Goal: Communication & Community: Answer question/provide support

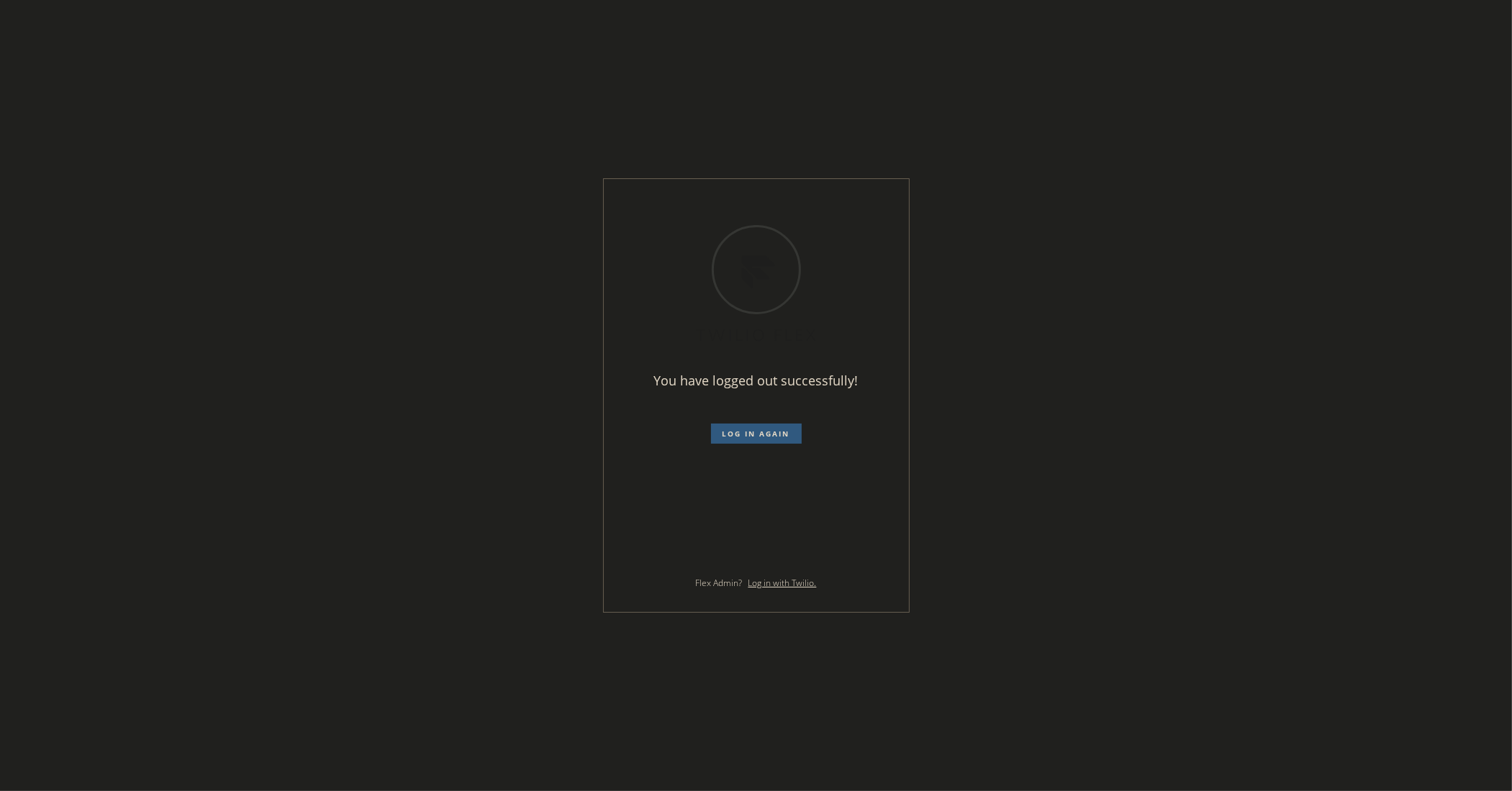
drag, startPoint x: 56, startPoint y: 364, endPoint x: 343, endPoint y: 350, distance: 287.3
click at [56, 364] on div "You have logged out successfully! Log in again Flex Admin? Log in with Twilio." at bounding box center [756, 396] width 1512 height 791
click at [732, 440] on button "Log in again" at bounding box center [757, 434] width 91 height 20
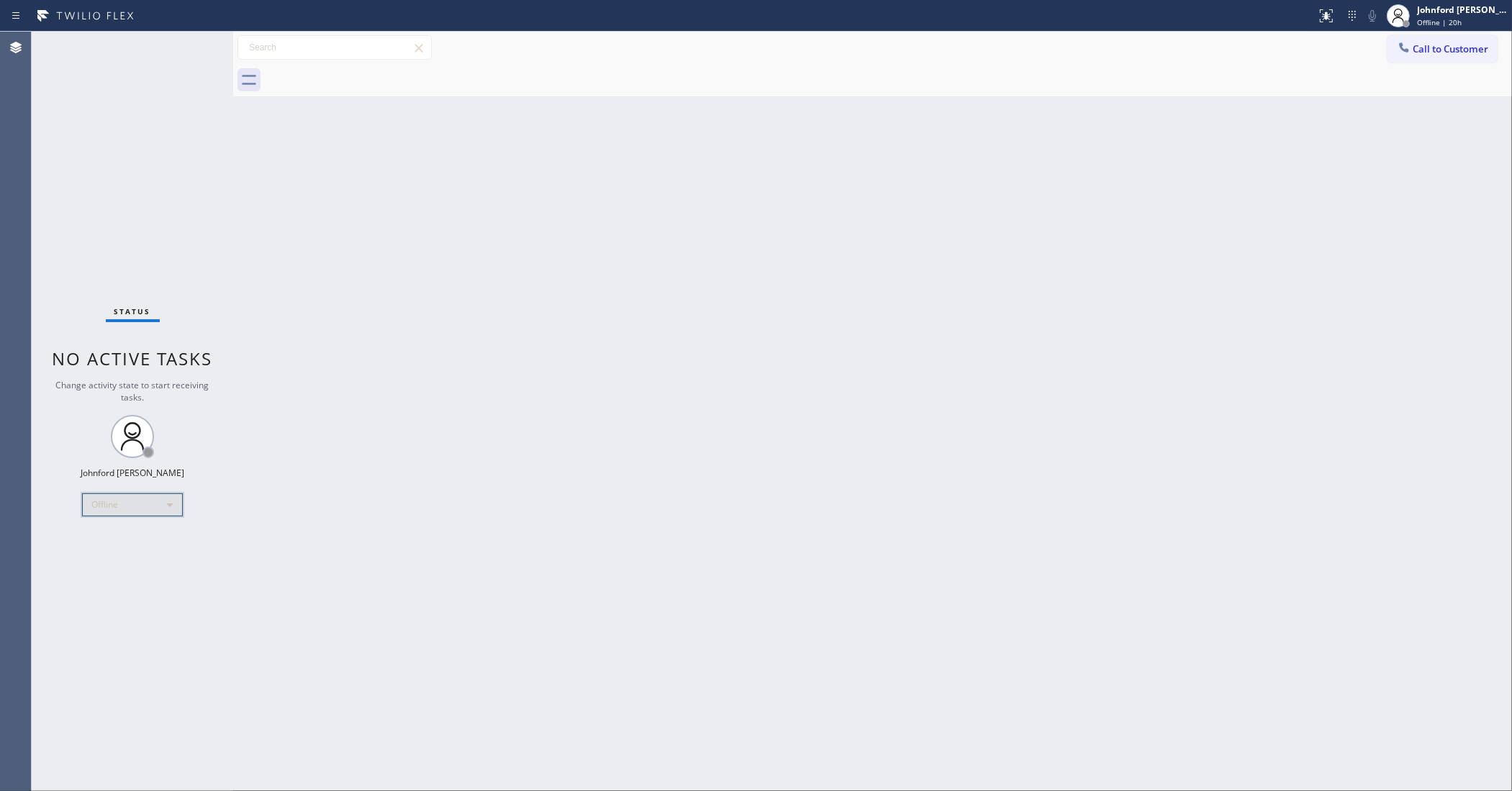
click at [152, 508] on div "Offline" at bounding box center [132, 505] width 101 height 23
click at [116, 563] on li "Unavailable" at bounding box center [131, 560] width 98 height 17
click at [1060, 512] on div "Back to Dashboard Change Sender ID Customers Technicians Select a contact Outbo…" at bounding box center [872, 411] width 1279 height 759
click at [1409, 54] on icon at bounding box center [1415, 47] width 15 height 15
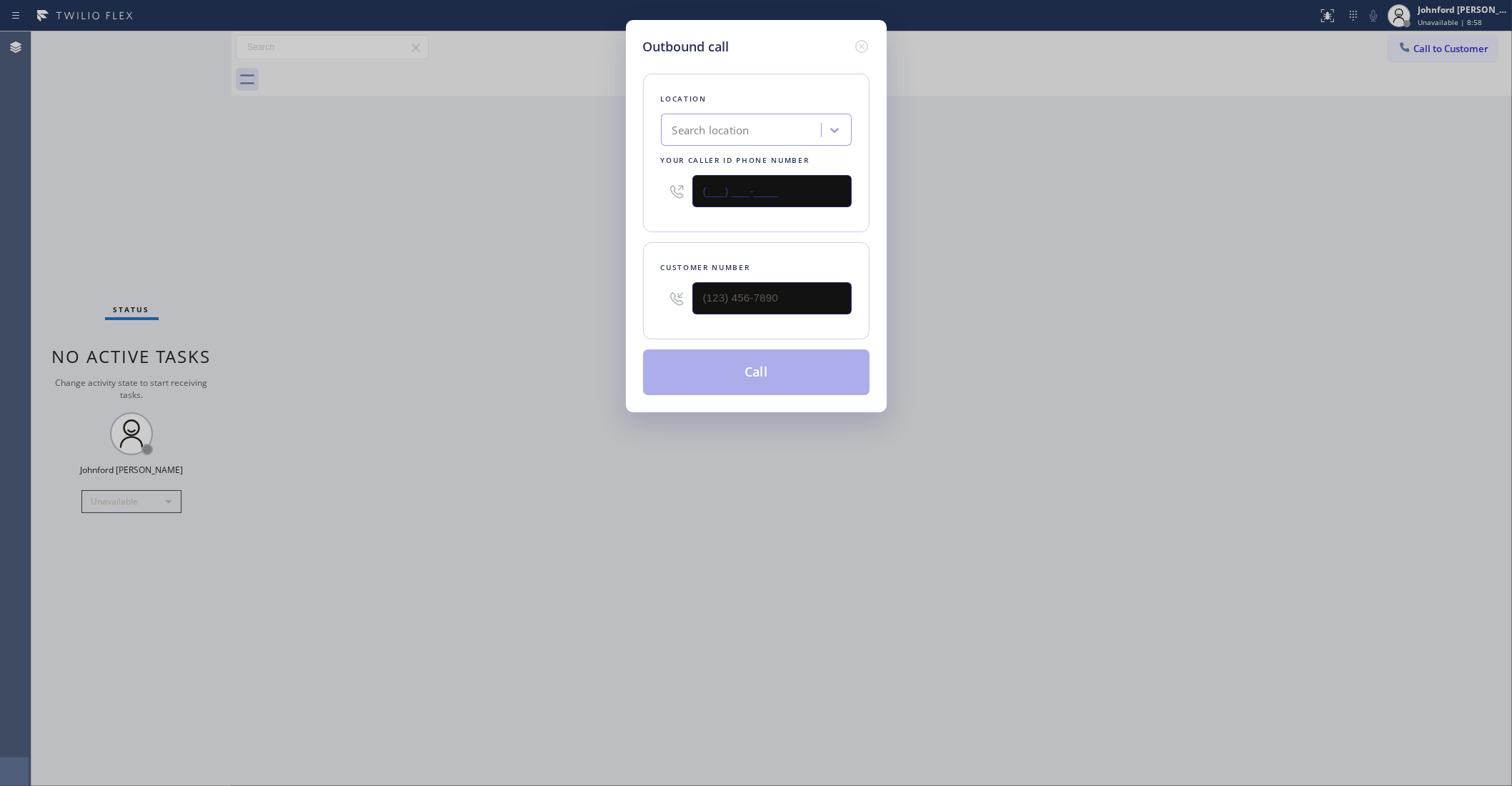
click at [805, 194] on input "(___) ___-____" at bounding box center [772, 192] width 159 height 32
paste input "800) 686-5038"
type input "[PHONE_NUMBER]"
drag, startPoint x: 790, startPoint y: 290, endPoint x: 555, endPoint y: 304, distance: 235.4
click at [563, 304] on div "Outbound call Location 5 Star Air Your caller id phone number [PHONE_NUMBER] Cu…" at bounding box center [756, 393] width 1512 height 786
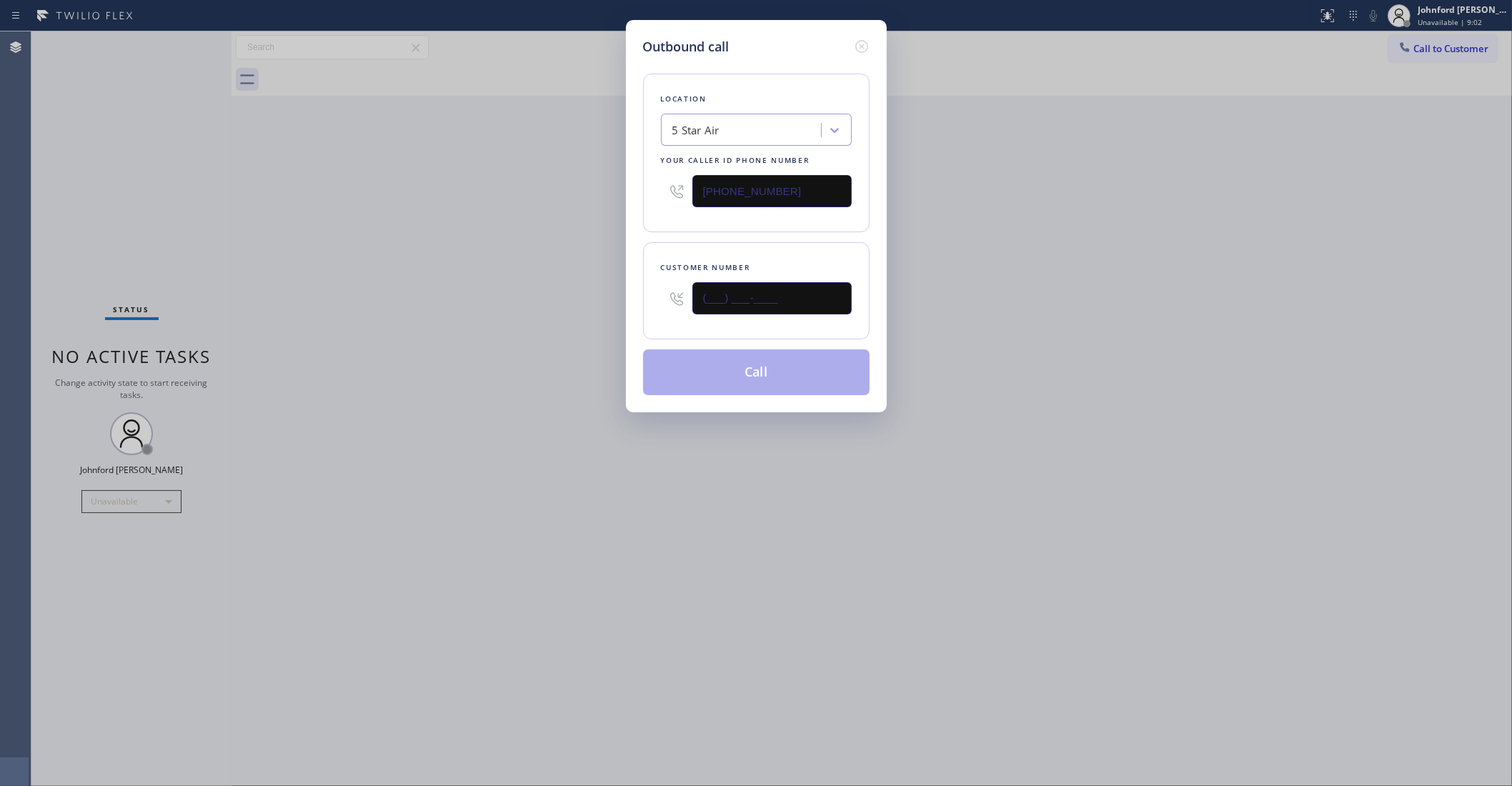
paste input "805) 368-4083"
type input "(805) 368-4083"
click at [551, 304] on div "Outbound call Location 5 Star Air Your caller id phone number (800) 686-5038 Cu…" at bounding box center [756, 393] width 1512 height 786
click at [680, 363] on button "Call" at bounding box center [757, 372] width 227 height 46
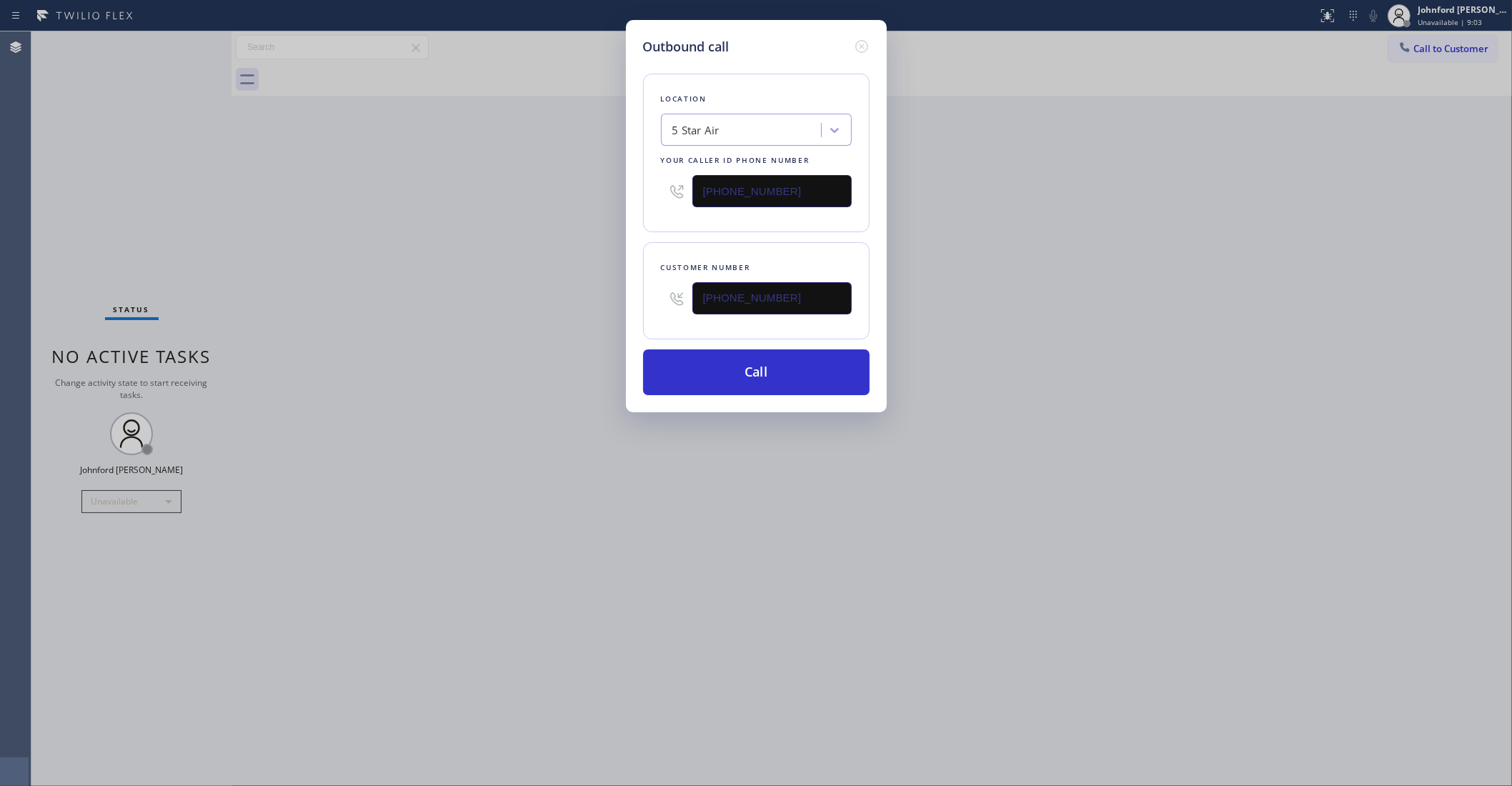
click at [1115, 319] on div "Outbound call Location 5 Star Air Your caller id phone number (800) 686-5038 Cu…" at bounding box center [756, 393] width 1512 height 786
drag, startPoint x: 1124, startPoint y: 311, endPoint x: 1130, endPoint y: 307, distance: 7.2
click at [1127, 309] on div "Outbound call Location 5 Star Air Your caller id phone number (800) 686-5038 Cu…" at bounding box center [756, 393] width 1512 height 786
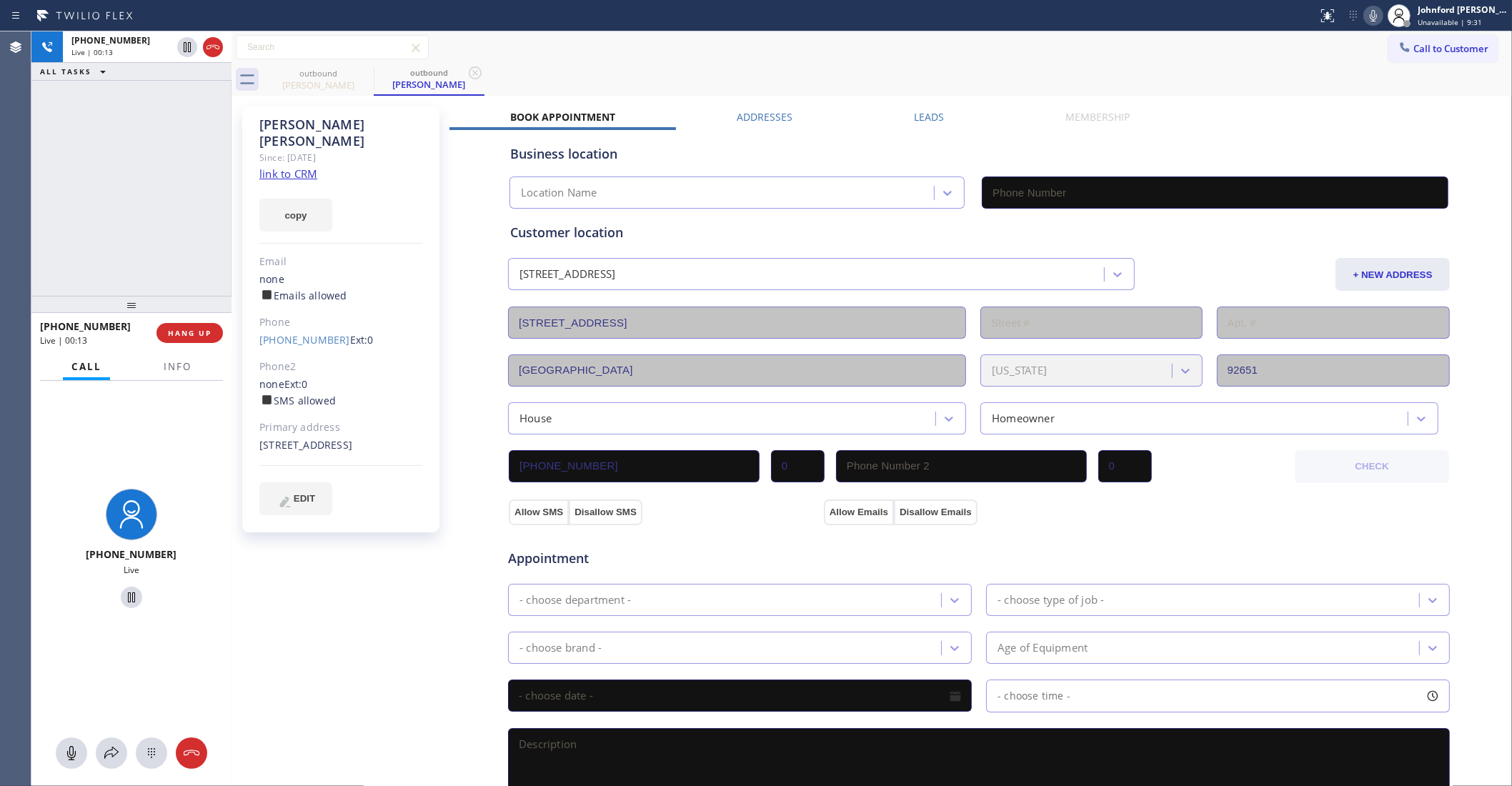
click at [1366, 18] on icon at bounding box center [1373, 15] width 17 height 17
click at [177, 362] on span "Info" at bounding box center [178, 366] width 28 height 13
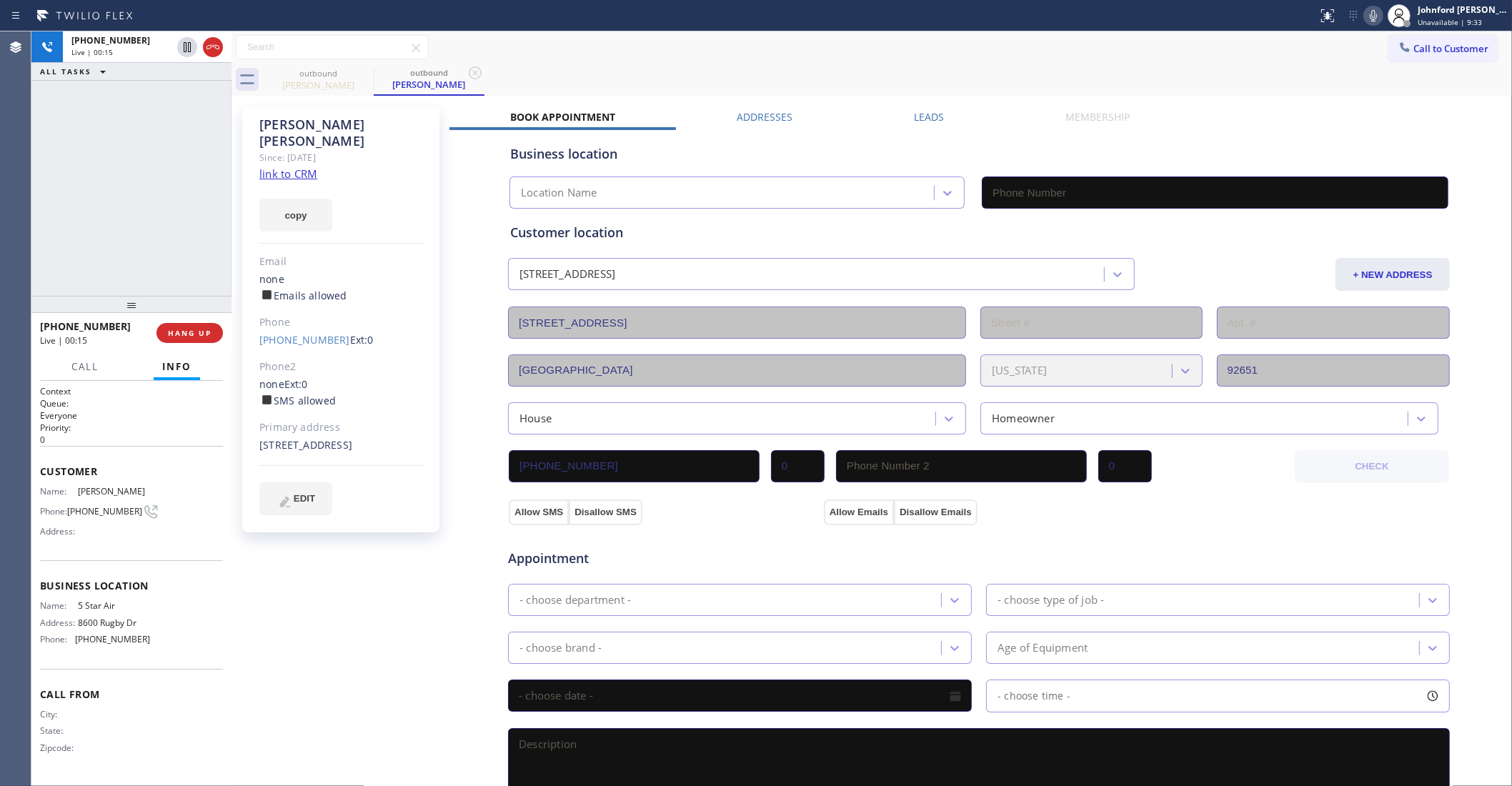
drag, startPoint x: 134, startPoint y: 306, endPoint x: 118, endPoint y: 159, distance: 147.9
click at [118, 159] on div "+18053684083 Live | 00:15 ALL TASKS ALL TASKS ACTIVE TASKS TASKS IN WRAP UP +18…" at bounding box center [131, 408] width 200 height 755
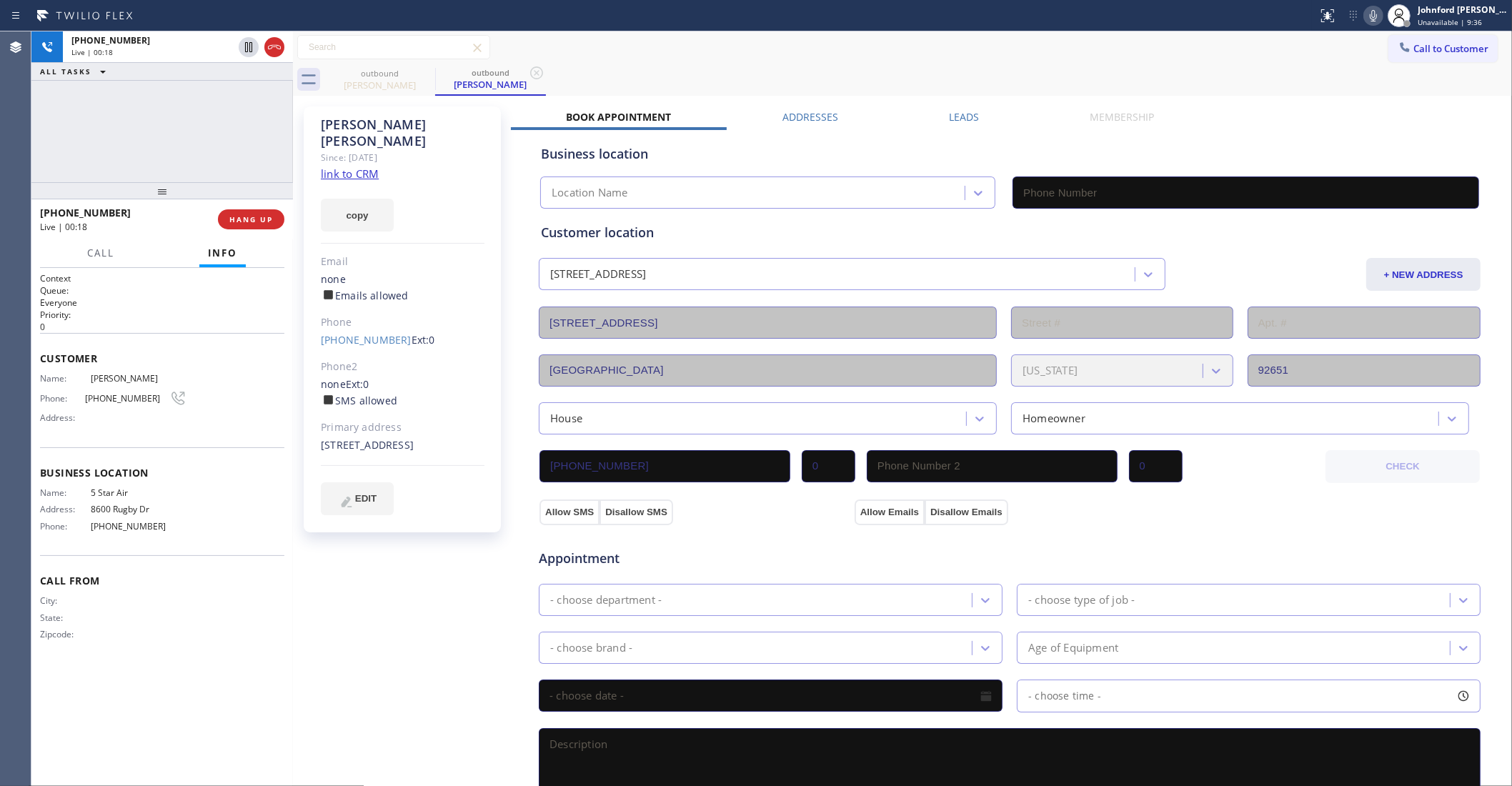
drag, startPoint x: 232, startPoint y: 133, endPoint x: 290, endPoint y: 136, distance: 58.1
click at [293, 136] on div at bounding box center [293, 408] width 0 height 755
click at [752, 44] on div "Call to Customer Outbound call Location 5 Star Air Your caller id phone number …" at bounding box center [903, 47] width 1219 height 25
type input "(800) 686-5038"
click at [1370, 18] on icon at bounding box center [1373, 15] width 17 height 17
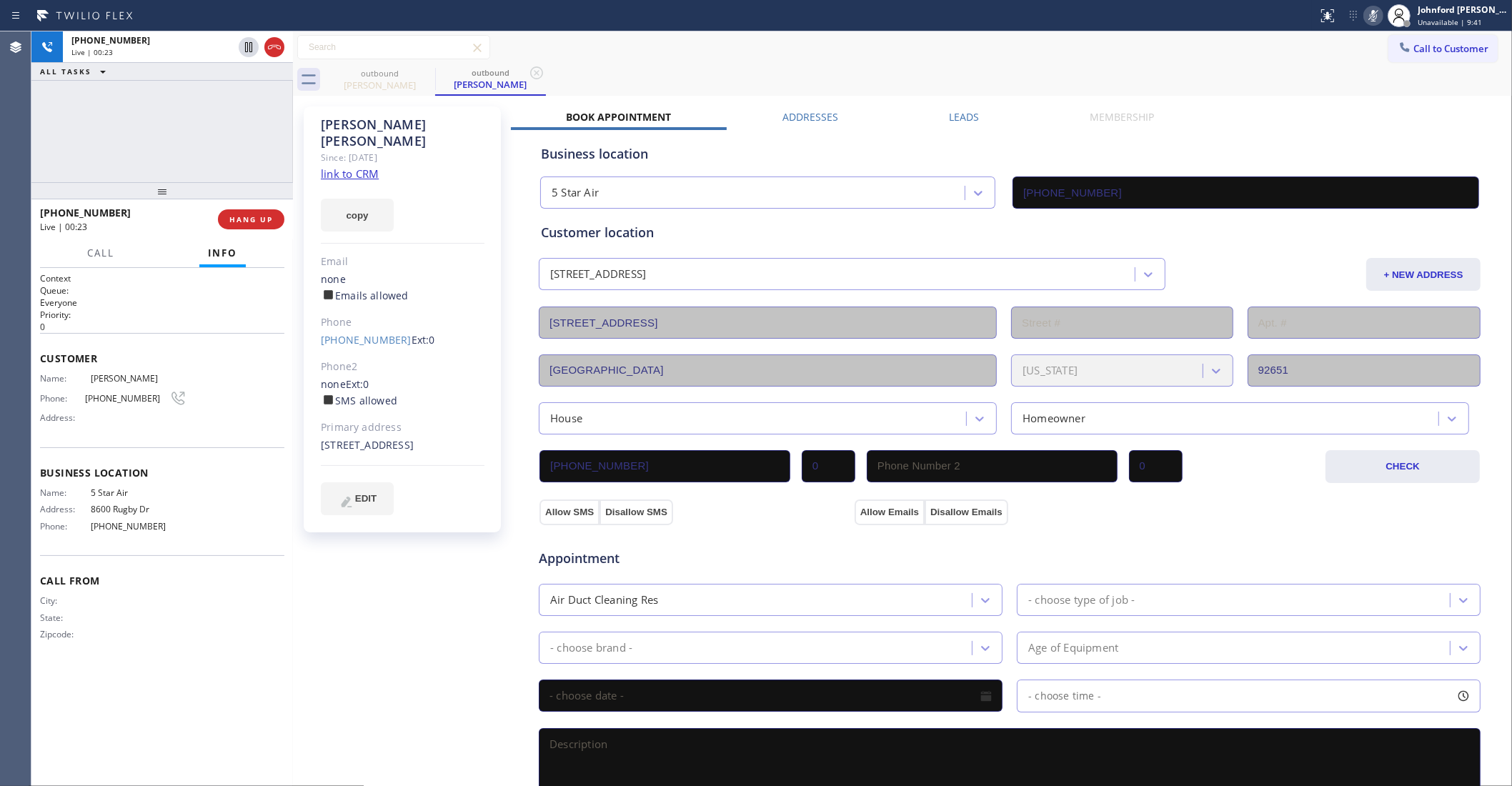
click at [1370, 18] on rect at bounding box center [1373, 14] width 10 height 10
click at [1373, 15] on icon at bounding box center [1373, 15] width 17 height 17
click at [1373, 15] on icon at bounding box center [1373, 15] width 17 height 17
click at [1376, 23] on icon at bounding box center [1373, 15] width 17 height 17
click at [1373, 18] on icon at bounding box center [1373, 15] width 17 height 17
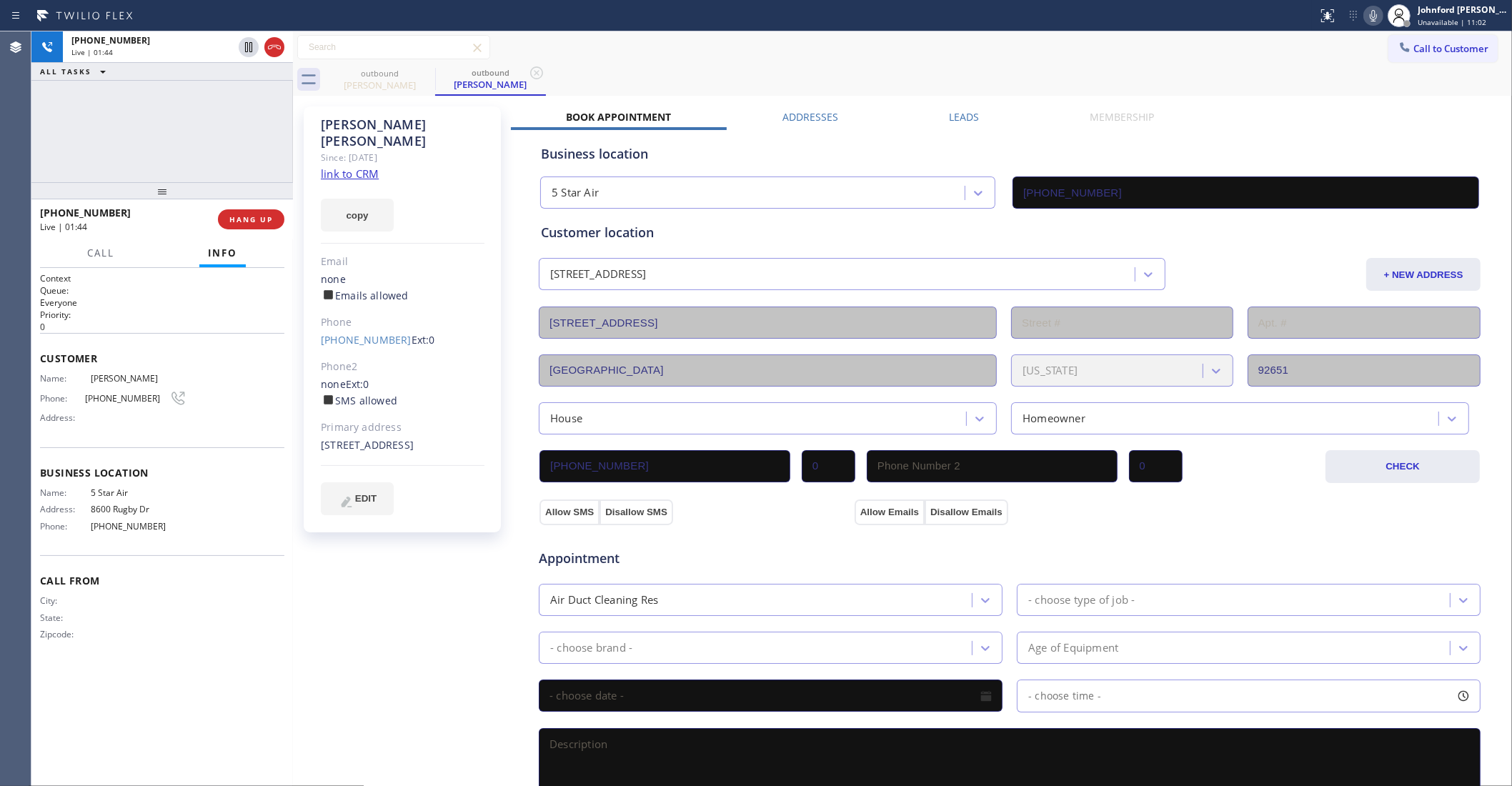
click at [1153, 58] on div "Call to Customer Outbound call Location 5 Star Air Your caller id phone number …" at bounding box center [903, 47] width 1219 height 25
click at [1366, 16] on icon at bounding box center [1373, 15] width 17 height 17
click at [805, 71] on div "outbound Susanne Wickman outbound Susanne Wickman" at bounding box center [918, 80] width 1188 height 32
click at [1369, 8] on icon at bounding box center [1373, 15] width 17 height 17
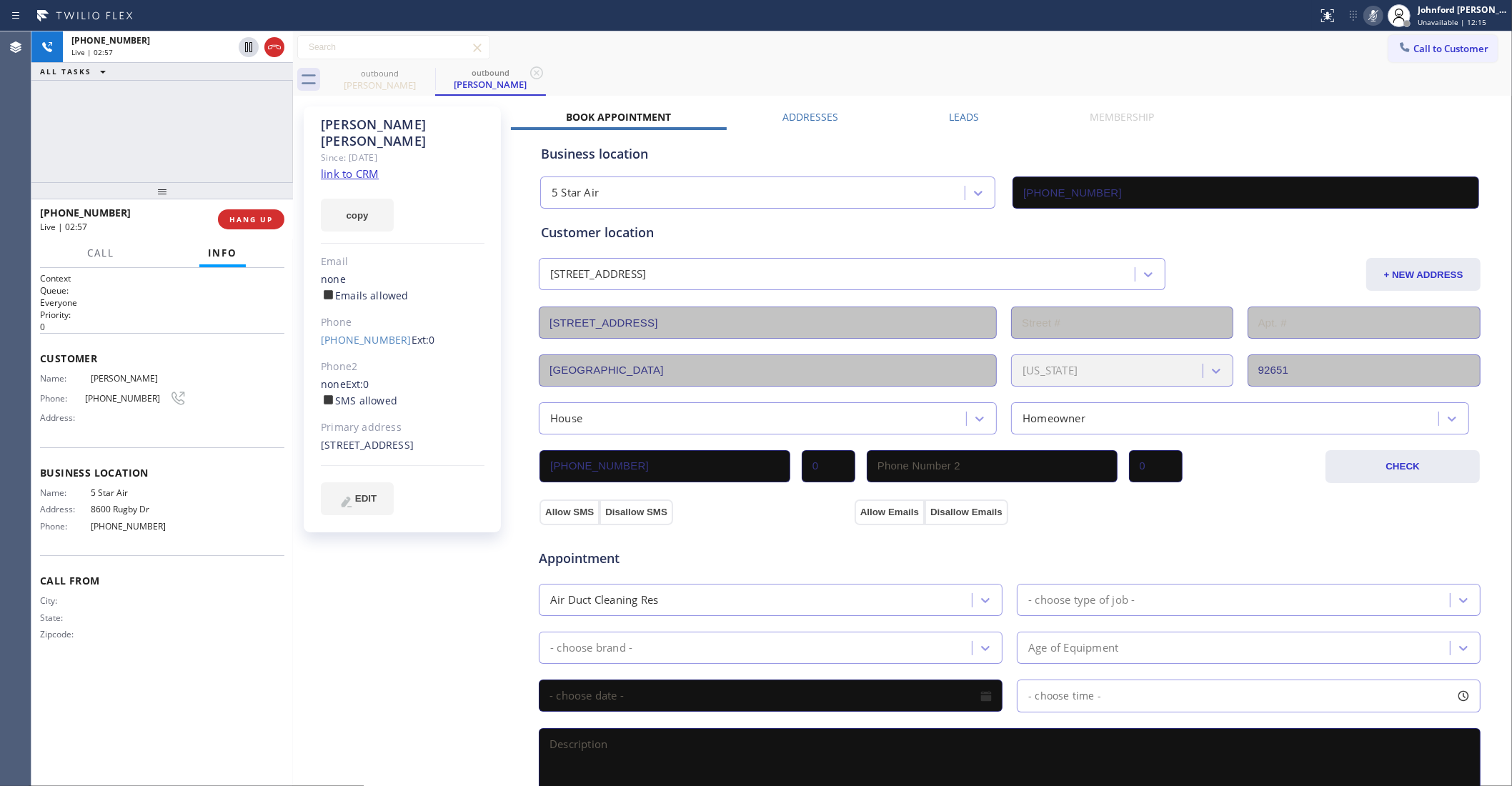
click at [1371, 13] on icon at bounding box center [1373, 15] width 17 height 17
click at [836, 41] on div "Call to Customer Outbound call Location 5 Star Air Your caller id phone number …" at bounding box center [903, 47] width 1219 height 25
click at [268, 224] on span "HANG UP" at bounding box center [250, 219] width 44 height 10
drag, startPoint x: 267, startPoint y: 218, endPoint x: 263, endPoint y: 240, distance: 22.4
click at [263, 240] on div "+18053684083 Wrap up | 00:01 COMPLETE Call Info Call ended +18053684083 Wrap up…" at bounding box center [162, 493] width 261 height 587
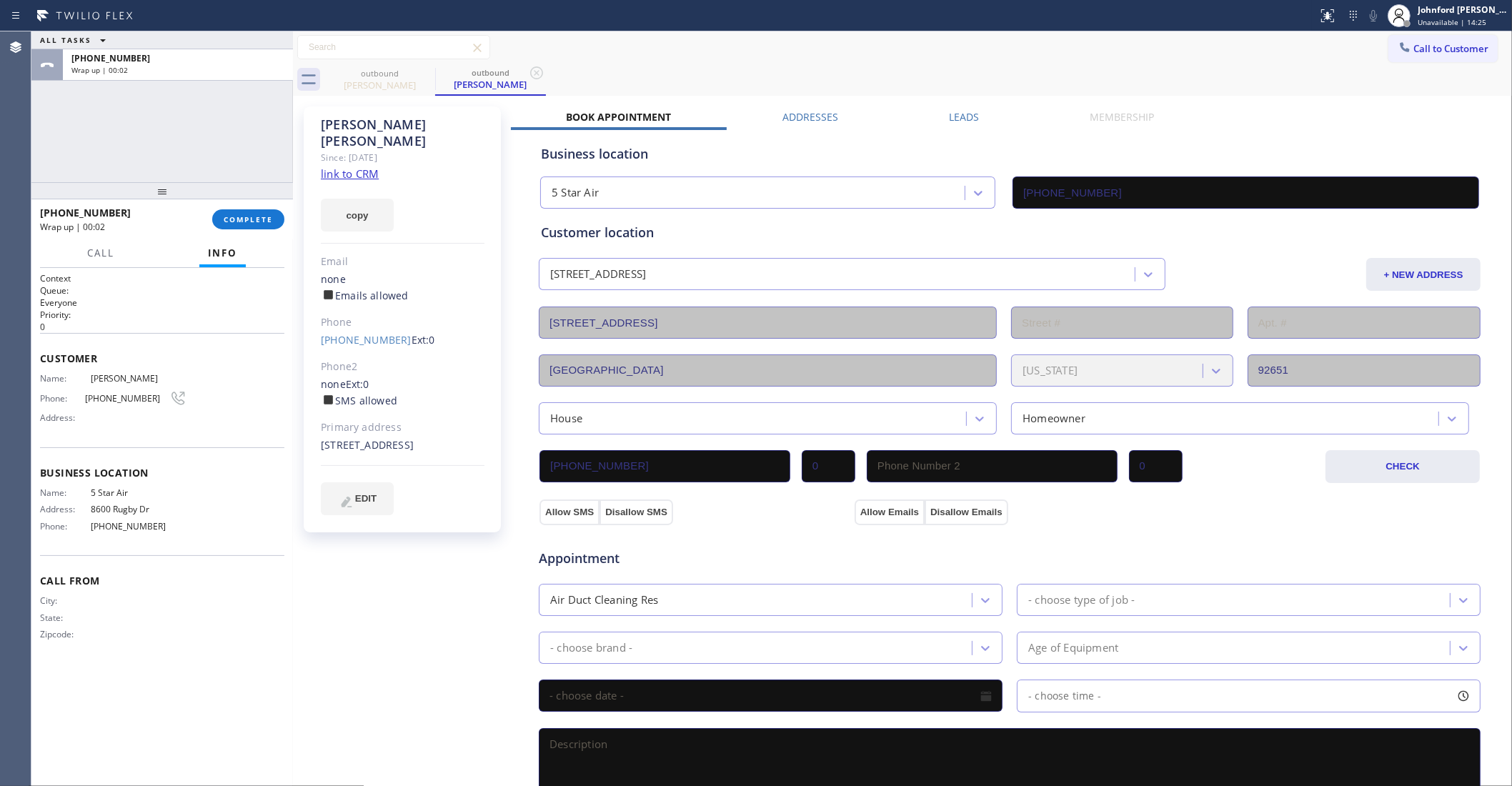
click at [247, 233] on div "+18053684083 Wrap up | 00:02 COMPLETE" at bounding box center [162, 219] width 244 height 38
click at [247, 227] on button "COMPLETE" at bounding box center [248, 219] width 72 height 20
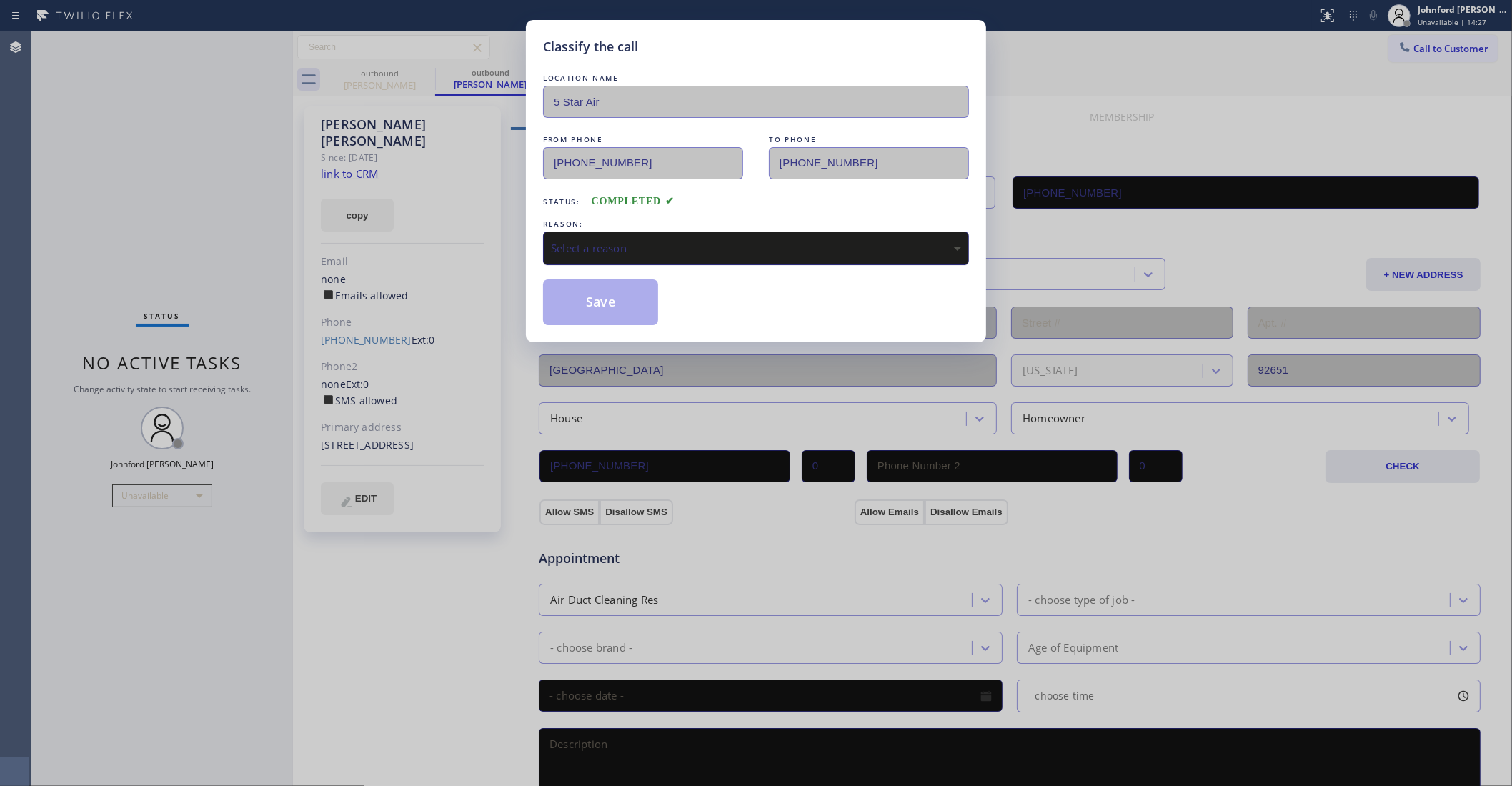
click at [593, 231] on div "Select a reason" at bounding box center [756, 248] width 426 height 34
click at [602, 293] on button "Save" at bounding box center [601, 303] width 115 height 46
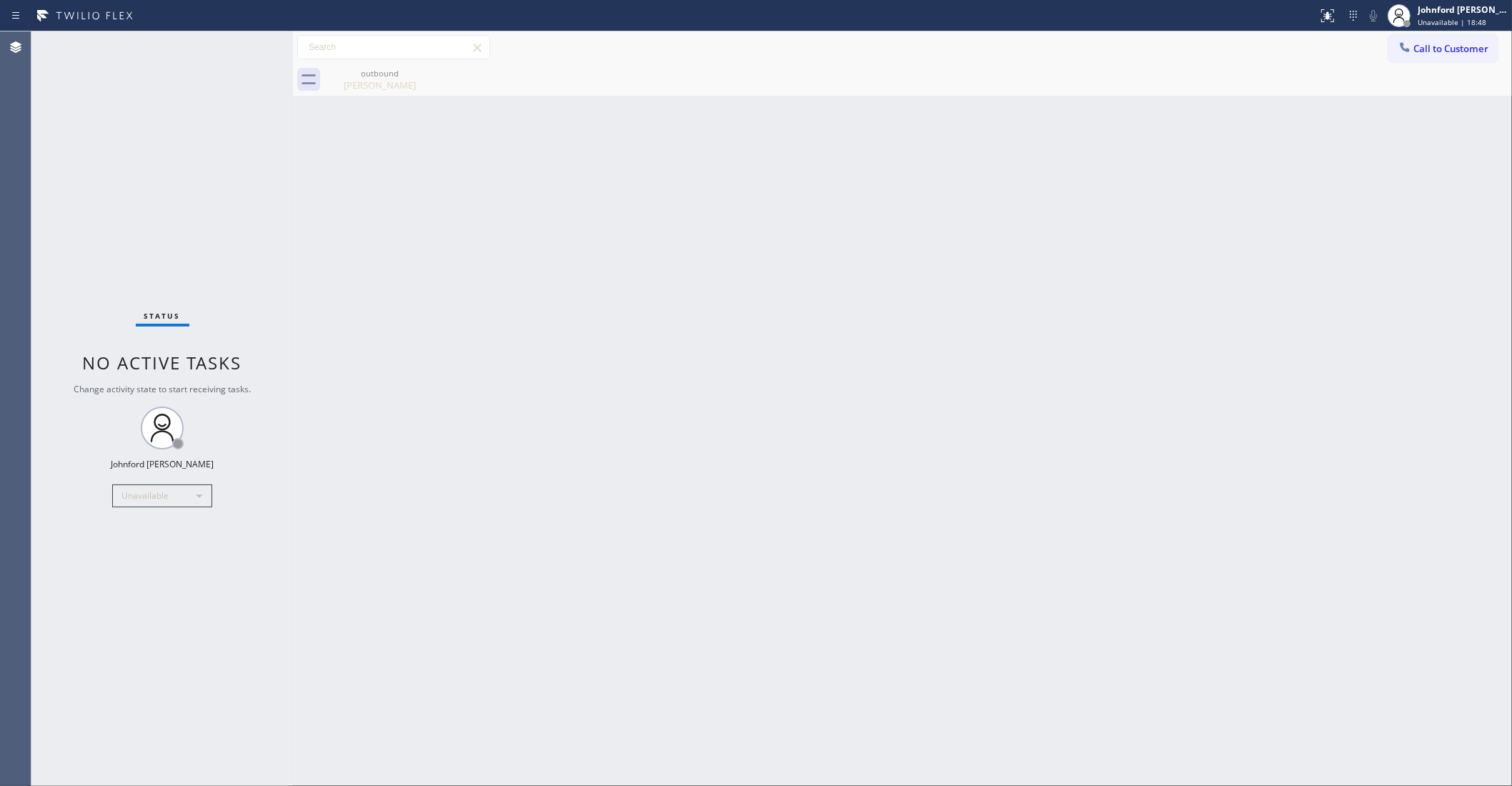
click at [1406, 59] on button "Call to Customer" at bounding box center [1443, 48] width 110 height 27
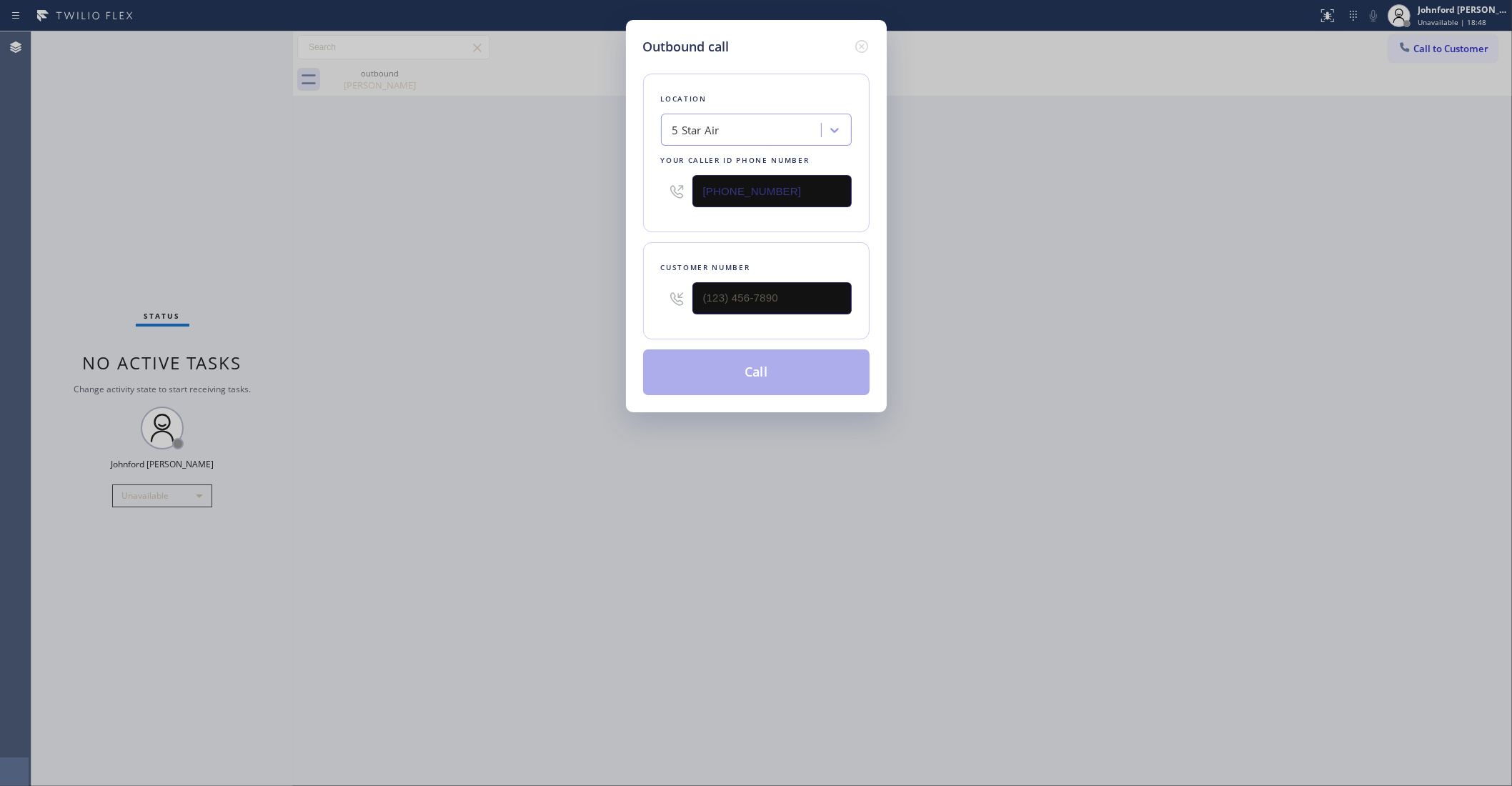
drag, startPoint x: 745, startPoint y: 185, endPoint x: 645, endPoint y: 185, distance: 100.0
click at [645, 185] on div "Location 5 Star Air Your caller id phone number (800) 686-5038" at bounding box center [757, 152] width 227 height 159
click at [987, 123] on div "Outbound call Location 5 Star Air Your caller id phone number (800) 686-5038 Cu…" at bounding box center [756, 393] width 1512 height 786
click at [485, 287] on div "Outbound call Location 5 Star Air Your caller id phone number (800) 686-5038 Cu…" at bounding box center [756, 393] width 1512 height 786
click at [1124, 212] on div "Outbound call Location 5 Star Air Your caller id phone number (800) 686-5038 Cu…" at bounding box center [756, 393] width 1512 height 786
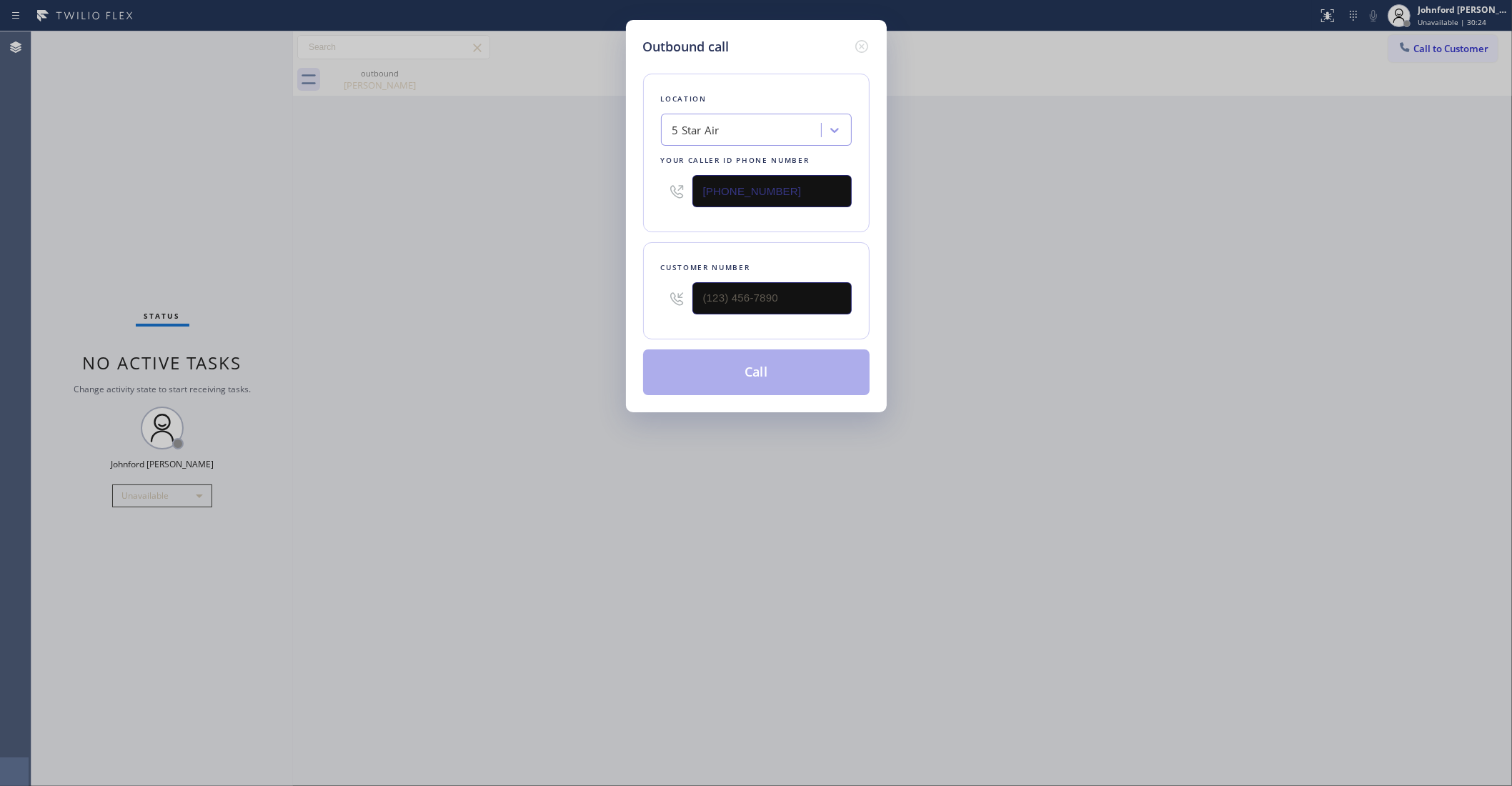
drag, startPoint x: 795, startPoint y: 175, endPoint x: 656, endPoint y: 193, distance: 140.2
click at [656, 193] on div "Location 5 Star Air Your caller id phone number (800) 686-5038" at bounding box center [757, 152] width 227 height 159
paste input "5) 386-9115"
type input "(805) 386-9115"
drag, startPoint x: 794, startPoint y: 287, endPoint x: 569, endPoint y: 293, distance: 225.1
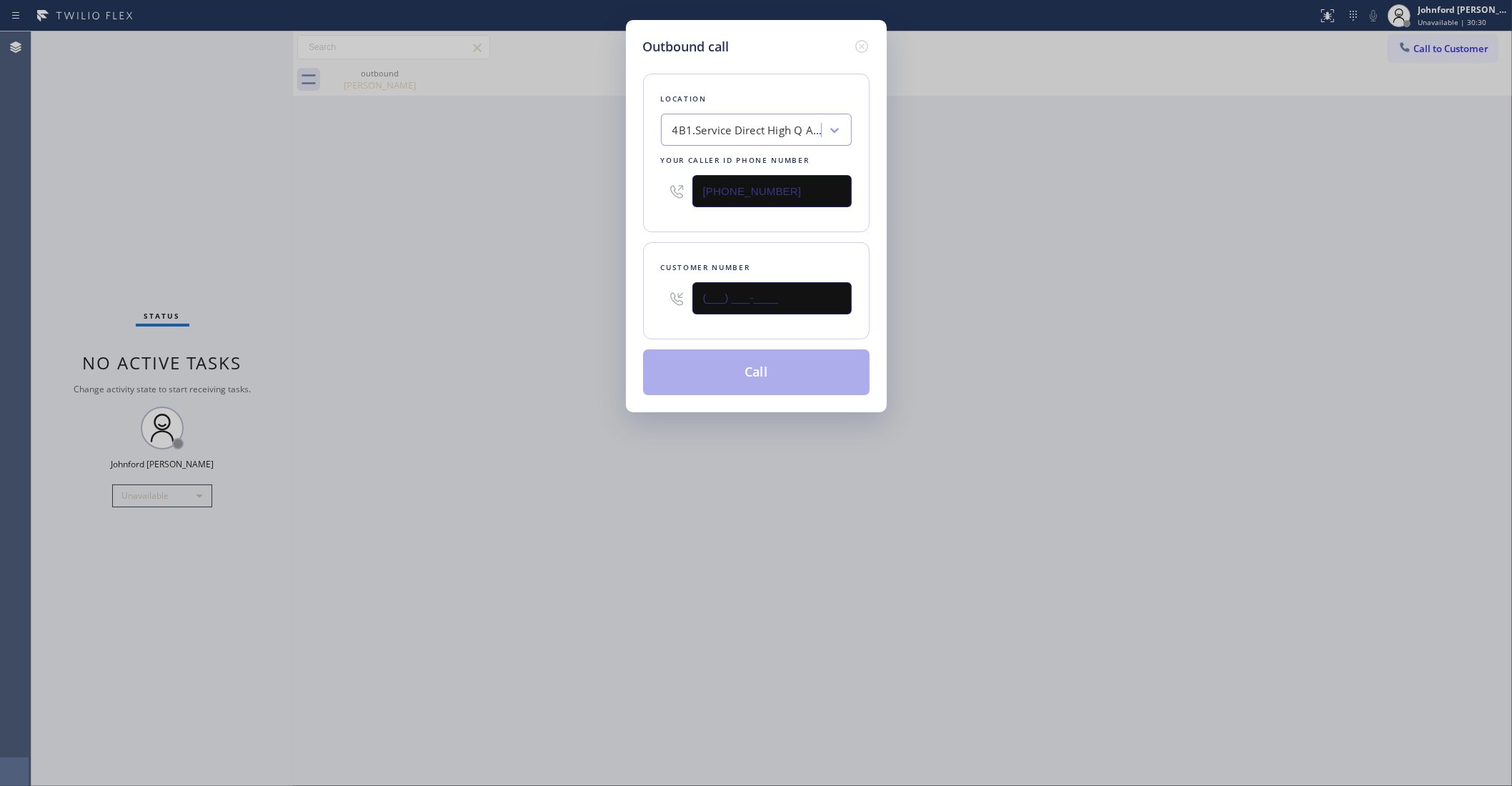
click at [569, 293] on div "Outbound call Location 4B1.Service Direct High Q Appliance Ventura Your caller …" at bounding box center [756, 393] width 1512 height 786
paste input "805) 452-4317"
type input "(805) 452-4317"
click at [548, 293] on div "Outbound call Location 4B1.Service Direct High Q Appliance Ventura Your caller …" at bounding box center [756, 393] width 1512 height 786
click at [766, 354] on button "Call" at bounding box center [757, 372] width 227 height 46
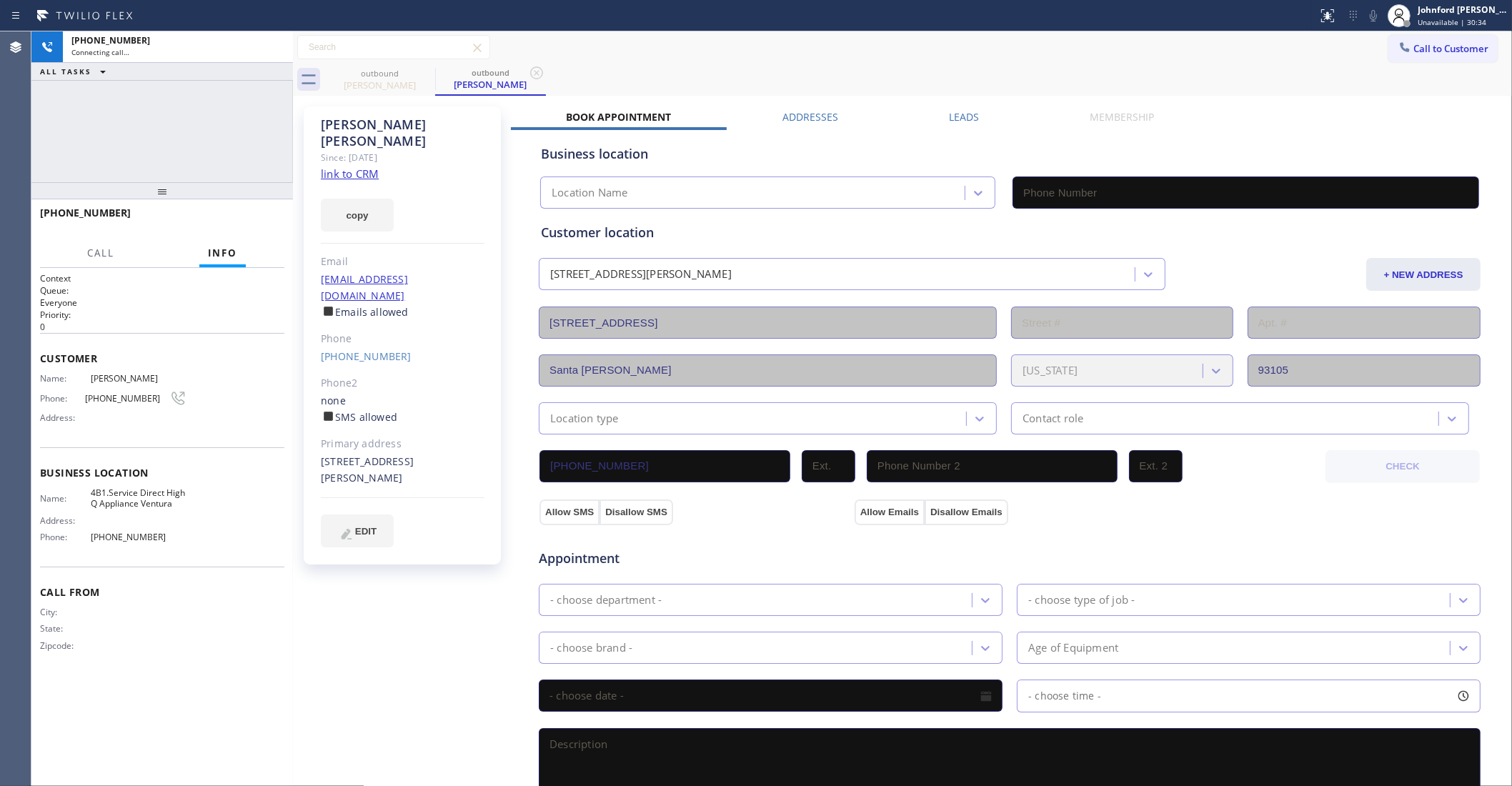
click at [270, 133] on div "+18054524317 Connecting call… ALL TASKS ALL TASKS ACTIVE TASKS TASKS IN WRAP UP" at bounding box center [162, 106] width 261 height 151
click at [421, 73] on icon at bounding box center [426, 73] width 17 height 17
type input "(805) 386-9115"
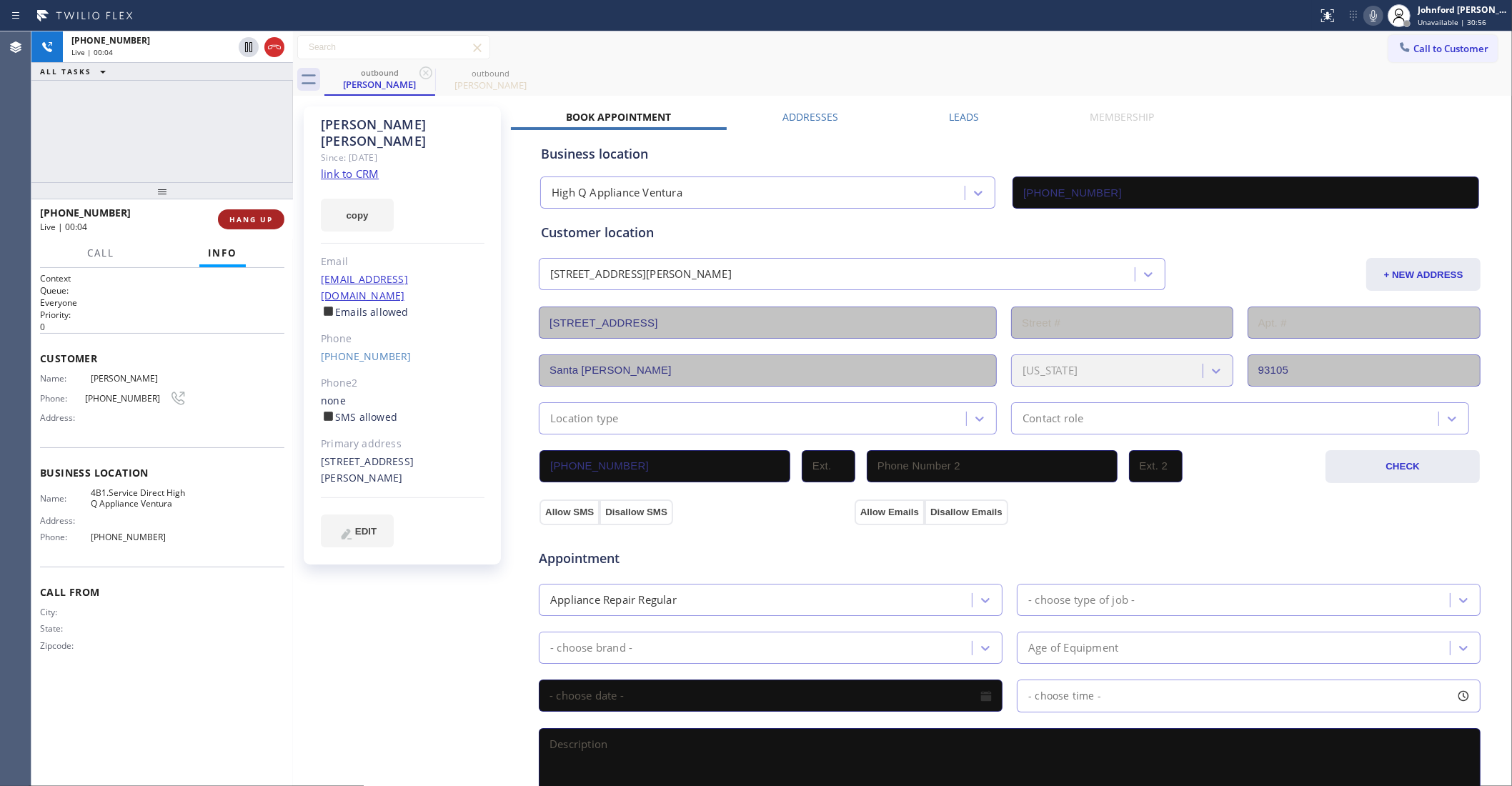
click at [252, 227] on button "HANG UP" at bounding box center [251, 219] width 67 height 20
click at [362, 349] on div "(805) 452-4317" at bounding box center [403, 356] width 164 height 16
click at [361, 349] on link "(805) 452-4317" at bounding box center [366, 356] width 90 height 14
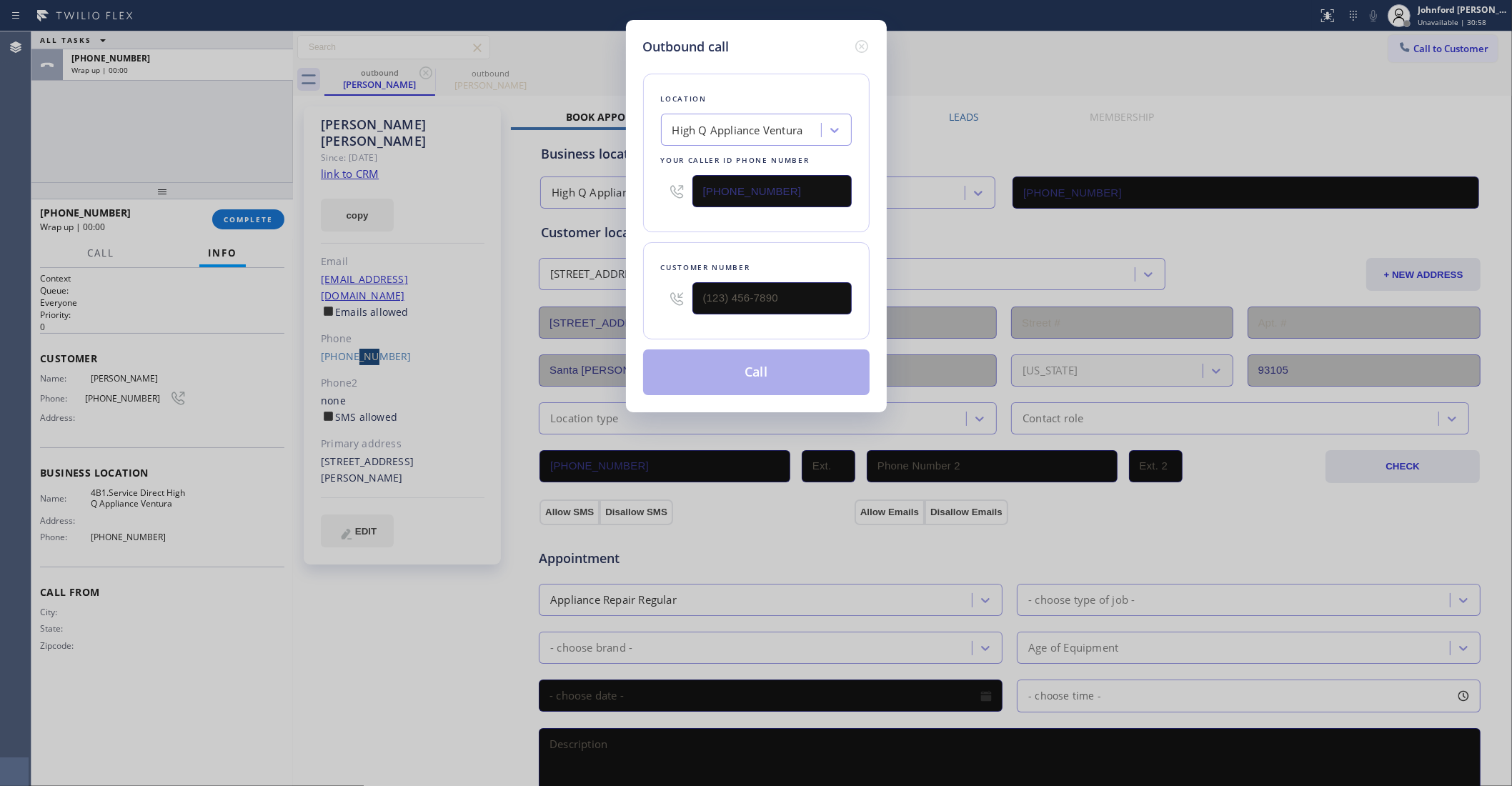
type input "(805) 452-4317"
click at [720, 374] on button "Call" at bounding box center [757, 372] width 227 height 46
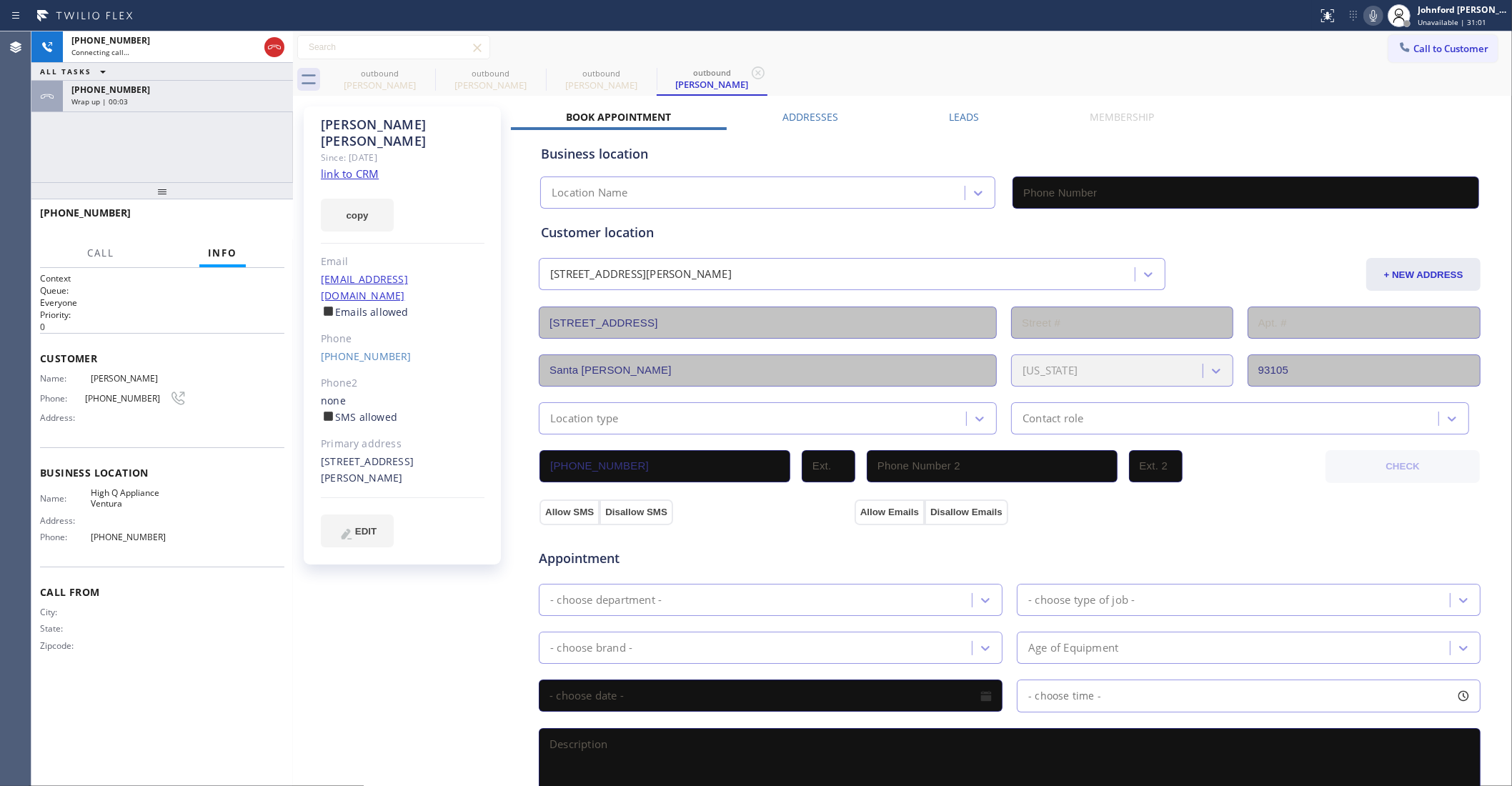
click at [208, 98] on div "Wrap up | 00:03" at bounding box center [178, 101] width 213 height 10
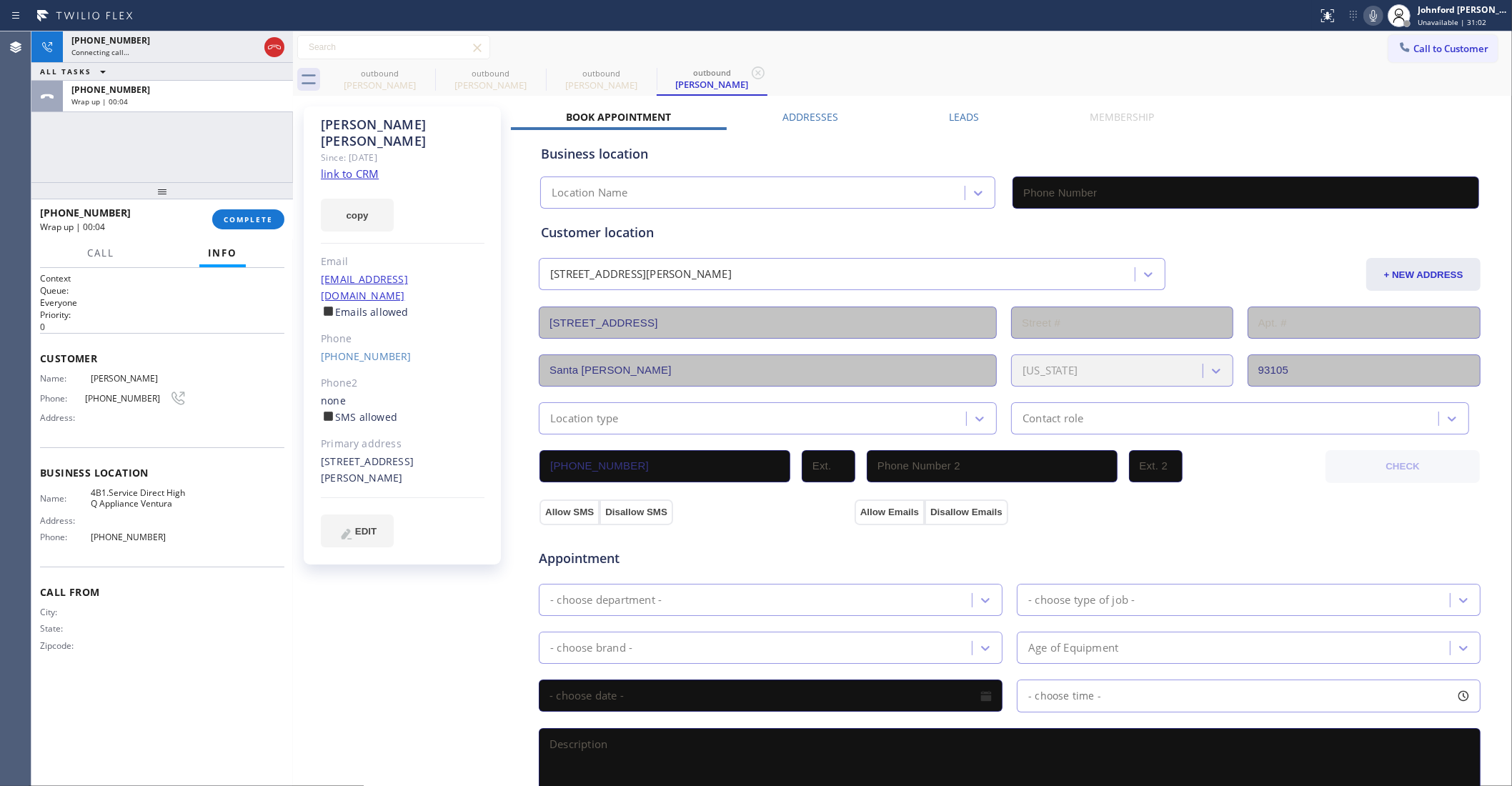
drag, startPoint x: 230, startPoint y: 211, endPoint x: 292, endPoint y: 229, distance: 64.6
click at [243, 213] on button "COMPLETE" at bounding box center [248, 219] width 72 height 20
type input "(805) 386-9115"
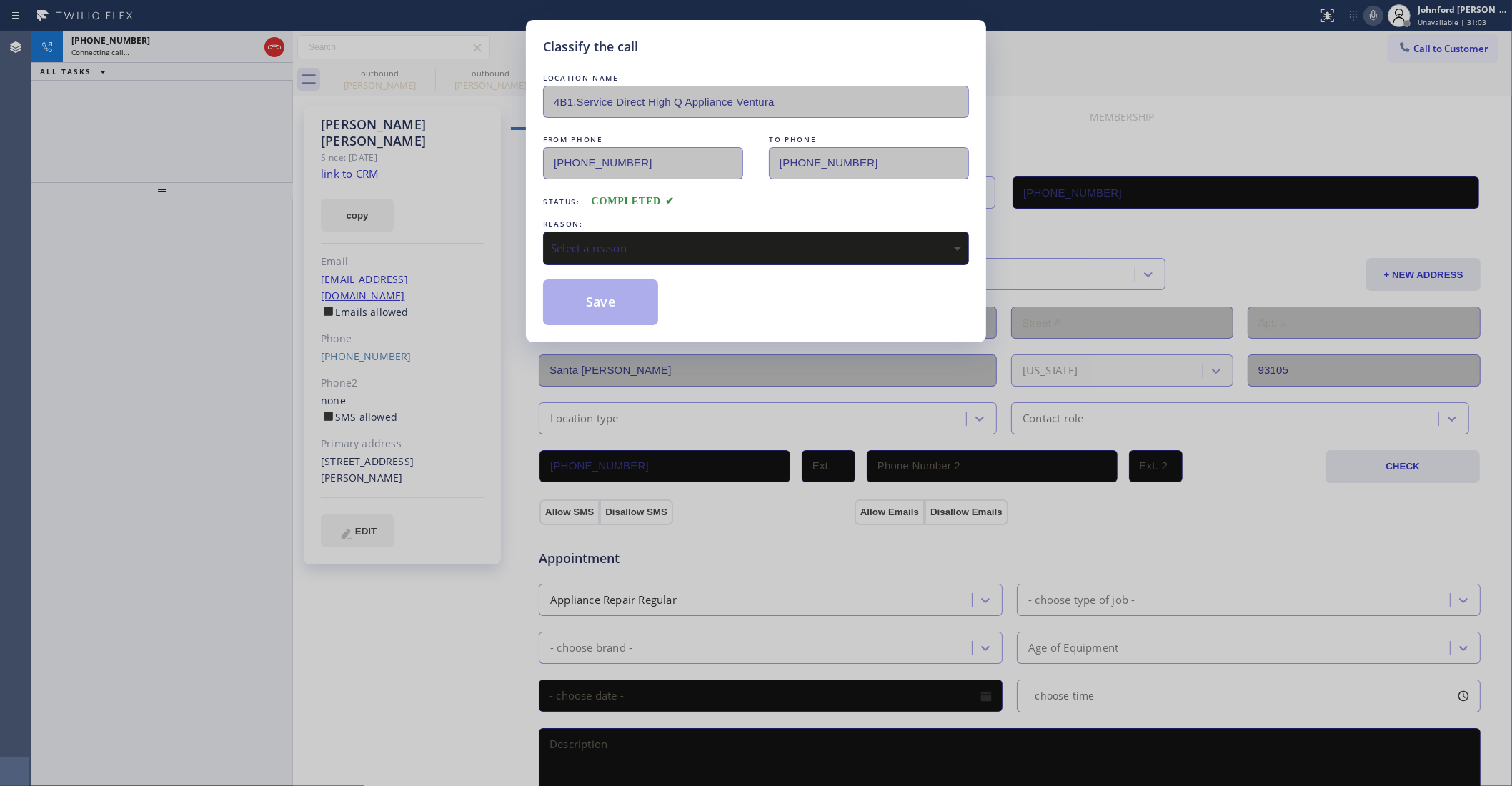
click at [627, 201] on div "Status: COMPLETED" at bounding box center [756, 198] width 426 height 23
click at [619, 245] on div "Select a reason" at bounding box center [756, 247] width 411 height 16
click at [619, 311] on button "Save" at bounding box center [601, 303] width 115 height 46
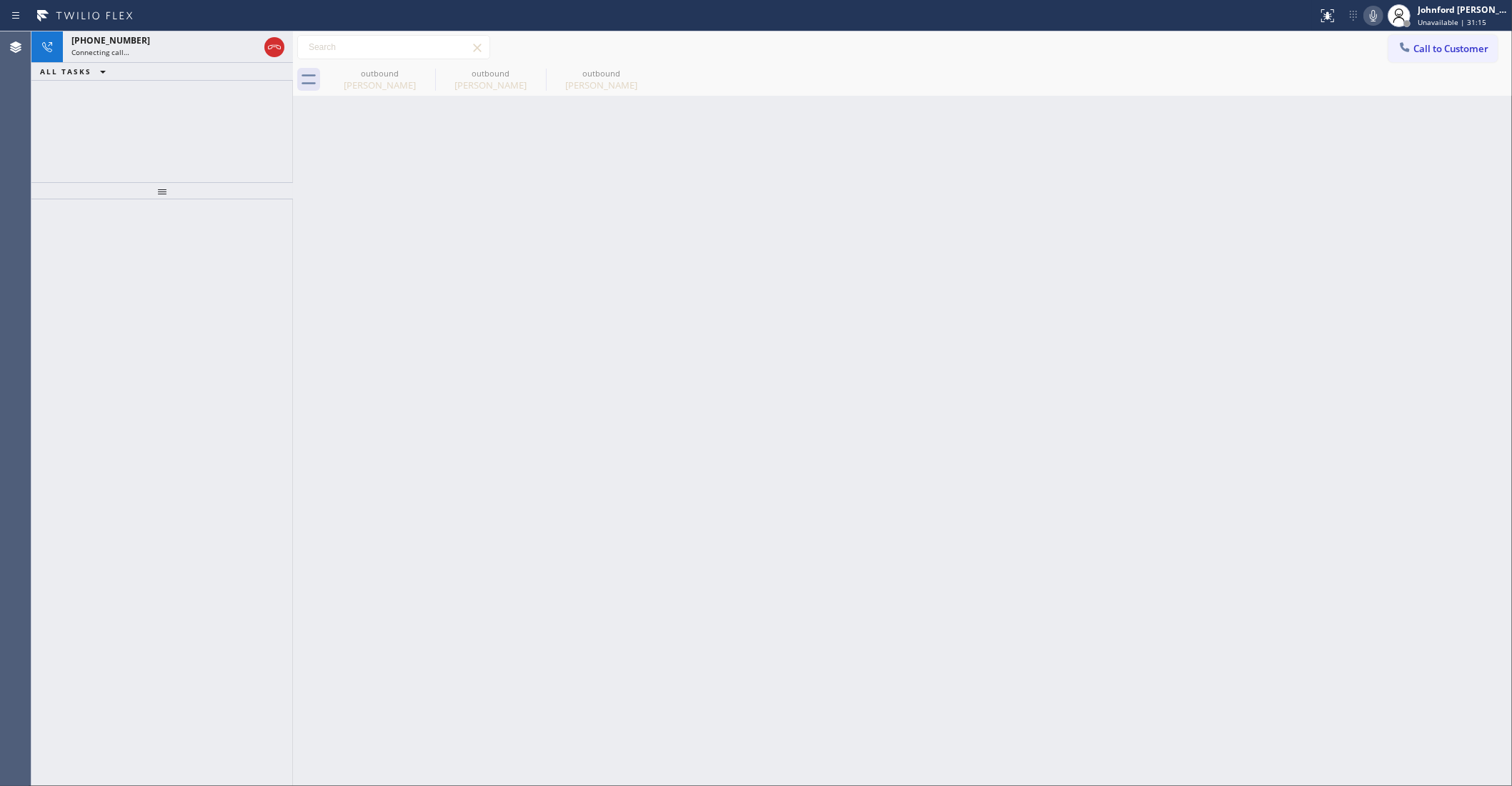
click at [90, 155] on div "+18054524317 Connecting call… ALL TASKS ALL TASKS ACTIVE TASKS TASKS IN WRAP UP" at bounding box center [162, 106] width 261 height 151
click at [152, 61] on div "+18054524317 Connecting call…" at bounding box center [162, 47] width 198 height 31
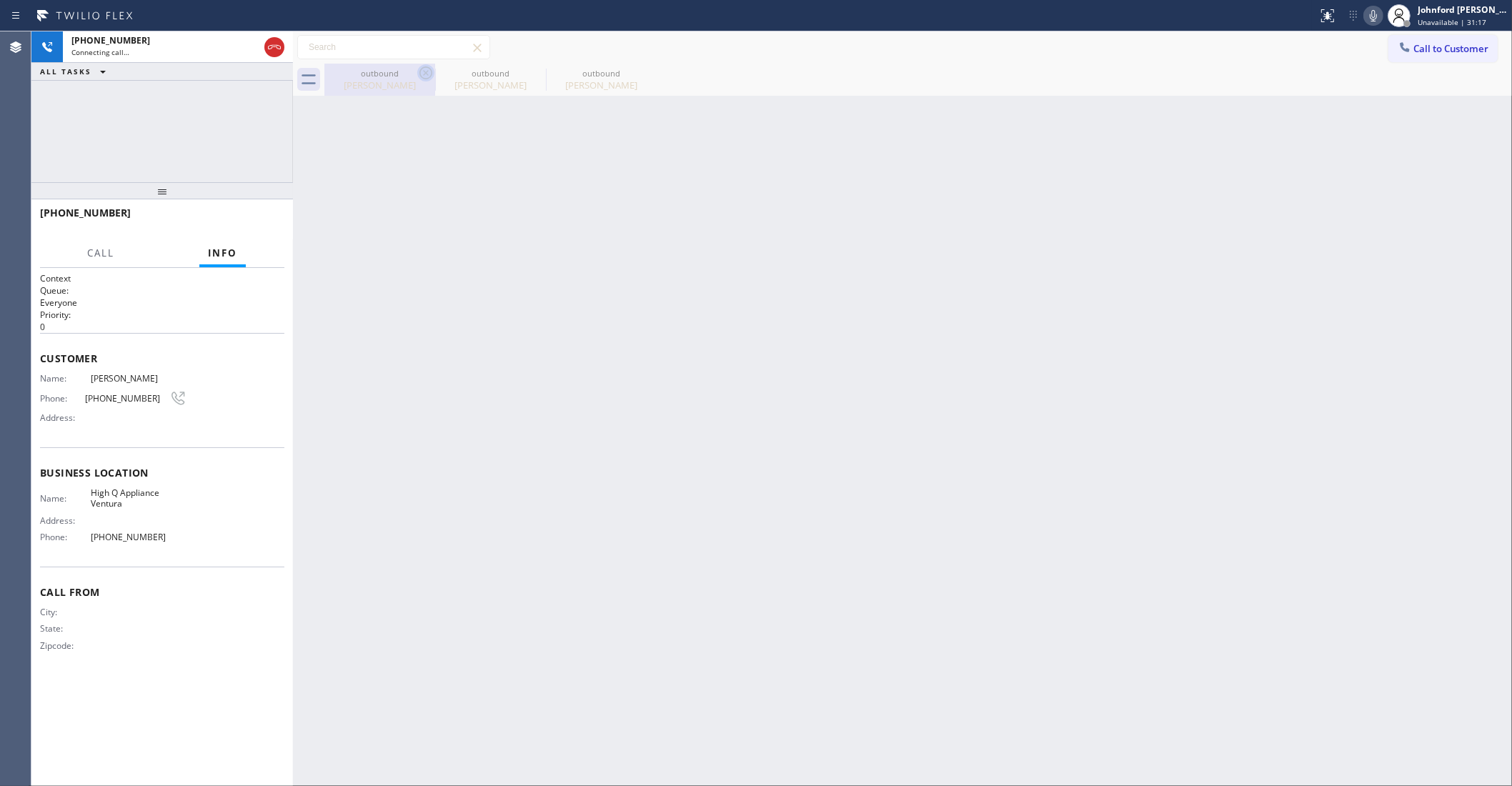
click at [430, 77] on icon at bounding box center [426, 73] width 13 height 13
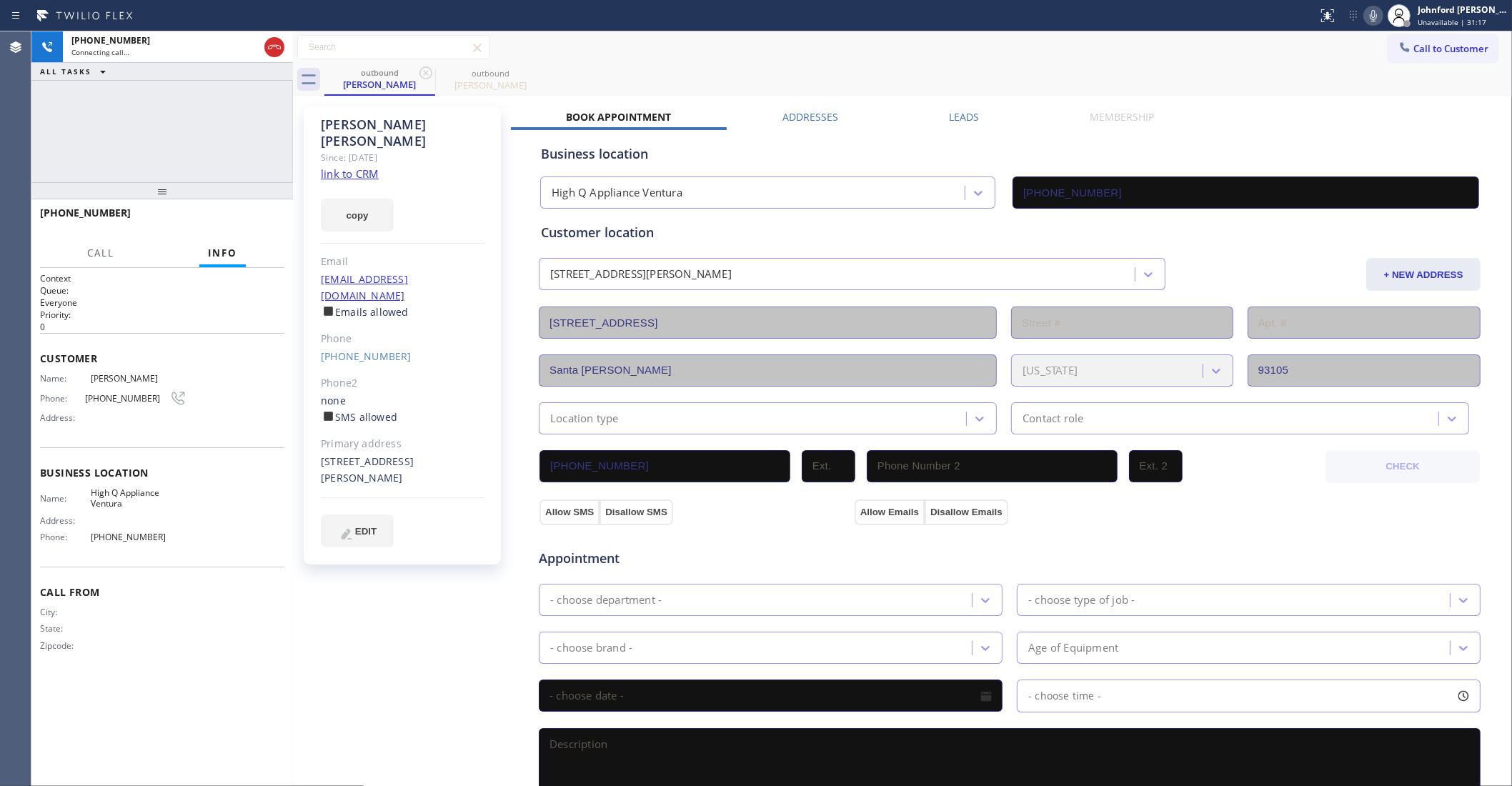
click at [430, 77] on icon at bounding box center [426, 73] width 13 height 13
click at [273, 54] on icon at bounding box center [274, 47] width 17 height 17
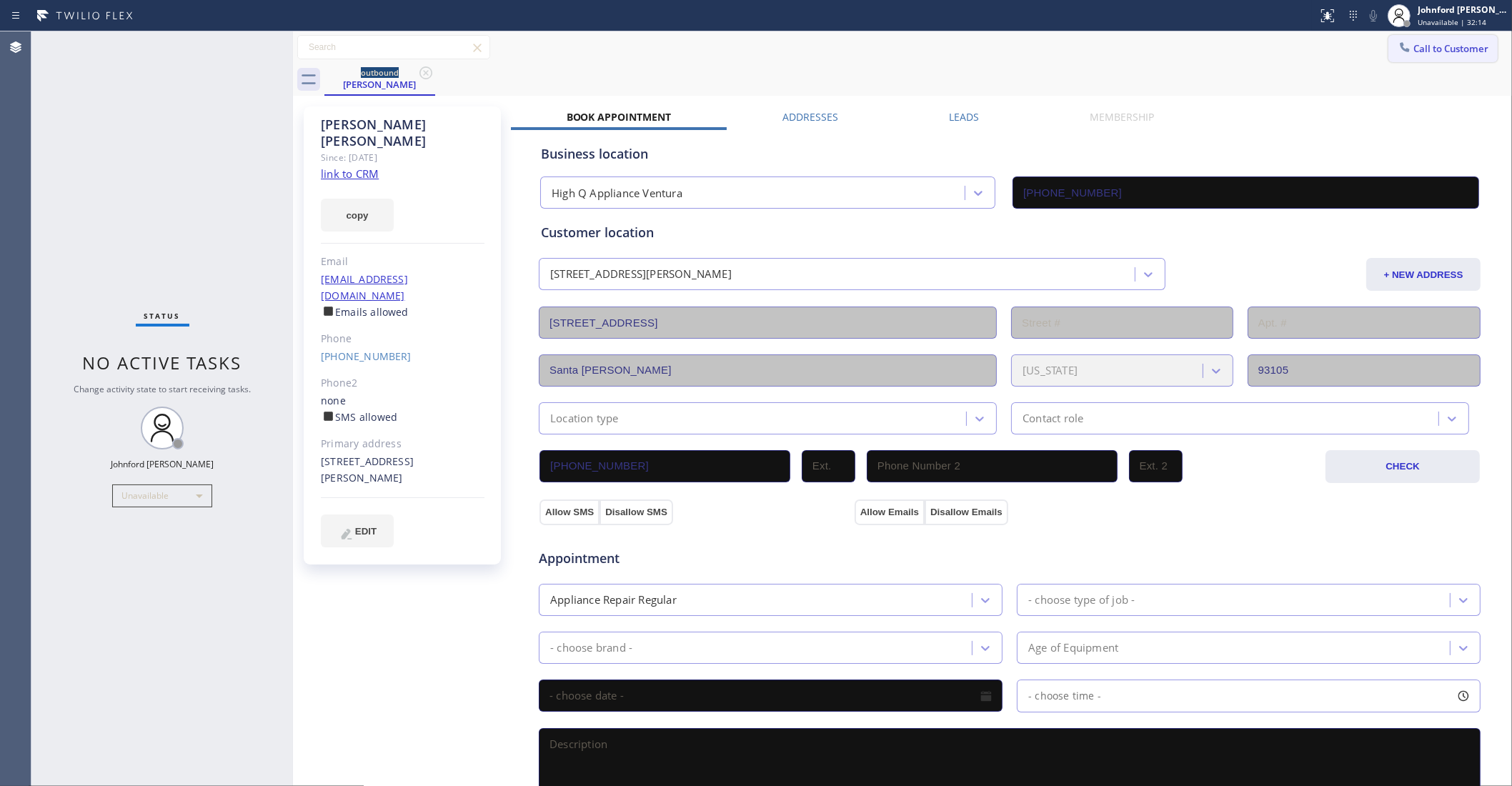
click at [1392, 37] on button "Call to Customer" at bounding box center [1443, 48] width 110 height 27
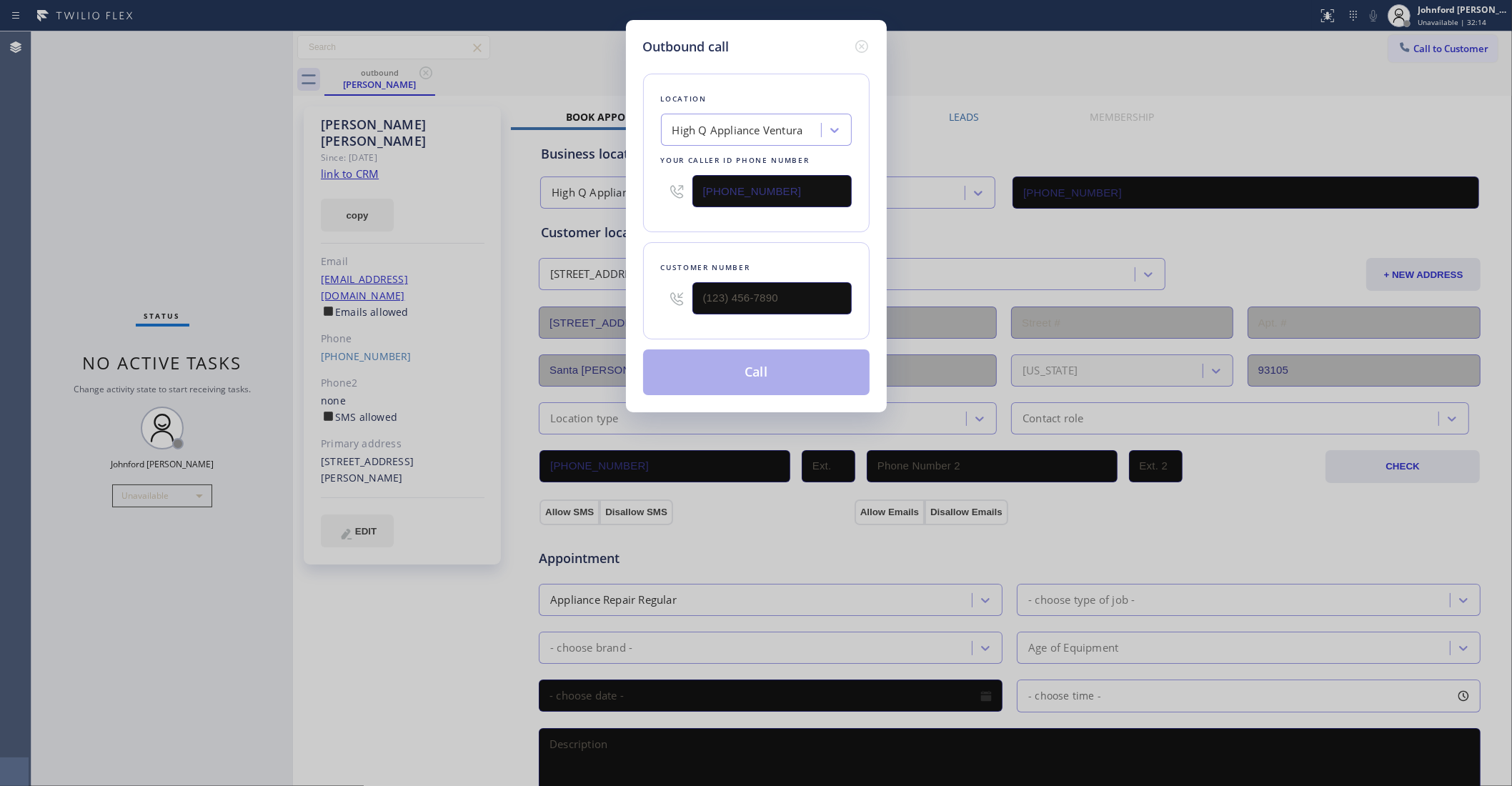
drag, startPoint x: 713, startPoint y: 182, endPoint x: 576, endPoint y: 201, distance: 138.3
click at [577, 201] on div "Outbound call Location High Q Appliance Ventura Your caller id phone number (80…" at bounding box center [756, 393] width 1512 height 786
paste input "33) 558-1241"
type input "(833) 558-1241"
drag, startPoint x: 752, startPoint y: 281, endPoint x: 614, endPoint y: 283, distance: 138.0
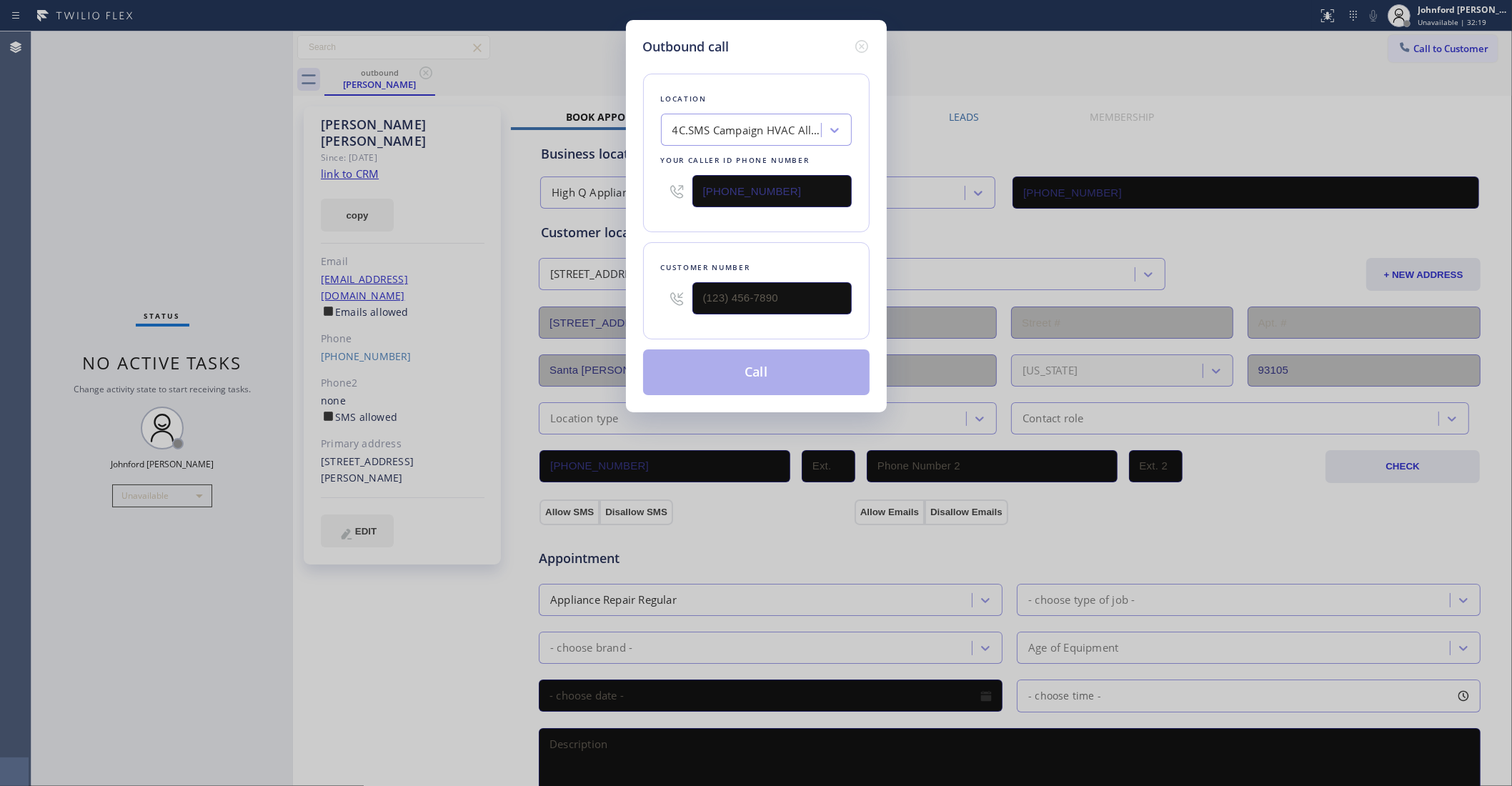
click at [614, 283] on div "Outbound call Location 4C.SMS Campaign HVAC Alliance Experts Your caller id pho…" at bounding box center [756, 393] width 1512 height 786
click at [734, 283] on input "(___) ___-____" at bounding box center [772, 299] width 159 height 32
paste input "305) 710-1130"
type input "(305) 710-1130"
click at [741, 216] on div "Location 4C.SMS Campaign HVAC Alliance Experts Your caller id phone number (833…" at bounding box center [757, 152] width 227 height 159
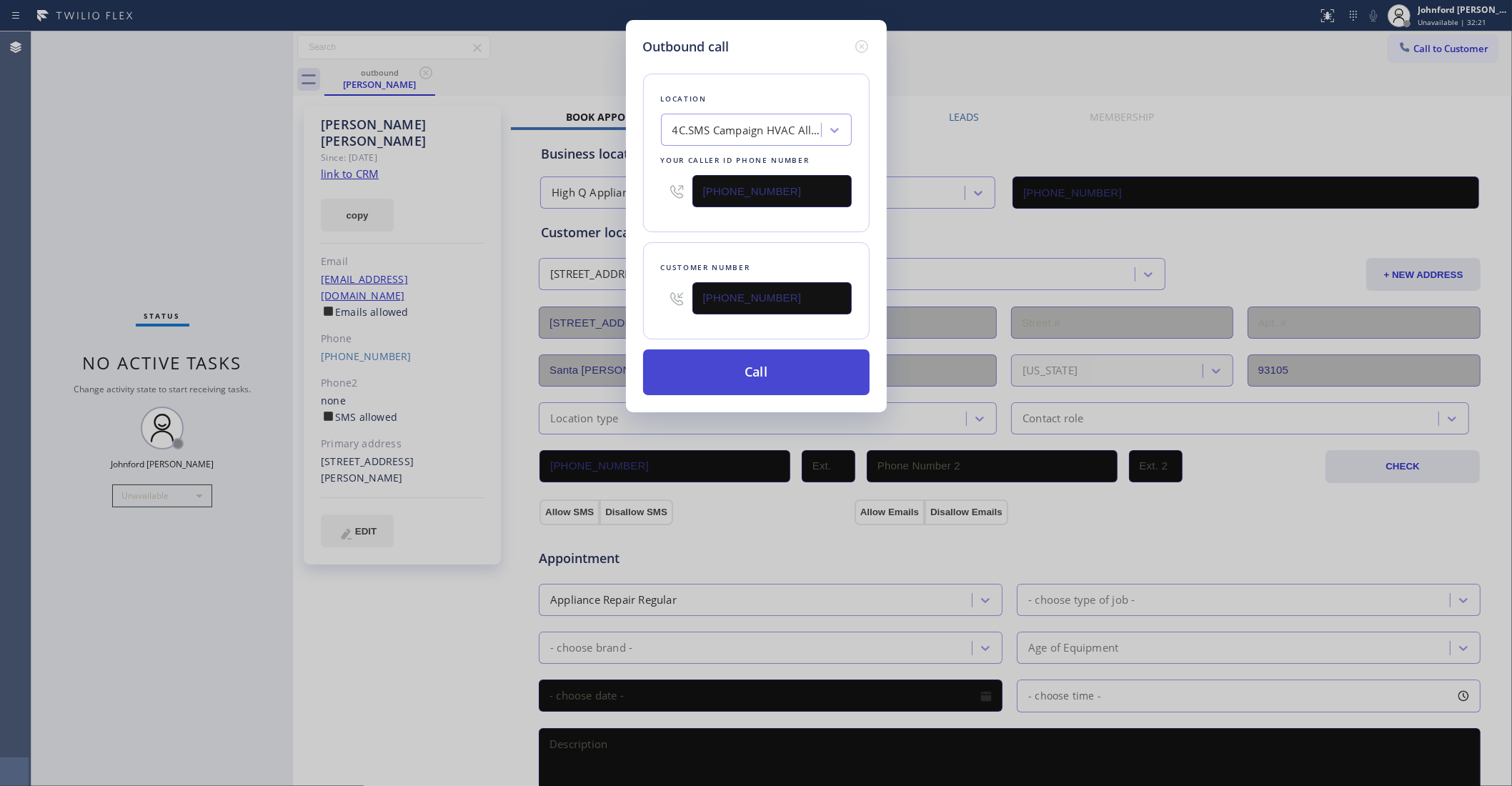
click at [744, 366] on button "Call" at bounding box center [757, 372] width 227 height 46
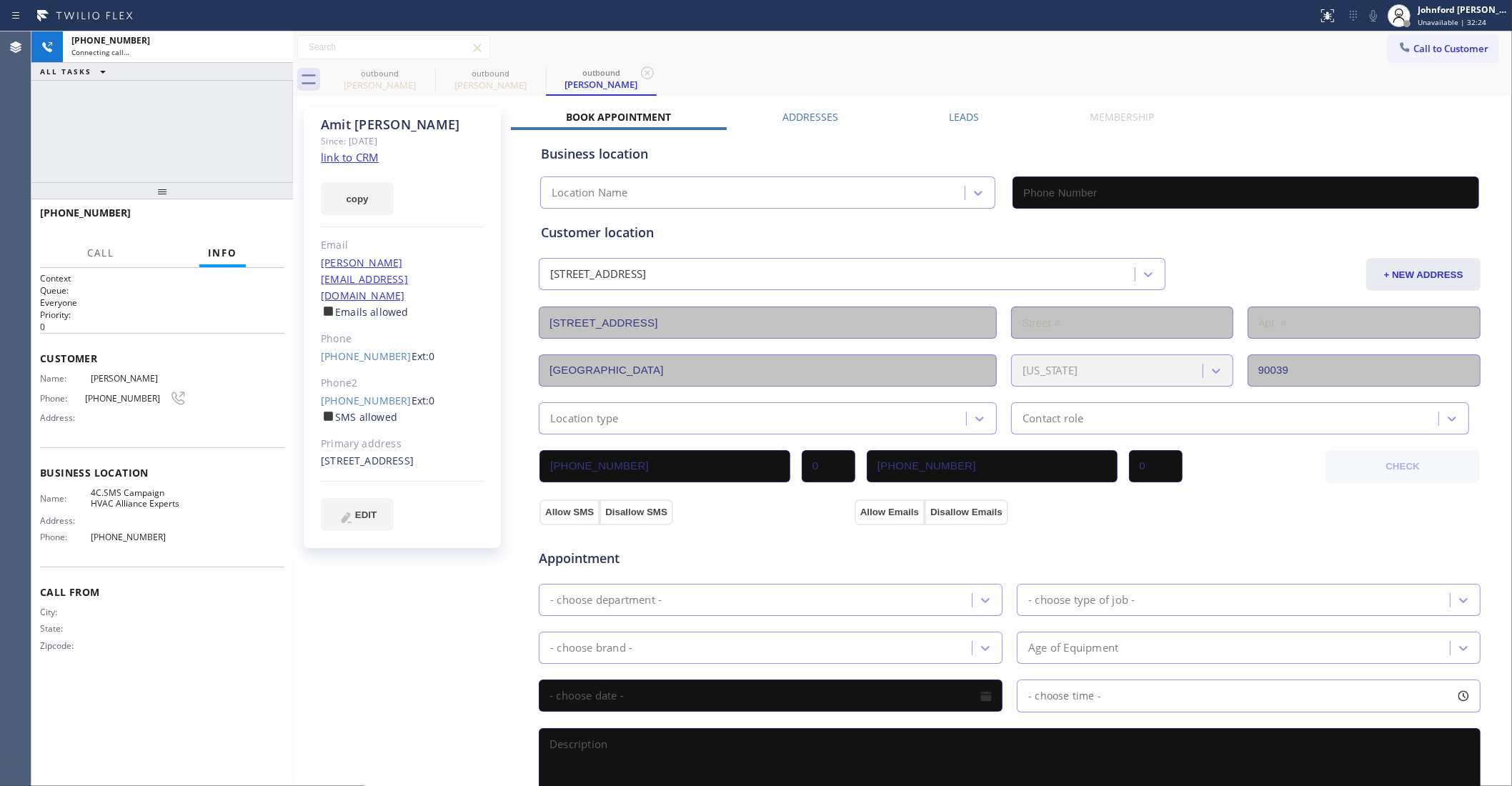
drag, startPoint x: 422, startPoint y: 72, endPoint x: 646, endPoint y: 48, distance: 225.3
click at [0, 0] on icon at bounding box center [0, 0] width 0 height 0
click at [771, 36] on div "Call to Customer Outbound call Location HVAC Alliance Experts Your caller id ph…" at bounding box center [903, 47] width 1219 height 25
type input "(833) 558-1241"
click at [1363, 11] on div at bounding box center [1373, 15] width 20 height 17
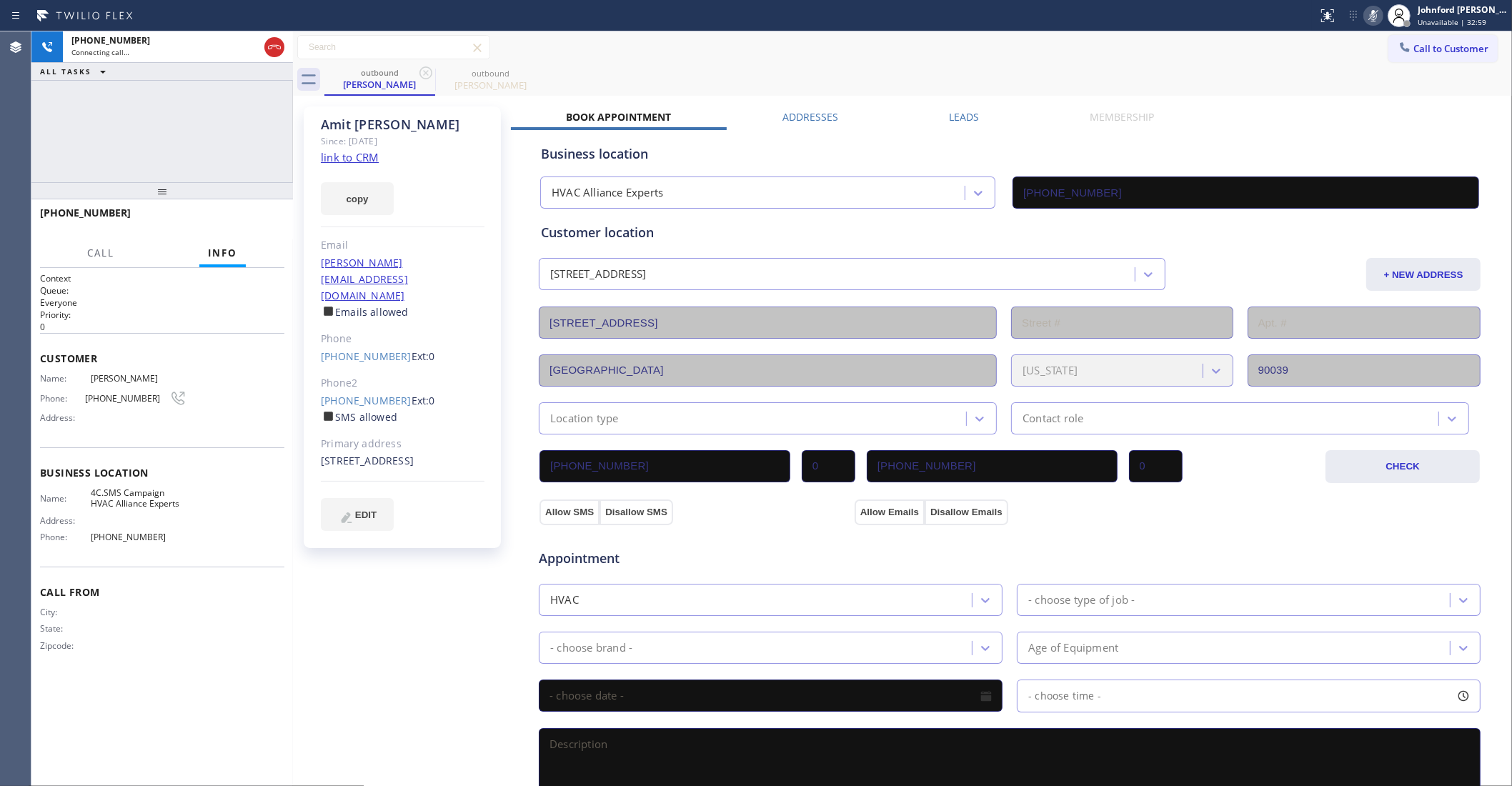
click at [1371, 11] on icon at bounding box center [1373, 15] width 17 height 17
click at [371, 188] on button "copy" at bounding box center [357, 198] width 73 height 33
click at [1062, 84] on div "outbound Amit Kochhar outbound Amit Kochhar" at bounding box center [918, 80] width 1188 height 32
drag, startPoint x: 162, startPoint y: 190, endPoint x: 172, endPoint y: 99, distance: 91.5
click at [172, 99] on div "+13057101130 Live | 00:09 ALL TASKS ALL TASKS ACTIVE TASKS TASKS IN WRAP UP +13…" at bounding box center [162, 408] width 261 height 755
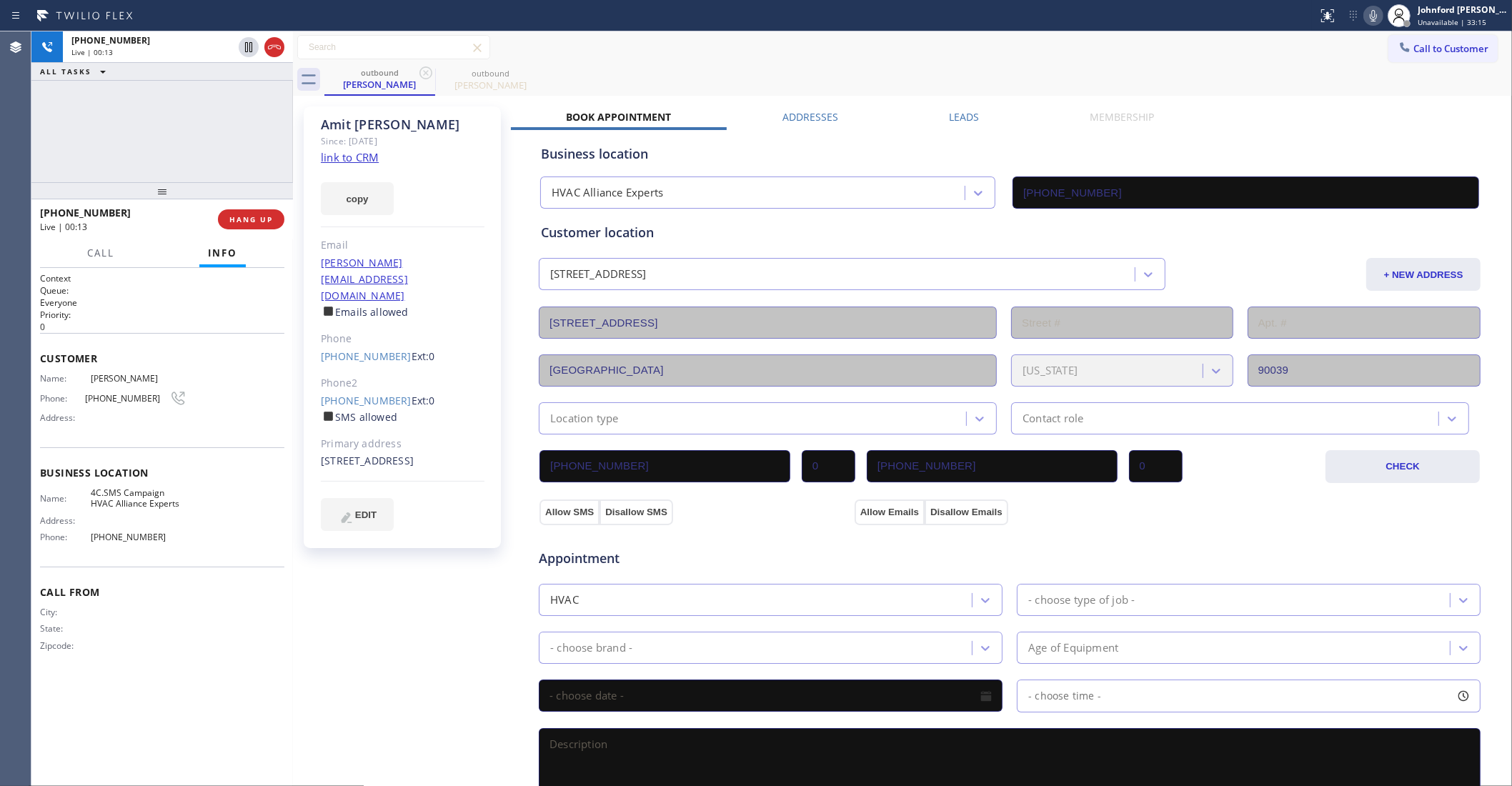
drag, startPoint x: 165, startPoint y: 191, endPoint x: 154, endPoint y: 144, distance: 48.3
click at [154, 144] on div "+13057101130 Live | 00:13 ALL TASKS ALL TASKS ACTIVE TASKS TASKS IN WRAP UP +13…" at bounding box center [162, 408] width 261 height 755
click at [247, 142] on div "+13057101130 Live | 01:08 ALL TASKS ALL TASKS ACTIVE TASKS TASKS IN WRAP UP" at bounding box center [162, 106] width 261 height 151
drag, startPoint x: 176, startPoint y: 195, endPoint x: 166, endPoint y: 90, distance: 105.5
click at [166, 90] on div "+13057101130 Live | 01:10 ALL TASKS ALL TASKS ACTIVE TASKS TASKS IN WRAP UP +13…" at bounding box center [162, 408] width 261 height 755
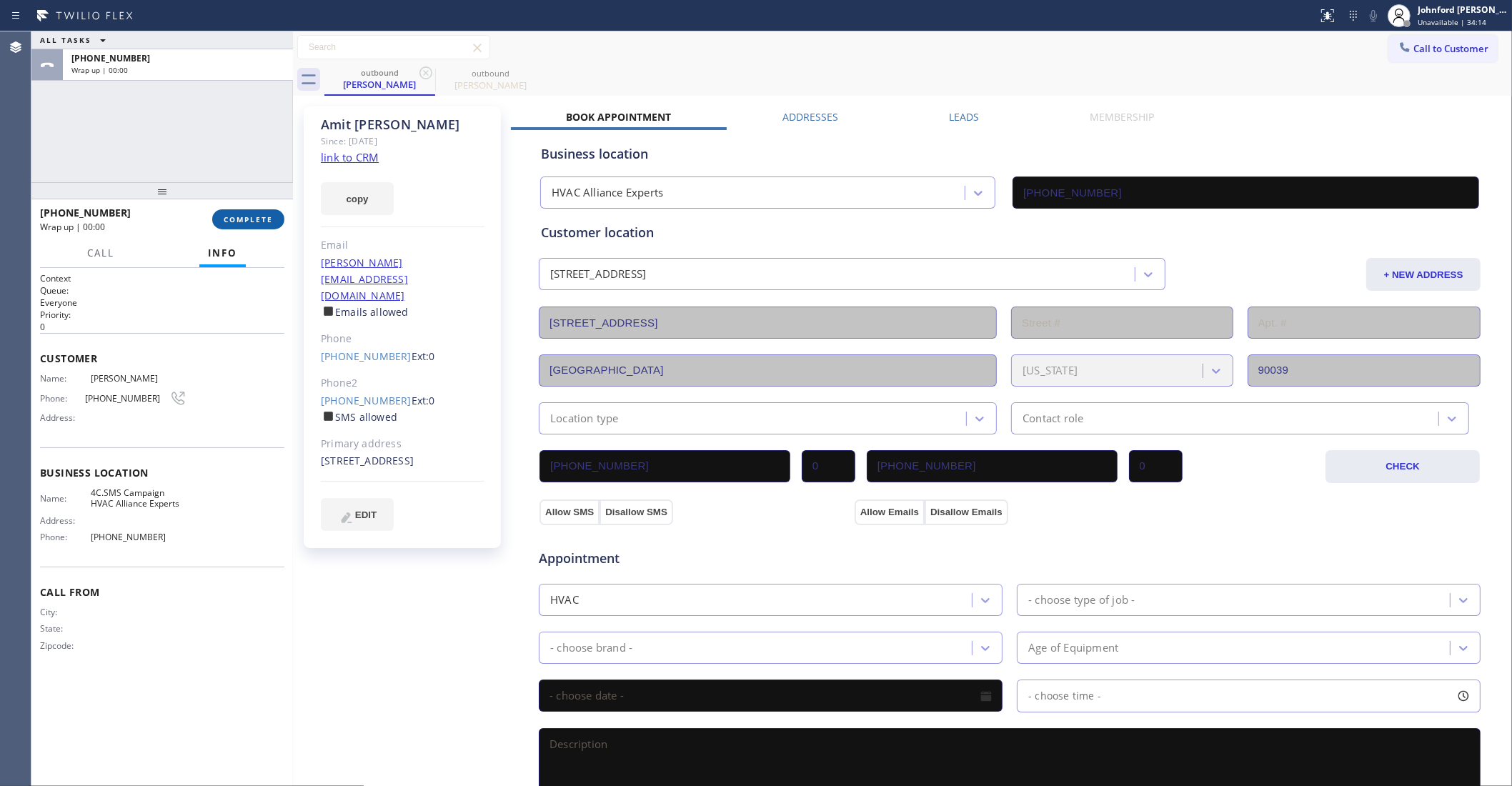
click at [254, 211] on button "COMPLETE" at bounding box center [248, 219] width 72 height 20
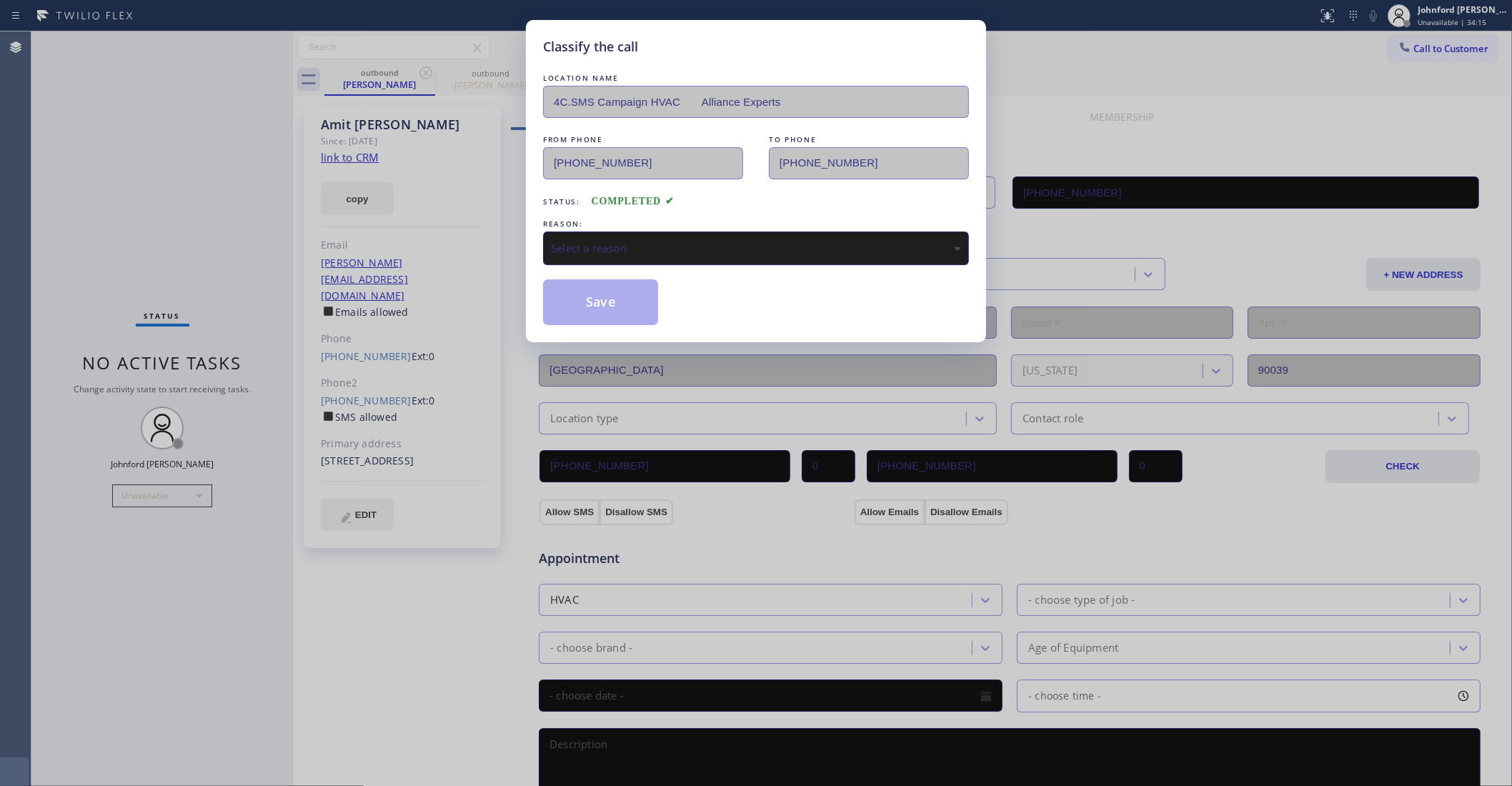
click at [642, 247] on div "Select a reason" at bounding box center [756, 247] width 411 height 16
click at [614, 308] on button "Save" at bounding box center [601, 303] width 115 height 46
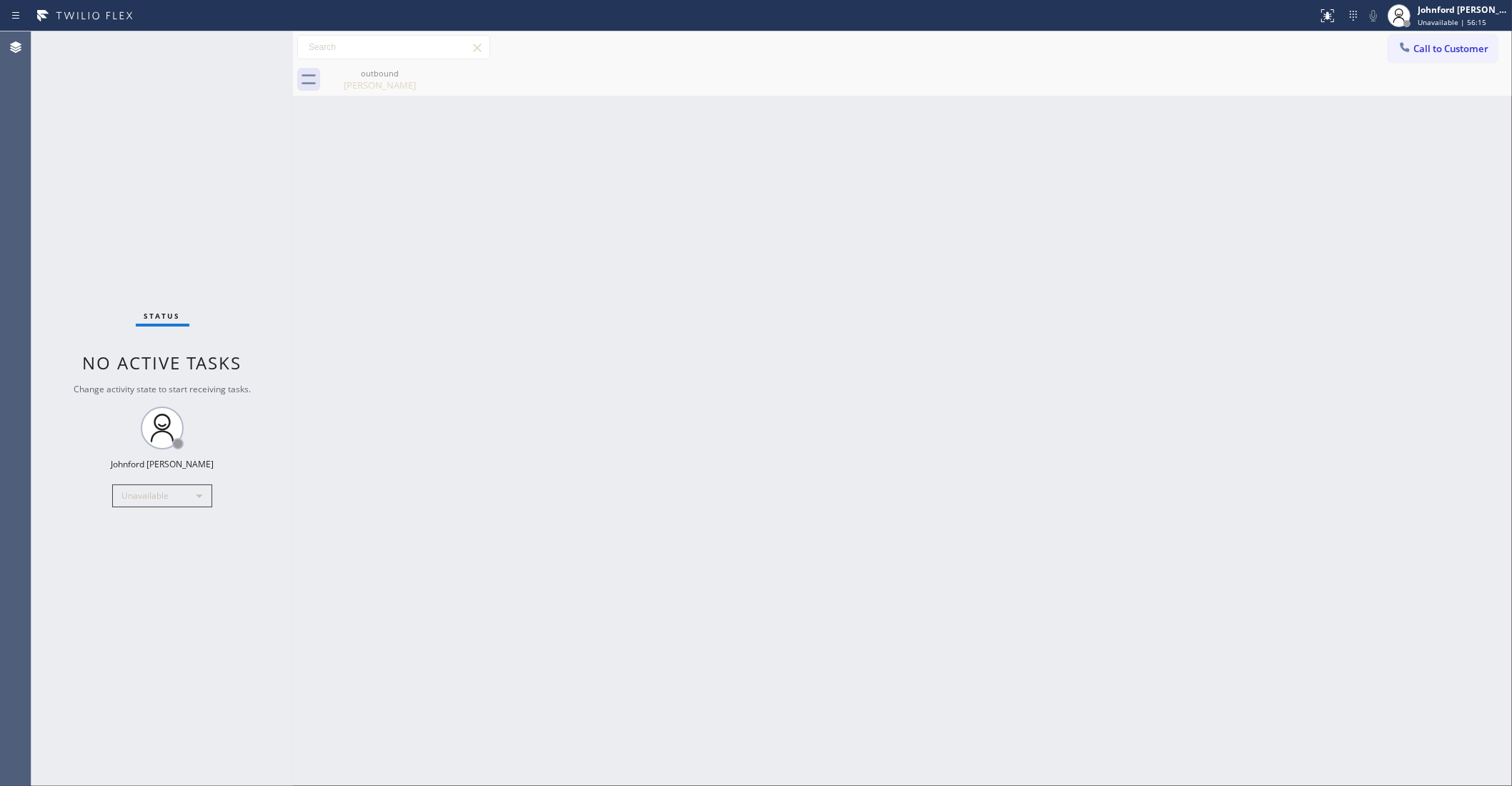
drag, startPoint x: 1275, startPoint y: 247, endPoint x: 1269, endPoint y: 158, distance: 89.2
click at [1275, 247] on div "Back to Dashboard Change Sender ID Customers Technicians Select a contact Outbo…" at bounding box center [903, 408] width 1219 height 755
click at [1463, 61] on div "Call to Customer Outbound call Location HVAC Alliance Experts Your caller id ph…" at bounding box center [903, 47] width 1219 height 32
click at [1436, 57] on button "Call to Customer" at bounding box center [1443, 48] width 110 height 27
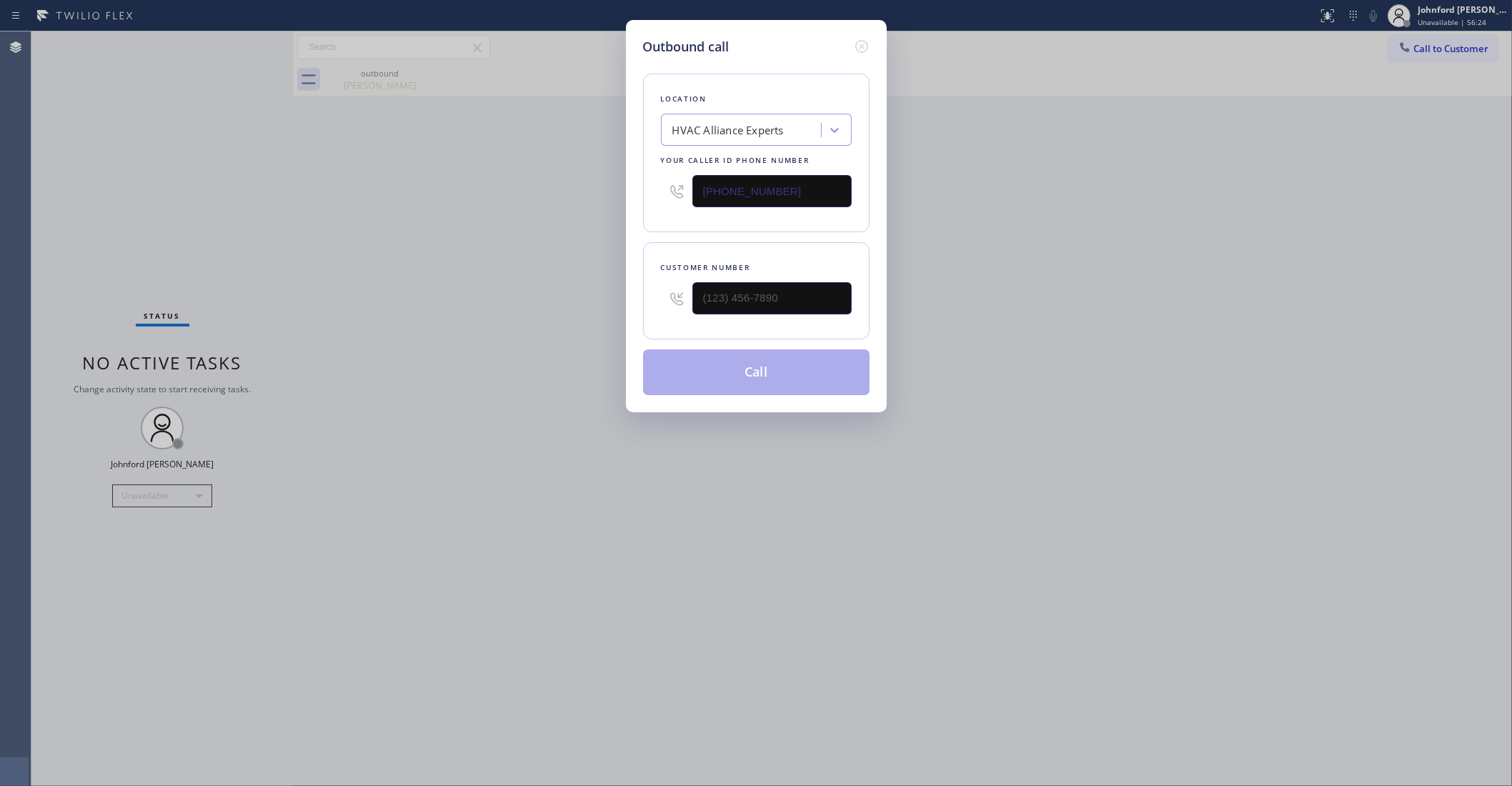
click at [806, 193] on input "(833) 558-1241" at bounding box center [772, 192] width 159 height 32
paste input "7606"
click at [806, 193] on input "(833) 558-7606" at bounding box center [772, 192] width 159 height 32
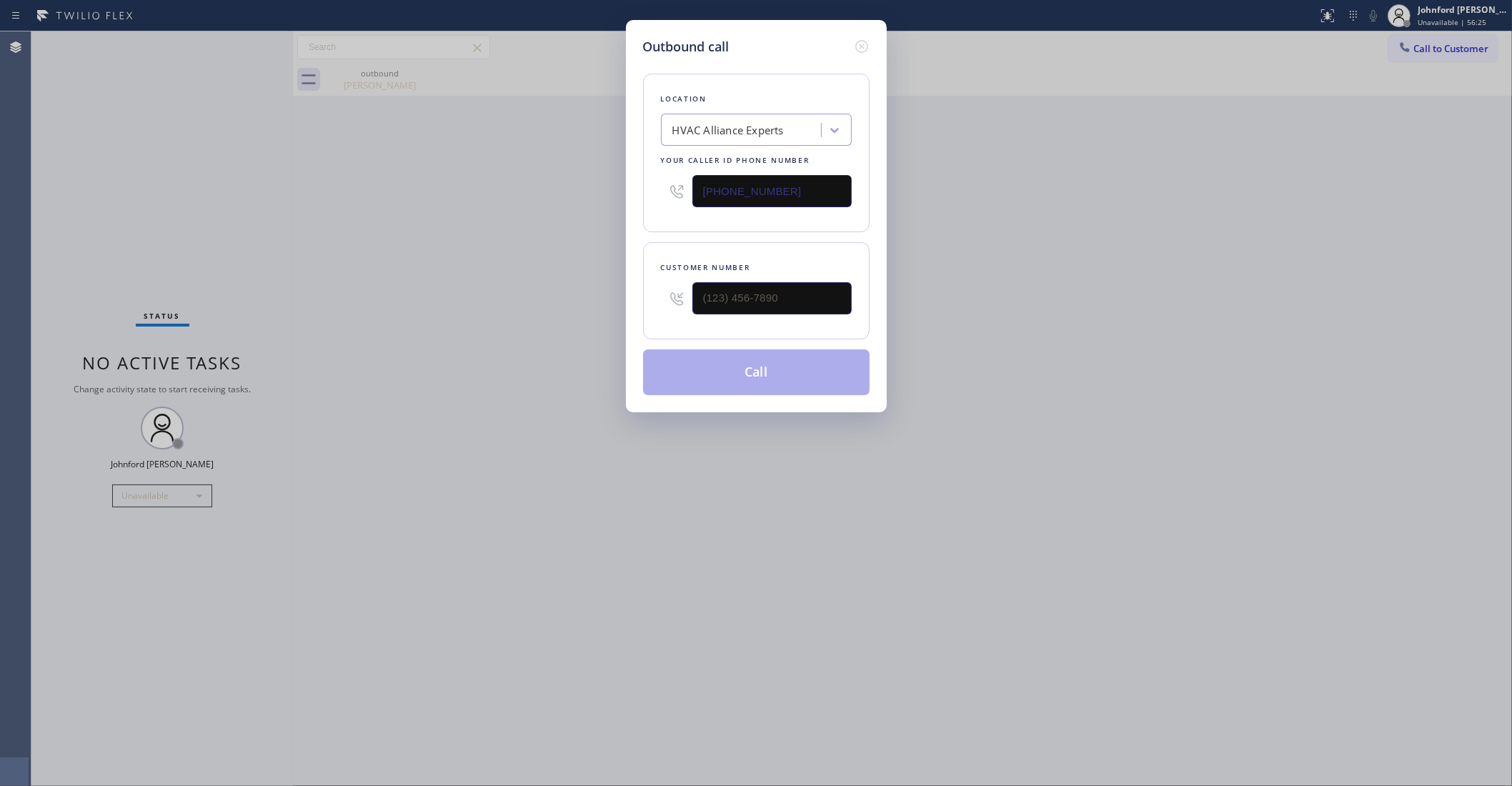
paste input "760) 670-2797"
type input "(833) 558-1241"
click at [797, 304] on input "(___) ___-____" at bounding box center [772, 299] width 159 height 32
paste input "951) 207-9359"
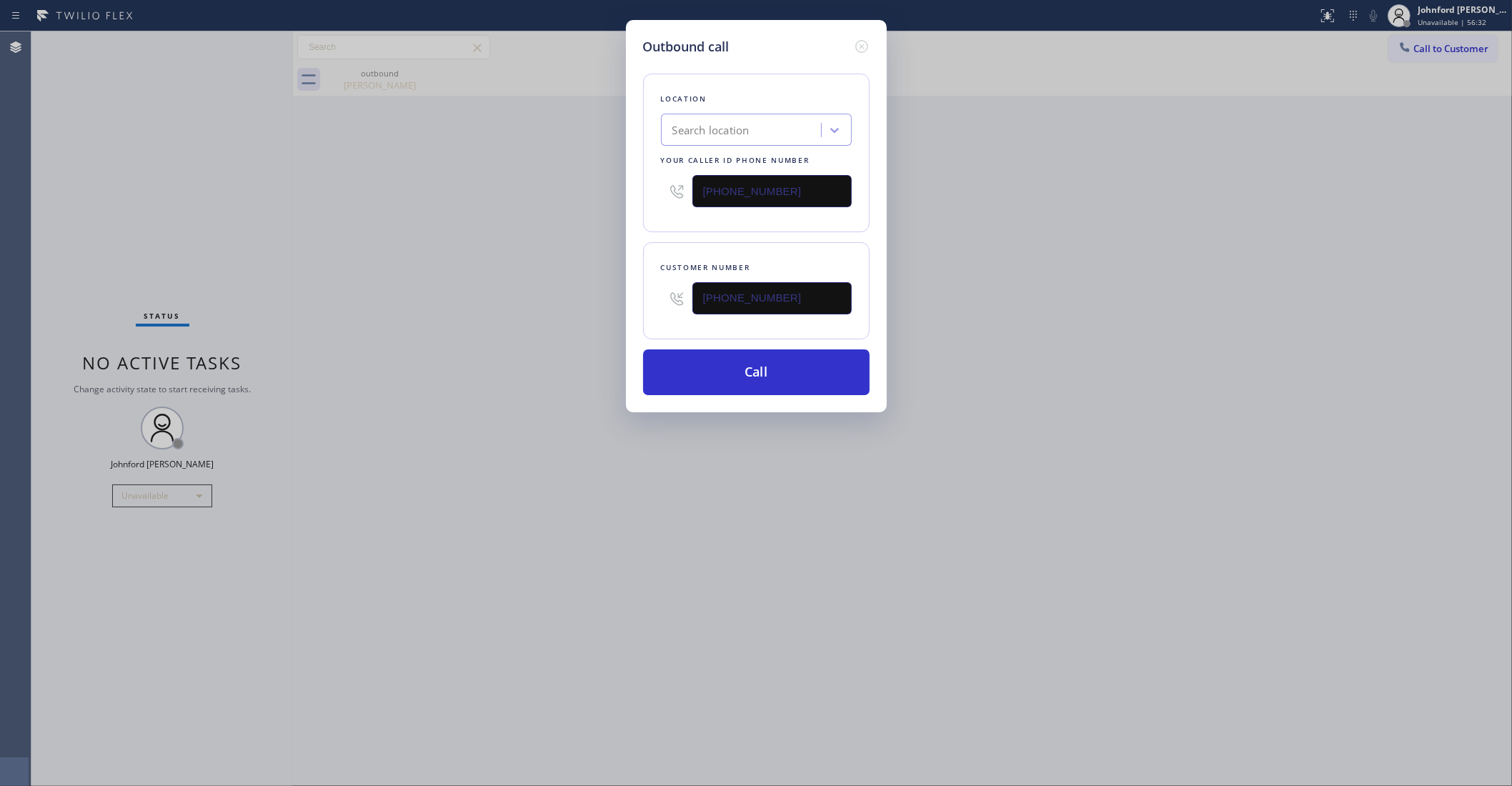
type input "(951) 207-9359"
drag, startPoint x: 838, startPoint y: 204, endPoint x: 635, endPoint y: 188, distance: 203.6
click at [635, 188] on div "Outbound call Location Search location Your caller id phone number (833) 558-12…" at bounding box center [756, 216] width 261 height 392
click at [767, 177] on input "(833) 558-1241" at bounding box center [772, 192] width 159 height 32
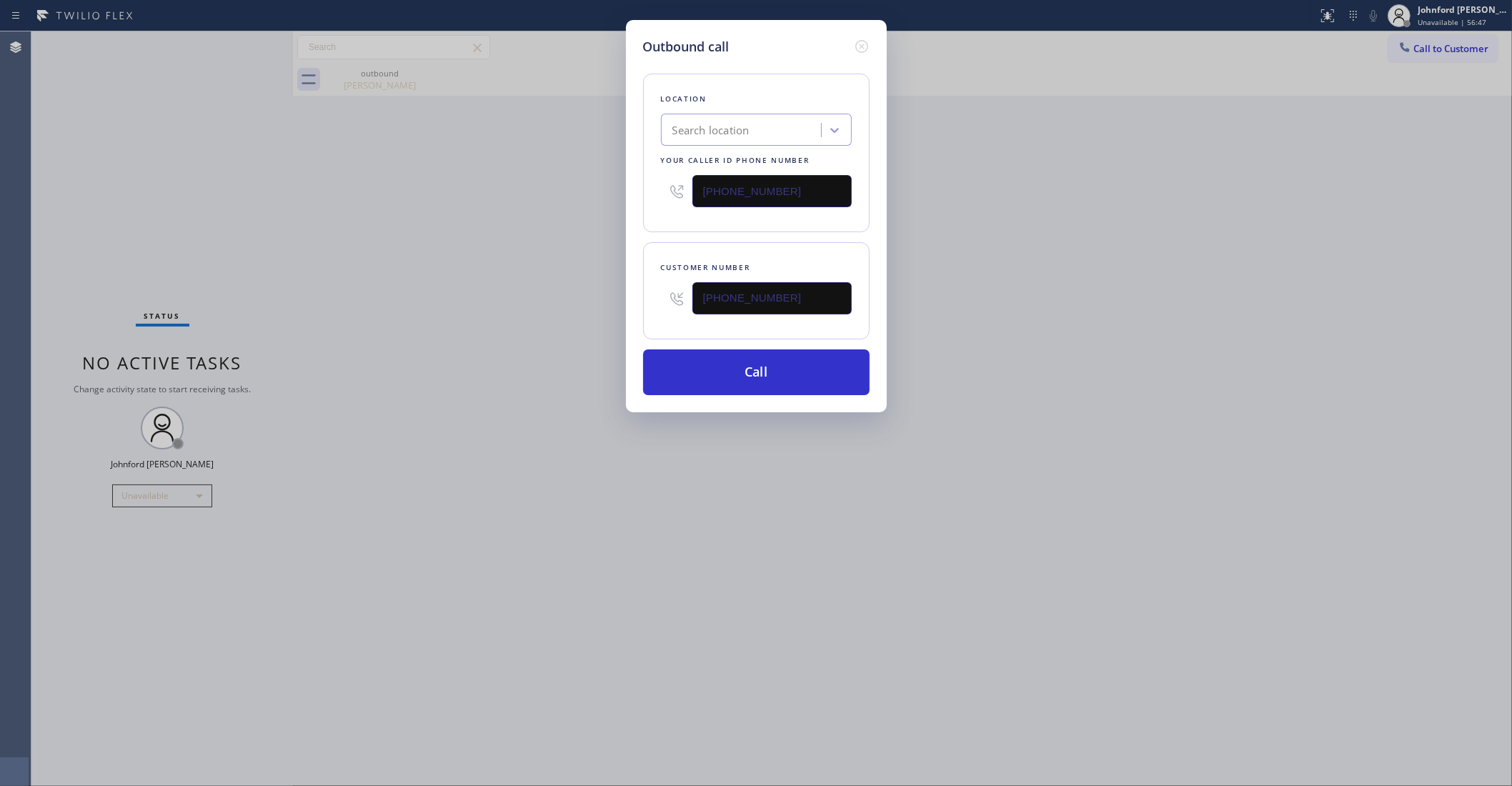
click at [767, 177] on input "(833) 558-1241" at bounding box center [772, 192] width 159 height 32
paste input "760) 670-2797"
type input "(760) 670-2797"
click at [770, 391] on button "Call" at bounding box center [757, 372] width 227 height 46
click at [738, 376] on div "Back to Dashboard Change Sender ID Customers Technicians Select a contact Outbo…" at bounding box center [903, 408] width 1219 height 755
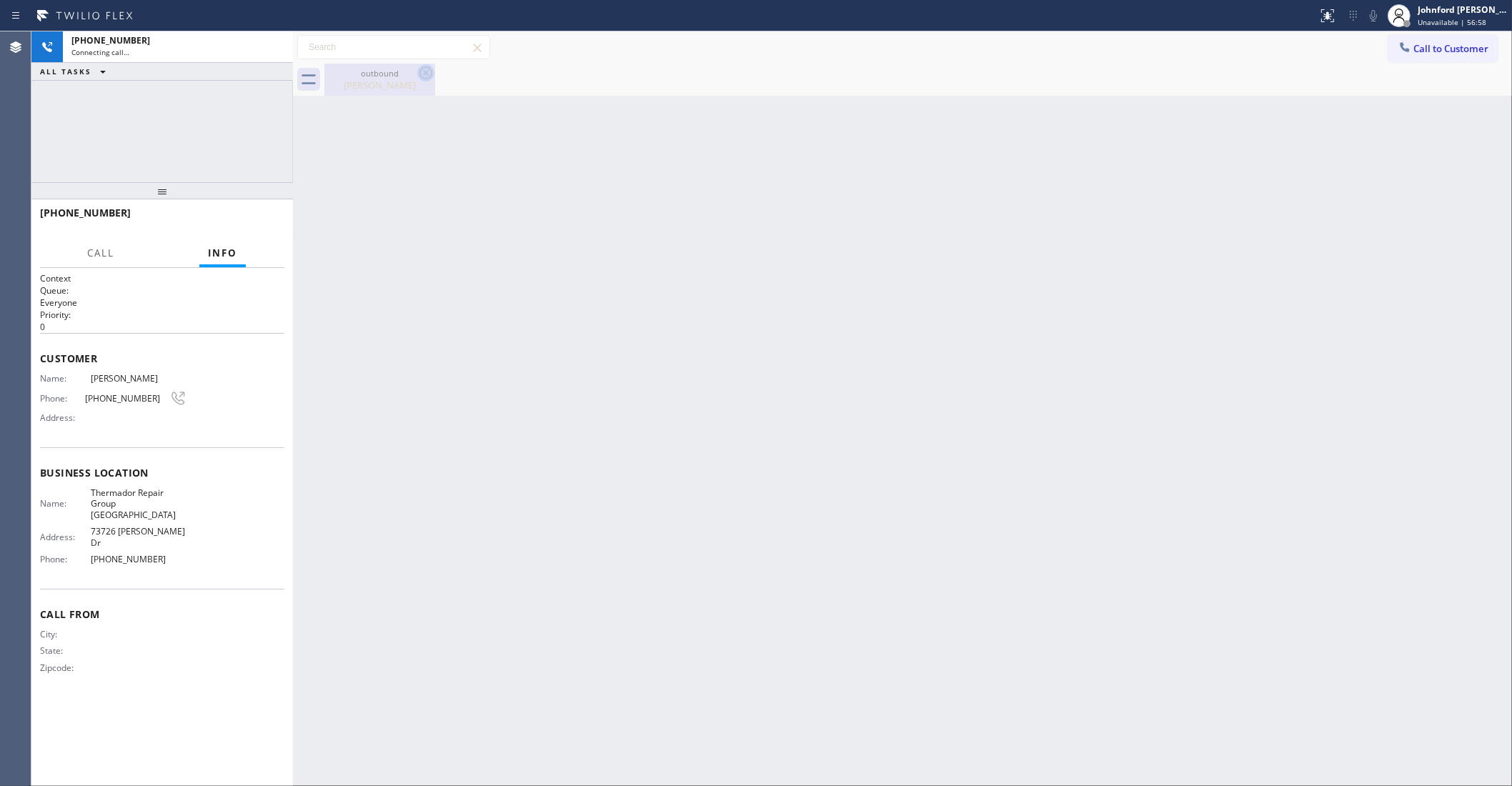
click at [421, 76] on icon at bounding box center [426, 73] width 17 height 17
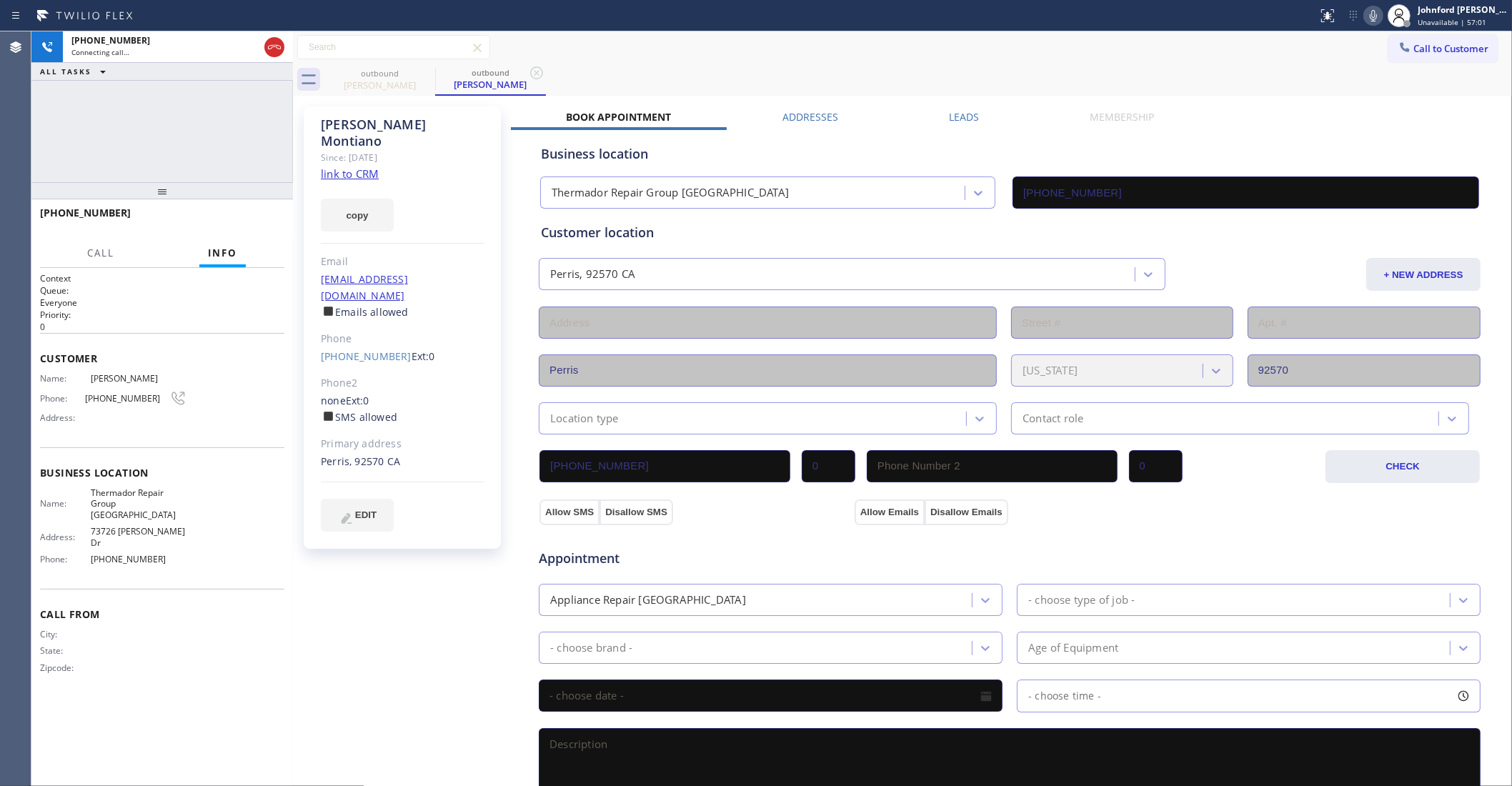
type input "(760) 670-2797"
drag, startPoint x: 678, startPoint y: 41, endPoint x: 695, endPoint y: 2, distance: 42.5
click at [678, 41] on div "Call to Customer Outbound call Location Thermador Repair Group Palm Desert Your…" at bounding box center [903, 47] width 1219 height 25
click at [1102, 69] on div "outbound Reuben Montiano outbound Reuben Montiano" at bounding box center [918, 80] width 1188 height 32
click at [1116, 75] on div "outbound Reuben Montiano outbound Reuben Montiano" at bounding box center [918, 80] width 1188 height 32
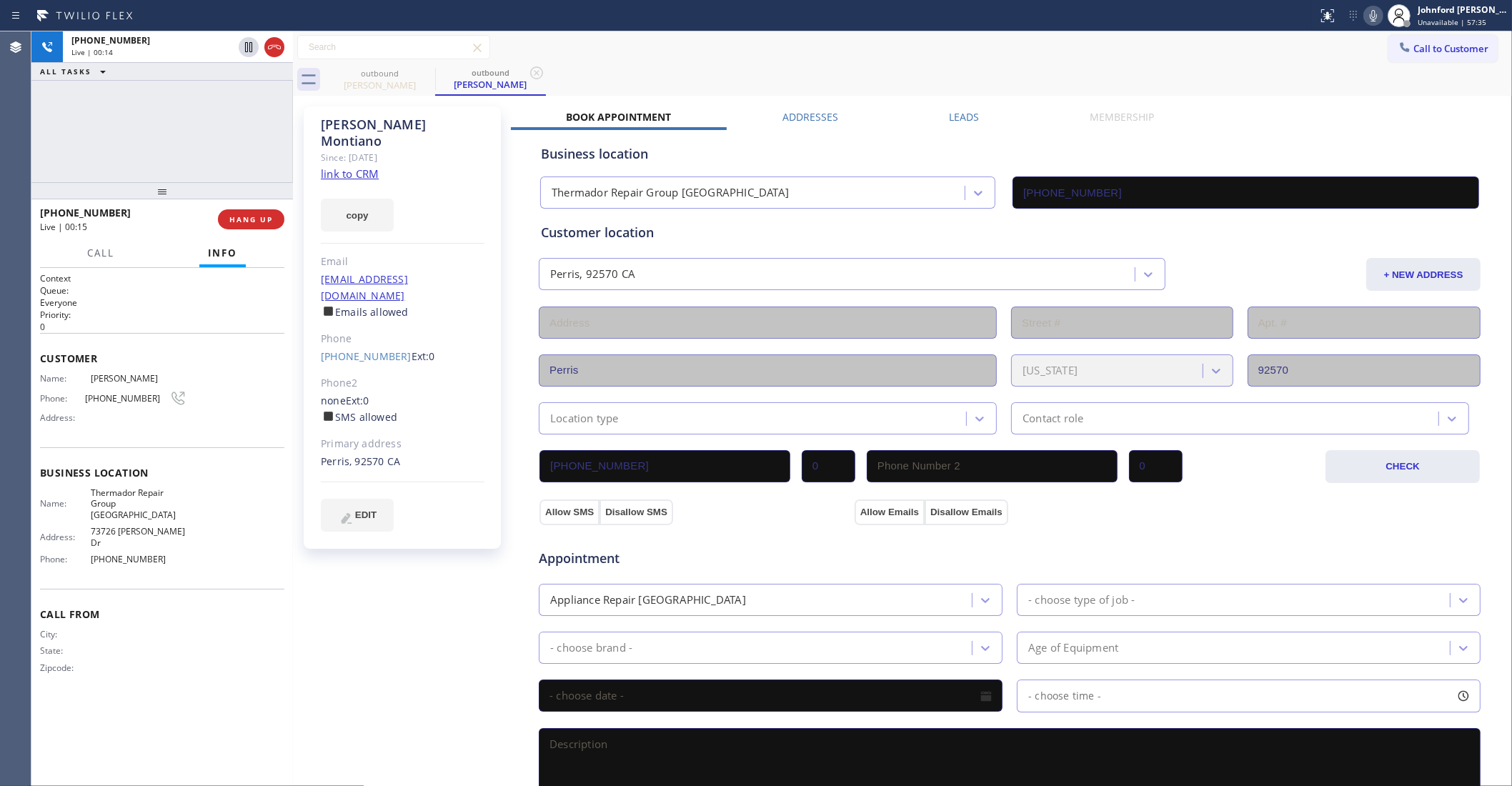
click at [1378, 15] on icon at bounding box center [1373, 15] width 17 height 17
click at [1373, 19] on icon at bounding box center [1373, 15] width 7 height 11
click at [352, 198] on button "copy" at bounding box center [357, 215] width 73 height 33
click at [369, 443] on div "Reuben Montiano Since: 20 may 2020 link to CRM copy Email no@email.com Emails a…" at bounding box center [403, 328] width 198 height 443
click at [367, 454] on div "Perris, 92570 CA" at bounding box center [403, 461] width 164 height 16
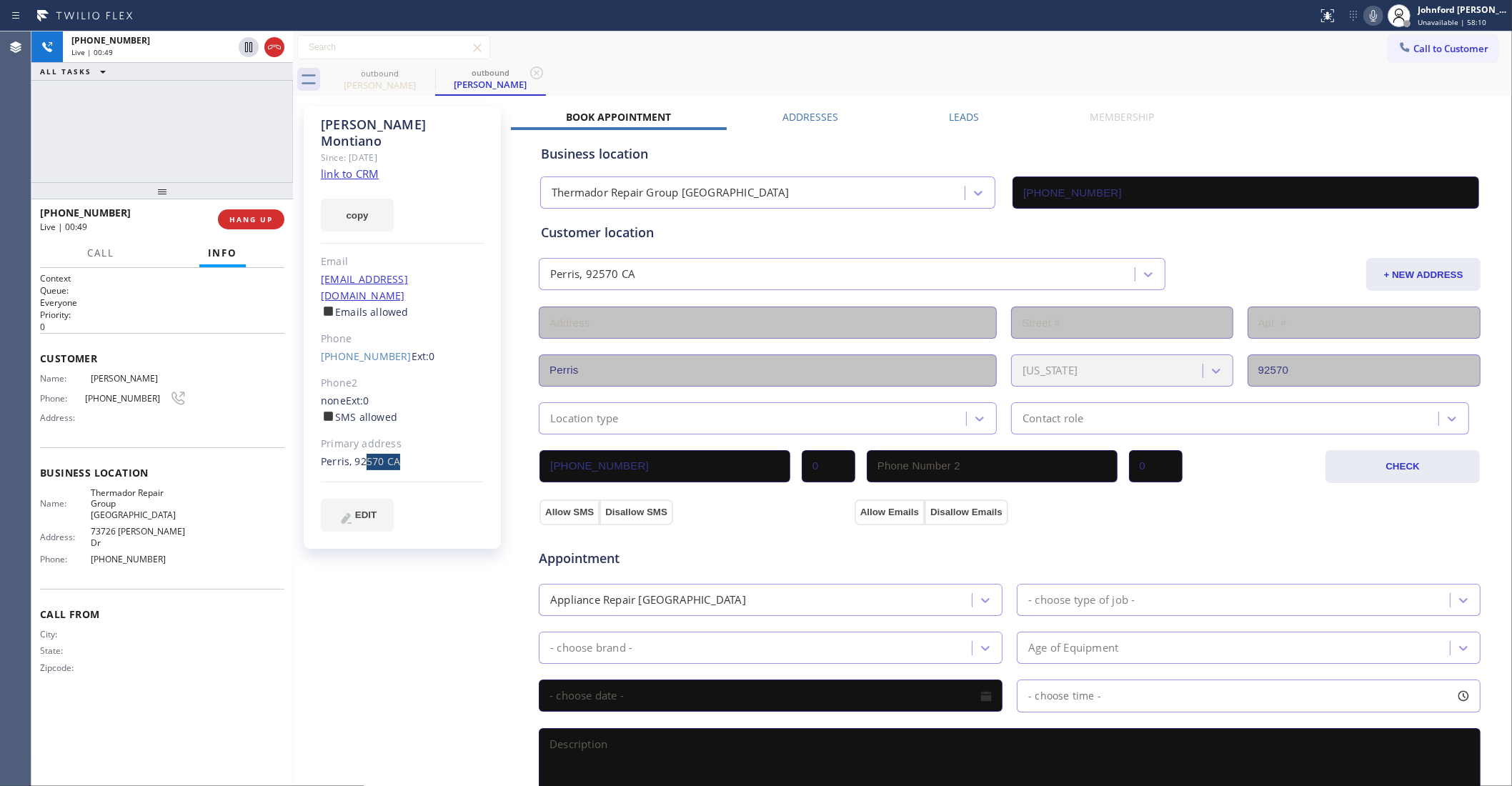
click at [367, 454] on div "Perris, 92570 CA" at bounding box center [403, 461] width 164 height 16
copy div "92570"
drag, startPoint x: 813, startPoint y: 47, endPoint x: 1359, endPoint y: 63, distance: 546.2
click at [826, 48] on div "Call to Customer Outbound call Location Thermador Repair Group Palm Desert Your…" at bounding box center [903, 47] width 1219 height 25
click at [1374, 18] on icon at bounding box center [1373, 15] width 7 height 11
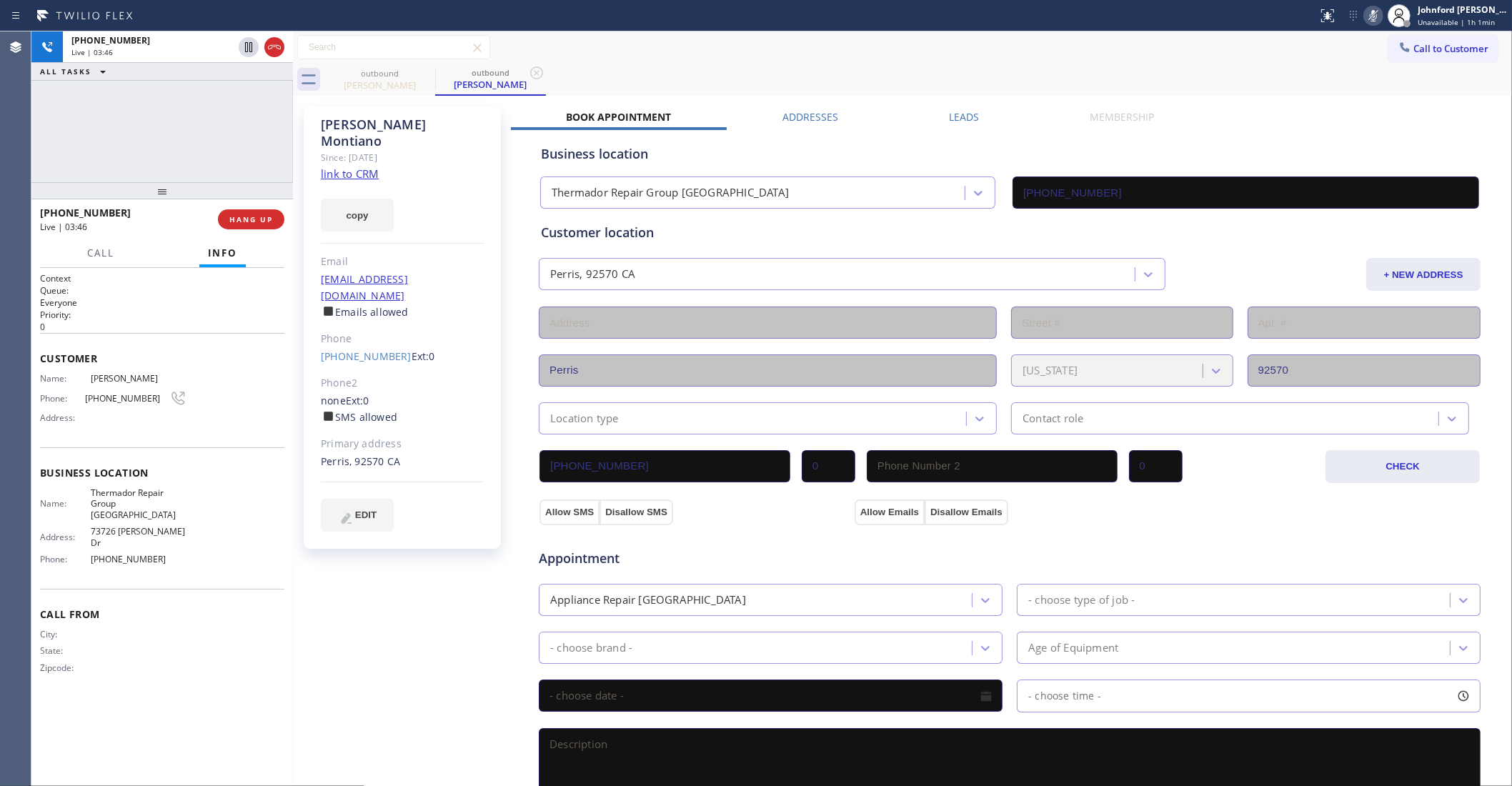
click at [1374, 18] on icon at bounding box center [1373, 15] width 7 height 11
drag, startPoint x: 245, startPoint y: 159, endPoint x: 244, endPoint y: 198, distance: 39.0
click at [244, 162] on div "ALL TASKS ALL TASKS ACTIVE TASKS TASKS IN WRAP UP +19512079359 Wrap up | 00:02" at bounding box center [162, 106] width 261 height 151
click at [244, 217] on span "COMPLETE" at bounding box center [248, 219] width 49 height 10
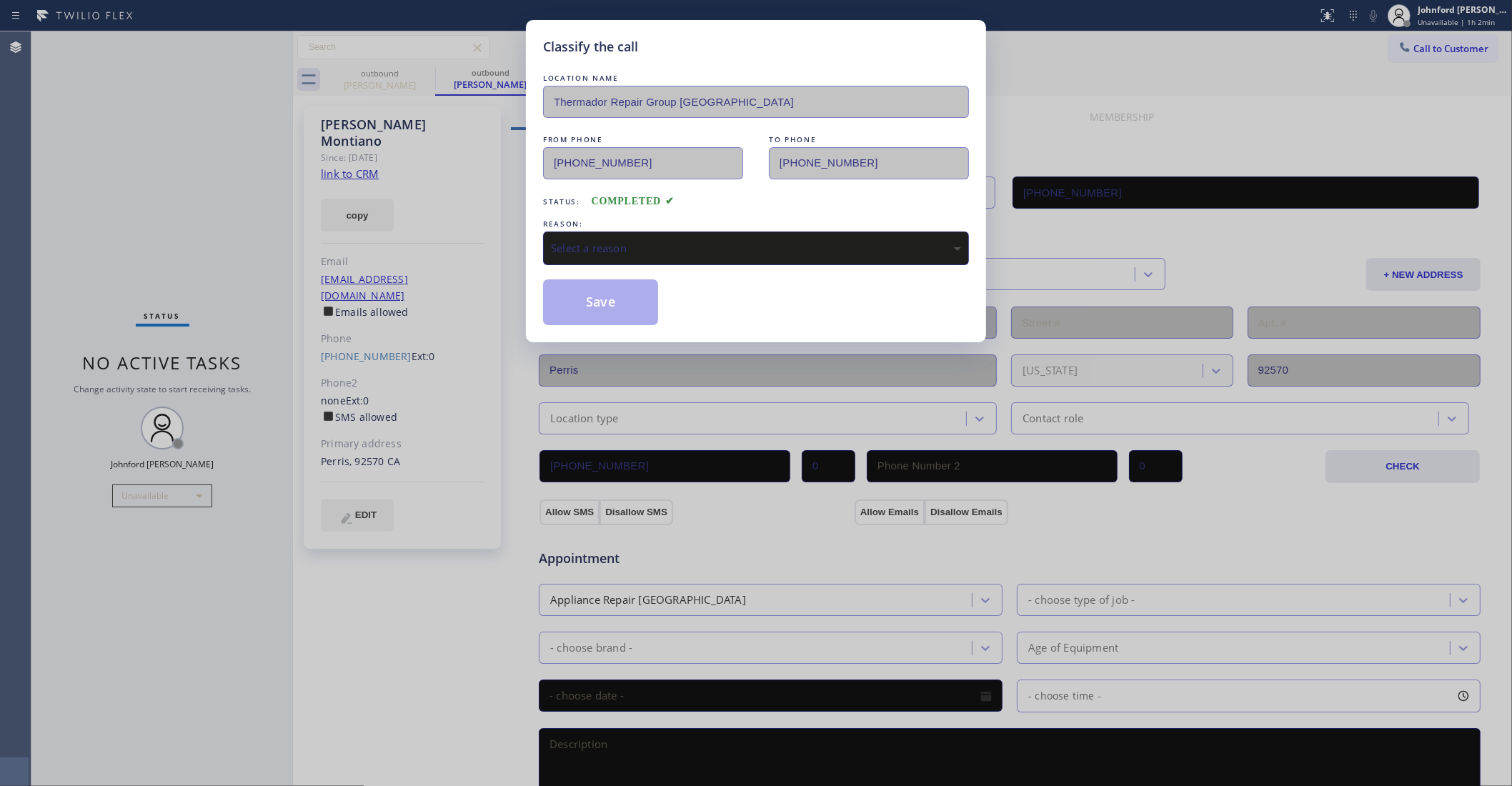
click at [682, 208] on div "LOCATION NAME Thermador Repair Group Palm Desert FROM PHONE (760) 670-2797 TO P…" at bounding box center [756, 198] width 426 height 254
click at [687, 247] on div "Select a reason" at bounding box center [756, 247] width 411 height 16
click at [618, 311] on button "Save" at bounding box center [601, 303] width 115 height 46
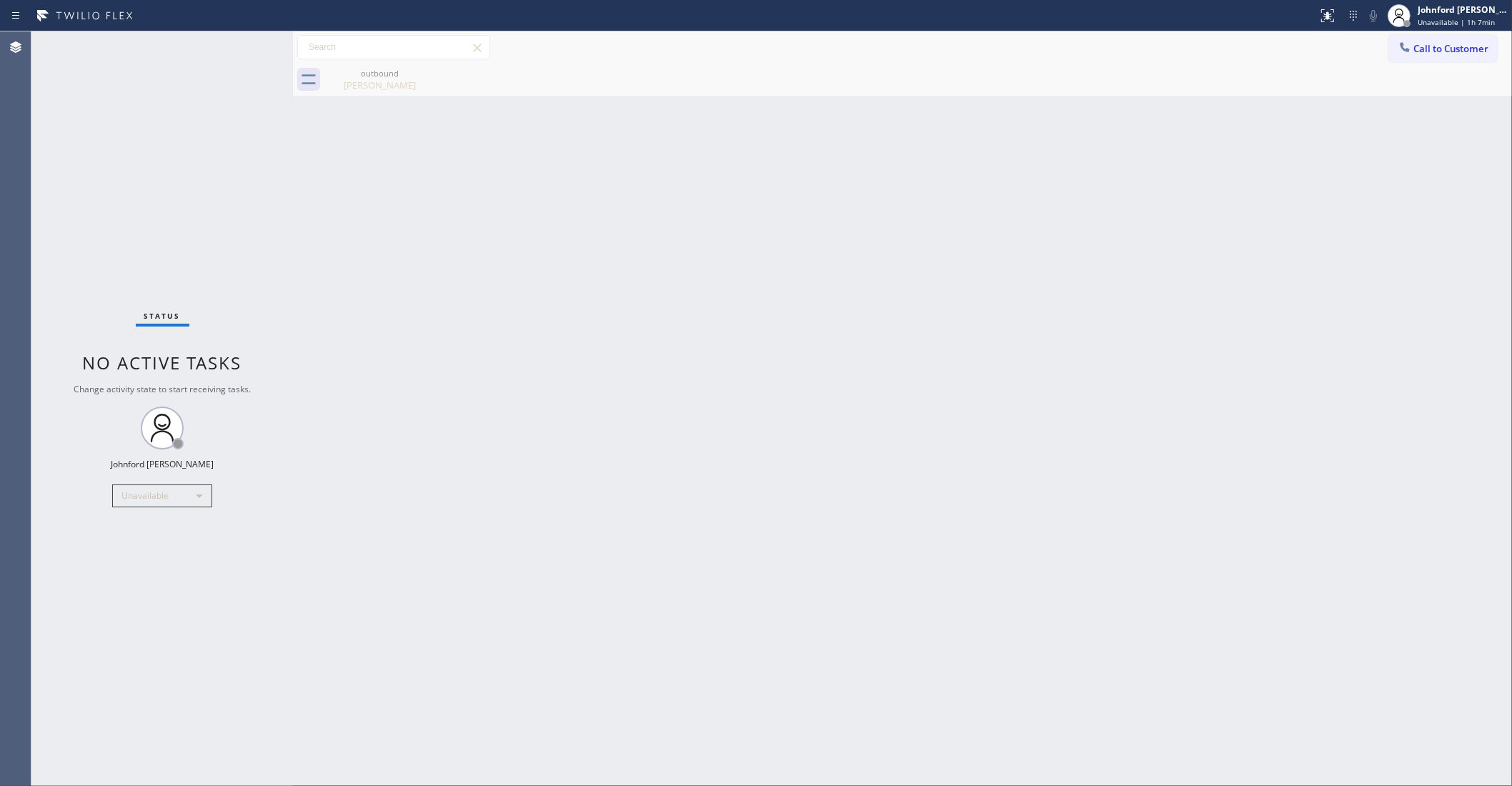
click at [1431, 41] on button "Call to Customer" at bounding box center [1443, 48] width 110 height 27
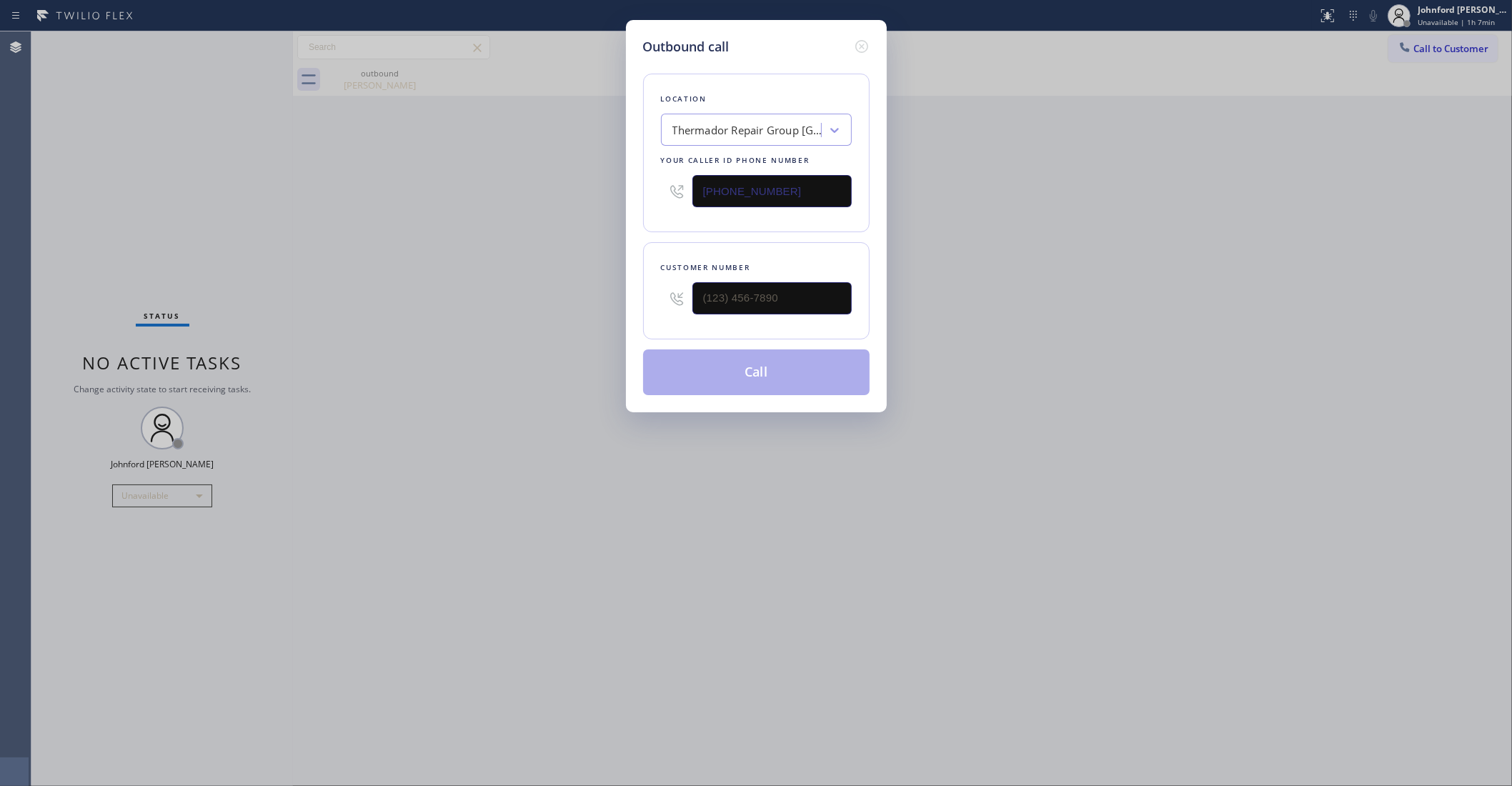
drag, startPoint x: 661, startPoint y: 180, endPoint x: 620, endPoint y: 180, distance: 41.0
click at [620, 180] on div "Outbound call Location Thermador Repair Group Palm Desert Your caller id phone …" at bounding box center [756, 393] width 1512 height 786
click at [697, 129] on div "Thermador Repair Group Palm Desert" at bounding box center [748, 130] width 150 height 16
paste input "HVAC Alliance Experts"
drag, startPoint x: 776, startPoint y: 130, endPoint x: 754, endPoint y: 126, distance: 22.4
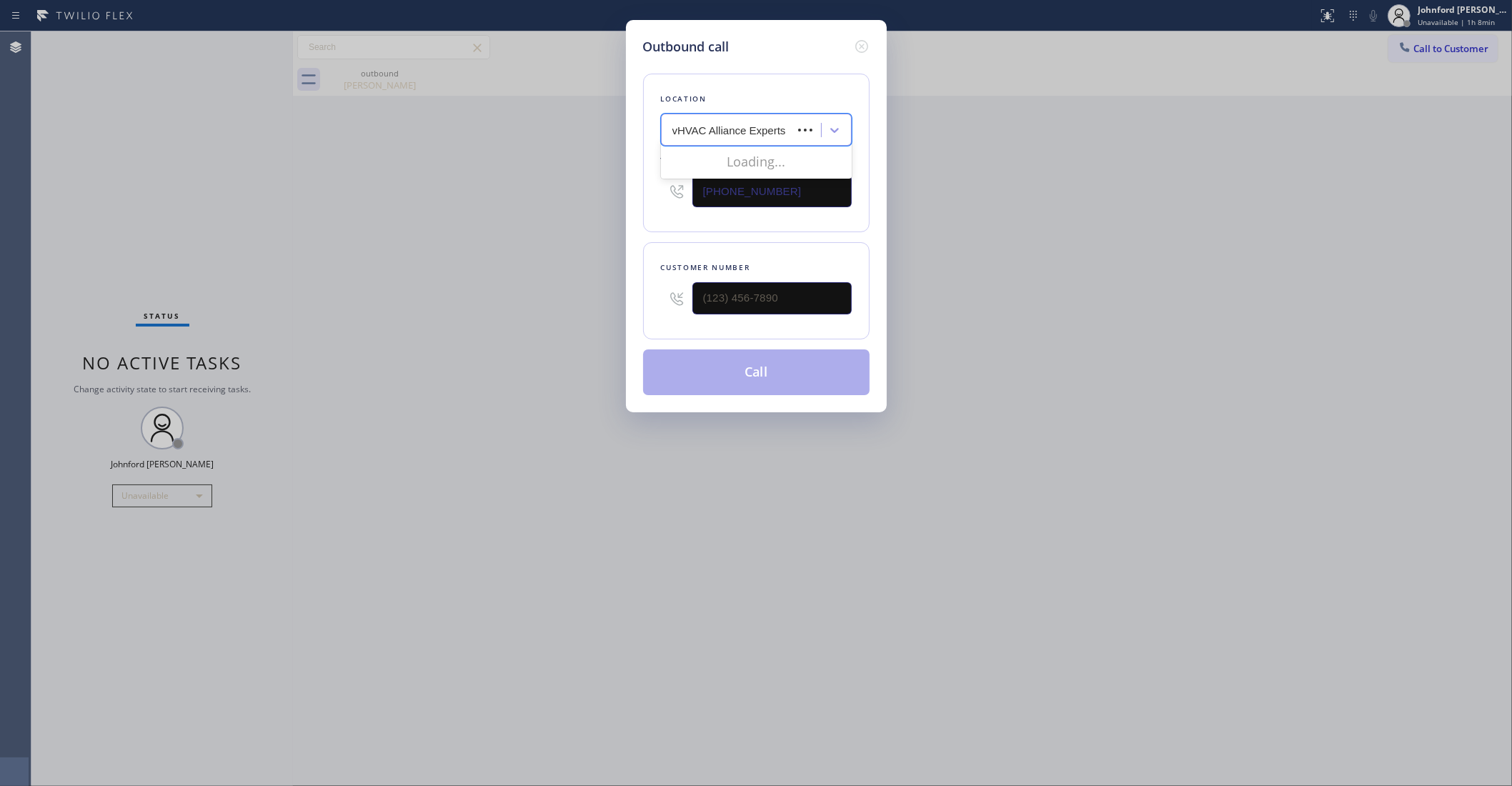
click at [754, 126] on input "vHVAC Alliance Experts" at bounding box center [730, 130] width 115 height 12
paste input "text"
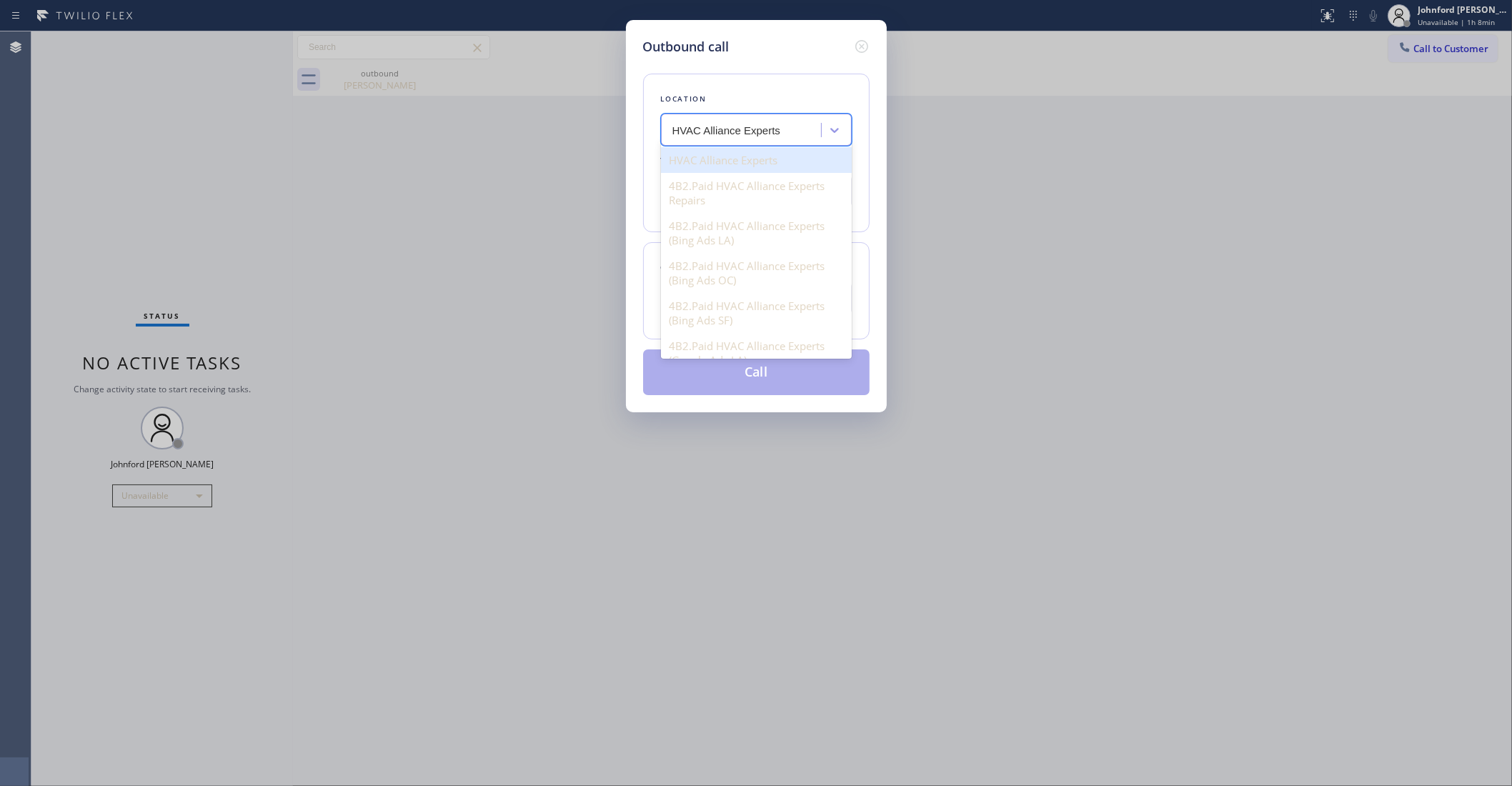
type input "HVAC Alliance Experts"
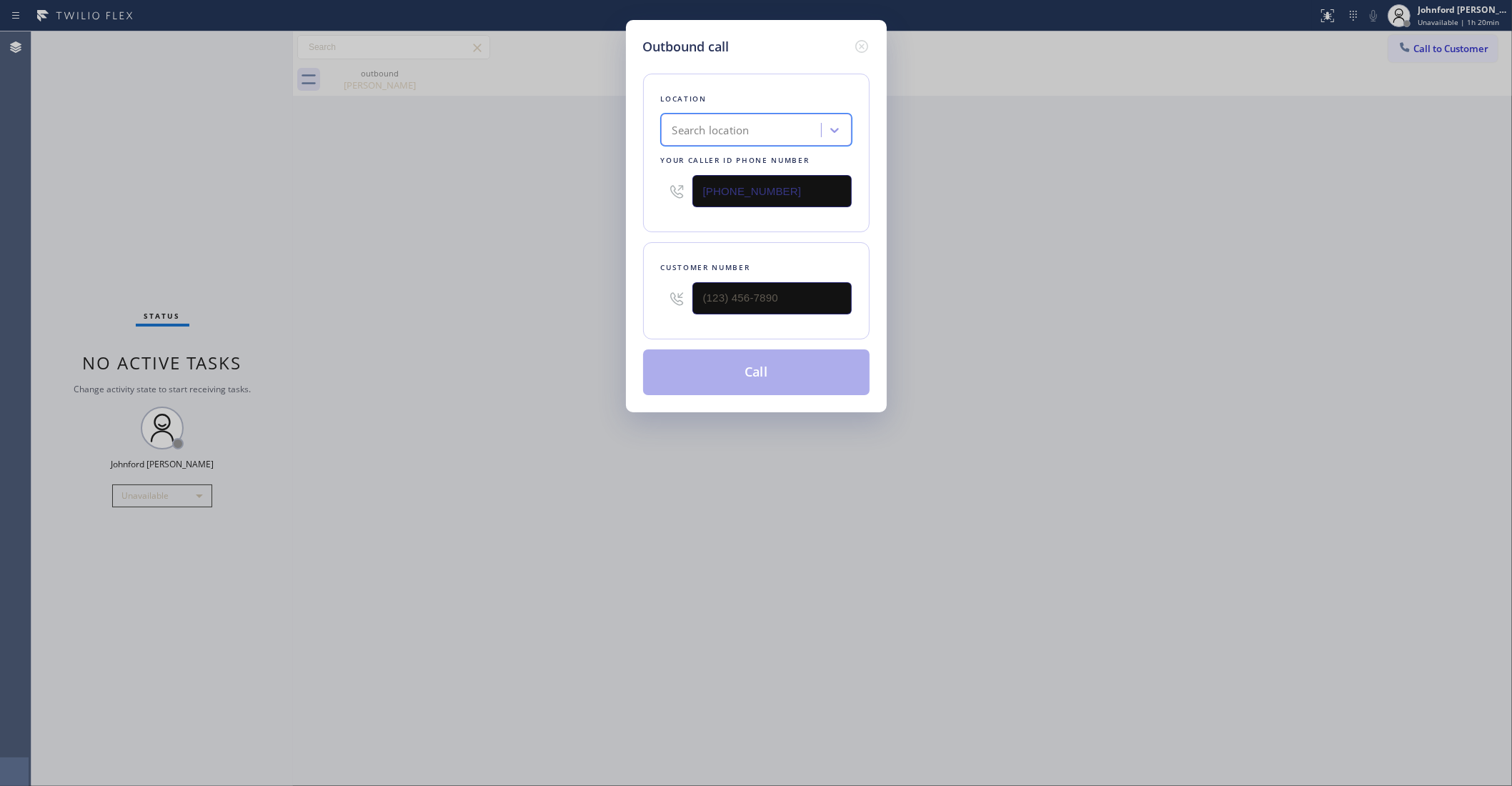
click at [859, 50] on div at bounding box center [861, 47] width 17 height 19
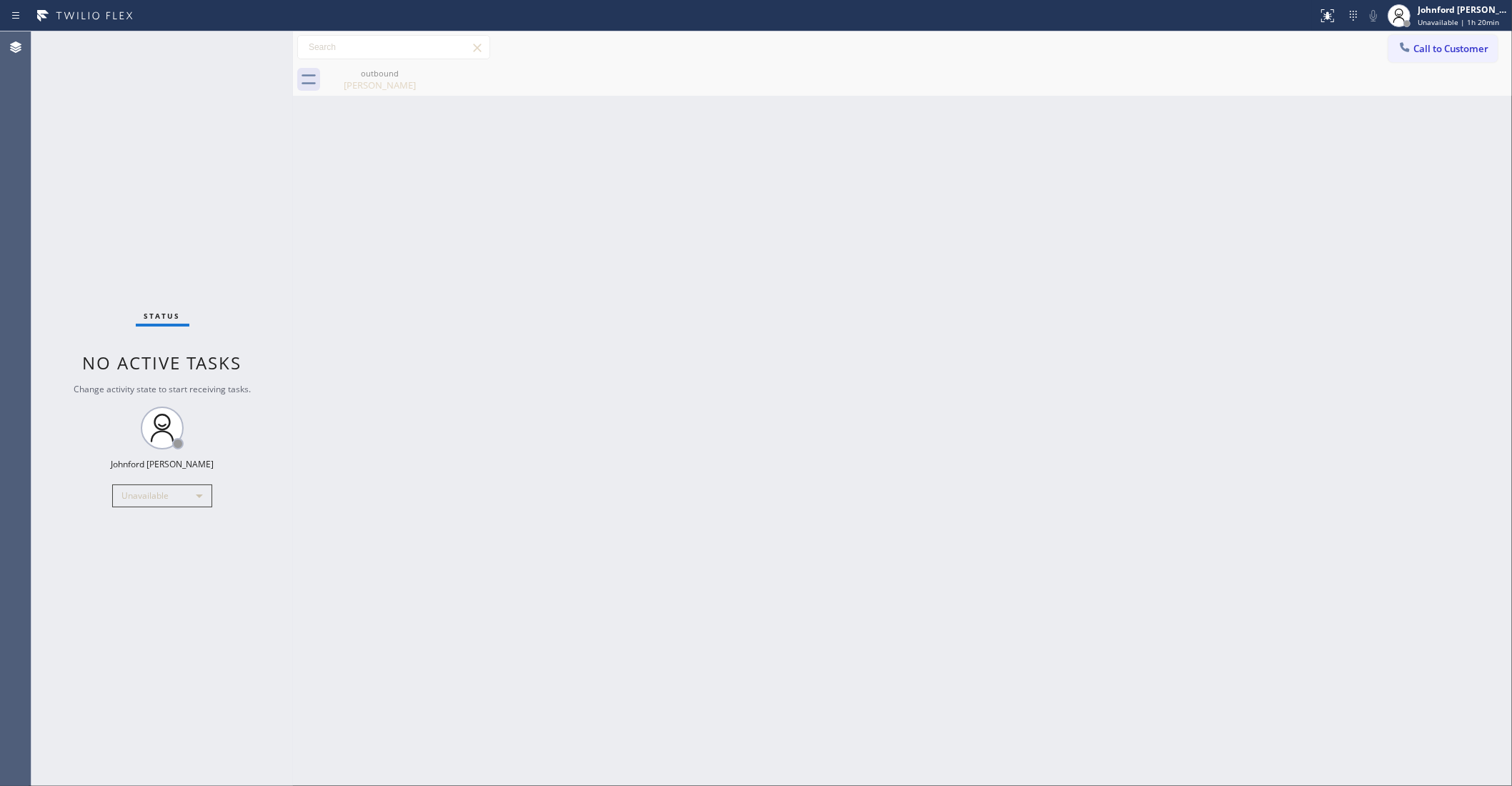
click at [1229, 213] on div "Back to Dashboard Change Sender ID Customers Technicians Select a contact Outbo…" at bounding box center [903, 408] width 1219 height 755
click at [1465, 48] on span "Call to Customer" at bounding box center [1451, 48] width 75 height 13
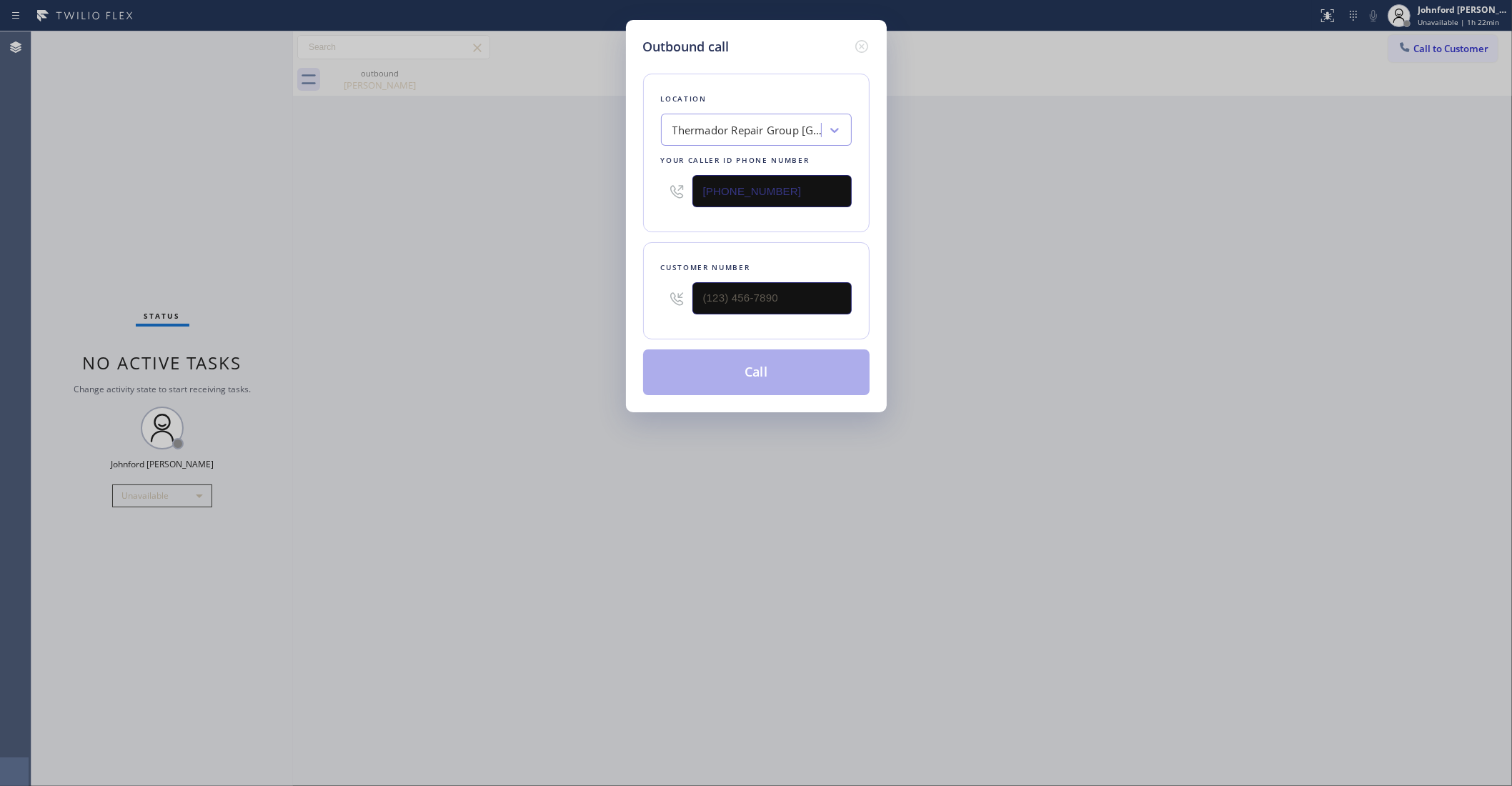
click at [795, 175] on input "(760) 670-2797" at bounding box center [772, 192] width 159 height 32
paste input "323) 746-8035"
type input "(323) 746-8035"
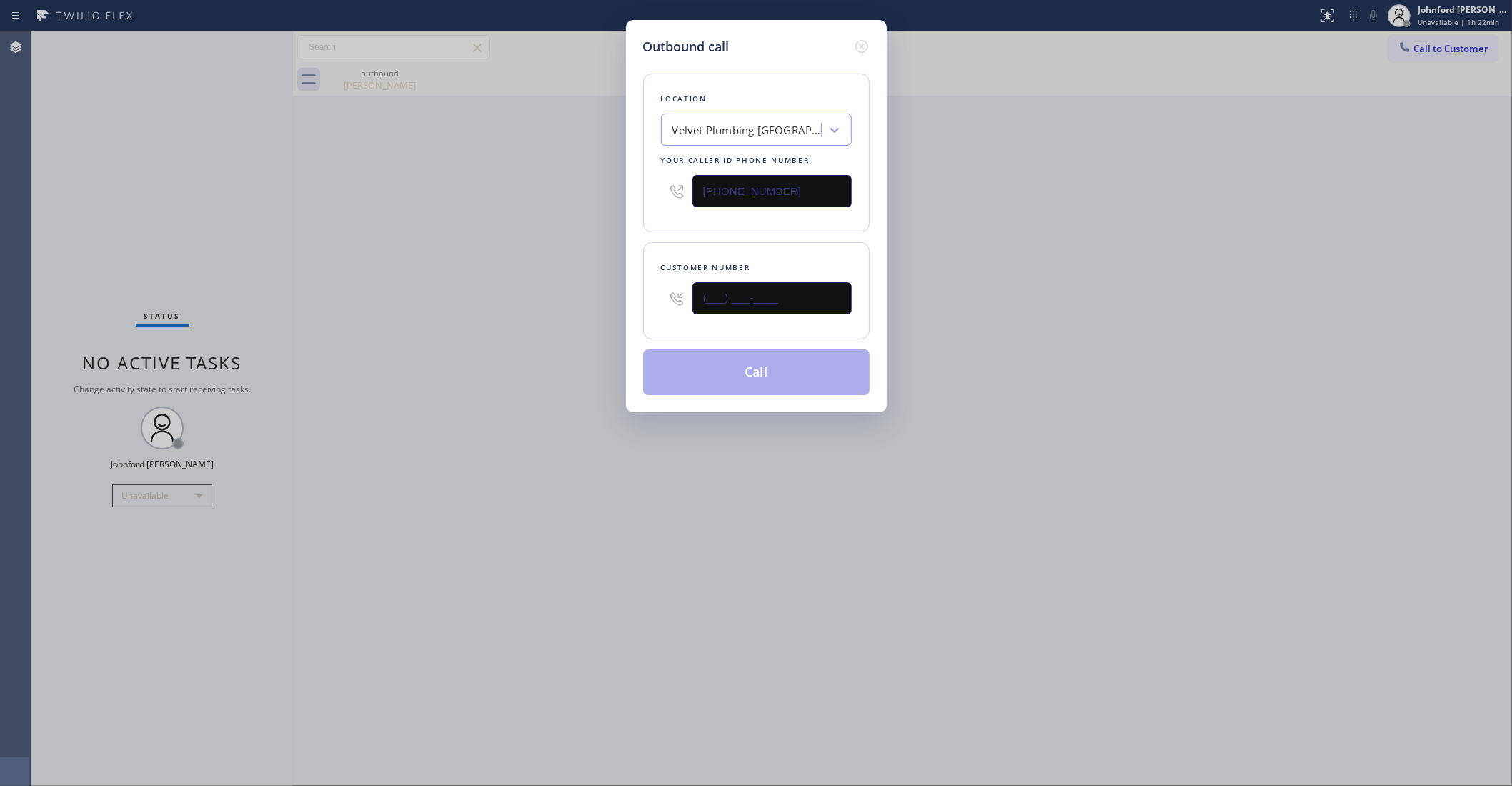
click at [811, 301] on input "(___) ___-____" at bounding box center [772, 299] width 159 height 32
paste input "646) 684-0606"
type input "(646) 684-0606"
click at [563, 299] on div "Outbound call Location Velvet Plumbing Los Angeles Your caller id phone number …" at bounding box center [756, 393] width 1512 height 786
click at [759, 388] on button "Call" at bounding box center [757, 372] width 227 height 46
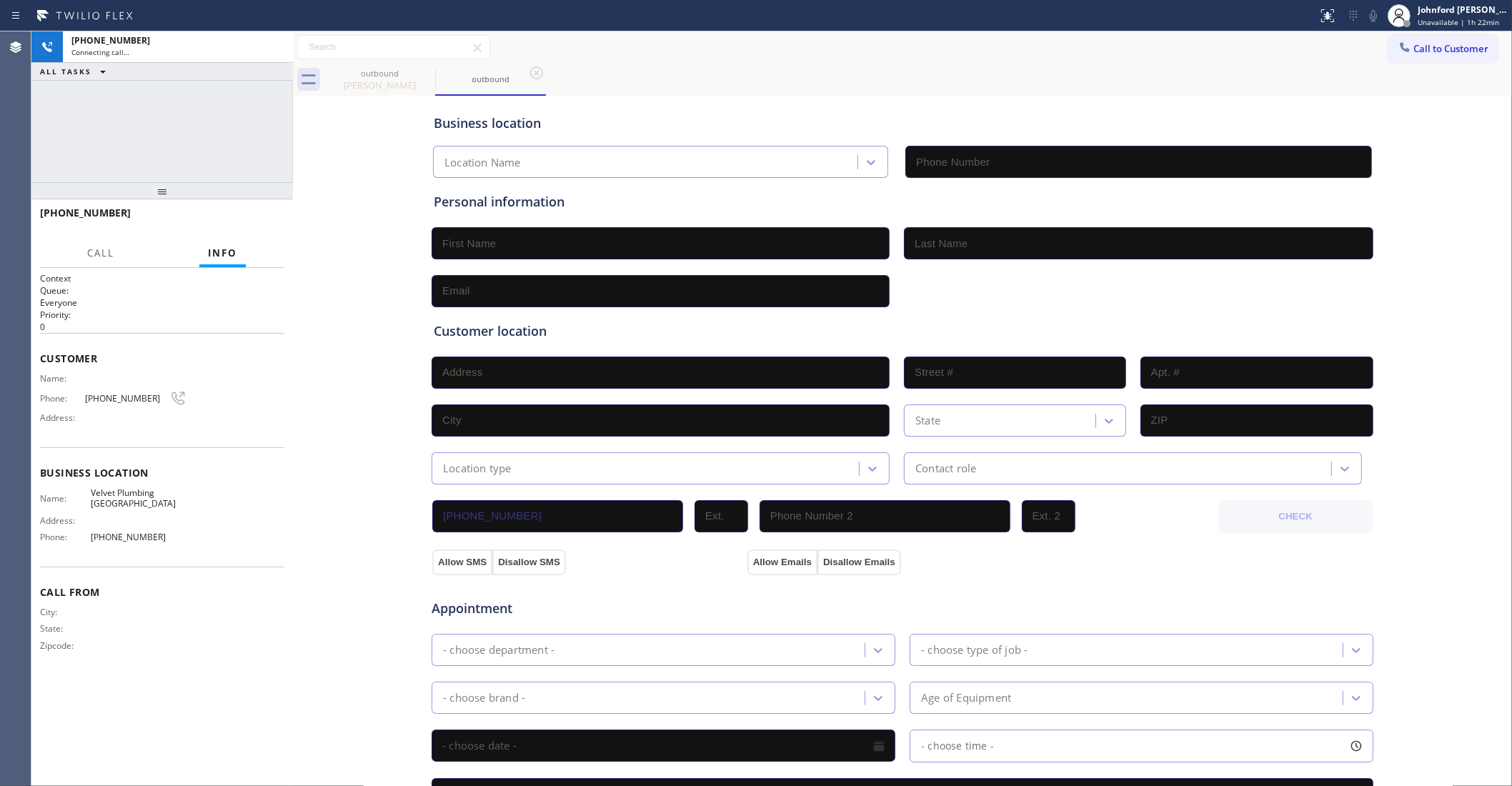
type input "(323) 746-8035"
click at [162, 108] on div "+16466840606 Connecting call… ALL TASKS ALL TASKS ACTIVE TASKS TASKS IN WRAP UP" at bounding box center [162, 106] width 261 height 151
click at [243, 226] on button "HANG UP" at bounding box center [251, 219] width 67 height 20
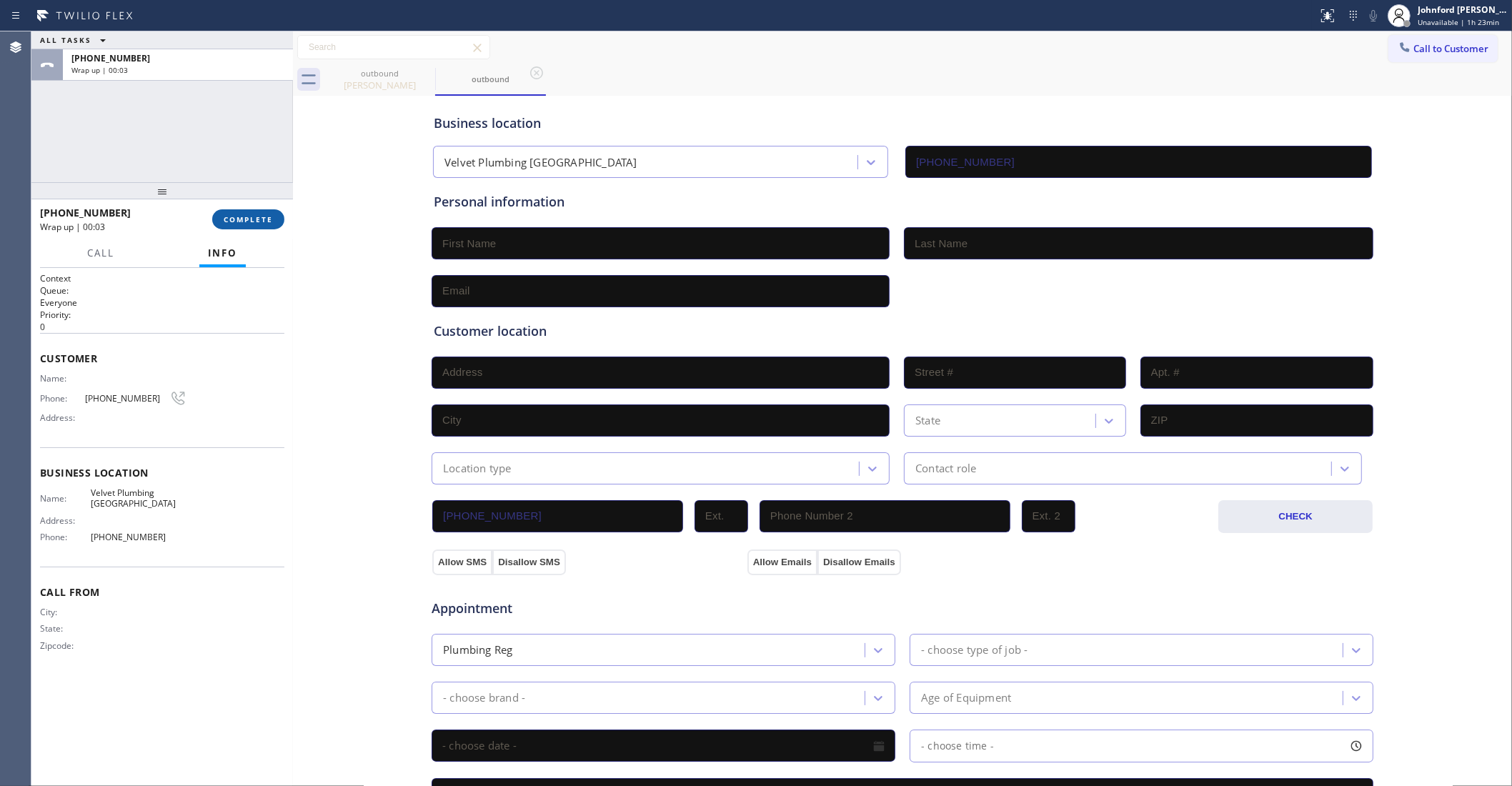
click at [260, 218] on span "COMPLETE" at bounding box center [248, 219] width 49 height 10
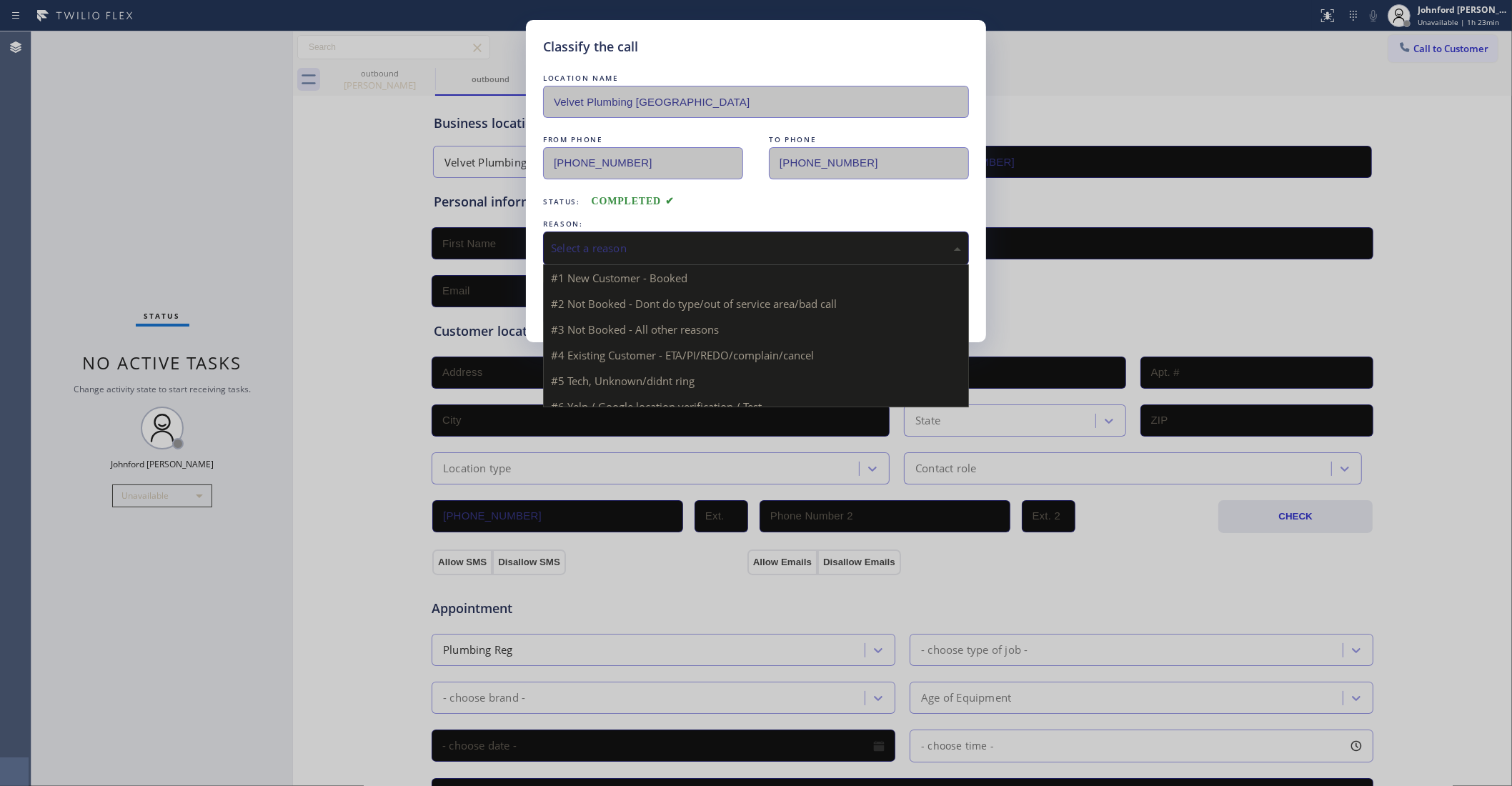
click at [627, 251] on div "Select a reason" at bounding box center [756, 247] width 411 height 16
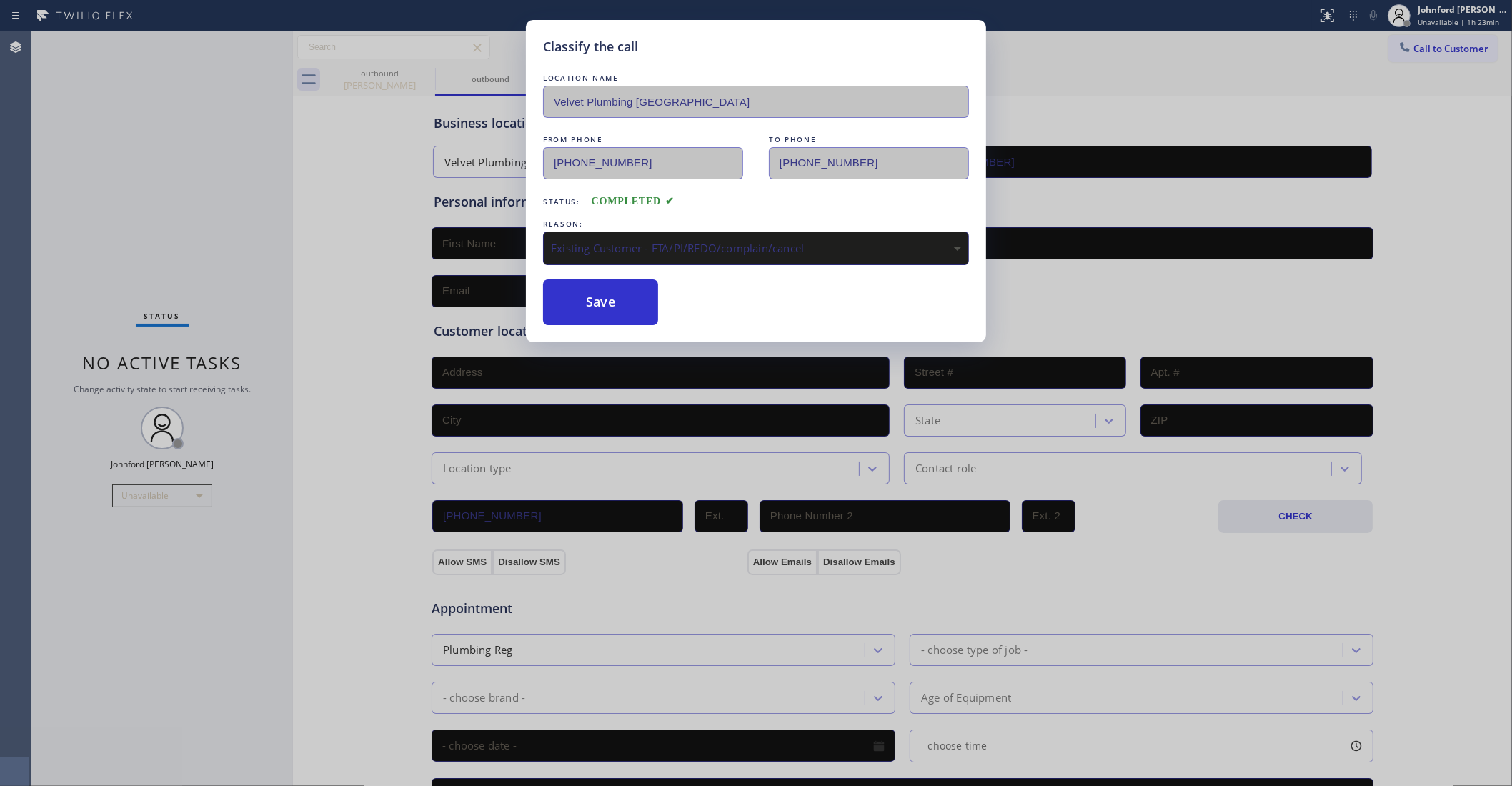
click at [635, 316] on button "Save" at bounding box center [601, 303] width 115 height 46
type input "(760) 670-2797"
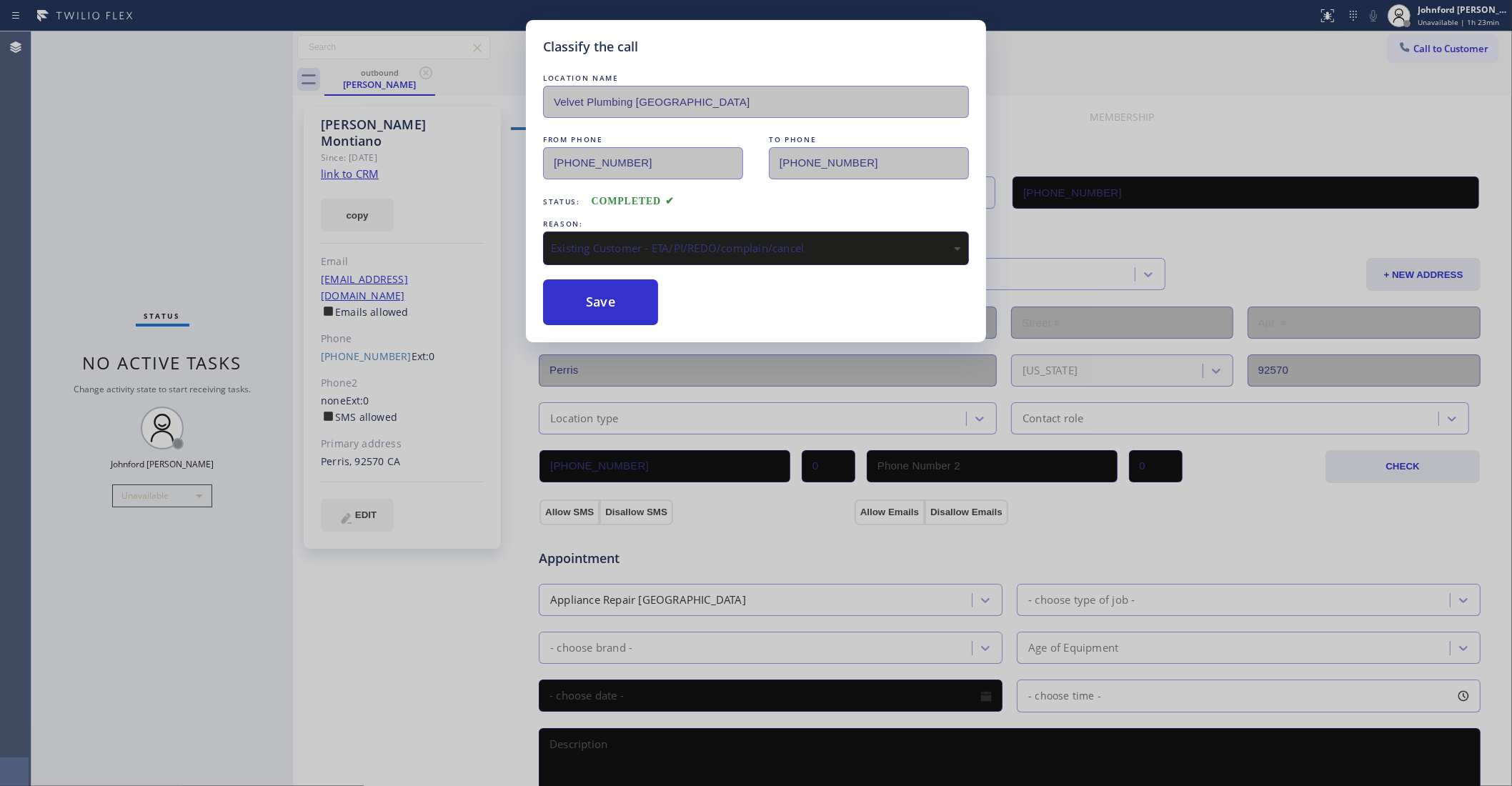
click at [1396, 44] on div at bounding box center [1405, 48] width 17 height 17
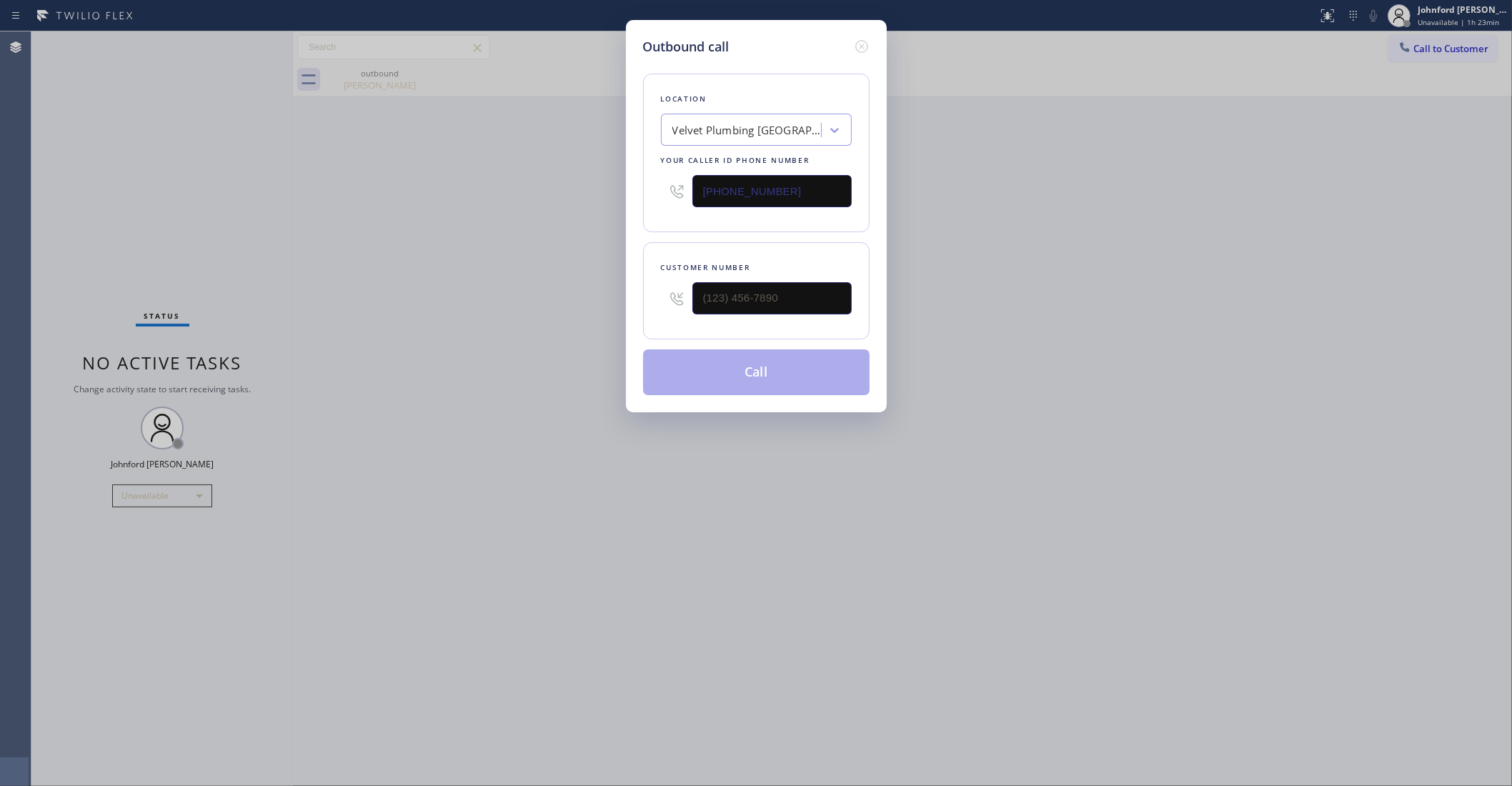
drag, startPoint x: 652, startPoint y: 198, endPoint x: 506, endPoint y: 211, distance: 146.6
click at [575, 206] on div "Outbound call Location Velvet Plumbing Los Angeles Your caller id phone number …" at bounding box center [756, 393] width 1512 height 786
paste input "855) 441-8057"
type input "(855) 441-8057"
click at [762, 291] on input "text" at bounding box center [772, 299] width 159 height 32
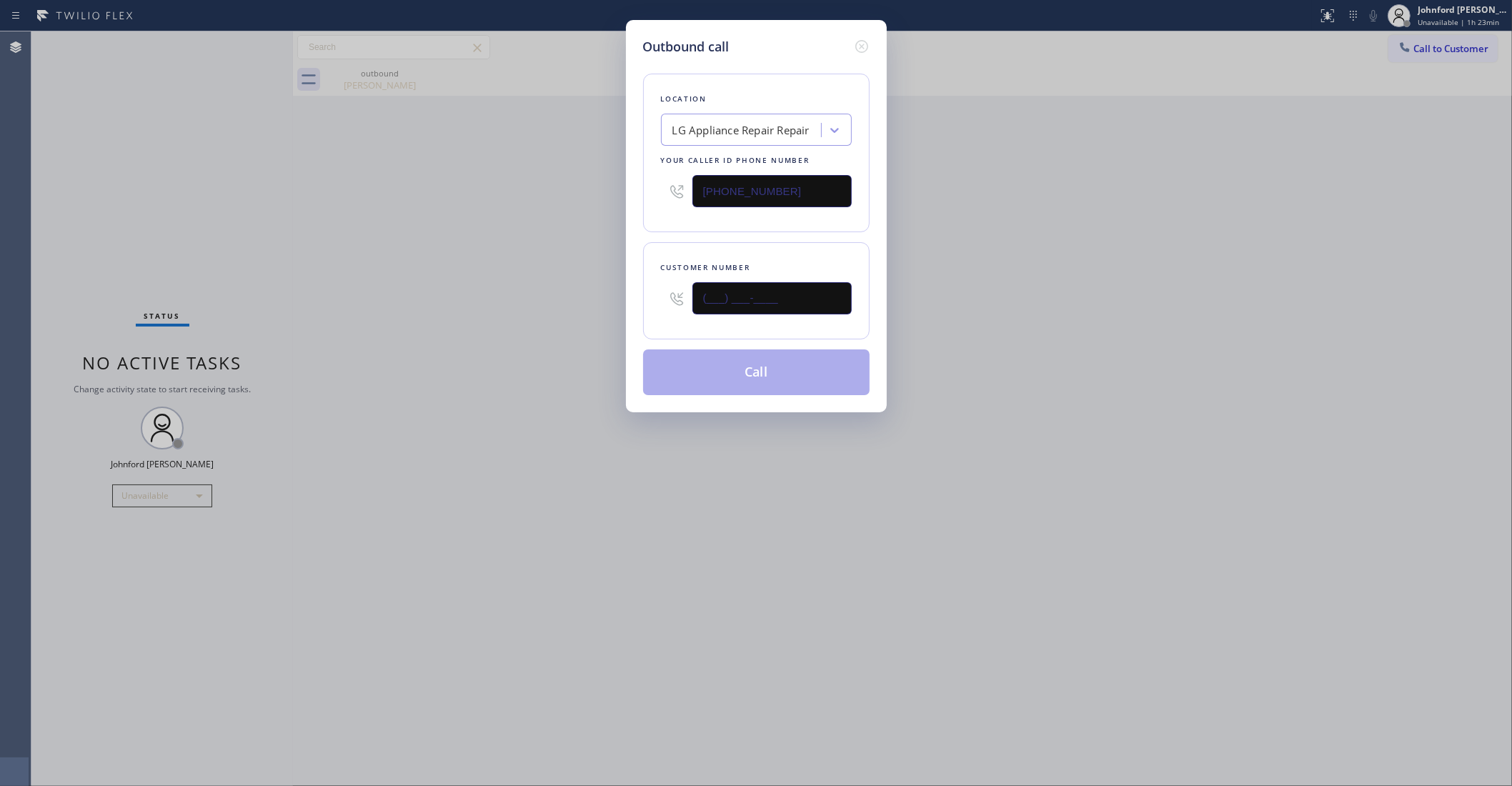
paste input "855) 533-5696"
type input "(855) 533-5696"
click at [542, 287] on div "Outbound call Location LG Appliance Repair Repair Your caller id phone number (…" at bounding box center [756, 393] width 1512 height 786
click at [743, 379] on button "Call" at bounding box center [757, 372] width 227 height 46
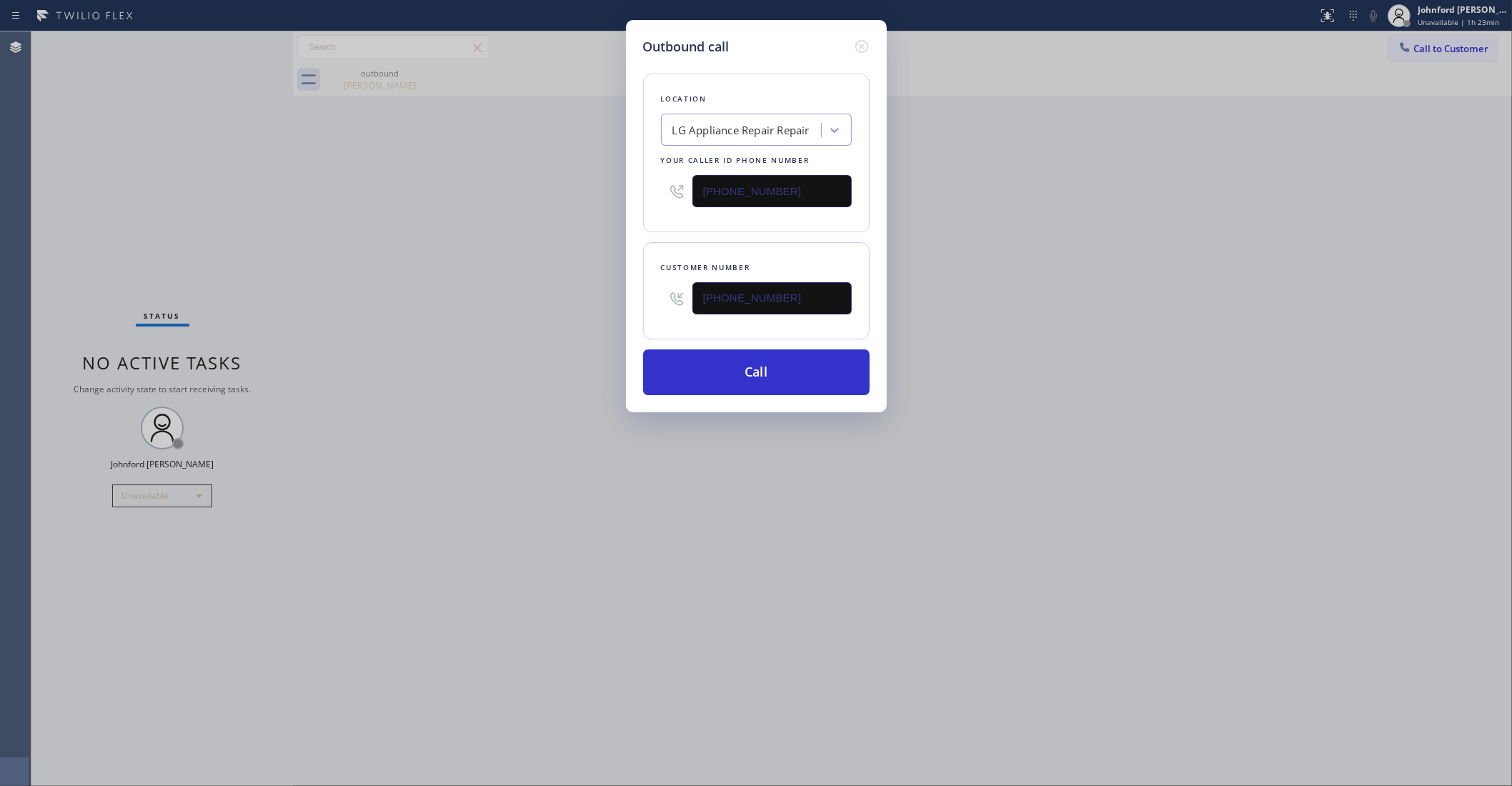
drag, startPoint x: 1117, startPoint y: 277, endPoint x: 1153, endPoint y: 68, distance: 212.1
click at [1153, 230] on div "Outbound call Location LG Appliance Repair Repair Your caller id phone number (…" at bounding box center [756, 393] width 1512 height 786
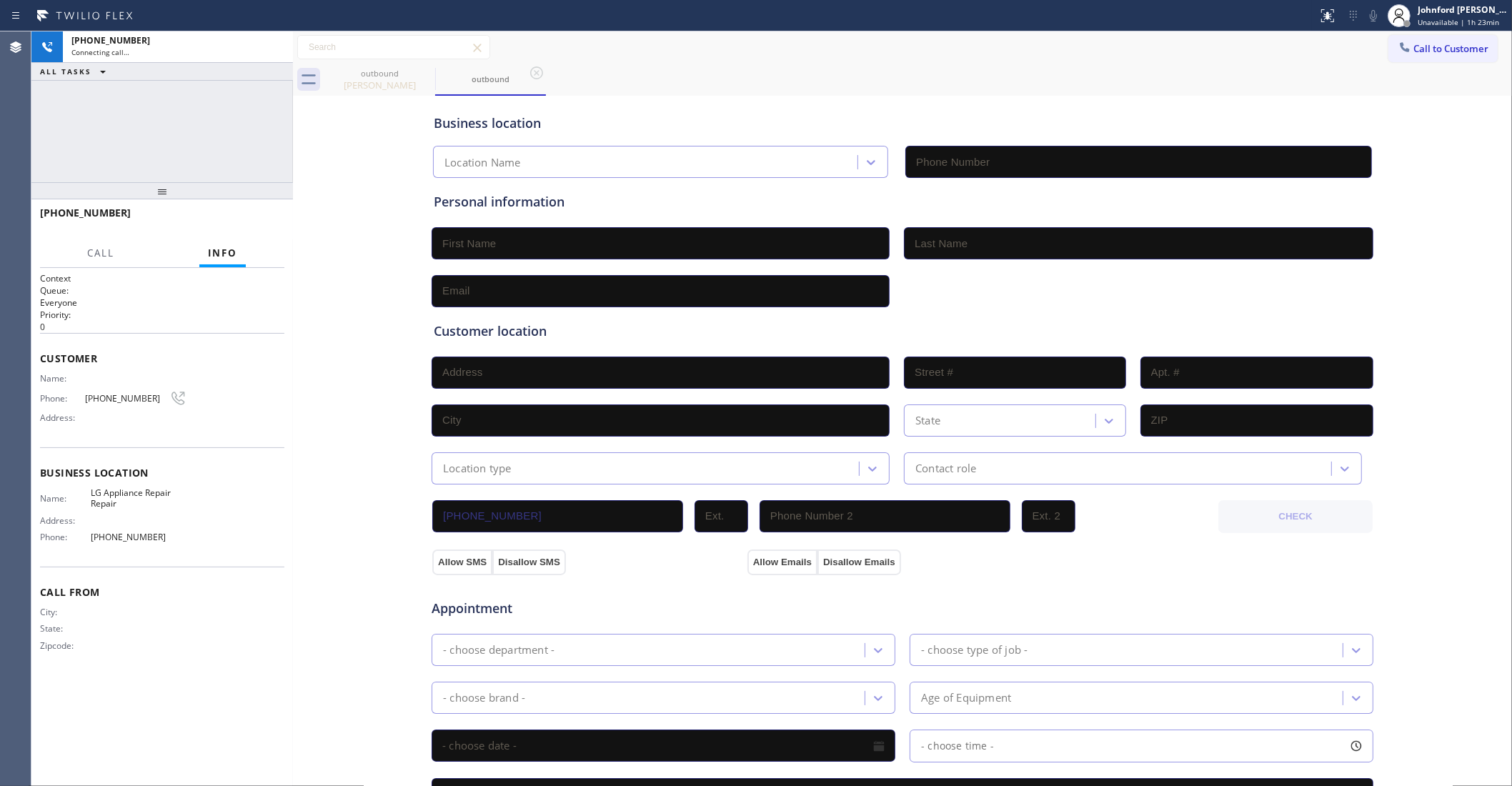
type input "(855) 441-8057"
click at [264, 209] on button "HANG UP" at bounding box center [251, 219] width 67 height 20
drag, startPoint x: 898, startPoint y: 63, endPoint x: 1167, endPoint y: 41, distance: 269.9
click at [916, 64] on div "outbound Reuben Montiano outbound" at bounding box center [918, 80] width 1188 height 32
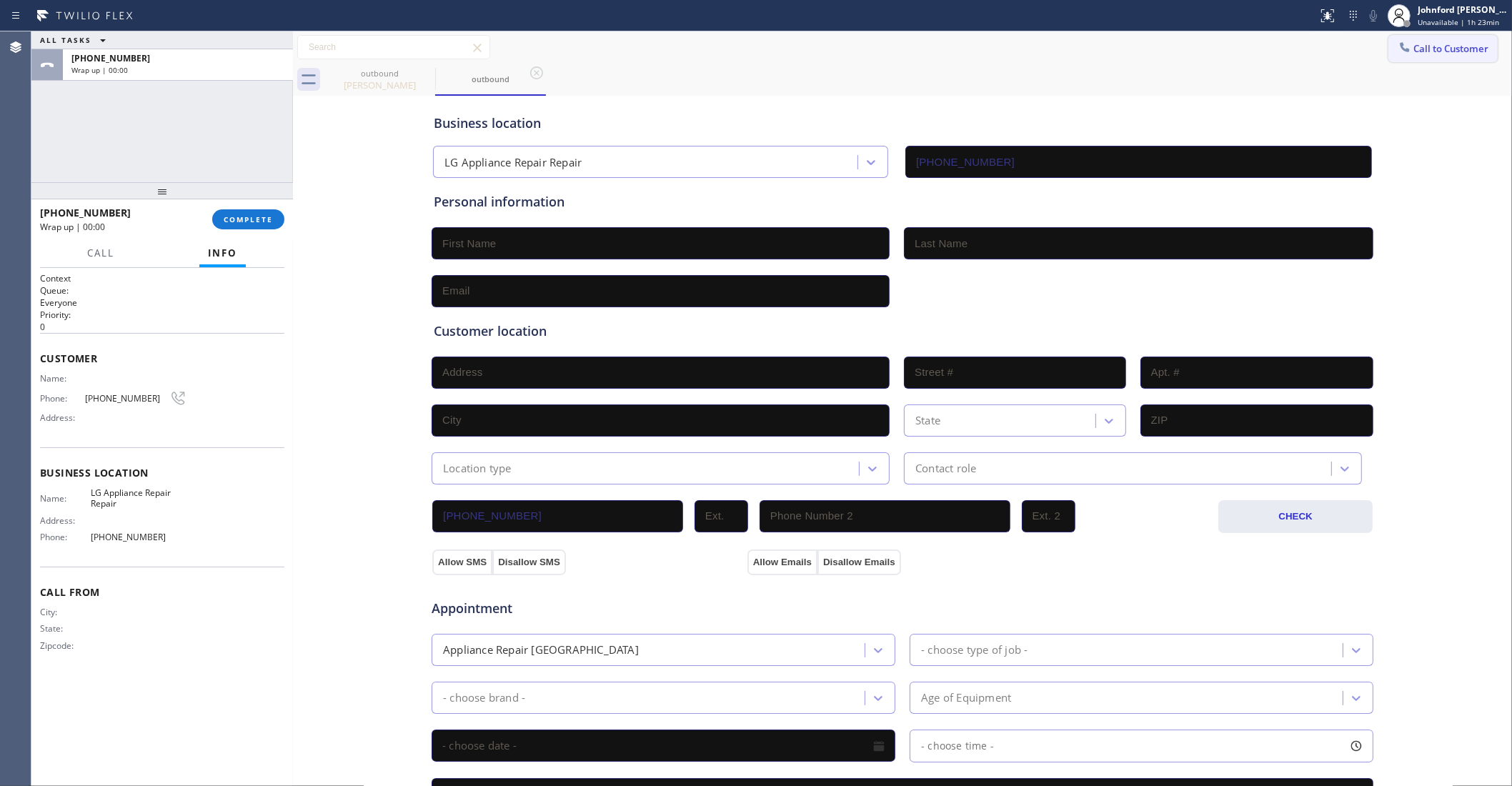
drag, startPoint x: 1380, startPoint y: 55, endPoint x: 1299, endPoint y: 108, distance: 96.8
click at [1389, 55] on button "Call to Customer" at bounding box center [1443, 48] width 110 height 27
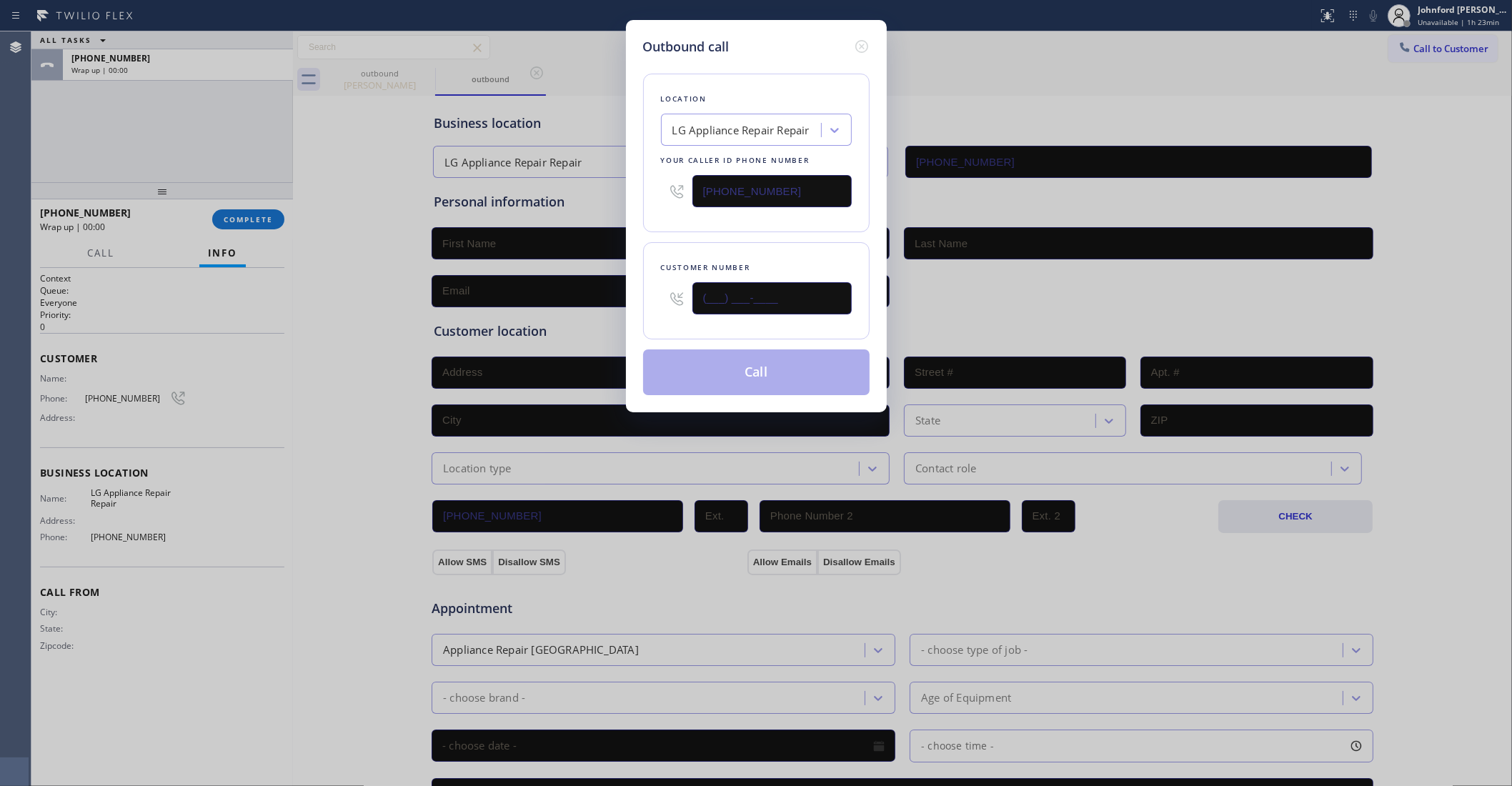
drag, startPoint x: 731, startPoint y: 313, endPoint x: 556, endPoint y: 316, distance: 175.0
click at [556, 316] on div "Outbound call Location LG Appliance Repair Repair Your caller id phone number (…" at bounding box center [756, 393] width 1512 height 786
paste input "855) 533-5696"
type input "(855) 533-5696"
click at [741, 232] on div "Location LG Appliance Repair Repair Your caller id phone number (855) 441-8057 …" at bounding box center [757, 226] width 227 height 339
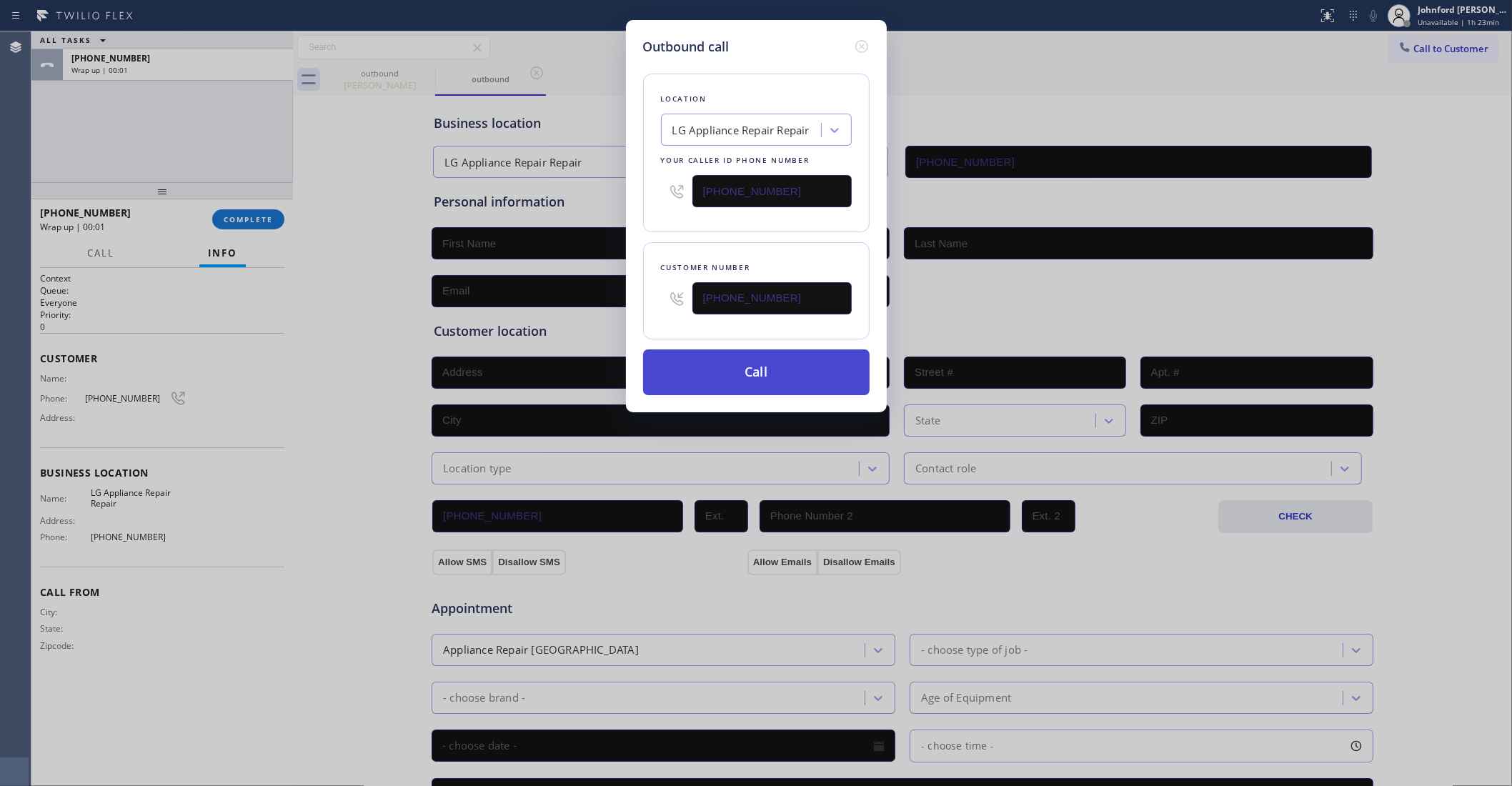
click at [730, 362] on button "Call" at bounding box center [757, 372] width 227 height 46
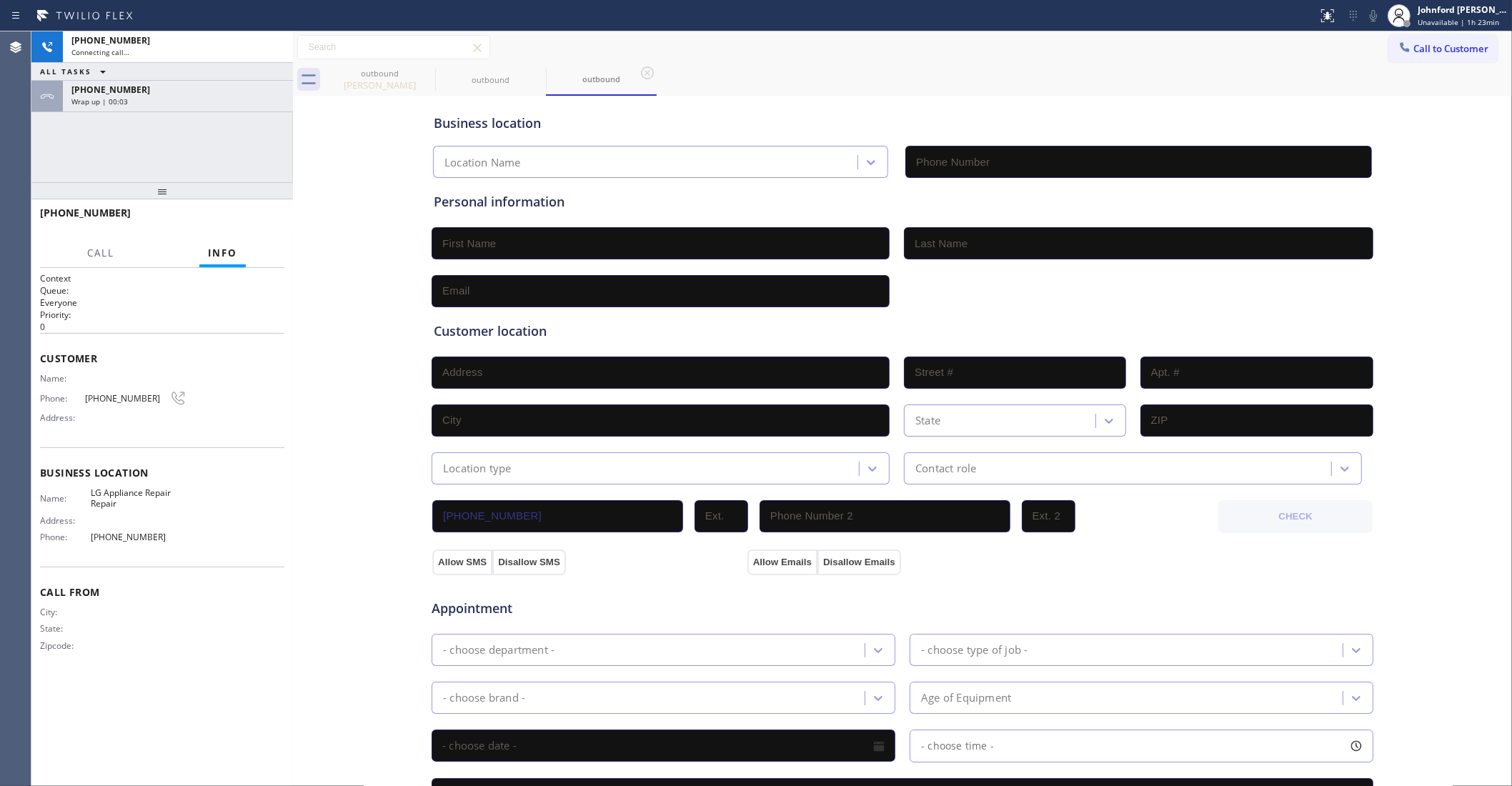
type input "(855) 441-8057"
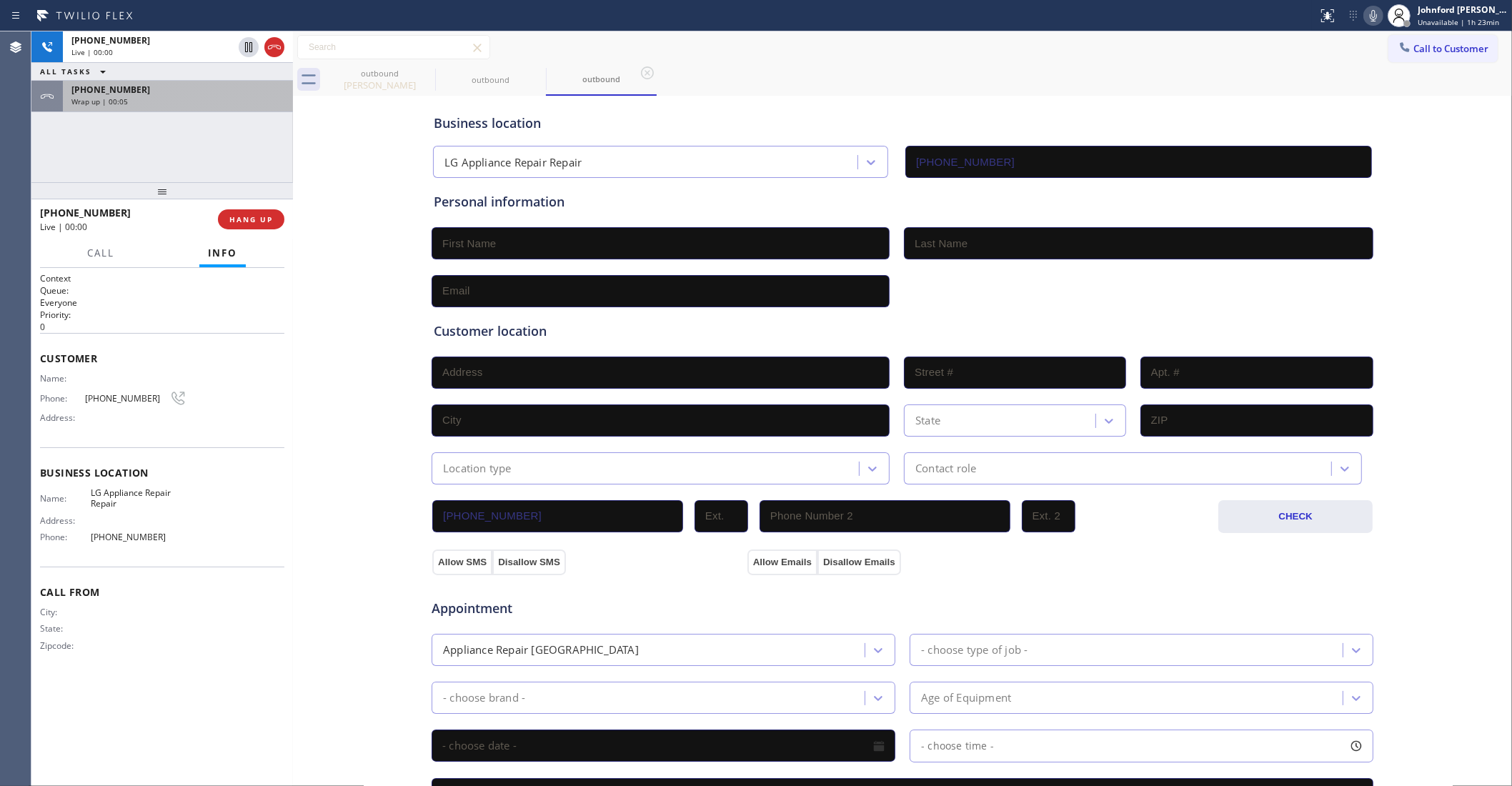
click at [234, 102] on div "Wrap up | 00:05" at bounding box center [178, 101] width 213 height 10
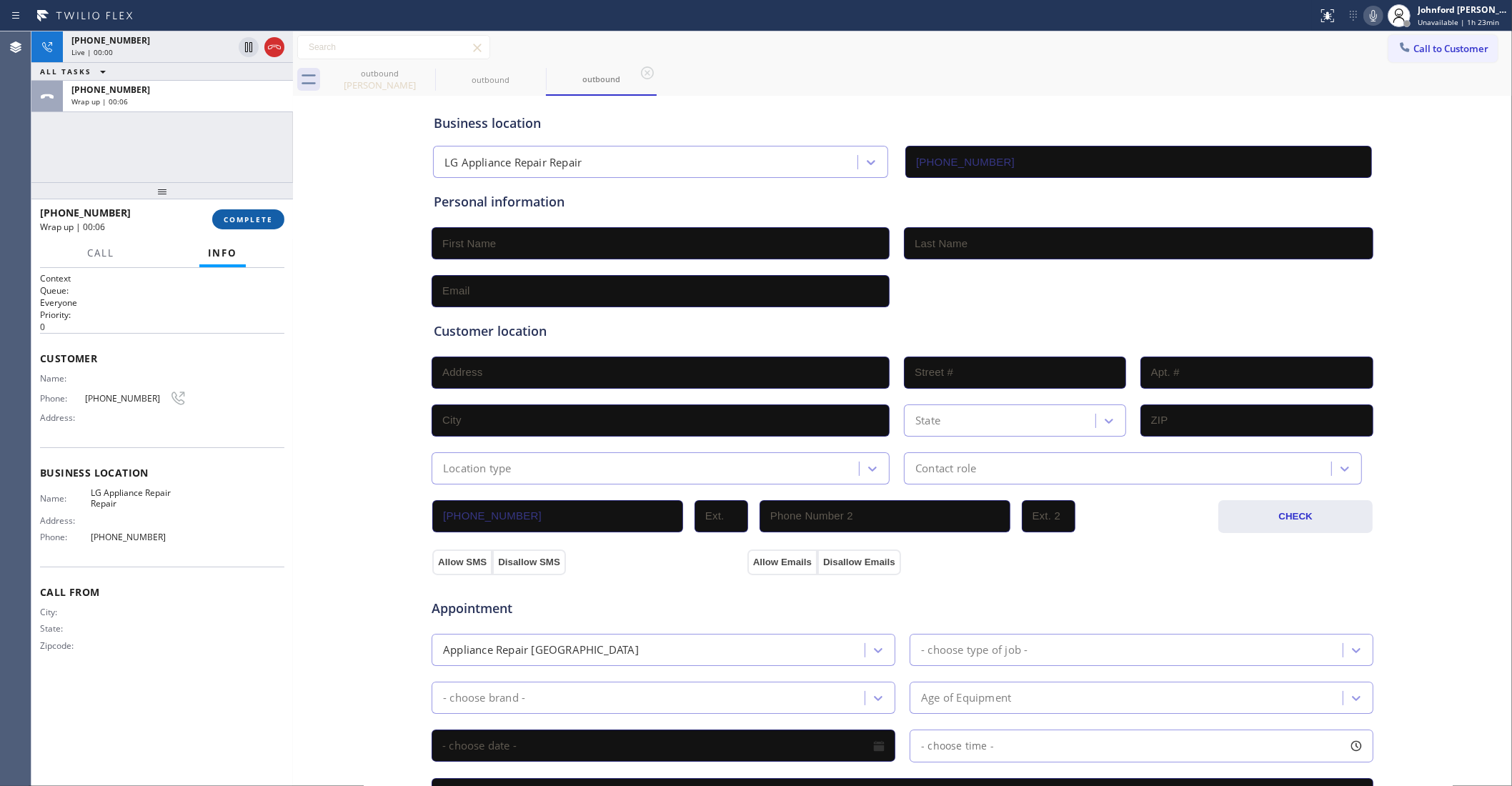
click at [240, 219] on span "COMPLETE" at bounding box center [248, 219] width 49 height 10
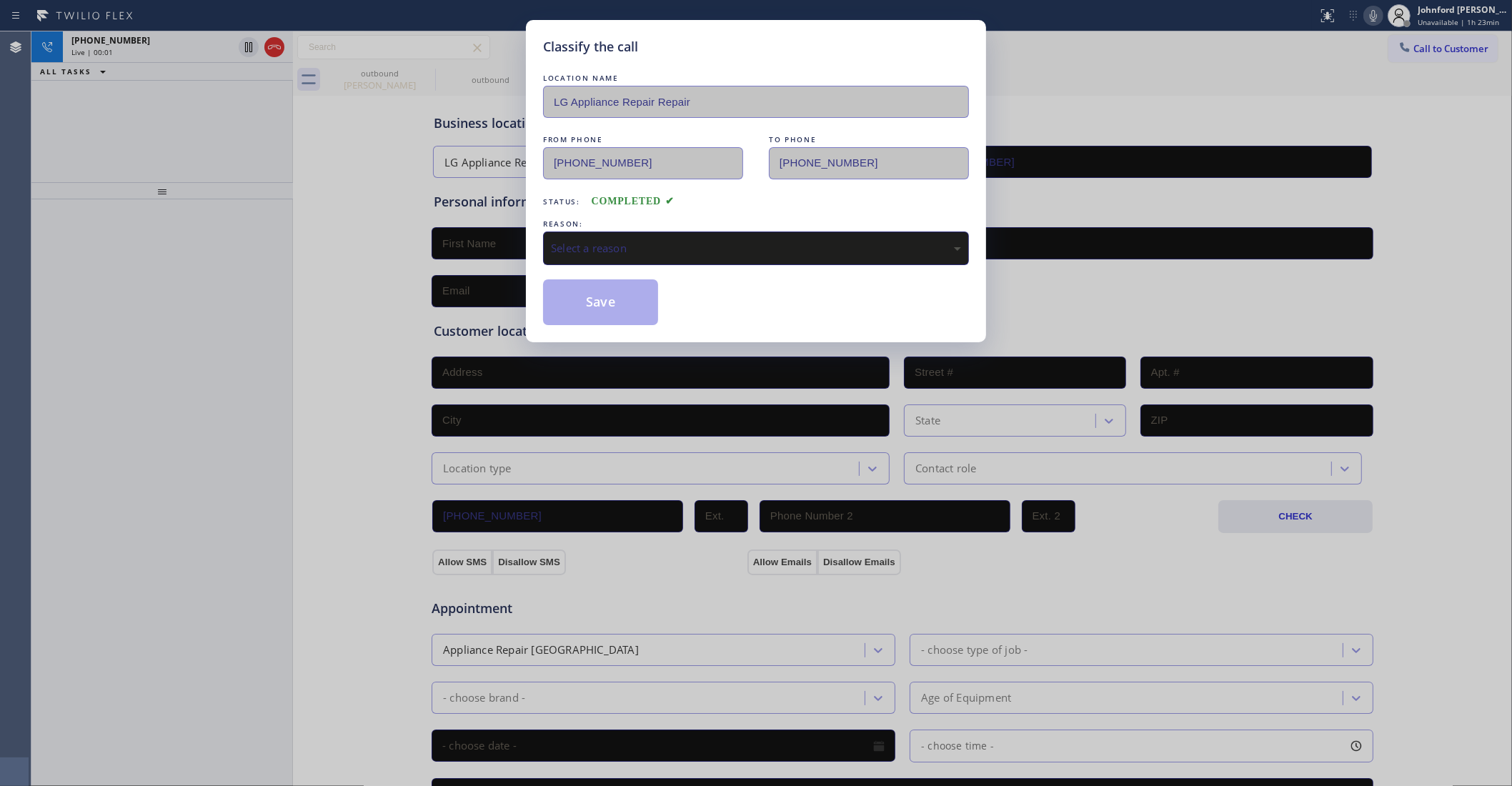
click at [659, 264] on div "LOCATION NAME LG Appliance Repair Repair FROM PHONE (855) 441-8057 TO PHONE (85…" at bounding box center [756, 198] width 426 height 254
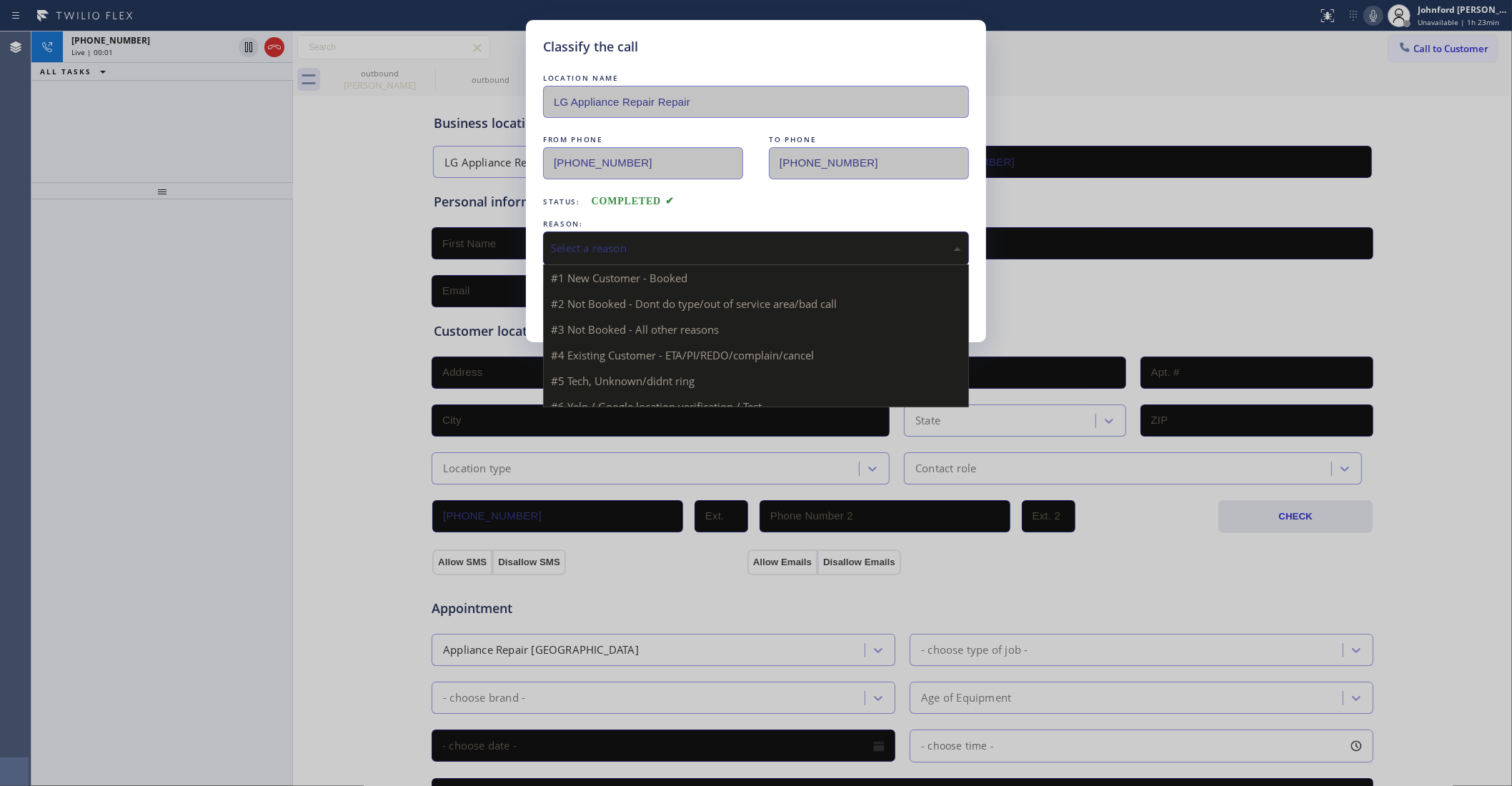
drag, startPoint x: 659, startPoint y: 240, endPoint x: 687, endPoint y: 240, distance: 28.0
click at [669, 240] on div "Select a reason" at bounding box center [756, 247] width 411 height 16
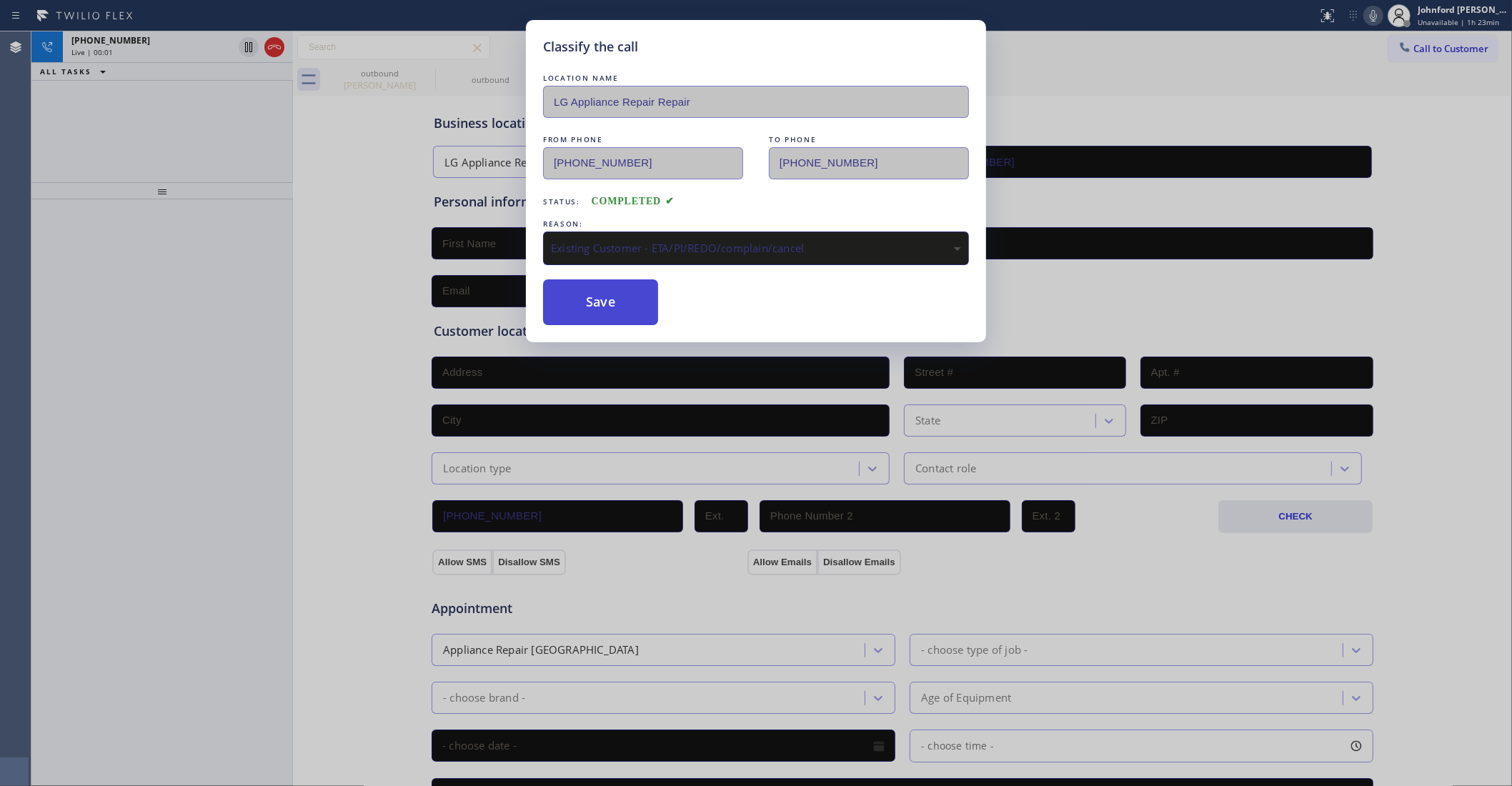
drag, startPoint x: 654, startPoint y: 320, endPoint x: 636, endPoint y: 309, distance: 21.1
click at [636, 309] on button "Save" at bounding box center [601, 303] width 115 height 46
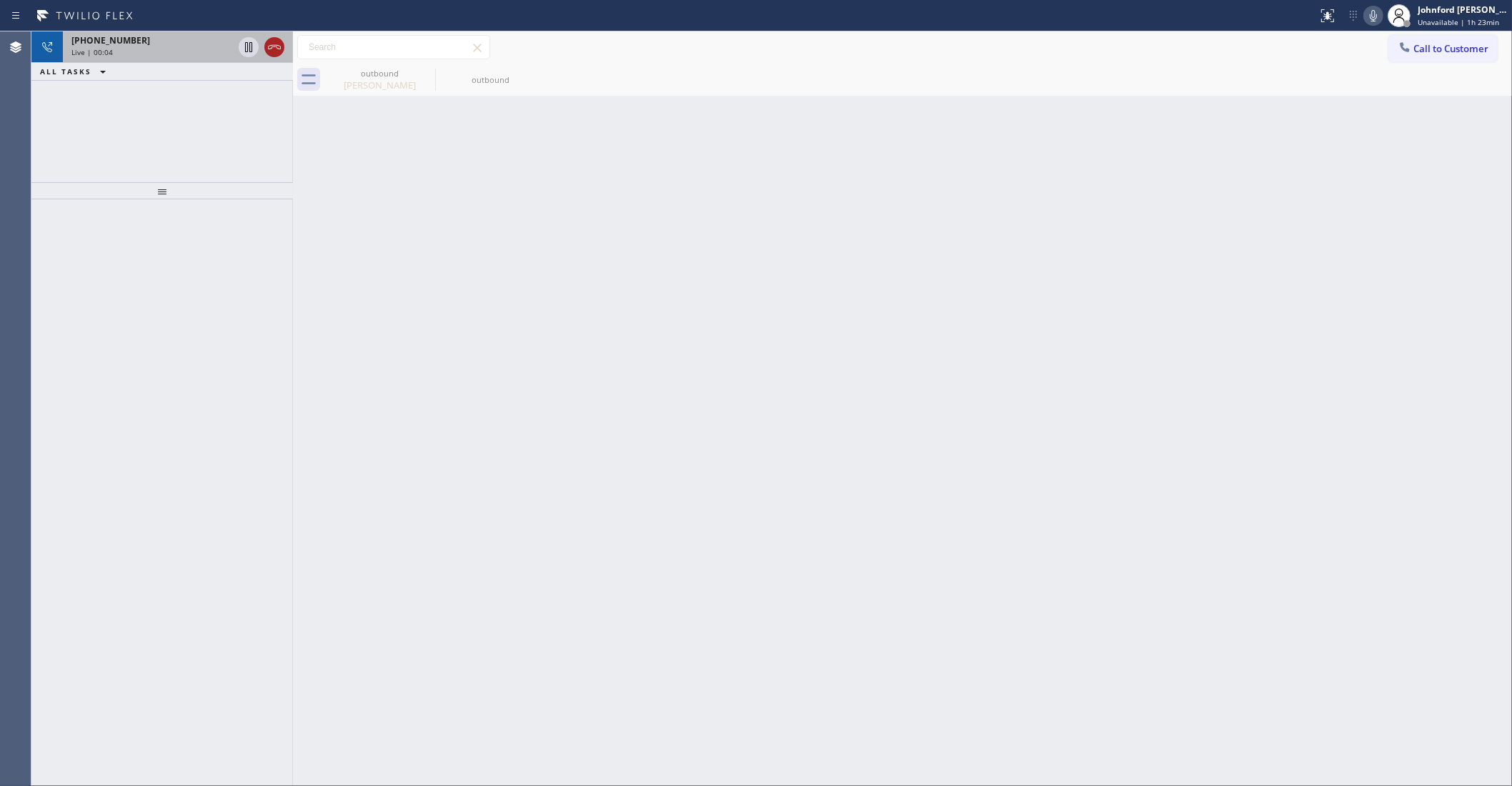
click at [281, 48] on icon at bounding box center [274, 47] width 17 height 17
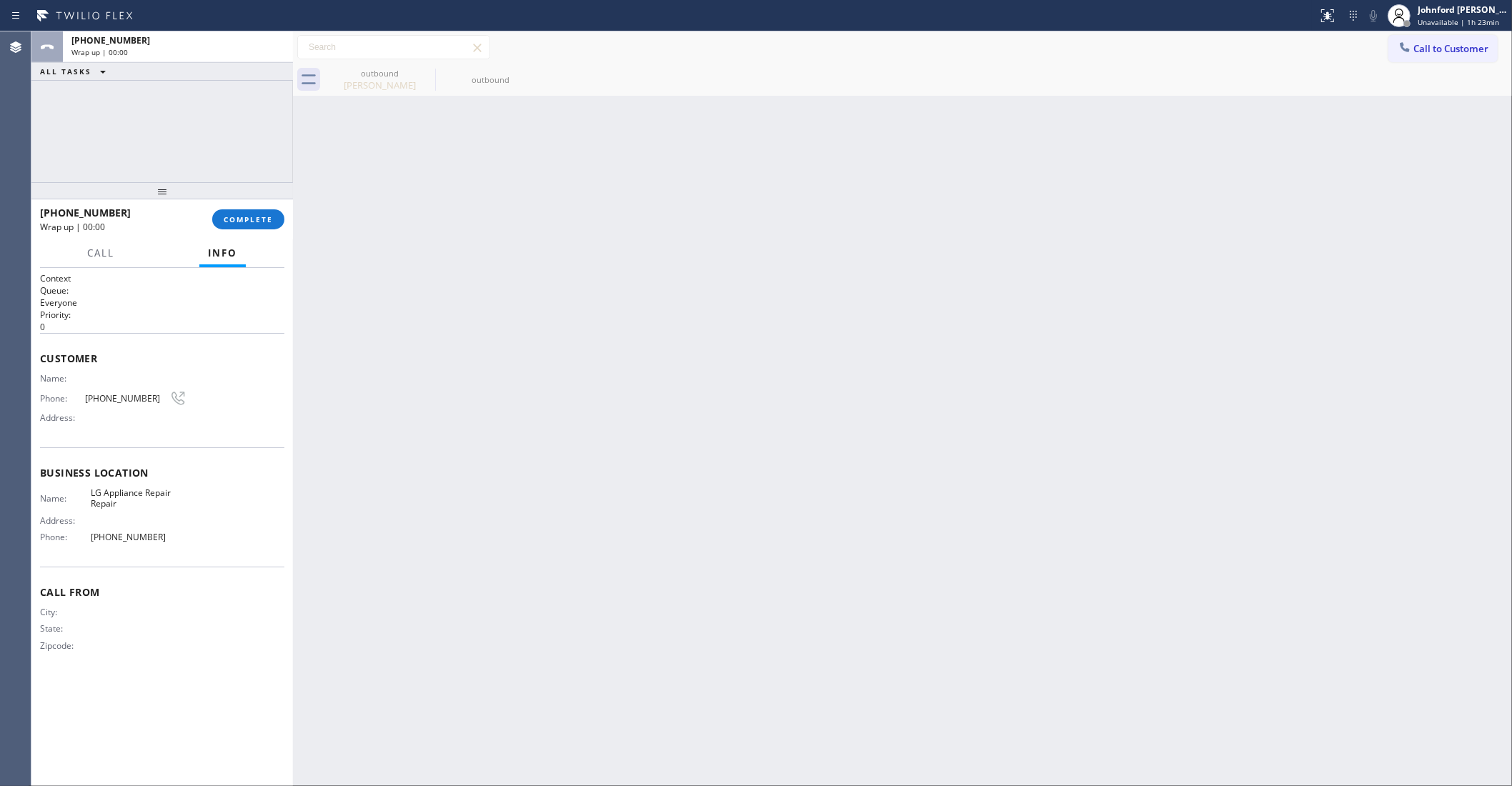
click at [251, 186] on div at bounding box center [162, 191] width 261 height 17
click at [250, 219] on span "COMPLETE" at bounding box center [248, 219] width 49 height 10
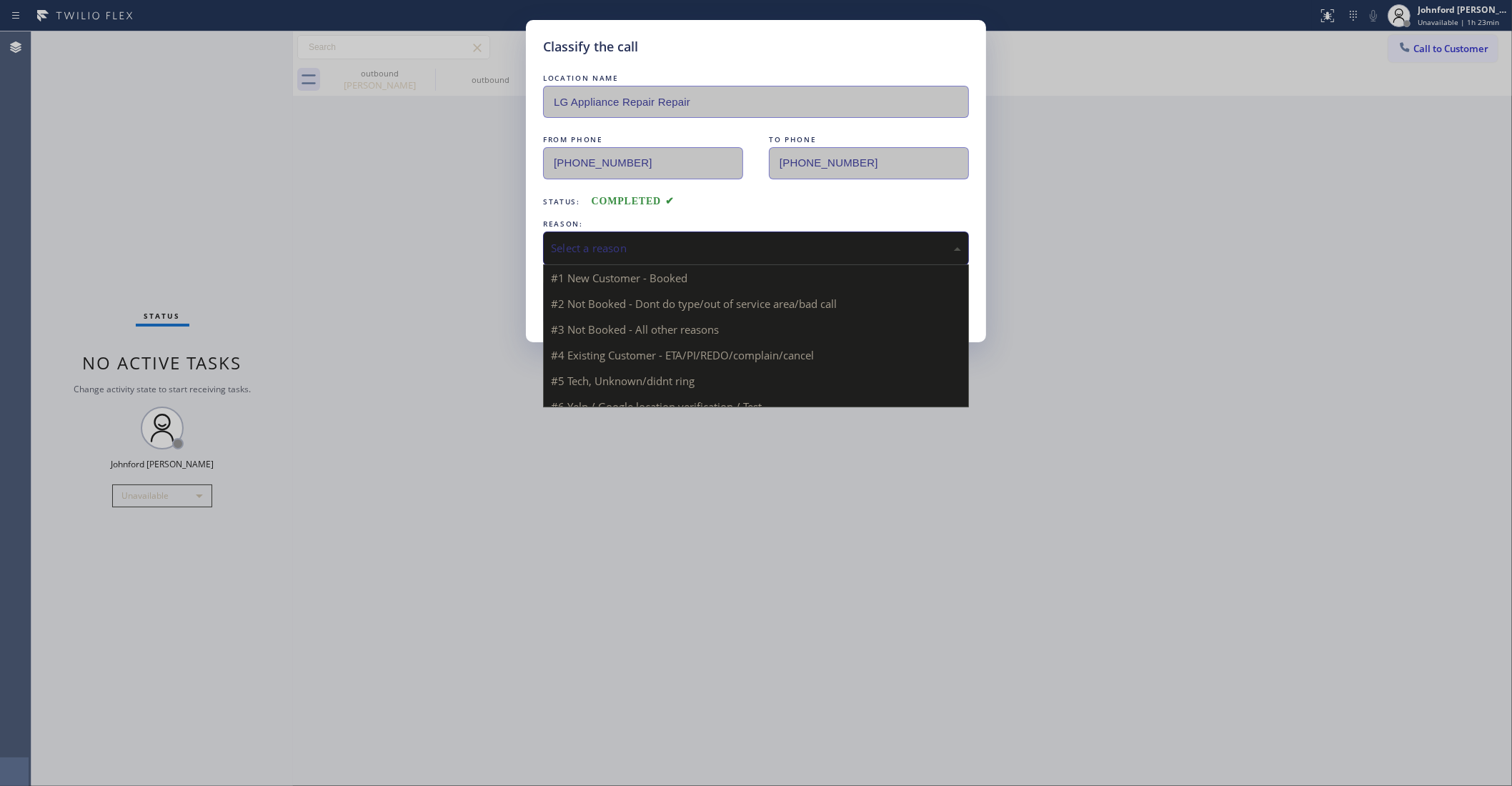
click at [611, 243] on div "Select a reason" at bounding box center [756, 247] width 411 height 16
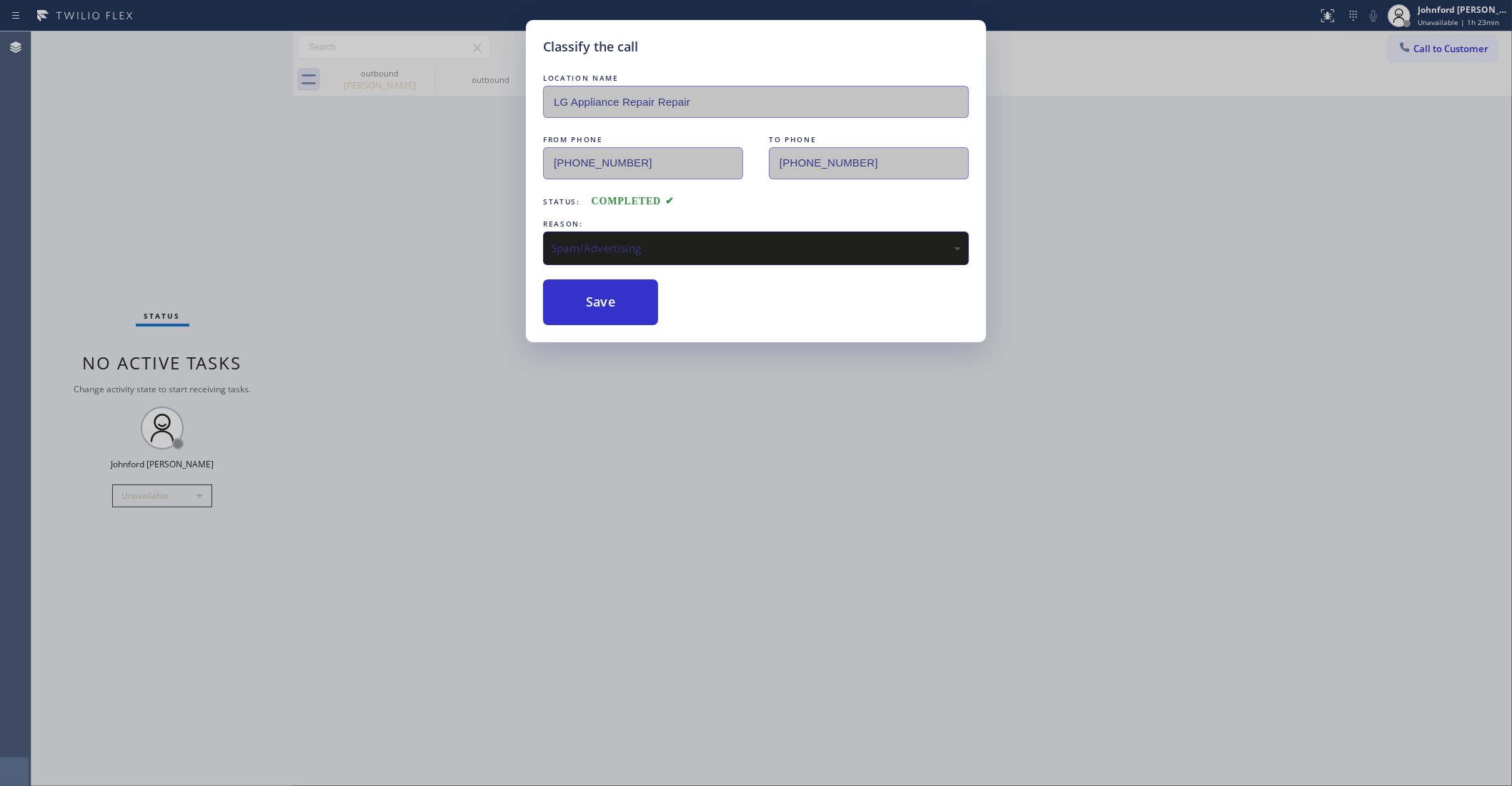
click at [591, 298] on button "Save" at bounding box center [601, 303] width 115 height 46
type input "(760) 670-2797"
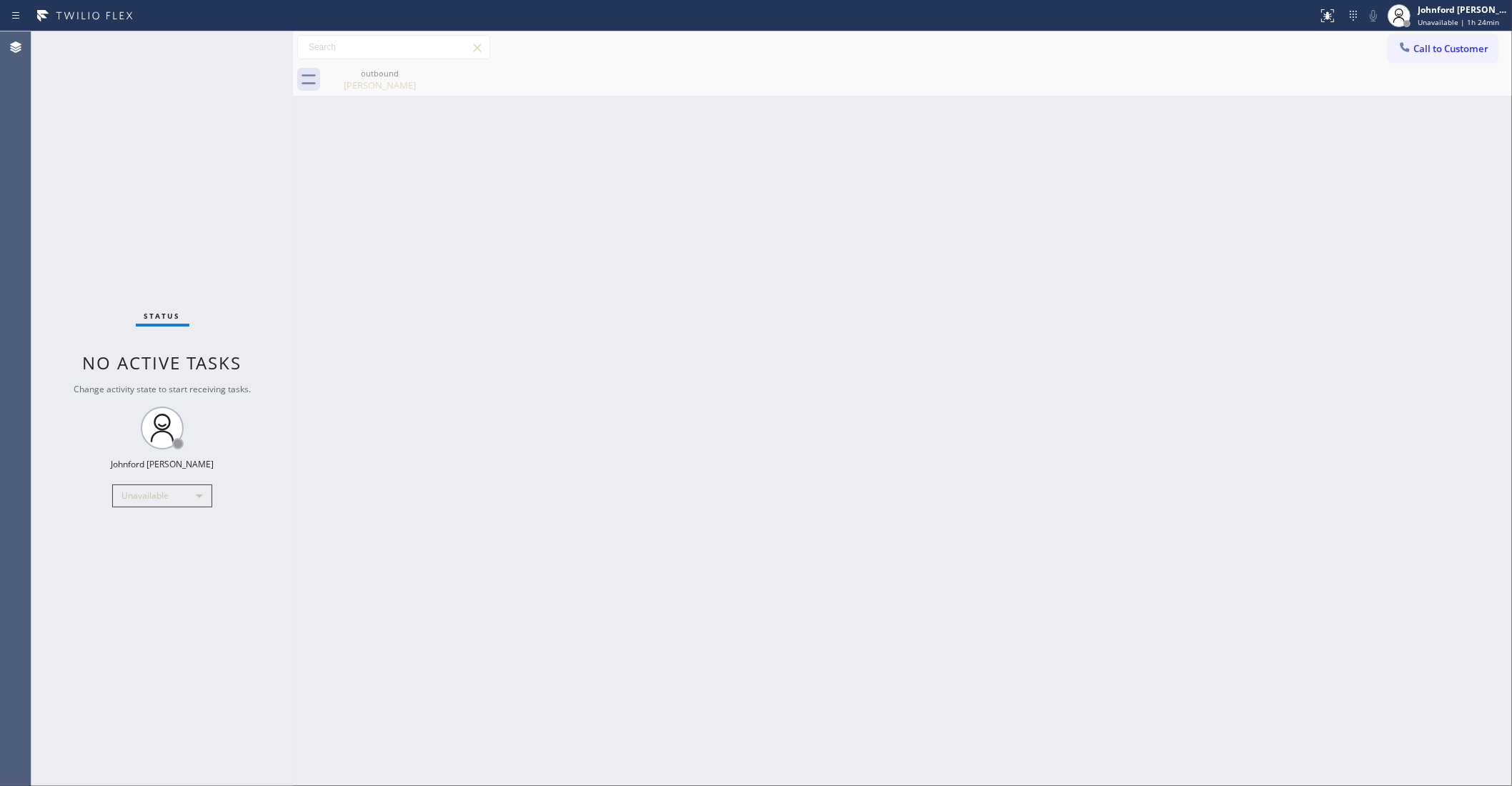
click at [1441, 45] on span "Call to Customer" at bounding box center [1451, 48] width 75 height 13
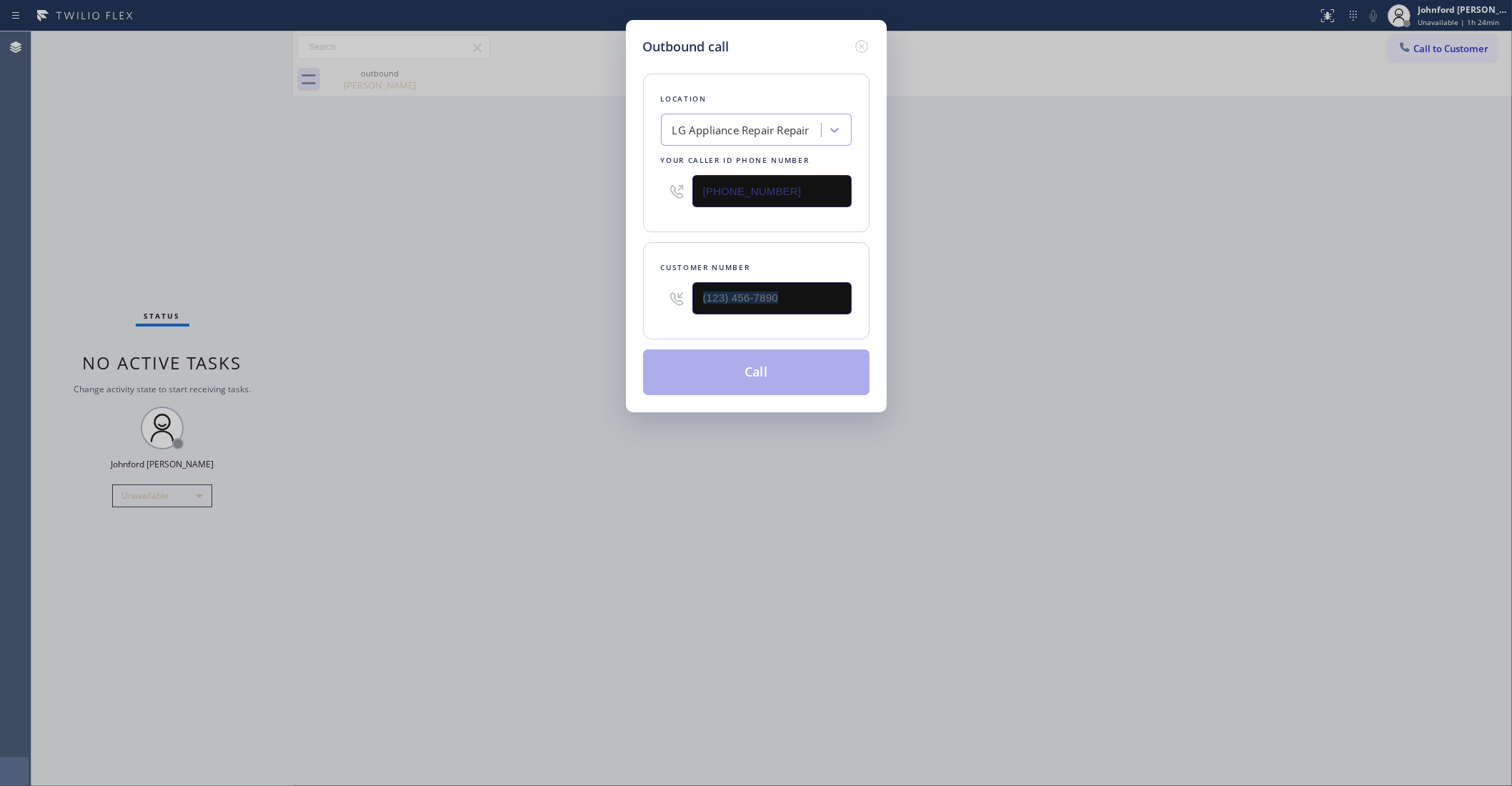
drag, startPoint x: 748, startPoint y: 326, endPoint x: 506, endPoint y: 338, distance: 242.3
click at [535, 338] on div "Outbound call Location LG Appliance Repair Repair Your caller id phone number (…" at bounding box center [756, 393] width 1512 height 786
click at [770, 286] on input "(___) ___-____" at bounding box center [772, 299] width 159 height 32
paste input "626) 589-8933"
type input "(626) 589-8933"
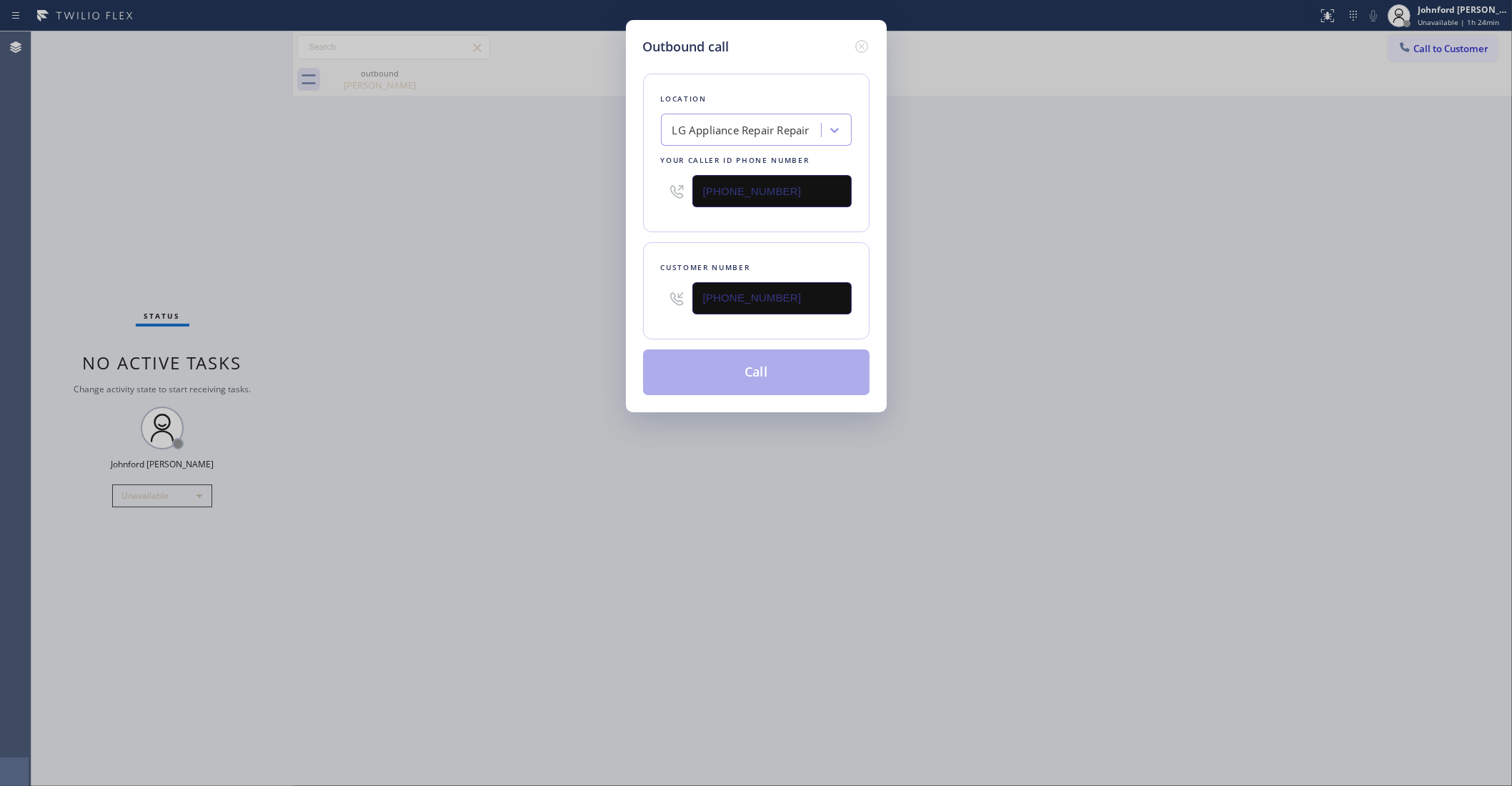
click at [460, 312] on div "Outbound call Location LG Appliance Repair Repair Your caller id phone number (…" at bounding box center [756, 393] width 1512 height 786
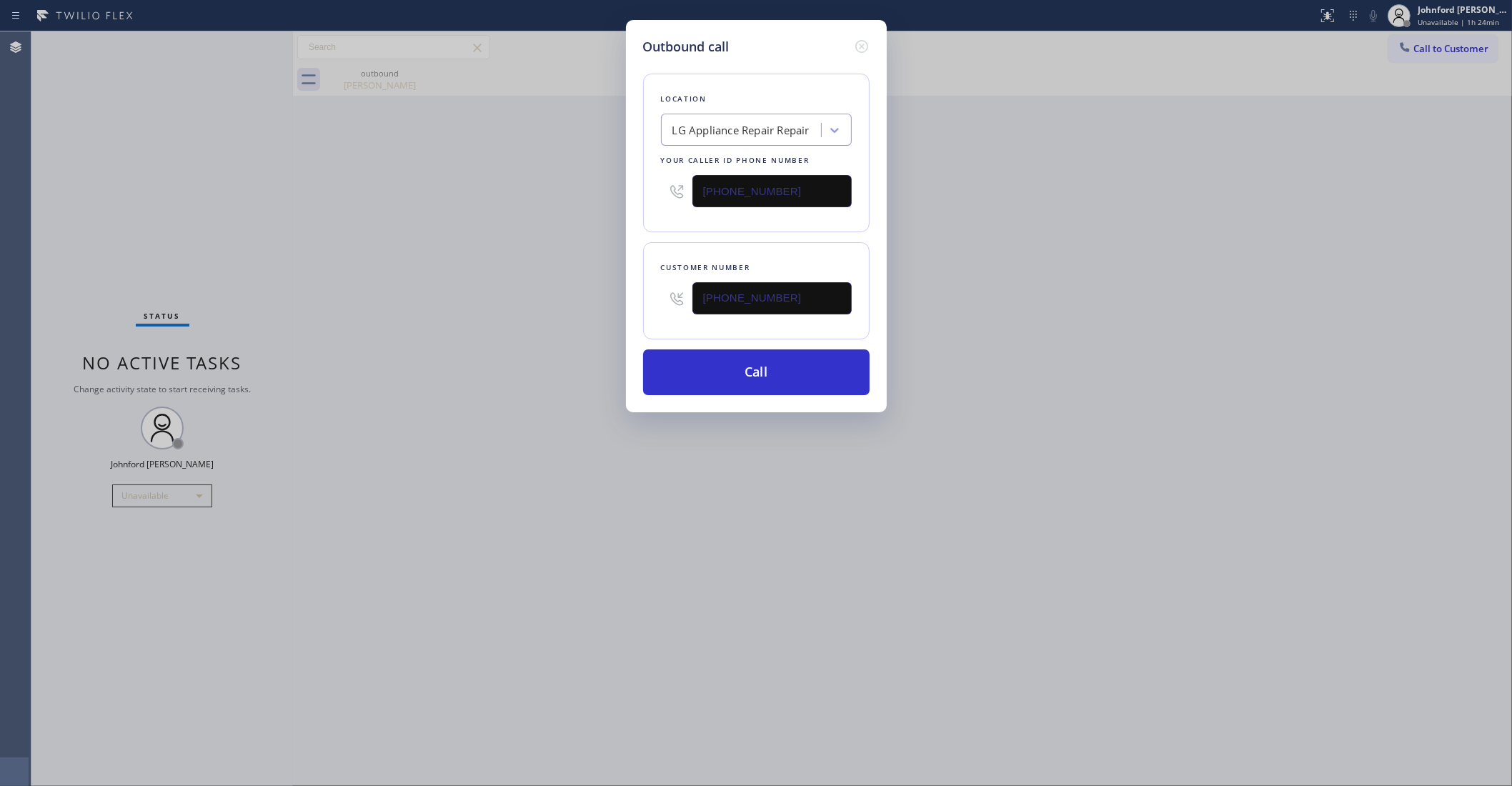
drag, startPoint x: 816, startPoint y: 187, endPoint x: 587, endPoint y: 212, distance: 230.4
click at [620, 208] on div "Outbound call Location LG Appliance Repair Repair Your caller id phone number (…" at bounding box center [756, 393] width 1512 height 786
paste input "00) 686-5038"
type input "(800) 686-5038"
click at [551, 217] on div "Outbound call Location LG Appliance Repair Repair Your caller id phone number (…" at bounding box center [756, 393] width 1512 height 786
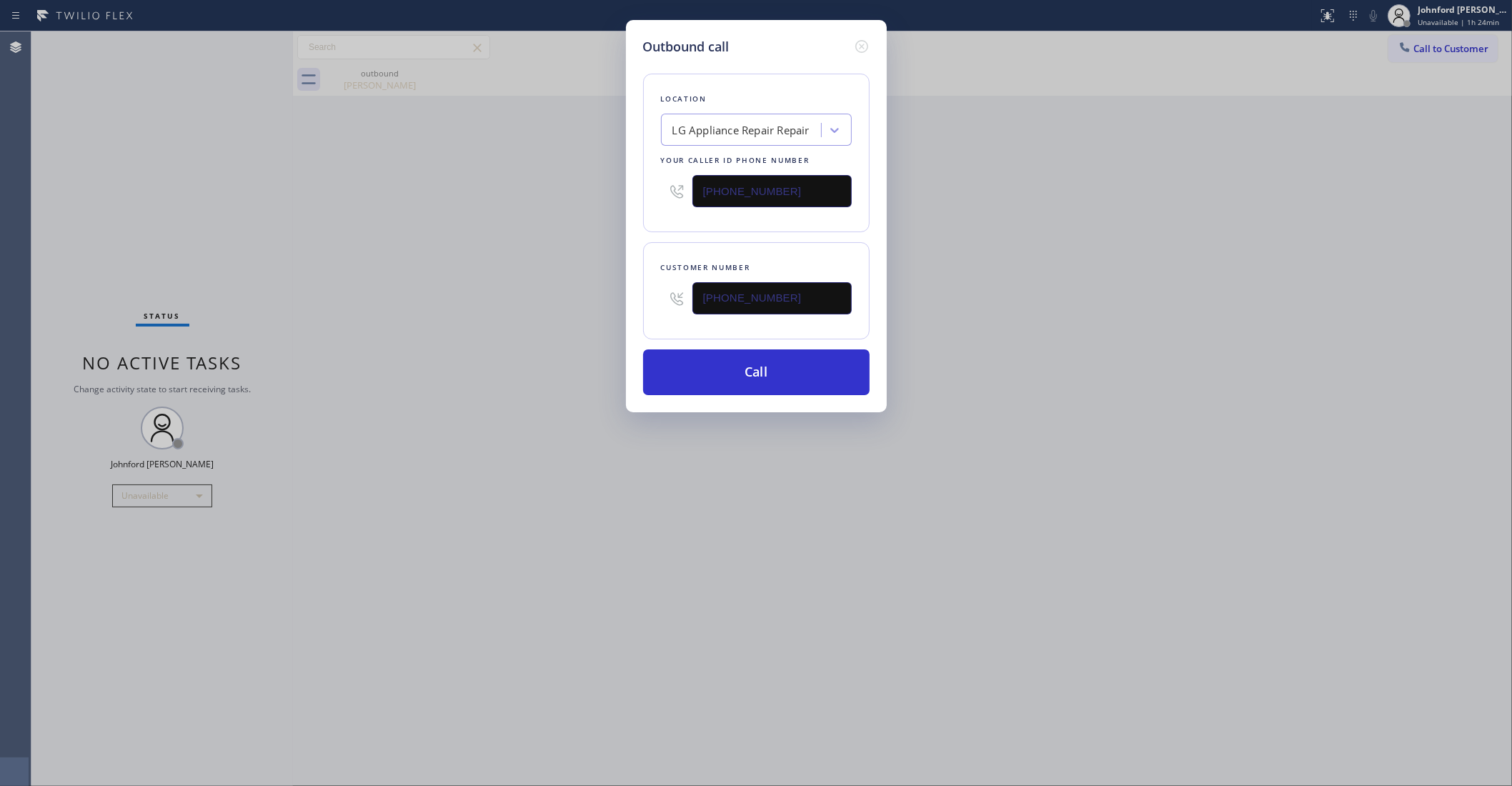
click at [980, 205] on div "Outbound call Location LG Appliance Repair Repair Your caller id phone number (…" at bounding box center [756, 393] width 1512 height 786
click at [788, 377] on button "Call" at bounding box center [757, 372] width 227 height 46
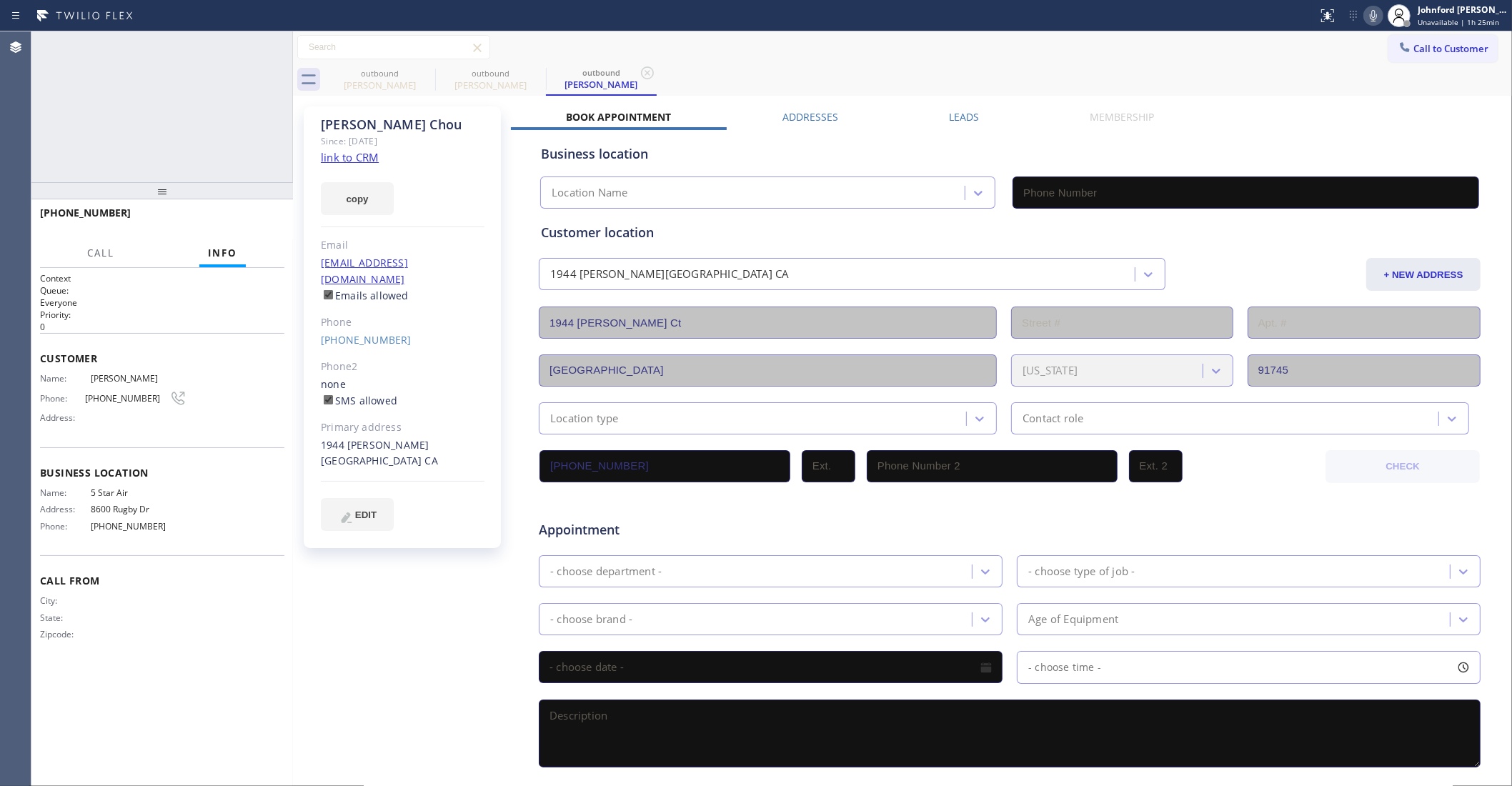
type input "(800) 686-5038"
click at [1373, 13] on icon at bounding box center [1373, 15] width 17 height 17
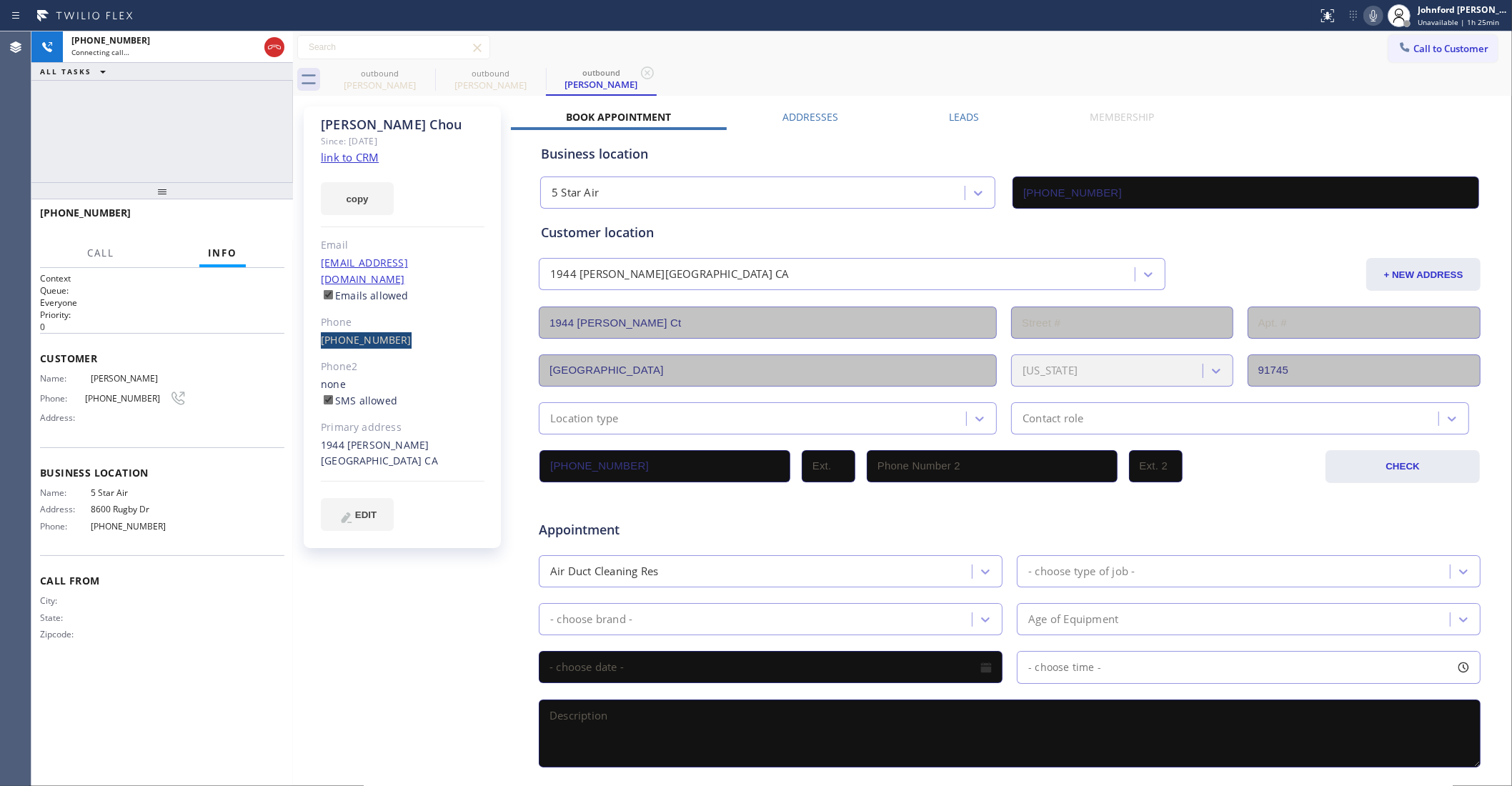
drag, startPoint x: 430, startPoint y: 315, endPoint x: 311, endPoint y: 329, distance: 119.8
click at [311, 329] on div "Christina Chou Since: 20 may 2020 link to CRM copy Email chou.christina1688@gma…" at bounding box center [403, 327] width 198 height 442
copy link "(626) 589-8933"
click at [269, 58] on div at bounding box center [274, 47] width 26 height 31
click at [270, 45] on icon at bounding box center [274, 47] width 13 height 5
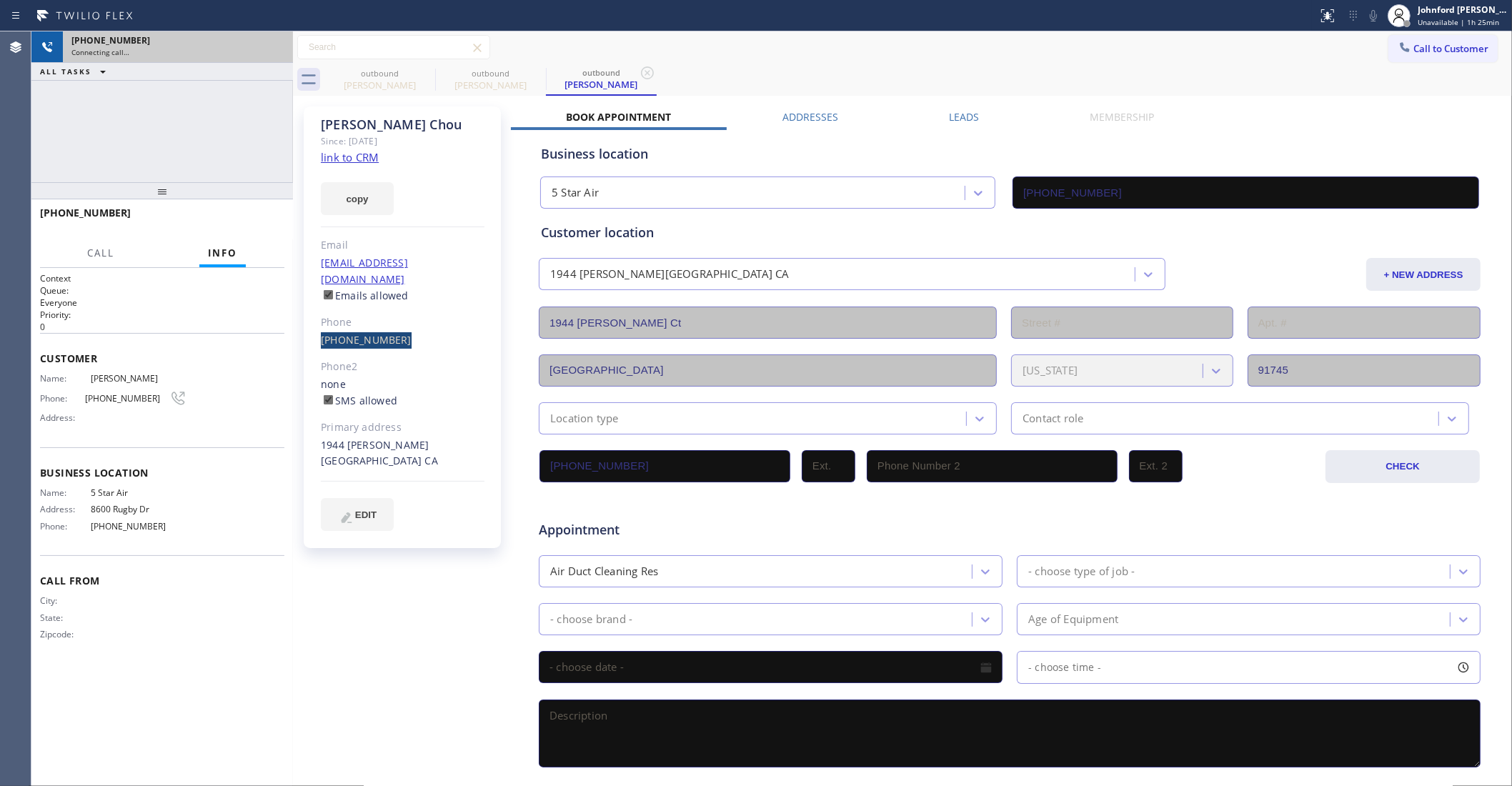
click at [356, 332] on div "(626) 589-8933" at bounding box center [403, 340] width 164 height 16
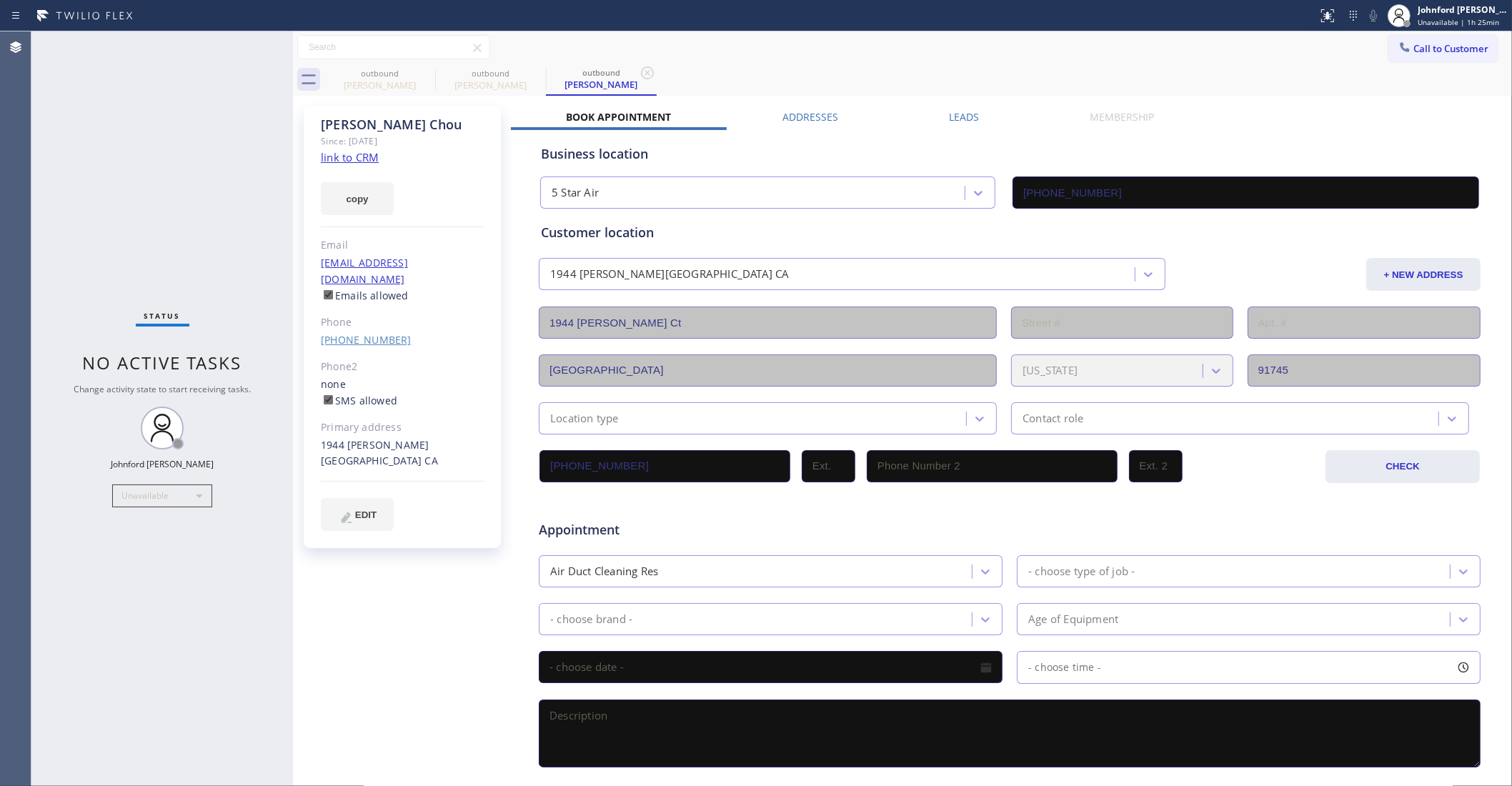
click at [362, 333] on link "(626) 589-8933" at bounding box center [366, 340] width 90 height 14
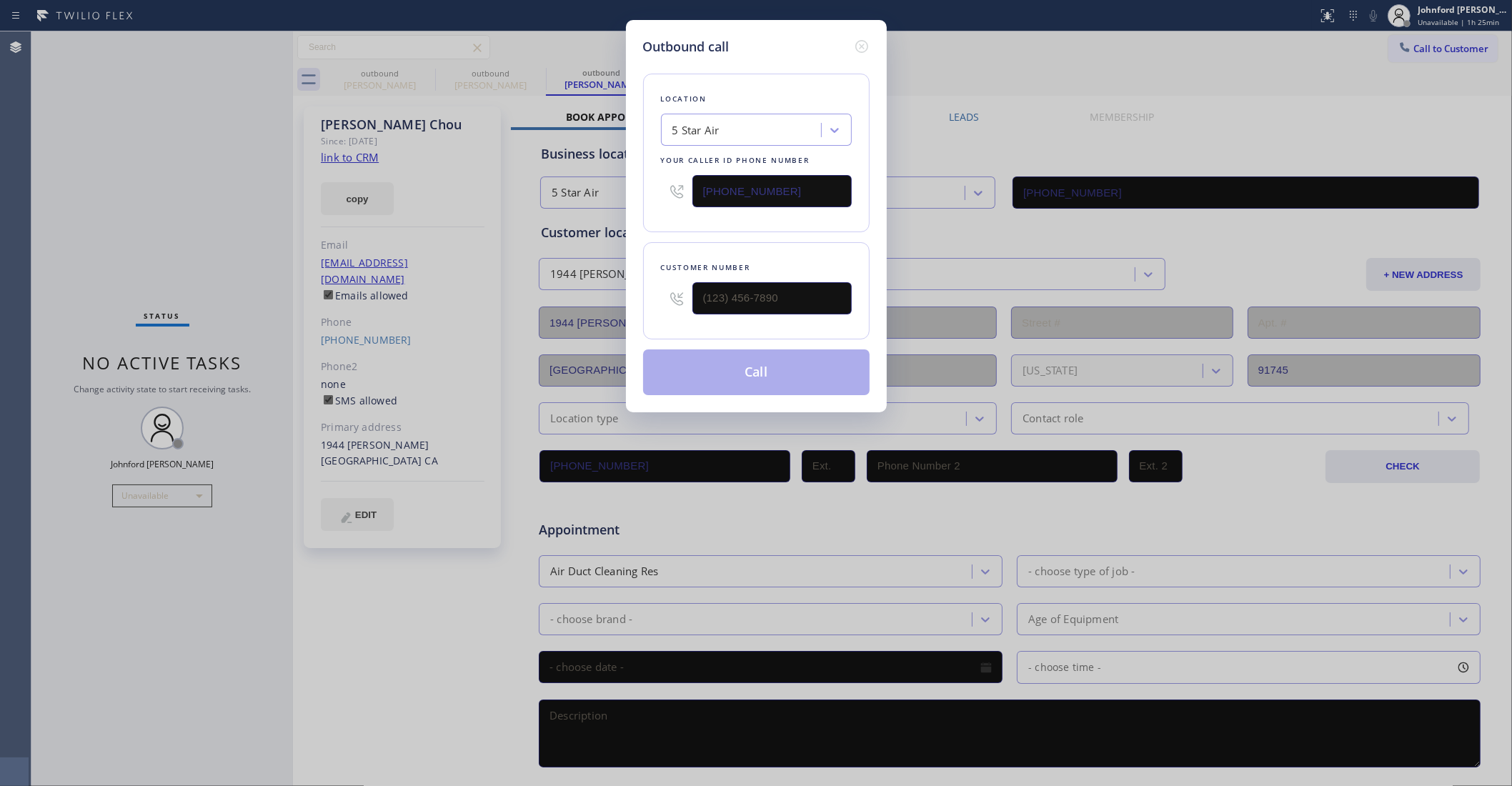
type input "(626) 589-8933"
click at [763, 378] on button "Call" at bounding box center [757, 372] width 227 height 46
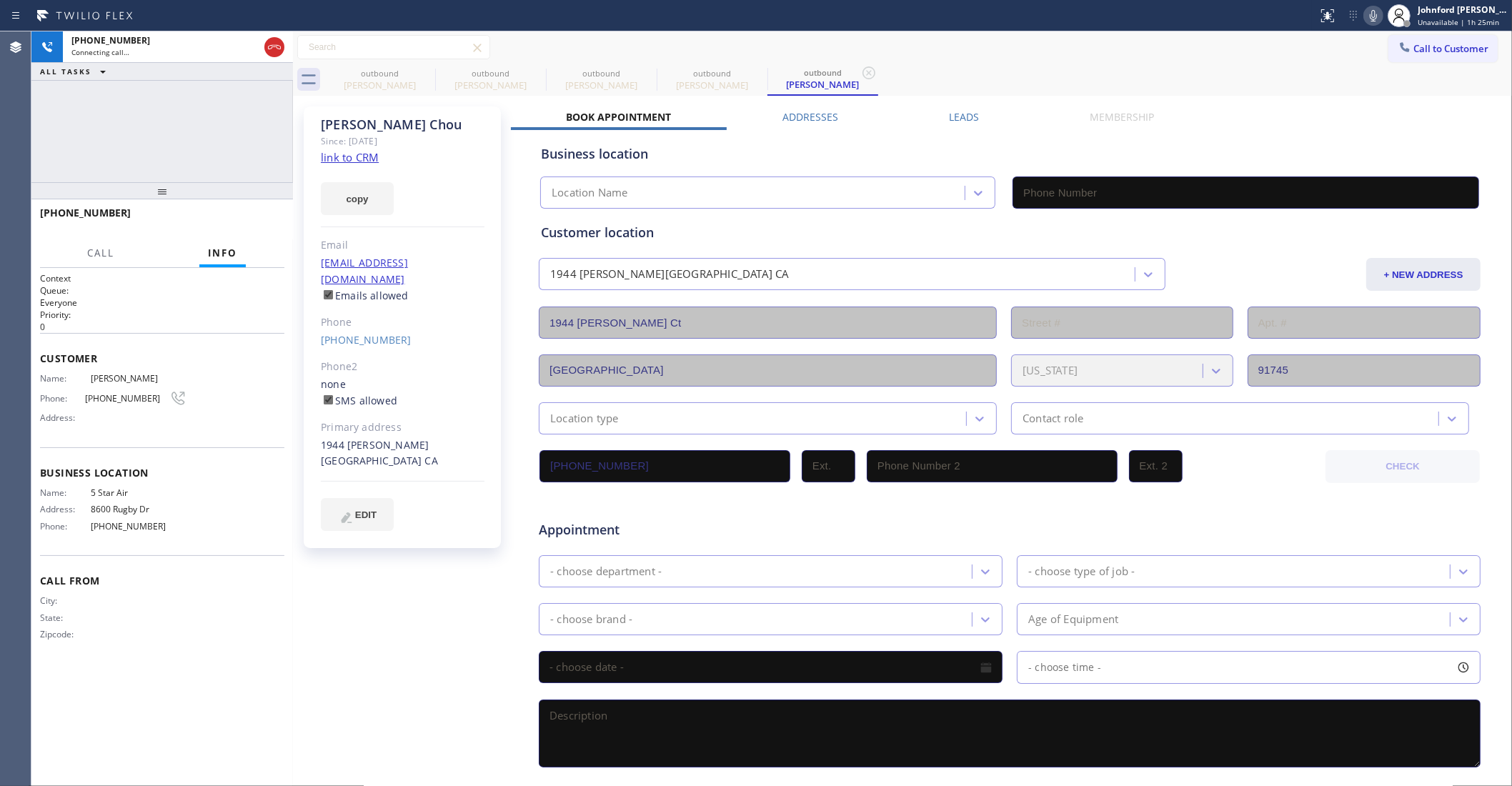
type input "(800) 686-5038"
click at [427, 77] on icon at bounding box center [426, 73] width 17 height 17
click at [0, 0] on icon at bounding box center [0, 0] width 0 height 0
click at [427, 77] on icon at bounding box center [426, 73] width 17 height 17
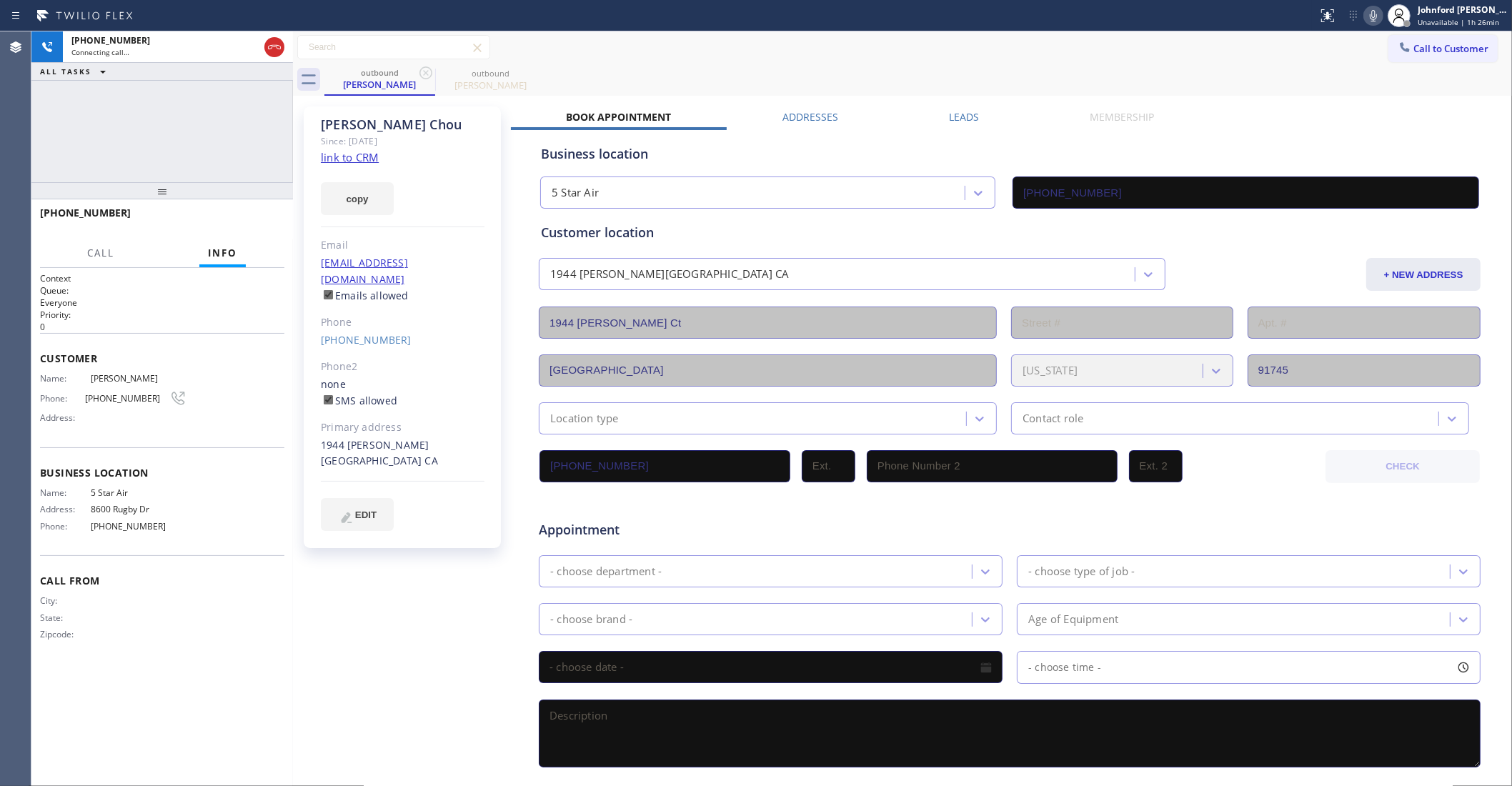
drag, startPoint x: 80, startPoint y: 131, endPoint x: 98, endPoint y: 110, distance: 27.7
click at [80, 131] on div "+16265898933 Connecting call… ALL TASKS ALL TASKS ACTIVE TASKS TASKS IN WRAP UP" at bounding box center [162, 106] width 261 height 151
click at [1373, 8] on icon at bounding box center [1373, 15] width 17 height 17
click at [1373, 15] on rect at bounding box center [1373, 14] width 10 height 10
click at [254, 219] on span "COMPLETE" at bounding box center [248, 219] width 49 height 10
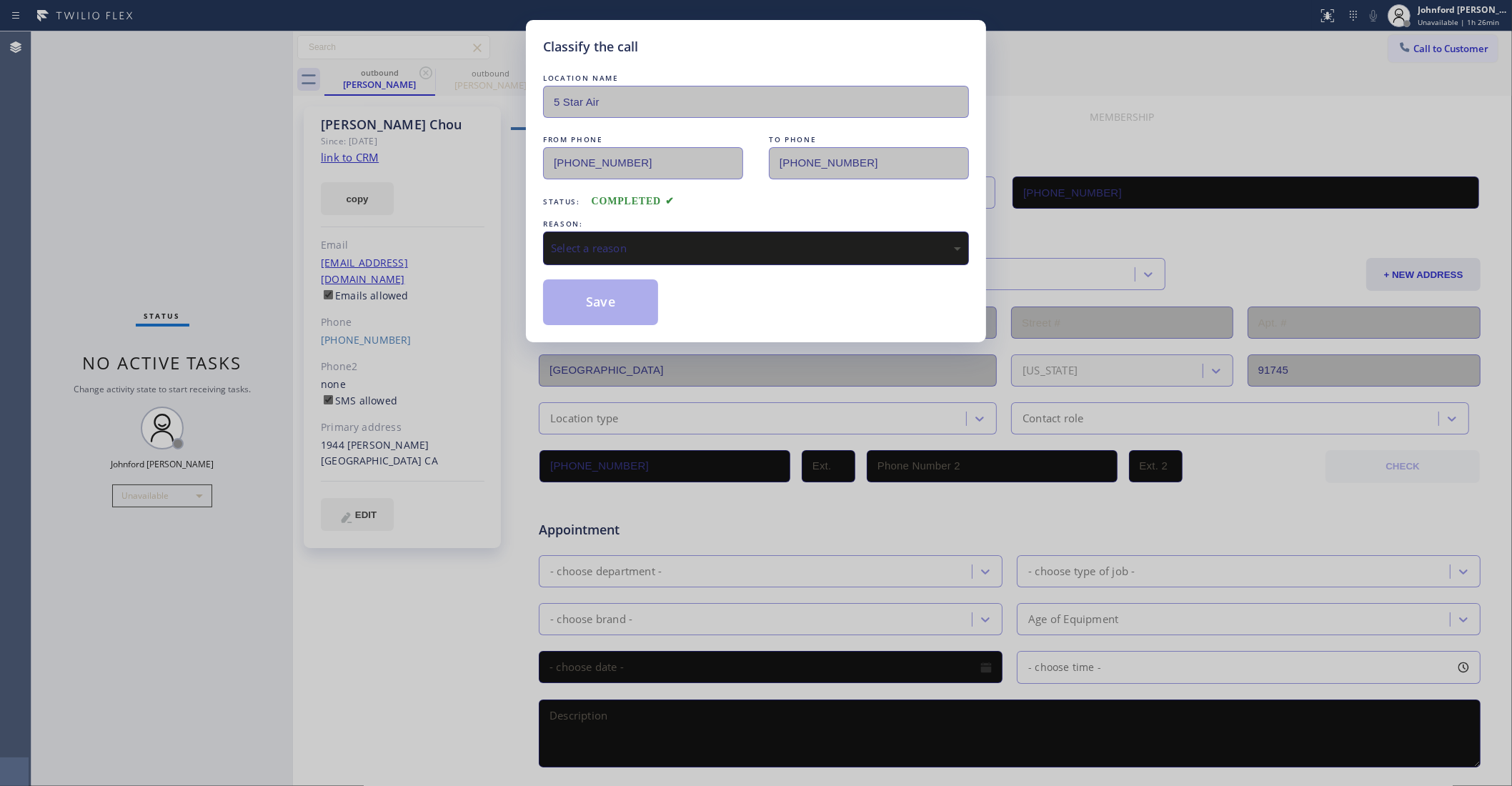
drag, startPoint x: 644, startPoint y: 234, endPoint x: 663, endPoint y: 234, distance: 19.0
click at [647, 234] on div "Select a reason" at bounding box center [756, 248] width 426 height 34
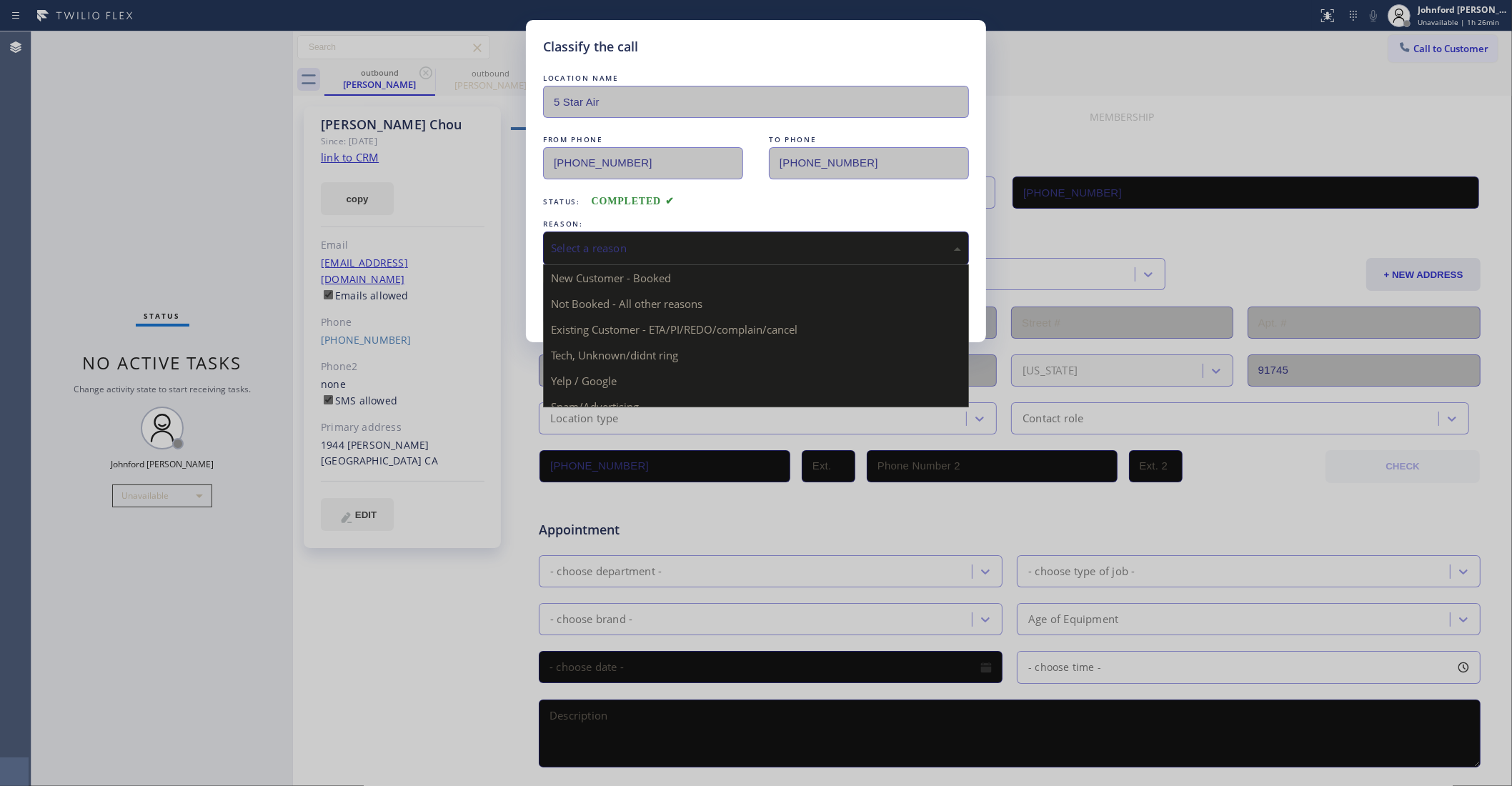
drag, startPoint x: 637, startPoint y: 327, endPoint x: 620, endPoint y: 296, distance: 35.4
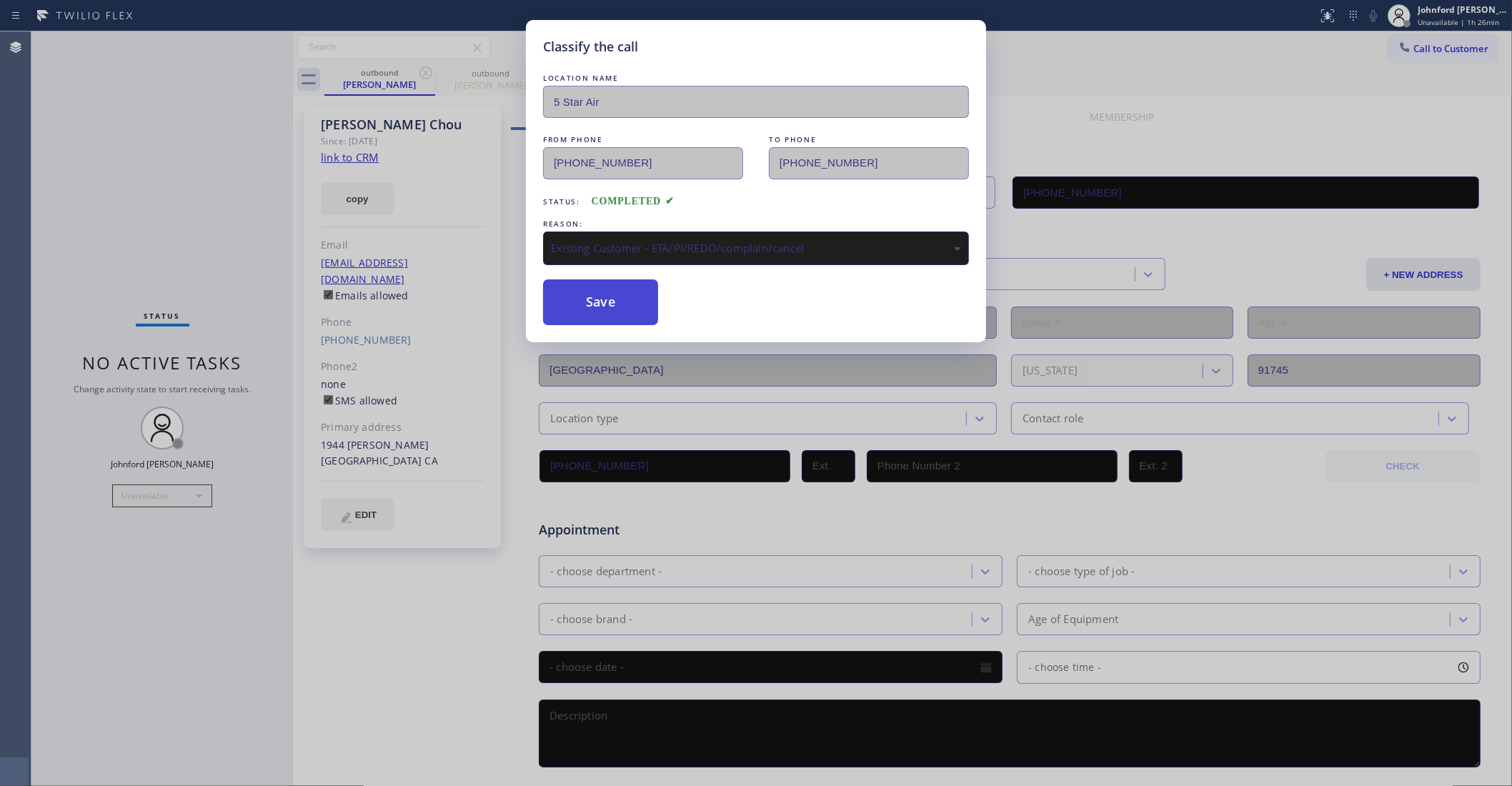
click at [618, 291] on button "Save" at bounding box center [601, 303] width 115 height 46
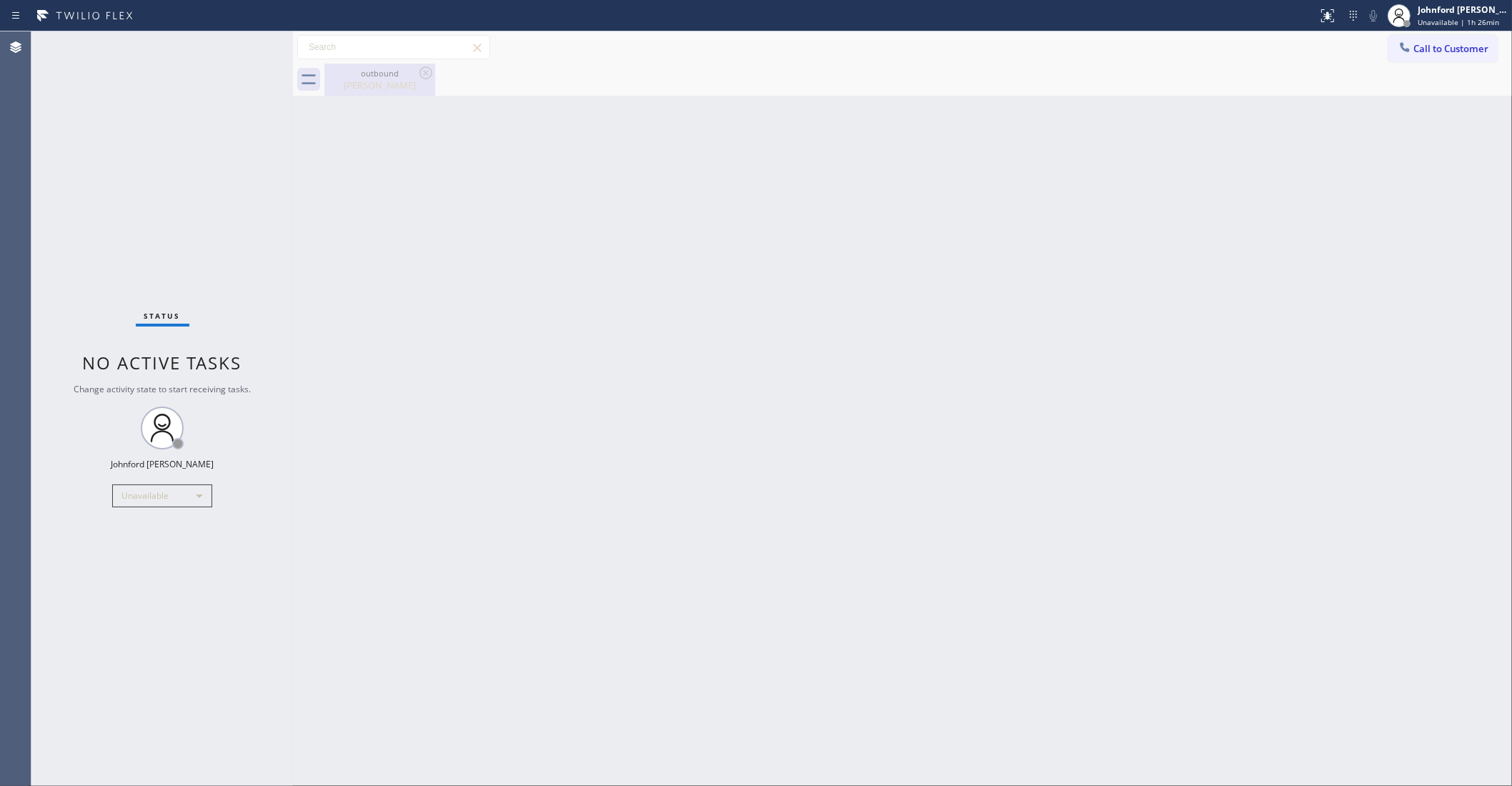
click at [382, 80] on div "Christina Chou" at bounding box center [379, 85] width 108 height 13
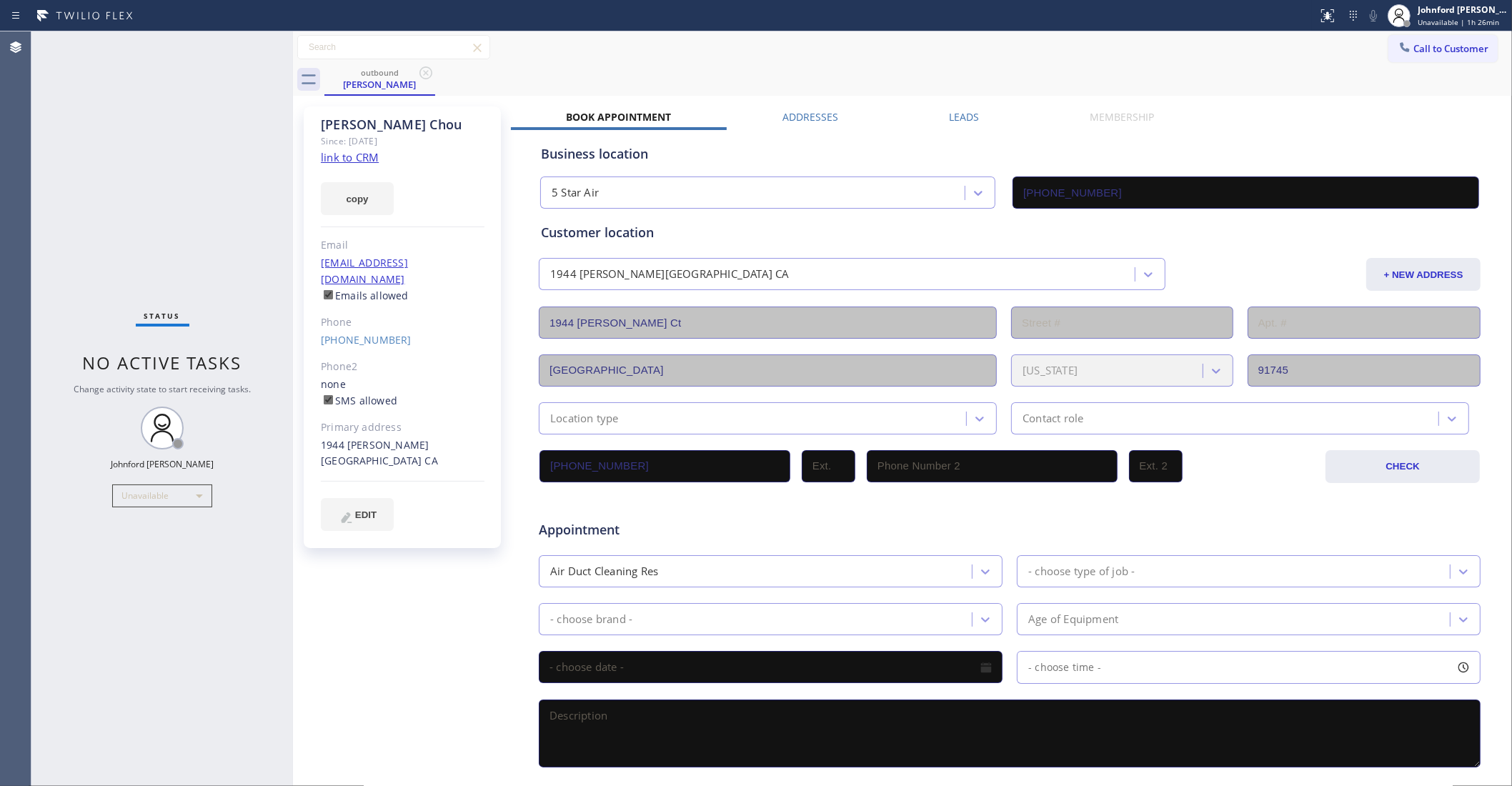
click at [967, 120] on label "Leads" at bounding box center [964, 117] width 30 height 14
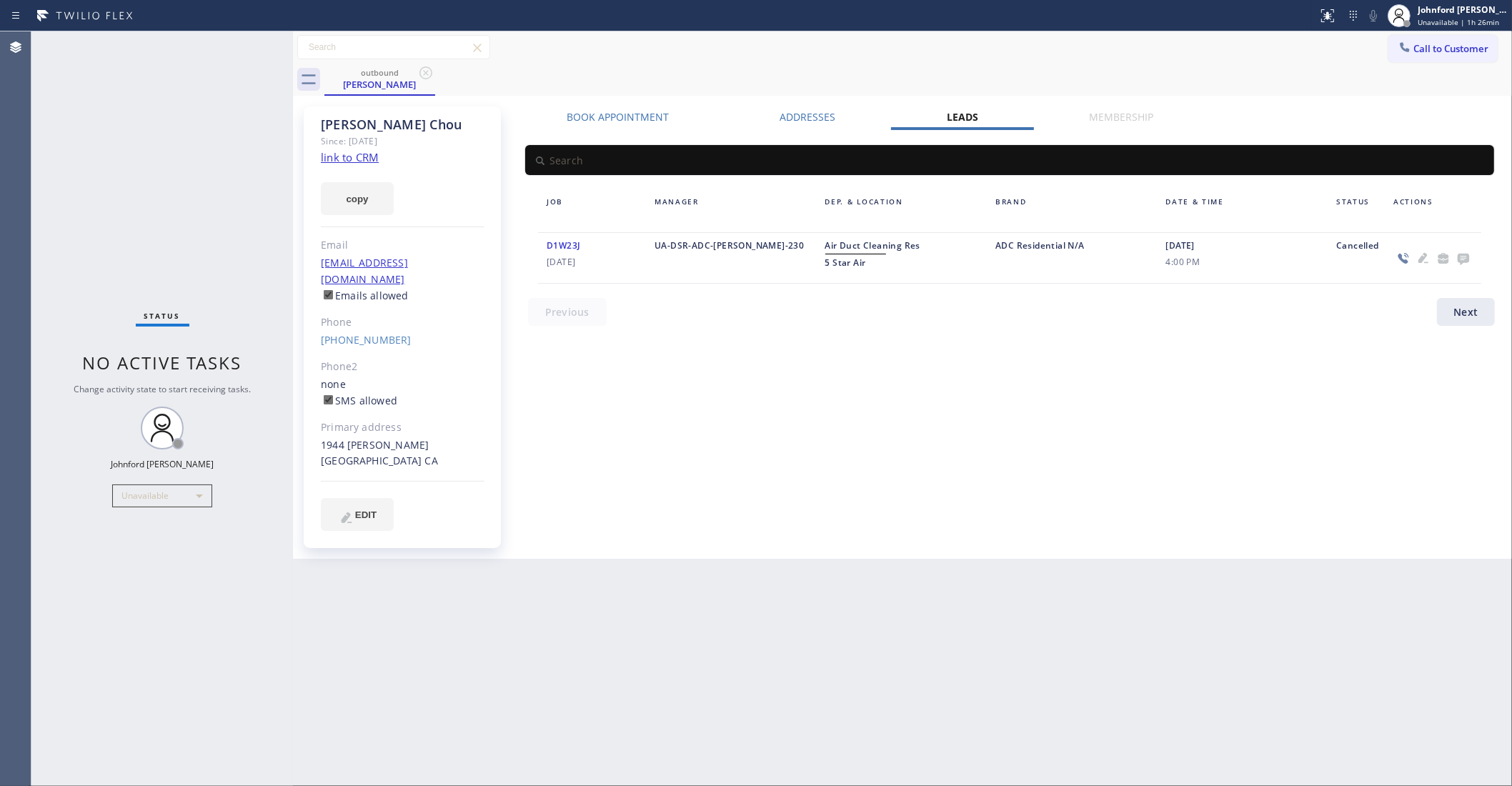
click at [1467, 260] on icon at bounding box center [1463, 259] width 11 height 11
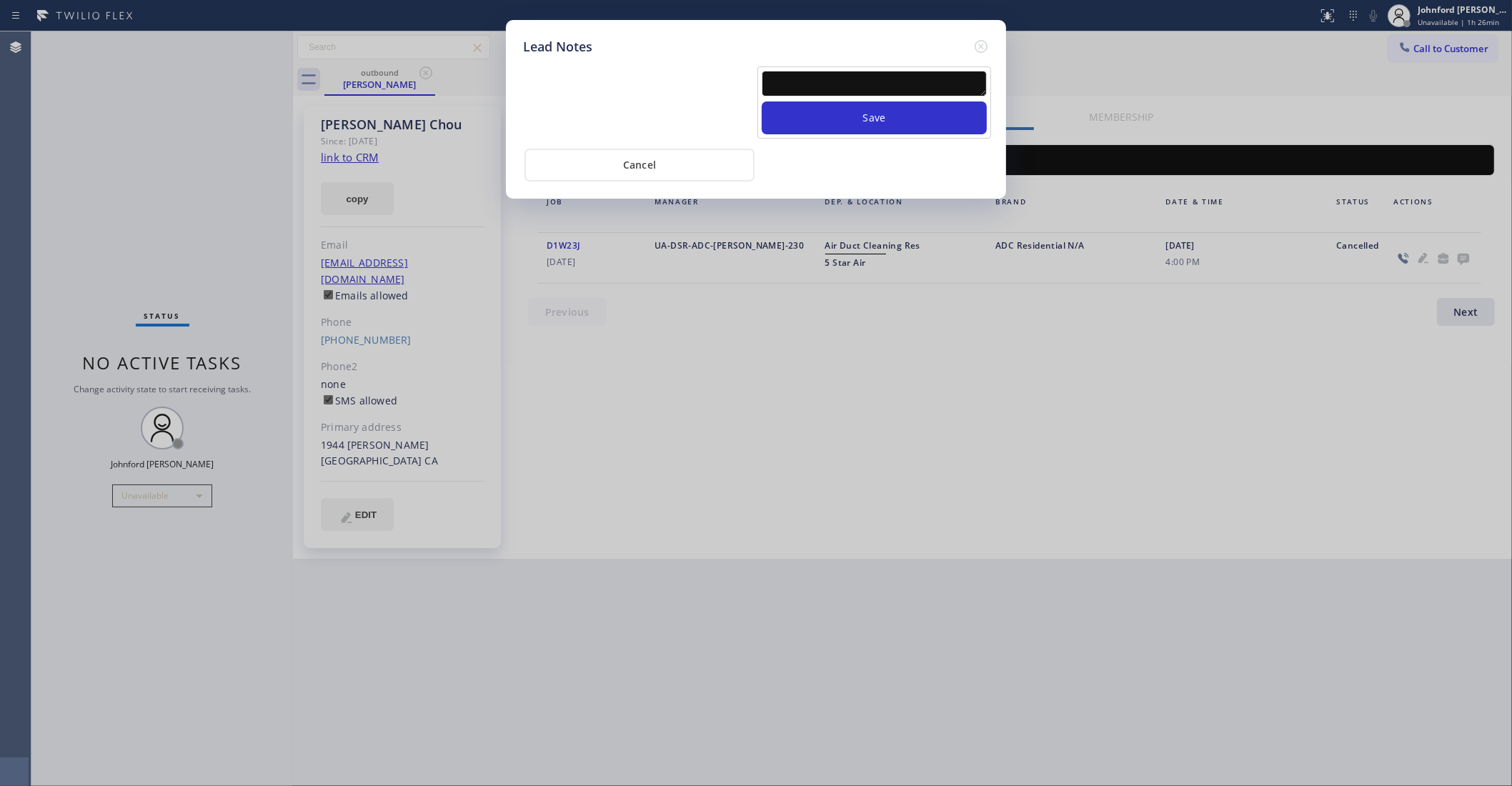
click at [866, 80] on textarea at bounding box center [875, 84] width 225 height 26
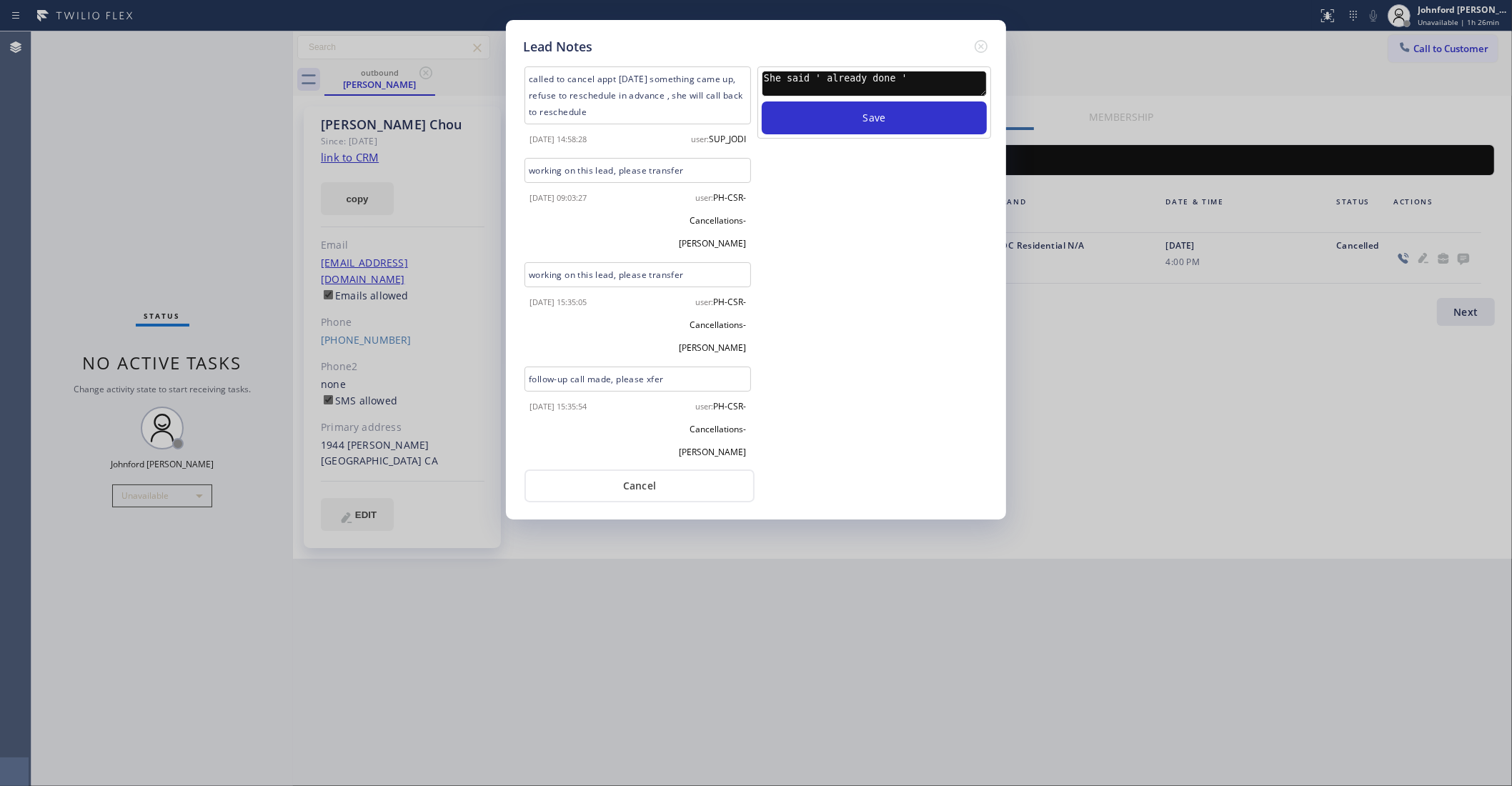
type textarea "She said ' already done '"
click at [762, 101] on button "Save" at bounding box center [875, 117] width 225 height 33
click at [974, 40] on icon at bounding box center [981, 46] width 17 height 17
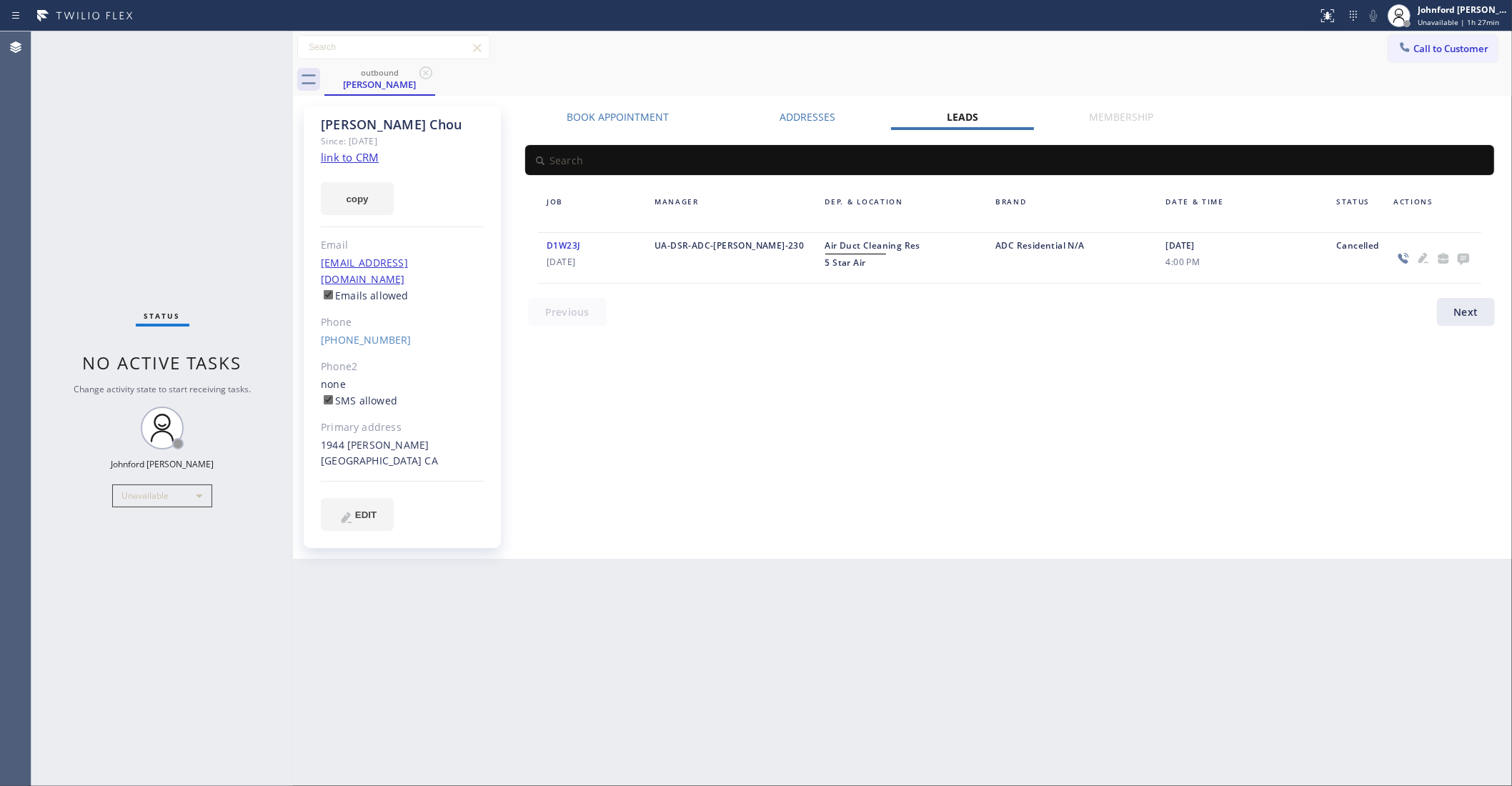
click at [1427, 51] on span "Call to Customer" at bounding box center [1451, 48] width 75 height 13
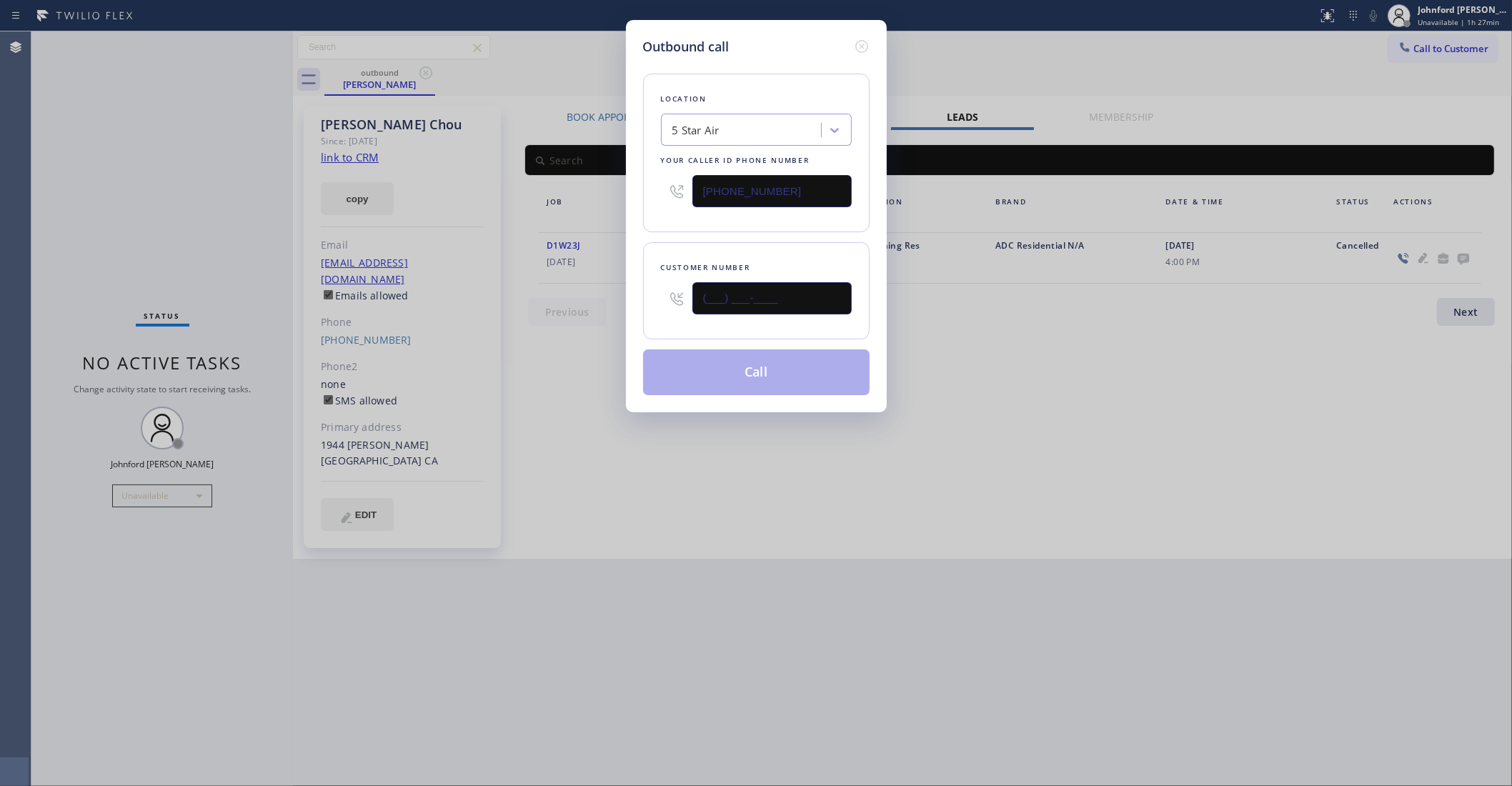
drag, startPoint x: 777, startPoint y: 303, endPoint x: 614, endPoint y: 313, distance: 163.3
click at [619, 313] on div "Outbound call Location 5 Star Air Your caller id phone number (800) 686-5038 Cu…" at bounding box center [756, 393] width 1512 height 786
paste input "803) 529-7047"
type input "(803) 529-7047"
click at [711, 245] on div "Customer number (803) 529-7047" at bounding box center [757, 290] width 227 height 97
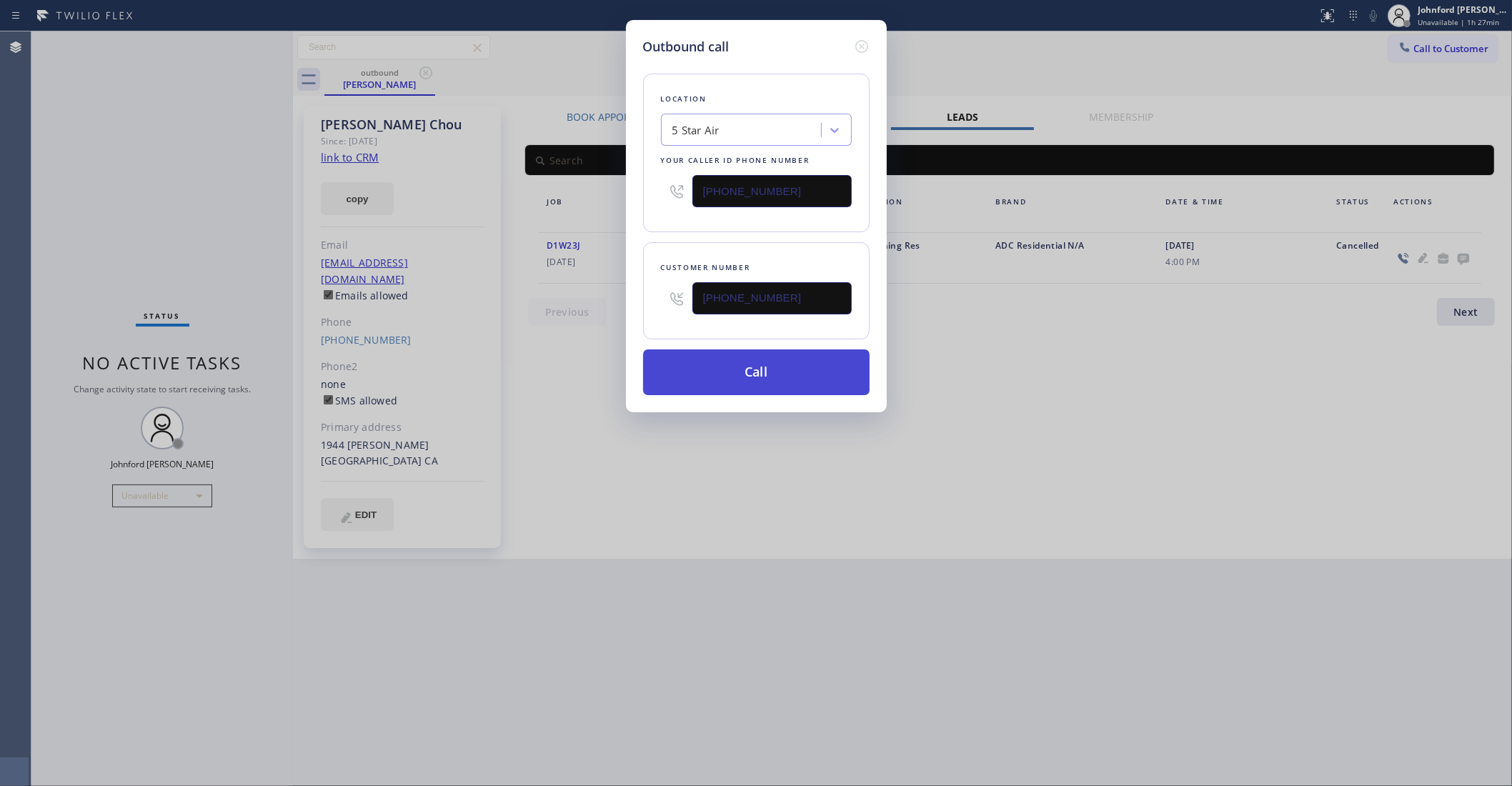
click at [718, 375] on button "Call" at bounding box center [757, 372] width 227 height 46
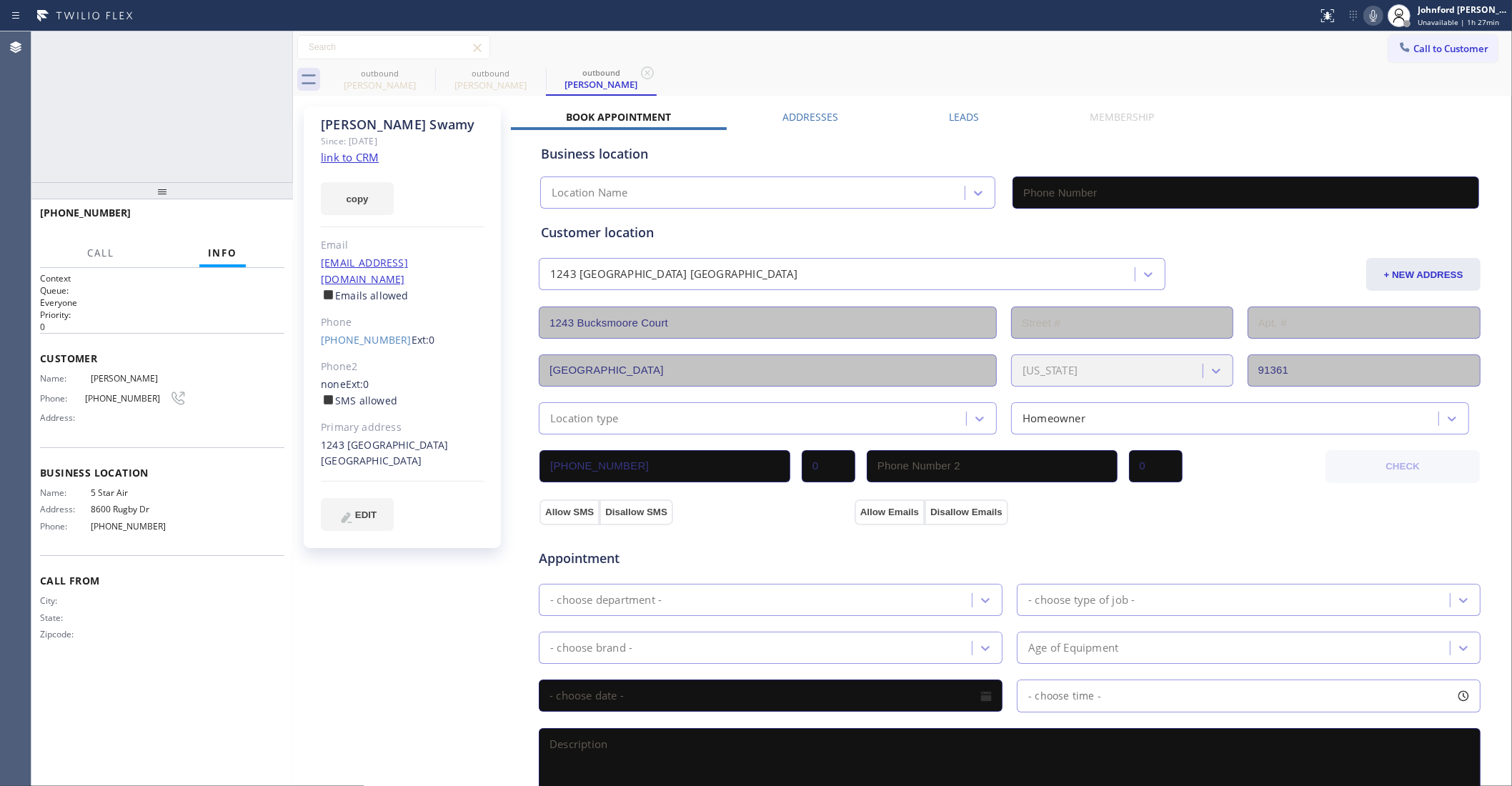
type input "(800) 686-5038"
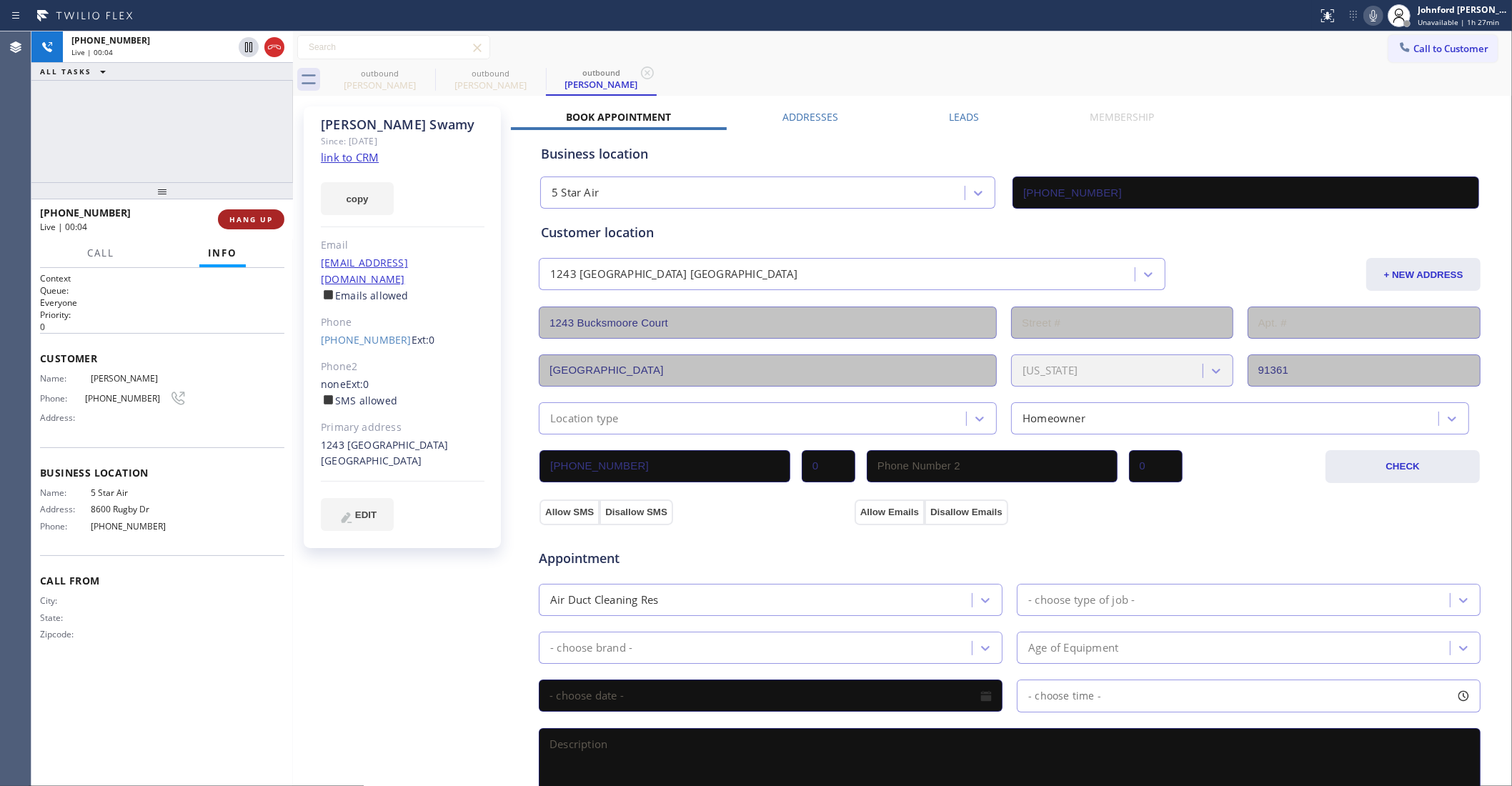
click at [252, 224] on span "HANG UP" at bounding box center [250, 219] width 44 height 10
drag, startPoint x: 345, startPoint y: 319, endPoint x: 493, endPoint y: 348, distance: 150.8
click at [345, 333] on link "(803) 529-7047" at bounding box center [366, 340] width 90 height 14
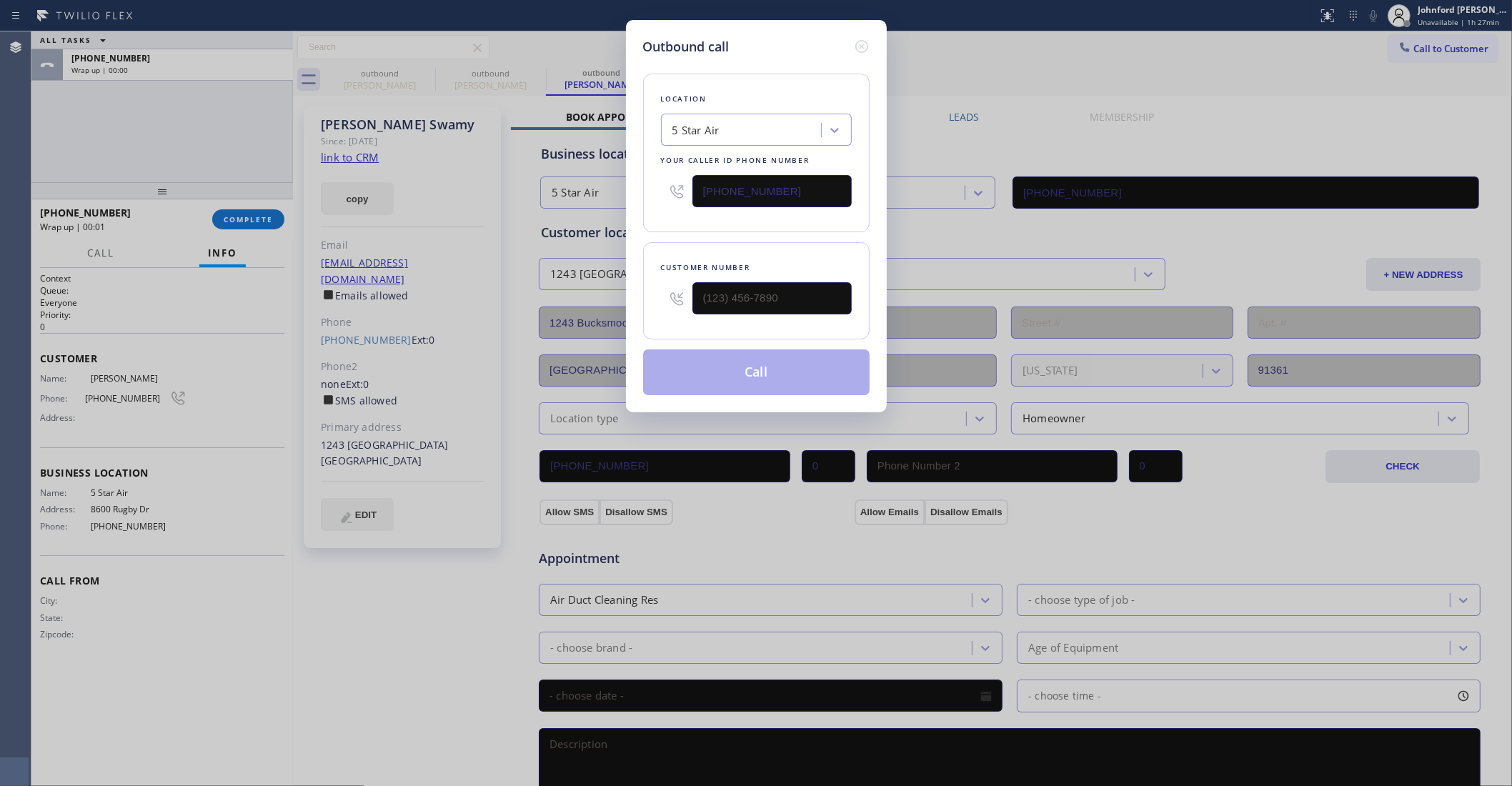
type input "(803) 529-7047"
click at [713, 355] on button "Call" at bounding box center [757, 372] width 227 height 46
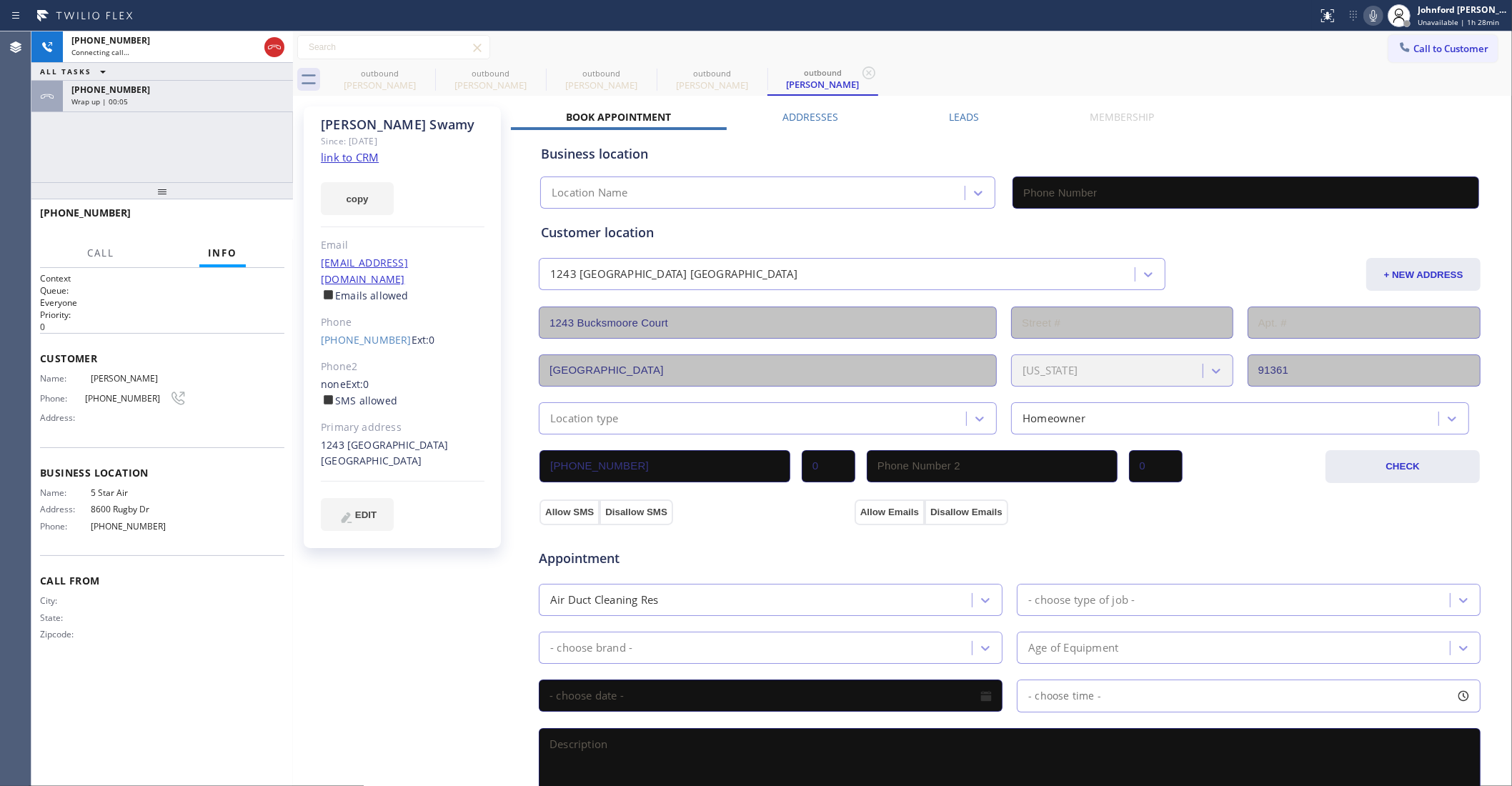
click at [155, 155] on div "+18035297047 Connecting call… ALL TASKS ALL TASKS ACTIVE TASKS TASKS IN WRAP UP…" at bounding box center [162, 106] width 261 height 151
type input "(800) 686-5038"
click at [165, 90] on div "+18035297047" at bounding box center [178, 90] width 213 height 12
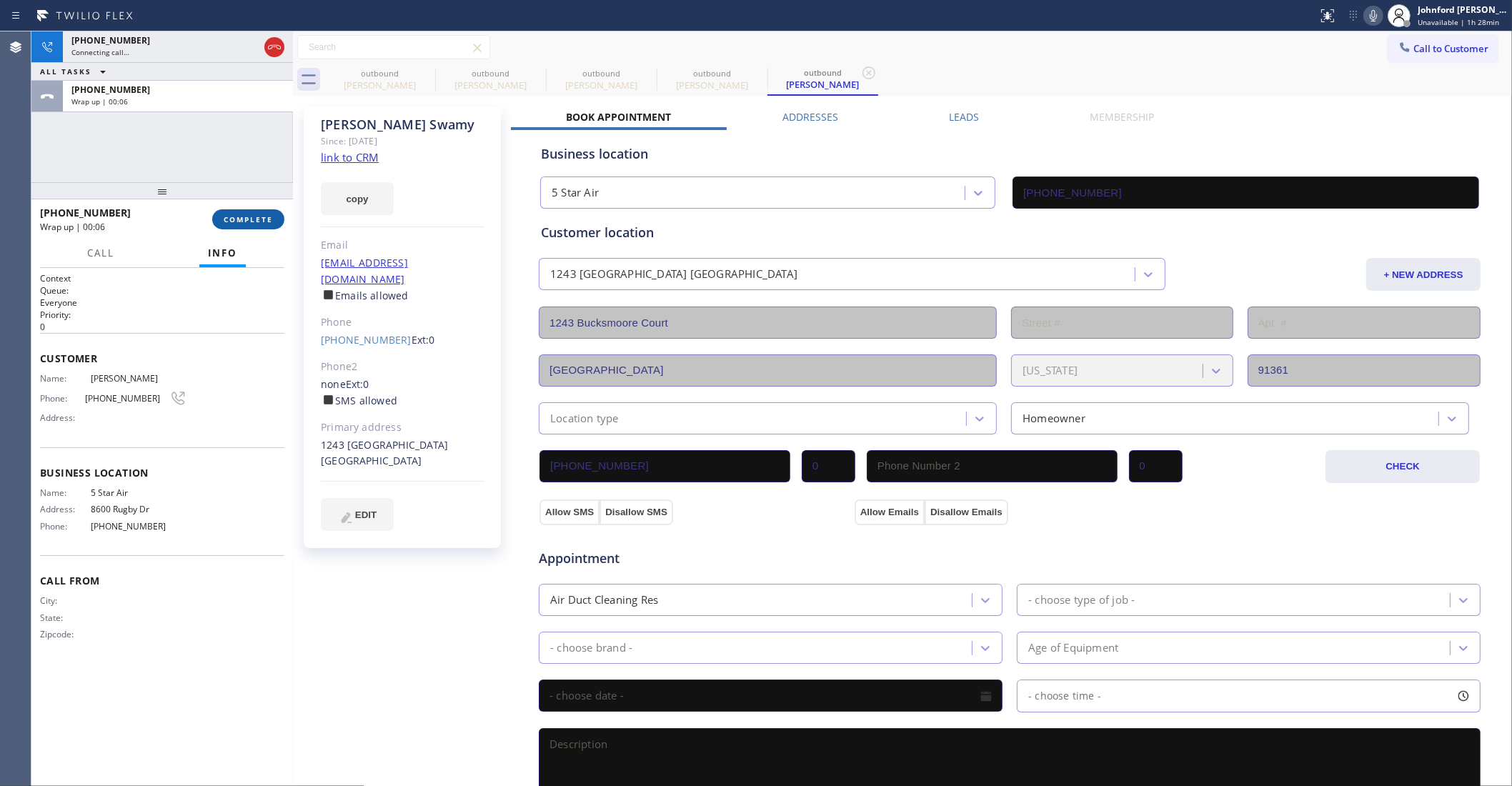
click at [245, 219] on span "COMPLETE" at bounding box center [248, 219] width 49 height 10
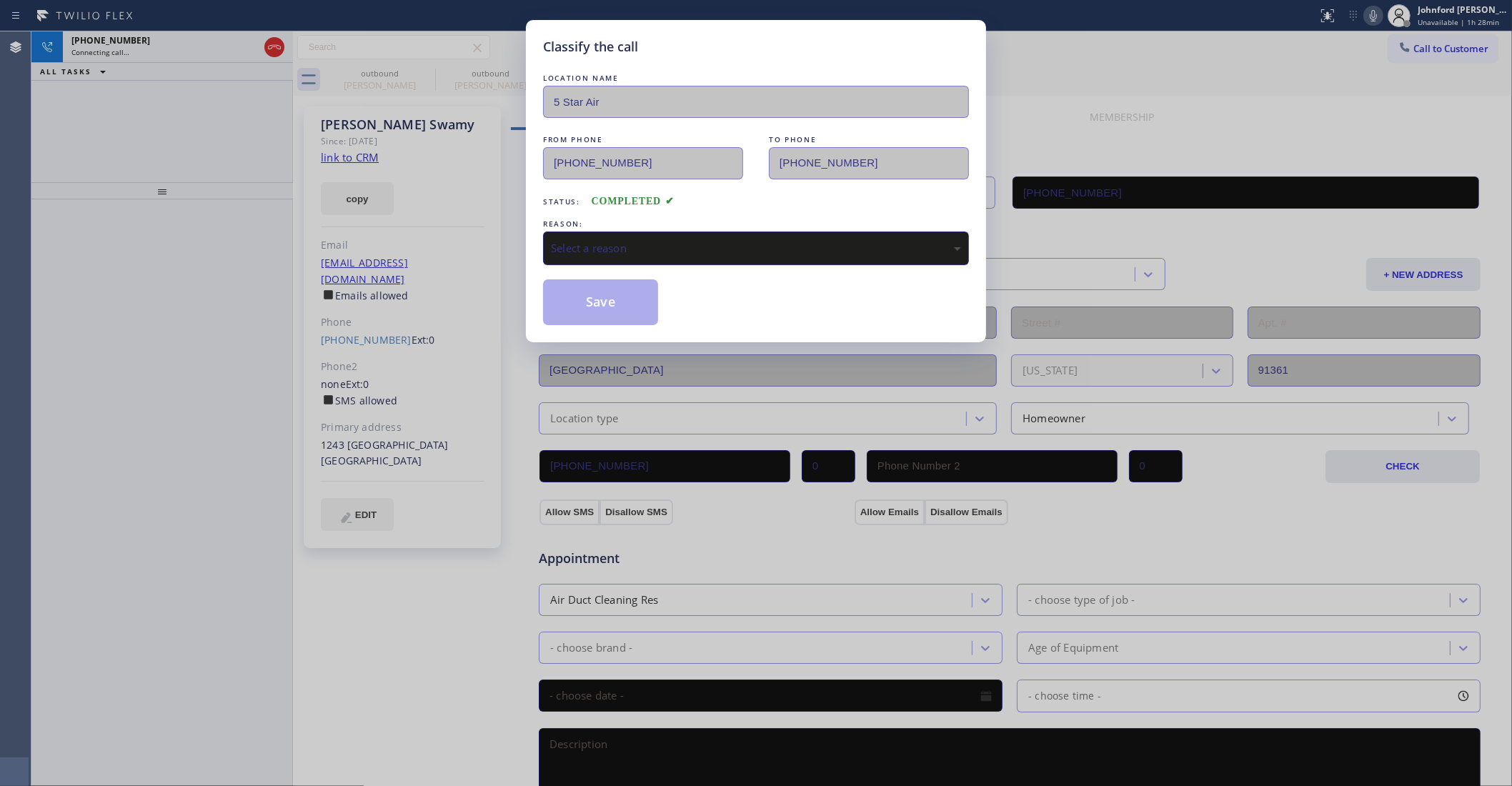
click at [591, 249] on div "Select a reason" at bounding box center [756, 247] width 411 height 16
click at [601, 308] on button "Save" at bounding box center [601, 303] width 115 height 46
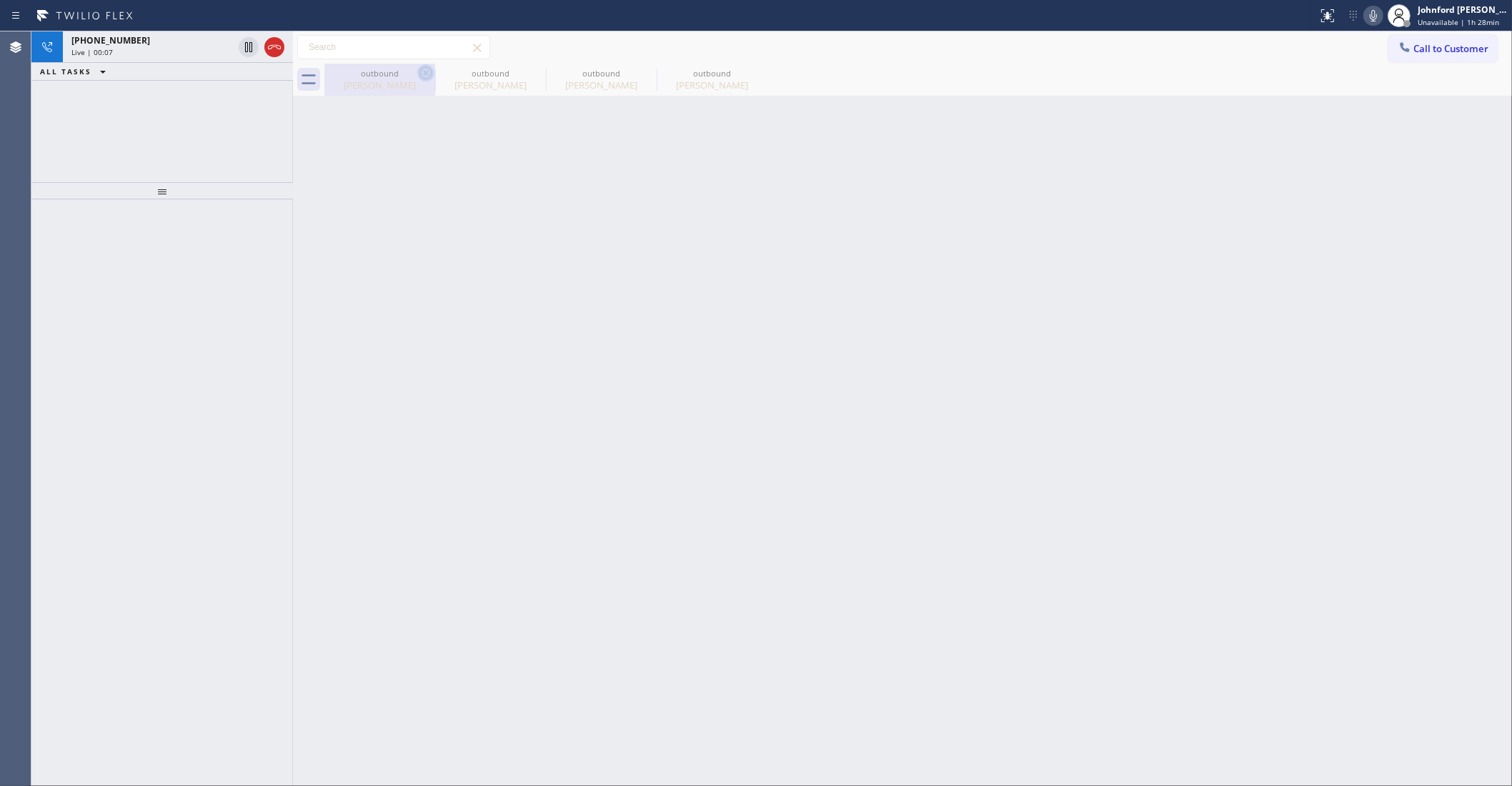
click at [413, 70] on div "outbound" at bounding box center [379, 74] width 108 height 11
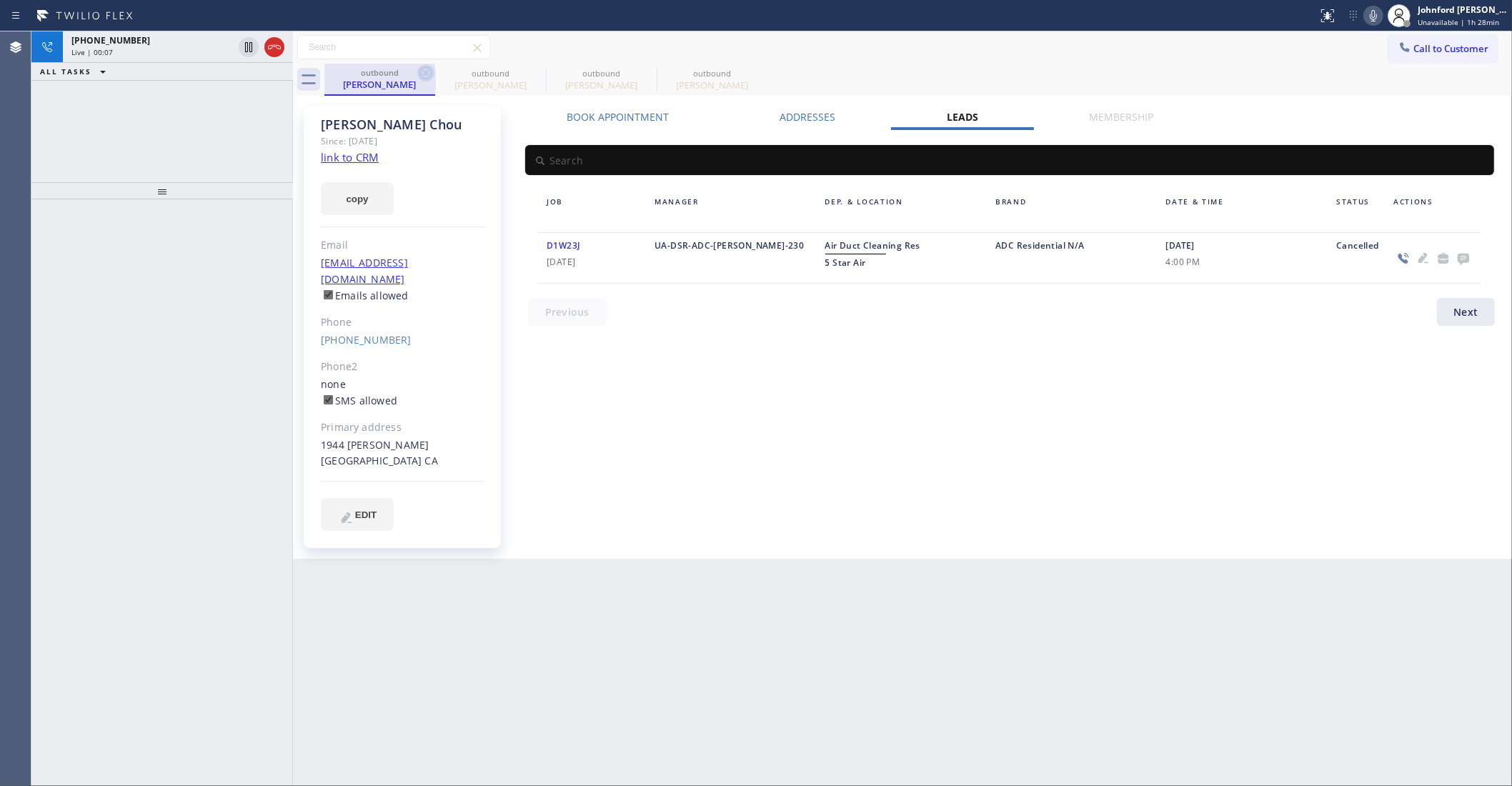
click at [422, 70] on icon at bounding box center [426, 73] width 17 height 17
click at [529, 70] on icon at bounding box center [537, 73] width 17 height 17
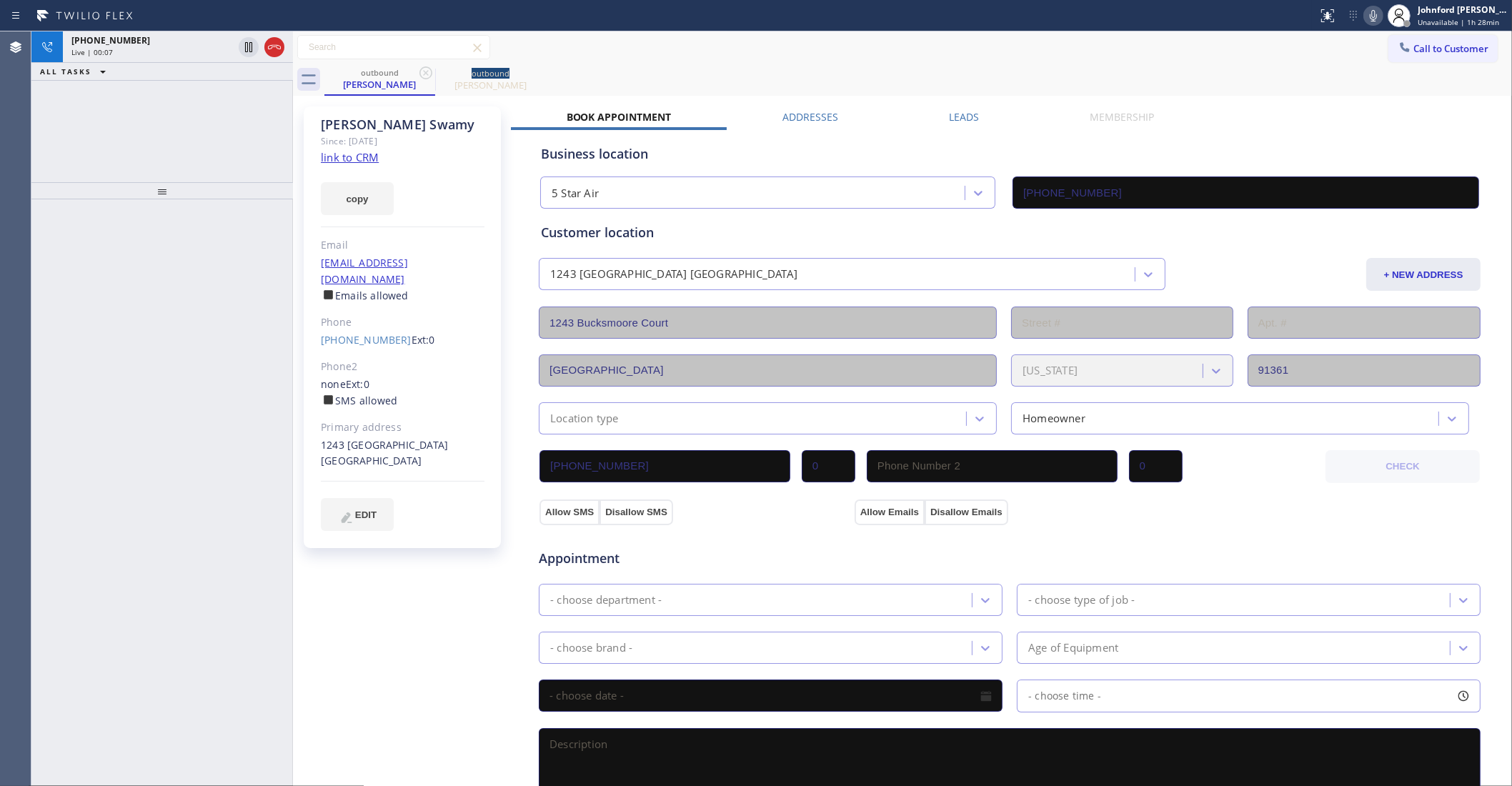
click at [423, 70] on icon at bounding box center [426, 73] width 17 height 17
click at [266, 47] on icon at bounding box center [274, 47] width 17 height 17
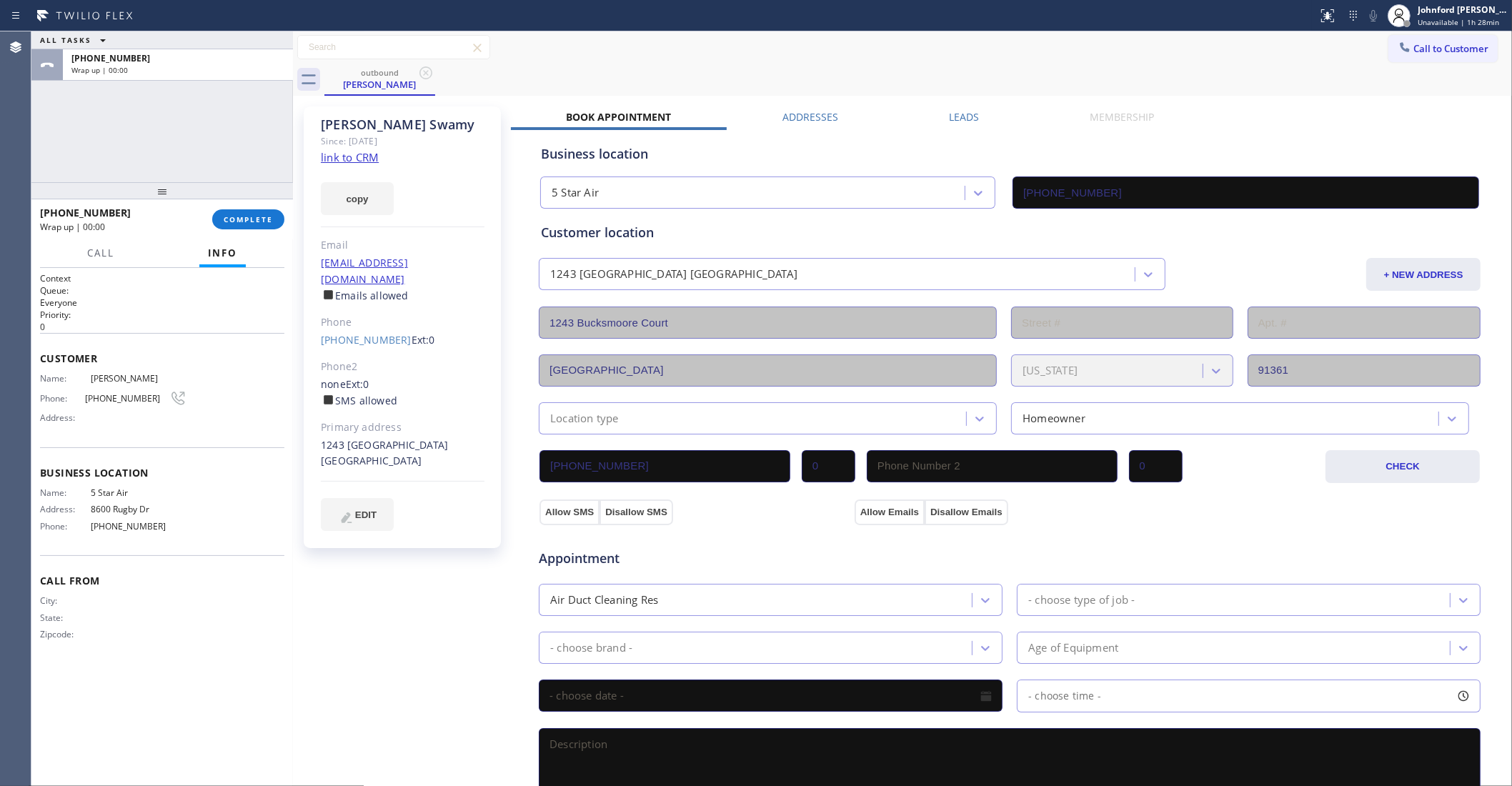
click at [273, 230] on div "+18035297047 Wrap up | 00:00 COMPLETE" at bounding box center [162, 219] width 244 height 38
click at [268, 228] on button "COMPLETE" at bounding box center [248, 219] width 72 height 20
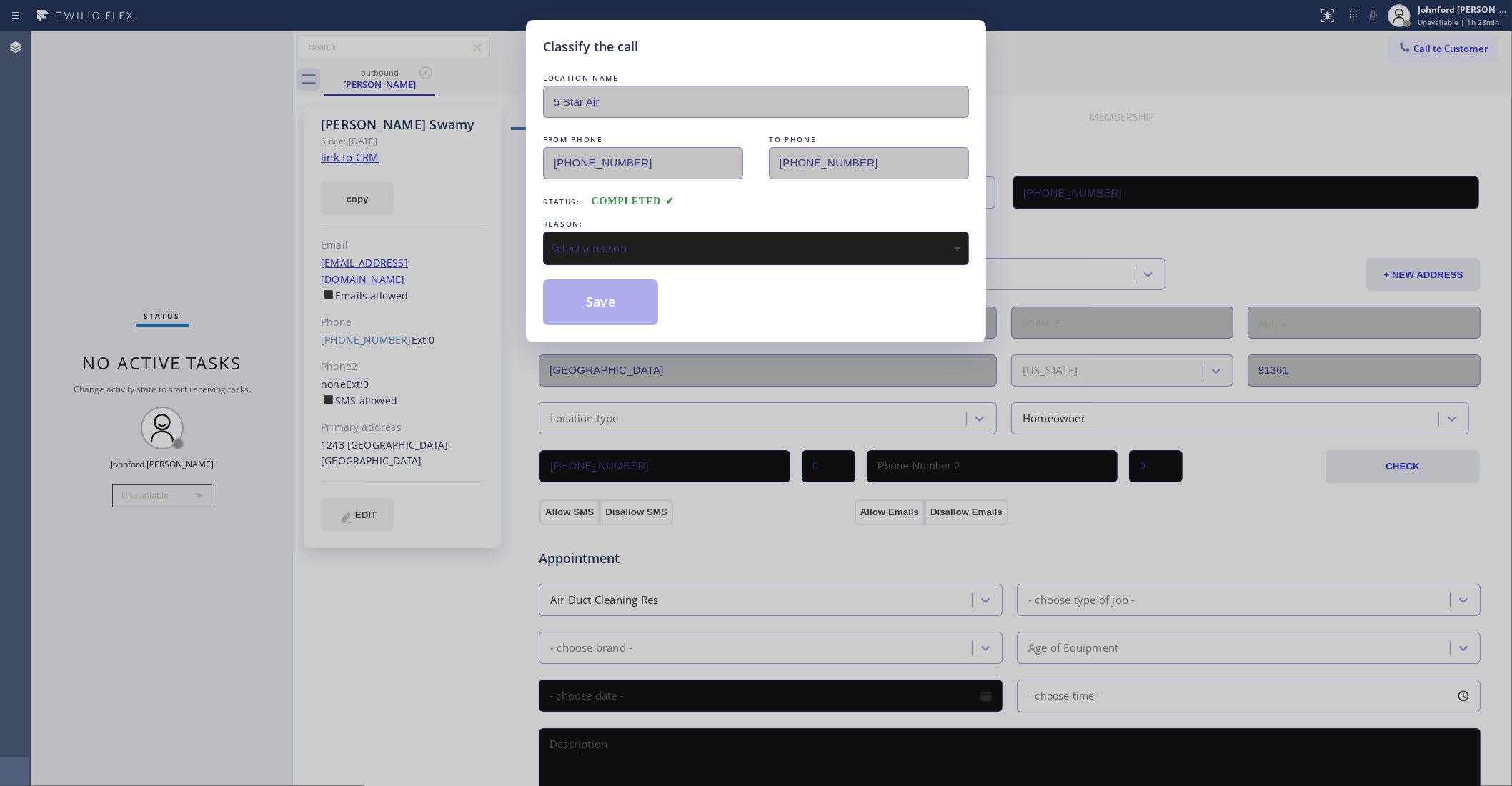
click at [613, 220] on div "REASON:" at bounding box center [756, 224] width 426 height 15
click at [663, 251] on div "Select a reason" at bounding box center [756, 247] width 411 height 16
click at [595, 306] on button "Save" at bounding box center [601, 303] width 115 height 46
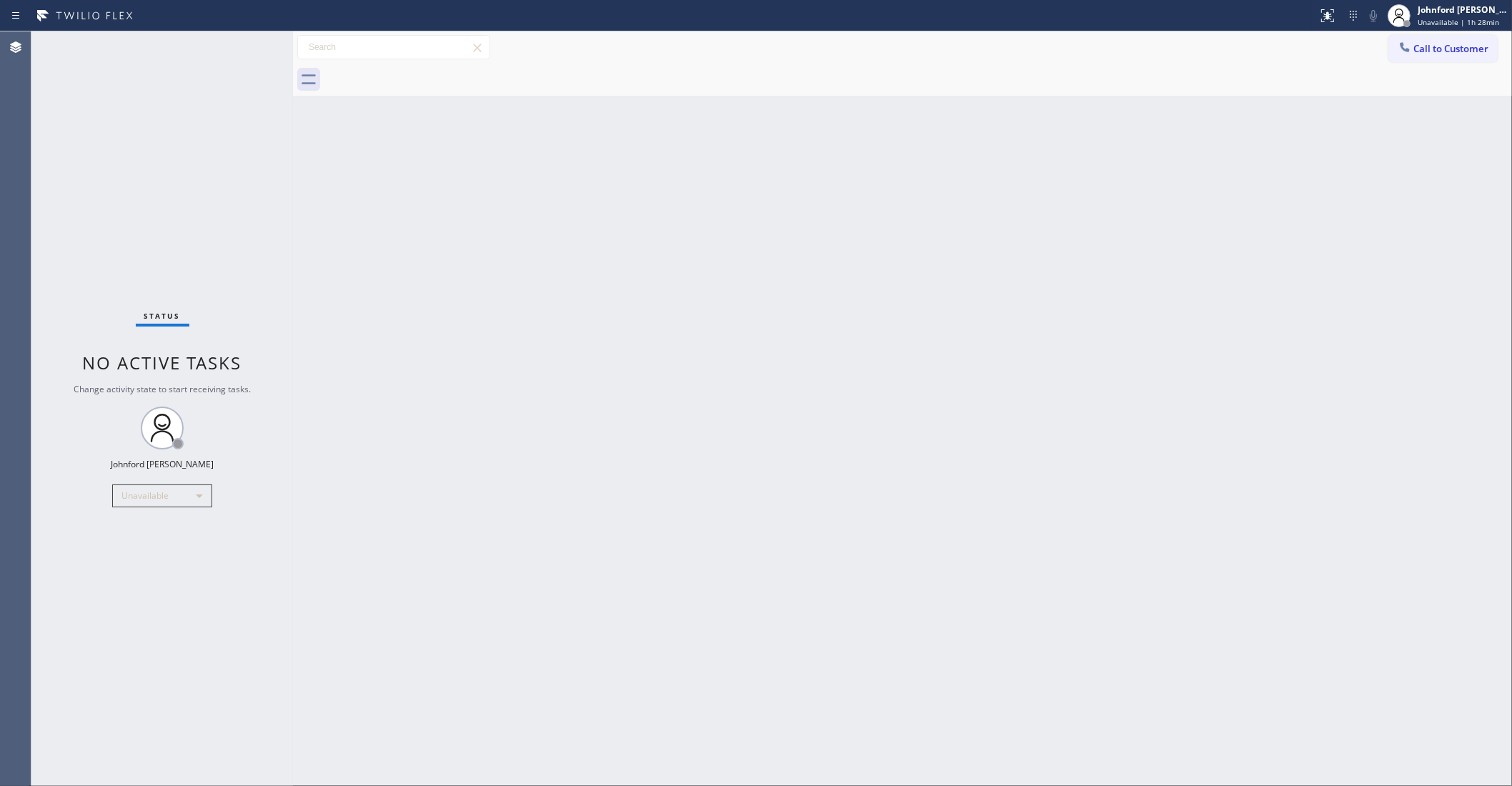
click at [1447, 44] on span "Call to Customer" at bounding box center [1451, 48] width 75 height 13
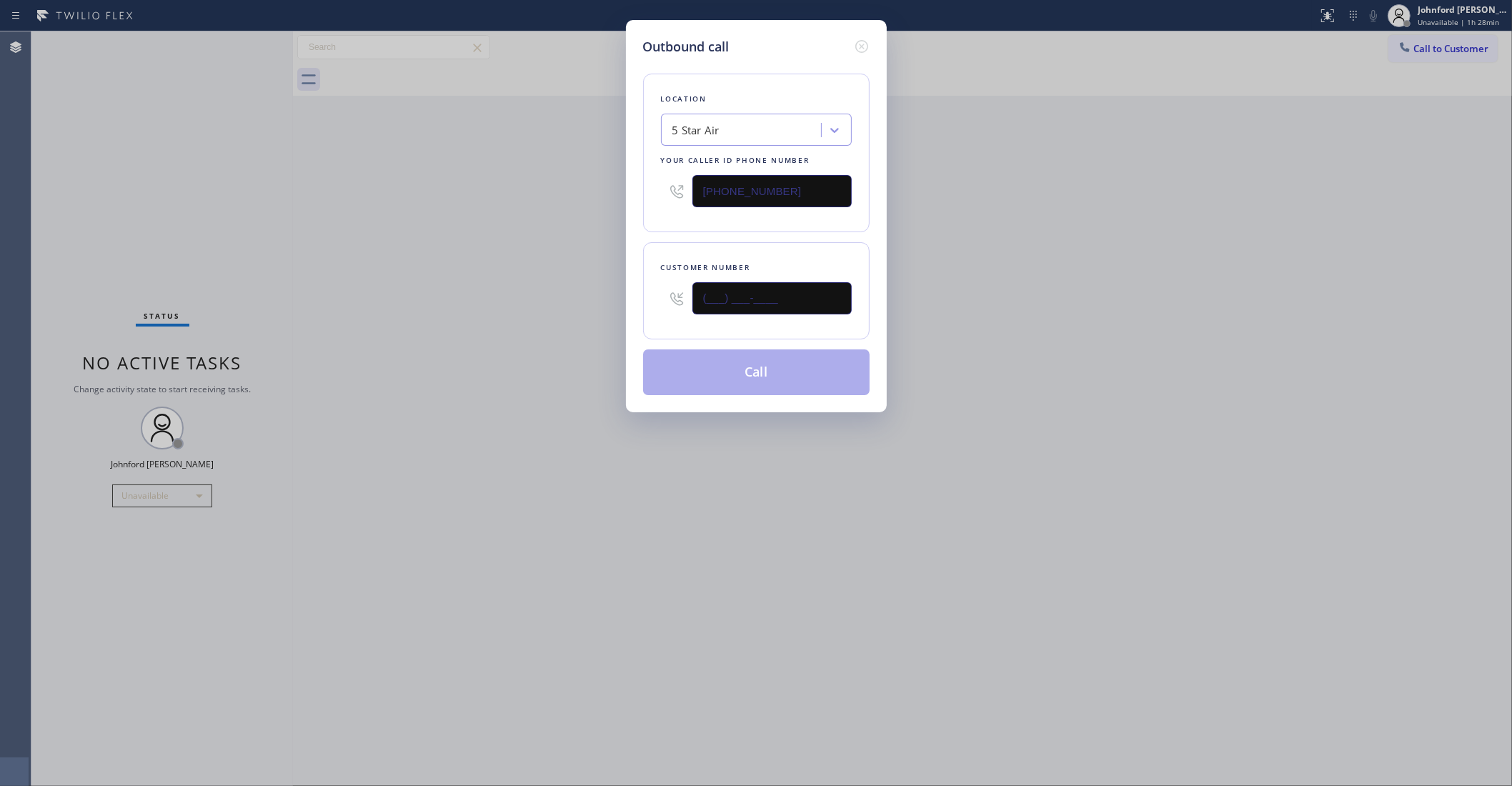
drag, startPoint x: 728, startPoint y: 323, endPoint x: 554, endPoint y: 316, distance: 174.1
click at [556, 315] on div "Outbound call Location 5 Star Air Your caller id phone number (800) 686-5038 Cu…" at bounding box center [756, 393] width 1512 height 786
paste input "714) 264-8723"
type input "(714) 264-8723"
click at [488, 313] on div "Outbound call Location 5 Star Air Your caller id phone number (800) 686-5038 Cu…" at bounding box center [756, 393] width 1512 height 786
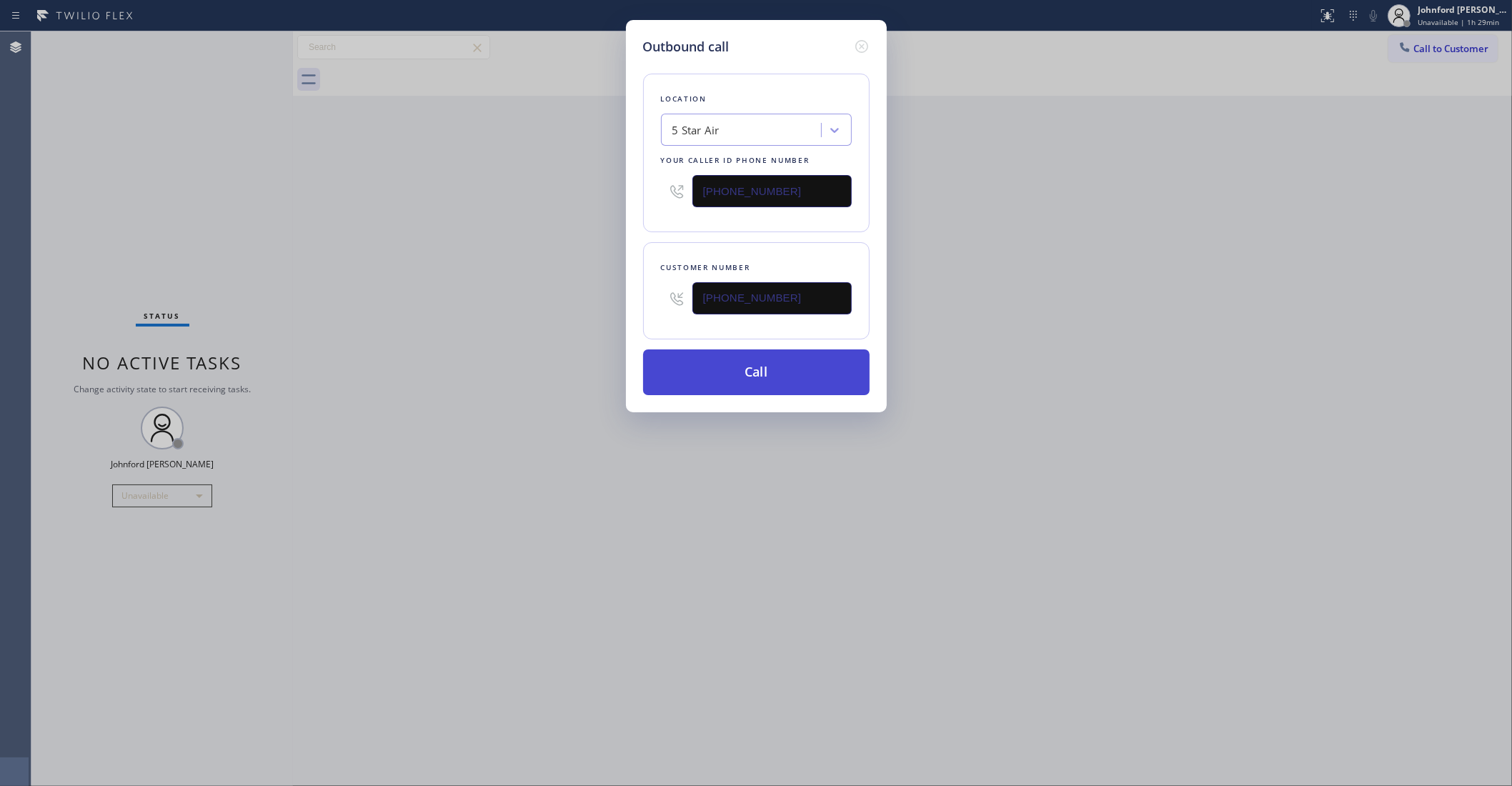
click at [800, 378] on button "Call" at bounding box center [757, 372] width 227 height 46
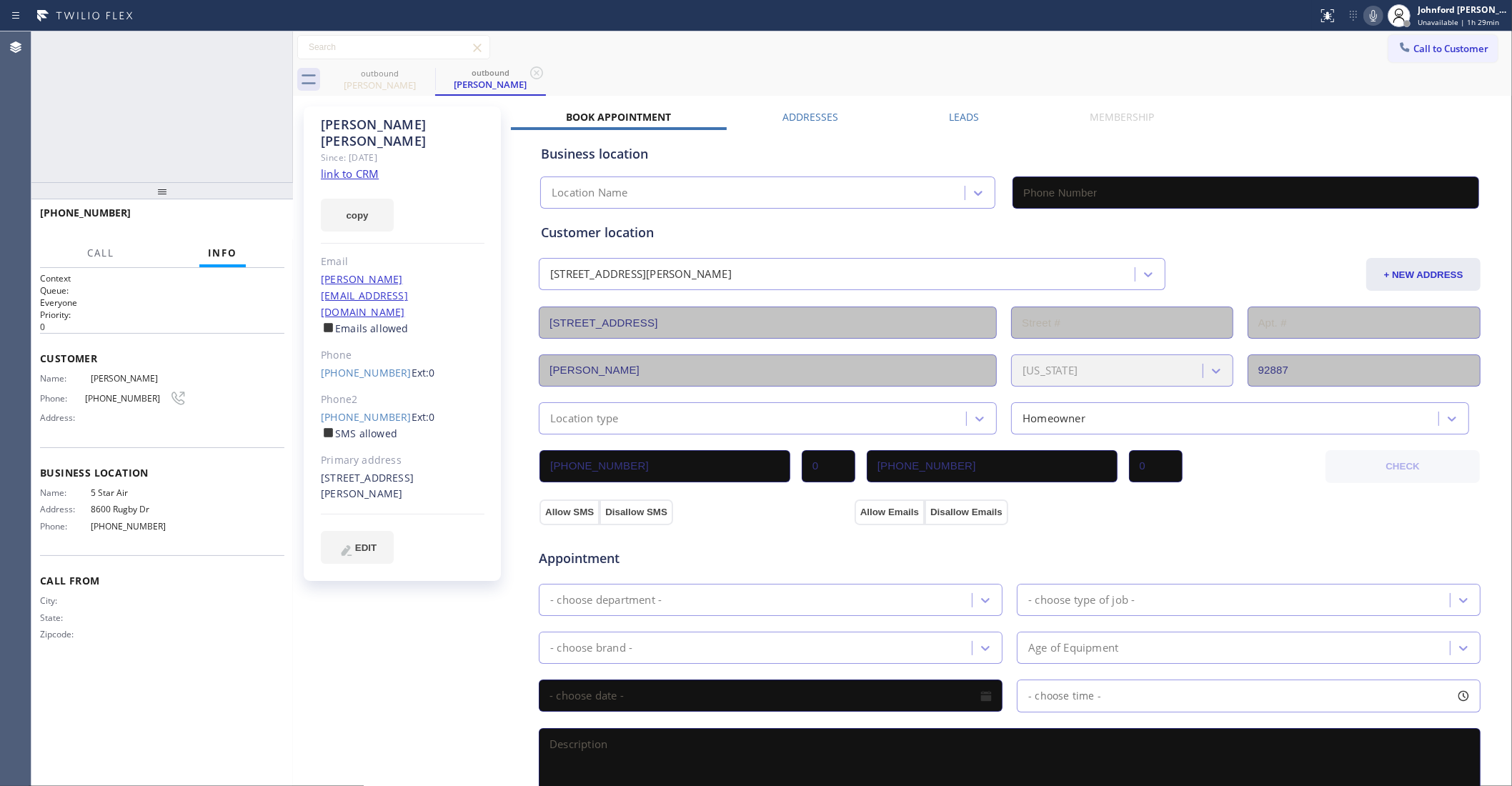
type input "(800) 686-5038"
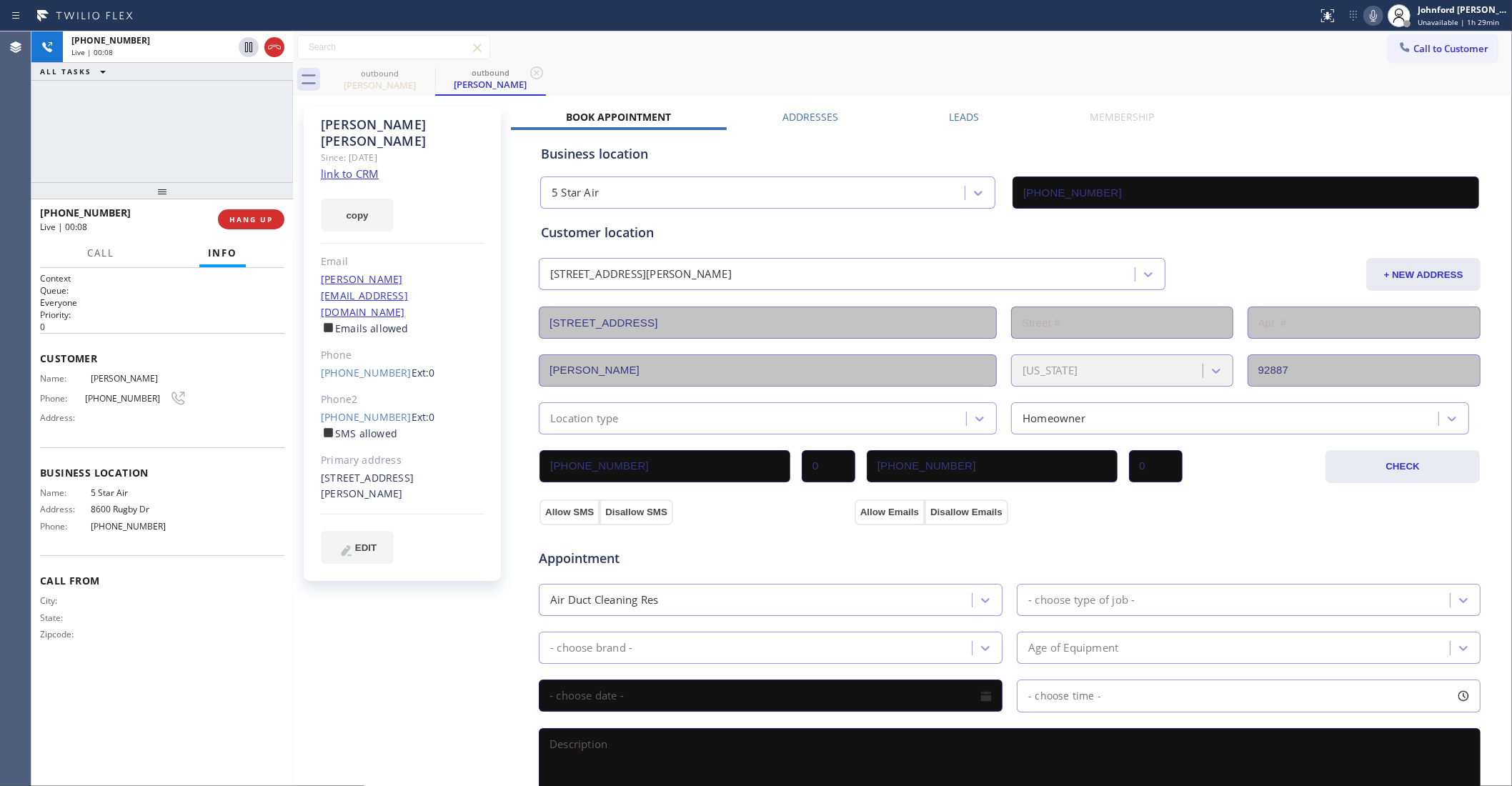
click at [276, 208] on div "+17142648723 Live | 00:08 HANG UP" at bounding box center [162, 219] width 244 height 38
click at [273, 211] on button "HANG UP" at bounding box center [251, 219] width 67 height 20
click at [376, 366] on link "(714) 264-8723" at bounding box center [366, 373] width 90 height 14
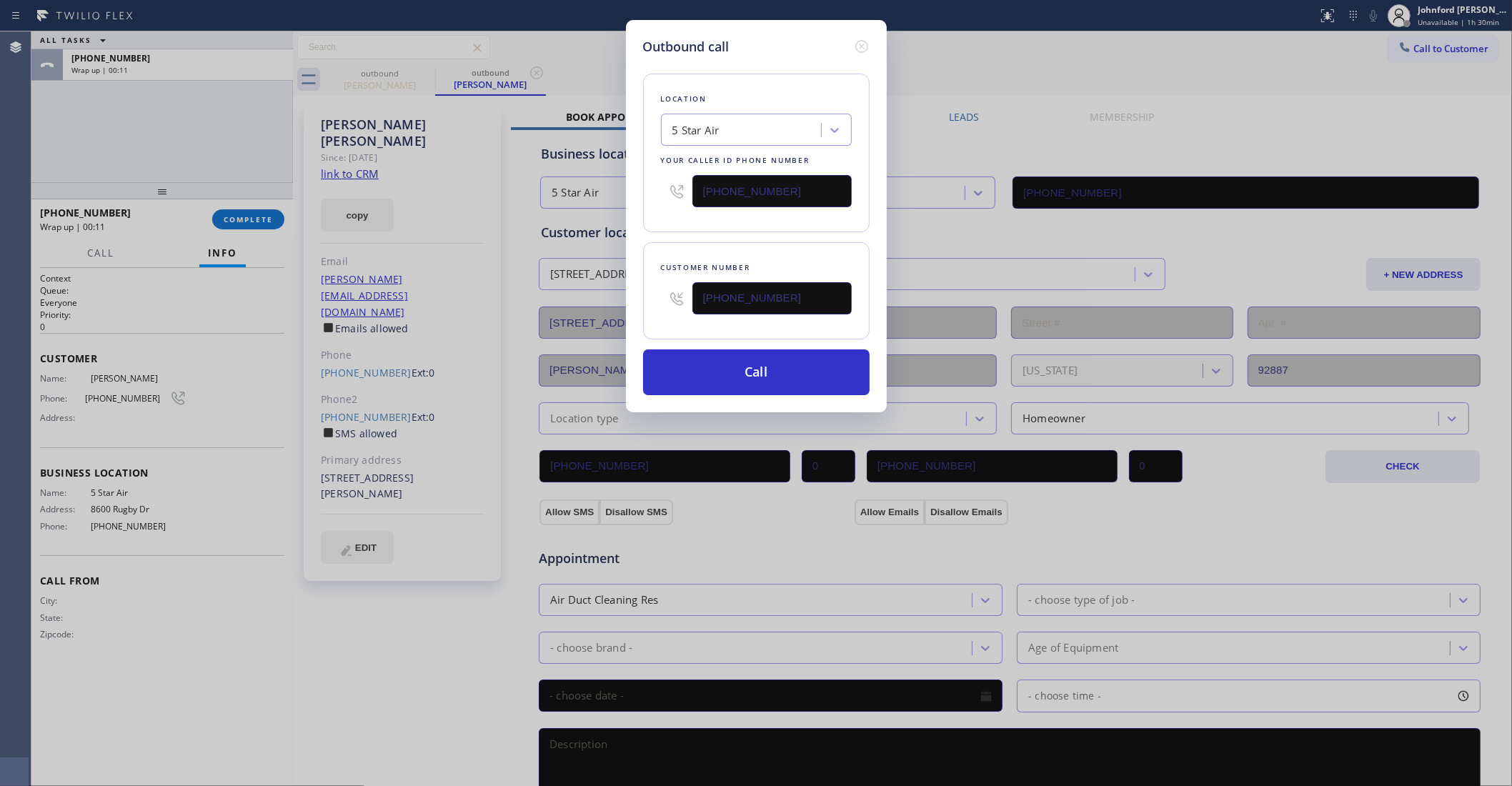
click at [1422, 51] on div "Outbound call Location 5 Star Air Your caller id phone number (800) 686-5038 Cu…" at bounding box center [756, 393] width 1512 height 786
click at [804, 168] on div "(800) 686-5038" at bounding box center [756, 191] width 191 height 47
drag, startPoint x: 806, startPoint y: 272, endPoint x: 601, endPoint y: 308, distance: 208.1
click at [602, 309] on div "Outbound call Location 5 Star Air Your caller id phone number (800) 686-5038 Cu…" at bounding box center [756, 393] width 1512 height 786
click at [748, 300] on input "(714) 264-8723" at bounding box center [772, 299] width 159 height 32
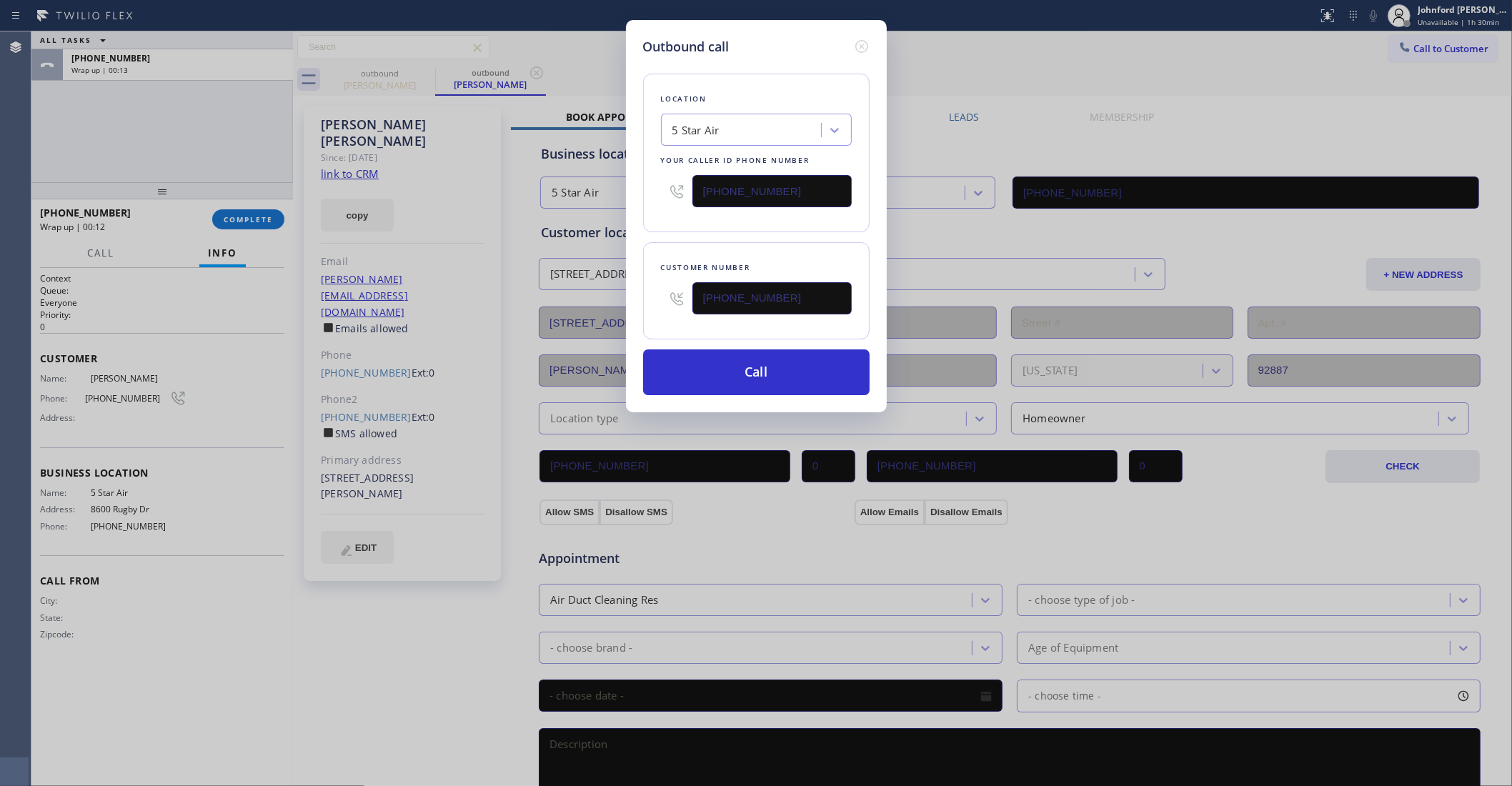
click at [748, 300] on input "(714) 264-8723" at bounding box center [772, 299] width 159 height 32
paste input "818) 395-5732"
type input "(714) 264-8723"
click at [720, 378] on button "Call" at bounding box center [757, 372] width 227 height 46
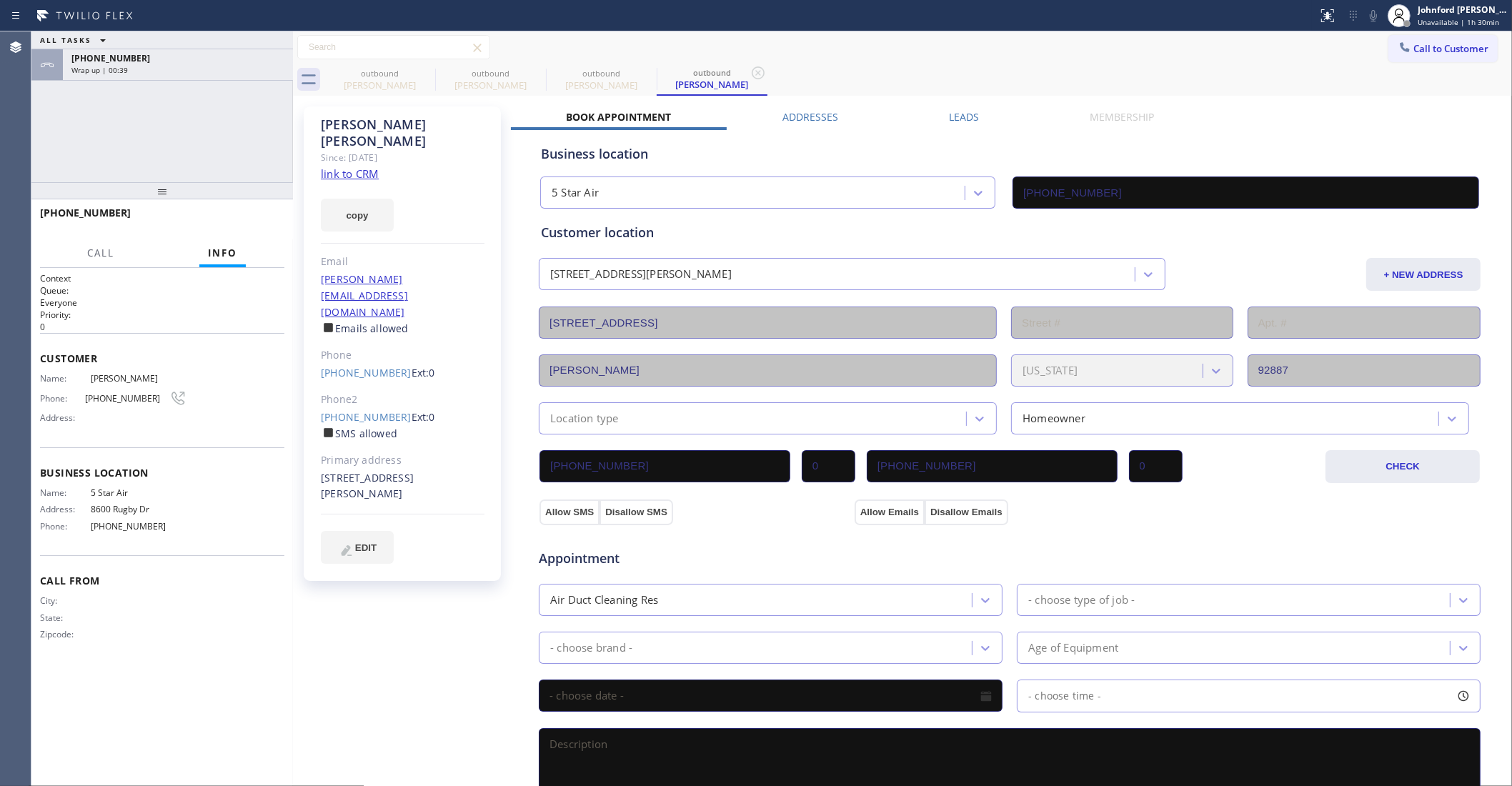
type input "(800) 686-5038"
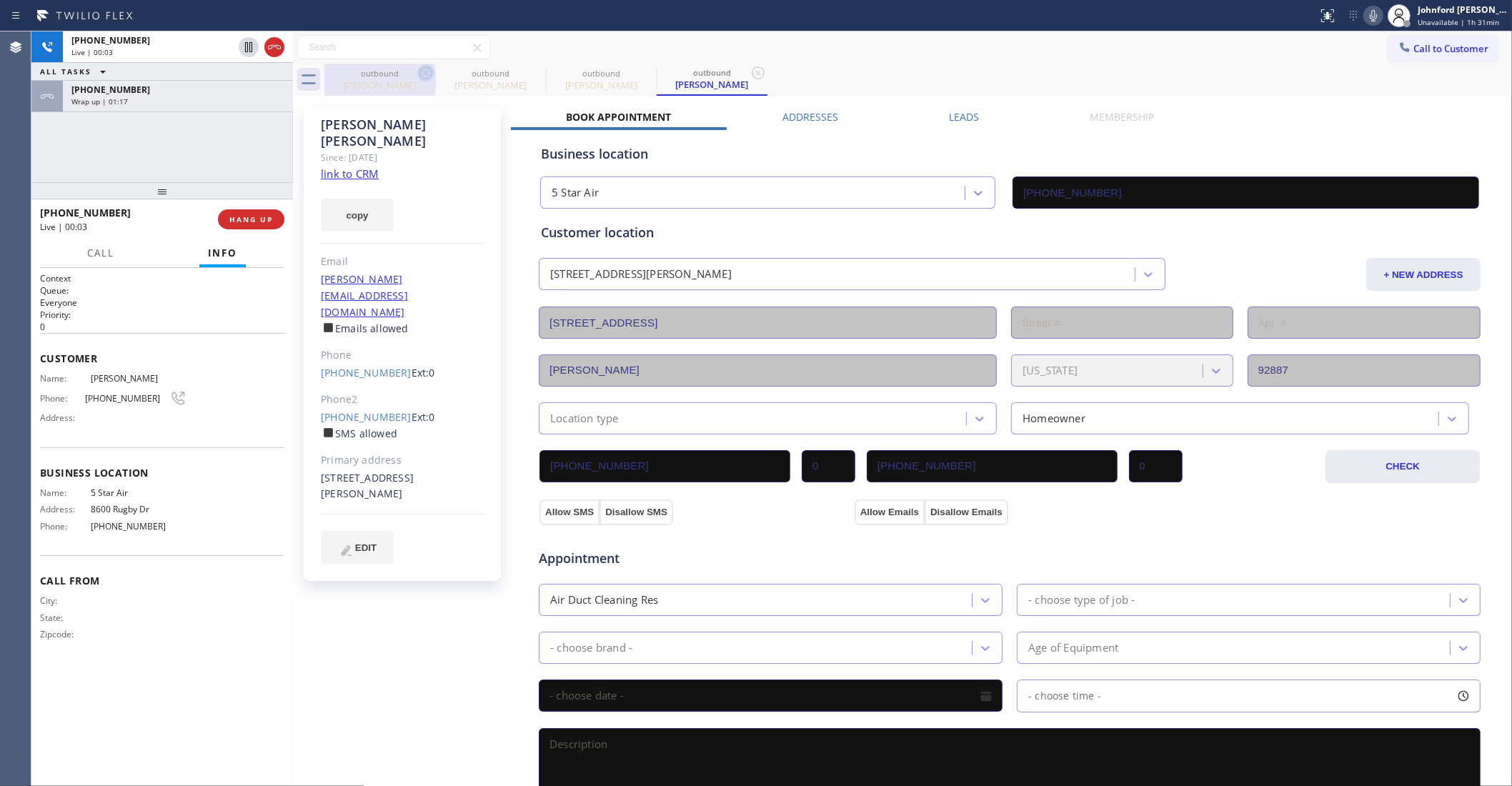
click at [430, 70] on icon at bounding box center [426, 73] width 17 height 17
click at [0, 0] on icon at bounding box center [0, 0] width 0 height 0
click at [430, 70] on icon at bounding box center [426, 73] width 17 height 17
click at [0, 0] on icon at bounding box center [0, 0] width 0 height 0
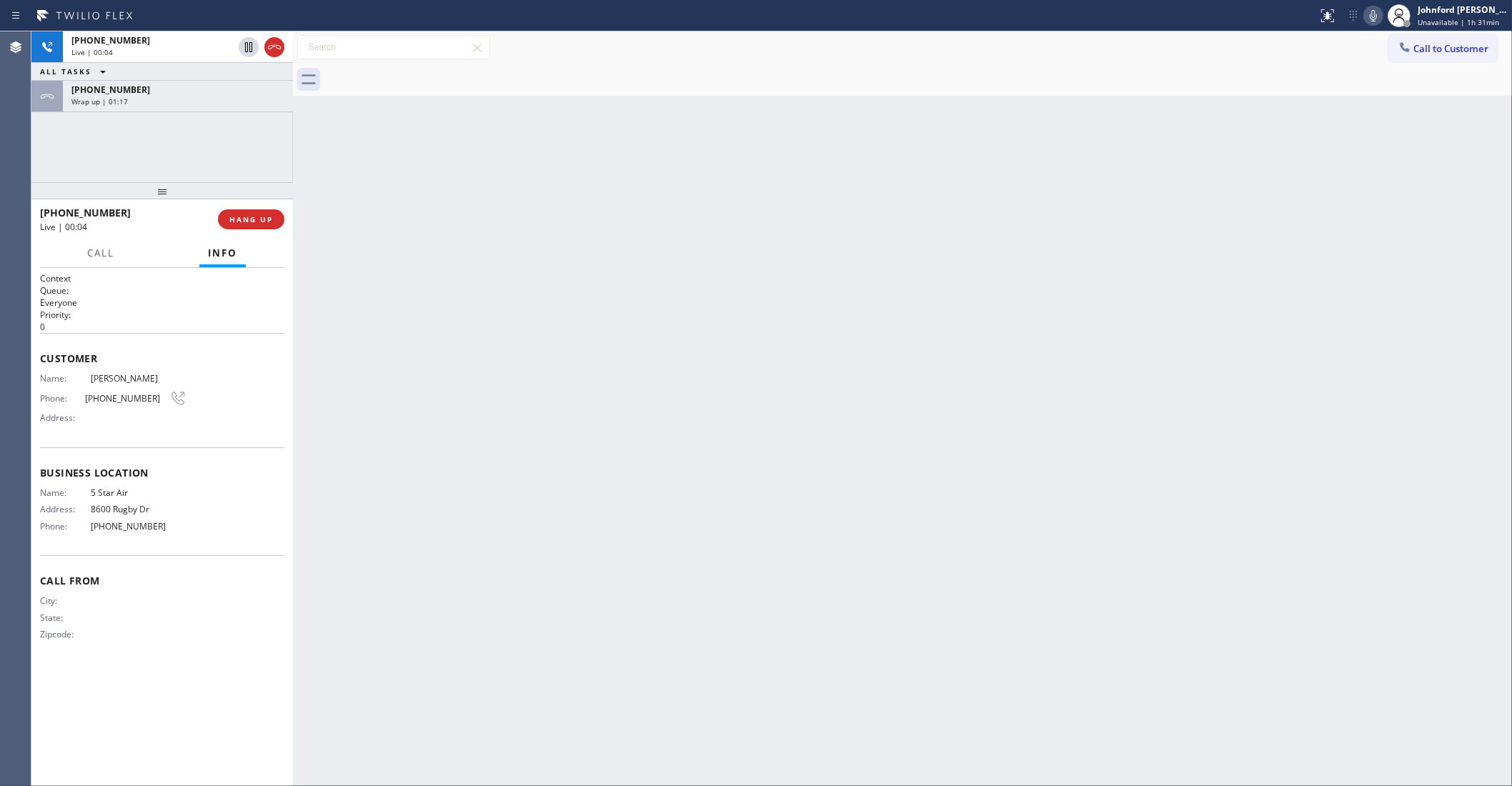
click at [430, 70] on div at bounding box center [918, 80] width 1188 height 32
click at [275, 41] on icon at bounding box center [274, 47] width 17 height 17
click at [163, 44] on div "+17142648723" at bounding box center [178, 41] width 213 height 12
click at [173, 103] on div "Wrap up | 01:19" at bounding box center [178, 101] width 213 height 10
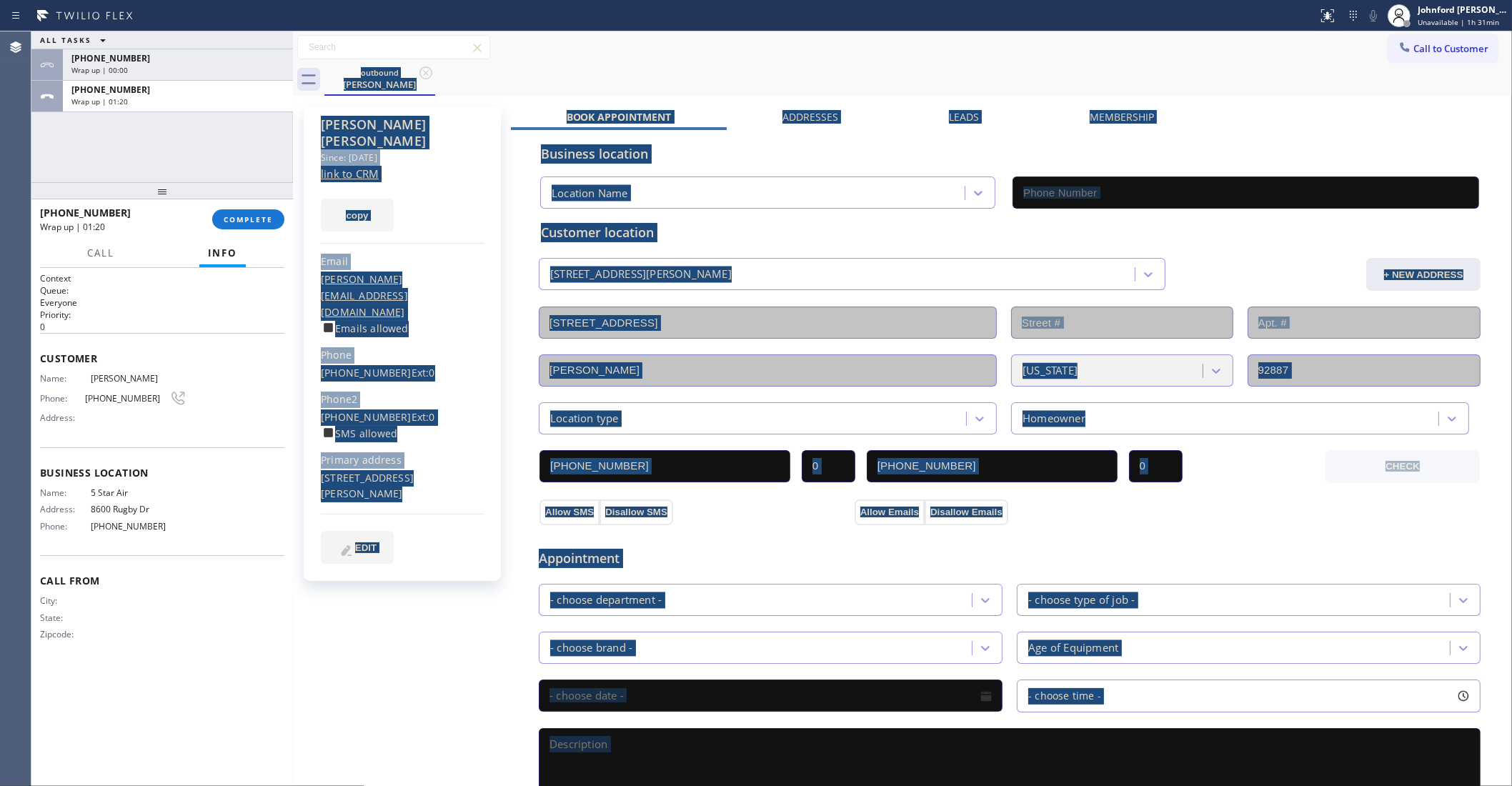
click at [226, 225] on button "COMPLETE" at bounding box center [248, 219] width 72 height 20
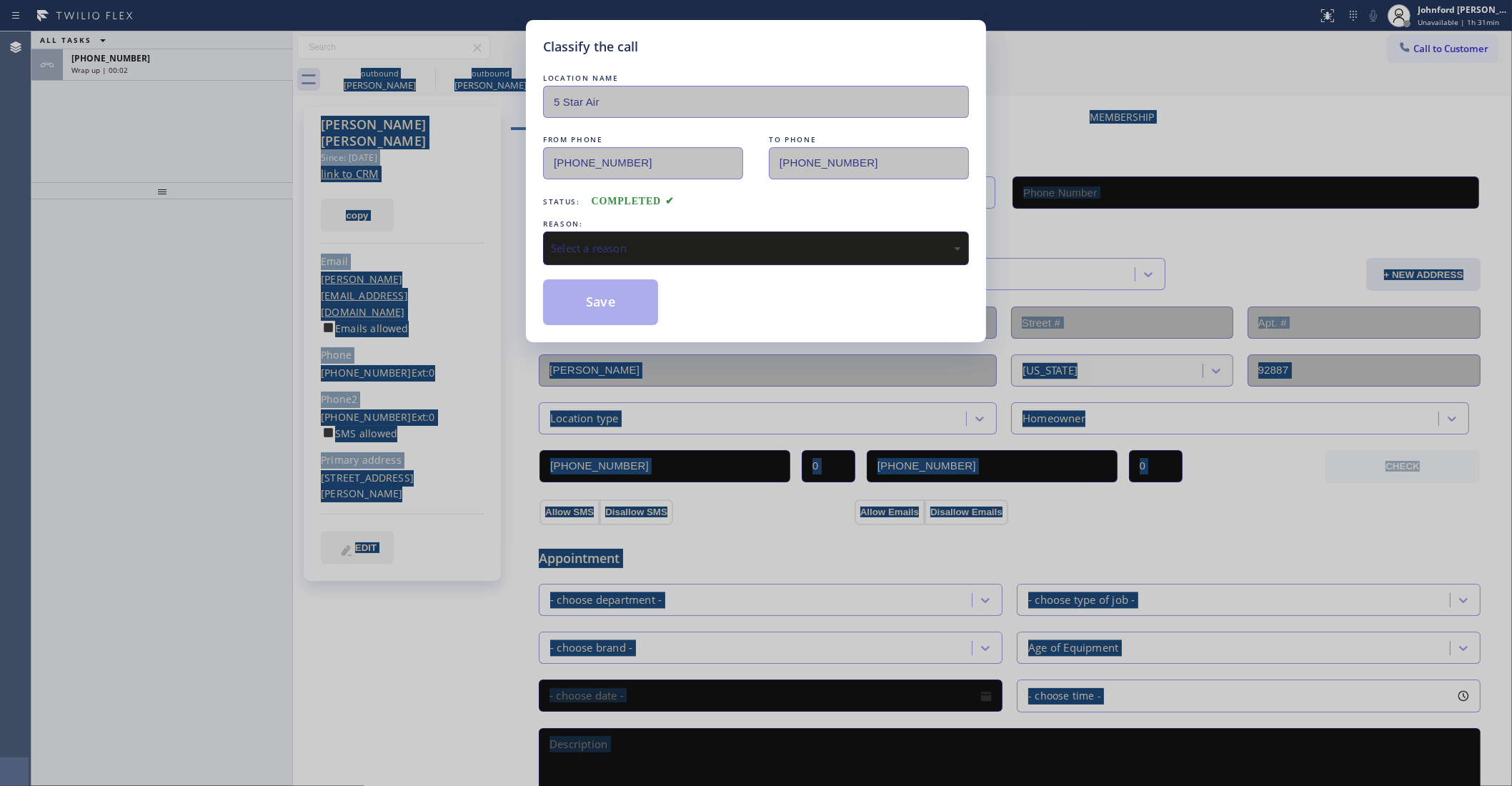
click at [622, 232] on div "Select a reason" at bounding box center [756, 248] width 426 height 34
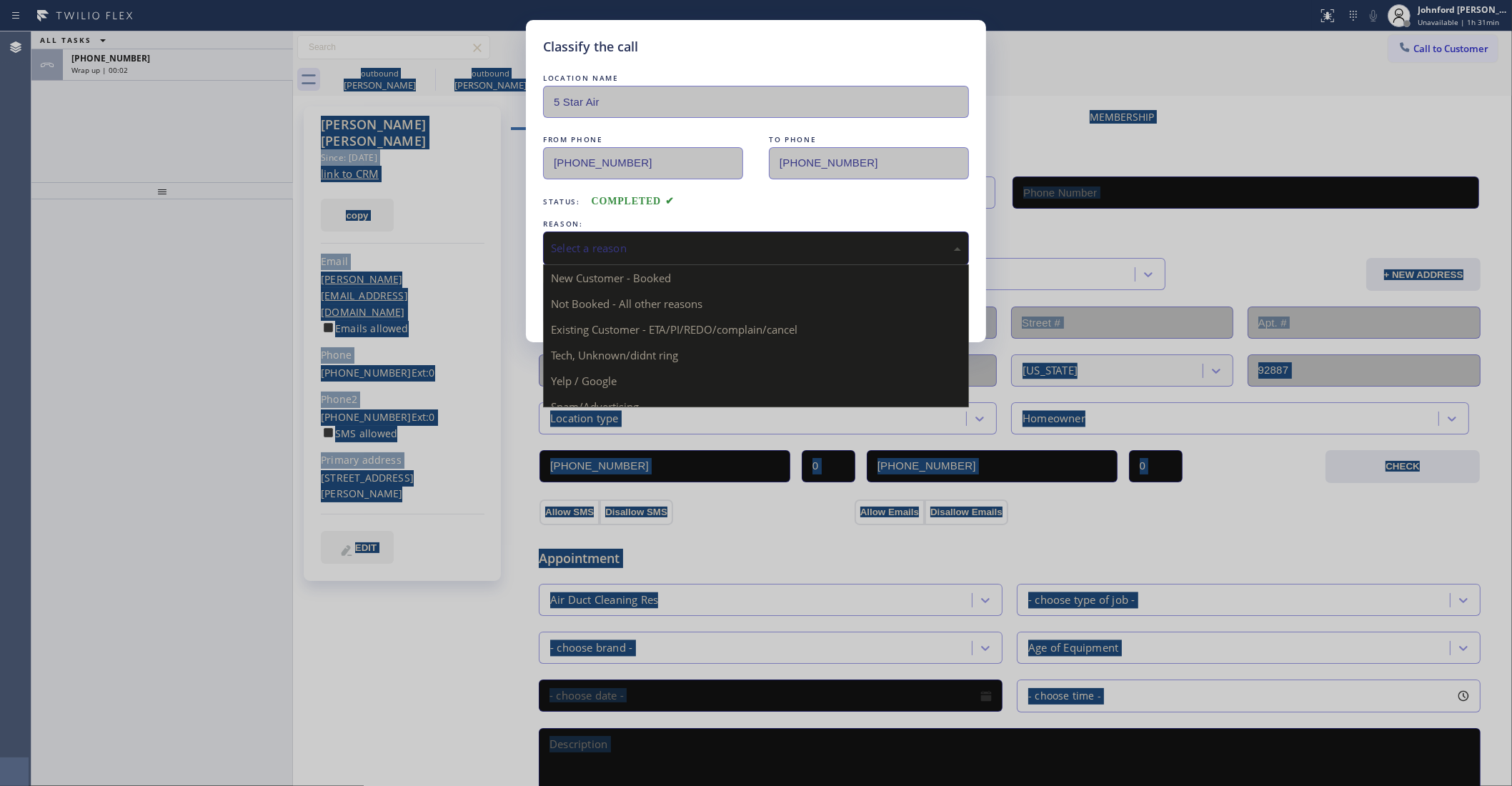
type input "(800) 686-5038"
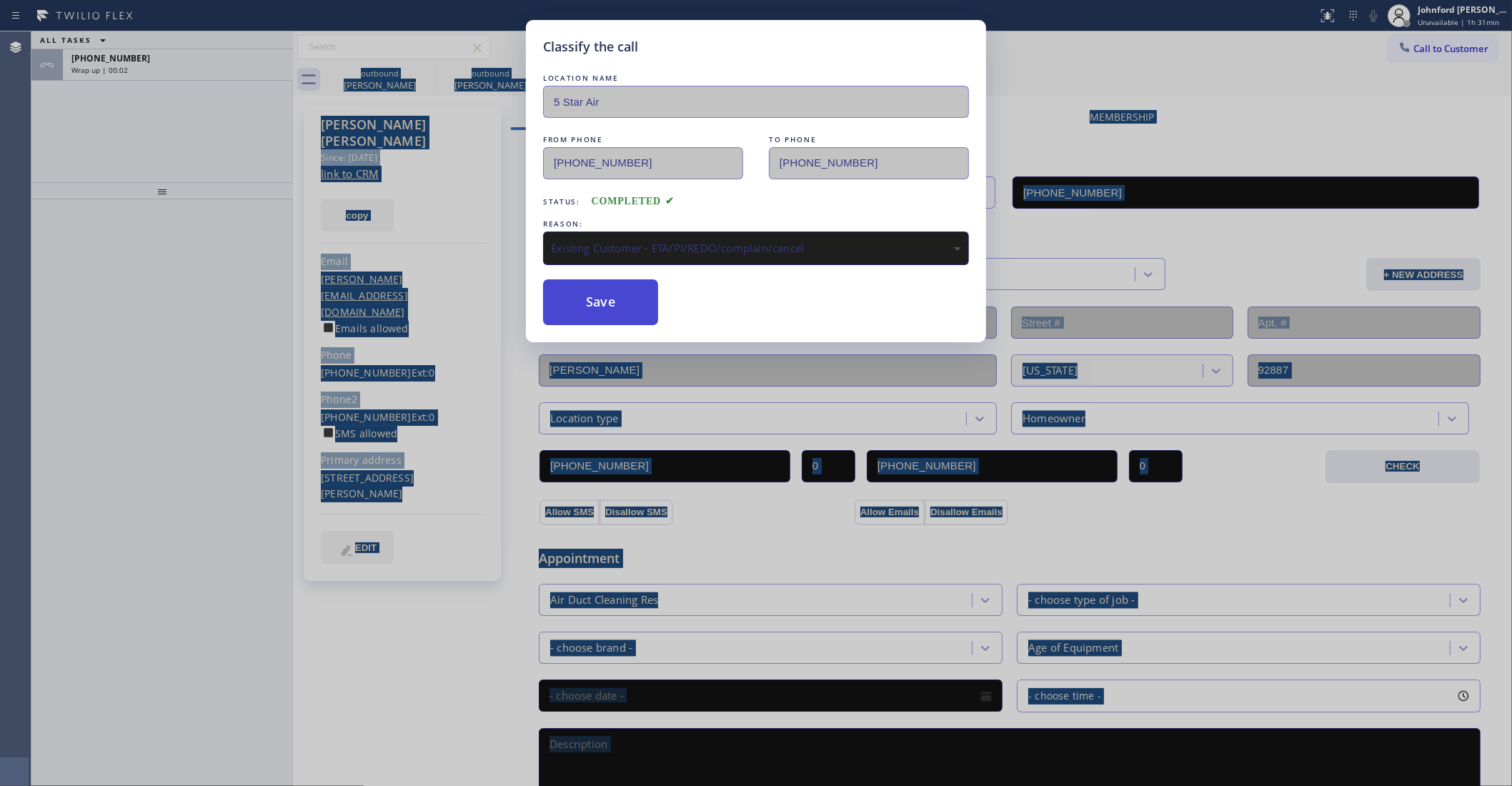
click at [617, 313] on button "Save" at bounding box center [601, 303] width 115 height 46
click at [1441, 44] on span "Call to Customer" at bounding box center [1451, 48] width 75 height 13
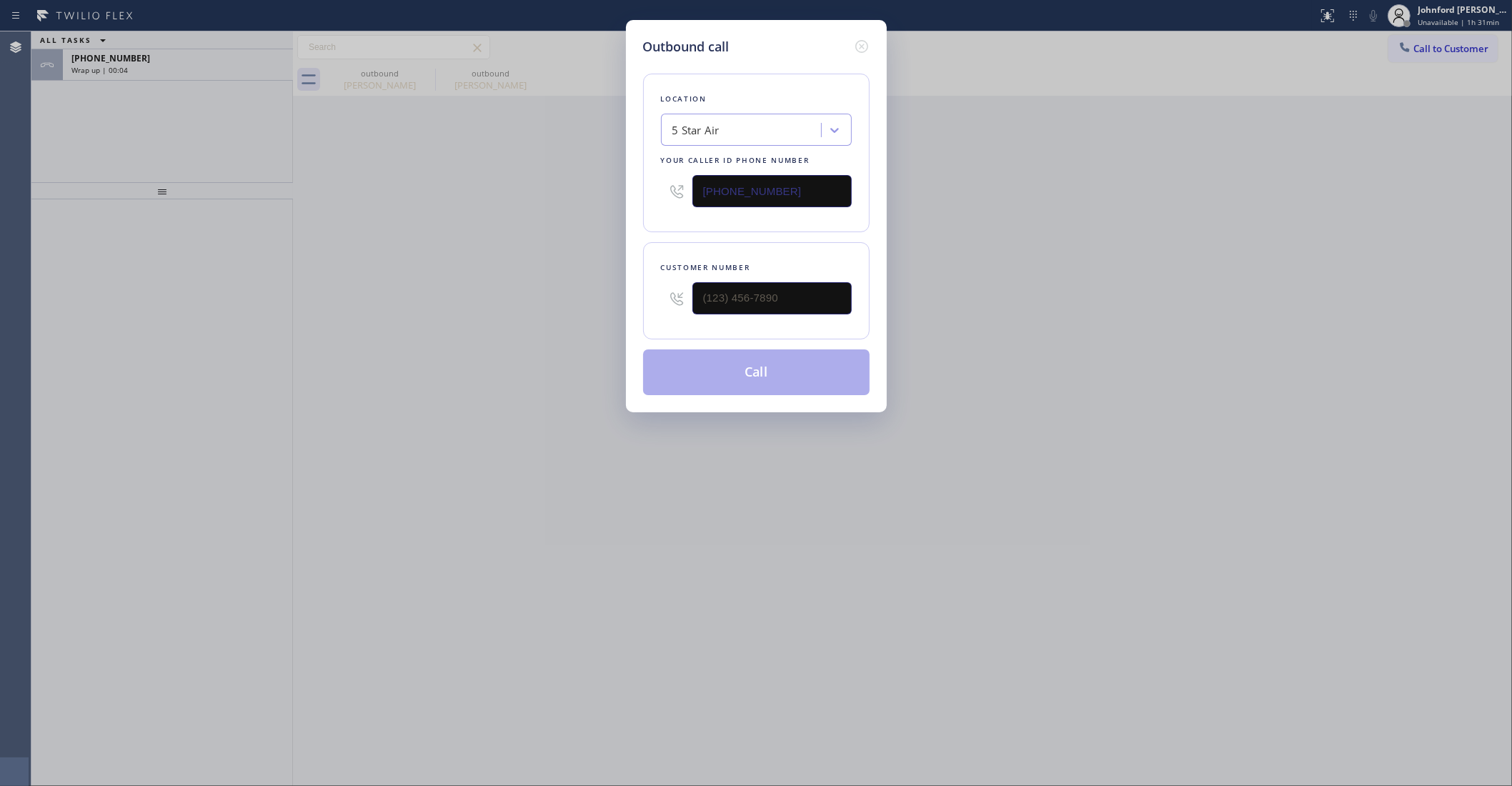
click at [1441, 44] on div "Outbound call Location 5 Star Air Your caller id phone number (800) 686-5038 Cu…" at bounding box center [756, 393] width 1512 height 786
drag, startPoint x: 783, startPoint y: 287, endPoint x: 605, endPoint y: 323, distance: 181.6
click at [605, 323] on div "Outbound call Location 5 Star Air Your caller id phone number (800) 686-5038 Cu…" at bounding box center [756, 393] width 1512 height 786
paste input "818) 574-5588"
type input "(818) 574-5588"
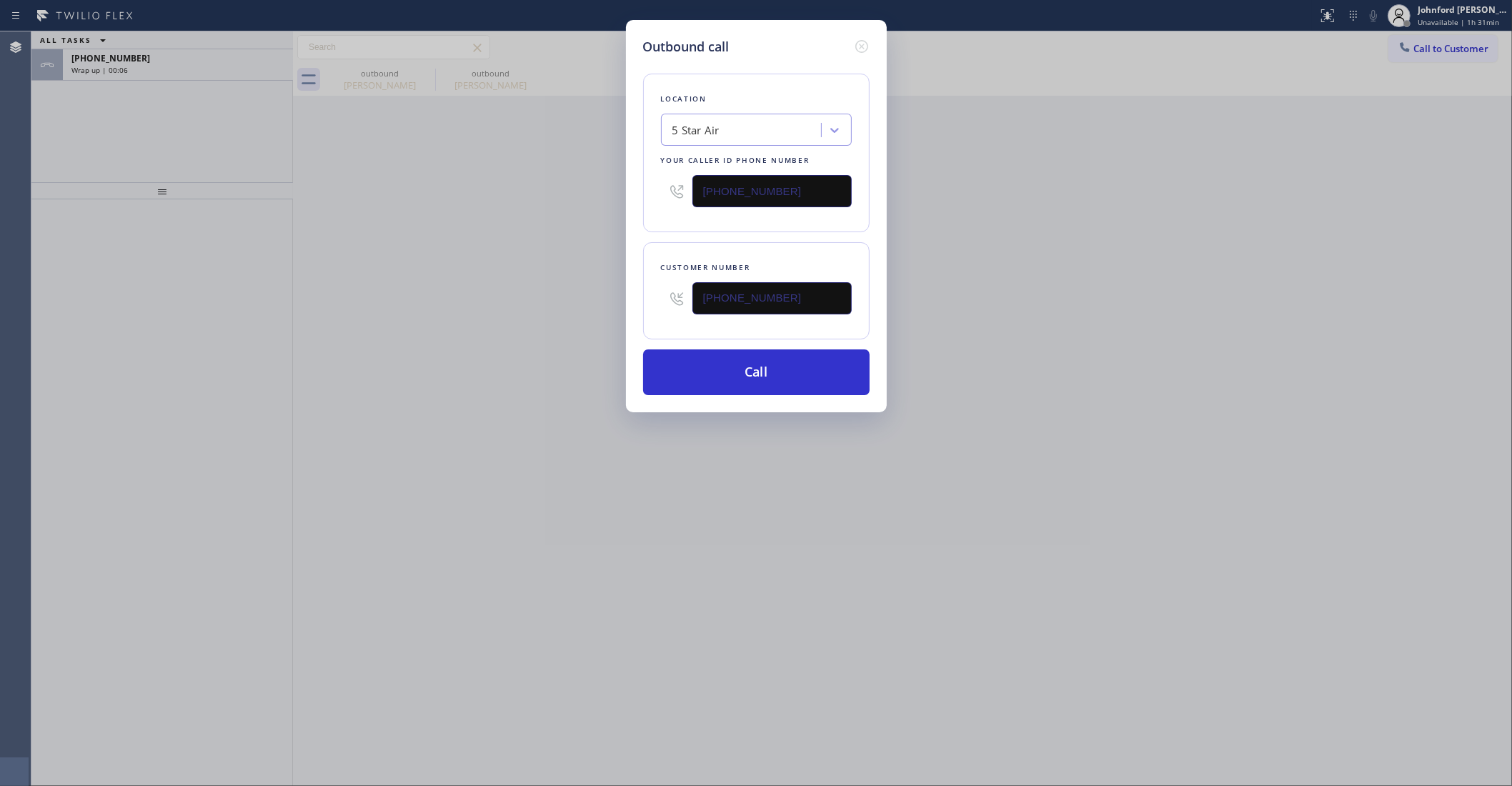
click at [527, 332] on div "Outbound call Location 5 Star Air Your caller id phone number (800) 686-5038 Cu…" at bounding box center [756, 393] width 1512 height 786
drag, startPoint x: 805, startPoint y: 191, endPoint x: 619, endPoint y: 193, distance: 186.0
click at [619, 193] on div "Outbound call Location 5 Star Air Your caller id phone number (800) 686-5038 Cu…" at bounding box center [756, 393] width 1512 height 786
paste input "18) 574-558"
type input "(818) 574-5588"
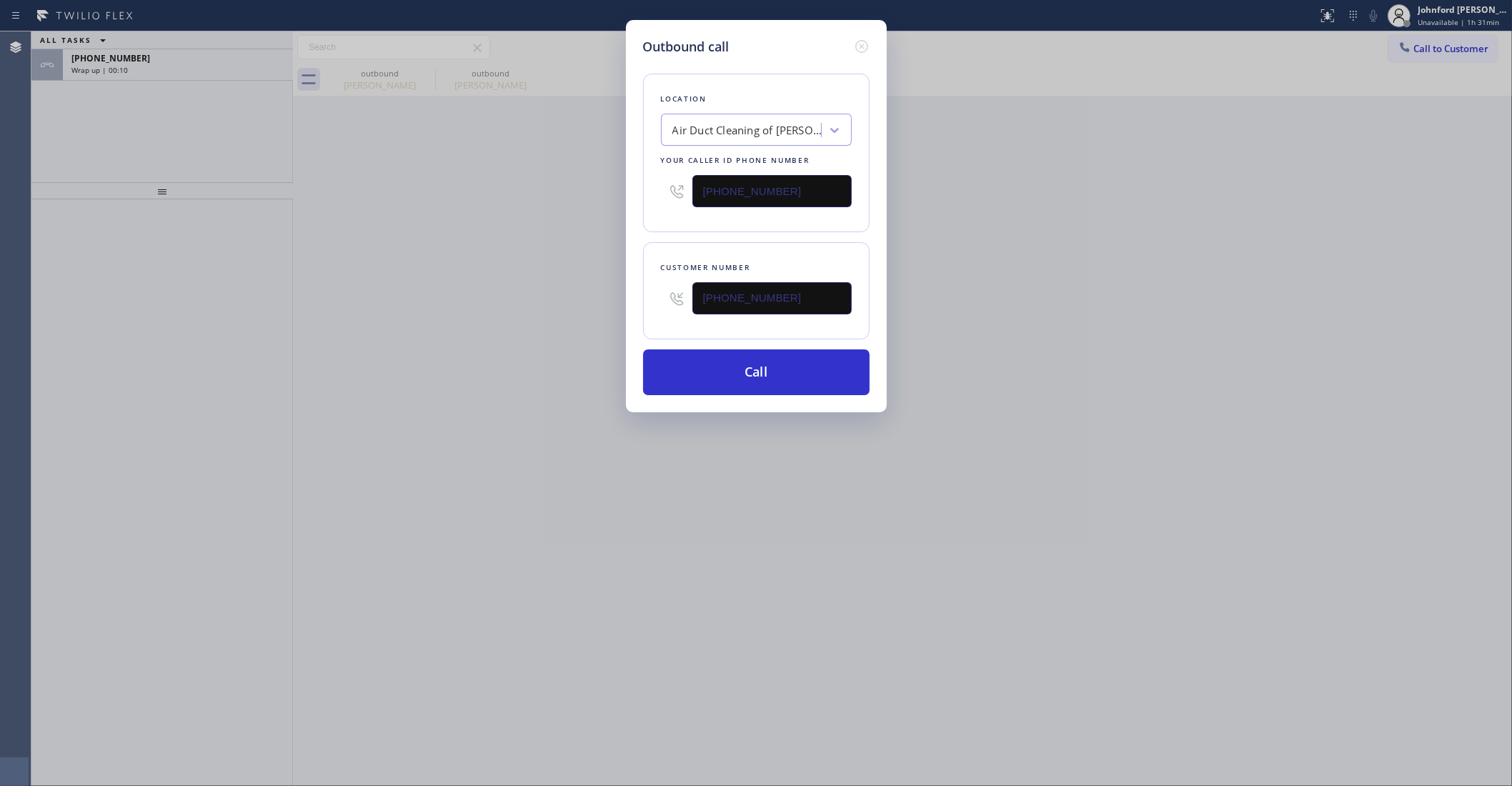
drag, startPoint x: 777, startPoint y: 304, endPoint x: 581, endPoint y: 305, distance: 196.0
click at [595, 305] on div "Outbound call Location Air Duct Cleaning of Sherman Oaks Your caller id phone n…" at bounding box center [756, 393] width 1512 height 786
paste input "395-5732"
type input "(818) 395-5732"
click at [534, 305] on div "Outbound call Location Air Duct Cleaning of Sherman Oaks Your caller id phone n…" at bounding box center [756, 393] width 1512 height 786
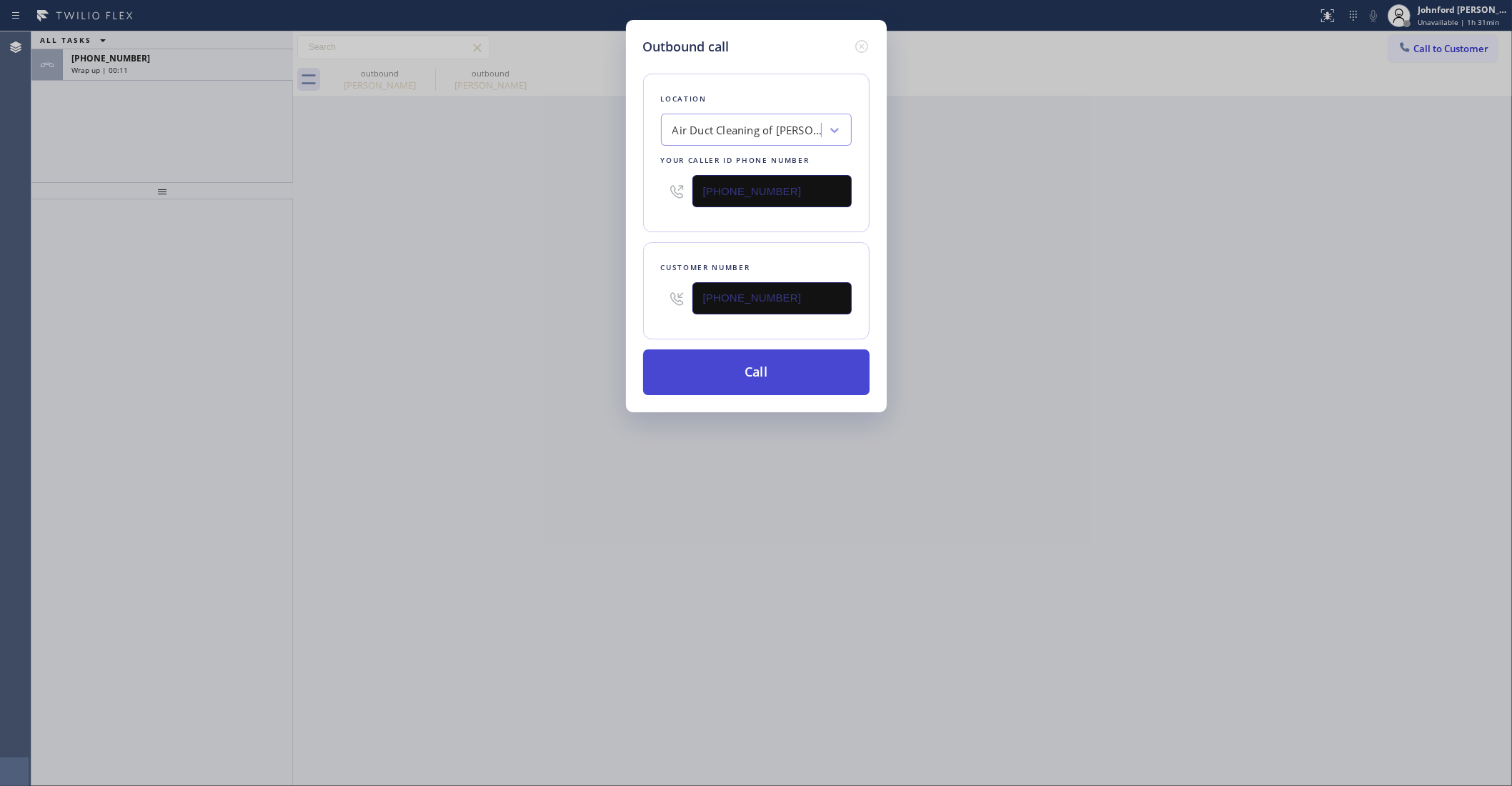
click at [712, 366] on button "Call" at bounding box center [757, 372] width 227 height 46
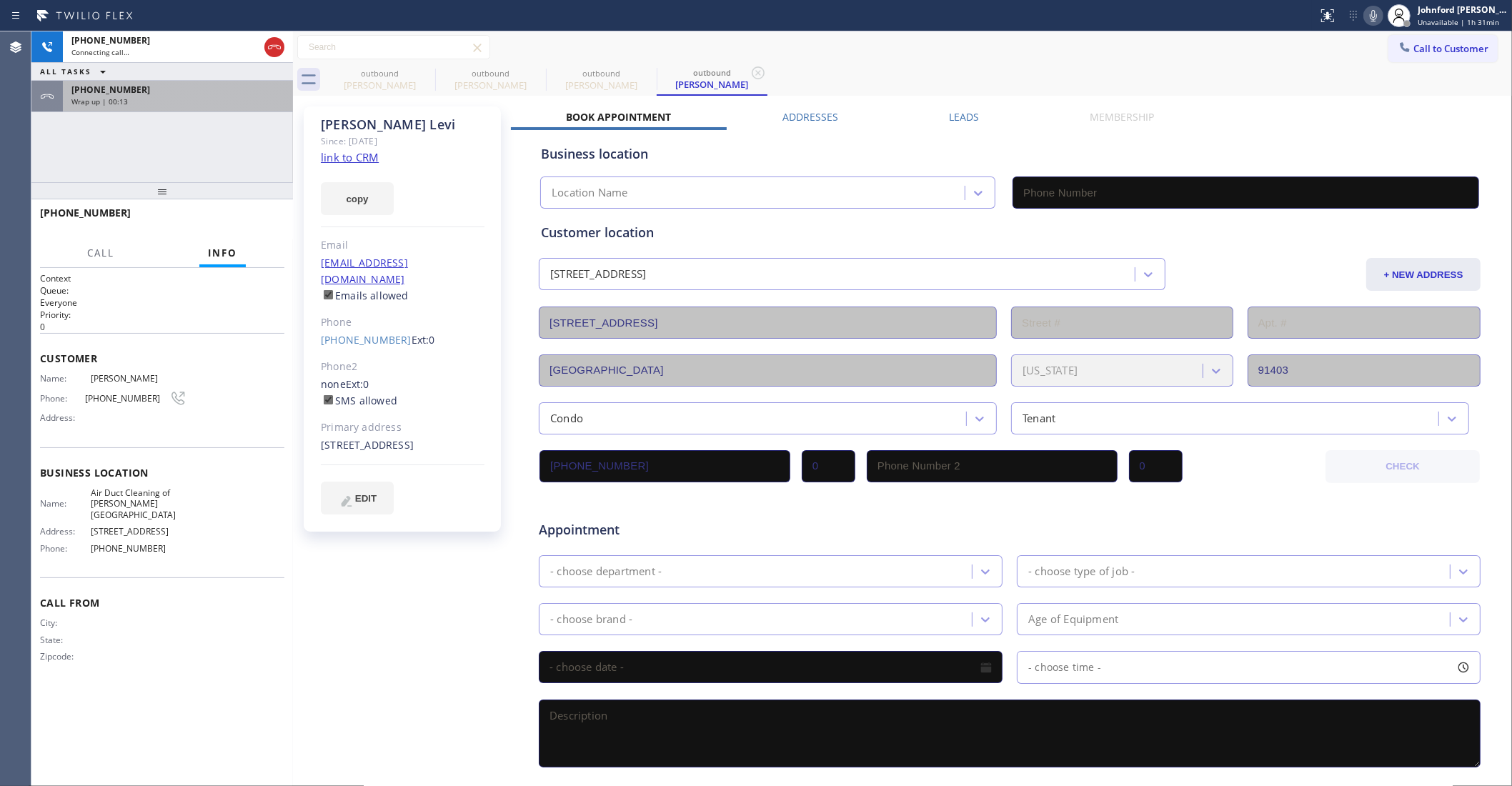
click at [244, 97] on div "Wrap up | 00:13" at bounding box center [178, 101] width 213 height 10
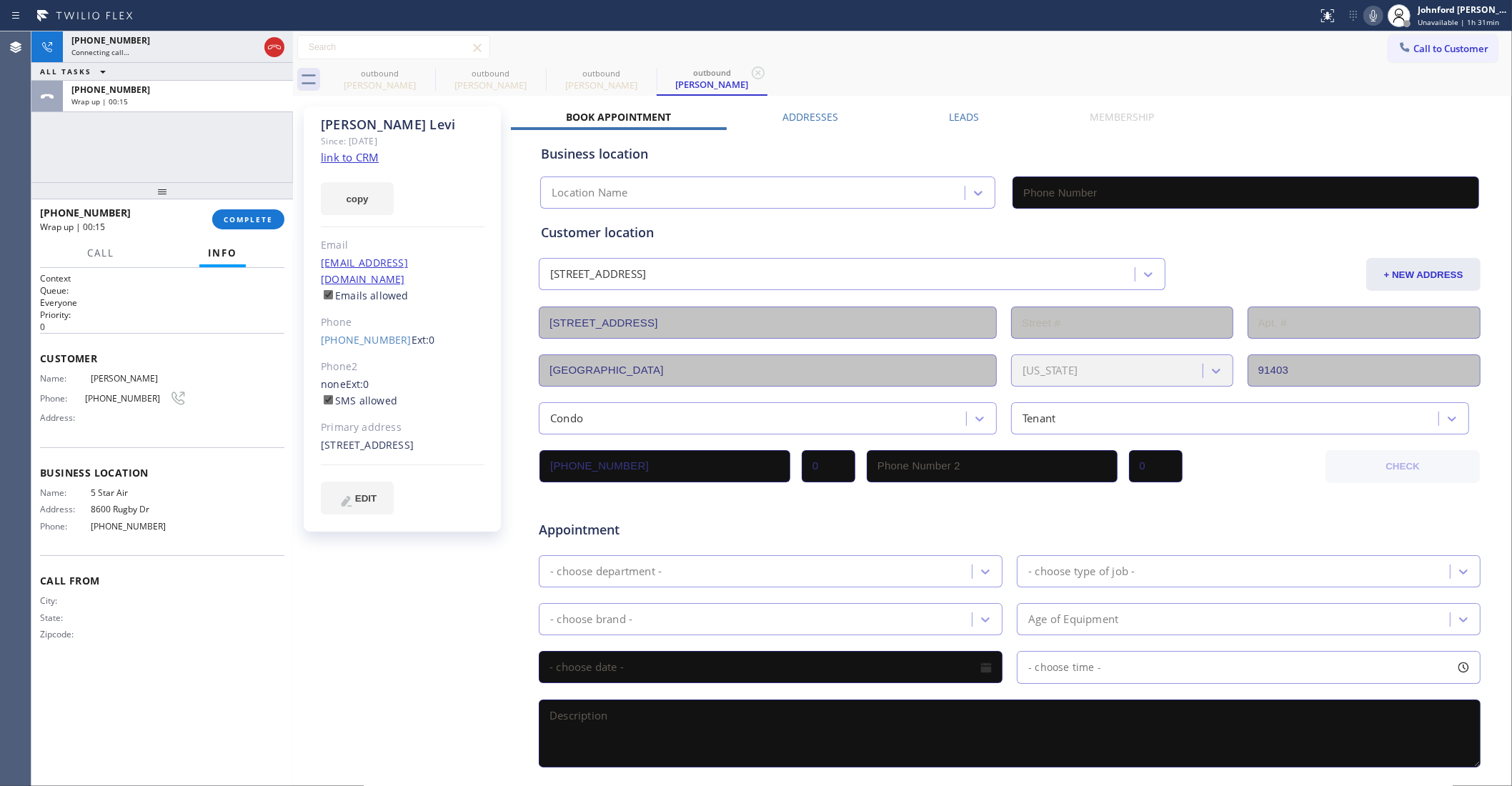
drag, startPoint x: 237, startPoint y: 213, endPoint x: 293, endPoint y: 215, distance: 56.0
click at [237, 215] on button "COMPLETE" at bounding box center [248, 219] width 72 height 20
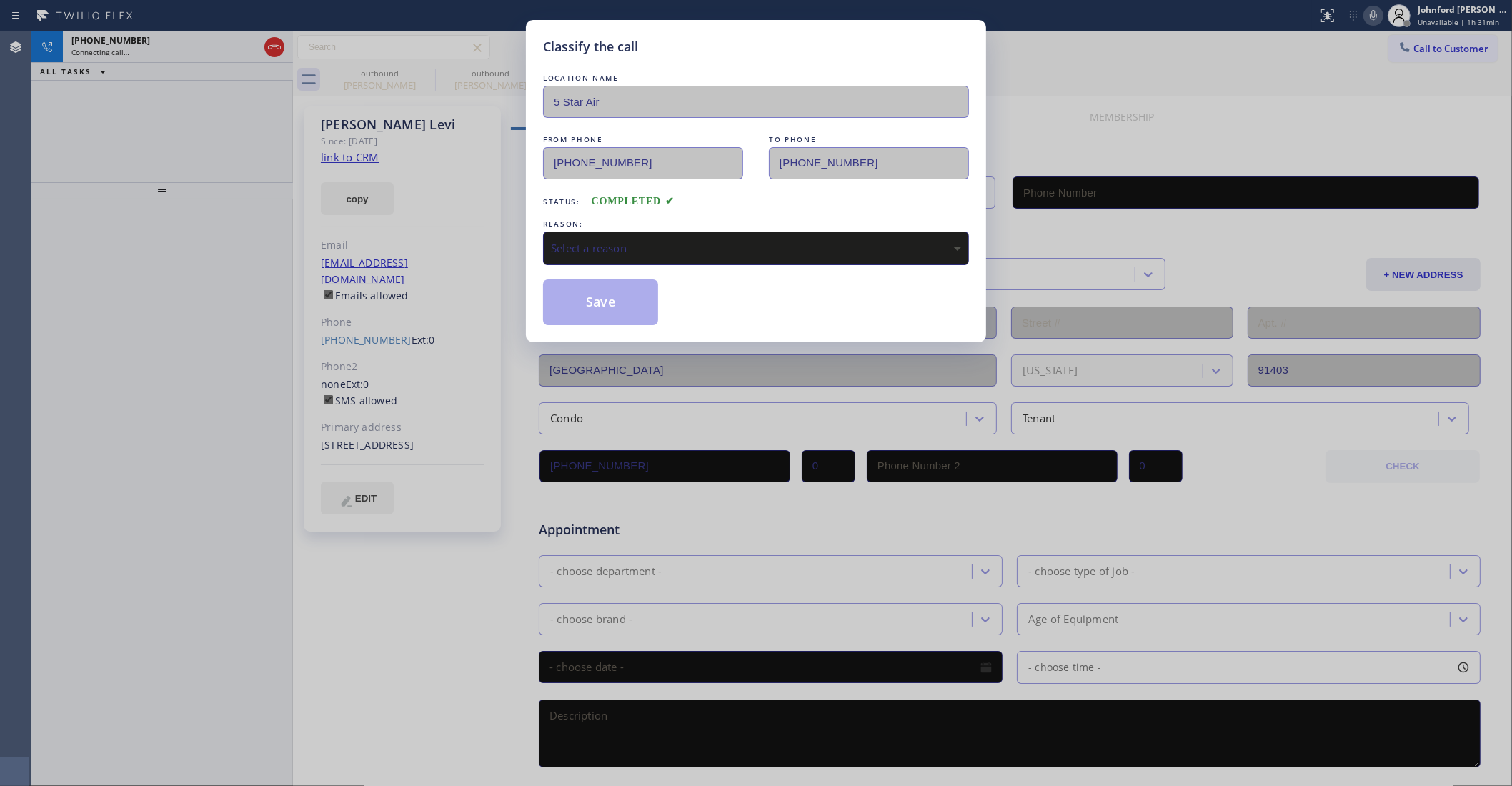
click at [630, 254] on div "Select a reason" at bounding box center [756, 248] width 426 height 34
type input "(818) 574-5588"
click at [591, 299] on button "Save" at bounding box center [601, 303] width 115 height 46
type input "(800) 686-5038"
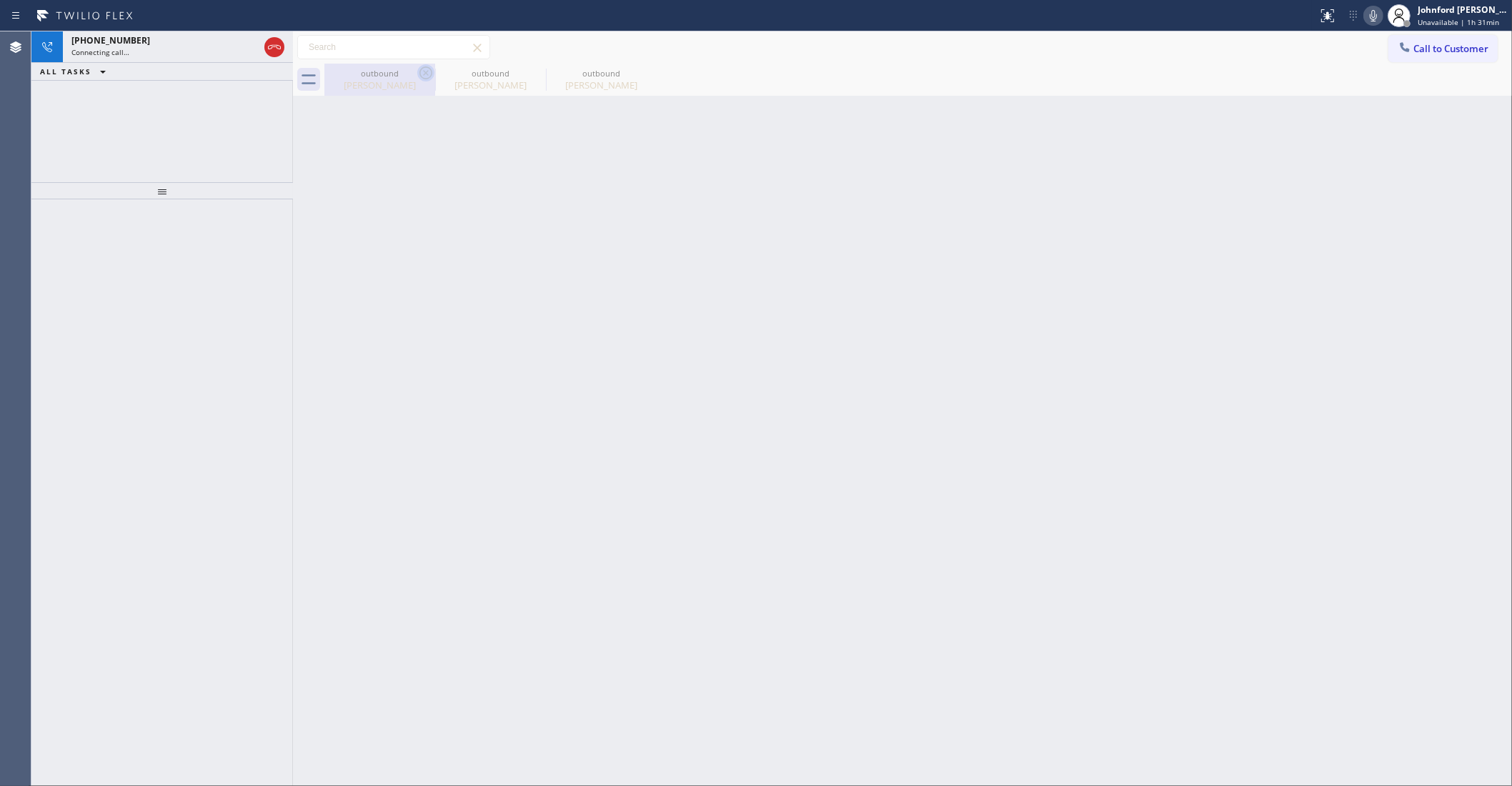
click at [429, 71] on icon at bounding box center [426, 73] width 17 height 17
type input "(818) 574-5588"
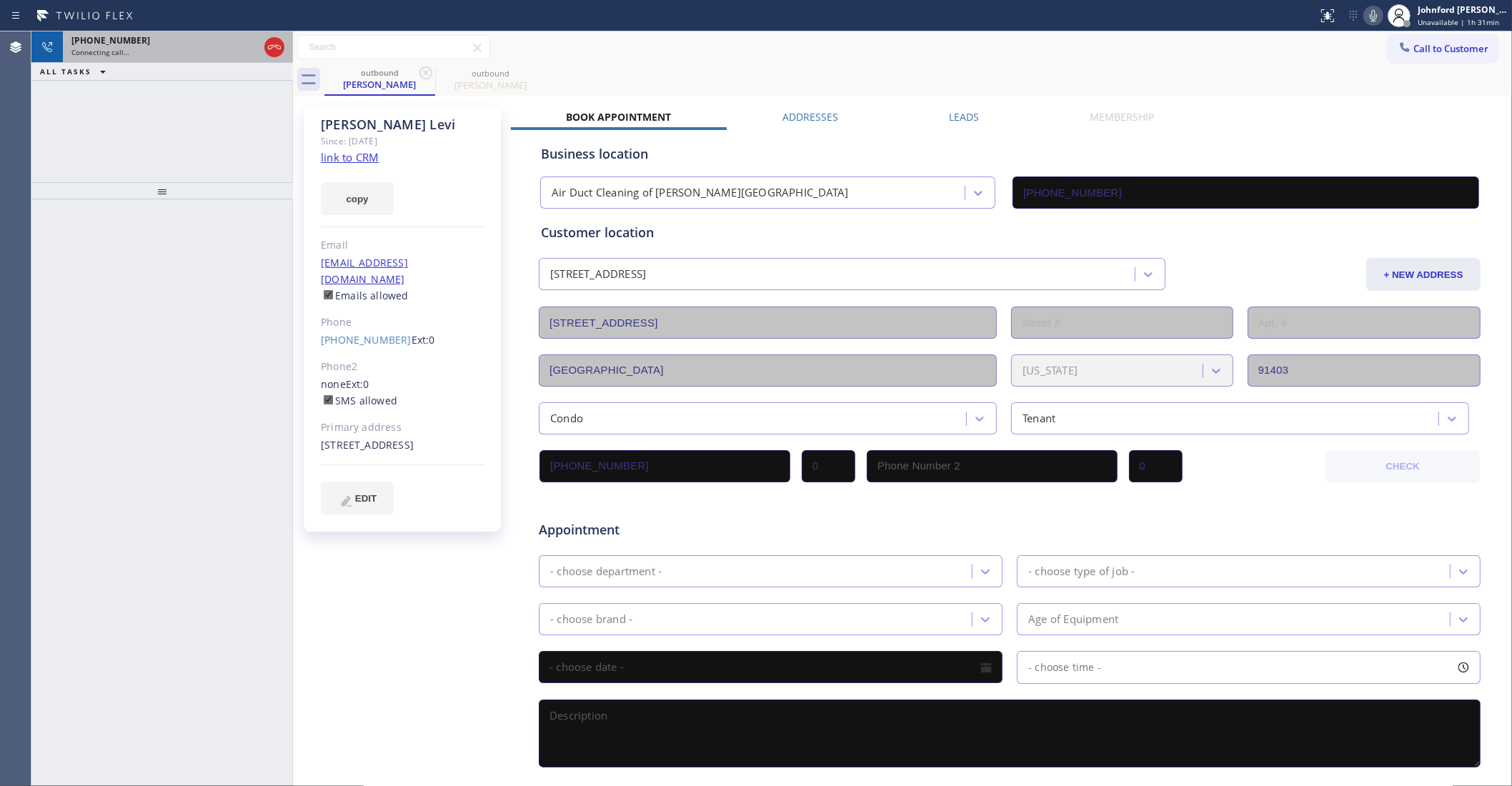
click at [197, 43] on div "+18183955732" at bounding box center [165, 41] width 187 height 12
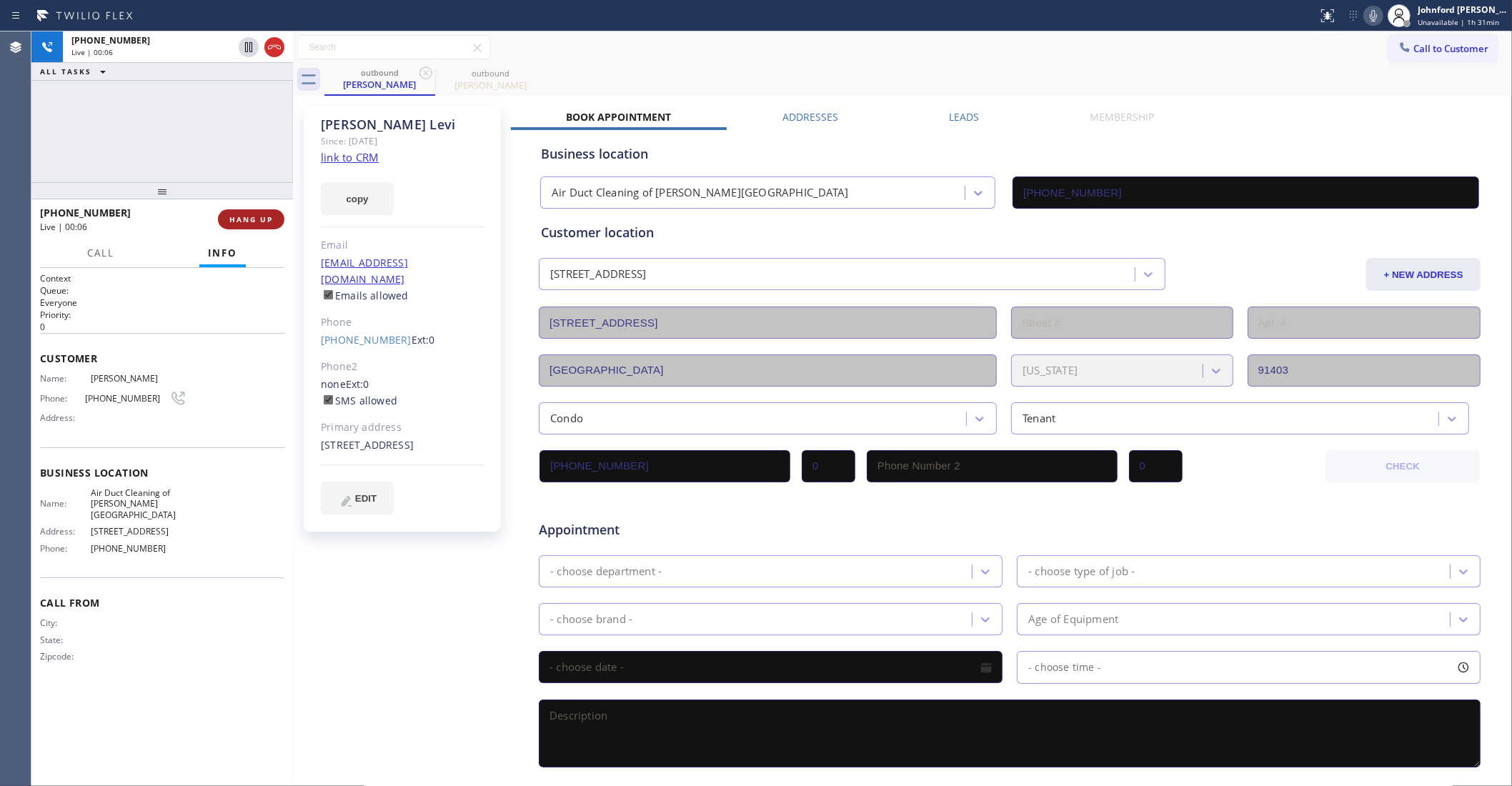
click at [254, 229] on button "HANG UP" at bounding box center [251, 219] width 67 height 20
click at [248, 230] on div "+18183955732 Wrap up | 00:00 COMPLETE" at bounding box center [162, 219] width 244 height 38
click at [250, 205] on div "+18183955732 Wrap up | 00:01 COMPLETE" at bounding box center [162, 219] width 244 height 38
click at [250, 208] on div "+18183955732 Wrap up | 00:01 COMPLETE" at bounding box center [162, 219] width 244 height 38
click at [247, 217] on span "COMPLETE" at bounding box center [248, 219] width 49 height 10
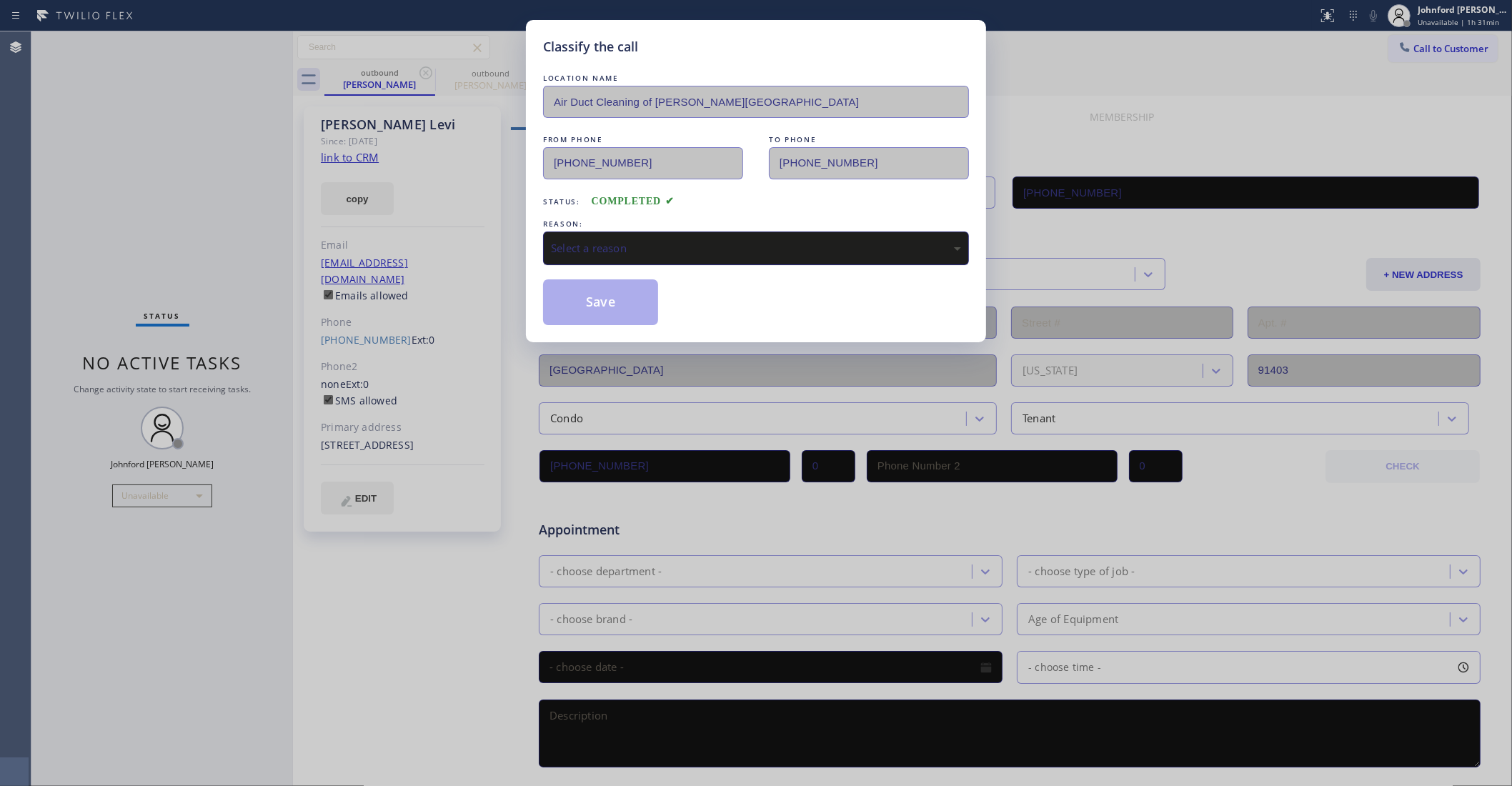
click at [687, 248] on div "Select a reason" at bounding box center [756, 247] width 411 height 16
click at [619, 290] on button "Save" at bounding box center [601, 303] width 115 height 46
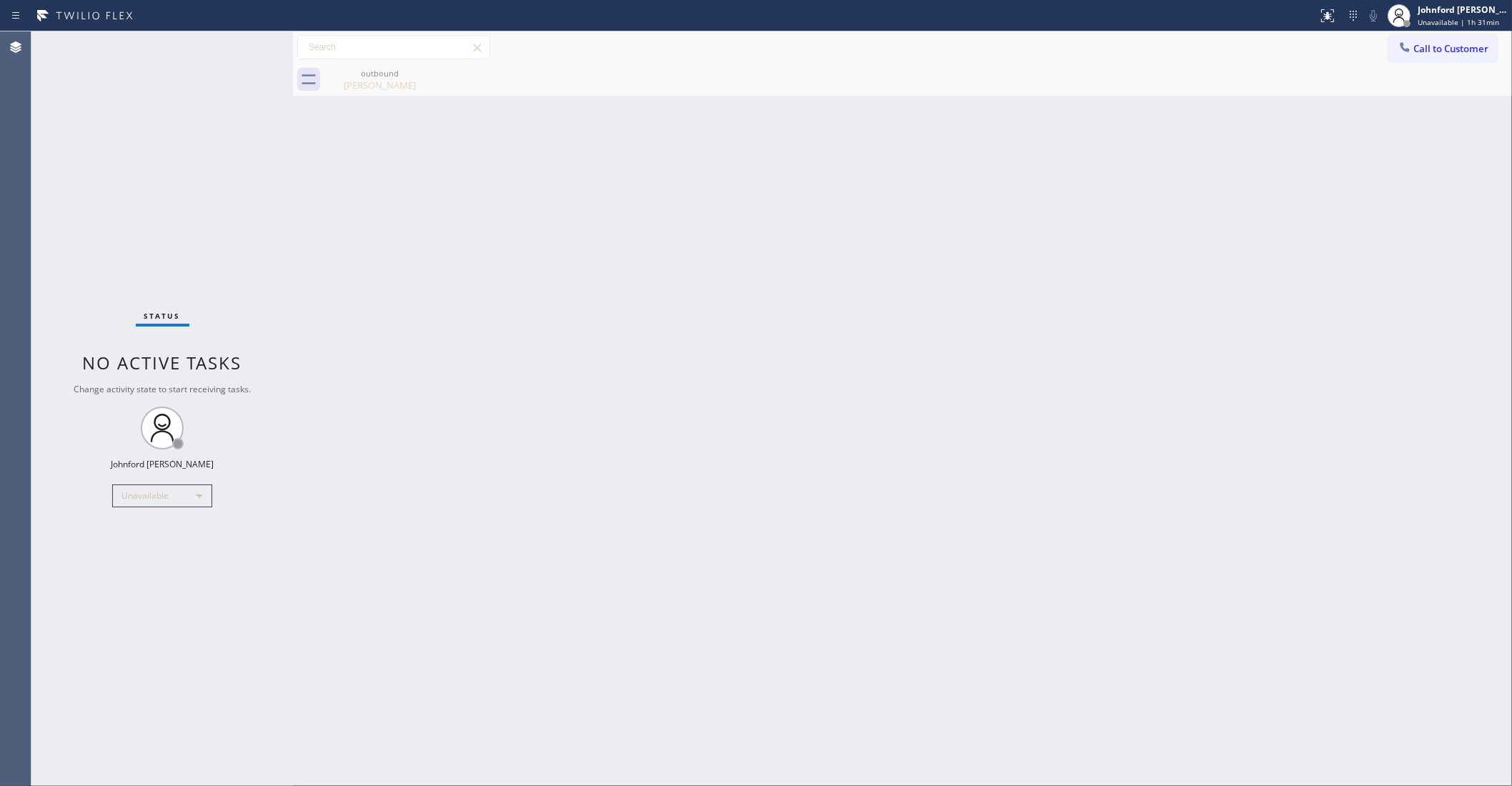
click at [1441, 51] on span "Call to Customer" at bounding box center [1451, 48] width 75 height 13
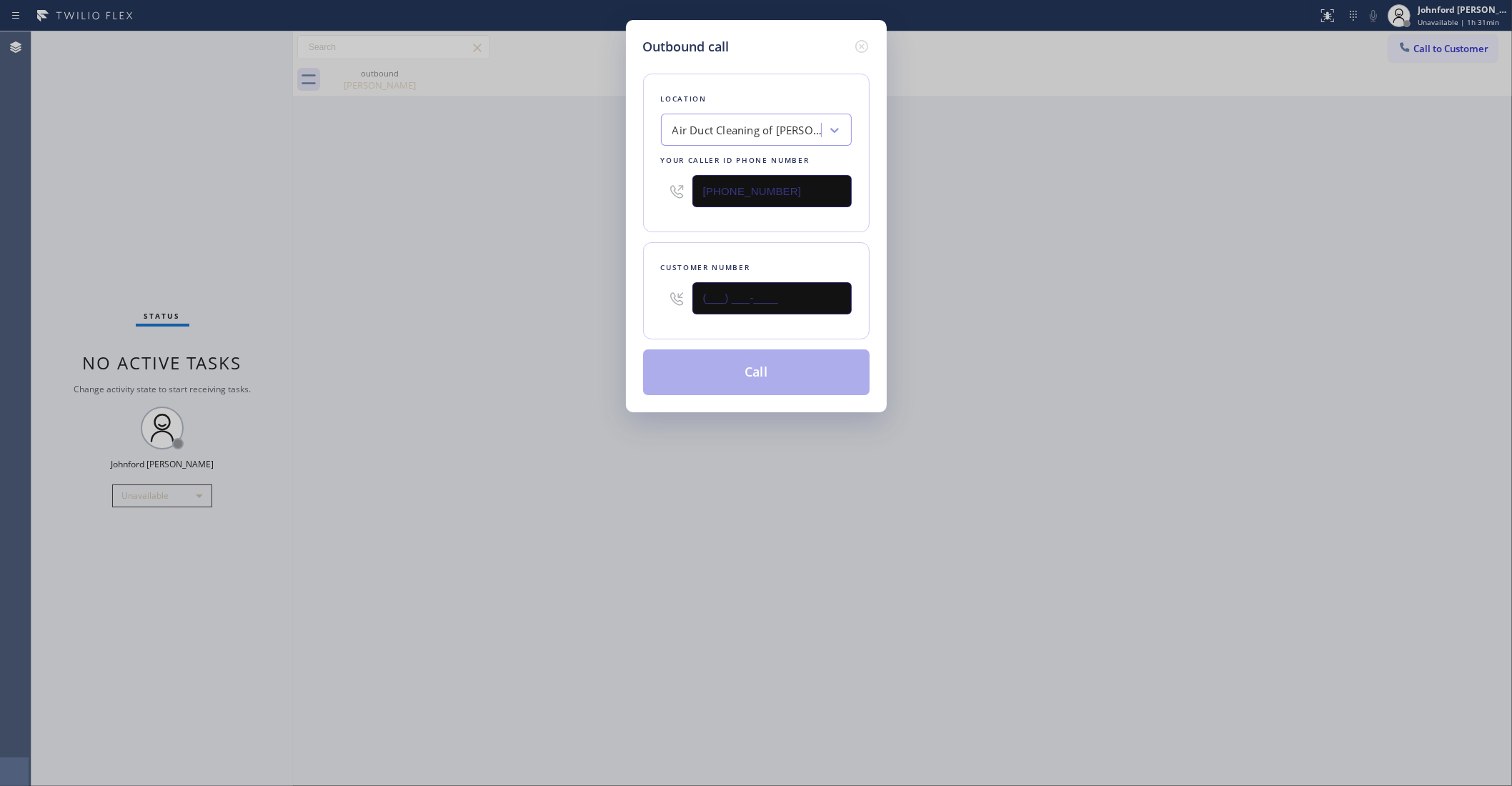
drag, startPoint x: 700, startPoint y: 299, endPoint x: 614, endPoint y: 309, distance: 86.6
click at [614, 309] on div "Outbound call Location Air Duct Cleaning of Sherman Oaks Your caller id phone n…" at bounding box center [756, 393] width 1512 height 786
paste input "917) 858-9630"
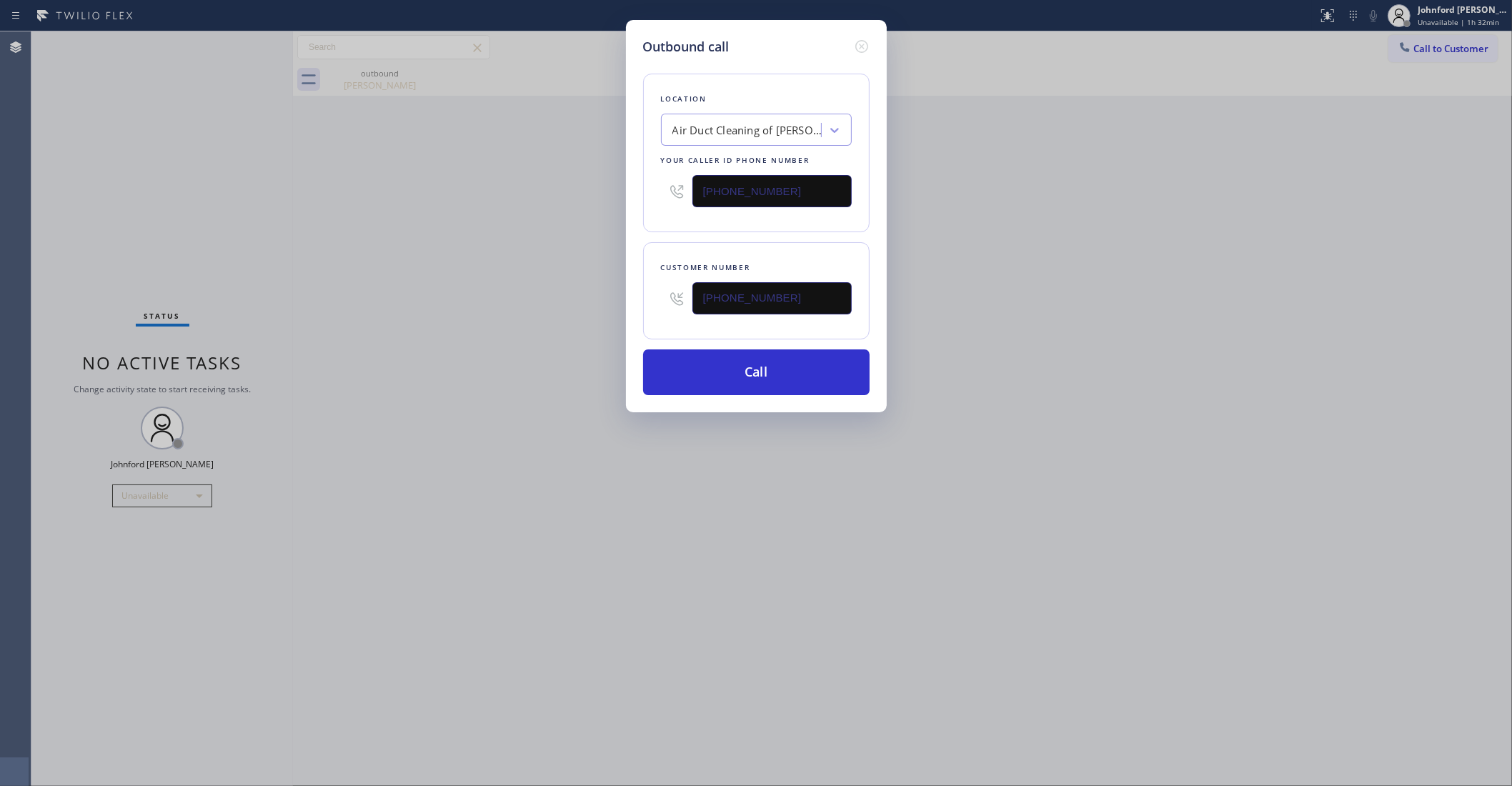
type input "(917) 858-9630"
drag, startPoint x: 642, startPoint y: 208, endPoint x: 605, endPoint y: 218, distance: 38.3
click at [605, 218] on div "Outbound call Location Air Duct Cleaning of Sherman Oaks Your caller id phone n…" at bounding box center [756, 393] width 1512 height 786
paste input "55) 900-0015"
type input "[PHONE_NUMBER]"
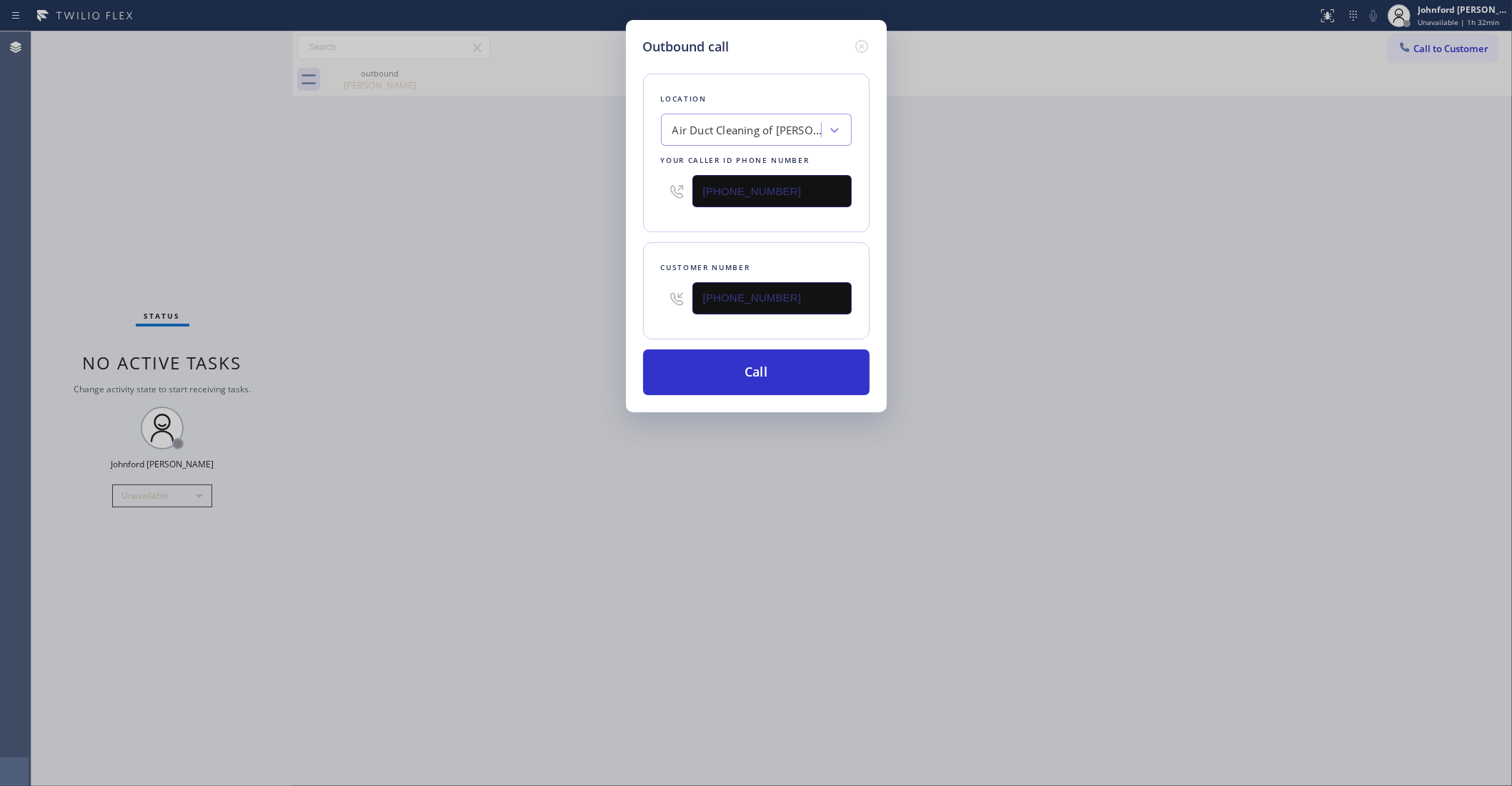
click at [590, 224] on div "Outbound call Location Air Duct Cleaning of Sherman Oaks Your caller id phone n…" at bounding box center [756, 393] width 1512 height 786
click at [718, 387] on button "Call" at bounding box center [757, 372] width 227 height 46
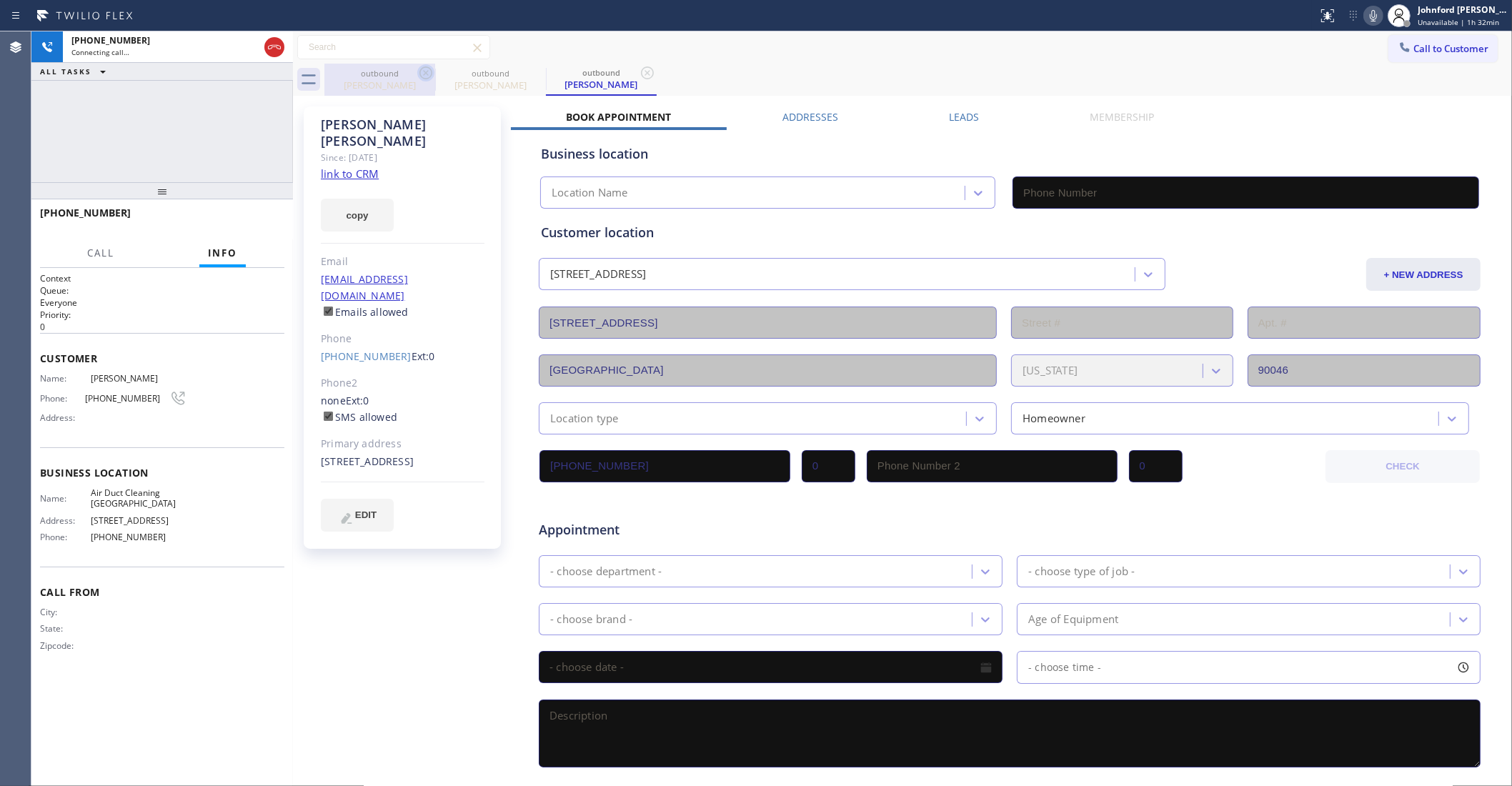
click at [424, 80] on icon at bounding box center [426, 73] width 17 height 17
type input "[PHONE_NUMBER]"
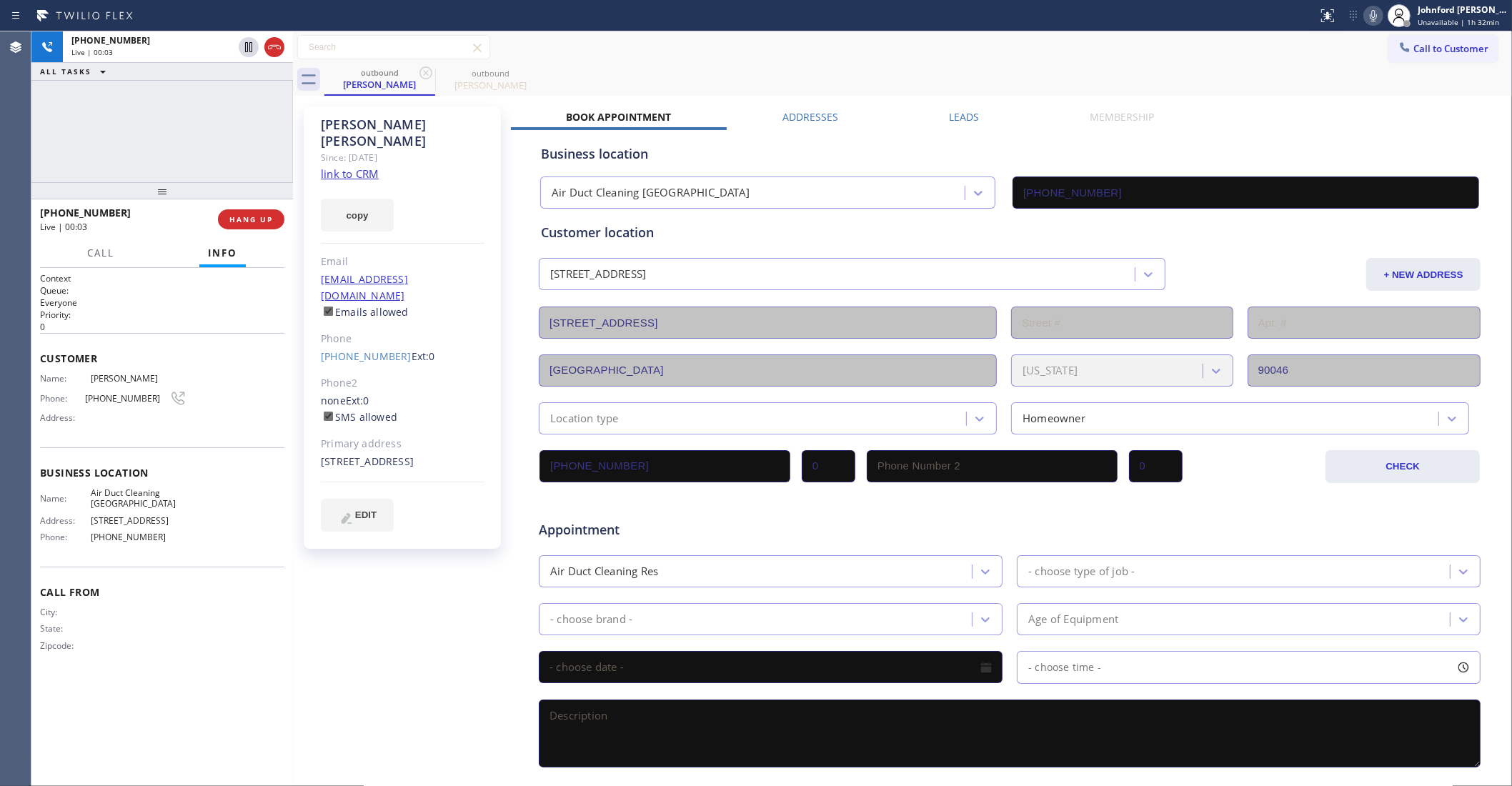
click at [1369, 15] on icon at bounding box center [1373, 15] width 17 height 17
click at [251, 225] on button "HANG UP" at bounding box center [251, 219] width 67 height 20
click at [248, 212] on button "COMPLETE" at bounding box center [248, 219] width 72 height 20
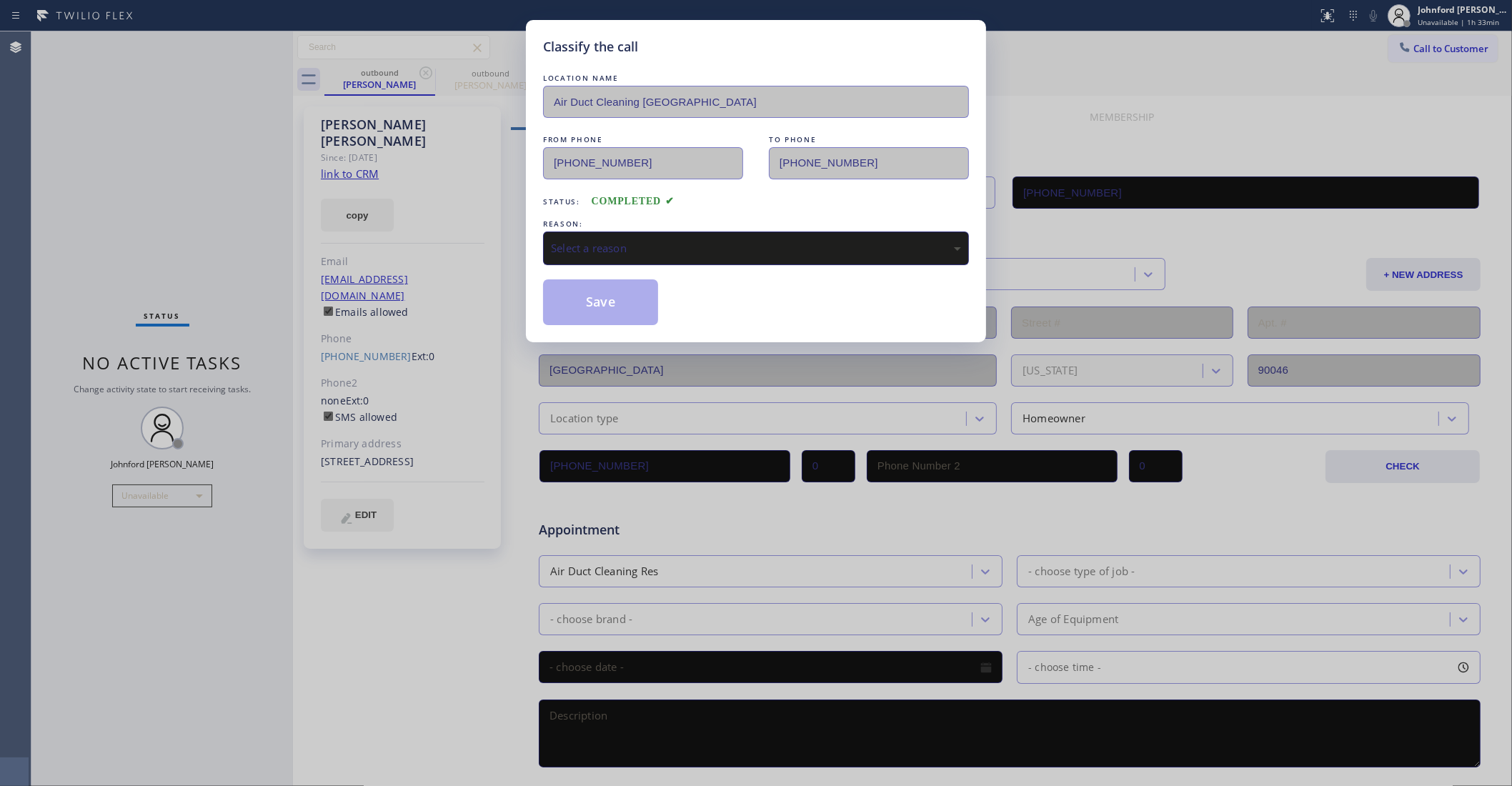
click at [662, 240] on div "Select a reason" at bounding box center [756, 247] width 411 height 16
click at [583, 287] on button "Save" at bounding box center [601, 303] width 115 height 46
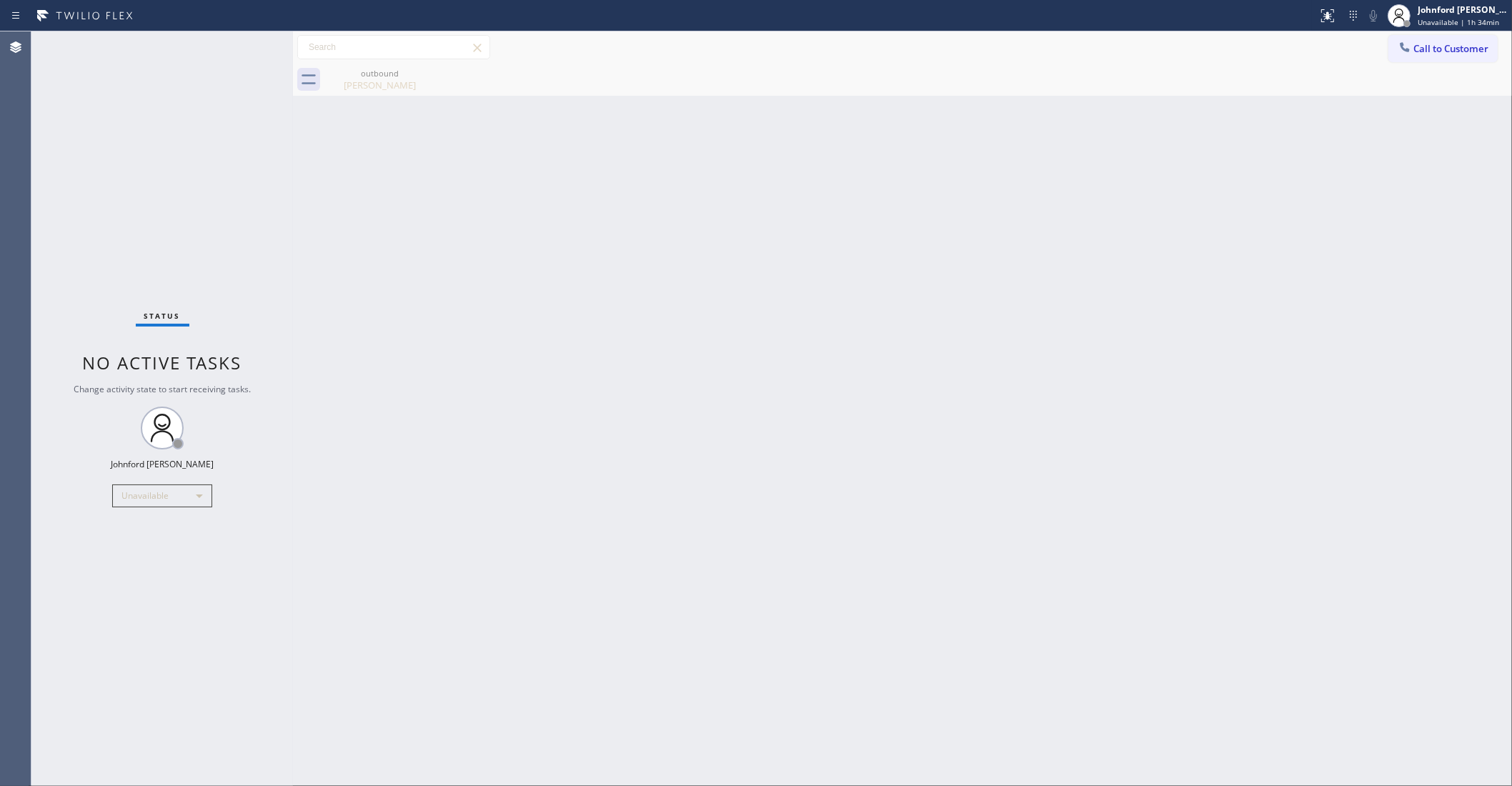
click at [1408, 40] on icon at bounding box center [1405, 47] width 15 height 15
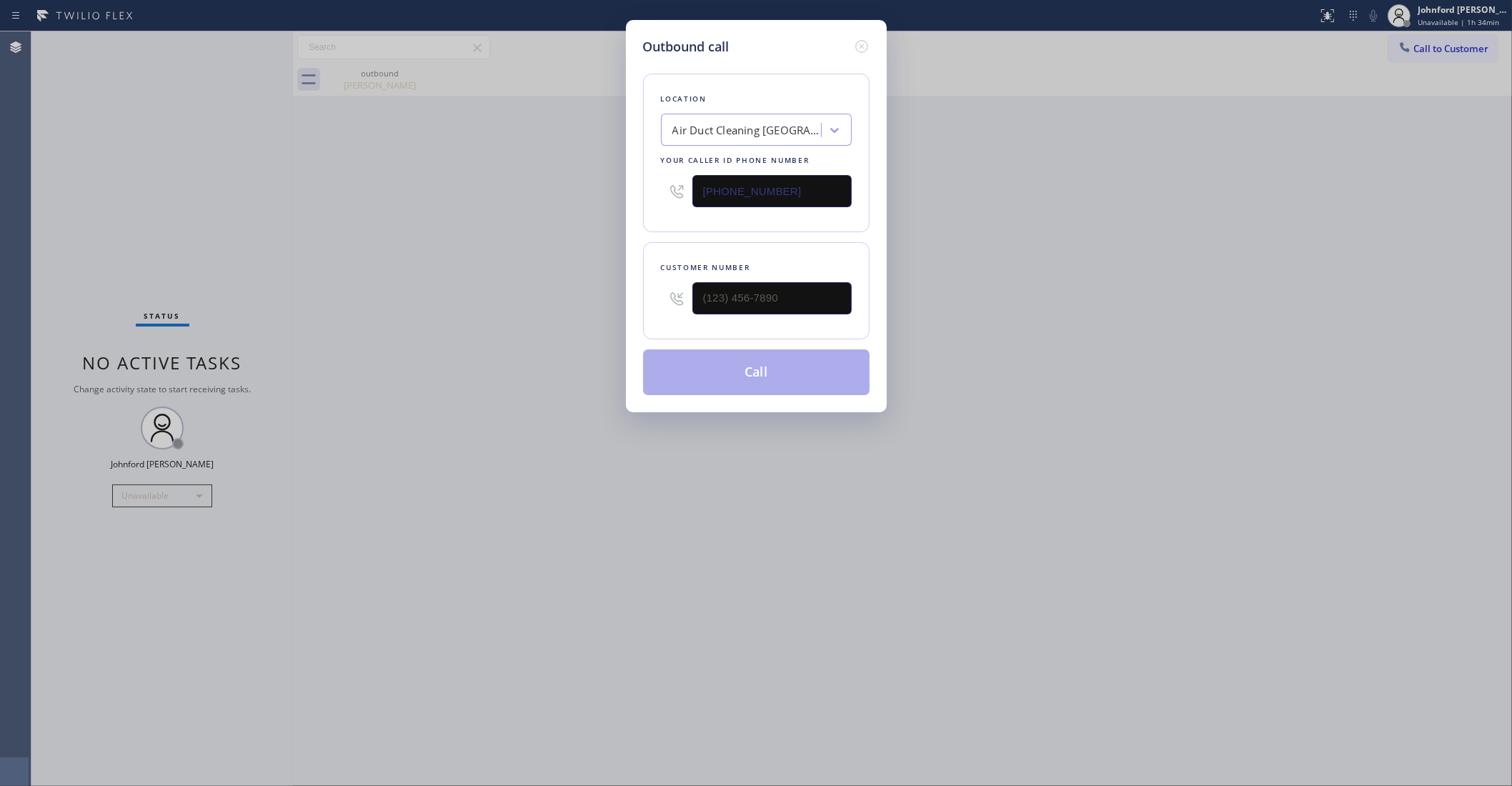
drag, startPoint x: 815, startPoint y: 208, endPoint x: 781, endPoint y: 200, distance: 34.9
click at [781, 200] on div "[PHONE_NUMBER]" at bounding box center [756, 191] width 191 height 47
drag, startPoint x: 748, startPoint y: 298, endPoint x: 652, endPoint y: 301, distance: 96.0
click at [656, 301] on div "Customer number (___) ___-____" at bounding box center [757, 290] width 227 height 97
paste input "562) 502-7541"
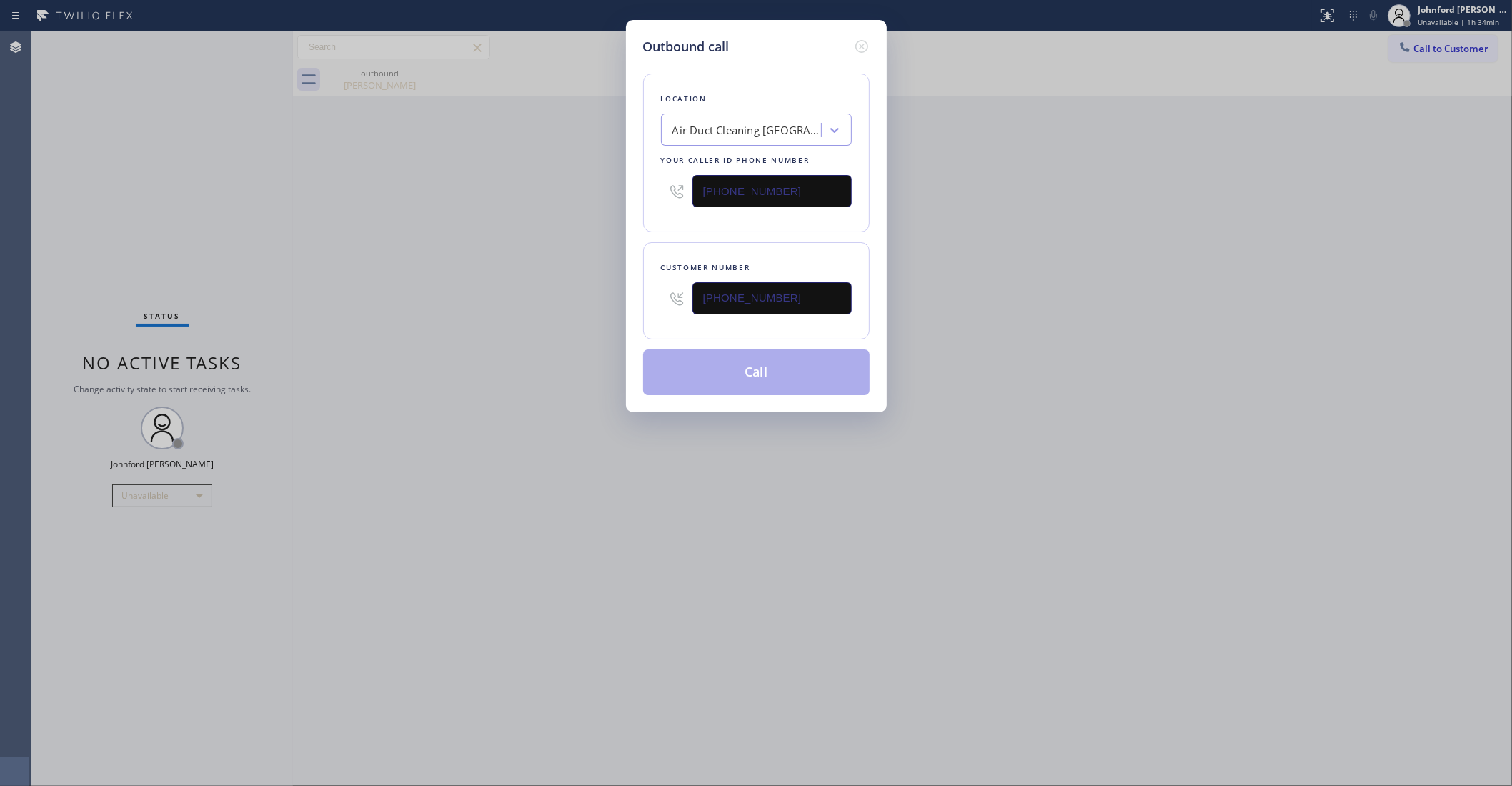
type input "(562) 502-7541"
drag, startPoint x: 495, startPoint y: 294, endPoint x: 512, endPoint y: 294, distance: 17.0
click at [494, 294] on div "Outbound call Location Air Duct Cleaning Los Angeles Your caller id phone numbe…" at bounding box center [756, 393] width 1512 height 786
click at [765, 359] on button "Call" at bounding box center [757, 372] width 227 height 46
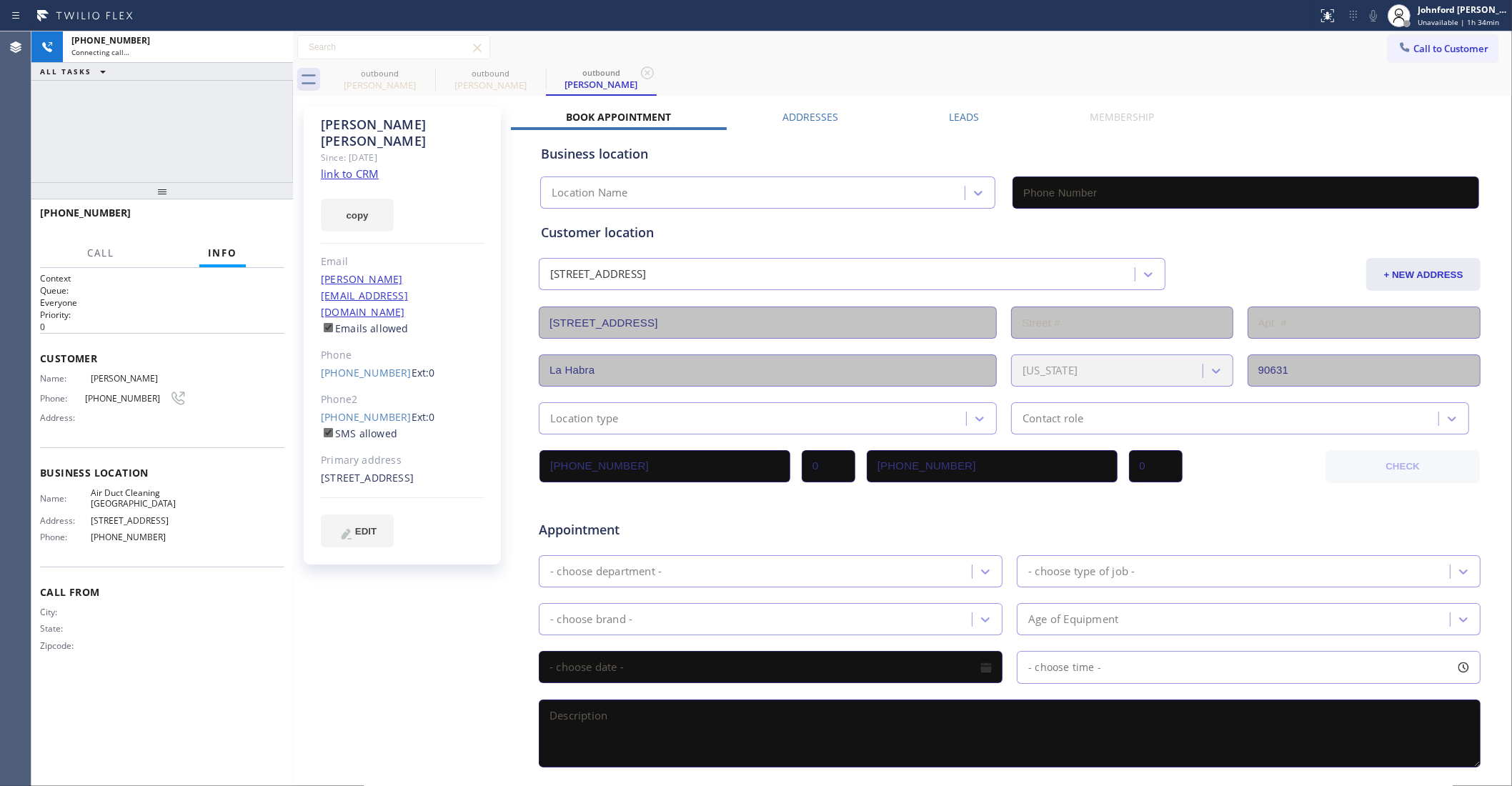
type input "[PHONE_NUMBER]"
click at [256, 223] on span "HANG UP" at bounding box center [250, 219] width 44 height 10
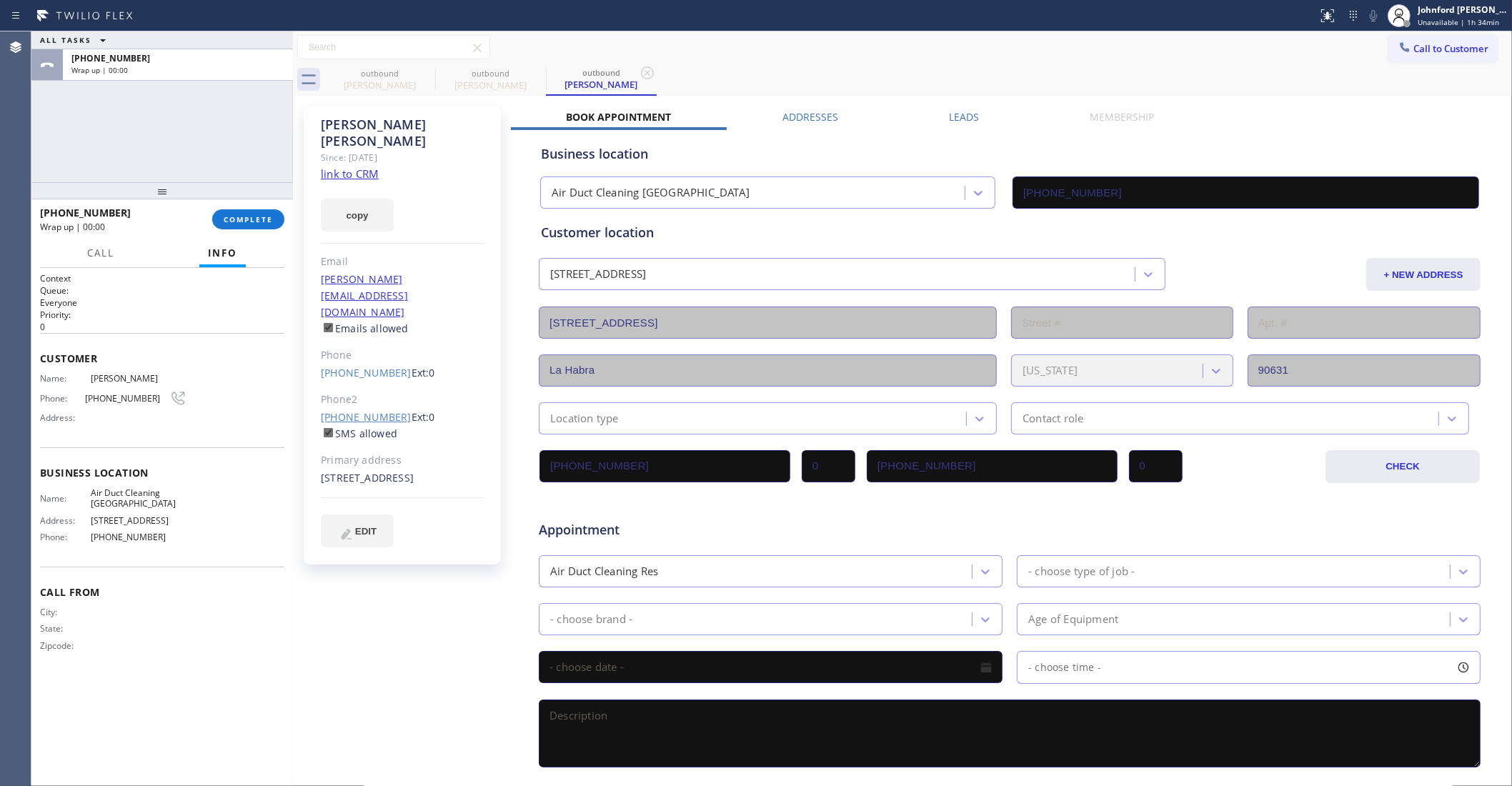
click at [370, 411] on link "(415) 269-0523" at bounding box center [366, 418] width 90 height 14
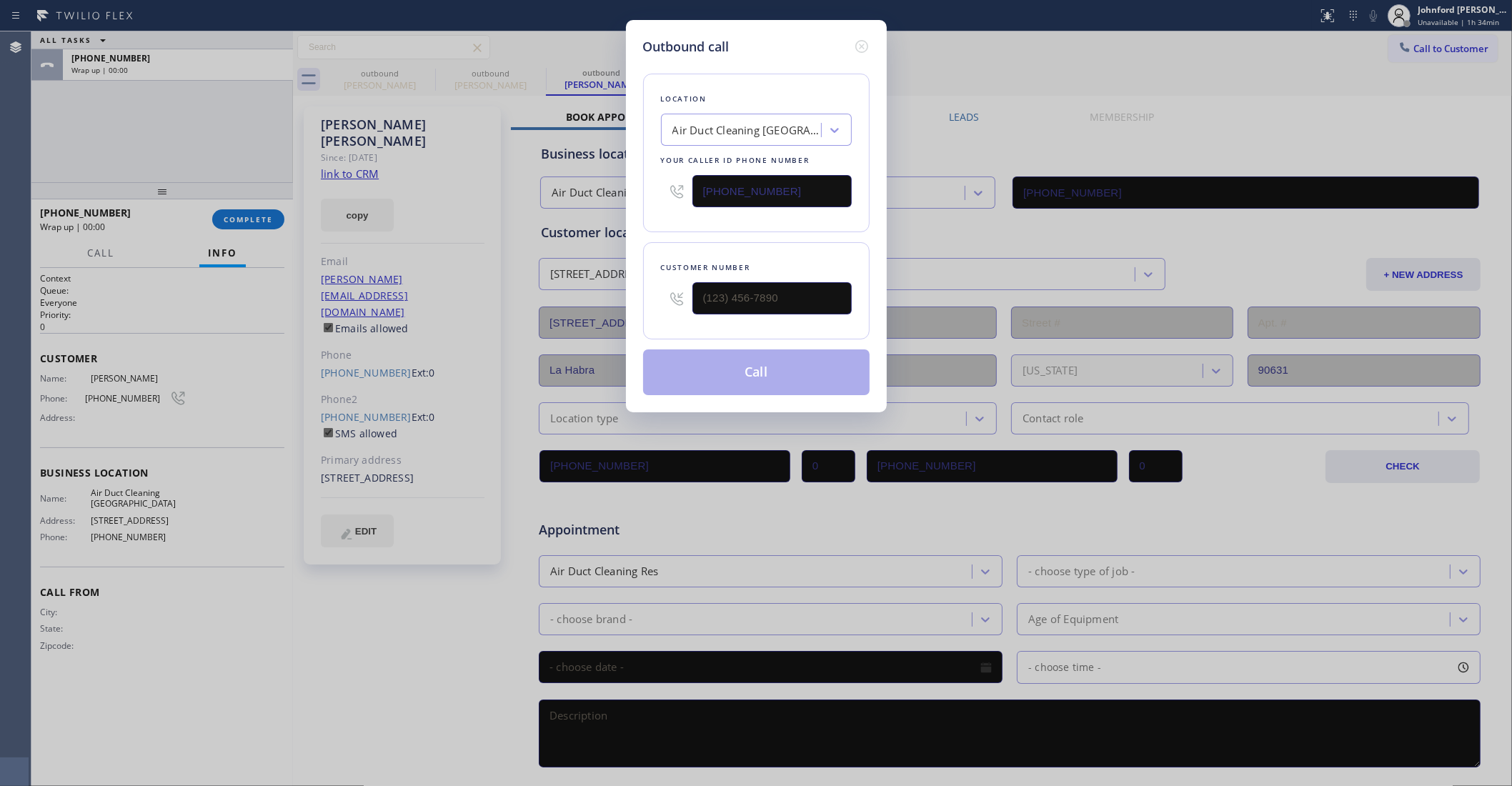
type input "(415) 269-0523"
click at [781, 369] on button "Call" at bounding box center [757, 372] width 227 height 46
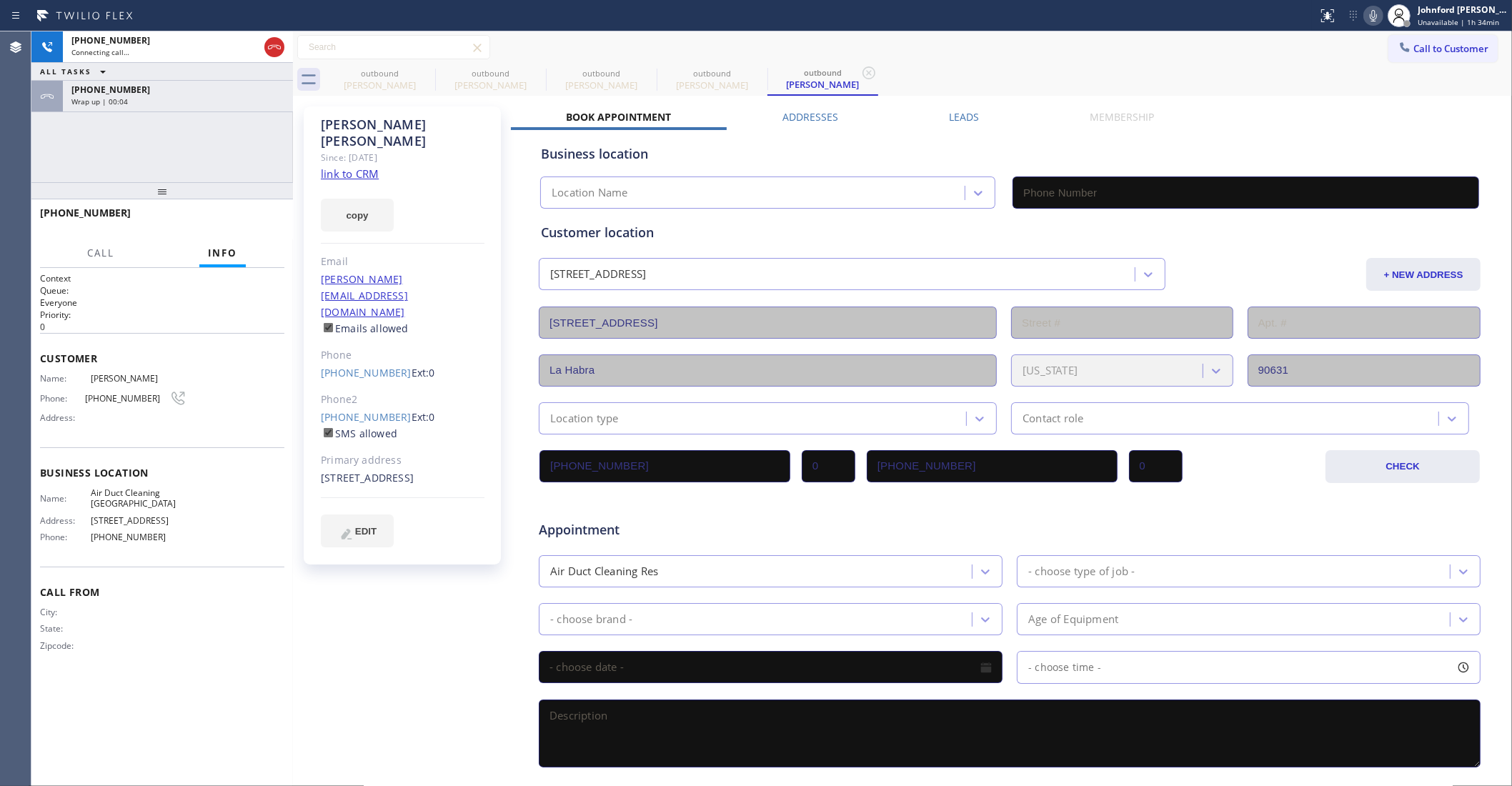
type input "[PHONE_NUMBER]"
click at [0, 0] on icon at bounding box center [0, 0] width 0 height 0
click at [424, 72] on icon at bounding box center [426, 73] width 17 height 17
click at [251, 91] on div "+15625027541" at bounding box center [178, 90] width 213 height 12
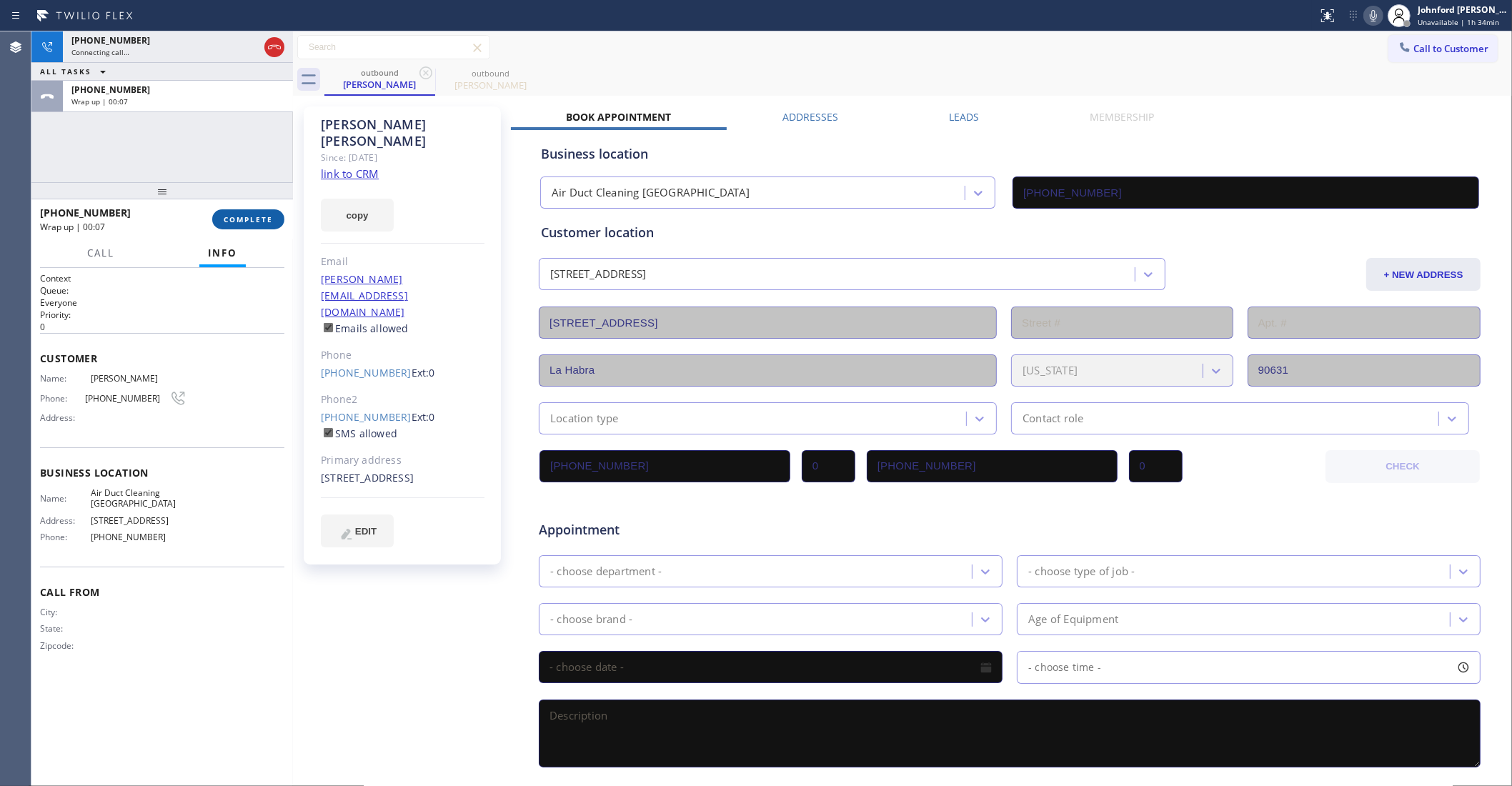
click at [223, 225] on button "COMPLETE" at bounding box center [248, 219] width 72 height 20
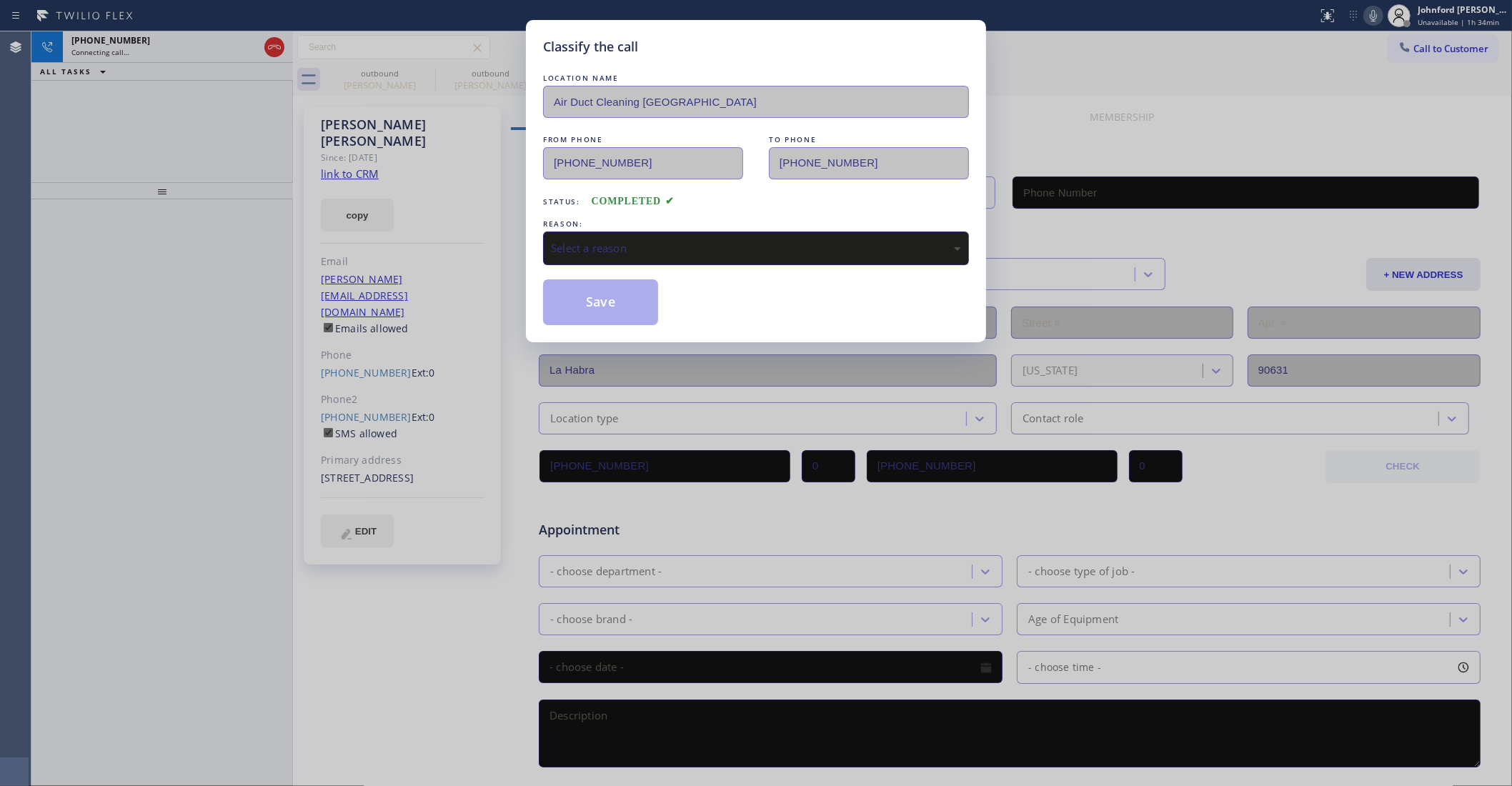
click at [622, 231] on div "Select a reason" at bounding box center [756, 248] width 426 height 34
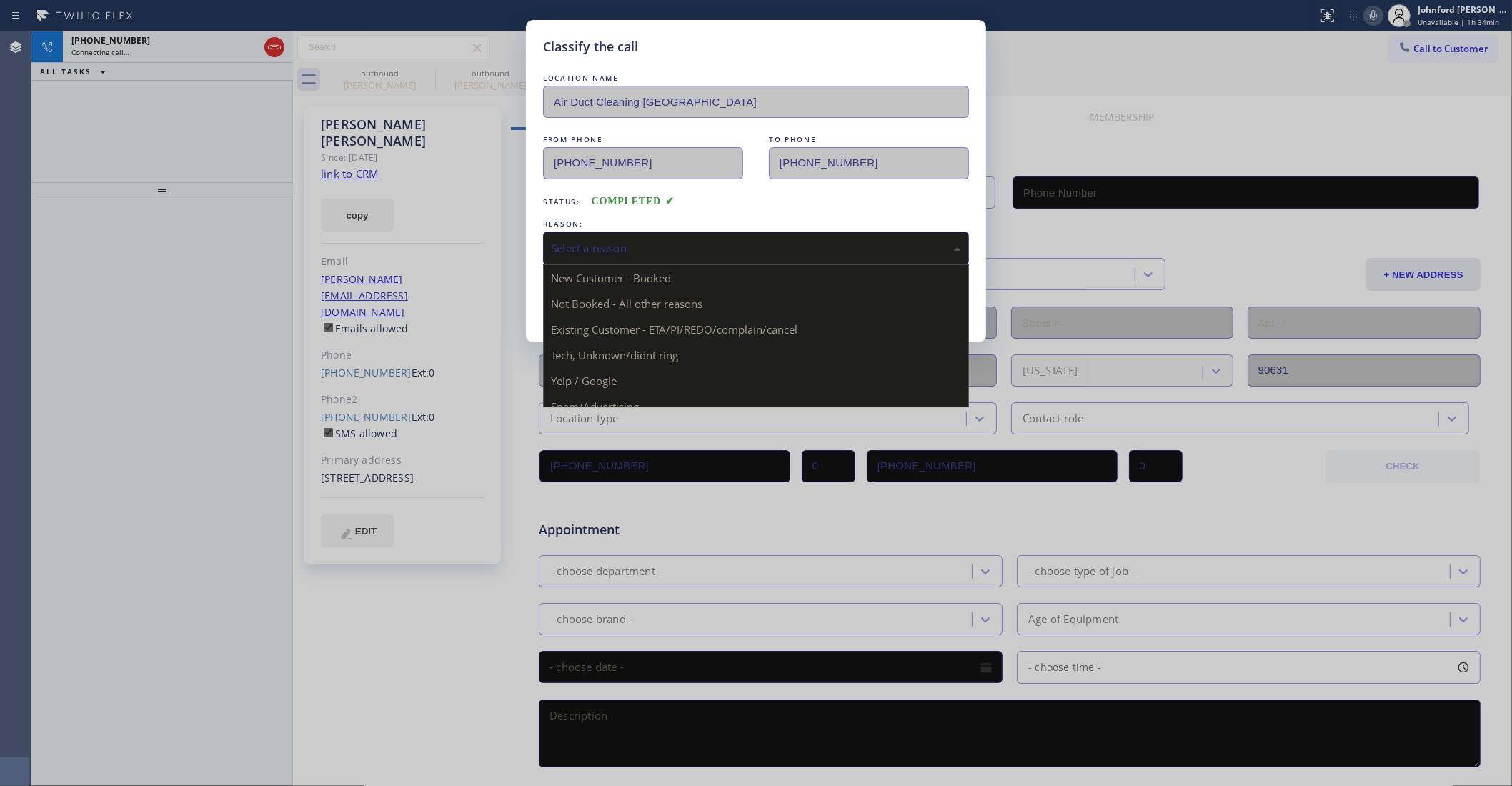
type input "[PHONE_NUMBER]"
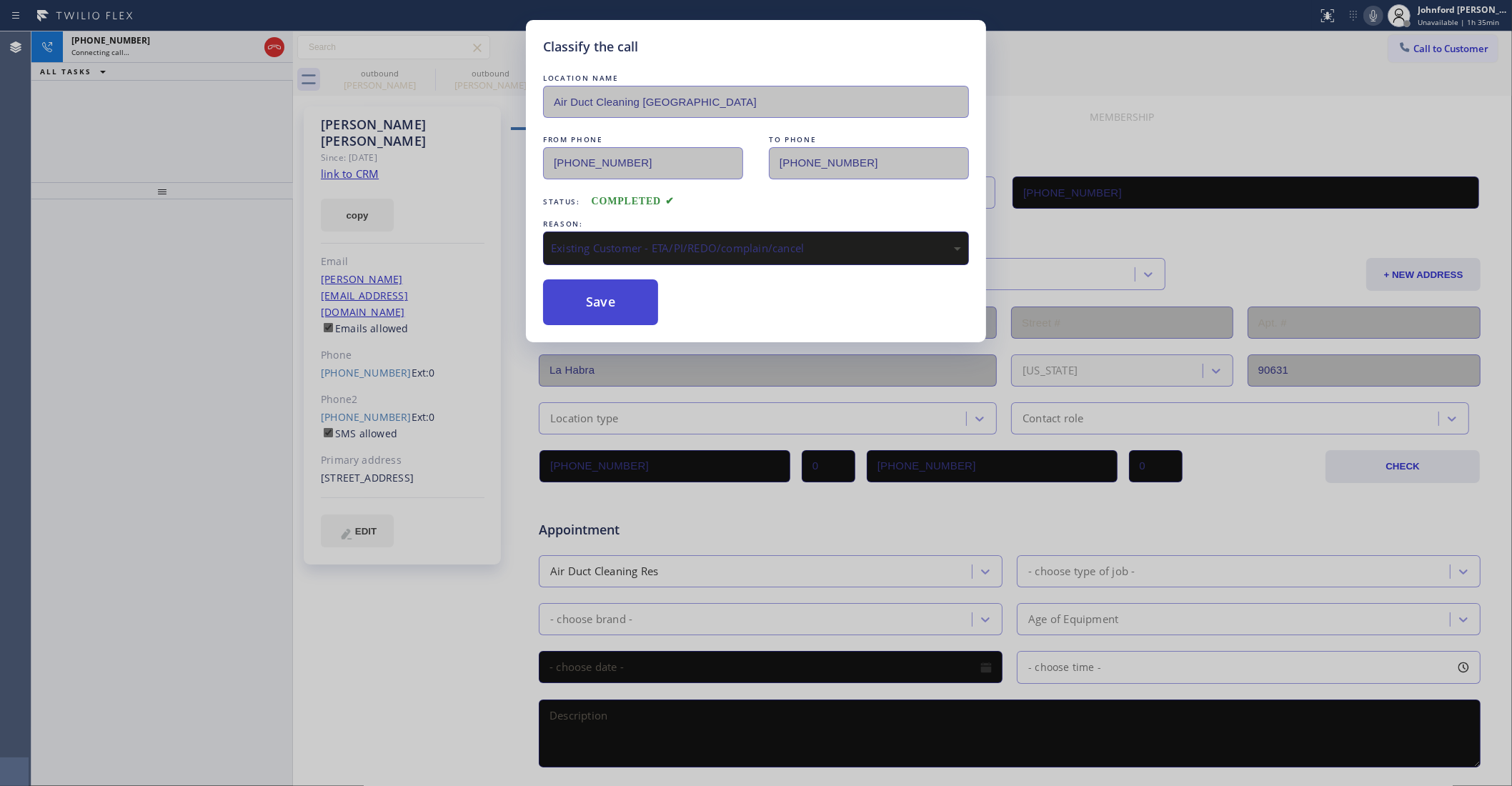
click at [587, 290] on button "Save" at bounding box center [601, 303] width 115 height 46
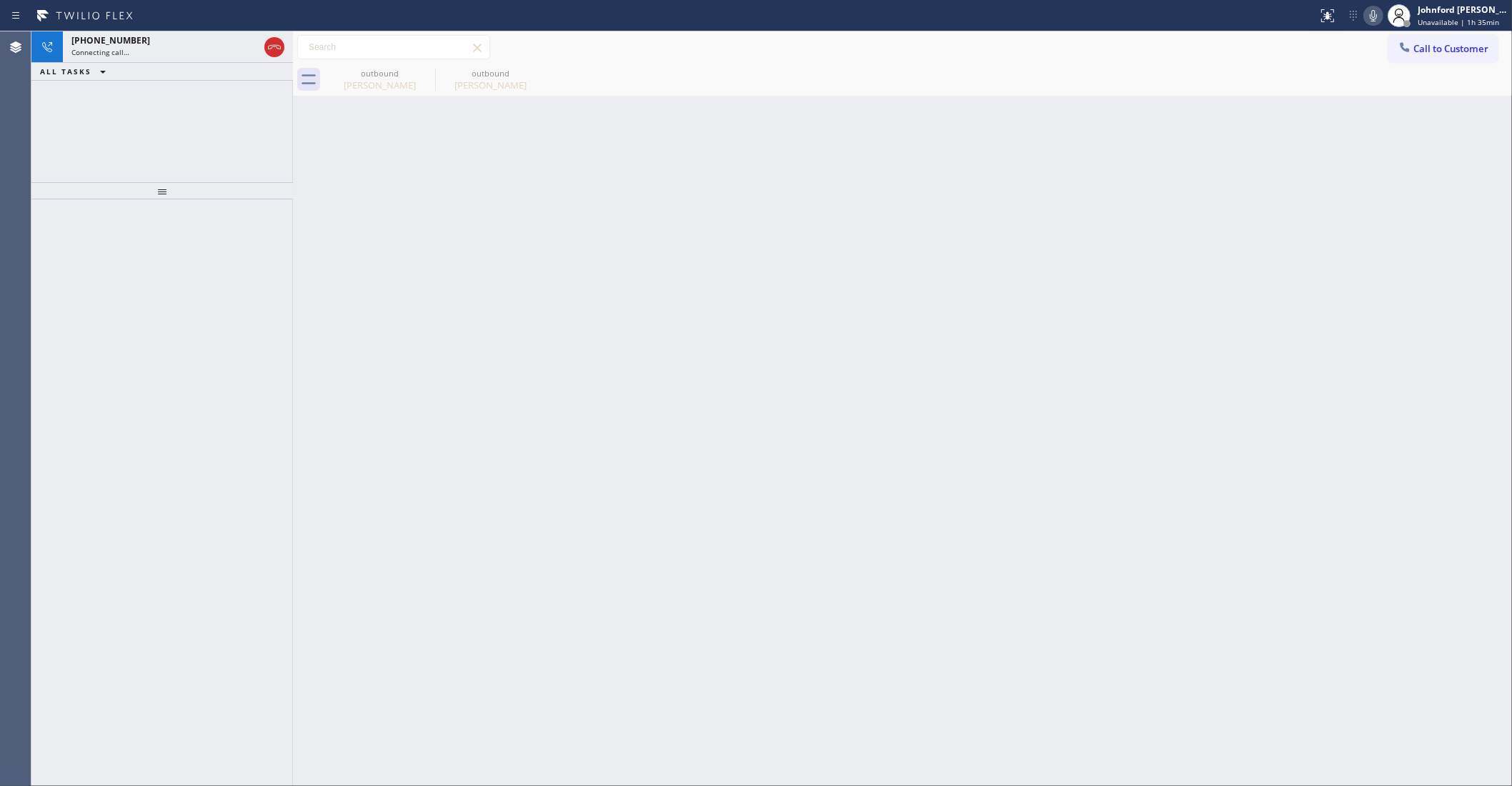
click at [80, 143] on div "+14152690523 Connecting call… ALL TASKS ALL TASKS ACTIVE TASKS TASKS IN WRAP UP" at bounding box center [162, 106] width 261 height 151
click at [176, 61] on div "+14152690523 Connecting call…" at bounding box center [162, 47] width 198 height 31
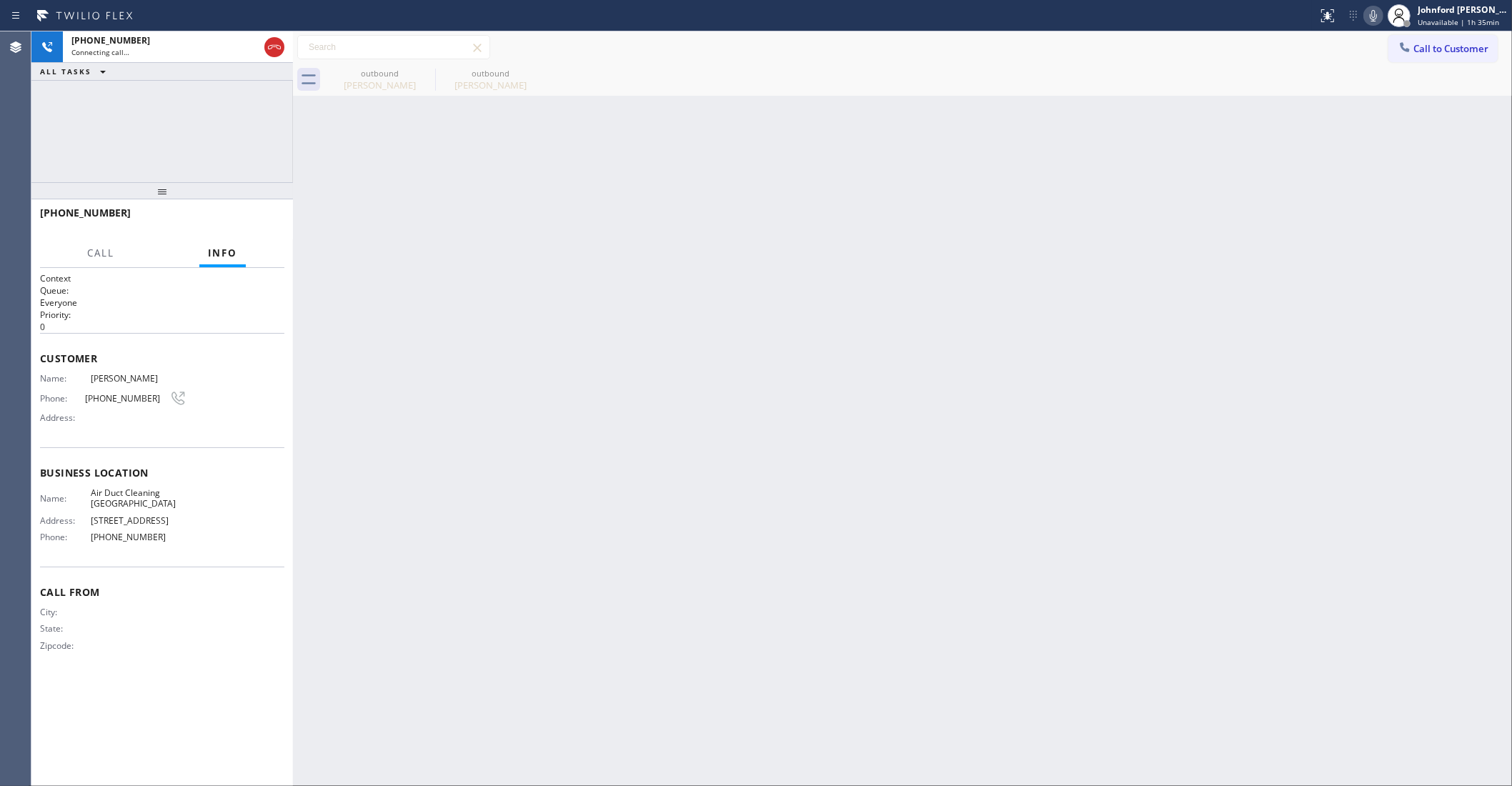
click at [93, 136] on div "+14152690523 Connecting call… ALL TASKS ALL TASKS ACTIVE TASKS TASKS IN WRAP UP" at bounding box center [162, 106] width 261 height 151
click at [80, 136] on div "+14152690523 Live | 00:00 ALL TASKS ALL TASKS ACTIVE TASKS TASKS IN WRAP UP" at bounding box center [162, 106] width 261 height 151
click at [385, 72] on div "outbound" at bounding box center [379, 74] width 108 height 11
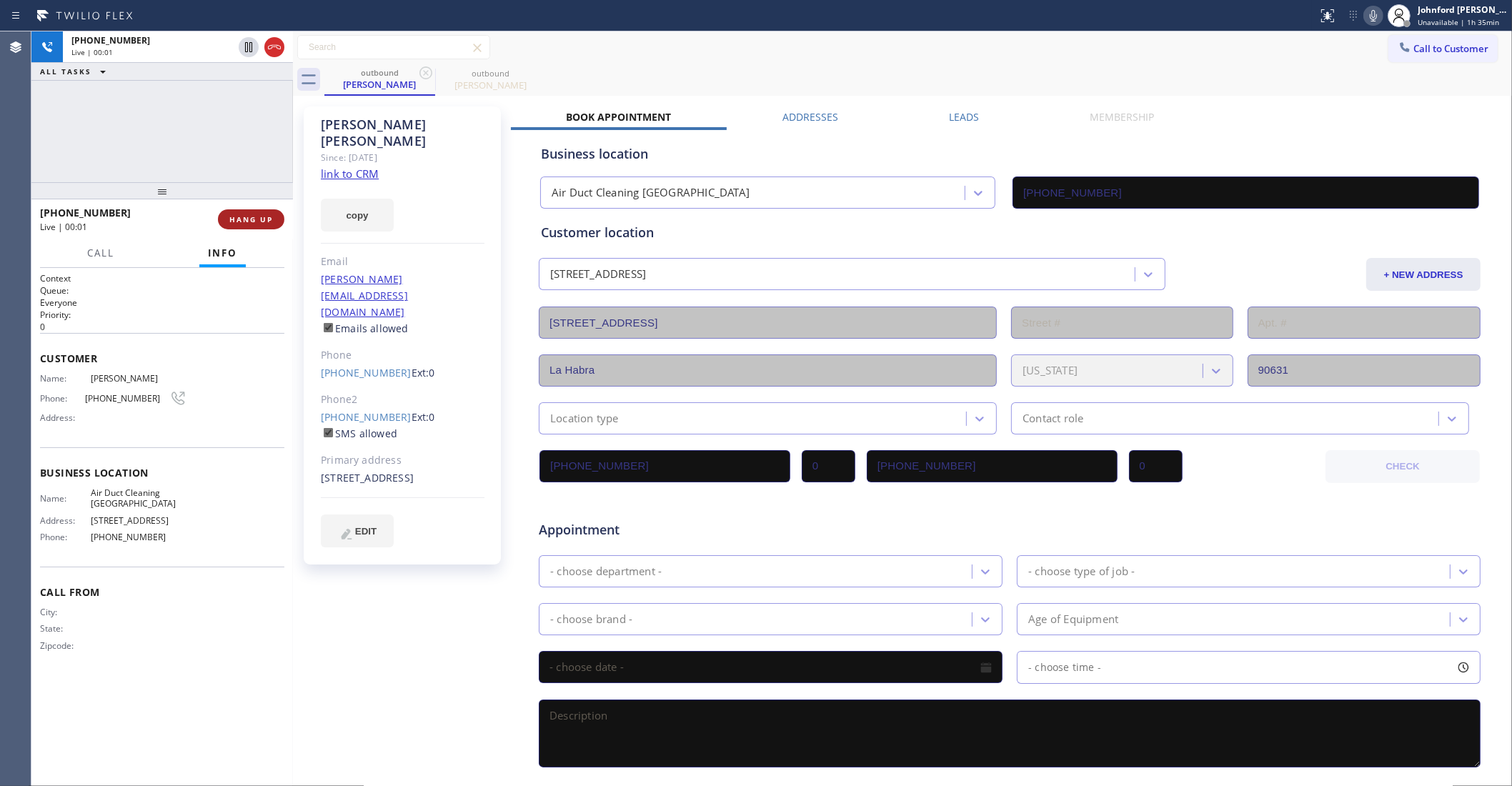
click at [260, 225] on button "HANG UP" at bounding box center [251, 219] width 67 height 20
click at [256, 220] on span "COMPLETE" at bounding box center [248, 219] width 49 height 10
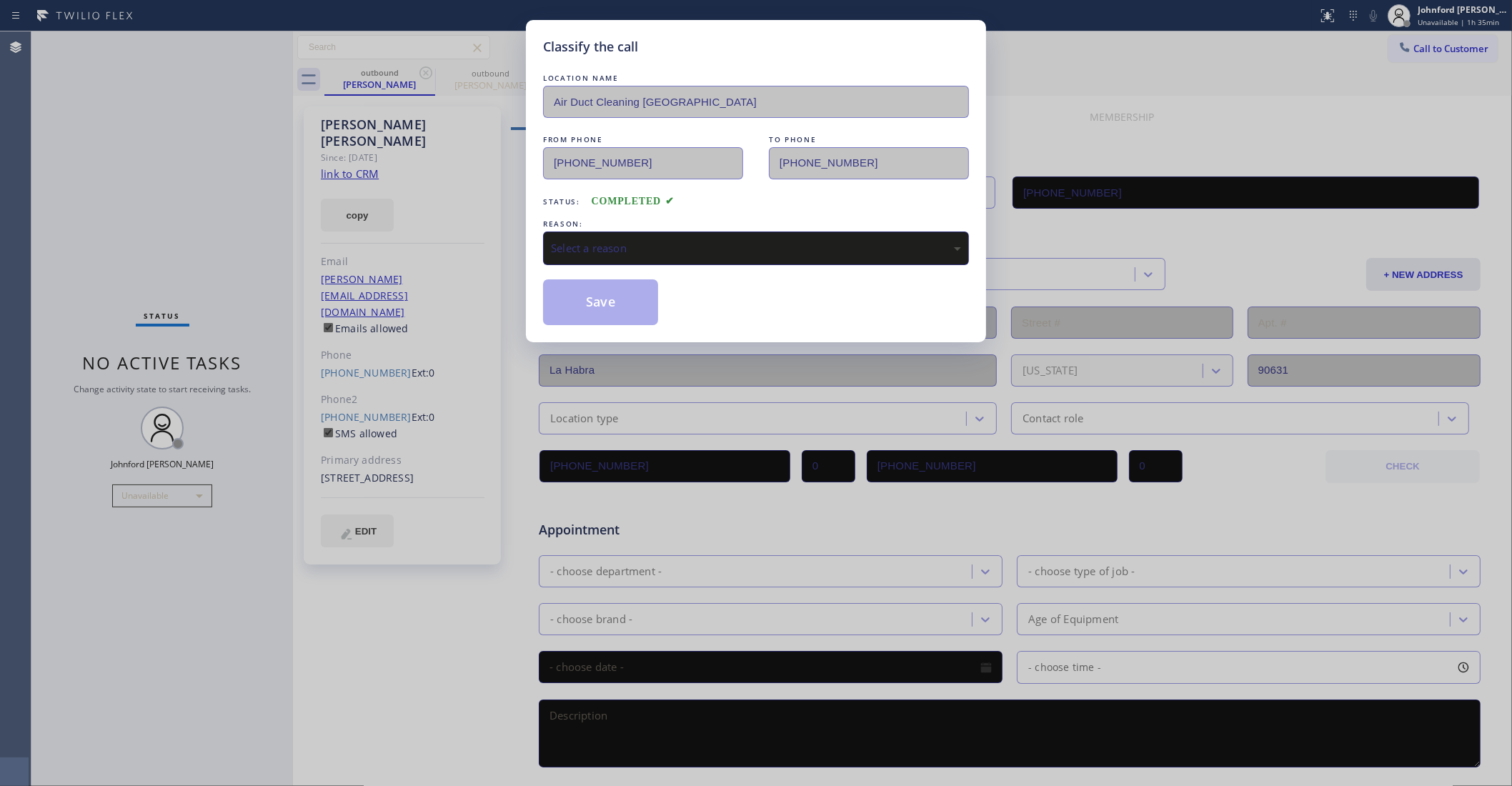
click at [711, 225] on div "REASON:" at bounding box center [756, 224] width 426 height 15
click at [691, 225] on div "REASON:" at bounding box center [756, 224] width 426 height 15
click at [617, 251] on div "Select a reason" at bounding box center [756, 247] width 411 height 16
click at [620, 306] on button "Save" at bounding box center [601, 303] width 115 height 46
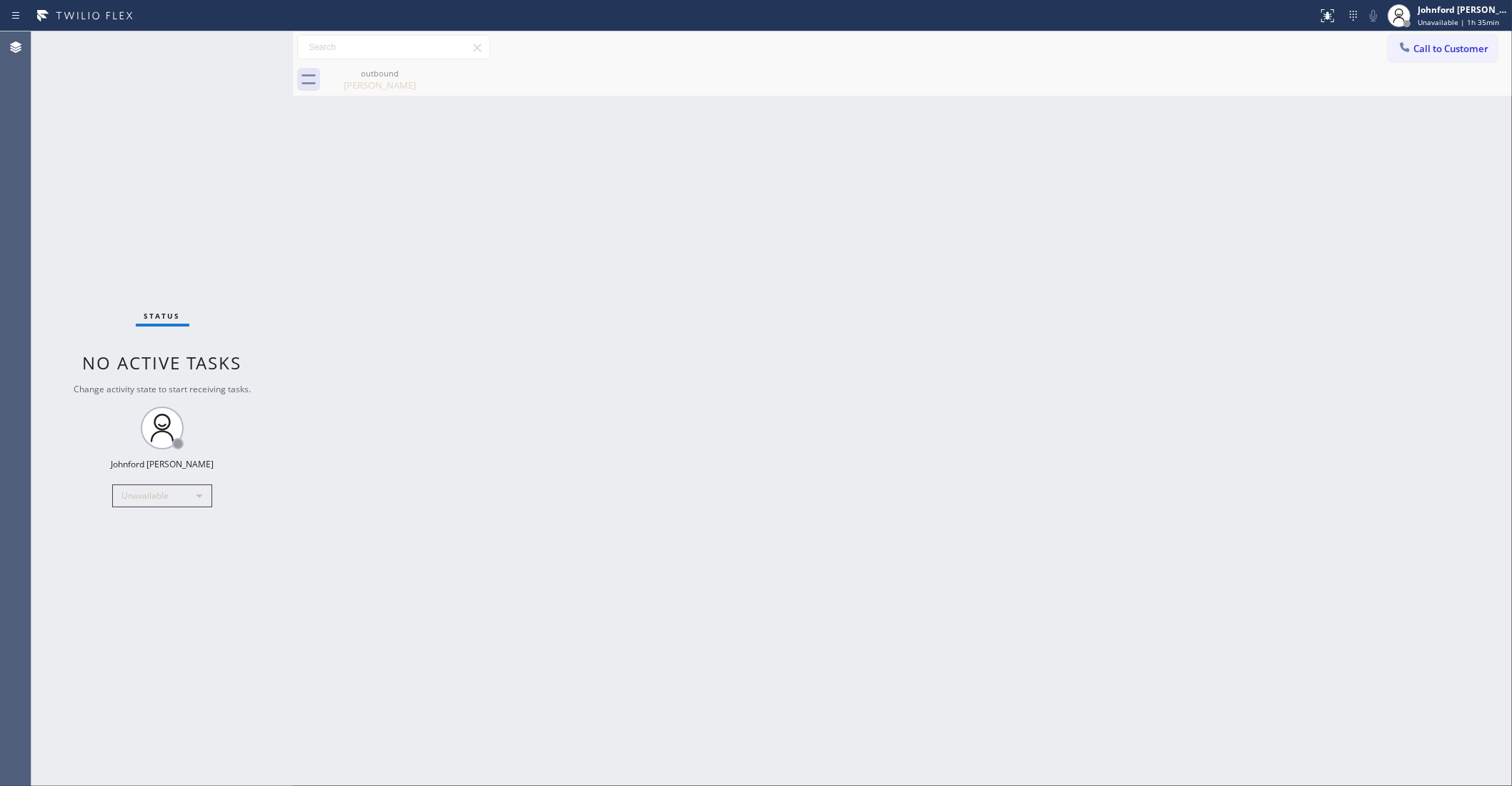
click at [1383, 47] on div "Call to Customer Outbound call Location Air Duct Cleaning [GEOGRAPHIC_DATA] You…" at bounding box center [903, 47] width 1219 height 25
click at [1416, 47] on button "Call to Customer" at bounding box center [1443, 48] width 110 height 27
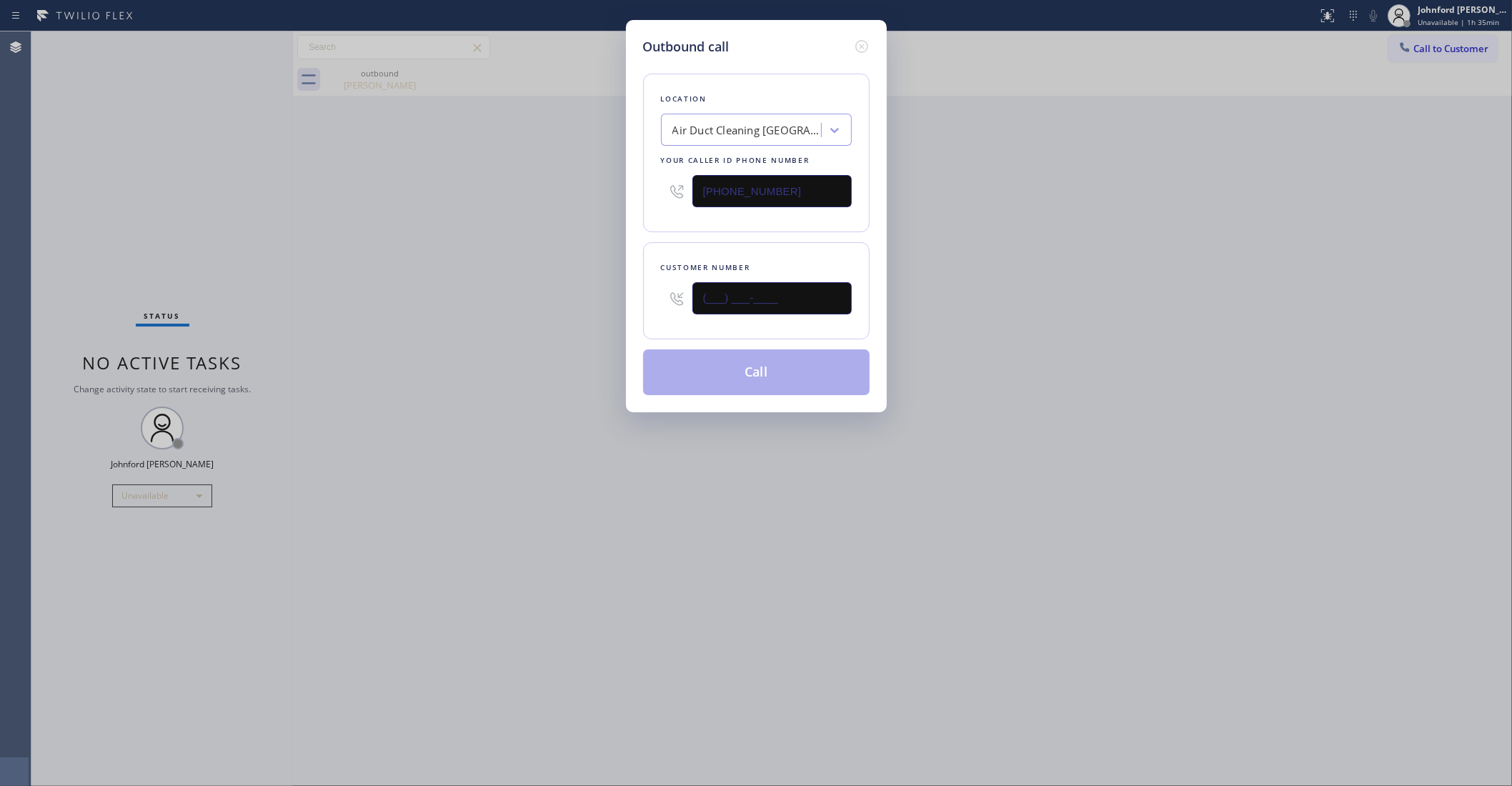
drag, startPoint x: 676, startPoint y: 302, endPoint x: 570, endPoint y: 302, distance: 106.0
click at [601, 302] on div "Outbound call Location Air Duct Cleaning [GEOGRAPHIC_DATA] Your caller id phone…" at bounding box center [756, 393] width 1512 height 786
paste input "405) 664-8040"
type input "(405) 664-8040"
click at [754, 352] on button "Call" at bounding box center [757, 372] width 227 height 46
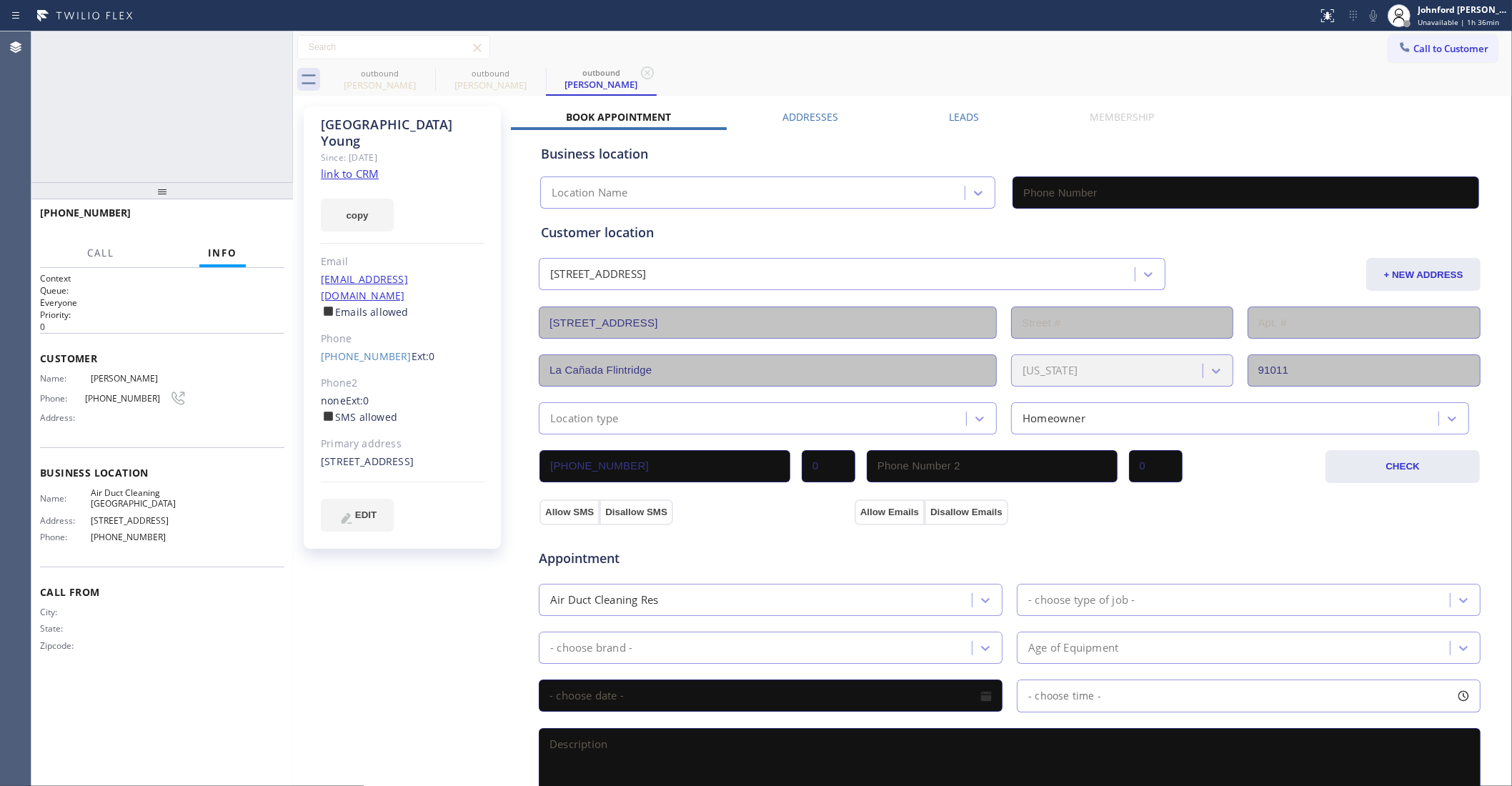
type input "[PHONE_NUMBER]"
click at [247, 221] on span "HANG UP" at bounding box center [250, 219] width 44 height 10
click at [268, 219] on span "COMPLETE" at bounding box center [248, 219] width 49 height 10
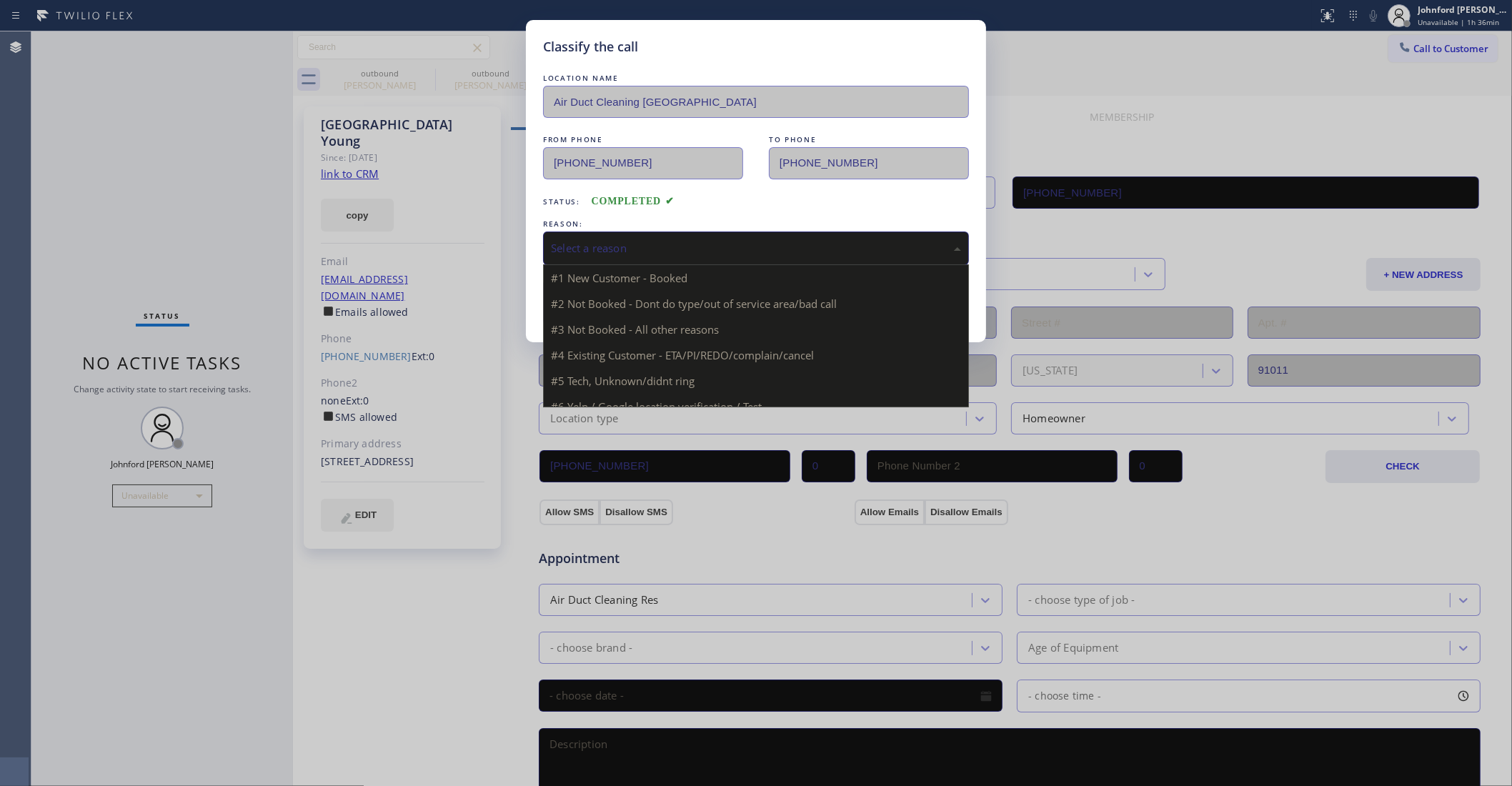
click at [656, 251] on div "Select a reason" at bounding box center [756, 247] width 411 height 16
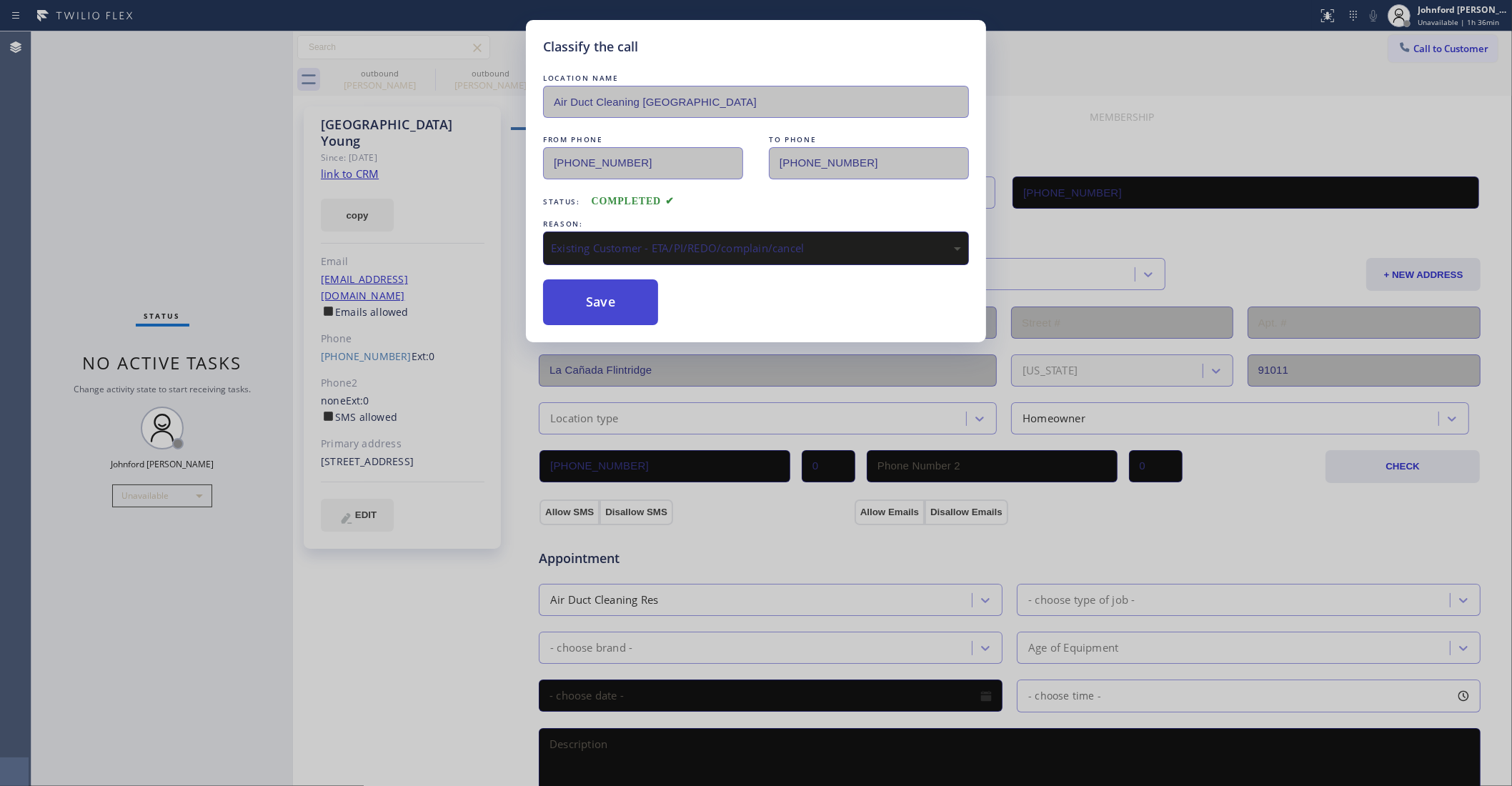
click at [630, 298] on button "Save" at bounding box center [601, 303] width 115 height 46
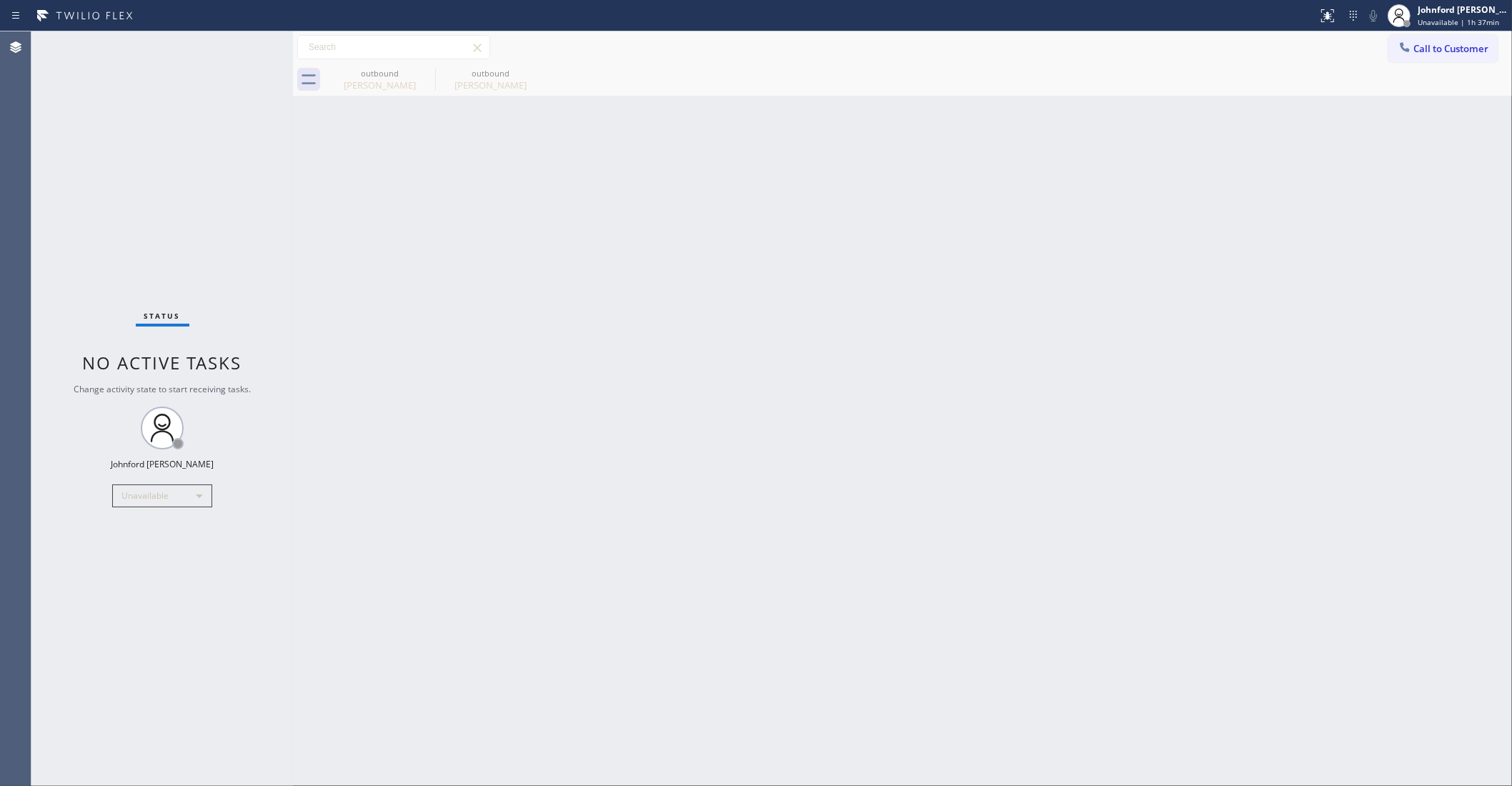
click at [1415, 58] on button "Call to Customer" at bounding box center [1443, 48] width 110 height 27
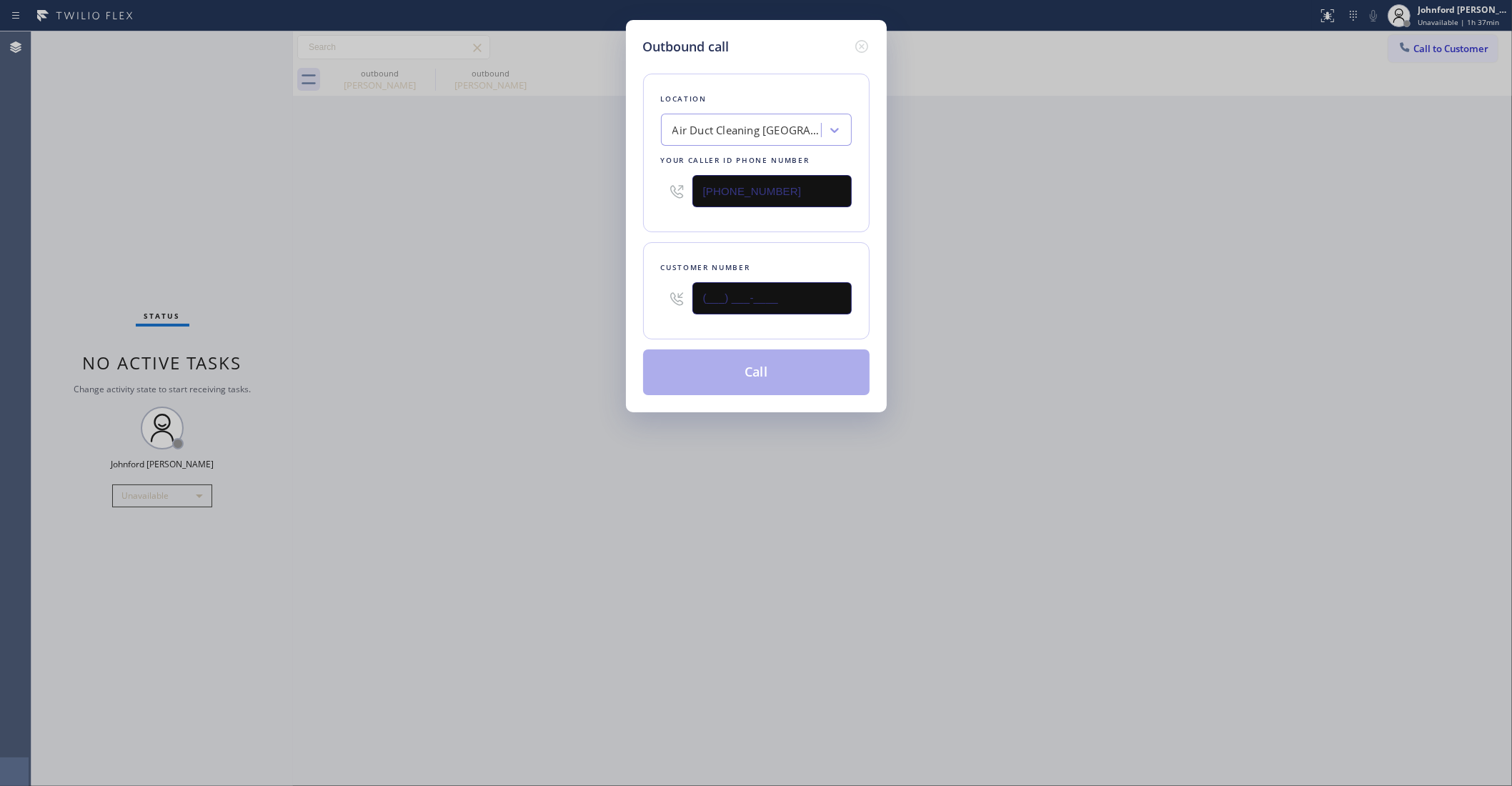
drag, startPoint x: 806, startPoint y: 293, endPoint x: 619, endPoint y: 304, distance: 187.3
click at [650, 304] on div "Customer number (___) ___-____" at bounding box center [757, 290] width 227 height 97
paste input "714) 539-9676"
drag, startPoint x: 558, startPoint y: 304, endPoint x: 580, endPoint y: 279, distance: 33.3
click at [556, 303] on div "Outbound call Location Air Duct Cleaning Los Angeles Your caller id phone numbe…" at bounding box center [756, 393] width 1512 height 786
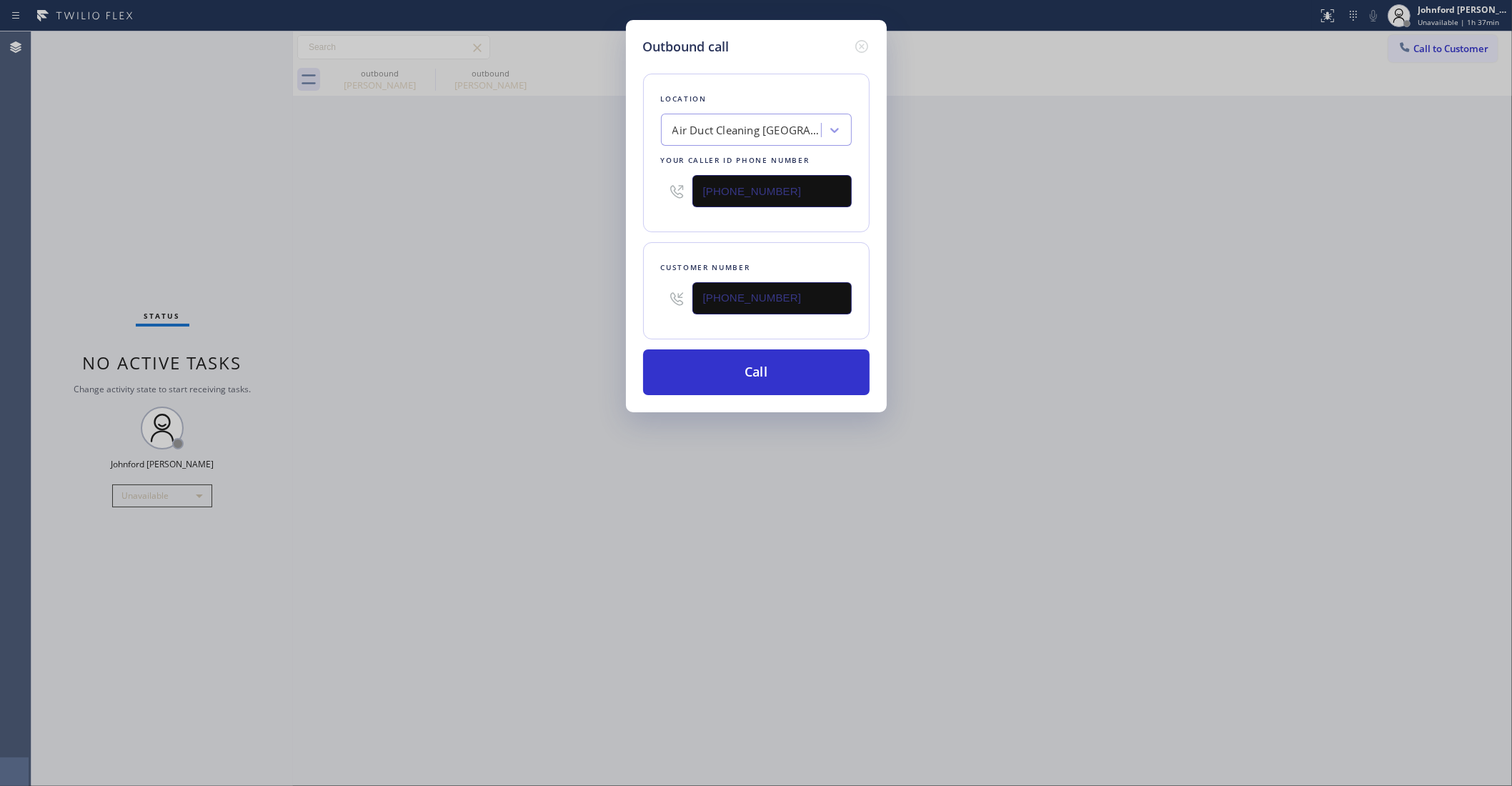
drag, startPoint x: 802, startPoint y: 290, endPoint x: 607, endPoint y: 290, distance: 195.0
click at [610, 290] on div "Outbound call Location Air Duct Cleaning Los Angeles Your caller id phone numbe…" at bounding box center [756, 393] width 1512 height 786
paste input "___) ___-____"
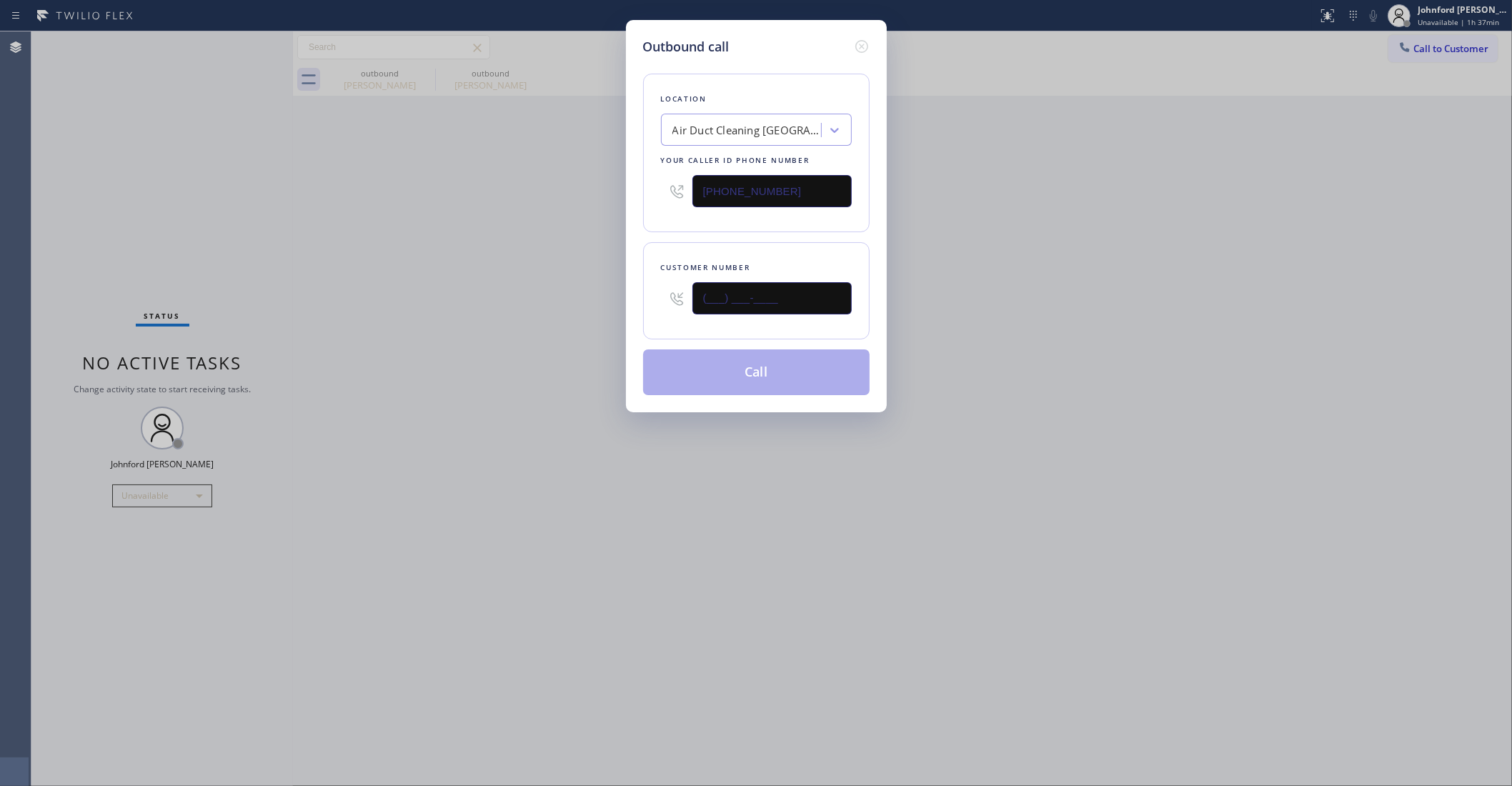
type input "(___) ___-____"
drag, startPoint x: 783, startPoint y: 299, endPoint x: 572, endPoint y: 313, distance: 211.5
click at [611, 306] on div "Outbound call Location Air Duct Cleaning [GEOGRAPHIC_DATA] Your caller id phone…" at bounding box center [756, 393] width 1512 height 786
paste input "714) 539-9676"
type input "(714) 539-9676"
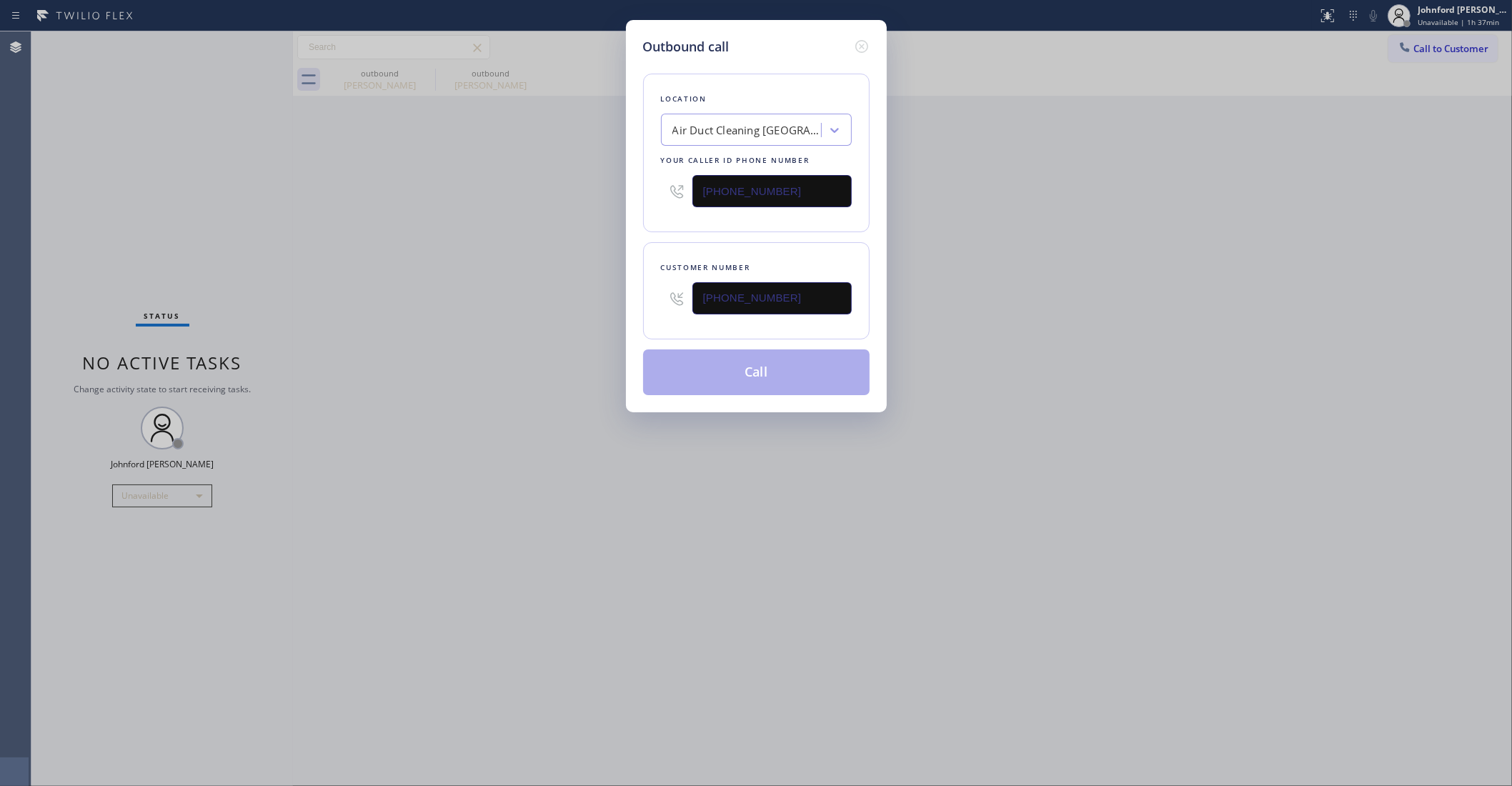
click at [572, 313] on div "Outbound call Location Air Duct Cleaning Los Angeles Your caller id phone numbe…" at bounding box center [756, 393] width 1512 height 786
click at [741, 362] on button "Call" at bounding box center [757, 372] width 227 height 46
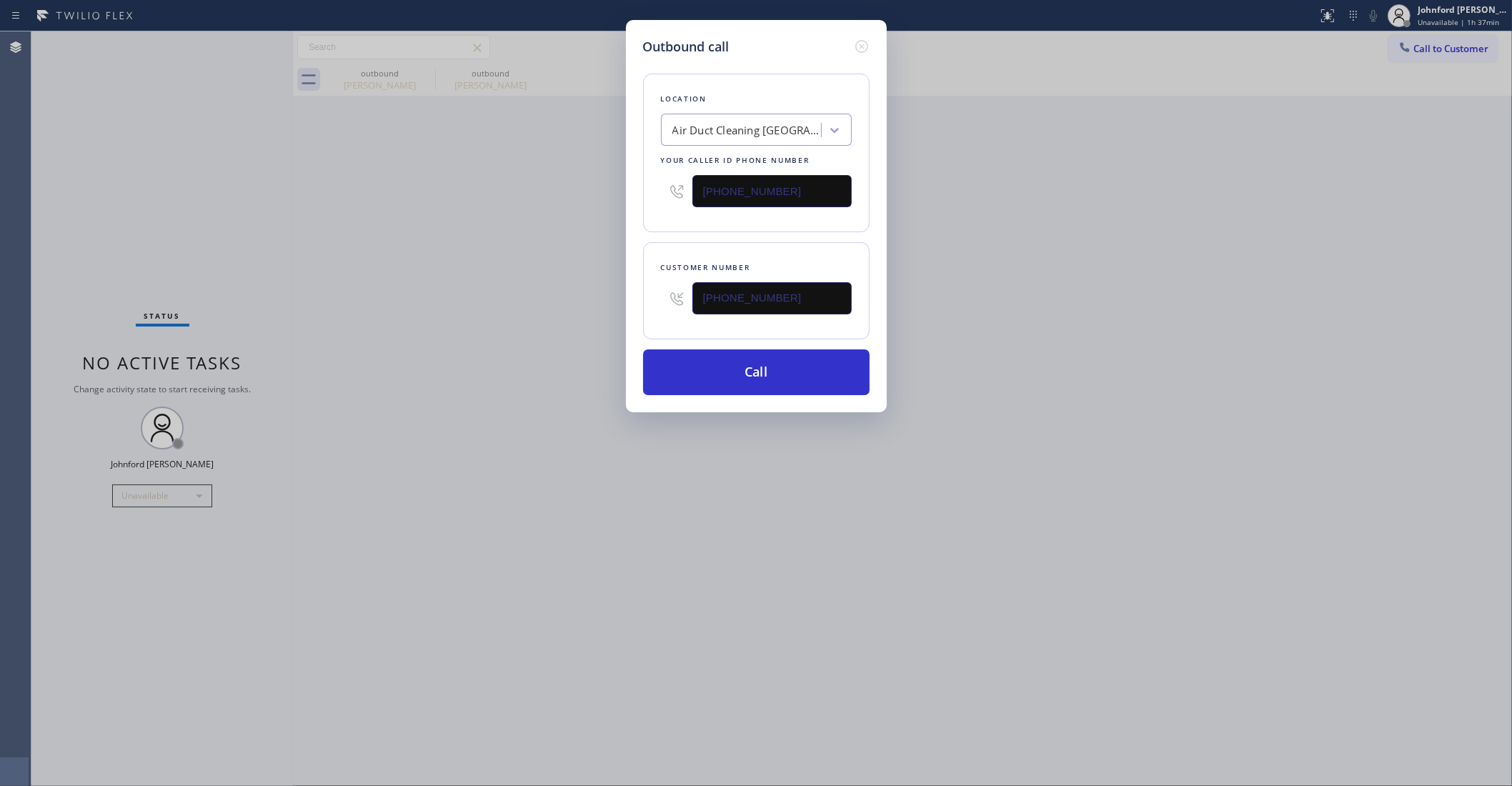
drag, startPoint x: 1167, startPoint y: 260, endPoint x: 1180, endPoint y: 165, distance: 95.9
click at [1169, 258] on div "Outbound call Location Air Duct Cleaning Los Angeles Your caller id phone numbe…" at bounding box center [756, 393] width 1512 height 786
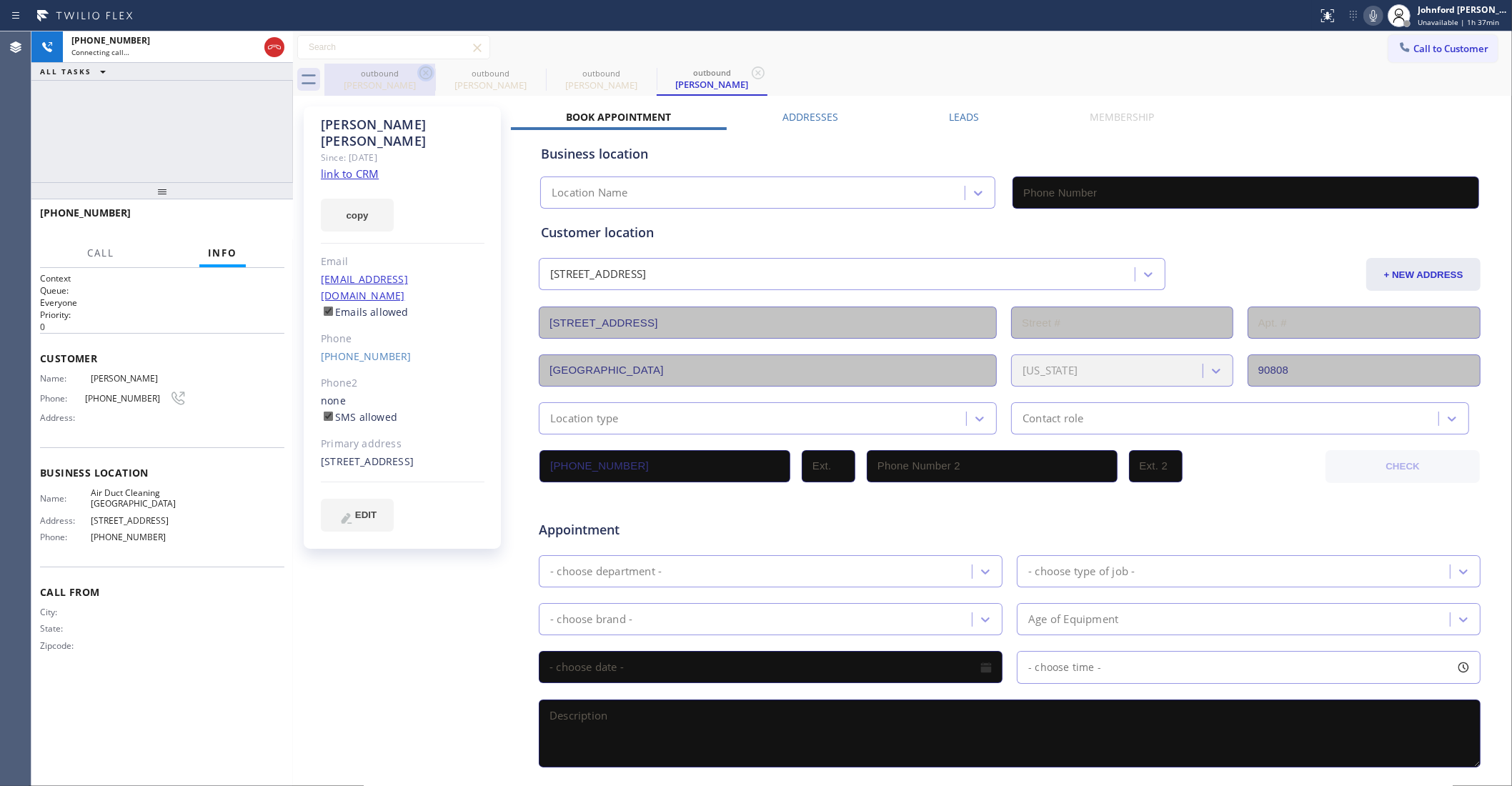
click at [417, 70] on icon at bounding box center [426, 73] width 17 height 17
type input "[PHONE_NUMBER]"
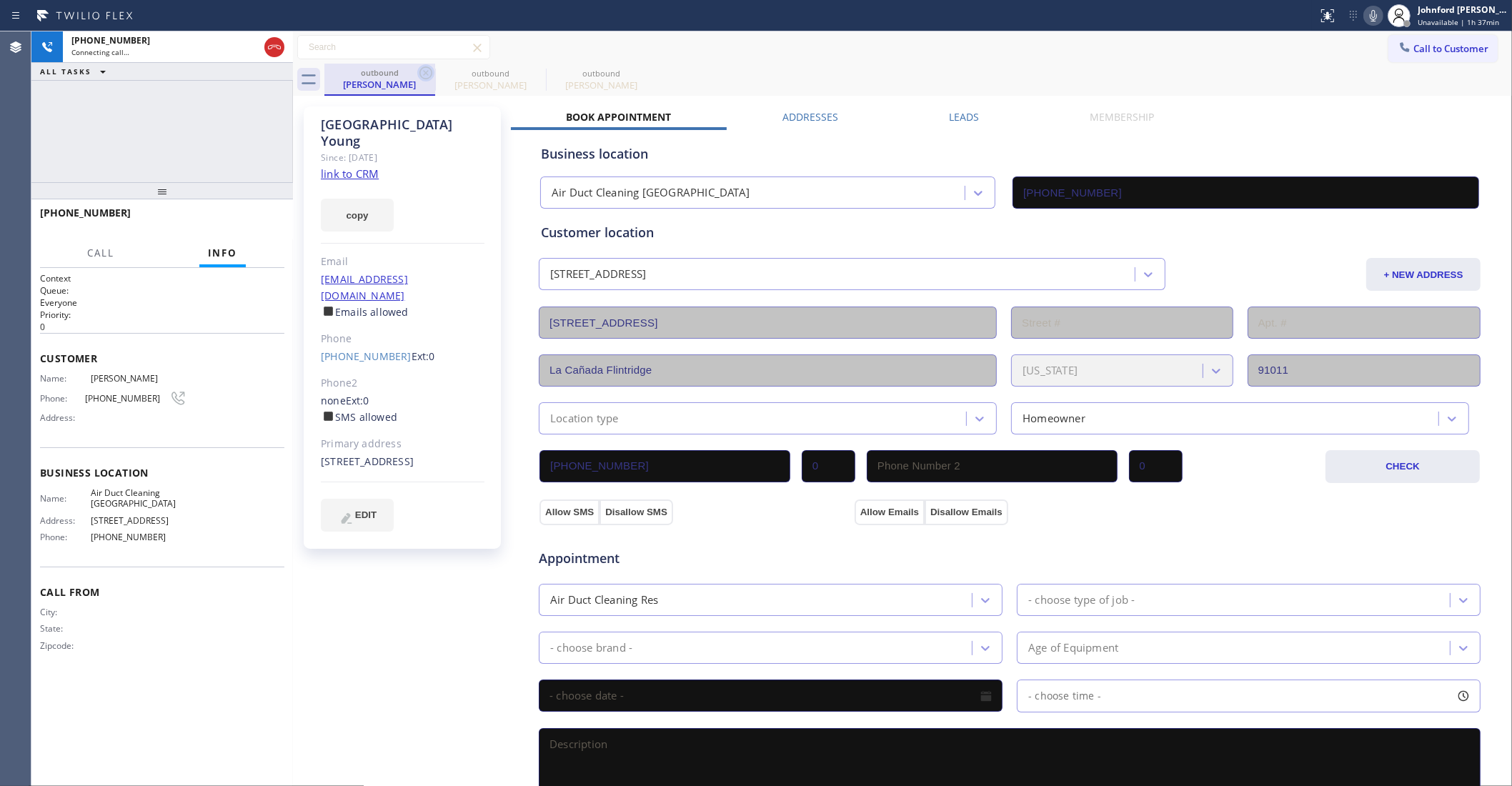
click at [422, 70] on icon at bounding box center [426, 73] width 17 height 17
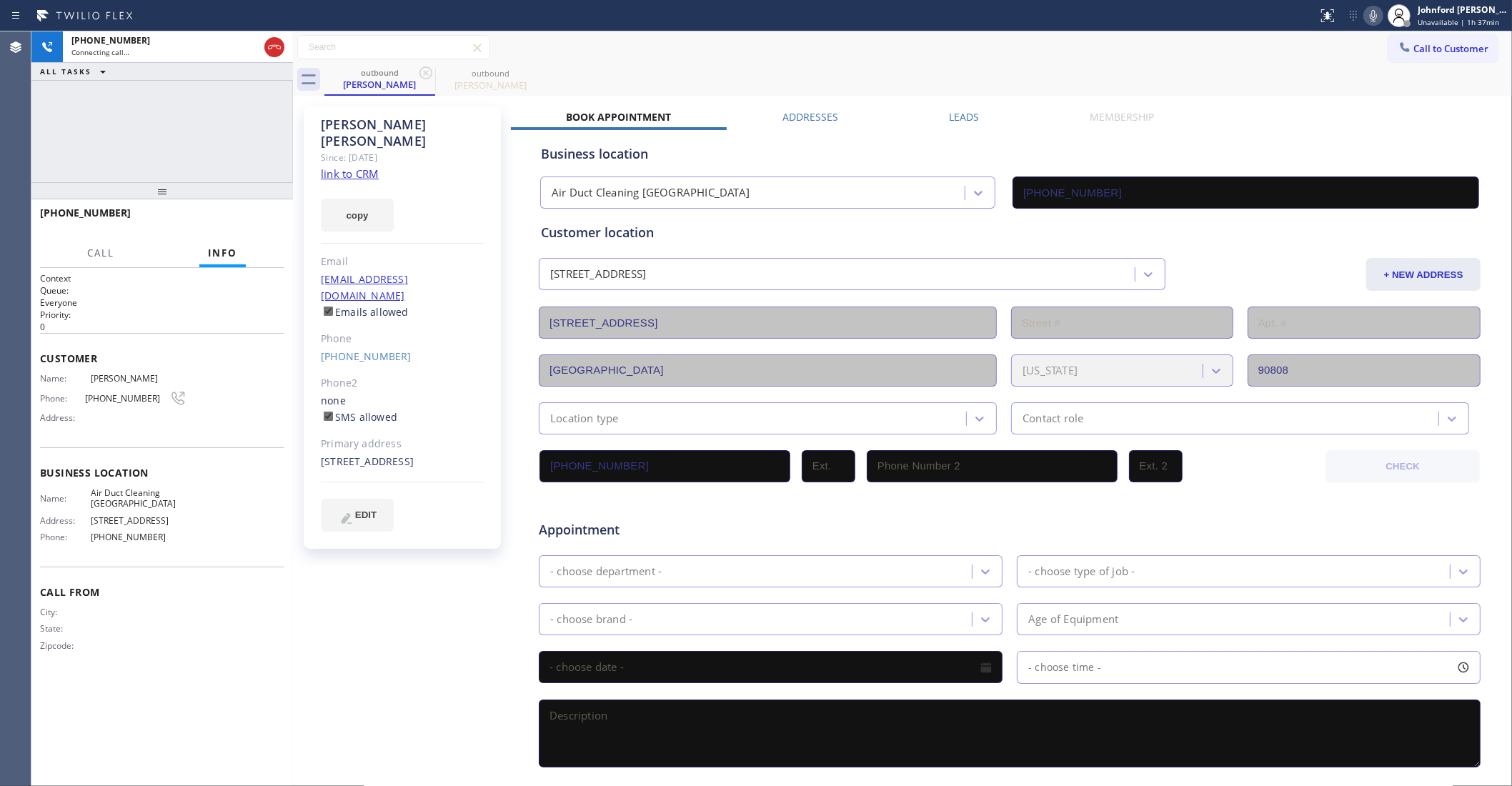
click at [722, 70] on div "outbound Maria Schoenborn outbound Maria Schoenborn" at bounding box center [918, 80] width 1188 height 32
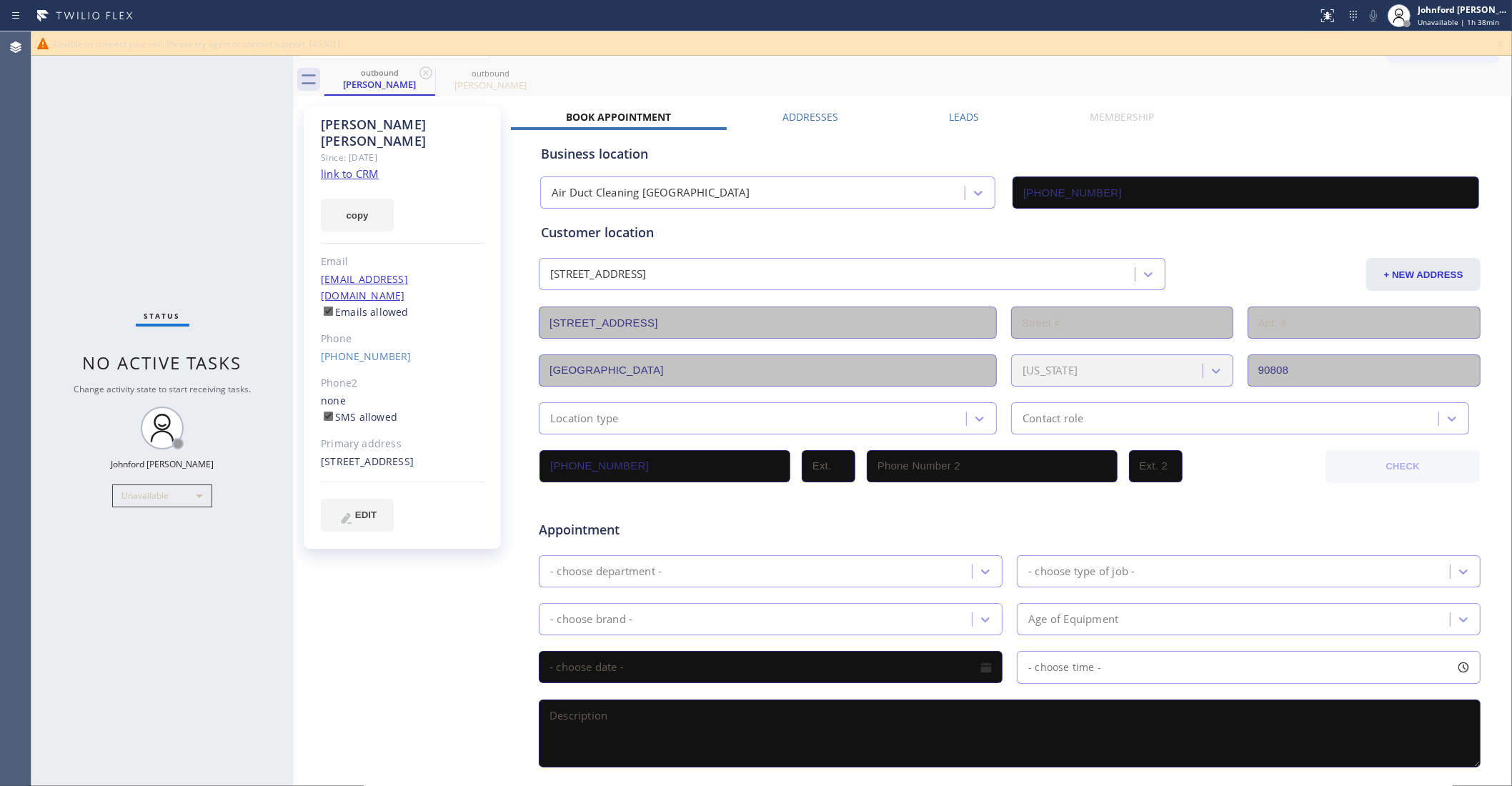
click at [1501, 44] on icon at bounding box center [1501, 43] width 5 height 5
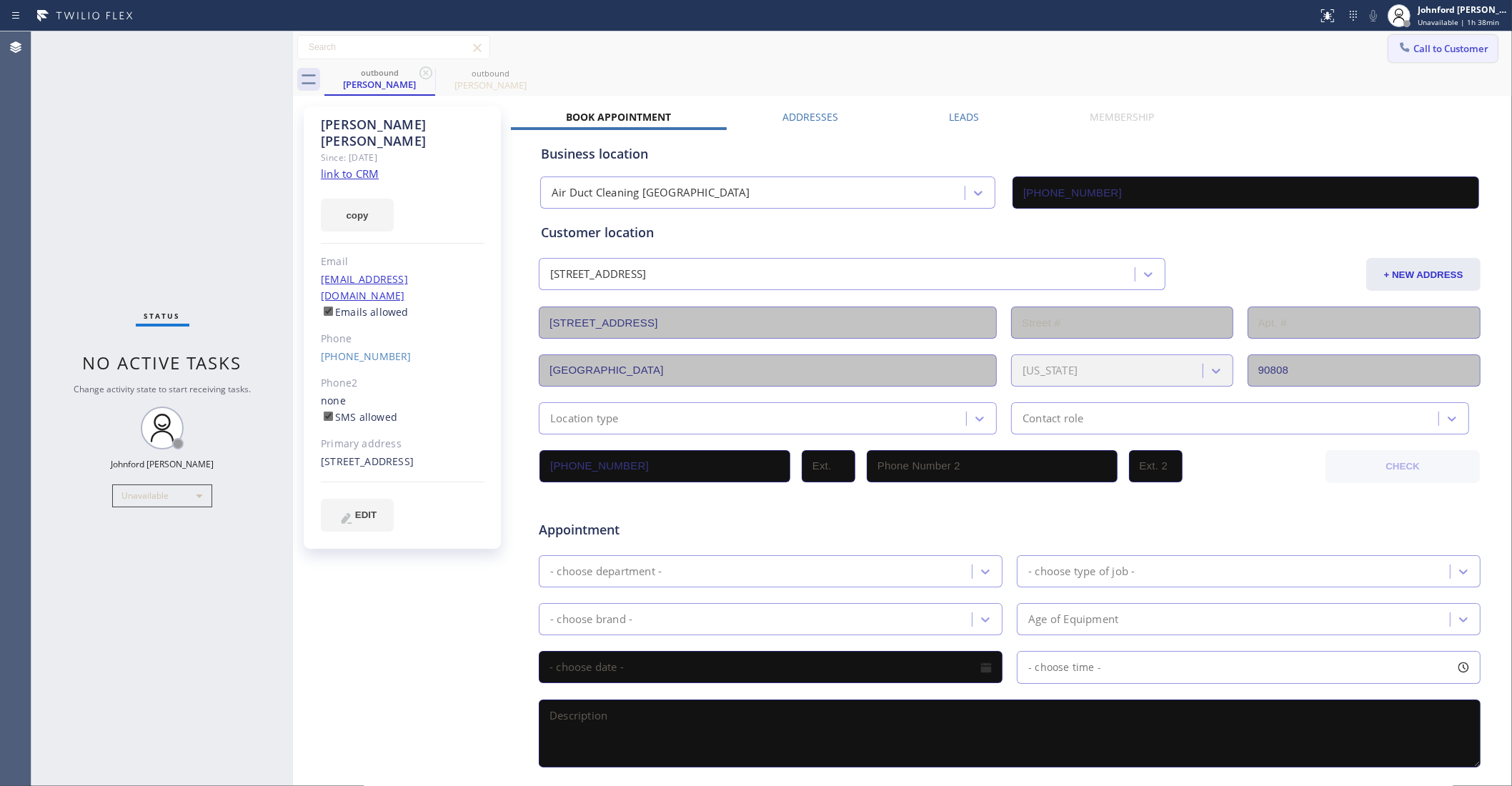
click at [1415, 48] on span "Call to Customer" at bounding box center [1451, 48] width 75 height 13
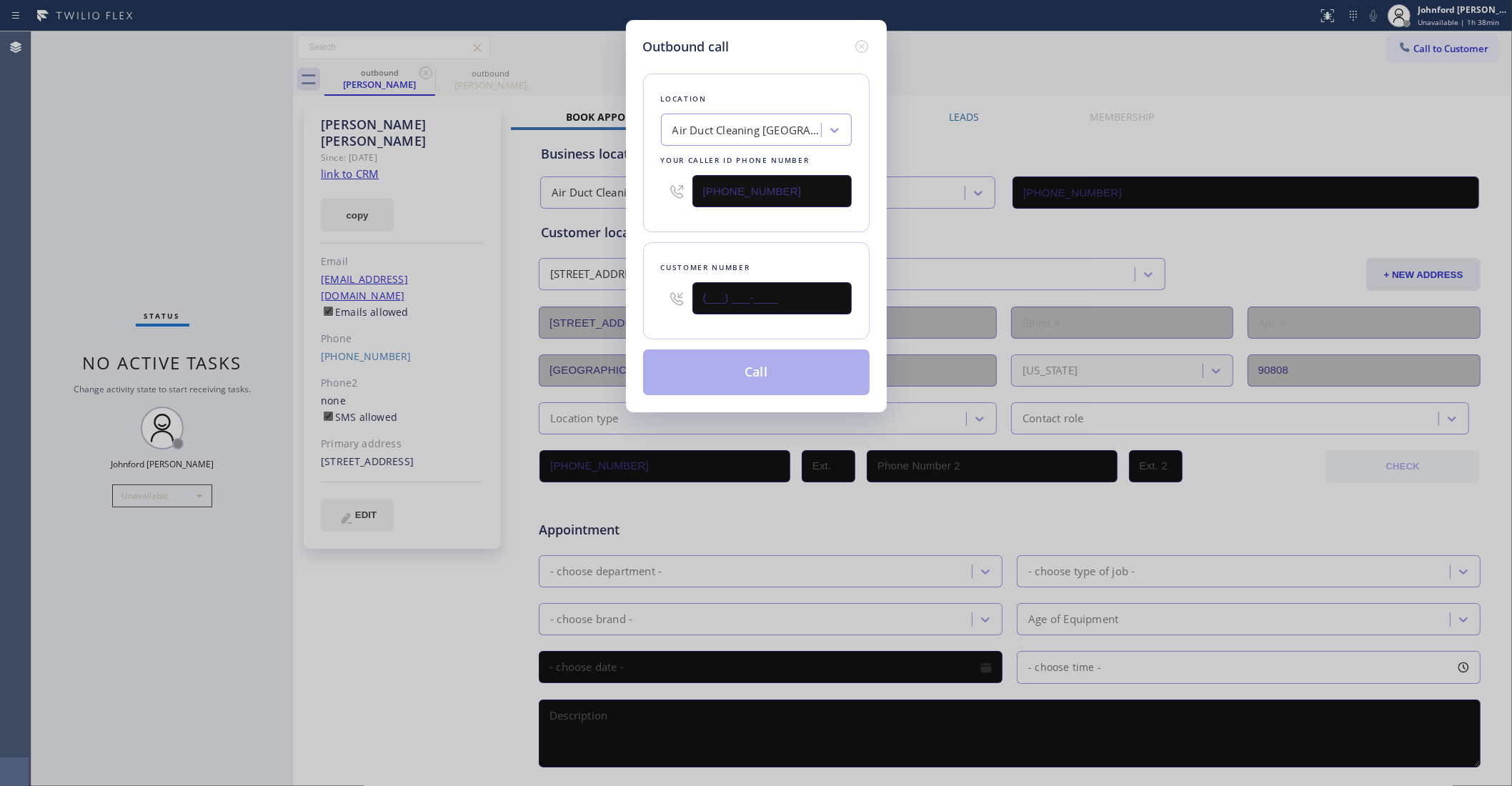
drag, startPoint x: 794, startPoint y: 287, endPoint x: 666, endPoint y: 255, distance: 131.9
click at [588, 292] on div "Outbound call Location Air Duct Cleaning [GEOGRAPHIC_DATA] Your caller id phone…" at bounding box center [756, 393] width 1512 height 786
paste input "773) 301-4941"
click at [709, 225] on div "Location Air Duct Cleaning [GEOGRAPHIC_DATA] Your caller id phone number [PHONE…" at bounding box center [757, 152] width 227 height 159
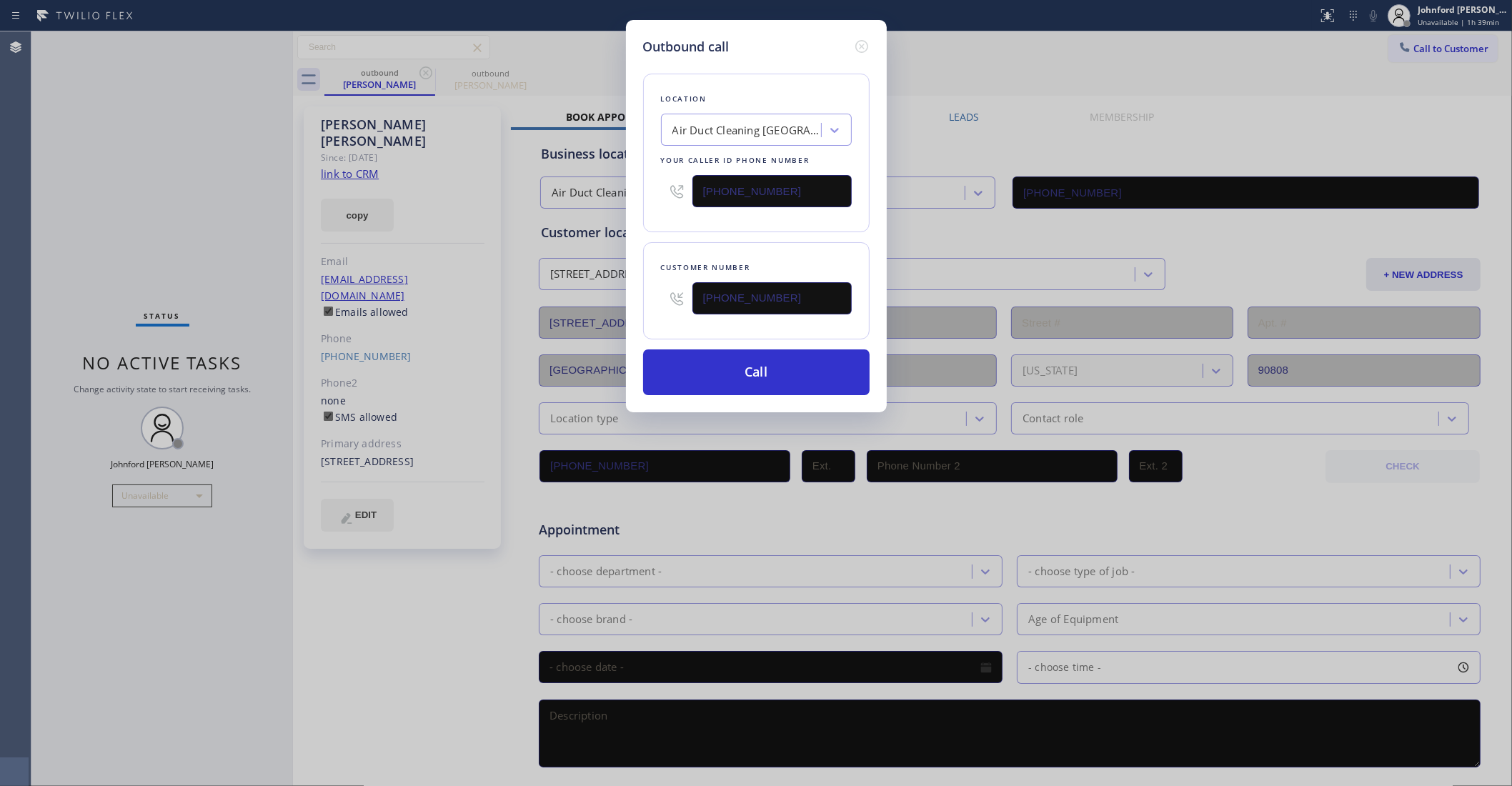
click at [1069, 82] on div "Outbound call Location Air Duct Cleaning Los Angeles Your caller id phone numbe…" at bounding box center [756, 393] width 1512 height 786
click at [862, 39] on icon at bounding box center [862, 46] width 17 height 17
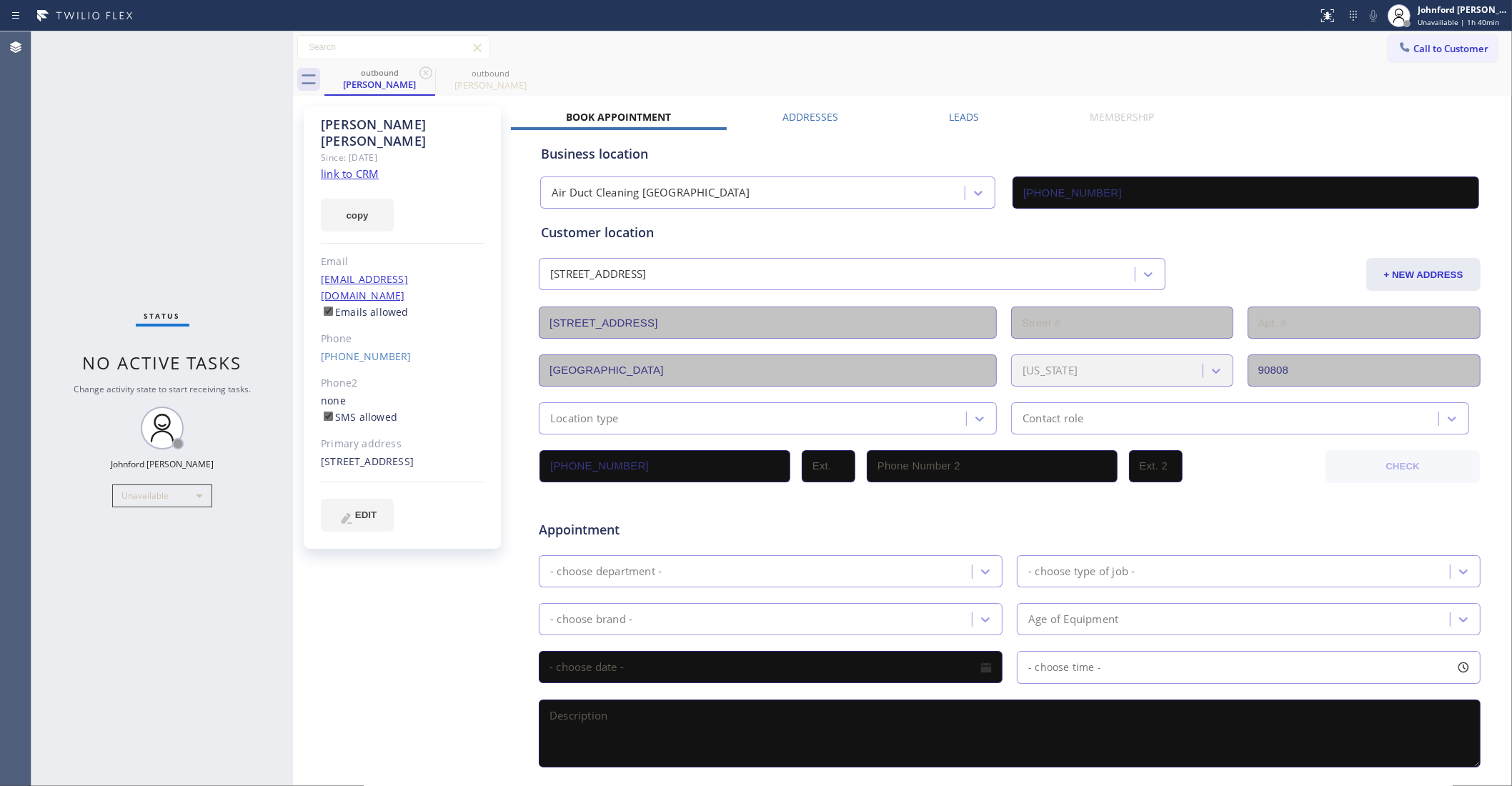
click at [859, 68] on div "outbound Maria Schoenborn outbound Maria Schoenborn" at bounding box center [918, 80] width 1188 height 32
click at [430, 70] on icon at bounding box center [426, 73] width 17 height 17
click at [0, 0] on icon at bounding box center [0, 0] width 0 height 0
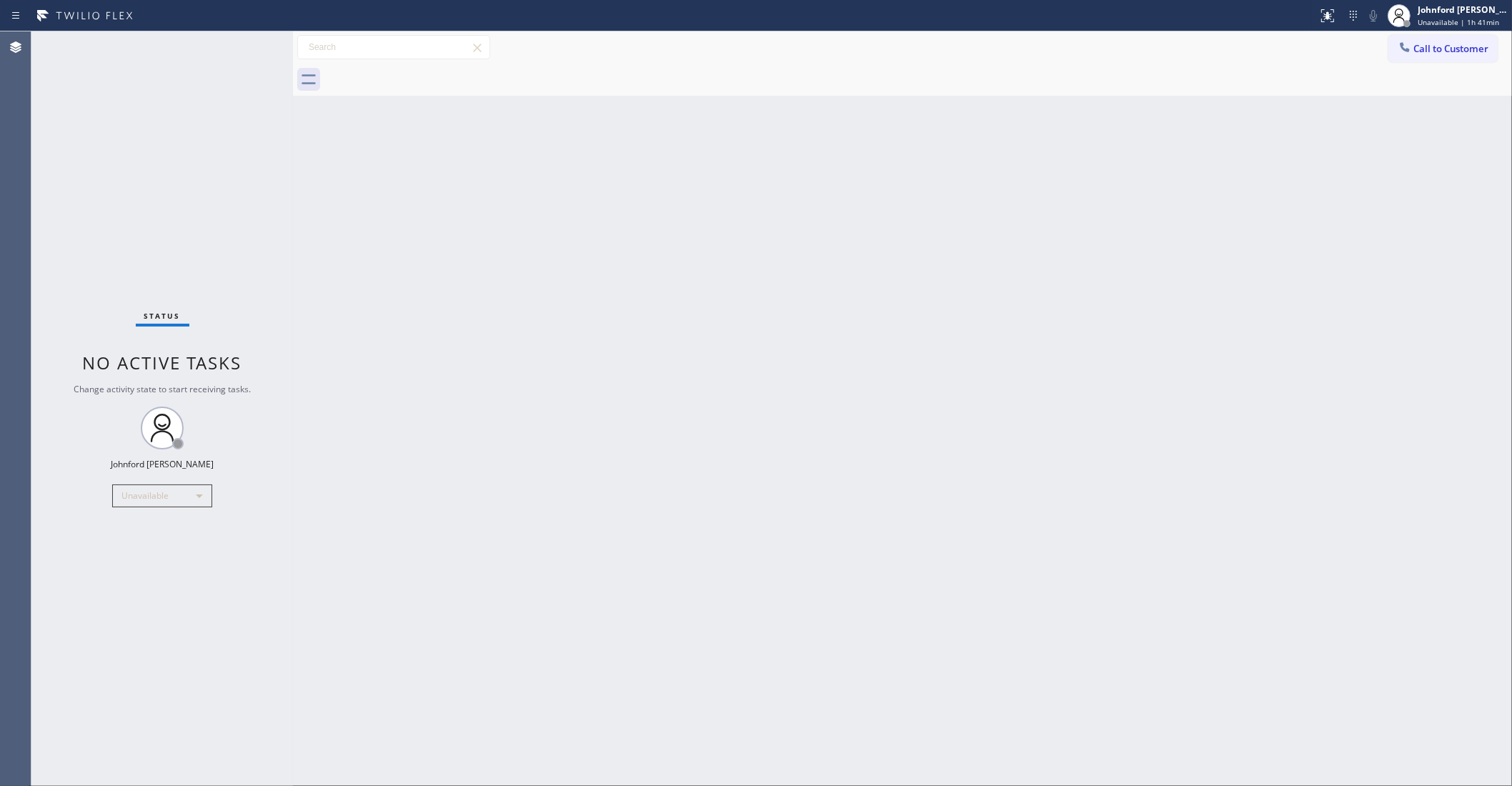
drag, startPoint x: 383, startPoint y: 186, endPoint x: 400, endPoint y: 172, distance: 22.0
click at [384, 187] on div "Back to Dashboard Change Sender ID Customers Technicians Select a contact Outbo…" at bounding box center [903, 408] width 1219 height 755
click at [1456, 31] on div "Call to Customer Outbound call Location Air Duct Cleaning [GEOGRAPHIC_DATA] You…" at bounding box center [903, 47] width 1219 height 32
click at [1410, 56] on button "Call to Customer" at bounding box center [1443, 48] width 110 height 27
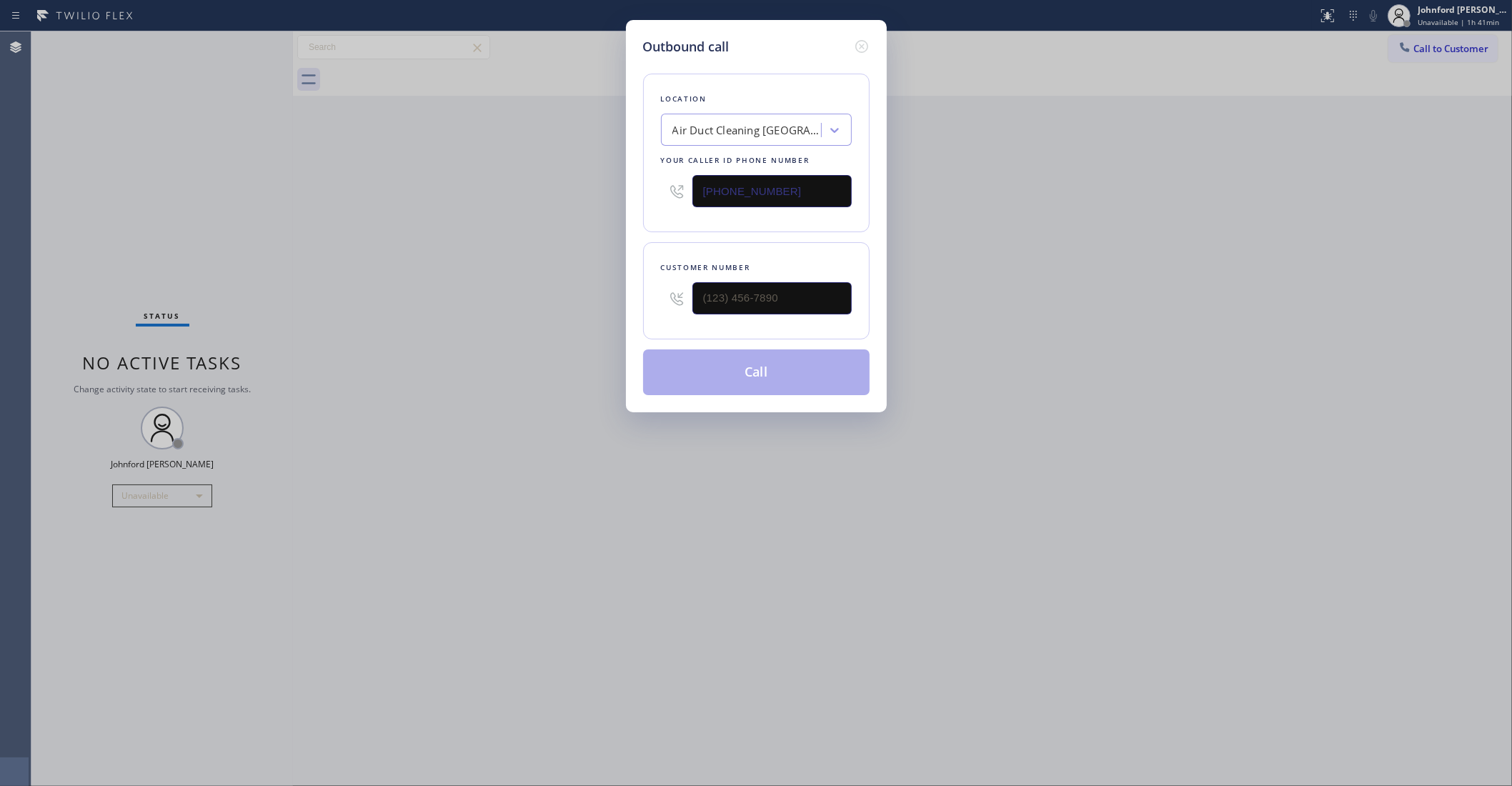
drag, startPoint x: 758, startPoint y: 311, endPoint x: 507, endPoint y: 323, distance: 251.3
click at [507, 323] on div "Outbound call Location Air Duct Cleaning [GEOGRAPHIC_DATA] Your caller id phone…" at bounding box center [756, 393] width 1512 height 786
click at [852, 293] on div "Customer number" at bounding box center [757, 290] width 227 height 97
click at [795, 290] on input "(___) ___-____" at bounding box center [772, 299] width 159 height 32
paste input "714) 749-0515"
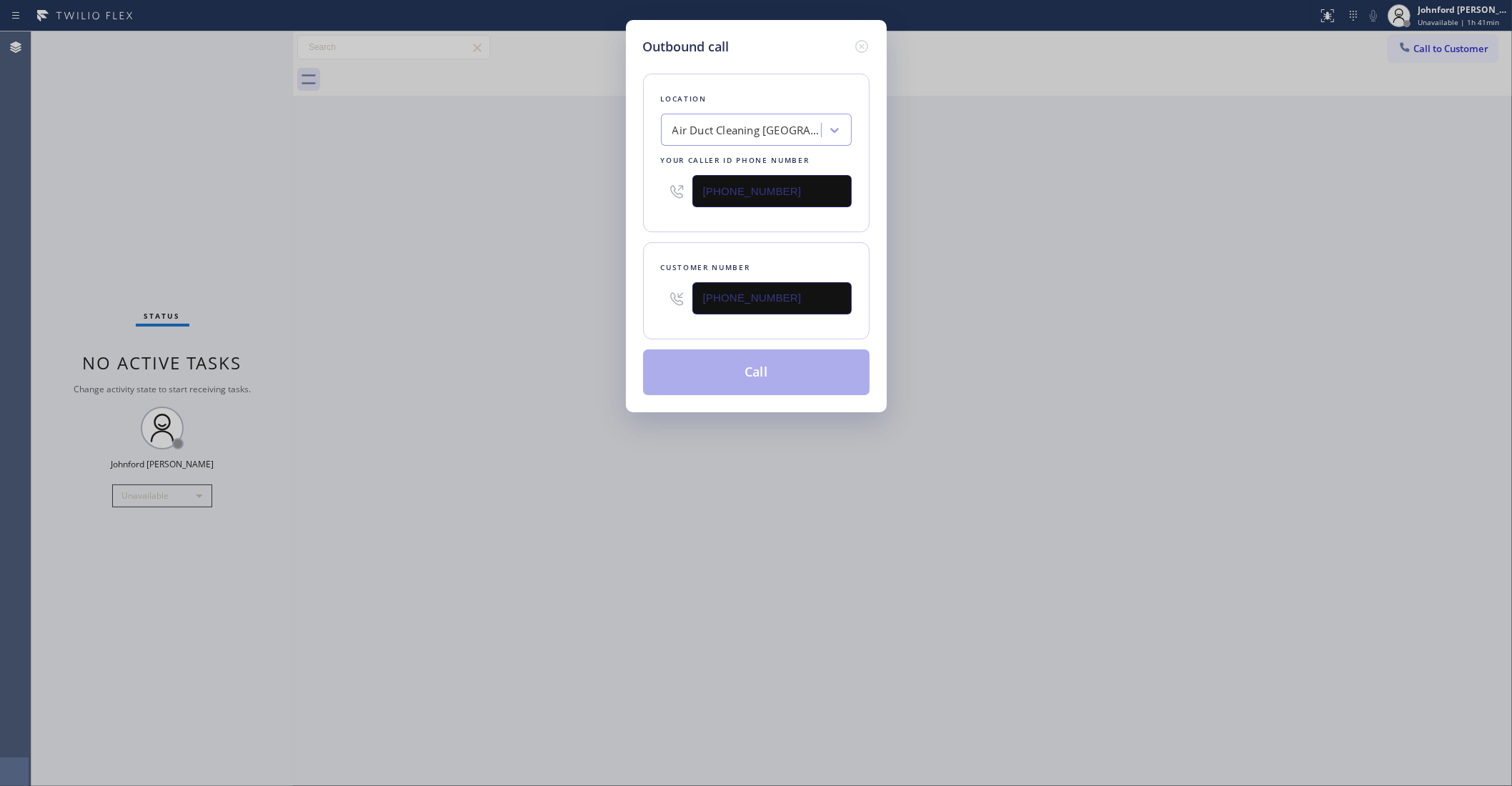
drag, startPoint x: 951, startPoint y: 291, endPoint x: 1044, endPoint y: 219, distance: 117.6
click at [963, 293] on div "Outbound call Location Air Duct Cleaning Los Angeles Your caller id phone numbe…" at bounding box center [756, 393] width 1512 height 786
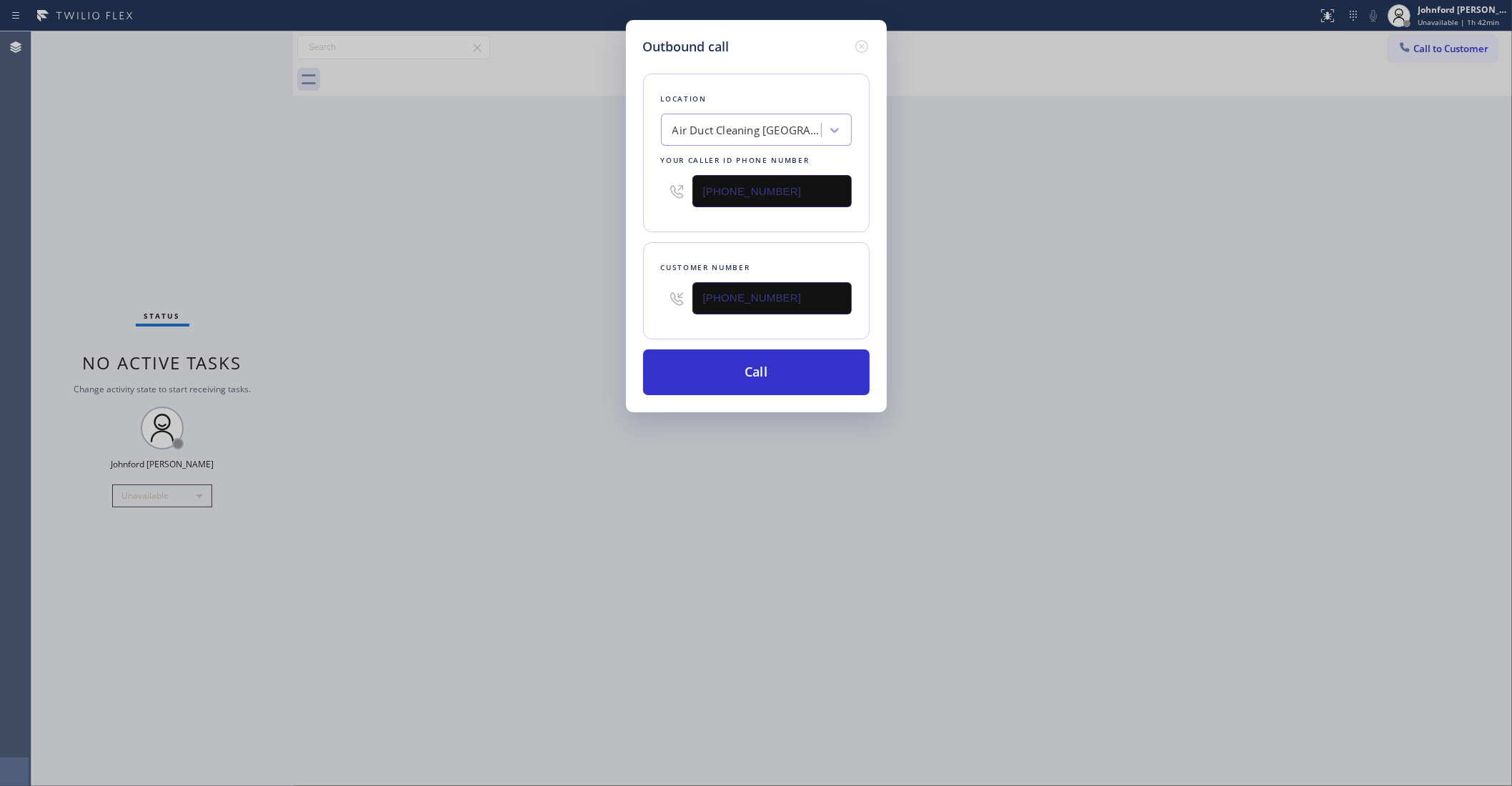
drag, startPoint x: 784, startPoint y: 294, endPoint x: 584, endPoint y: 304, distance: 200.2
click at [584, 304] on div "Outbound call Location Air Duct Cleaning Los Angeles Your caller id phone numbe…" at bounding box center [756, 393] width 1512 height 786
paste input "323) 632-7503"
type input "(323) 632-7503"
click at [581, 304] on div "Outbound call Location Air Duct Cleaning Los Angeles Your caller id phone numbe…" at bounding box center [756, 393] width 1512 height 786
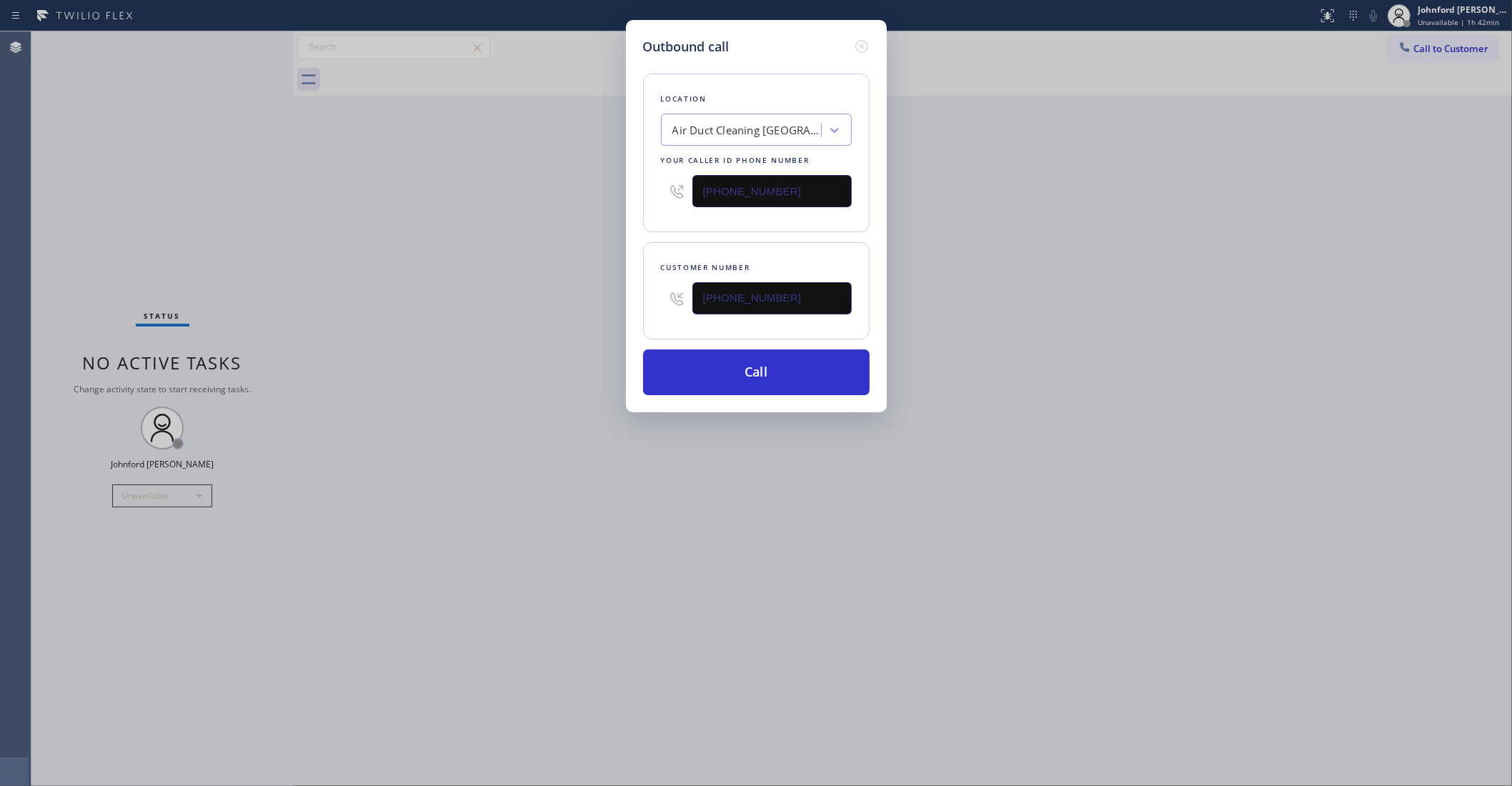
click at [1051, 219] on div "Outbound call Location Air Duct Cleaning Los Angeles Your caller id phone numbe…" at bounding box center [756, 393] width 1512 height 786
click at [795, 365] on button "Call" at bounding box center [757, 372] width 227 height 46
drag, startPoint x: 1052, startPoint y: 265, endPoint x: 1161, endPoint y: 73, distance: 220.8
click at [1072, 243] on div "Outbound call Location Air Duct Cleaning Los Angeles Your caller id phone numbe…" at bounding box center [756, 393] width 1512 height 786
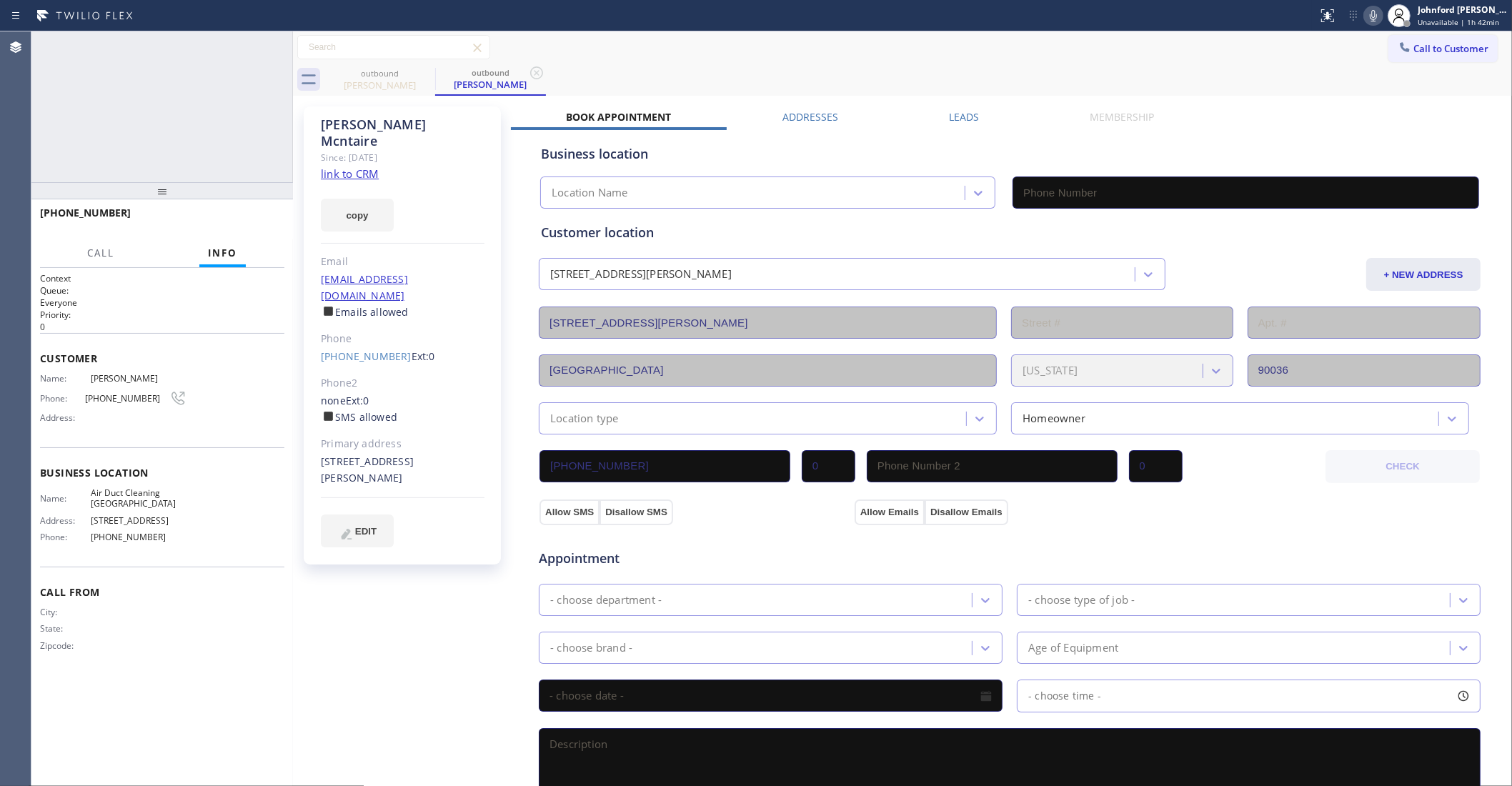
type input "[PHONE_NUMBER]"
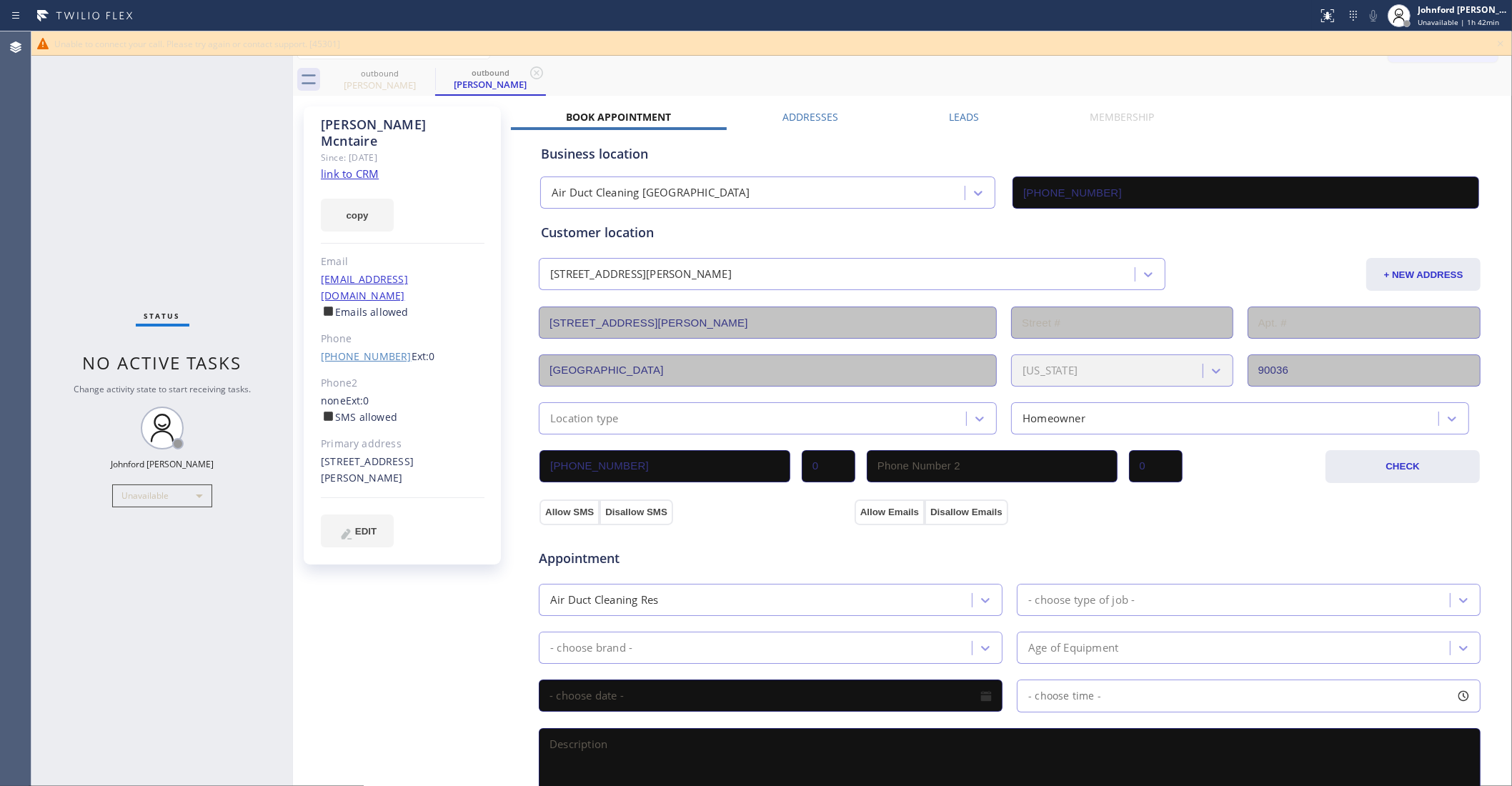
click at [338, 349] on link "(323) 632-7503" at bounding box center [366, 356] width 90 height 14
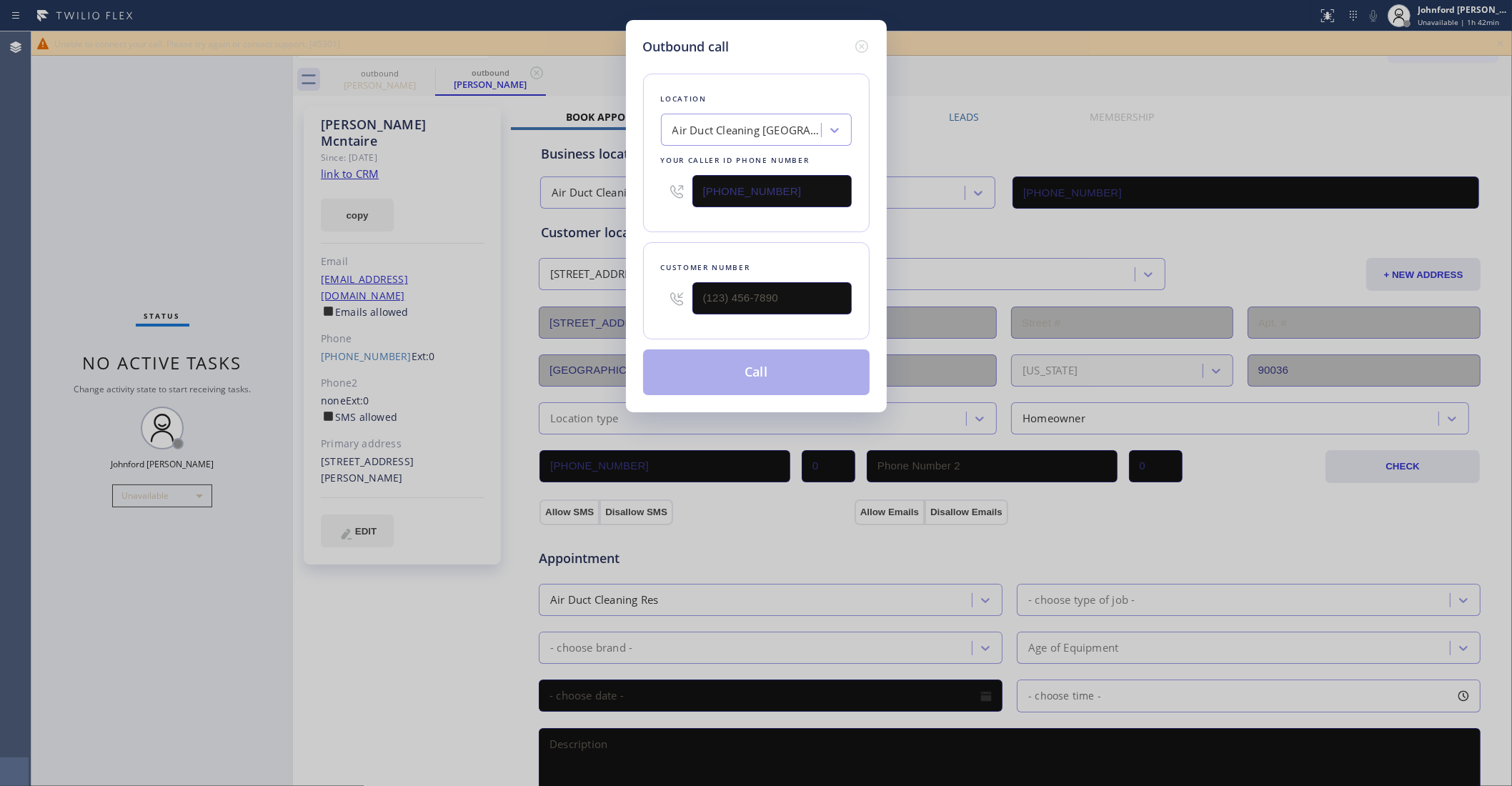
type input "(323) 632-7503"
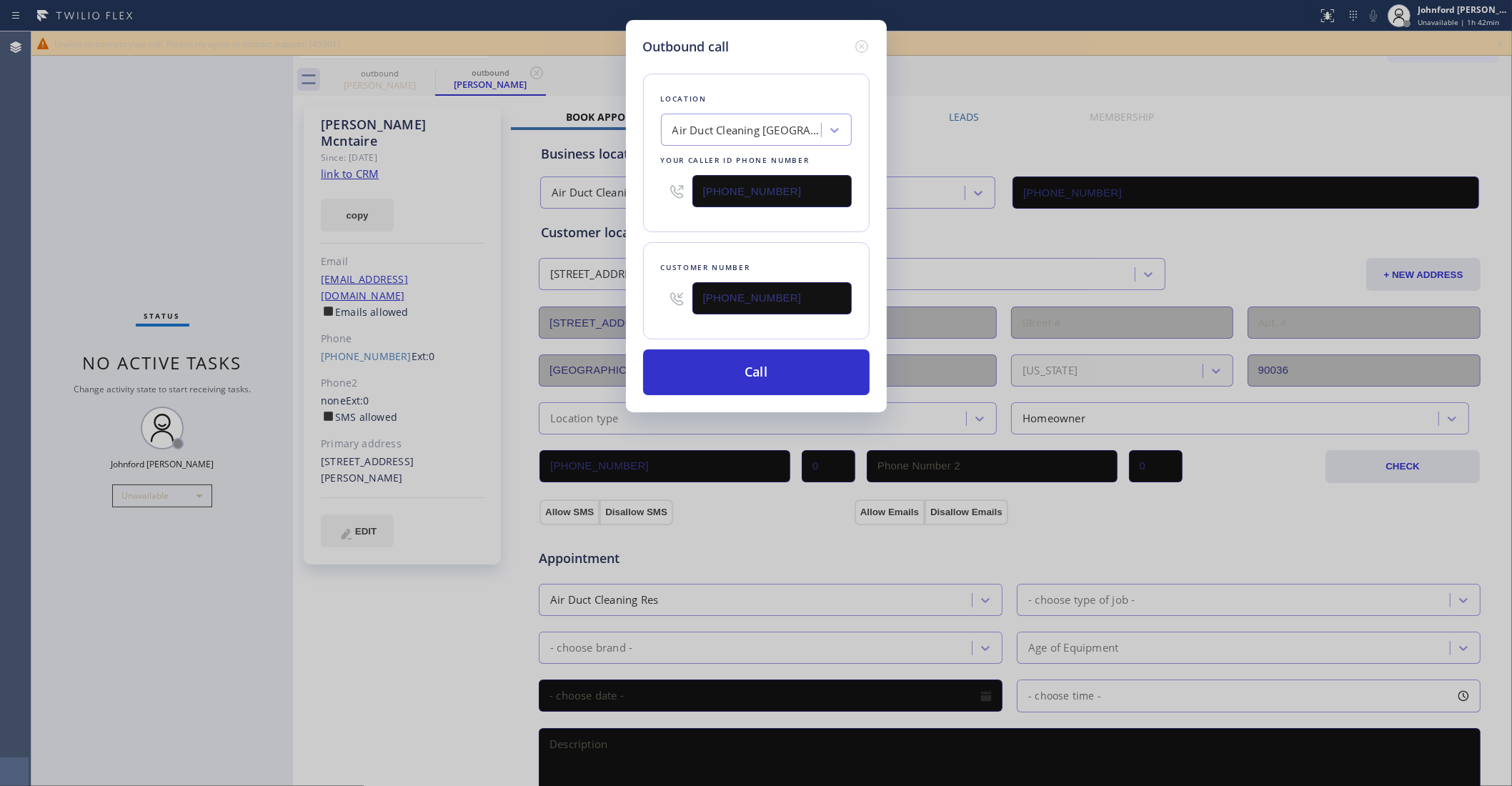
drag, startPoint x: 797, startPoint y: 195, endPoint x: 702, endPoint y: 202, distance: 95.3
click at [702, 202] on input "[PHONE_NUMBER]" at bounding box center [772, 192] width 159 height 32
paste input "94"
type input "(855) 900-0094"
click at [748, 374] on button "Call" at bounding box center [757, 372] width 227 height 46
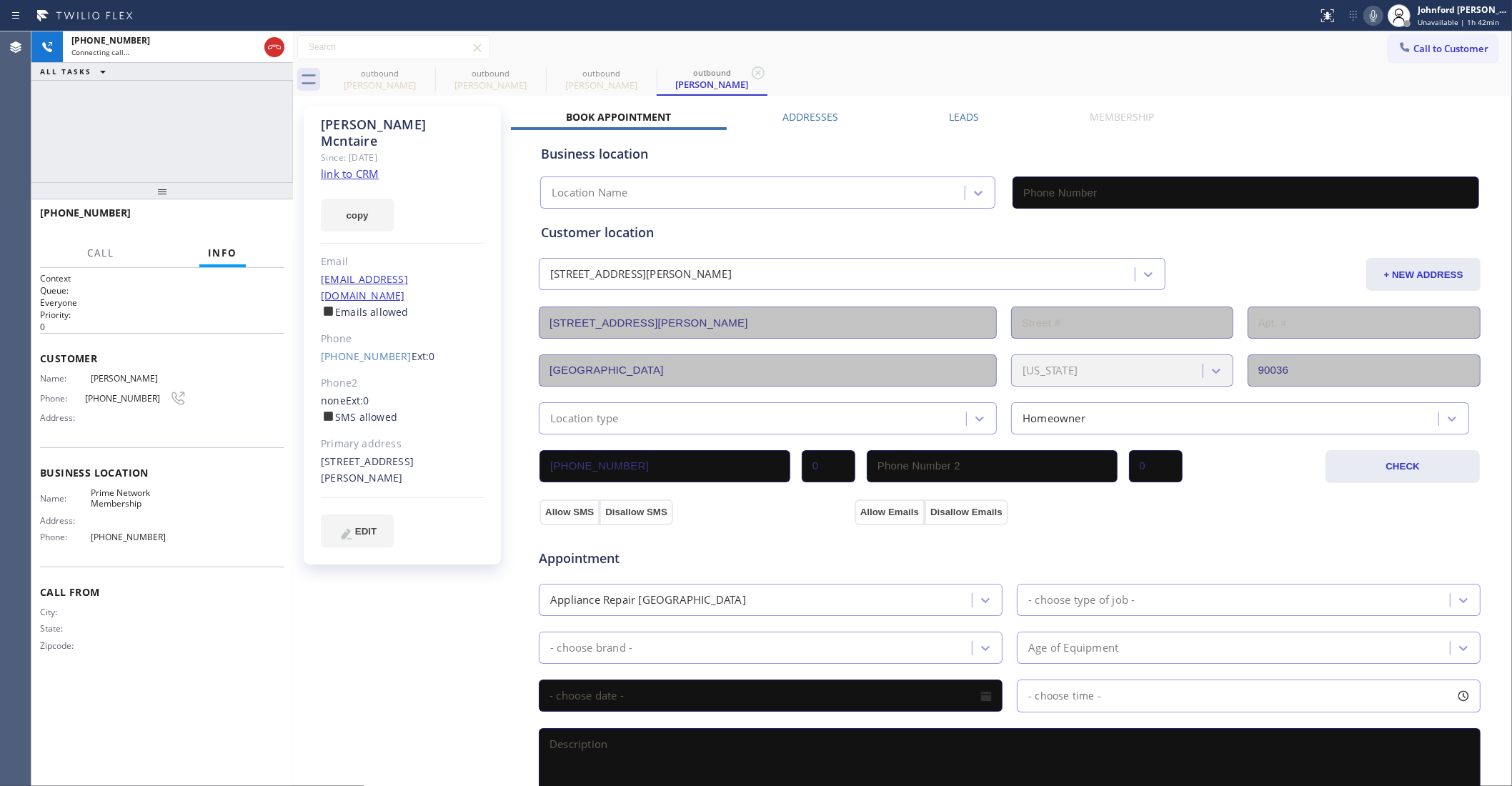
type input "(855) 900-0094"
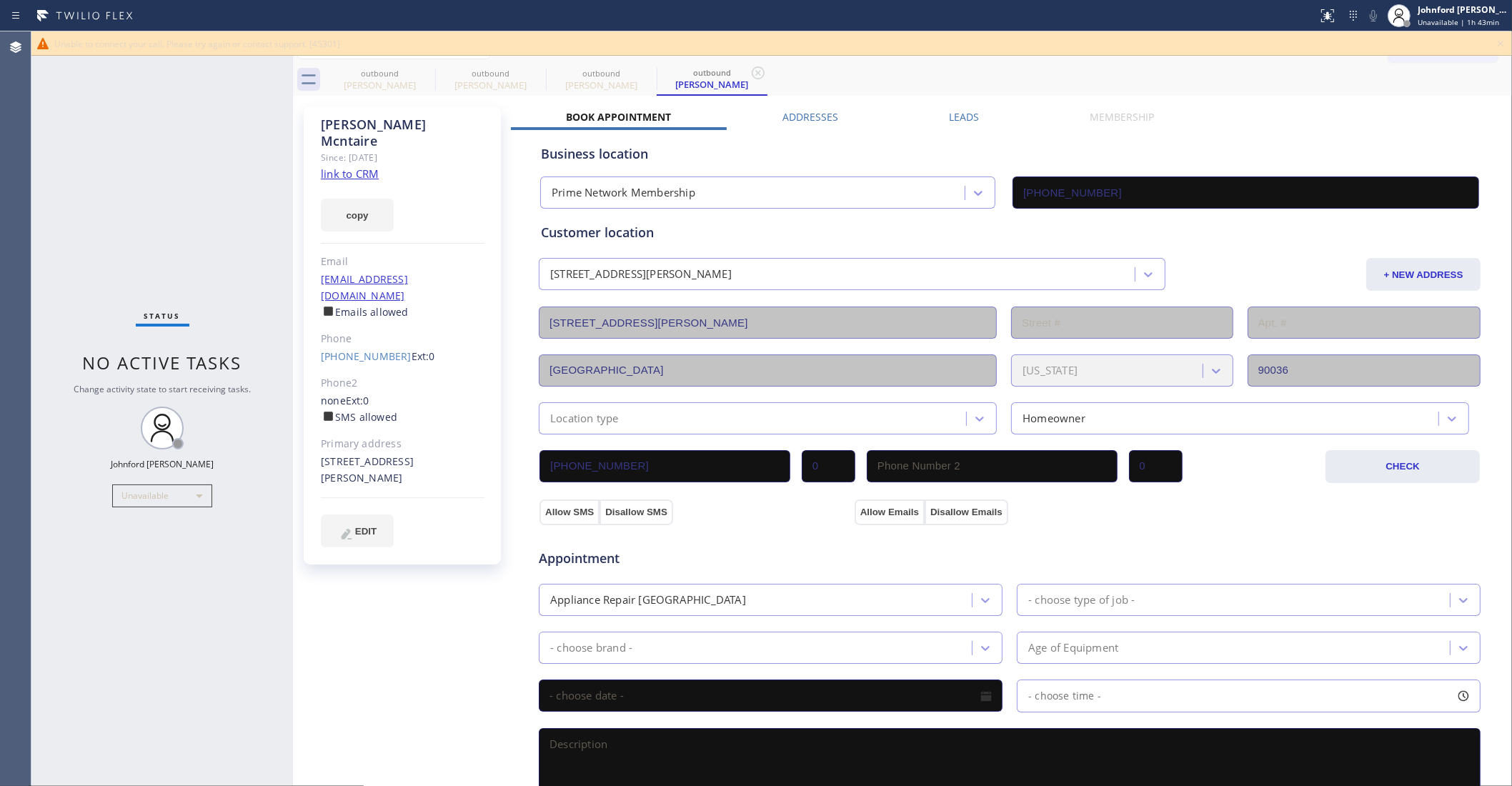
click at [1501, 43] on icon at bounding box center [1501, 44] width 17 height 17
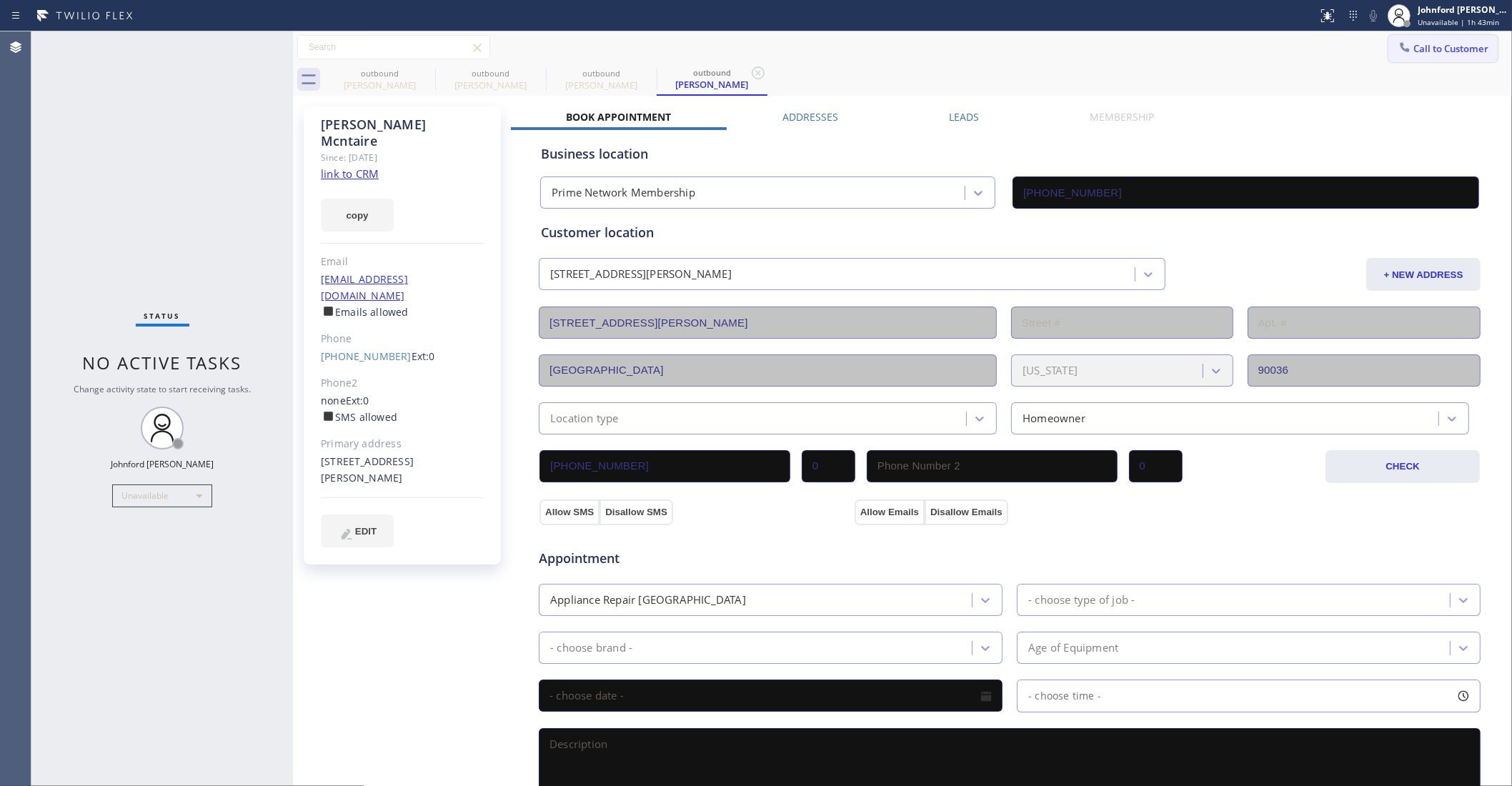
click at [1462, 48] on button "Call to Customer" at bounding box center [1443, 48] width 110 height 27
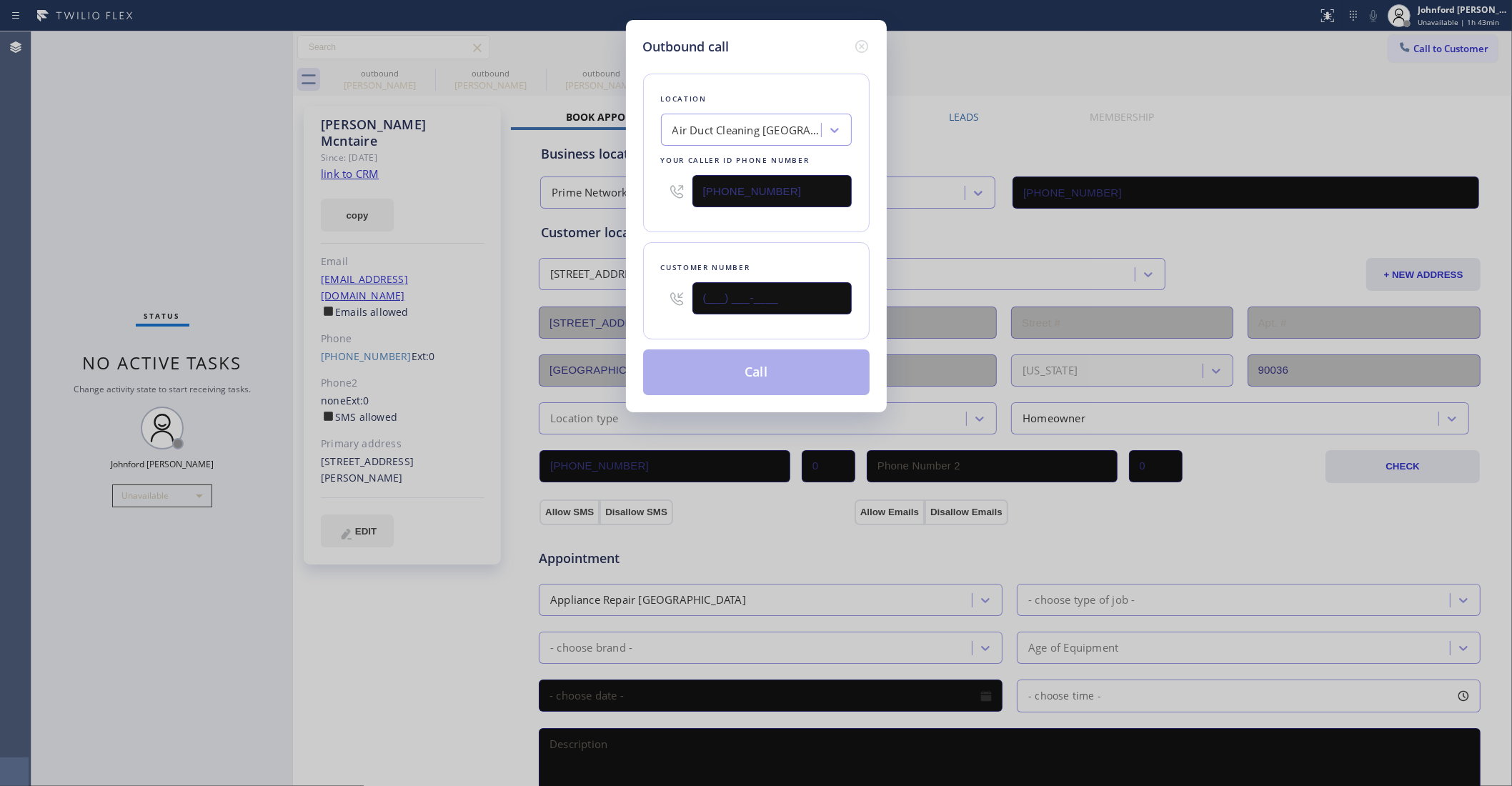
drag, startPoint x: 695, startPoint y: 294, endPoint x: 604, endPoint y: 304, distance: 91.5
click at [611, 304] on div "Outbound call Location Air Duct Cleaning [GEOGRAPHIC_DATA] Your caller id phone…" at bounding box center [756, 393] width 1512 height 786
paste input "415) 572-4934"
type input "(415) 572-4934"
click at [679, 225] on div "Location Air Duct Cleaning [GEOGRAPHIC_DATA] Your caller id phone number [PHONE…" at bounding box center [757, 152] width 227 height 159
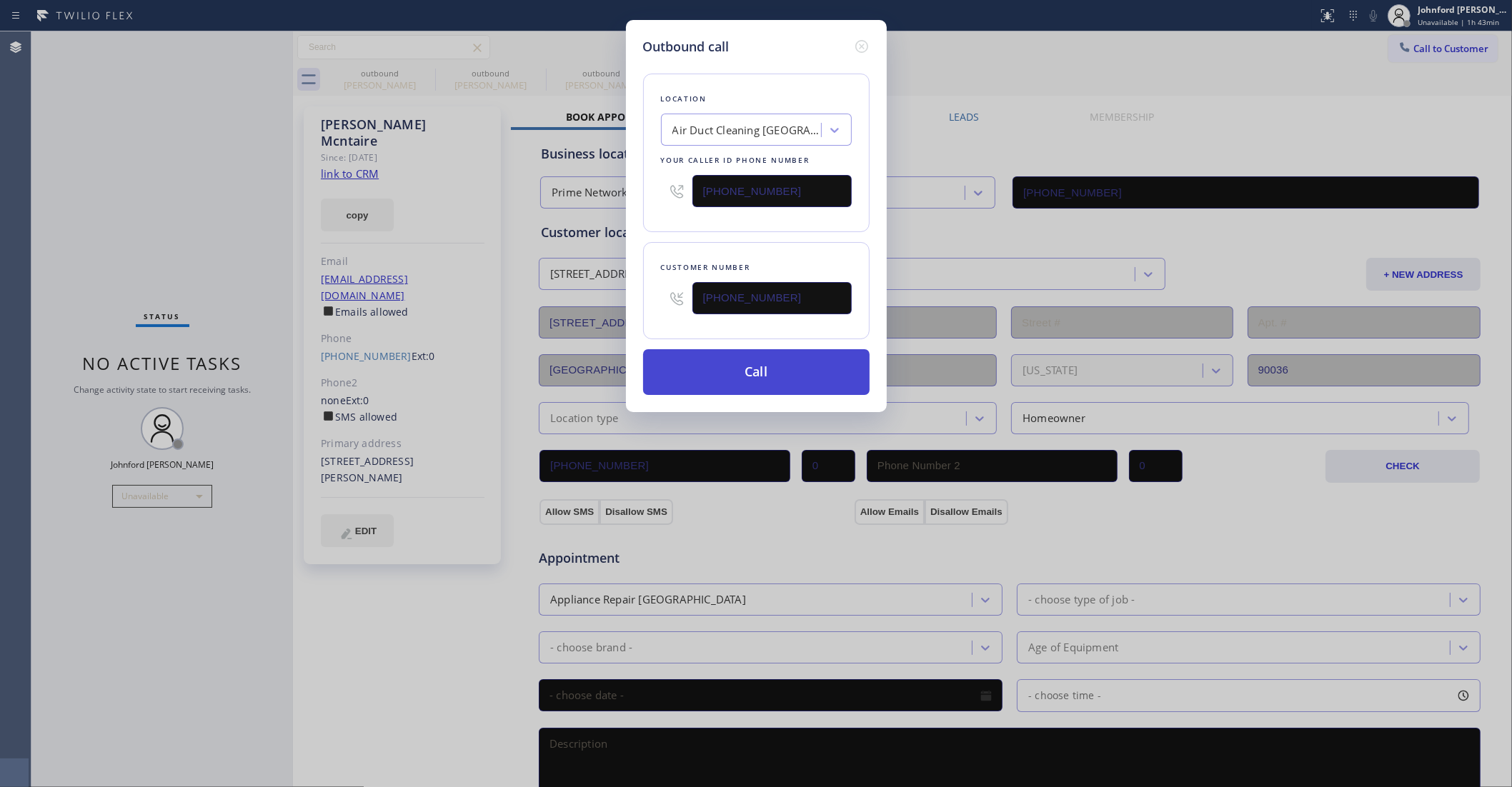
click at [773, 358] on button "Call" at bounding box center [757, 372] width 227 height 46
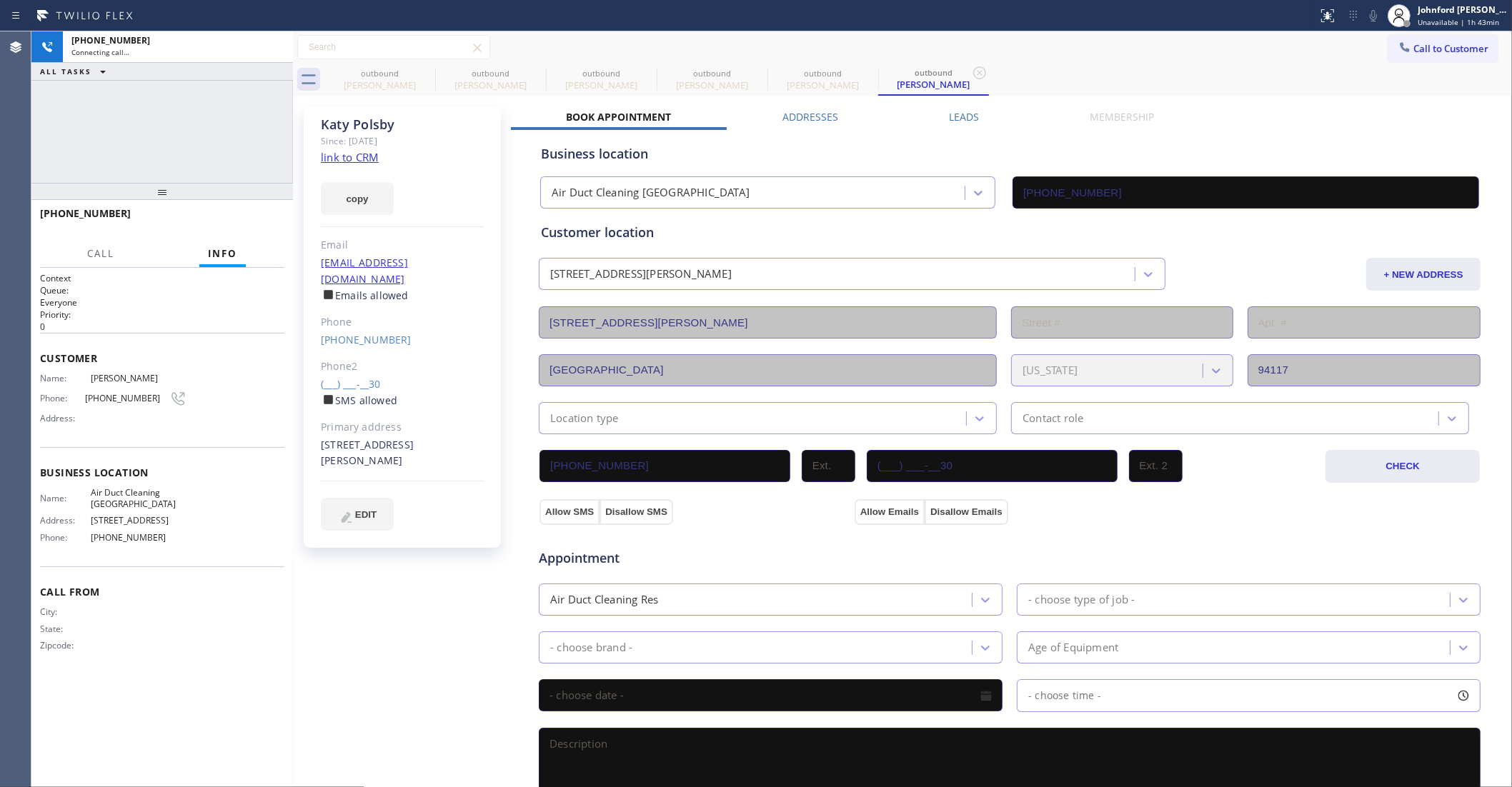
type input "[PHONE_NUMBER]"
click at [1366, 18] on icon at bounding box center [1373, 15] width 17 height 17
click at [1370, 16] on icon at bounding box center [1373, 15] width 17 height 17
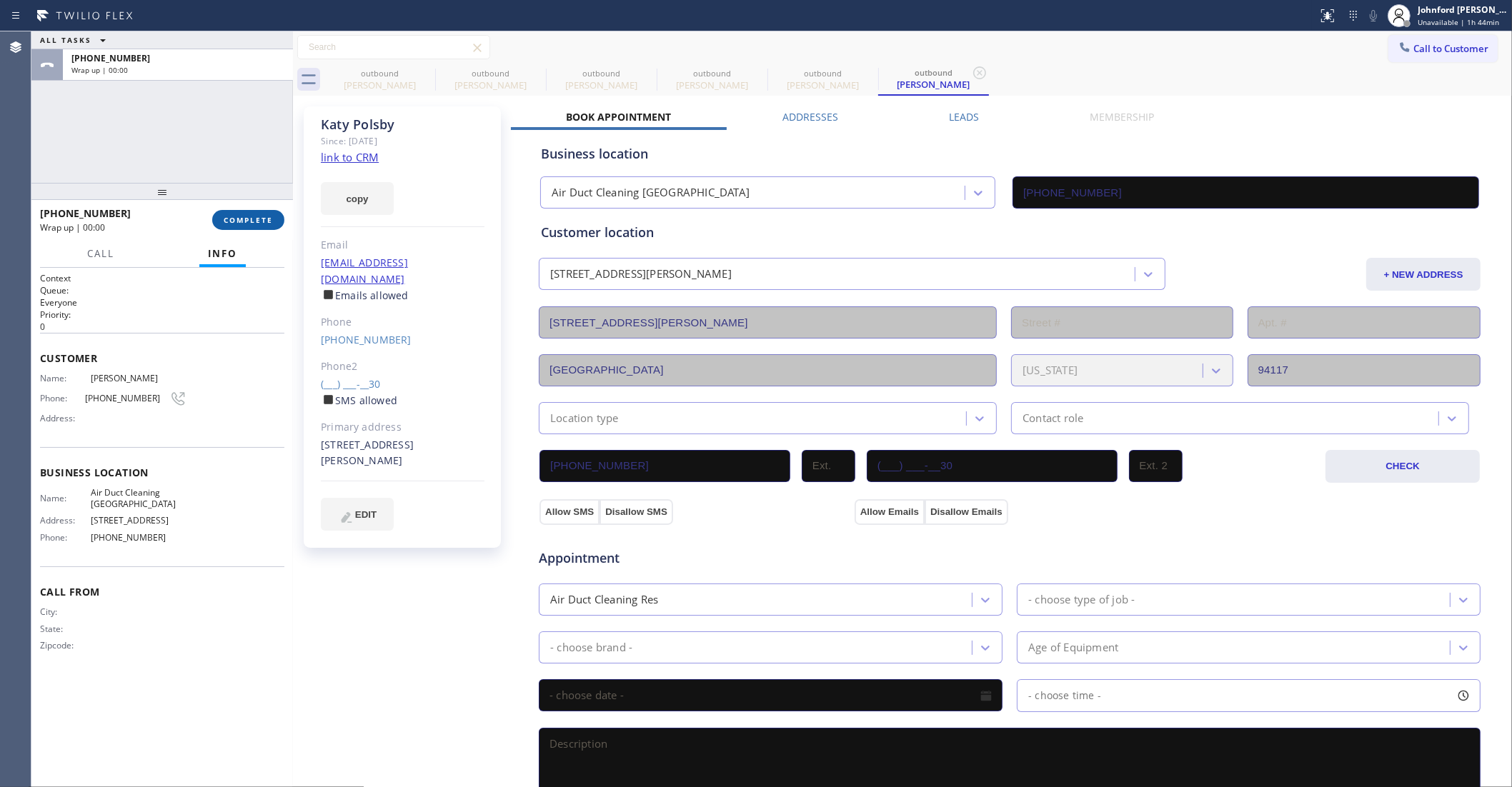
click at [270, 227] on button "COMPLETE" at bounding box center [248, 220] width 72 height 20
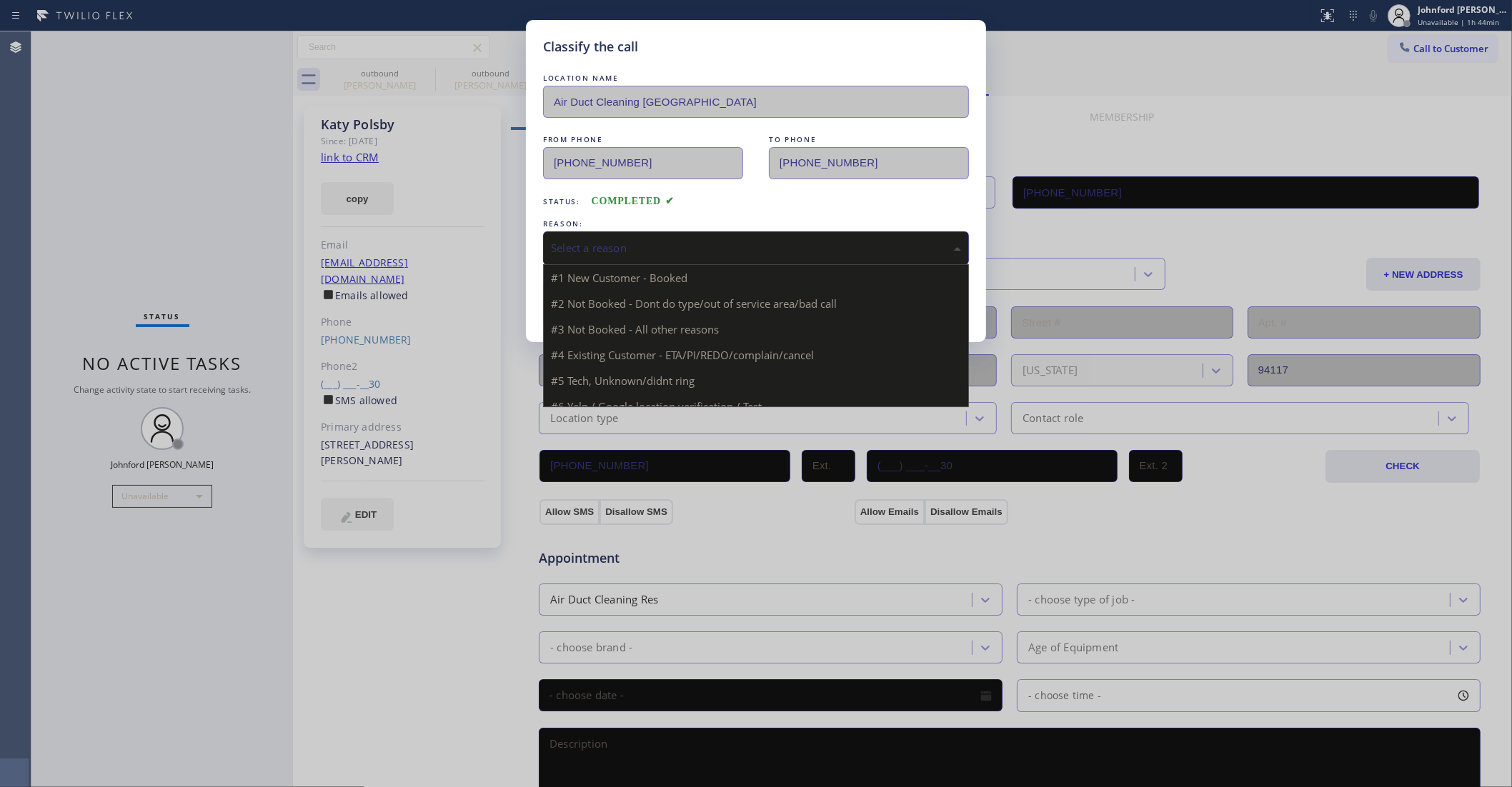
click at [579, 240] on div "Select a reason" at bounding box center [756, 247] width 411 height 16
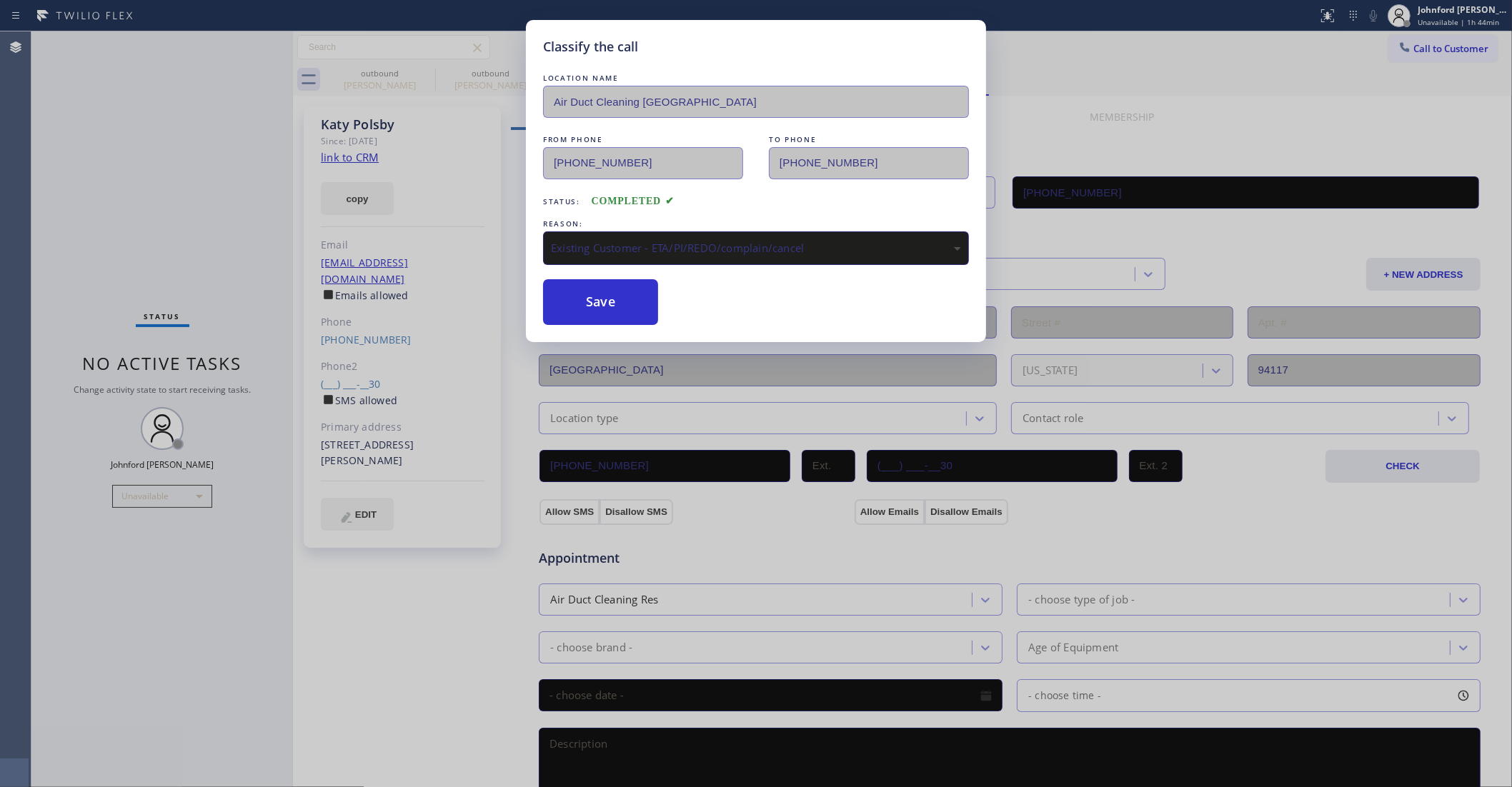
click at [653, 328] on div "Classify the call LOCATION NAME Air Duct Cleaning Los Angeles FROM PHONE (855) …" at bounding box center [756, 181] width 460 height 322
click at [633, 300] on button "Save" at bounding box center [601, 302] width 115 height 46
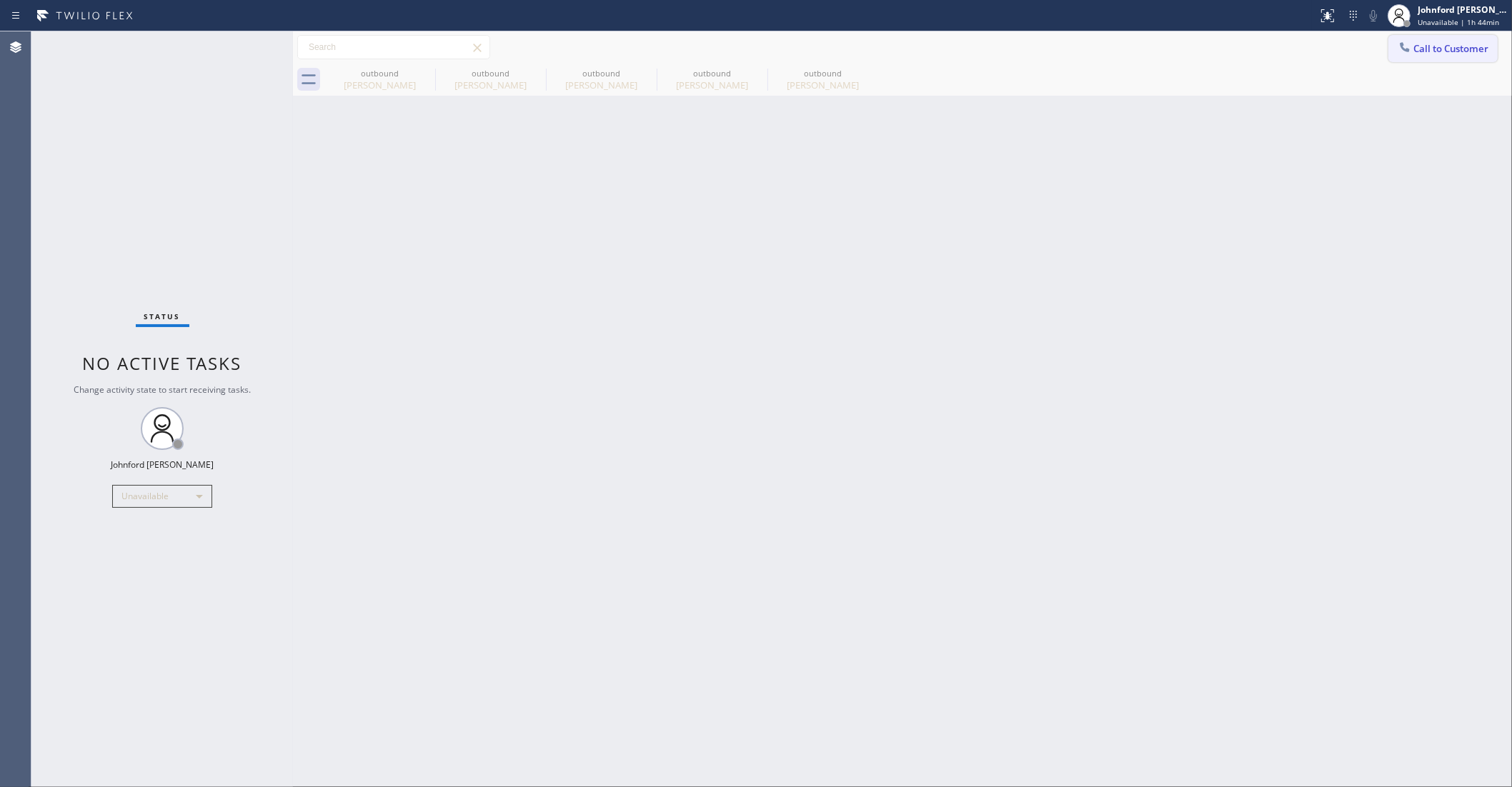
click at [1396, 58] on button "Call to Customer" at bounding box center [1443, 48] width 110 height 27
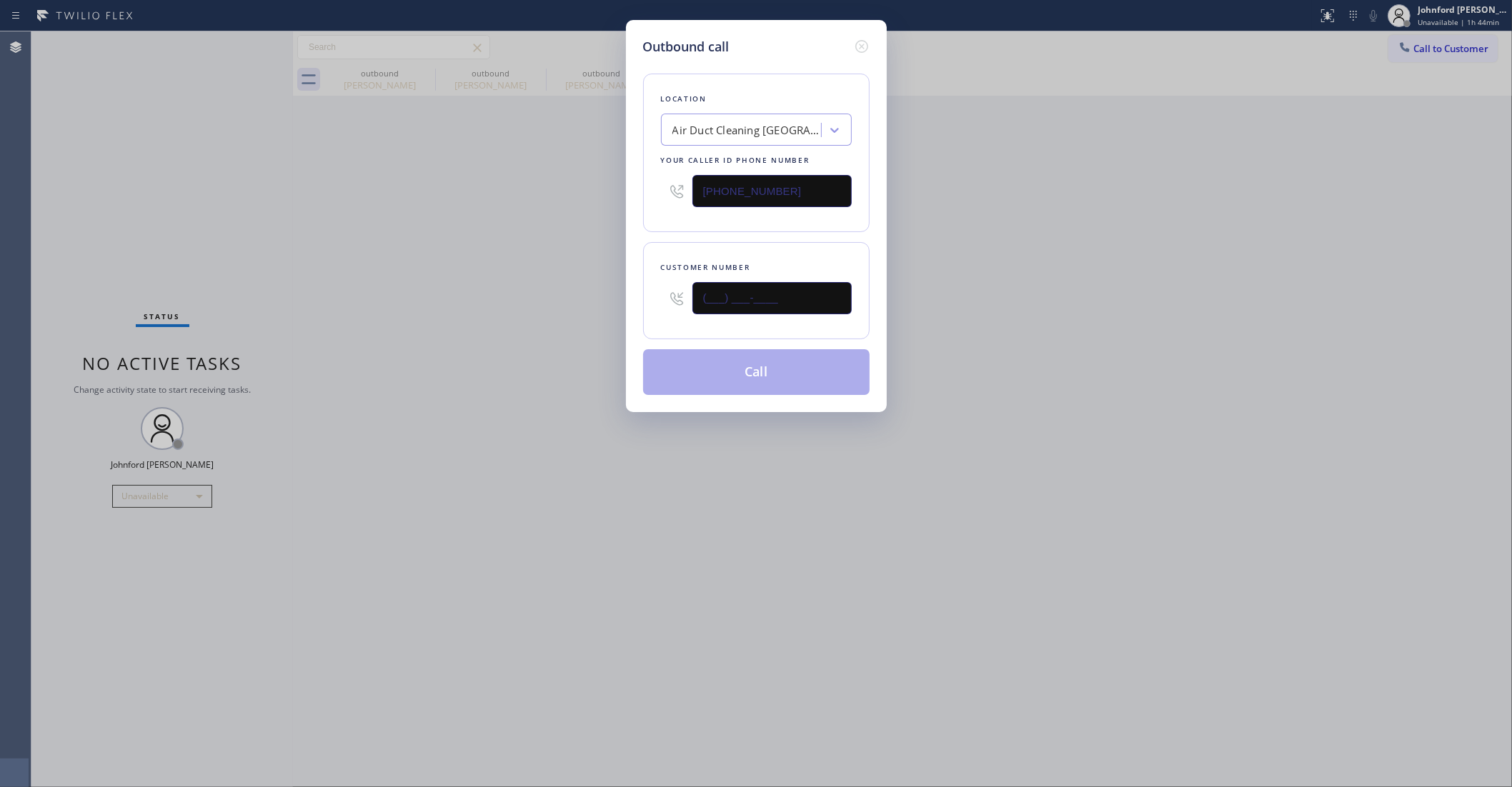
drag, startPoint x: 811, startPoint y: 293, endPoint x: 613, endPoint y: 302, distance: 198.2
click at [645, 295] on div "Customer number (___) ___-____" at bounding box center [757, 290] width 227 height 97
paste input "310) 561-2441"
type input "(310) 561-2441"
click at [562, 299] on div "Outbound call Location Air Duct Cleaning Los Angeles Your caller id phone numbe…" at bounding box center [756, 394] width 1512 height 787
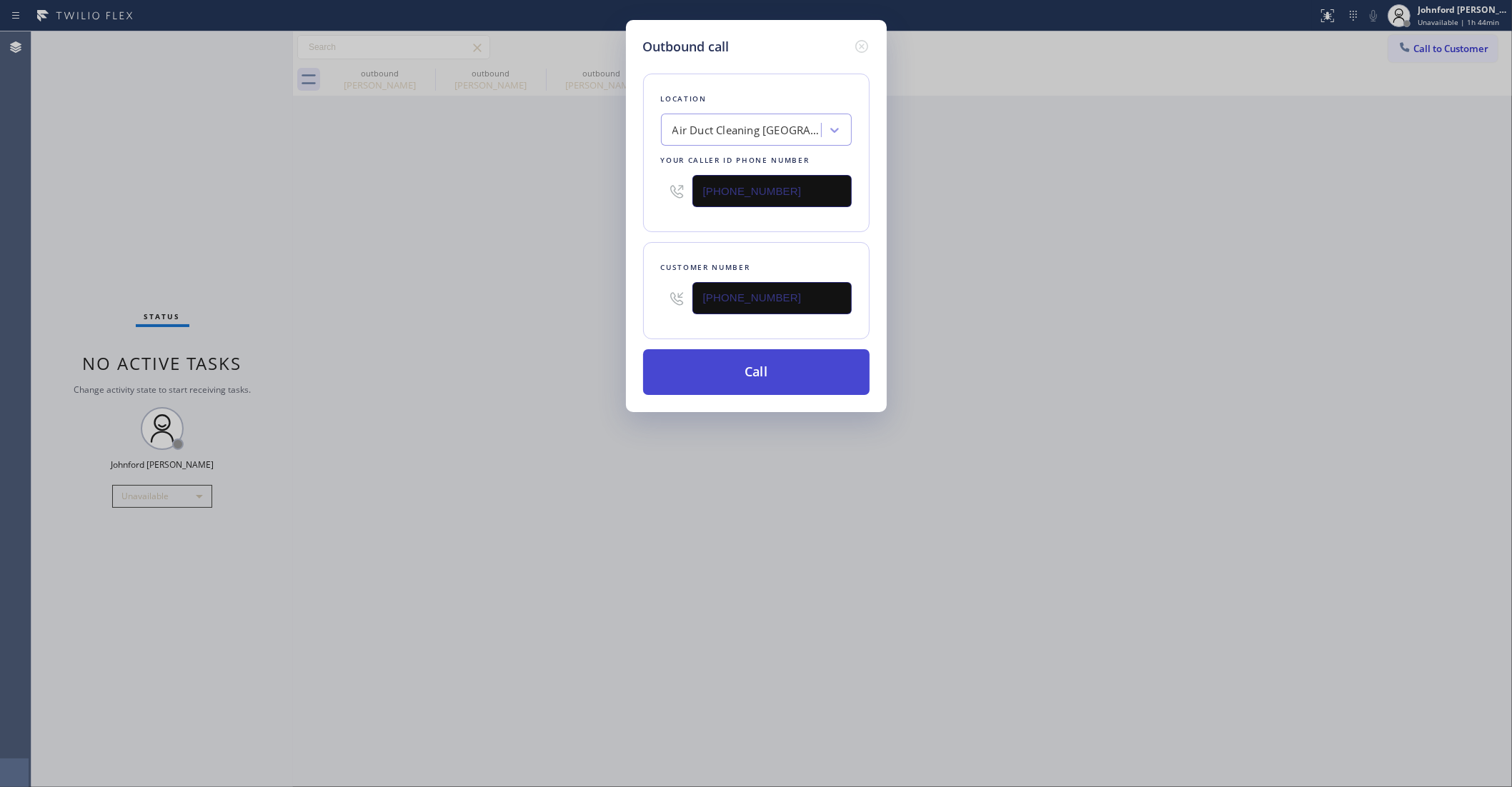
click at [800, 361] on button "Call" at bounding box center [757, 372] width 227 height 46
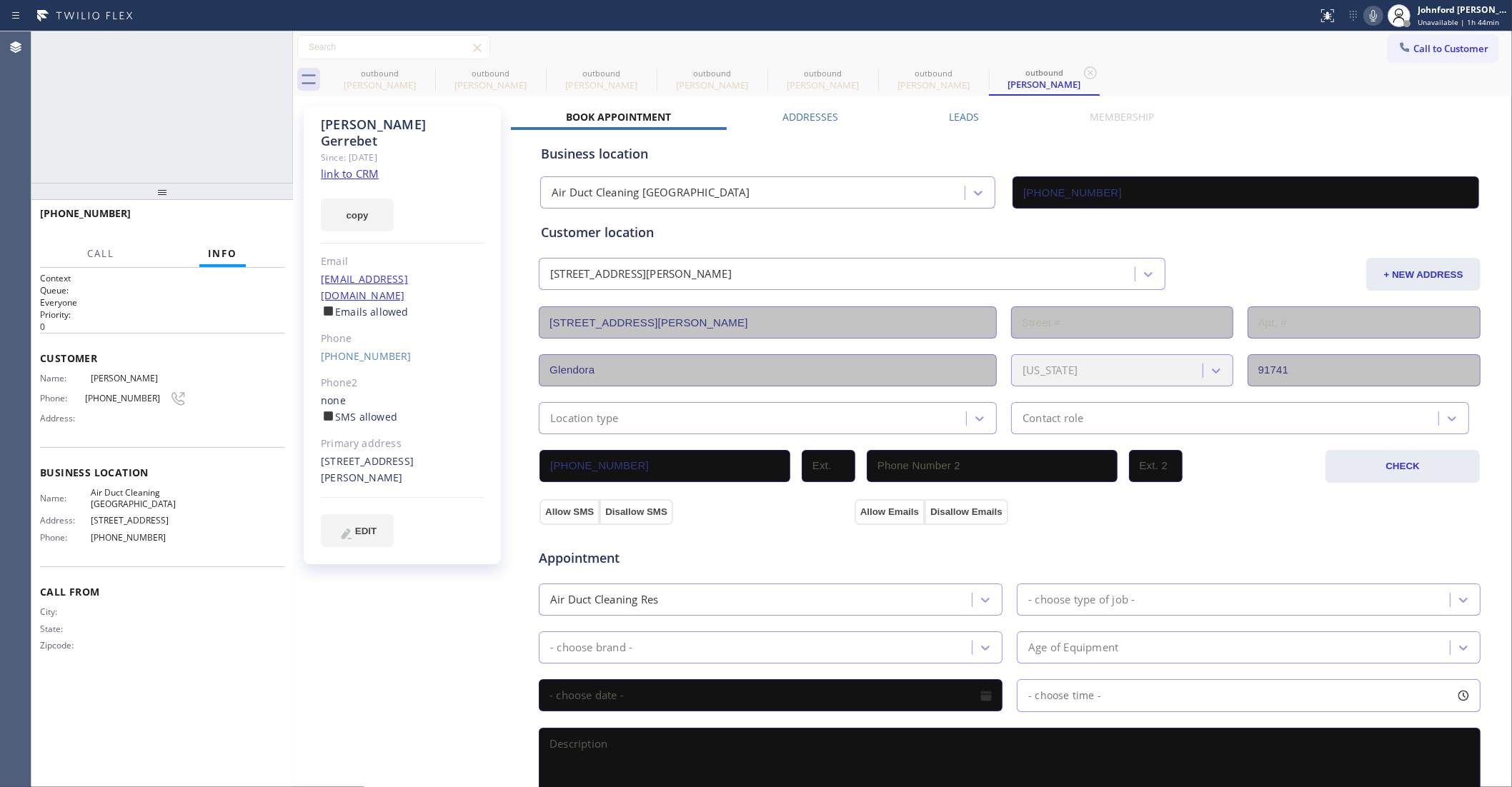
type input "[PHONE_NUMBER]"
click at [425, 76] on icon at bounding box center [426, 73] width 17 height 17
click at [0, 0] on icon at bounding box center [0, 0] width 0 height 0
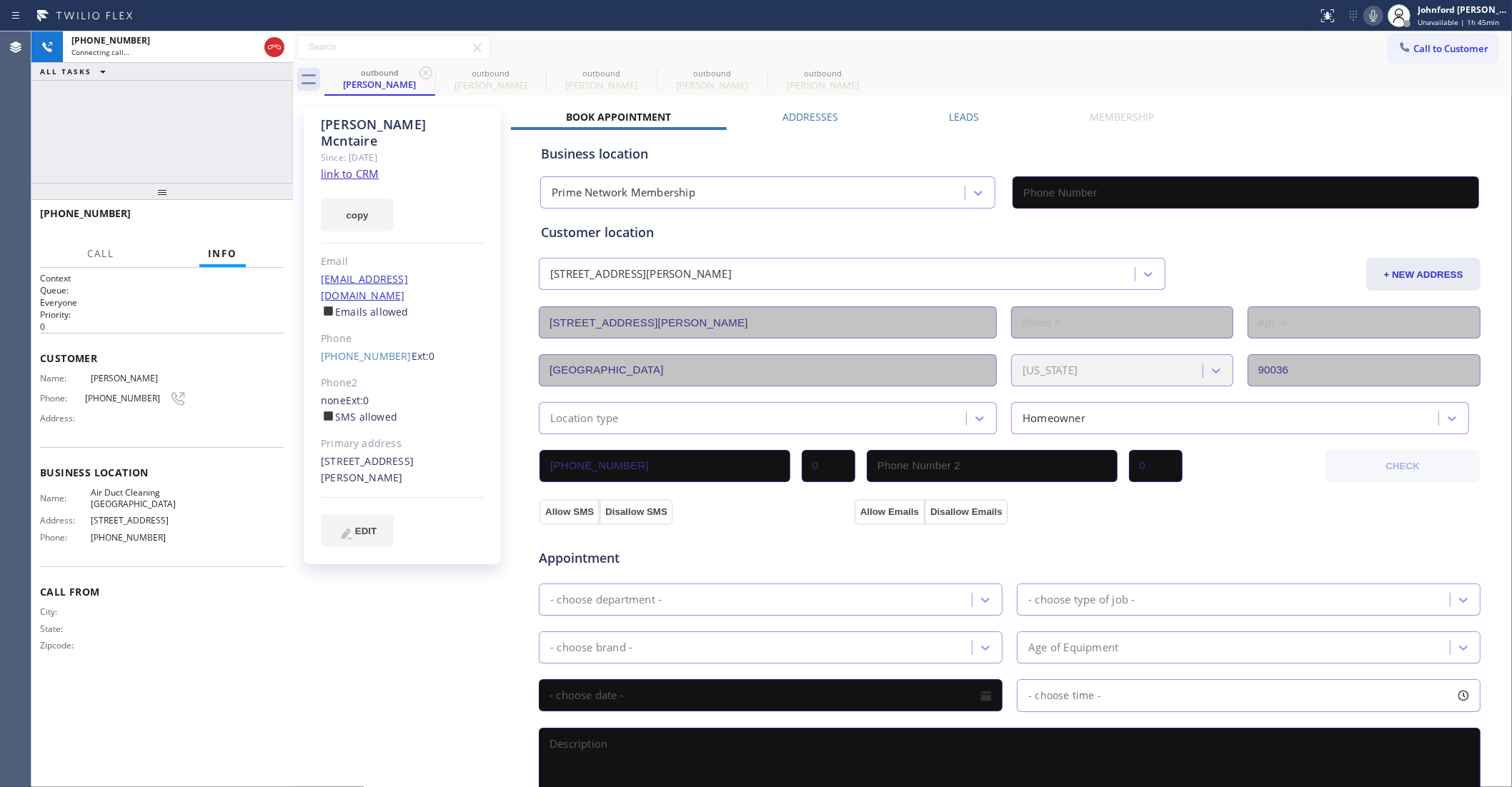
click at [425, 76] on icon at bounding box center [426, 73] width 17 height 17
click at [0, 0] on icon at bounding box center [0, 0] width 0 height 0
type input "[PHONE_NUMBER]"
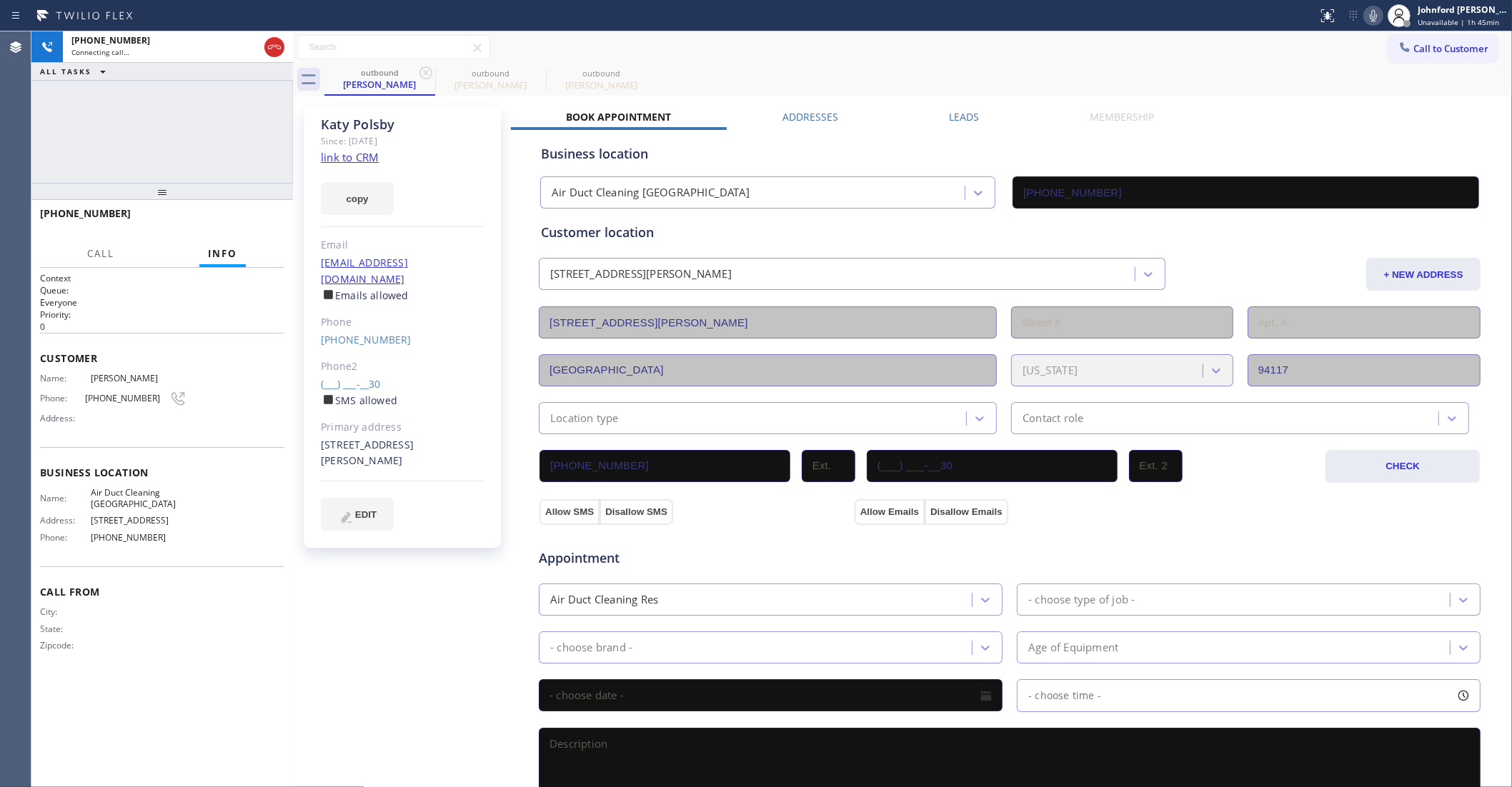
click at [425, 76] on icon at bounding box center [426, 73] width 17 height 17
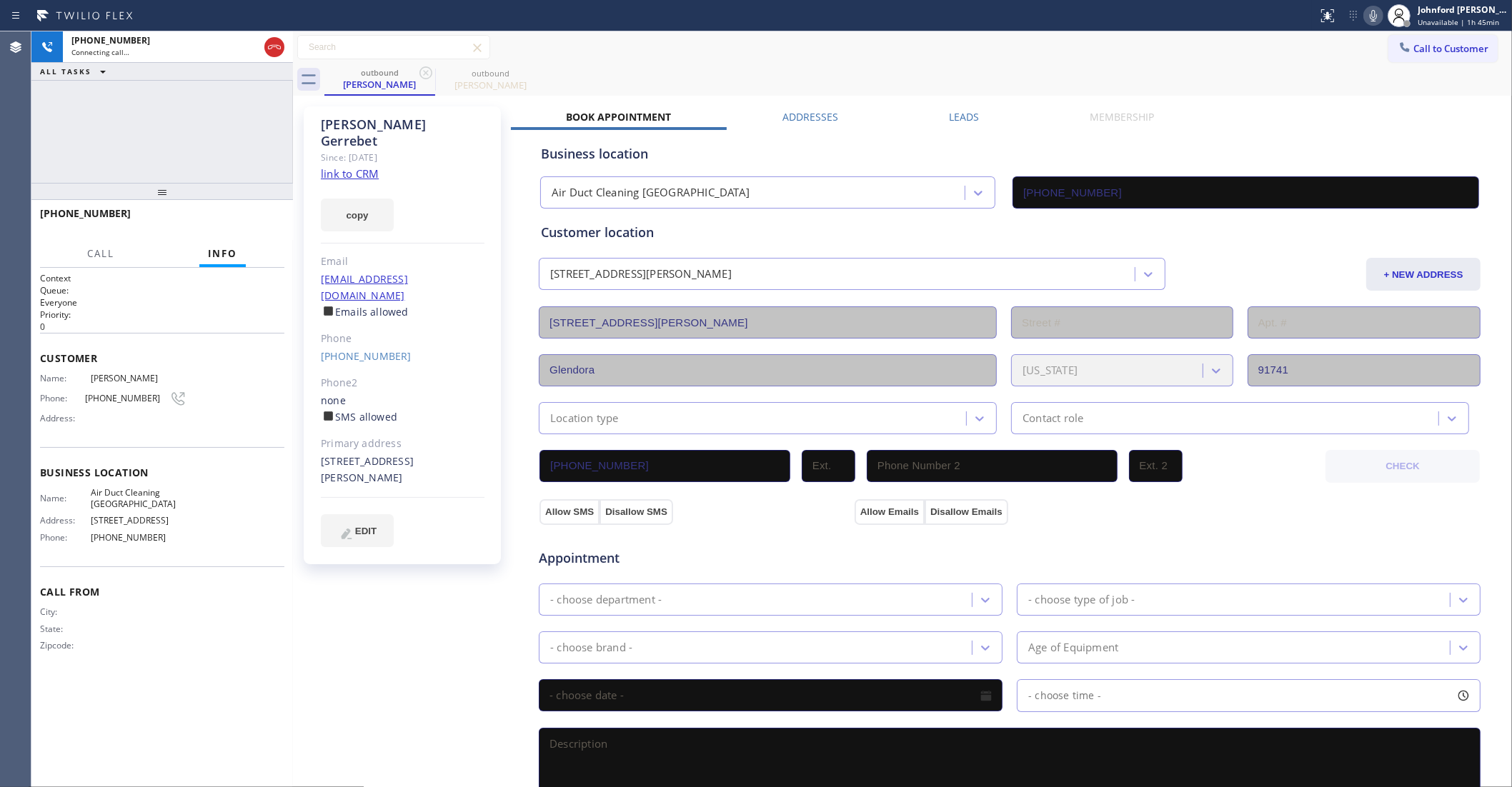
click at [886, 52] on div "Call to Customer Outbound call Location Air Duct Cleaning [GEOGRAPHIC_DATA] You…" at bounding box center [903, 47] width 1219 height 25
click at [1366, 11] on icon at bounding box center [1373, 15] width 17 height 17
drag, startPoint x: 1376, startPoint y: 16, endPoint x: 1373, endPoint y: 5, distance: 11.4
click at [1376, 16] on icon at bounding box center [1373, 15] width 17 height 17
click at [223, 165] on div "+13105612441 Connecting call… ALL TASKS ALL TASKS ACTIVE TASKS TASKS IN WRAP UP" at bounding box center [162, 107] width 261 height 152
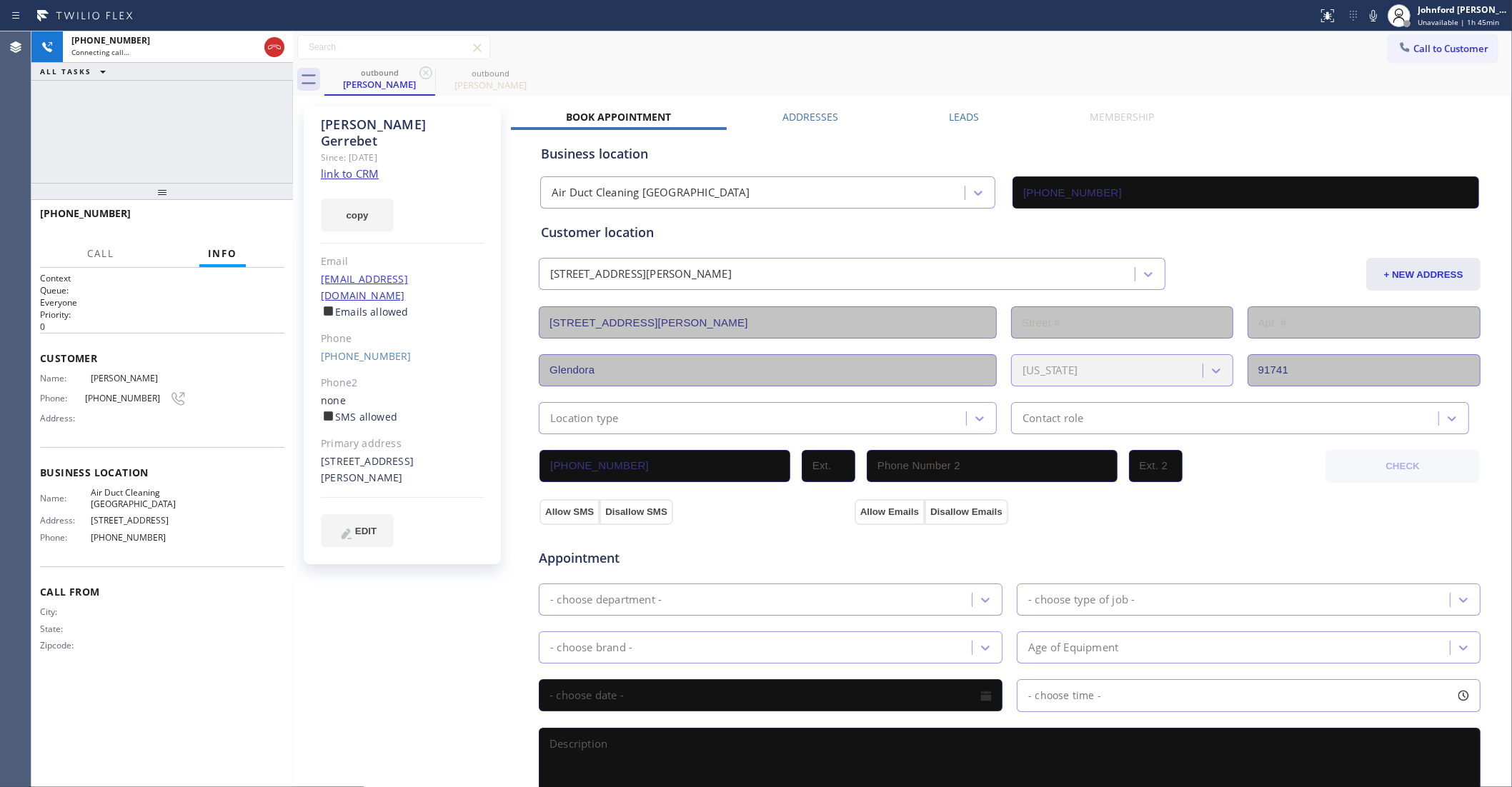
click at [67, 130] on div "+13105612441 Connecting call… ALL TASKS ALL TASKS ACTIVE TASKS TASKS IN WRAP UP" at bounding box center [162, 107] width 261 height 152
click at [275, 48] on icon at bounding box center [274, 47] width 17 height 17
click at [1414, 47] on span "Call to Customer" at bounding box center [1451, 48] width 75 height 13
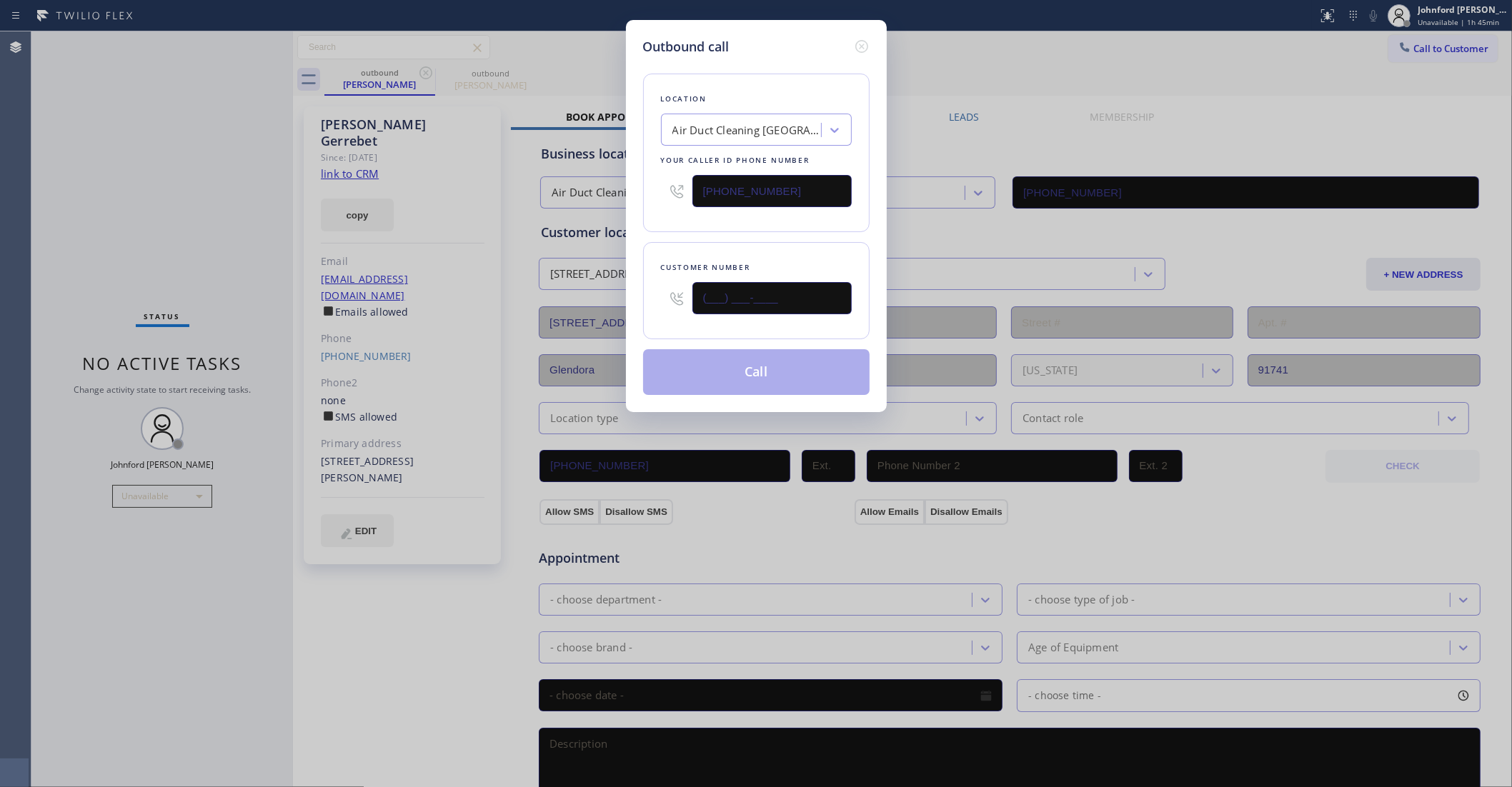
drag, startPoint x: 813, startPoint y: 298, endPoint x: 605, endPoint y: 315, distance: 208.7
click at [605, 315] on div "Outbound call Location Air Duct Cleaning [GEOGRAPHIC_DATA] Your caller id phone…" at bounding box center [756, 394] width 1512 height 787
paste input "909) 480-4981"
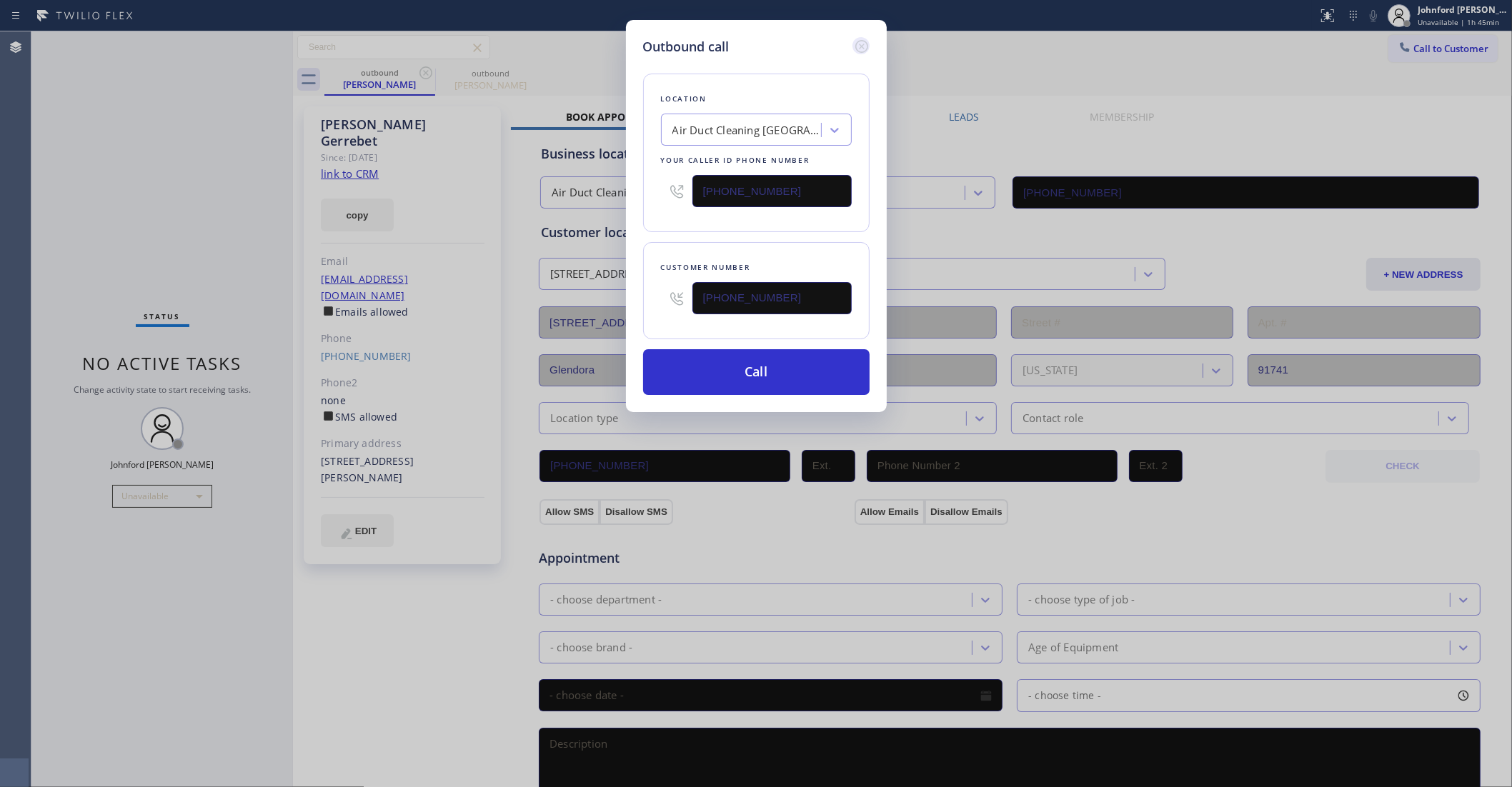
type input "[PHONE_NUMBER]"
click at [853, 38] on icon at bounding box center [862, 46] width 17 height 17
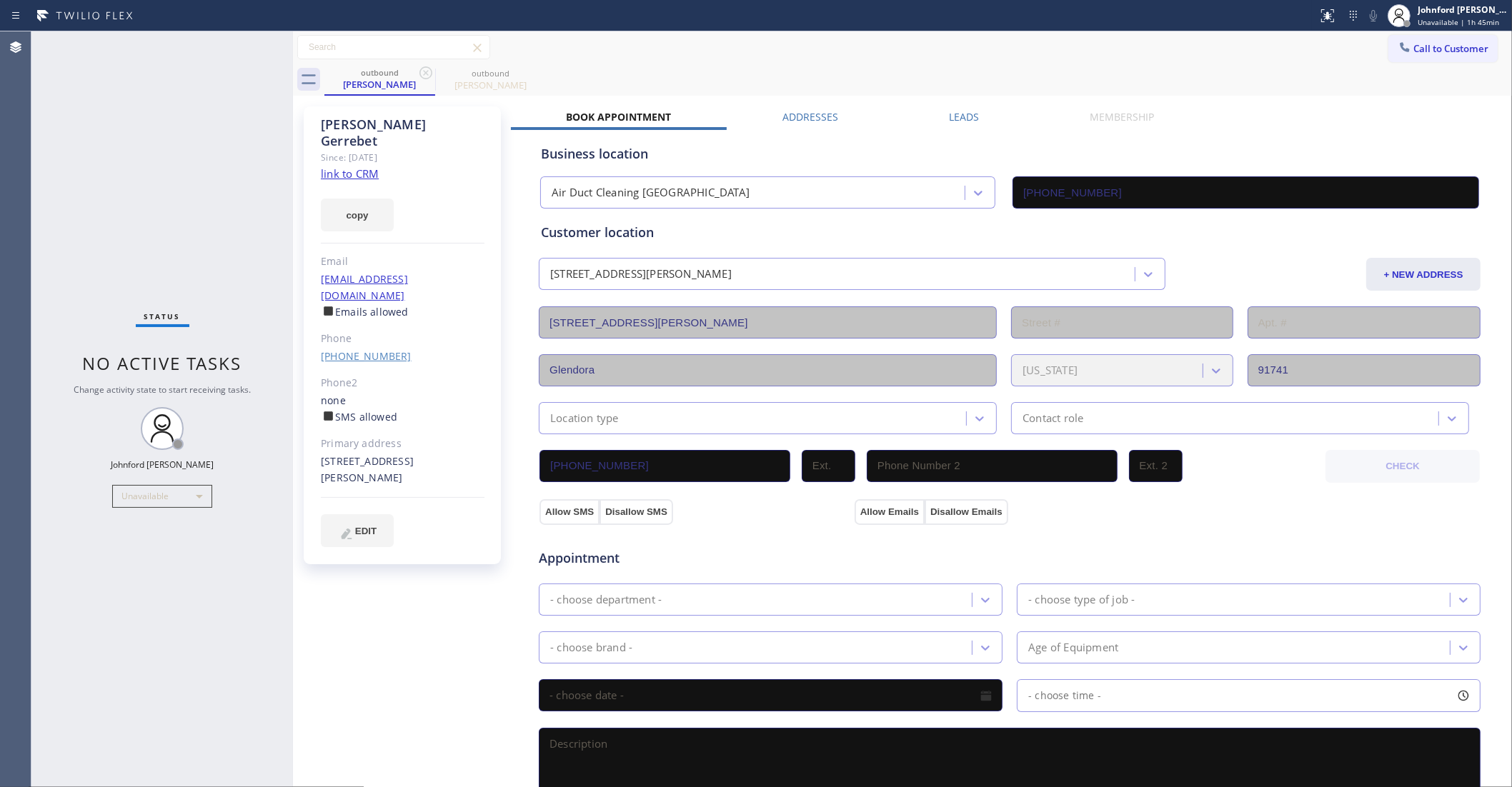
click at [368, 349] on link "(310) 561-2441" at bounding box center [366, 356] width 90 height 14
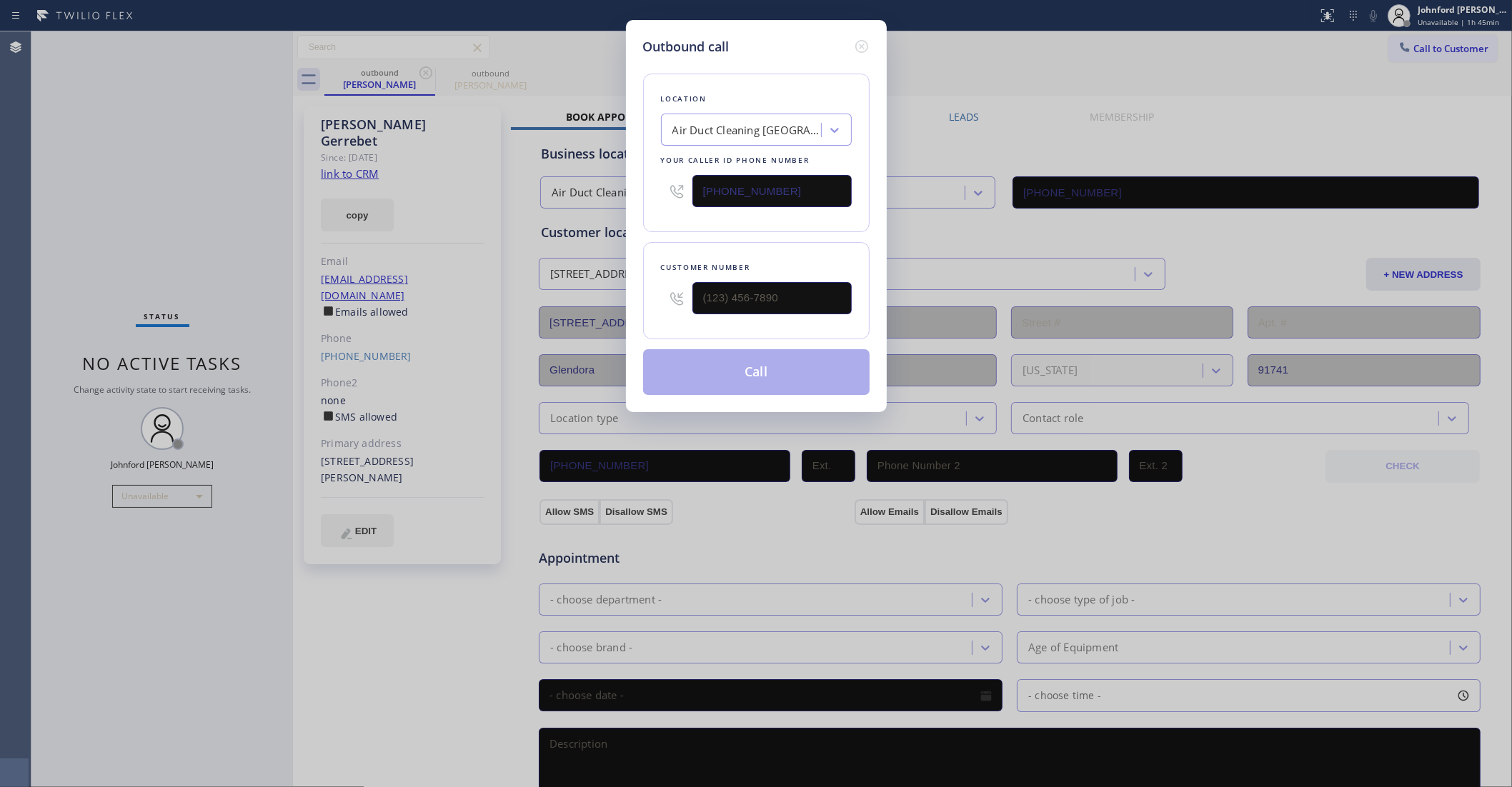
type input "(310) 561-2441"
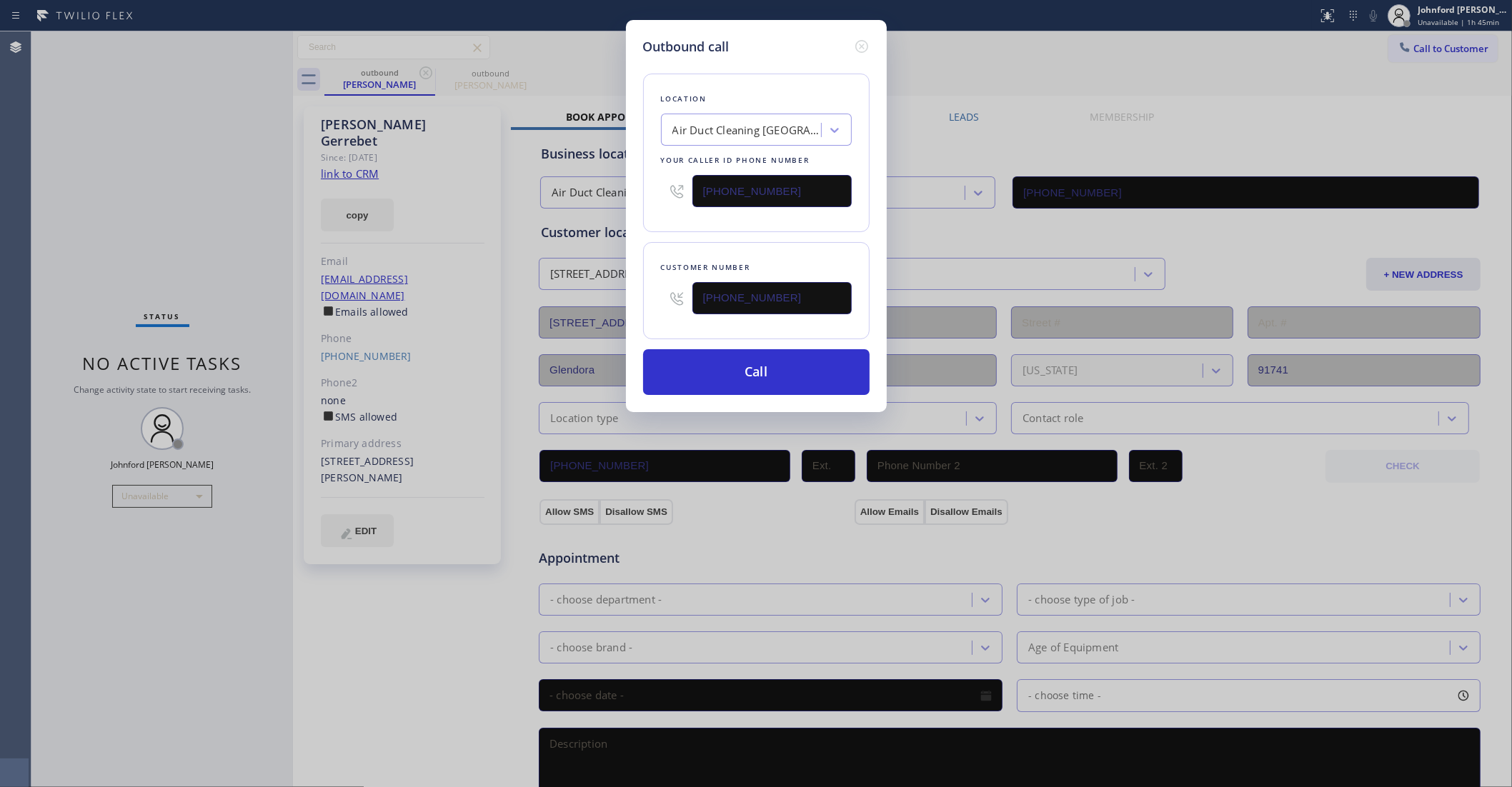
click at [748, 175] on input "[PHONE_NUMBER]" at bounding box center [772, 191] width 159 height 32
paste input "909) 480-4981"
type input "[PHONE_NUMBER]"
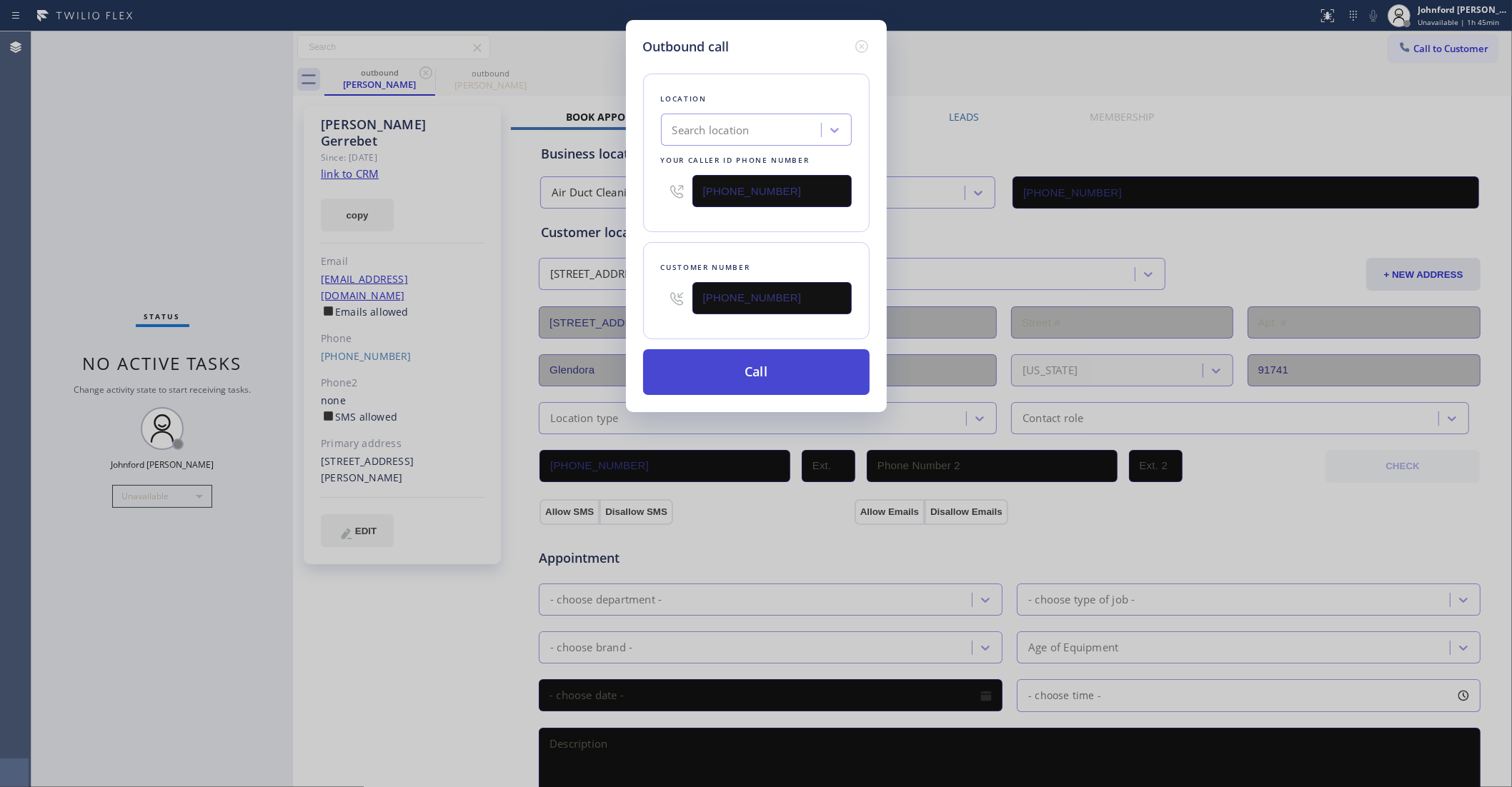
click at [758, 356] on button "Call" at bounding box center [757, 372] width 227 height 46
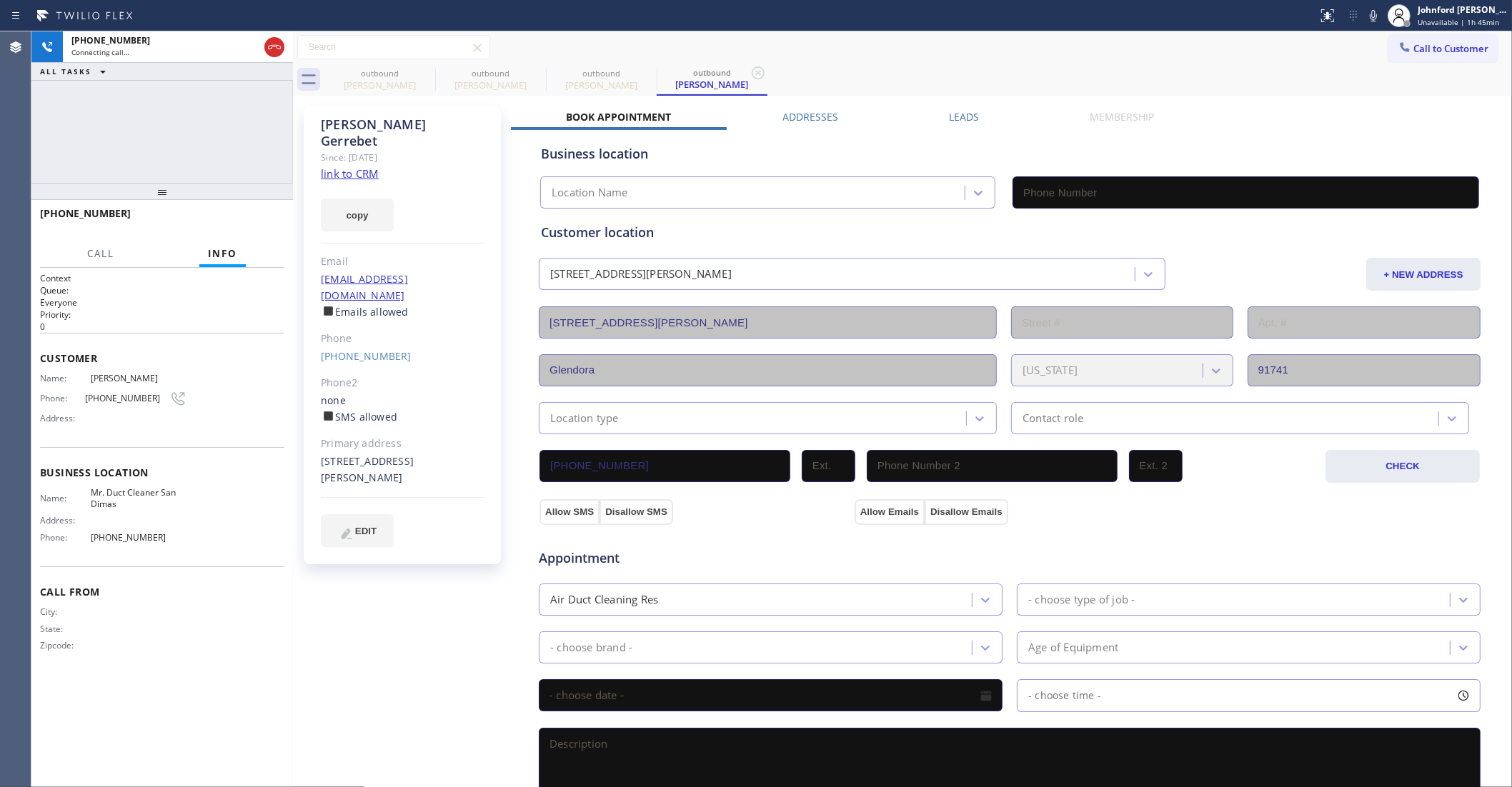
type input "[PHONE_NUMBER]"
click at [426, 70] on icon at bounding box center [426, 73] width 17 height 17
click at [0, 0] on icon at bounding box center [0, 0] width 0 height 0
type input "[PHONE_NUMBER]"
click at [141, 157] on div "+13105612441 Connecting call… ALL TASKS ALL TASKS ACTIVE TASKS TASKS IN WRAP UP" at bounding box center [162, 107] width 261 height 152
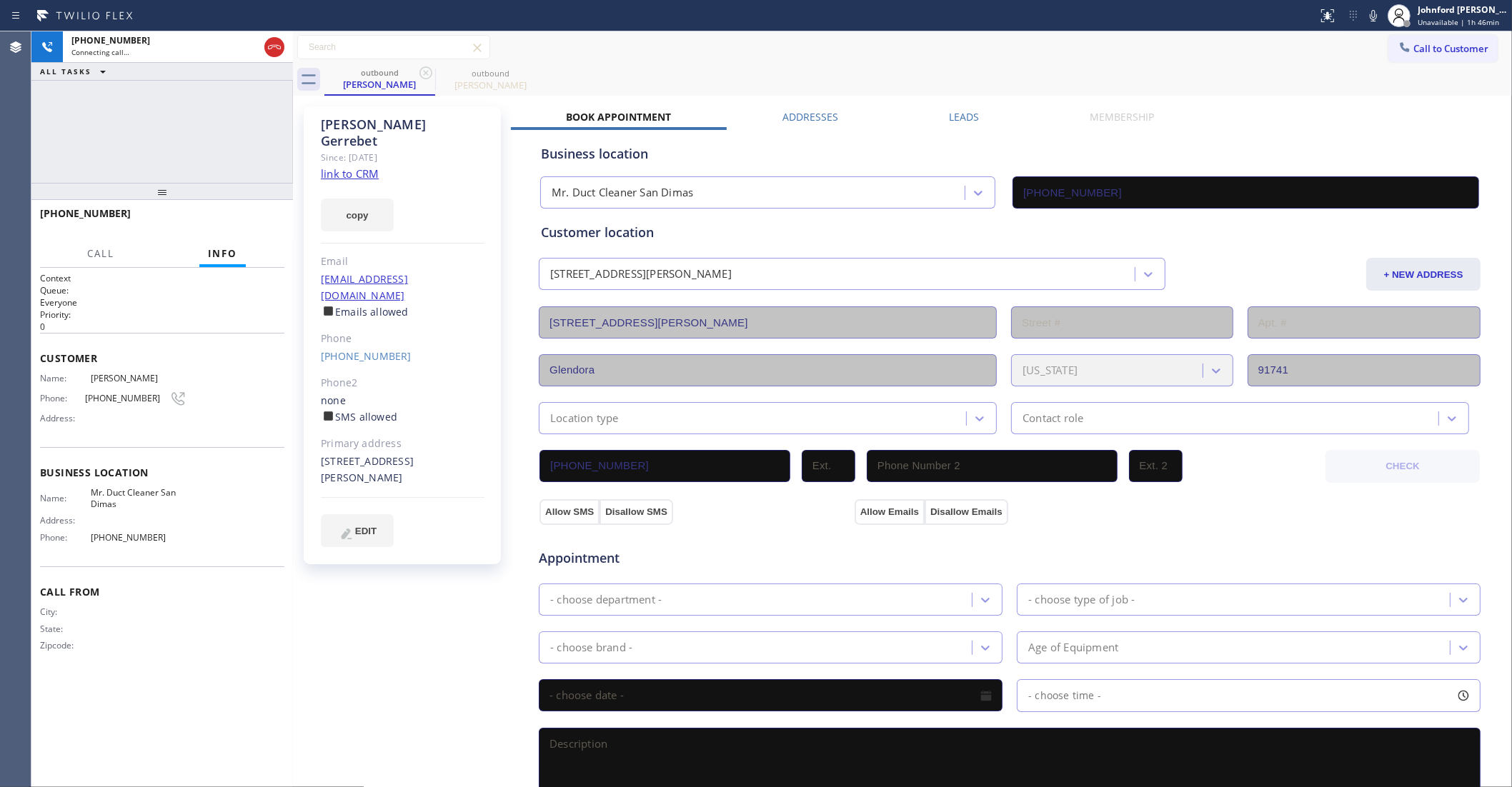
click at [70, 145] on div "+13105612441 Connecting call… ALL TASKS ALL TASKS ACTIVE TASKS TASKS IN WRAP UP" at bounding box center [162, 107] width 261 height 152
click at [421, 73] on icon at bounding box center [426, 73] width 17 height 17
click at [276, 51] on icon at bounding box center [274, 47] width 17 height 17
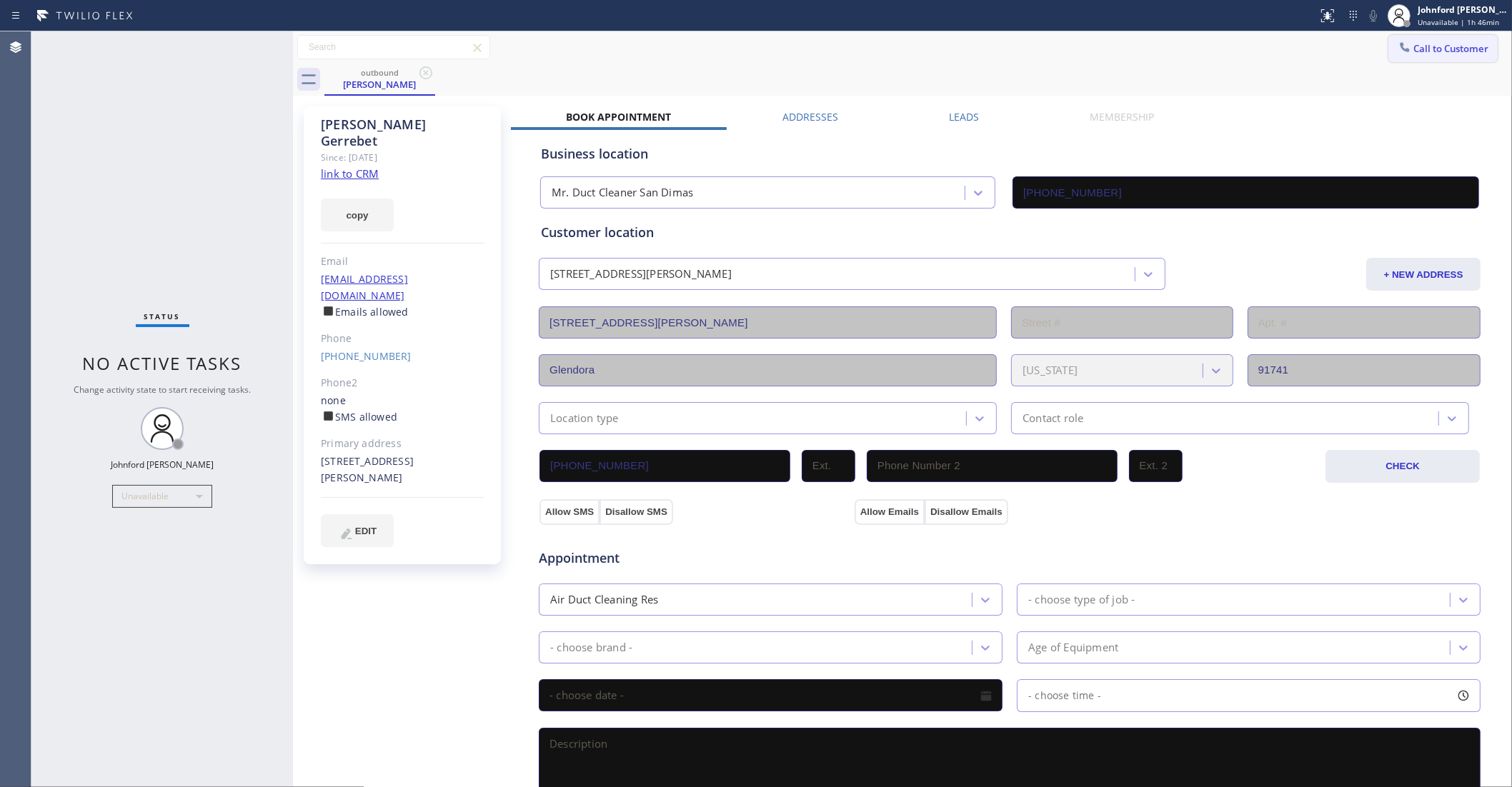
click at [1434, 54] on button "Call to Customer" at bounding box center [1443, 48] width 110 height 27
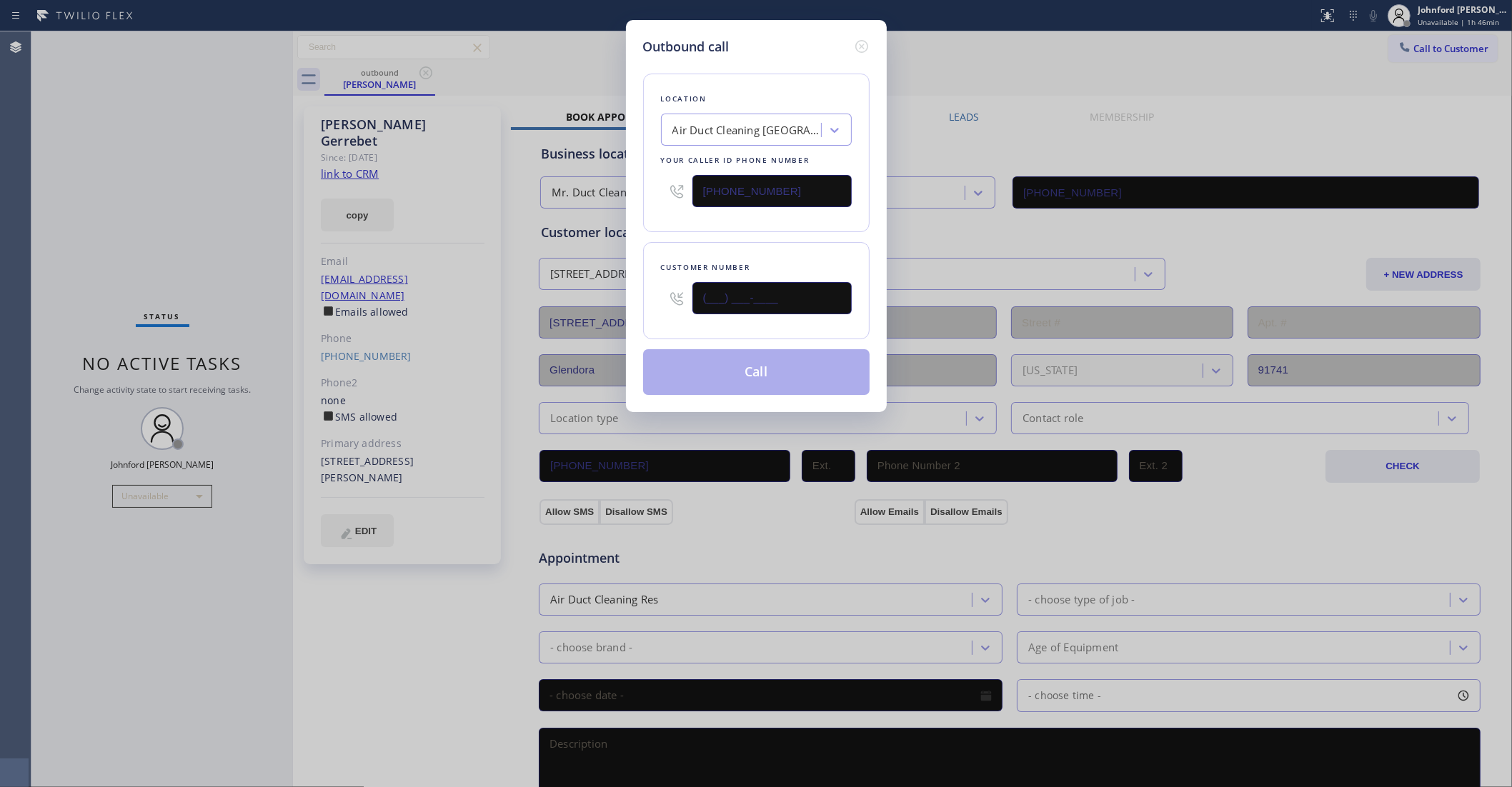
drag, startPoint x: 790, startPoint y: 298, endPoint x: 606, endPoint y: 309, distance: 184.3
click at [624, 302] on div "Outbound call Location Air Duct Cleaning [GEOGRAPHIC_DATA] Your caller id phone…" at bounding box center [756, 394] width 1512 height 787
paste input "626) 676-9955"
type input "(626) 676-9955"
click at [751, 371] on button "Call" at bounding box center [757, 372] width 227 height 46
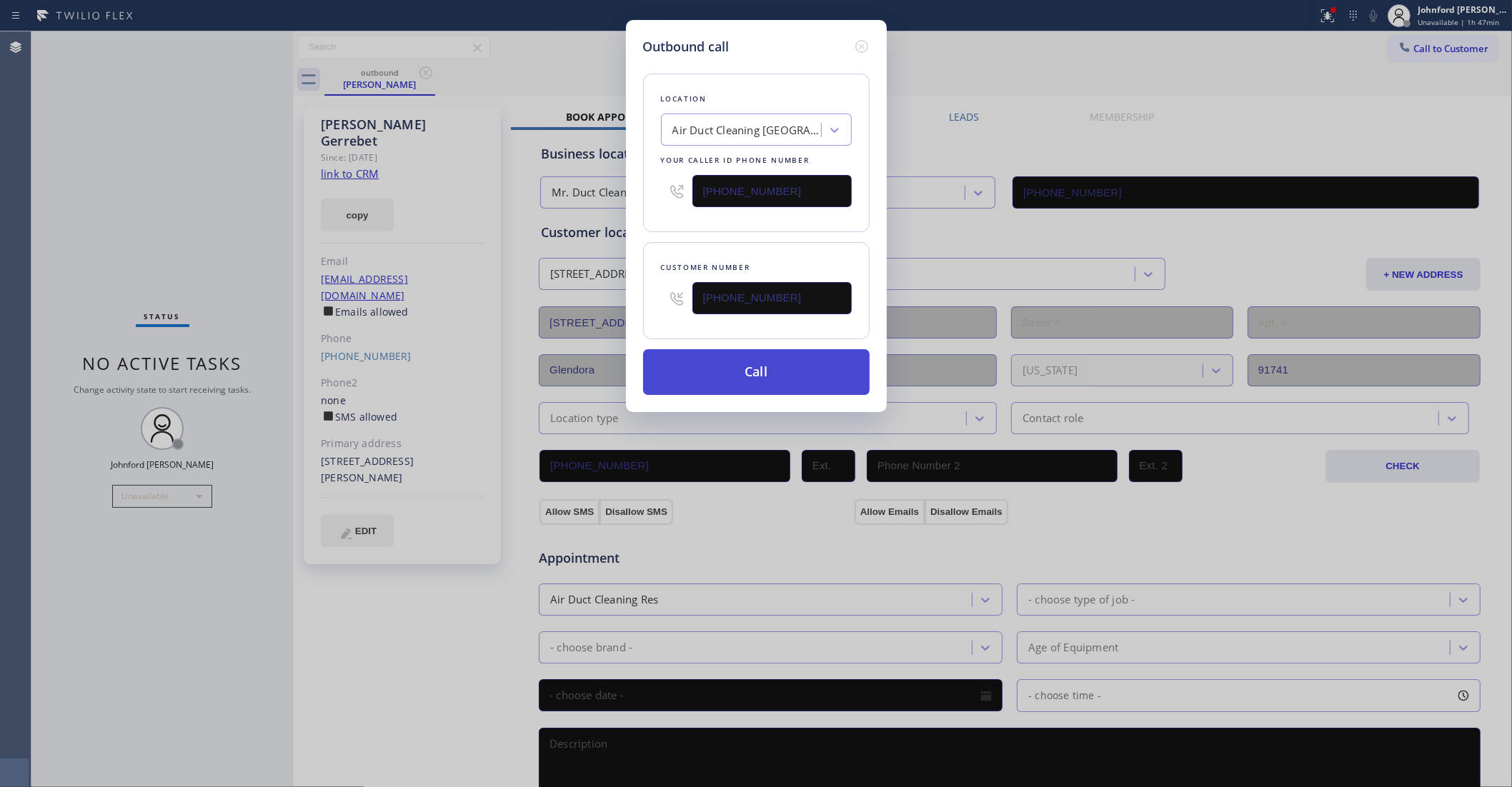
click at [754, 366] on button "Call" at bounding box center [757, 372] width 227 height 46
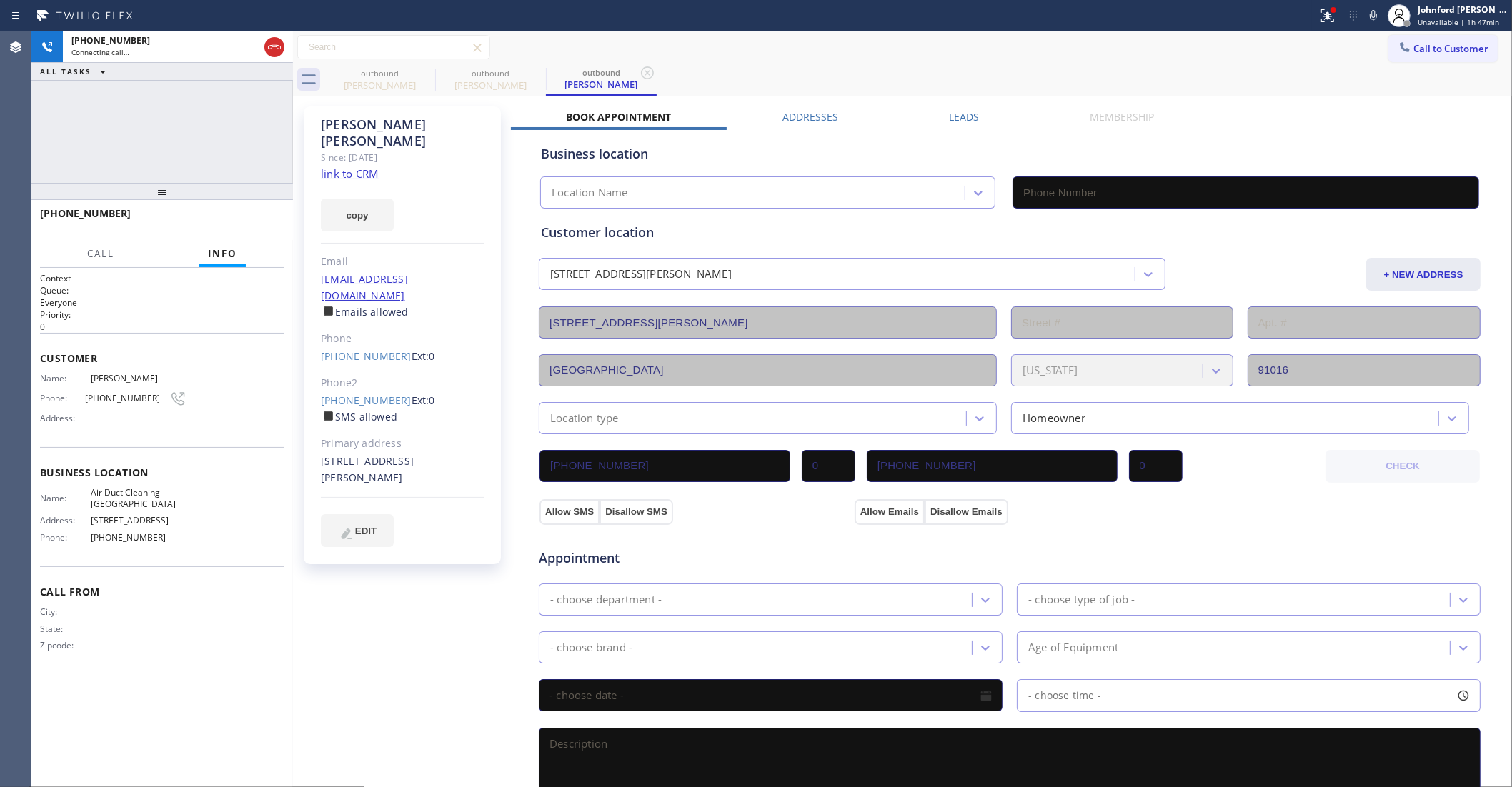
type input "[PHONE_NUMBER]"
click at [1326, 16] on icon at bounding box center [1327, 15] width 17 height 17
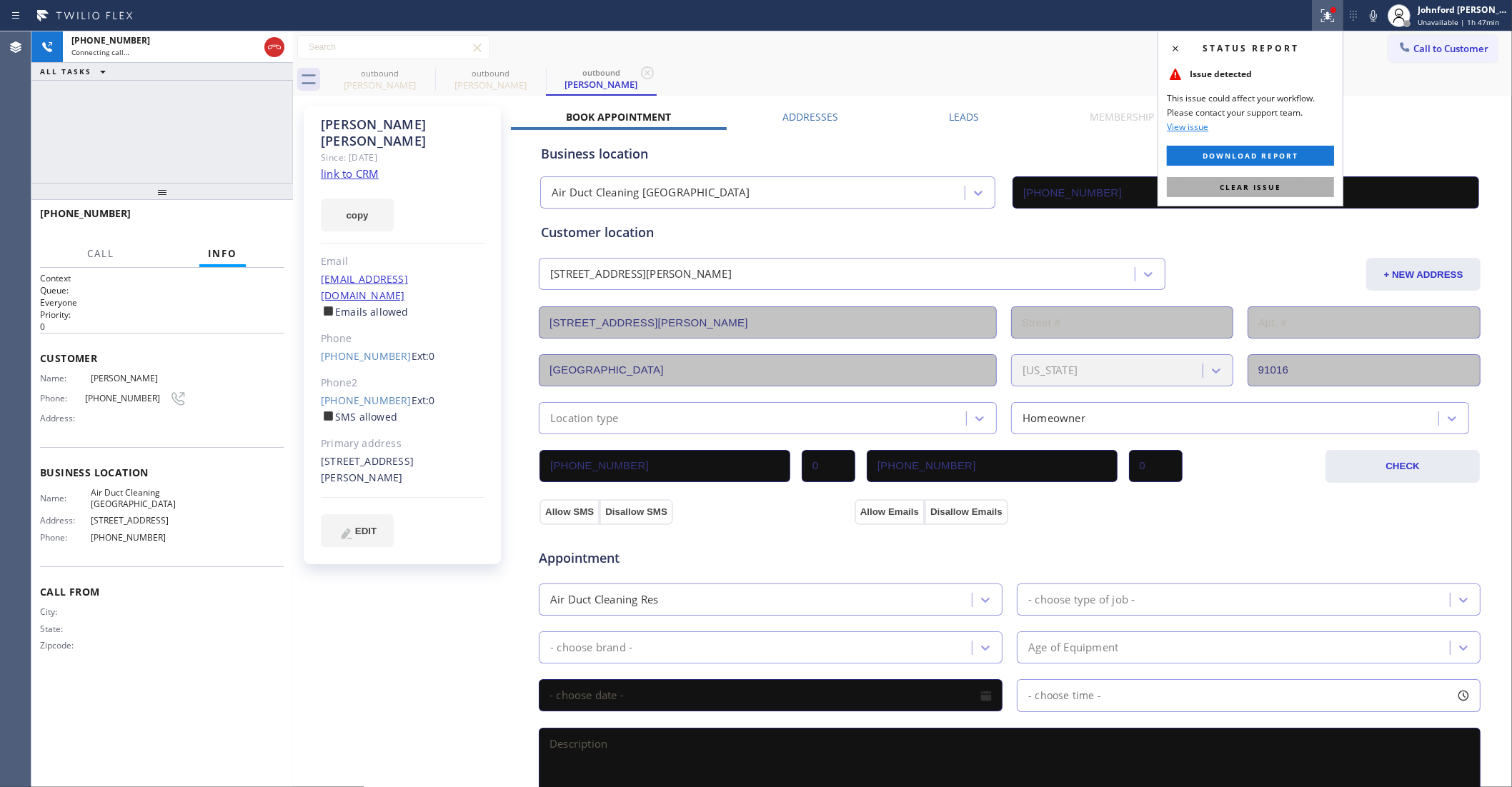
click at [1260, 191] on span "Clear issue" at bounding box center [1251, 187] width 61 height 10
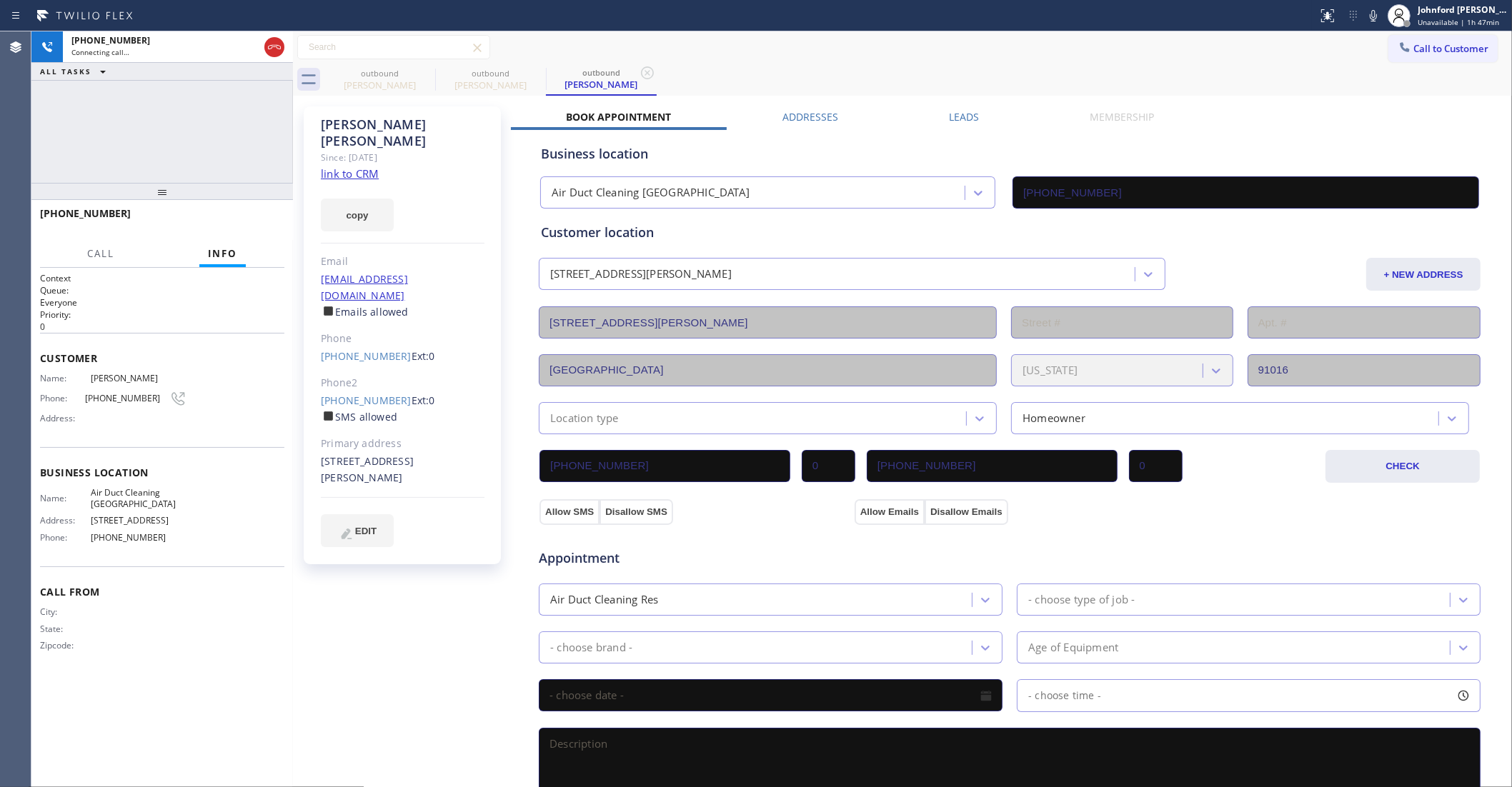
click at [1216, 105] on div "Jing Jing Since: 20 may 2020 link to CRM copy Email jingting64@gmail.com Emails…" at bounding box center [902, 576] width 1212 height 955
click at [1373, 16] on icon at bounding box center [1373, 15] width 17 height 17
click at [237, 218] on span "COMPLETE" at bounding box center [248, 220] width 49 height 10
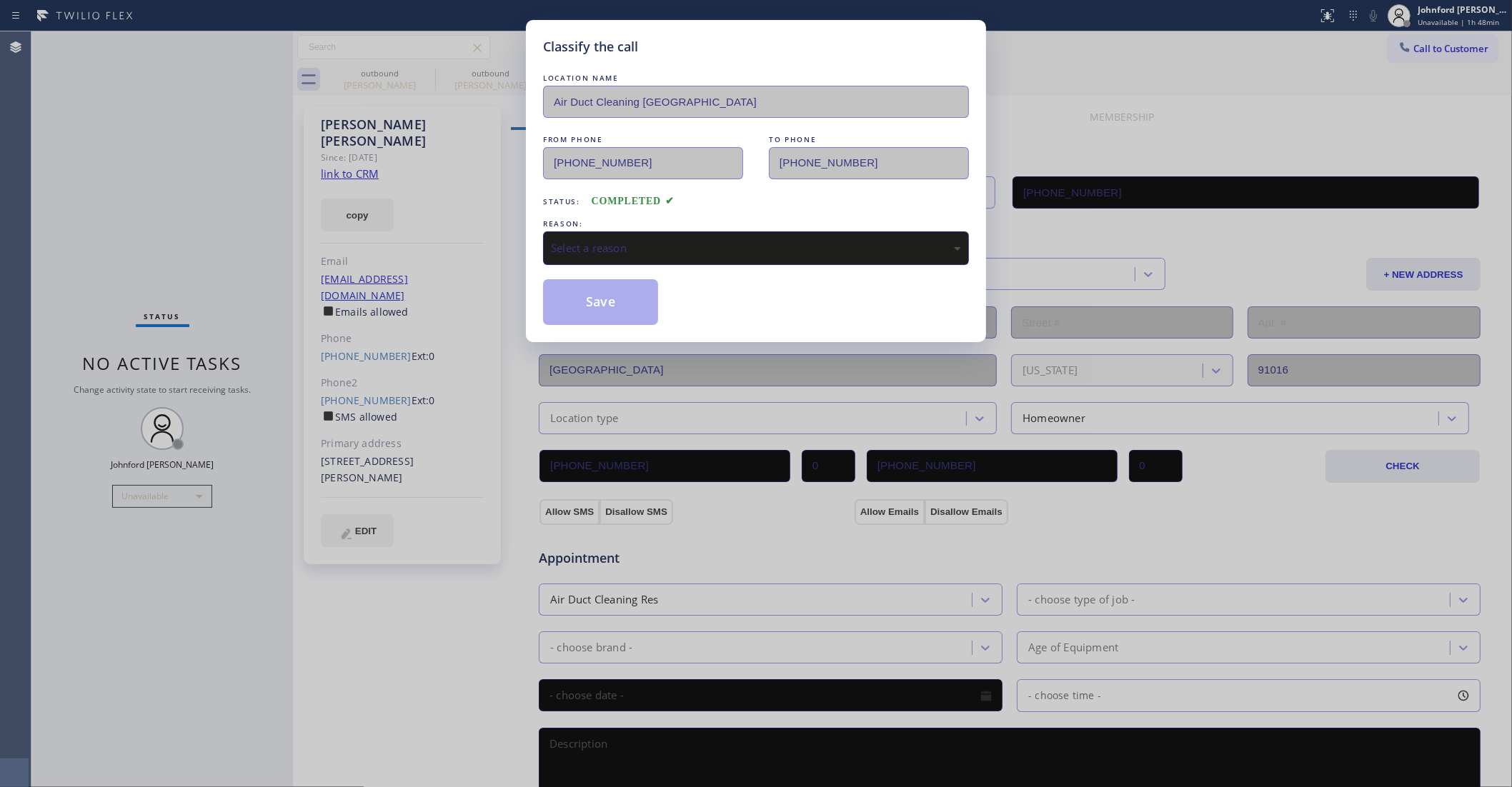
click at [643, 240] on div "Select a reason" at bounding box center [756, 247] width 411 height 16
click at [604, 302] on button "Save" at bounding box center [601, 302] width 115 height 46
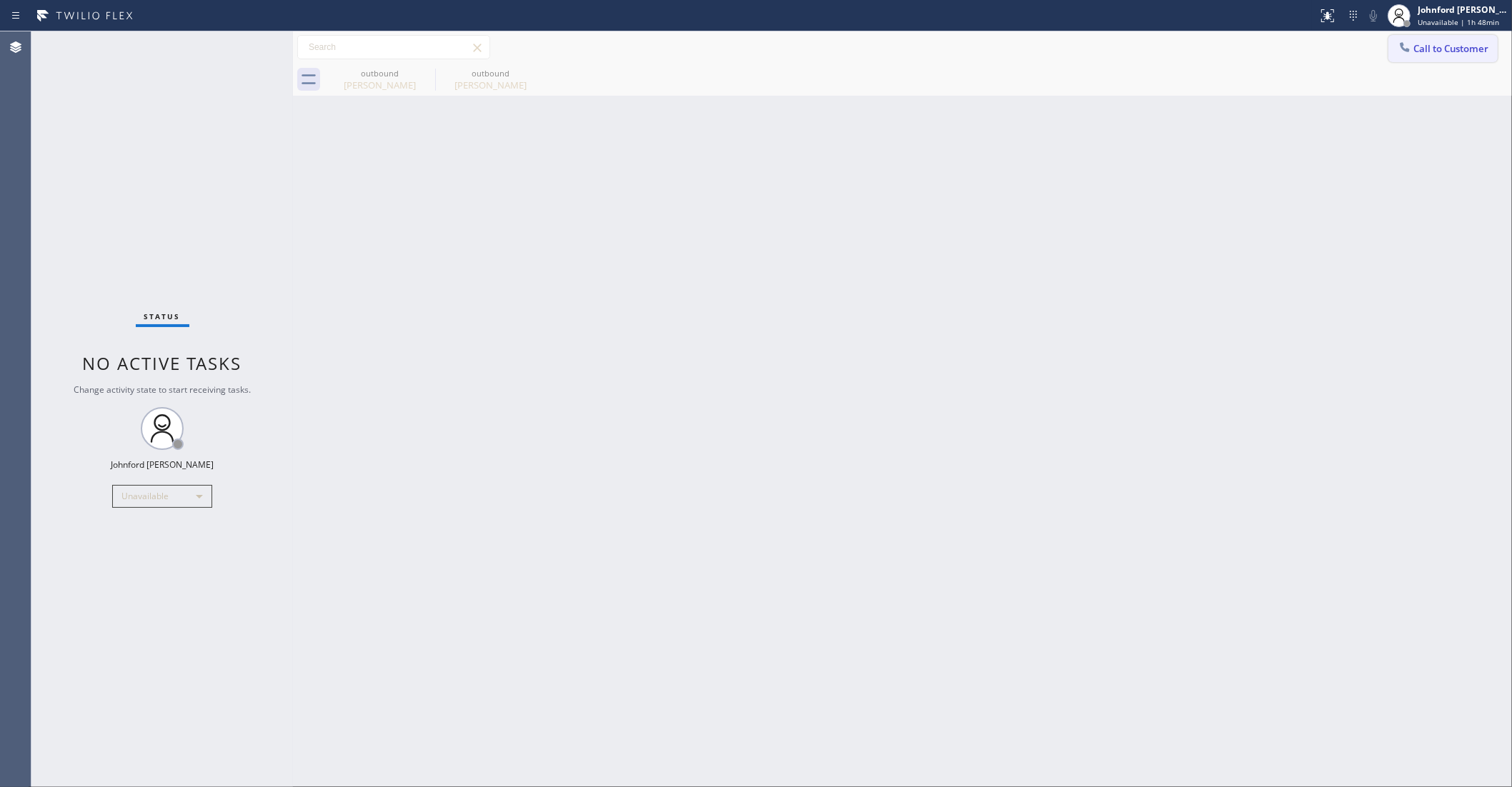
click at [1421, 57] on button "Call to Customer" at bounding box center [1443, 48] width 110 height 27
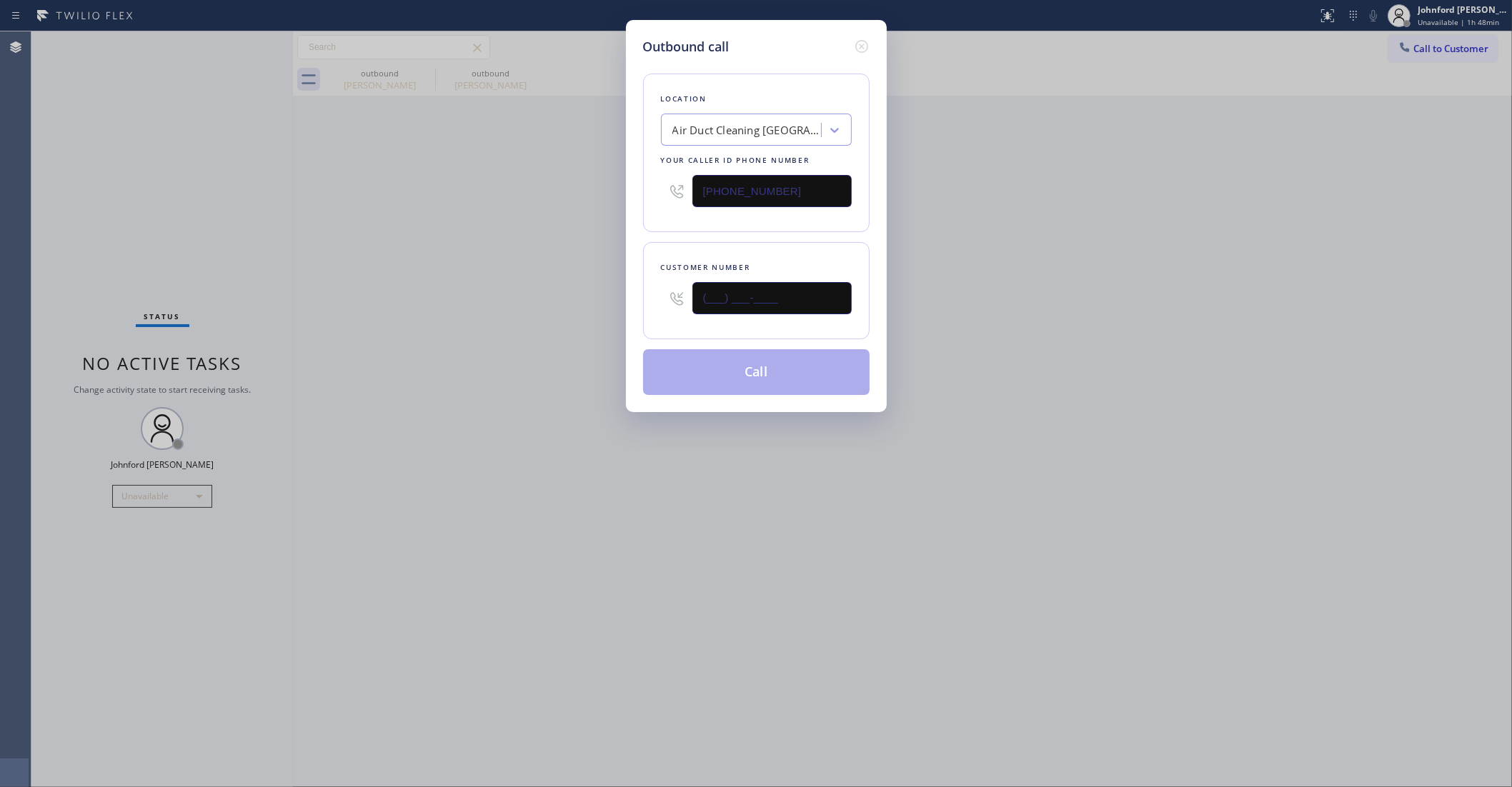
drag, startPoint x: 799, startPoint y: 294, endPoint x: 595, endPoint y: 302, distance: 204.2
click at [616, 300] on div "Outbound call Location Air Duct Cleaning [GEOGRAPHIC_DATA] Your caller id phone…" at bounding box center [756, 394] width 1512 height 787
paste input "626) 483-9597"
type input "(626) 483-9597"
click at [572, 304] on div "Outbound call Location Air Duct Cleaning Los Angeles Your caller id phone numbe…" at bounding box center [756, 394] width 1512 height 787
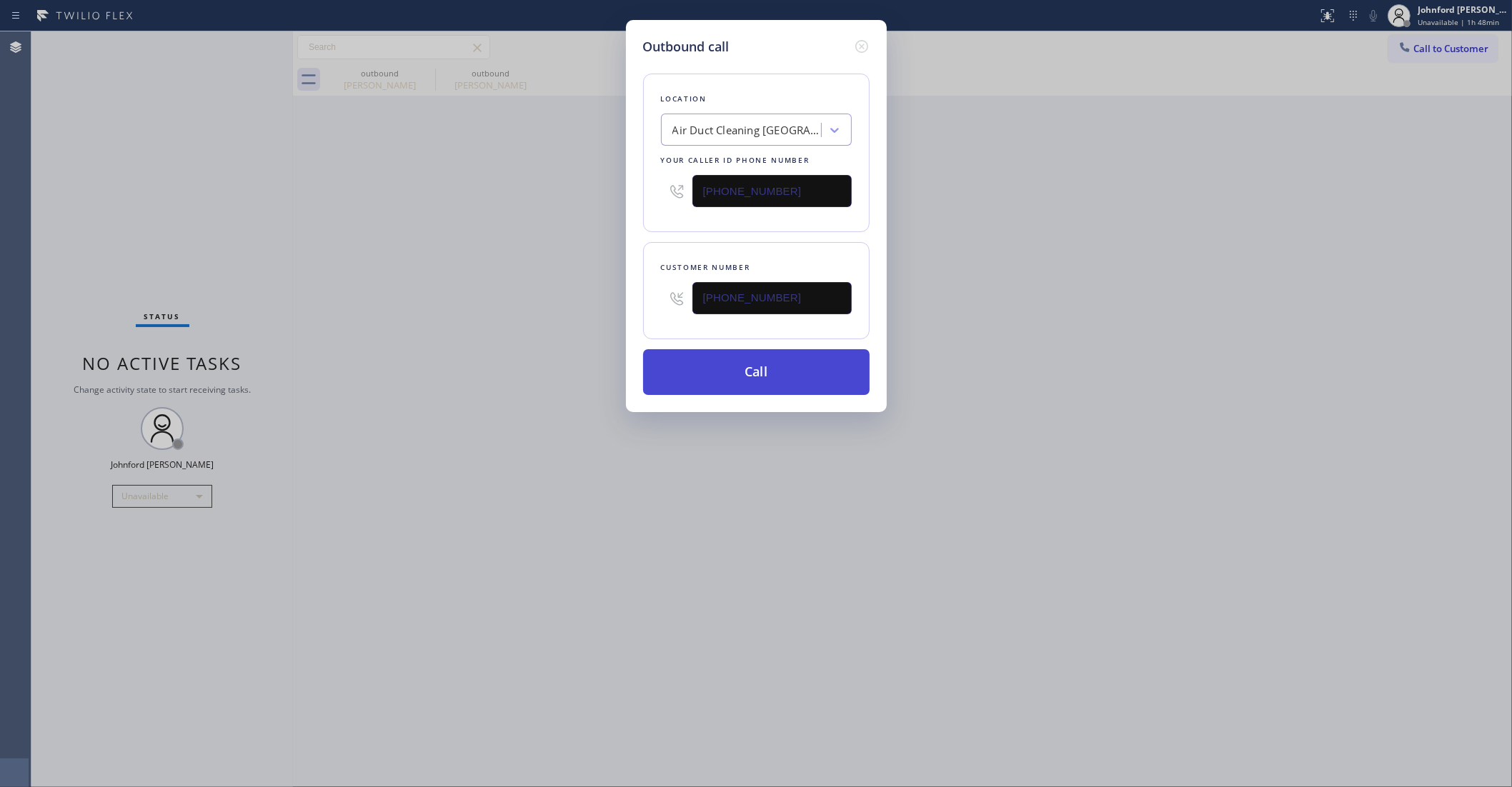
click at [722, 371] on button "Call" at bounding box center [757, 372] width 227 height 46
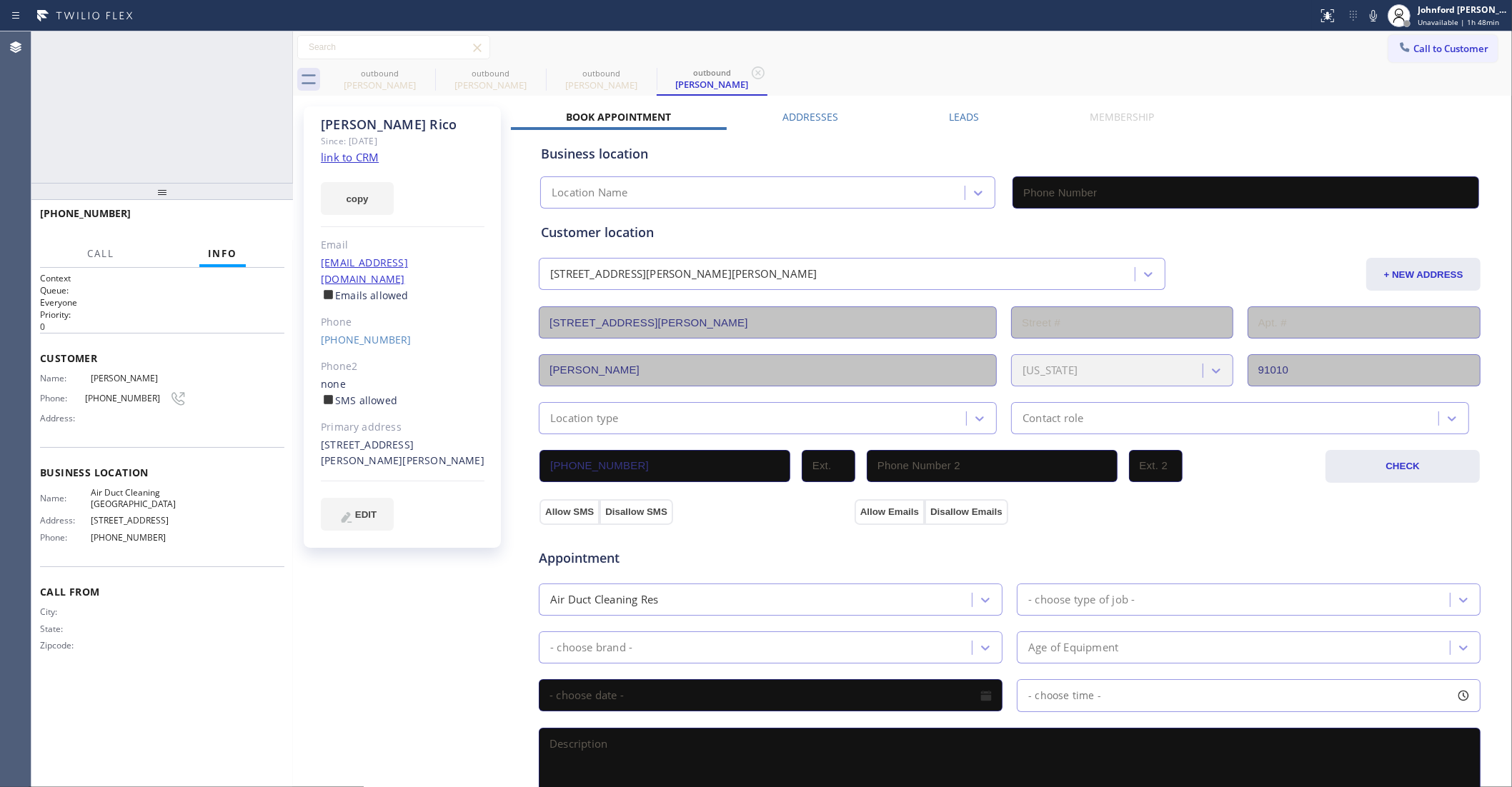
type input "[PHONE_NUMBER]"
drag, startPoint x: 269, startPoint y: 50, endPoint x: 293, endPoint y: 227, distance: 178.6
click at [270, 48] on icon at bounding box center [274, 47] width 17 height 17
click at [358, 315] on div "Phone" at bounding box center [403, 322] width 164 height 16
click at [362, 333] on link "(626) 483-9597" at bounding box center [366, 340] width 90 height 14
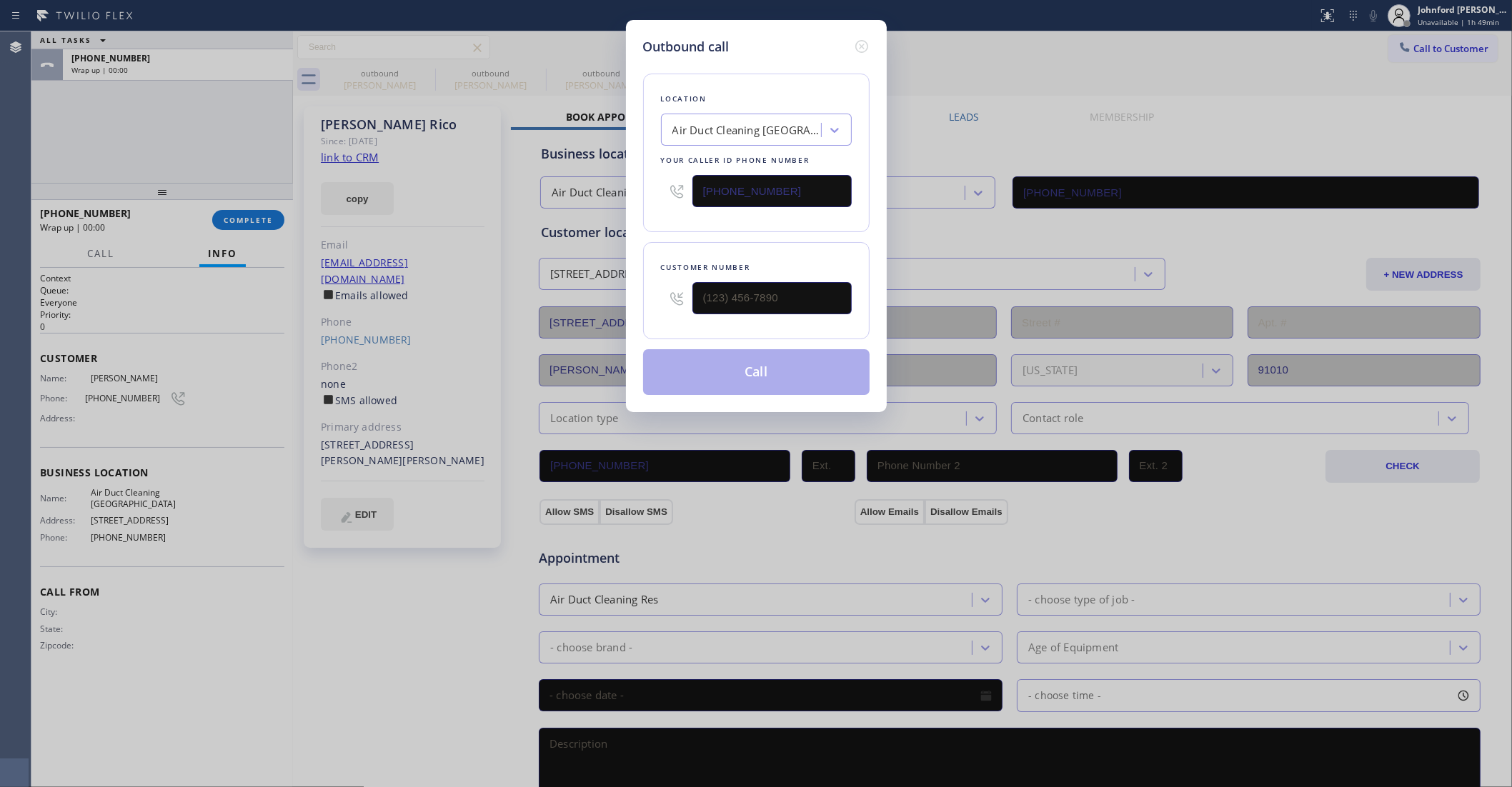
type input "(626) 483-9597"
click at [758, 190] on input "[PHONE_NUMBER]" at bounding box center [772, 191] width 159 height 32
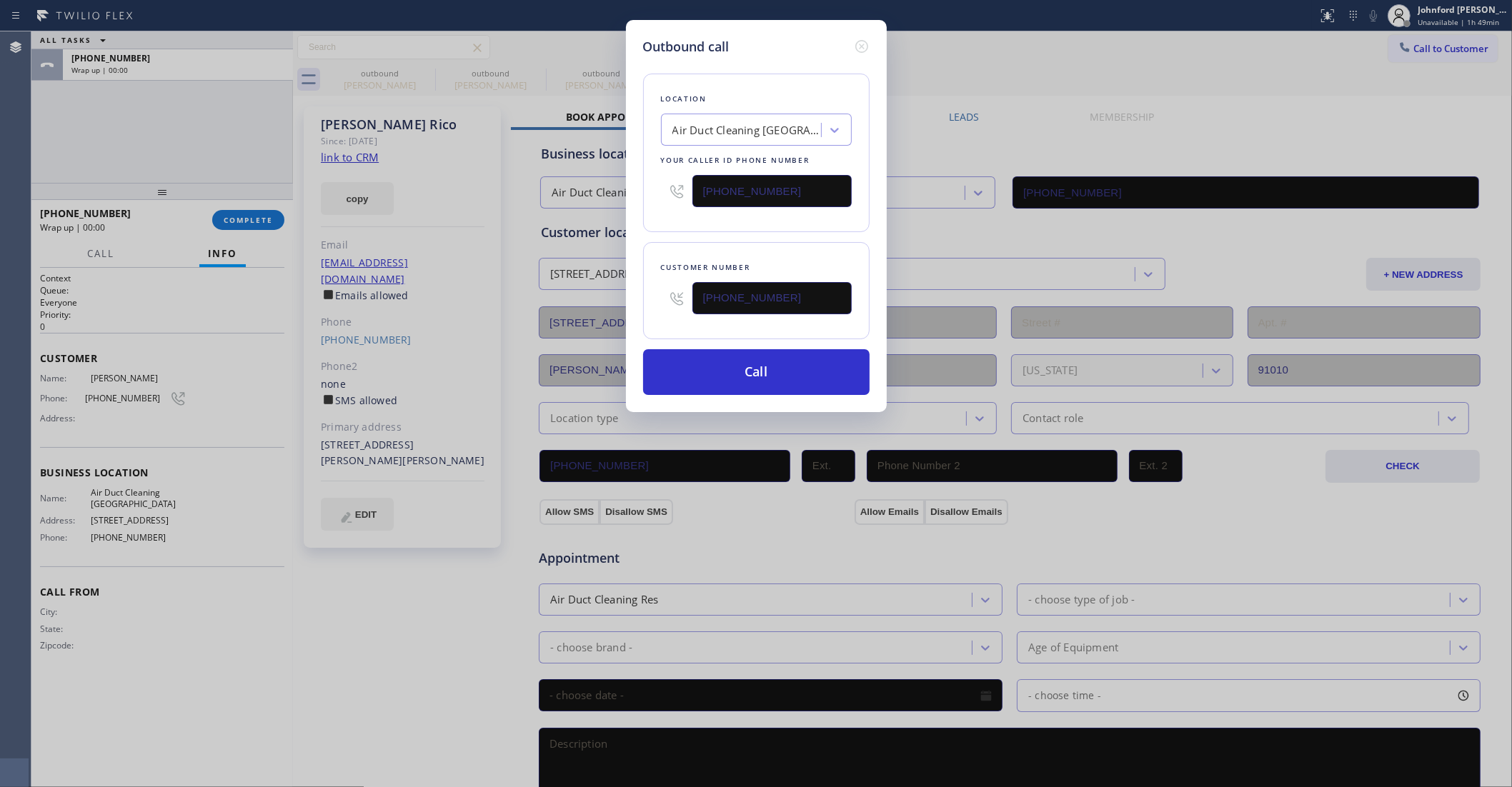
click at [758, 190] on input "[PHONE_NUMBER]" at bounding box center [772, 191] width 159 height 32
paste input "909) 480-4981"
type input "[PHONE_NUMBER]"
click at [715, 362] on button "Call" at bounding box center [757, 372] width 227 height 46
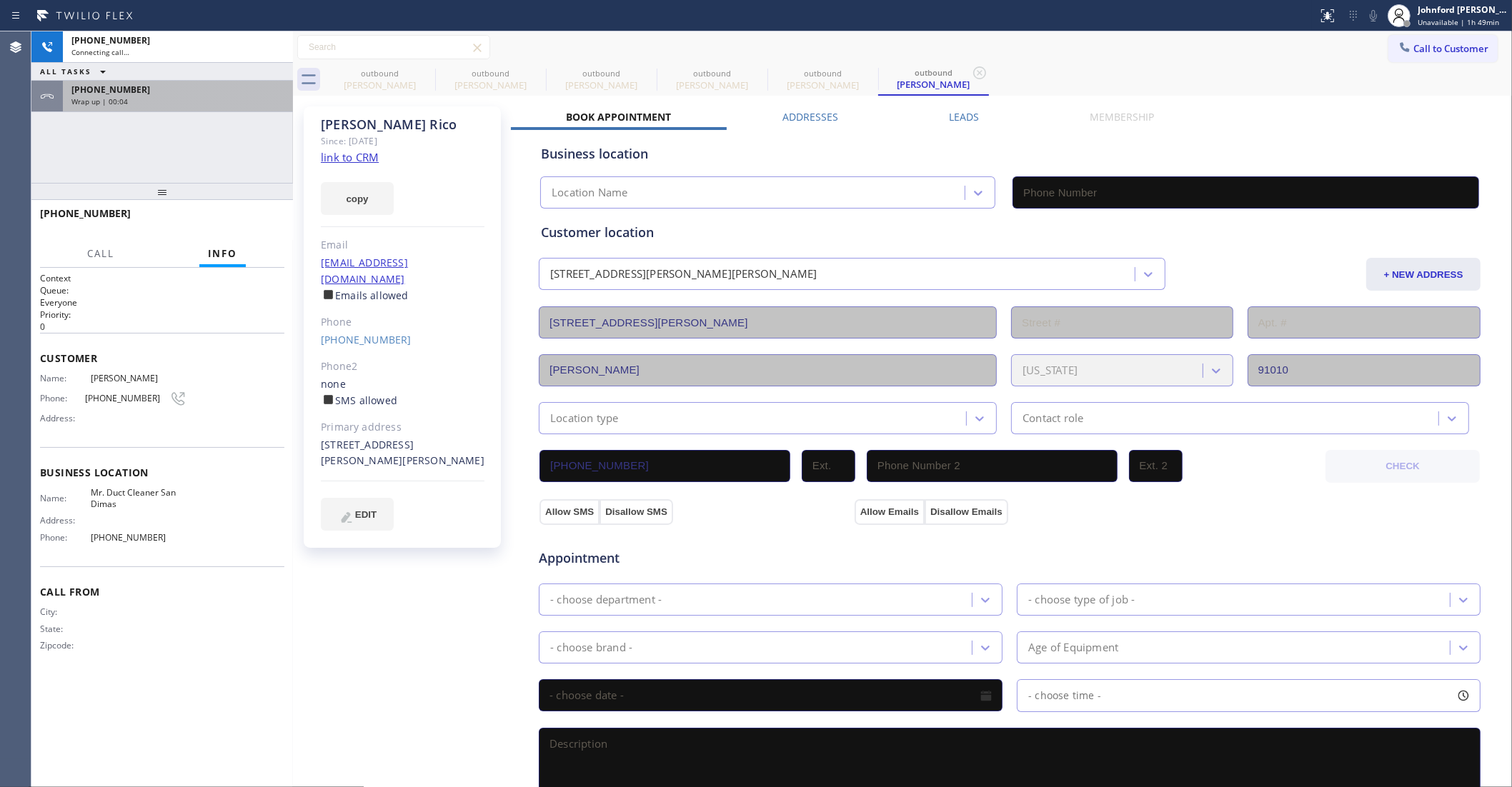
click at [221, 94] on div "+16264839597" at bounding box center [178, 90] width 213 height 12
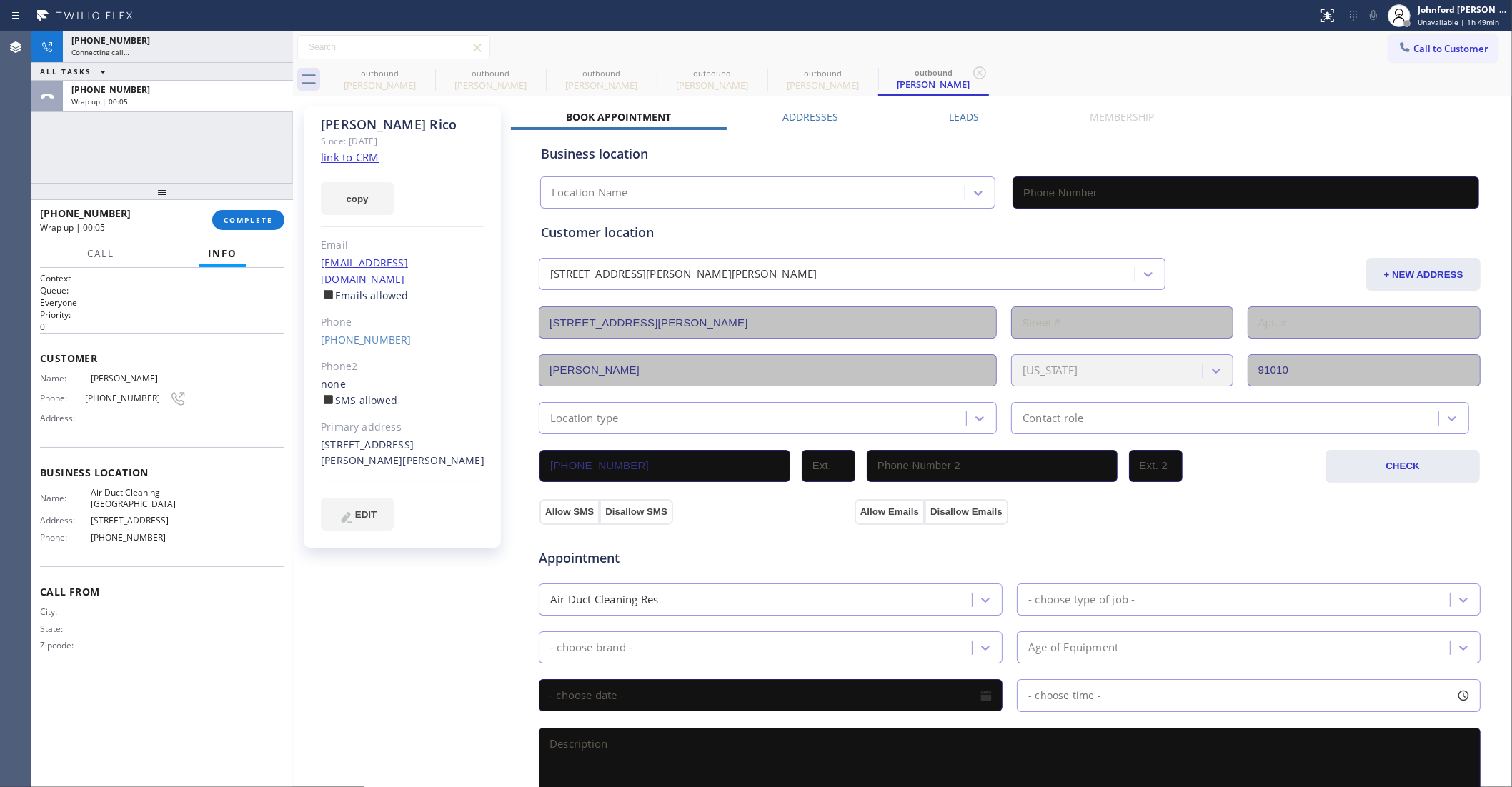
click at [247, 217] on span "COMPLETE" at bounding box center [248, 220] width 49 height 10
type input "[PHONE_NUMBER]"
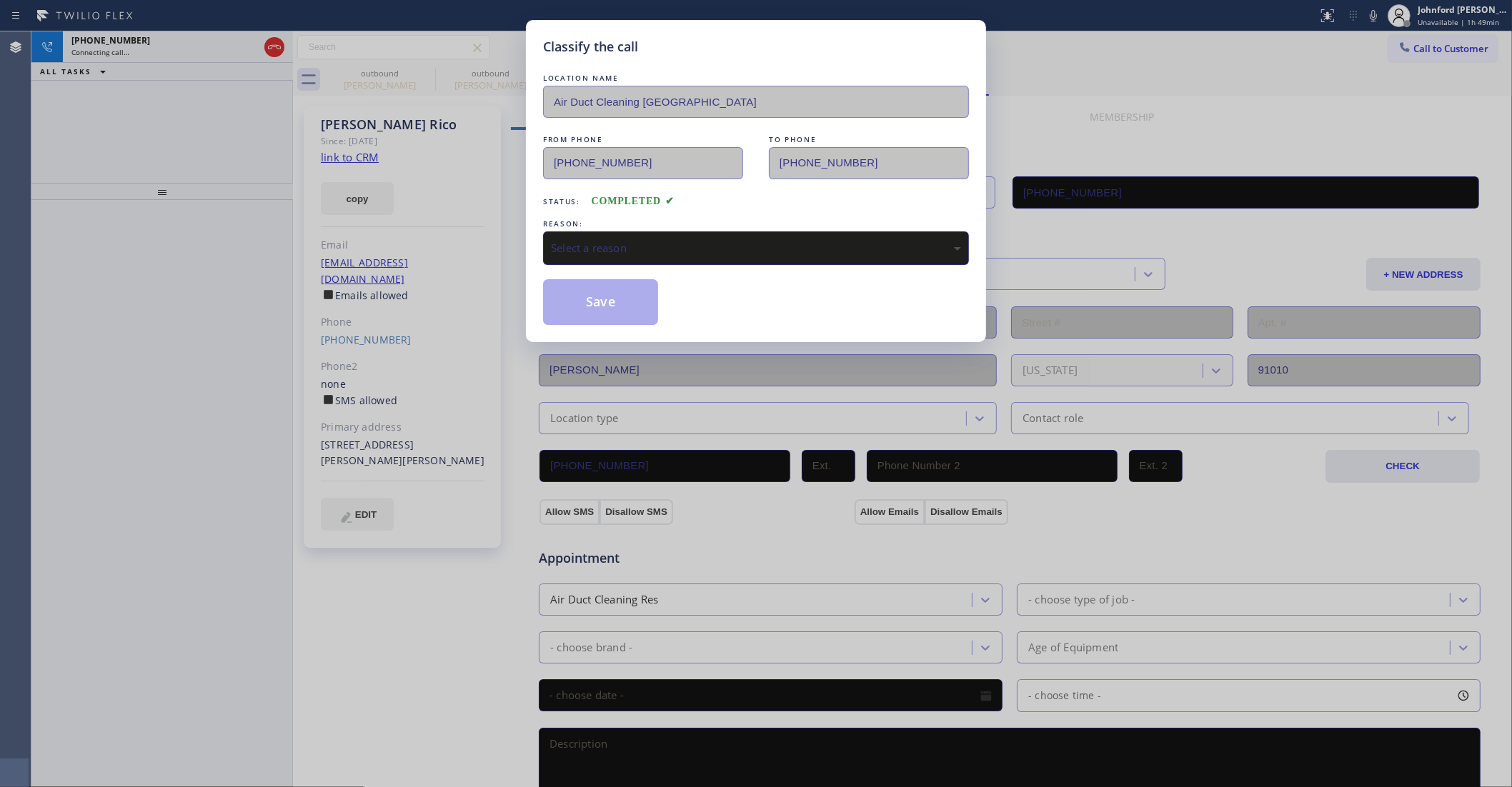
click at [578, 256] on div "Select a reason" at bounding box center [756, 248] width 426 height 34
click at [622, 304] on button "Save" at bounding box center [601, 302] width 115 height 46
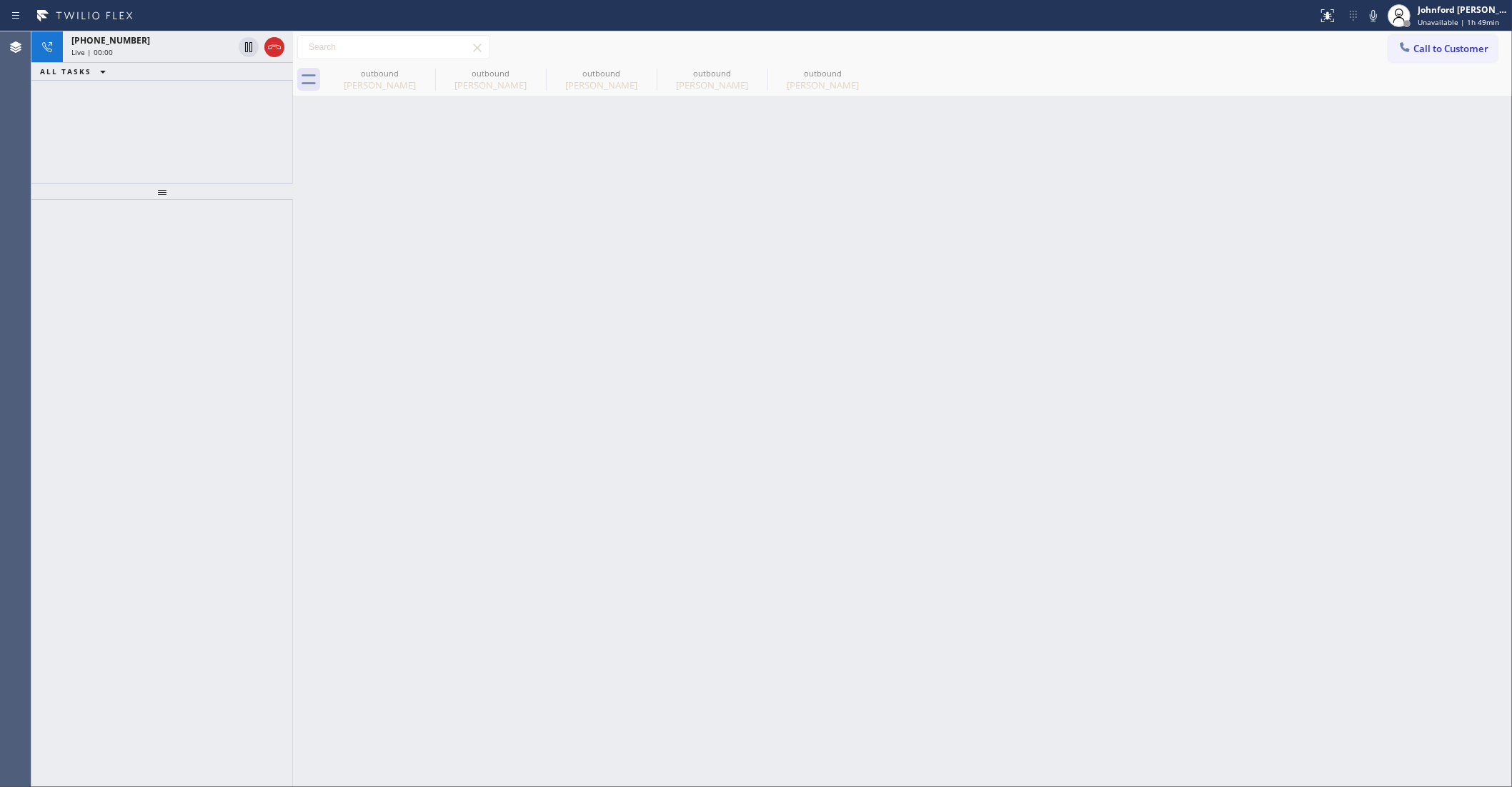
click at [983, 217] on div "Back to Dashboard Change Sender ID Customers Technicians Select a contact Outbo…" at bounding box center [903, 409] width 1219 height 756
click at [266, 57] on div at bounding box center [261, 47] width 51 height 31
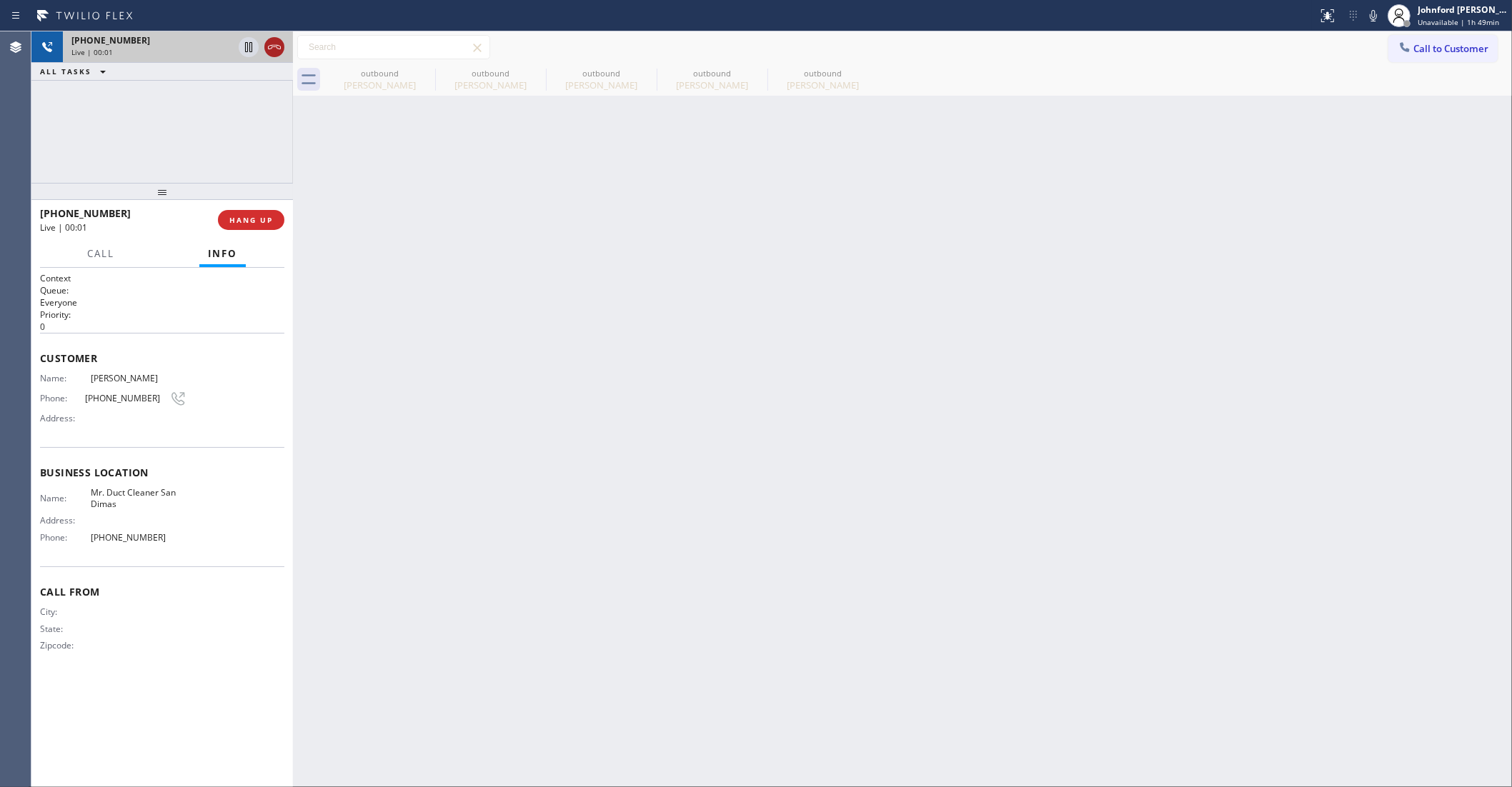
click at [267, 54] on div at bounding box center [261, 47] width 51 height 31
click at [268, 44] on icon at bounding box center [274, 47] width 17 height 17
drag, startPoint x: 444, startPoint y: 80, endPoint x: 424, endPoint y: 75, distance: 20.6
click at [445, 80] on div "Jing Jing" at bounding box center [490, 85] width 108 height 13
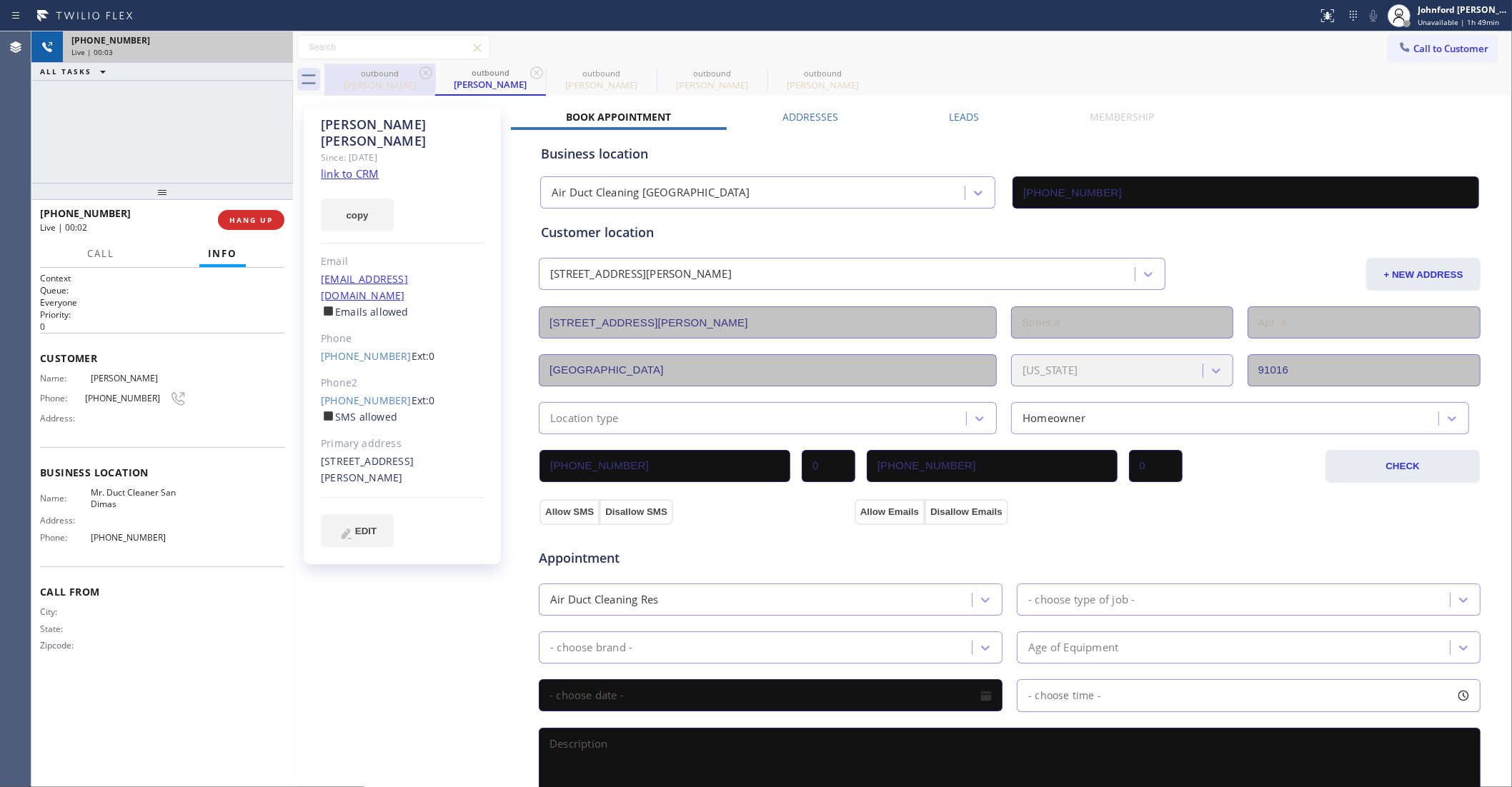
click at [424, 75] on icon at bounding box center [426, 73] width 13 height 13
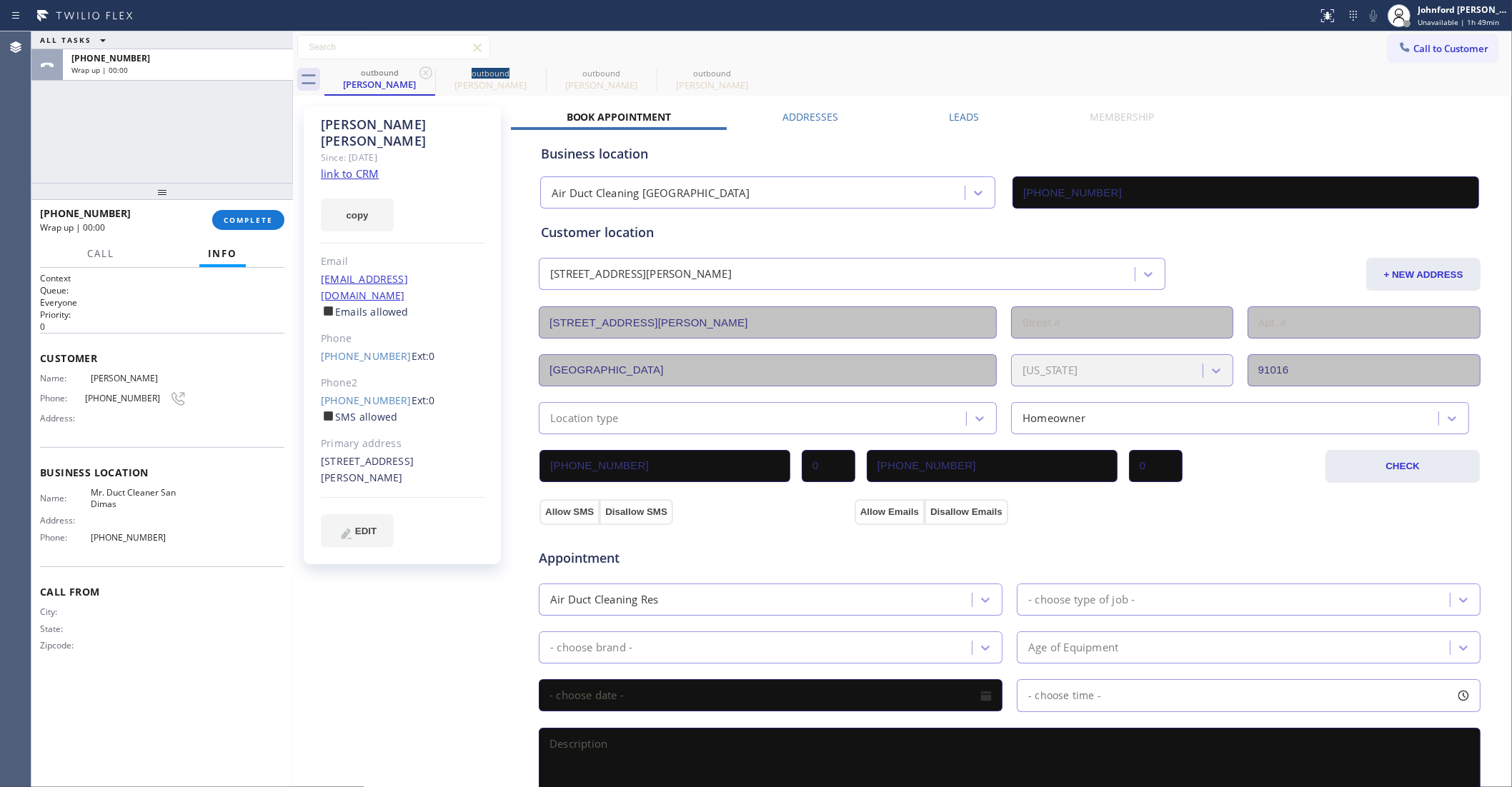
click at [424, 75] on icon at bounding box center [426, 73] width 13 height 13
click at [0, 0] on icon at bounding box center [0, 0] width 0 height 0
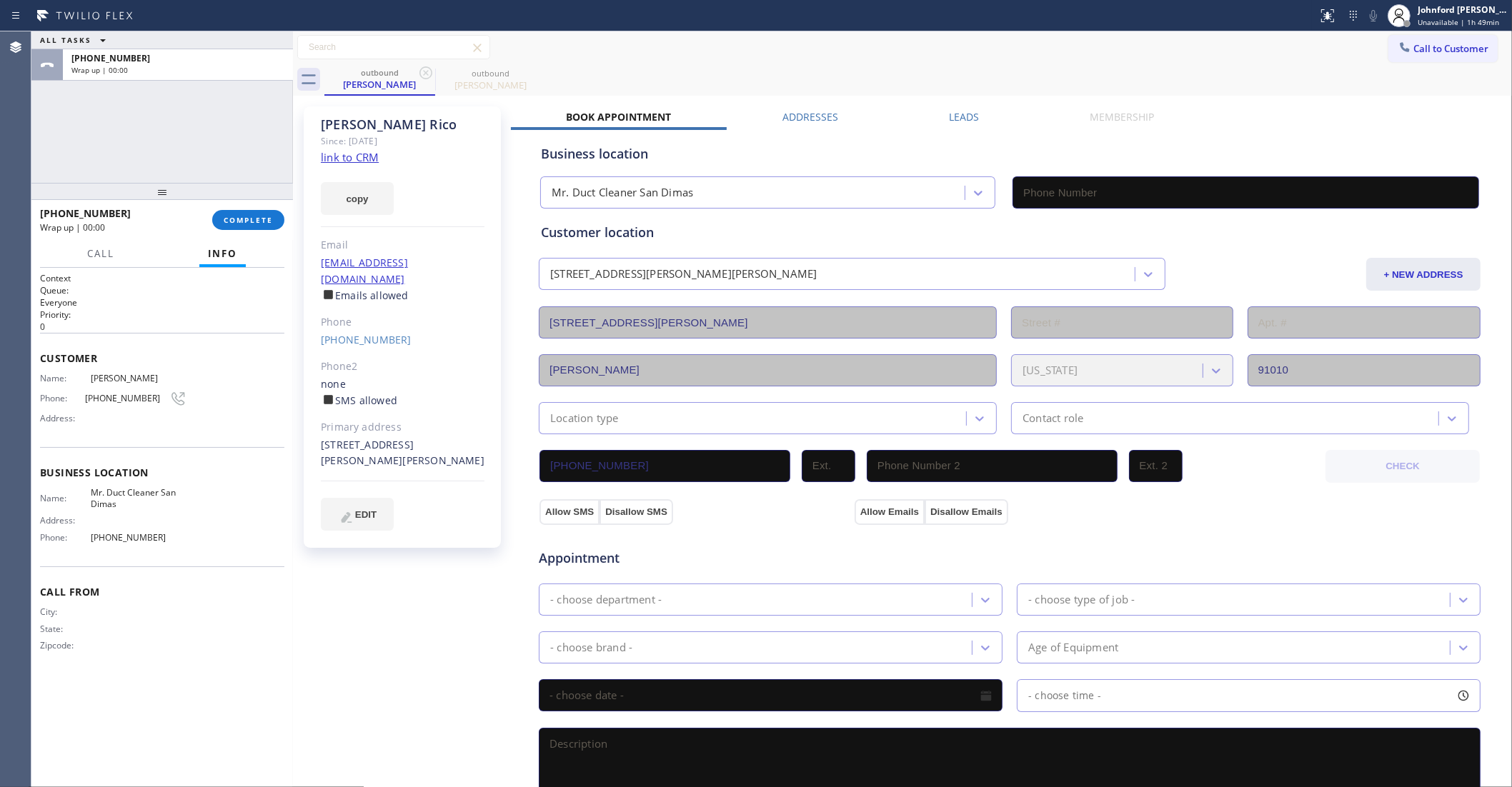
type input "[PHONE_NUMBER]"
click at [424, 75] on icon at bounding box center [426, 73] width 13 height 13
click at [415, 70] on div "outbound Saul Rico" at bounding box center [380, 80] width 111 height 32
click at [252, 224] on span "COMPLETE" at bounding box center [248, 220] width 49 height 10
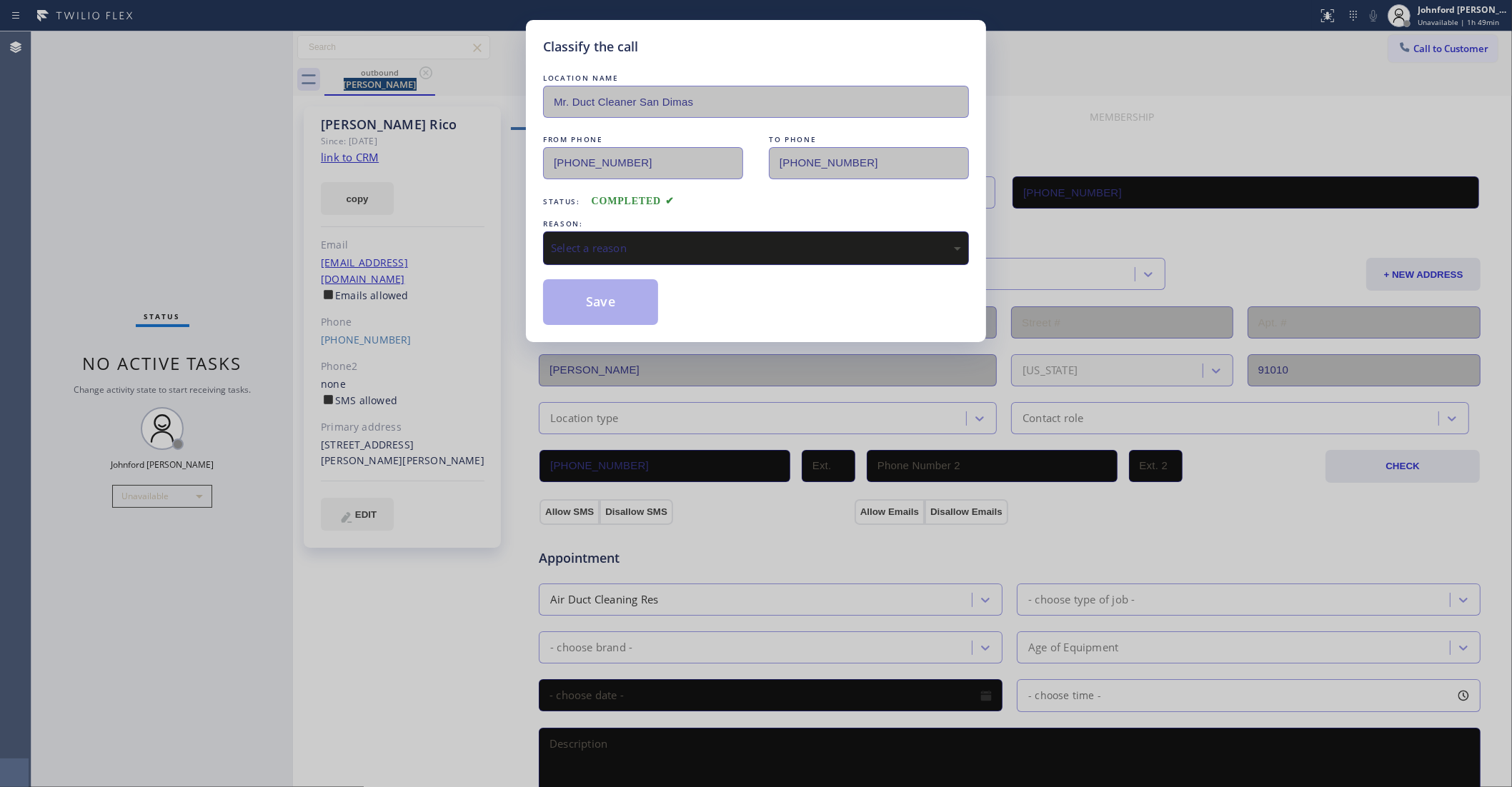
click at [681, 260] on div "Select a reason" at bounding box center [756, 248] width 426 height 34
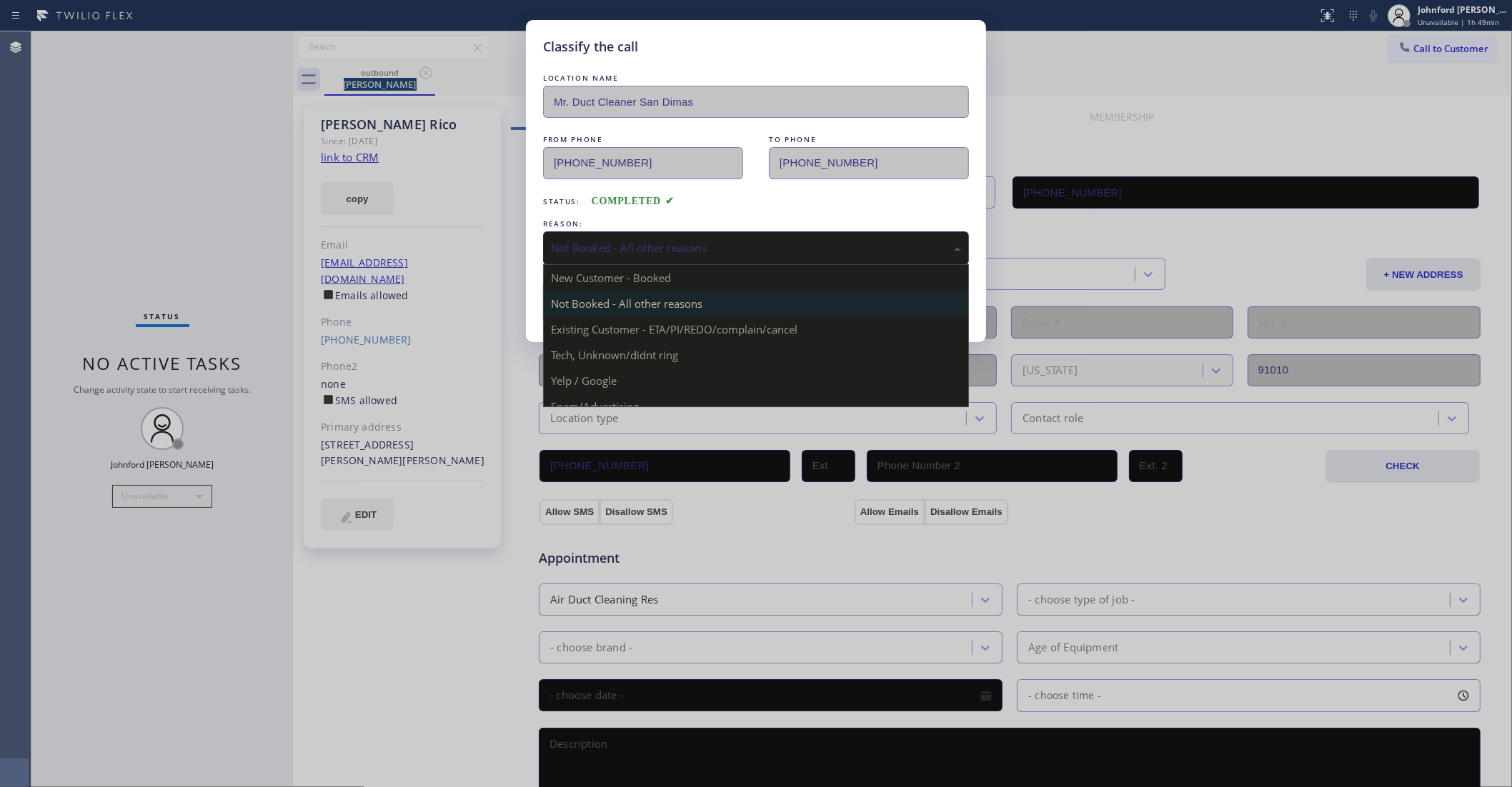
click at [618, 241] on div "Not Booked - All other reasons" at bounding box center [756, 247] width 411 height 16
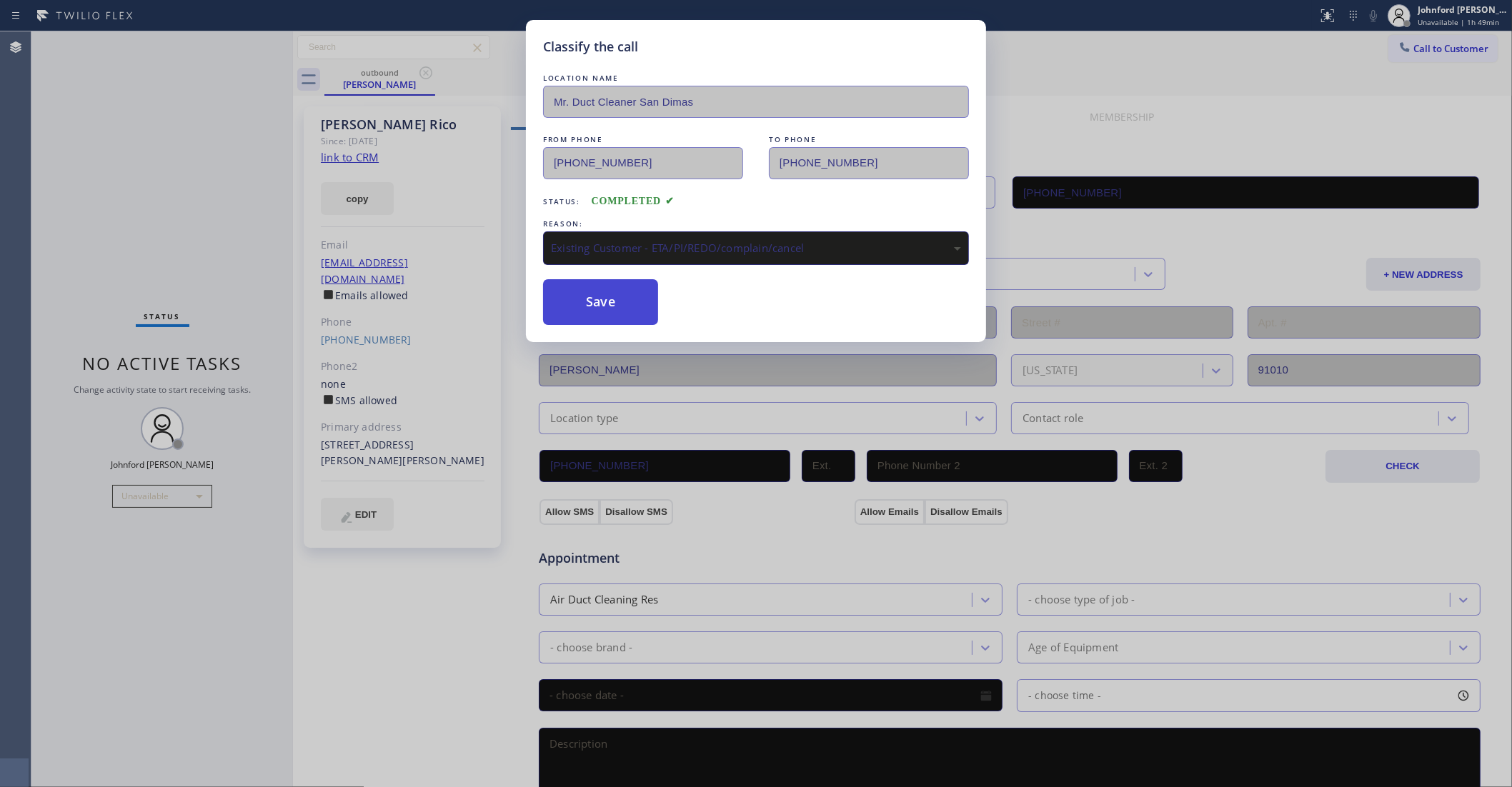
drag, startPoint x: 622, startPoint y: 307, endPoint x: 952, endPoint y: 103, distance: 388.0
click at [622, 305] on button "Save" at bounding box center [601, 302] width 115 height 46
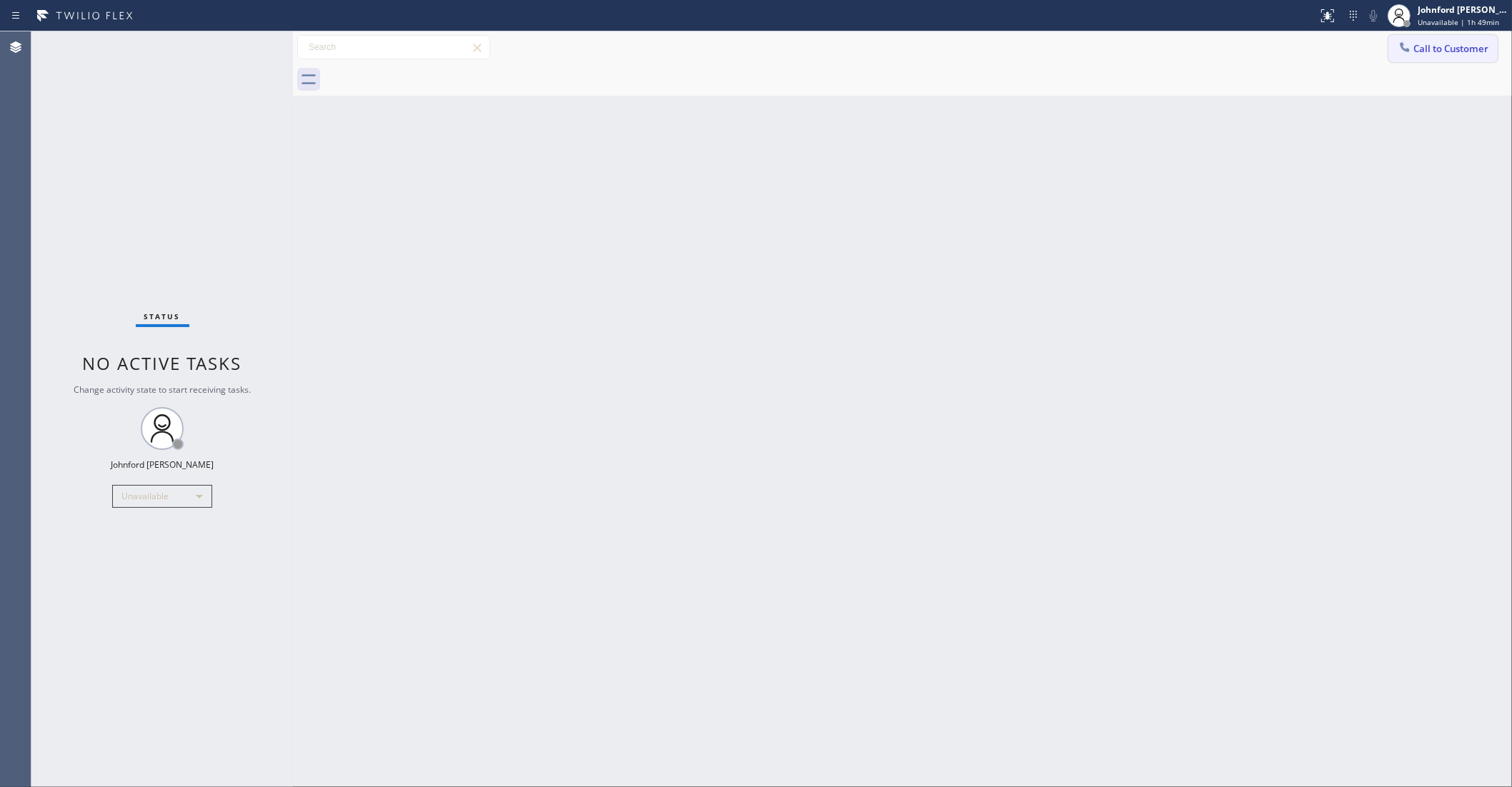
click at [1393, 52] on button "Call to Customer" at bounding box center [1443, 48] width 110 height 27
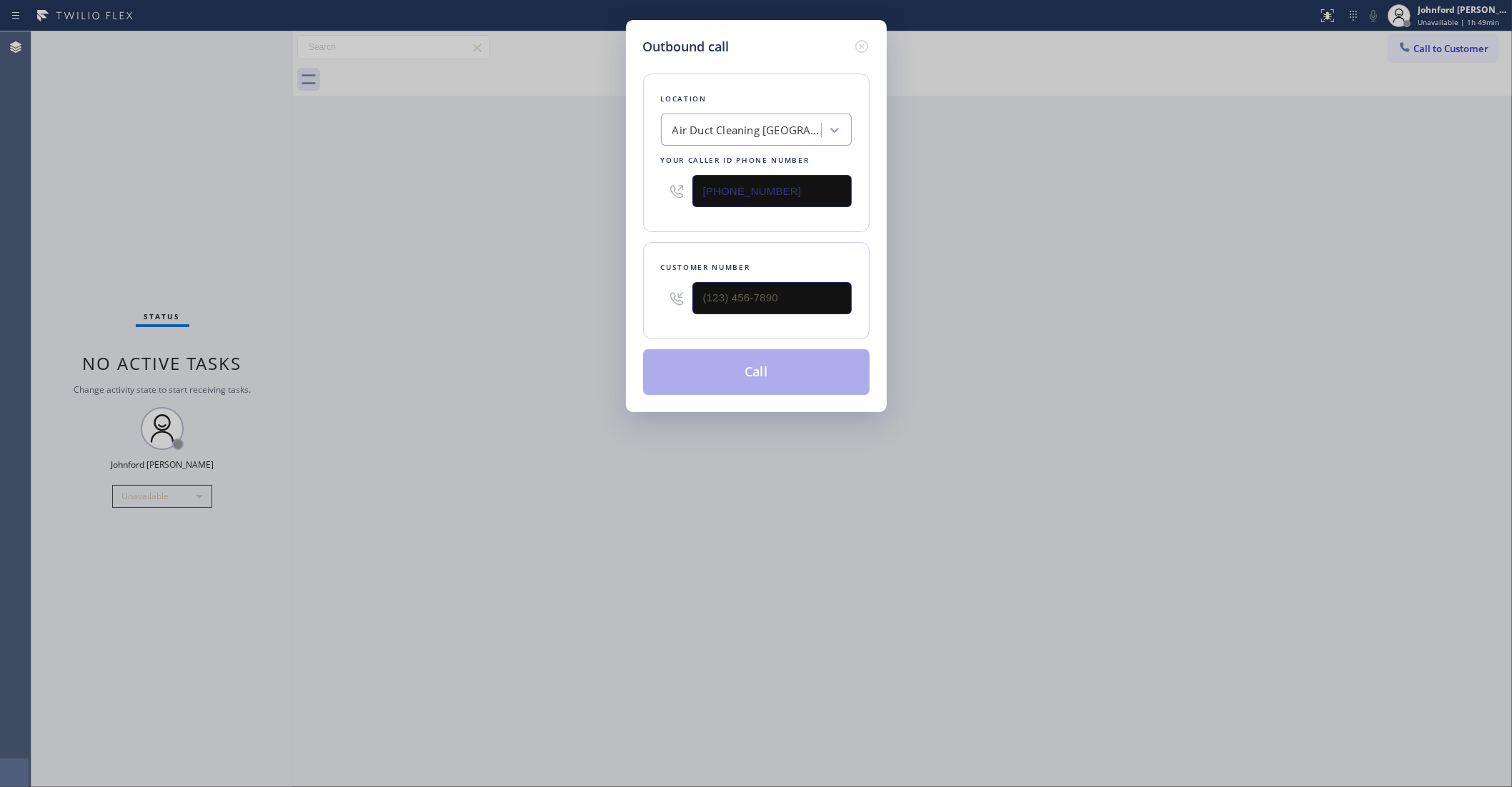
drag, startPoint x: 791, startPoint y: 294, endPoint x: 614, endPoint y: 319, distance: 178.8
click at [611, 319] on div "Outbound call Location Air Duct Cleaning [GEOGRAPHIC_DATA] Your caller id phone…" at bounding box center [756, 394] width 1512 height 787
click at [813, 293] on input "(___) ___-____" at bounding box center [772, 299] width 159 height 32
paste input "713) 591-5452"
type input "(713) 591-5452"
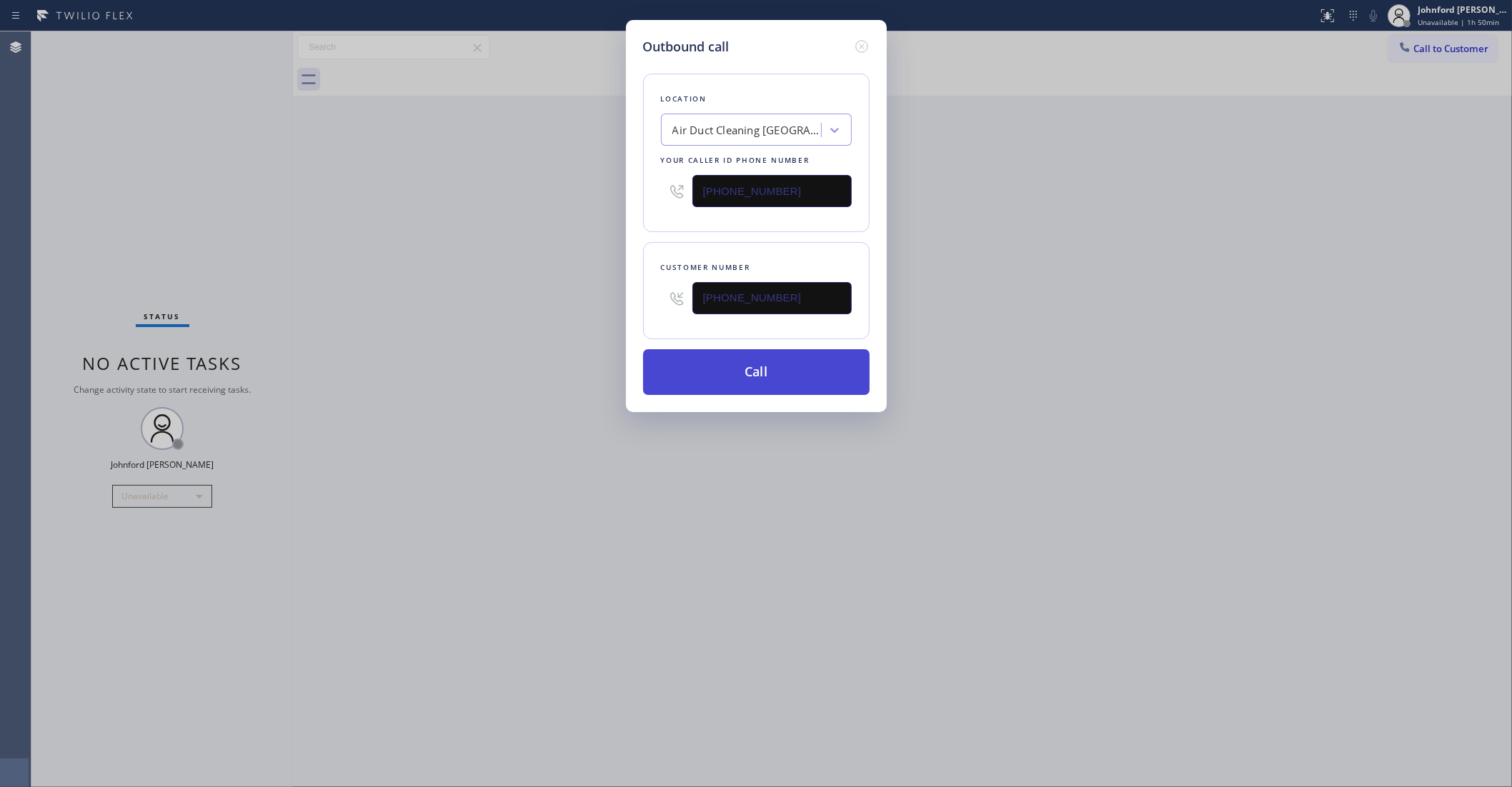
click at [752, 363] on button "Call" at bounding box center [757, 372] width 227 height 46
drag, startPoint x: 1111, startPoint y: 195, endPoint x: 1133, endPoint y: 71, distance: 125.9
click at [1119, 181] on div "Outbound call Location Air Duct Cleaning Los Angeles Your caller id phone numbe…" at bounding box center [756, 394] width 1512 height 787
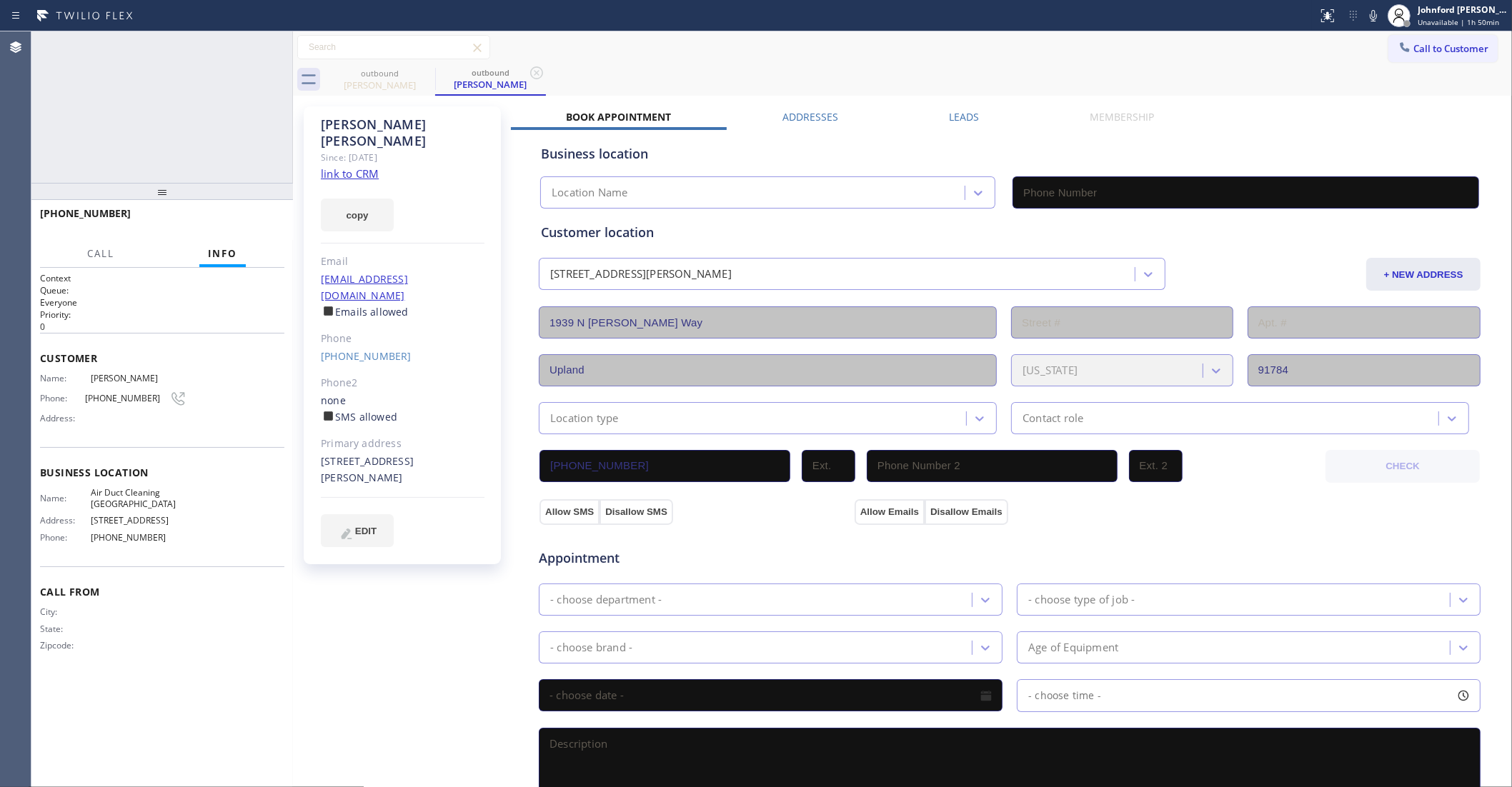
type input "[PHONE_NUMBER]"
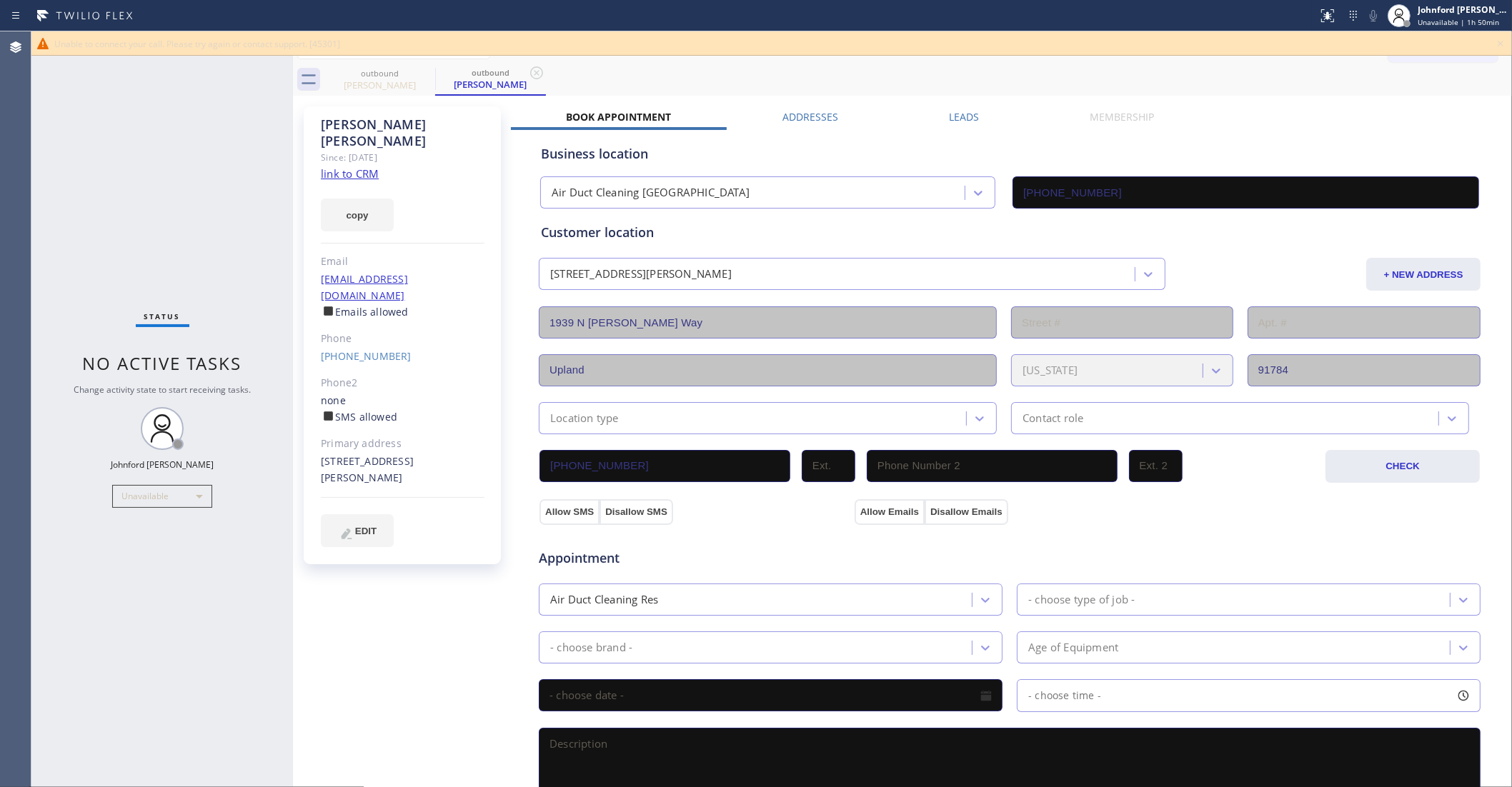
click at [391, 348] on div "(713) 591-5452" at bounding box center [403, 356] width 164 height 16
click at [385, 349] on link "(713) 591-5452" at bounding box center [366, 356] width 90 height 14
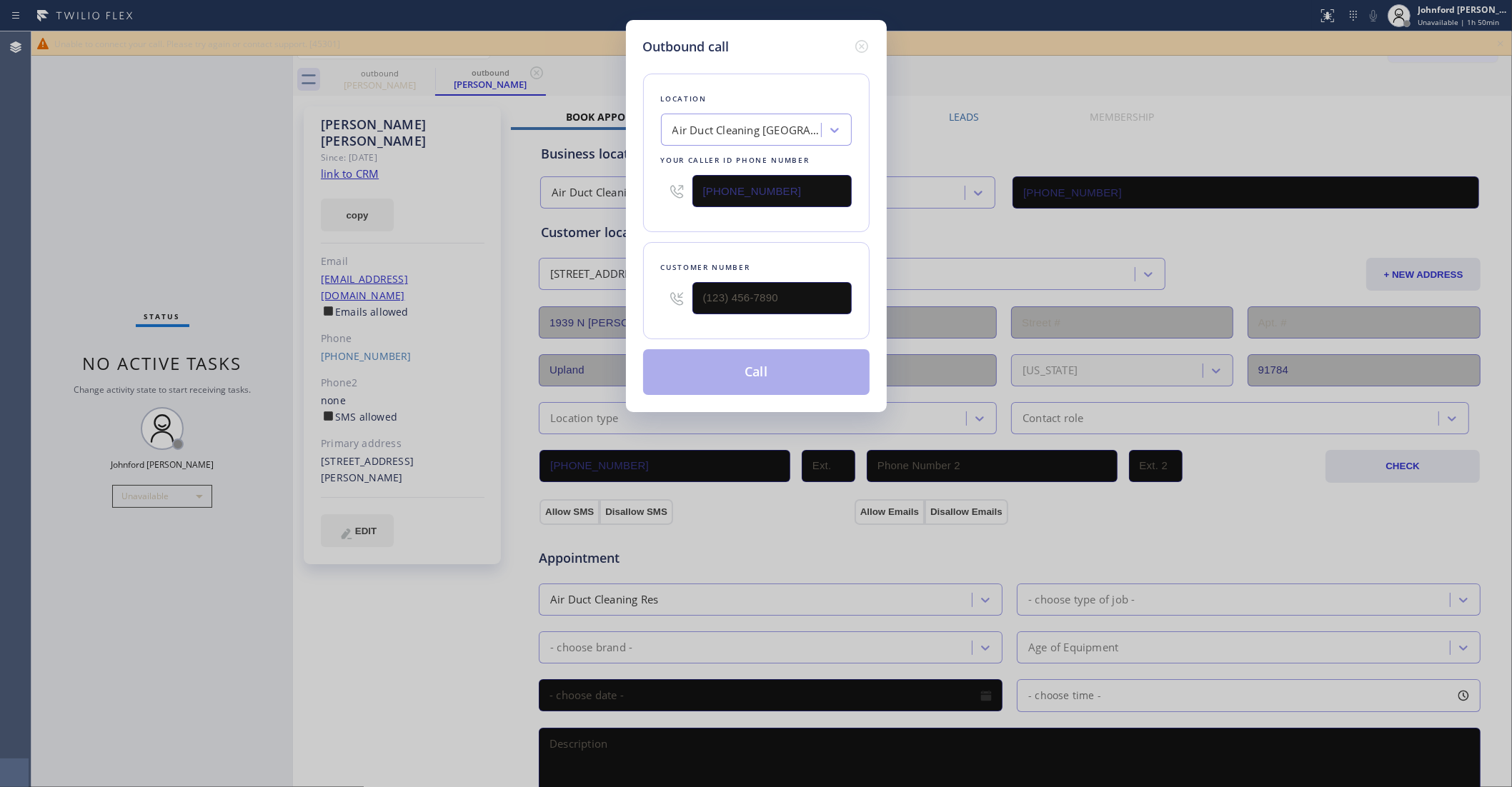
click at [766, 176] on input "[PHONE_NUMBER]" at bounding box center [772, 191] width 159 height 32
type input "(713) 591-5452"
click at [766, 176] on input "[PHONE_NUMBER]" at bounding box center [772, 191] width 159 height 32
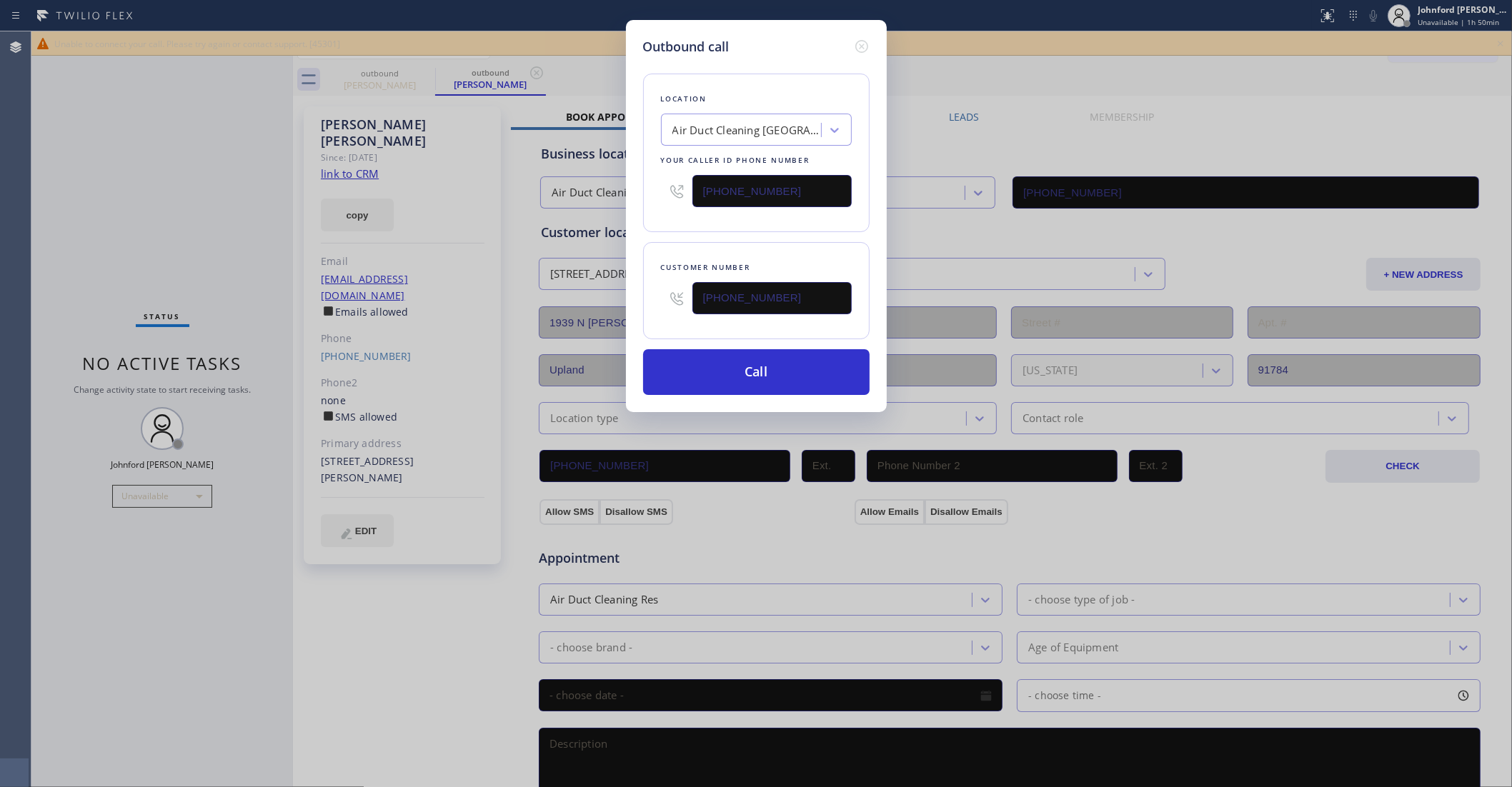
click at [766, 176] on input "[PHONE_NUMBER]" at bounding box center [772, 191] width 159 height 32
paste input "909) 473-4691"
type input "(909) 473-4691"
click at [743, 368] on button "Call" at bounding box center [757, 372] width 227 height 46
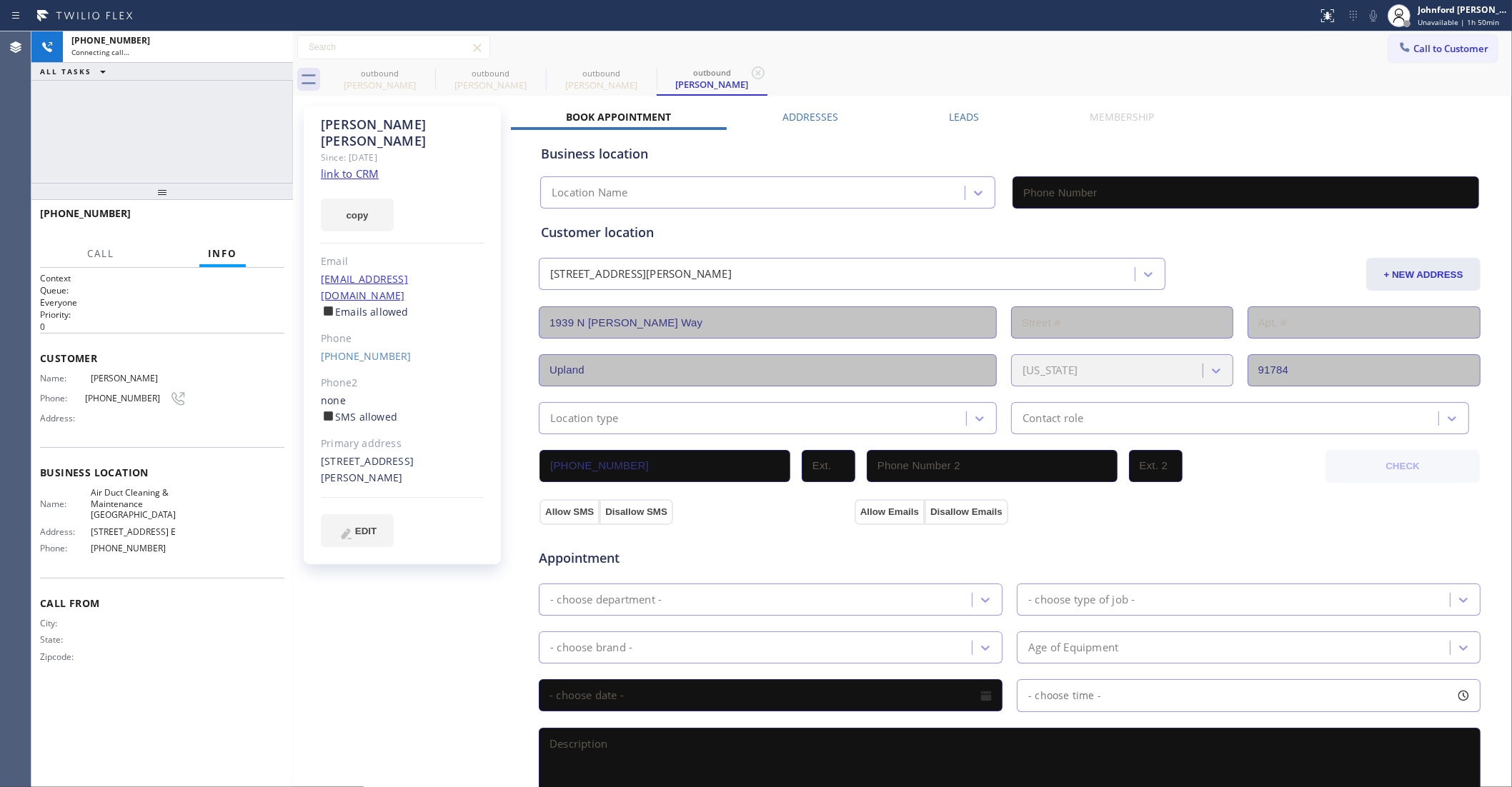
type input "(909) 473-4691"
click at [427, 73] on icon at bounding box center [426, 73] width 17 height 17
click at [0, 0] on icon at bounding box center [0, 0] width 0 height 0
type input "(909) 473-4691"
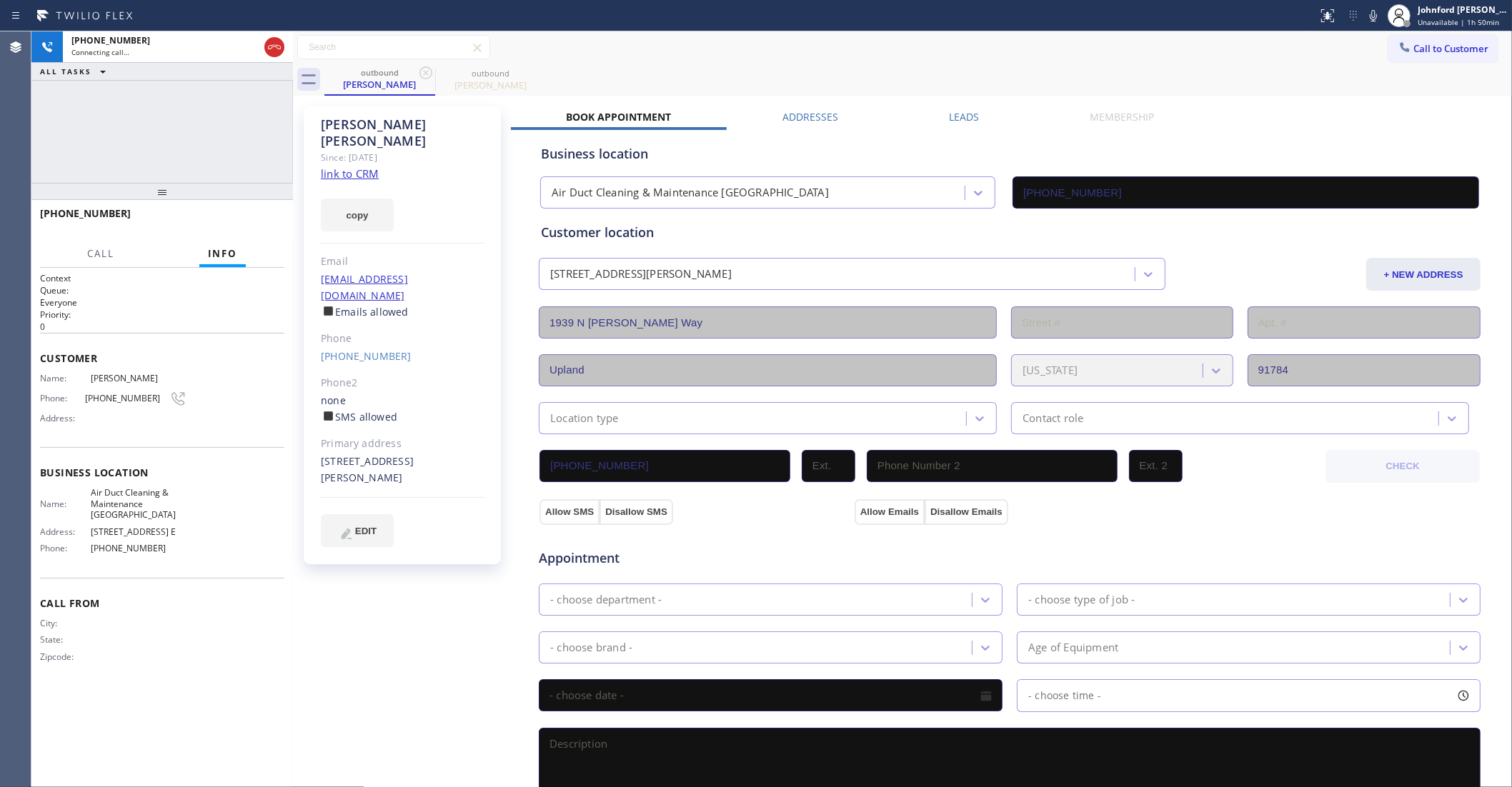
click at [813, 65] on div "outbound Caroline Leggio outbound Caroline Leggio" at bounding box center [918, 80] width 1188 height 32
click at [1373, 15] on icon at bounding box center [1373, 15] width 17 height 17
click at [1373, 15] on icon at bounding box center [1373, 15] width 17 height 17
click at [1374, 8] on icon at bounding box center [1373, 15] width 17 height 17
click at [1373, 11] on icon at bounding box center [1373, 15] width 7 height 11
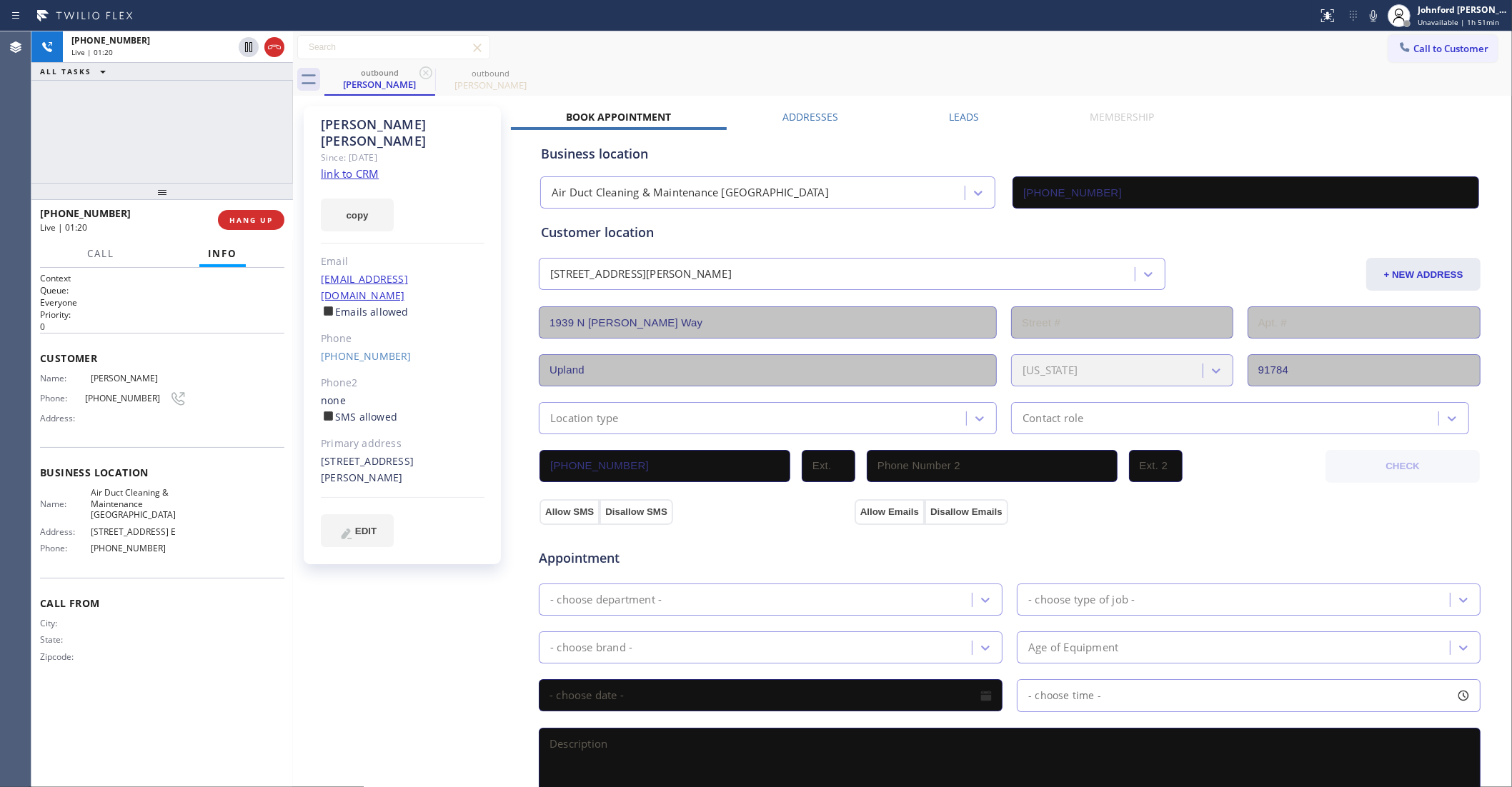
click at [197, 151] on div "+17135915452 Live | 01:20 ALL TASKS ALL TASKS ACTIVE TASKS TASKS IN WRAP UP" at bounding box center [162, 107] width 261 height 152
click at [205, 59] on div "+17135915452 Live | 01:21" at bounding box center [149, 47] width 173 height 31
click at [241, 225] on button "HANG UP" at bounding box center [251, 220] width 67 height 20
click at [949, 118] on label "Leads" at bounding box center [964, 117] width 30 height 14
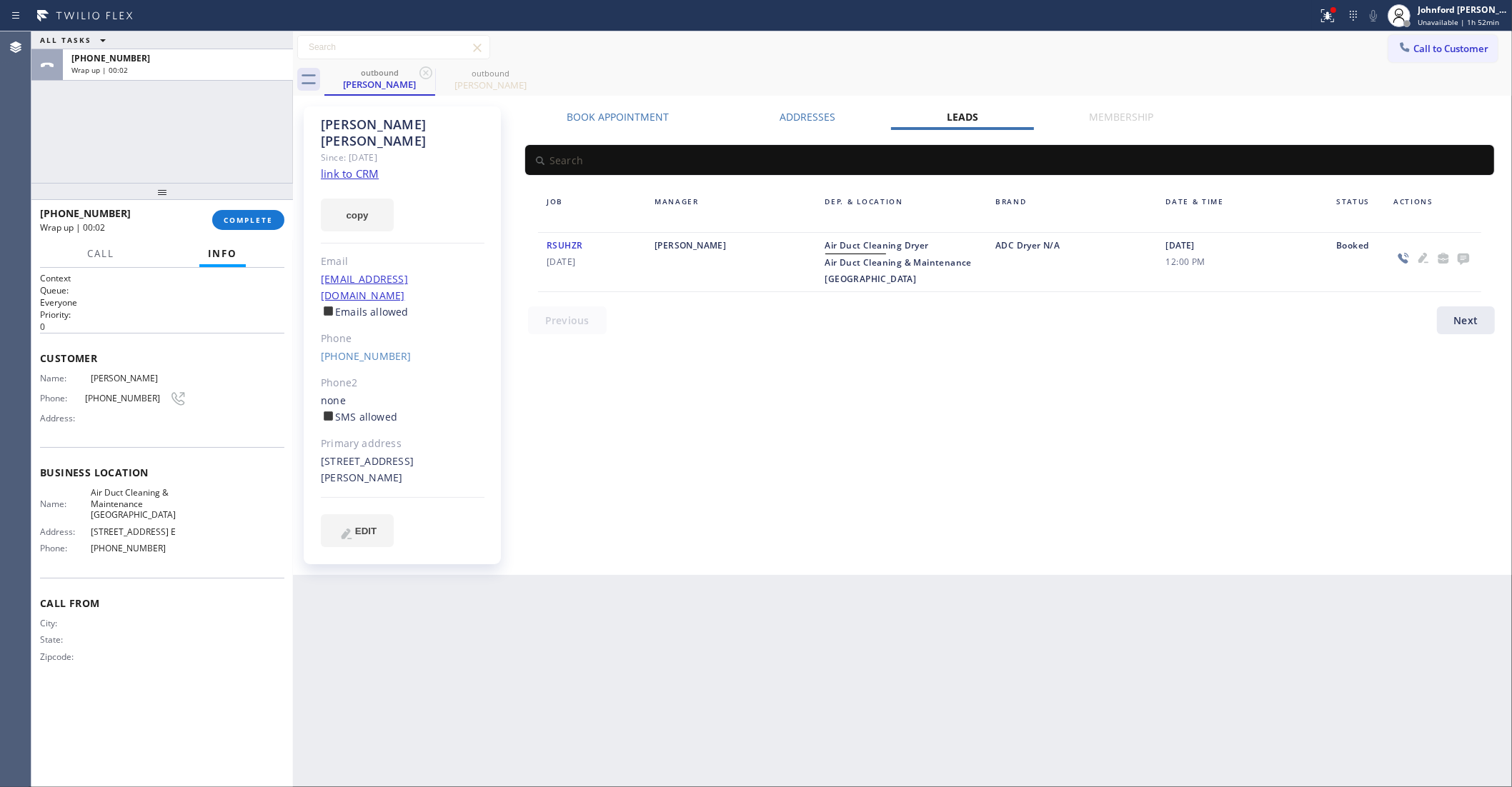
click at [1455, 256] on icon at bounding box center [1464, 258] width 17 height 18
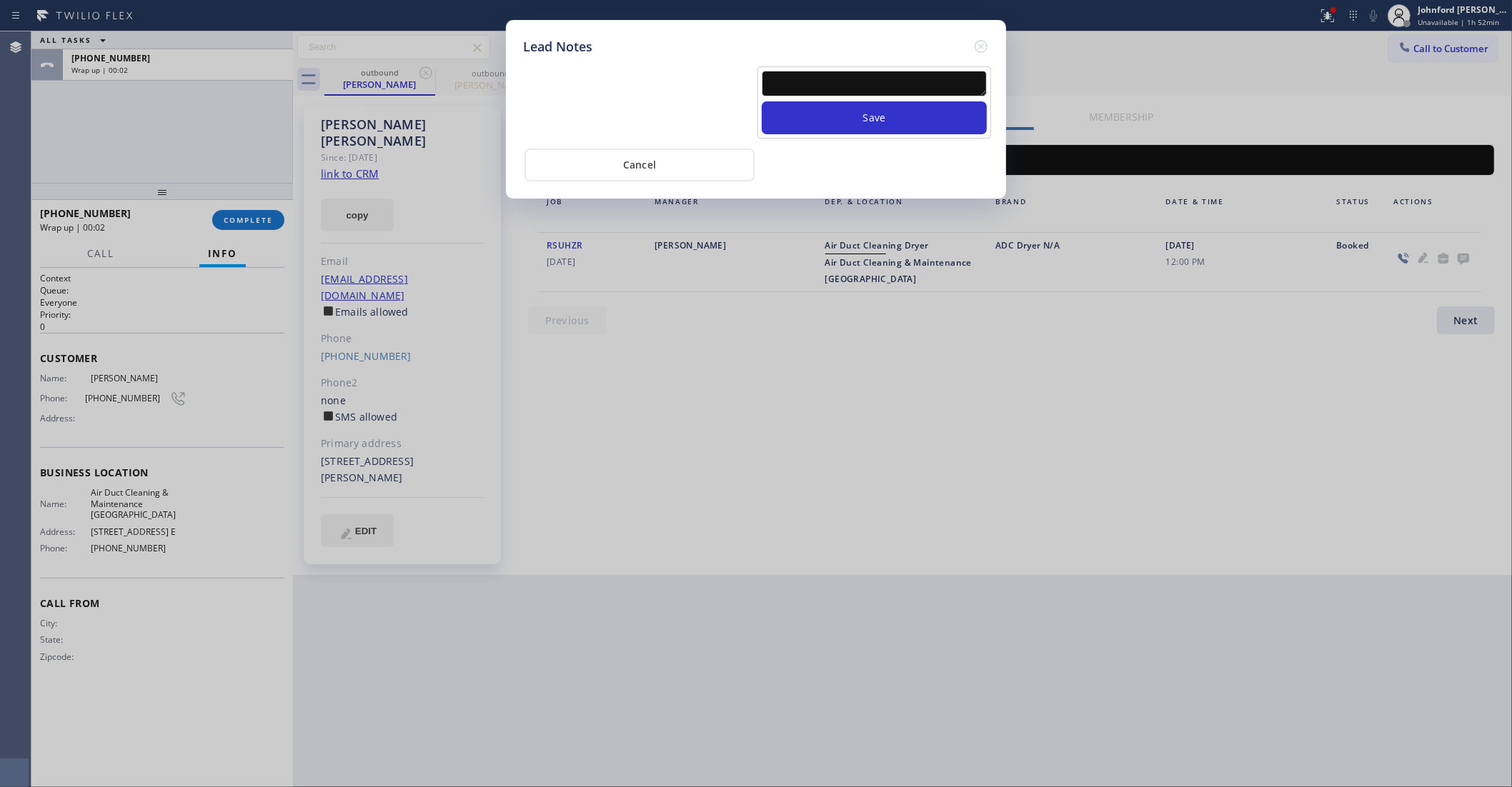
click at [879, 80] on textarea at bounding box center [875, 83] width 225 height 26
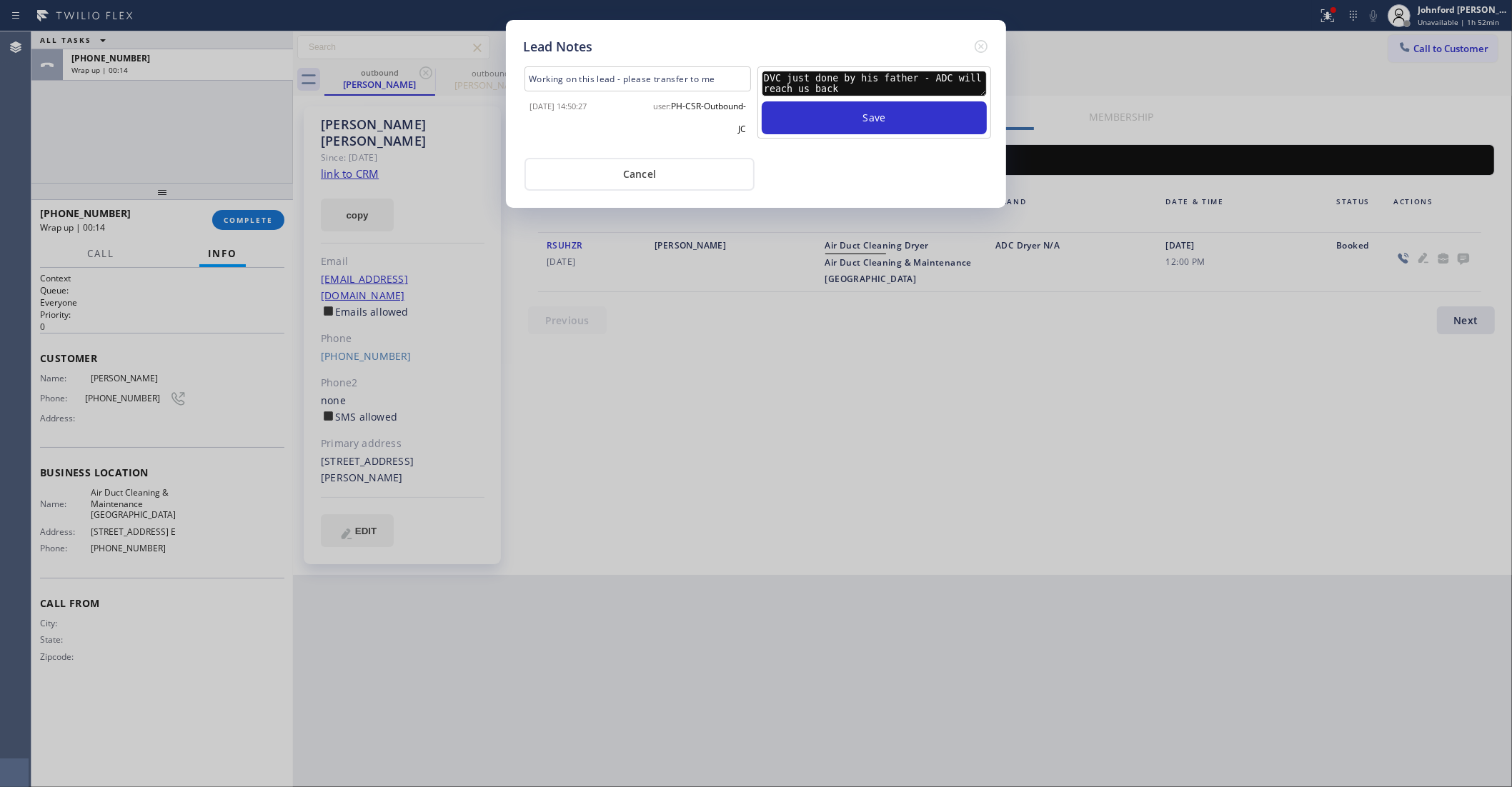
type textarea "DVC just done by his father - ADC will reach us back"
click at [762, 101] on button "Save" at bounding box center [875, 117] width 225 height 33
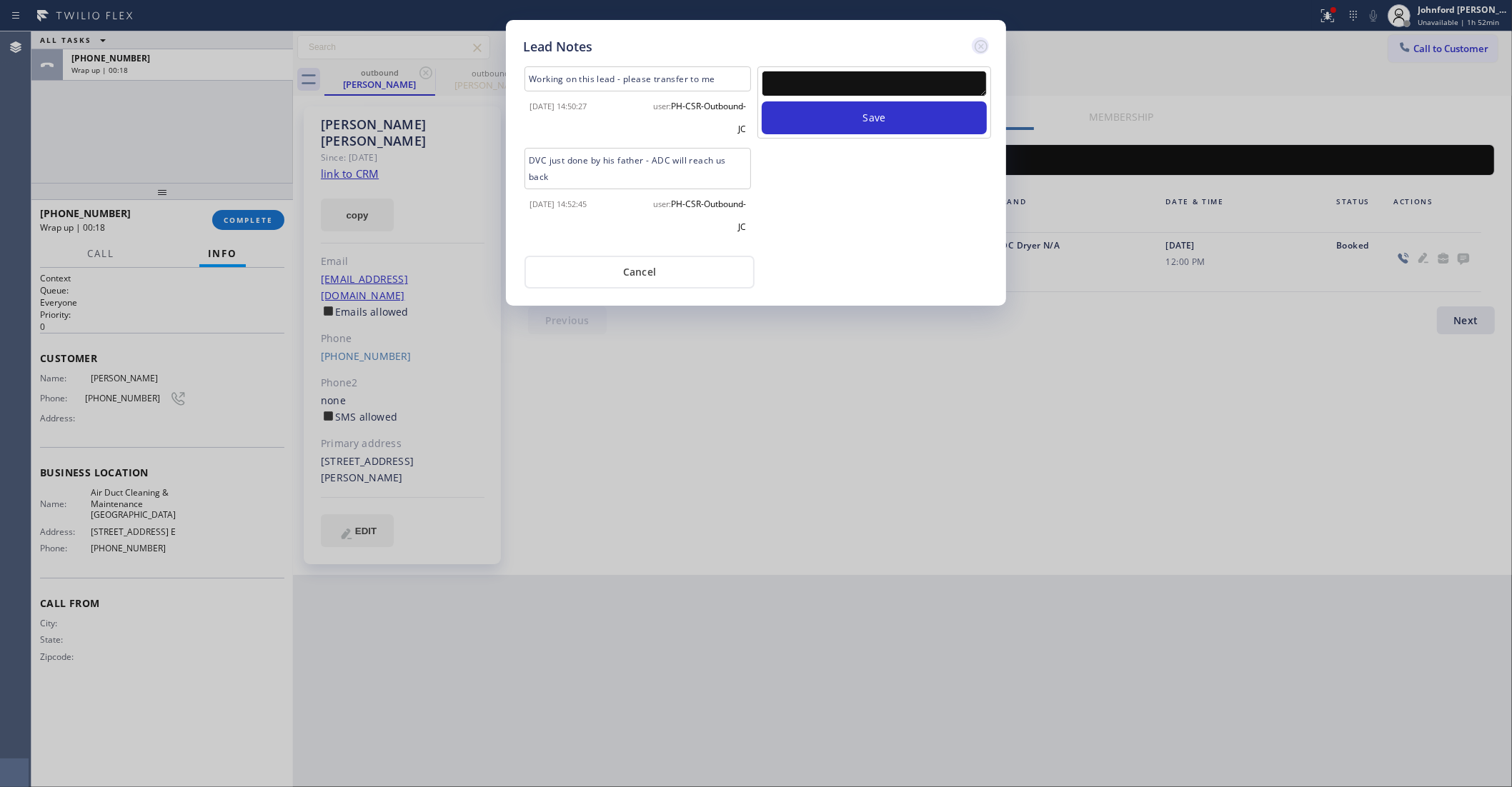
click at [980, 40] on icon at bounding box center [981, 46] width 13 height 13
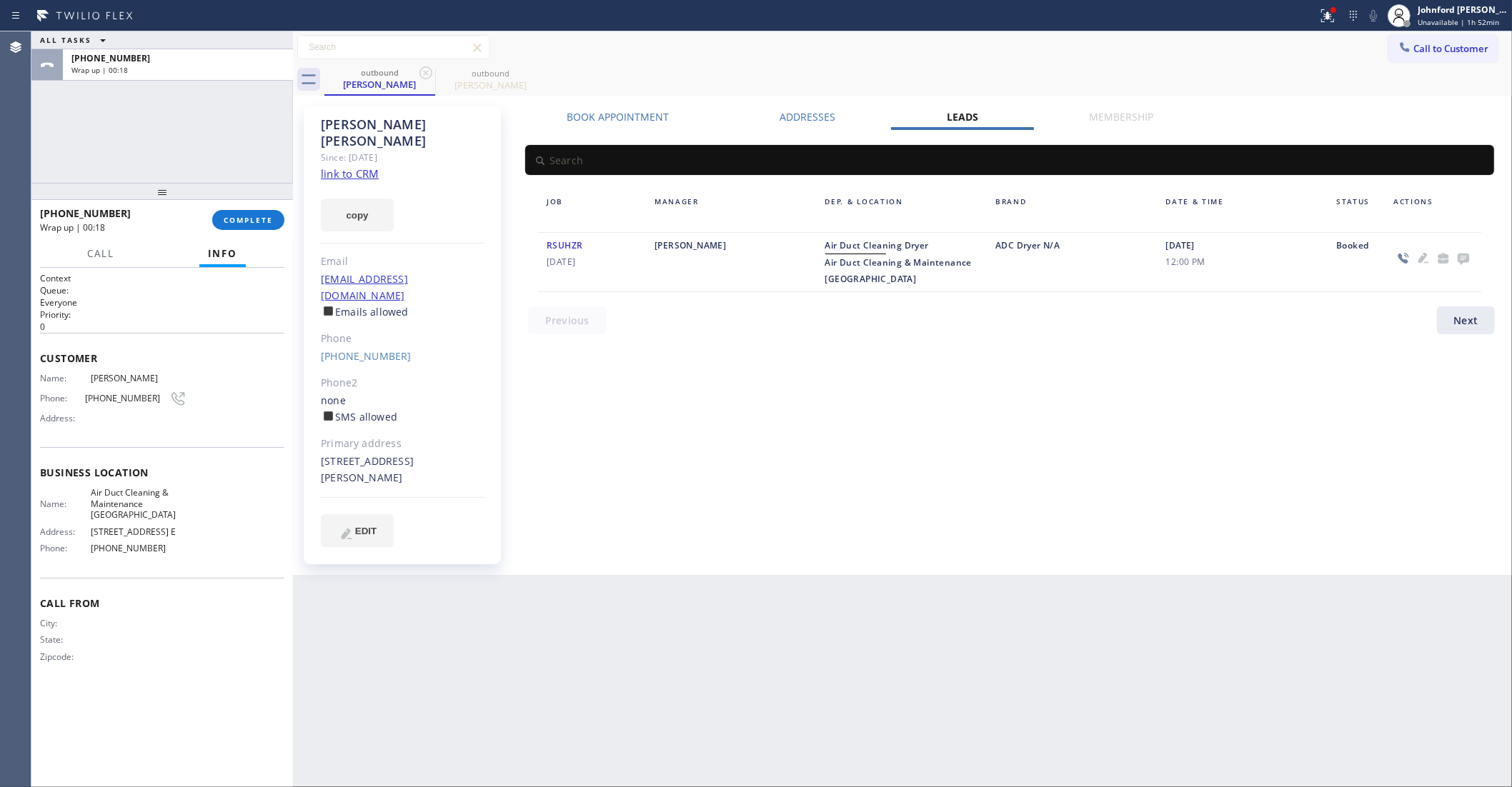
click at [293, 225] on div at bounding box center [293, 409] width 0 height 756
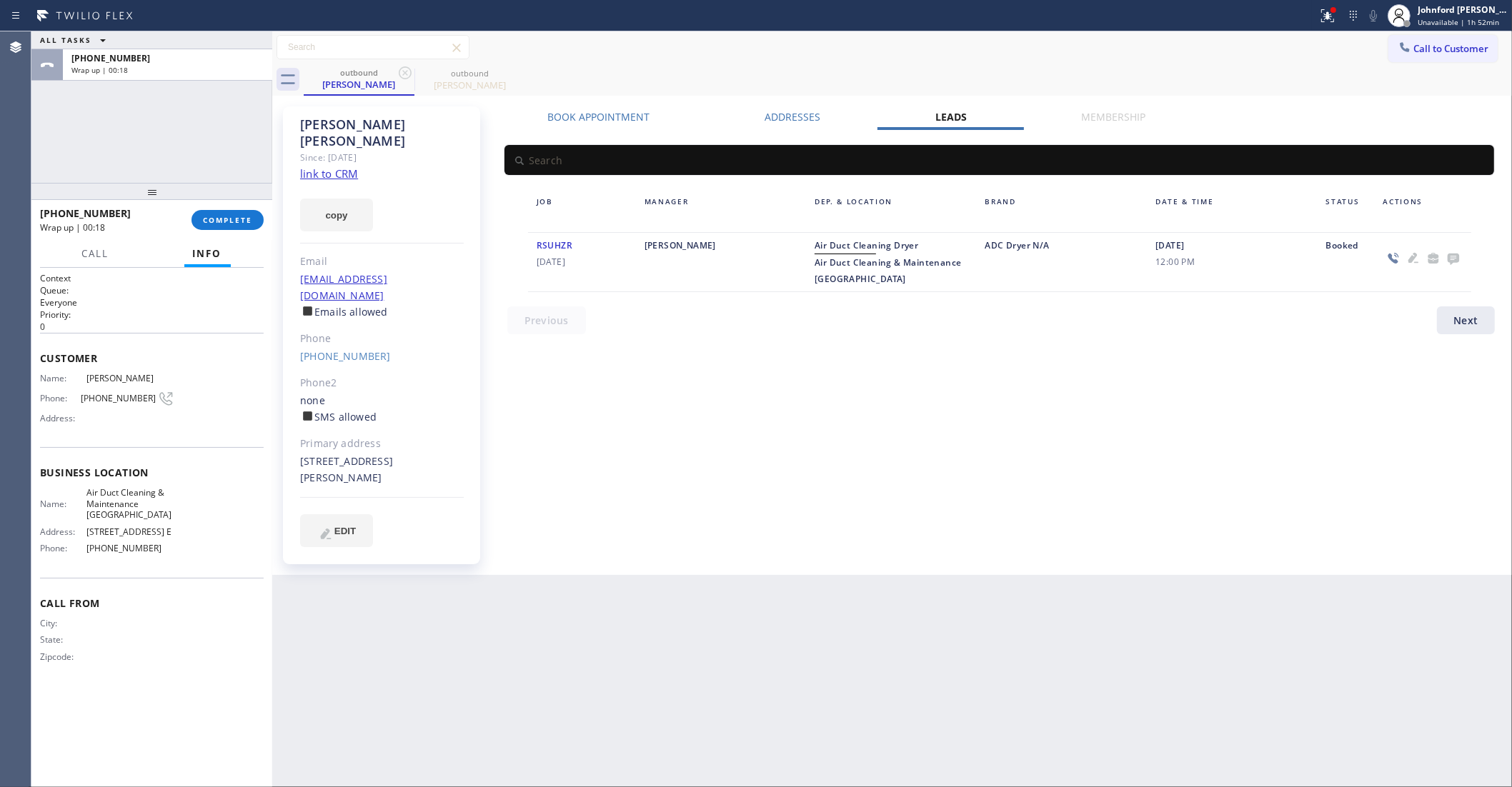
click at [261, 227] on div "+17135915452 Wrap up | 00:18 COMPLETE" at bounding box center [152, 220] width 224 height 38
click at [258, 227] on button "COMPLETE" at bounding box center [227, 220] width 72 height 20
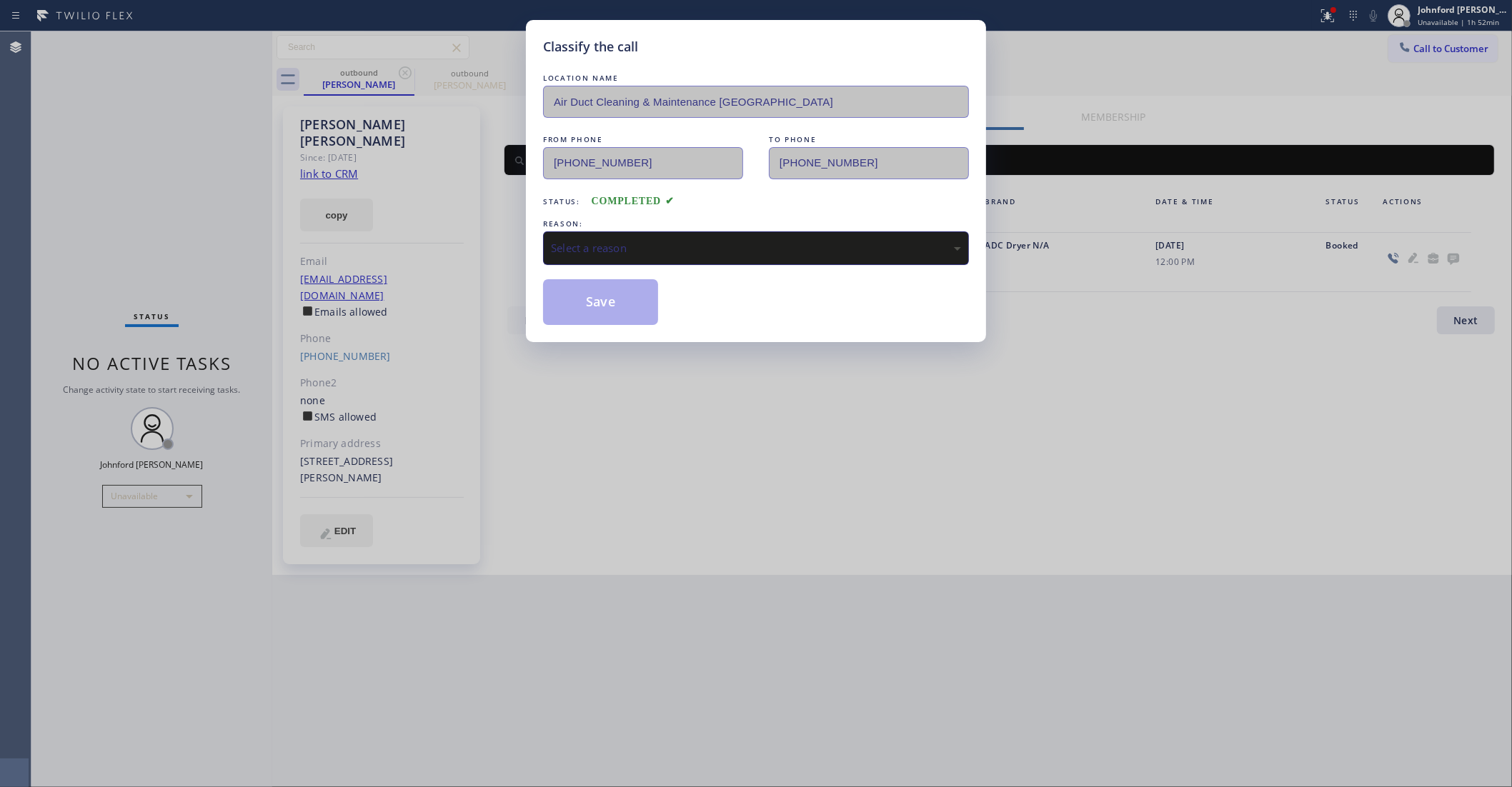
click at [594, 240] on div "Select a reason" at bounding box center [756, 247] width 411 height 16
click at [636, 315] on button "Save" at bounding box center [601, 302] width 115 height 46
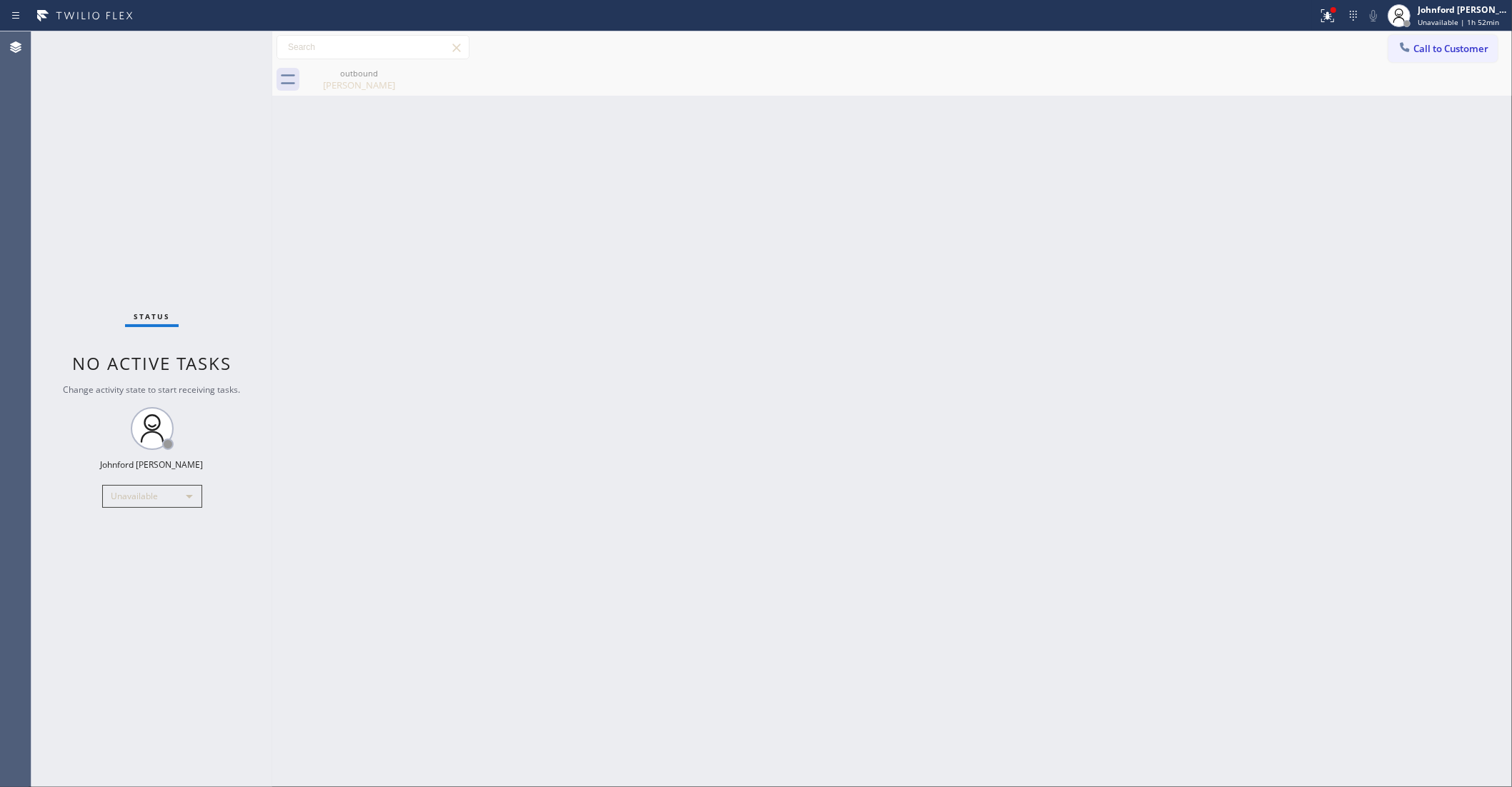
click at [1415, 54] on button "Call to Customer" at bounding box center [1443, 48] width 110 height 27
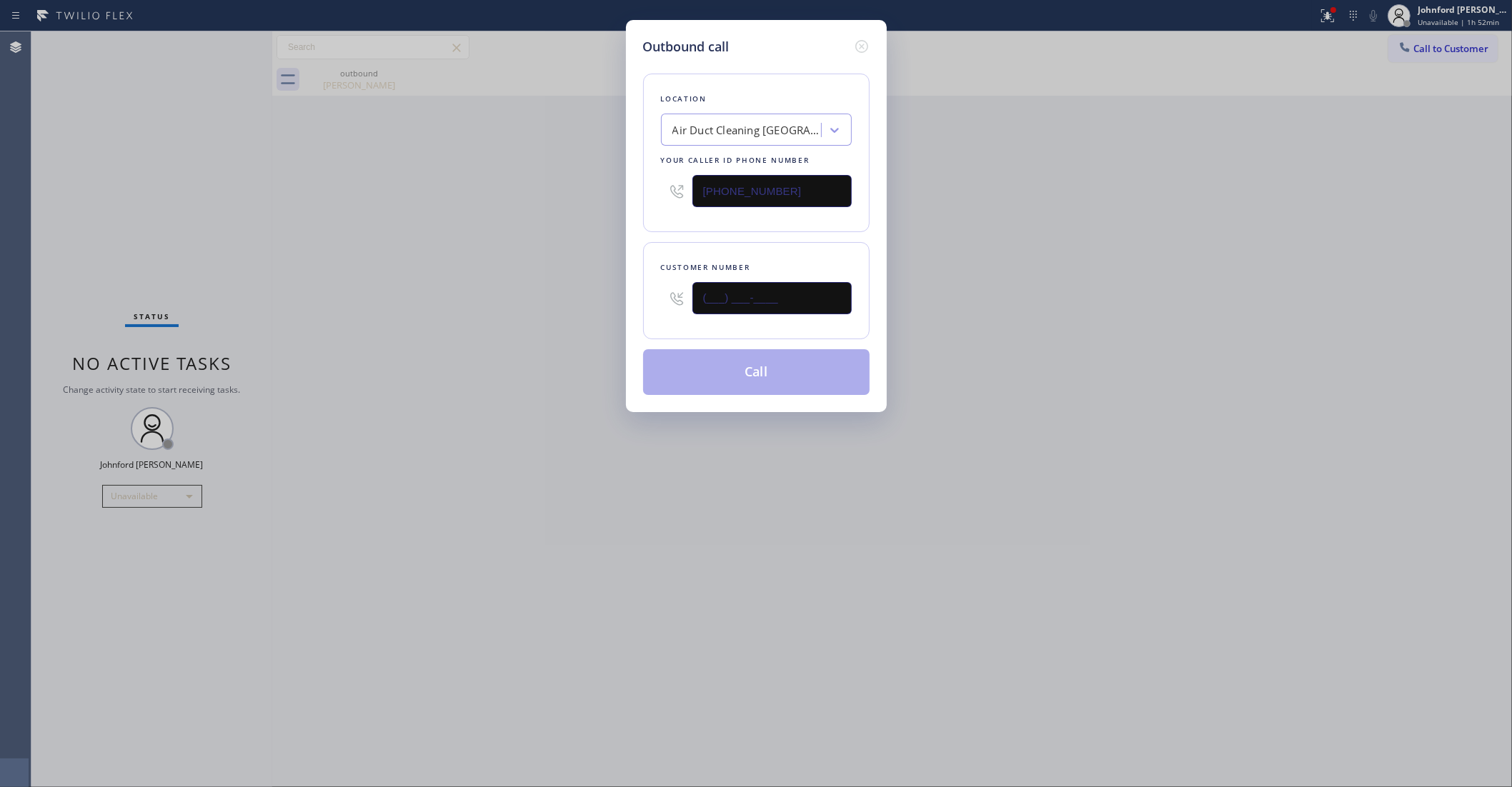
drag, startPoint x: 807, startPoint y: 301, endPoint x: 608, endPoint y: 305, distance: 199.0
click at [611, 305] on div "Outbound call Location Air Duct Cleaning [GEOGRAPHIC_DATA] Your caller id phone…" at bounding box center [756, 394] width 1512 height 787
paste input "650) 714-6038"
type input "(650) 714-6038"
click at [587, 305] on div "Outbound call Location Air Duct Cleaning Los Angeles Your caller id phone numbe…" at bounding box center [756, 394] width 1512 height 787
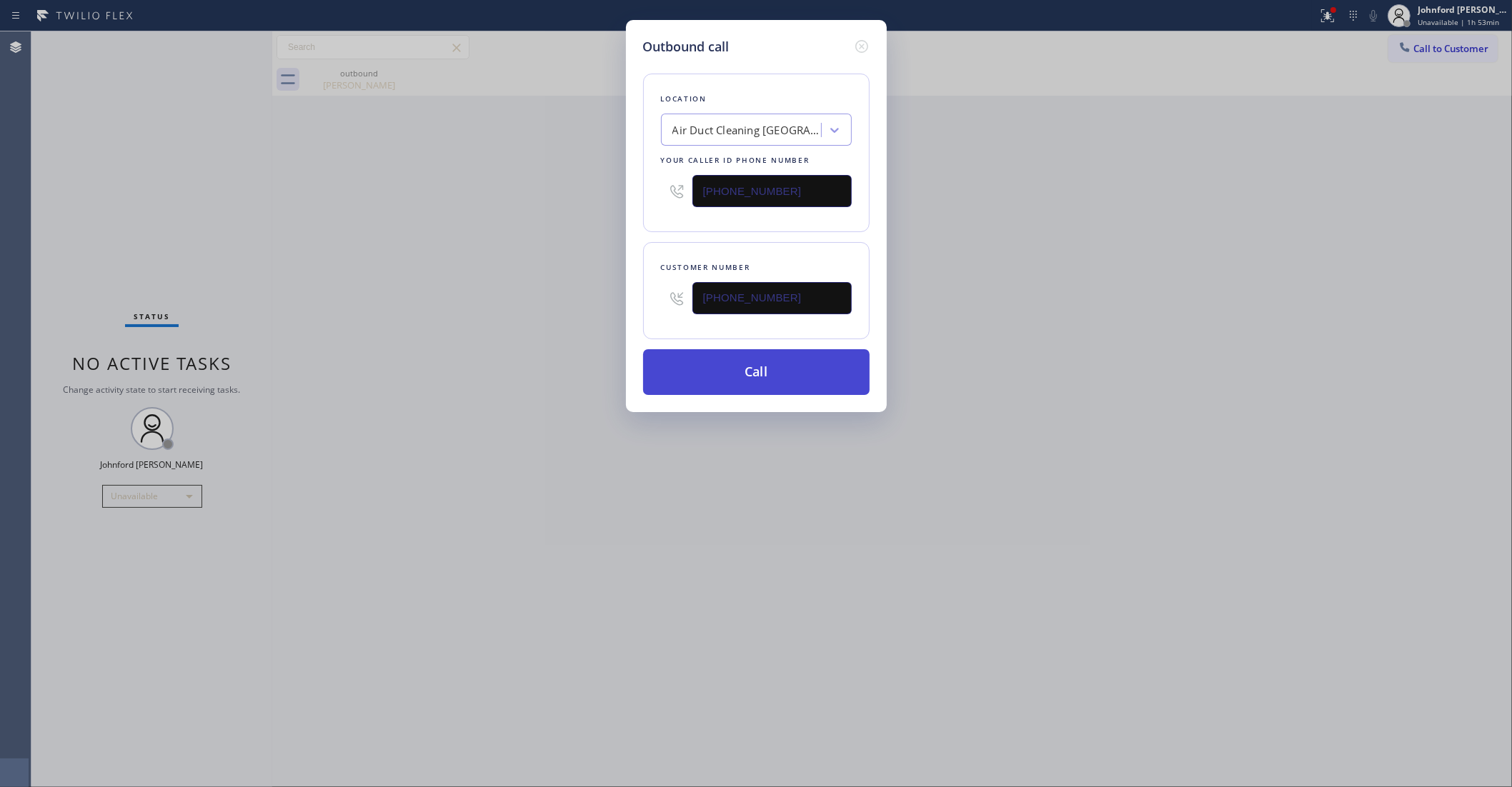
click at [740, 352] on button "Call" at bounding box center [757, 372] width 227 height 46
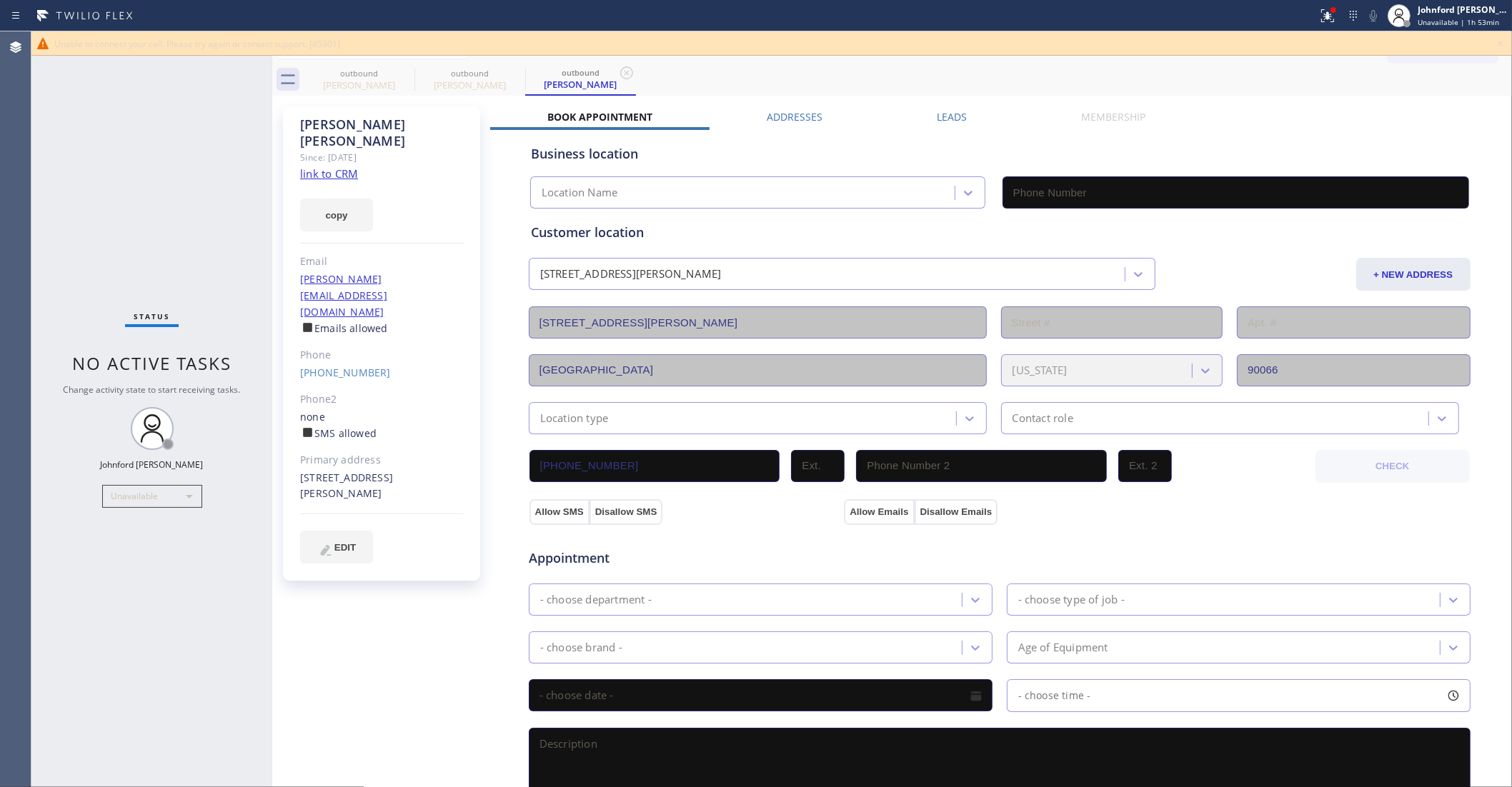
type input "[PHONE_NUMBER]"
click at [1501, 41] on icon at bounding box center [1501, 44] width 17 height 17
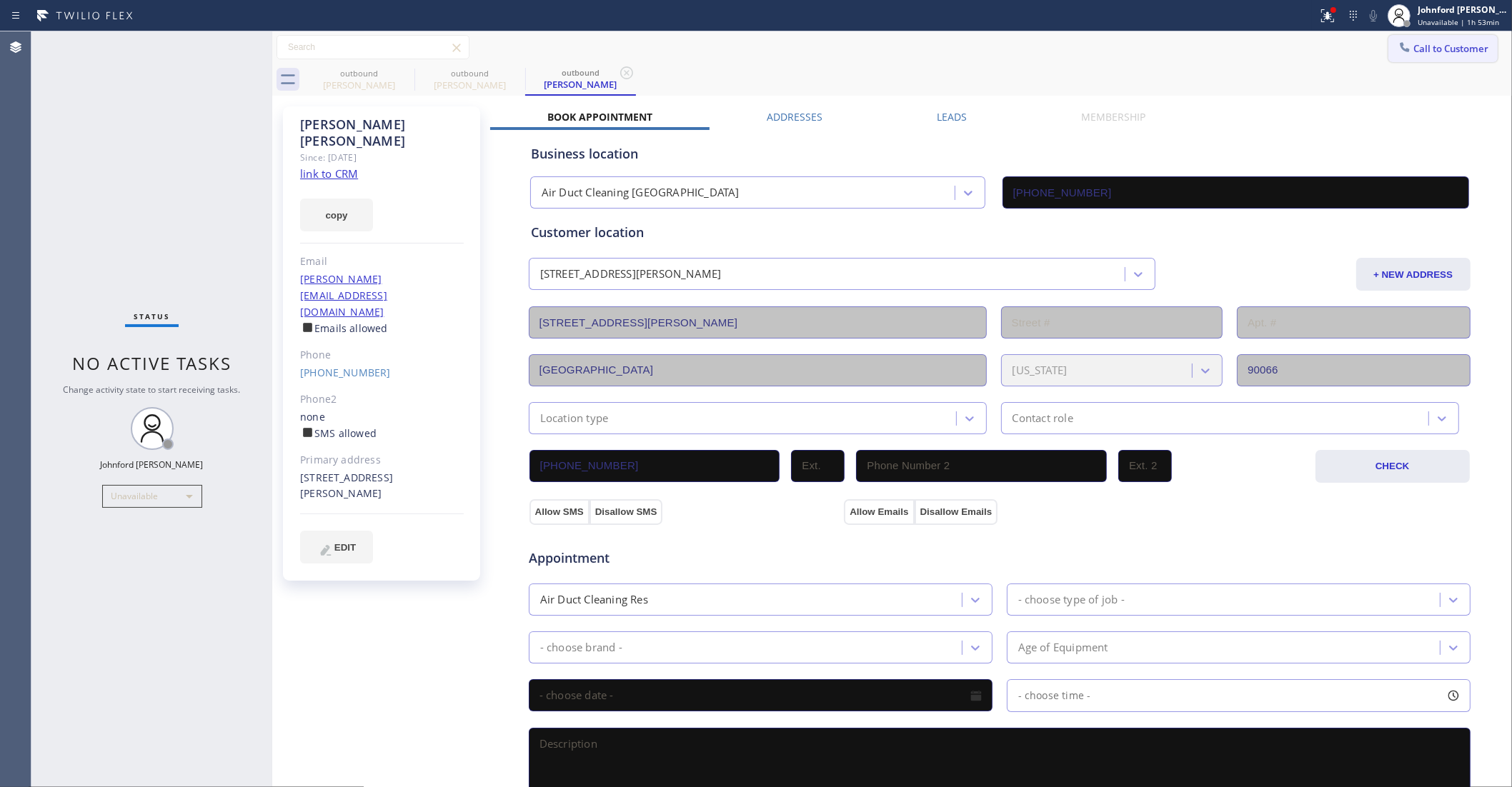
click at [1456, 41] on button "Call to Customer" at bounding box center [1443, 48] width 110 height 27
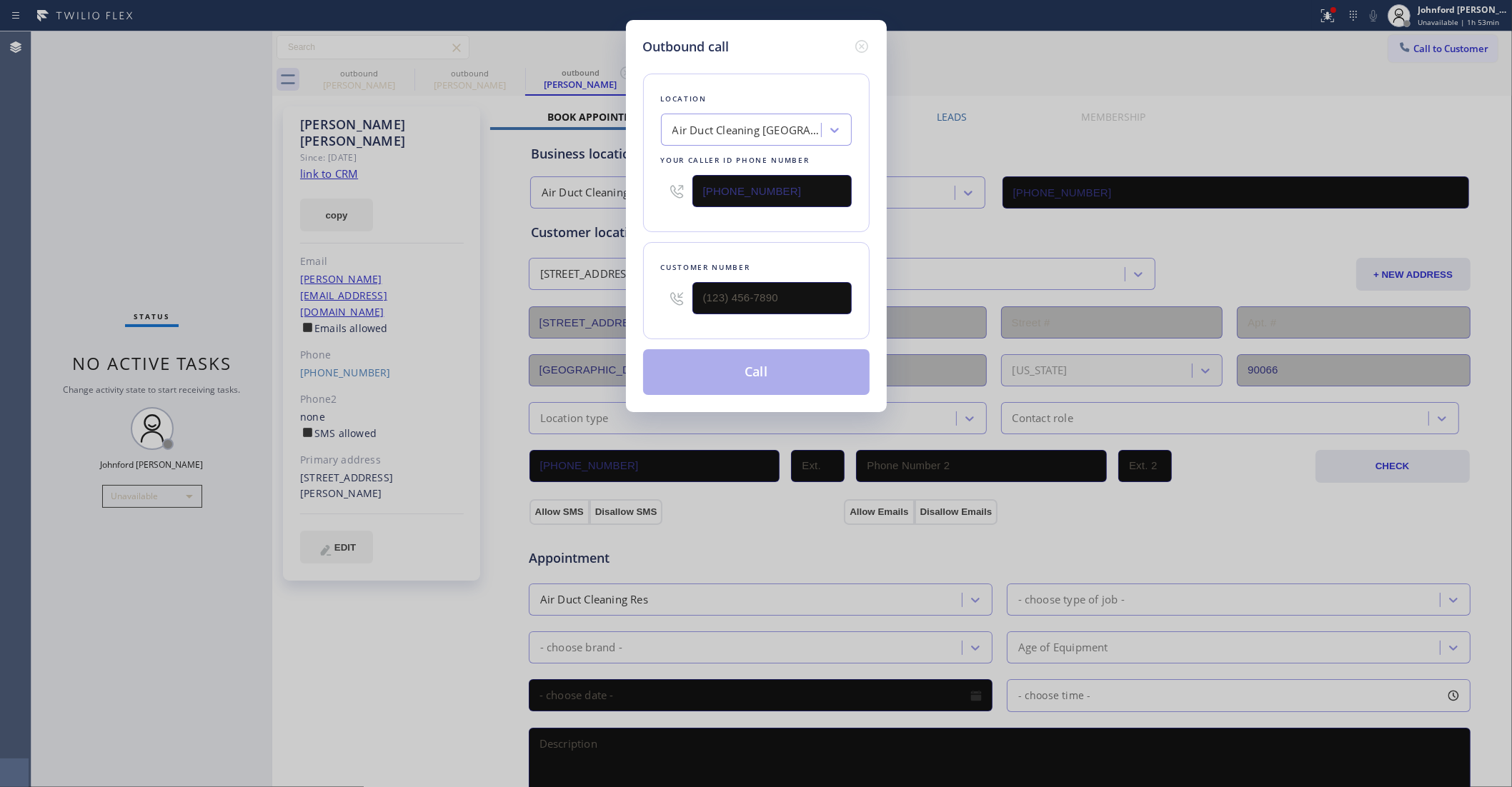
drag, startPoint x: 667, startPoint y: 183, endPoint x: 636, endPoint y: 185, distance: 31.1
click at [637, 185] on div "Outbound call Location Air Duct Cleaning [GEOGRAPHIC_DATA] Your caller id phone…" at bounding box center [756, 216] width 261 height 392
click at [776, 293] on input "(___) ___-____" at bounding box center [772, 299] width 159 height 32
paste input "310) 340-0447"
type input "(310) 340-0447"
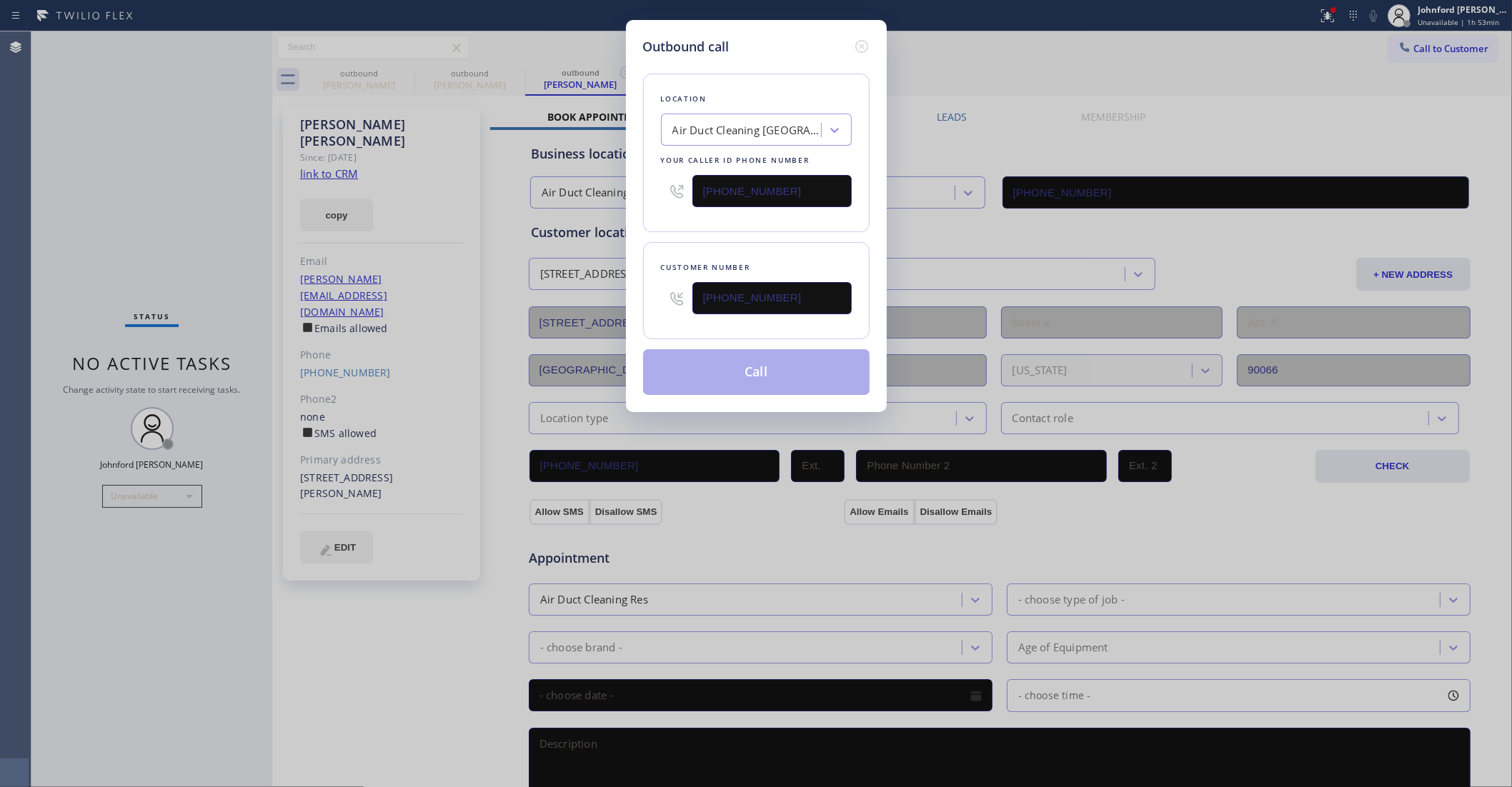
click at [756, 227] on div "Location Air Duct Cleaning [GEOGRAPHIC_DATA] Your caller id phone number [PHONE…" at bounding box center [757, 152] width 227 height 158
click at [743, 376] on button "Call" at bounding box center [757, 372] width 227 height 46
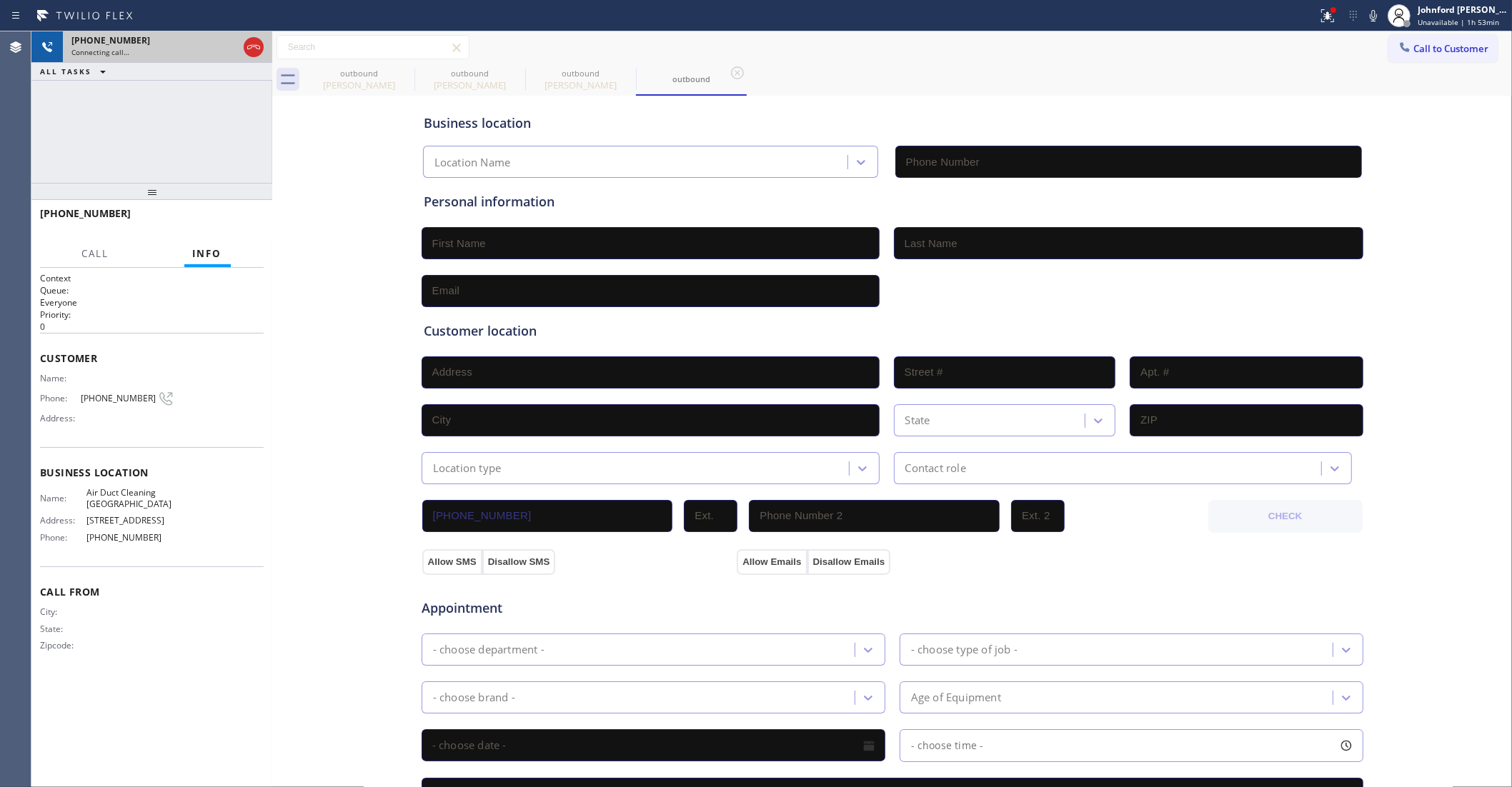
click at [258, 48] on icon at bounding box center [254, 47] width 17 height 17
click at [366, 83] on div "Caroline Leggio" at bounding box center [358, 85] width 108 height 13
type input "(909) 473-4691"
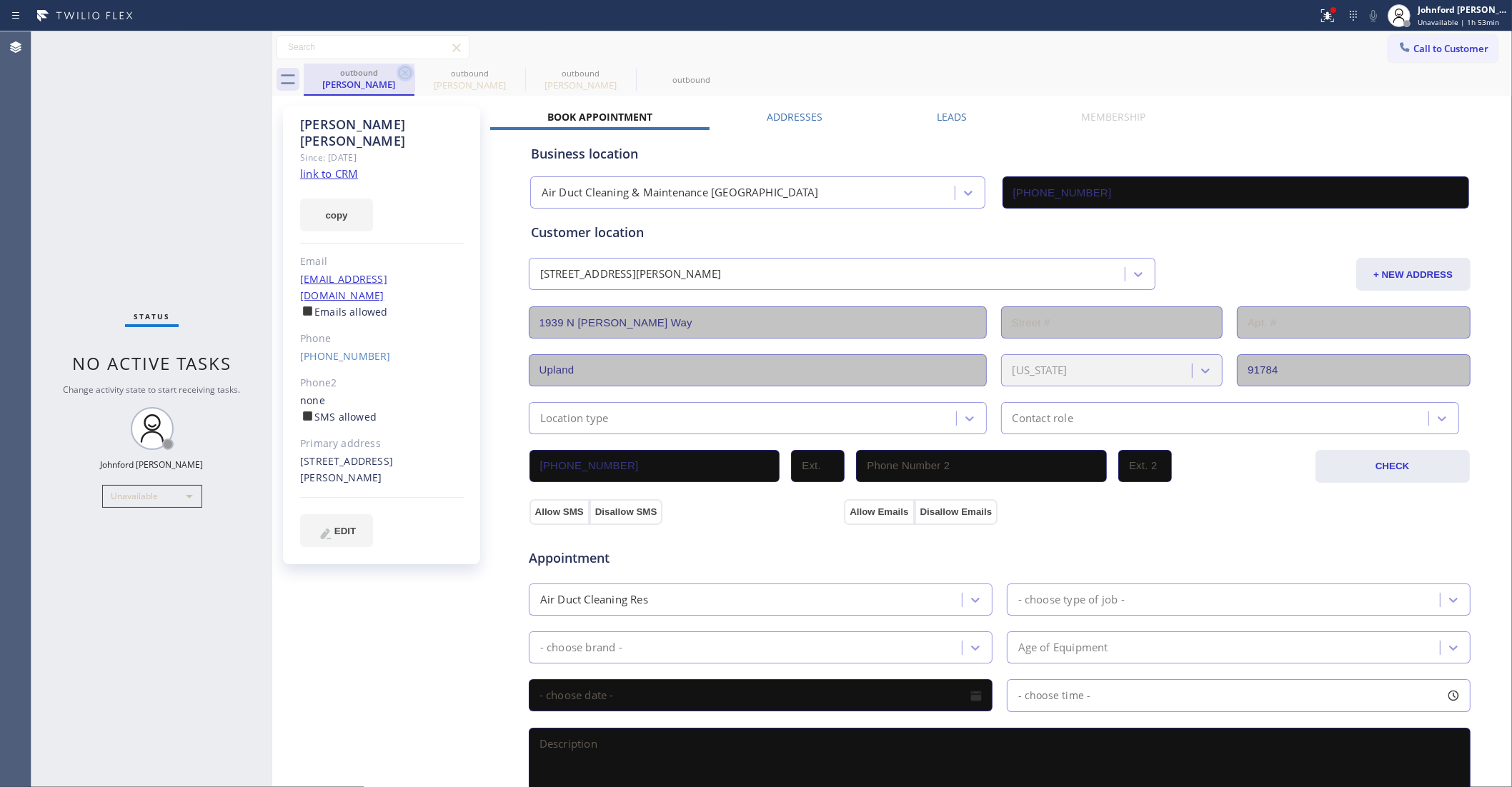
click at [405, 70] on icon at bounding box center [405, 73] width 17 height 17
type input "[PHONE_NUMBER]"
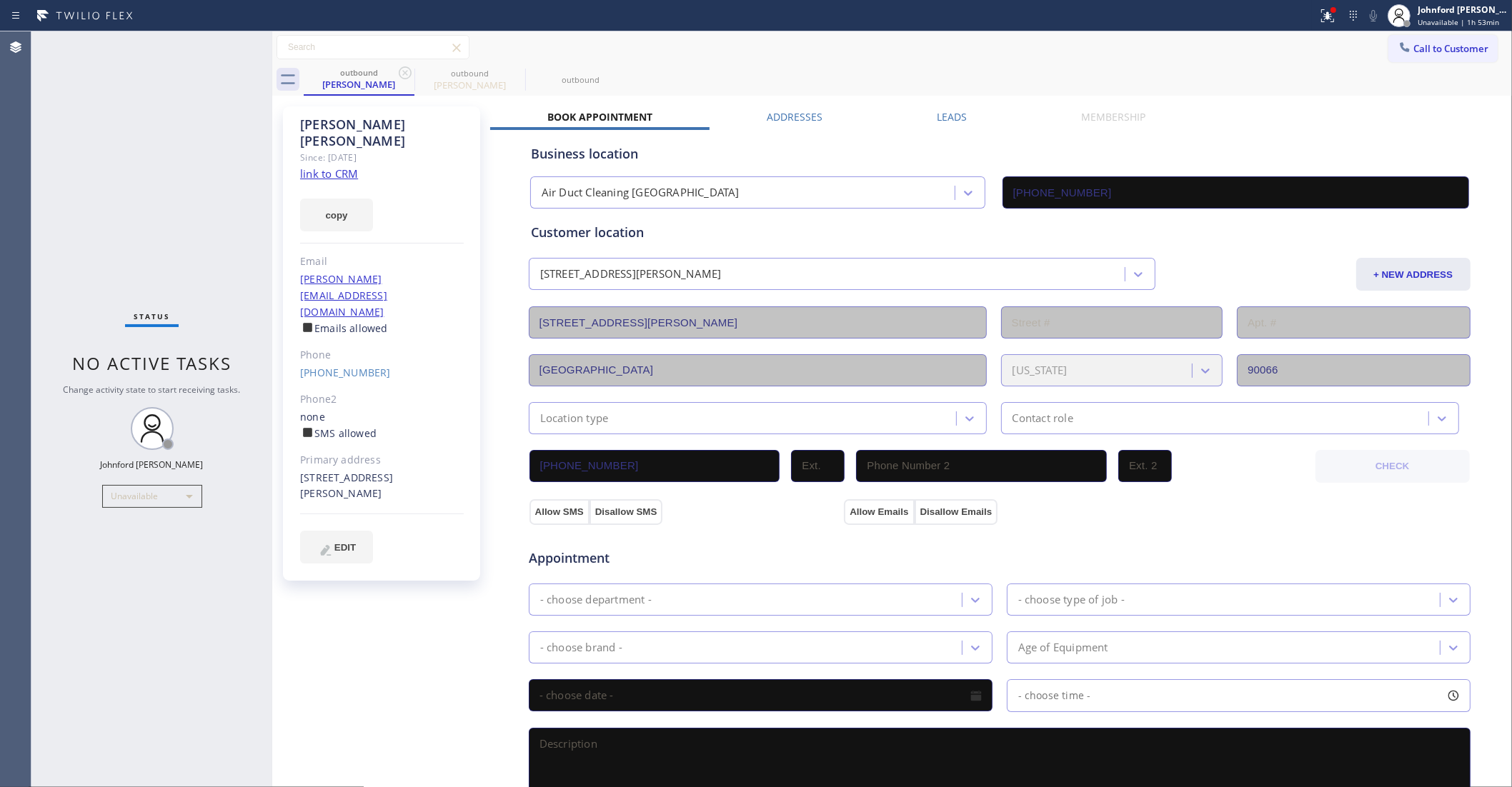
click at [365, 87] on div "Alex Rozinov" at bounding box center [358, 84] width 108 height 13
click at [329, 366] on link "(650) 714-6038" at bounding box center [345, 373] width 90 height 14
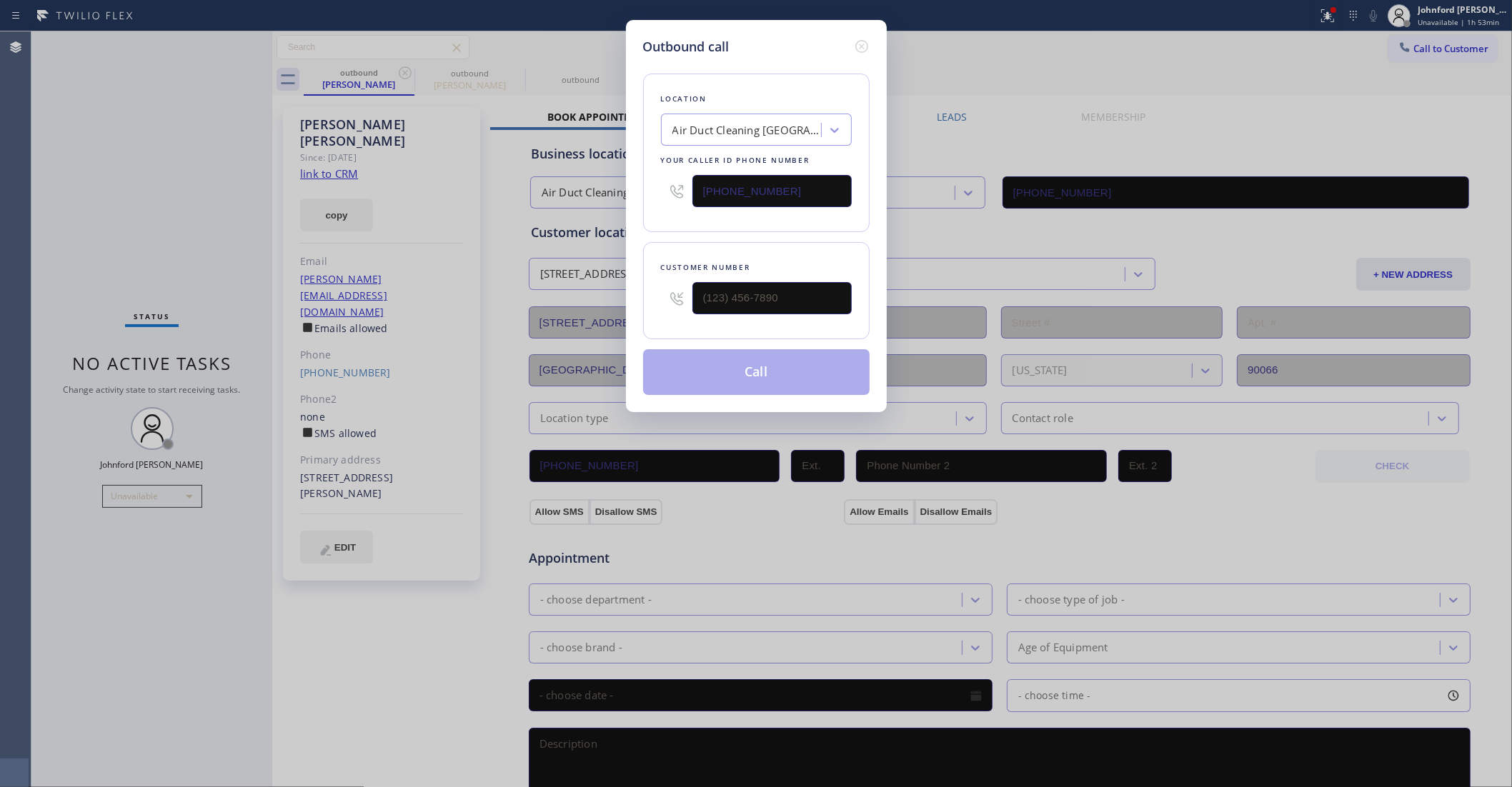
type input "(650) 714-6038"
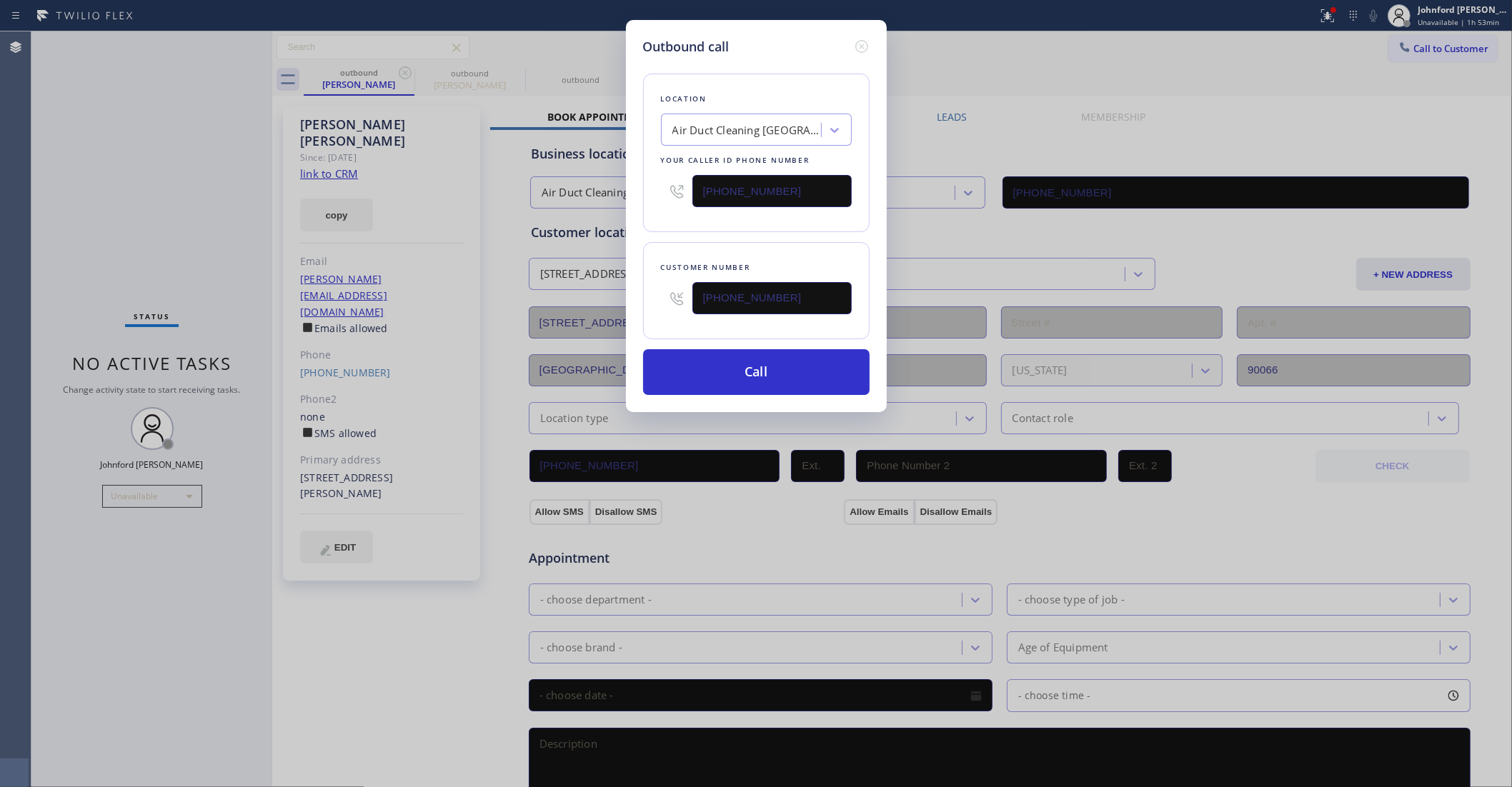
click at [748, 181] on input "[PHONE_NUMBER]" at bounding box center [772, 191] width 159 height 32
paste input "310) 340-0447"
type input "(310) 340-0447"
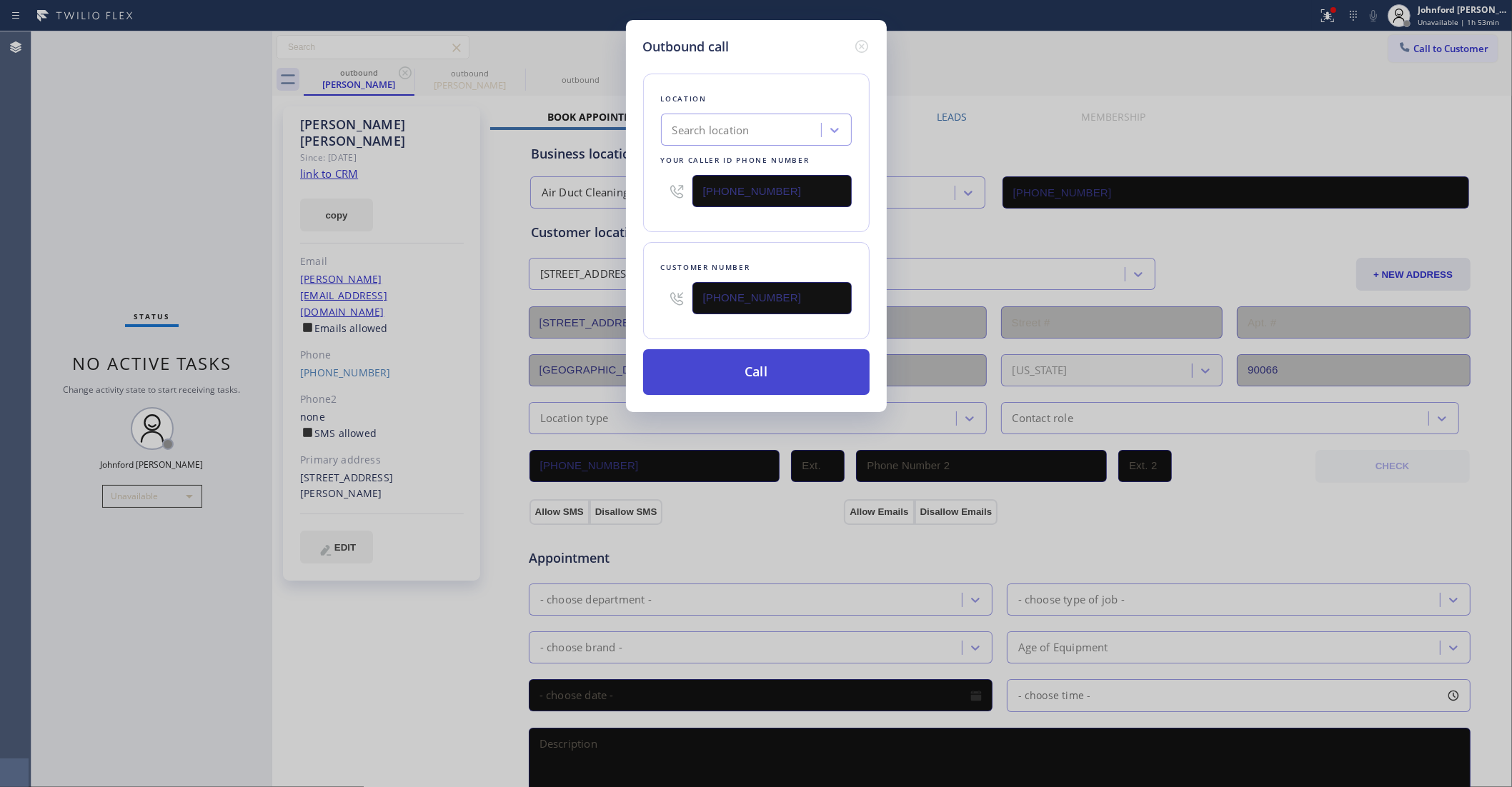
click at [734, 373] on button "Call" at bounding box center [757, 372] width 227 height 46
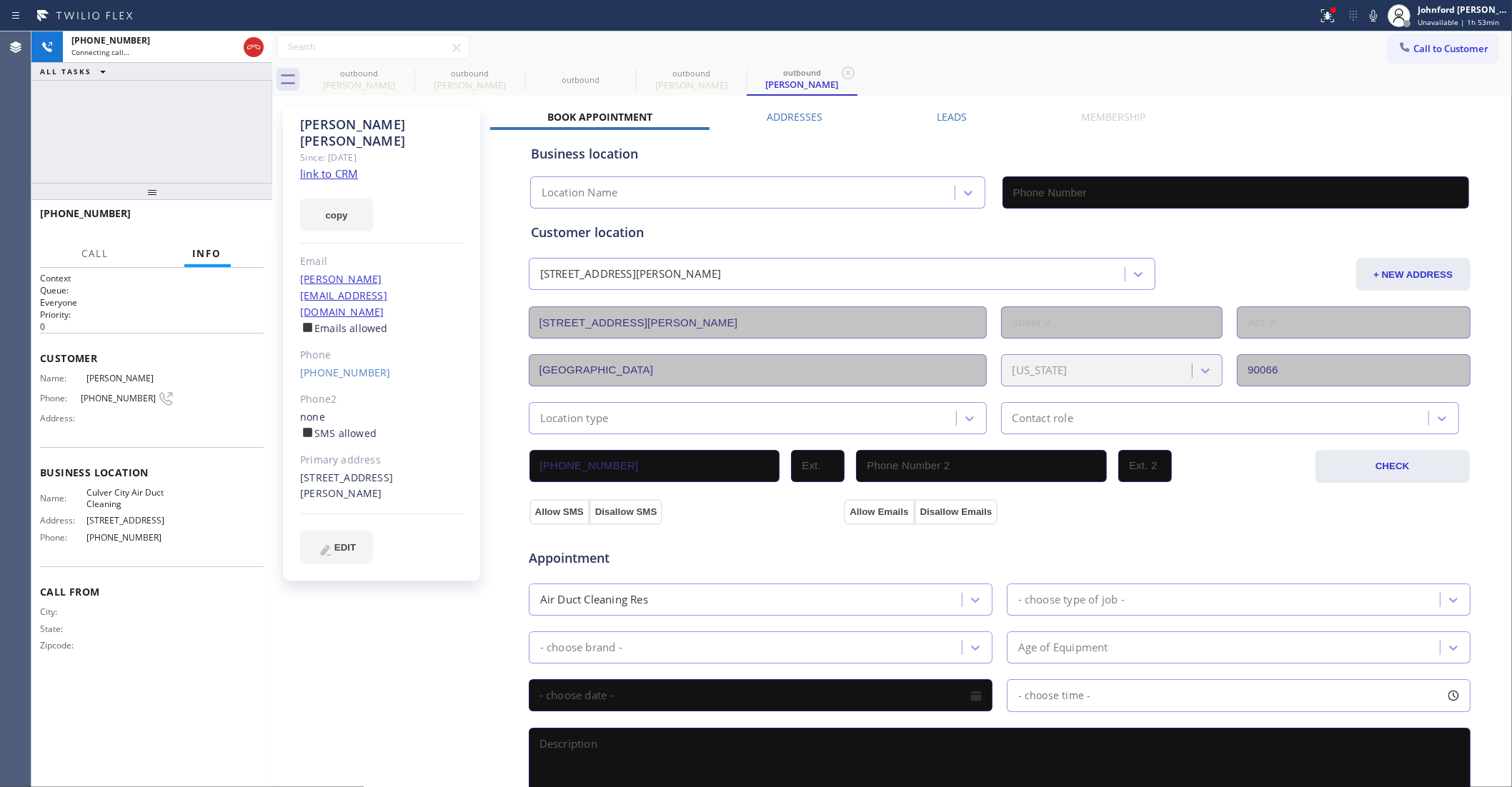
type input "(310) 340-0447"
click at [1327, 16] on icon at bounding box center [1327, 14] width 8 height 5
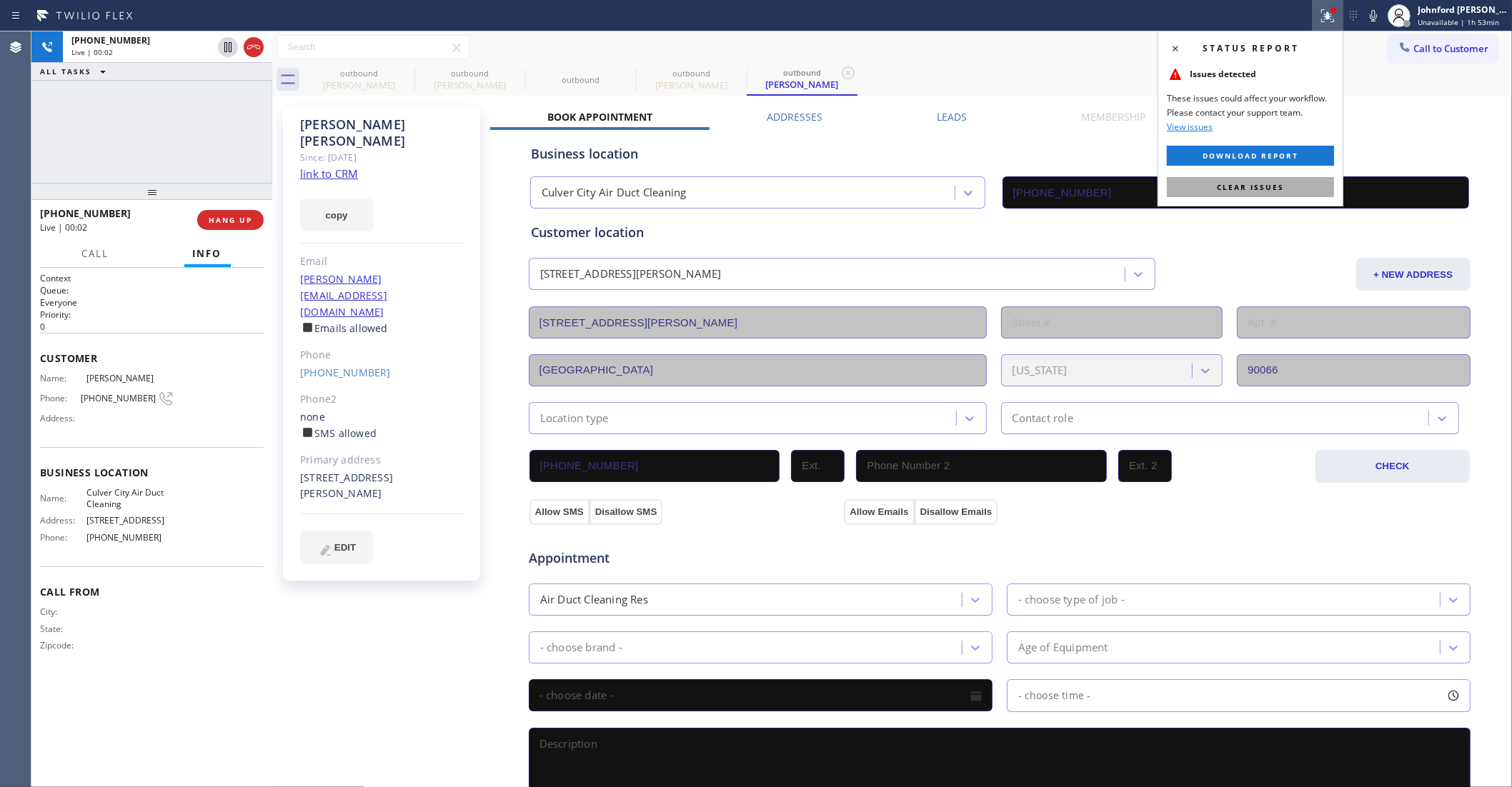
click at [1264, 181] on button "Clear issues" at bounding box center [1251, 187] width 167 height 20
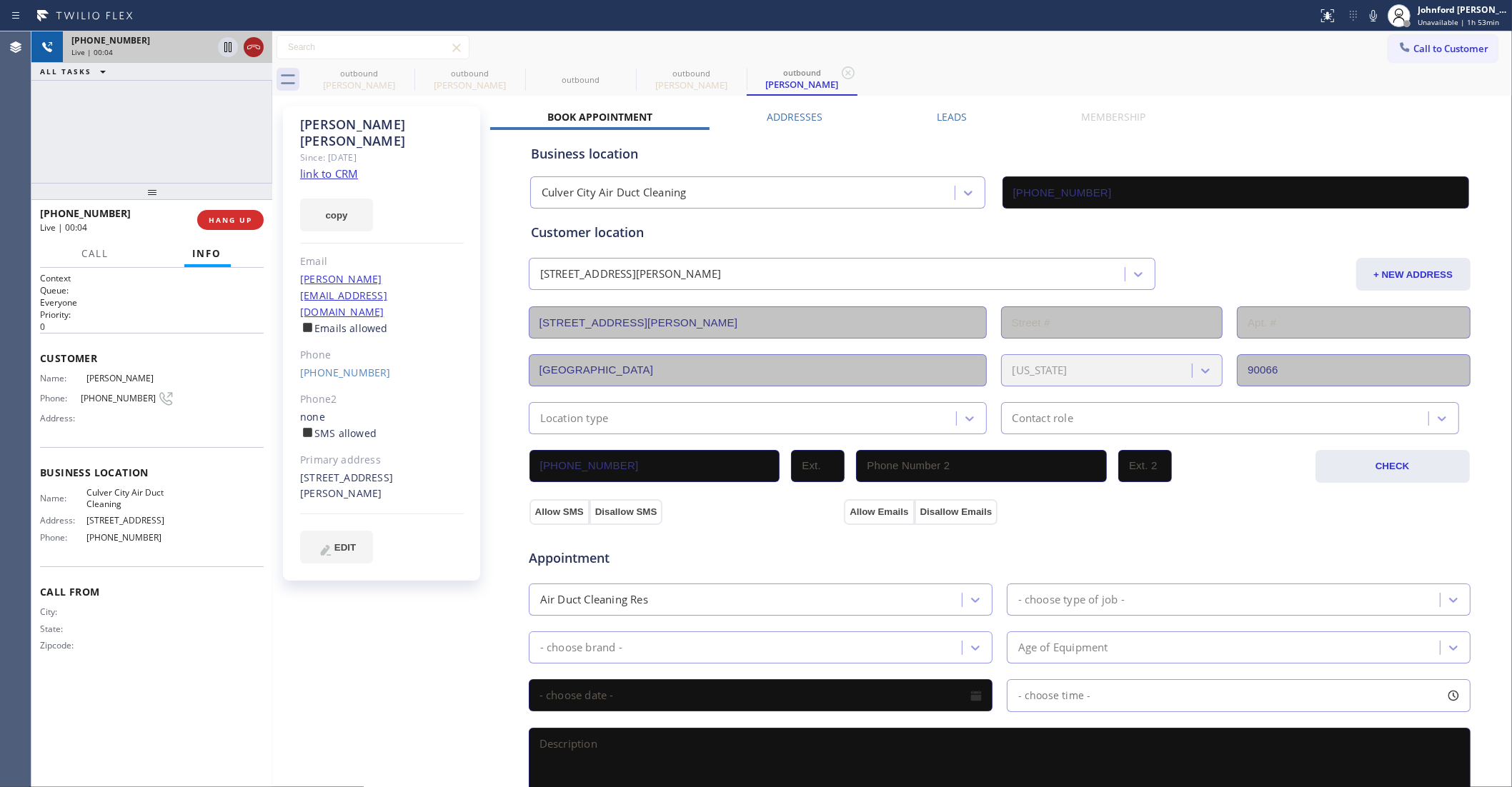
click at [256, 45] on icon at bounding box center [254, 47] width 13 height 5
click at [407, 73] on icon at bounding box center [405, 73] width 17 height 17
click at [0, 0] on icon at bounding box center [0, 0] width 0 height 0
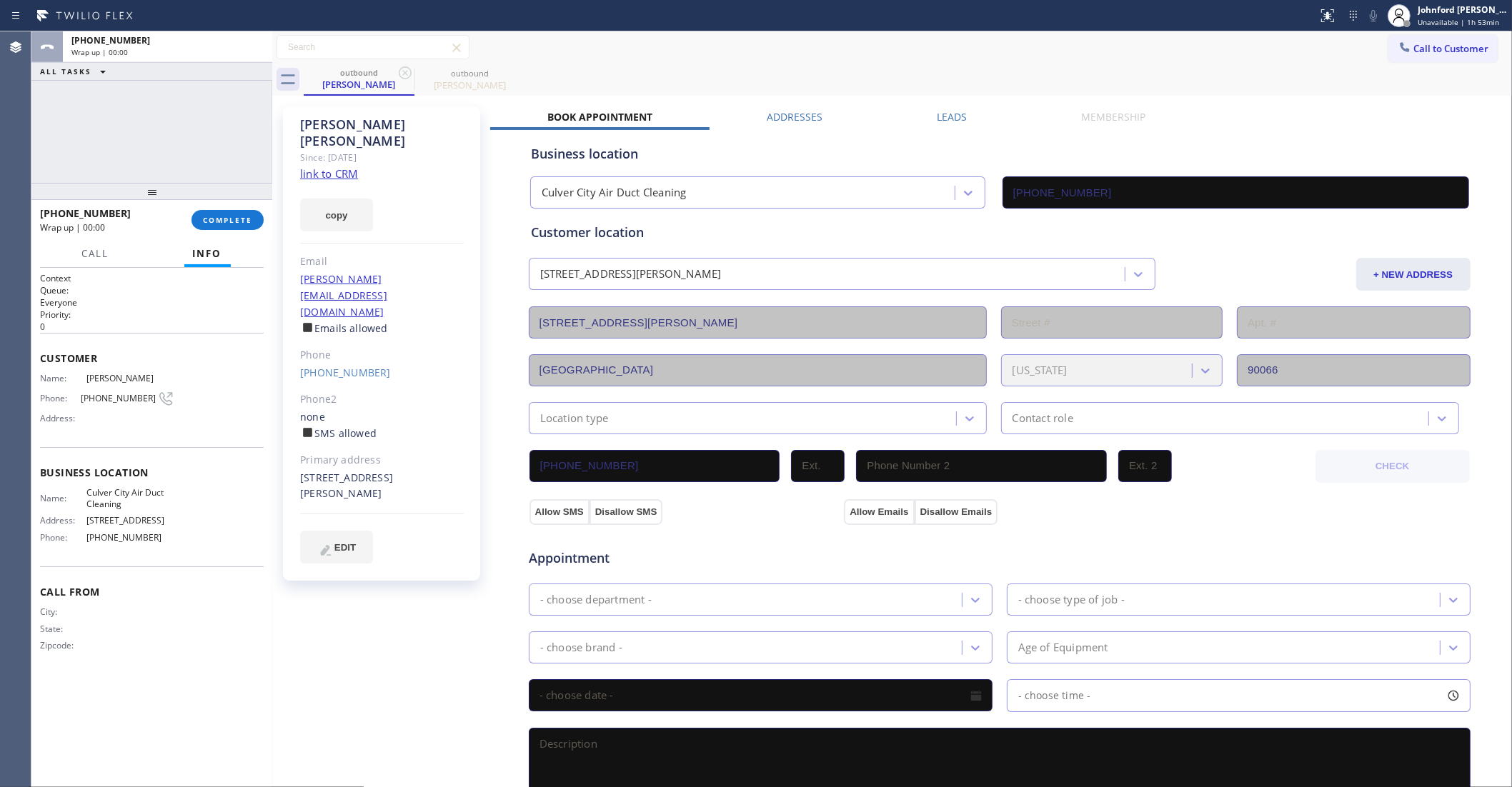
click at [407, 73] on icon at bounding box center [405, 73] width 17 height 17
click at [507, 73] on icon at bounding box center [515, 73] width 17 height 17
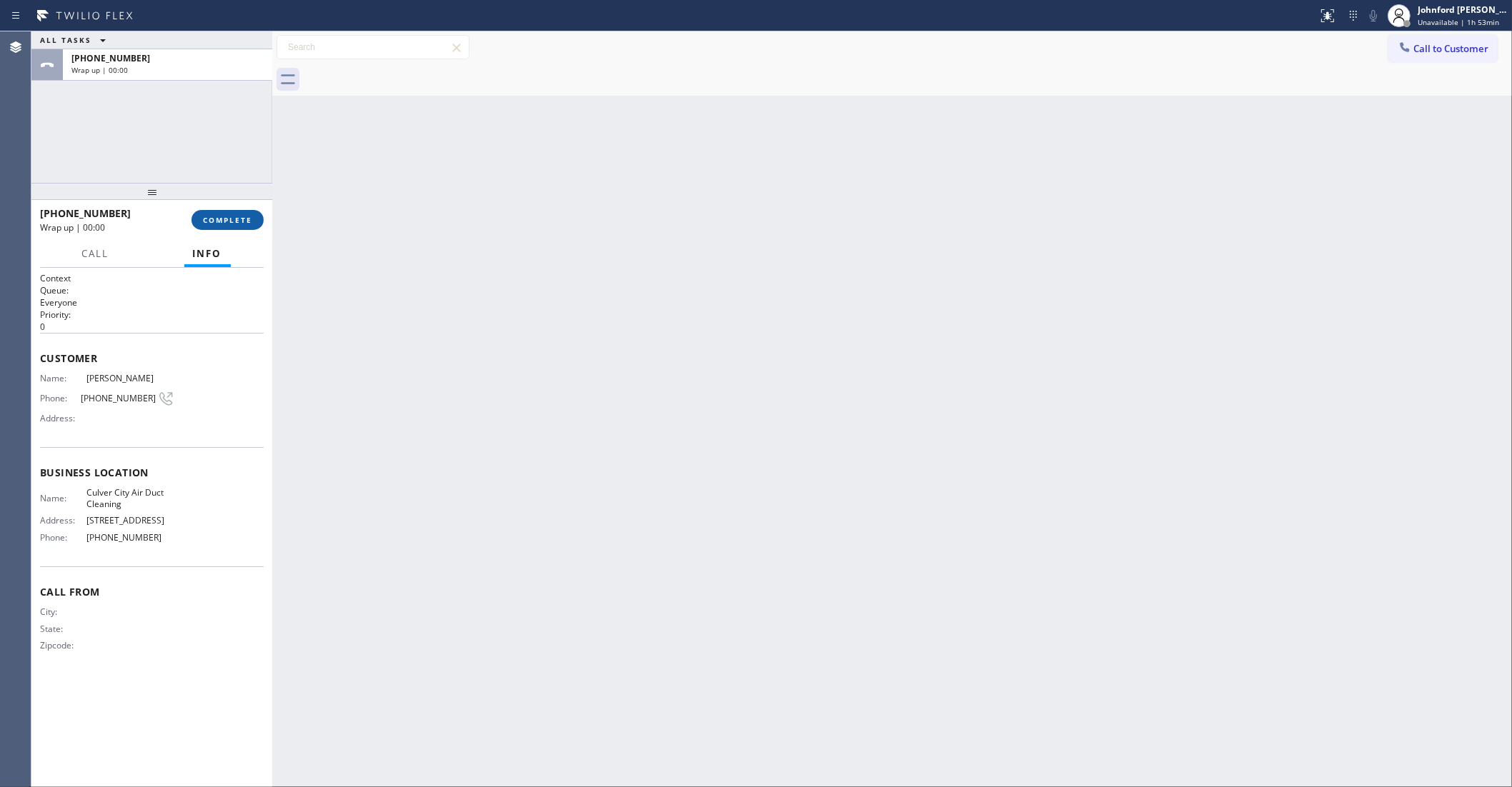
click at [241, 216] on span "COMPLETE" at bounding box center [227, 220] width 49 height 10
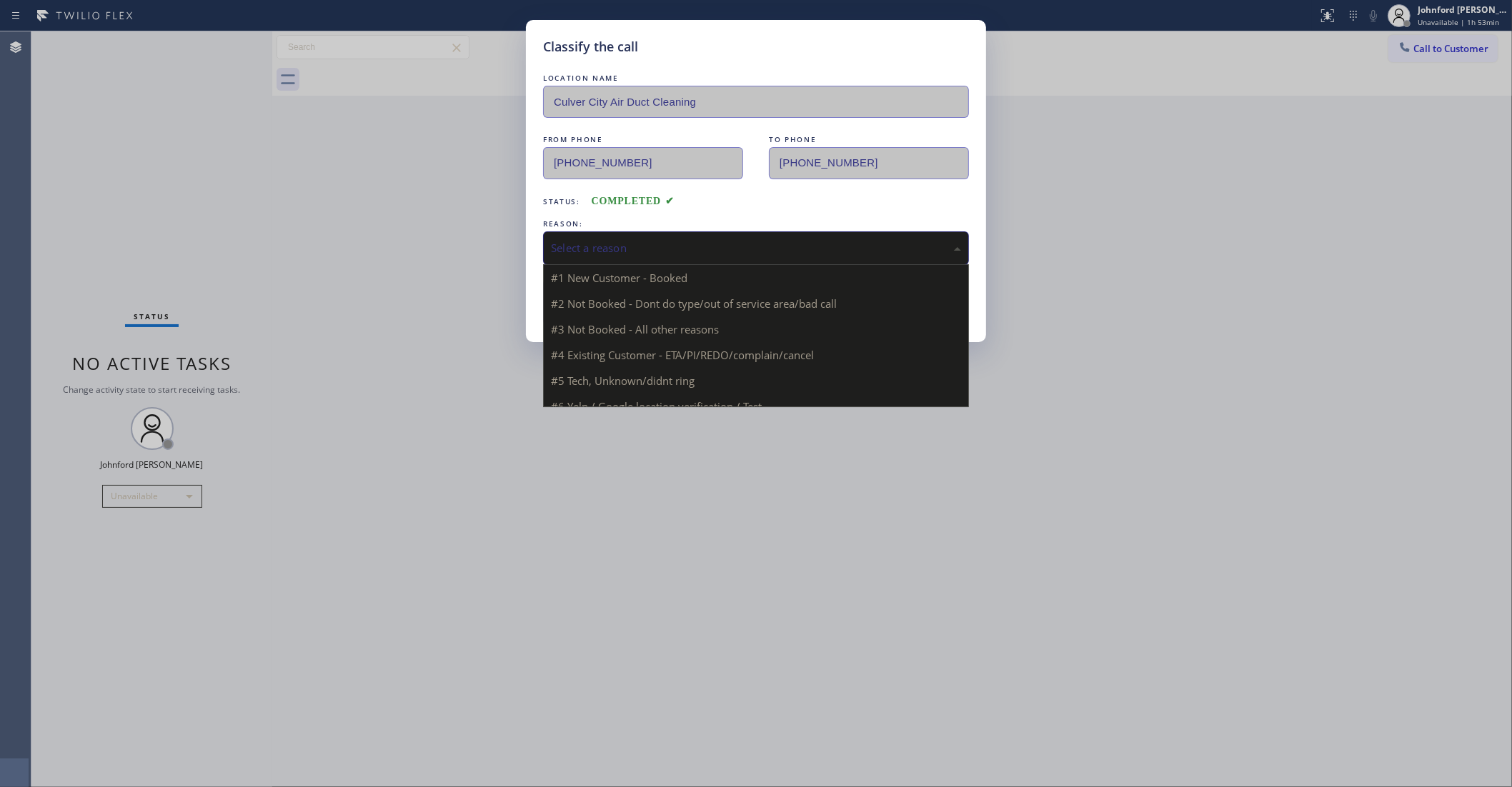
click at [699, 232] on div "Select a reason" at bounding box center [756, 248] width 426 height 34
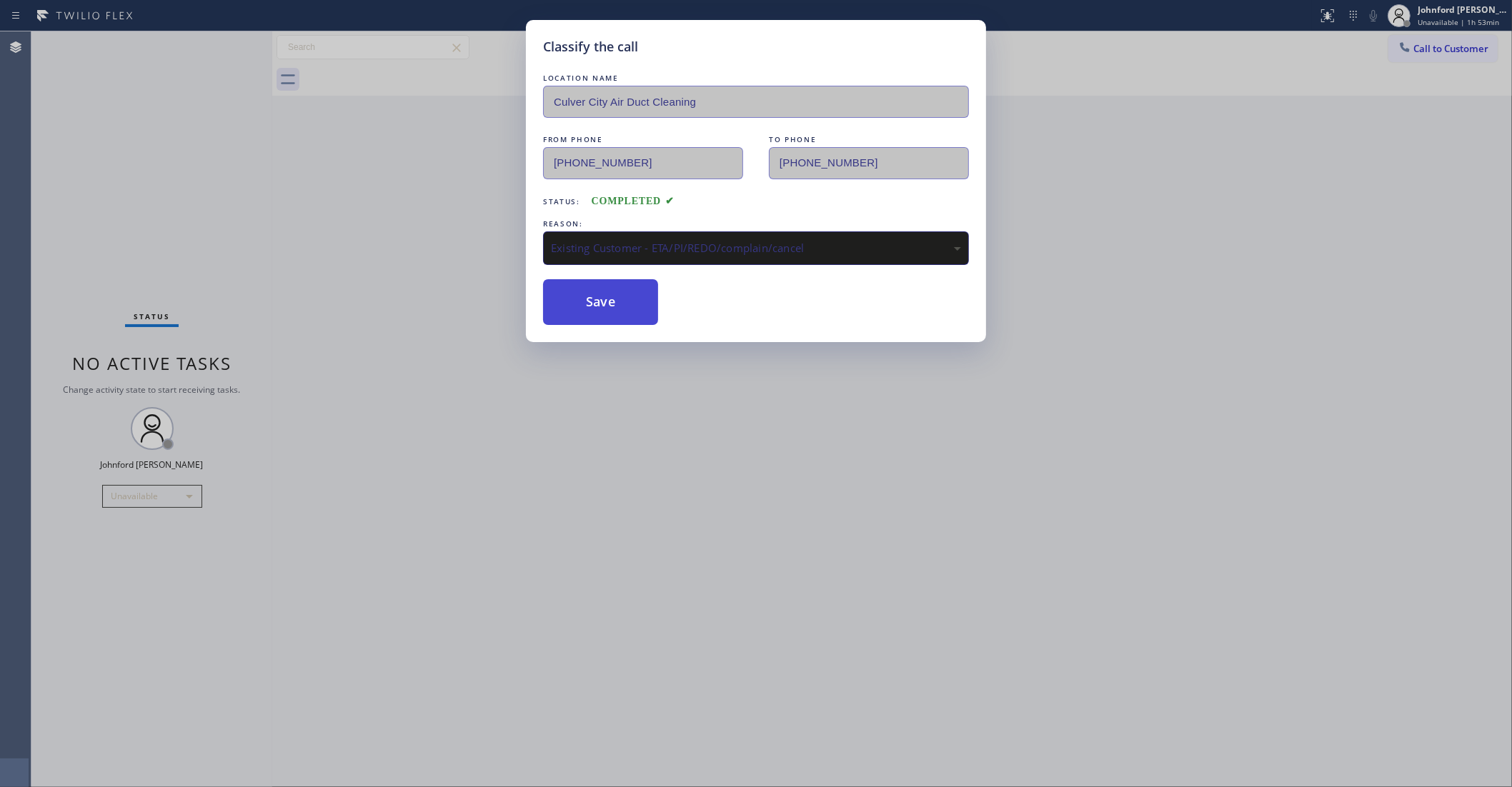
click at [625, 311] on button "Save" at bounding box center [601, 302] width 115 height 46
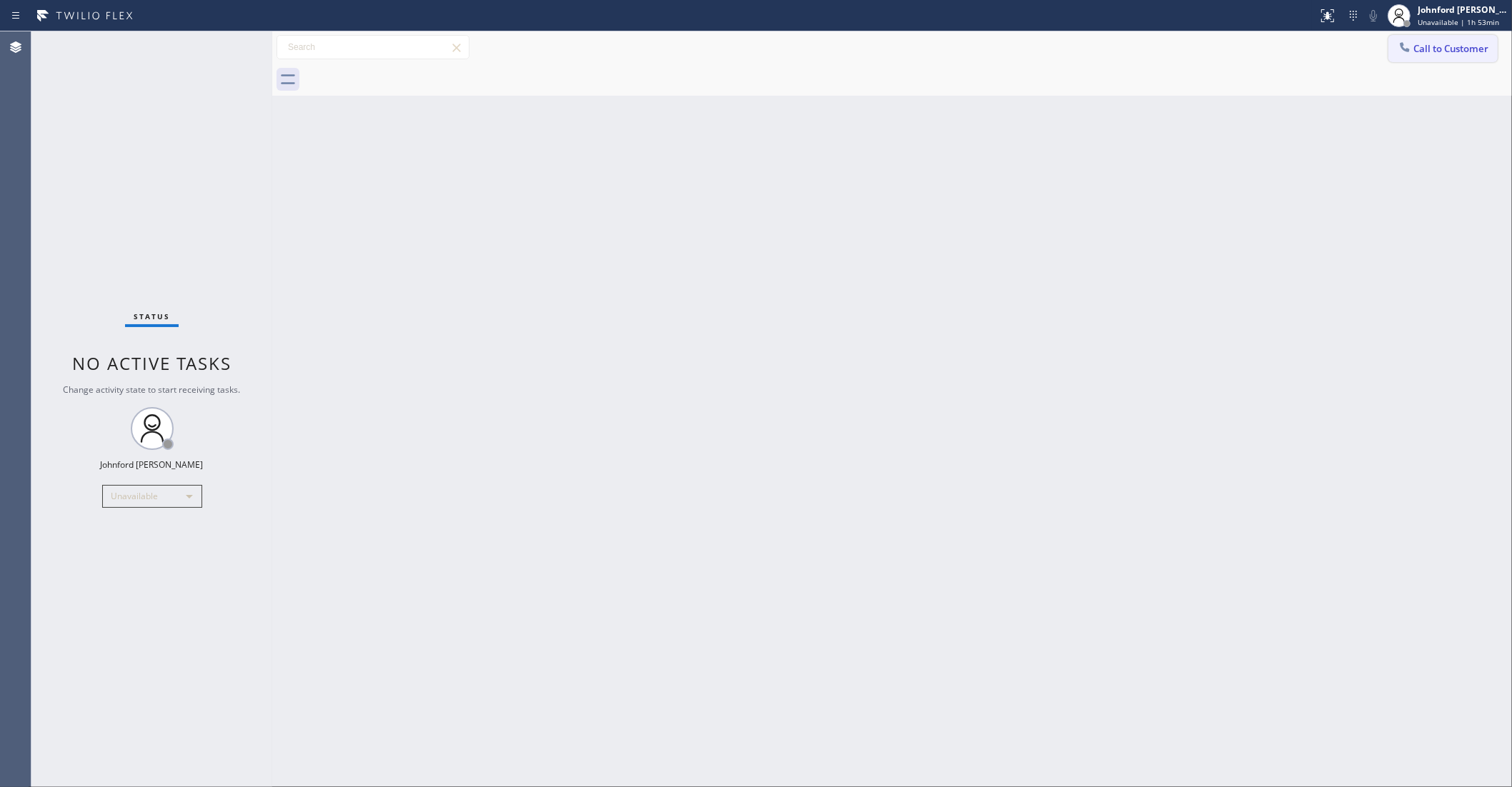
click at [1420, 44] on span "Call to Customer" at bounding box center [1451, 48] width 75 height 13
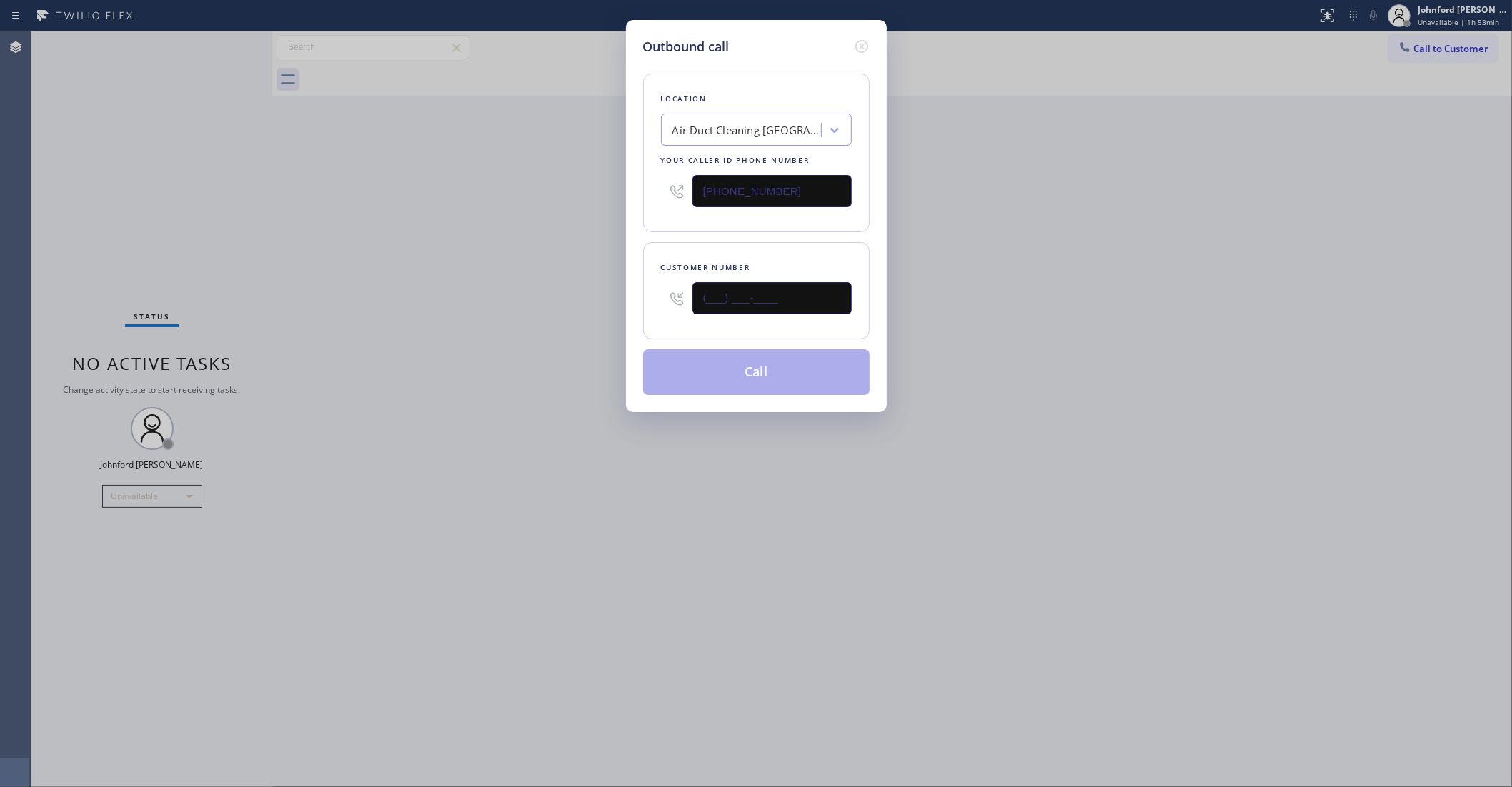
drag, startPoint x: 797, startPoint y: 287, endPoint x: 642, endPoint y: 301, distance: 155.6
click at [651, 301] on div "Customer number (___) ___-____" at bounding box center [757, 290] width 227 height 97
paste input "626) 862-0063"
type input "(626) 862-0063"
click at [1011, 251] on div "Outbound call Location Air Duct Cleaning Los Angeles Your caller id phone numbe…" at bounding box center [756, 394] width 1512 height 787
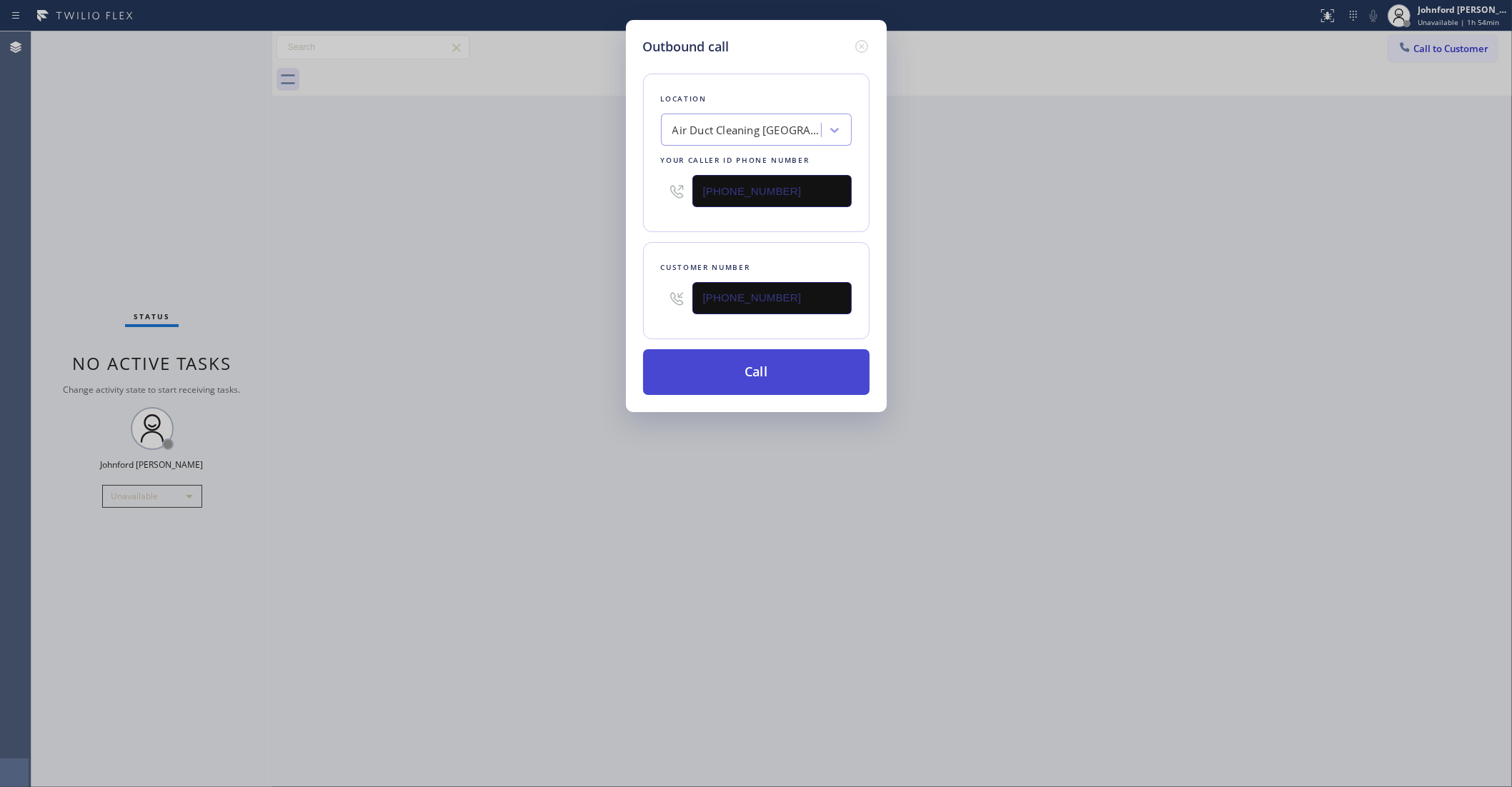
click at [725, 380] on button "Call" at bounding box center [757, 372] width 227 height 46
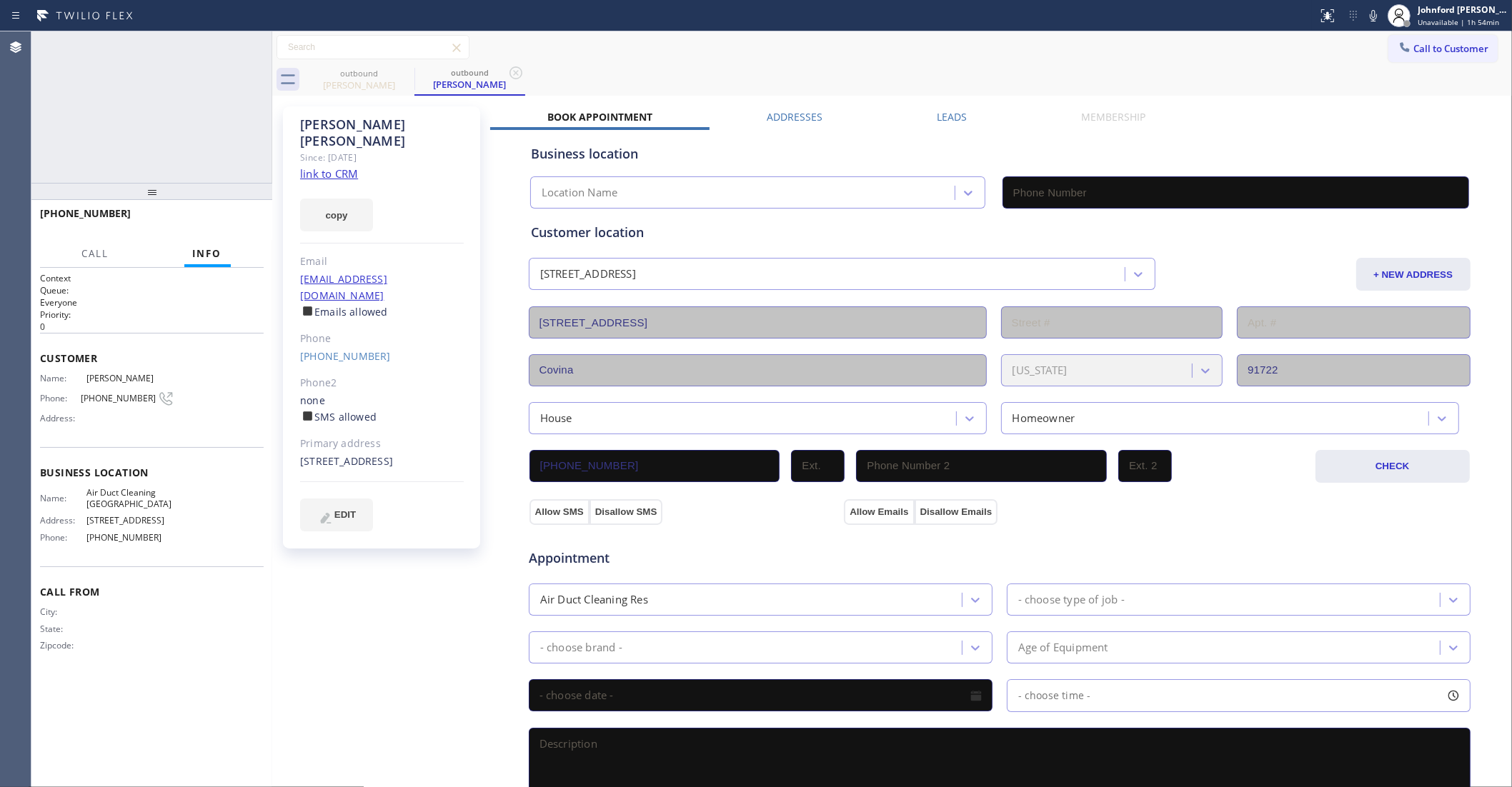
type input "[PHONE_NUMBER]"
click at [1365, 9] on icon at bounding box center [1373, 15] width 17 height 17
click at [1376, 16] on icon at bounding box center [1373, 15] width 7 height 11
click at [1363, 15] on div "Status report No issues detected If you experience an issue, please download th…" at bounding box center [1412, 15] width 200 height 31
click at [1366, 15] on icon at bounding box center [1373, 15] width 17 height 17
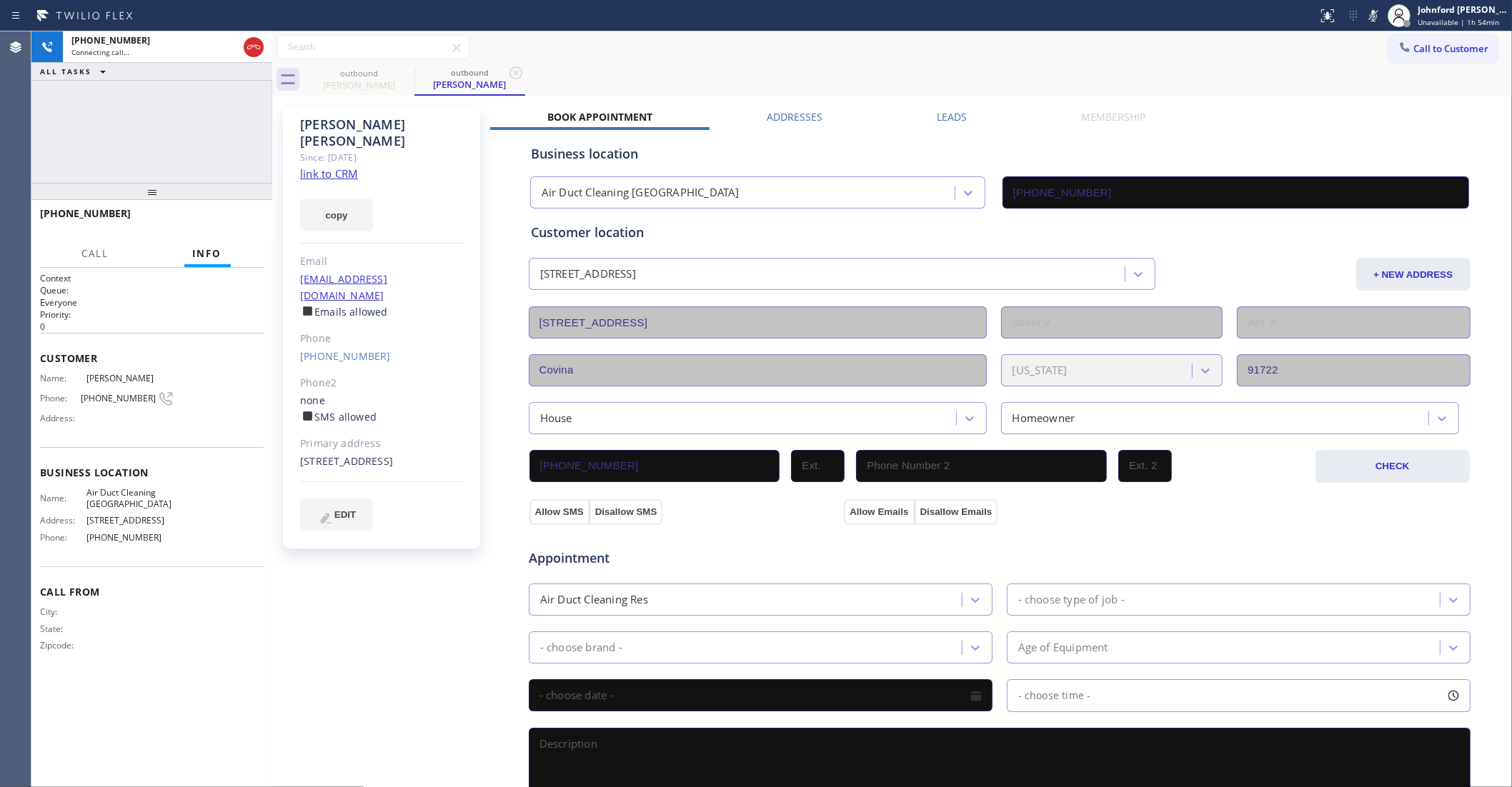
click at [1366, 15] on icon at bounding box center [1373, 15] width 17 height 17
click at [1216, 80] on div "outbound Rebecca Aguirre outbound Rebecca Aguirre" at bounding box center [908, 80] width 1209 height 32
click at [113, 125] on div "+16268620063 Live | 00:03 ALL TASKS ALL TASKS ACTIVE TASKS TASKS IN WRAP UP" at bounding box center [152, 107] width 241 height 152
click at [243, 220] on span "HANG UP" at bounding box center [230, 220] width 44 height 10
drag, startPoint x: 332, startPoint y: 316, endPoint x: 447, endPoint y: 288, distance: 118.4
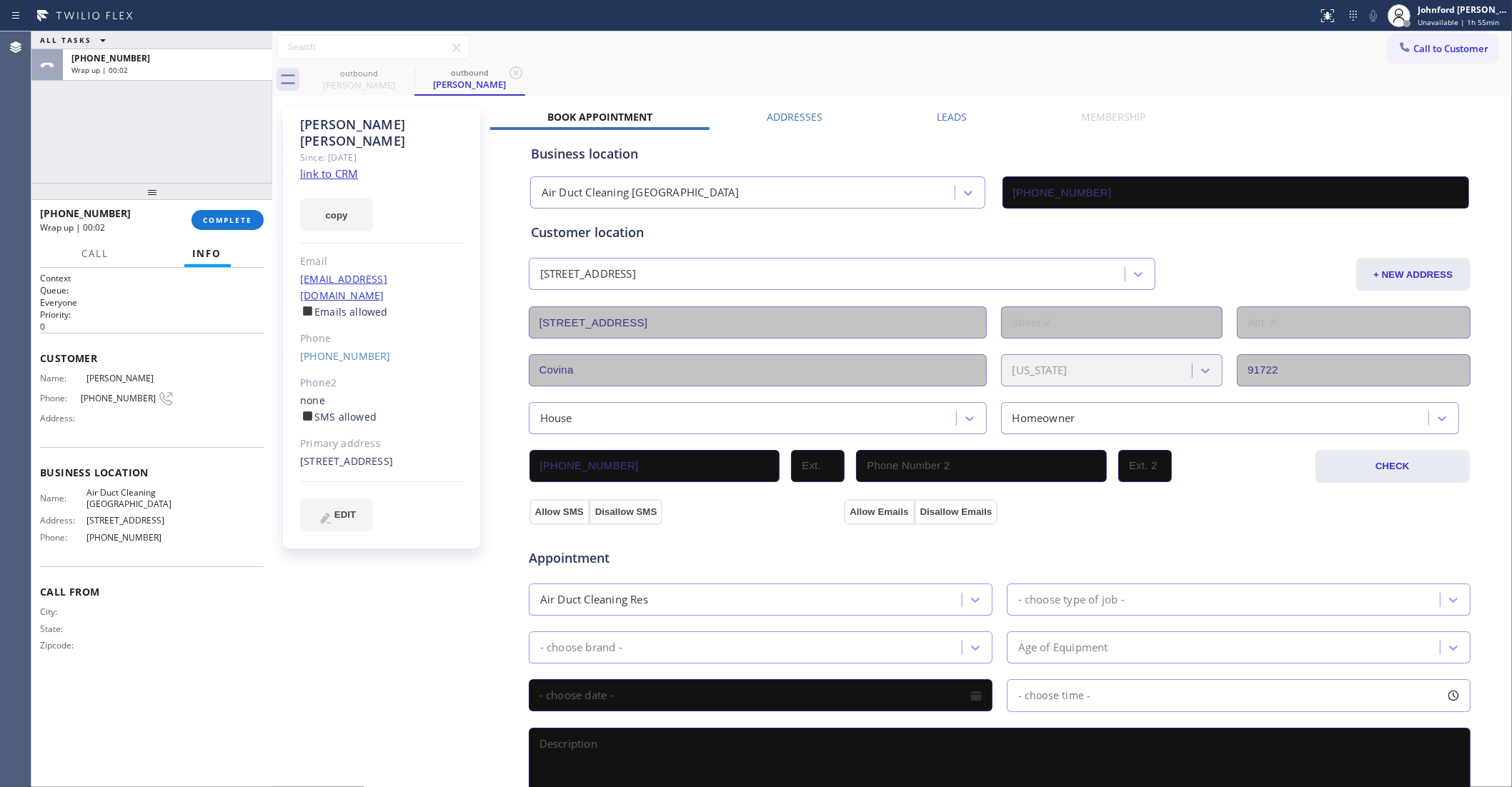
click at [334, 349] on link "(626) 862-0063" at bounding box center [345, 356] width 90 height 14
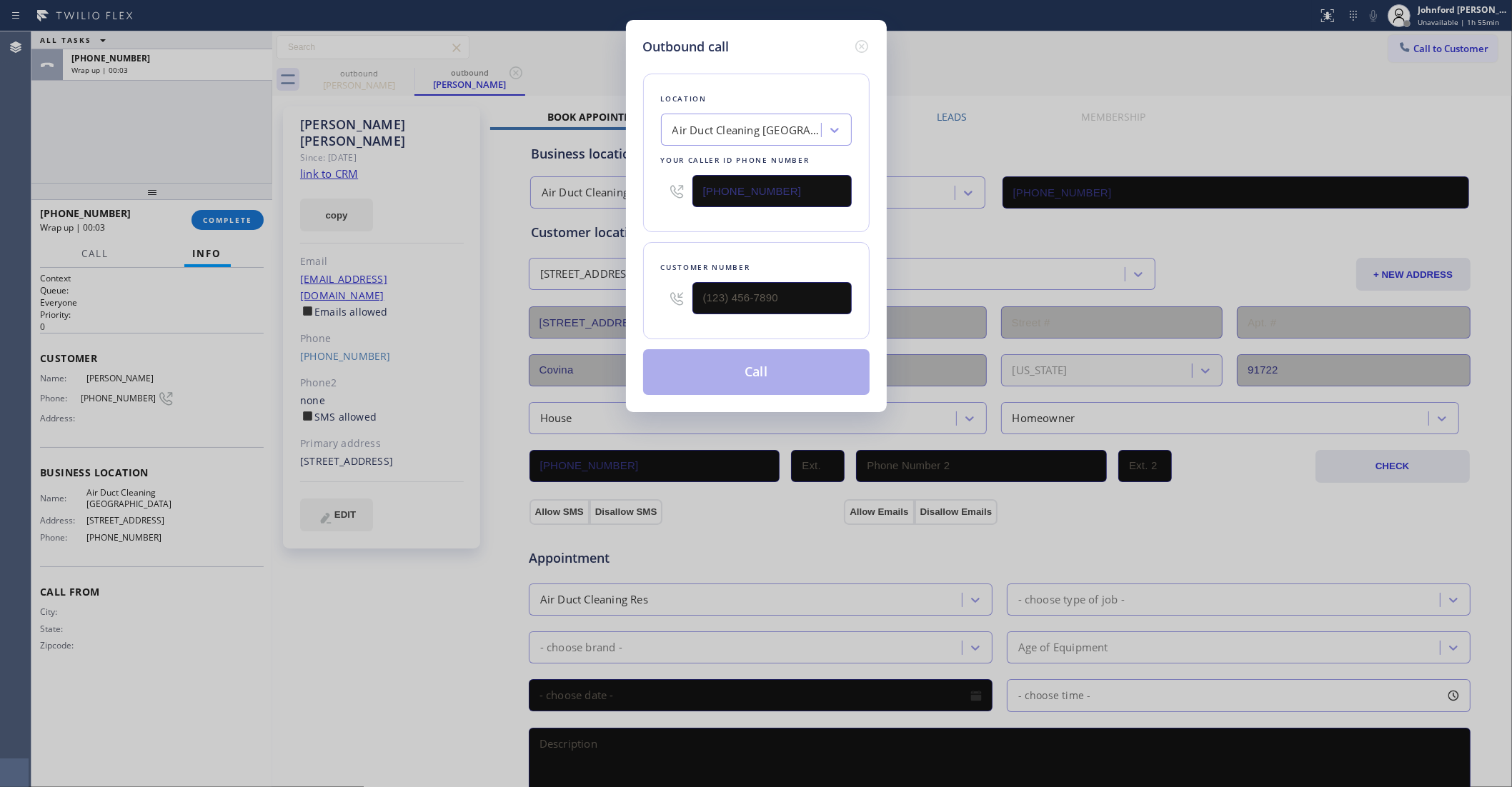
type input "(626) 862-0063"
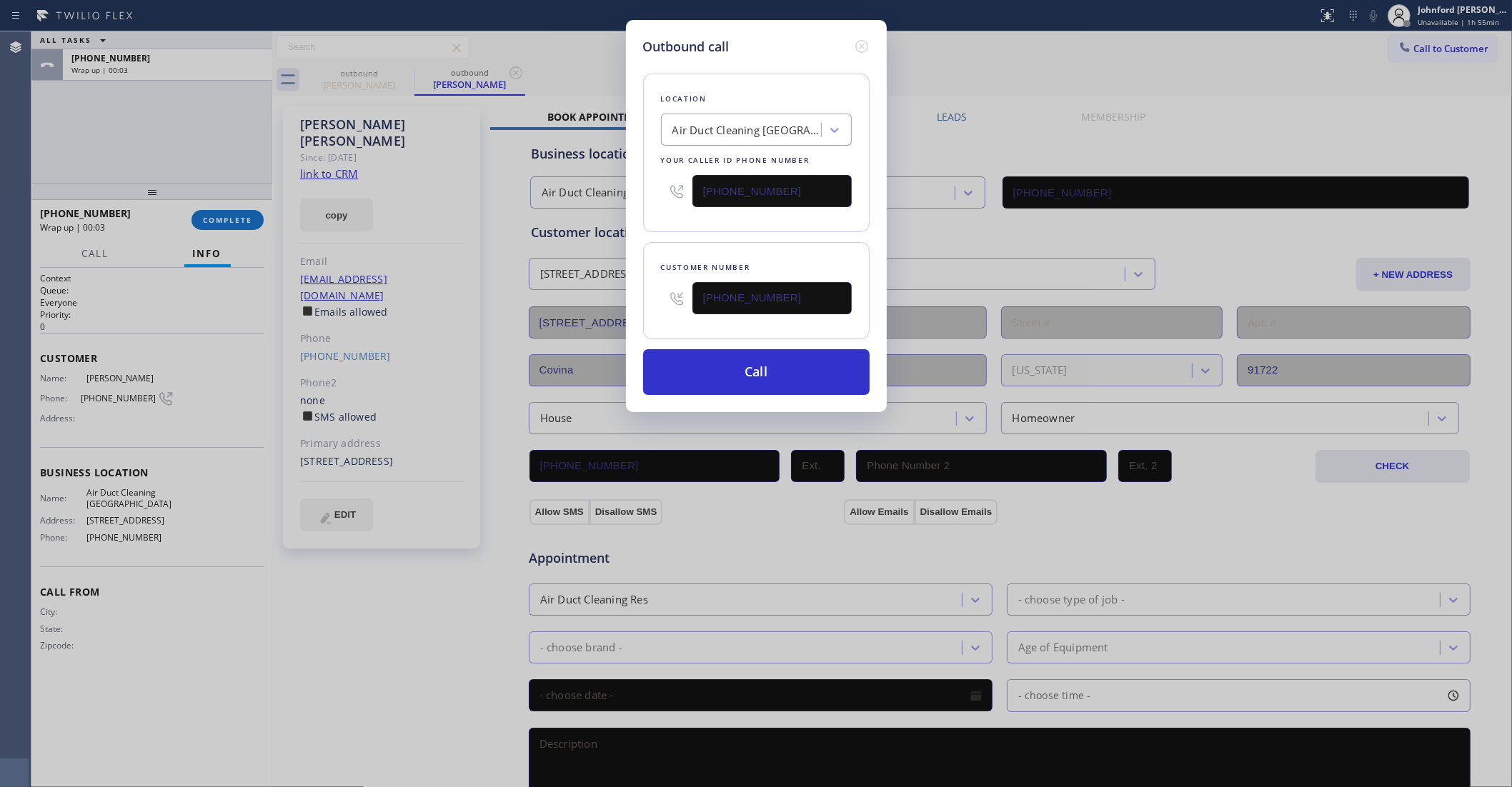
click at [741, 182] on input "[PHONE_NUMBER]" at bounding box center [772, 191] width 159 height 32
paste input "909) 480-4981"
type input "[PHONE_NUMBER]"
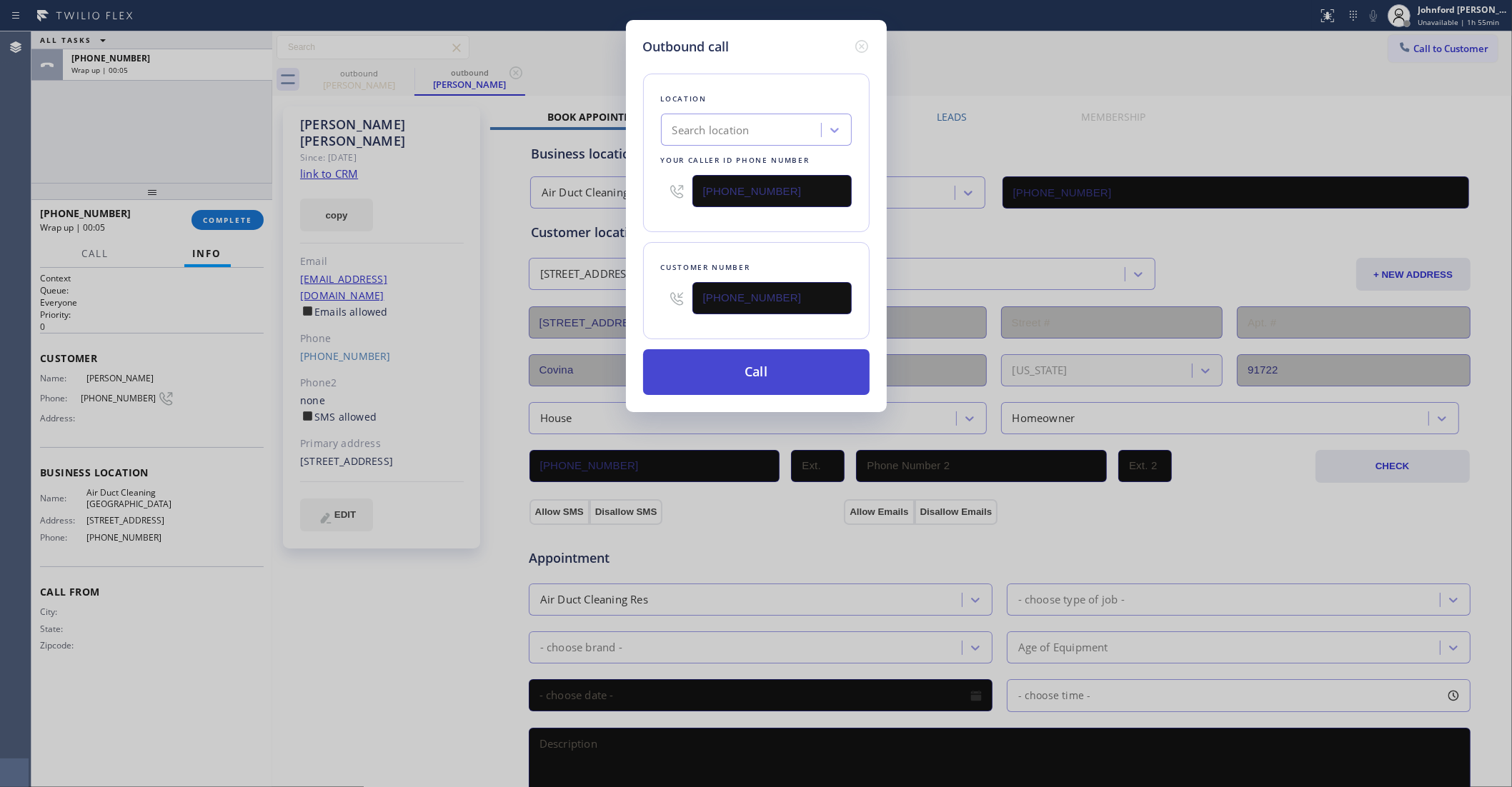
click at [764, 371] on button "Call" at bounding box center [757, 372] width 227 height 46
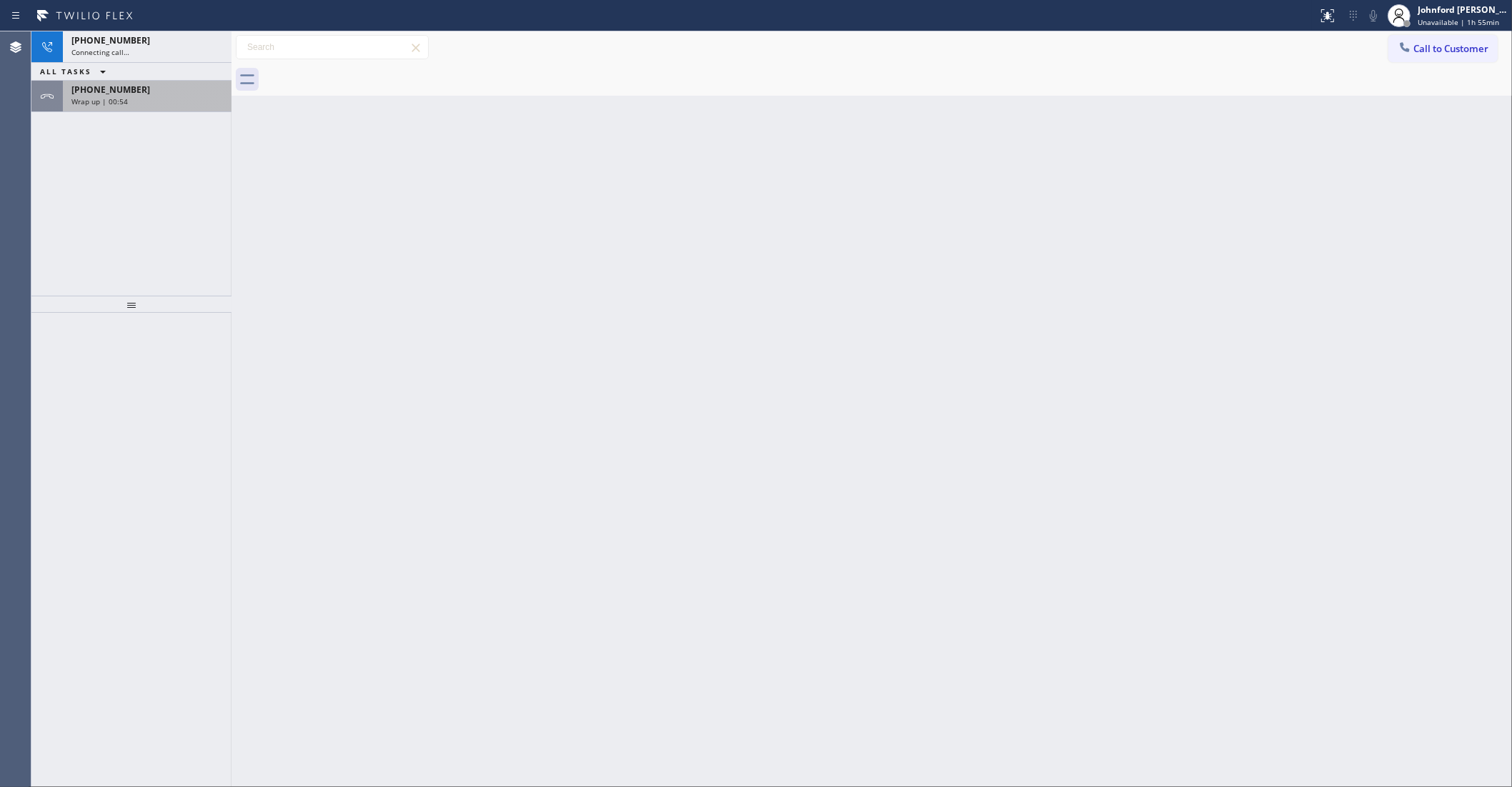
click at [116, 112] on div "+16268620063 Wrap up | 00:54" at bounding box center [131, 96] width 200 height 31
click at [127, 91] on span "+16268620063" at bounding box center [110, 90] width 79 height 12
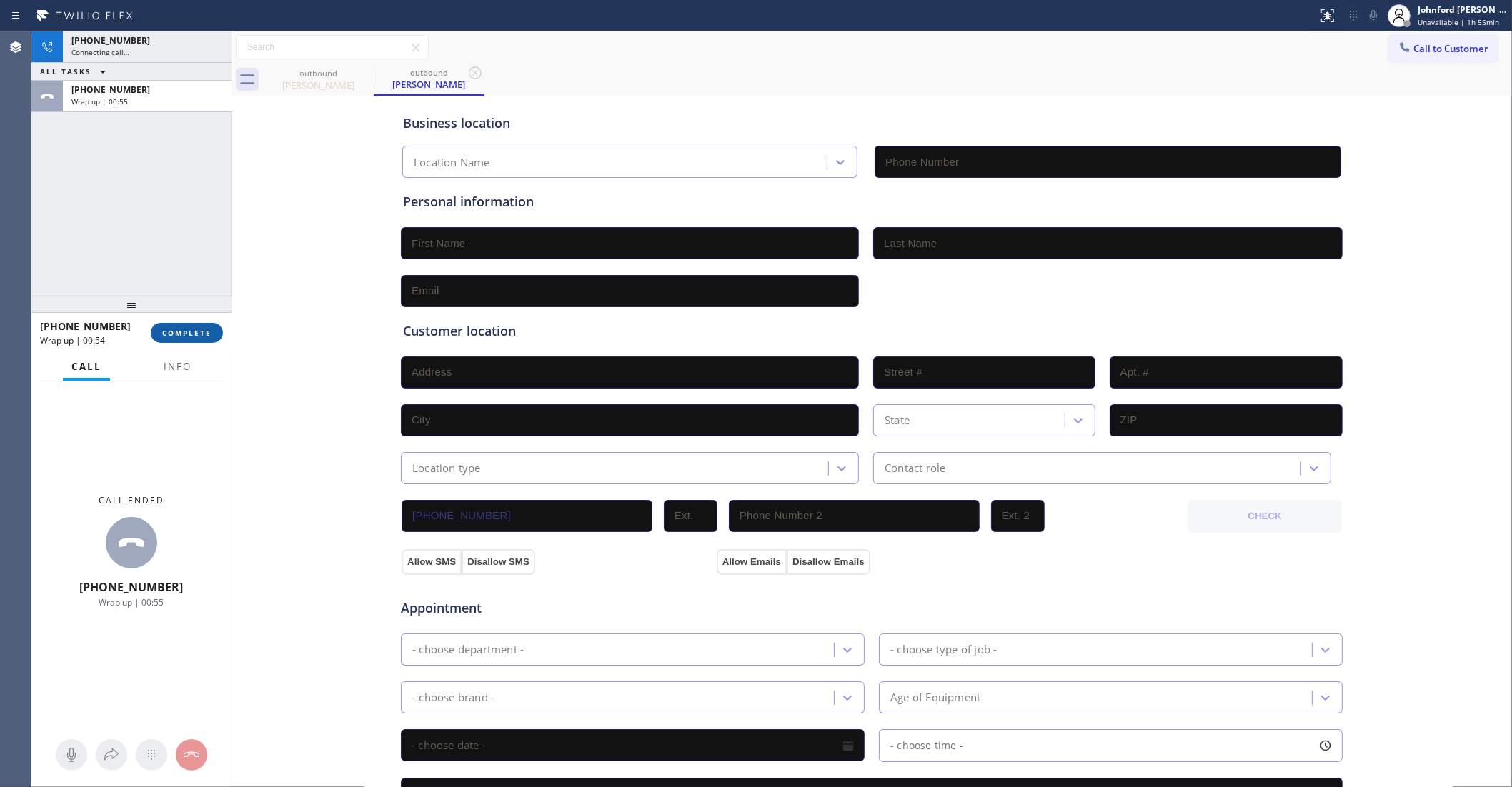
click at [178, 325] on button "COMPLETE" at bounding box center [187, 333] width 72 height 20
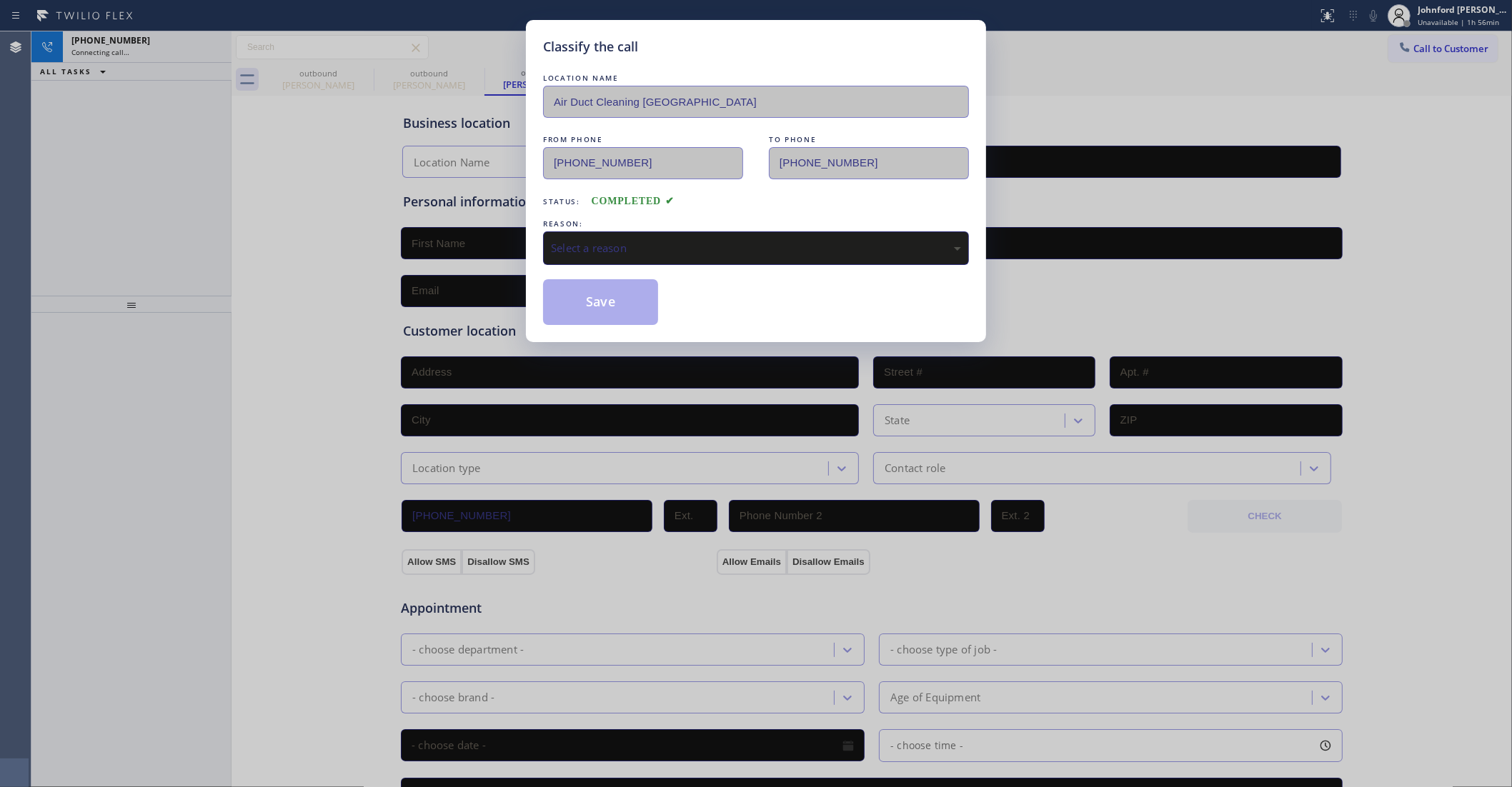
click at [708, 273] on div "LOCATION NAME Air Duct Cleaning Los Angeles FROM PHONE (855) 900-0015 TO PHONE …" at bounding box center [756, 198] width 426 height 254
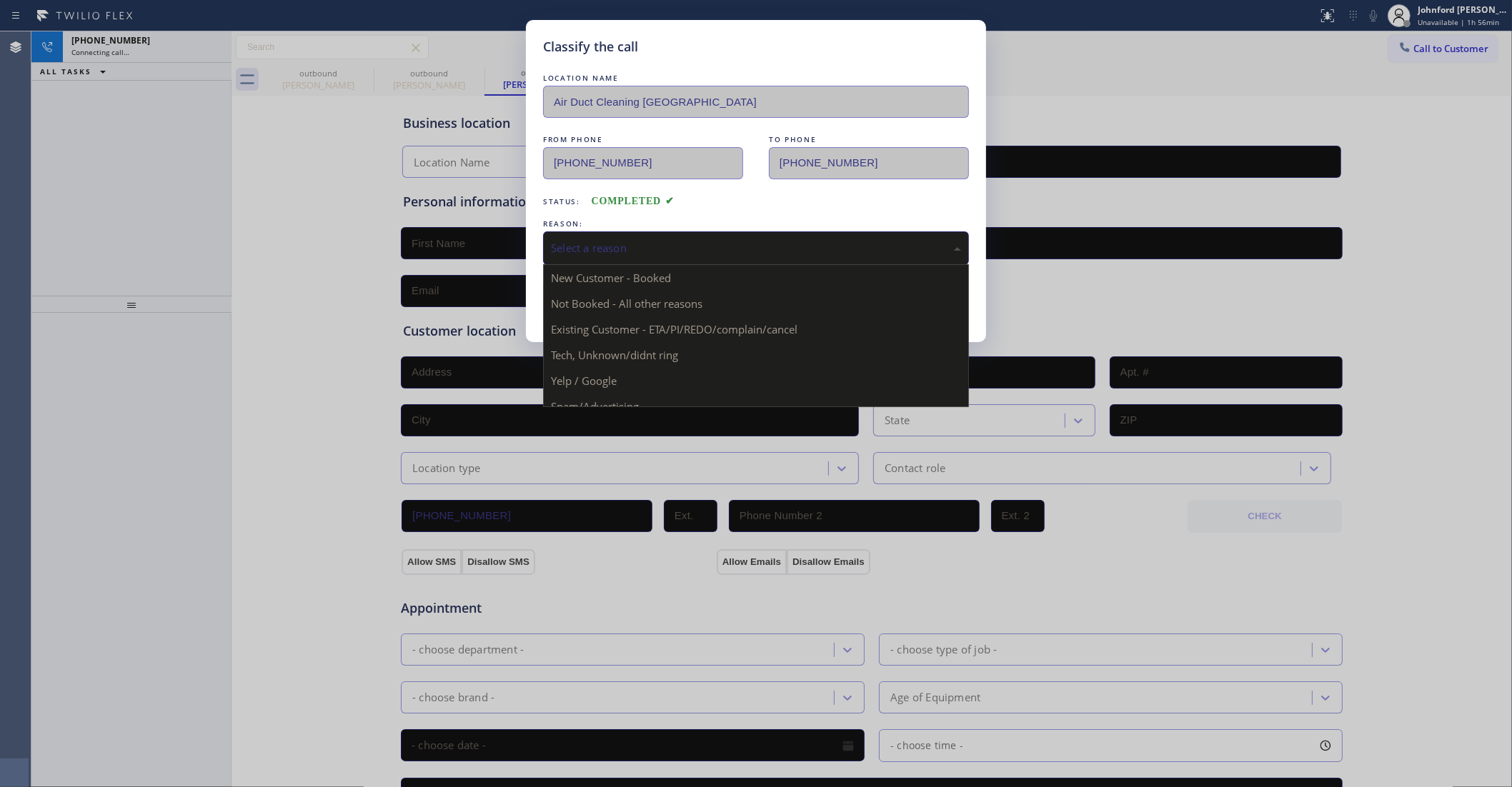
click at [704, 241] on div "Select a reason" at bounding box center [756, 247] width 411 height 16
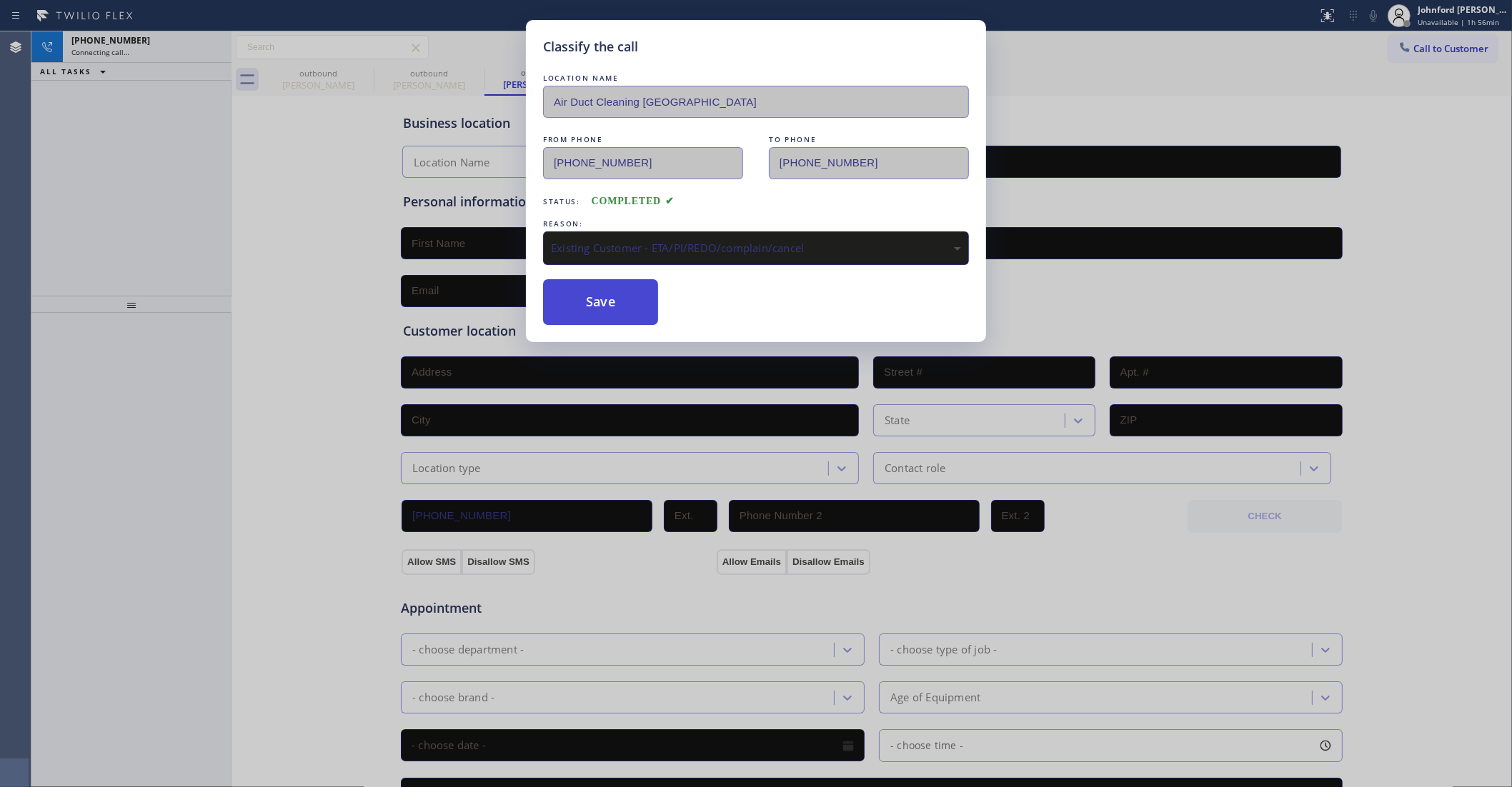
click at [587, 305] on button "Save" at bounding box center [601, 302] width 115 height 46
click at [173, 41] on div "Classify the call LOCATION NAME Air Duct Cleaning Los Angeles FROM PHONE (855) …" at bounding box center [756, 394] width 1512 height 787
click at [165, 52] on div "Classify the call LOCATION NAME Air Duct Cleaning Los Angeles FROM PHONE (855) …" at bounding box center [756, 394] width 1512 height 787
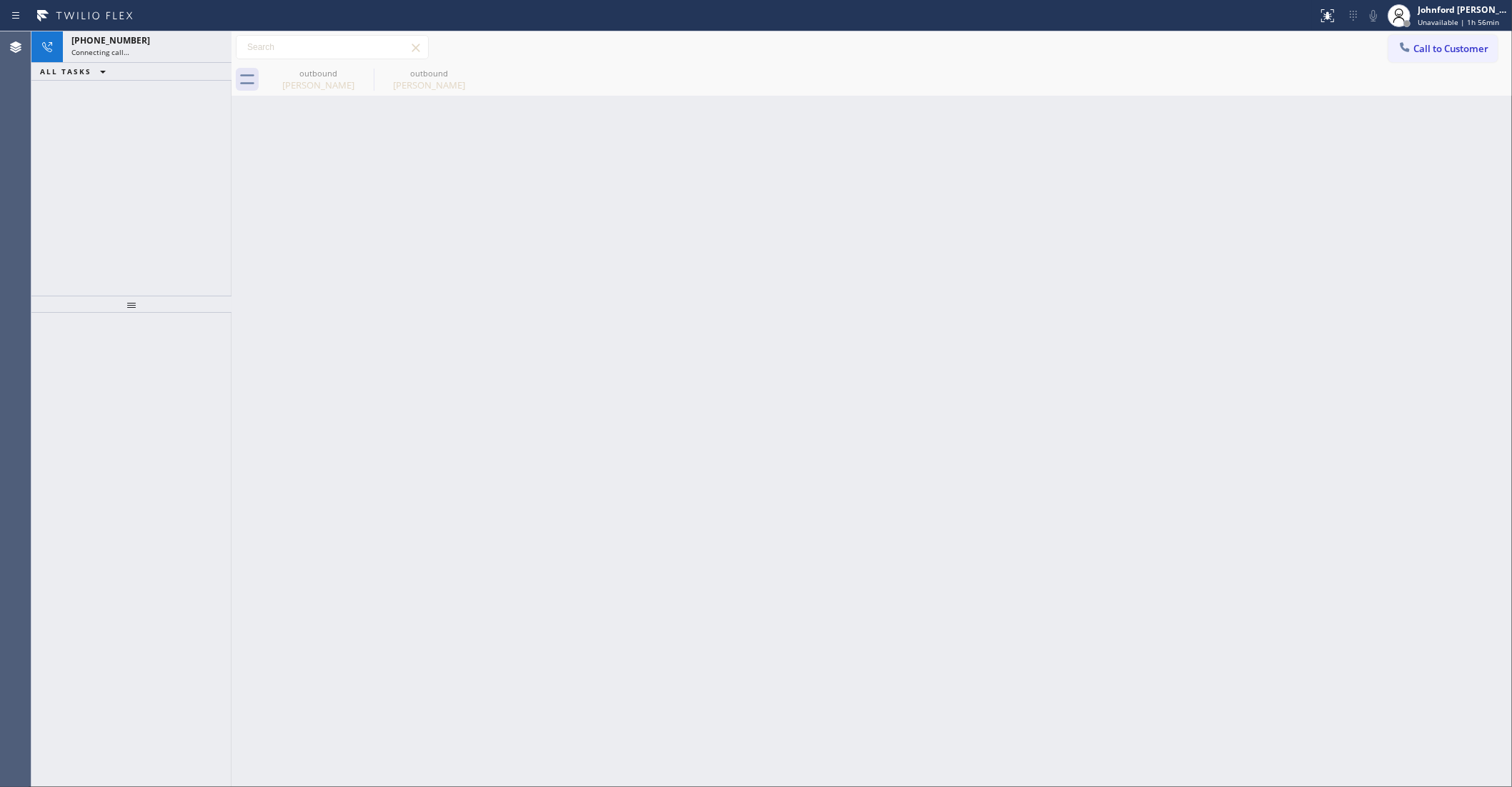
click at [165, 52] on div "Connecting call…" at bounding box center [147, 52] width 152 height 10
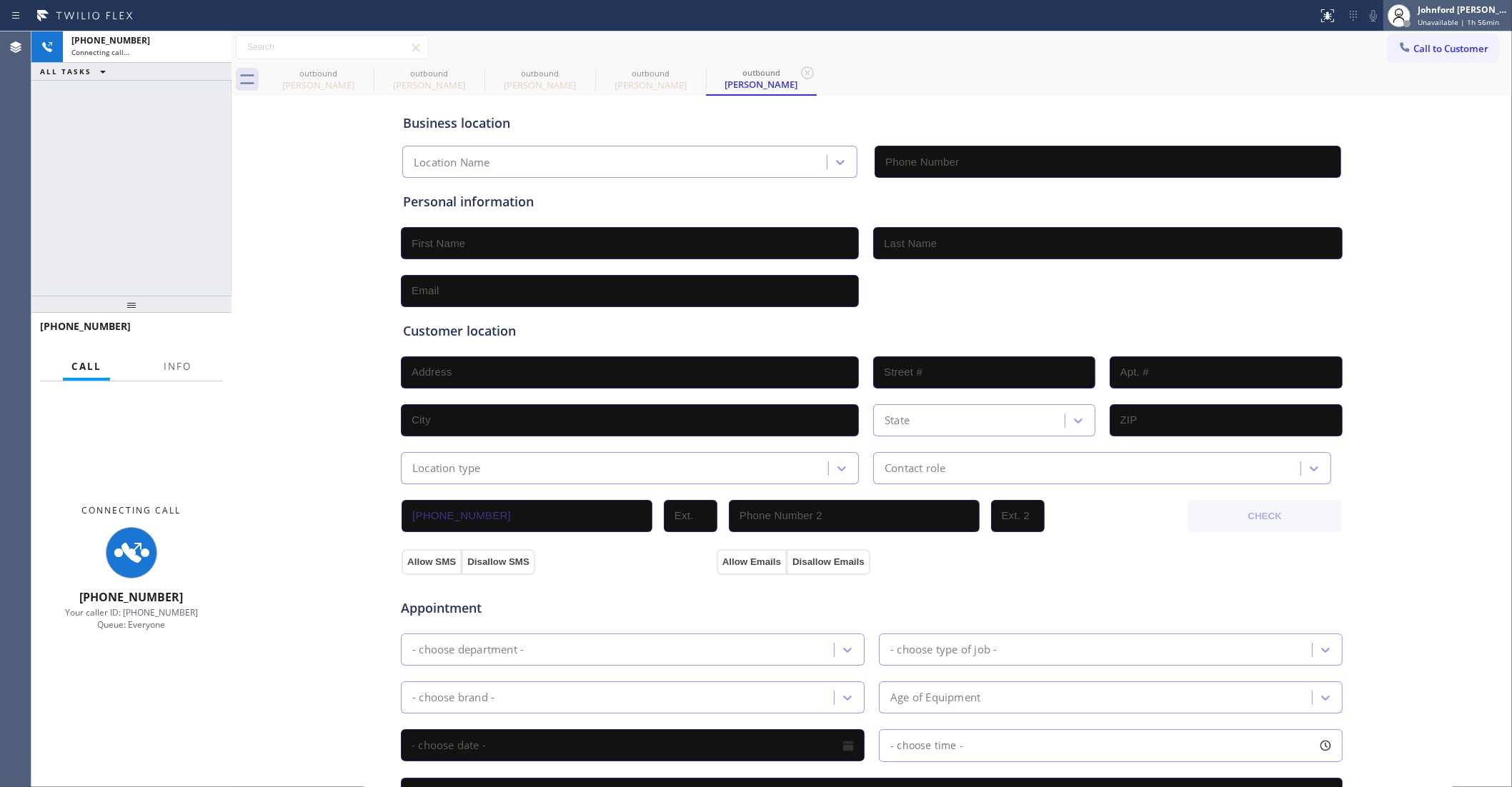
click at [1433, 15] on div "Johnford [PERSON_NAME]" at bounding box center [1463, 10] width 90 height 12
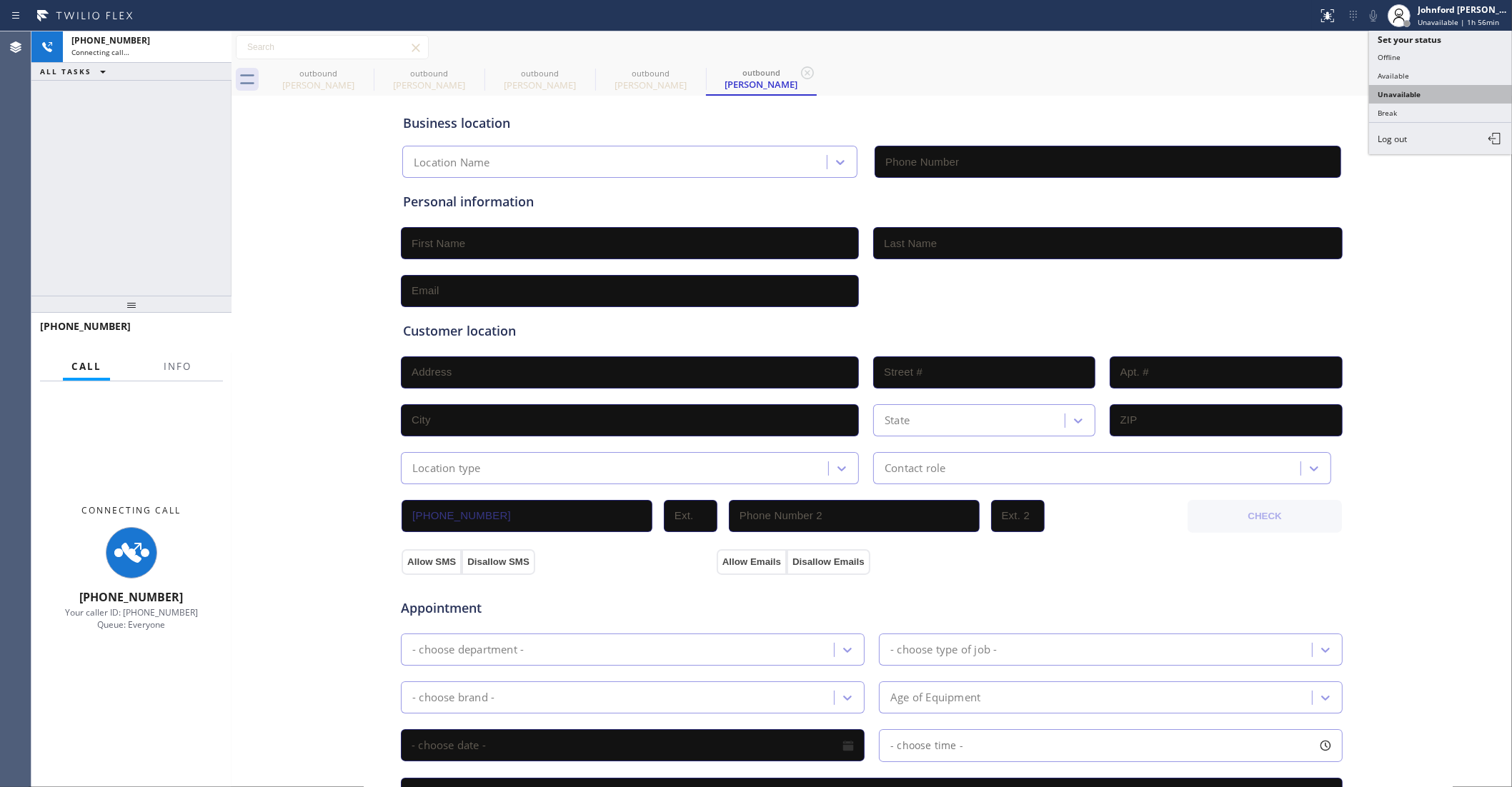
click at [1402, 85] on button "Unavailable" at bounding box center [1441, 94] width 143 height 18
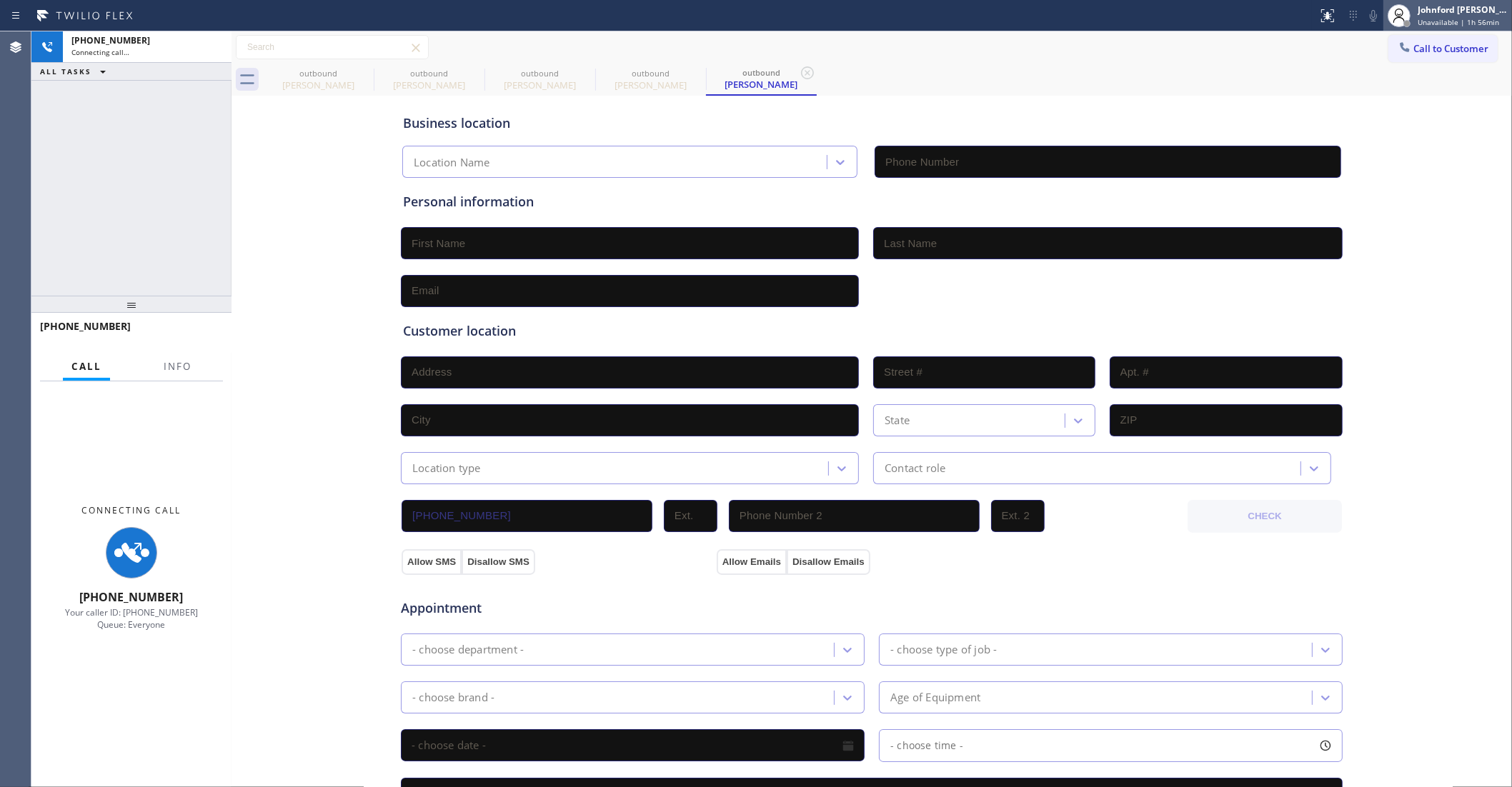
click at [1432, 18] on span "Unavailable | 1h 56min" at bounding box center [1458, 21] width 81 height 10
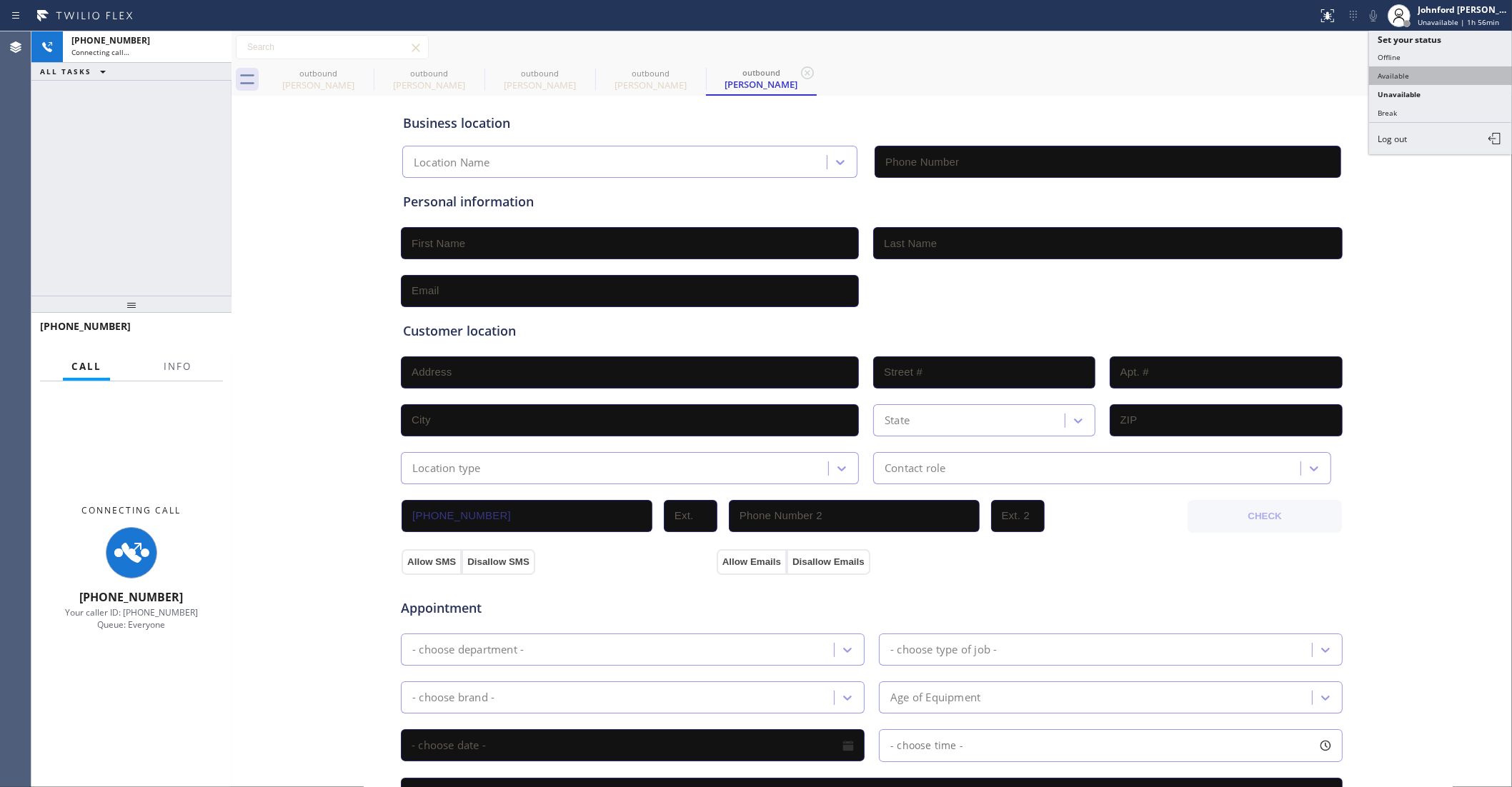
click at [1393, 77] on button "Available" at bounding box center [1441, 76] width 143 height 18
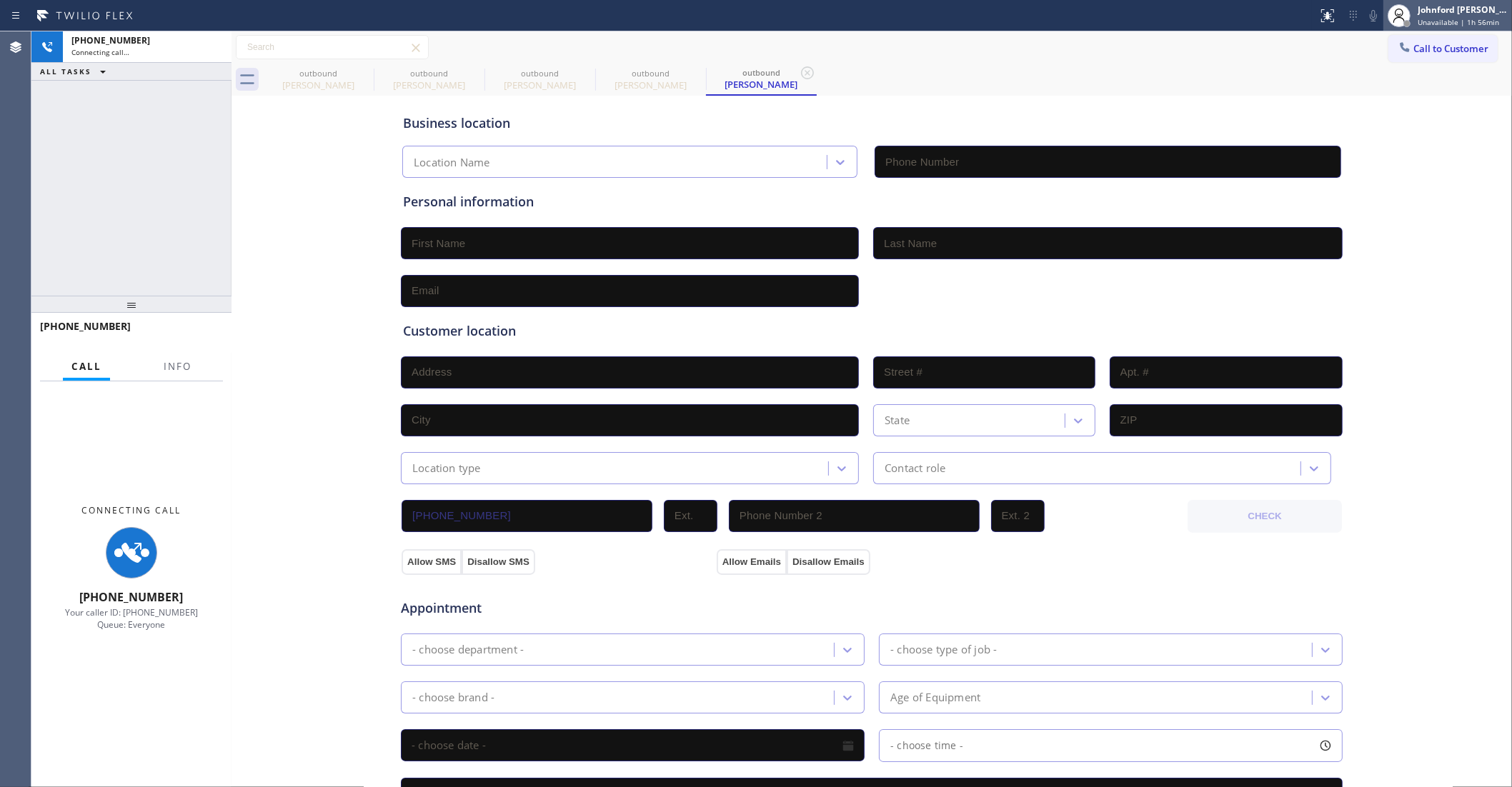
click at [1426, 17] on span "Unavailable | 1h 56min" at bounding box center [1458, 21] width 81 height 10
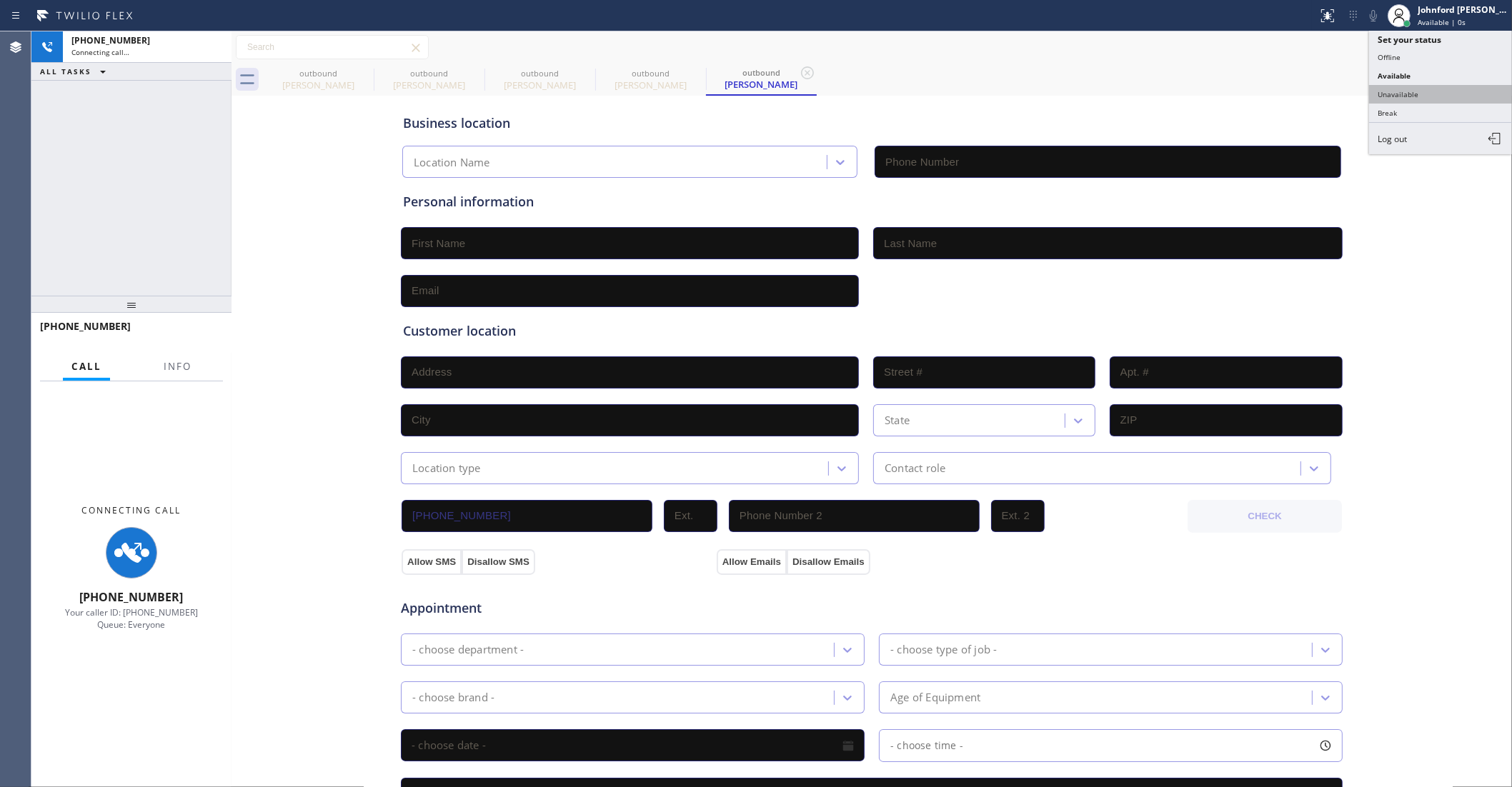
click at [1409, 85] on button "Unavailable" at bounding box center [1441, 94] width 143 height 18
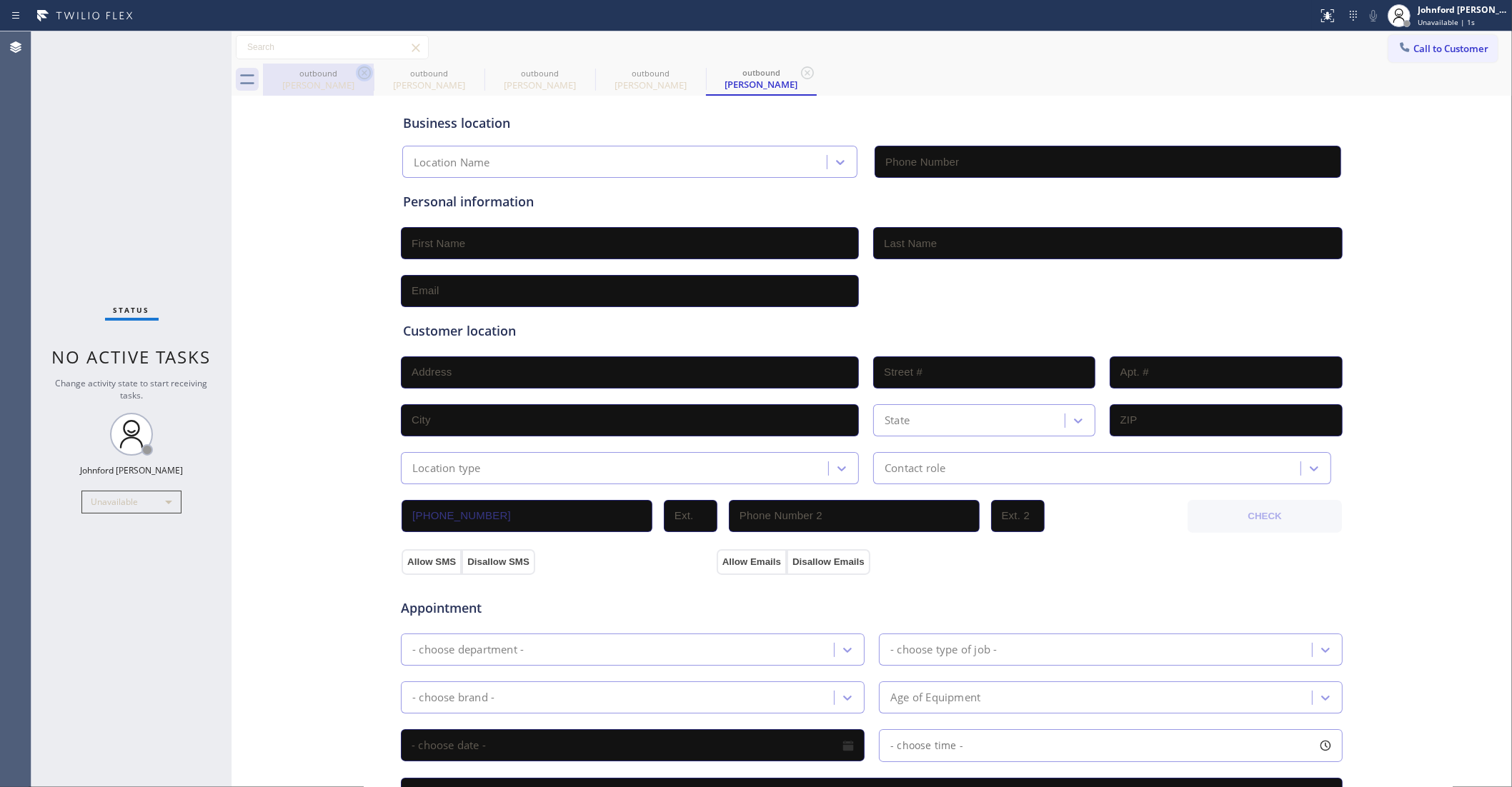
click at [363, 77] on icon at bounding box center [365, 73] width 17 height 17
click at [466, 76] on icon at bounding box center [475, 73] width 17 height 17
click at [365, 76] on icon at bounding box center [365, 73] width 17 height 17
click at [0, 0] on icon at bounding box center [0, 0] width 0 height 0
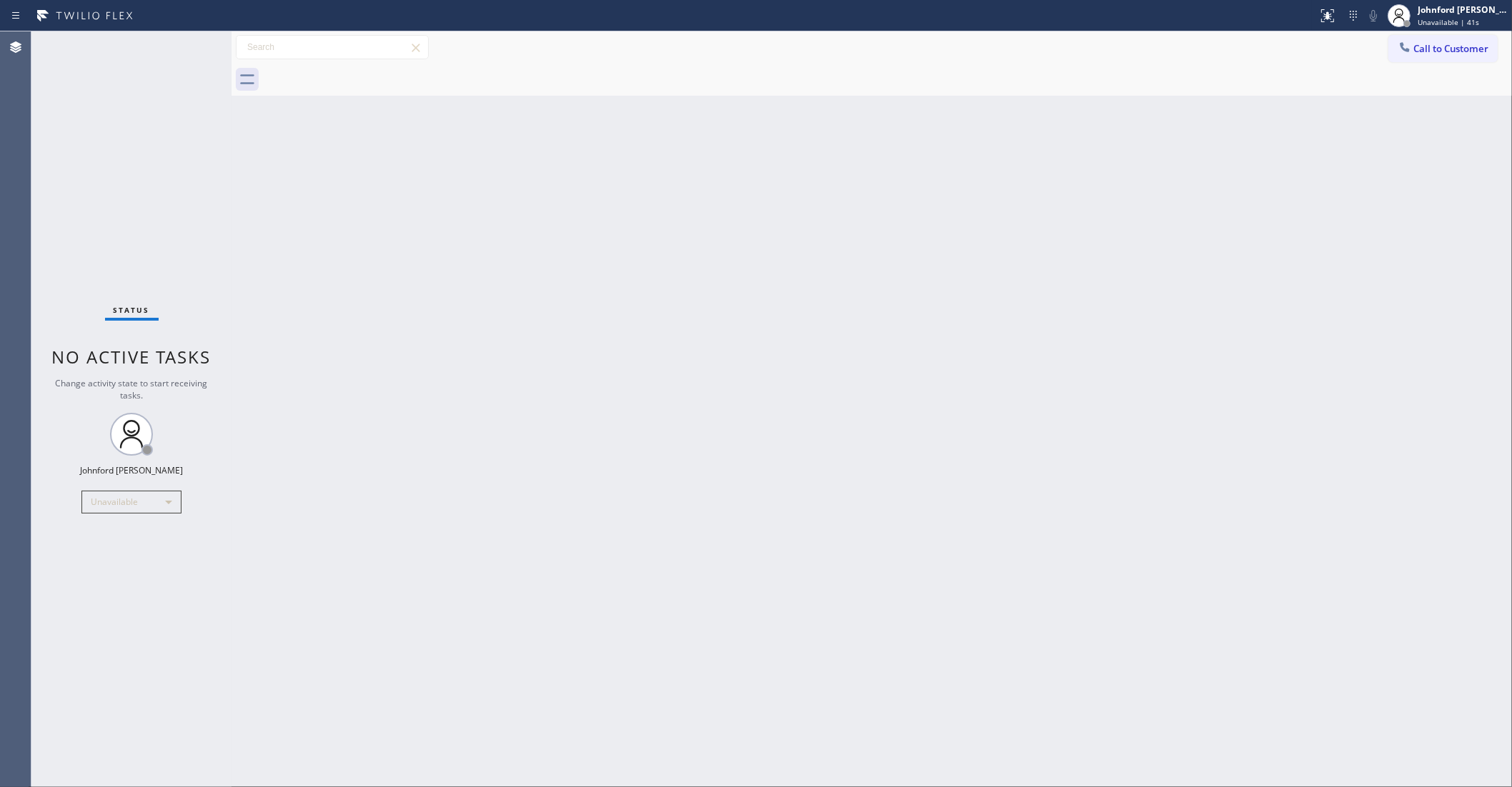
click at [74, 600] on div "Status No active tasks Change activity state to start receiving tasks. [PERSON_…" at bounding box center [131, 409] width 200 height 756
click at [578, 290] on div "Back to Dashboard Change Sender ID Customers Technicians Select a contact Outbo…" at bounding box center [872, 409] width 1281 height 756
click at [1428, 47] on span "Call to Customer" at bounding box center [1451, 48] width 75 height 13
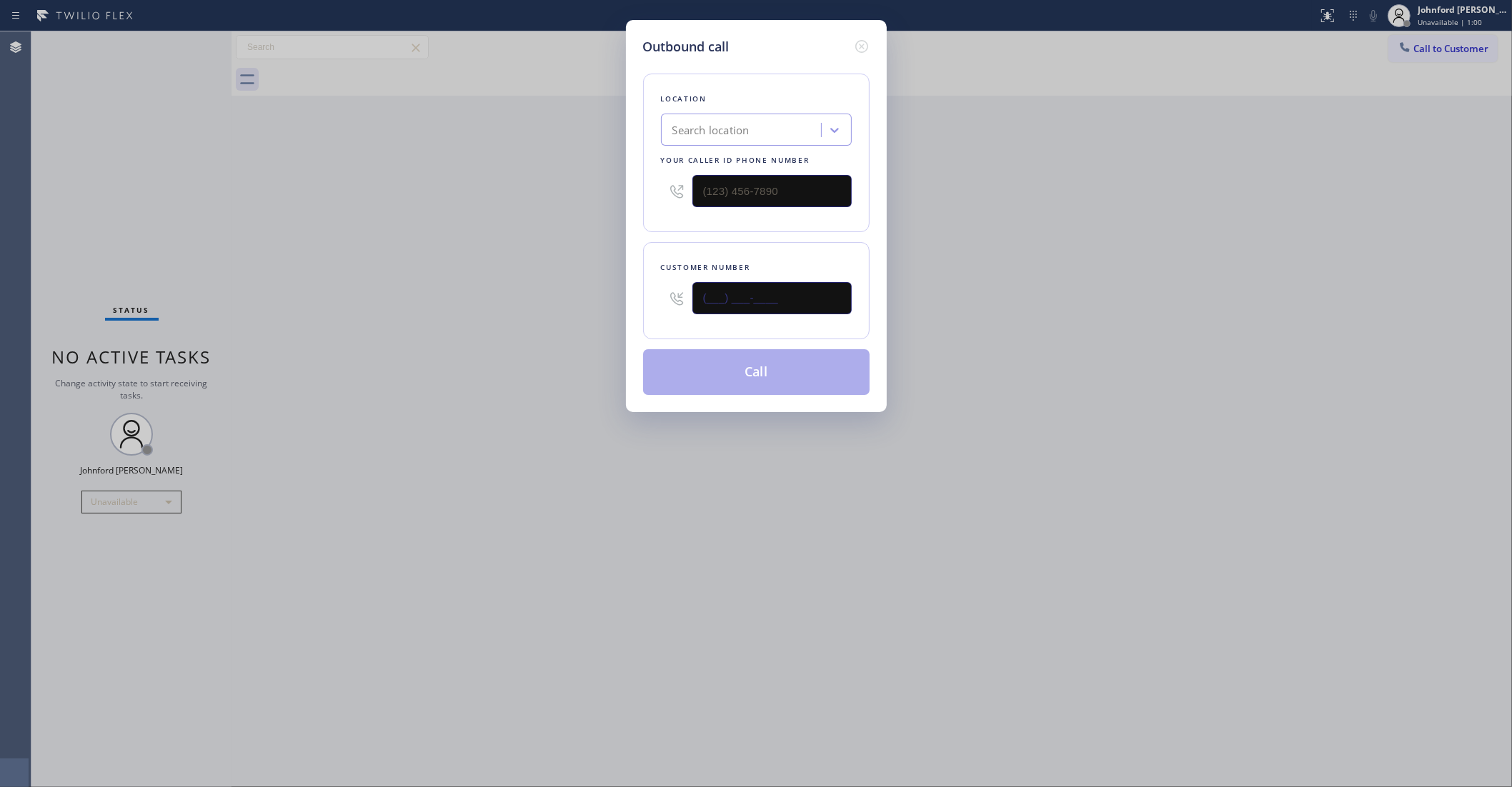
drag, startPoint x: 732, startPoint y: 312, endPoint x: 581, endPoint y: 312, distance: 151.0
click at [614, 312] on div "Outbound call Location Search location Your caller id phone number Customer num…" at bounding box center [756, 394] width 1512 height 787
paste input "949) 923-8943"
type input "[PHONE_NUMBER]"
click at [522, 311] on div "Outbound call Location Search location Your caller id phone number Customer num…" at bounding box center [756, 394] width 1512 height 787
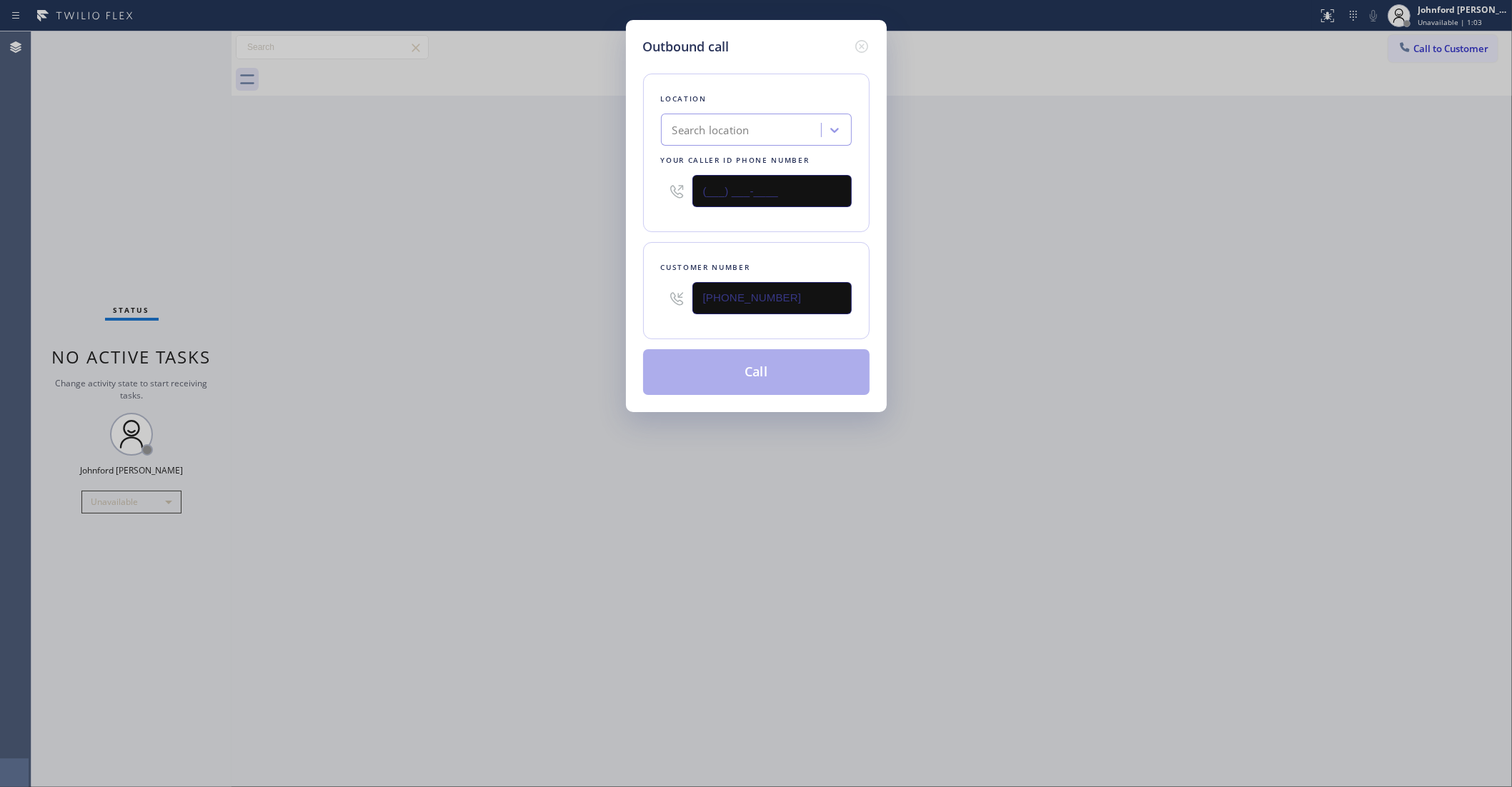
drag, startPoint x: 645, startPoint y: 190, endPoint x: 475, endPoint y: 205, distance: 170.7
click at [615, 190] on div "Outbound call Location Search location Your caller id phone number (___) ___-__…" at bounding box center [756, 394] width 1512 height 787
paste input "800) 686-5038"
type input "[PHONE_NUMBER]"
click at [452, 209] on div "Outbound call Location Search location Your caller id phone number [PHONE_NUMBE…" at bounding box center [756, 394] width 1512 height 787
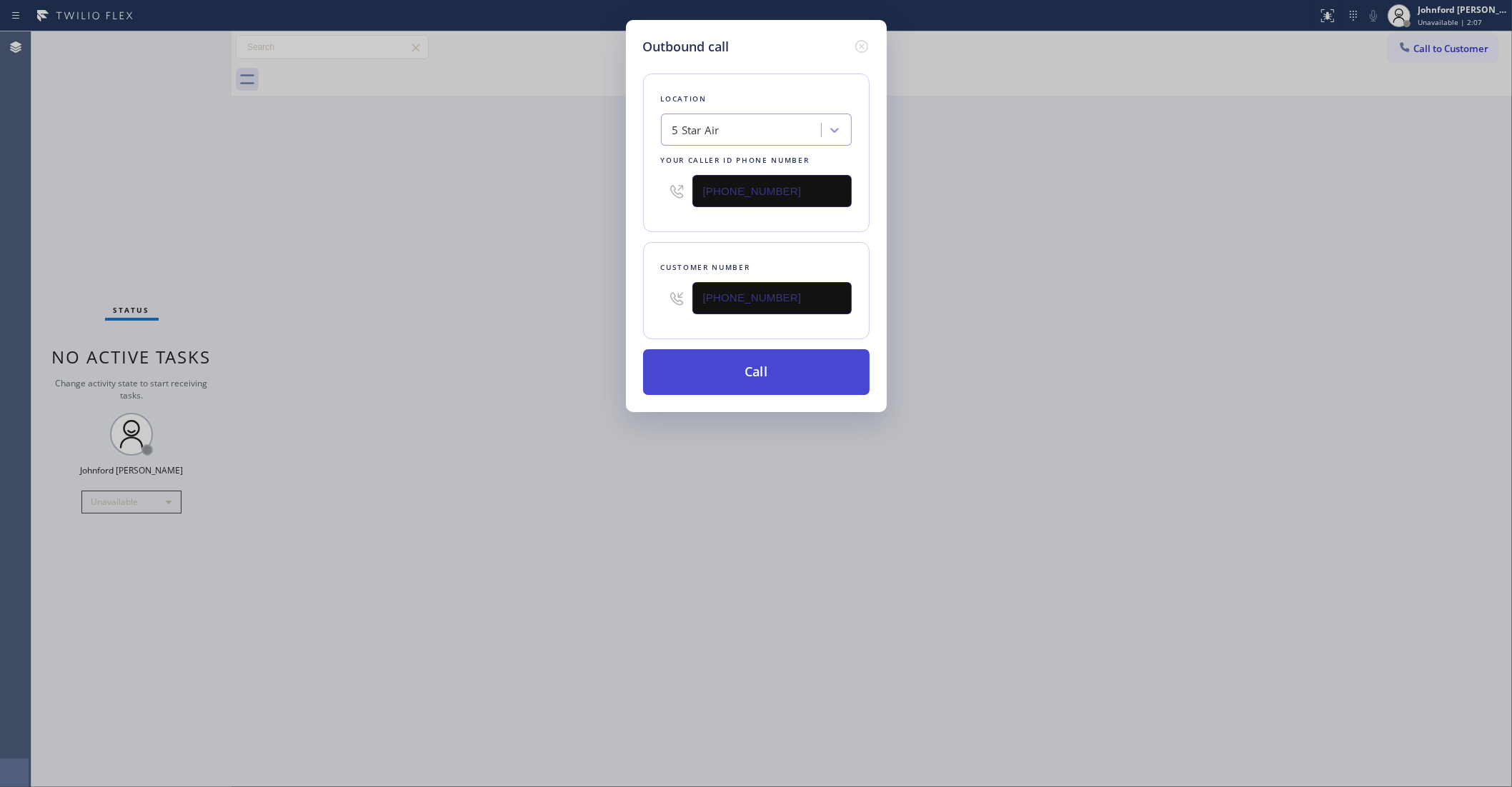
click at [841, 365] on button "Call" at bounding box center [757, 372] width 227 height 46
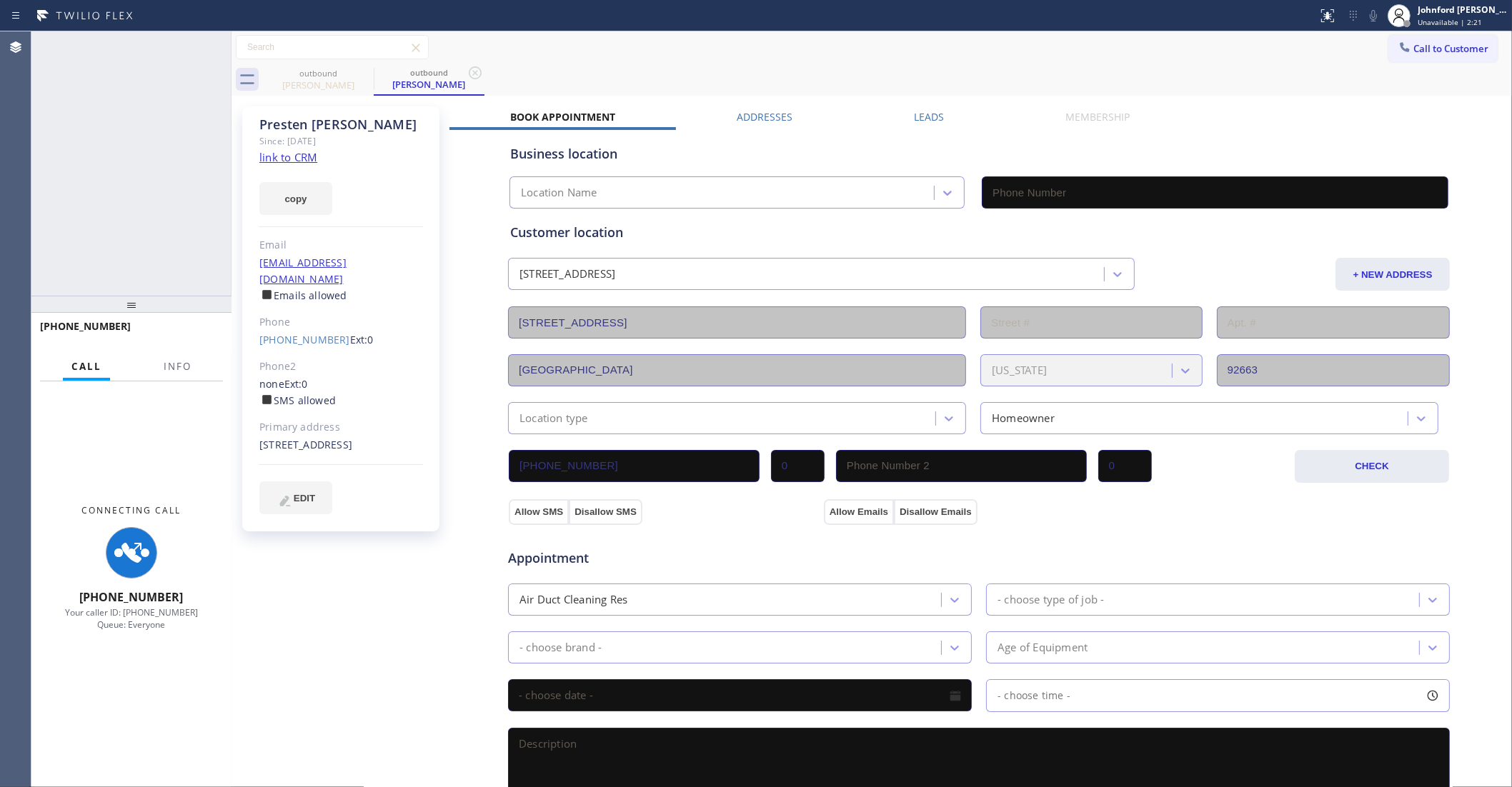
type input "(800) 686-5038"
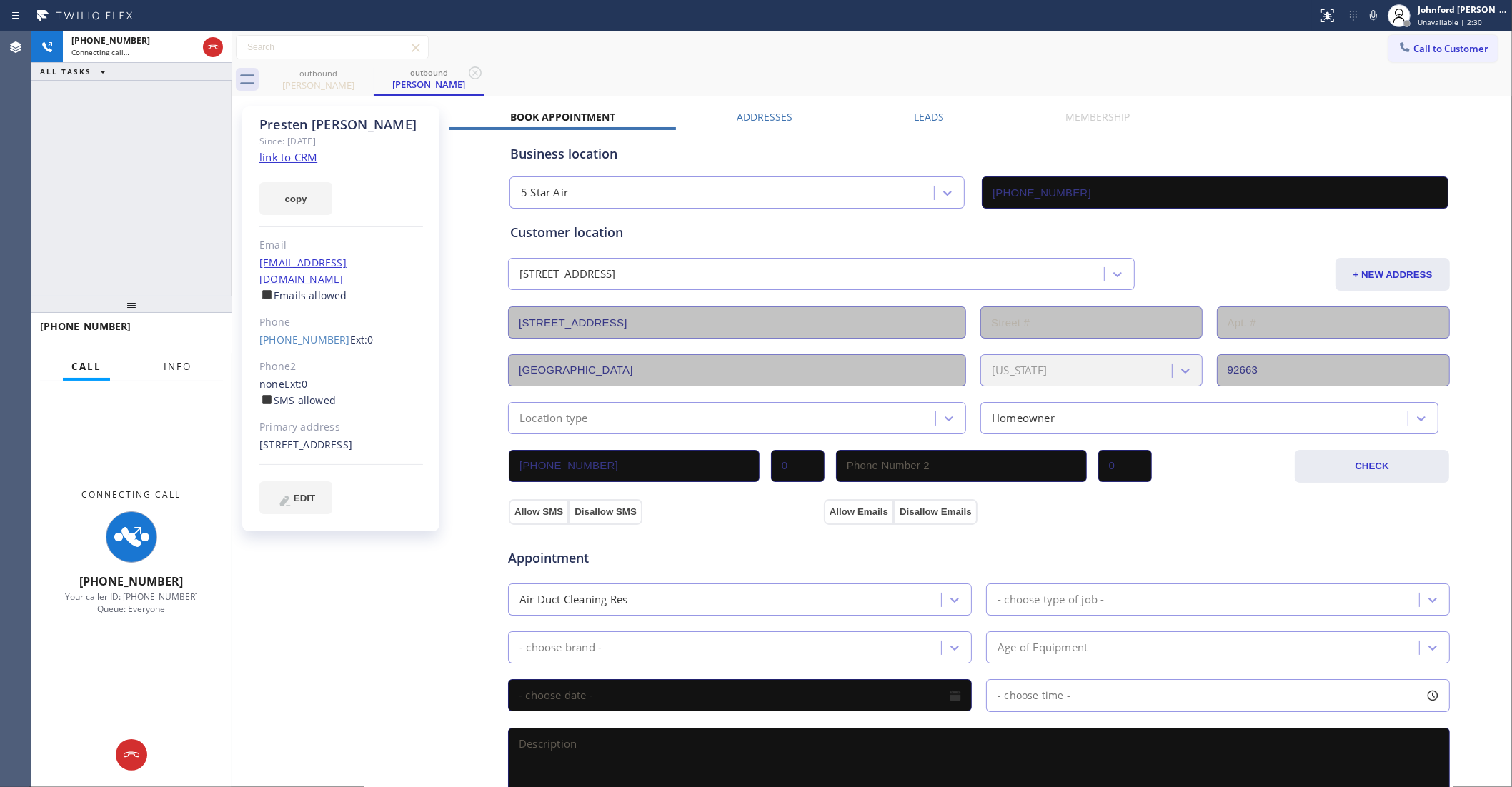
click at [188, 356] on button "Info" at bounding box center [177, 367] width 45 height 28
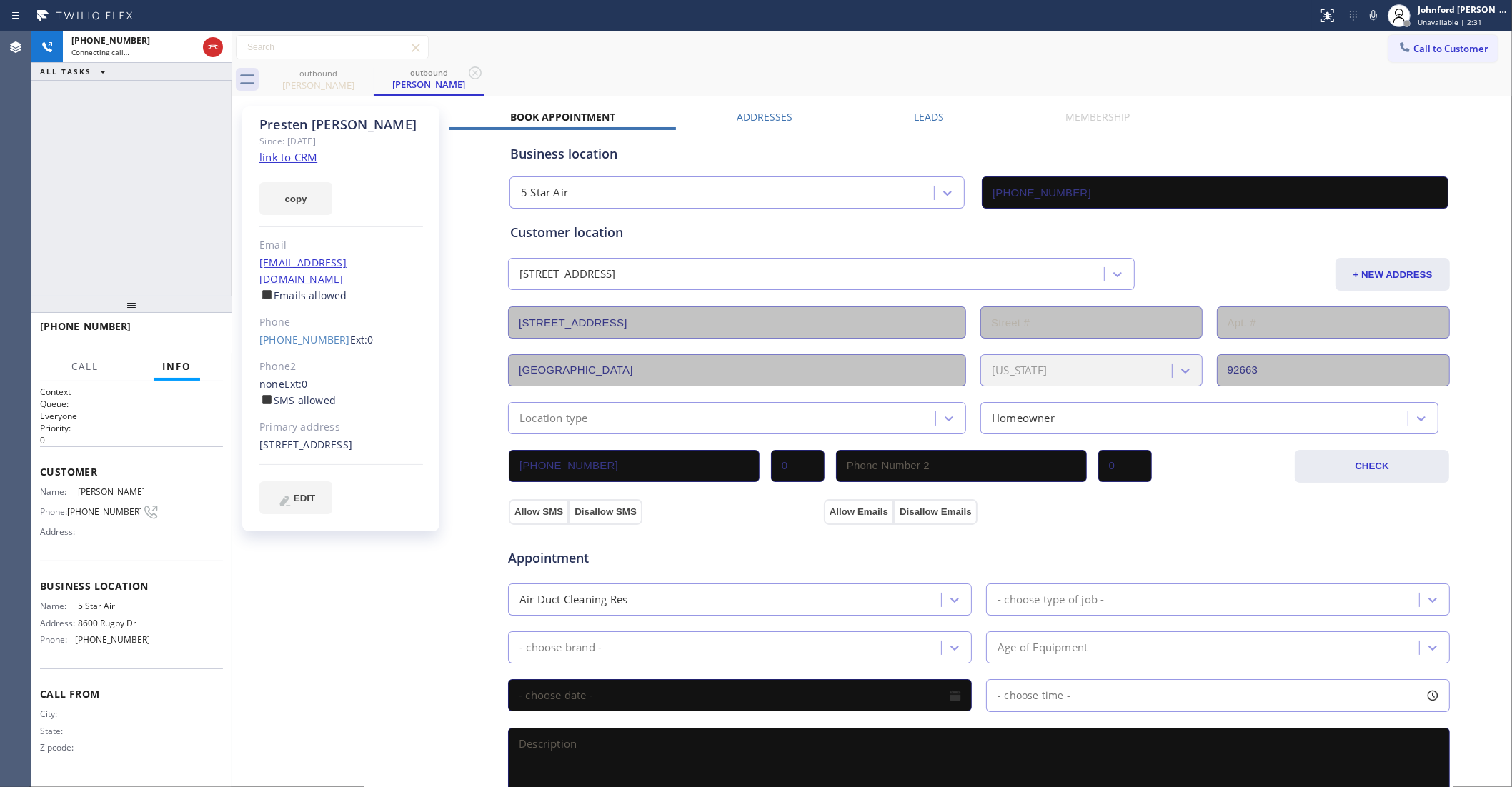
drag, startPoint x: 136, startPoint y: 304, endPoint x: 144, endPoint y: 147, distance: 157.2
click at [144, 147] on div "+19499238943 Connecting call… ALL TASKS ALL TASKS ACTIVE TASKS TASKS IN WRAP UP…" at bounding box center [131, 409] width 200 height 756
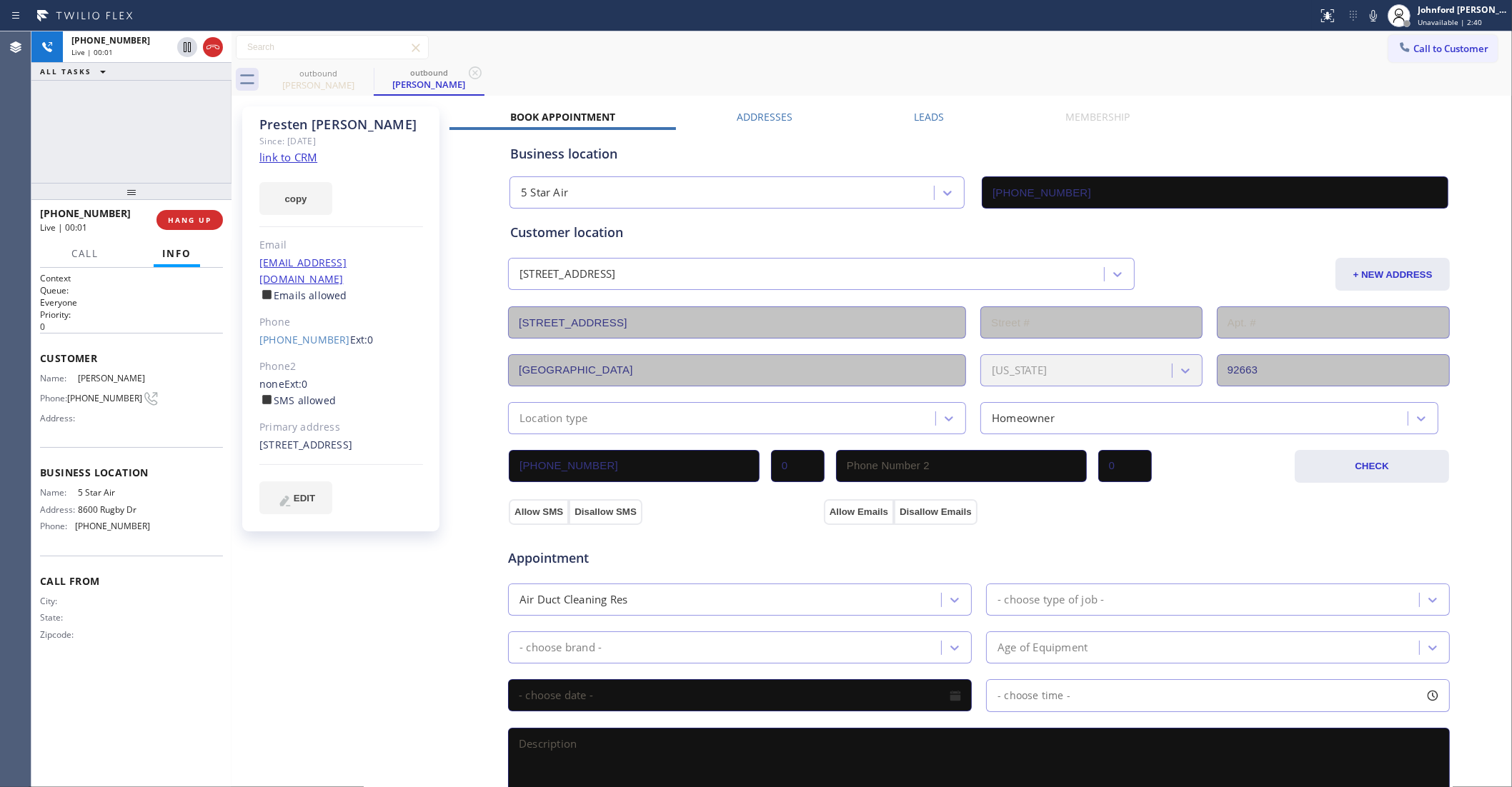
drag, startPoint x: 190, startPoint y: 219, endPoint x: 606, endPoint y: 122, distance: 427.2
click at [190, 219] on span "HANG UP" at bounding box center [189, 220] width 44 height 10
drag, startPoint x: 762, startPoint y: 73, endPoint x: 973, endPoint y: 0, distance: 223.3
click at [781, 67] on div "outbound Presten Thompson outbound Presten Thompson" at bounding box center [887, 80] width 1249 height 32
click at [296, 333] on link "(949) 923-8943" at bounding box center [305, 340] width 90 height 14
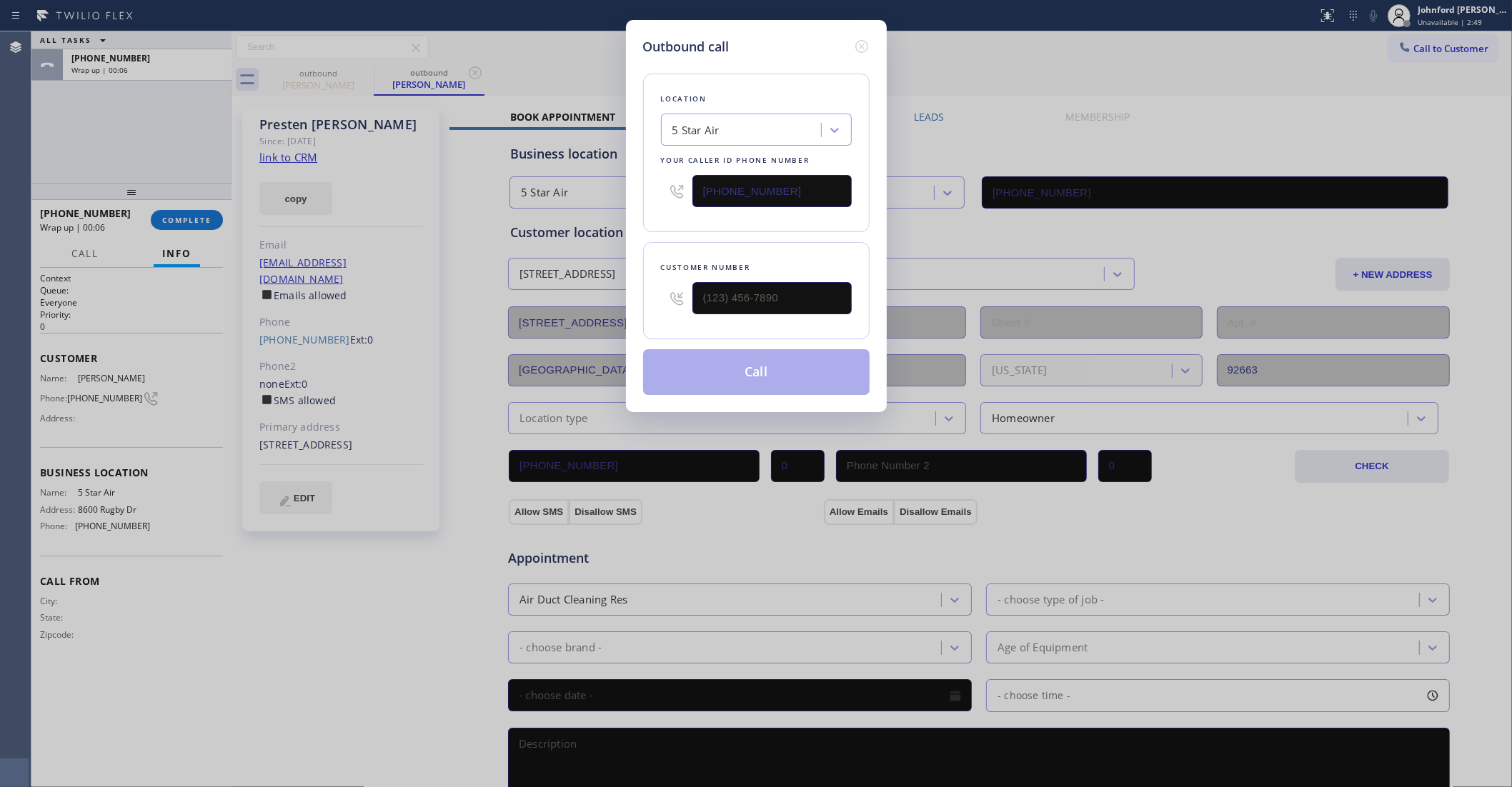
type input "(949) 923-8943"
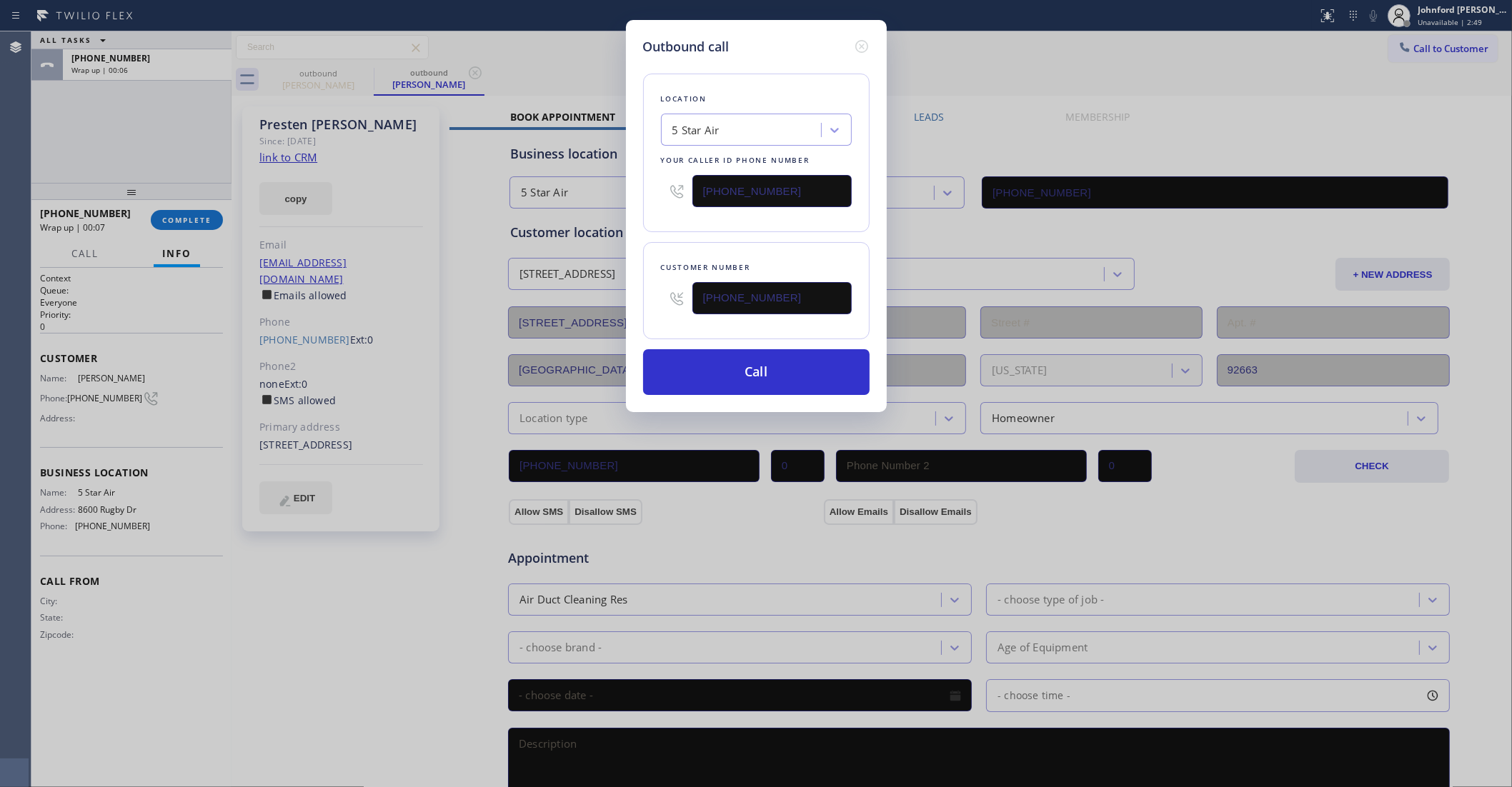
click at [745, 175] on input "(800) 686-5038" at bounding box center [772, 191] width 159 height 32
paste input "949) 522-7474"
type input "(949) 522-7474"
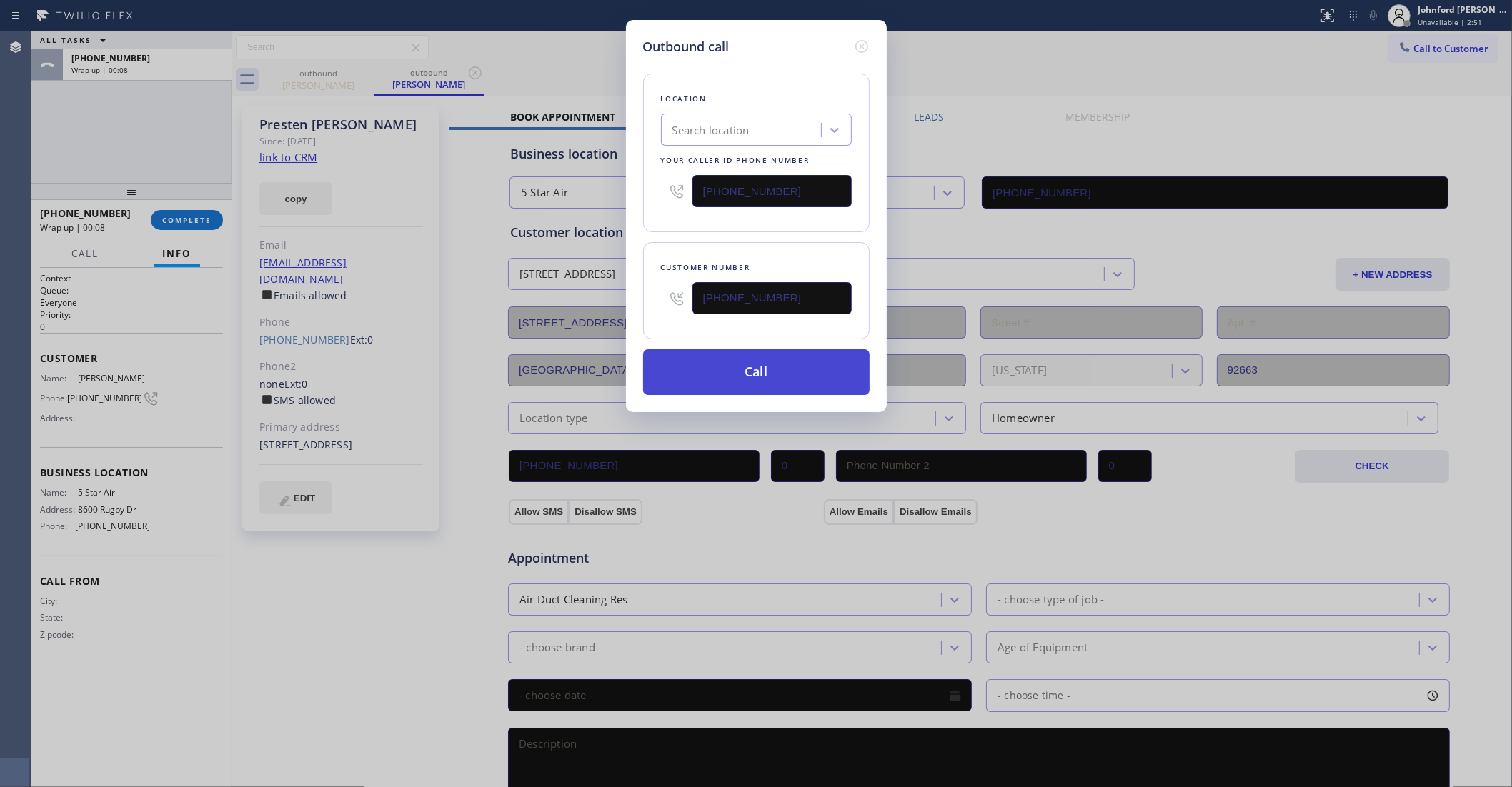
click at [762, 358] on button "Call" at bounding box center [757, 372] width 227 height 46
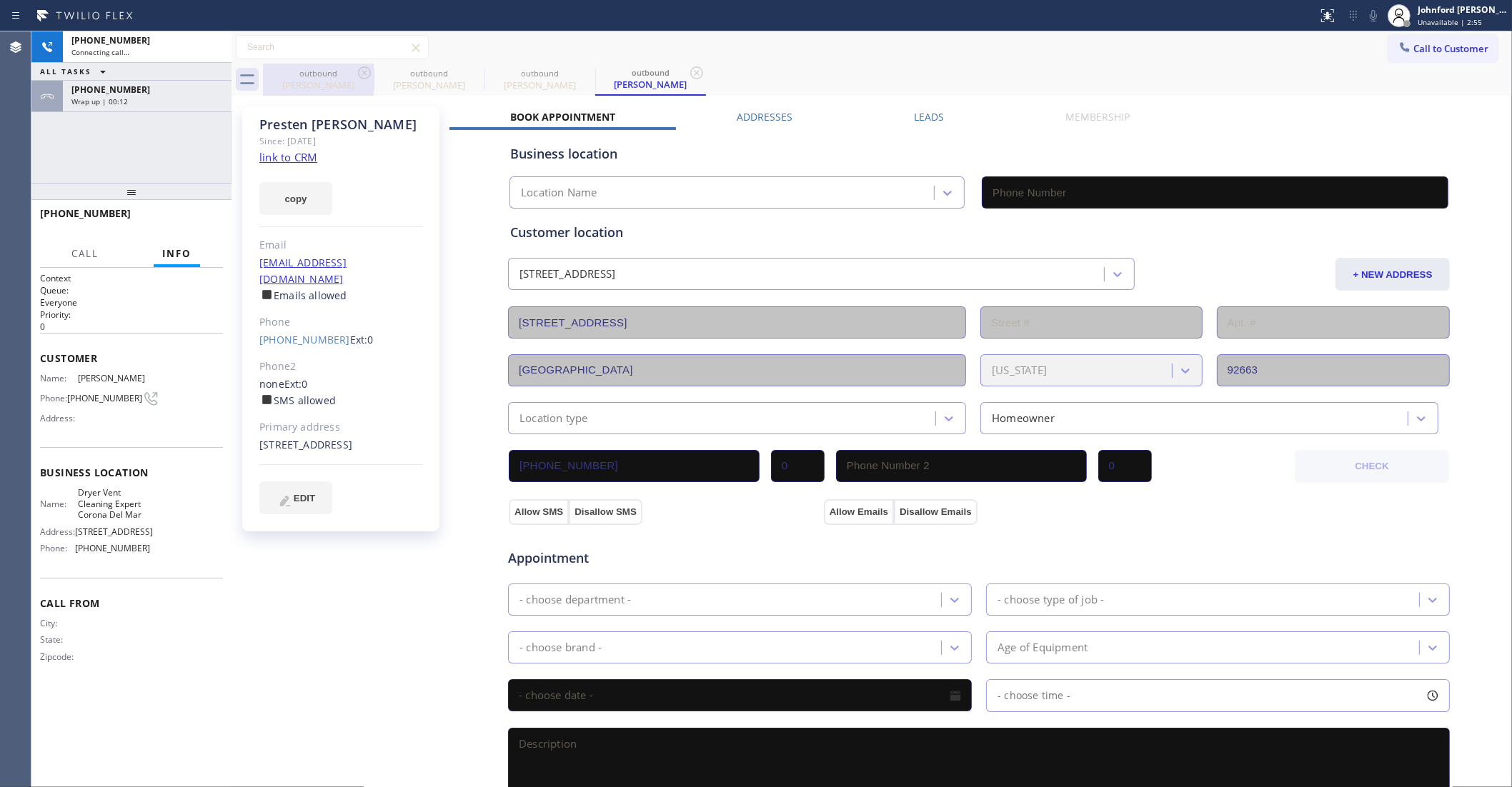
click at [374, 71] on div at bounding box center [374, 80] width 1 height 23
click at [372, 68] on icon at bounding box center [365, 73] width 17 height 17
click at [374, 68] on div "outbound Presten Thompson" at bounding box center [429, 80] width 111 height 32
click at [362, 68] on icon at bounding box center [364, 73] width 13 height 13
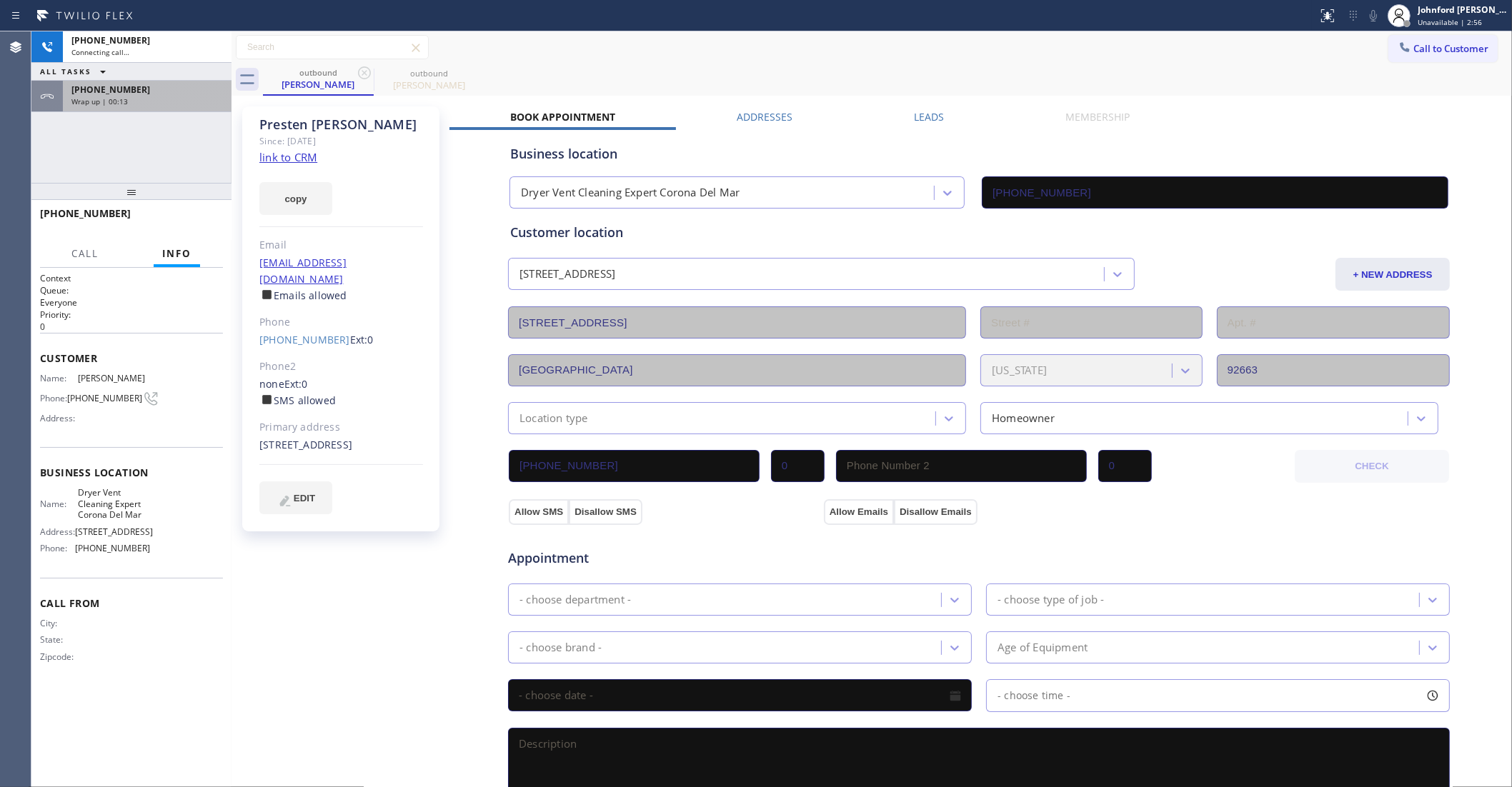
click at [175, 98] on div "Wrap up | 00:13" at bounding box center [147, 101] width 152 height 10
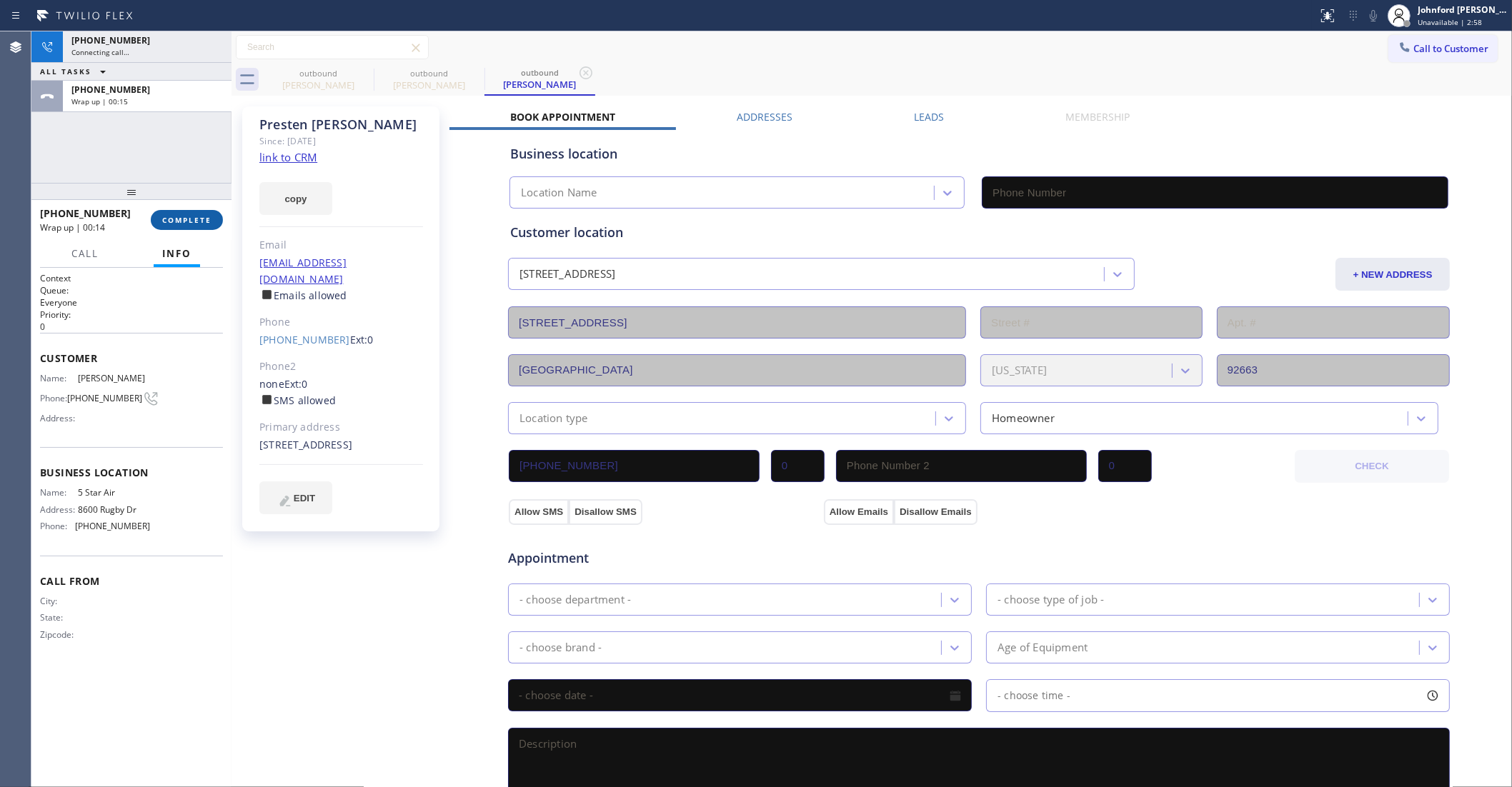
click at [155, 217] on button "COMPLETE" at bounding box center [187, 220] width 72 height 20
type input "(800) 686-5038"
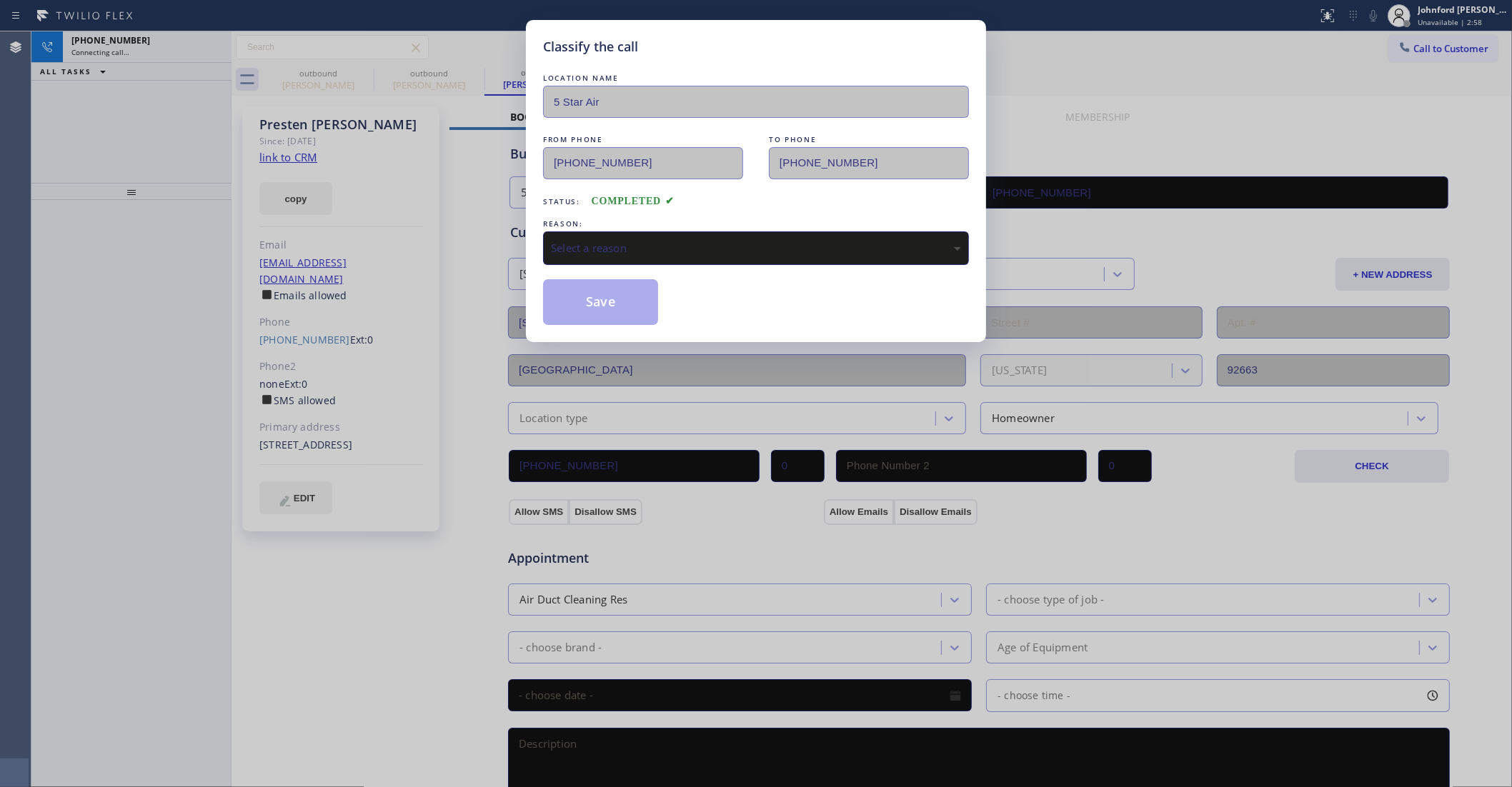
click at [612, 208] on div "LOCATION NAME 5 Star Air FROM PHONE (800) 686-5038 TO PHONE (949) 923-8943 Stat…" at bounding box center [756, 198] width 426 height 254
click at [657, 240] on div "Select a reason" at bounding box center [756, 247] width 411 height 16
click at [612, 305] on button "Save" at bounding box center [601, 302] width 115 height 46
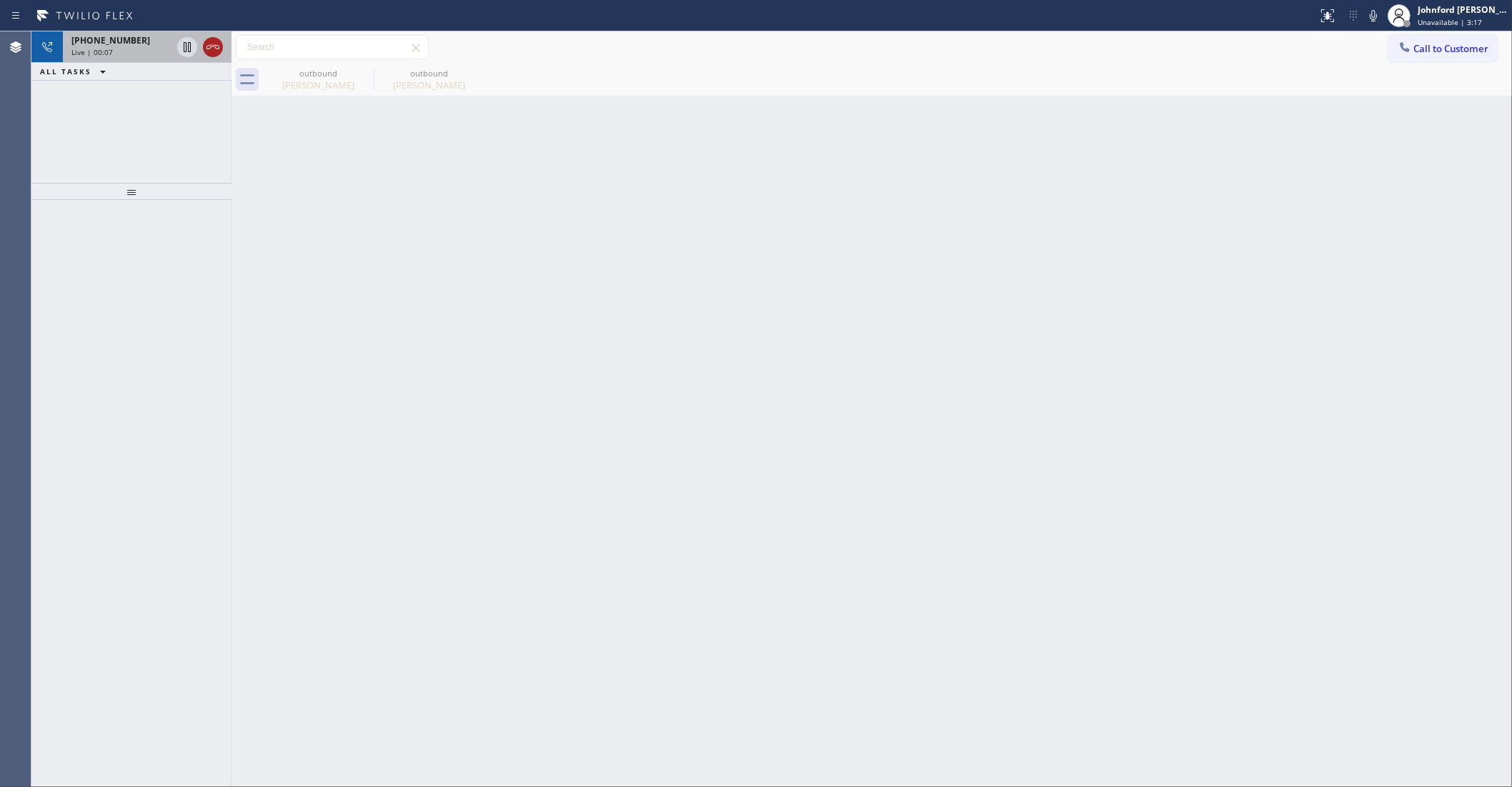
click at [214, 45] on icon at bounding box center [213, 47] width 17 height 17
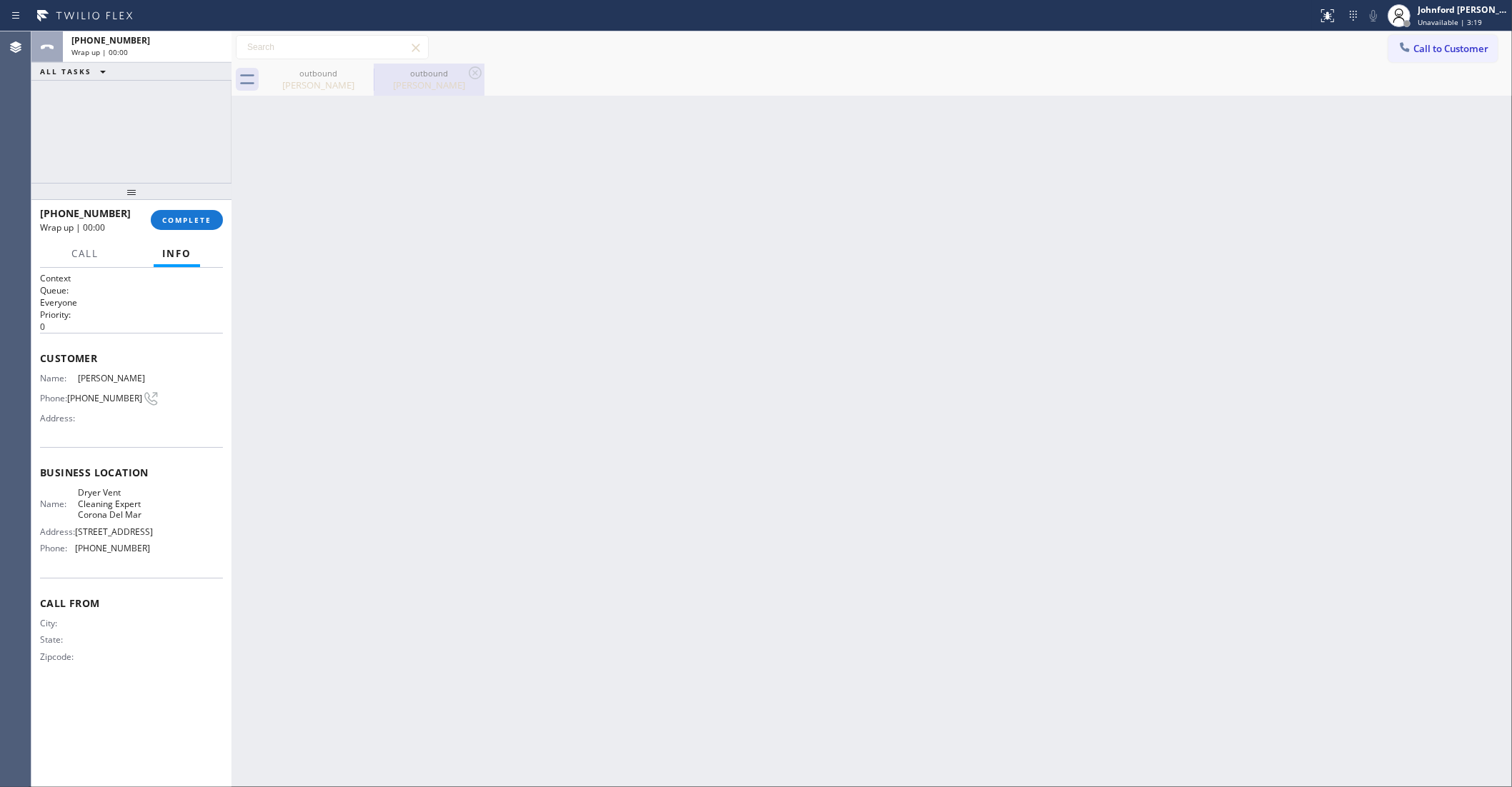
click at [378, 70] on div "outbound" at bounding box center [429, 73] width 108 height 11
click at [369, 72] on icon at bounding box center [364, 73] width 13 height 13
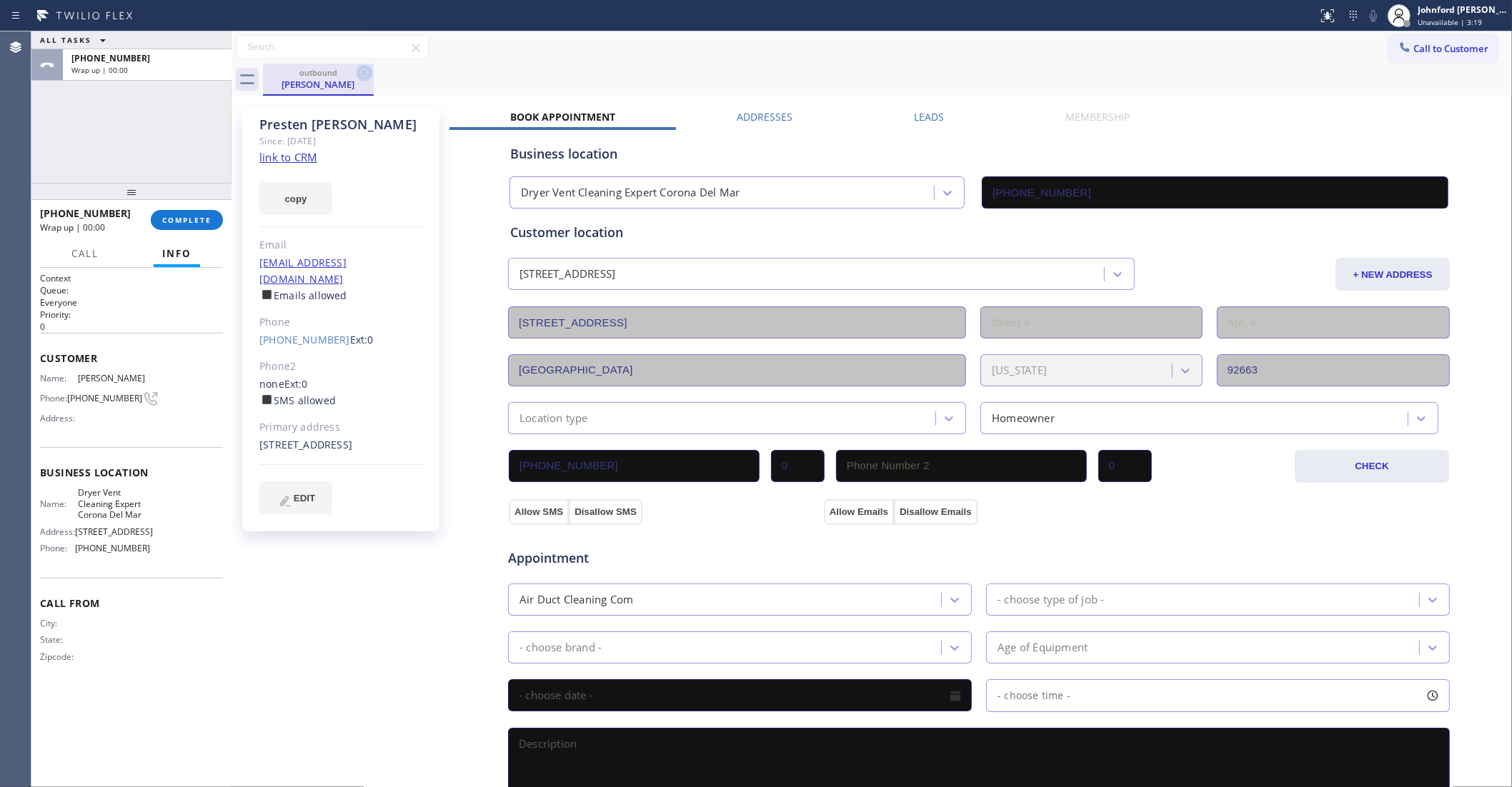
click at [361, 70] on icon at bounding box center [365, 73] width 17 height 17
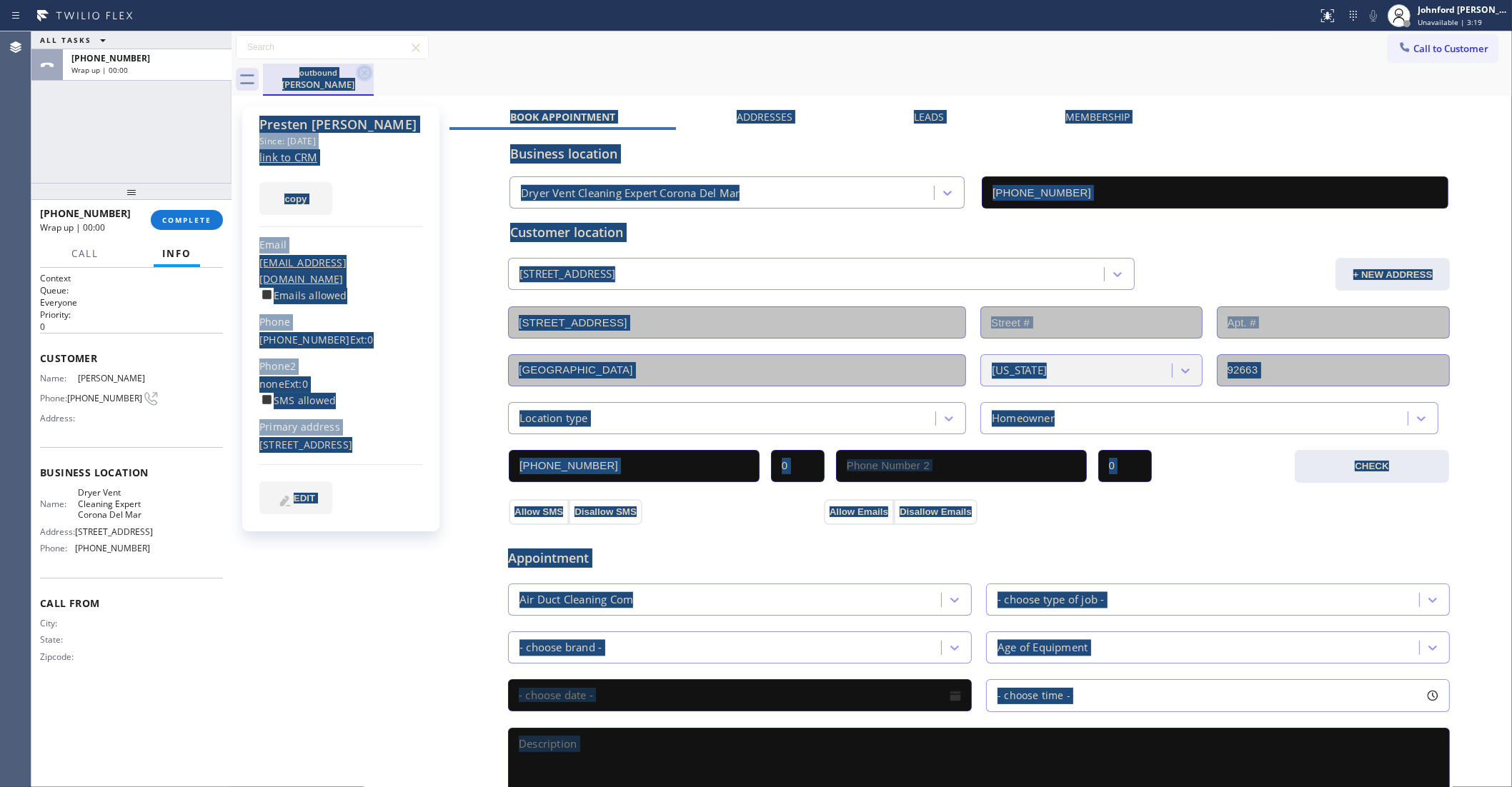
click at [361, 70] on div "outbound Presten Thompson" at bounding box center [887, 80] width 1249 height 32
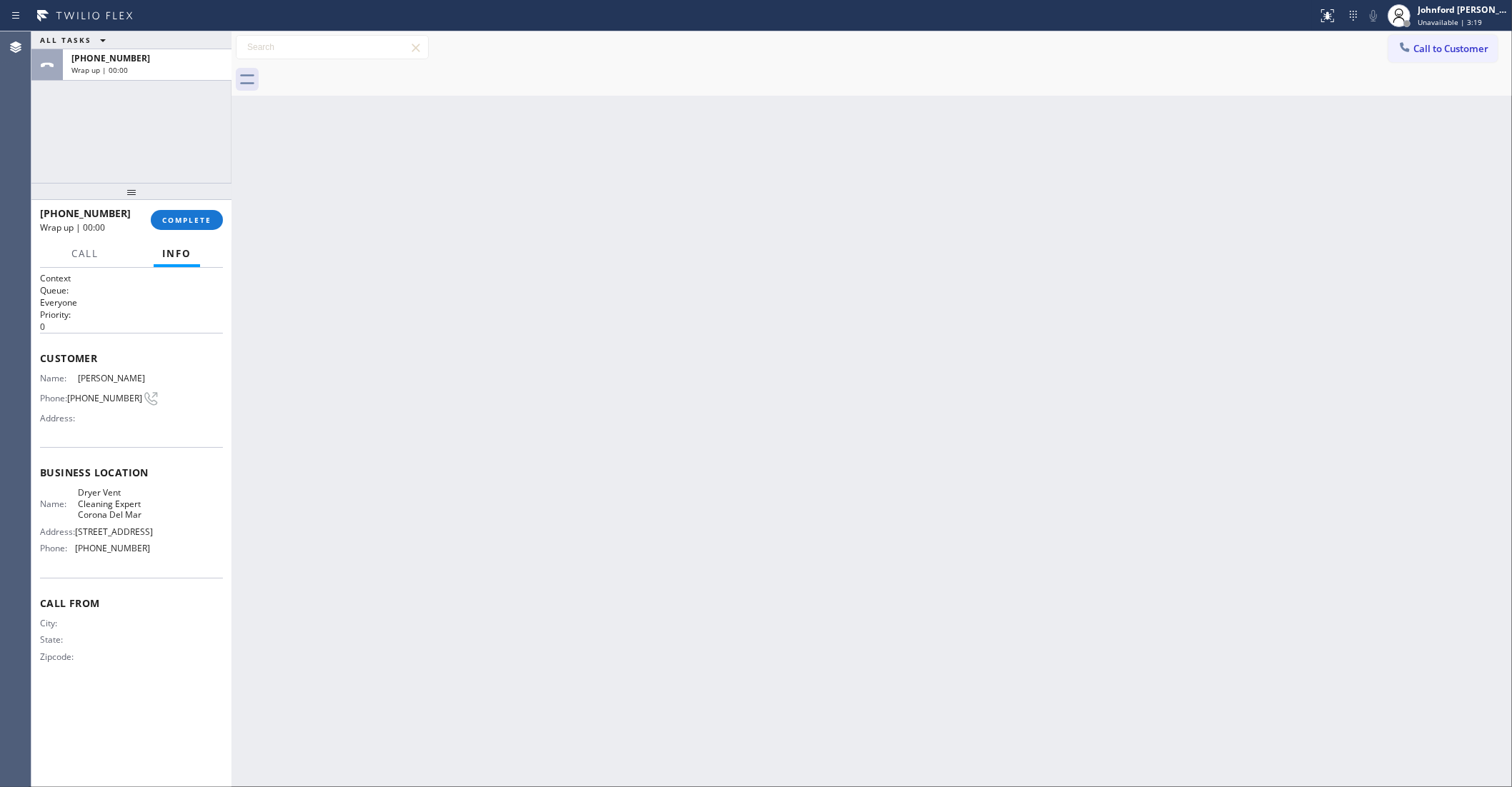
click at [361, 70] on div at bounding box center [887, 80] width 1249 height 32
click at [201, 218] on span "COMPLETE" at bounding box center [187, 220] width 49 height 10
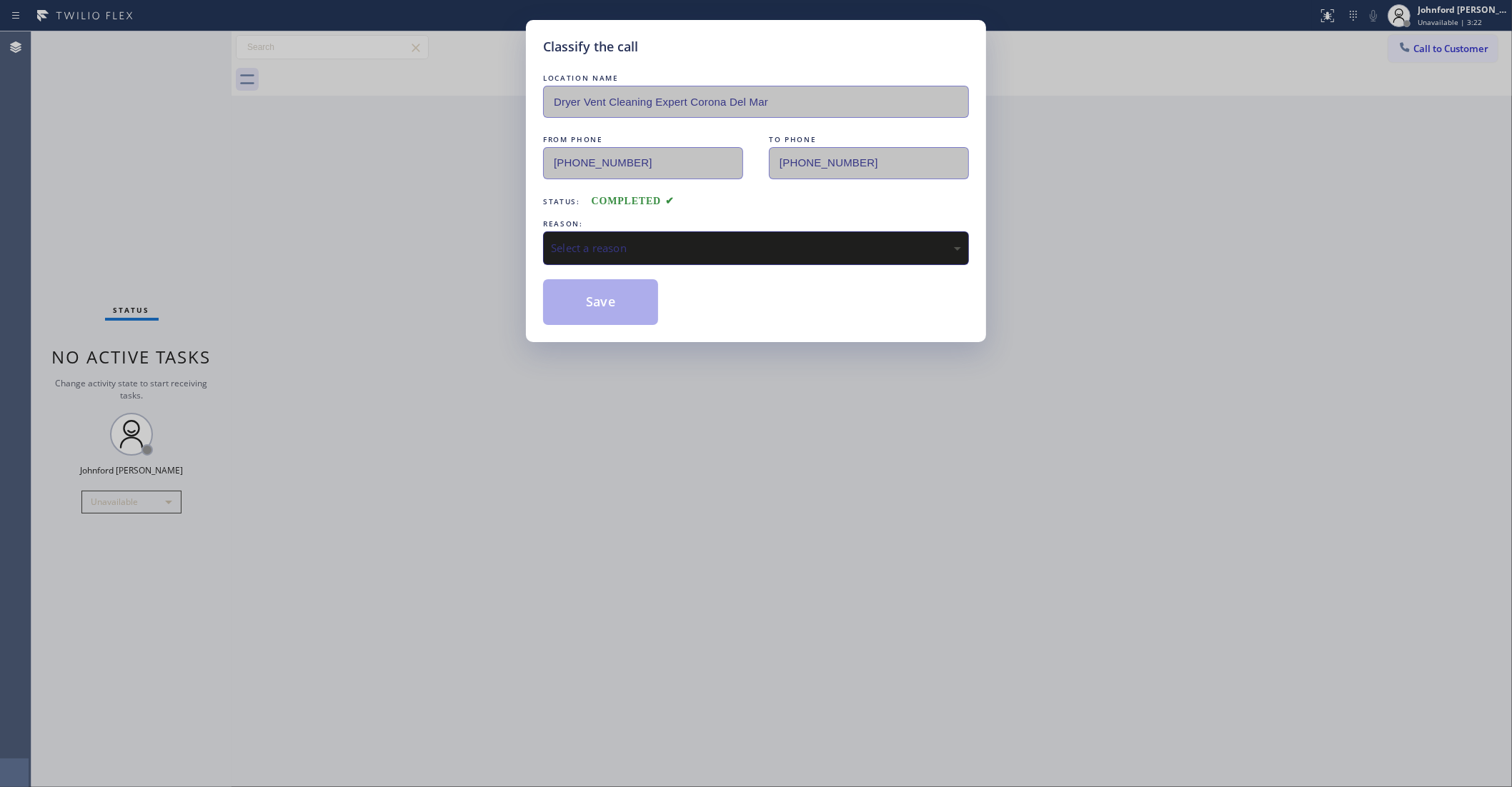
click at [676, 249] on div "Select a reason" at bounding box center [756, 247] width 411 height 16
click at [598, 301] on button "Save" at bounding box center [601, 302] width 115 height 46
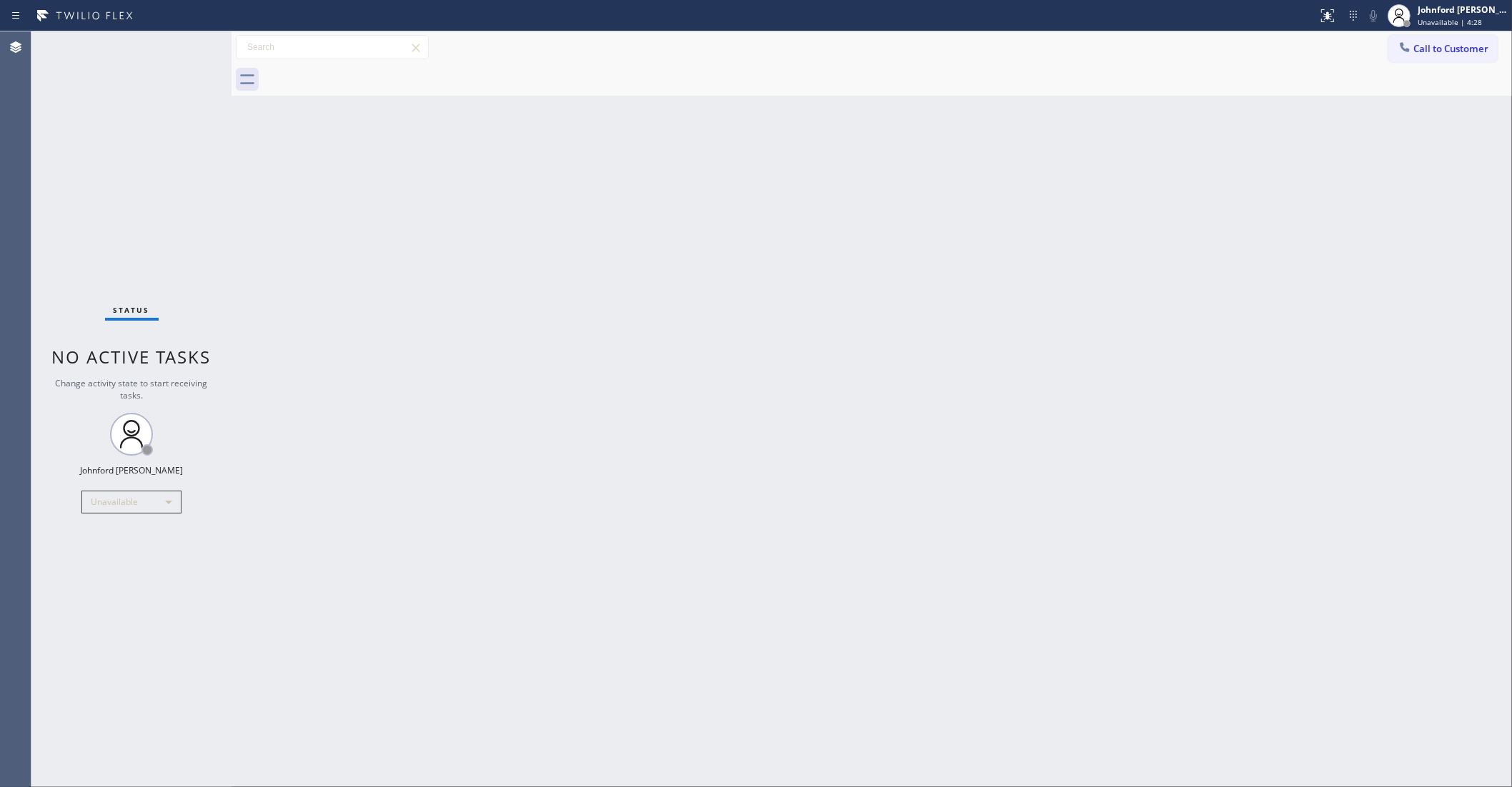
click at [77, 126] on div "Status No active tasks Change activity state to start receiving tasks. [PERSON_…" at bounding box center [131, 409] width 200 height 756
drag, startPoint x: 1026, startPoint y: 562, endPoint x: 1008, endPoint y: 562, distance: 18.0
click at [1026, 562] on div "Back to Dashboard Change Sender ID Customers Technicians Select a contact Outbo…" at bounding box center [872, 409] width 1281 height 756
click at [1197, 529] on div "Back to Dashboard Change Sender ID Customers Technicians Select a contact Outbo…" at bounding box center [872, 409] width 1281 height 756
click at [155, 498] on div "Unavailable" at bounding box center [131, 502] width 100 height 23
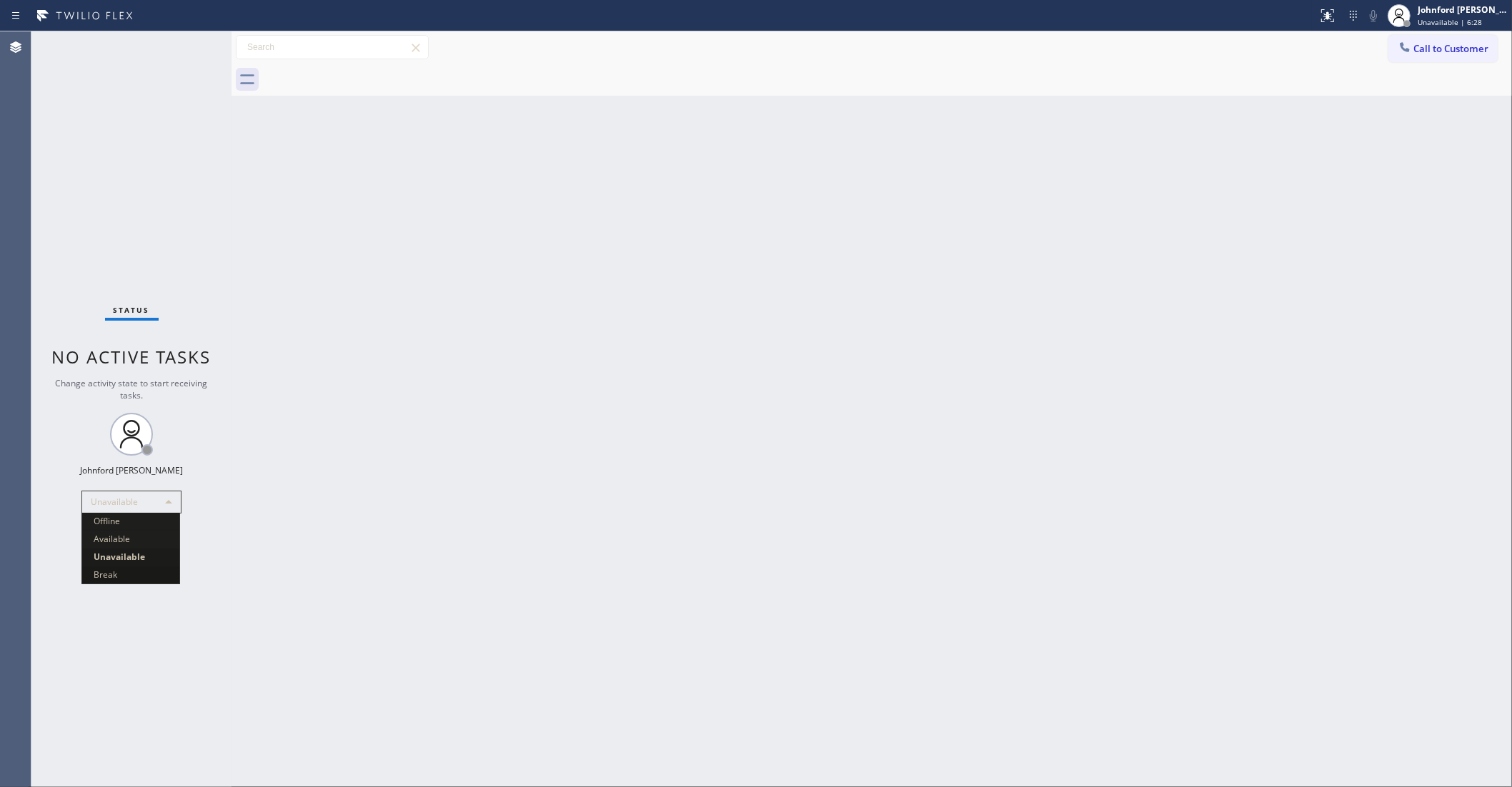
click at [122, 570] on li "Break" at bounding box center [130, 575] width 97 height 17
click at [109, 498] on div "Break" at bounding box center [131, 502] width 100 height 23
click at [123, 557] on li "Unavailable" at bounding box center [130, 557] width 97 height 17
drag, startPoint x: 411, startPoint y: 527, endPoint x: 816, endPoint y: 576, distance: 408.0
click at [417, 527] on div "Back to Dashboard Change Sender ID Customers Technicians Select a contact Outbo…" at bounding box center [872, 409] width 1281 height 756
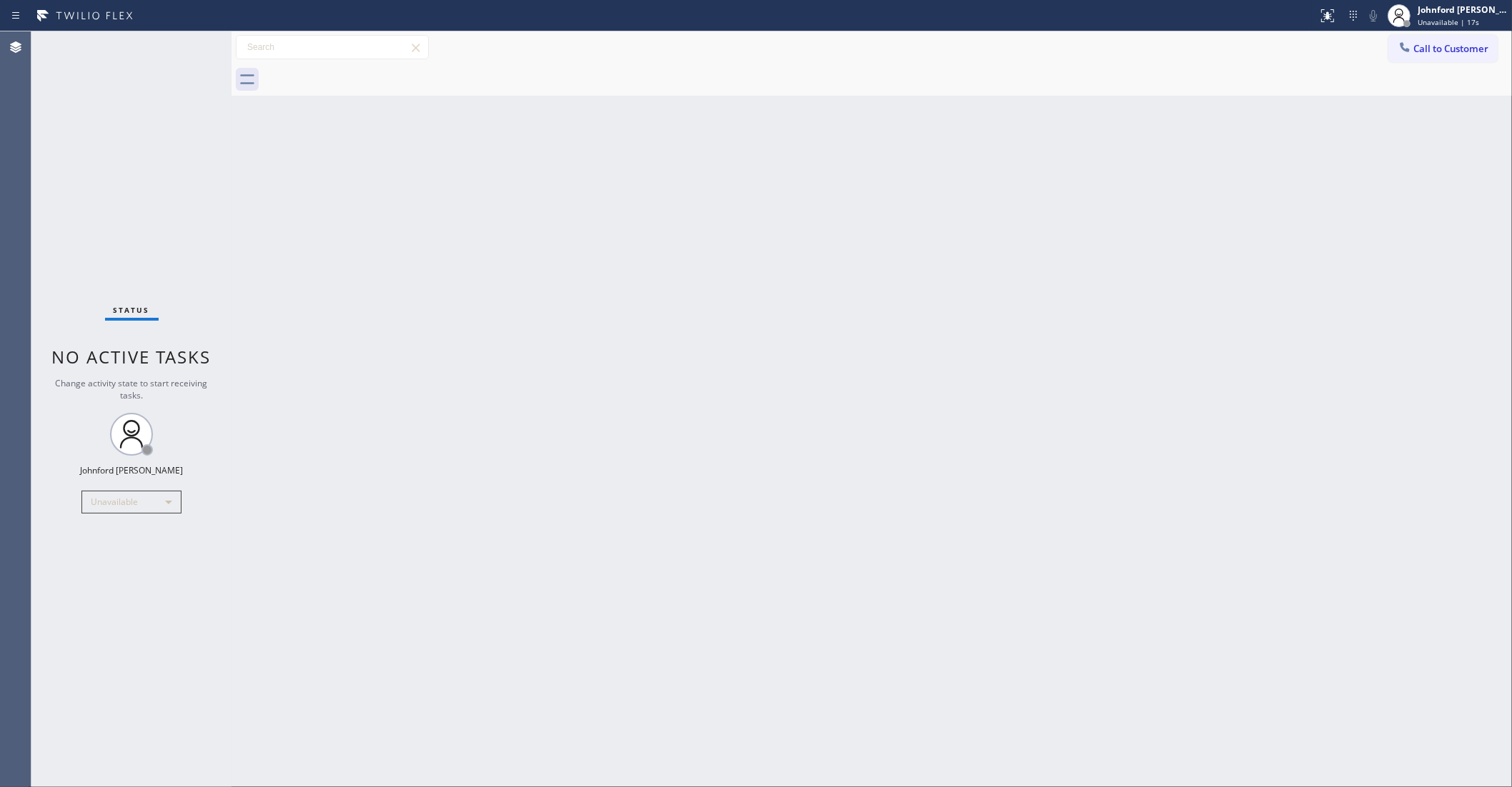
click at [1161, 344] on div "Back to Dashboard Change Sender ID Customers Technicians Select a contact Outbo…" at bounding box center [872, 409] width 1281 height 756
drag, startPoint x: 1401, startPoint y: 38, endPoint x: 1391, endPoint y: 52, distance: 17.2
click at [1403, 38] on button "Call to Customer" at bounding box center [1443, 48] width 110 height 27
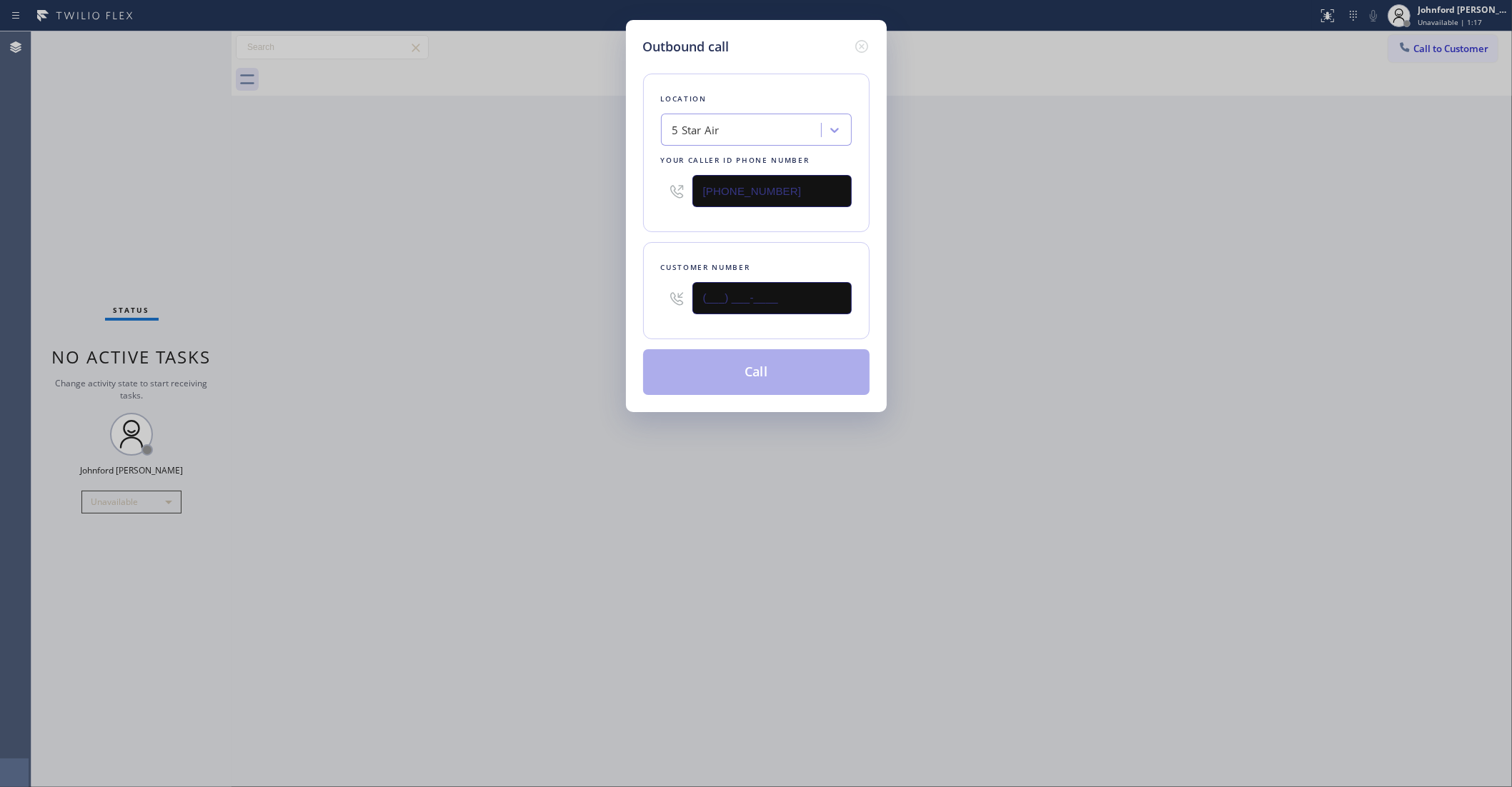
drag, startPoint x: 795, startPoint y: 299, endPoint x: 582, endPoint y: 299, distance: 213.0
click at [605, 299] on div "Outbound call Location 5 Star Air Your caller id phone number (800) 686-5038 Cu…" at bounding box center [756, 394] width 1512 height 787
paste input "626) 533-4051"
type input "(626) 533-4051"
click at [567, 299] on div "Outbound call Location 5 Star Air Your caller id phone number (800) 686-5038 Cu…" at bounding box center [756, 394] width 1512 height 787
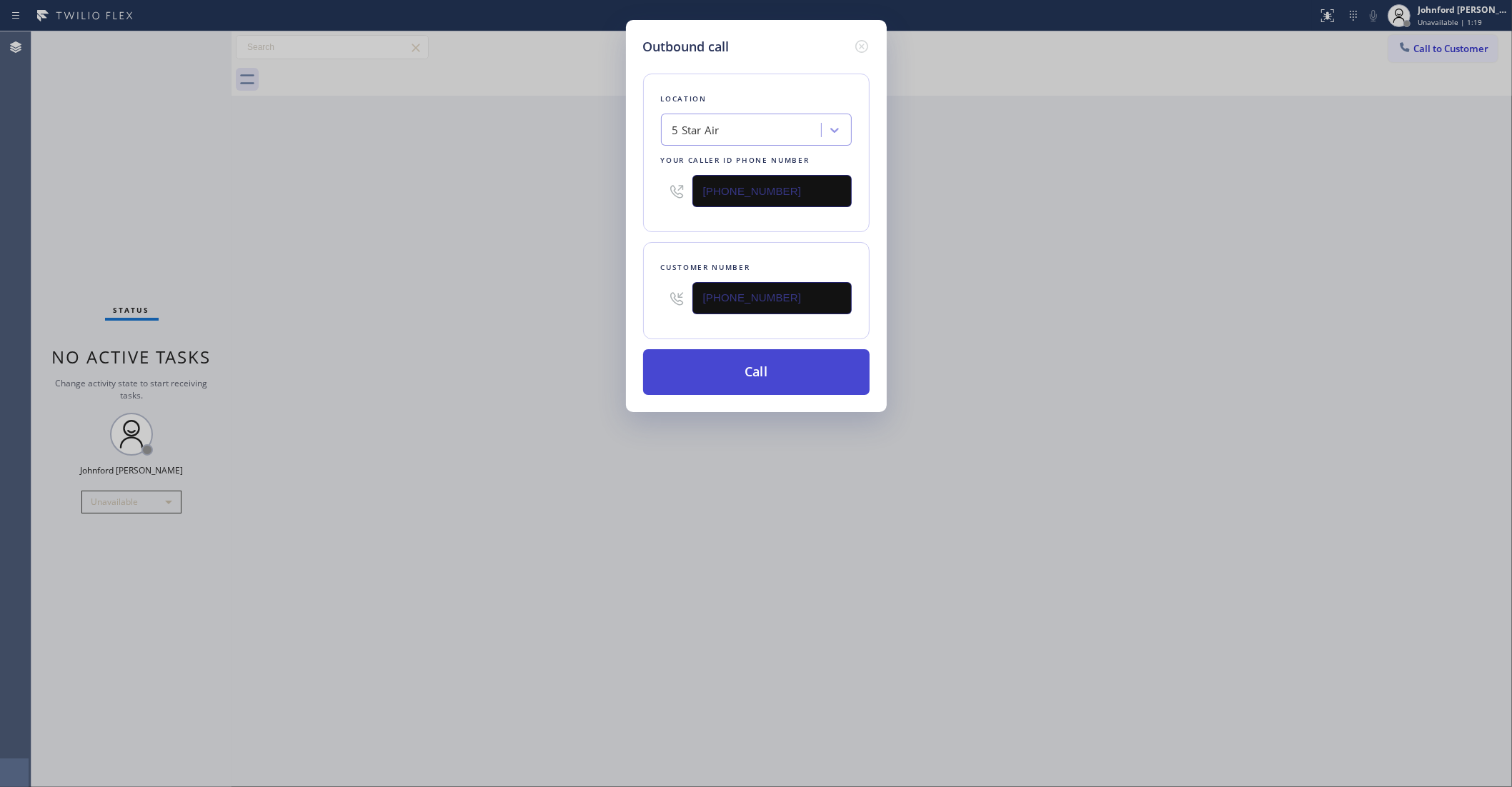
click at [704, 352] on button "Call" at bounding box center [757, 372] width 227 height 46
drag, startPoint x: 1177, startPoint y: 331, endPoint x: 1221, endPoint y: 142, distance: 194.1
click at [1180, 322] on div "Outbound call Location 5 Star Air Your caller id phone number (800) 686-5038 Cu…" at bounding box center [756, 394] width 1512 height 787
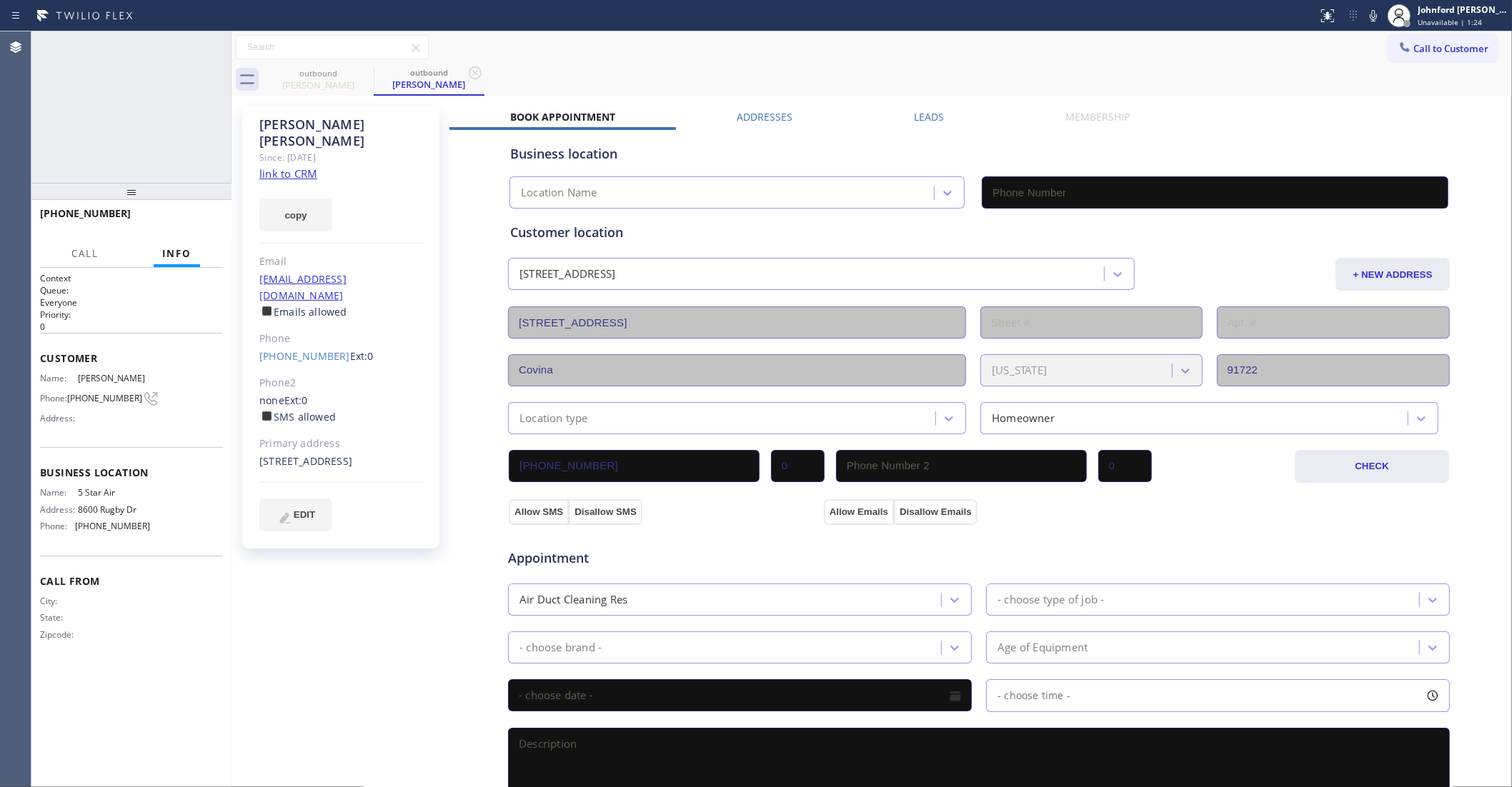
type input "(800) 686-5038"
click at [1366, 15] on icon at bounding box center [1373, 15] width 17 height 17
click at [1157, 93] on div "outbound Gabriel Raygoza outbound Gabriel Raygoza" at bounding box center [887, 80] width 1249 height 32
click at [184, 230] on div "+16265334051 Live | 00:09 HANG UP" at bounding box center [131, 220] width 183 height 38
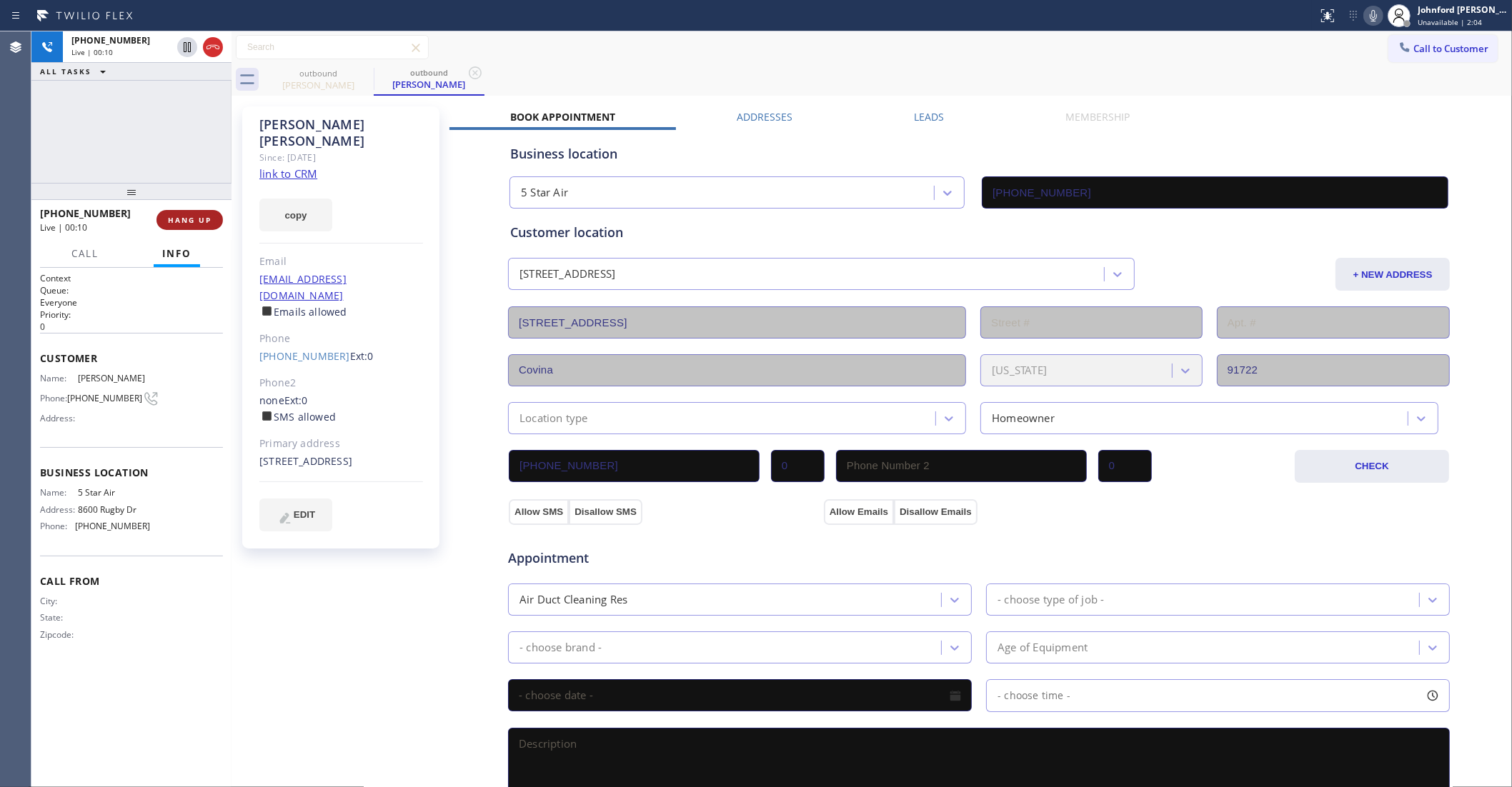
click at [188, 221] on span "HANG UP" at bounding box center [189, 220] width 44 height 10
click at [190, 230] on div "+16265334051 Wrap up | 00:00 COMPLETE" at bounding box center [131, 220] width 183 height 38
click at [190, 221] on span "COMPLETE" at bounding box center [187, 220] width 49 height 10
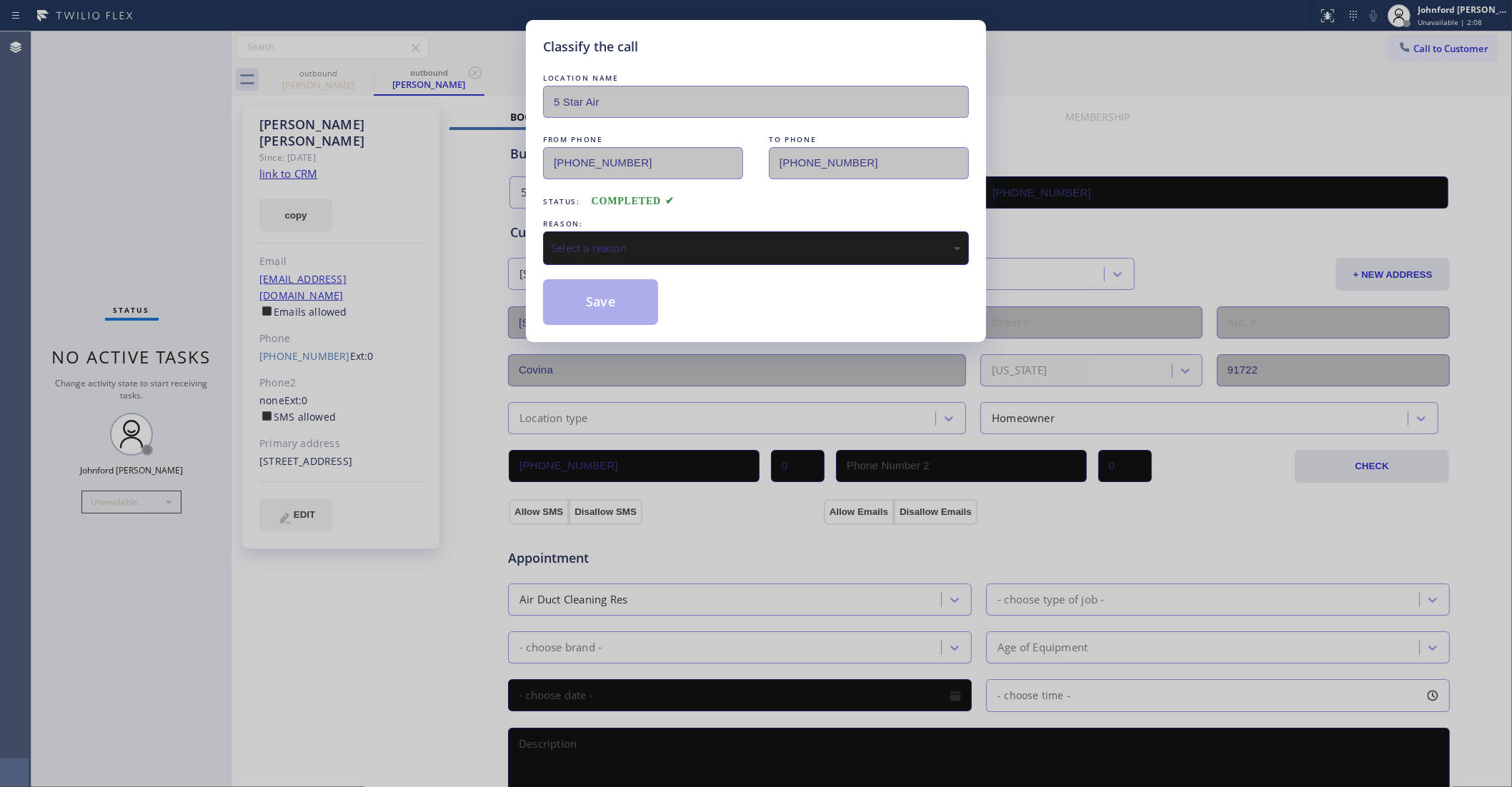
click at [745, 219] on div "REASON:" at bounding box center [756, 224] width 426 height 15
click at [716, 247] on div "Select a reason" at bounding box center [756, 247] width 411 height 16
click at [607, 309] on button "Save" at bounding box center [601, 302] width 115 height 46
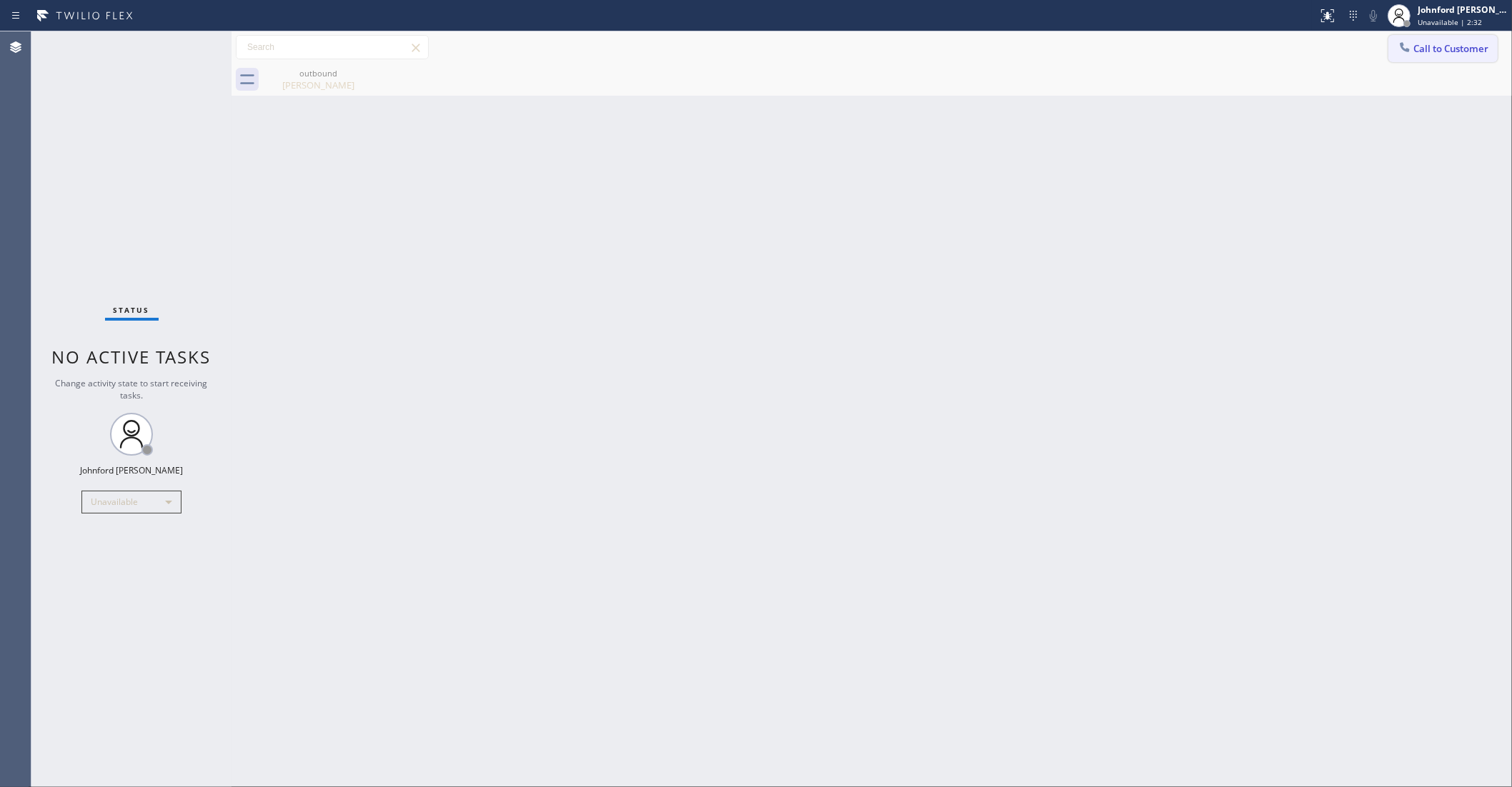
click at [1424, 44] on span "Call to Customer" at bounding box center [1451, 48] width 75 height 13
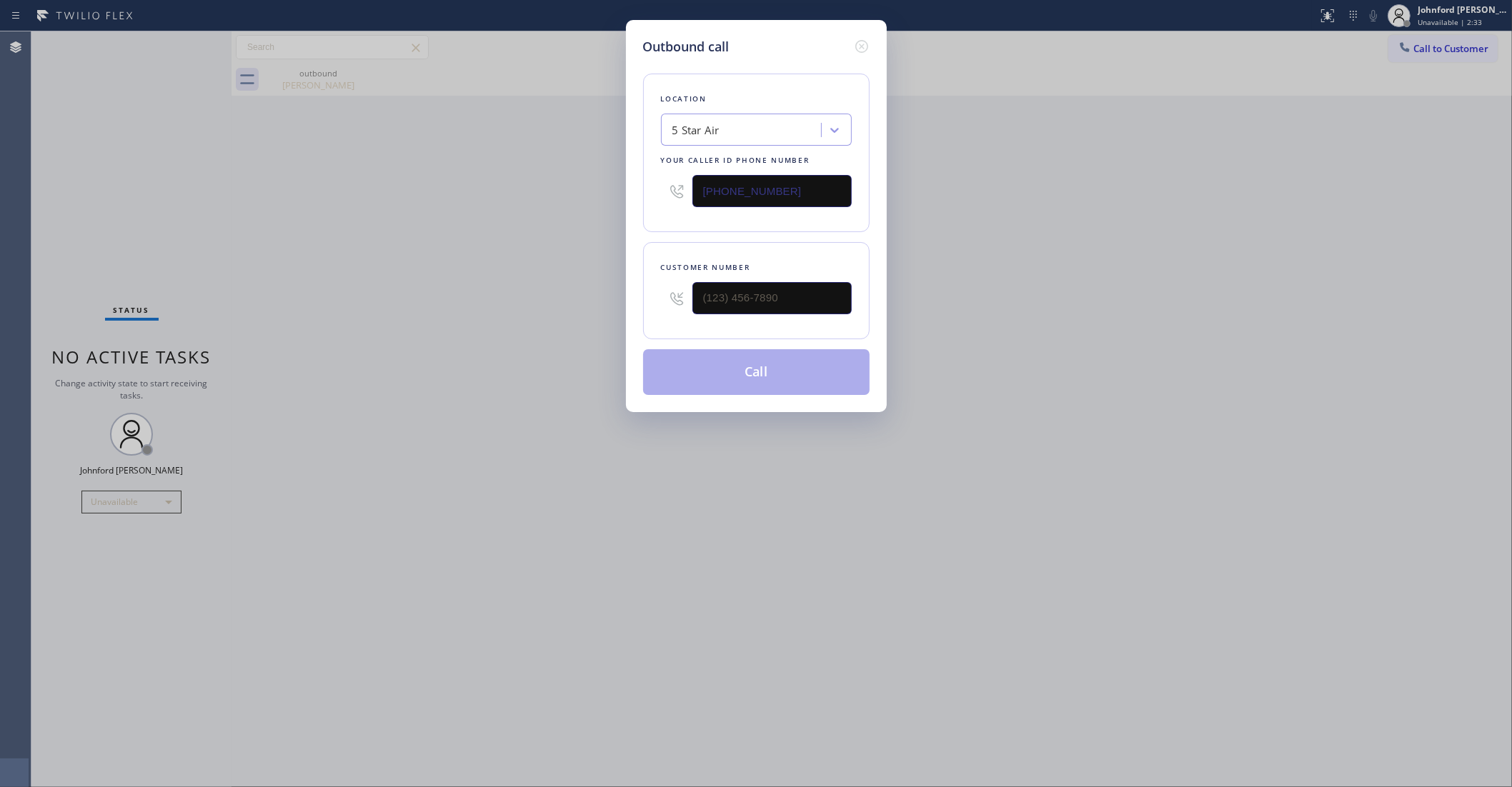
drag, startPoint x: 749, startPoint y: 194, endPoint x: 630, endPoint y: 194, distance: 119.0
click at [636, 194] on div "Outbound call Location 5 Star Air Your caller id phone number (800) 686-5038 Cu…" at bounding box center [756, 216] width 261 height 392
paste input "88) 859-444"
type input "(888) 859-4448"
click at [583, 297] on div "Outbound call Location American Service Alliance Your caller id phone number (8…" at bounding box center [756, 394] width 1512 height 787
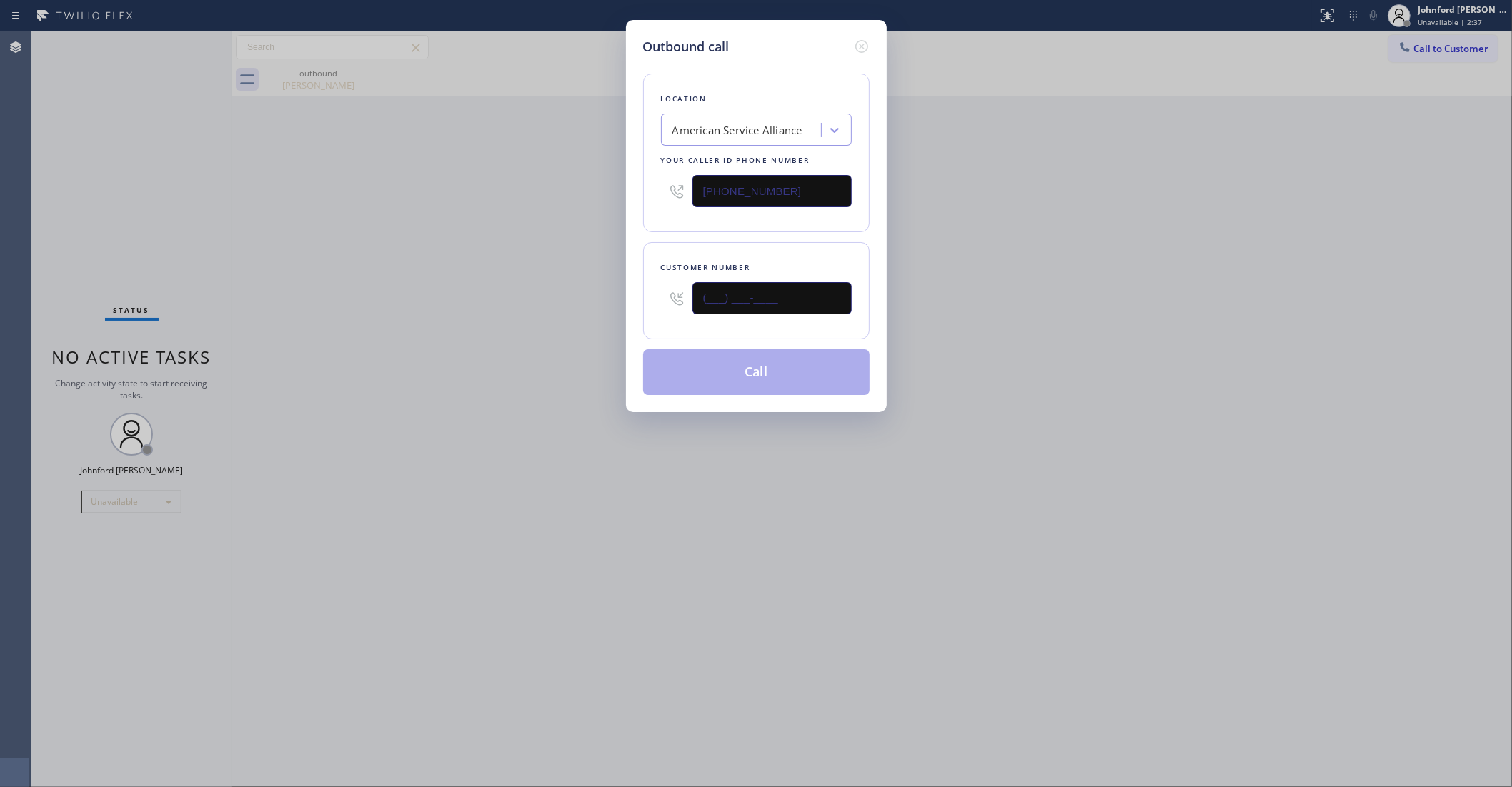
paste input "424) 537-1684"
type input "(424) 537-1684"
click at [640, 322] on div "Outbound call Location American Service Alliance Your caller id phone number (8…" at bounding box center [756, 216] width 261 height 392
click at [736, 368] on button "Call" at bounding box center [757, 372] width 227 height 46
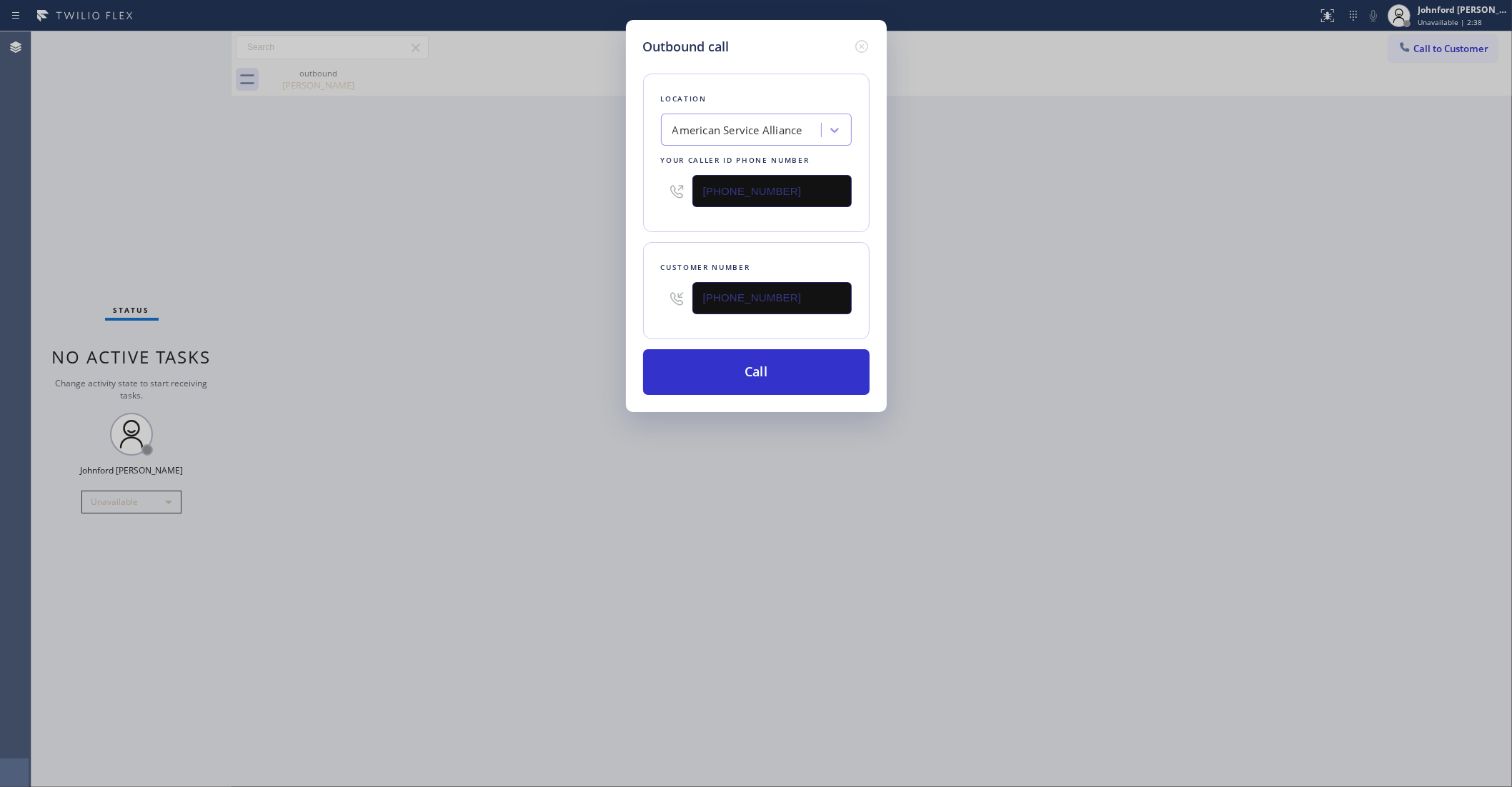
drag, startPoint x: 1181, startPoint y: 251, endPoint x: 1221, endPoint y: 100, distance: 156.2
click at [1200, 232] on div "Outbound call Location American Service Alliance Your caller id phone number (8…" at bounding box center [756, 394] width 1512 height 787
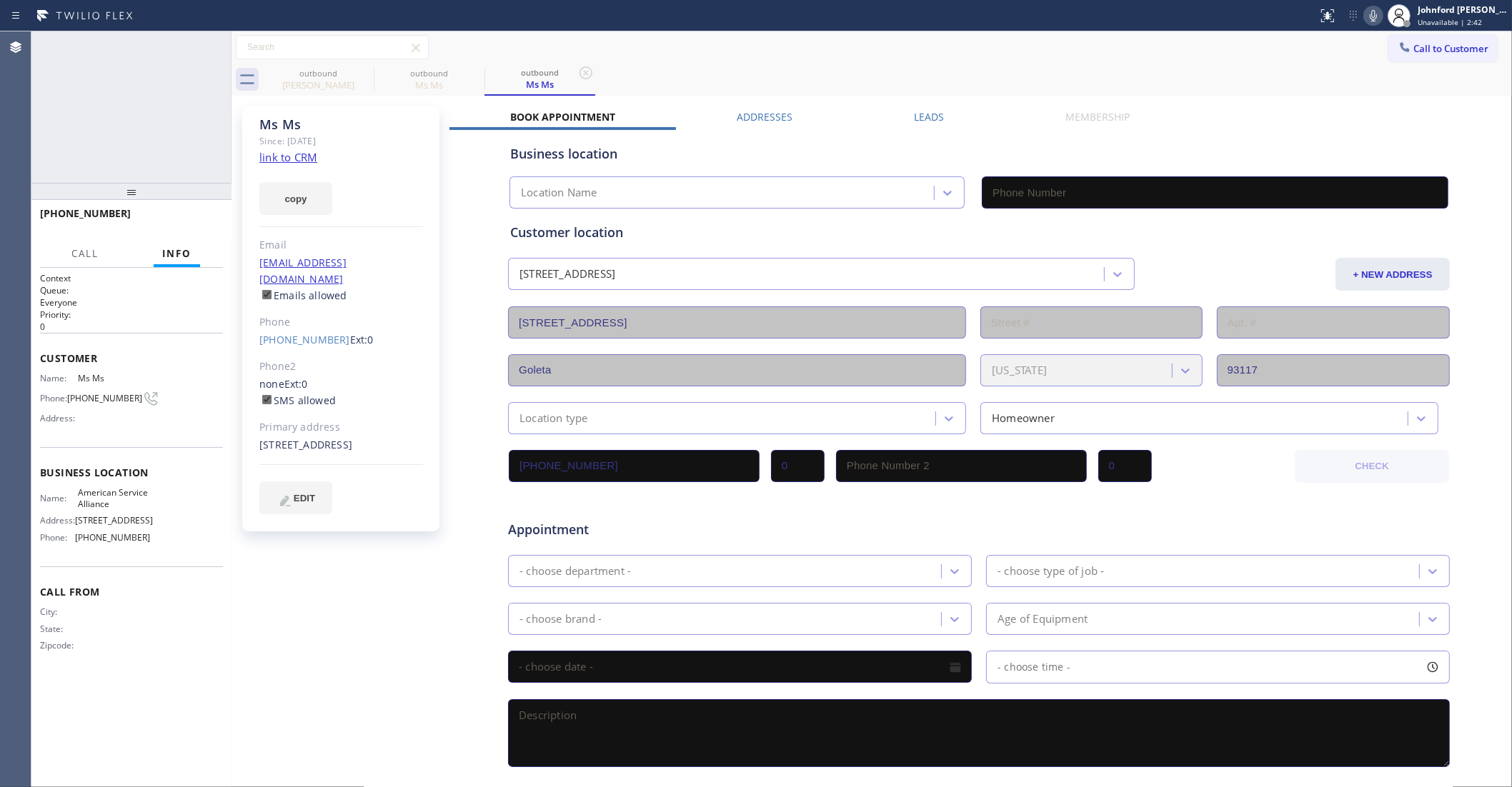
type input "(888) 859-4448"
click at [1366, 16] on icon at bounding box center [1373, 15] width 17 height 17
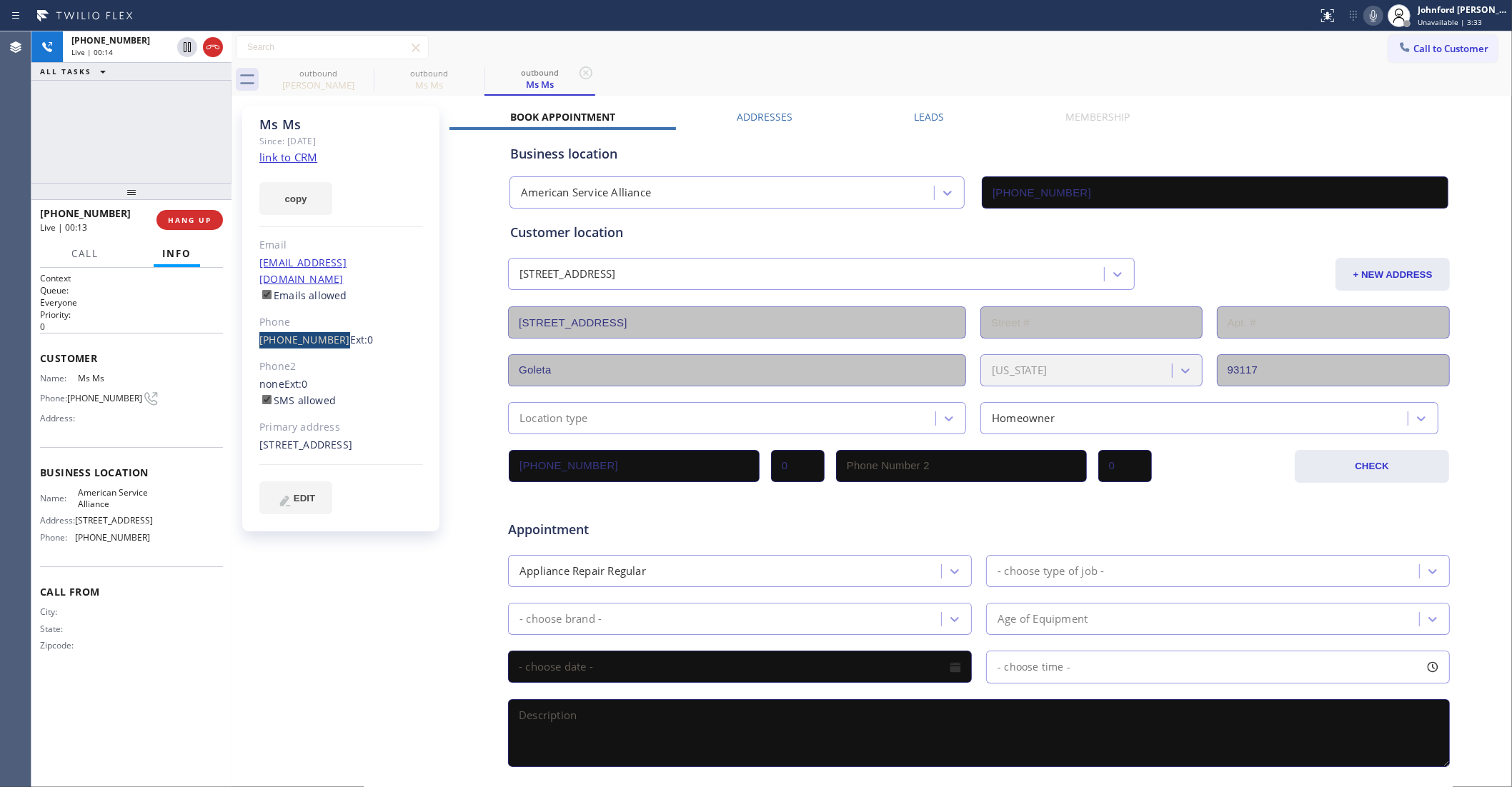
drag, startPoint x: 244, startPoint y: 324, endPoint x: 331, endPoint y: 325, distance: 87.0
click at [331, 325] on div "Ms Ms Since: 20 may 2020 link to CRM copy Email no@gmail.com Emails allowed Pho…" at bounding box center [341, 318] width 198 height 425
copy link "(424) 537-1684"
click at [195, 221] on span "HANG UP" at bounding box center [189, 220] width 44 height 10
click at [184, 215] on span "COMPLETE" at bounding box center [187, 220] width 49 height 10
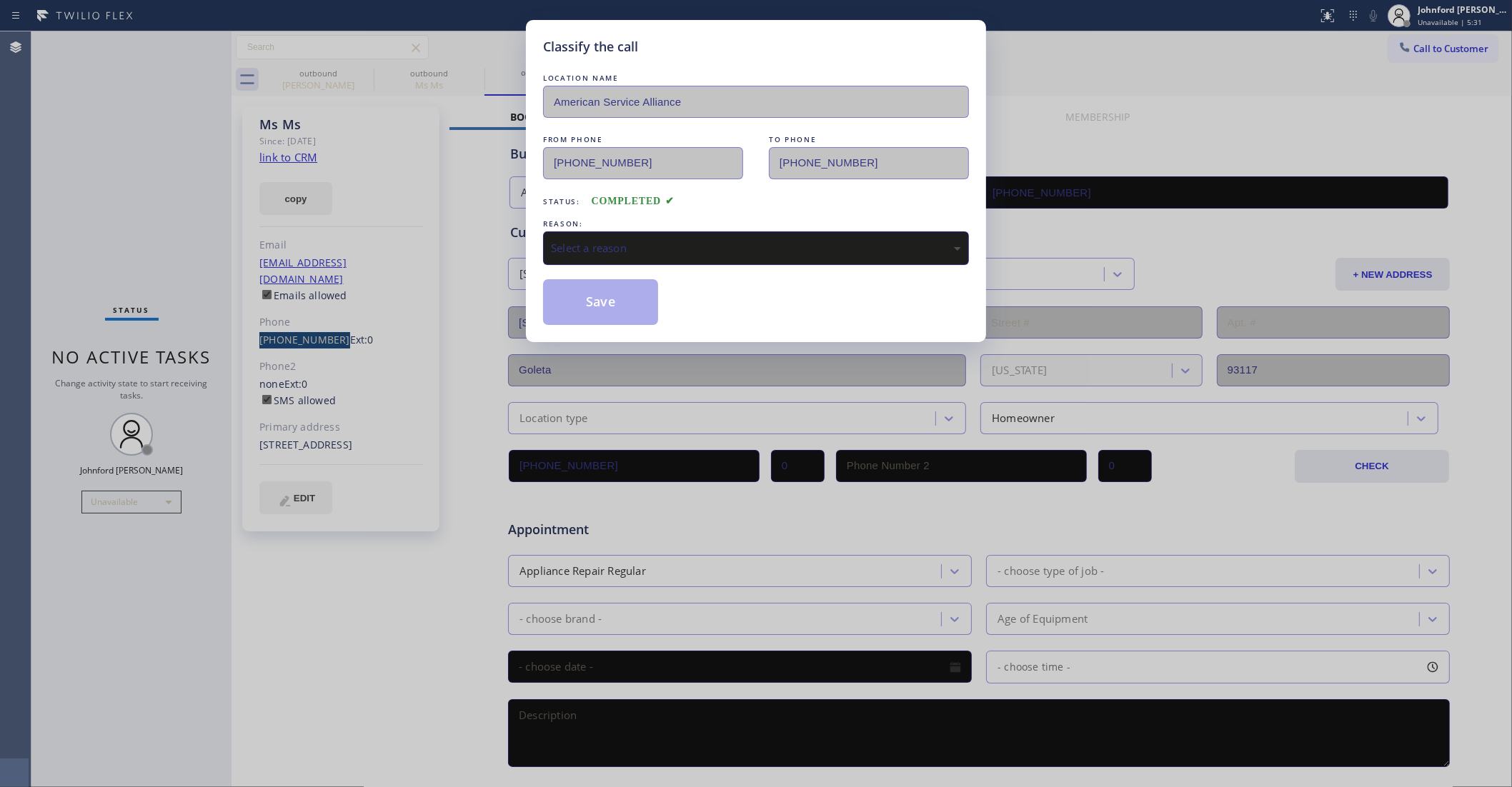
click at [731, 247] on div "Select a reason" at bounding box center [756, 247] width 411 height 16
click at [633, 301] on button "Save" at bounding box center [601, 302] width 115 height 46
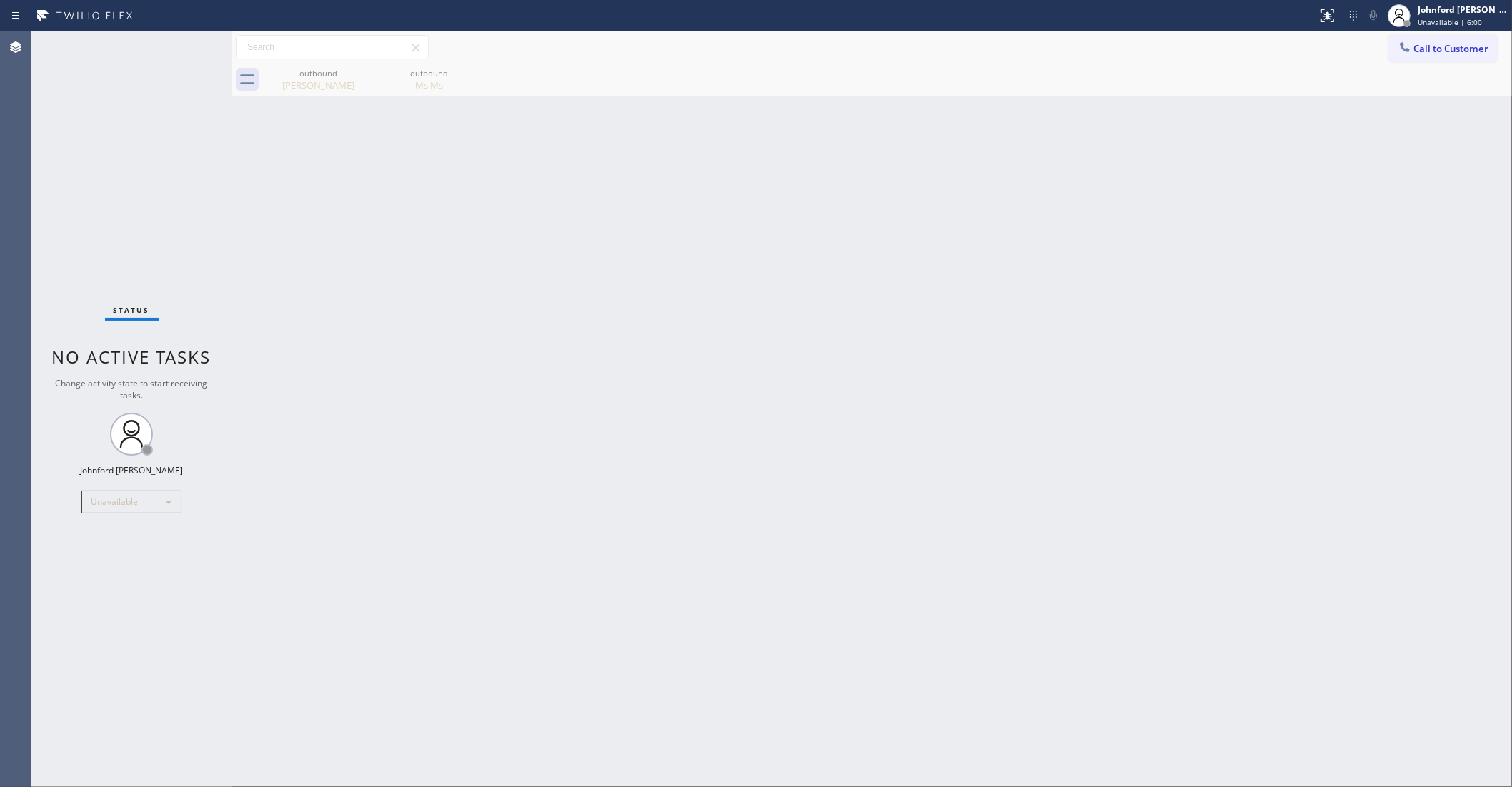
click at [1419, 59] on button "Call to Customer" at bounding box center [1443, 48] width 110 height 27
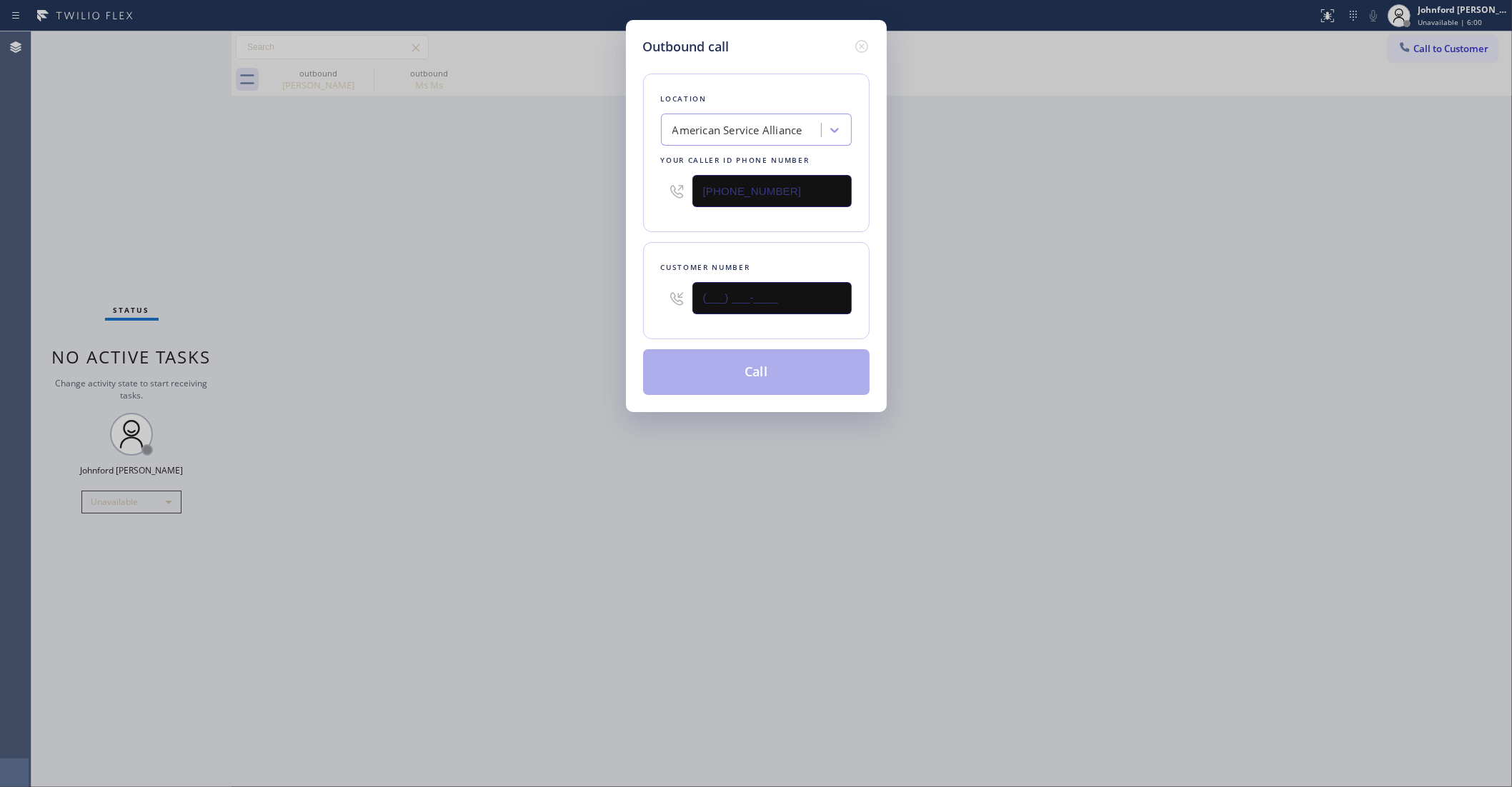
drag, startPoint x: 670, startPoint y: 318, endPoint x: 590, endPoint y: 322, distance: 80.1
click at [594, 322] on div "Outbound call Location American Service Alliance Your caller id phone number (8…" at bounding box center [756, 394] width 1512 height 787
paste input "562) 896-2278"
type input "(562) 896-2278"
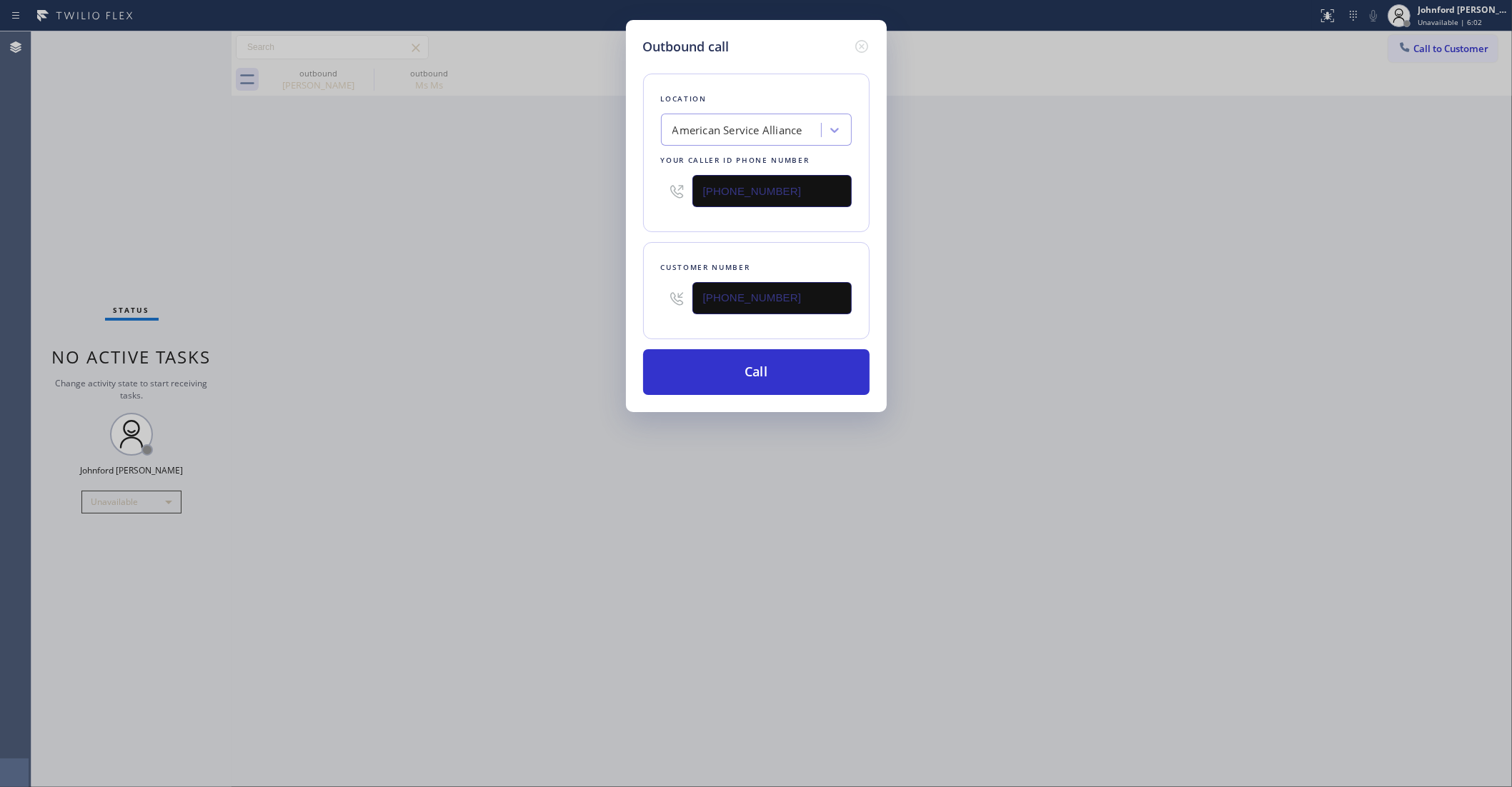
drag, startPoint x: 656, startPoint y: 190, endPoint x: 603, endPoint y: 190, distance: 53.0
click at [630, 190] on div "Outbound call Location American Service Alliance Your caller id phone number (8…" at bounding box center [756, 216] width 261 height 392
paste input "00) 686-503"
type input "(800) 686-5038"
click at [958, 193] on div "Outbound call Location American Service Alliance Your caller id phone number (8…" at bounding box center [756, 394] width 1512 height 787
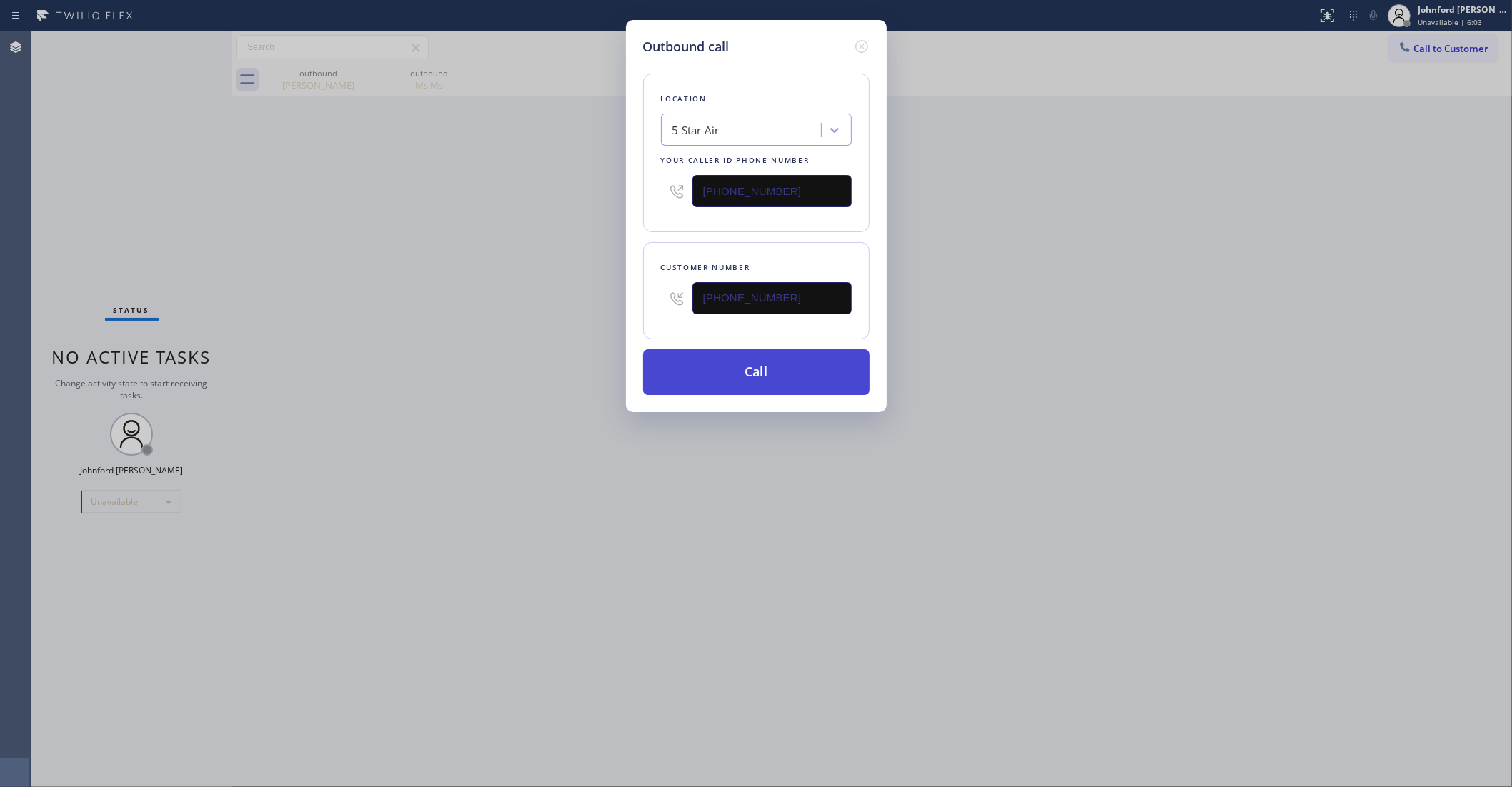
click at [744, 377] on button "Call" at bounding box center [757, 372] width 227 height 46
drag, startPoint x: 1062, startPoint y: 304, endPoint x: 1088, endPoint y: 122, distance: 183.8
click at [1070, 288] on div "Outbound call Location 5 Star Air Your caller id phone number (800) 686-5038 Cu…" at bounding box center [756, 394] width 1512 height 787
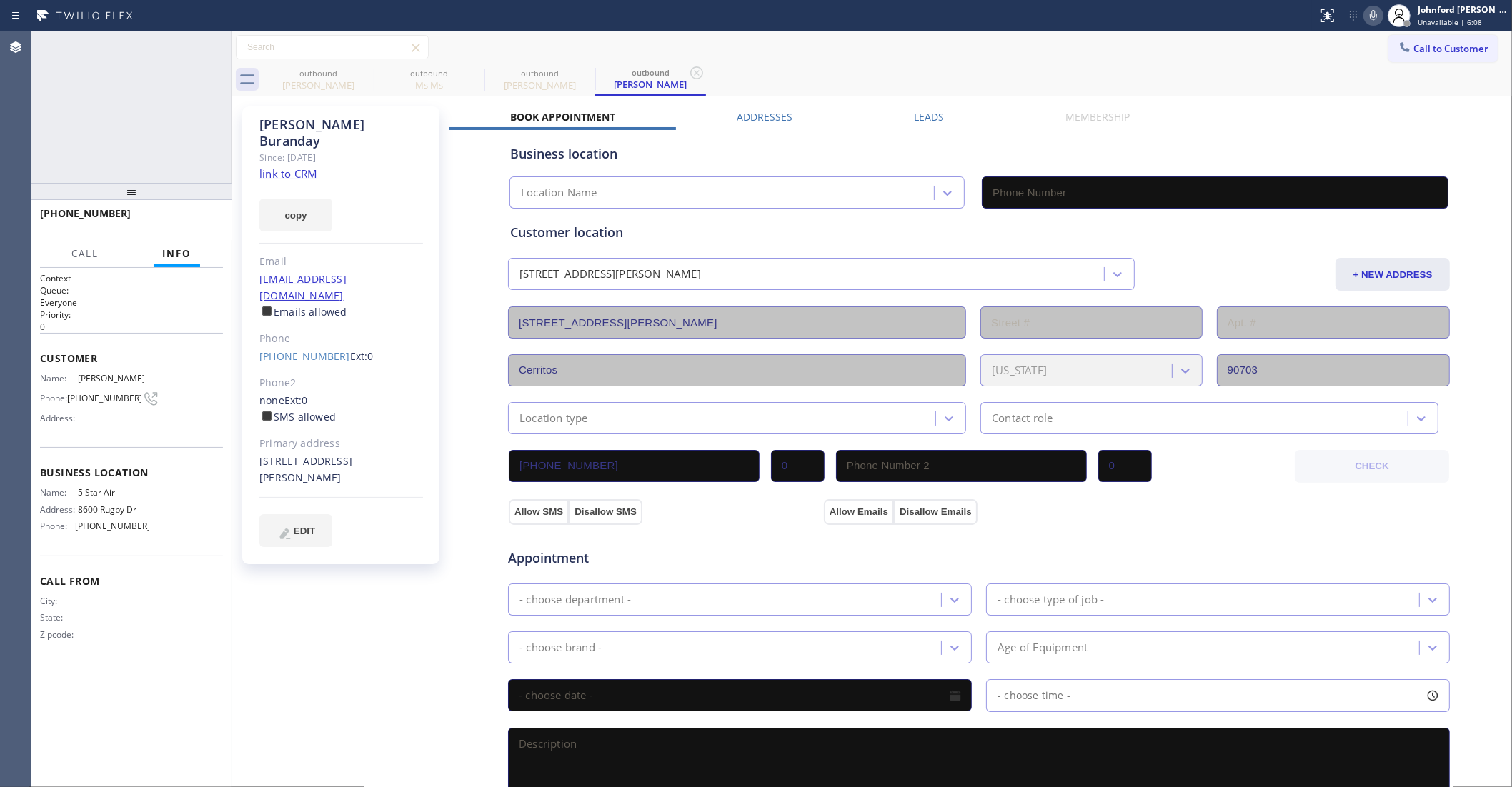
type input "(800) 686-5038"
click at [202, 215] on span "HANG UP" at bounding box center [189, 220] width 44 height 10
click at [313, 348] on div "(562) 896-2278 Ext: 0" at bounding box center [342, 356] width 164 height 16
click at [302, 349] on link "(562) 896-2278" at bounding box center [305, 356] width 90 height 14
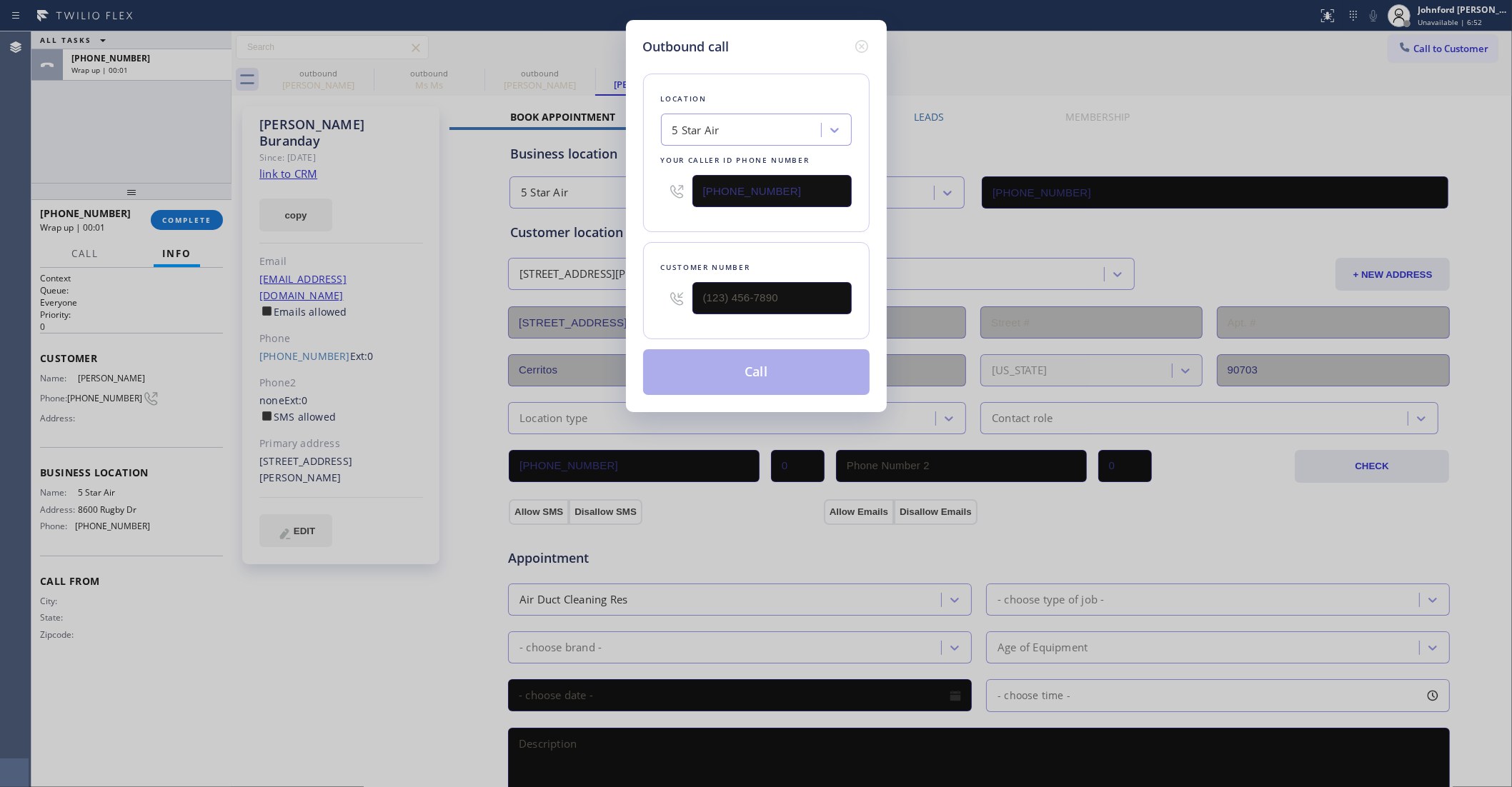
type input "(562) 896-2278"
click at [768, 363] on button "Call" at bounding box center [757, 372] width 227 height 46
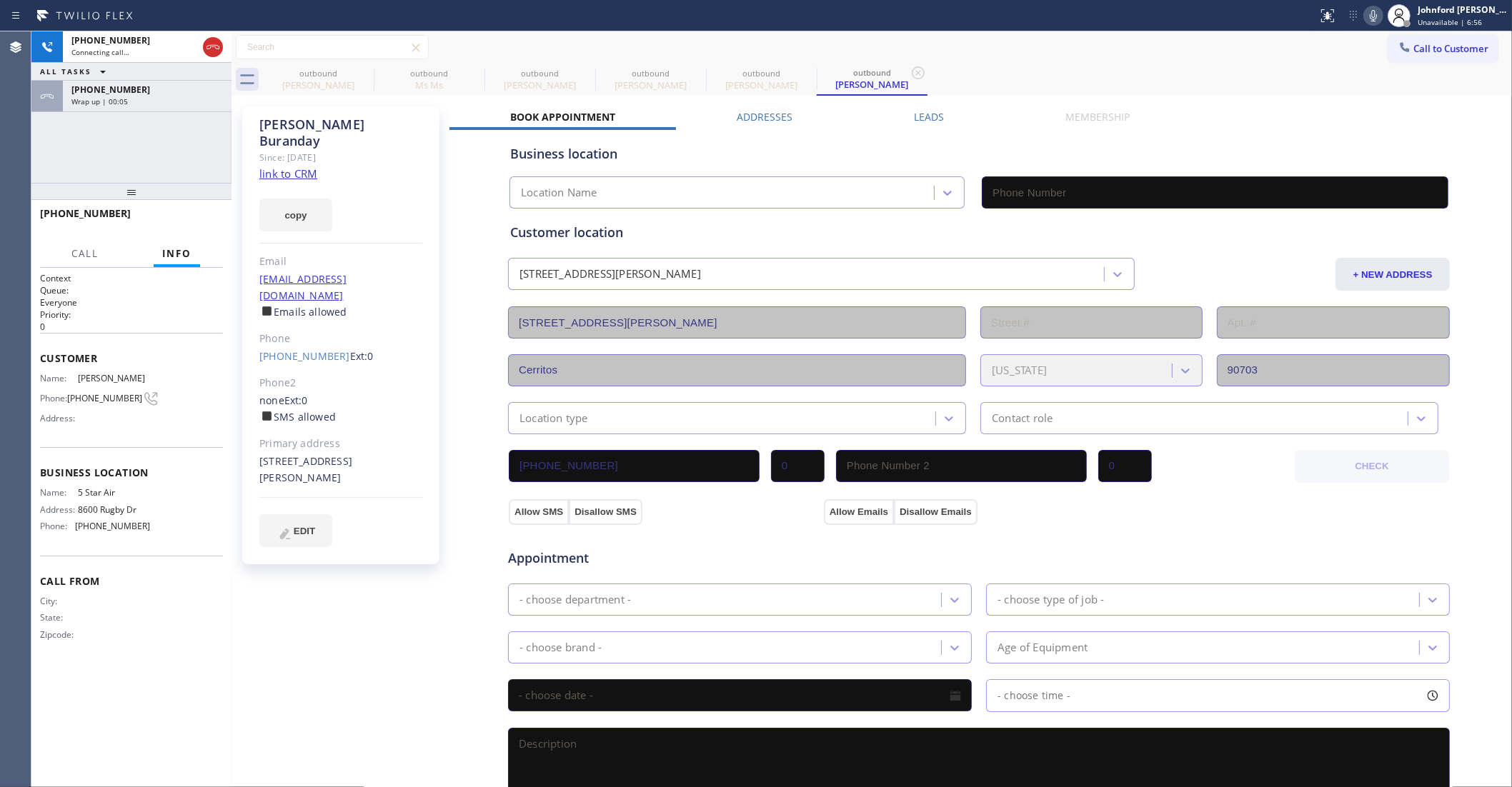
click at [119, 69] on div "ALL TASKS ALL TASKS ACTIVE TASKS TASKS IN WRAP UP" at bounding box center [131, 71] width 200 height 18
click at [123, 96] on span "Wrap up | 00:06" at bounding box center [100, 101] width 57 height 10
type input "(800) 686-5038"
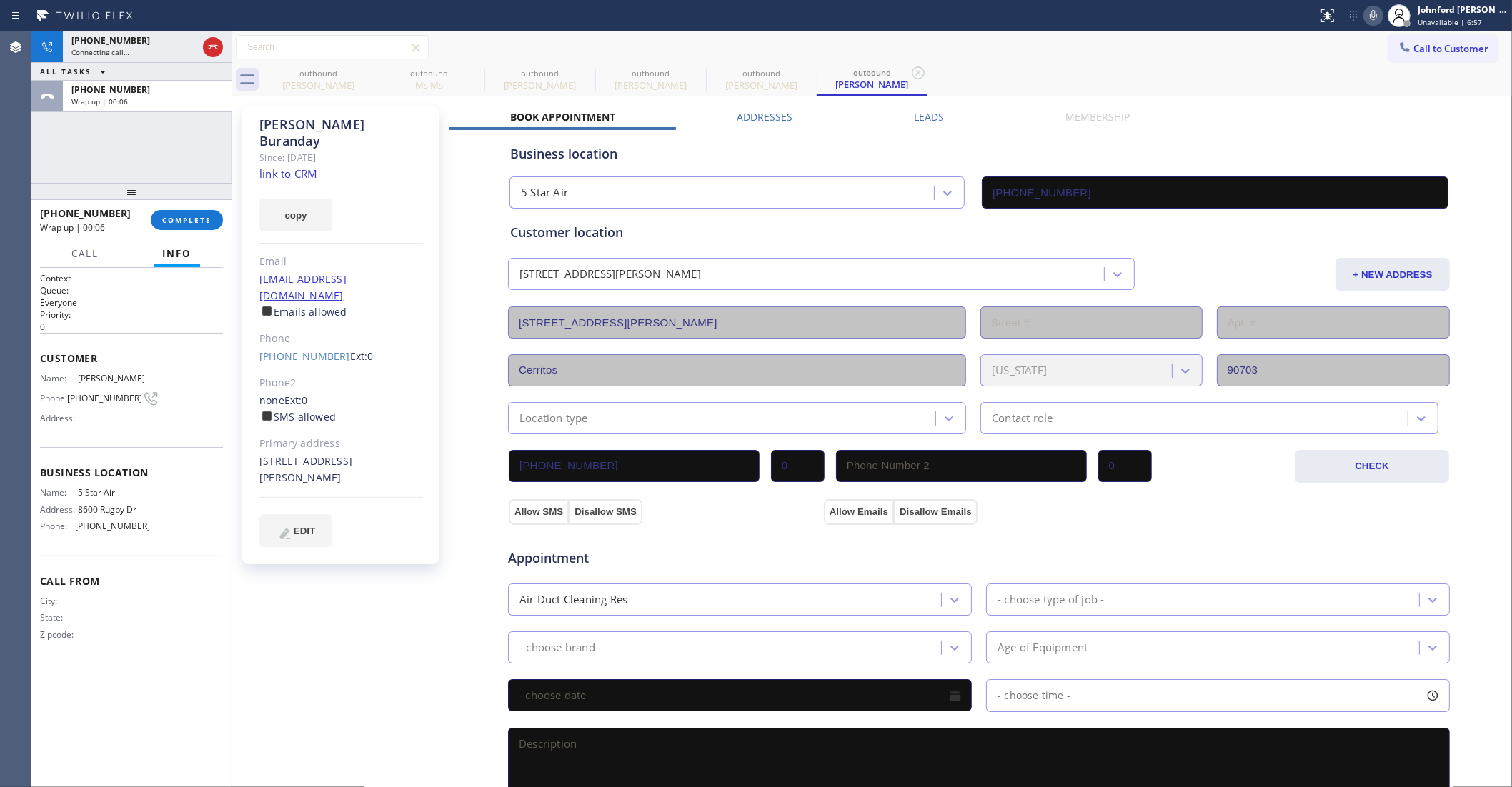
click at [198, 193] on div at bounding box center [131, 191] width 200 height 17
click at [198, 215] on span "COMPLETE" at bounding box center [187, 220] width 49 height 10
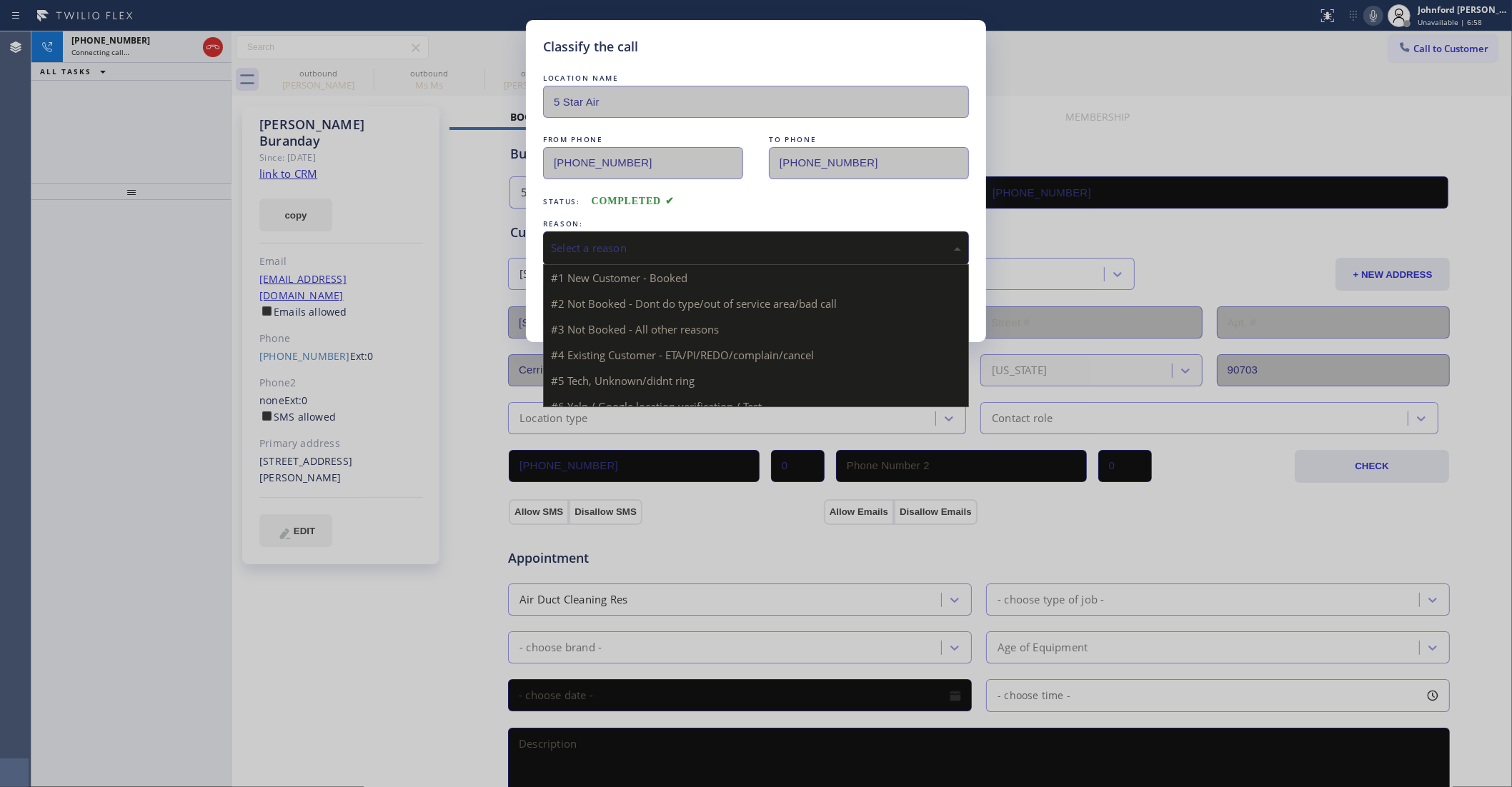
click at [718, 248] on div "Select a reason" at bounding box center [756, 247] width 411 height 16
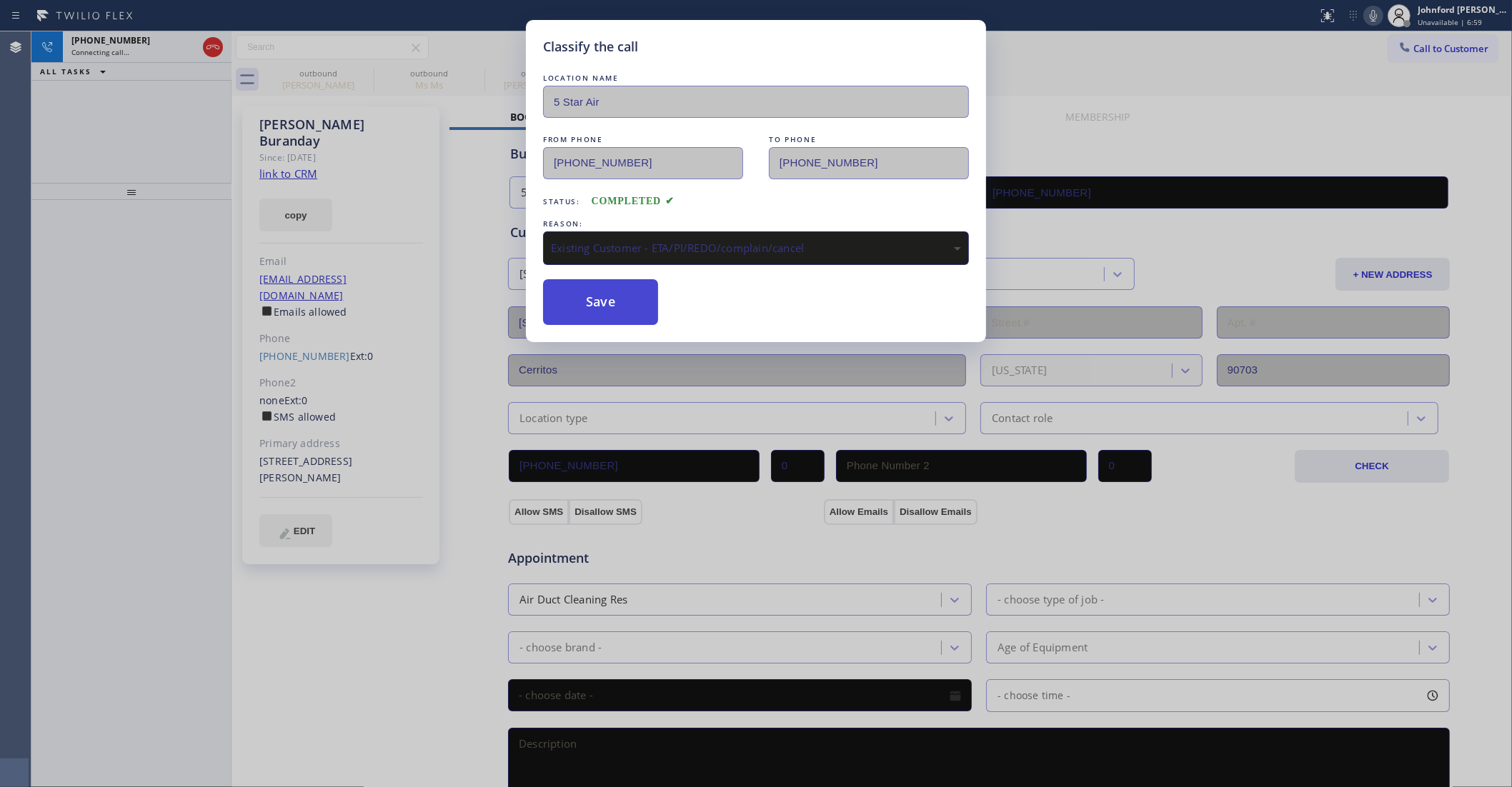
click at [619, 302] on button "Save" at bounding box center [601, 302] width 115 height 46
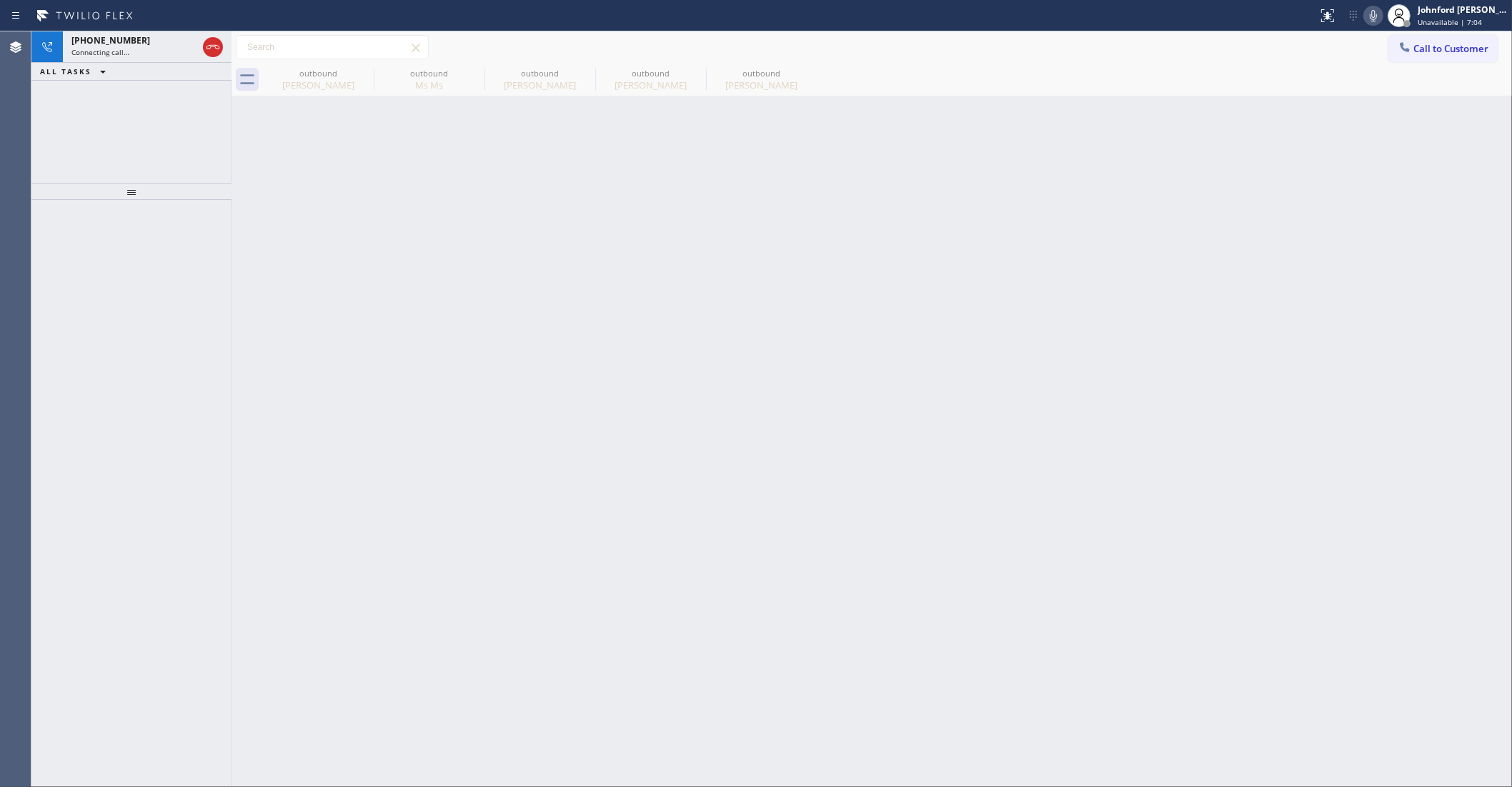
click at [116, 115] on div "+15628962278 Connecting call… ALL TASKS ALL TASKS ACTIVE TASKS TASKS IN WRAP UP" at bounding box center [131, 107] width 200 height 152
click at [83, 114] on div "+15628962278 Connecting call… ALL TASKS ALL TASKS ACTIVE TASKS TASKS IN WRAP UP" at bounding box center [131, 107] width 200 height 152
click at [138, 44] on div "+15628962278" at bounding box center [134, 41] width 126 height 12
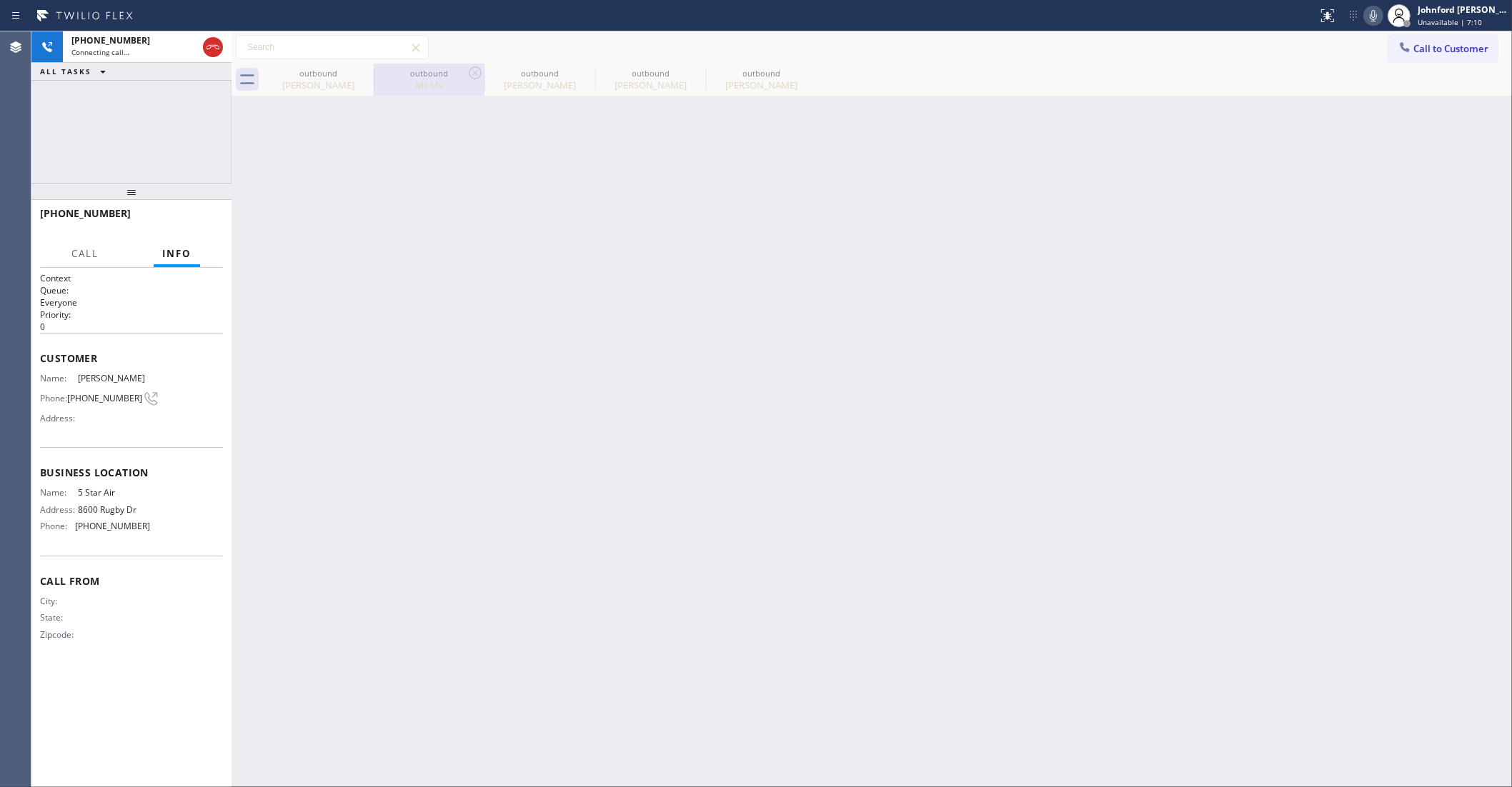
click at [375, 67] on div "outbound Ms Ms" at bounding box center [429, 80] width 108 height 32
click at [375, 68] on div "outbound" at bounding box center [429, 73] width 108 height 11
type input "(888) 859-4448"
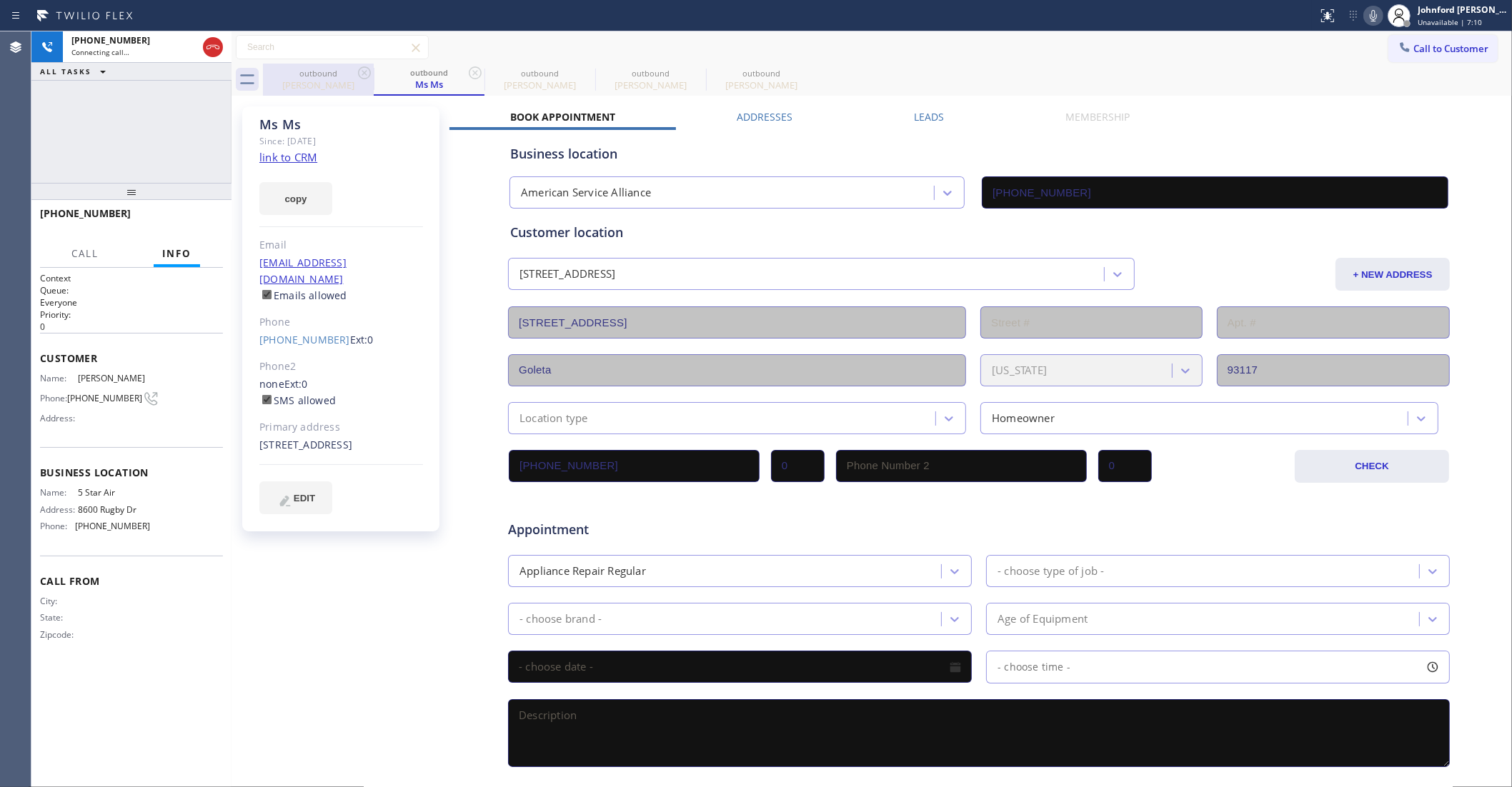
click at [351, 71] on div "outbound" at bounding box center [318, 73] width 108 height 11
type input "(800) 686-5038"
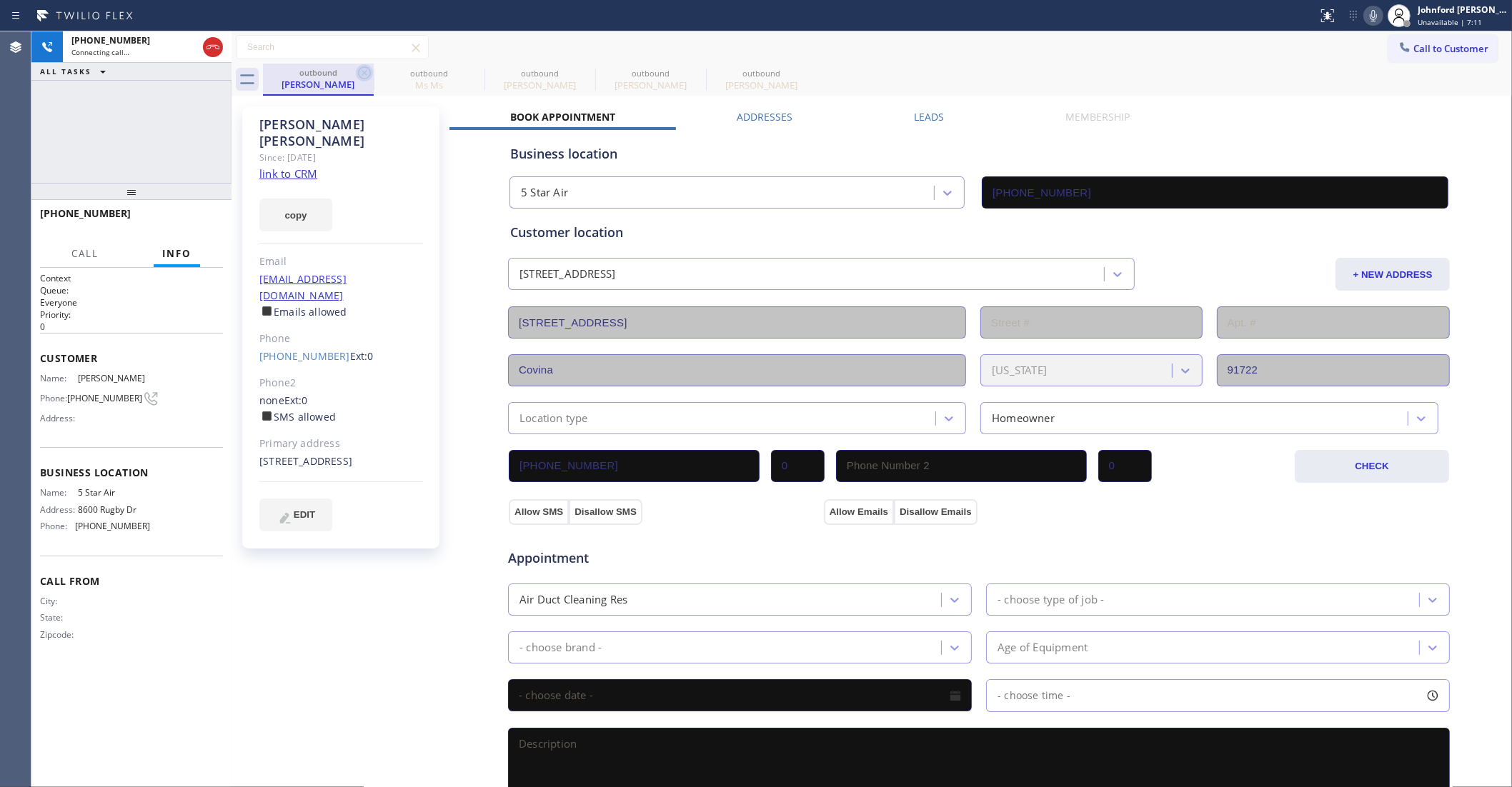
click at [365, 71] on icon at bounding box center [364, 73] width 13 height 13
click at [0, 0] on icon at bounding box center [0, 0] width 0 height 0
type input "(800) 686-5038"
click at [136, 129] on div "+15628962278 Connecting call… ALL TASKS ALL TASKS ACTIVE TASKS TASKS IN WRAP UP" at bounding box center [131, 107] width 200 height 152
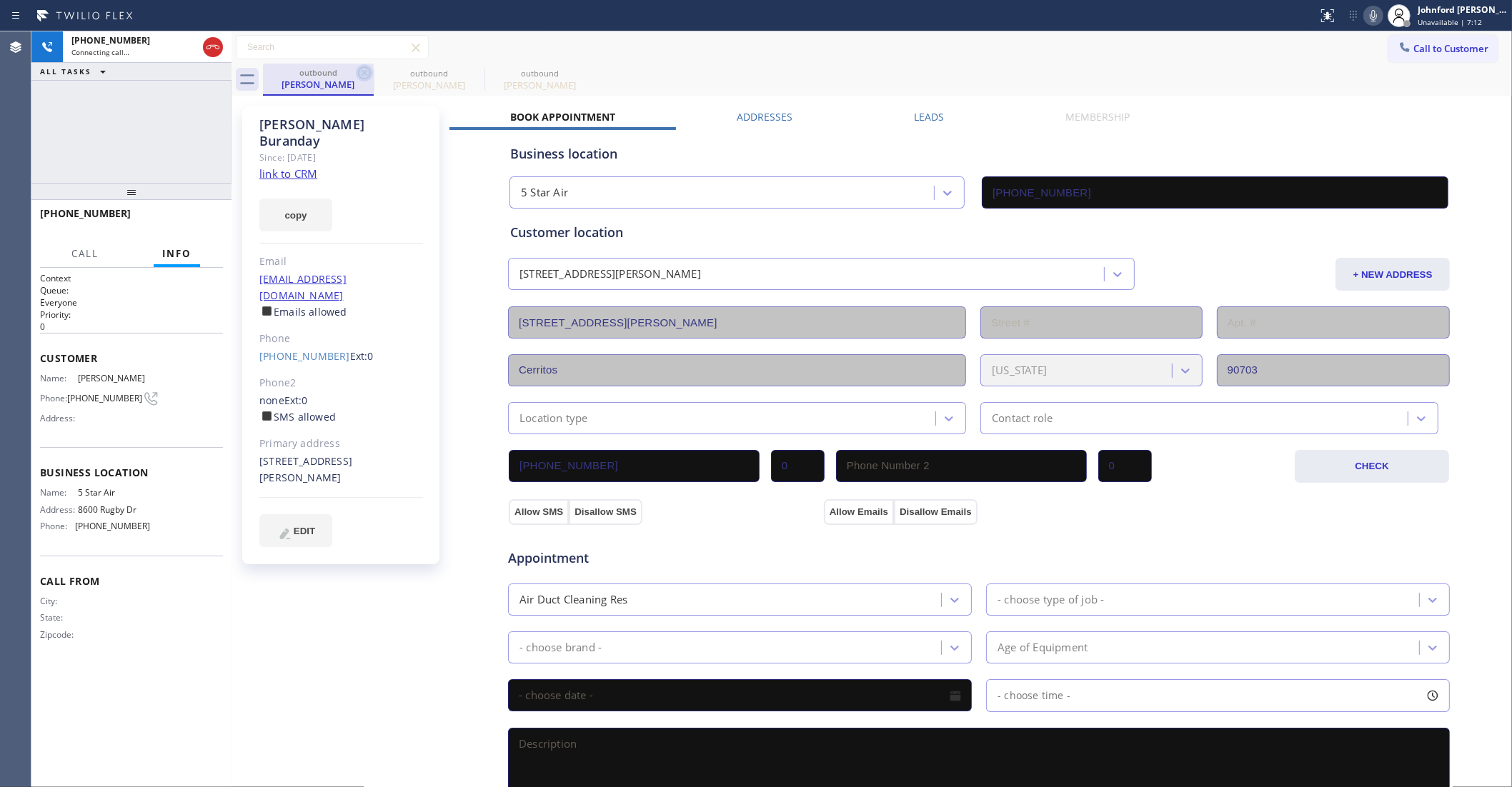
click at [365, 72] on icon at bounding box center [364, 73] width 13 height 13
click at [155, 112] on div "+15628962278 Connecting call… ALL TASKS ALL TASKS ACTIVE TASKS TASKS IN WRAP UP" at bounding box center [131, 107] width 200 height 152
click at [155, 59] on div "+15628962278 Connecting call…" at bounding box center [131, 47] width 137 height 31
click at [155, 40] on div "+15628962278" at bounding box center [134, 41] width 126 height 12
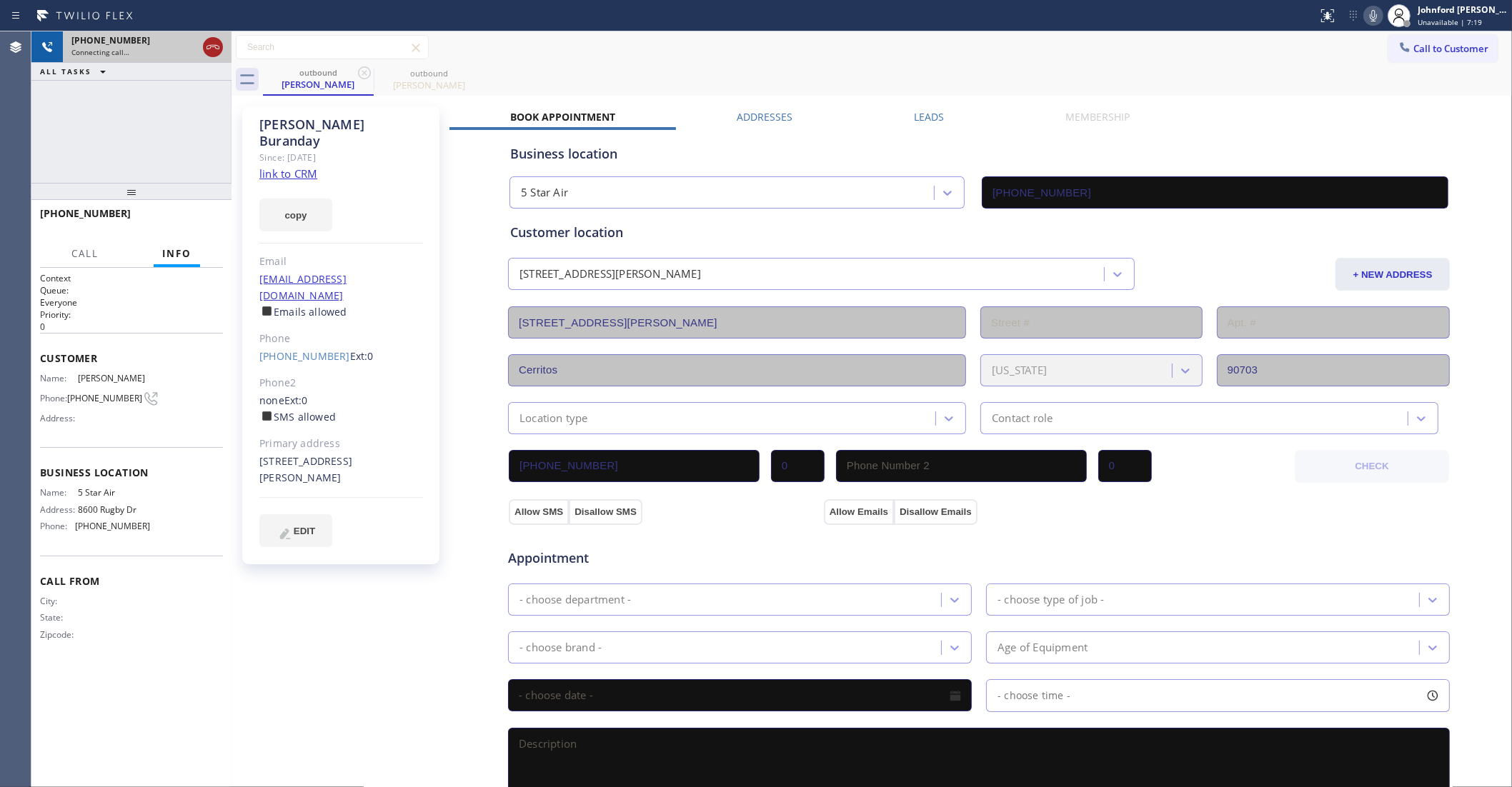
click at [219, 47] on icon at bounding box center [213, 47] width 13 height 5
click at [359, 69] on icon at bounding box center [364, 73] width 13 height 13
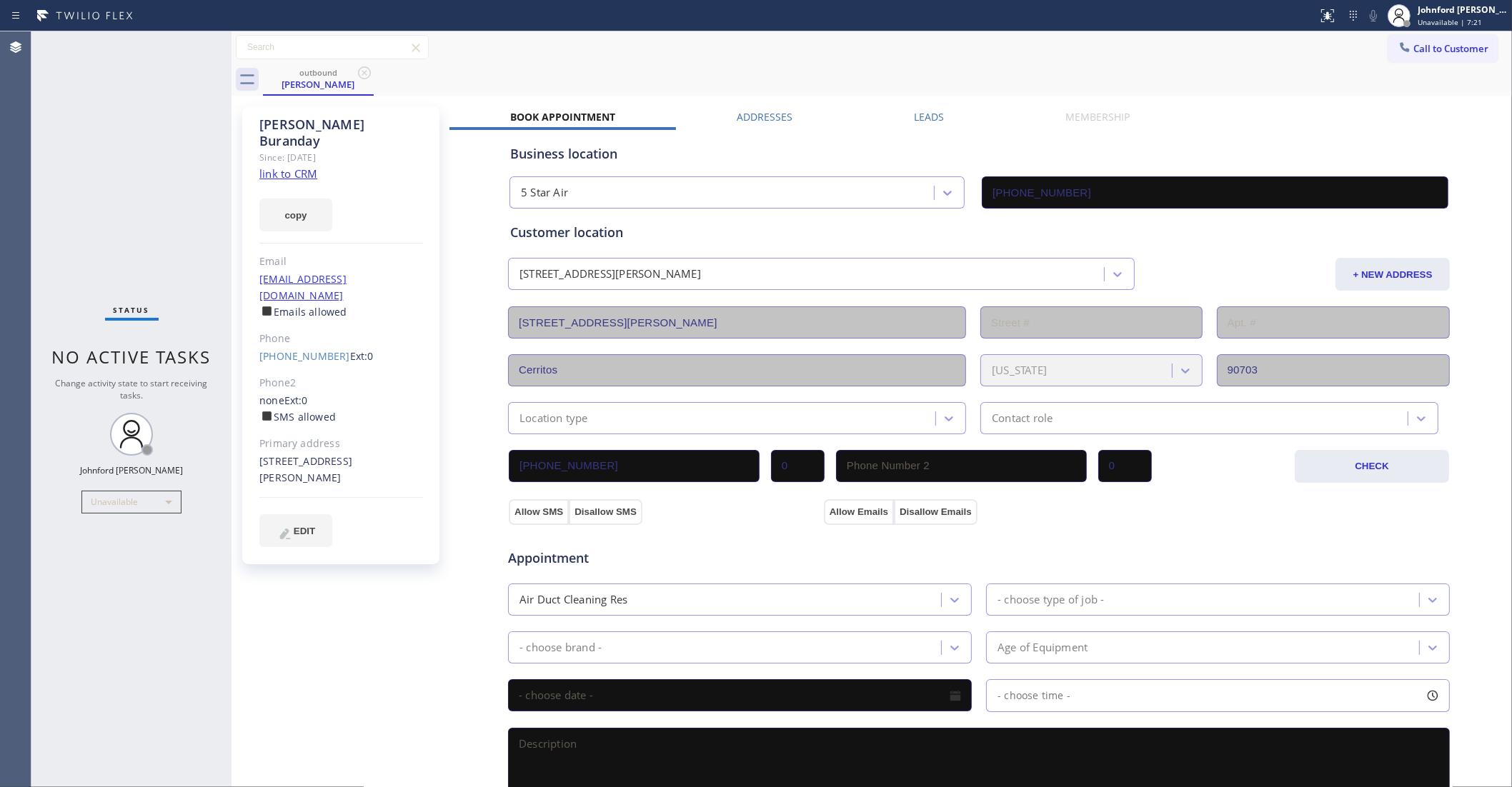
click at [359, 69] on icon at bounding box center [364, 73] width 13 height 13
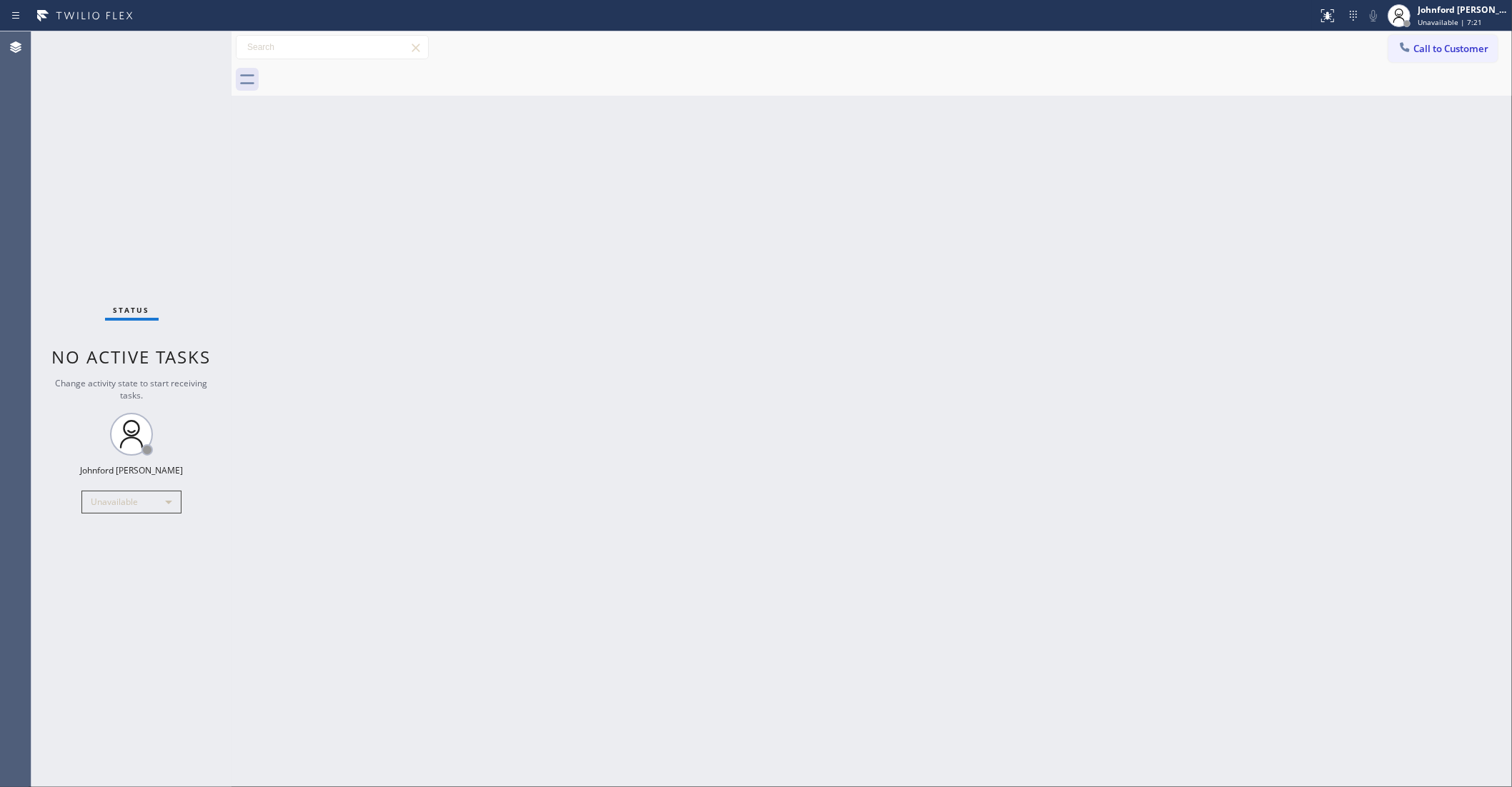
click at [359, 69] on div at bounding box center [887, 80] width 1249 height 32
click at [1405, 47] on icon at bounding box center [1405, 47] width 15 height 15
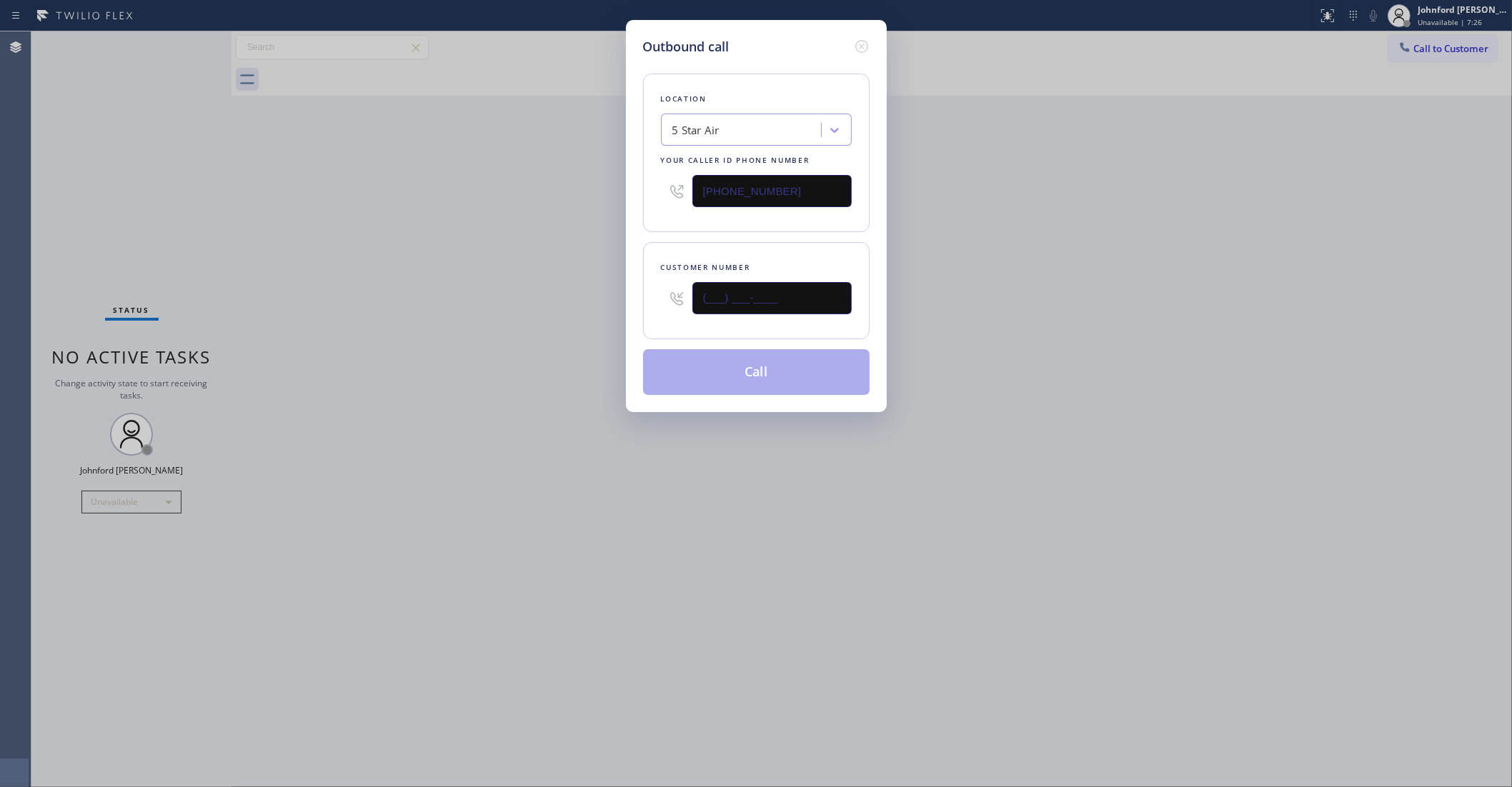
drag, startPoint x: 781, startPoint y: 308, endPoint x: 545, endPoint y: 308, distance: 236.0
click at [563, 308] on div "Outbound call Location 5 Star Air Your caller id phone number (800) 686-5038 Cu…" at bounding box center [756, 394] width 1512 height 787
paste input "818) 929-1312"
type input "(818) 929-1312"
click at [454, 311] on div "Outbound call Location 5 Star Air Your caller id phone number (800) 686-5038 Cu…" at bounding box center [756, 394] width 1512 height 787
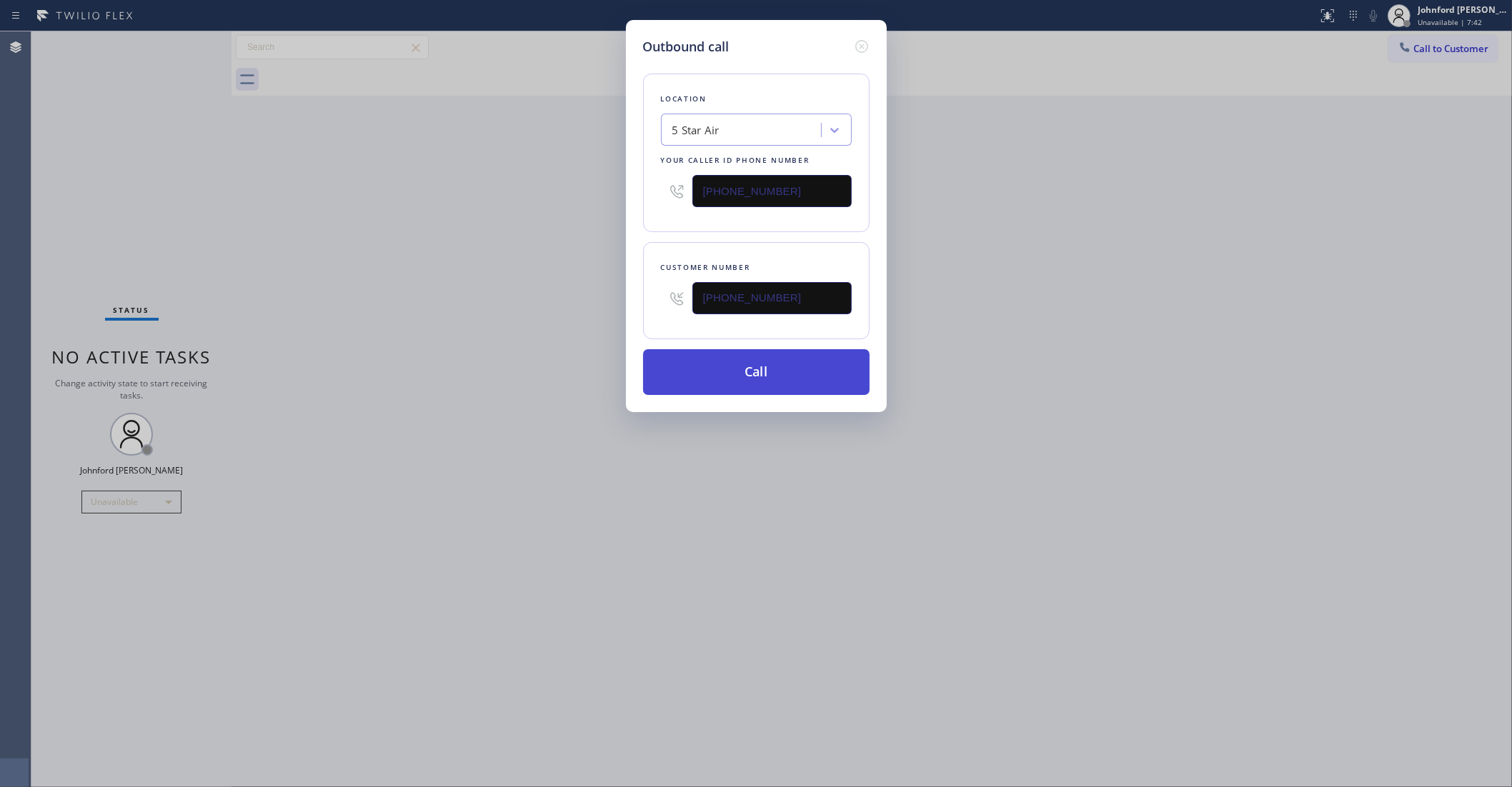
click at [777, 378] on button "Call" at bounding box center [757, 372] width 227 height 46
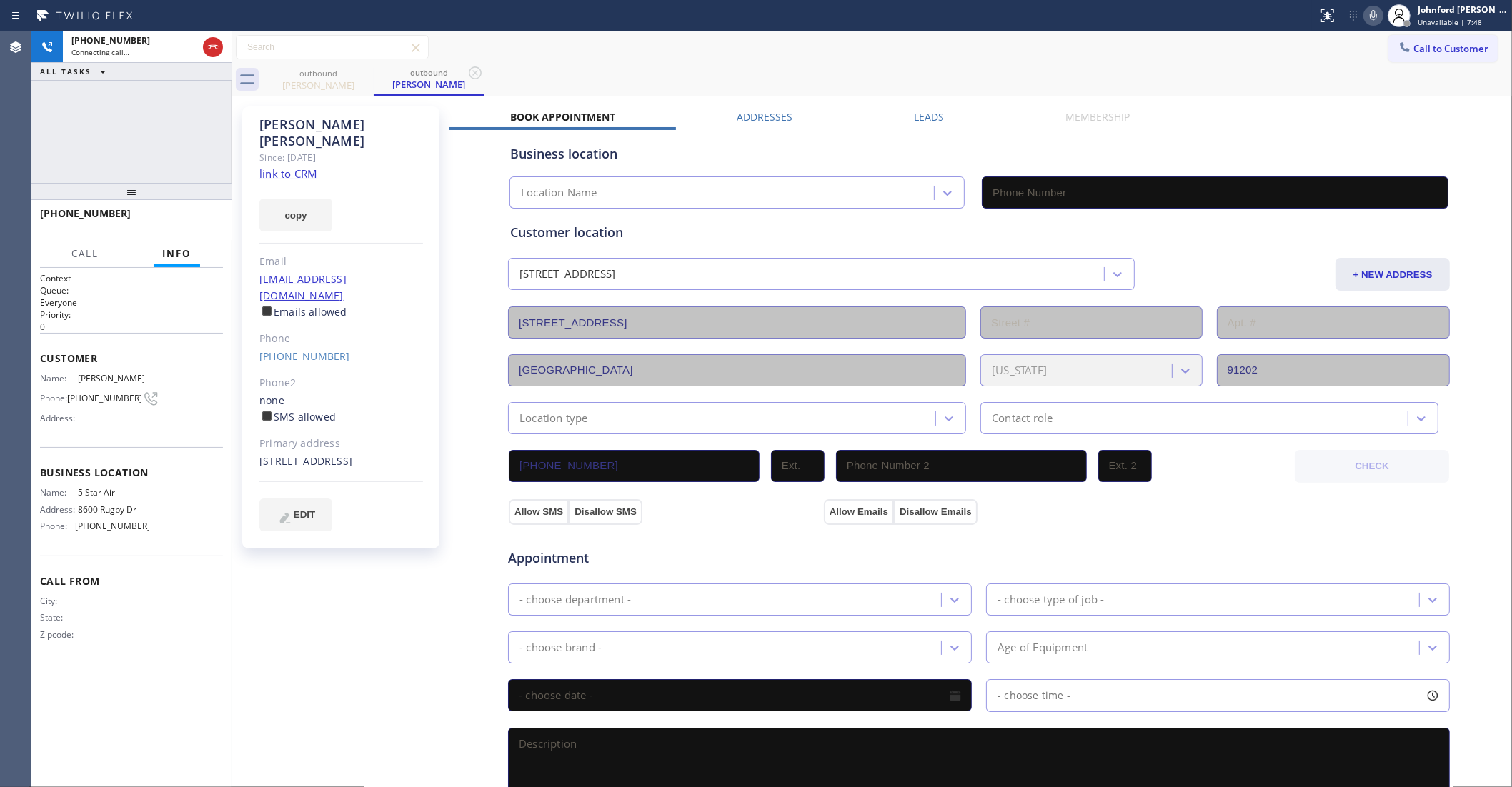
type input "(800) 686-5038"
click at [1366, 12] on icon at bounding box center [1373, 15] width 17 height 17
click at [1367, 15] on icon at bounding box center [1373, 15] width 17 height 17
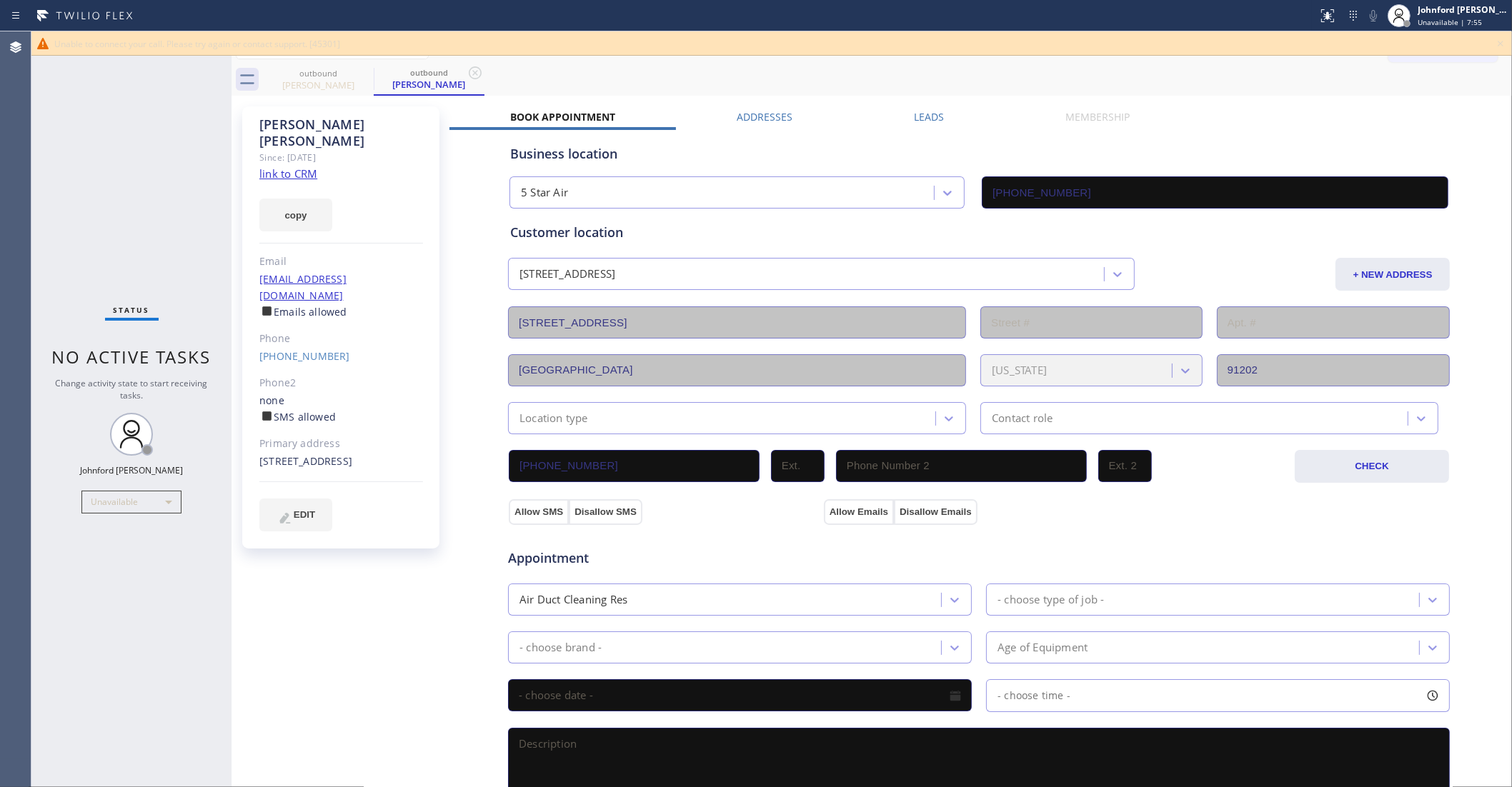
click at [1008, 107] on div "Patrick Mathews Since: 20 may 2020 link to CRM copy Email mathews_patrick@hotma…" at bounding box center [872, 576] width 1274 height 955
click at [309, 349] on link "(818) 929-1312" at bounding box center [305, 356] width 90 height 14
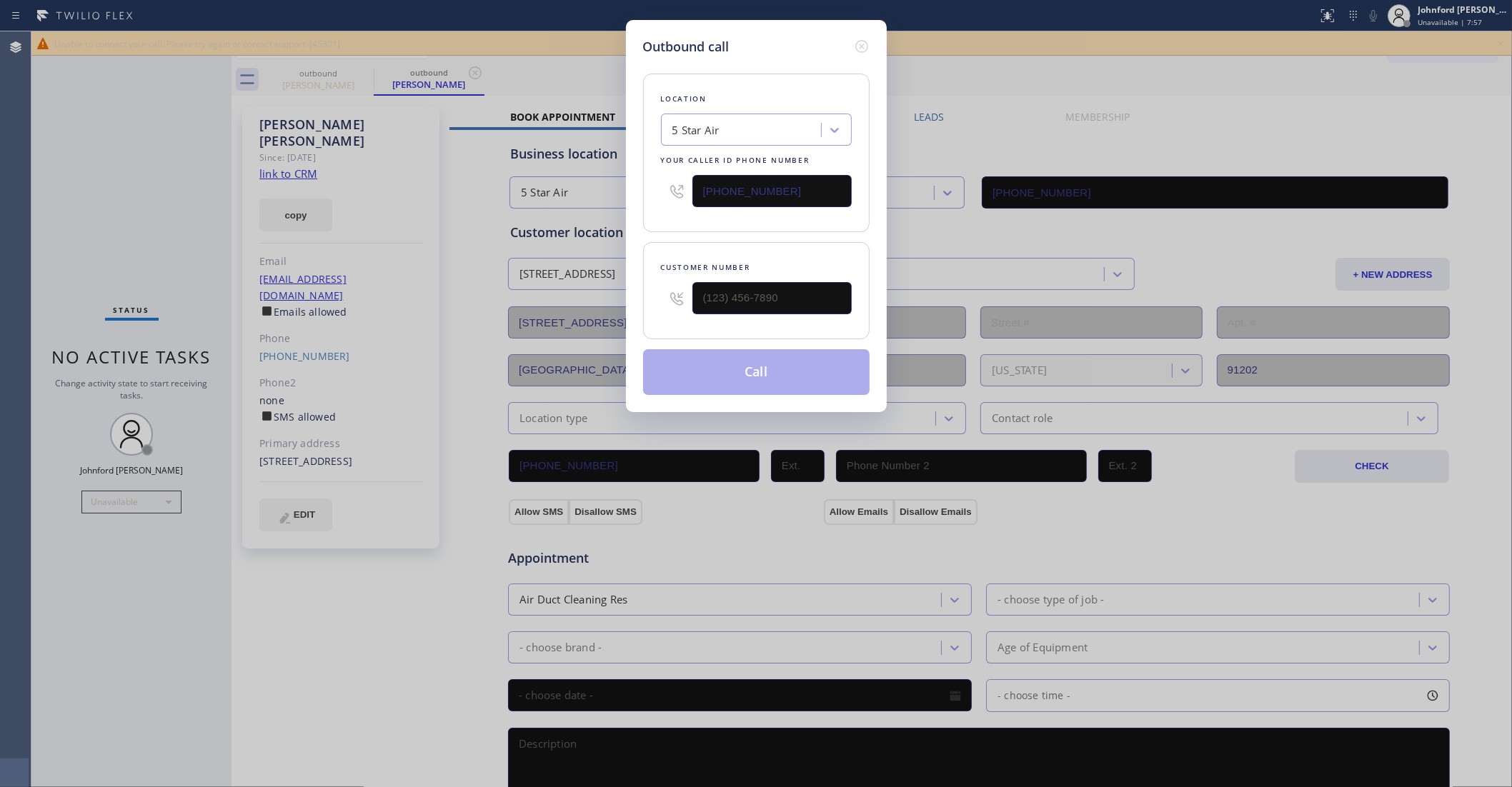
type input "(818) 929-1312"
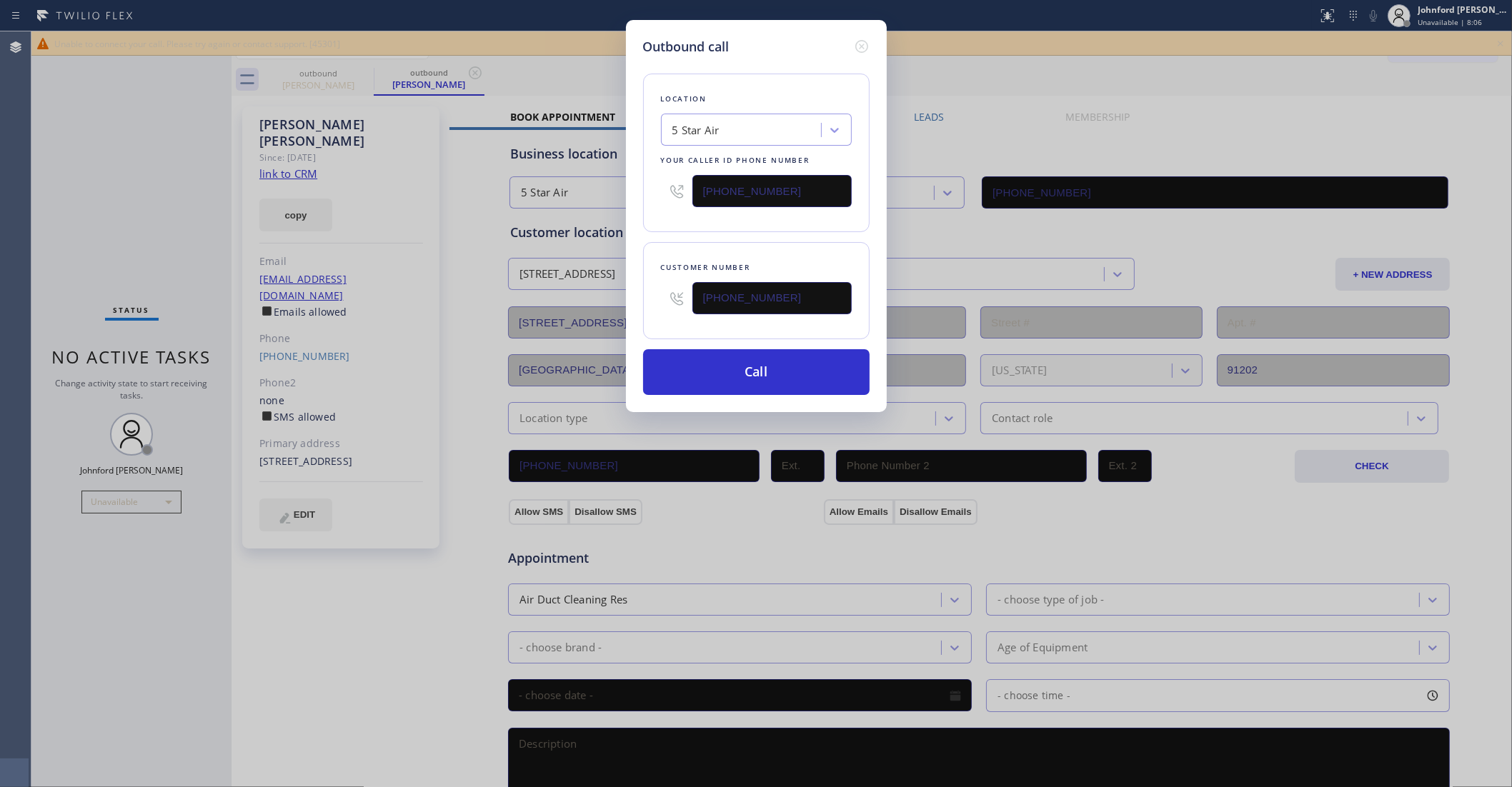
drag, startPoint x: 794, startPoint y: 191, endPoint x: 638, endPoint y: 217, distance: 158.2
click at [638, 217] on div "Outbound call Location 5 Star Air Your caller id phone number (800) 686-5038 Cu…" at bounding box center [756, 216] width 261 height 392
paste input "18) 696-4905"
type input "(818) 696-4905"
click at [637, 219] on div "Outbound call Location 5 Star Air Your caller id phone number (818) 696-4905 Cu…" at bounding box center [756, 216] width 261 height 392
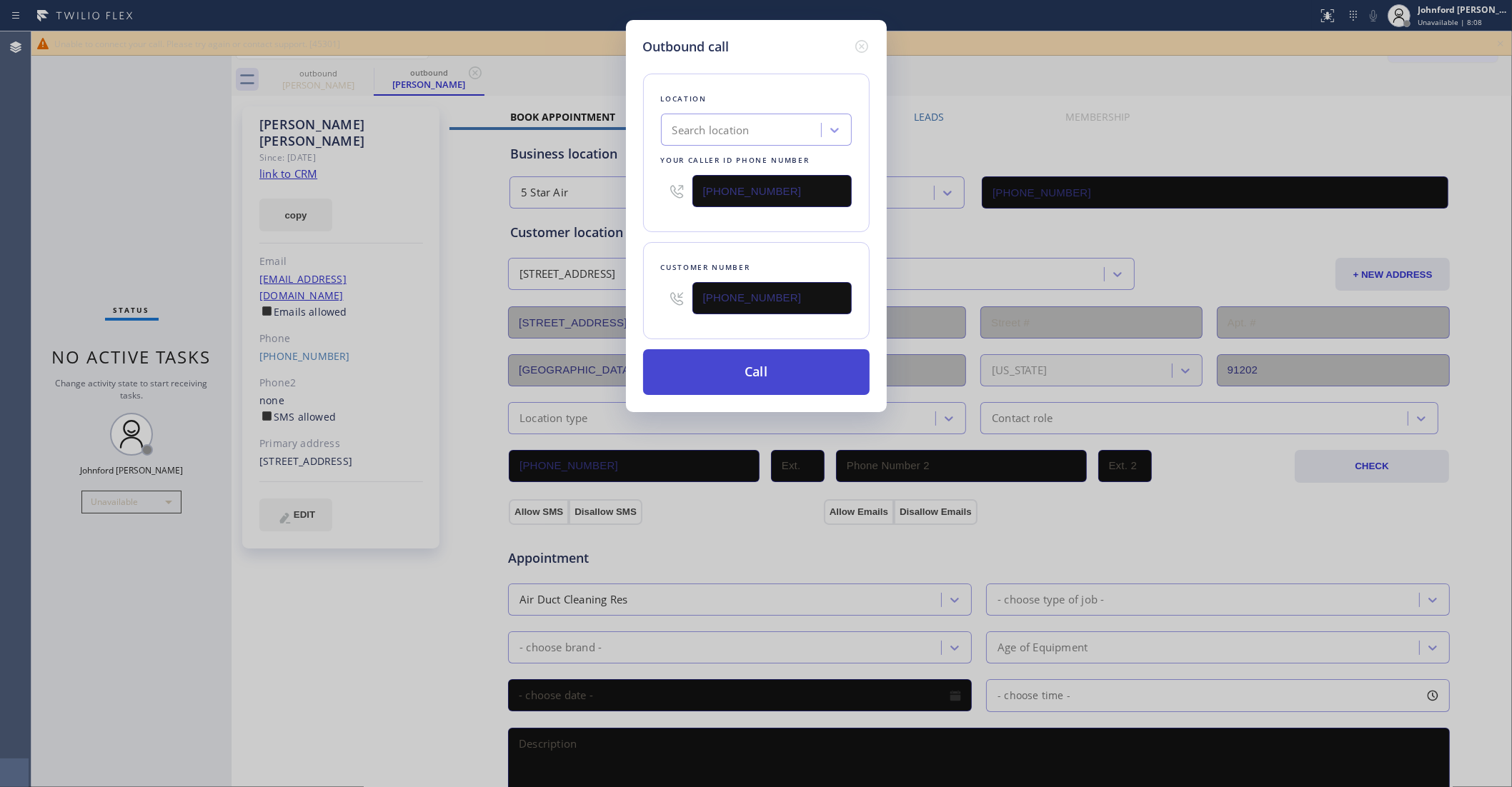
click at [724, 370] on button "Call" at bounding box center [757, 372] width 227 height 46
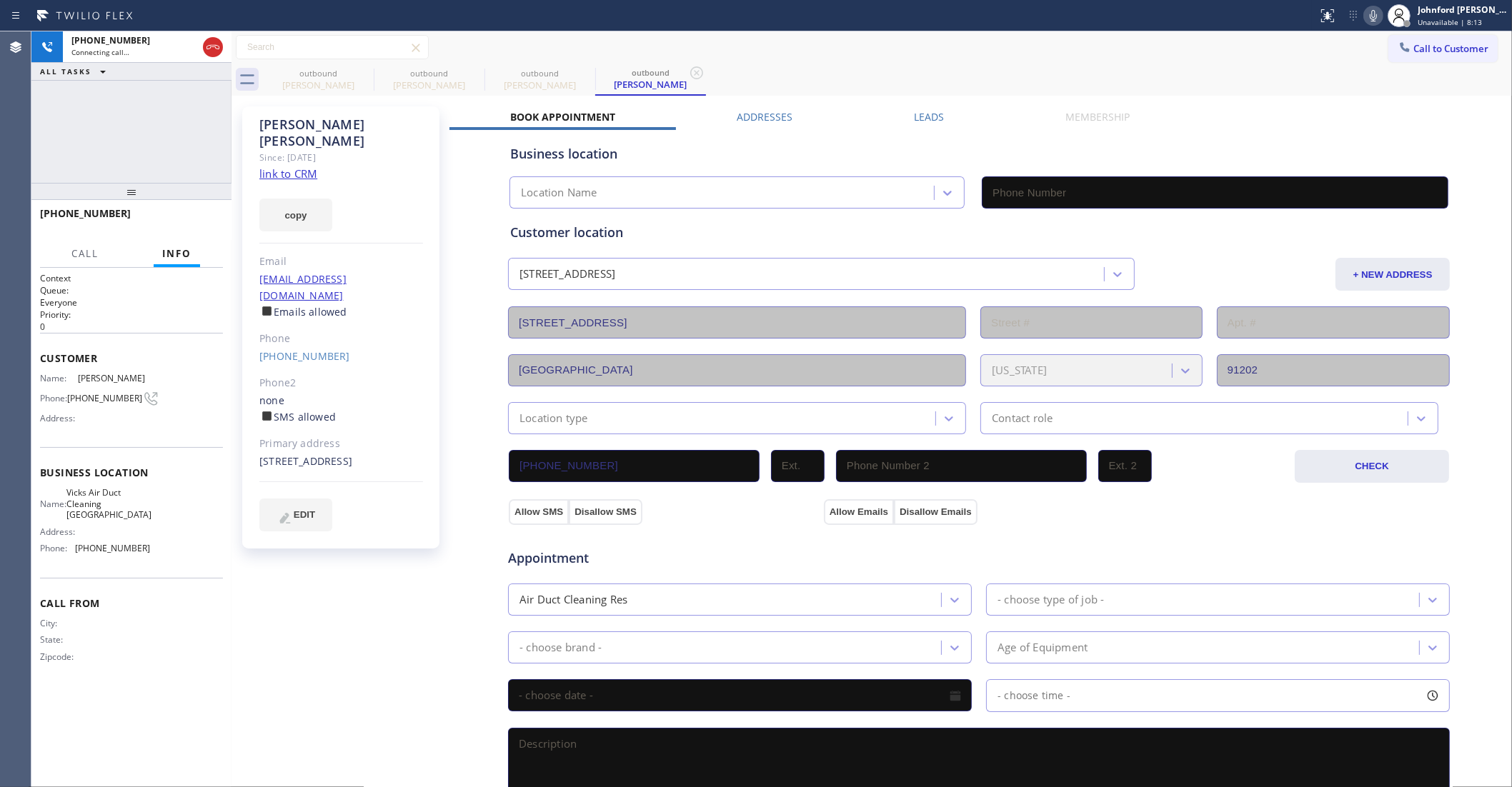
type input "(818) 696-4905"
click at [362, 77] on icon at bounding box center [364, 73] width 13 height 13
click at [0, 0] on icon at bounding box center [0, 0] width 0 height 0
type input "(818) 696-4905"
click at [805, 70] on div "outbound Patrick Mathews outbound Patrick Mathews" at bounding box center [887, 80] width 1249 height 32
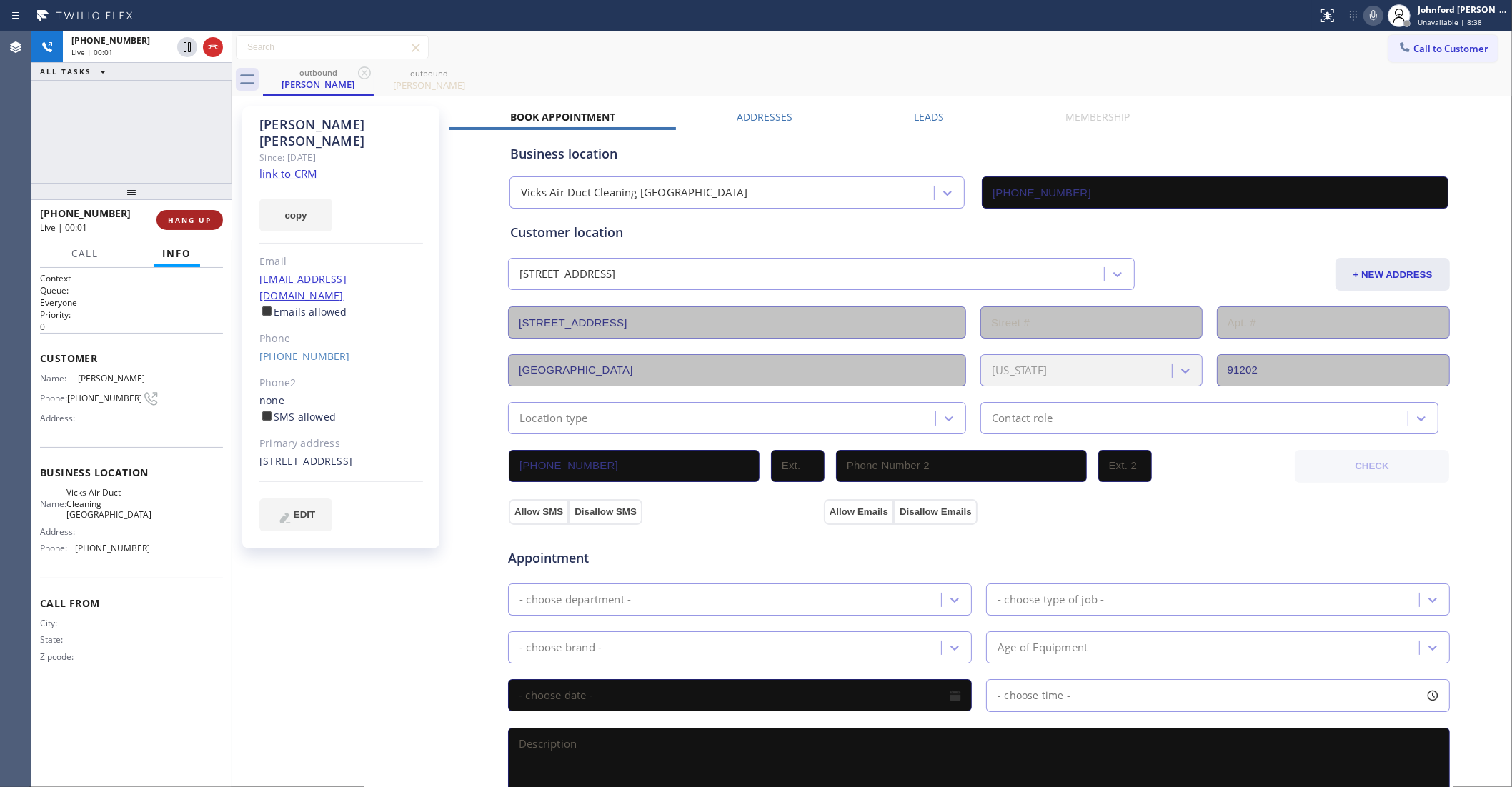
drag, startPoint x: 221, startPoint y: 209, endPoint x: 208, endPoint y: 211, distance: 13.2
click at [219, 209] on div "+18189291312 Live | 00:01 HANG UP" at bounding box center [131, 220] width 183 height 38
click at [208, 211] on button "HANG UP" at bounding box center [189, 220] width 67 height 20
click at [193, 198] on div at bounding box center [131, 191] width 200 height 17
click at [200, 227] on button "COMPLETE" at bounding box center [187, 220] width 72 height 20
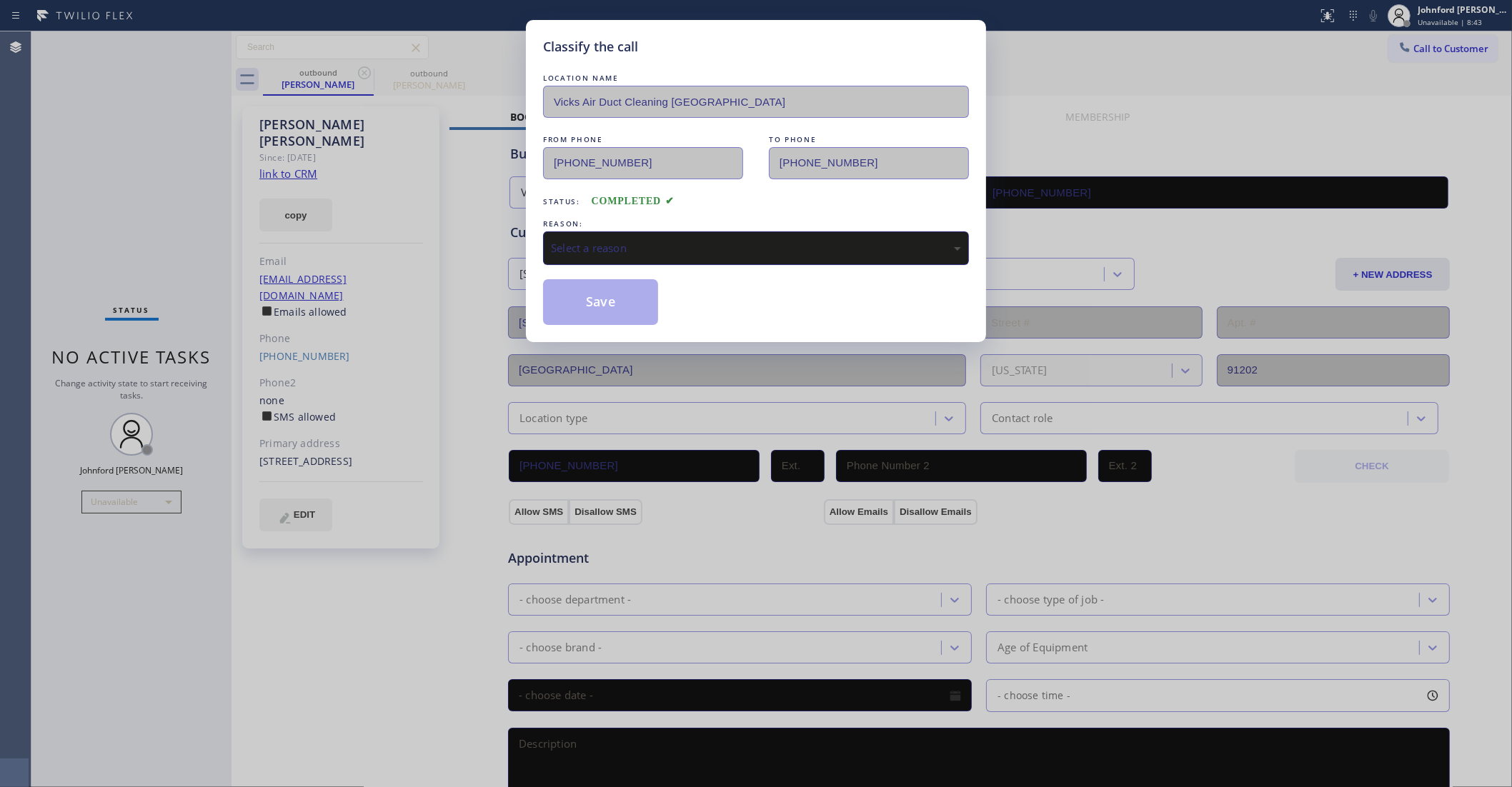
click at [641, 240] on div "Select a reason" at bounding box center [756, 247] width 411 height 16
click at [597, 304] on button "Save" at bounding box center [601, 302] width 115 height 46
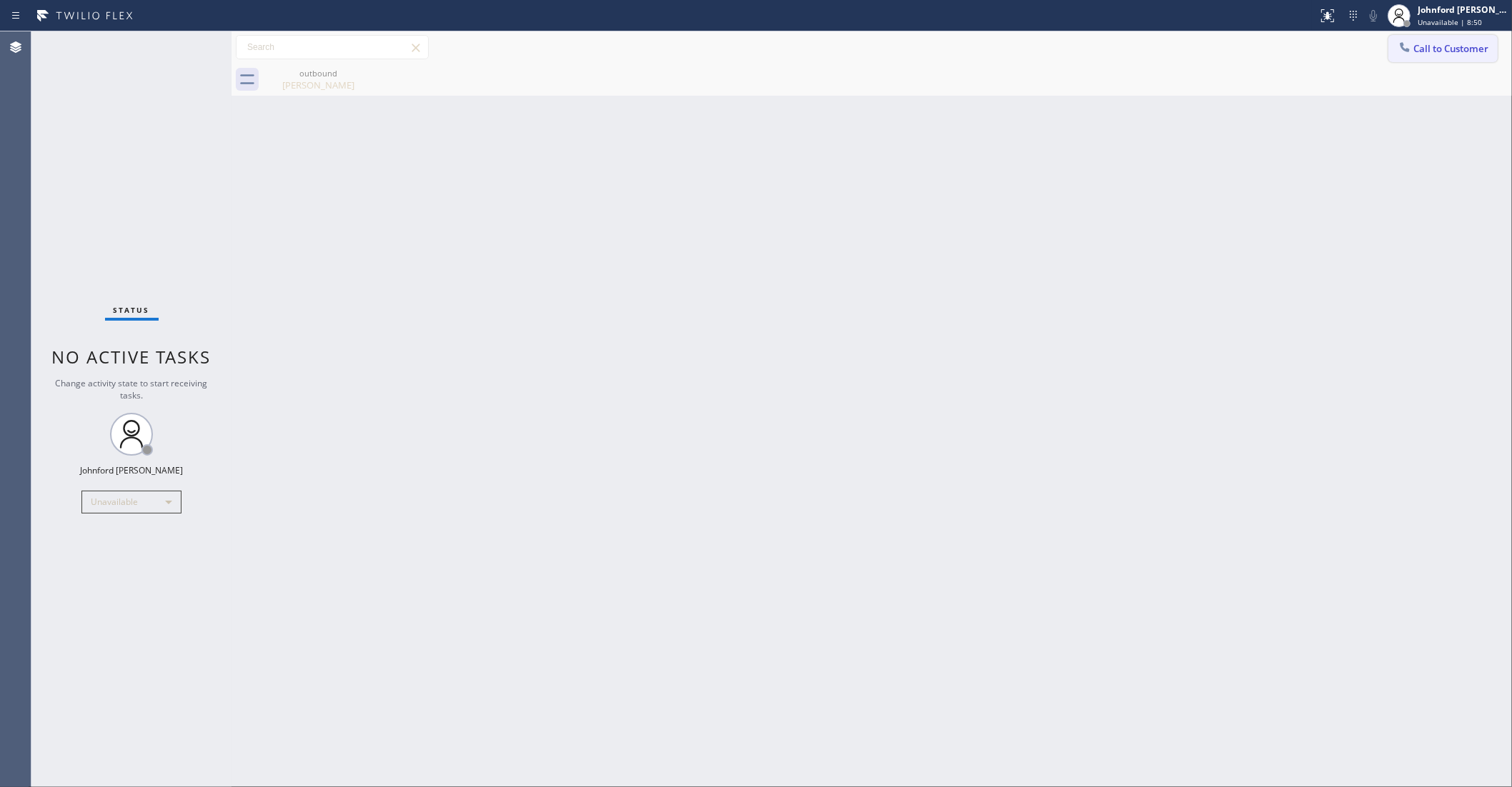
click at [1396, 44] on div at bounding box center [1405, 48] width 17 height 17
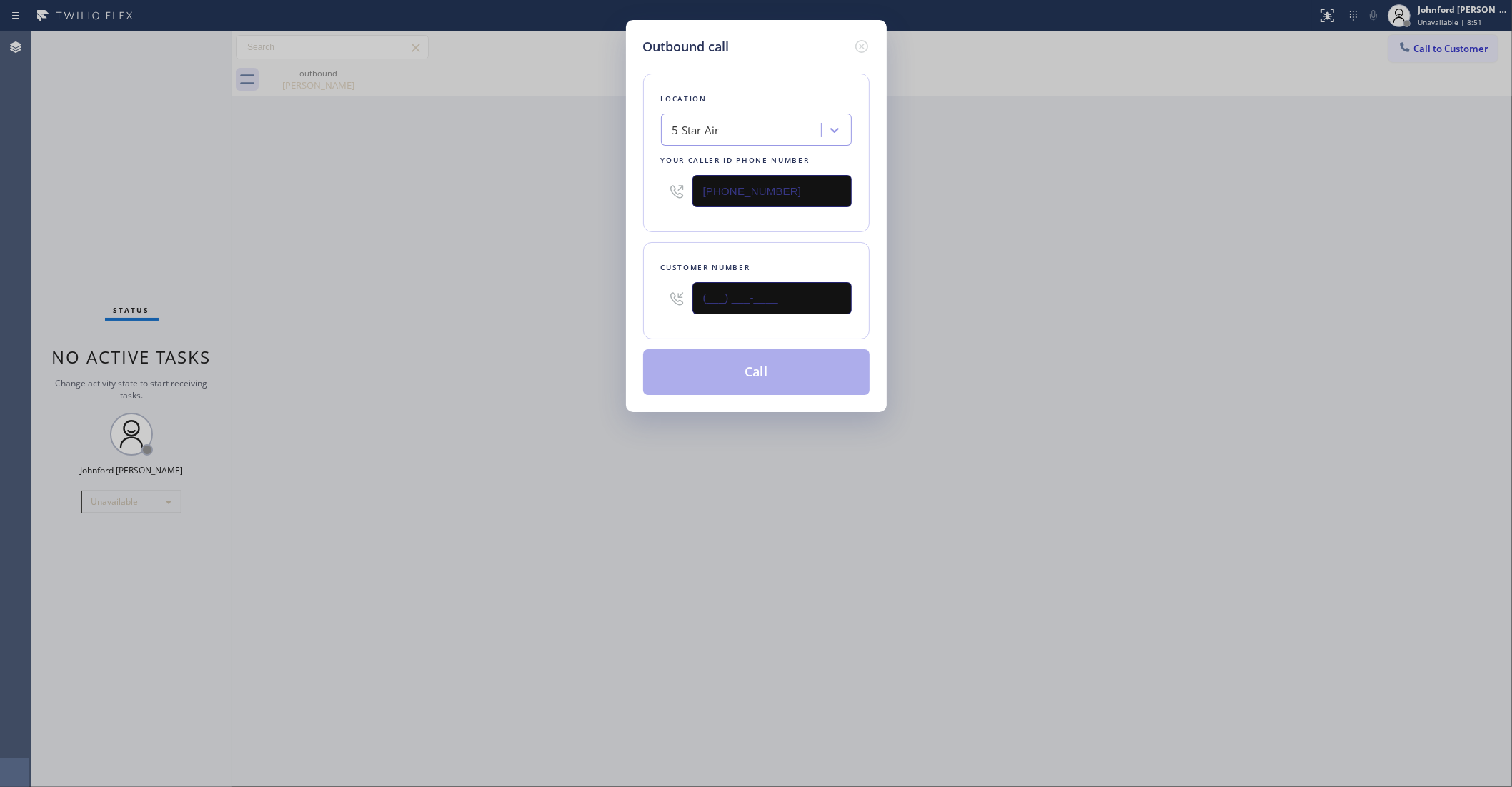
drag, startPoint x: 808, startPoint y: 297, endPoint x: 571, endPoint y: 322, distance: 238.3
click at [575, 322] on div "Outbound call Location 5 Star Air Your caller id phone number (800) 686-5038 Cu…" at bounding box center [756, 394] width 1512 height 787
paste input "785) 640-2191"
type input "(785) 640-2191"
click at [505, 320] on div "Outbound call Location 5 Star Air Your caller id phone number (800) 686-5038 Cu…" at bounding box center [756, 394] width 1512 height 787
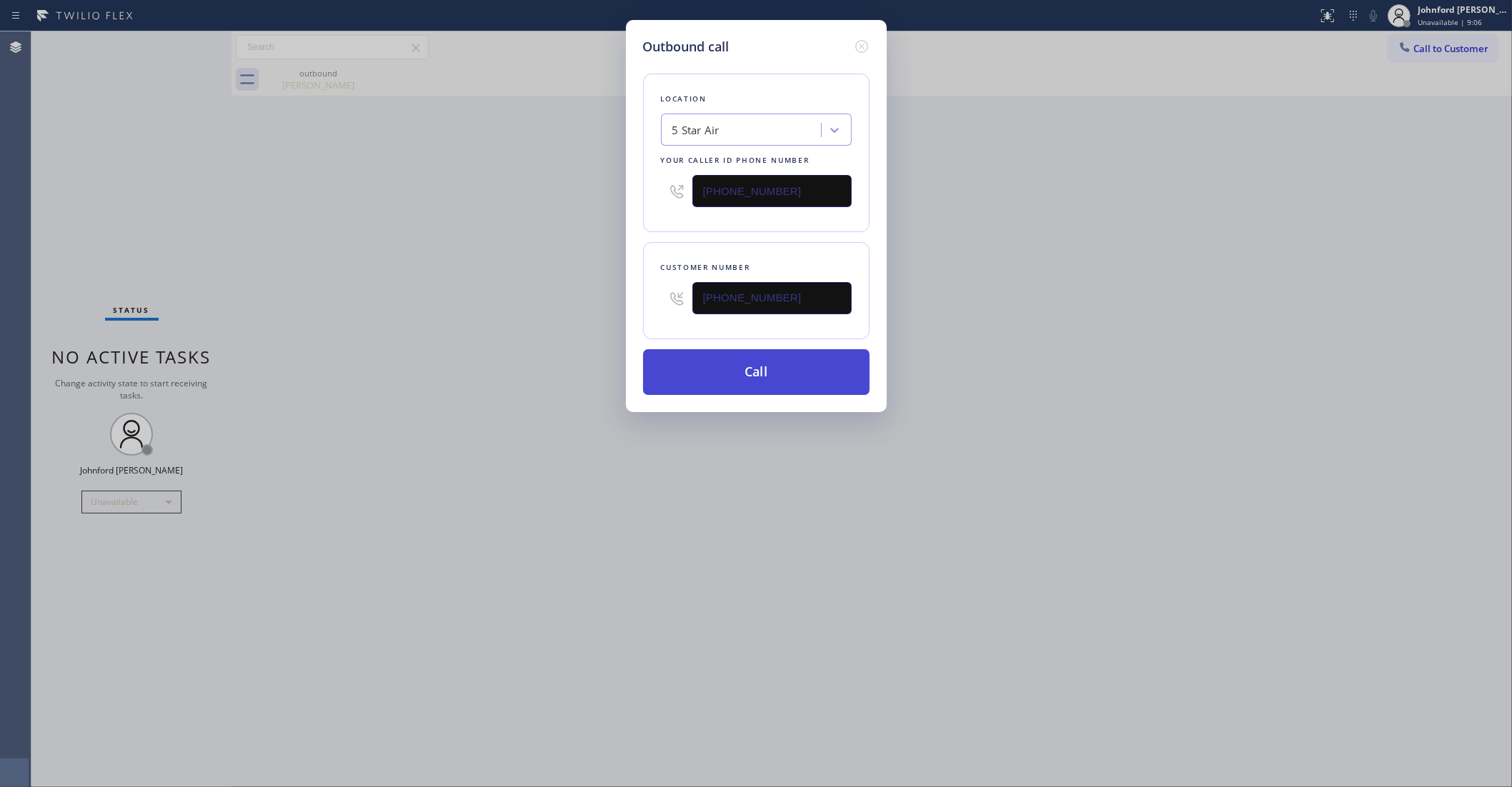
click at [743, 363] on button "Call" at bounding box center [757, 372] width 227 height 46
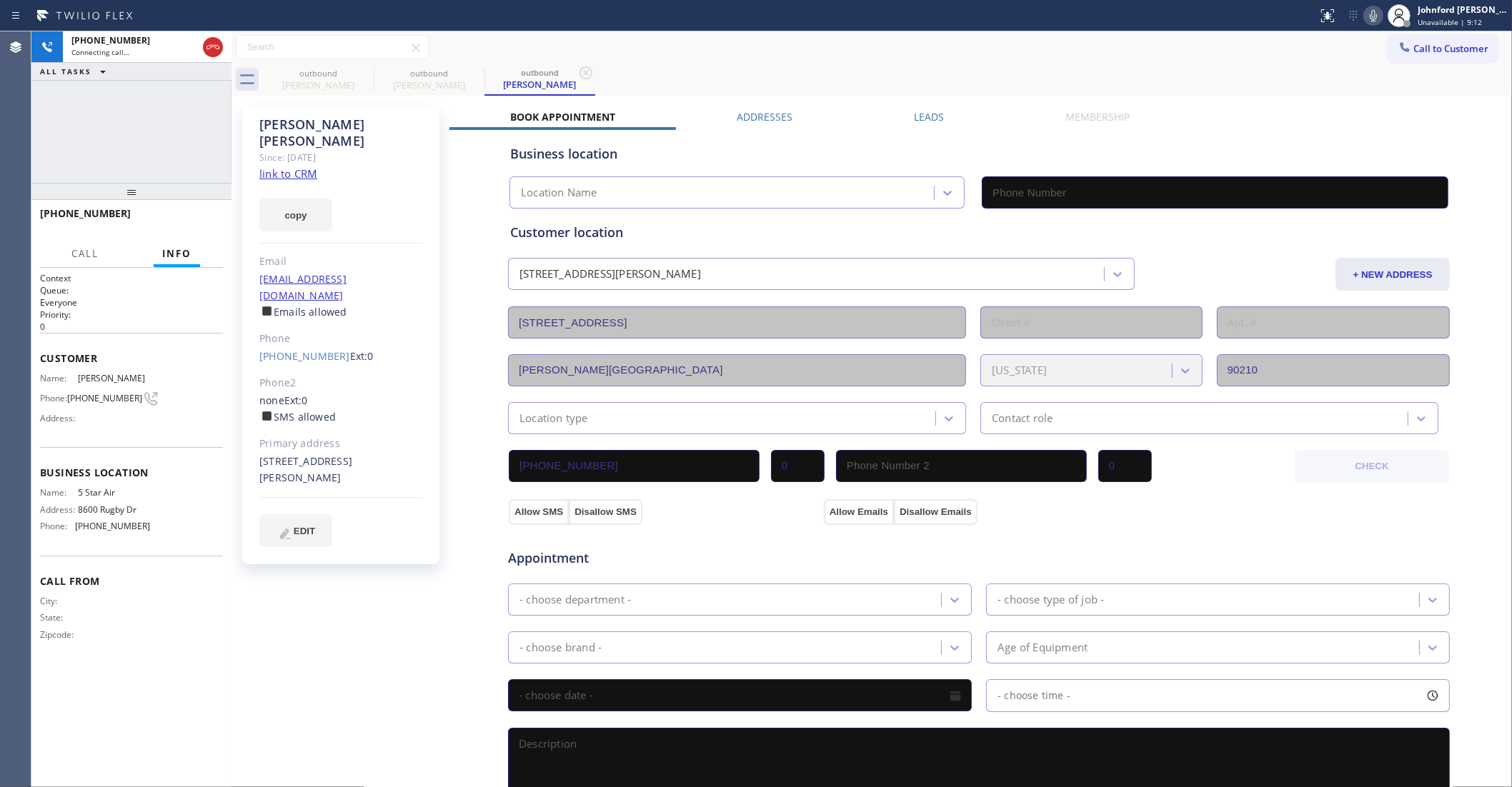
type input "(800) 686-5038"
click at [1366, 15] on icon at bounding box center [1373, 15] width 17 height 17
click at [180, 215] on span "HANG UP" at bounding box center [189, 220] width 44 height 10
click at [290, 331] on div "Phone" at bounding box center [342, 338] width 164 height 16
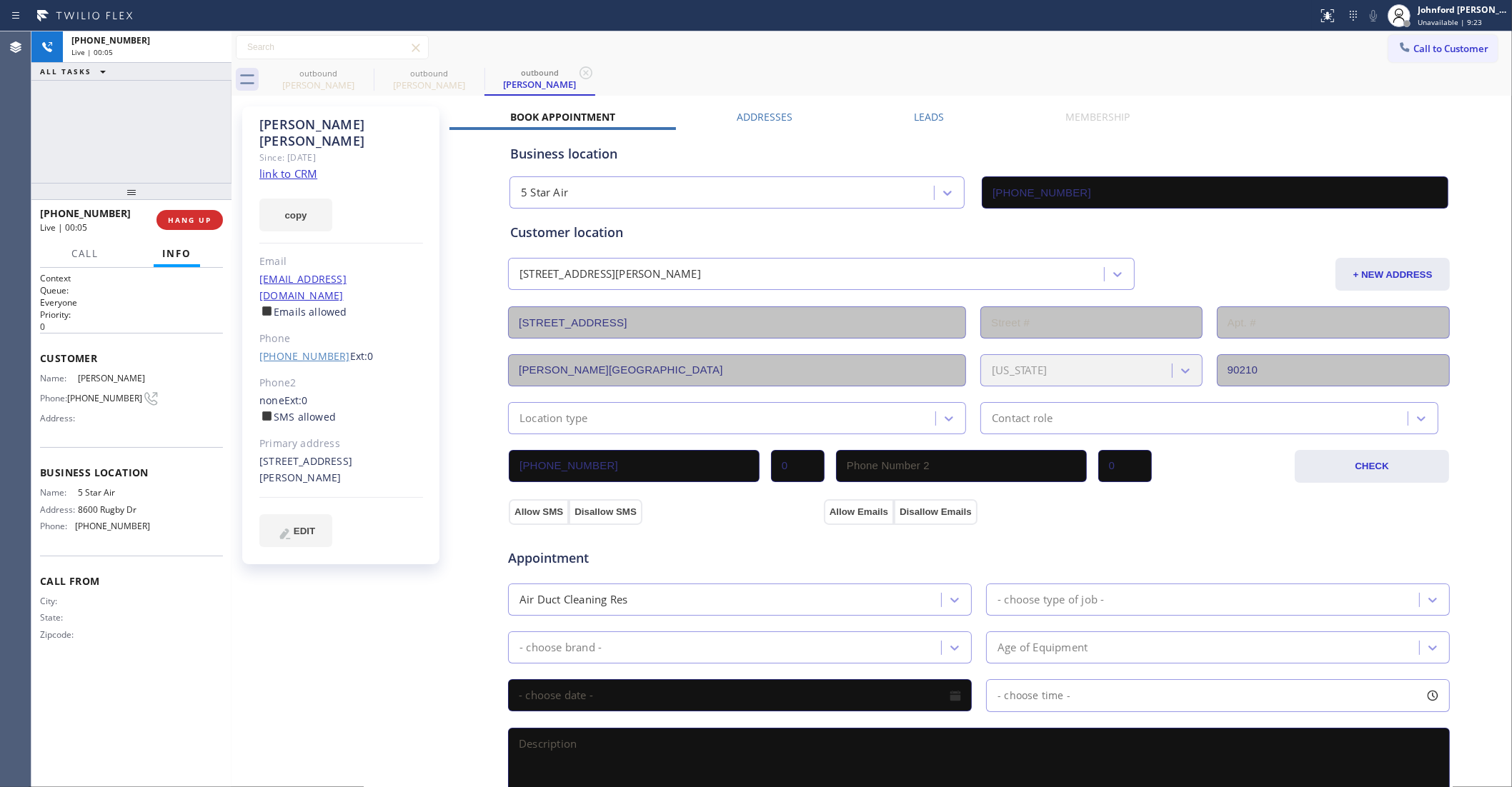
click at [291, 349] on link "(785) 640-2191" at bounding box center [305, 356] width 90 height 14
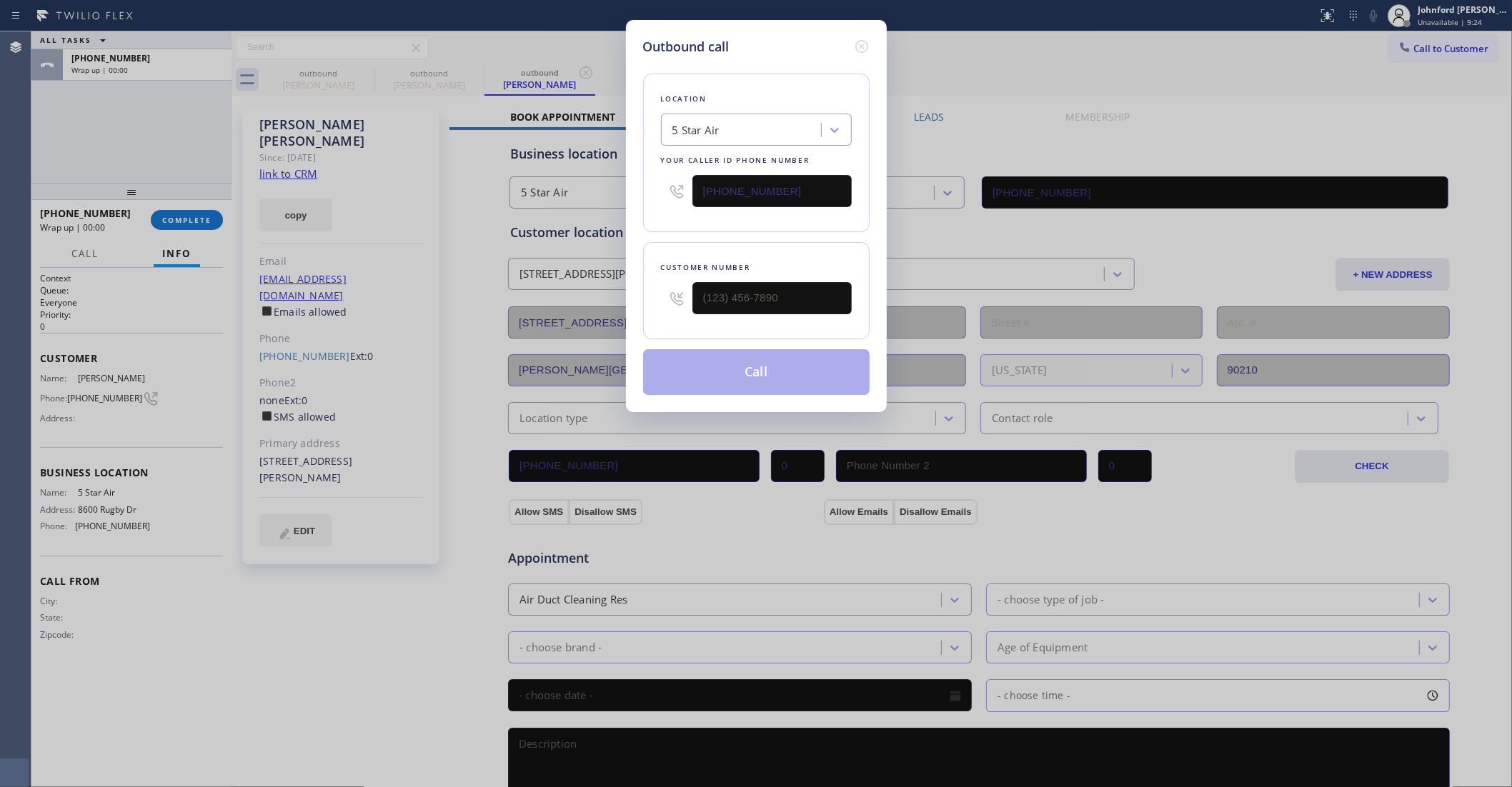
type input "(785) 640-2191"
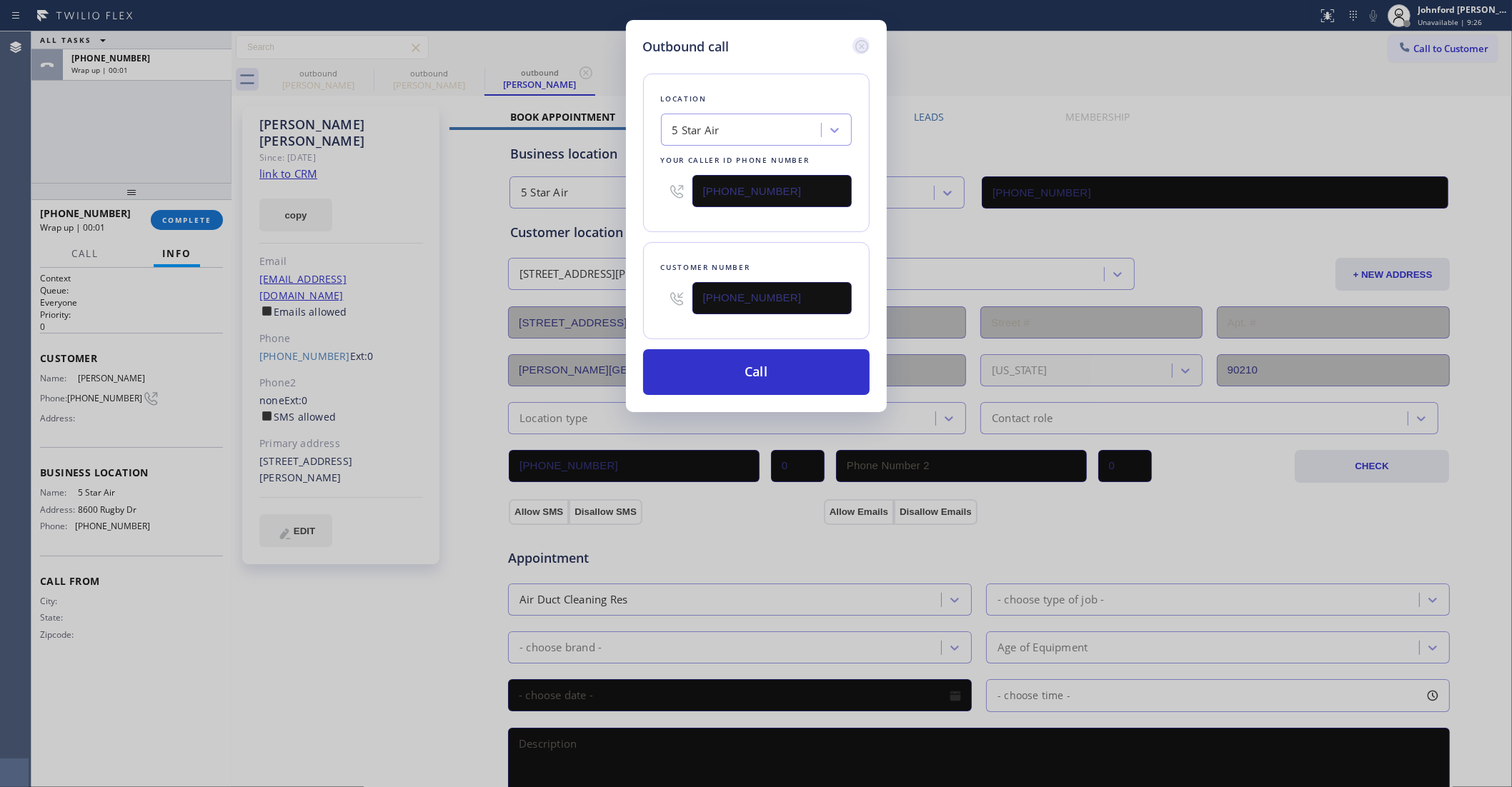
click at [869, 39] on icon at bounding box center [862, 46] width 17 height 17
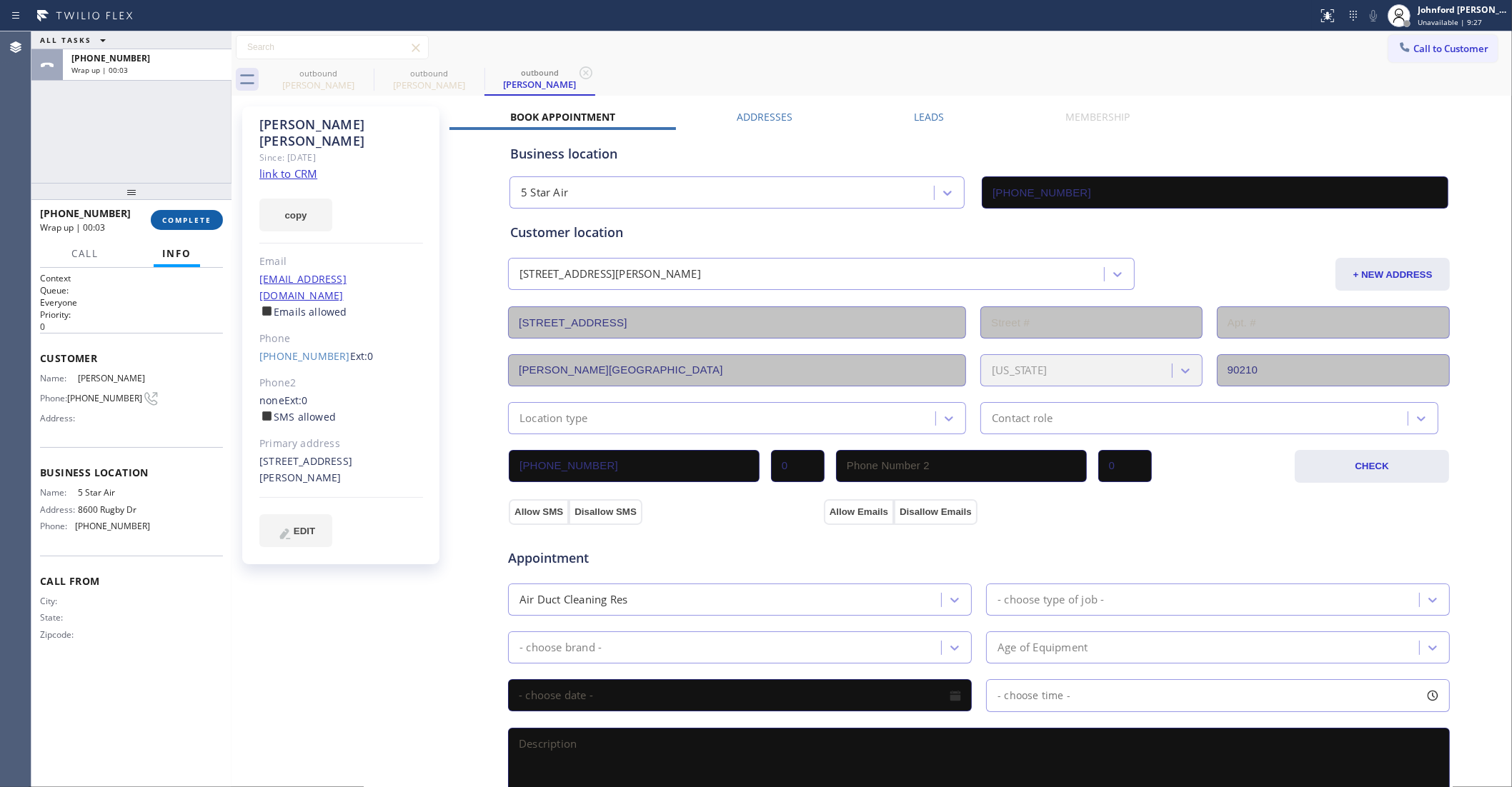
click at [202, 215] on span "COMPLETE" at bounding box center [187, 220] width 49 height 10
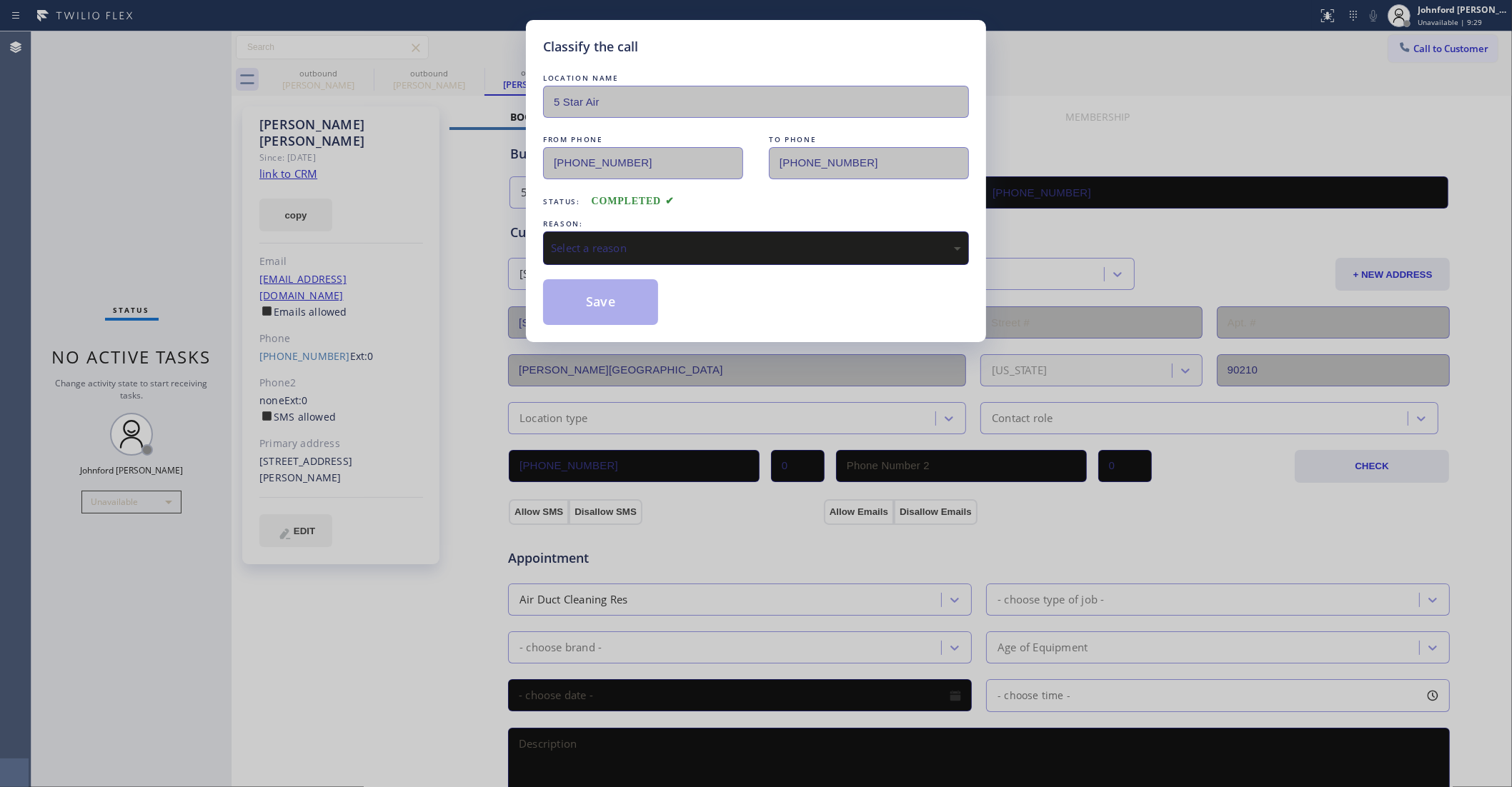
click at [663, 255] on div "Select a reason" at bounding box center [756, 248] width 426 height 34
click at [633, 304] on button "Save" at bounding box center [601, 302] width 115 height 46
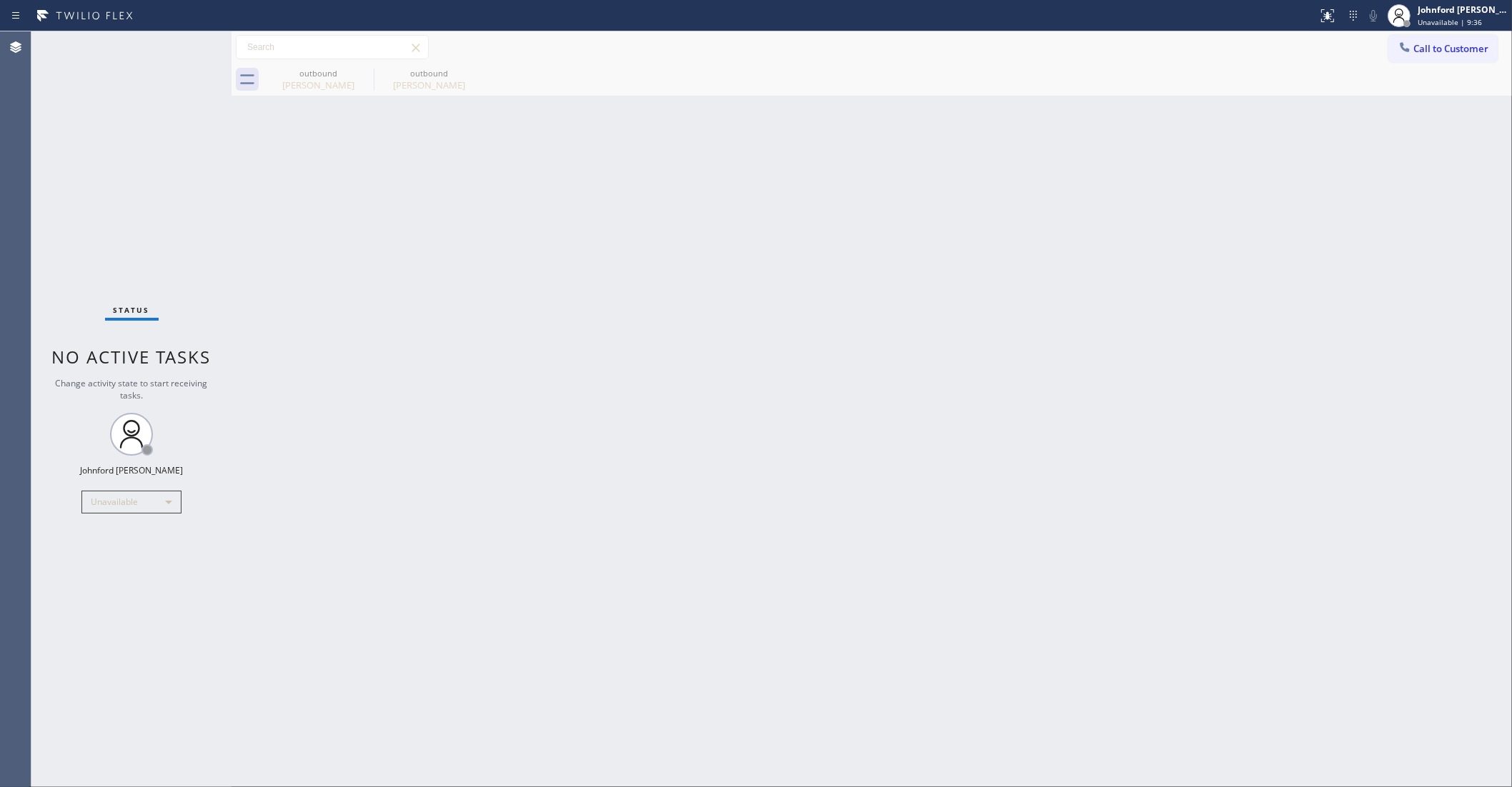
click at [1433, 65] on div "outbound Patrick Mathews outbound Jessica LaCount" at bounding box center [887, 80] width 1249 height 32
click at [1436, 48] on span "Call to Customer" at bounding box center [1451, 48] width 75 height 13
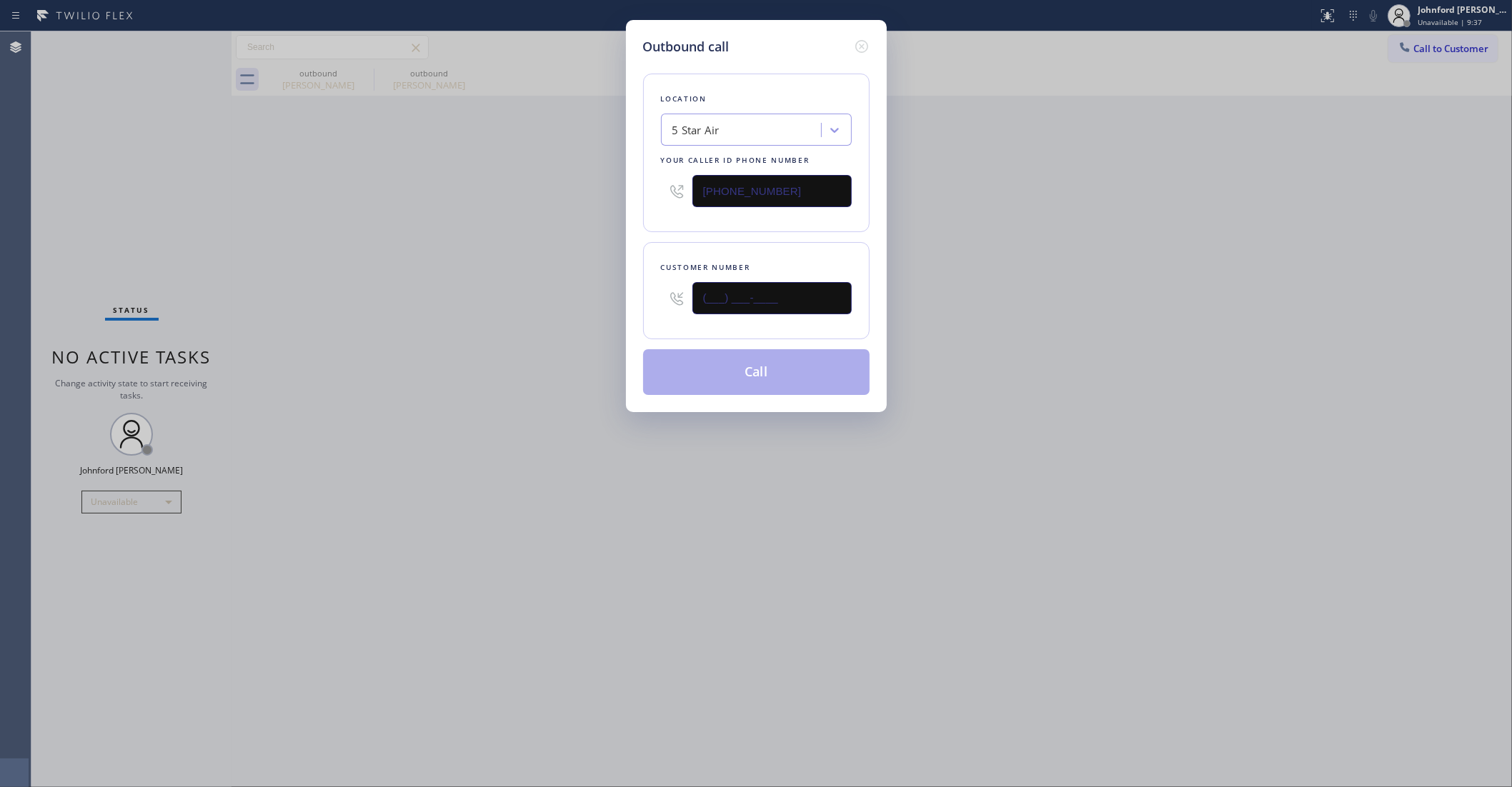
drag, startPoint x: 667, startPoint y: 319, endPoint x: 567, endPoint y: 318, distance: 100.0
click at [567, 318] on div "Outbound call Location 5 Star Air Your caller id phone number (800) 686-5038 Cu…" at bounding box center [756, 394] width 1512 height 787
paste input "818) 821-5933"
type input "(818) 821-5933"
click at [487, 315] on div "Outbound call Location 5 Star Air Your caller id phone number (800) 686-5038 Cu…" at bounding box center [756, 394] width 1512 height 787
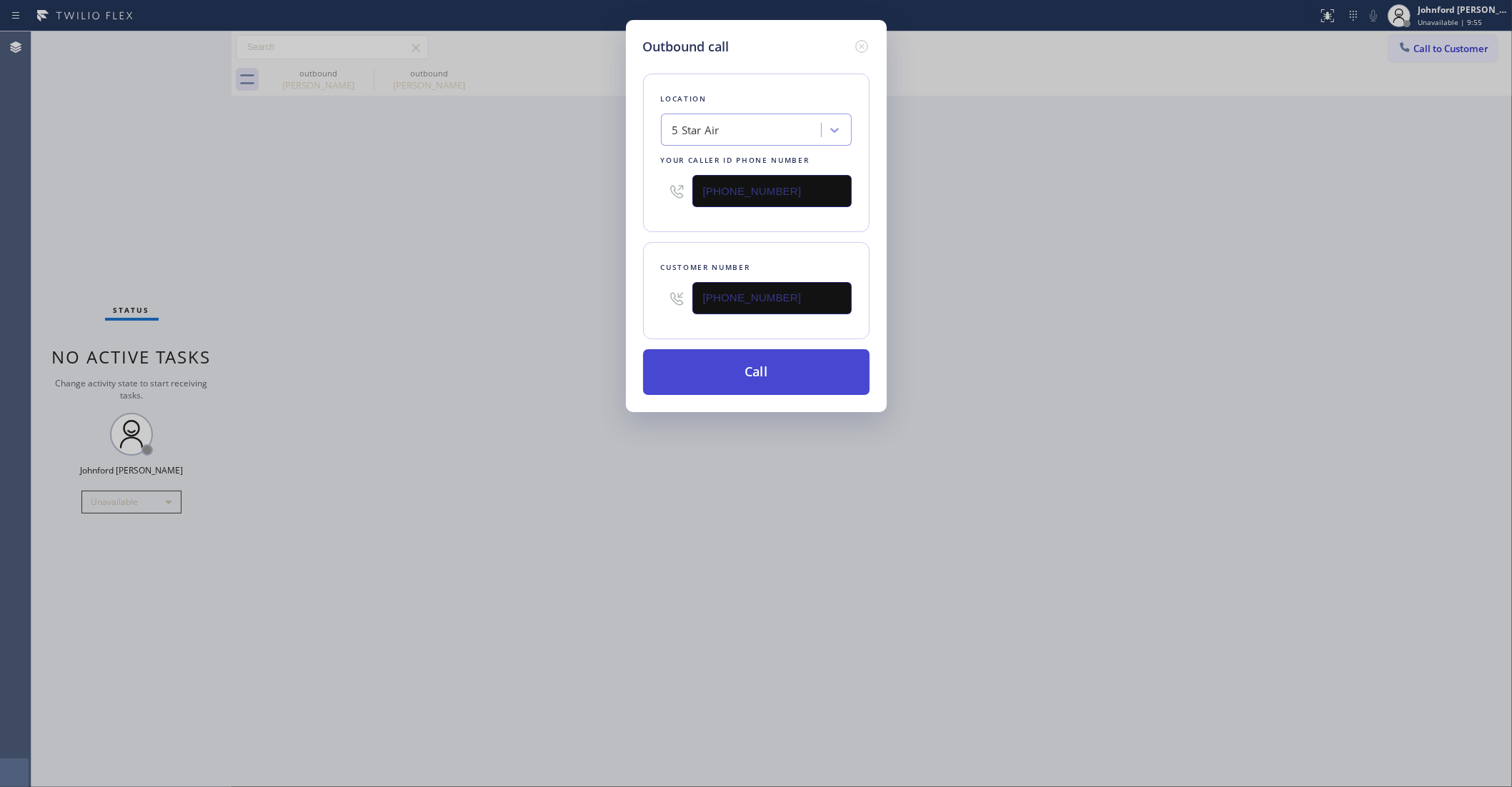
click at [826, 371] on button "Call" at bounding box center [757, 372] width 227 height 46
click at [1051, 297] on div "Outbound call Location 5 Star Air Your caller id phone number (800) 686-5038 Cu…" at bounding box center [756, 394] width 1512 height 787
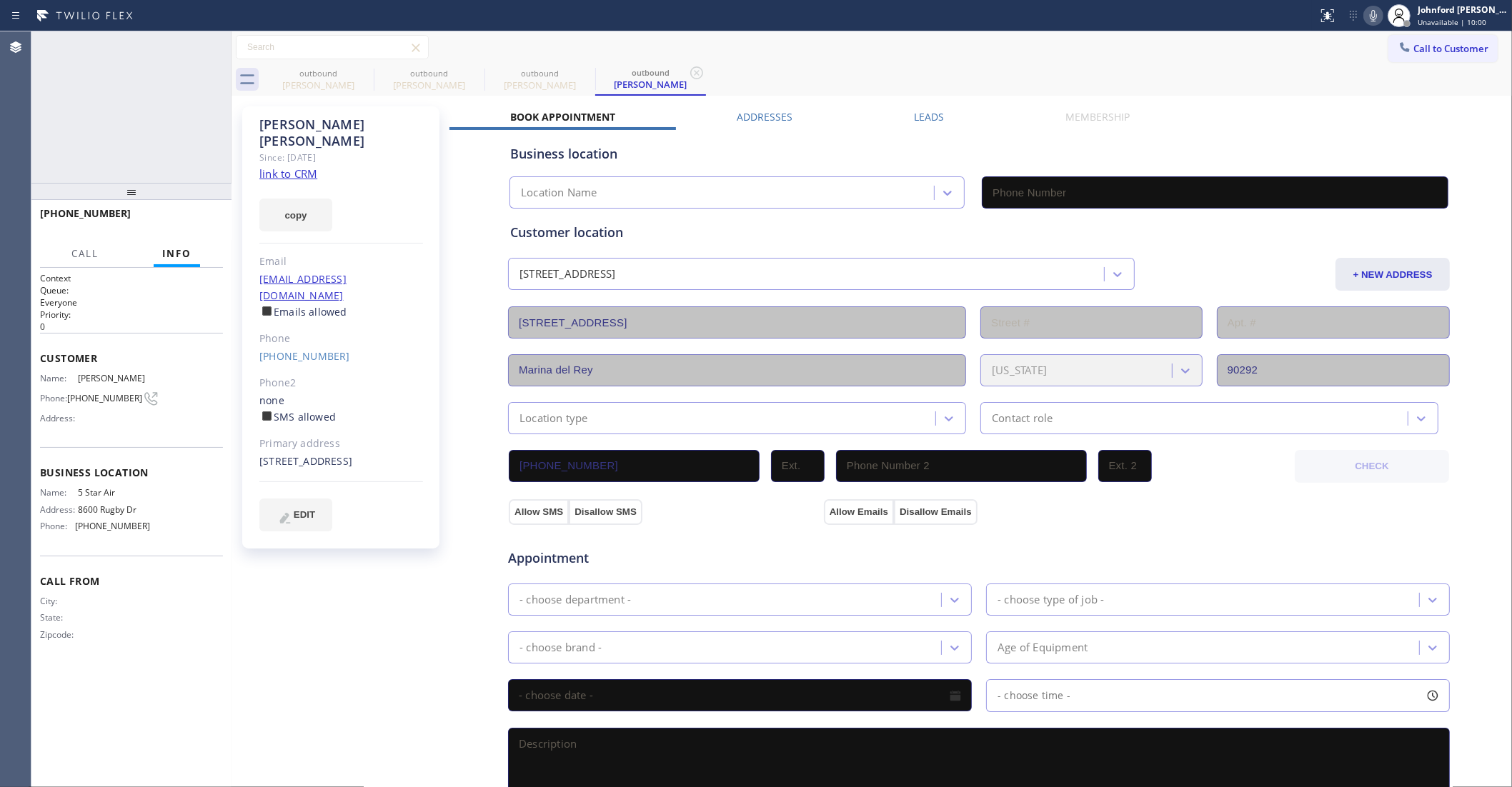
type input "(800) 686-5038"
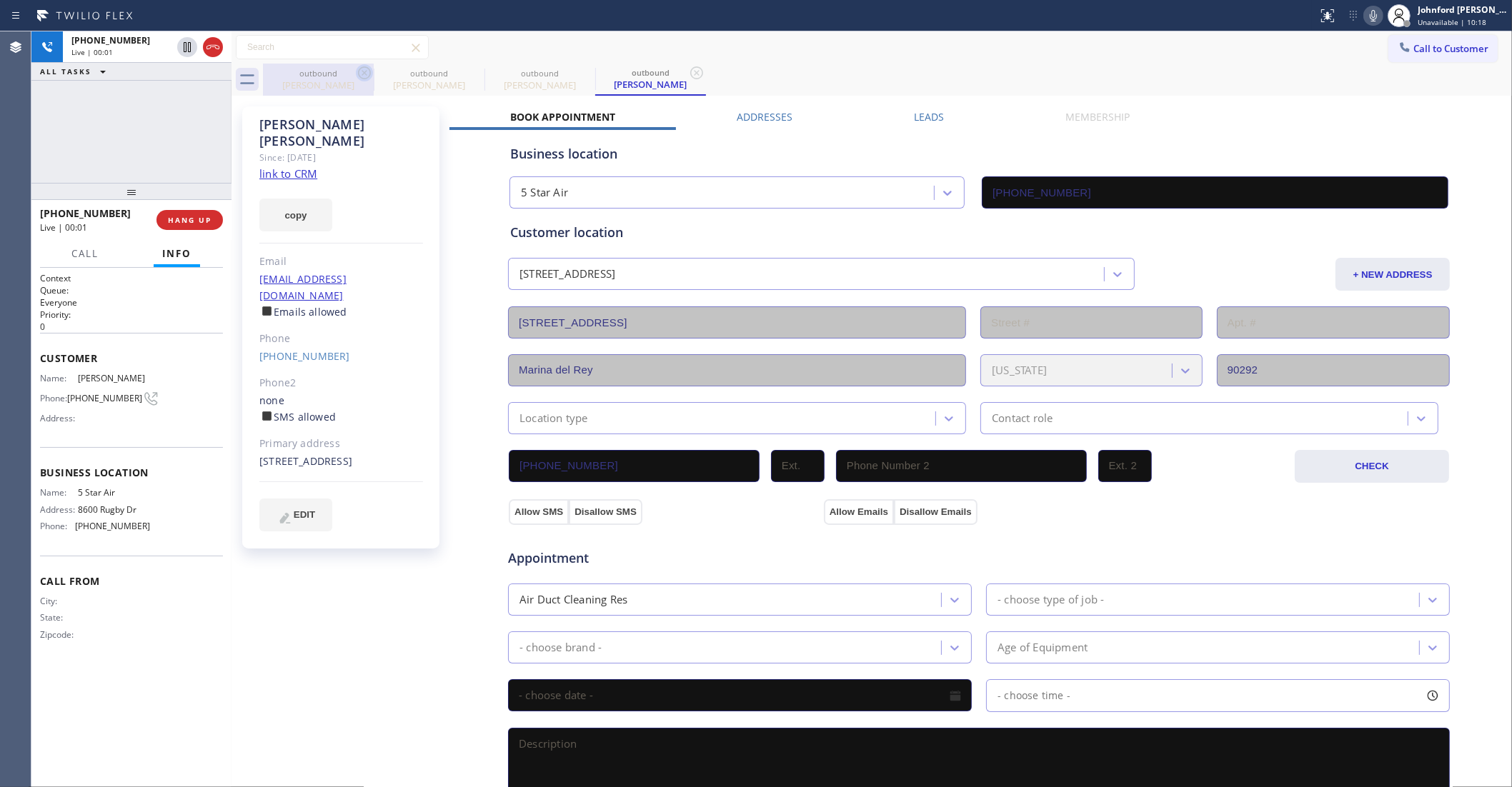
click at [349, 68] on div "outbound" at bounding box center [318, 73] width 108 height 11
click at [362, 70] on icon at bounding box center [365, 73] width 17 height 17
click at [0, 0] on icon at bounding box center [0, 0] width 0 height 0
type input "(800) 686-5038"
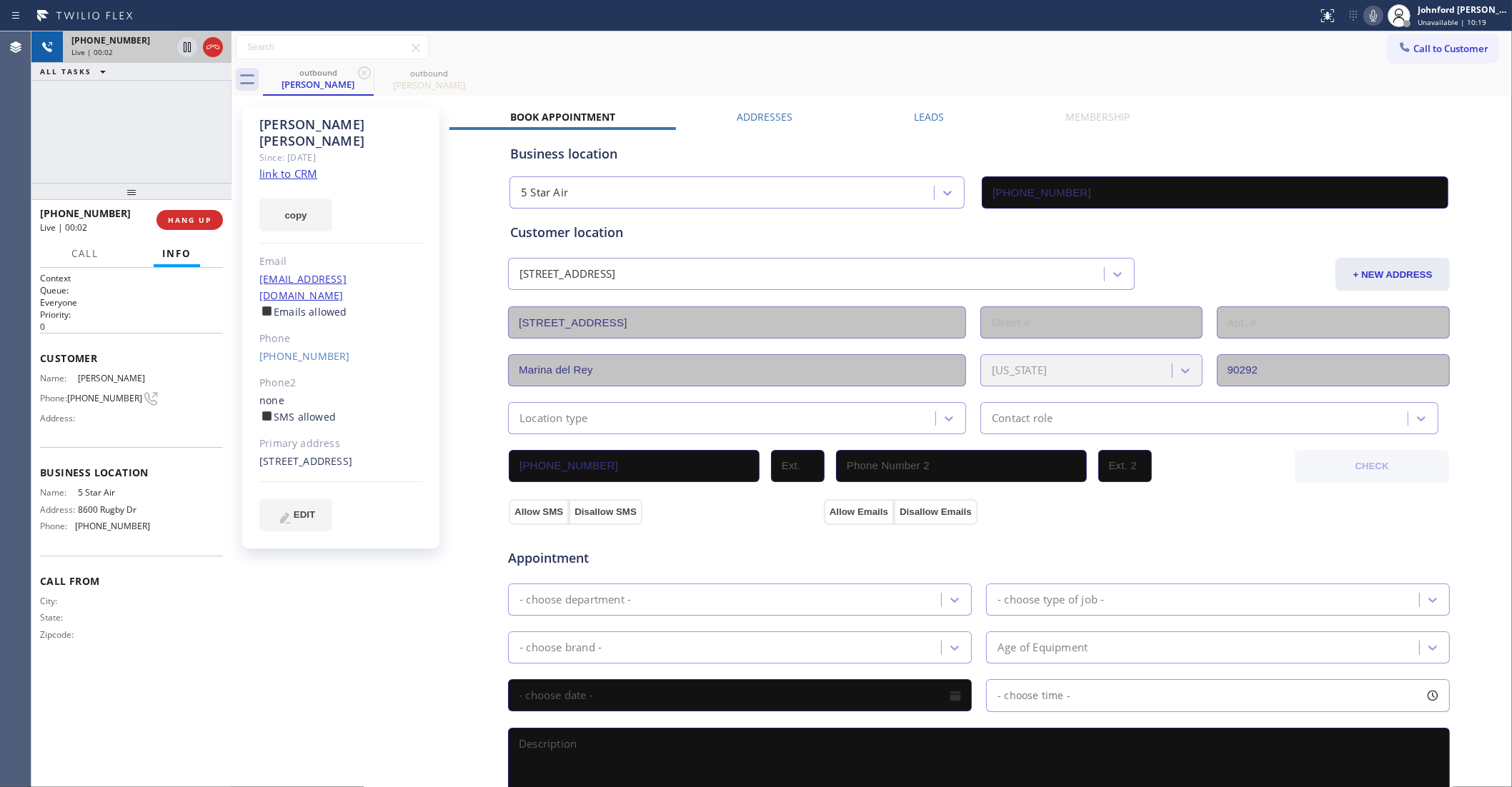
click at [208, 57] on div at bounding box center [200, 47] width 51 height 31
click at [208, 43] on icon at bounding box center [213, 47] width 17 height 17
click at [197, 216] on span "COMPLETE" at bounding box center [187, 220] width 49 height 10
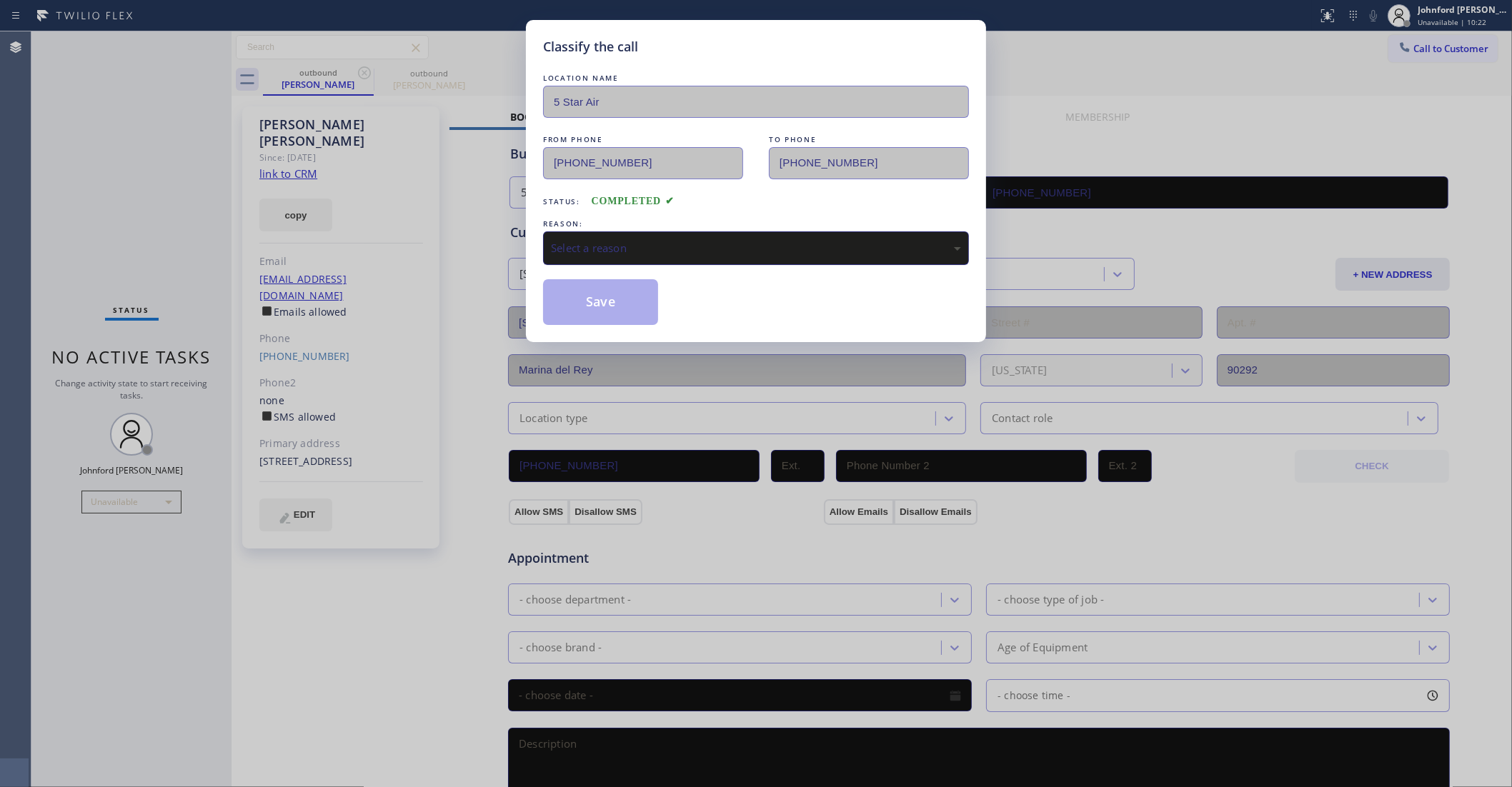
click at [638, 219] on div "REASON:" at bounding box center [756, 224] width 426 height 15
click at [670, 231] on div "Select a reason" at bounding box center [756, 248] width 426 height 34
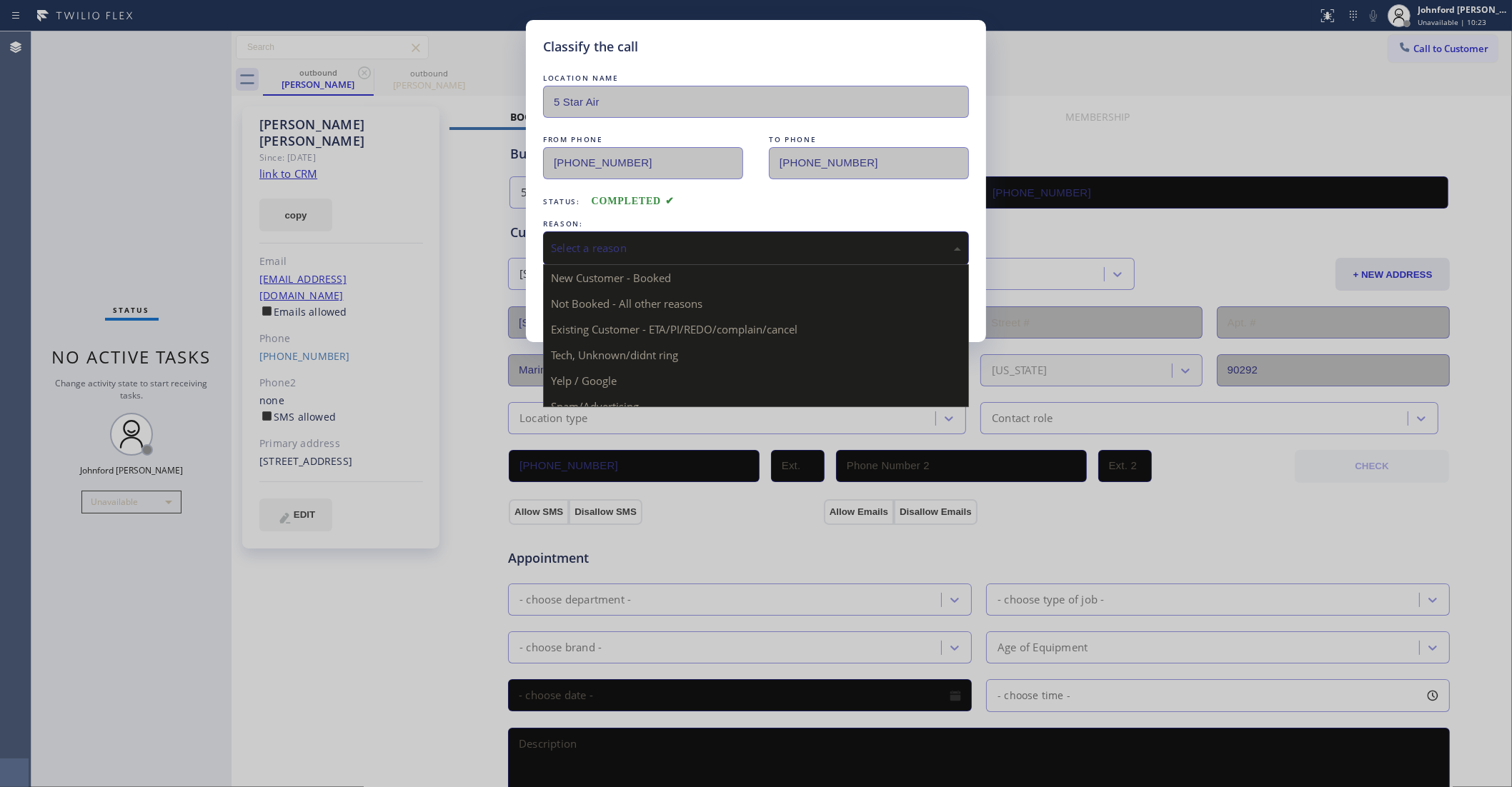
drag, startPoint x: 657, startPoint y: 334, endPoint x: 603, endPoint y: 296, distance: 66.0
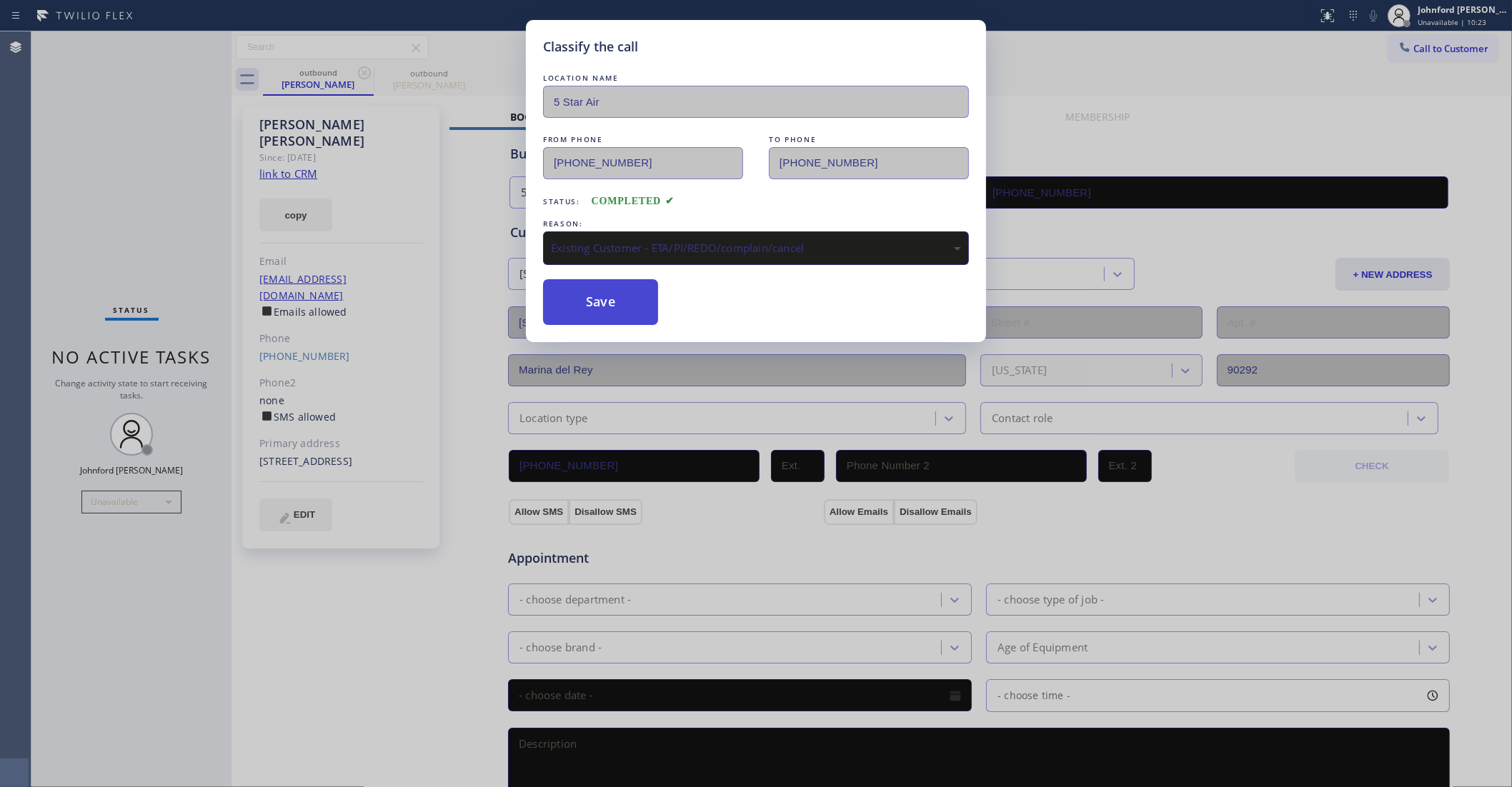
click at [603, 296] on button "Save" at bounding box center [601, 302] width 115 height 46
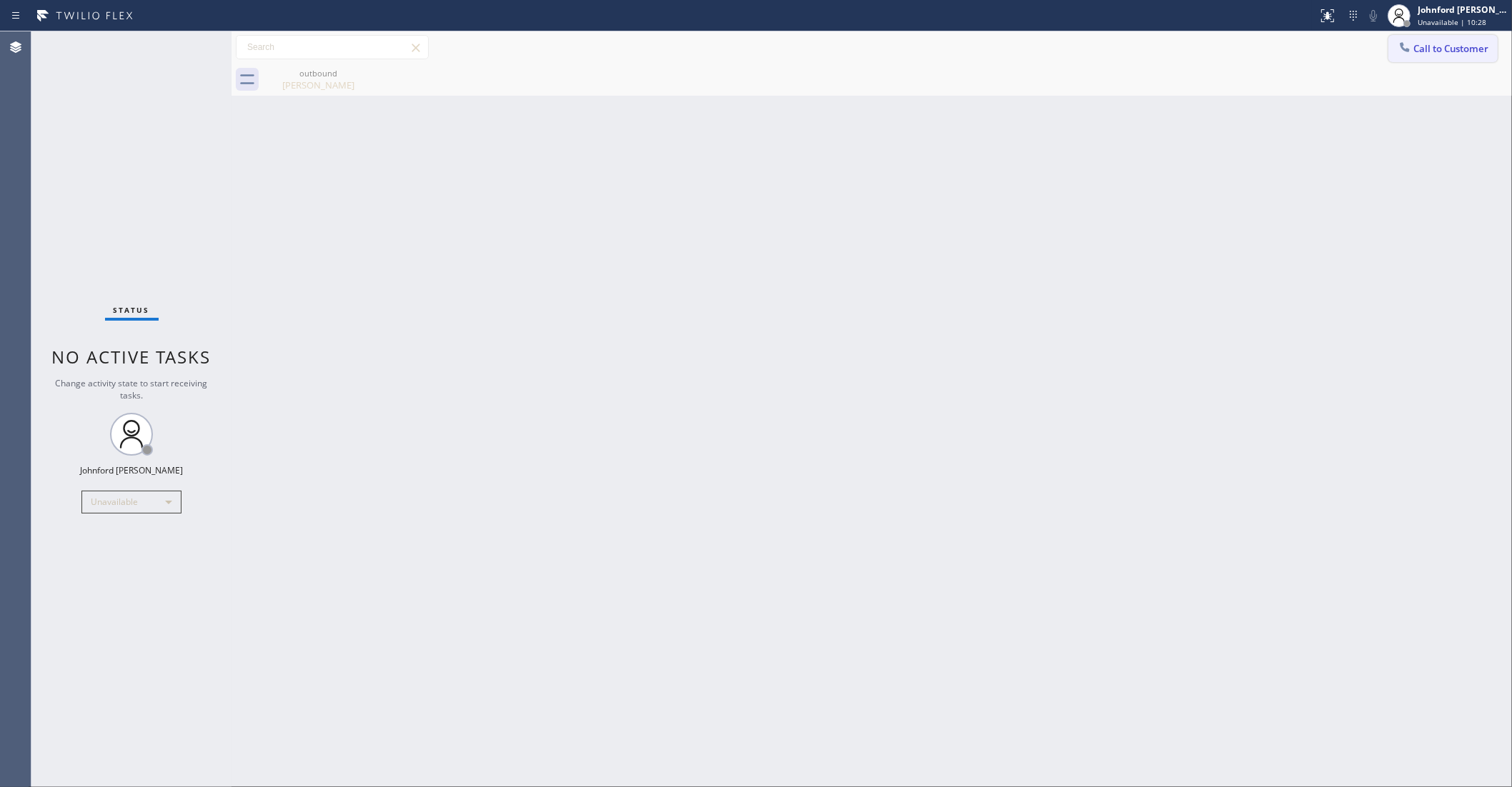
click at [1417, 44] on span "Call to Customer" at bounding box center [1451, 48] width 75 height 13
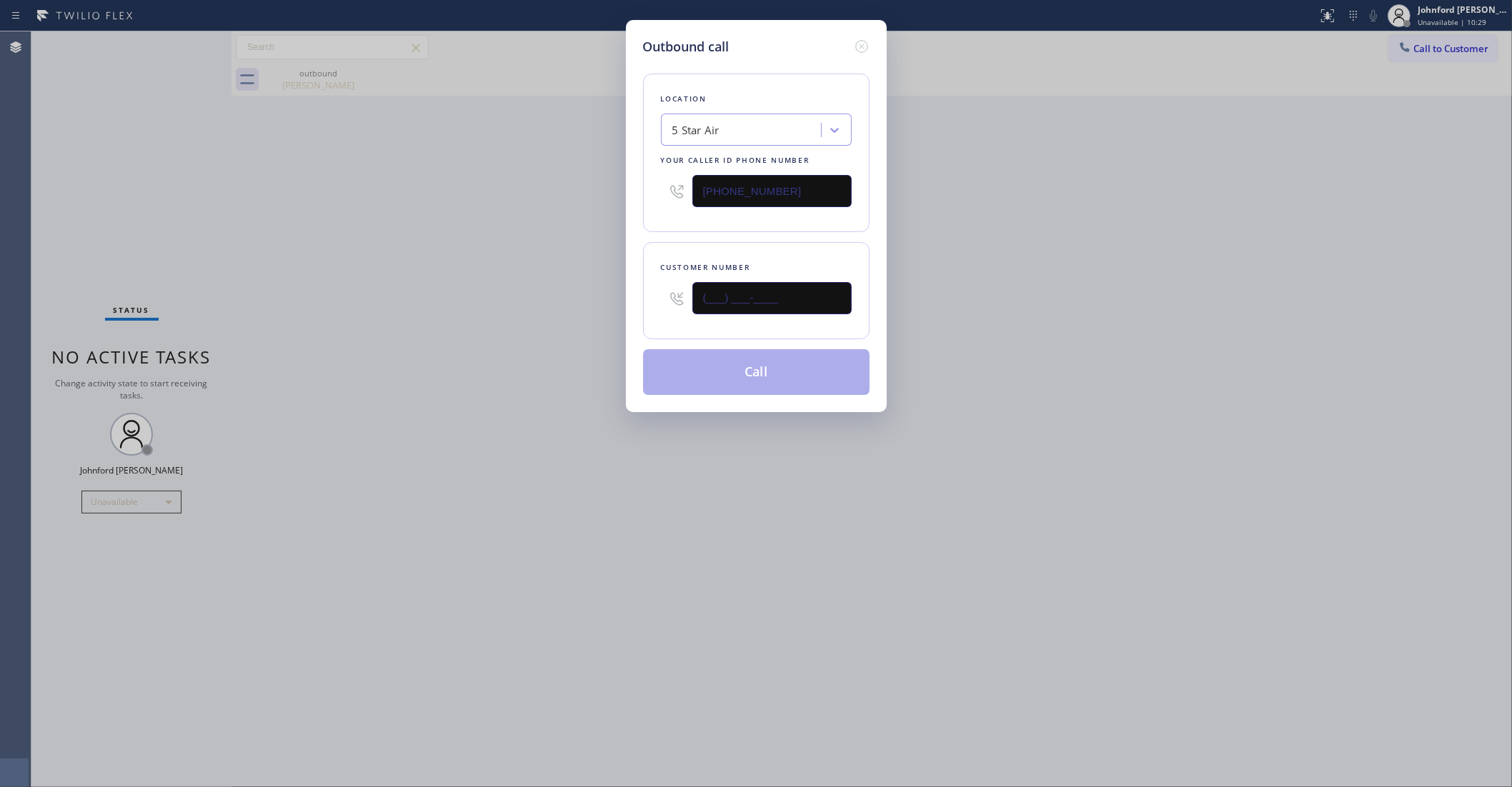
drag, startPoint x: 713, startPoint y: 293, endPoint x: 608, endPoint y: 293, distance: 105.0
click at [626, 293] on div "Outbound call Location 5 Star Air Your caller id phone number (800) 686-5038 Cu…" at bounding box center [756, 216] width 261 height 392
paste input "310) 386-3719"
type input "(310) 386-3719"
click at [536, 295] on div "Outbound call Location 5 Star Air Your caller id phone number (800) 686-5038 Cu…" at bounding box center [756, 394] width 1512 height 787
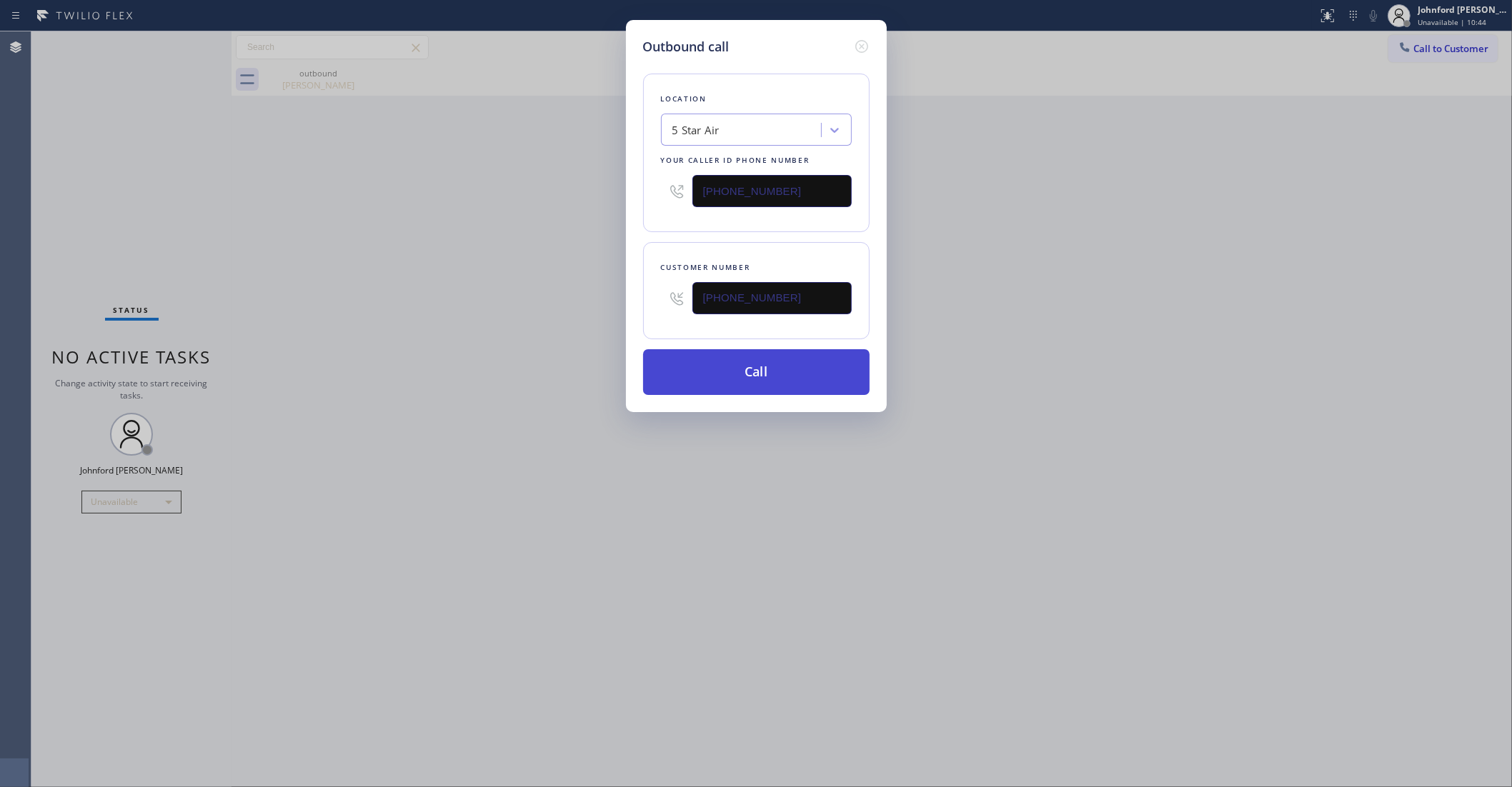
click at [790, 359] on button "Call" at bounding box center [757, 372] width 227 height 46
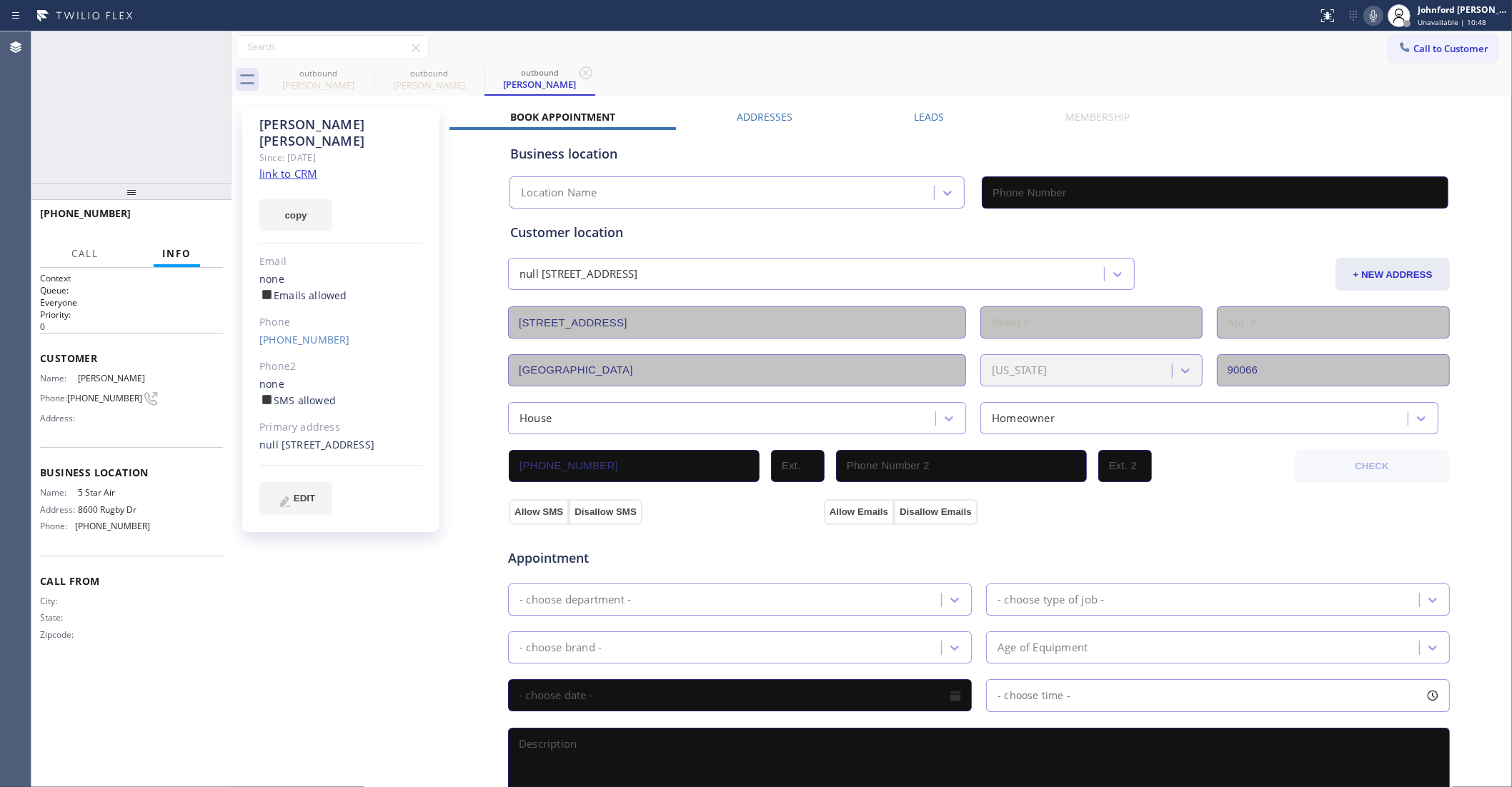
type input "(800) 686-5038"
click at [231, 214] on div at bounding box center [231, 409] width 0 height 756
click at [211, 222] on button "HANG UP" at bounding box center [189, 220] width 67 height 20
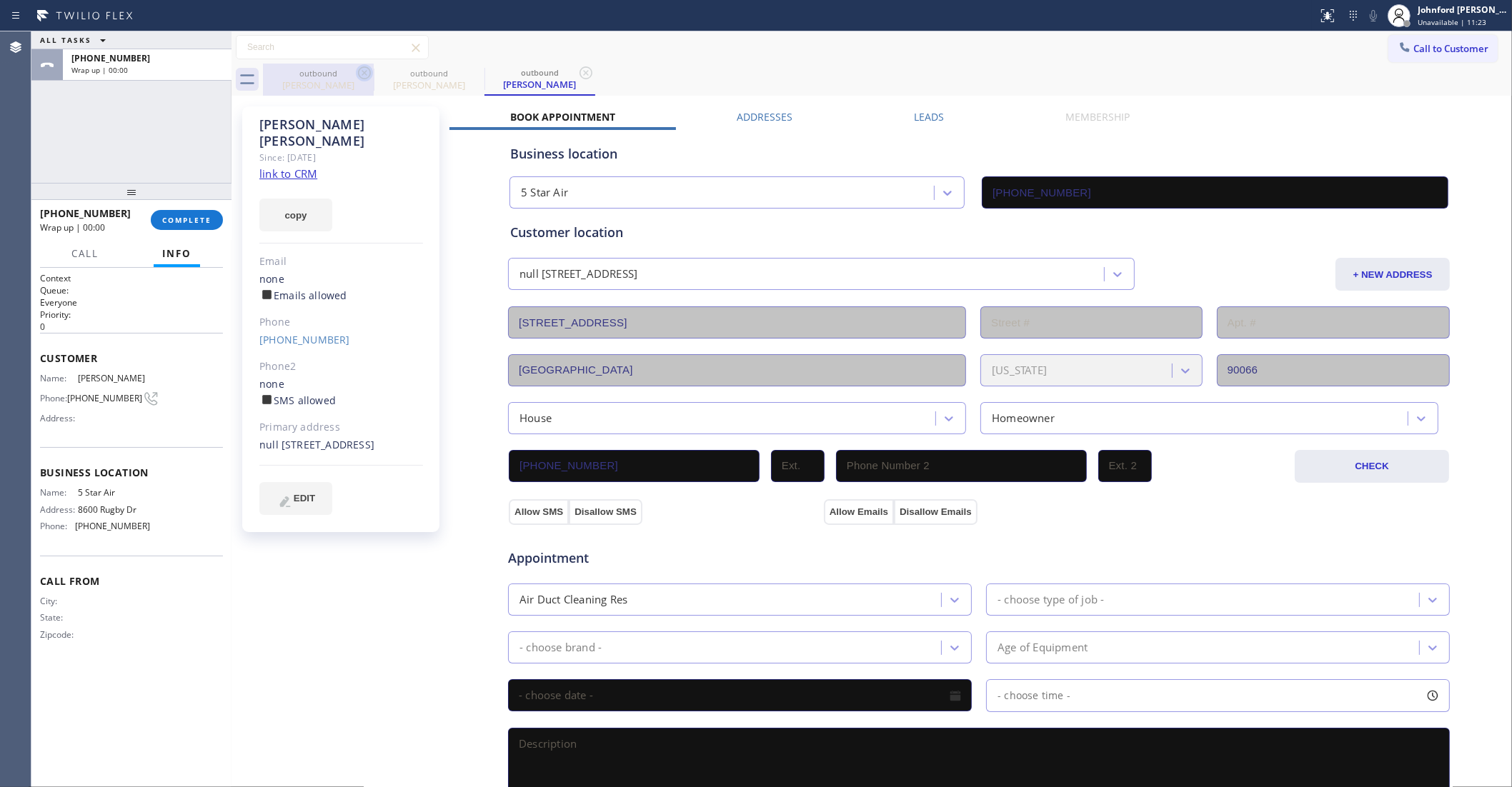
click at [363, 66] on icon at bounding box center [365, 73] width 17 height 17
click at [361, 67] on icon at bounding box center [365, 73] width 17 height 17
click at [466, 67] on icon at bounding box center [475, 73] width 17 height 17
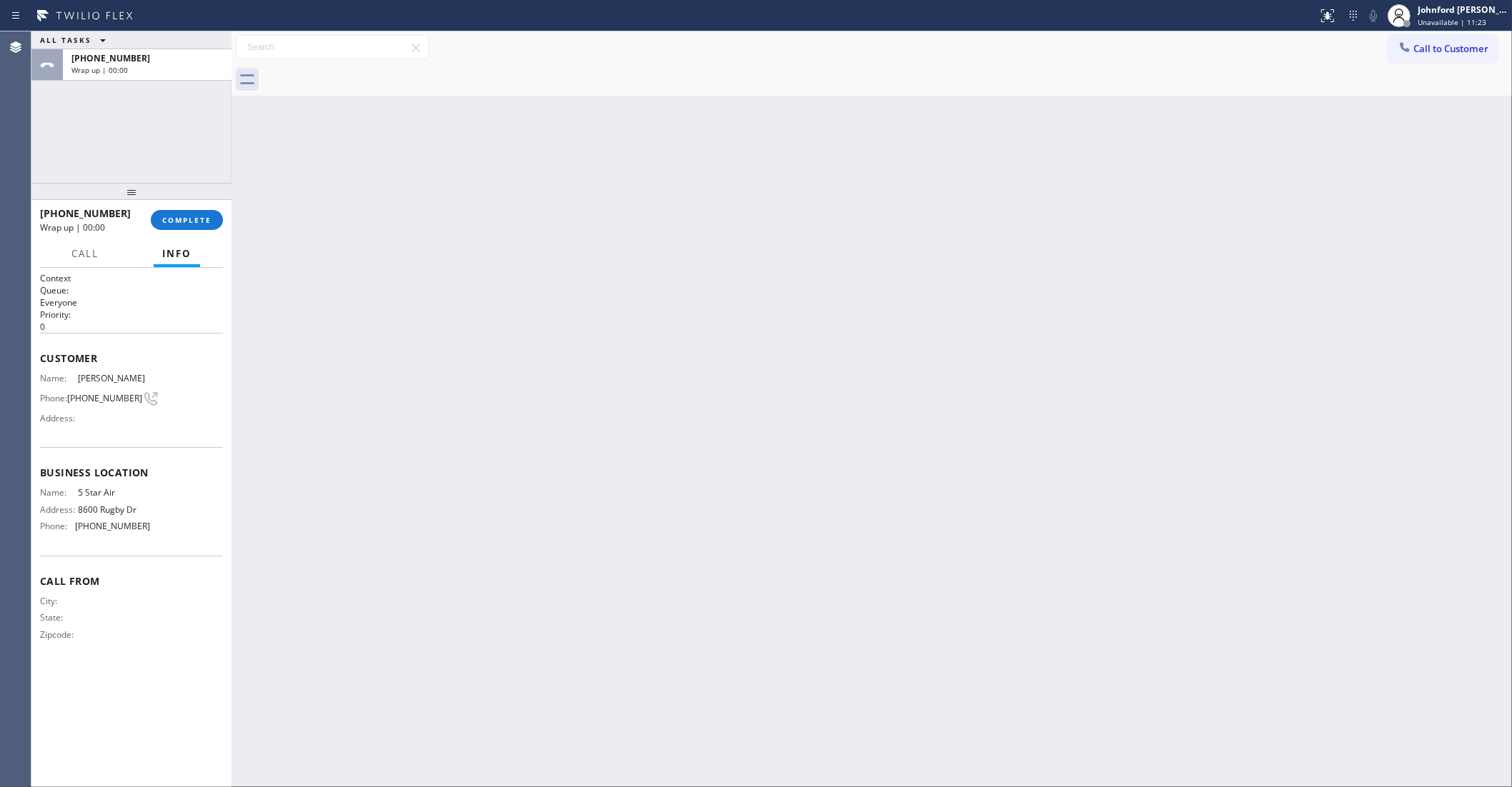
click at [361, 67] on div at bounding box center [887, 80] width 1249 height 32
click at [178, 229] on button "COMPLETE" at bounding box center [187, 220] width 72 height 20
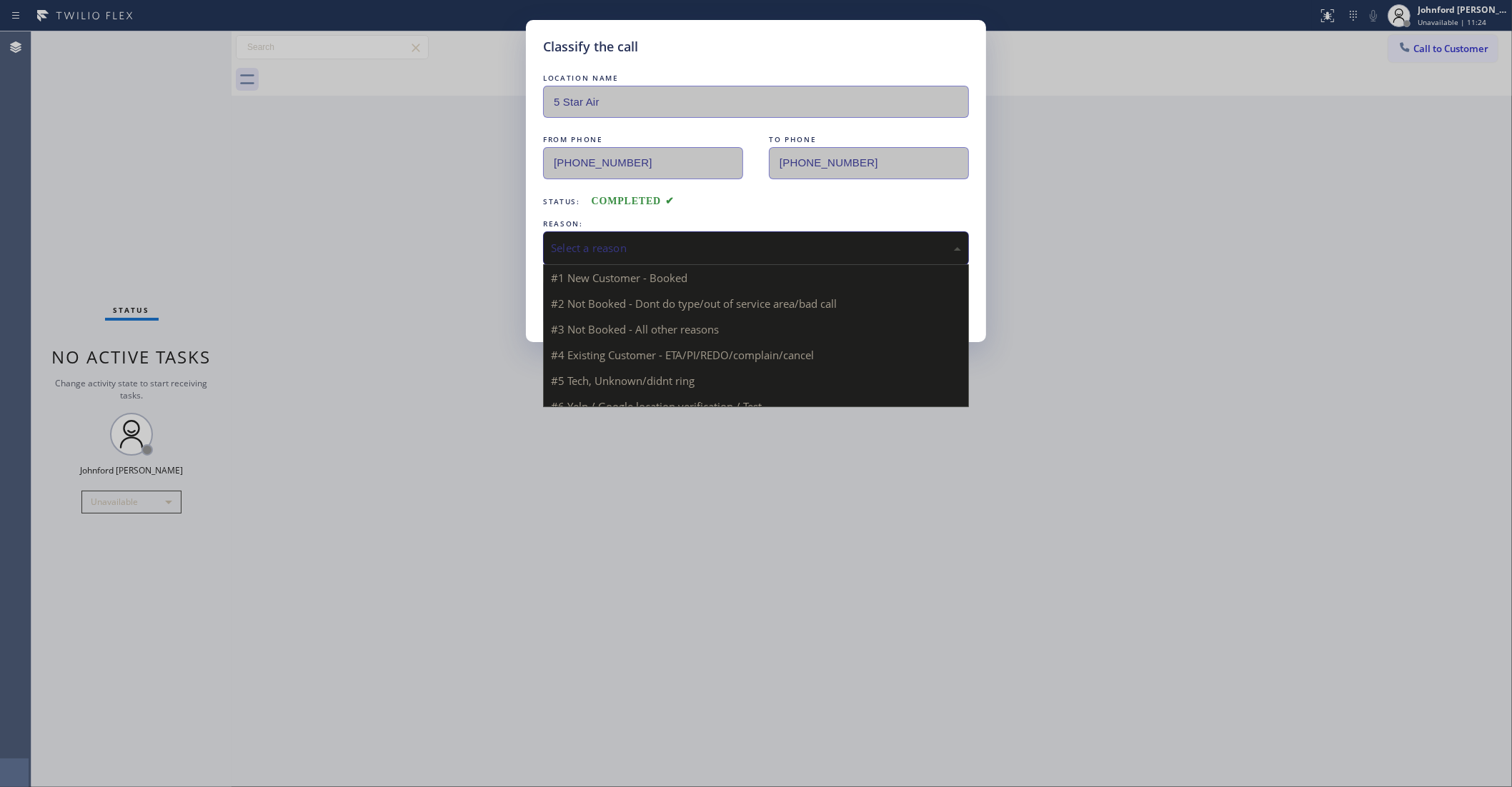
drag, startPoint x: 654, startPoint y: 249, endPoint x: 679, endPoint y: 247, distance: 25.1
click at [679, 247] on div "Select a reason" at bounding box center [756, 247] width 411 height 16
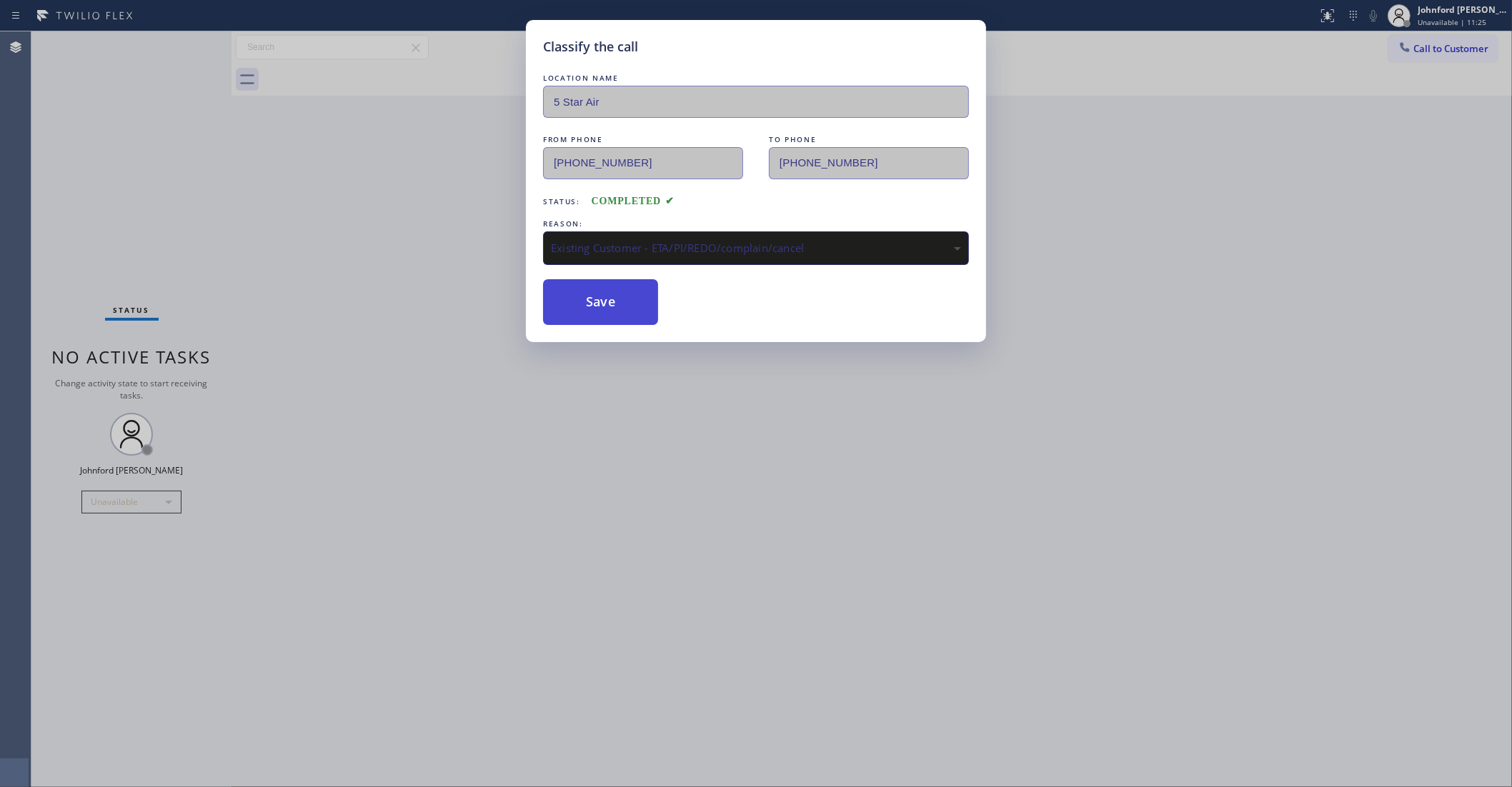
click at [611, 305] on button "Save" at bounding box center [601, 302] width 115 height 46
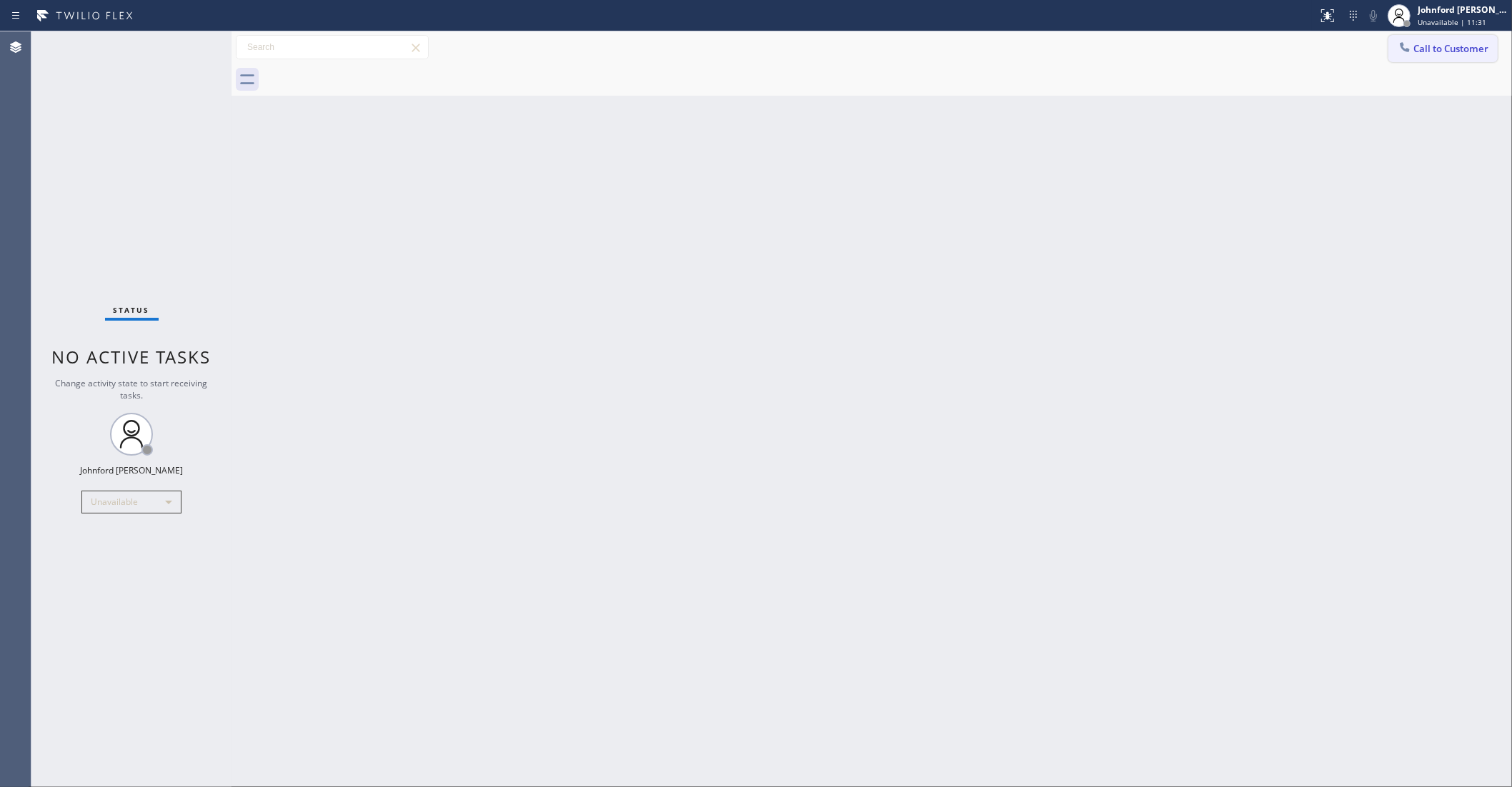
drag, startPoint x: 1419, startPoint y: 39, endPoint x: 1431, endPoint y: 66, distance: 29.5
click at [1421, 39] on button "Call to Customer" at bounding box center [1443, 48] width 110 height 27
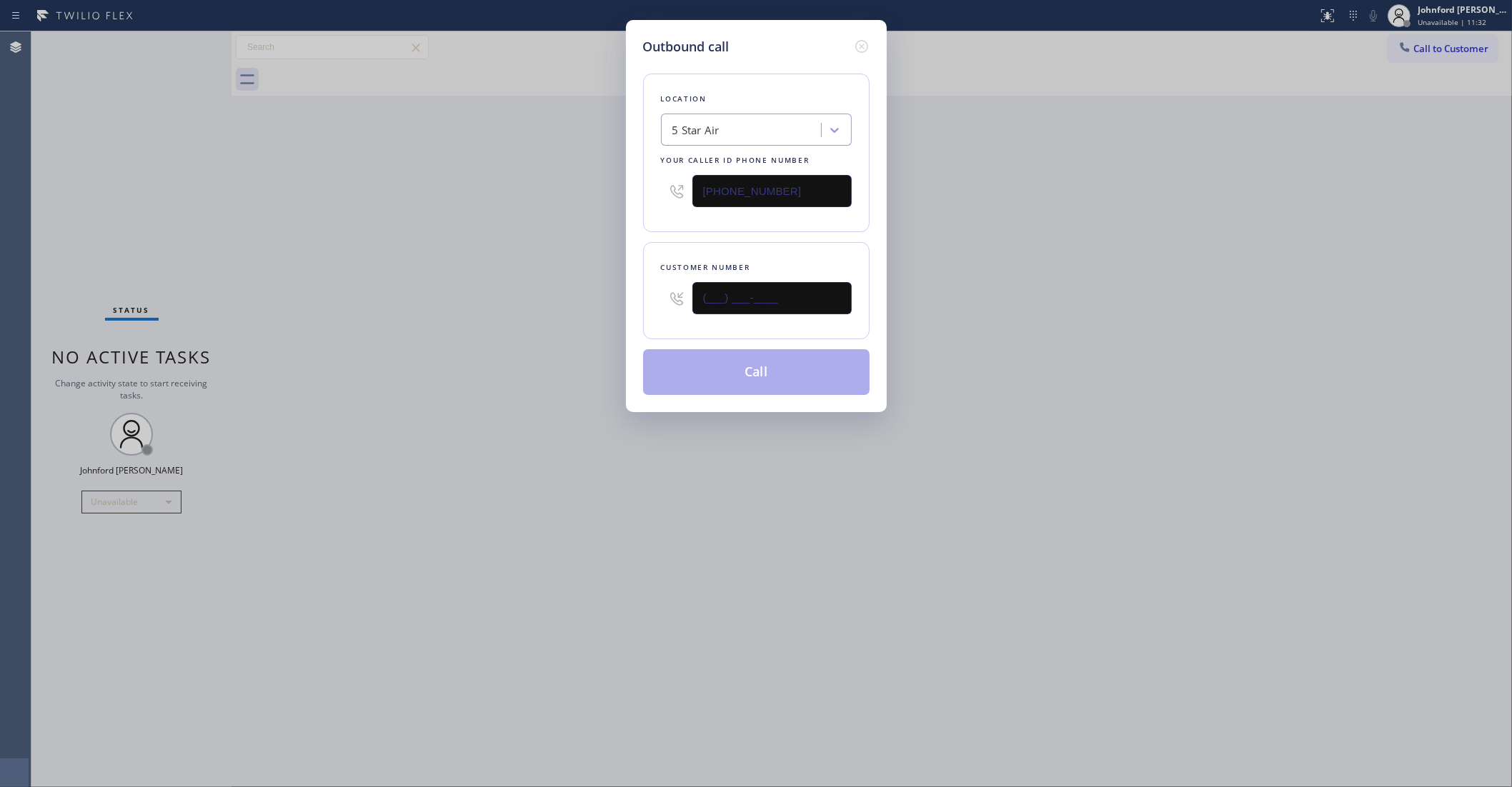
drag, startPoint x: 762, startPoint y: 295, endPoint x: 548, endPoint y: 305, distance: 214.2
click at [554, 305] on div "Outbound call Location 5 Star Air Your caller id phone number (800) 686-5038 Cu…" at bounding box center [756, 394] width 1512 height 787
paste input "310) 890-0107"
type input "(310) 890-0107"
drag, startPoint x: 466, startPoint y: 311, endPoint x: 526, endPoint y: 322, distance: 61.0
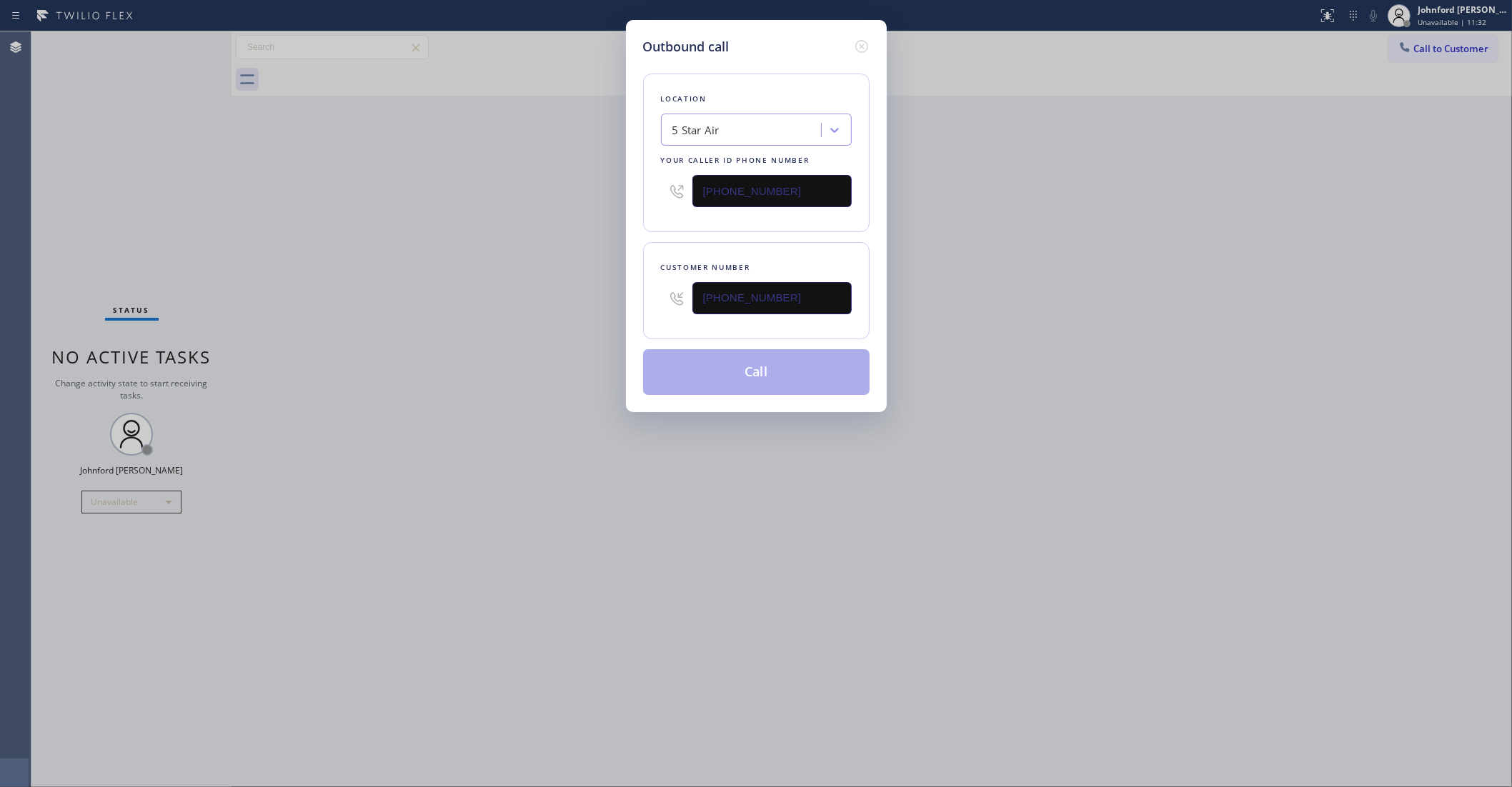
click at [464, 311] on div "Outbound call Location 5 Star Air Your caller id phone number (800) 686-5038 Cu…" at bounding box center [756, 394] width 1512 height 787
click at [758, 370] on button "Call" at bounding box center [757, 372] width 227 height 46
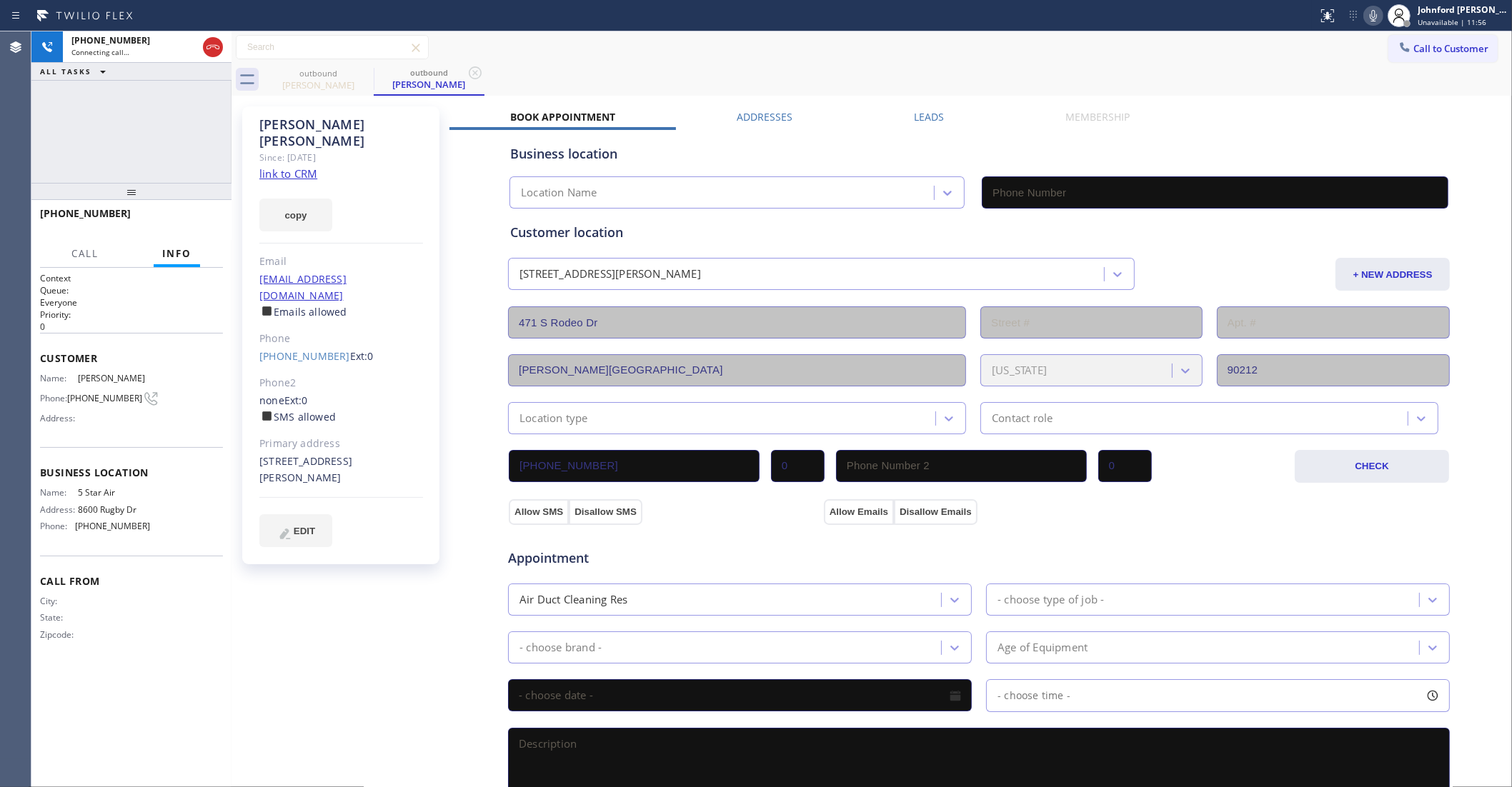
type input "(800) 686-5038"
click at [1386, 18] on div at bounding box center [1399, 15] width 31 height 31
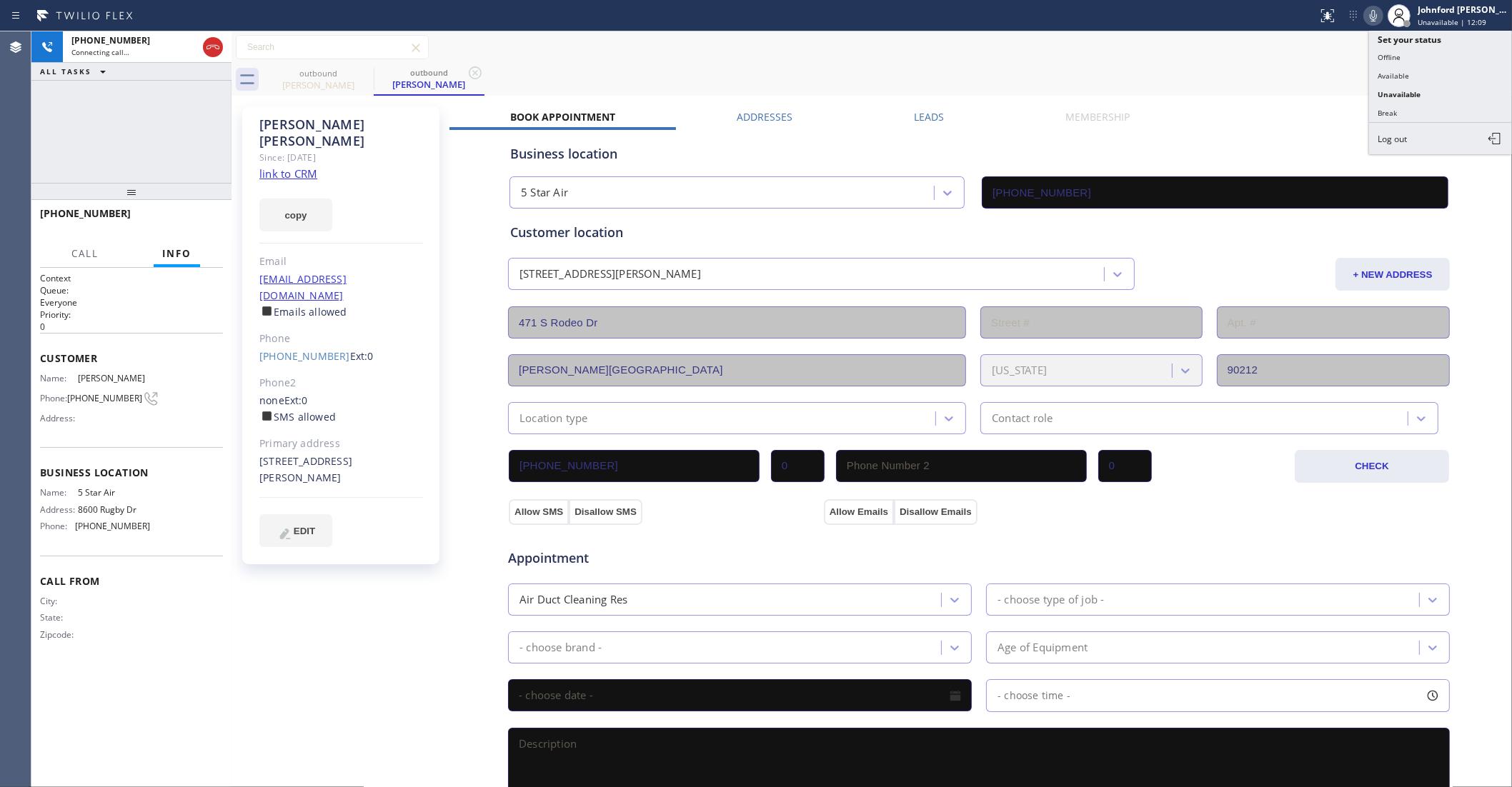
click at [1376, 16] on icon at bounding box center [1373, 15] width 17 height 17
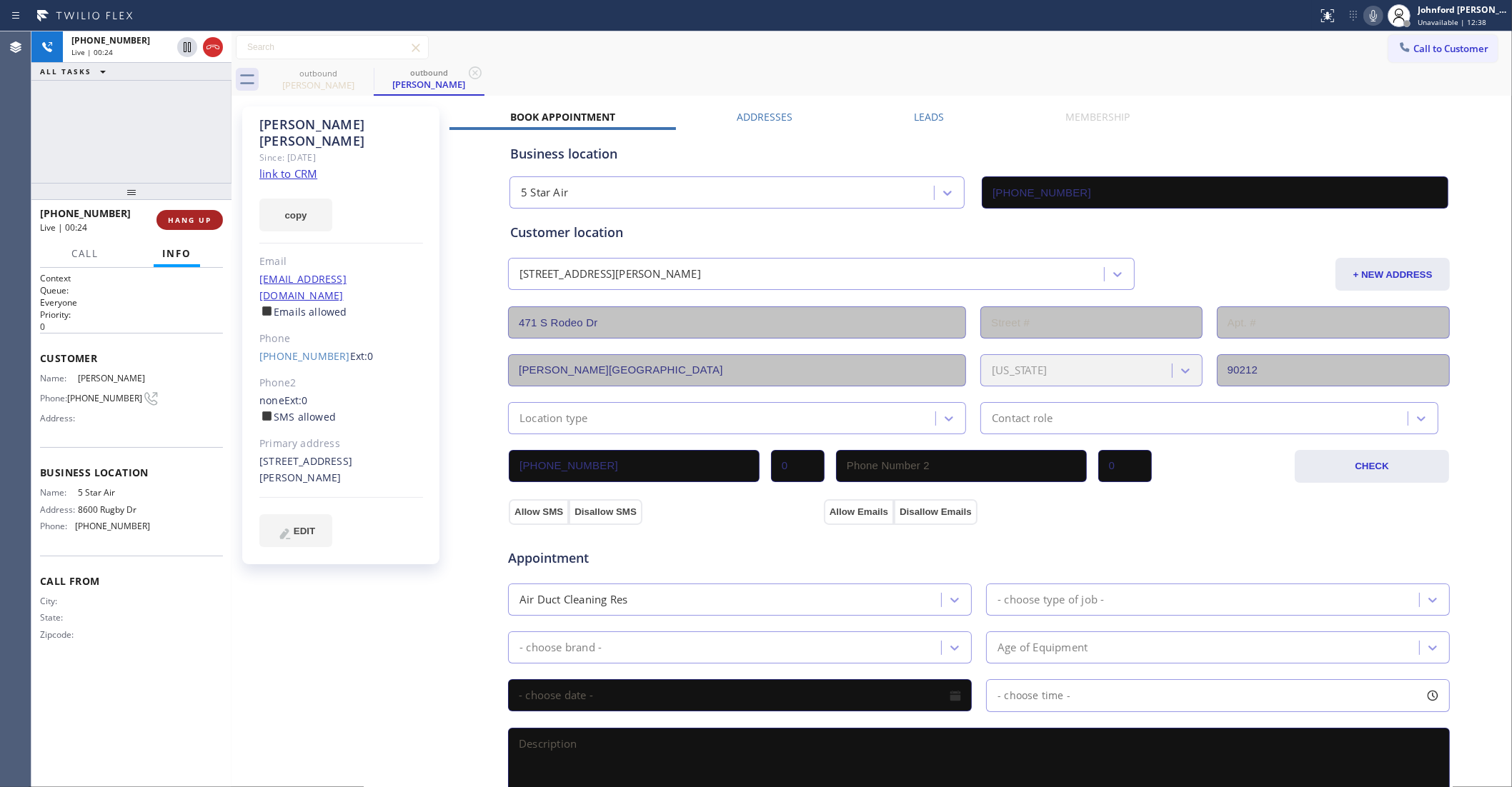
click at [166, 227] on button "HANG UP" at bounding box center [189, 220] width 67 height 20
click at [915, 100] on div "Syd Hersh Since: 20 may 2020 link to CRM copy Email sydhersh1@gmail.com Emails …" at bounding box center [872, 576] width 1274 height 955
click at [913, 100] on div "Syd Hersh Since: 20 may 2020 link to CRM copy Email sydhersh1@gmail.com Emails …" at bounding box center [872, 576] width 1274 height 955
click at [913, 101] on div "Syd Hersh Since: 20 may 2020 link to CRM copy Email sydhersh1@gmail.com Emails …" at bounding box center [872, 576] width 1274 height 955
click at [916, 115] on label "Leads" at bounding box center [928, 117] width 30 height 14
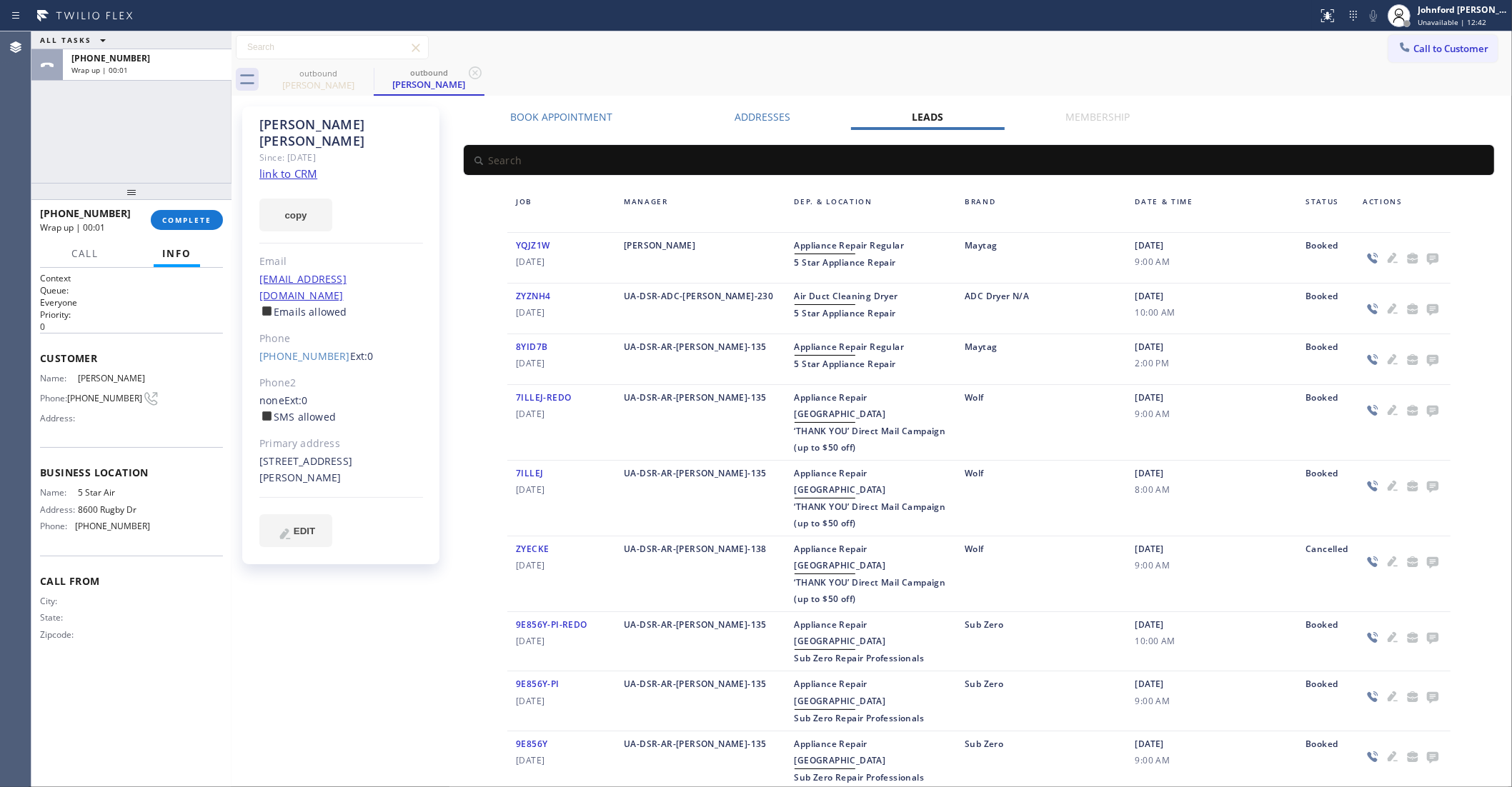
click at [1428, 255] on icon at bounding box center [1432, 259] width 11 height 11
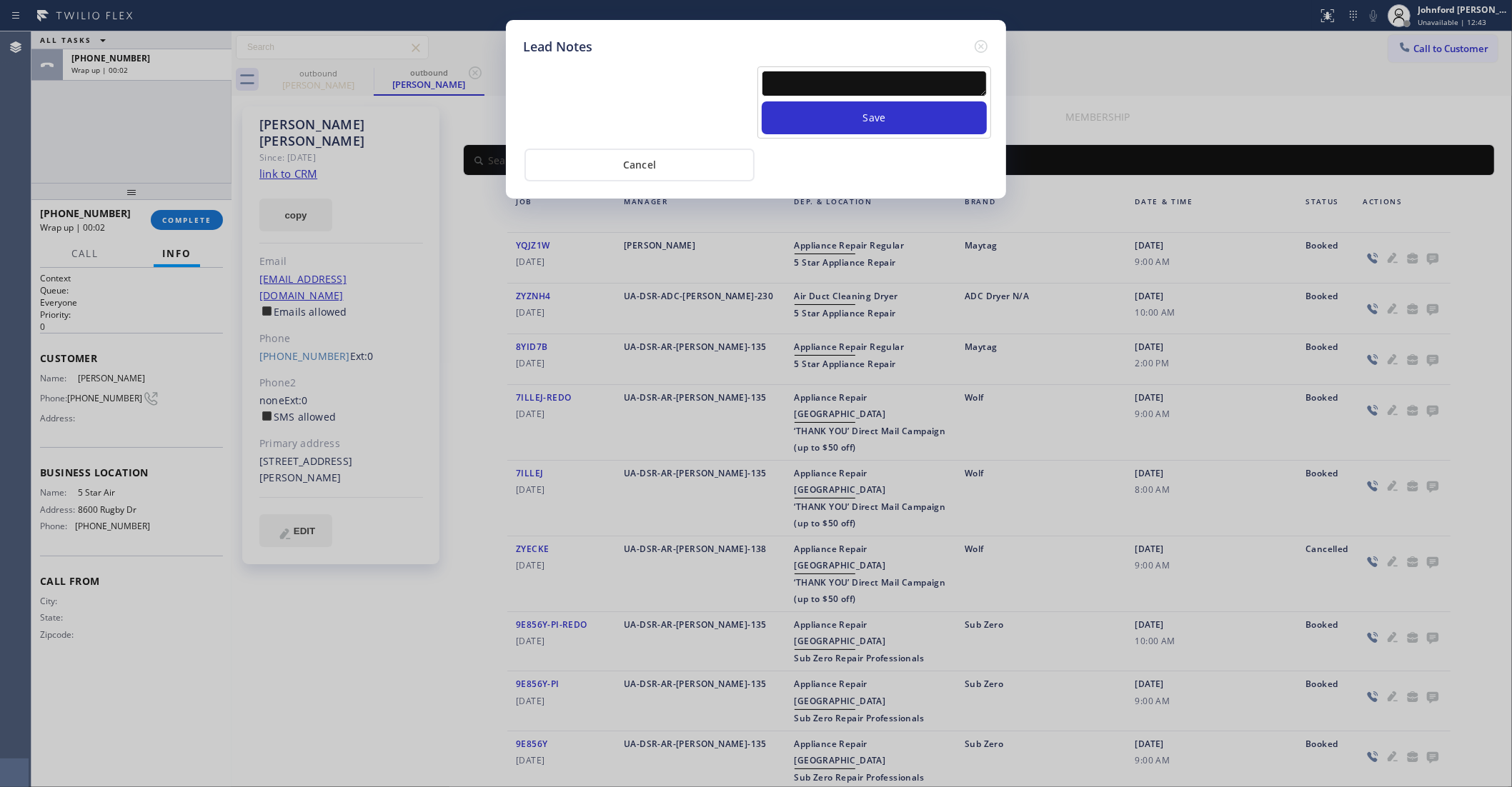
click at [916, 70] on textarea at bounding box center [875, 83] width 225 height 26
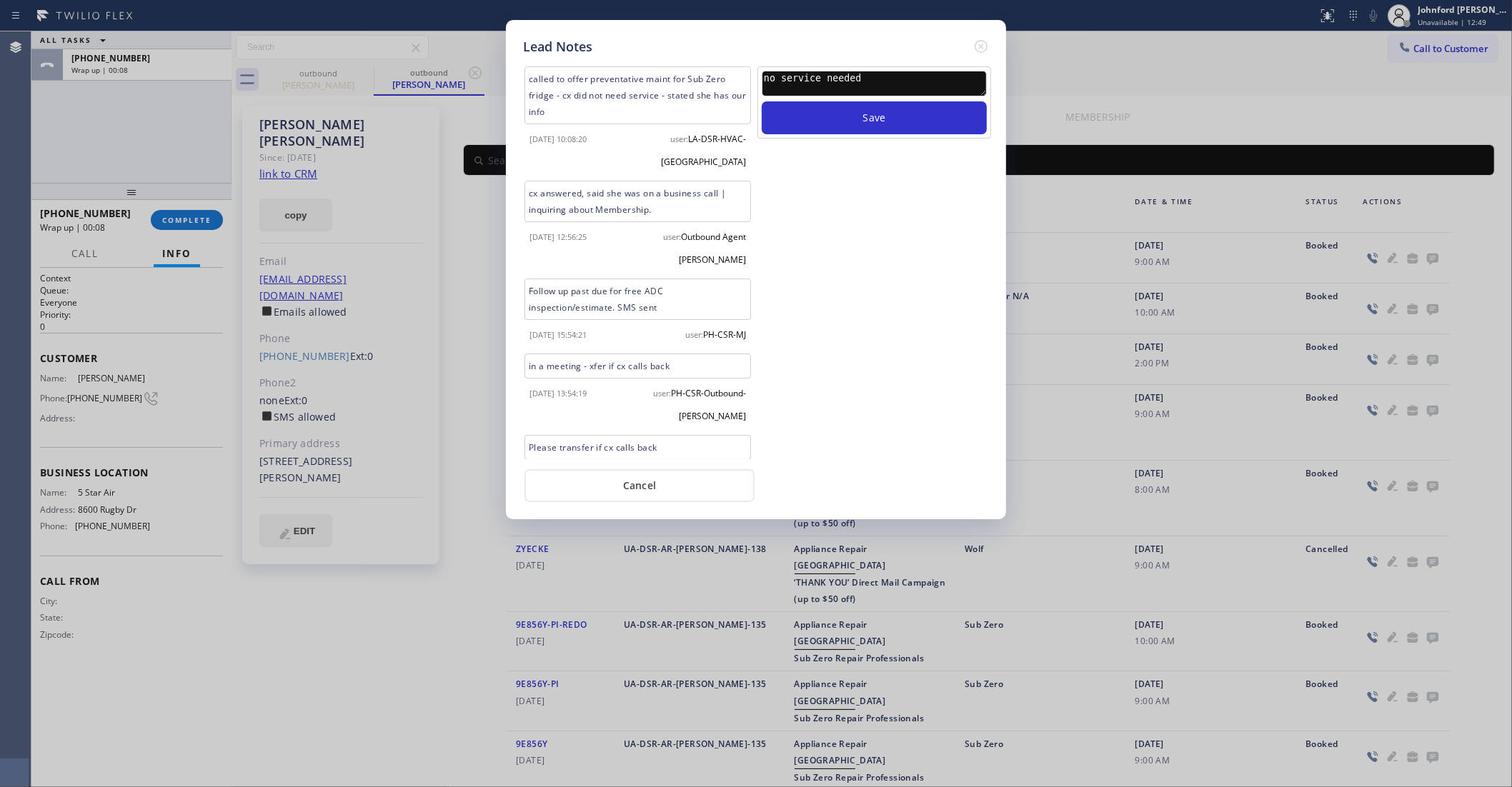
type textarea "no service needed"
click at [762, 101] on button "Save" at bounding box center [875, 117] width 225 height 33
click at [984, 44] on icon at bounding box center [981, 46] width 17 height 17
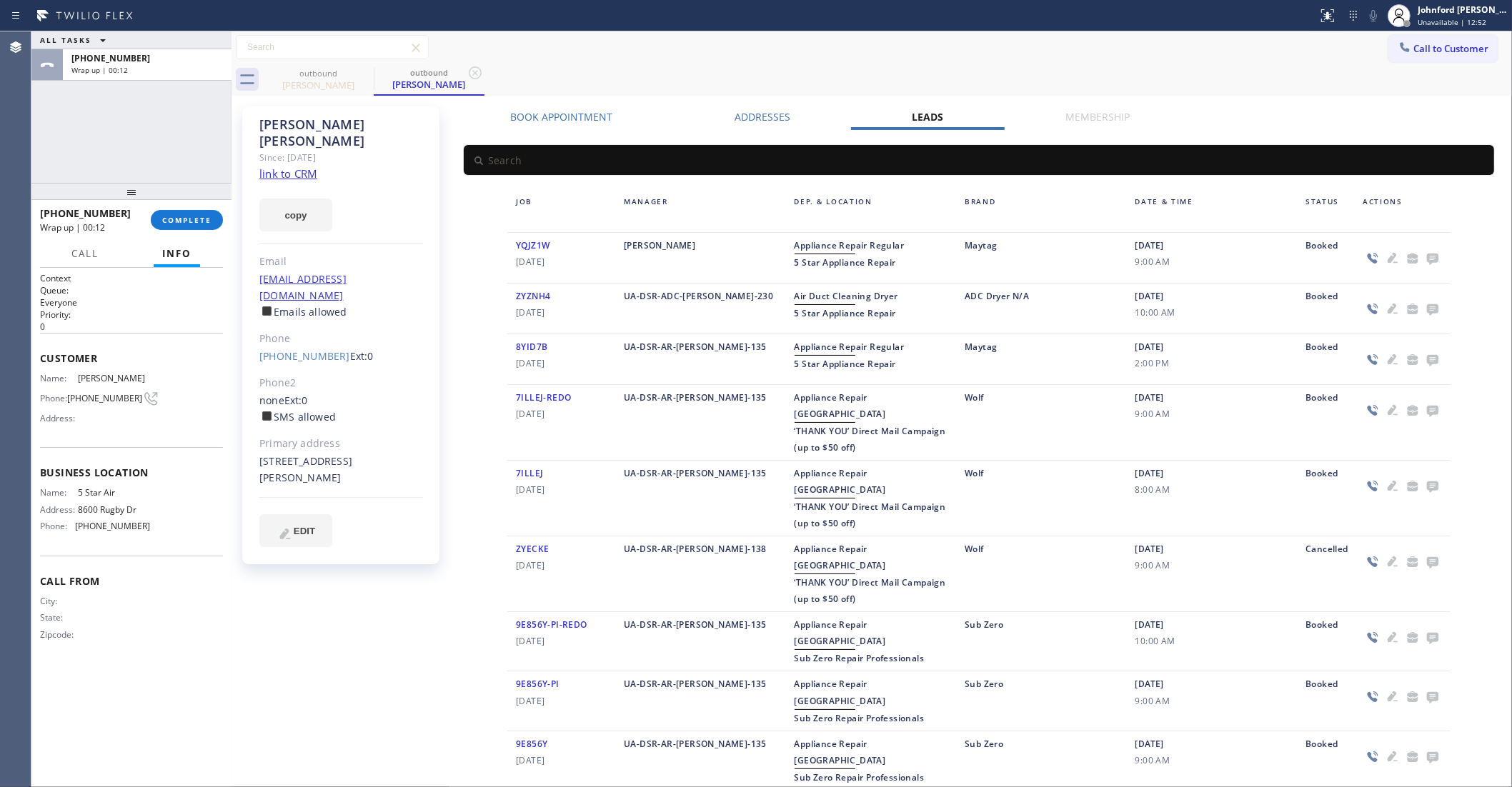
click at [162, 233] on div "+13108900107 Wrap up | 00:12 COMPLETE" at bounding box center [131, 220] width 183 height 38
click at [170, 223] on span "COMPLETE" at bounding box center [187, 220] width 49 height 10
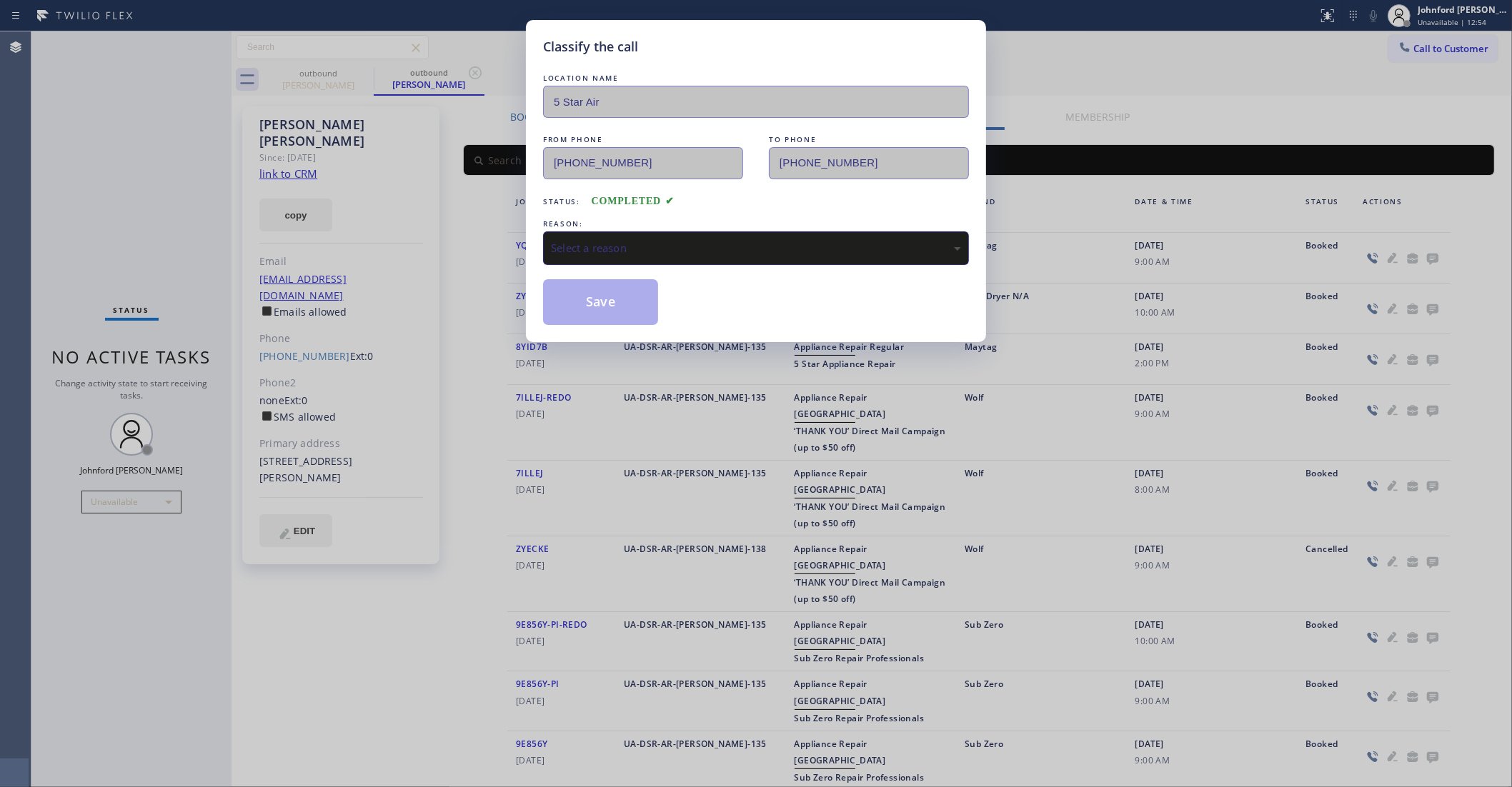
click at [693, 247] on div "Select a reason" at bounding box center [756, 247] width 411 height 16
click at [599, 318] on button "Save" at bounding box center [601, 302] width 115 height 46
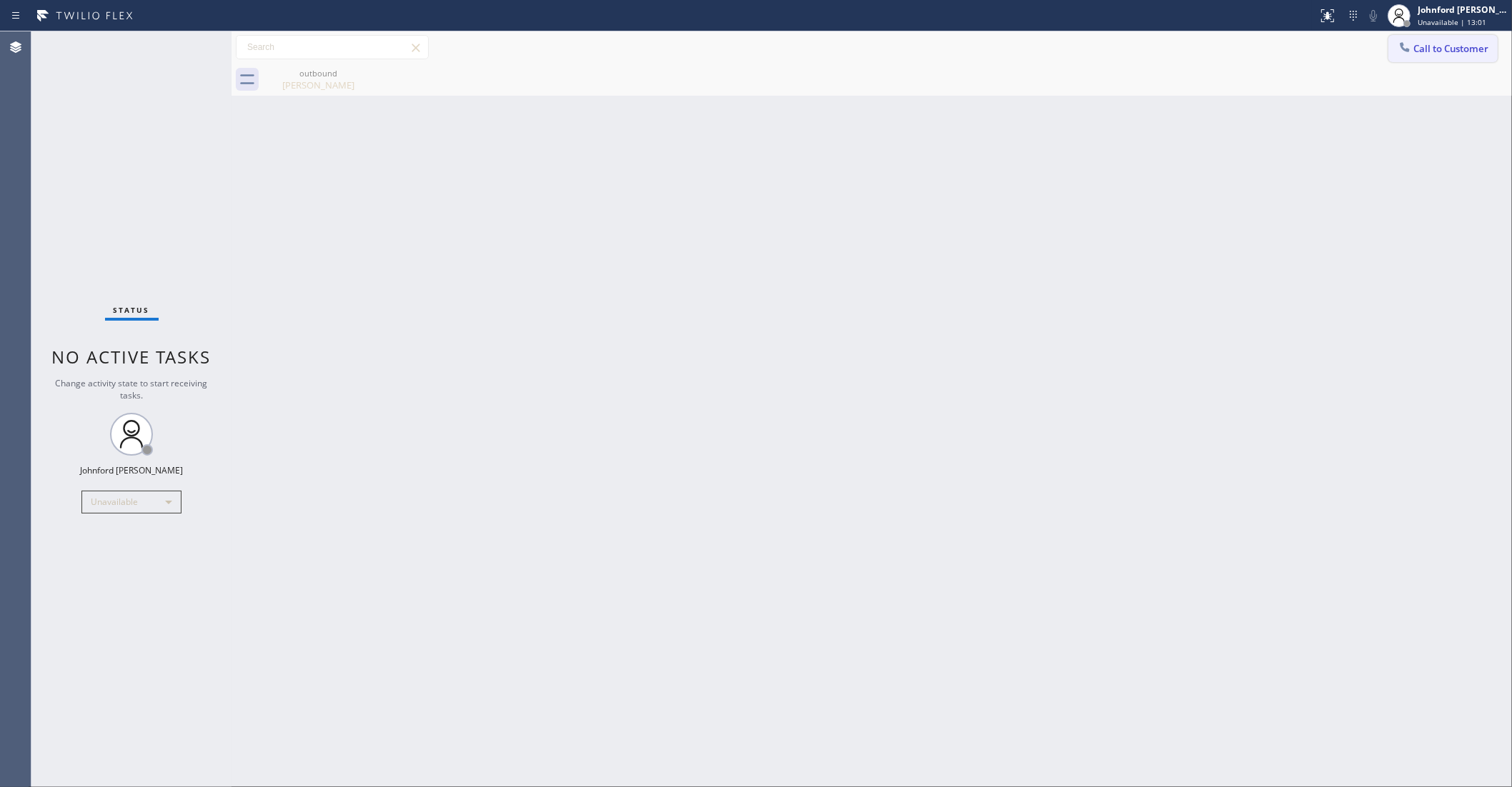
click at [1392, 38] on button "Call to Customer" at bounding box center [1443, 48] width 110 height 27
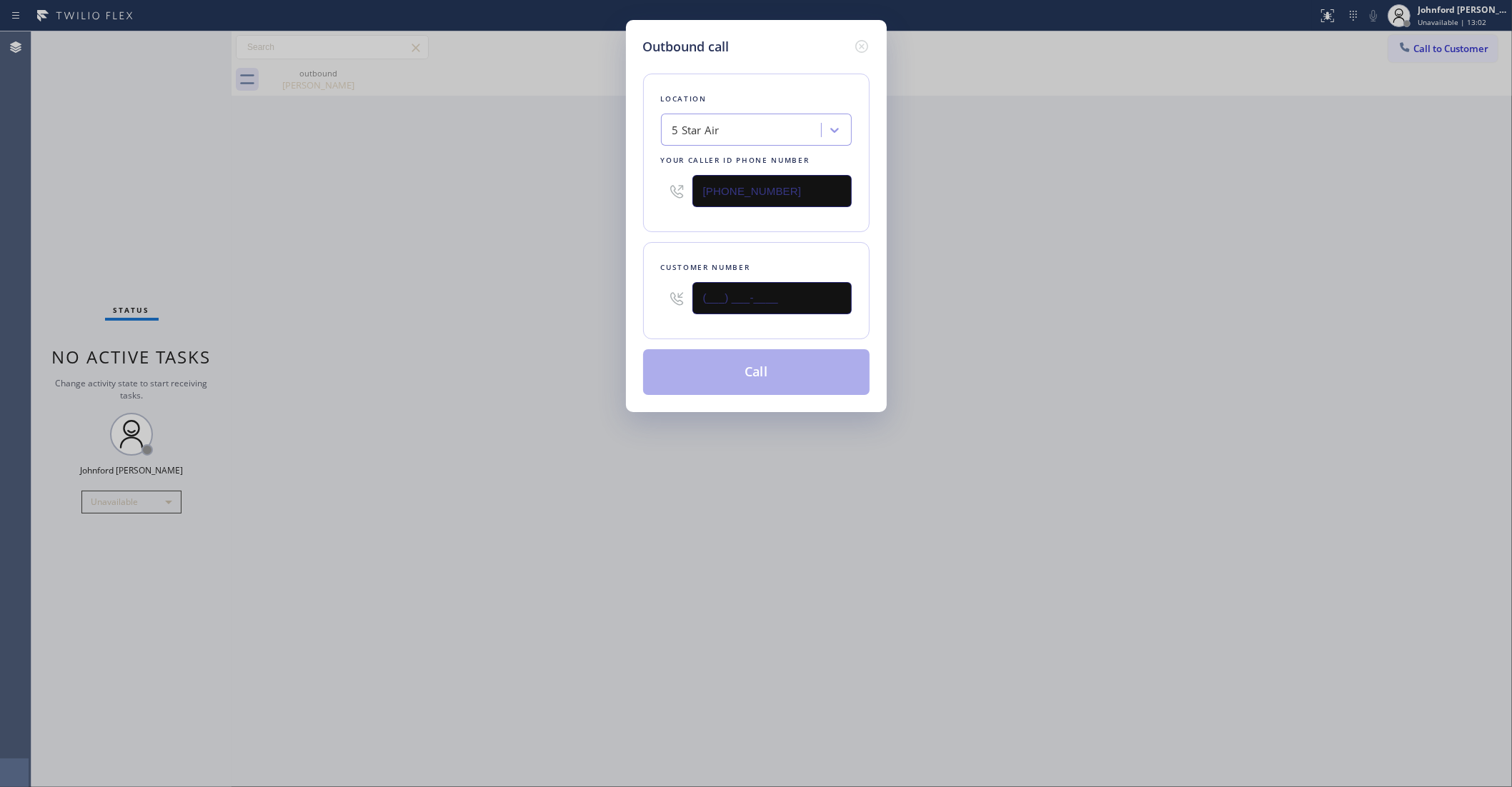
drag, startPoint x: 783, startPoint y: 293, endPoint x: 558, endPoint y: 293, distance: 225.0
click at [573, 293] on div "Outbound call Location 5 Star Air Your caller id phone number (800) 686-5038 Cu…" at bounding box center [756, 394] width 1512 height 787
paste input "909) 631-0764"
type input "(909) 631-0764"
click at [497, 294] on div "Outbound call Location 5 Star Air Your caller id phone number (800) 686-5038 Cu…" at bounding box center [756, 394] width 1512 height 787
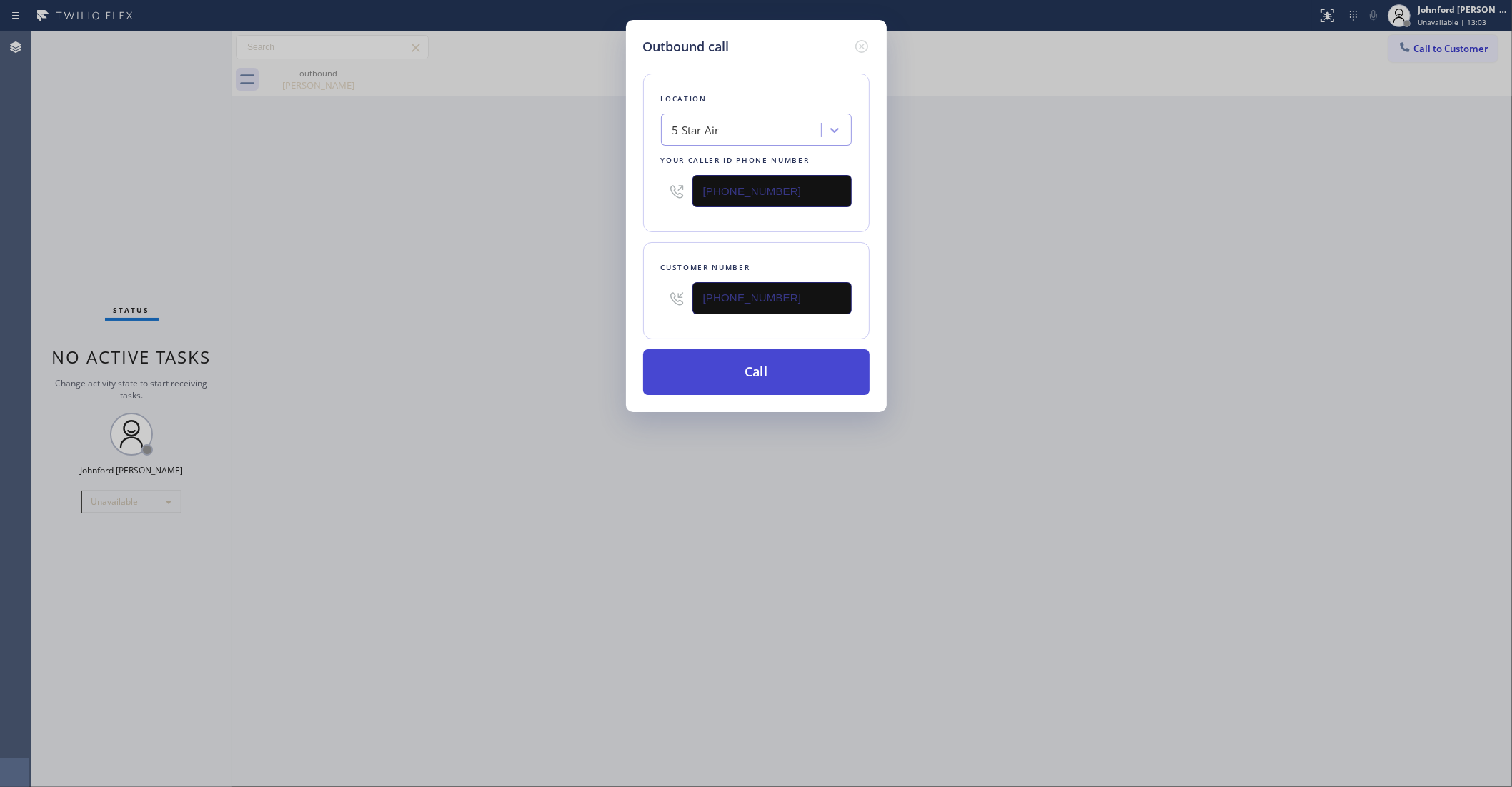
click at [777, 377] on button "Call" at bounding box center [757, 372] width 227 height 46
drag, startPoint x: 1119, startPoint y: 284, endPoint x: 1149, endPoint y: 88, distance: 198.3
click at [1133, 265] on div "Outbound call Location 5 Star Air Your caller id phone number (800) 686-5038 Cu…" at bounding box center [756, 394] width 1512 height 787
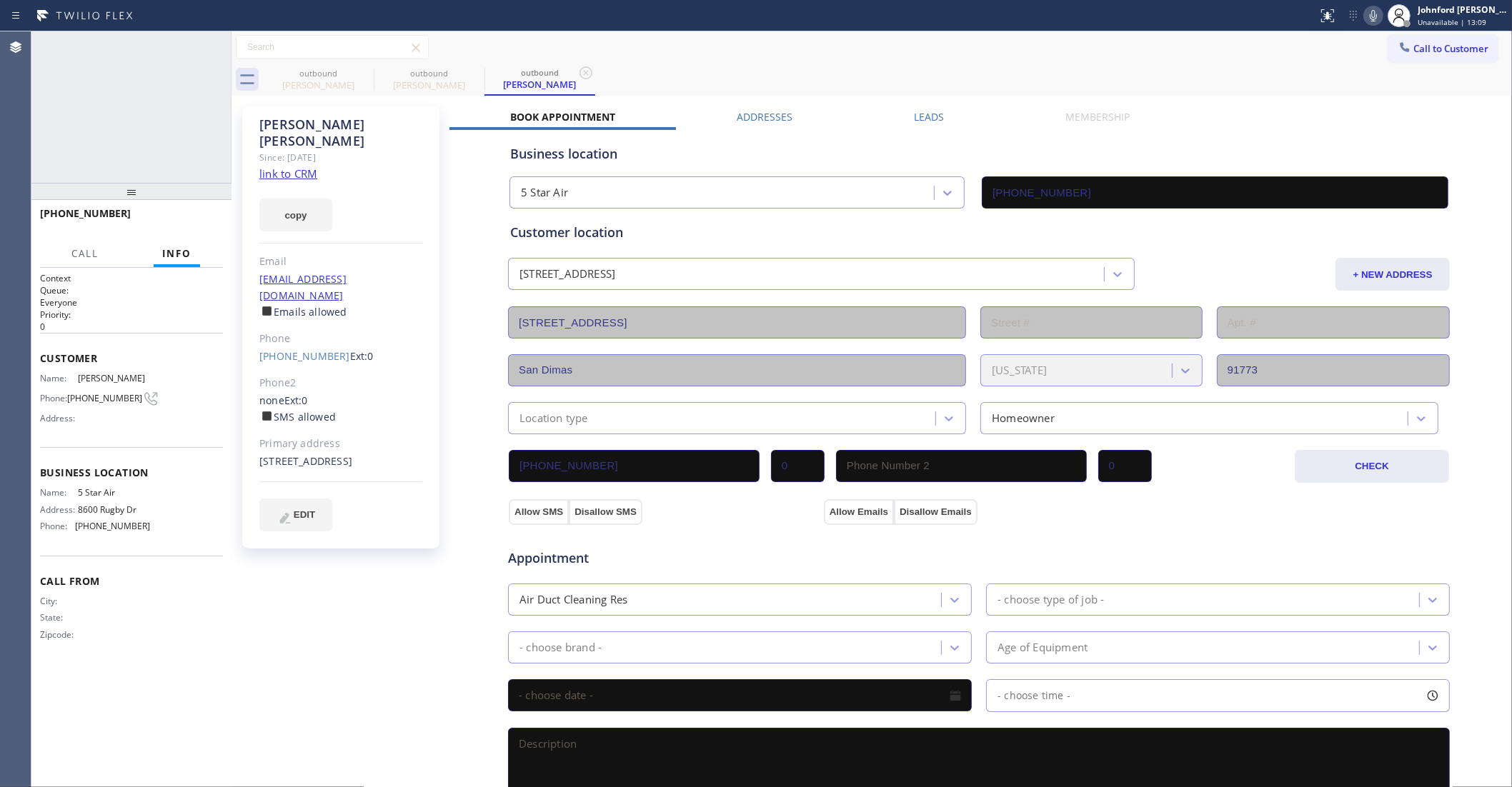
type input "(800) 686-5038"
click at [1383, 11] on div at bounding box center [1399, 15] width 31 height 31
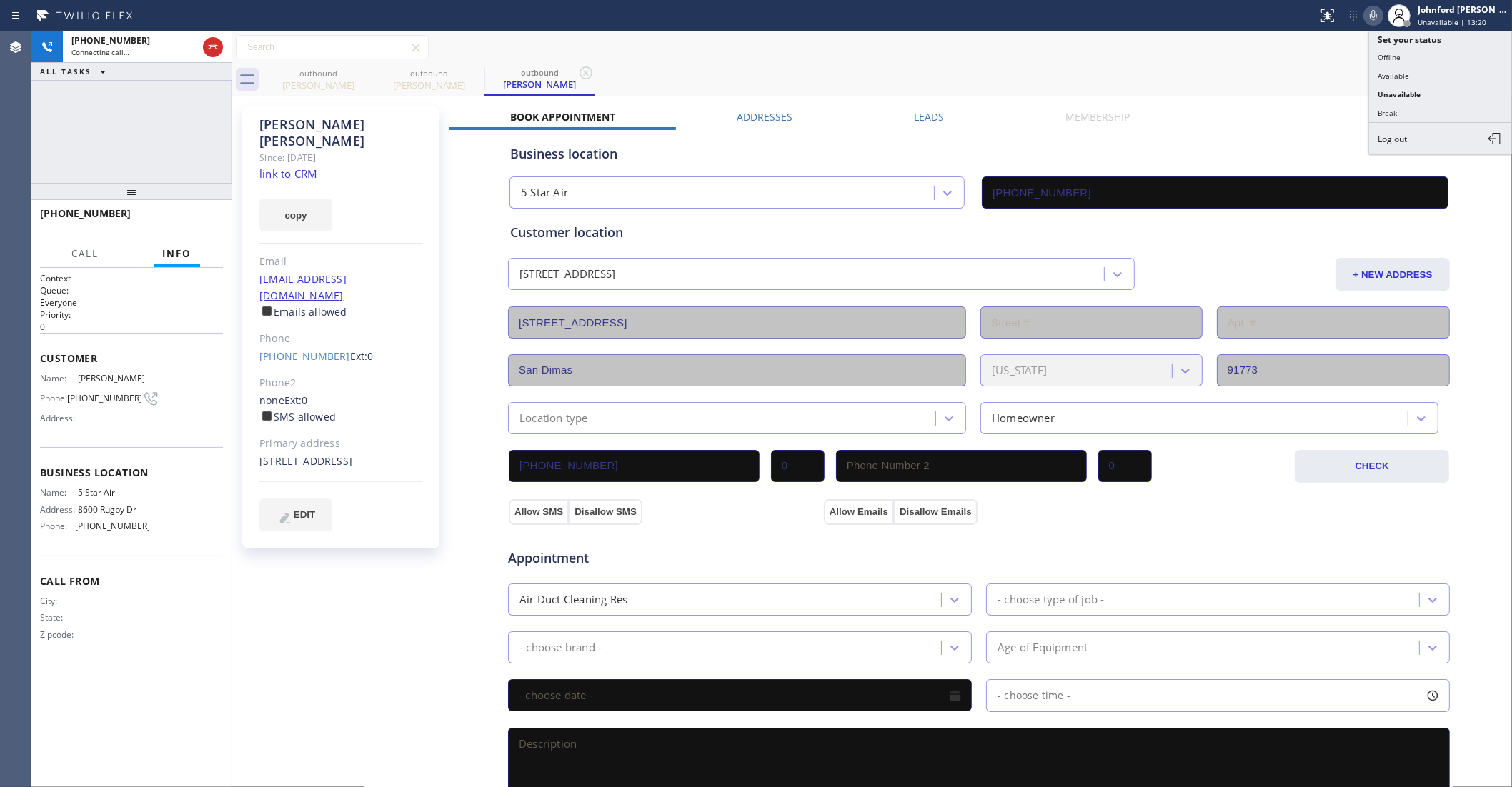
click at [1376, 12] on icon at bounding box center [1373, 15] width 17 height 17
click at [1374, 18] on icon at bounding box center [1373, 15] width 7 height 11
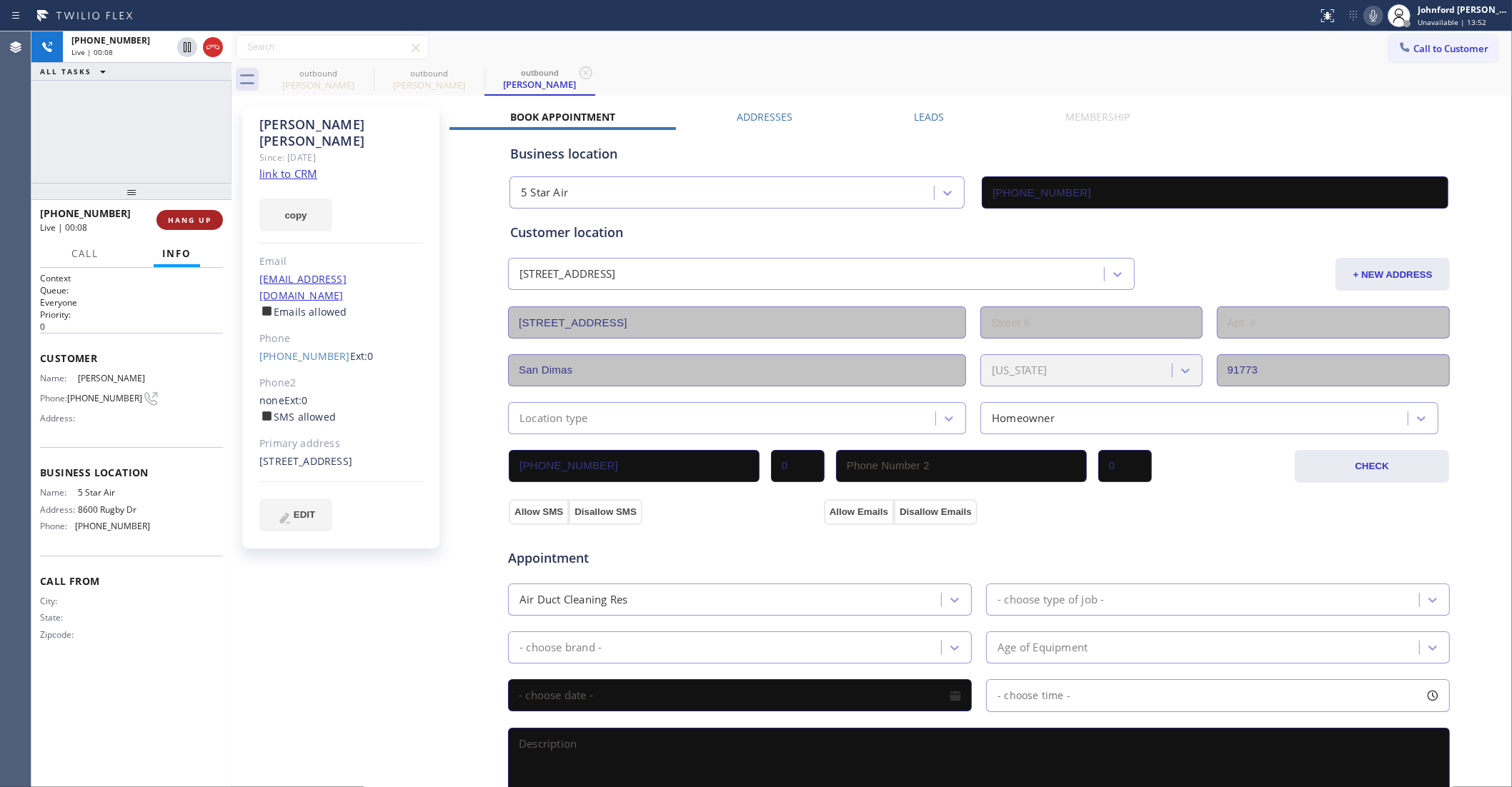
click at [187, 229] on button "HANG UP" at bounding box center [189, 220] width 67 height 20
click at [204, 213] on button "COMPLETE" at bounding box center [187, 220] width 72 height 20
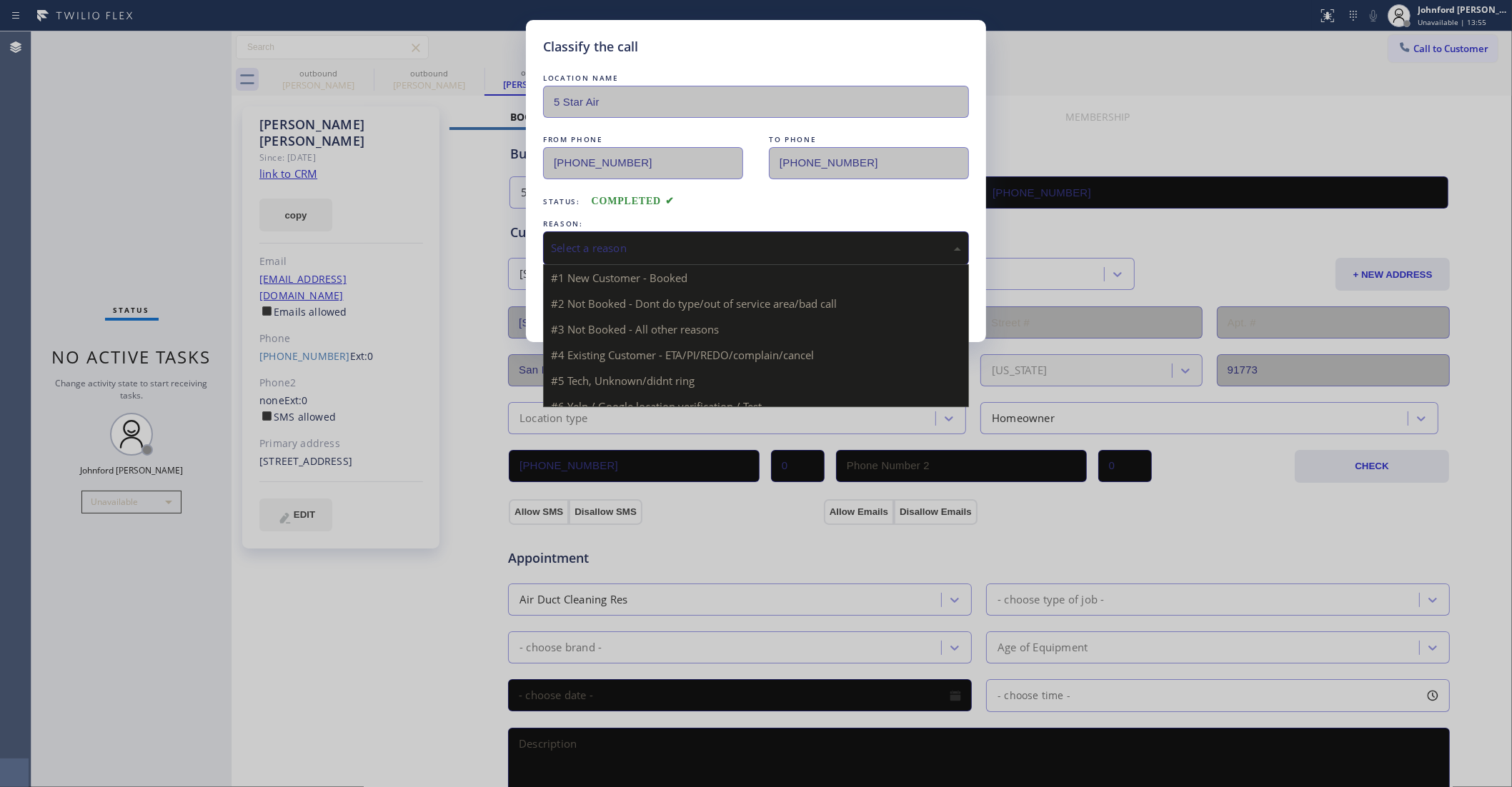
drag, startPoint x: 638, startPoint y: 258, endPoint x: 1035, endPoint y: 305, distance: 399.8
click at [923, 257] on div "Select a reason" at bounding box center [756, 248] width 426 height 34
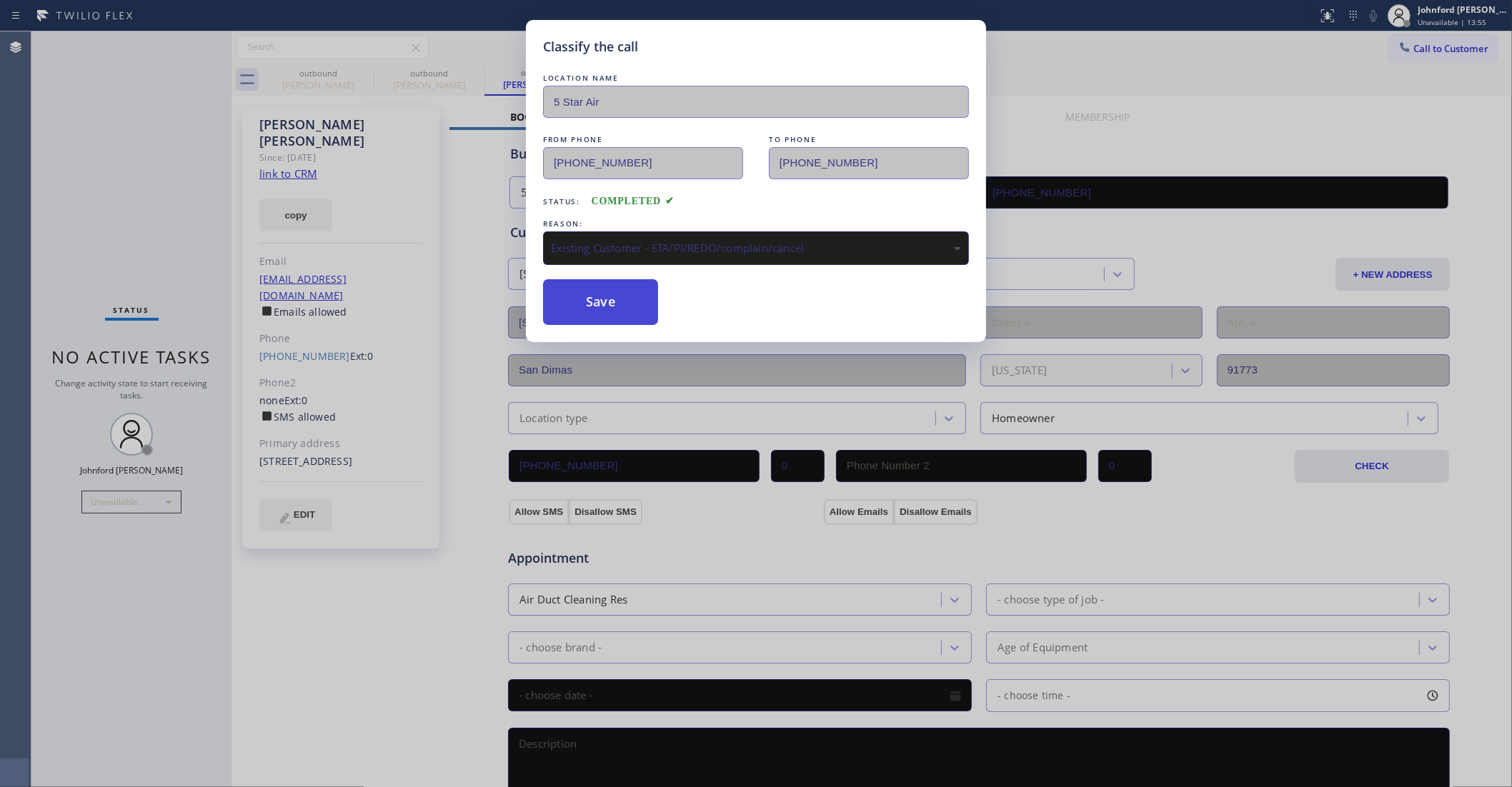
click at [619, 304] on button "Save" at bounding box center [601, 302] width 115 height 46
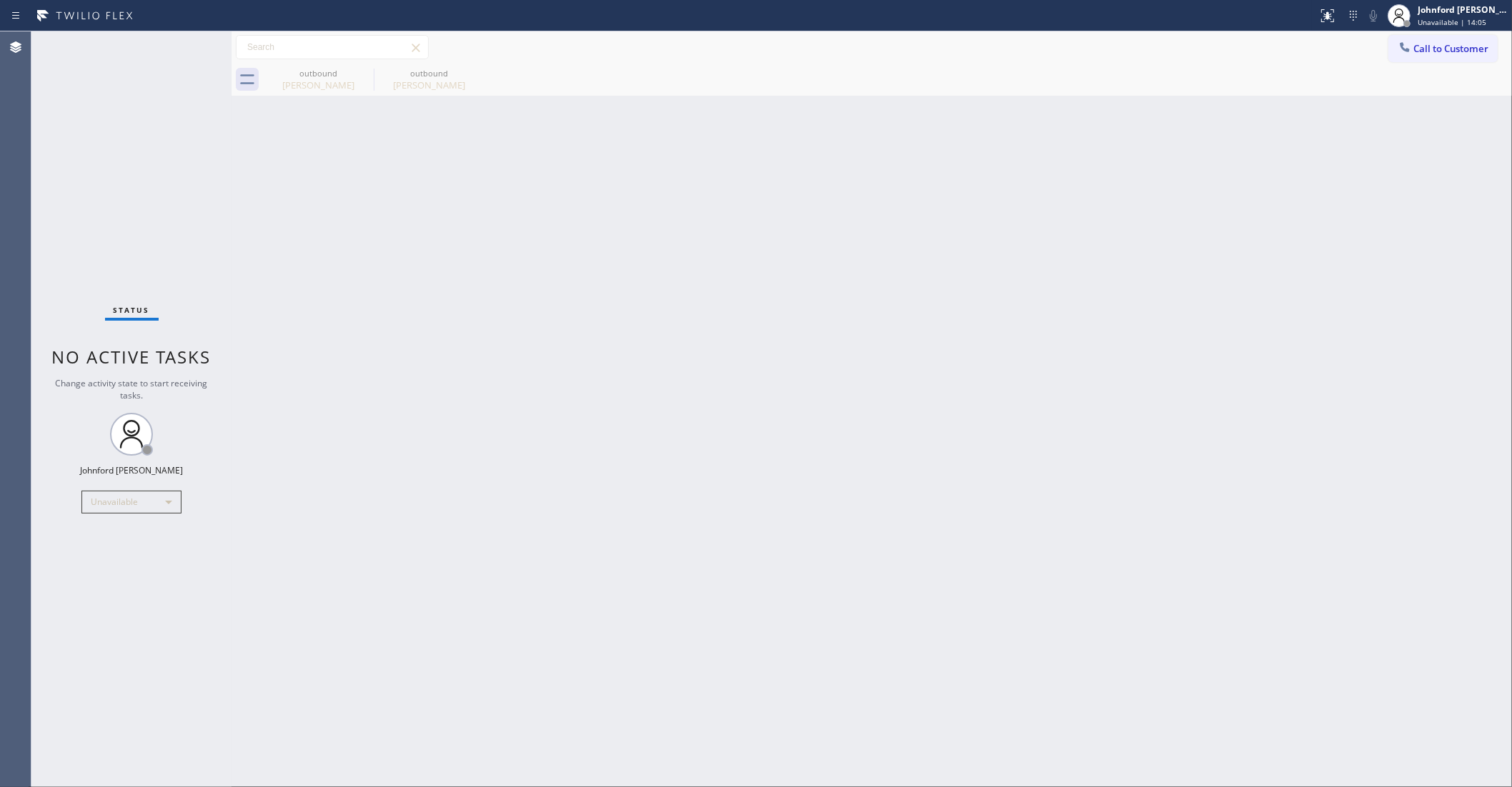
click at [1434, 51] on span "Call to Customer" at bounding box center [1451, 48] width 75 height 13
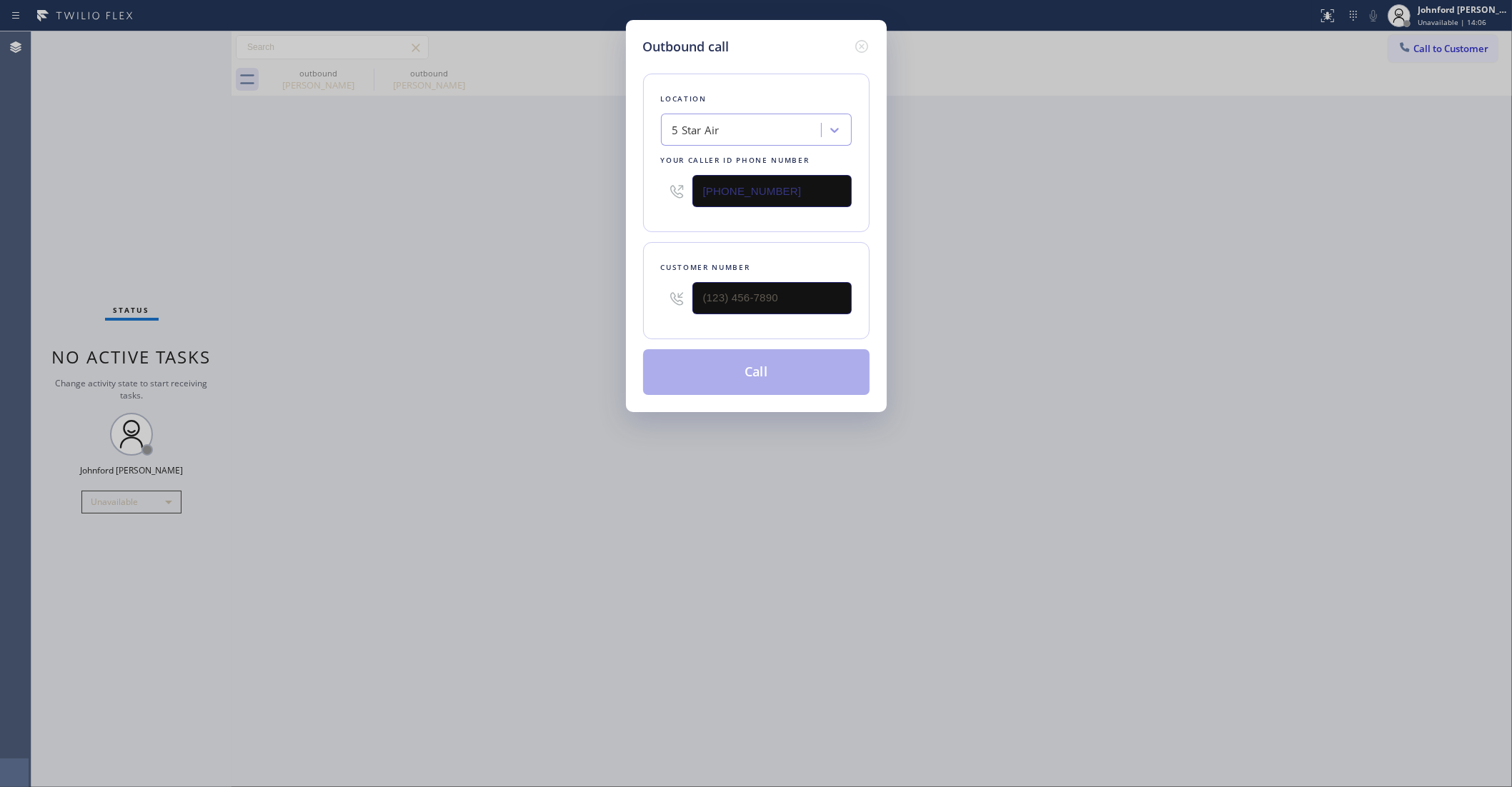
click at [684, 294] on icon at bounding box center [676, 299] width 17 height 17
click at [724, 290] on input "(___) ___-____" at bounding box center [772, 299] width 159 height 32
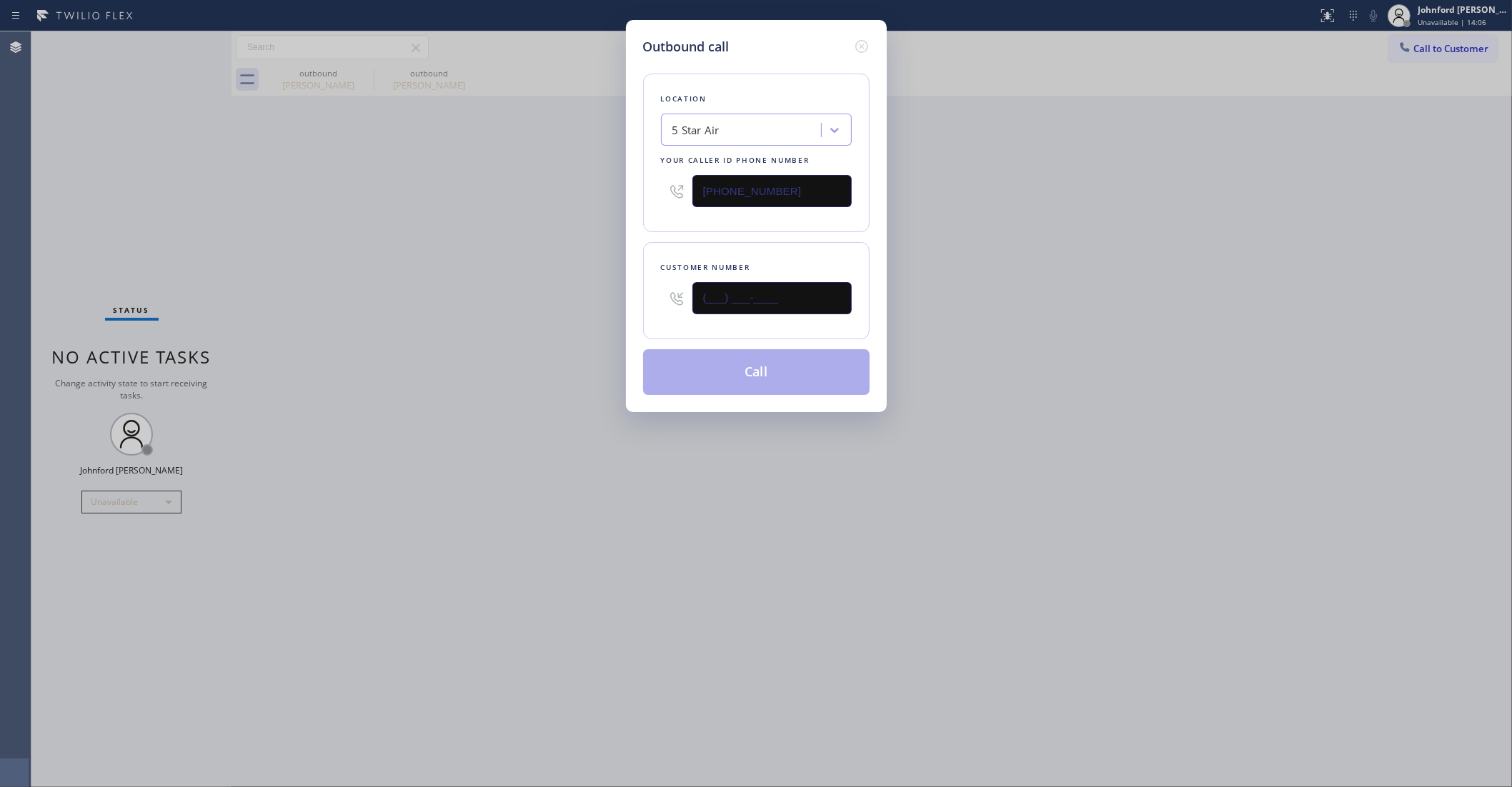
paste input "805) 389-6767"
type input "(805) 389-6767"
click at [534, 293] on div "Outbound call Location 5 Star Air Your caller id phone number (800) 686-5038 Cu…" at bounding box center [756, 394] width 1512 height 787
click at [741, 368] on button "Call" at bounding box center [757, 372] width 227 height 46
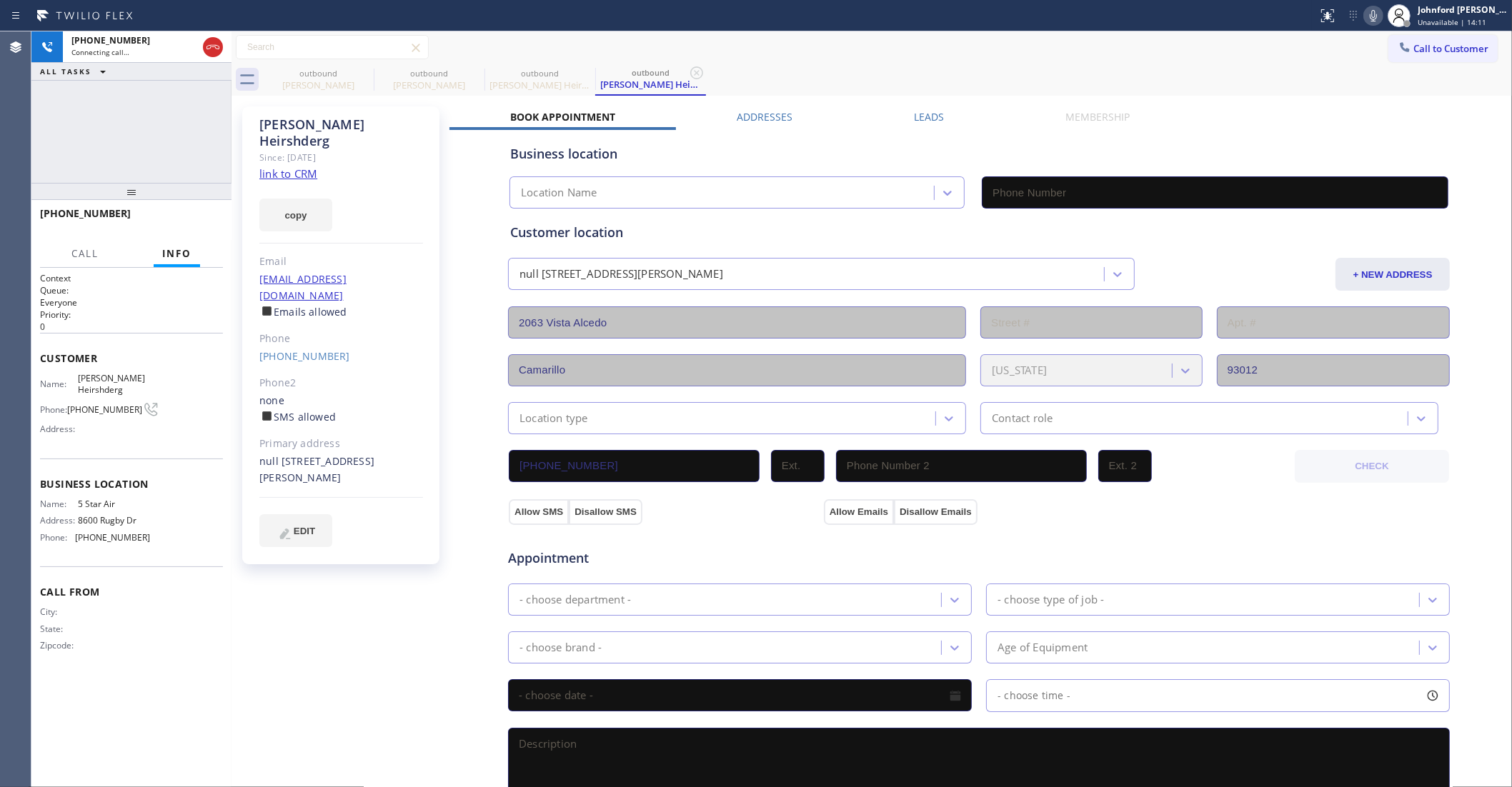
click at [833, 67] on div "outbound Syd Hersh outbound Lisa Popkins outbound Shely Heirshderg outbound She…" at bounding box center [887, 80] width 1249 height 32
type input "(800) 686-5038"
click at [1372, 16] on icon at bounding box center [1373, 15] width 17 height 17
click at [1372, 16] on rect at bounding box center [1373, 14] width 10 height 10
click at [193, 222] on span "HANG UP" at bounding box center [189, 220] width 44 height 10
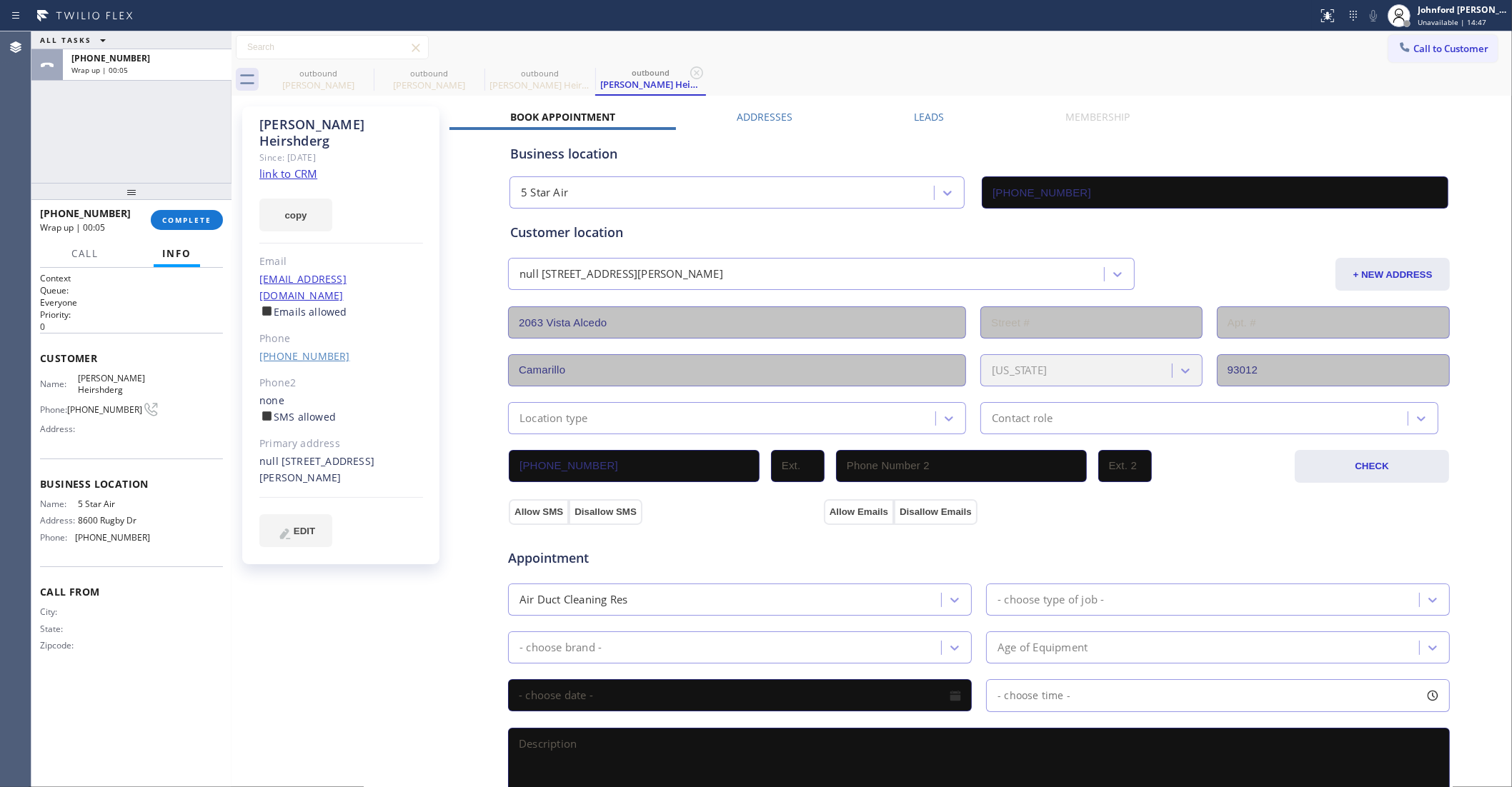
click at [296, 349] on link "(805) 389-6767" at bounding box center [305, 356] width 90 height 14
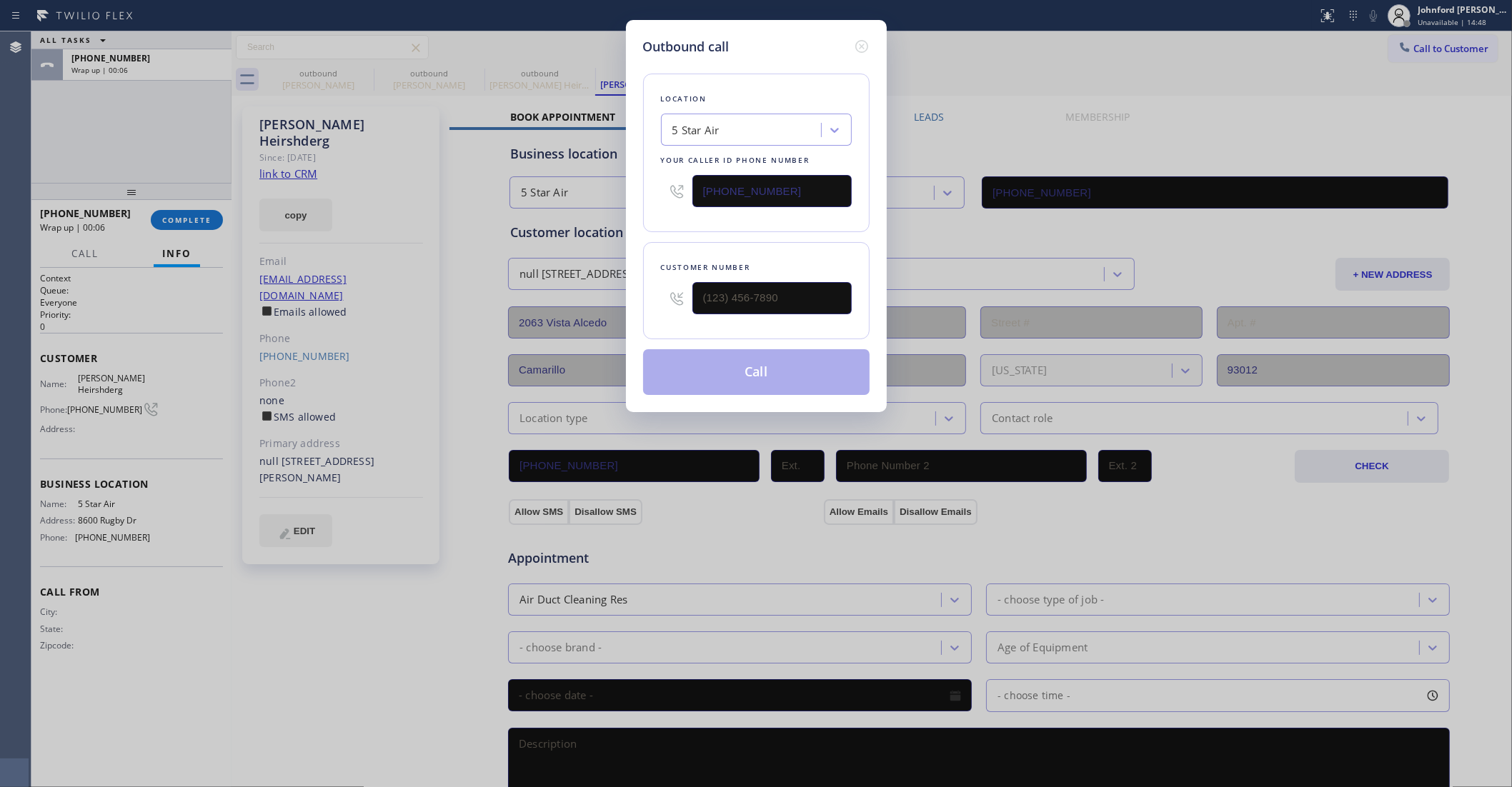
click at [740, 186] on input "(800) 686-5038" at bounding box center [772, 191] width 159 height 32
type input "(805) 389-6767"
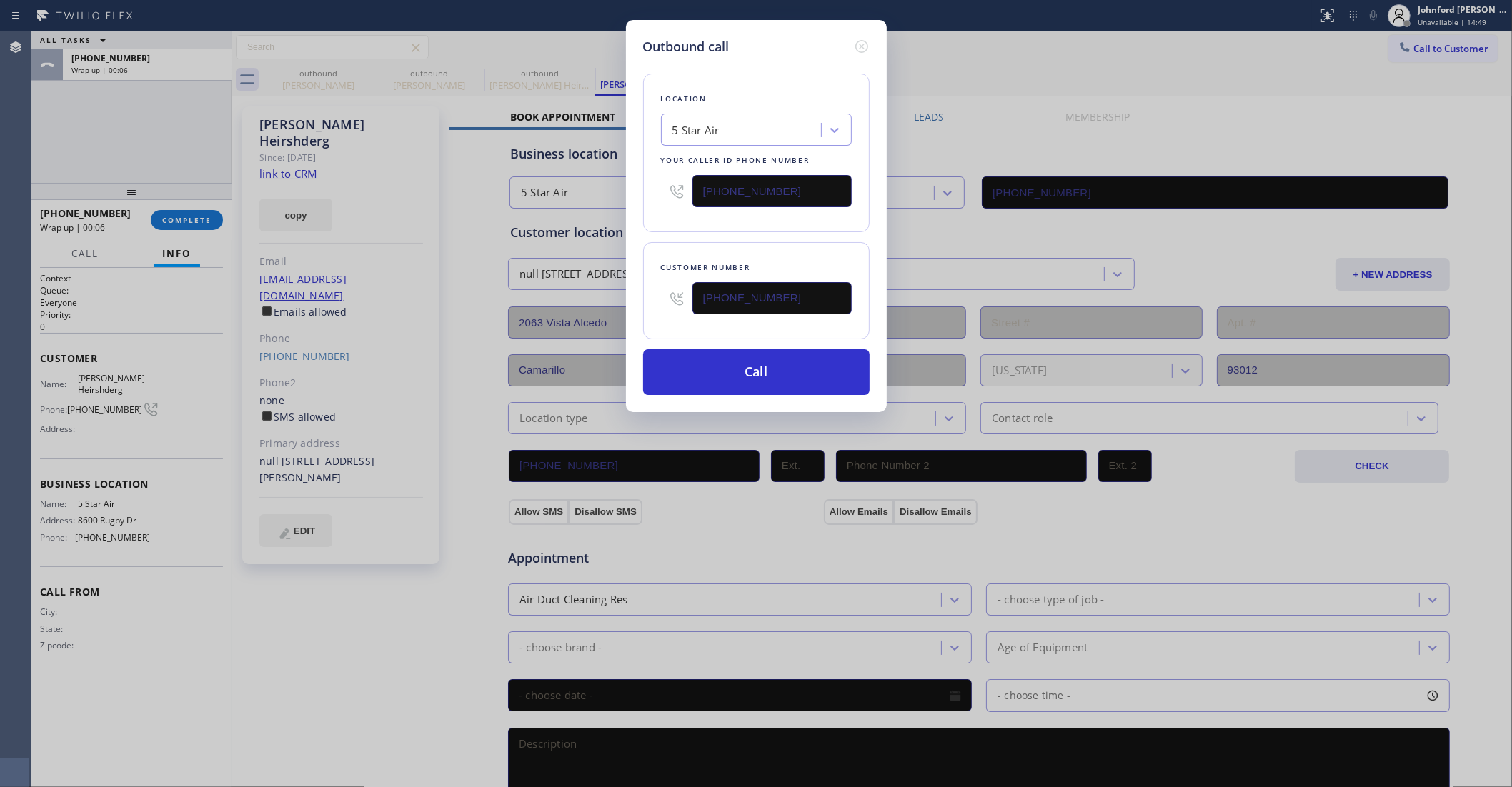
click at [740, 186] on input "(800) 686-5038" at bounding box center [772, 191] width 159 height 32
paste input "5) 870-8225"
type input "(805) 870-8225"
click at [756, 362] on button "Call" at bounding box center [757, 372] width 227 height 46
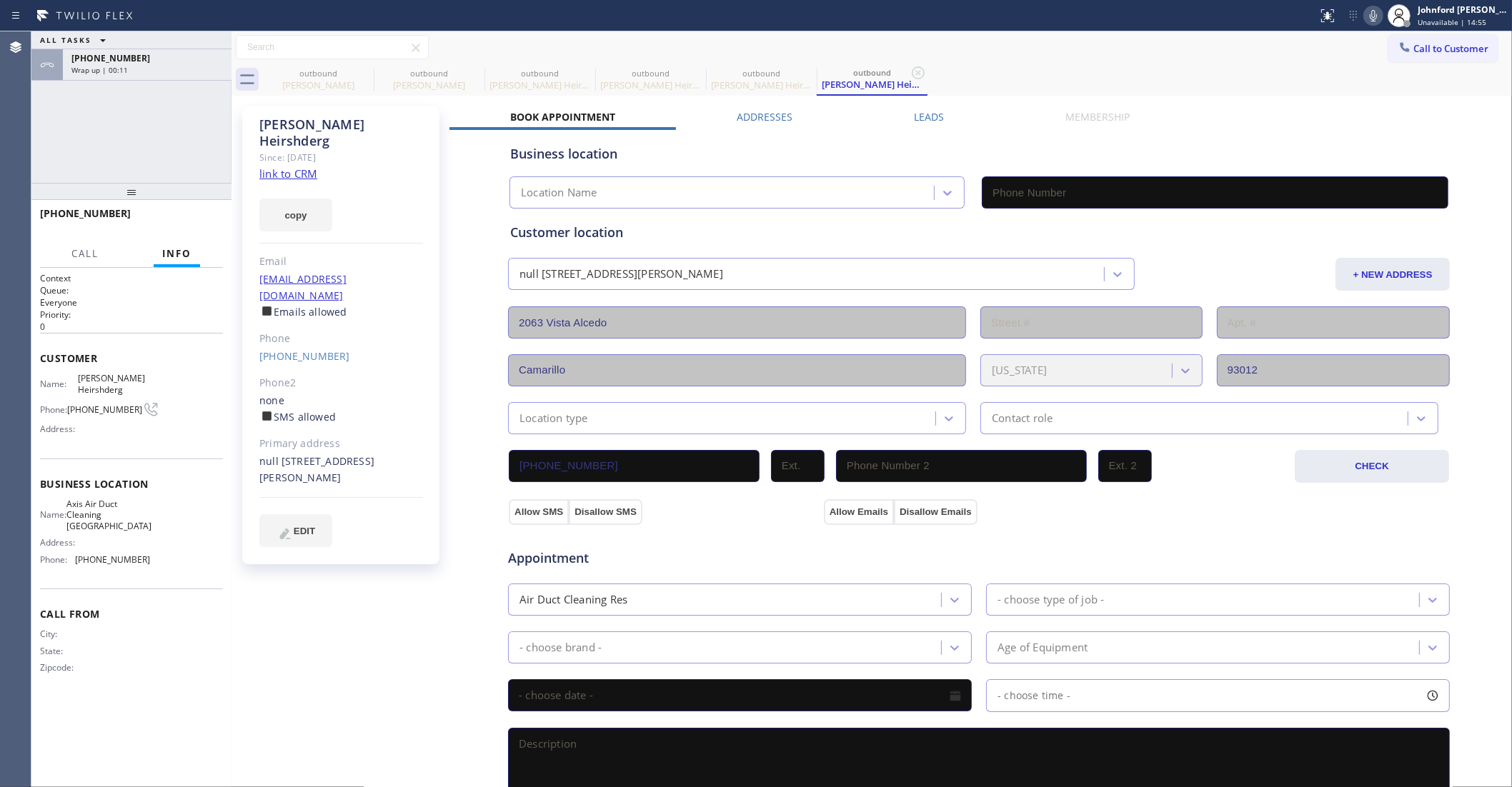
type input "(805) 870-8225"
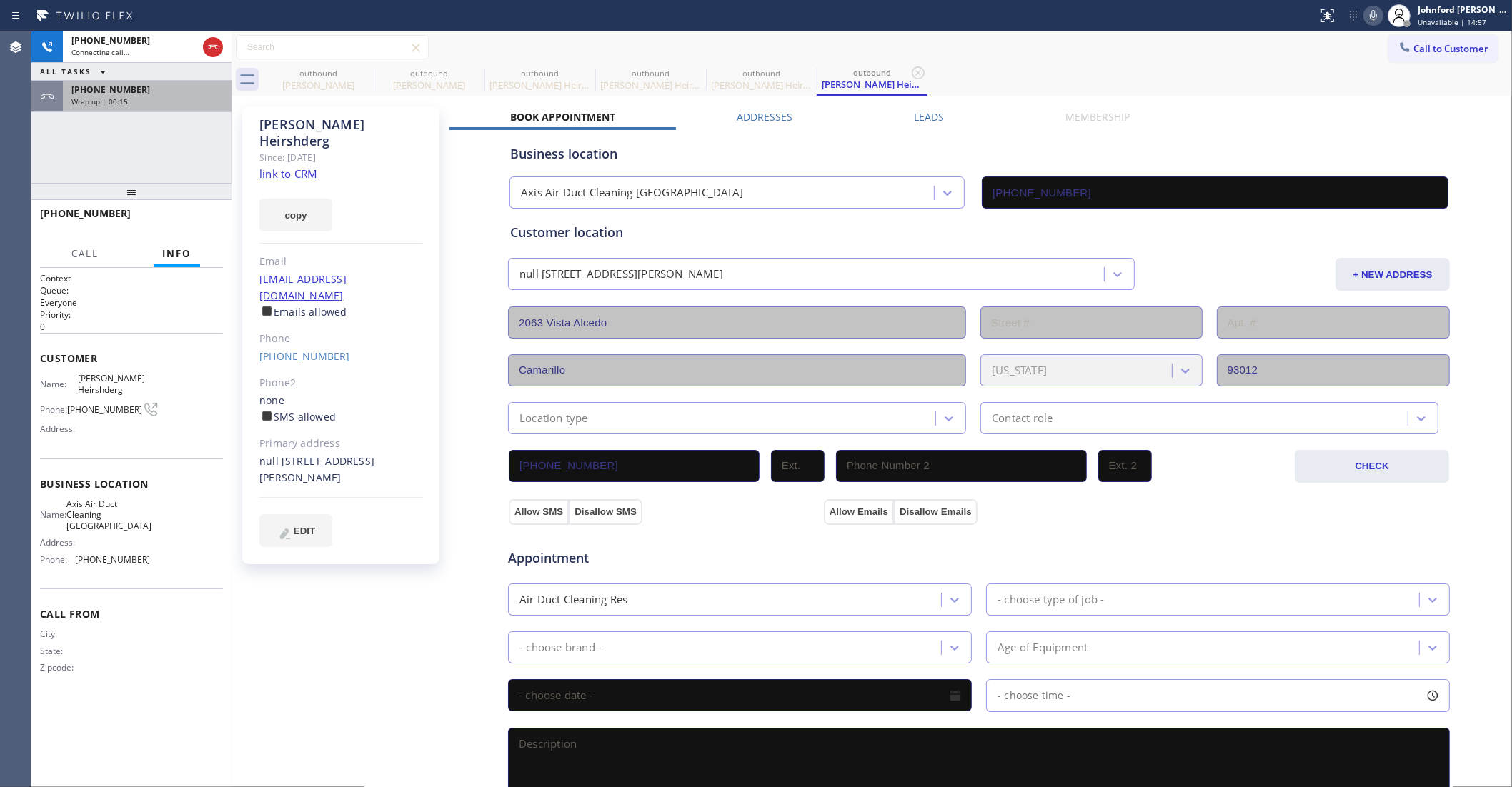
click at [163, 84] on div "+18053896767" at bounding box center [147, 90] width 152 height 12
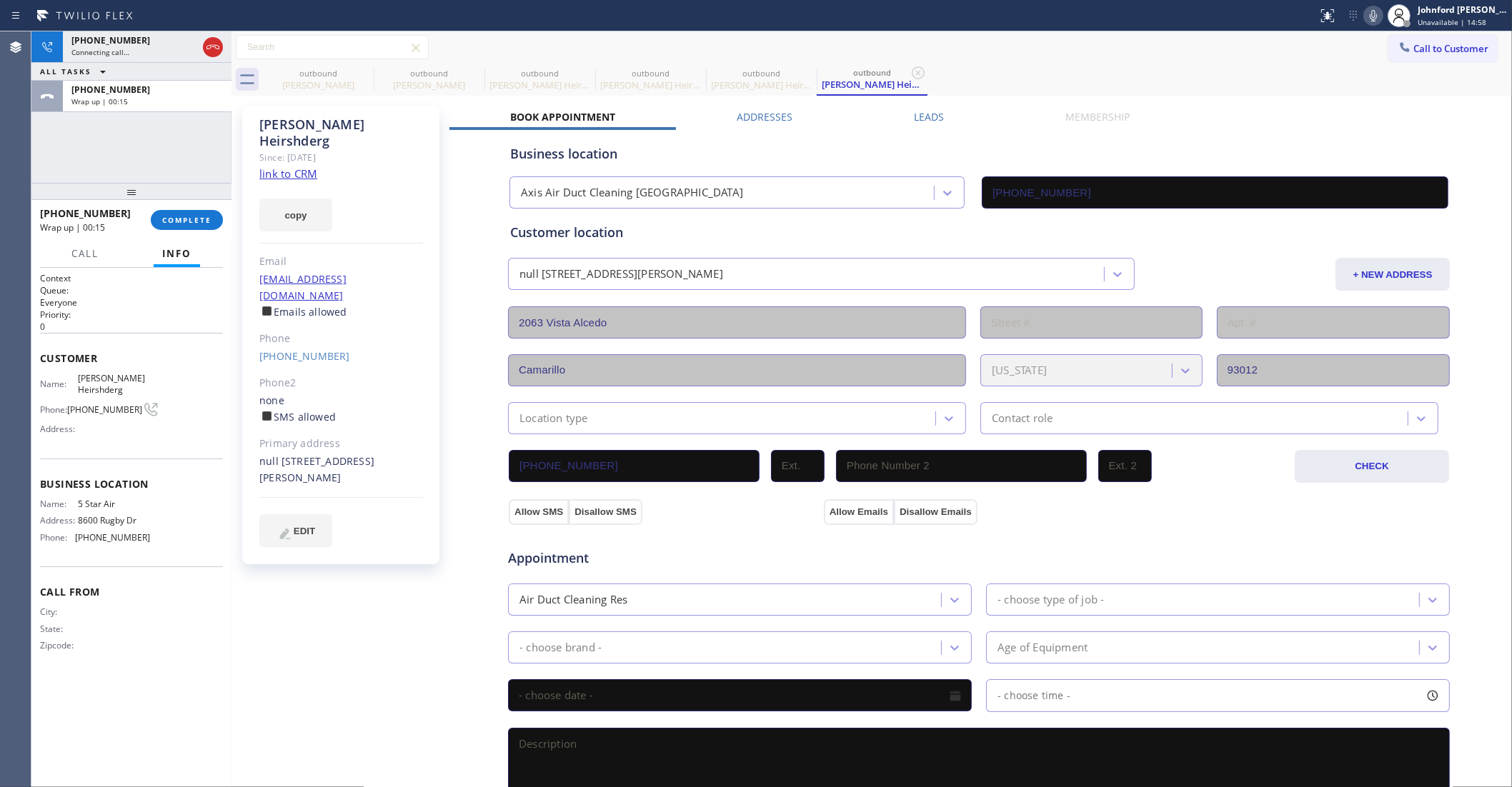
drag, startPoint x: 175, startPoint y: 223, endPoint x: 174, endPoint y: 230, distance: 7.1
click at [174, 226] on button "COMPLETE" at bounding box center [187, 220] width 72 height 20
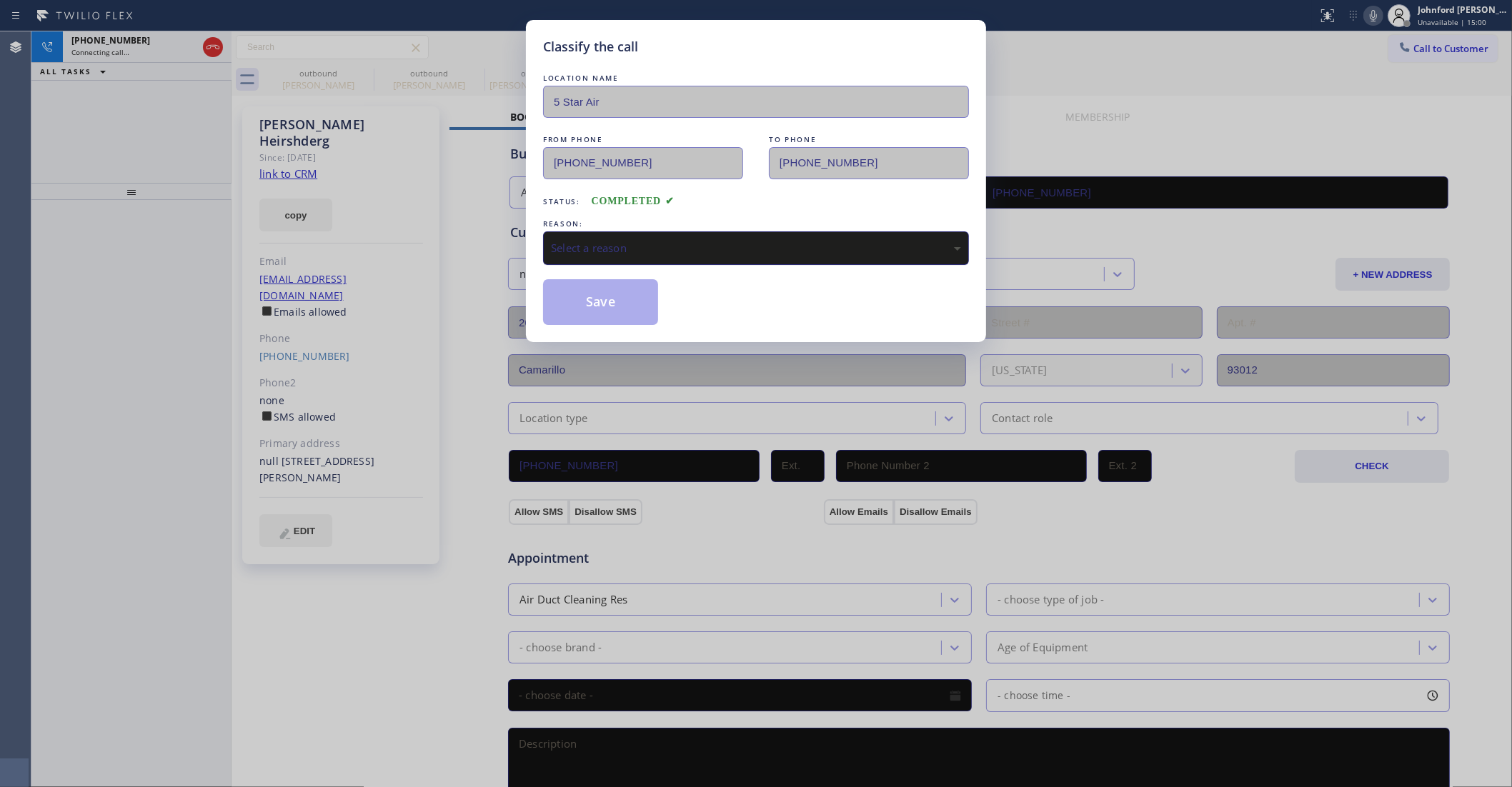
click at [655, 257] on div "Select a reason" at bounding box center [756, 248] width 426 height 34
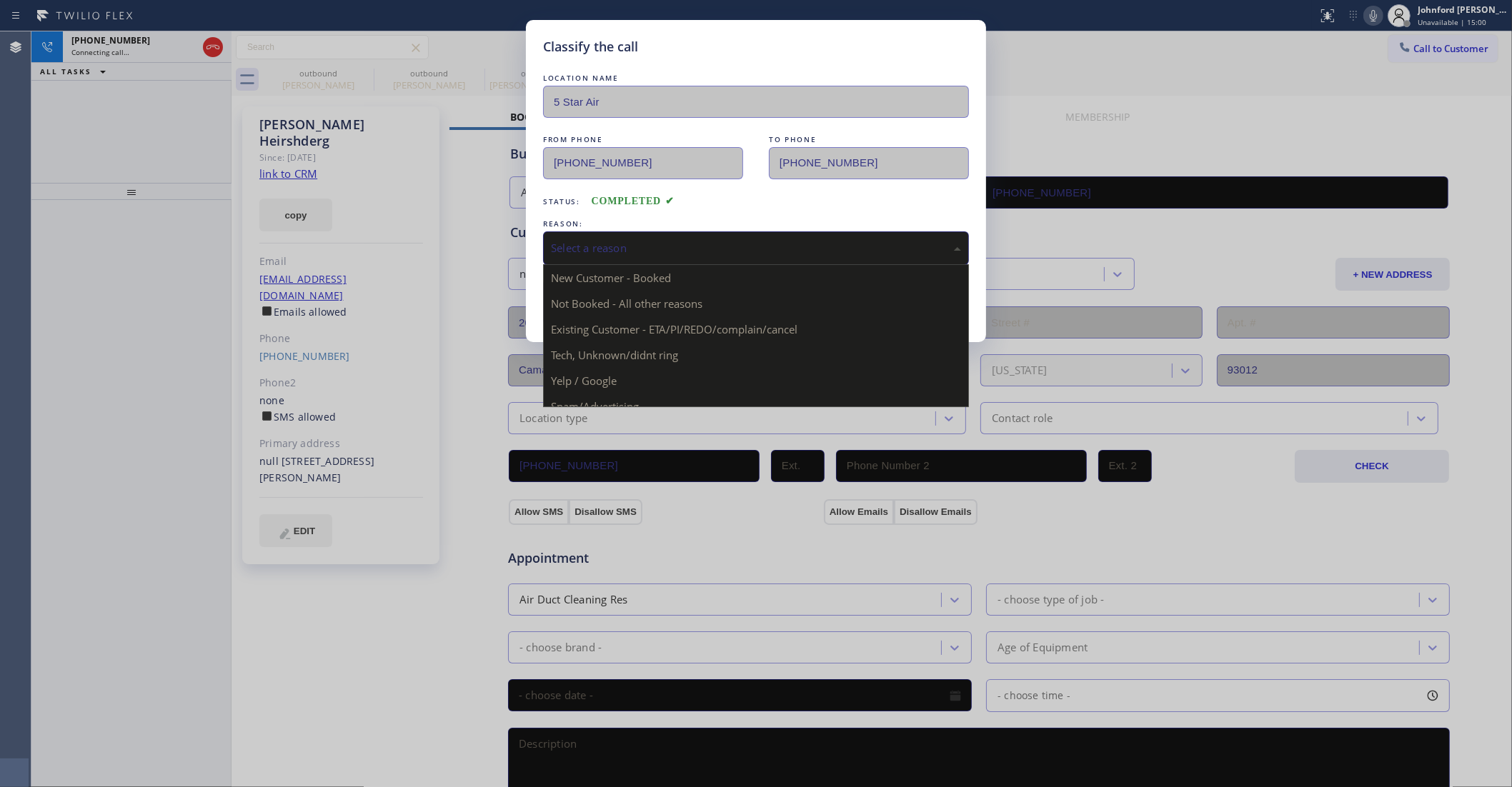
drag, startPoint x: 695, startPoint y: 244, endPoint x: 855, endPoint y: 250, distance: 160.1
click at [759, 244] on div "Select a reason" at bounding box center [756, 247] width 411 height 16
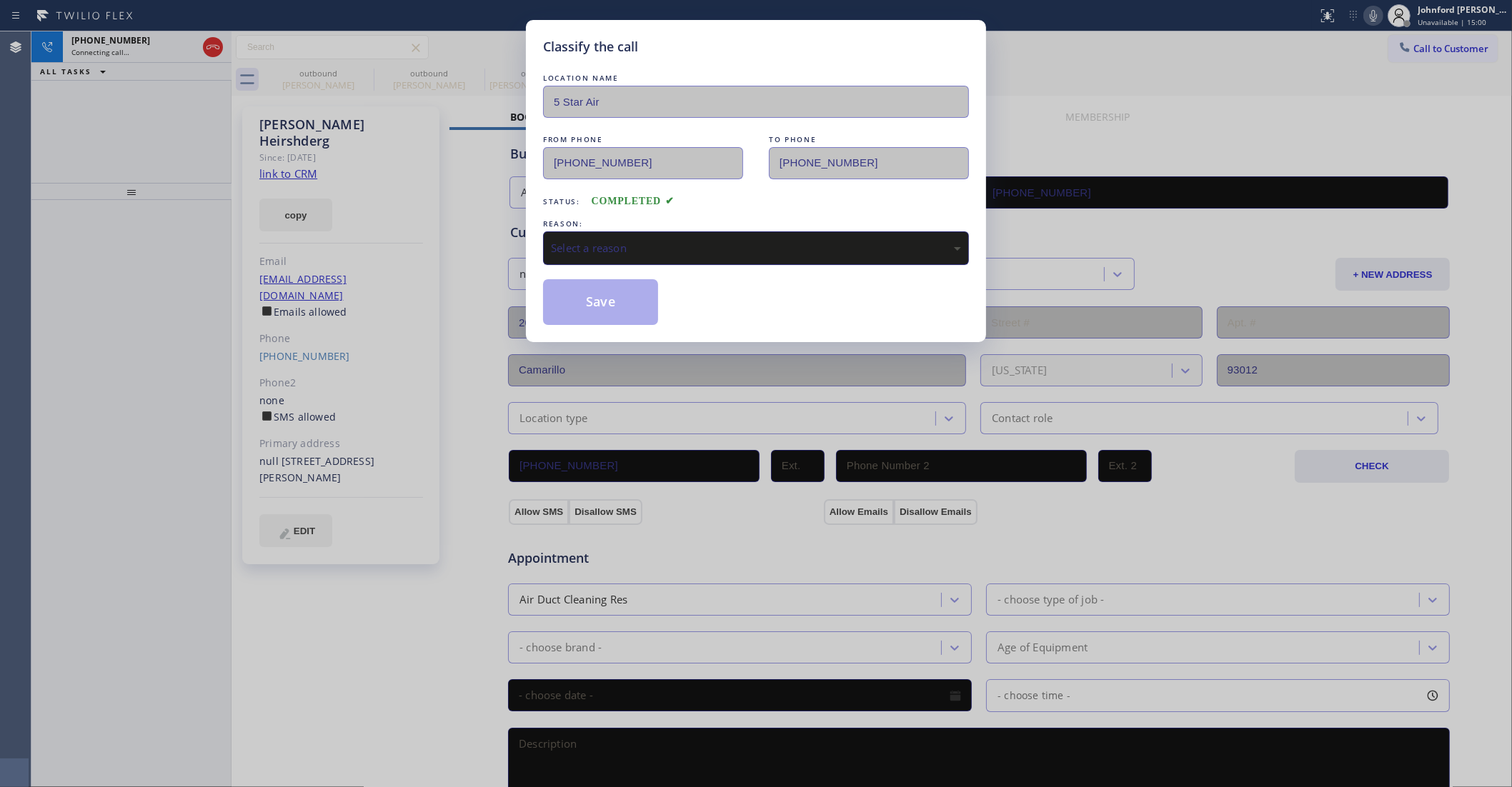
click at [765, 251] on div "Select a reason" at bounding box center [756, 247] width 411 height 16
click at [611, 305] on button "Save" at bounding box center [601, 302] width 115 height 46
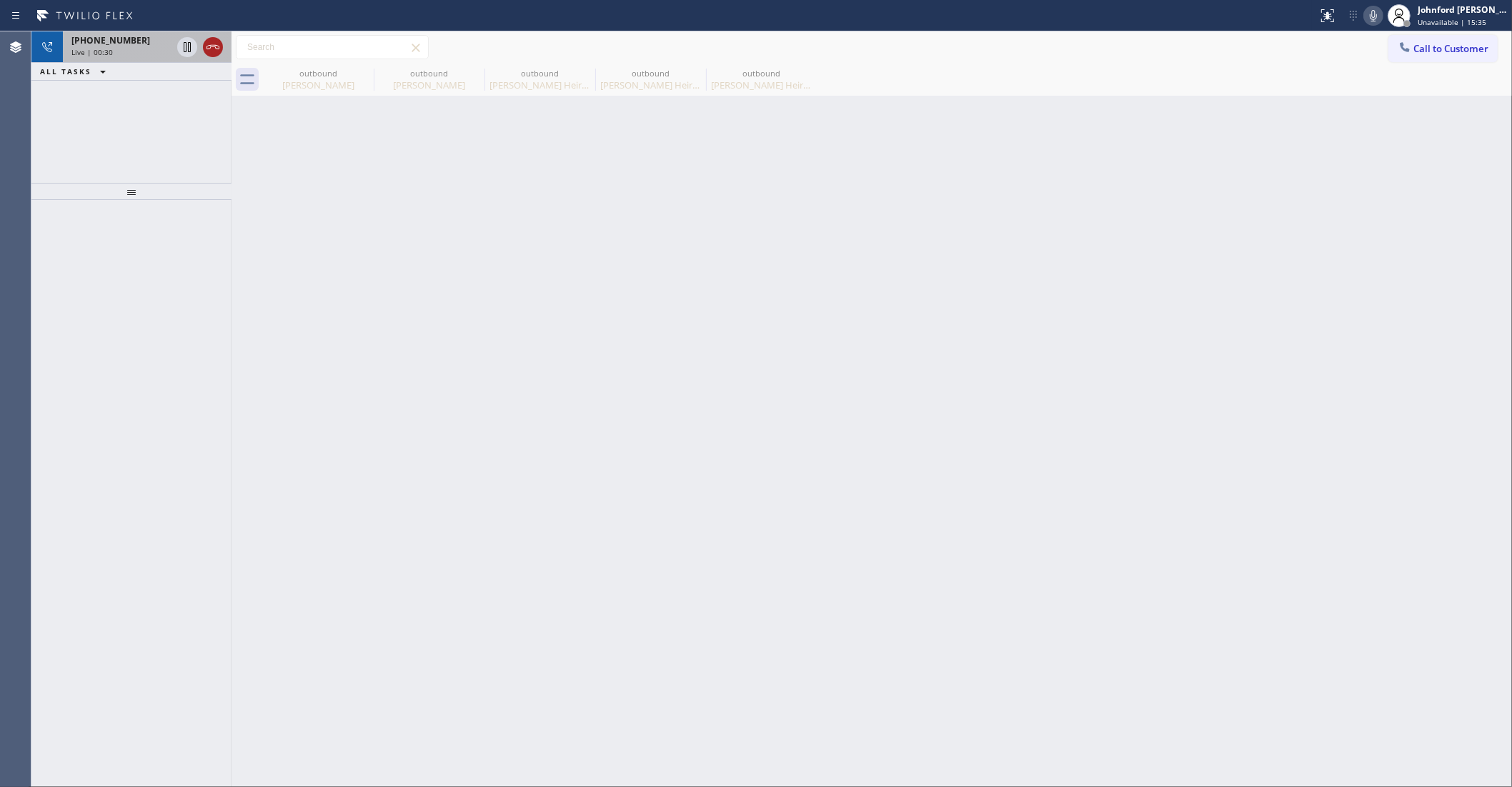
click at [211, 54] on icon at bounding box center [213, 47] width 17 height 17
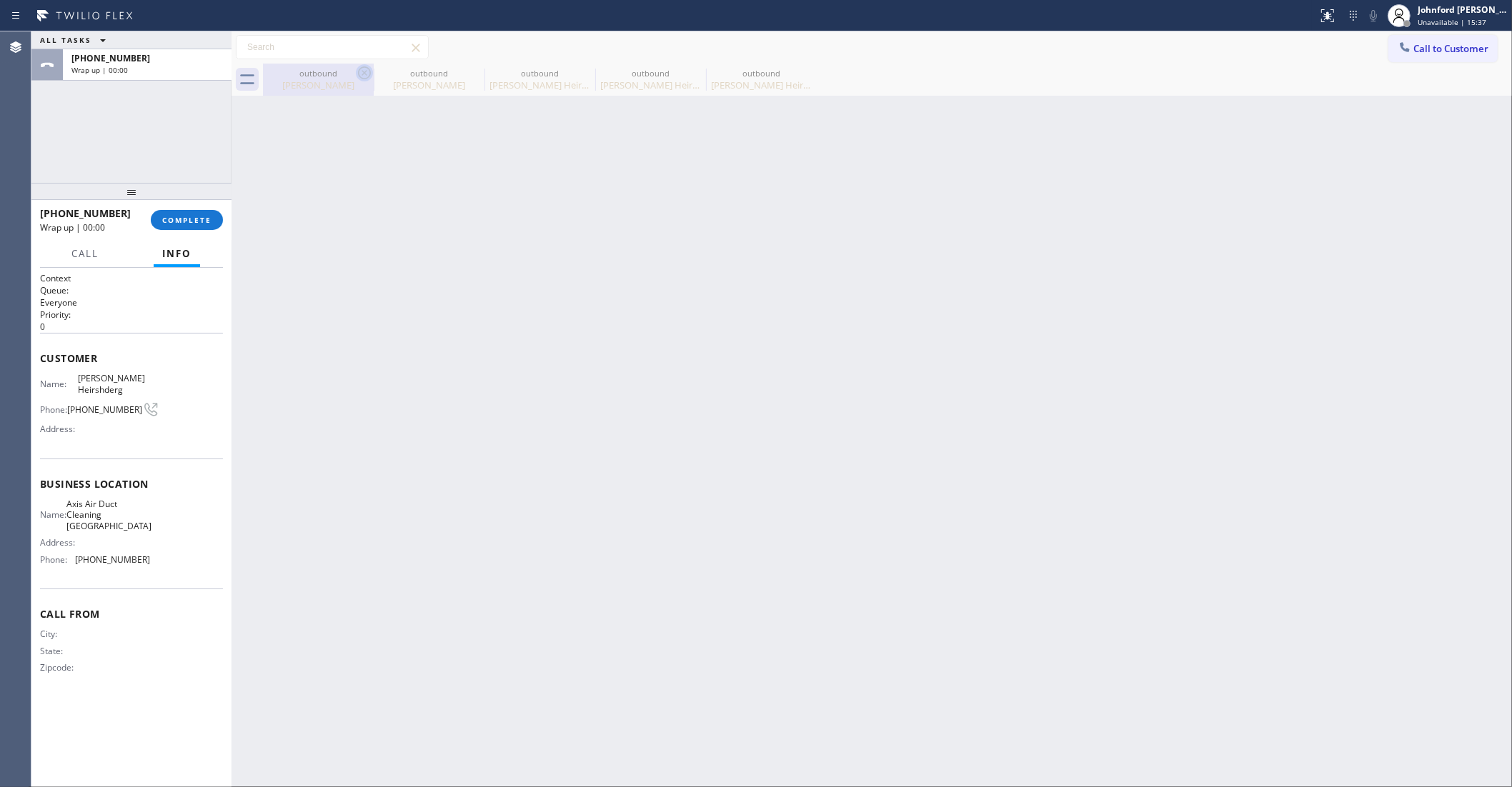
click at [366, 73] on icon at bounding box center [364, 73] width 13 height 13
click at [0, 0] on icon at bounding box center [0, 0] width 0 height 0
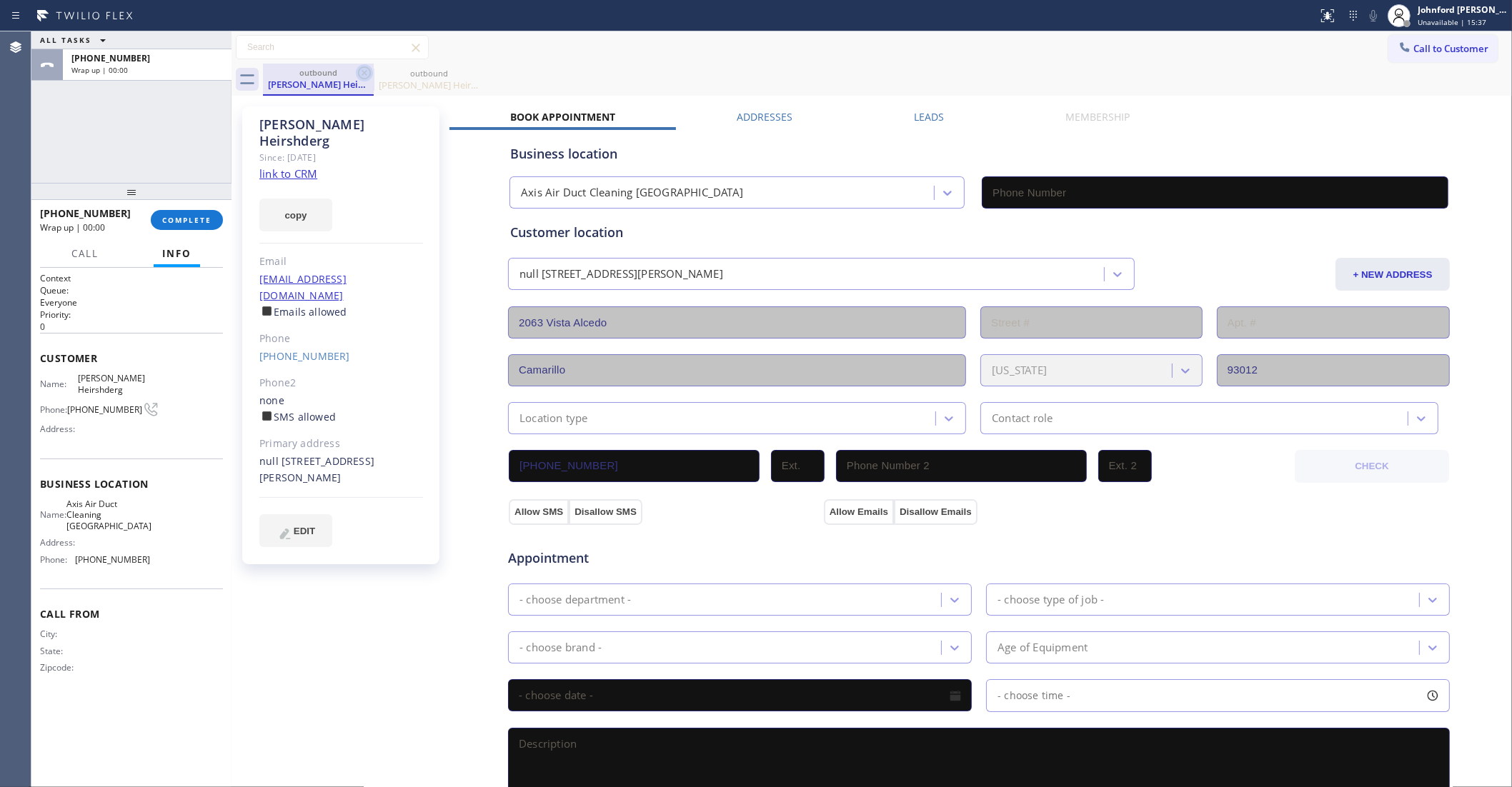
click at [366, 73] on icon at bounding box center [364, 73] width 13 height 13
click at [0, 0] on icon at bounding box center [0, 0] width 0 height 0
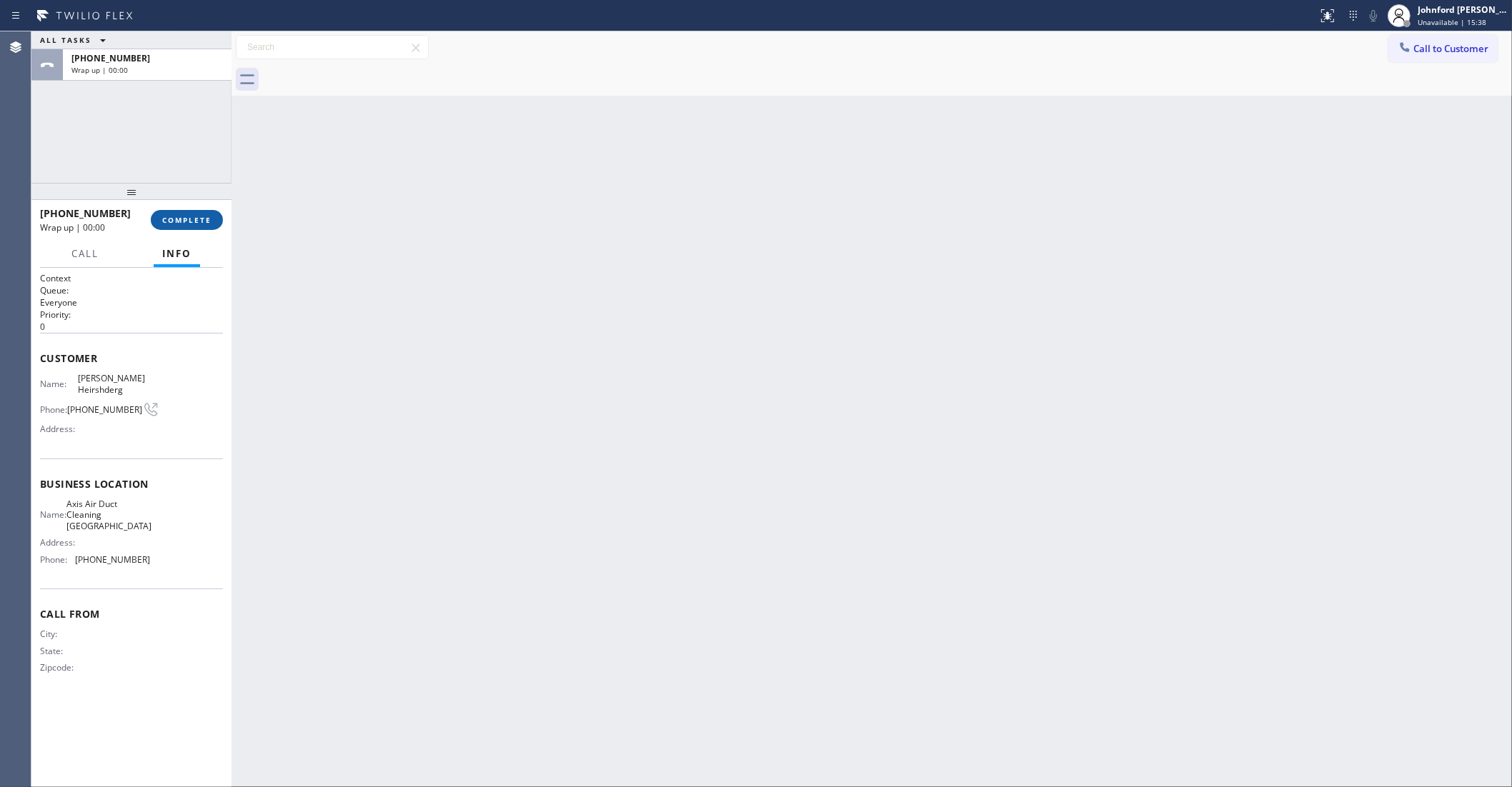
click at [191, 215] on span "COMPLETE" at bounding box center [187, 220] width 49 height 10
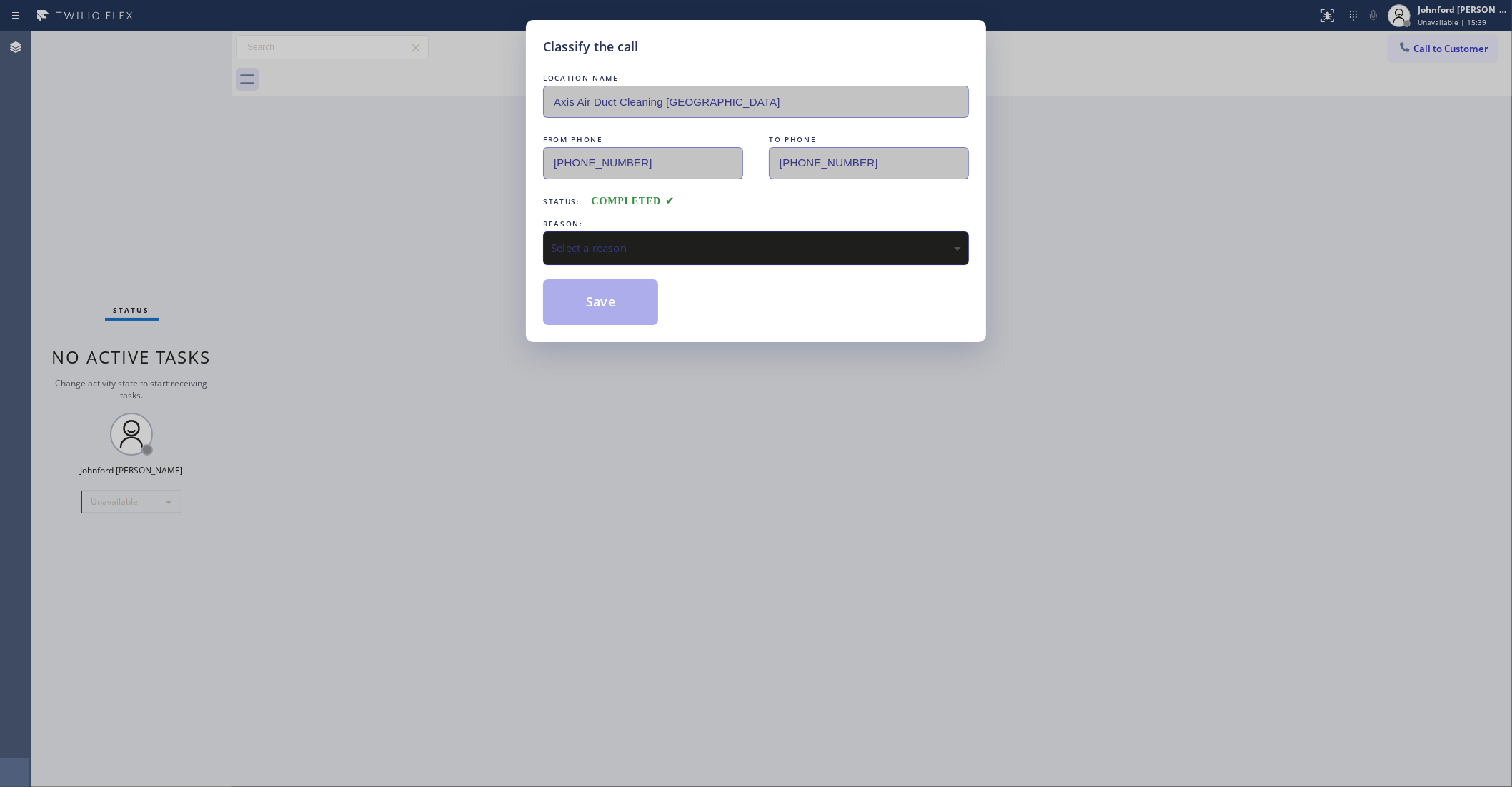
click at [733, 250] on div "Select a reason" at bounding box center [756, 247] width 411 height 16
click at [613, 315] on button "Save" at bounding box center [601, 302] width 115 height 46
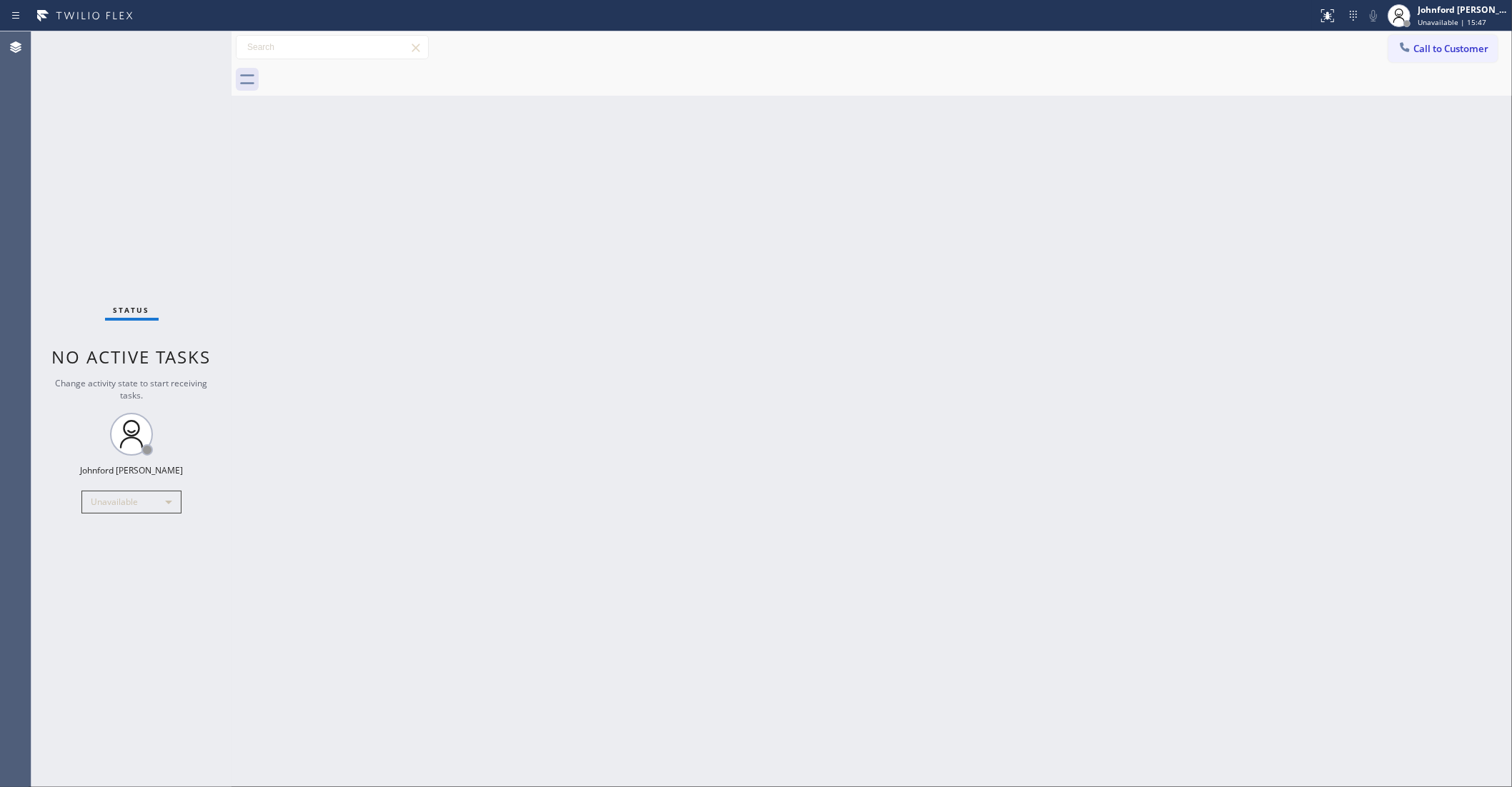
drag, startPoint x: 1147, startPoint y: 247, endPoint x: 1101, endPoint y: 66, distance: 186.8
click at [1151, 243] on div "Back to Dashboard Change Sender ID Customers Technicians Select a contact Outbo…" at bounding box center [872, 409] width 1281 height 756
drag, startPoint x: 1422, startPoint y: 54, endPoint x: 1345, endPoint y: 91, distance: 85.4
click at [1423, 54] on button "Call to Customer" at bounding box center [1443, 48] width 110 height 27
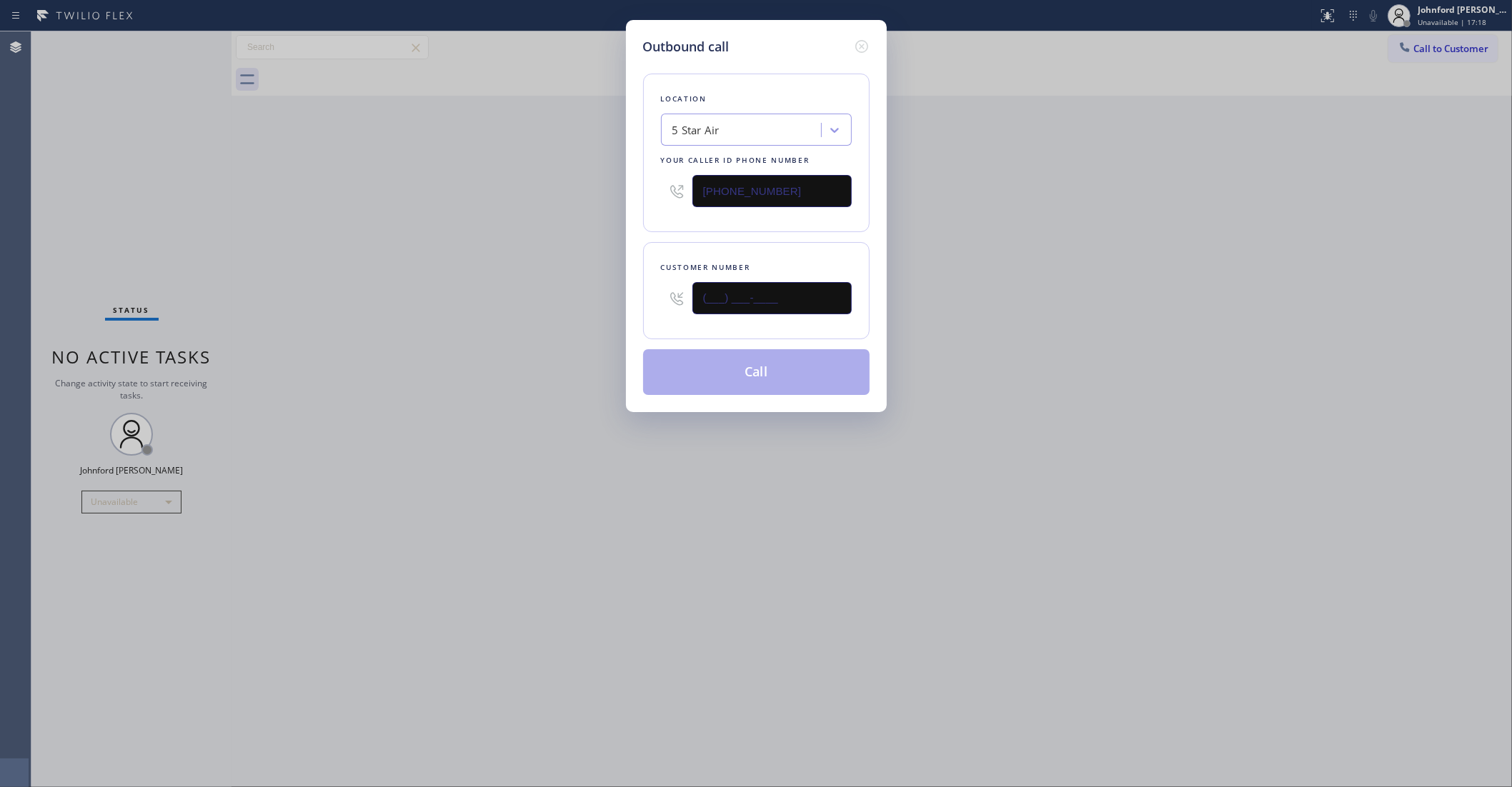
drag, startPoint x: 754, startPoint y: 292, endPoint x: 610, endPoint y: 298, distance: 144.1
click at [610, 298] on div "Outbound call Location 5 Star Air Your caller id phone number (800) 686-5038 Cu…" at bounding box center [756, 394] width 1512 height 787
paste input "323) 377-4022"
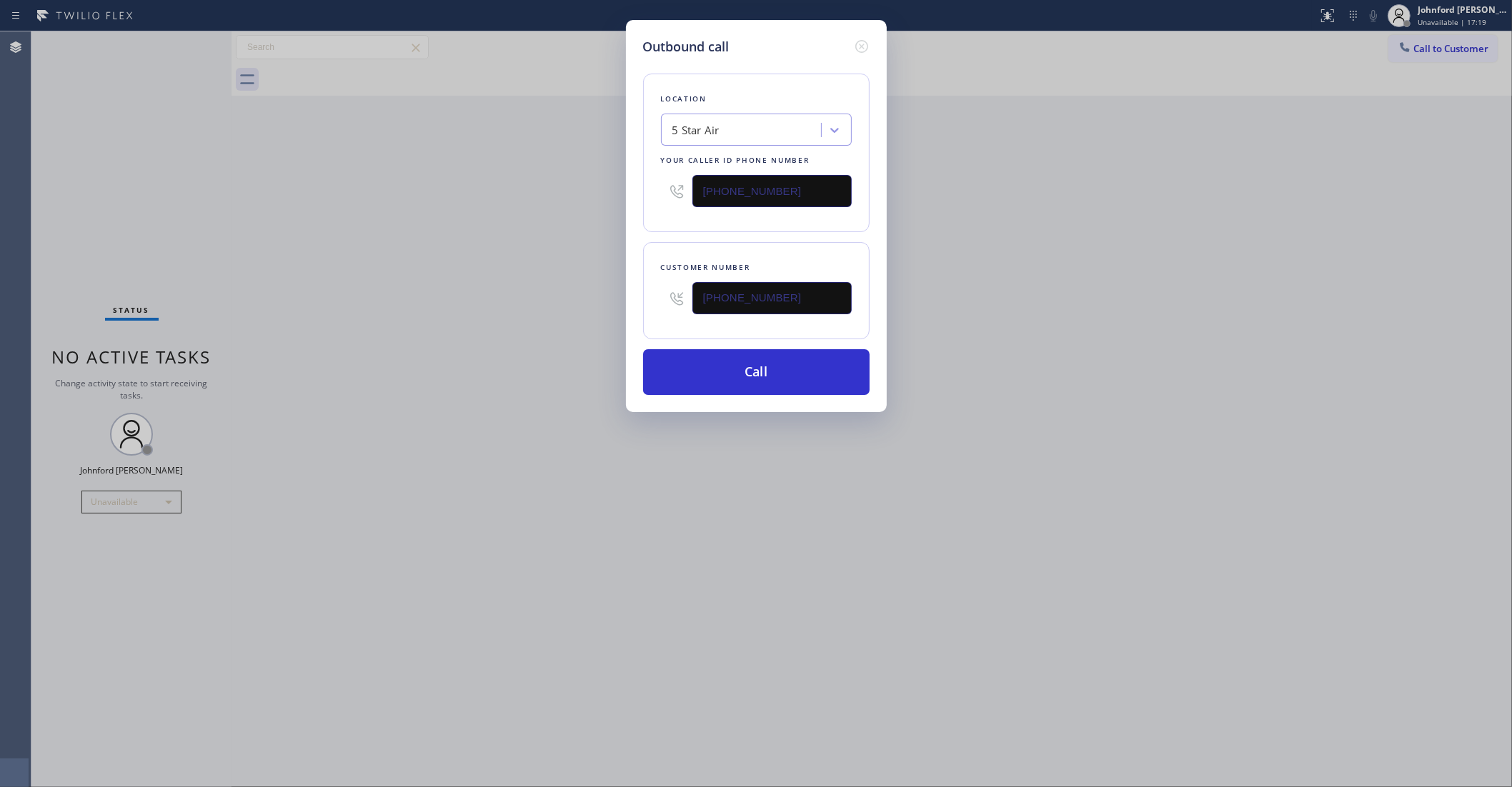
type input "(323) 377-4022"
click at [805, 368] on button "Call" at bounding box center [757, 372] width 227 height 46
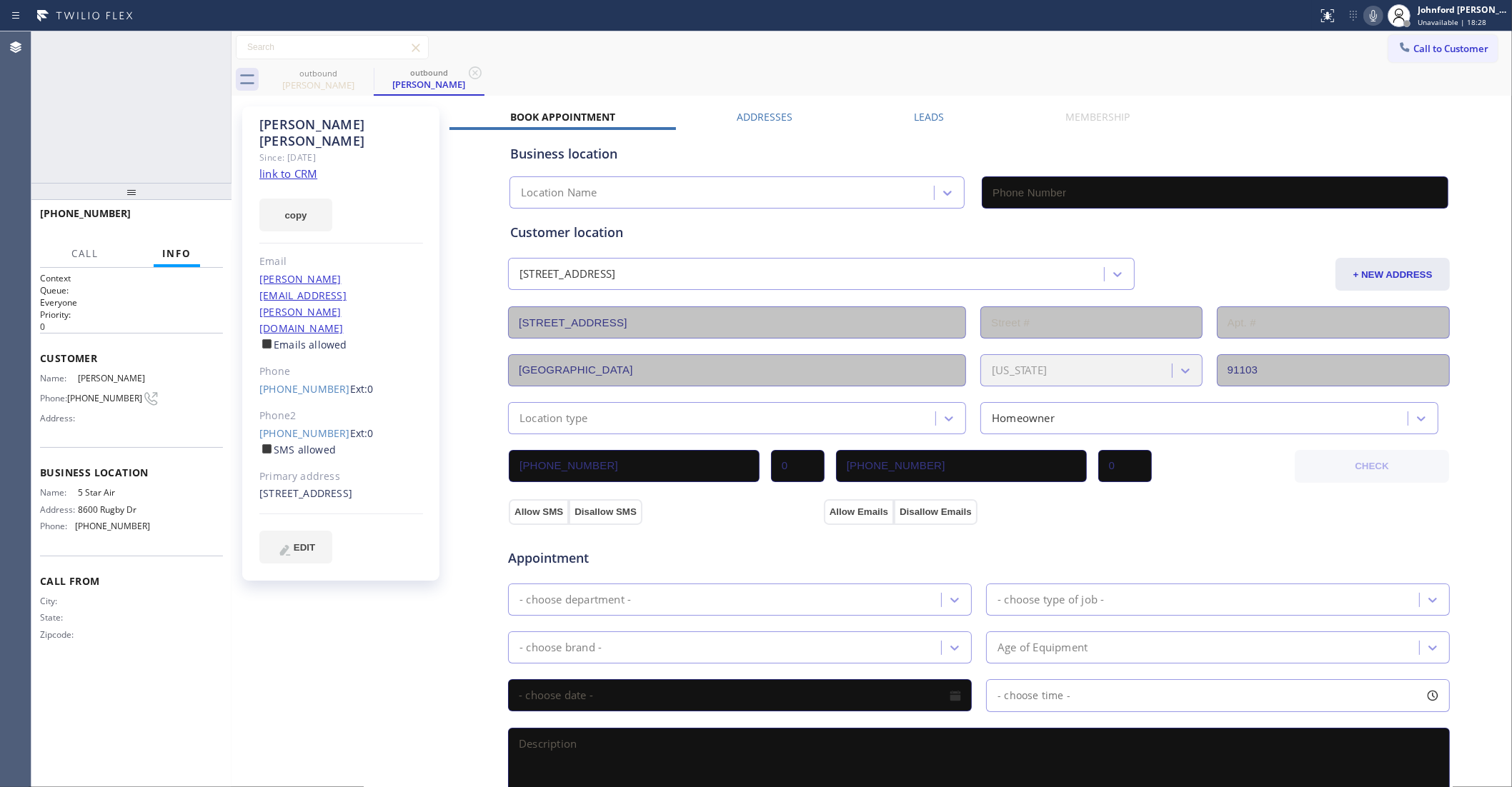
type input "(800) 686-5038"
click at [205, 211] on button "HANG UP" at bounding box center [189, 220] width 67 height 20
click at [284, 382] on link "(323) 377-4022" at bounding box center [305, 389] width 90 height 14
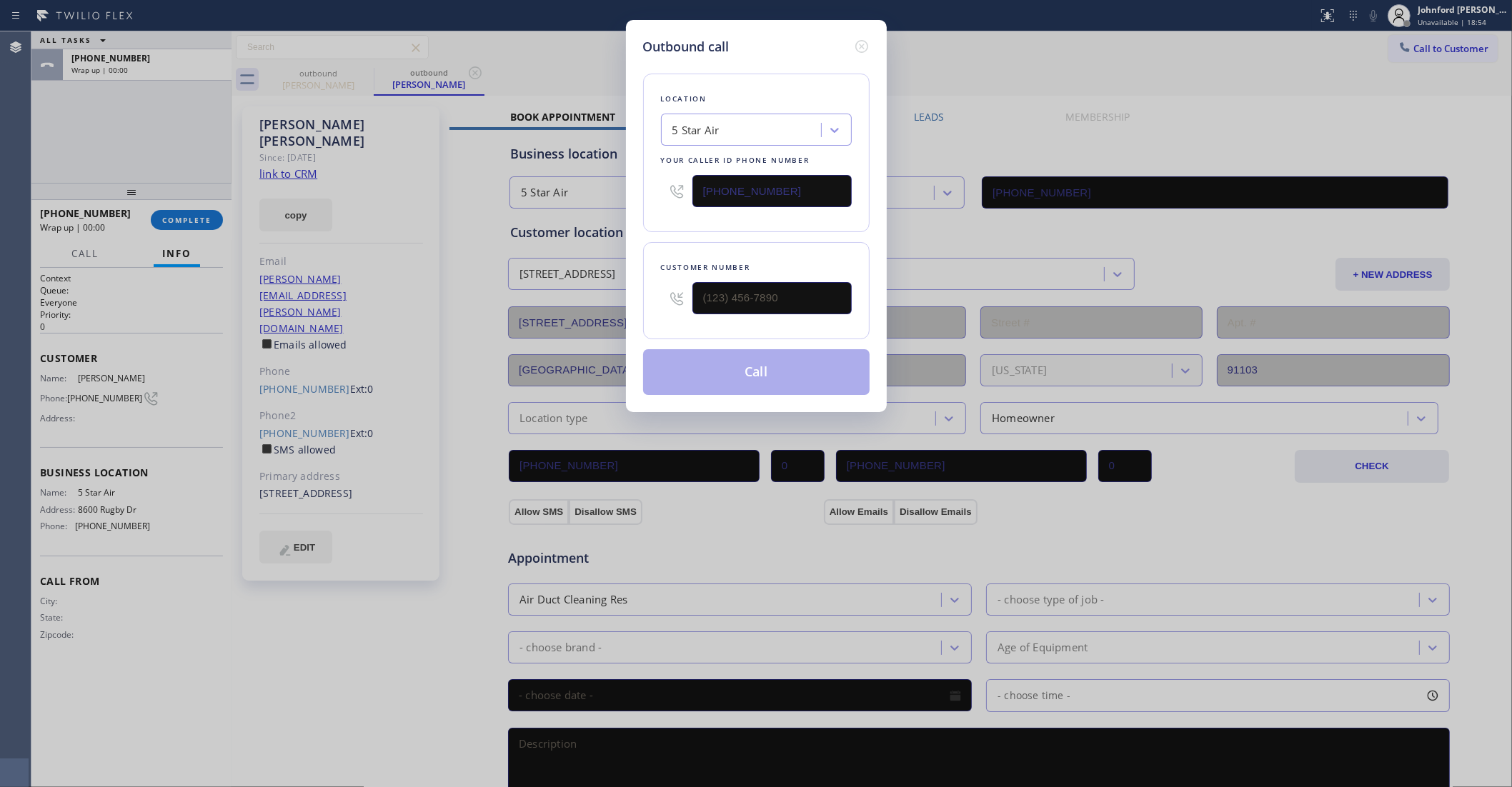
type input "(323) 377-4022"
click at [712, 373] on button "Call" at bounding box center [757, 372] width 227 height 46
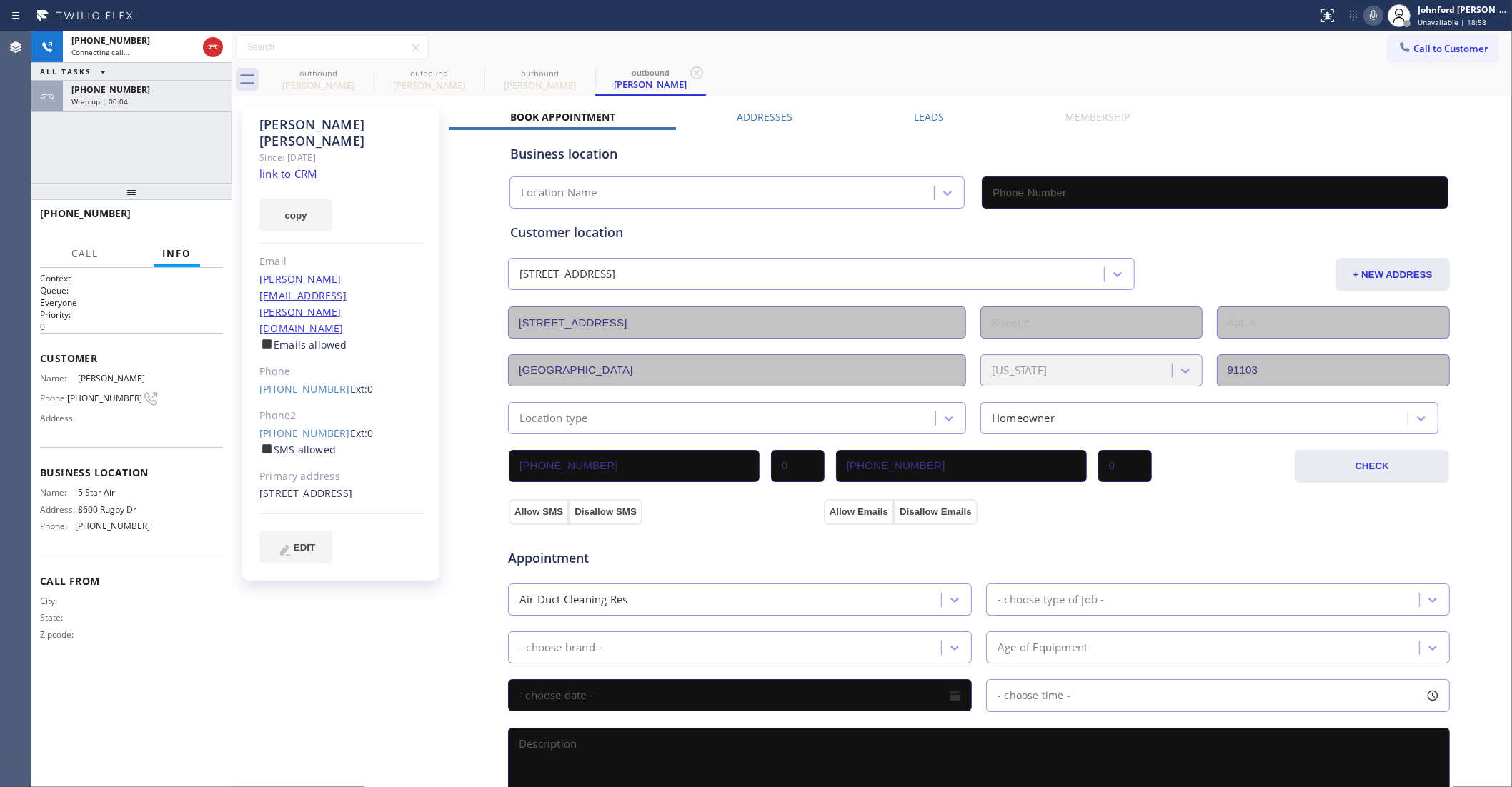
type input "(800) 686-5038"
drag, startPoint x: 162, startPoint y: 95, endPoint x: 176, endPoint y: 159, distance: 65.5
click at [162, 96] on div "Wrap up | 00:16" at bounding box center [147, 101] width 152 height 10
click at [178, 217] on span "COMPLETE" at bounding box center [187, 220] width 49 height 10
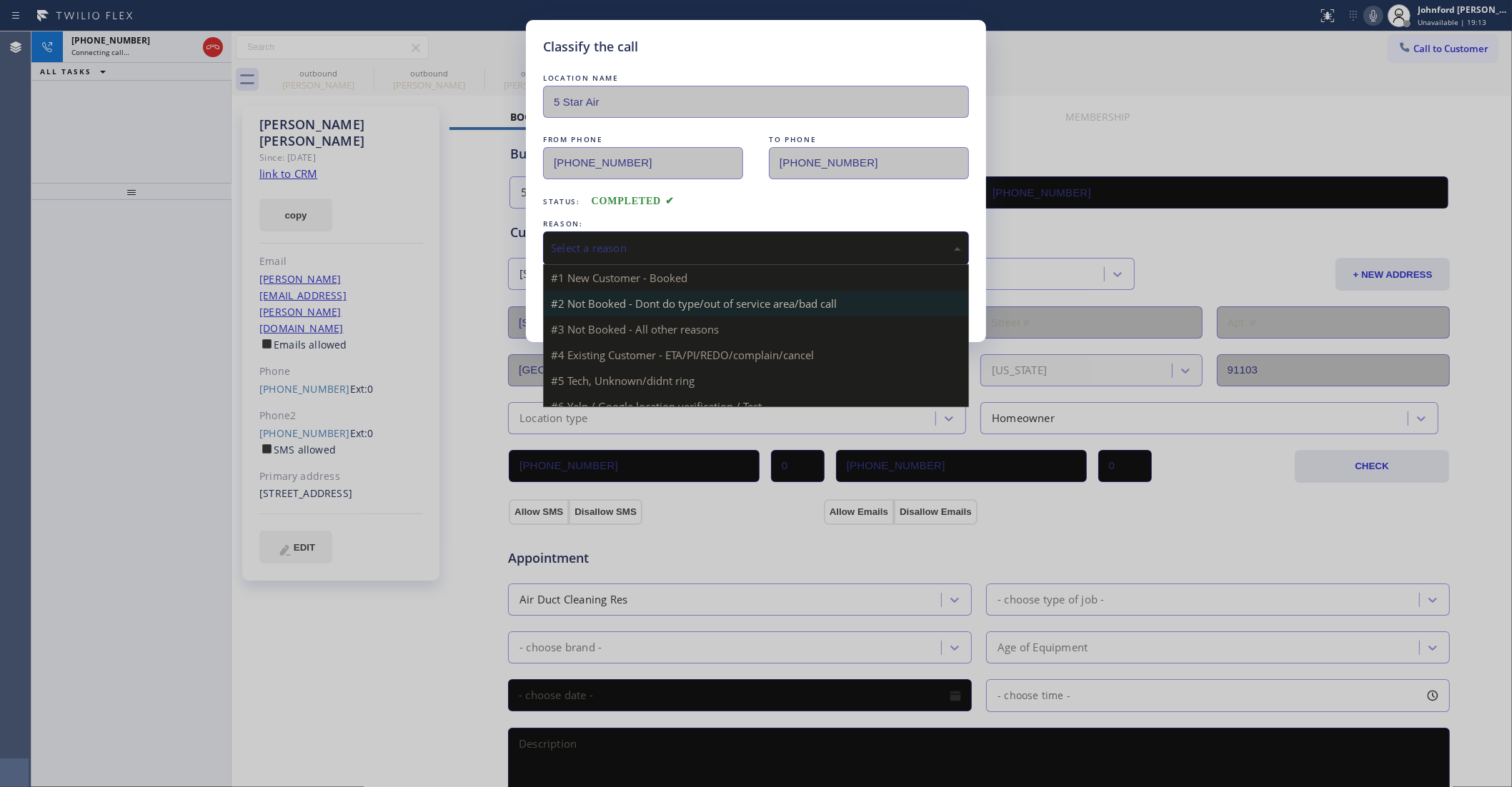
drag, startPoint x: 572, startPoint y: 237, endPoint x: 758, endPoint y: 297, distance: 195.4
click at [577, 240] on div "Select a reason" at bounding box center [756, 247] width 411 height 16
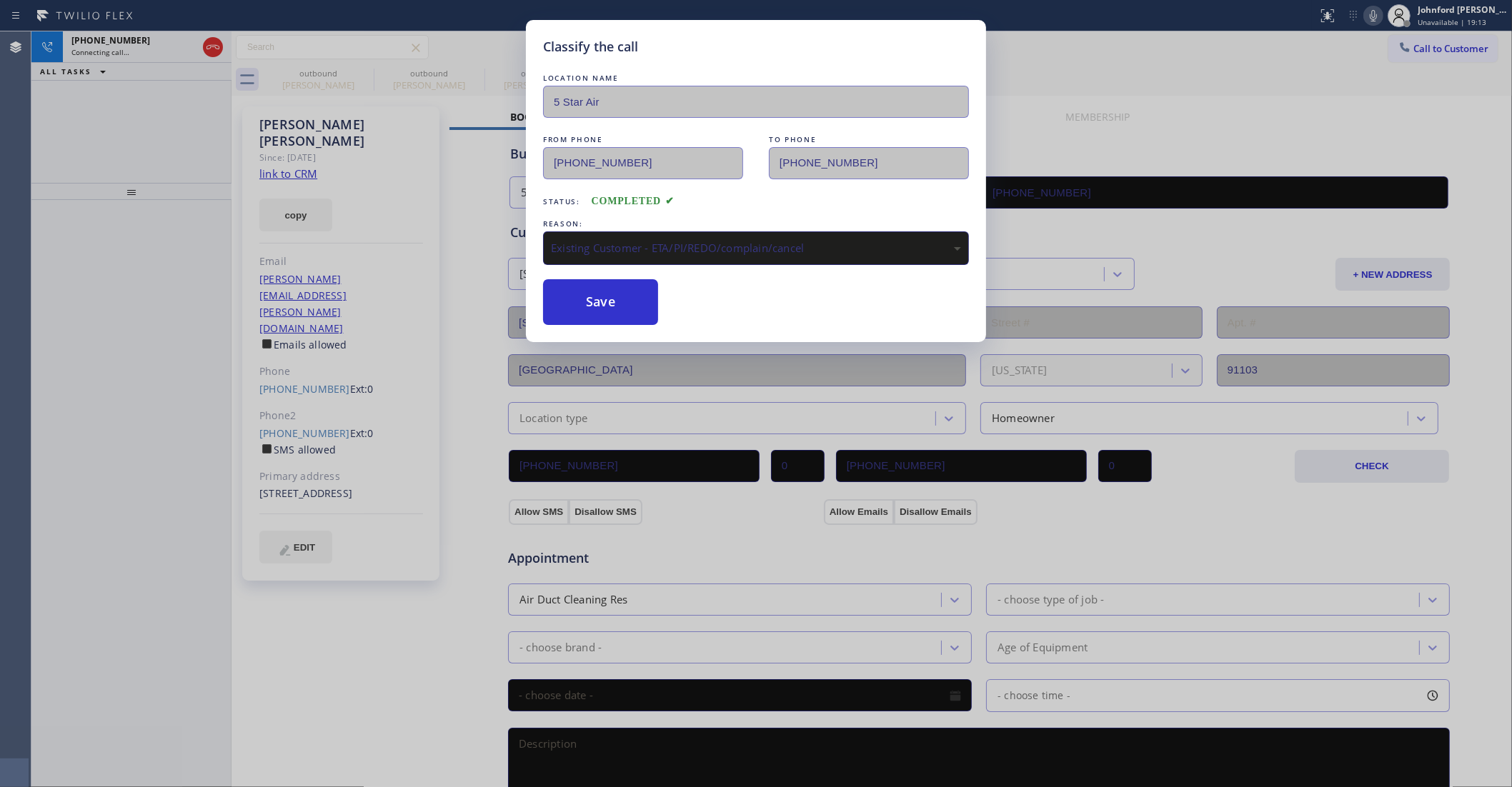
click at [630, 308] on button "Save" at bounding box center [601, 302] width 115 height 46
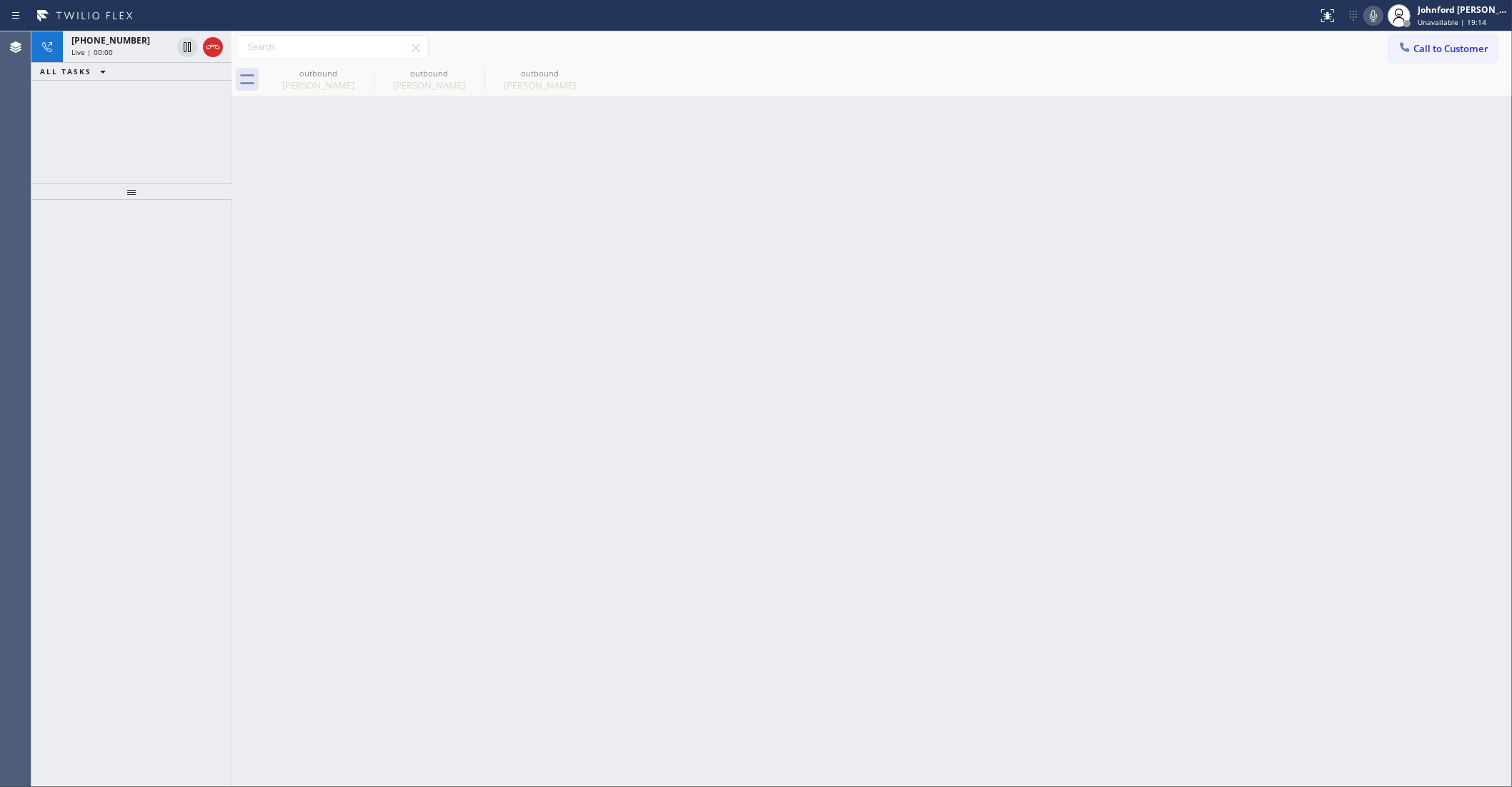
click at [213, 45] on icon at bounding box center [213, 47] width 17 height 17
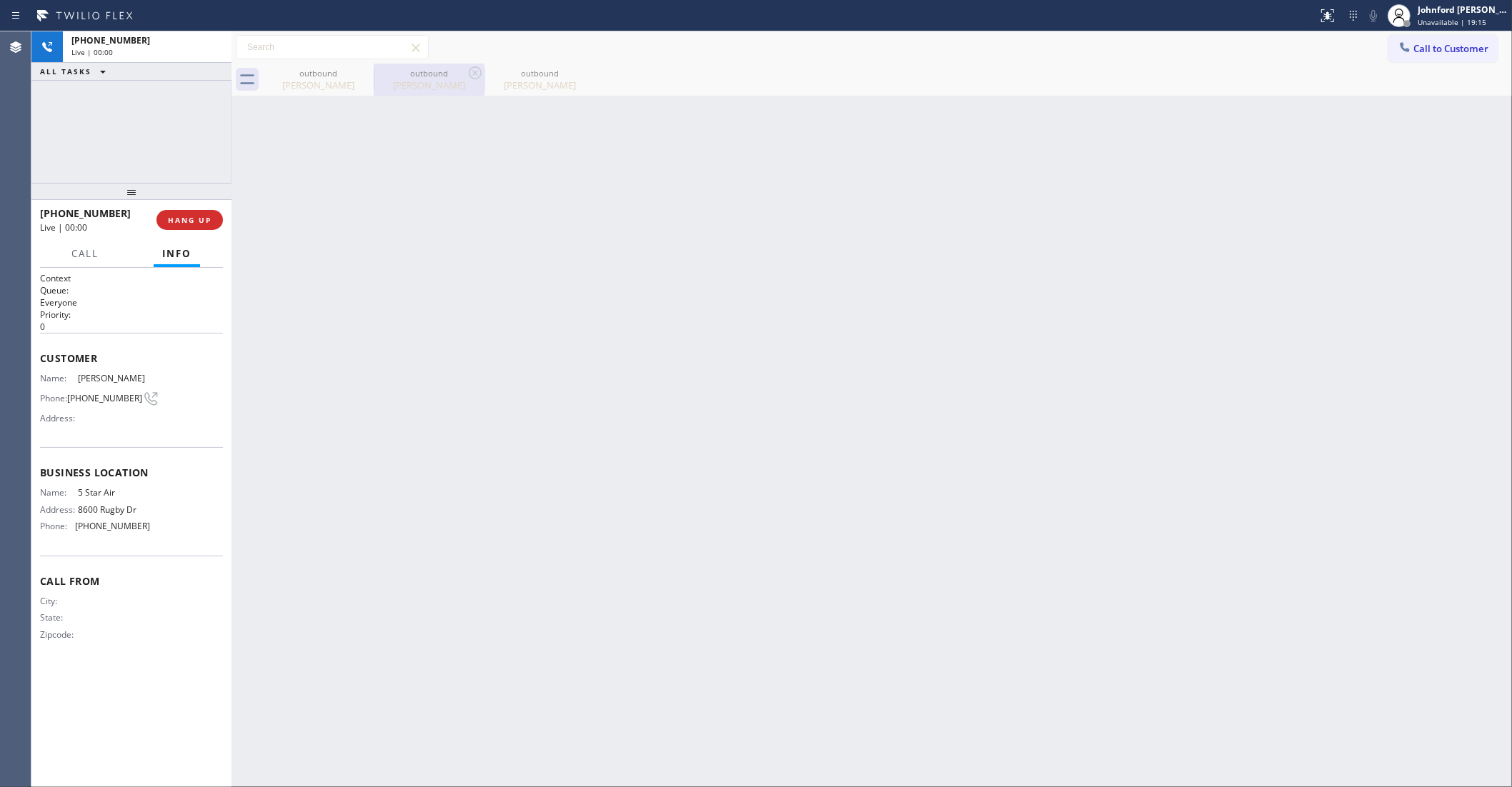
click at [376, 73] on div "outbound" at bounding box center [429, 73] width 108 height 11
click at [362, 70] on icon at bounding box center [365, 73] width 17 height 17
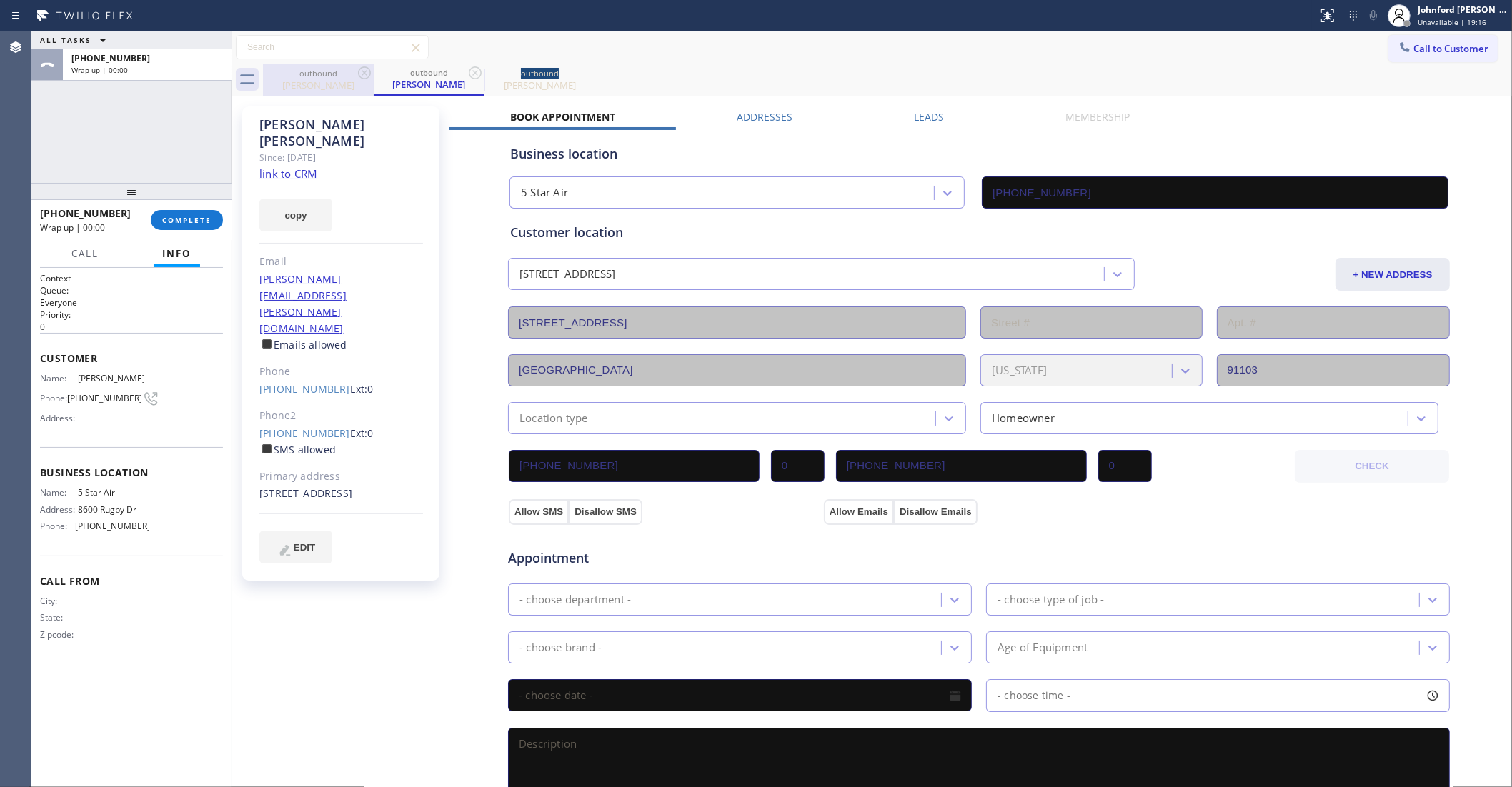
click at [466, 70] on icon at bounding box center [475, 73] width 17 height 17
click at [0, 0] on icon at bounding box center [0, 0] width 0 height 0
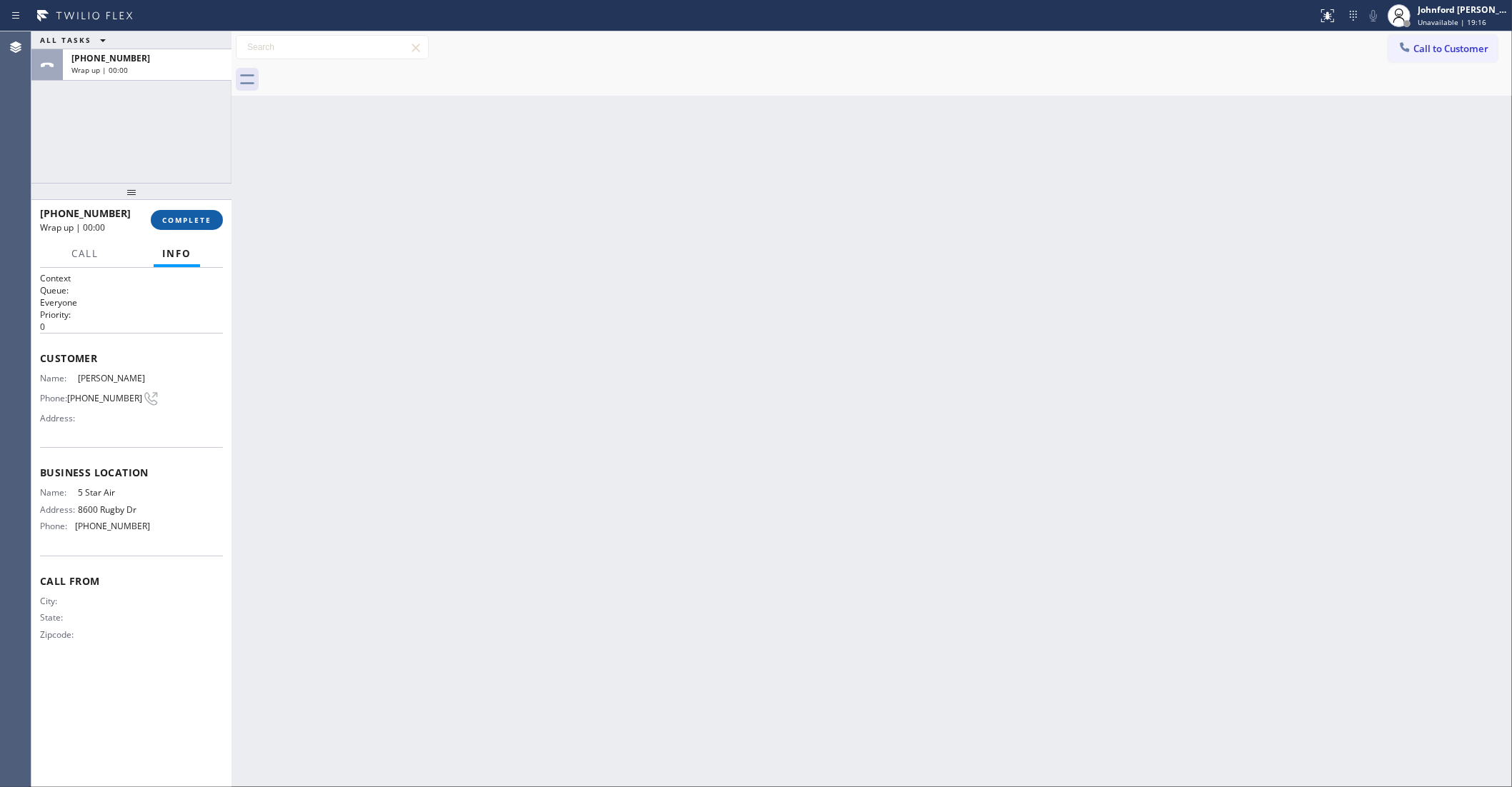
click at [180, 226] on button "COMPLETE" at bounding box center [187, 220] width 72 height 20
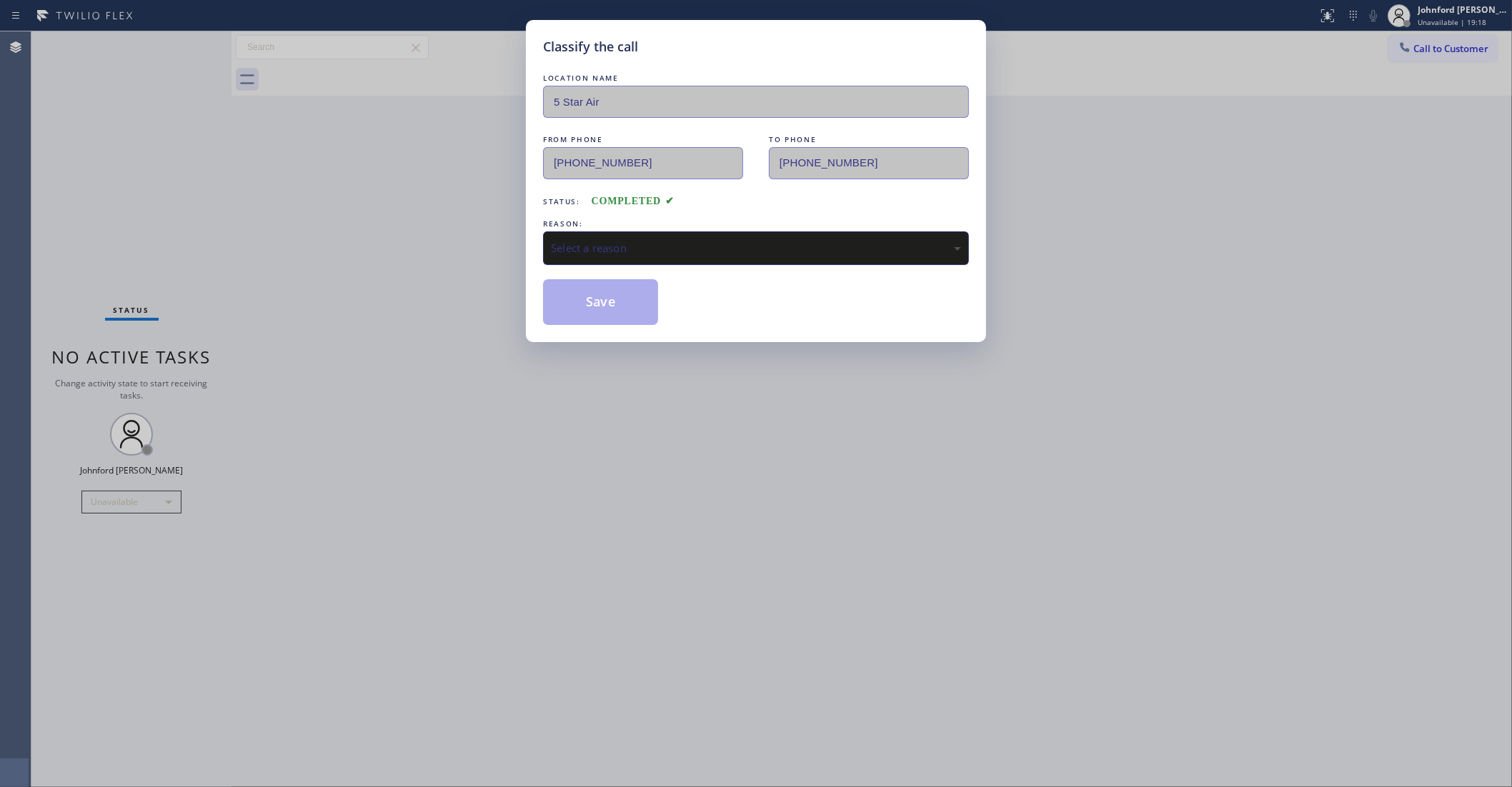
drag, startPoint x: 627, startPoint y: 214, endPoint x: 800, endPoint y: 236, distance: 174.4
click at [709, 218] on div "REASON:" at bounding box center [756, 224] width 426 height 15
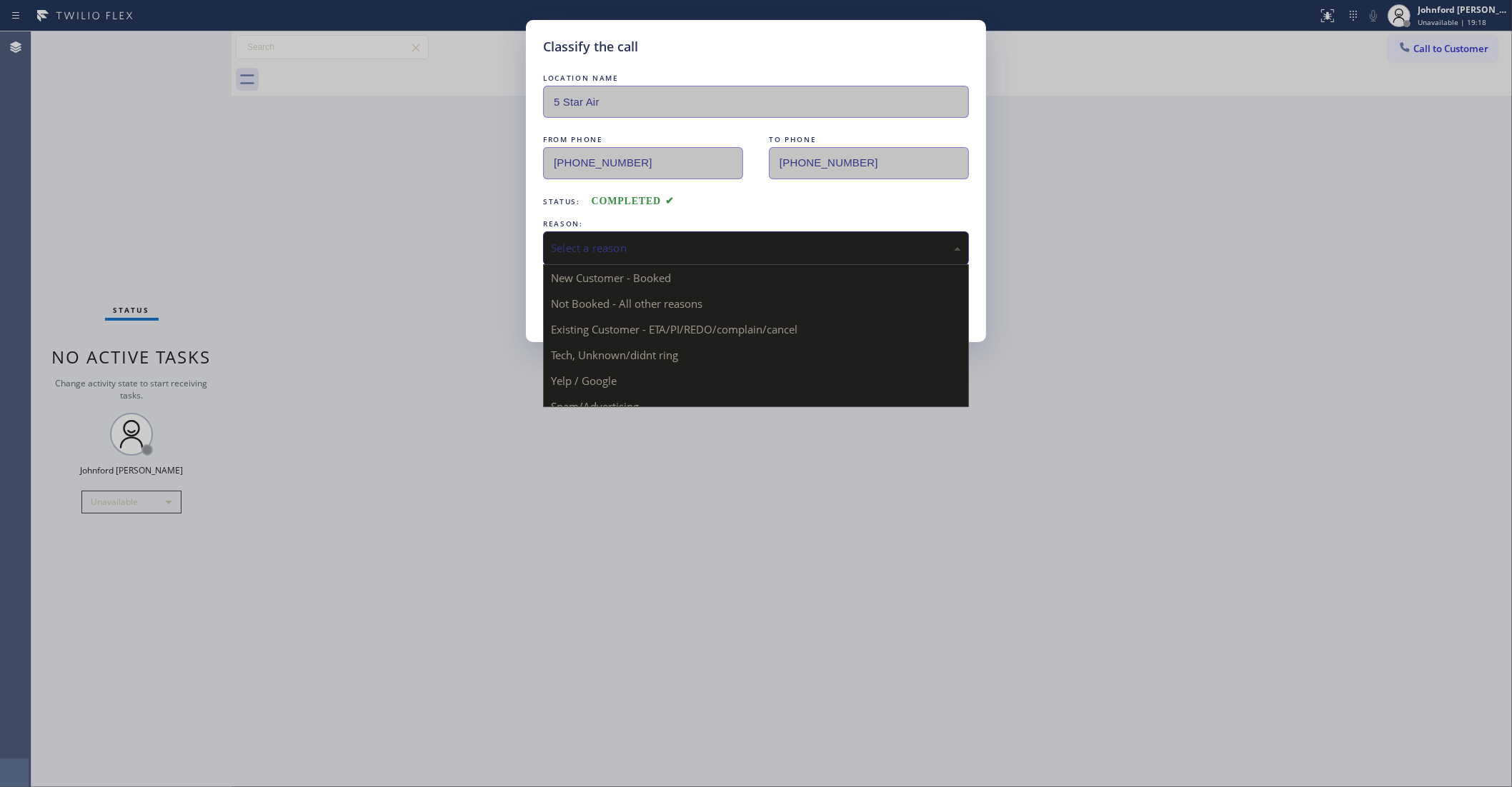
click at [728, 243] on div "Select a reason" at bounding box center [756, 247] width 411 height 16
drag, startPoint x: 637, startPoint y: 304, endPoint x: 615, endPoint y: 330, distance: 34.1
click at [615, 330] on div "Classify the call LOCATION NAME 5 Star Air FROM PHONE (800) 686-5038 TO PHONE (…" at bounding box center [756, 181] width 460 height 322
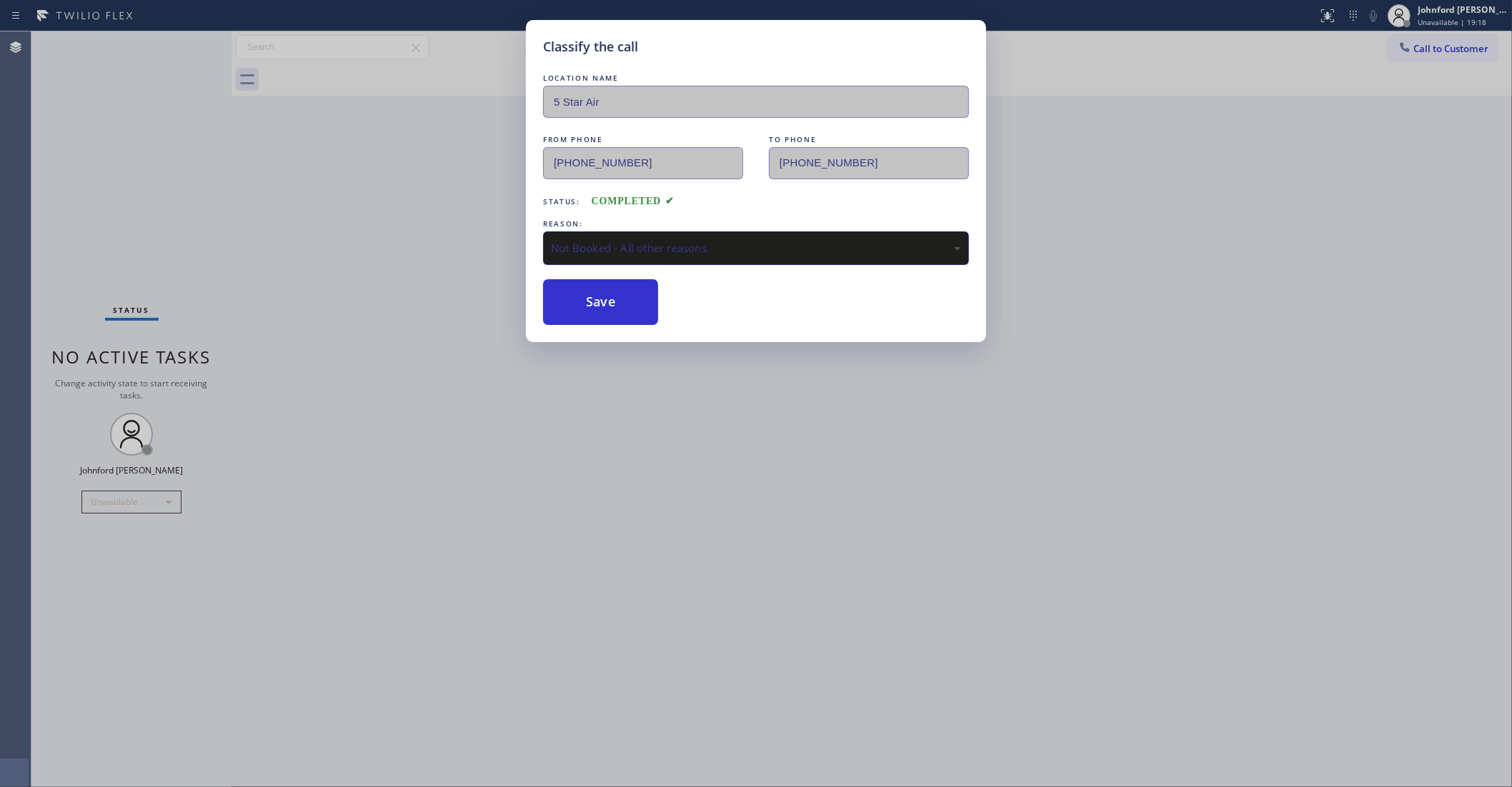
drag, startPoint x: 607, startPoint y: 247, endPoint x: 649, endPoint y: 245, distance: 42.0
click at [640, 245] on div "Not Booked - All other reasons" at bounding box center [756, 247] width 411 height 16
click at [587, 300] on button "Save" at bounding box center [601, 302] width 115 height 46
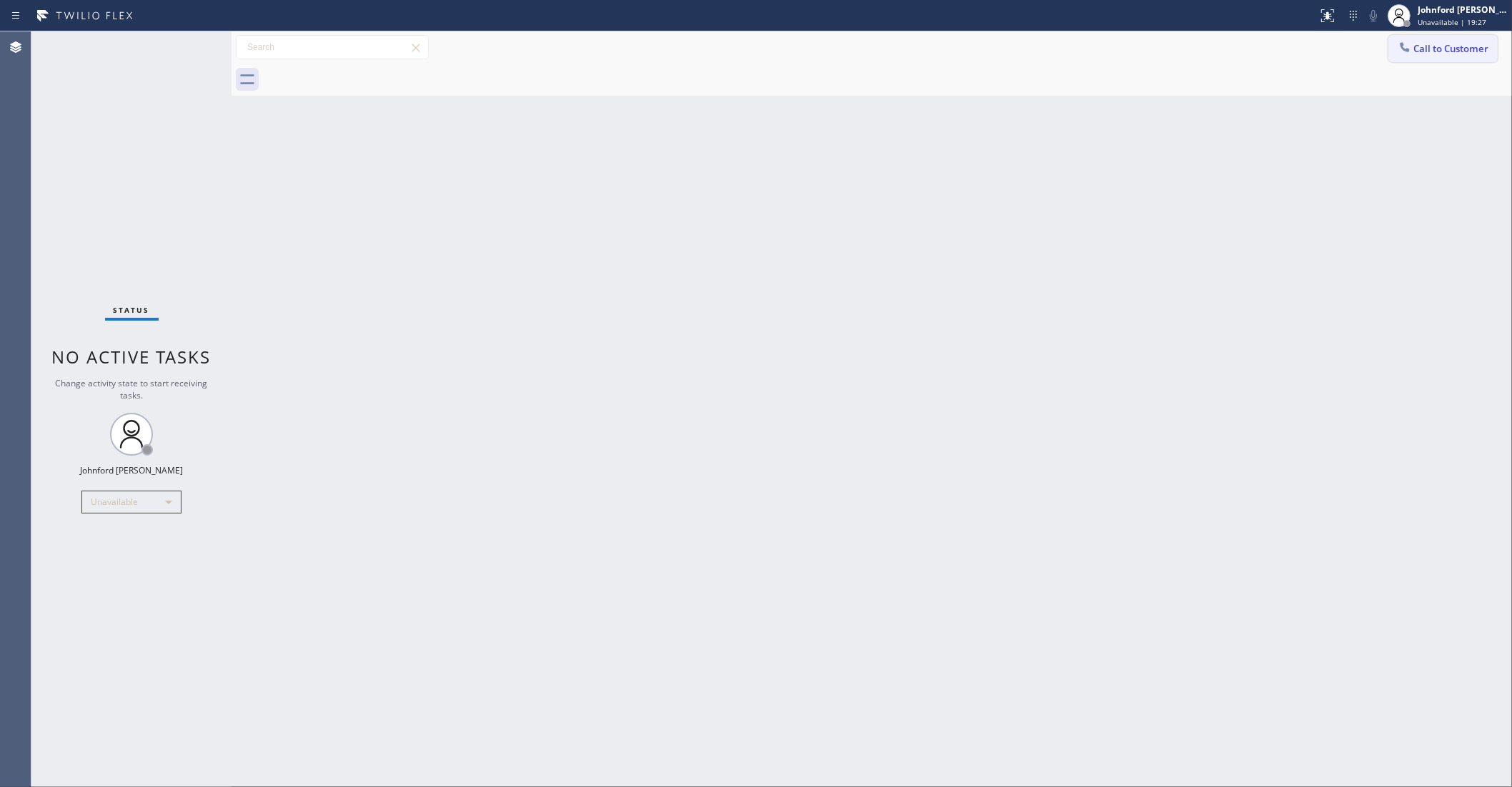
click at [1442, 47] on span "Call to Customer" at bounding box center [1451, 48] width 75 height 13
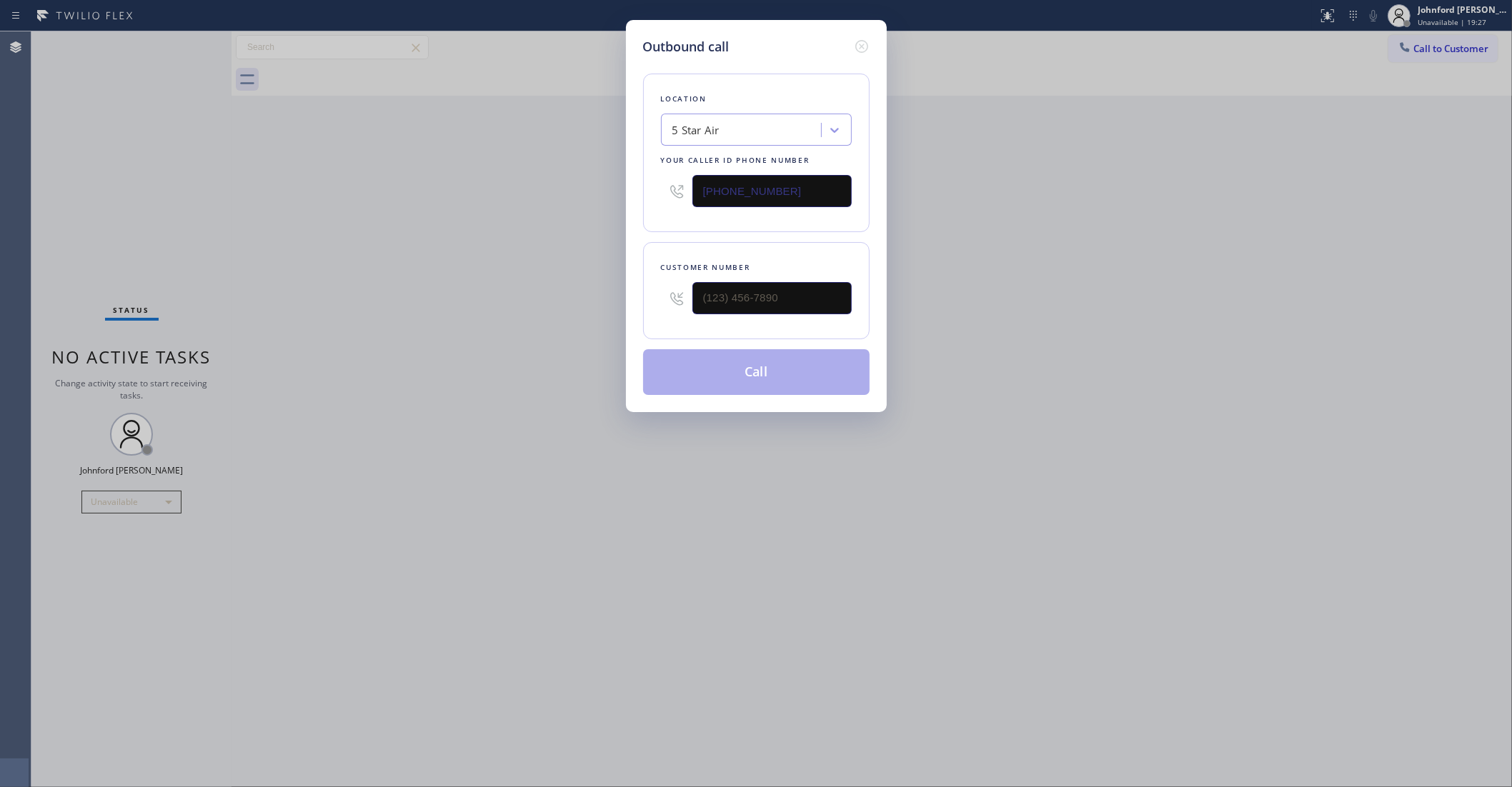
drag, startPoint x: 784, startPoint y: 312, endPoint x: 611, endPoint y: 307, distance: 173.1
click at [611, 307] on div "Outbound call Location 5 Star Air Your caller id phone number (800) 686-5038 Cu…" at bounding box center [756, 394] width 1512 height 787
click at [736, 284] on input "(___) ___-____" at bounding box center [772, 299] width 159 height 32
paste input "424) 335-9810"
click at [484, 284] on div "Outbound call Location 5 Star Air Your caller id phone number (800) 686-5038 Cu…" at bounding box center [756, 394] width 1512 height 787
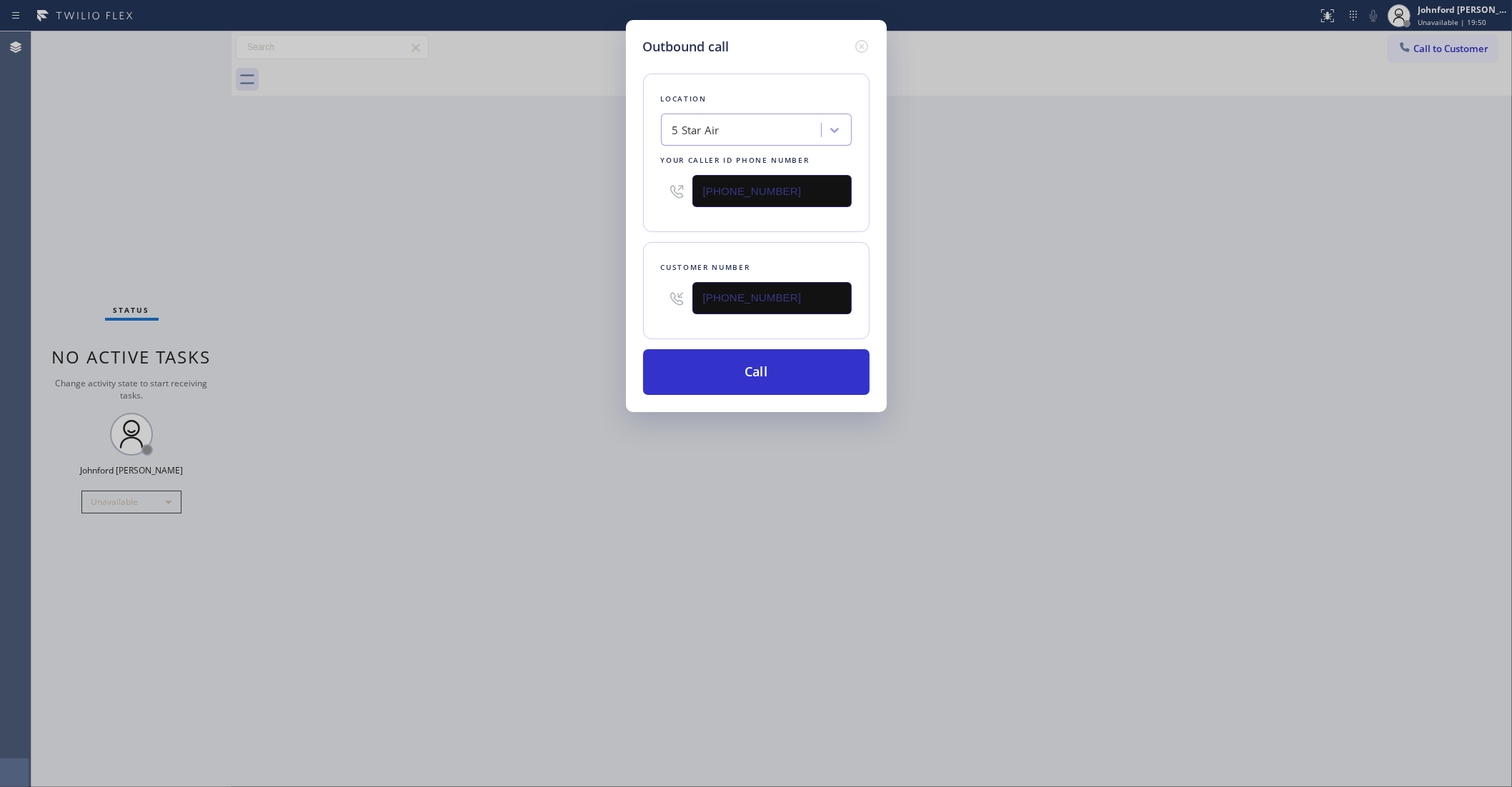
drag, startPoint x: 781, startPoint y: 293, endPoint x: 539, endPoint y: 326, distance: 244.2
click at [581, 318] on div "Outbound call Location 5 Star Air Your caller id phone number (800) 686-5038 Cu…" at bounding box center [756, 394] width 1512 height 787
paste input "310) 985-0867"
type input "(310) 985-0867"
click at [539, 326] on div "Outbound call Location 5 Star Air Your caller id phone number (800) 686-5038 Cu…" at bounding box center [756, 394] width 1512 height 787
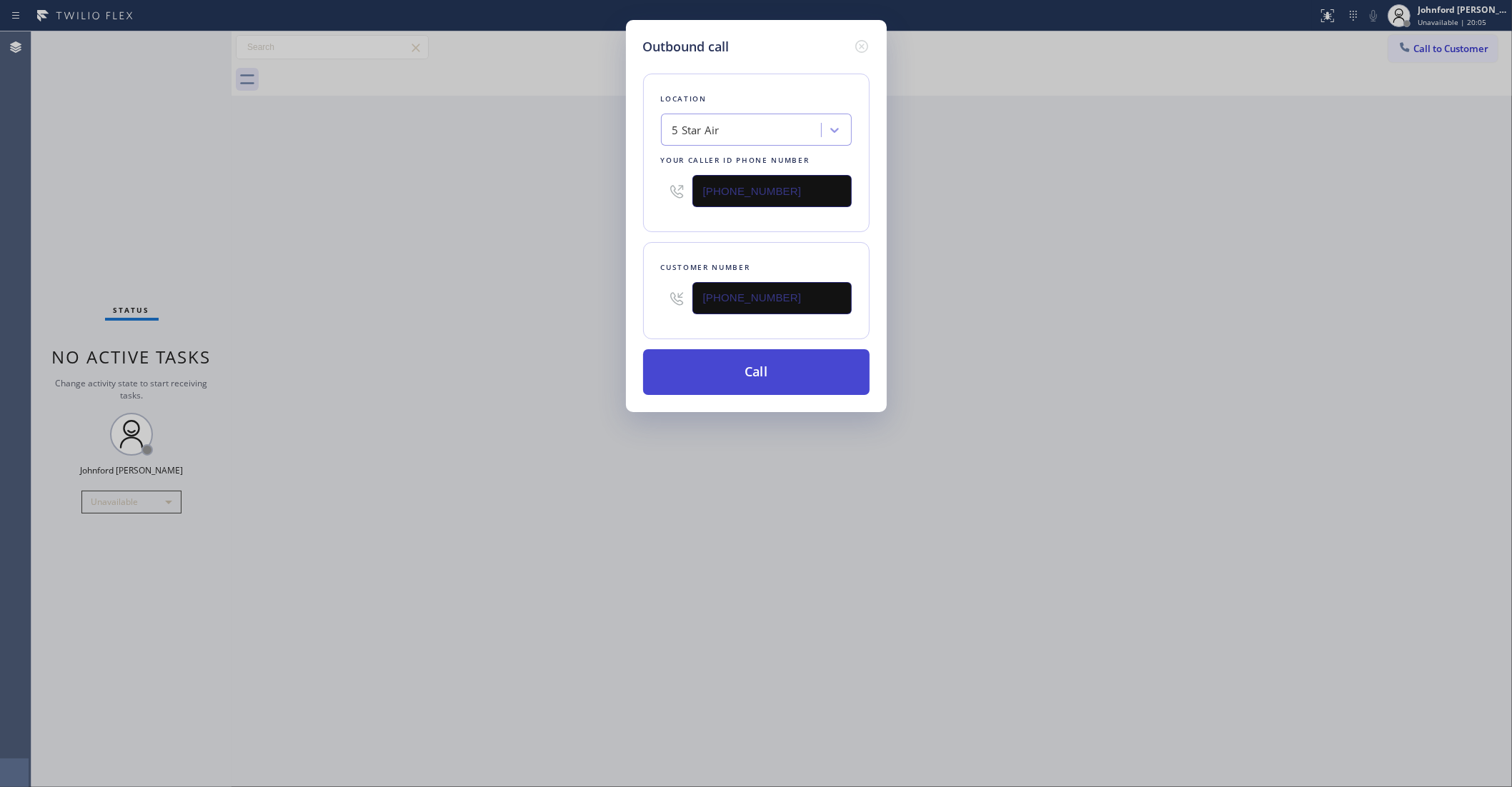
click at [784, 365] on button "Call" at bounding box center [757, 372] width 227 height 46
drag, startPoint x: 1067, startPoint y: 272, endPoint x: 1151, endPoint y: 95, distance: 195.9
click at [1083, 269] on div "Outbound call Location 5 Star Air Your caller id phone number (800) 686-5038 Cu…" at bounding box center [756, 394] width 1512 height 787
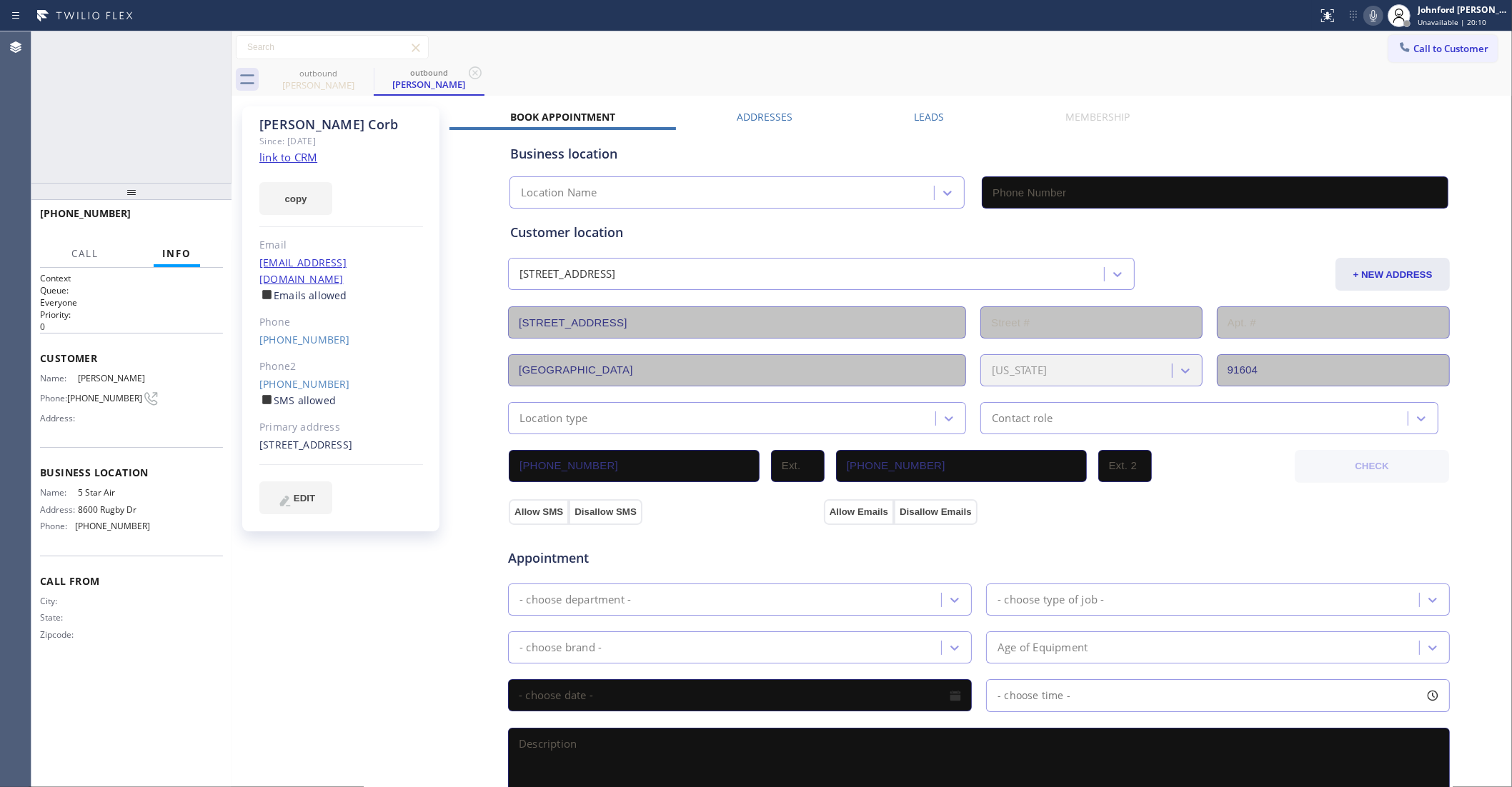
type input "(800) 686-5038"
click at [212, 48] on icon at bounding box center [213, 47] width 17 height 17
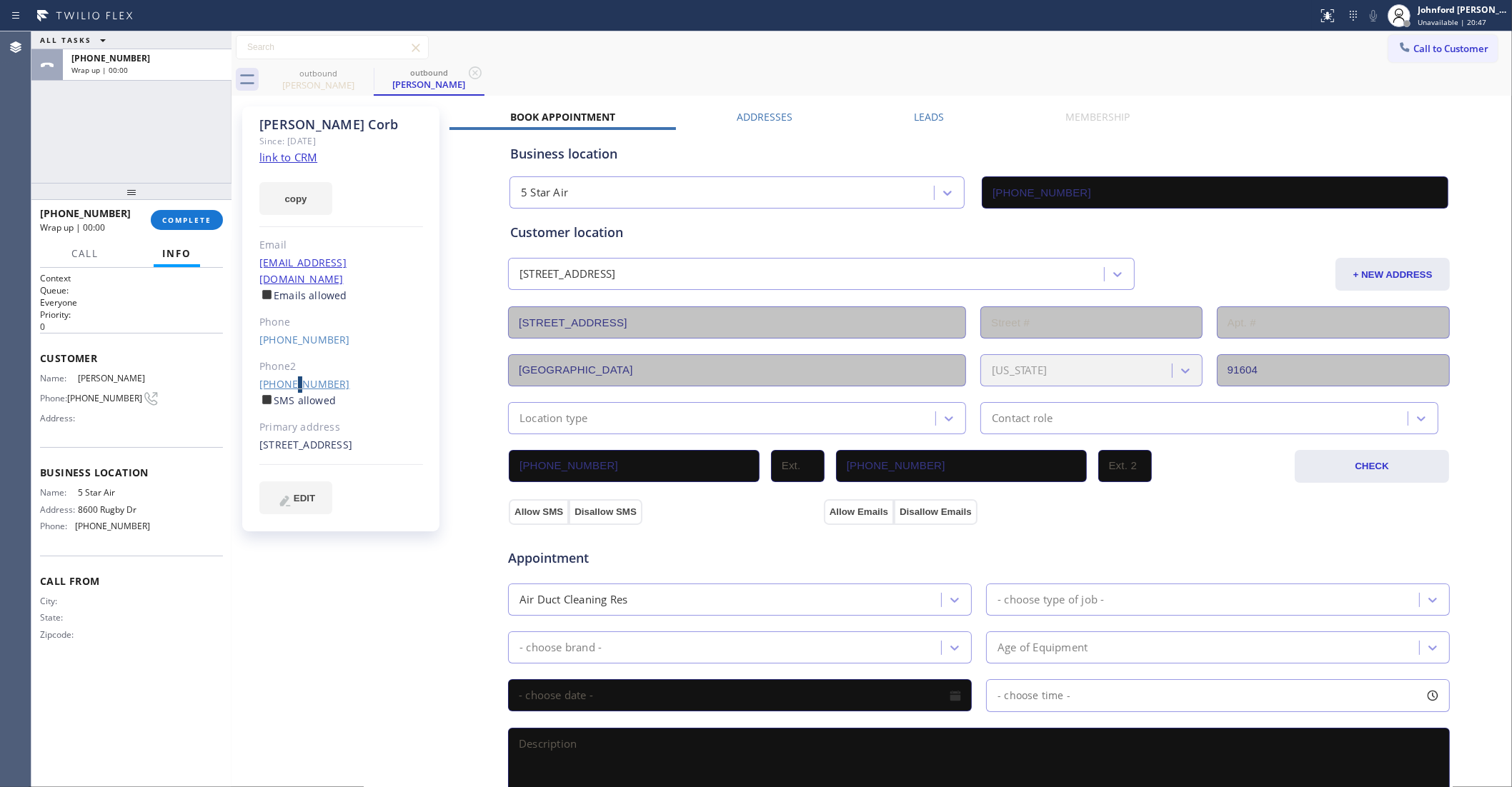
click at [290, 377] on link "(310) 498-5868" at bounding box center [305, 384] width 90 height 14
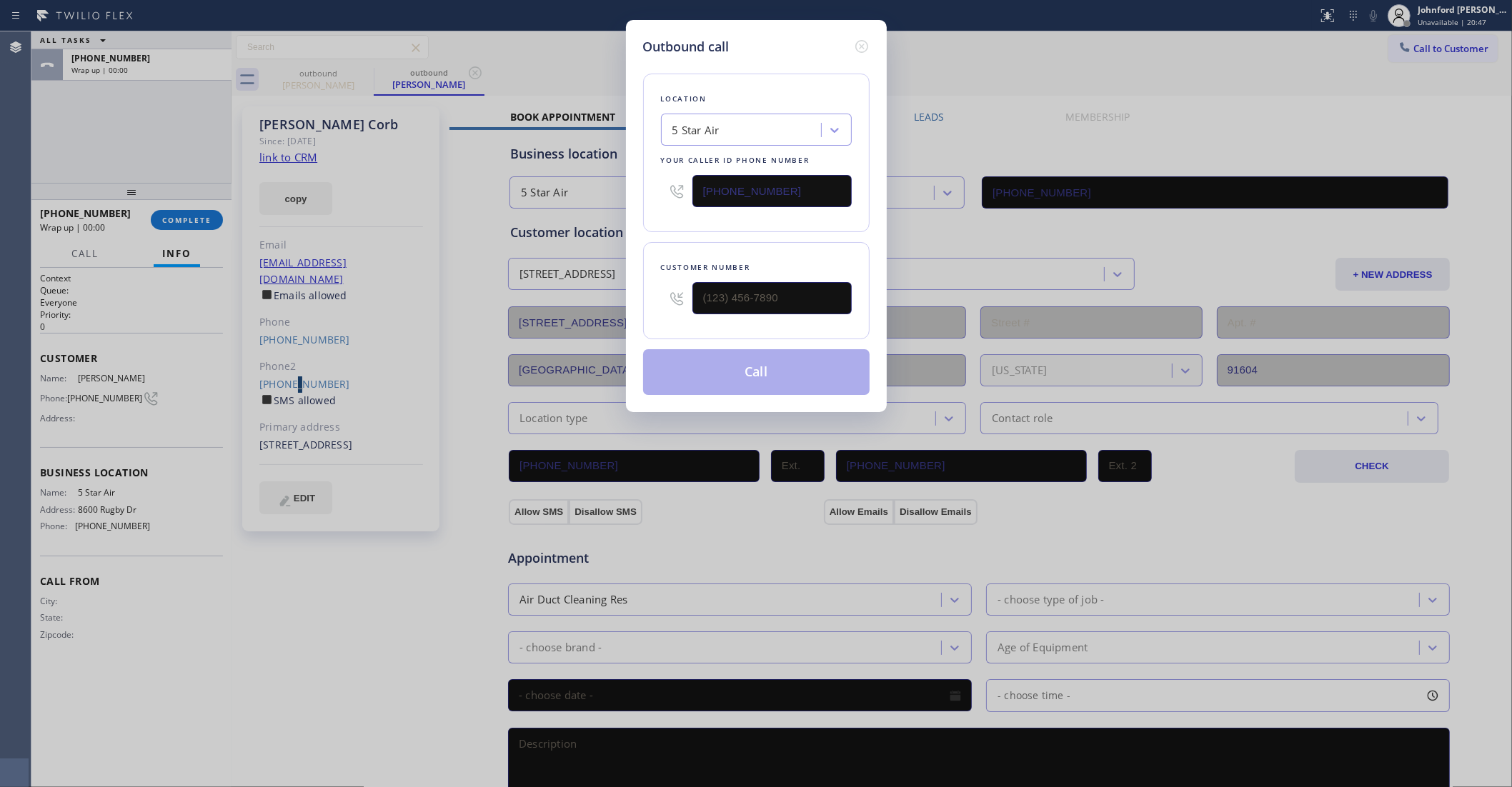
type input "(310) 498-5868"
click at [851, 380] on button "Call" at bounding box center [757, 372] width 227 height 46
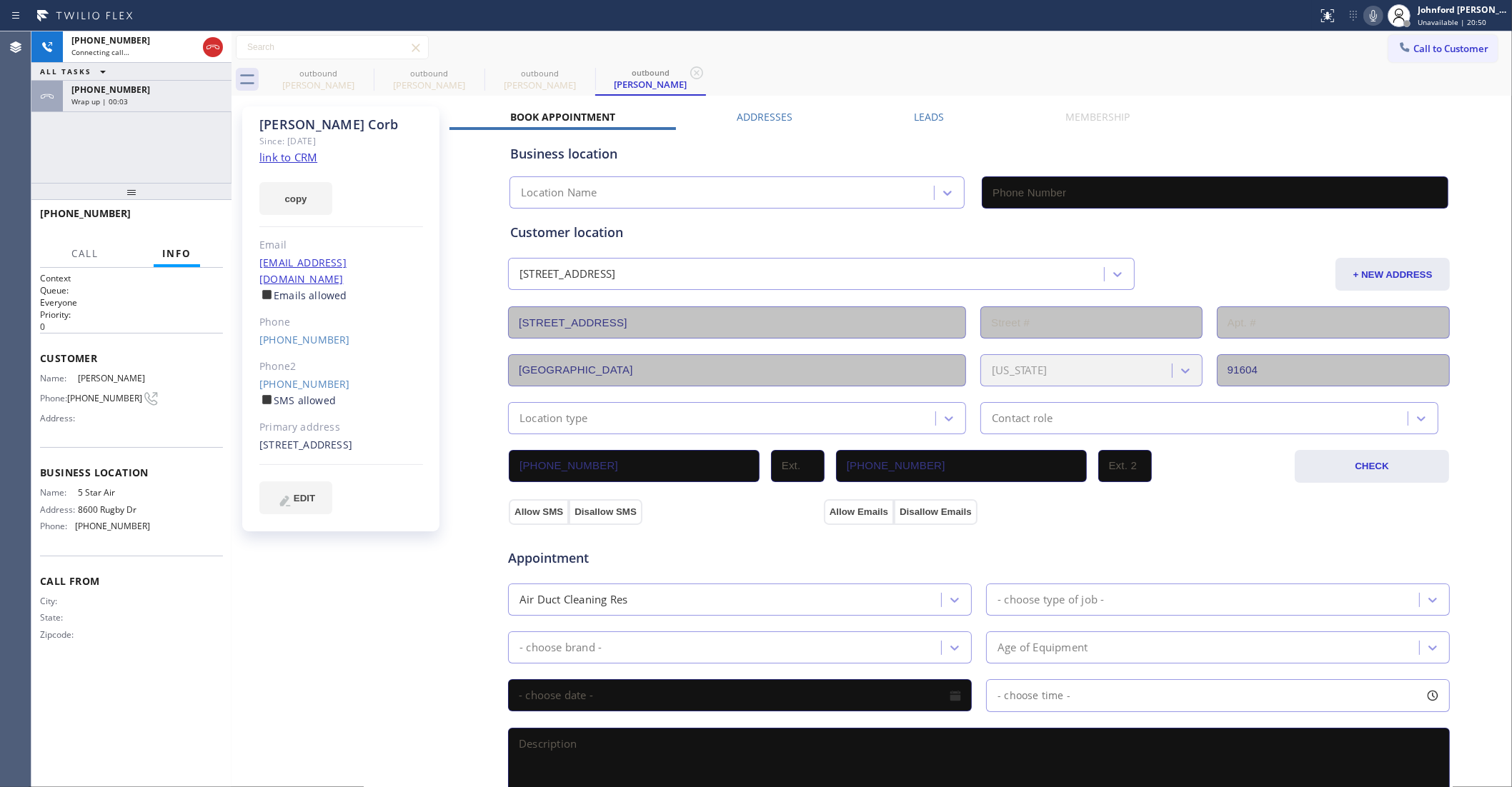
type input "(800) 686-5038"
click at [861, 51] on div "Call to Customer Outbound call Location 5 Star Air Your caller id phone number …" at bounding box center [872, 47] width 1281 height 25
click at [194, 213] on button "HANG UP" at bounding box center [189, 220] width 67 height 20
click at [201, 213] on button "COMPLETE" at bounding box center [187, 220] width 72 height 20
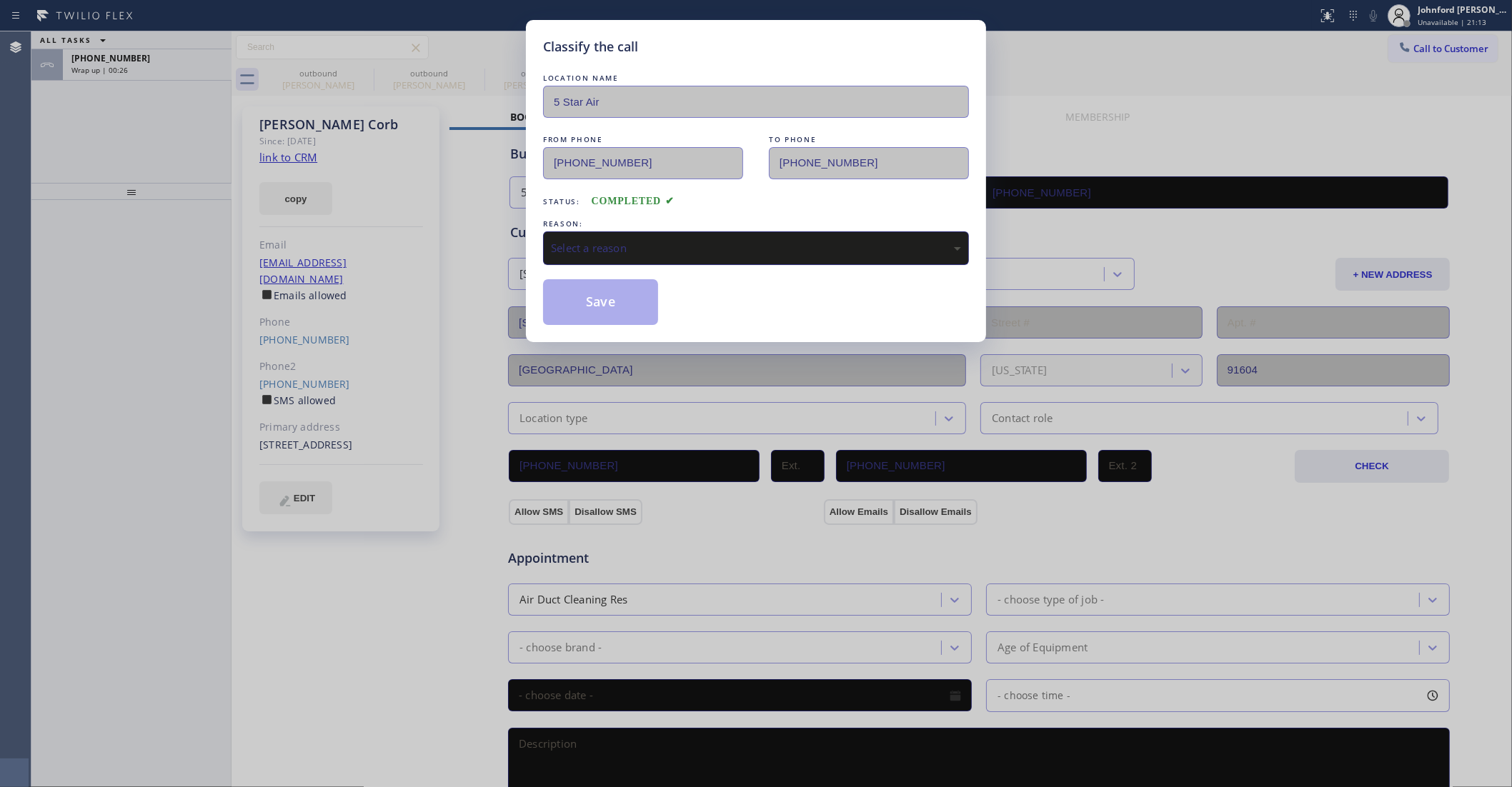
click at [657, 250] on div "Select a reason" at bounding box center [756, 247] width 411 height 16
click at [624, 307] on button "Save" at bounding box center [601, 302] width 115 height 46
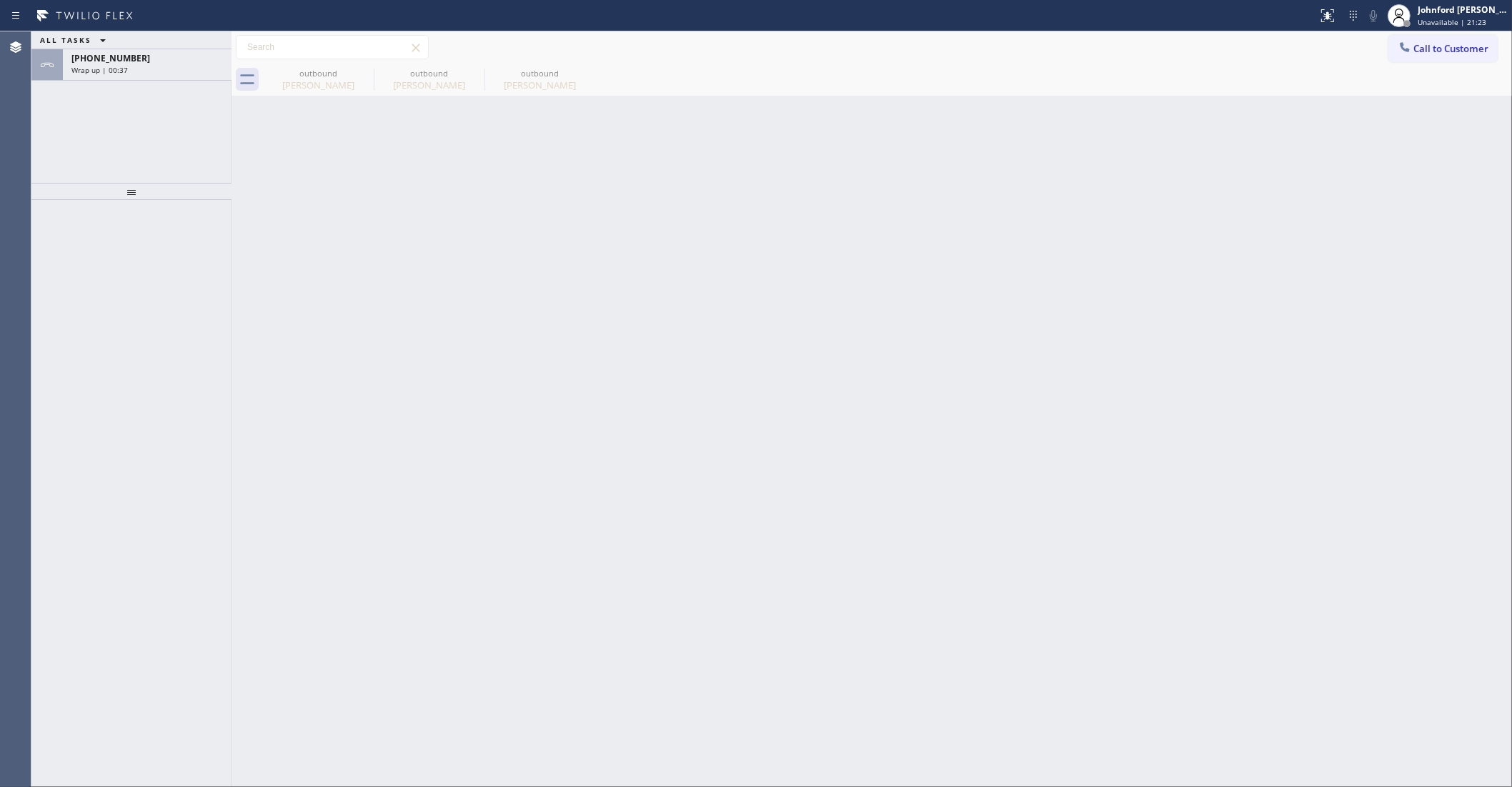
click at [200, 49] on div "ALL TASKS ALL TASKS ACTIVE TASKS TASKS IN WRAP UP" at bounding box center [131, 40] width 200 height 18
click at [108, 52] on span "+13109850867" at bounding box center [110, 58] width 79 height 12
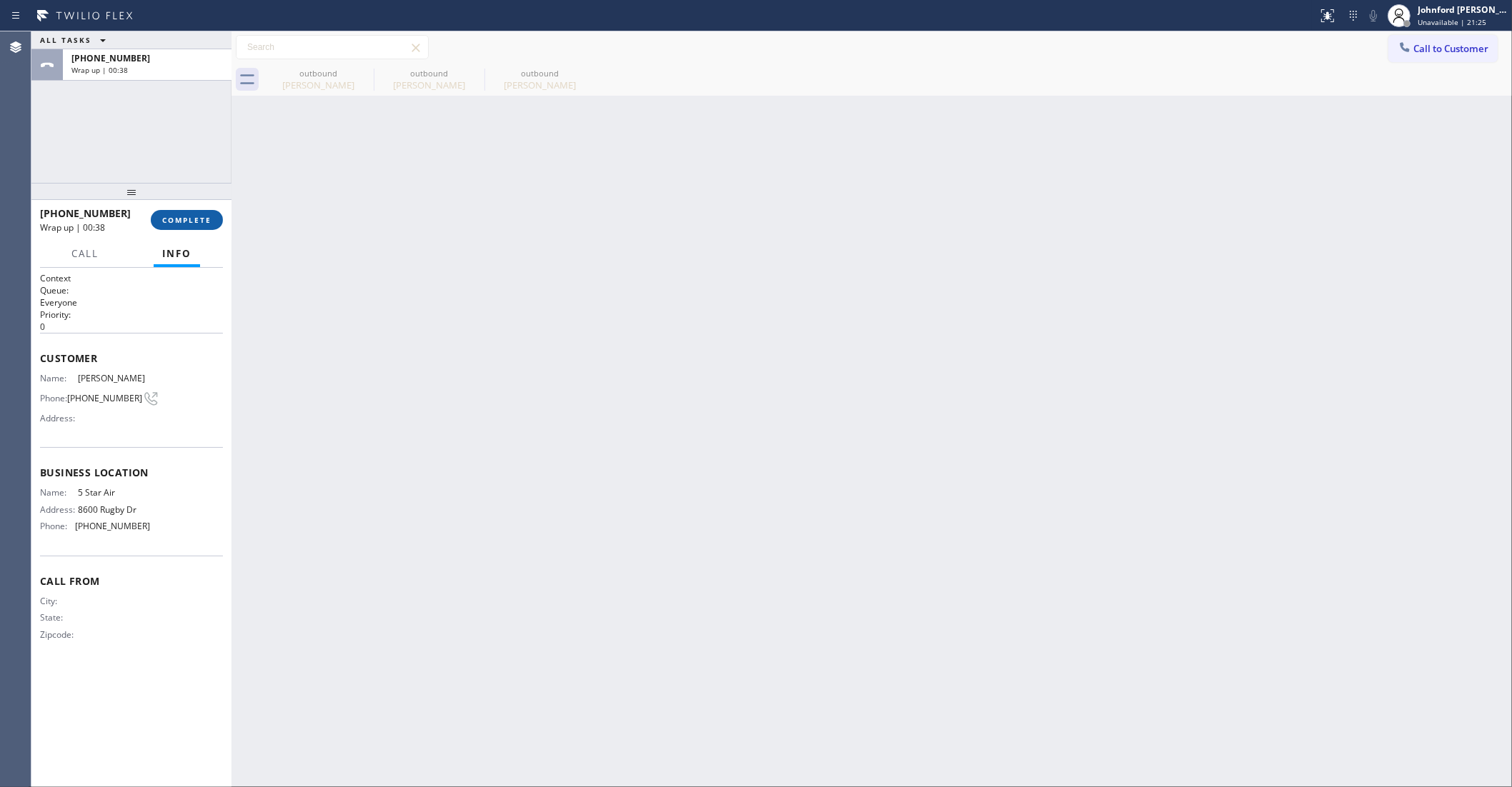
click at [187, 218] on span "COMPLETE" at bounding box center [187, 220] width 49 height 10
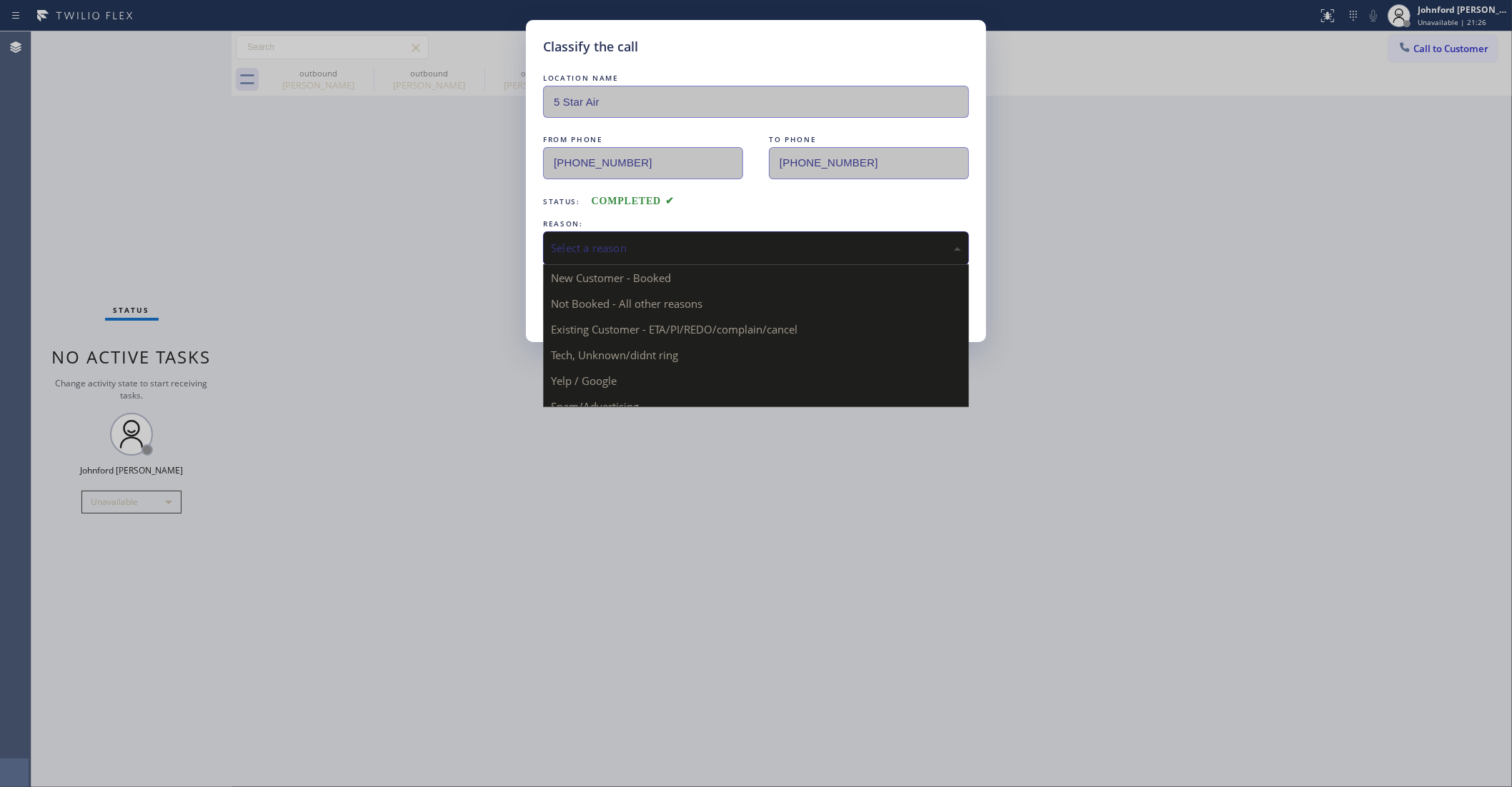
drag, startPoint x: 734, startPoint y: 248, endPoint x: 792, endPoint y: 247, distance: 58.0
click at [741, 247] on div "Select a reason" at bounding box center [756, 247] width 411 height 16
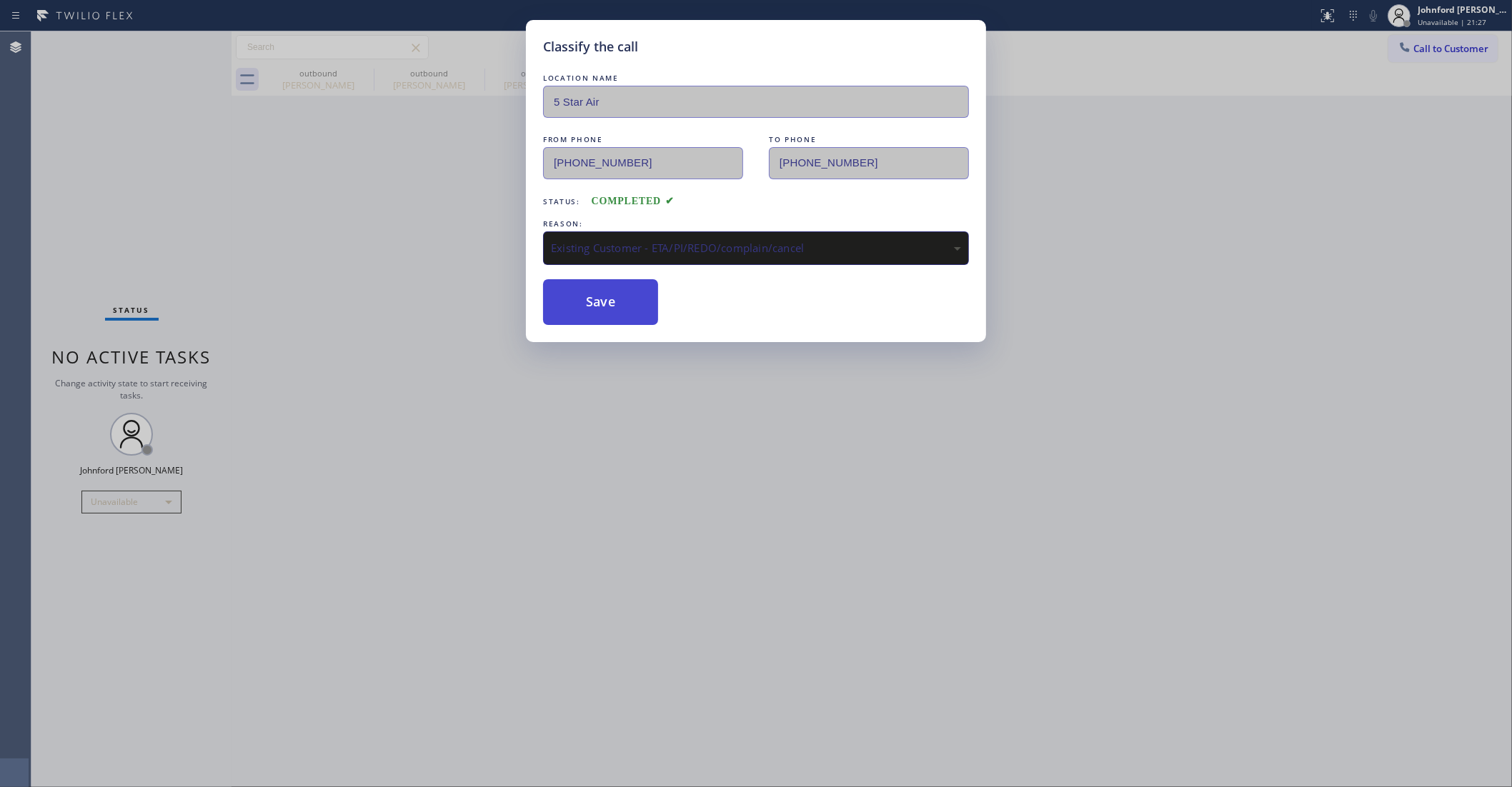
click at [619, 301] on button "Save" at bounding box center [601, 302] width 115 height 46
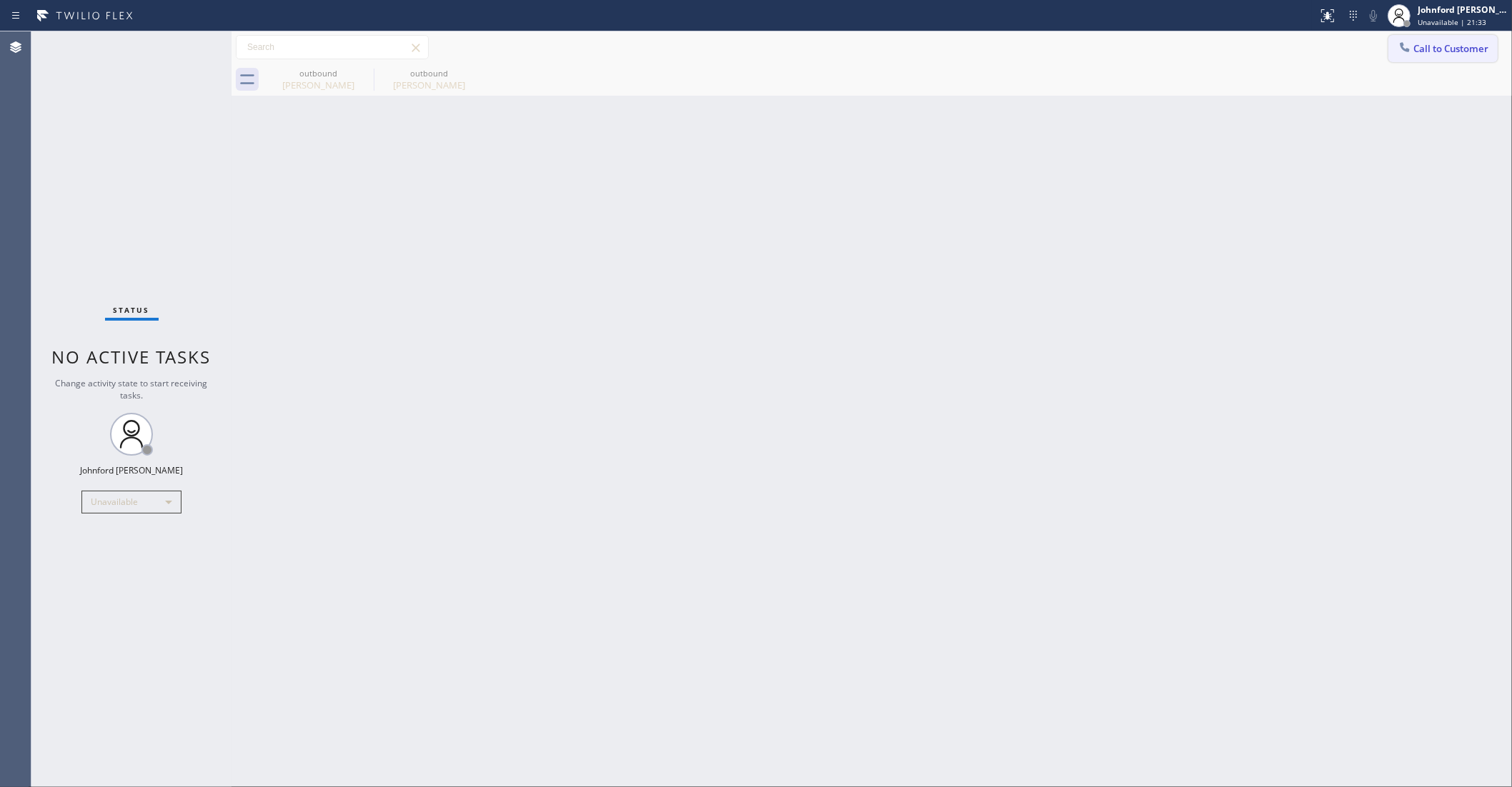
click at [1399, 54] on icon at bounding box center [1405, 47] width 15 height 15
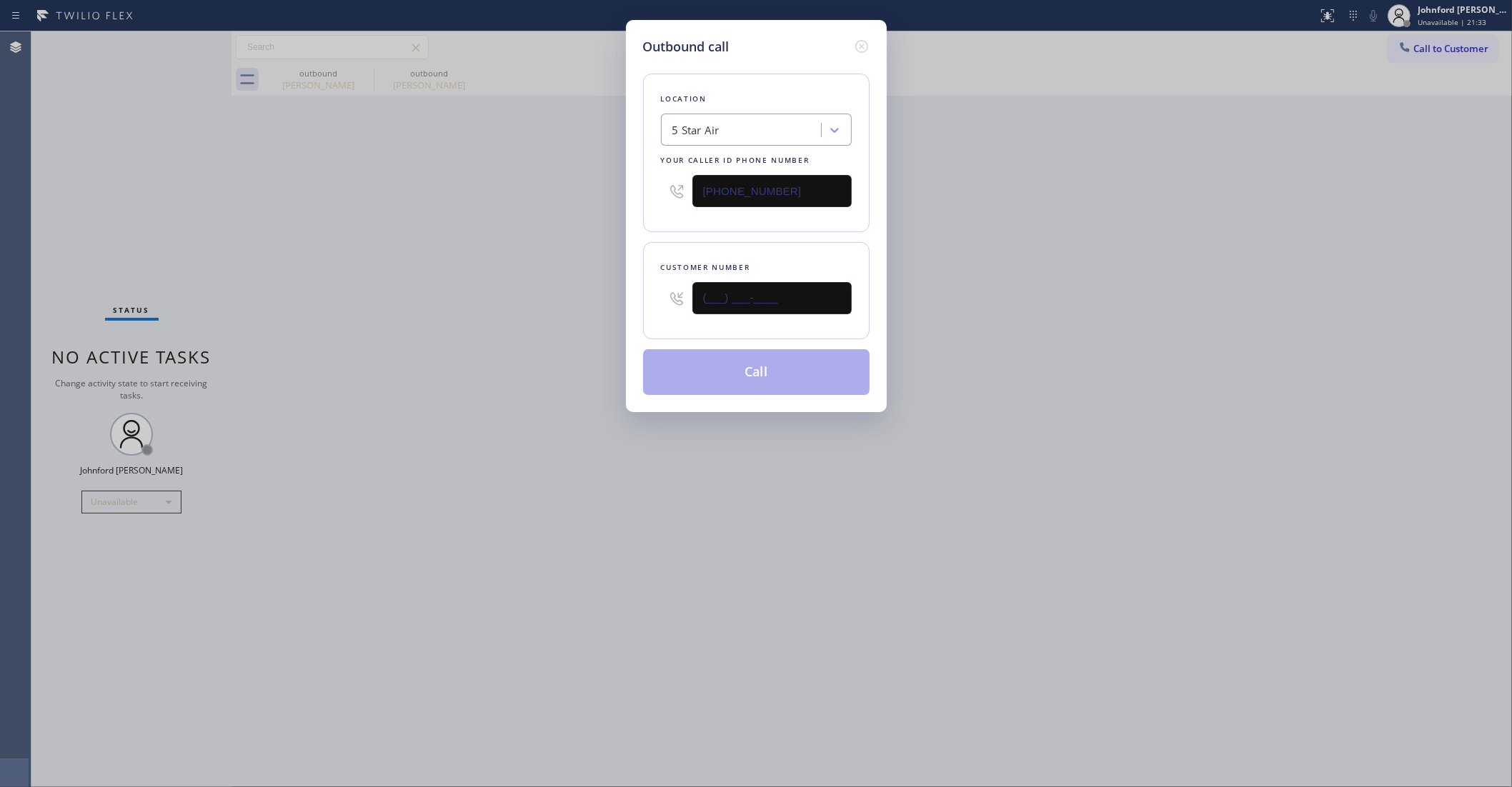
drag, startPoint x: 678, startPoint y: 296, endPoint x: 544, endPoint y: 308, distance: 134.5
click at [607, 301] on div "Outbound call Location 5 Star Air Your caller id phone number (800) 686-5038 Cu…" at bounding box center [756, 394] width 1512 height 787
paste input "323) 868-5473"
type input "(323) 868-5473"
click at [499, 305] on div "Outbound call Location 5 Star Air Your caller id phone number (800) 686-5038 Cu…" at bounding box center [756, 394] width 1512 height 787
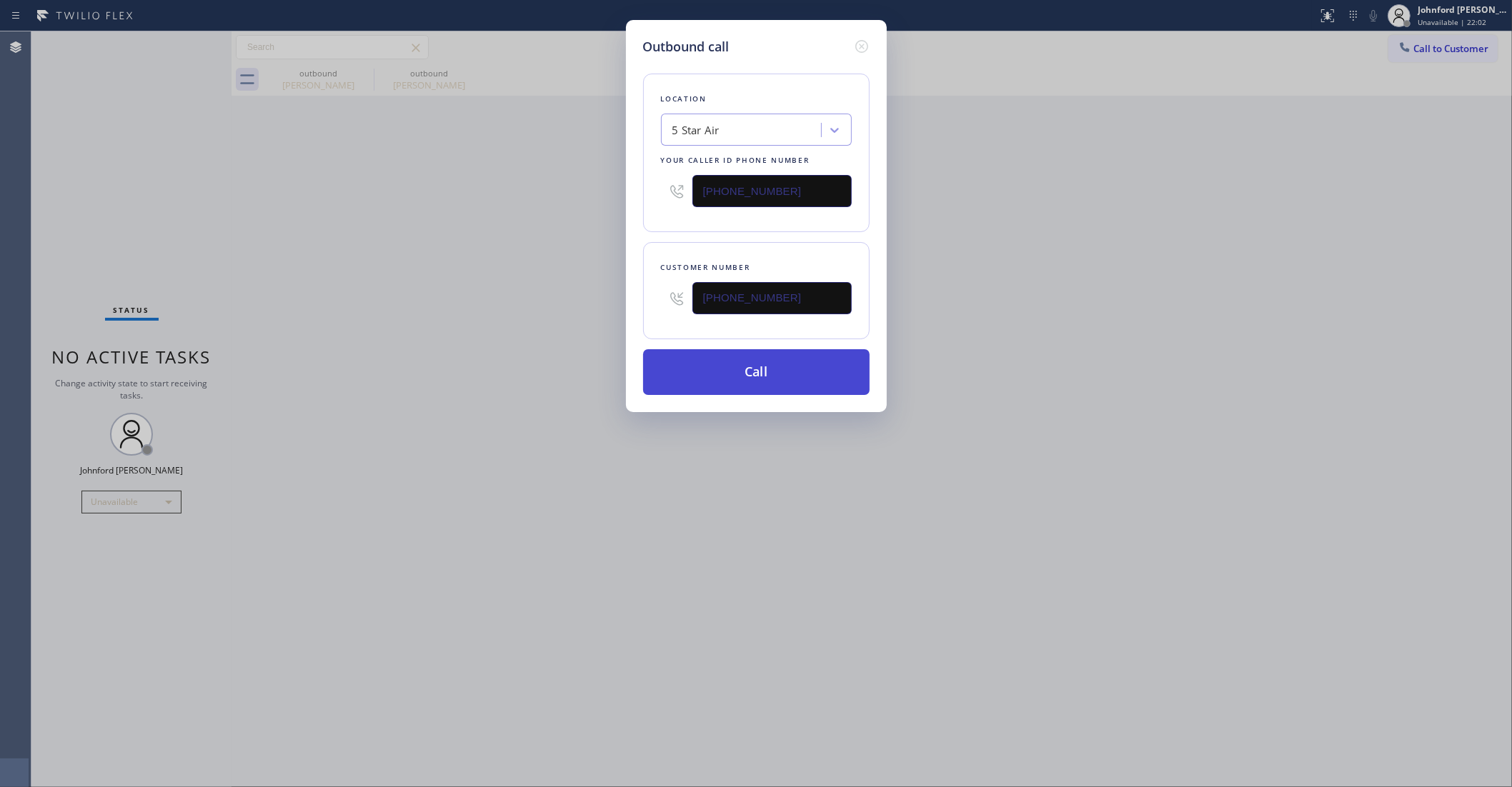
click at [744, 374] on button "Call" at bounding box center [757, 372] width 227 height 46
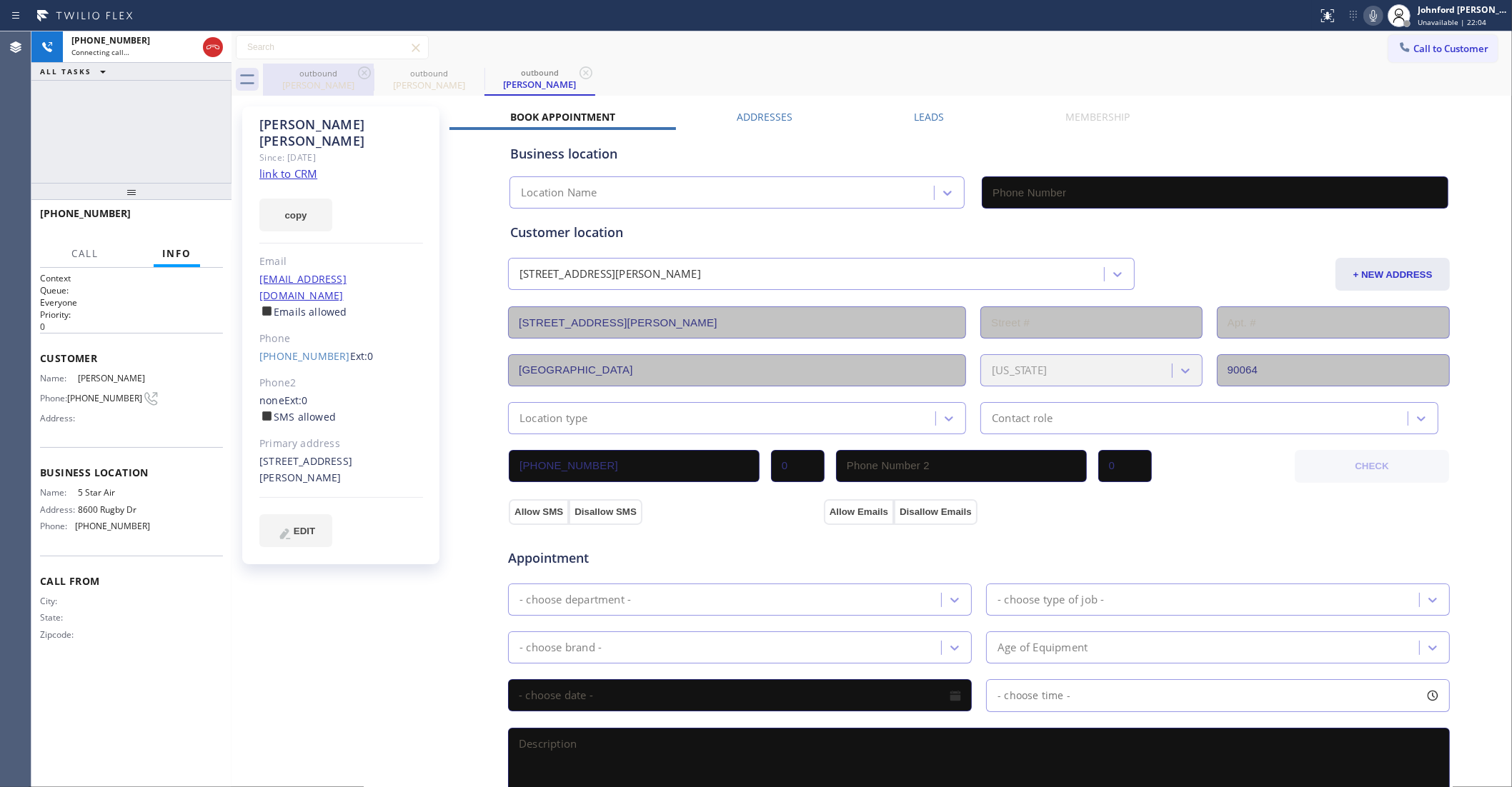
click at [354, 72] on div "outbound" at bounding box center [318, 73] width 108 height 11
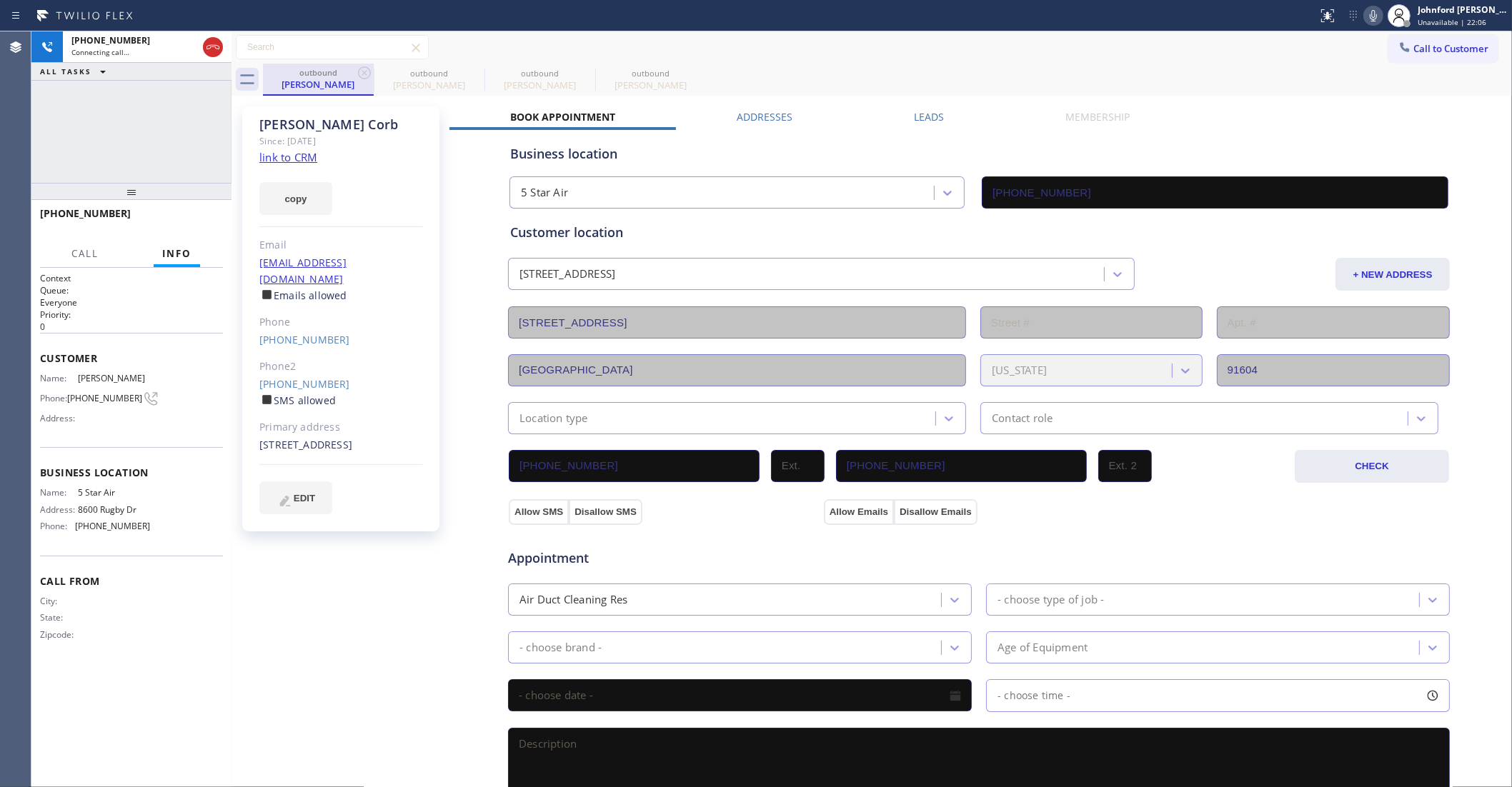
click at [354, 72] on div "outbound" at bounding box center [318, 73] width 108 height 11
click at [362, 70] on icon at bounding box center [365, 73] width 17 height 17
click at [0, 0] on icon at bounding box center [0, 0] width 0 height 0
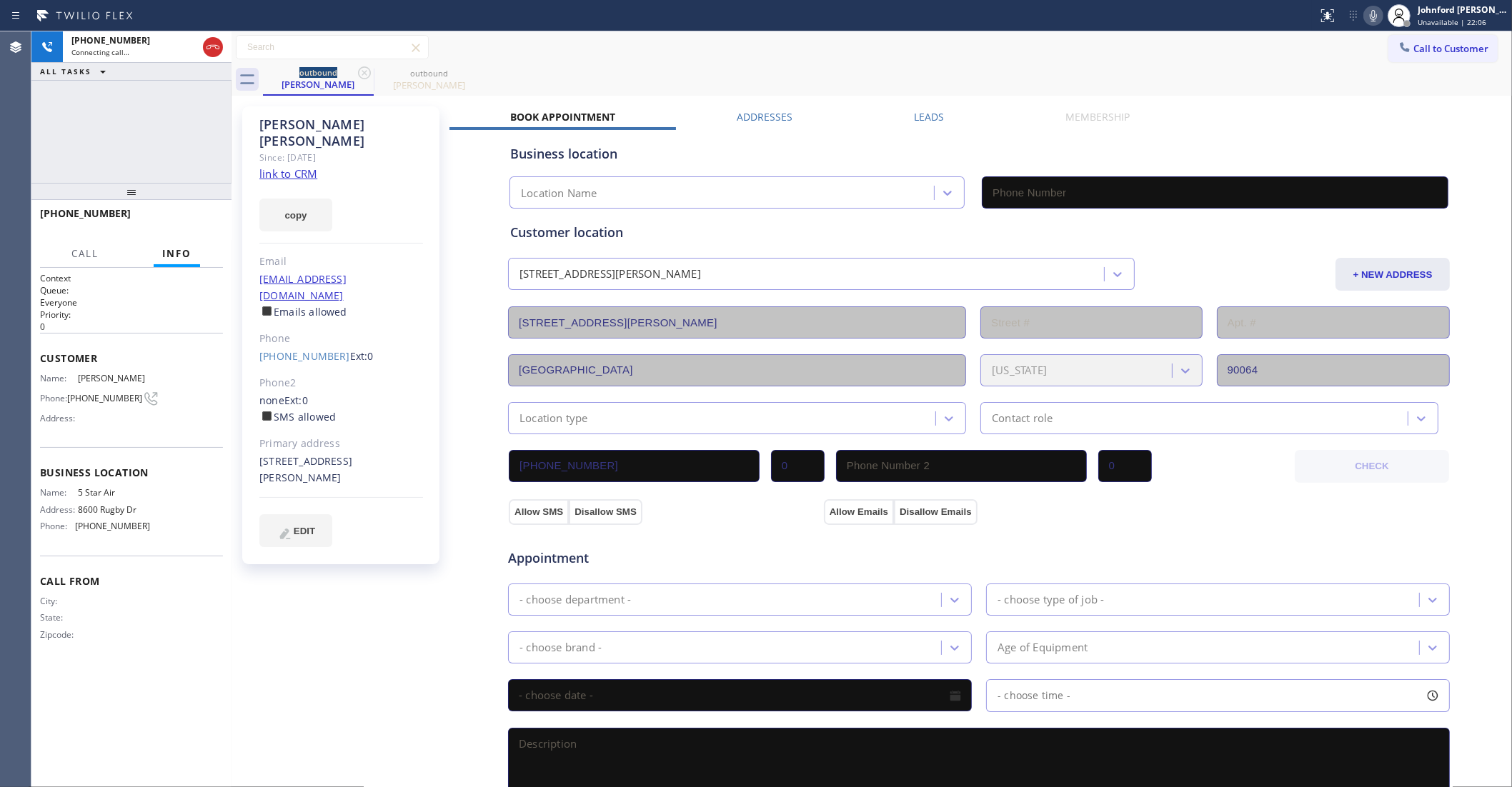
type input "(800) 686-5038"
click at [200, 221] on span "HANG UP" at bounding box center [189, 220] width 44 height 10
click at [286, 348] on div "(323) 868-5473 Ext: 0" at bounding box center [342, 356] width 164 height 16
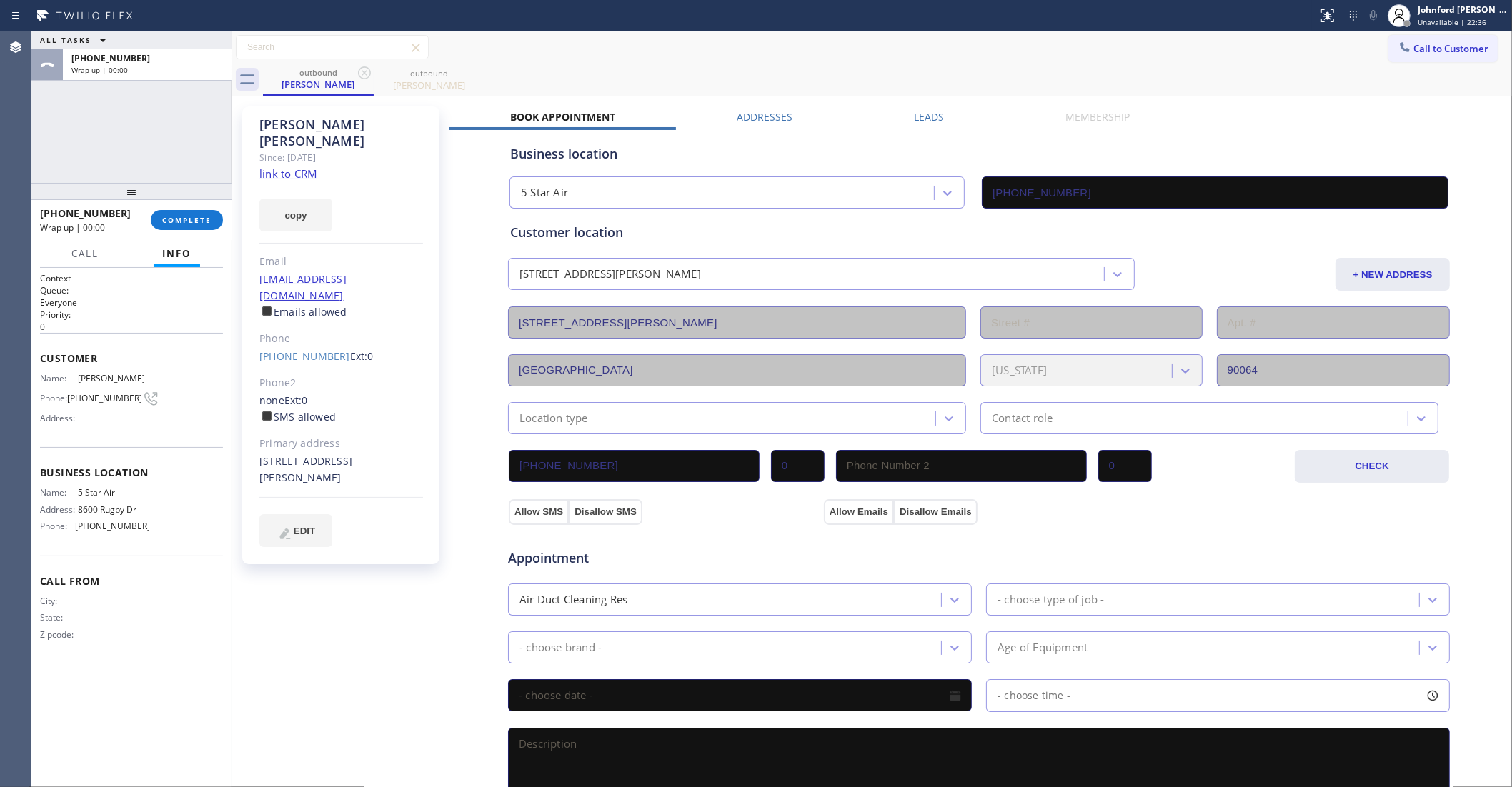
click at [323, 336] on div "Kate Korsh Since: 20 may 2020 link to CRM copy Email katherinekorsh@gmail.com E…" at bounding box center [341, 335] width 198 height 458
click at [323, 349] on link "(323) 868-5473" at bounding box center [305, 356] width 90 height 14
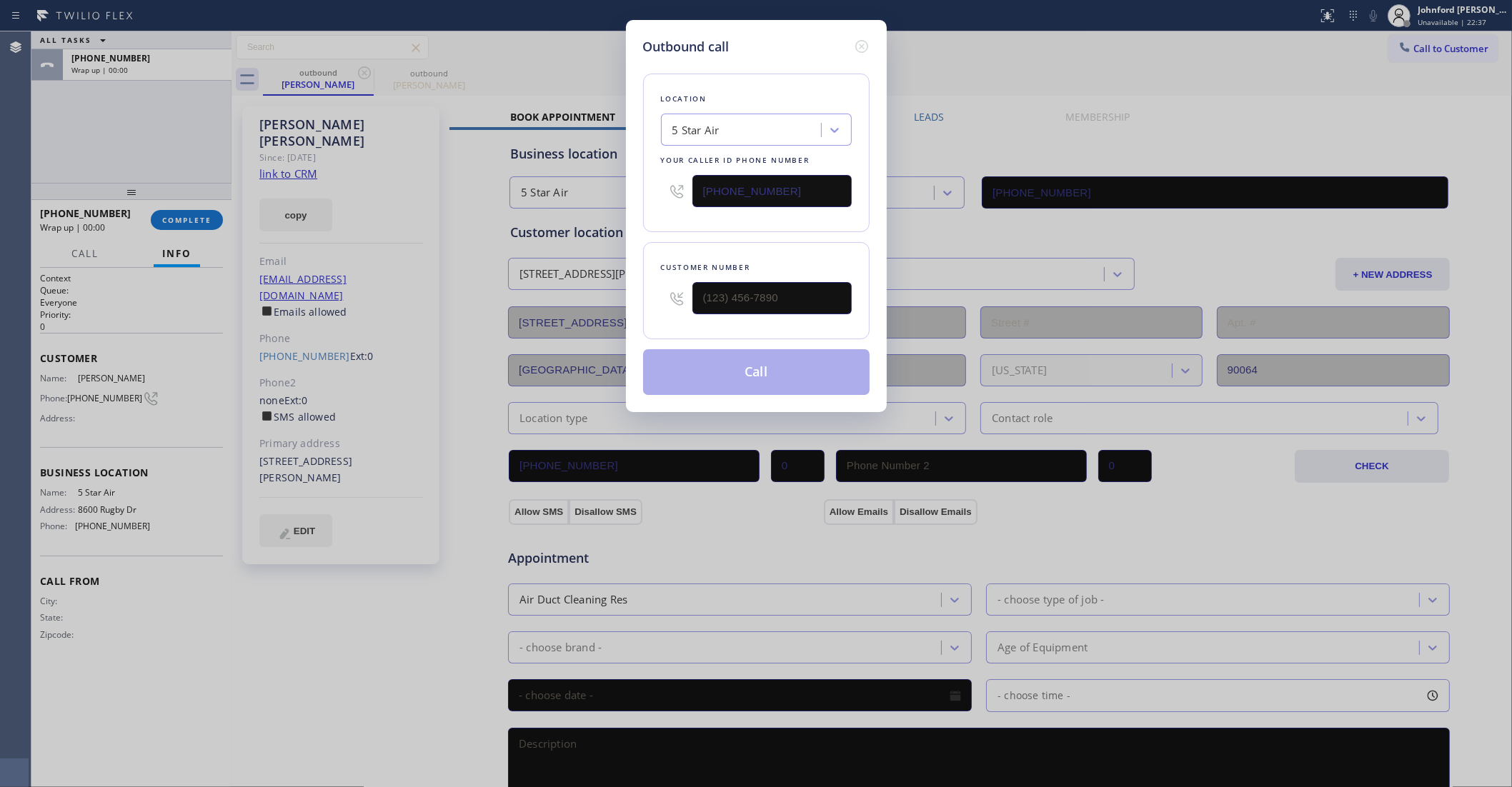
click at [752, 187] on input "(800) 686-5038" at bounding box center [772, 191] width 159 height 32
type input "(323) 868-5473"
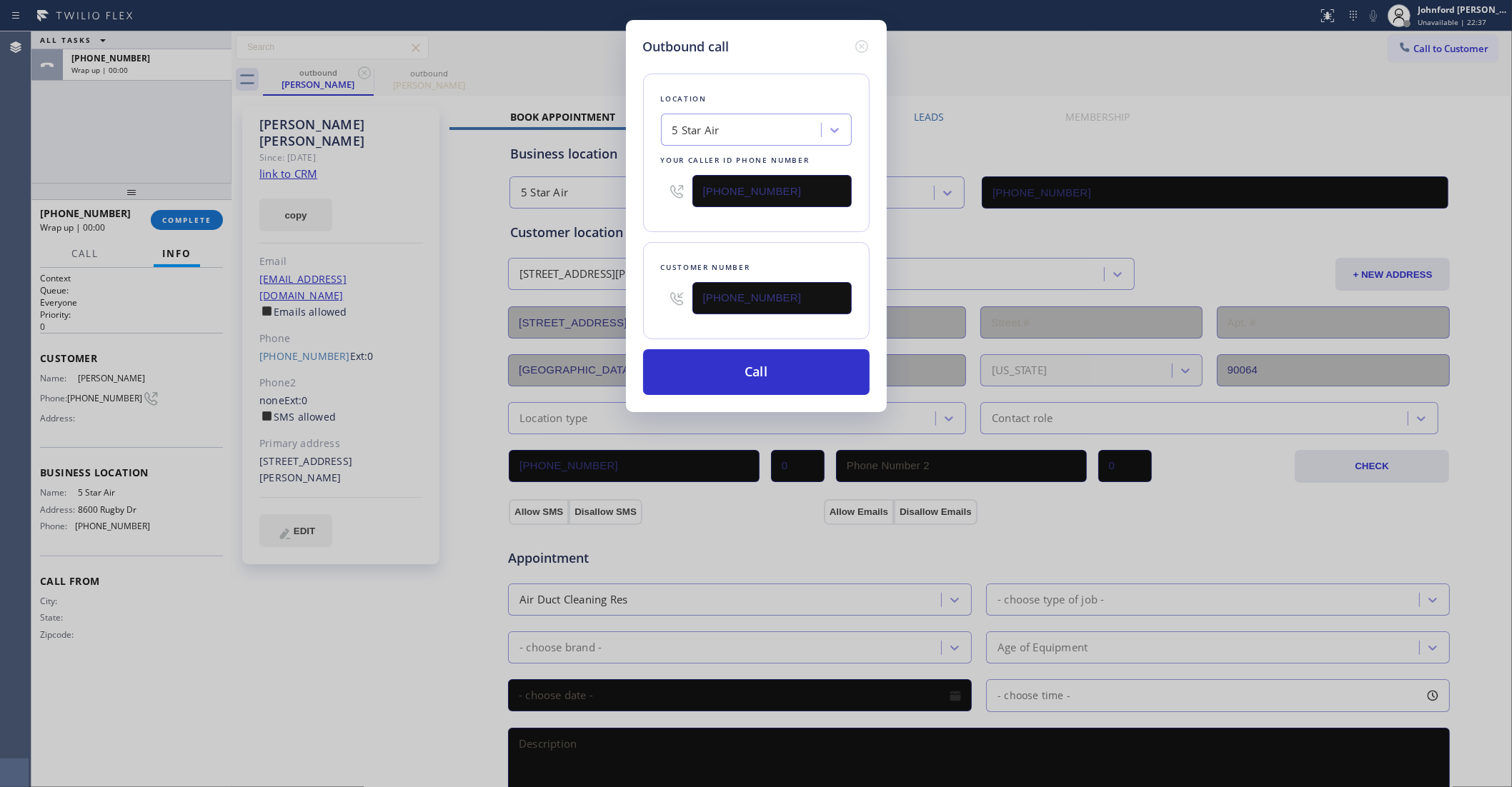
click at [752, 187] on input "(800) 686-5038" at bounding box center [772, 191] width 159 height 32
paste input "213) 205-0772"
type input "(213) 205-0772"
click at [758, 376] on button "Call" at bounding box center [757, 372] width 227 height 46
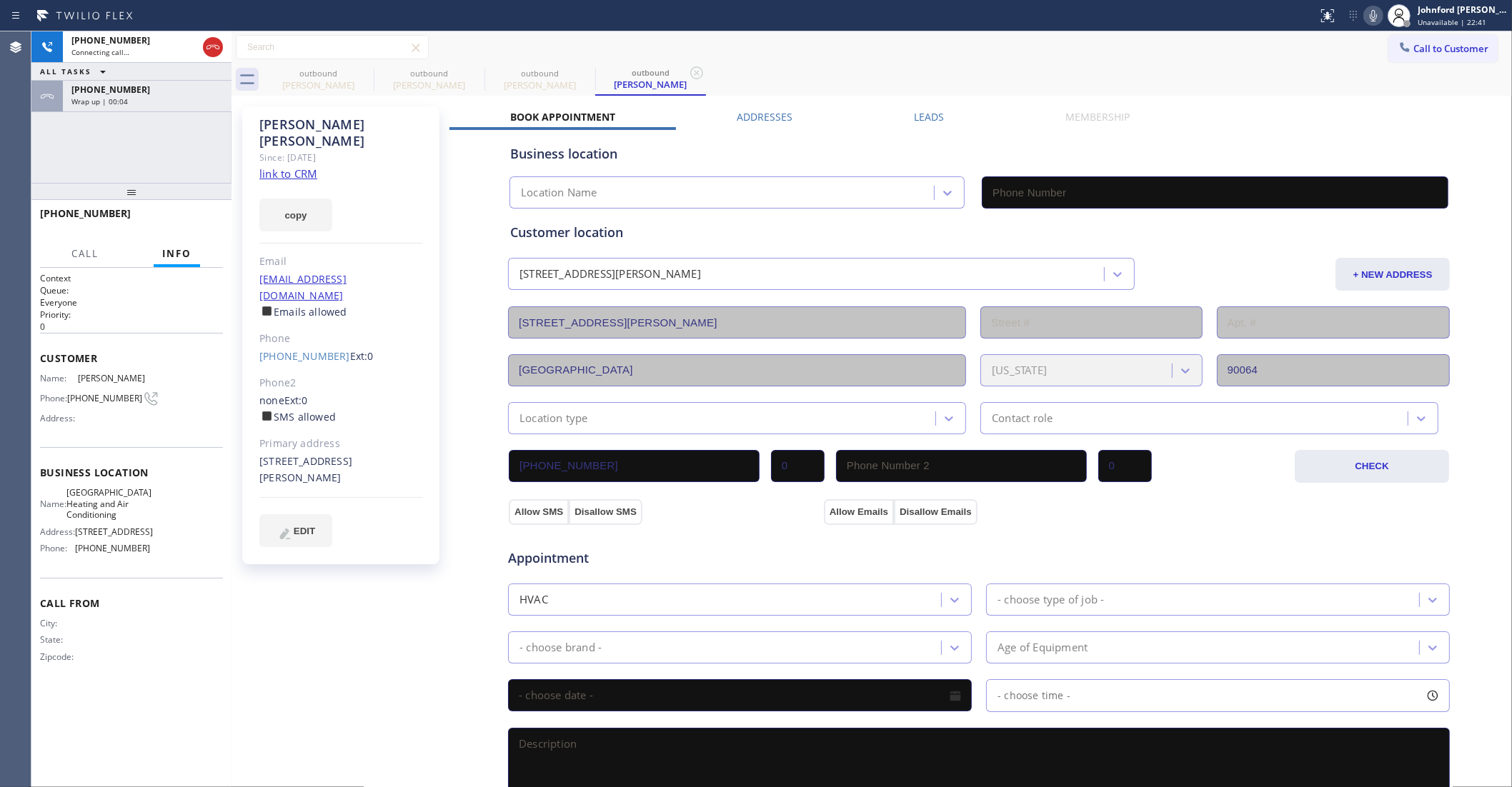
type input "(213) 205-0772"
click at [126, 102] on div "Wrap up | 00:26" at bounding box center [147, 101] width 152 height 10
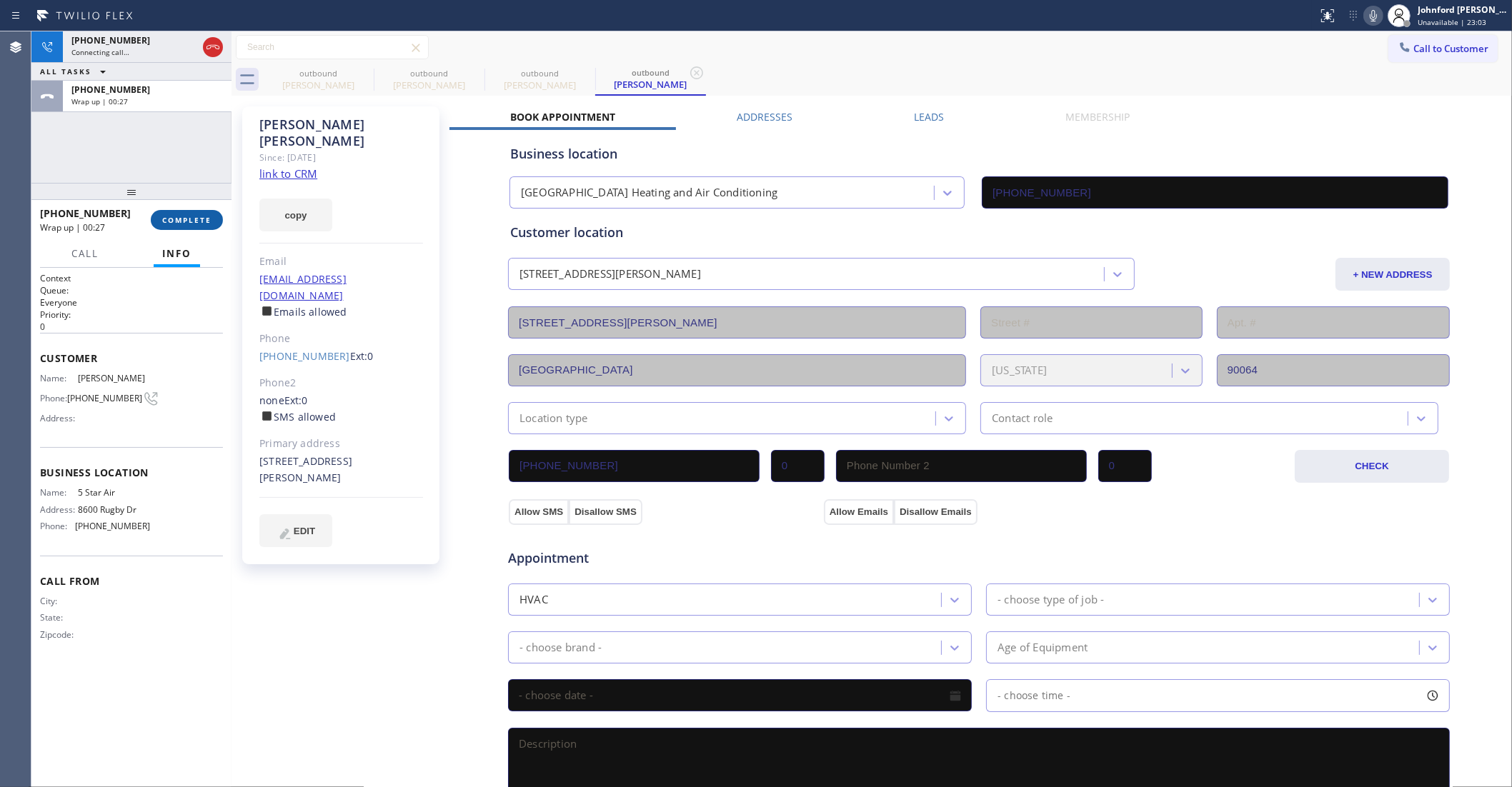
click at [190, 226] on button "COMPLETE" at bounding box center [187, 220] width 72 height 20
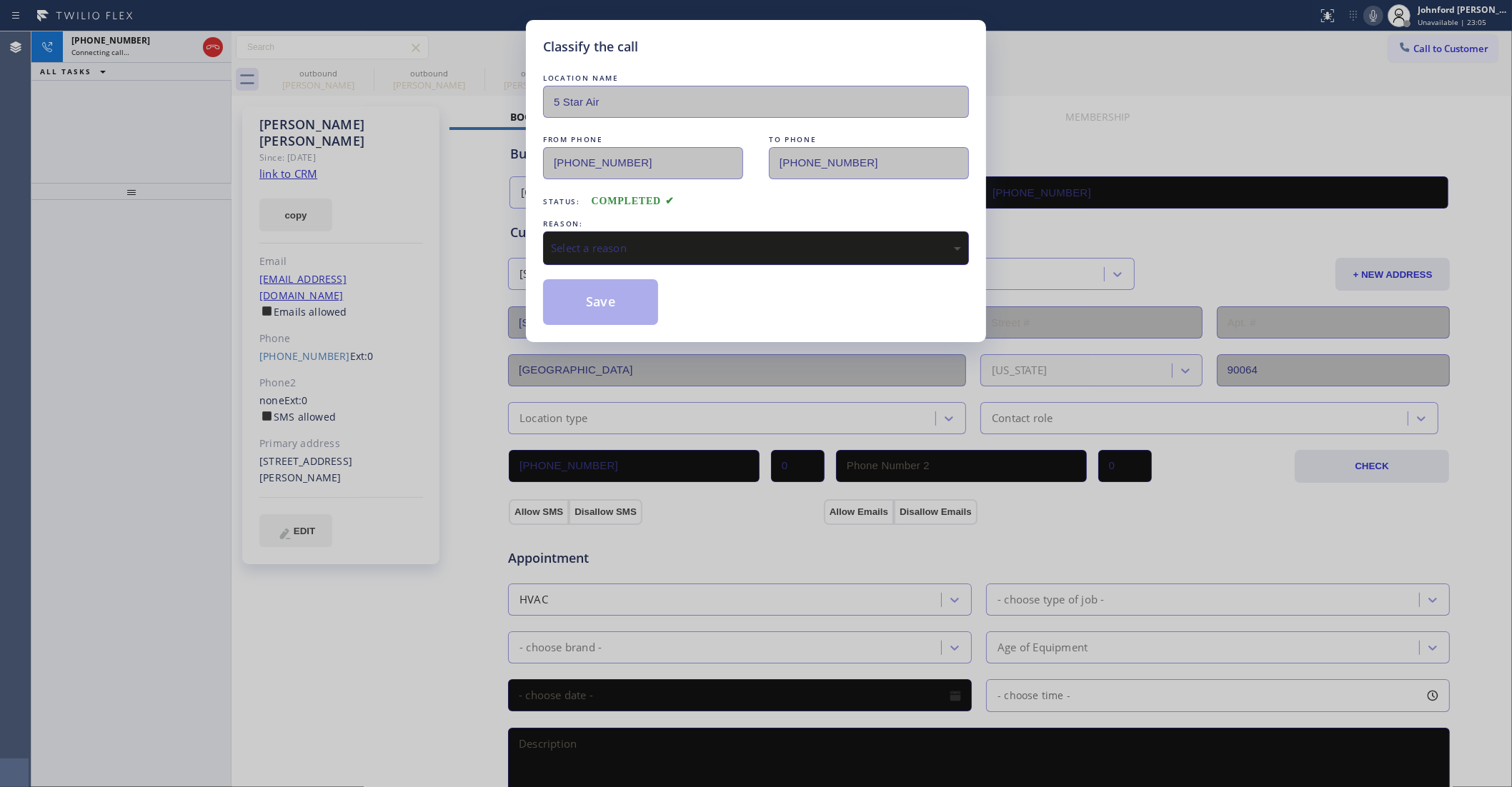
click at [745, 249] on div "Select a reason" at bounding box center [756, 247] width 411 height 16
click at [641, 315] on button "Save" at bounding box center [601, 302] width 115 height 46
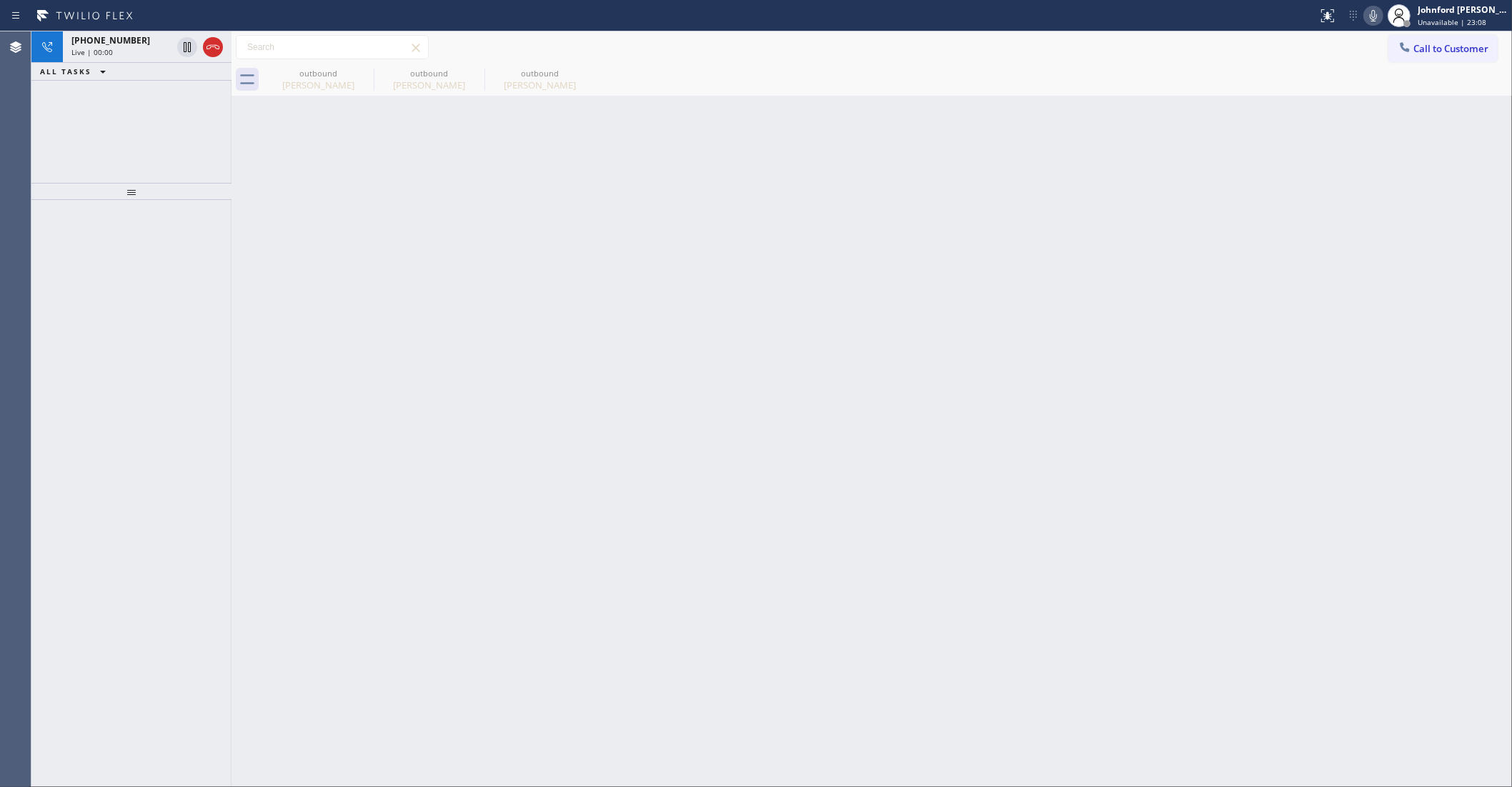
click at [76, 116] on div "+13238685473 Live | 00:00 ALL TASKS ALL TASKS ACTIVE TASKS TASKS IN WRAP UP" at bounding box center [131, 107] width 200 height 152
click at [215, 44] on icon at bounding box center [213, 47] width 17 height 17
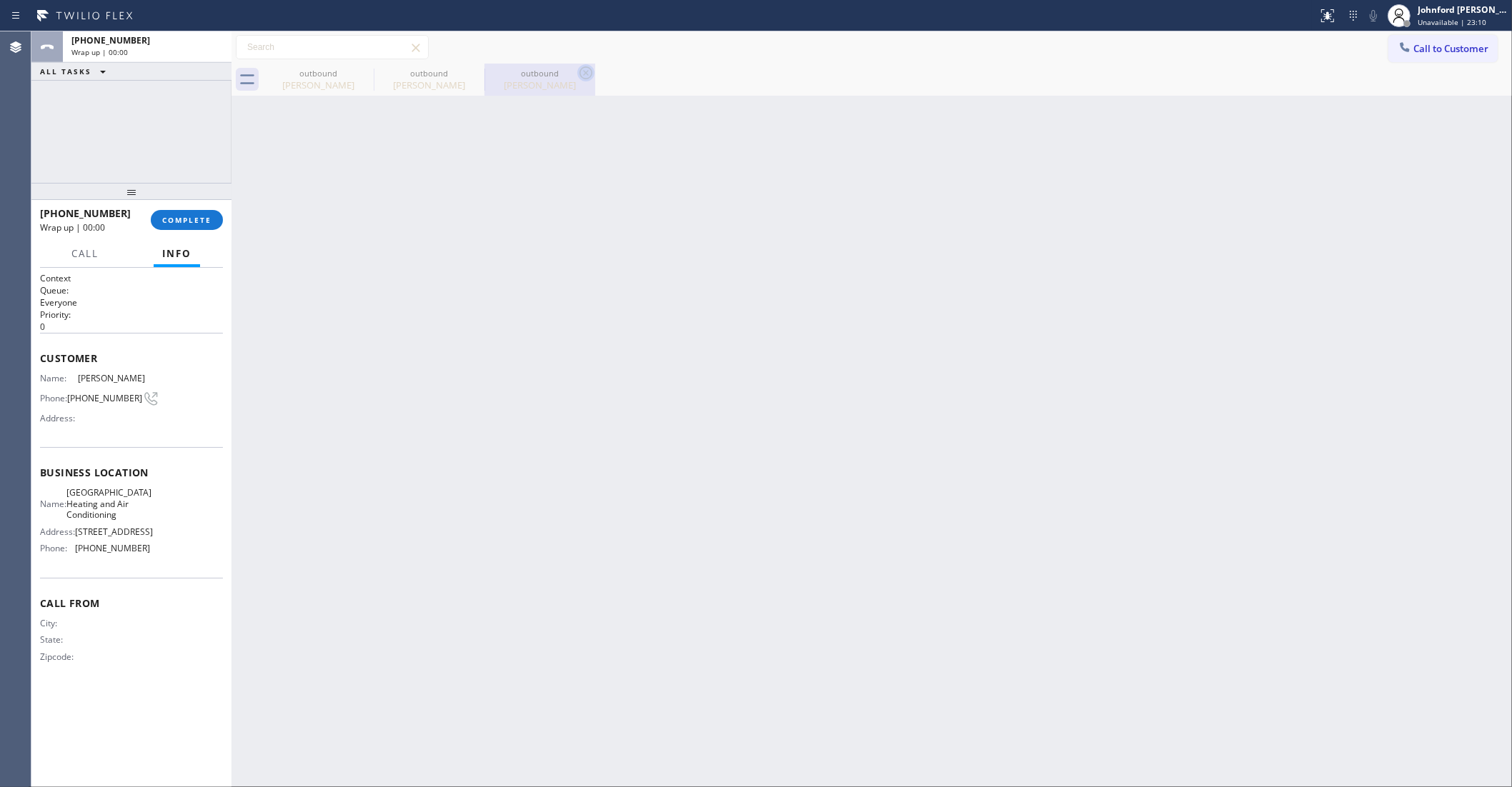
click at [355, 73] on div "outbound Kate Korsh" at bounding box center [318, 80] width 111 height 32
click at [0, 0] on icon at bounding box center [0, 0] width 0 height 0
click at [578, 72] on icon at bounding box center [586, 73] width 17 height 17
click at [361, 72] on div at bounding box center [887, 80] width 1249 height 32
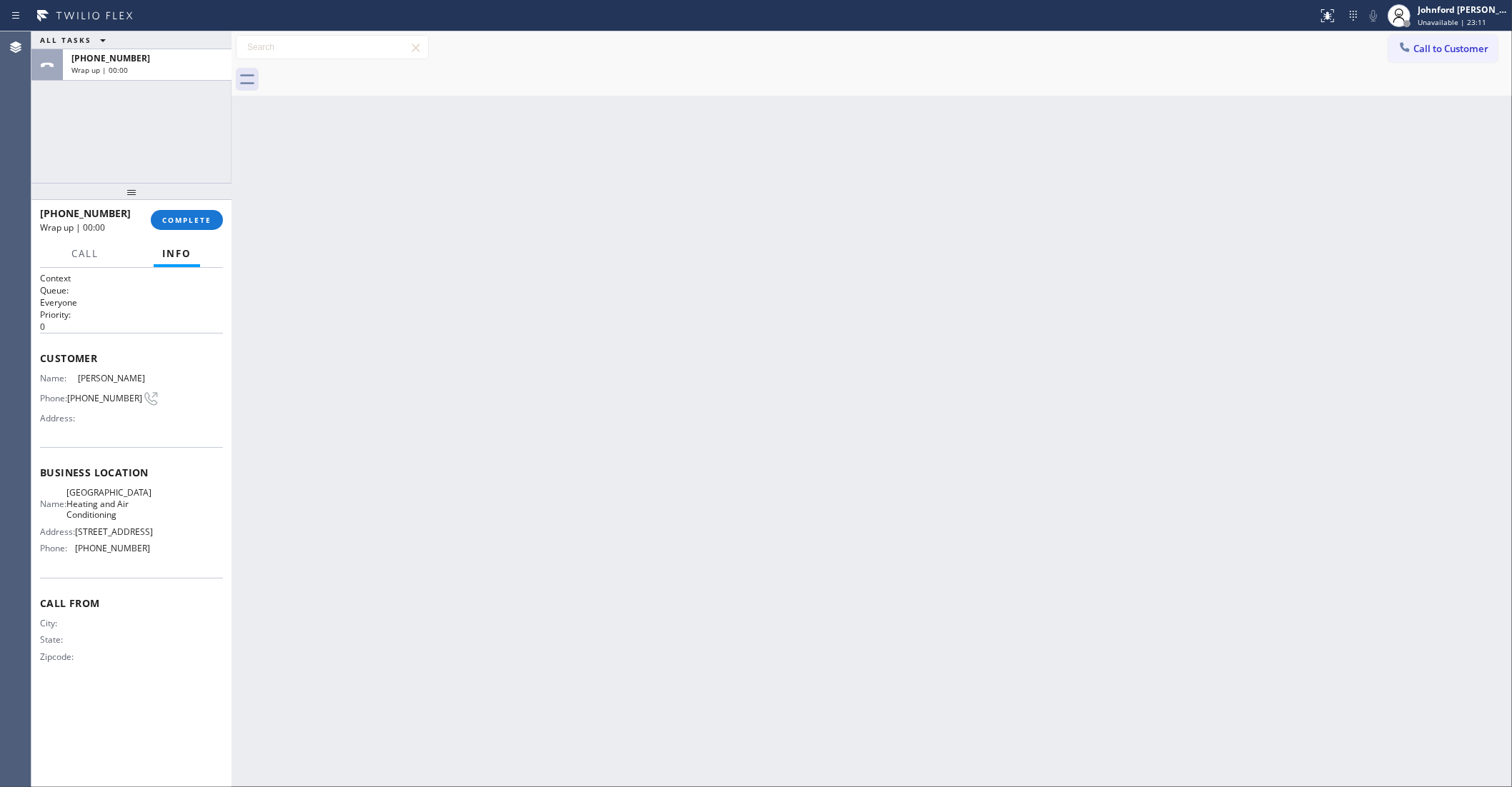
click at [361, 72] on div at bounding box center [887, 80] width 1249 height 32
click at [1409, 51] on icon at bounding box center [1405, 47] width 15 height 15
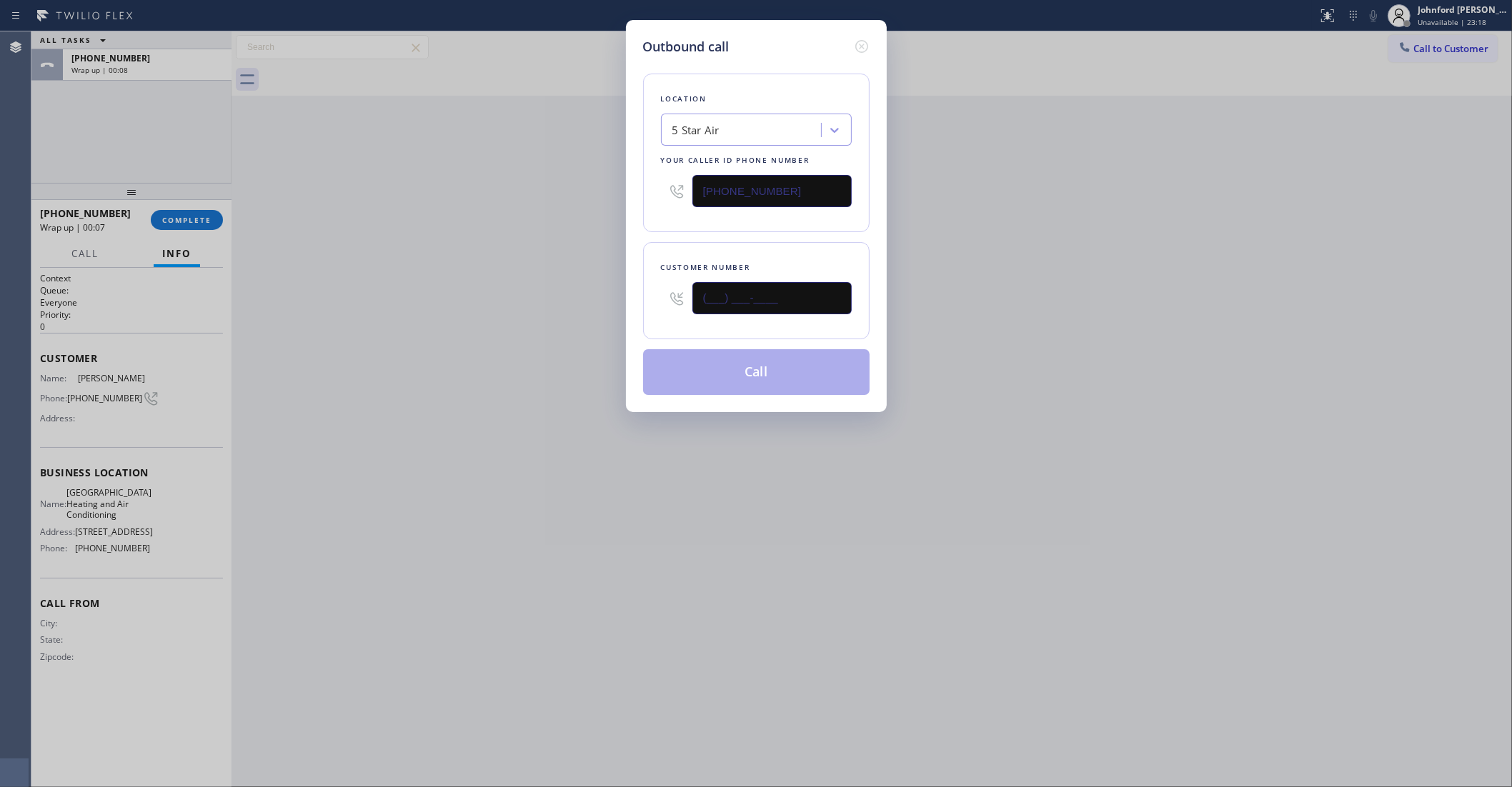
drag, startPoint x: 784, startPoint y: 295, endPoint x: 634, endPoint y: 315, distance: 151.3
click at [640, 315] on div "Outbound call Location 5 Star Air Your caller id phone number (800) 686-5038 Cu…" at bounding box center [756, 216] width 261 height 392
paste input "805) 402-6601"
type input "(805) 402-6601"
click at [545, 322] on div "Outbound call Location 5 Star Air Your caller id phone number (800) 686-5038 Cu…" at bounding box center [756, 394] width 1512 height 787
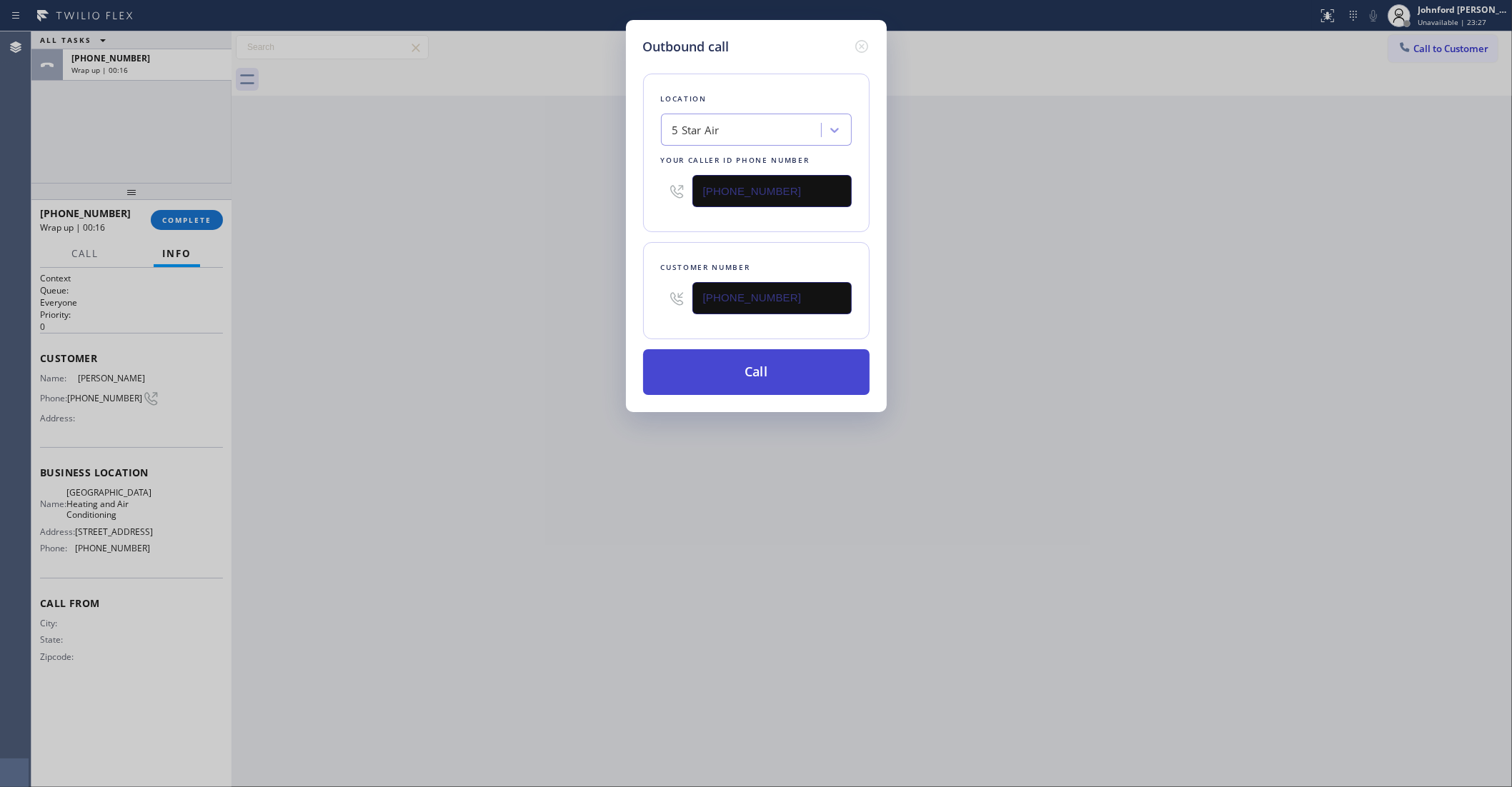
click at [744, 371] on button "Call" at bounding box center [757, 372] width 227 height 46
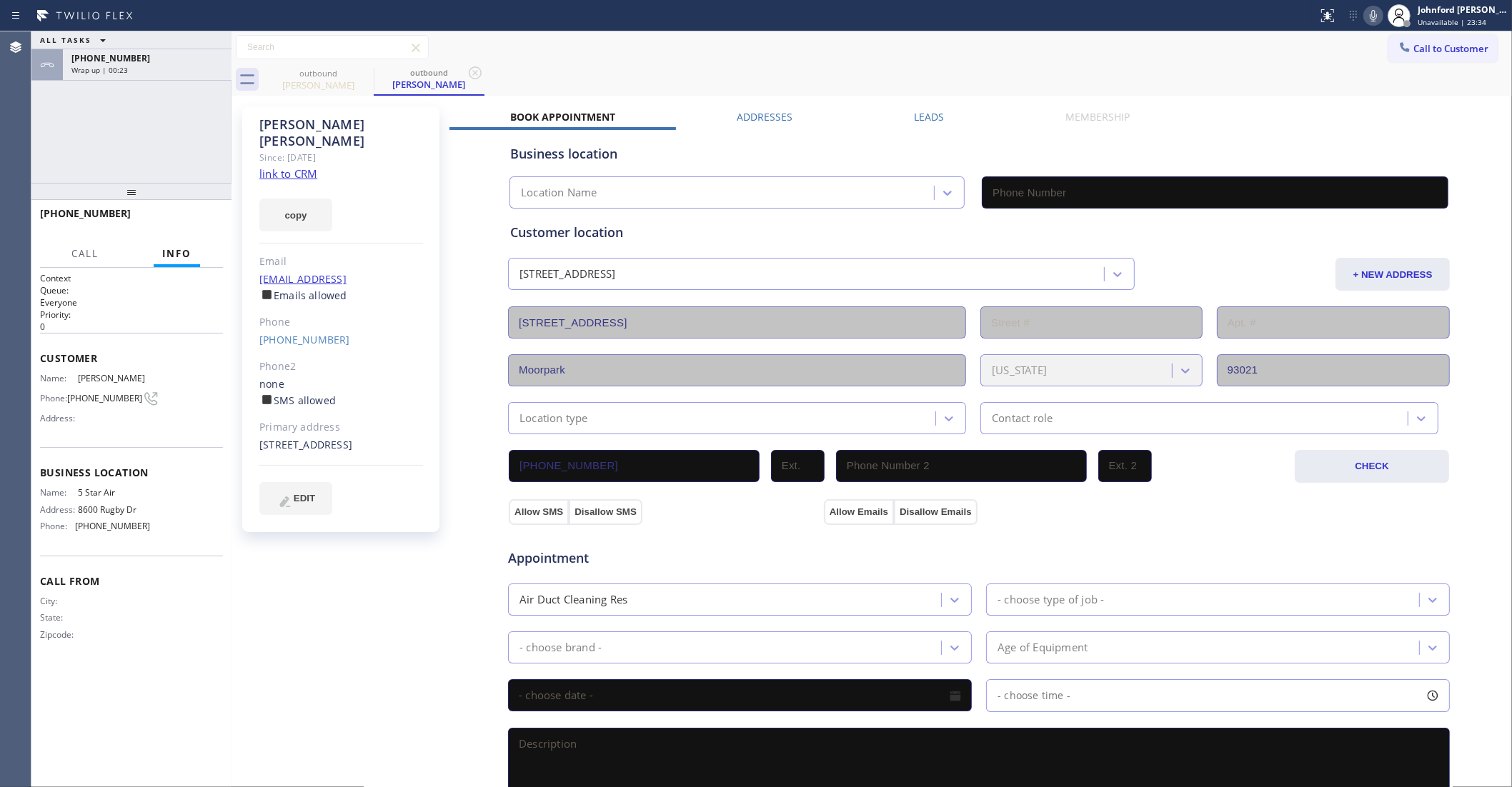
type input "(800) 686-5038"
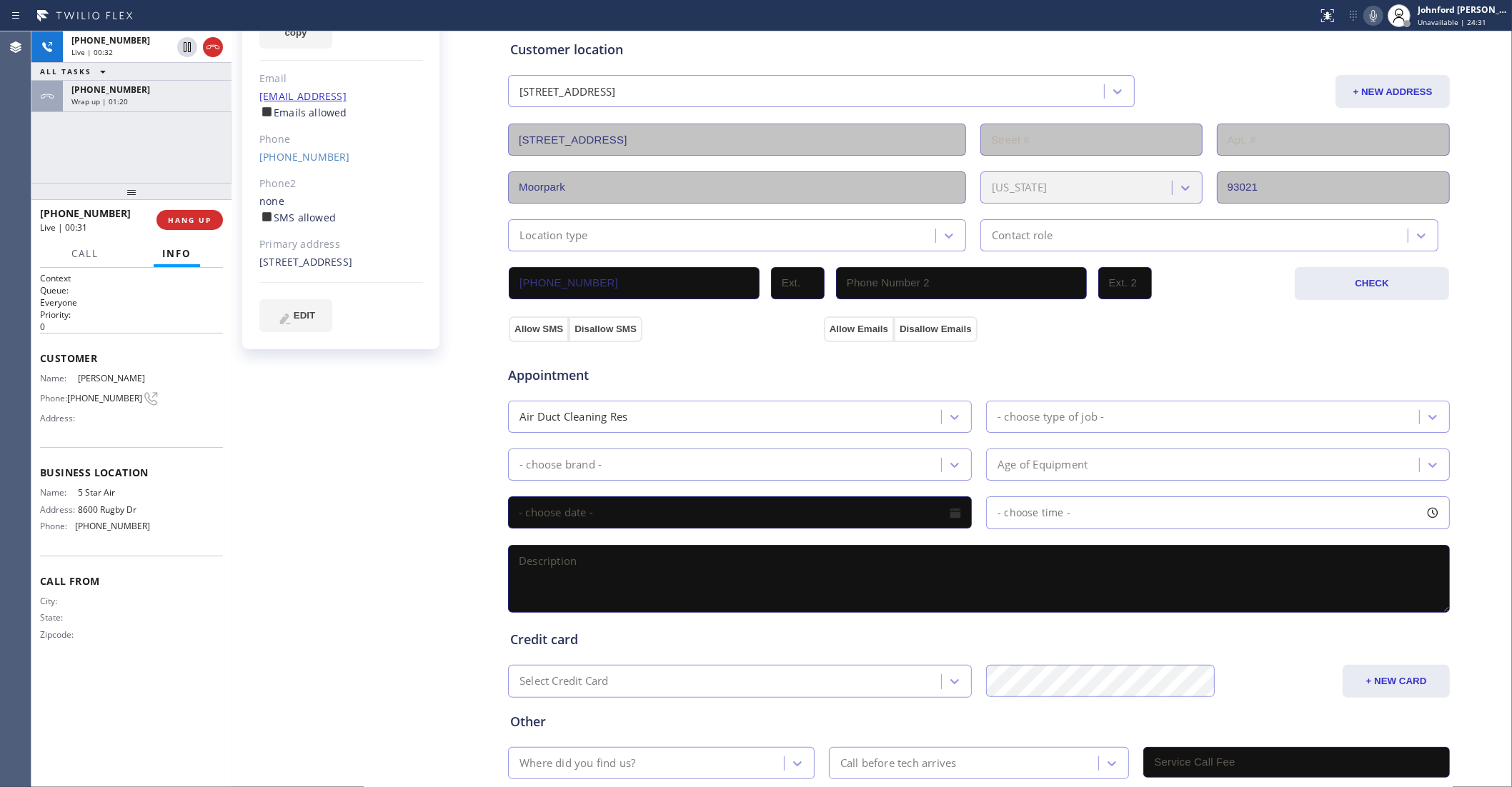
scroll to position [260, 0]
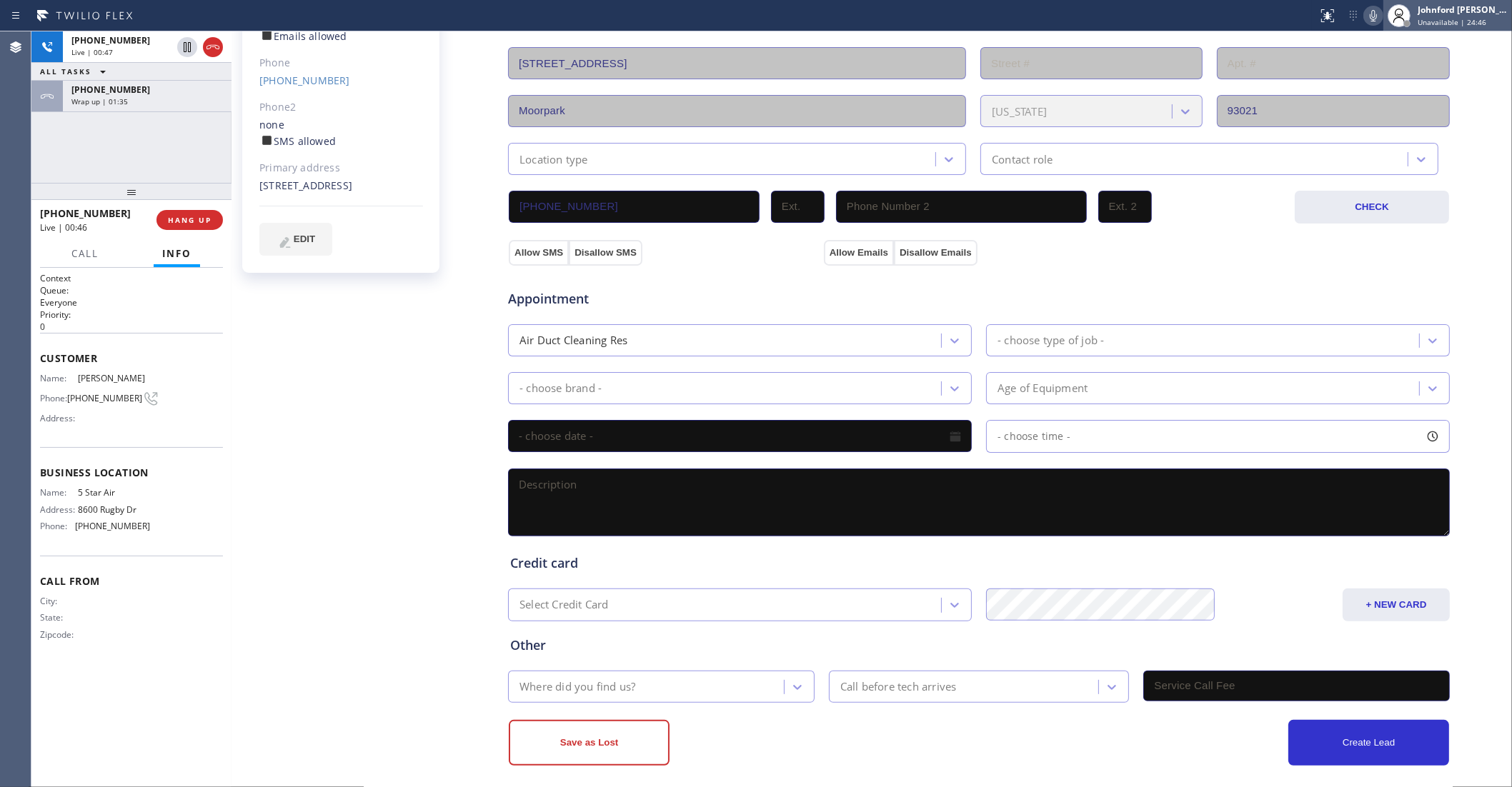
click at [1384, 26] on div at bounding box center [1399, 15] width 31 height 31
click at [1372, 20] on icon at bounding box center [1373, 15] width 7 height 11
click at [1371, 19] on icon at bounding box center [1373, 15] width 17 height 17
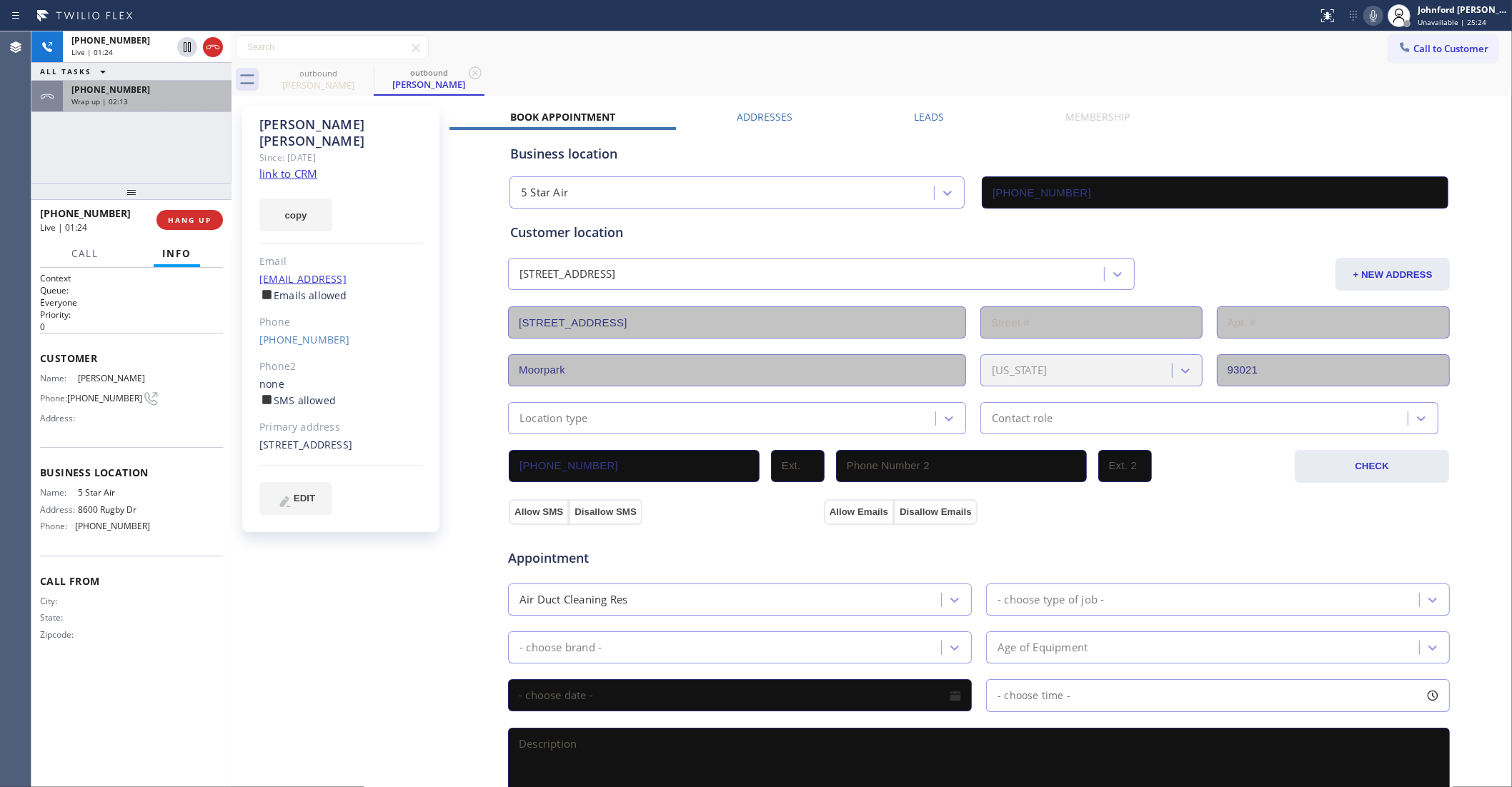
click at [169, 87] on div "+13238685473" at bounding box center [147, 90] width 152 height 12
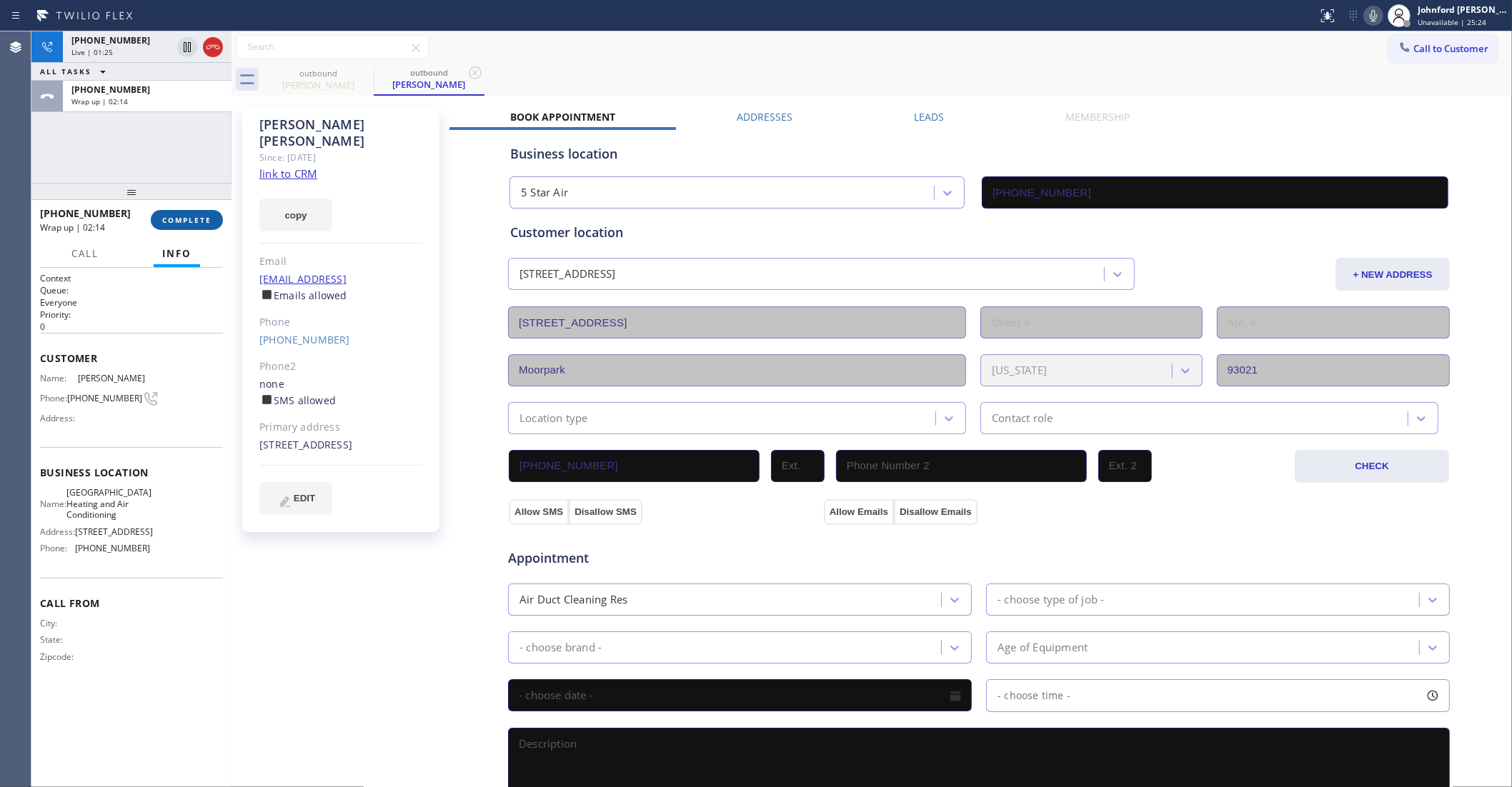
click at [194, 212] on button "COMPLETE" at bounding box center [187, 220] width 72 height 20
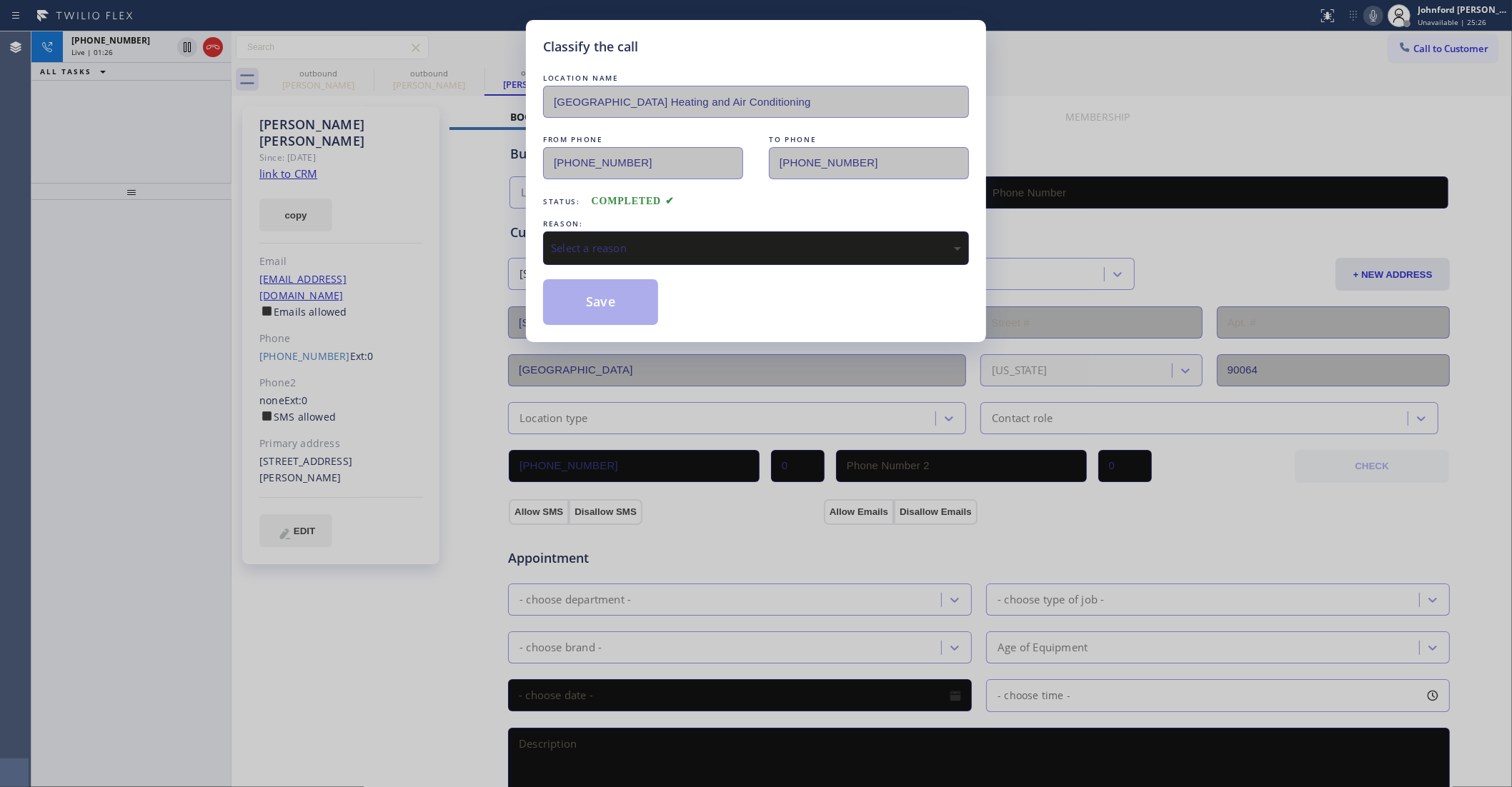
type input "(213) 205-0772"
click at [637, 233] on div "Select a reason" at bounding box center [756, 248] width 426 height 34
click at [651, 316] on button "Save" at bounding box center [601, 302] width 115 height 46
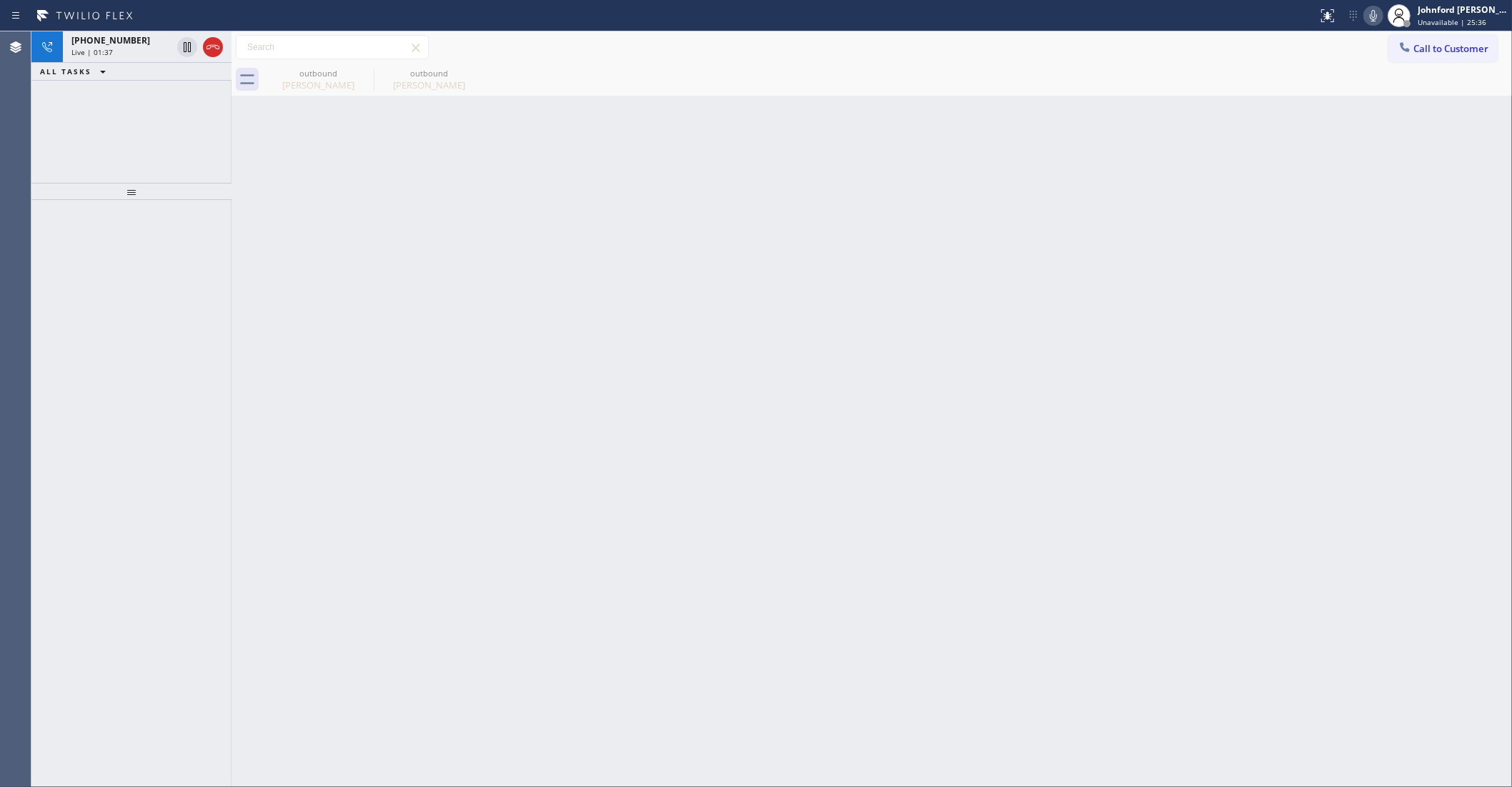
click at [130, 55] on div "Live | 01:37" at bounding box center [121, 52] width 100 height 10
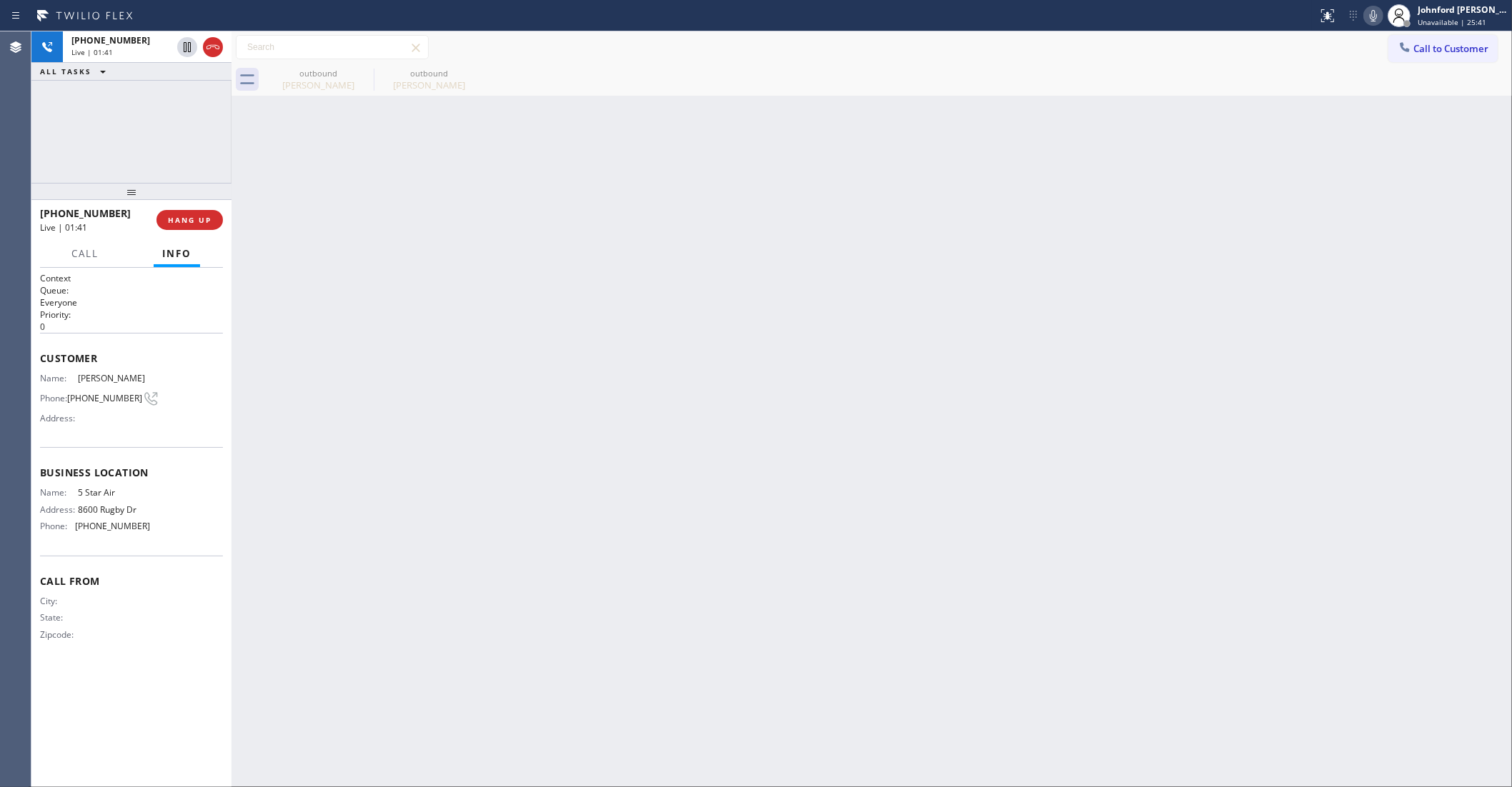
drag, startPoint x: 138, startPoint y: 198, endPoint x: 126, endPoint y: 143, distance: 56.3
click at [126, 143] on div "+18054026601 Live | 01:41 ALL TASKS ALL TASKS ACTIVE TASKS TASKS IN WRAP UP +18…" at bounding box center [131, 409] width 200 height 756
click at [198, 223] on span "HANG UP" at bounding box center [189, 220] width 44 height 10
click at [198, 223] on span "COMPLETE" at bounding box center [187, 220] width 49 height 10
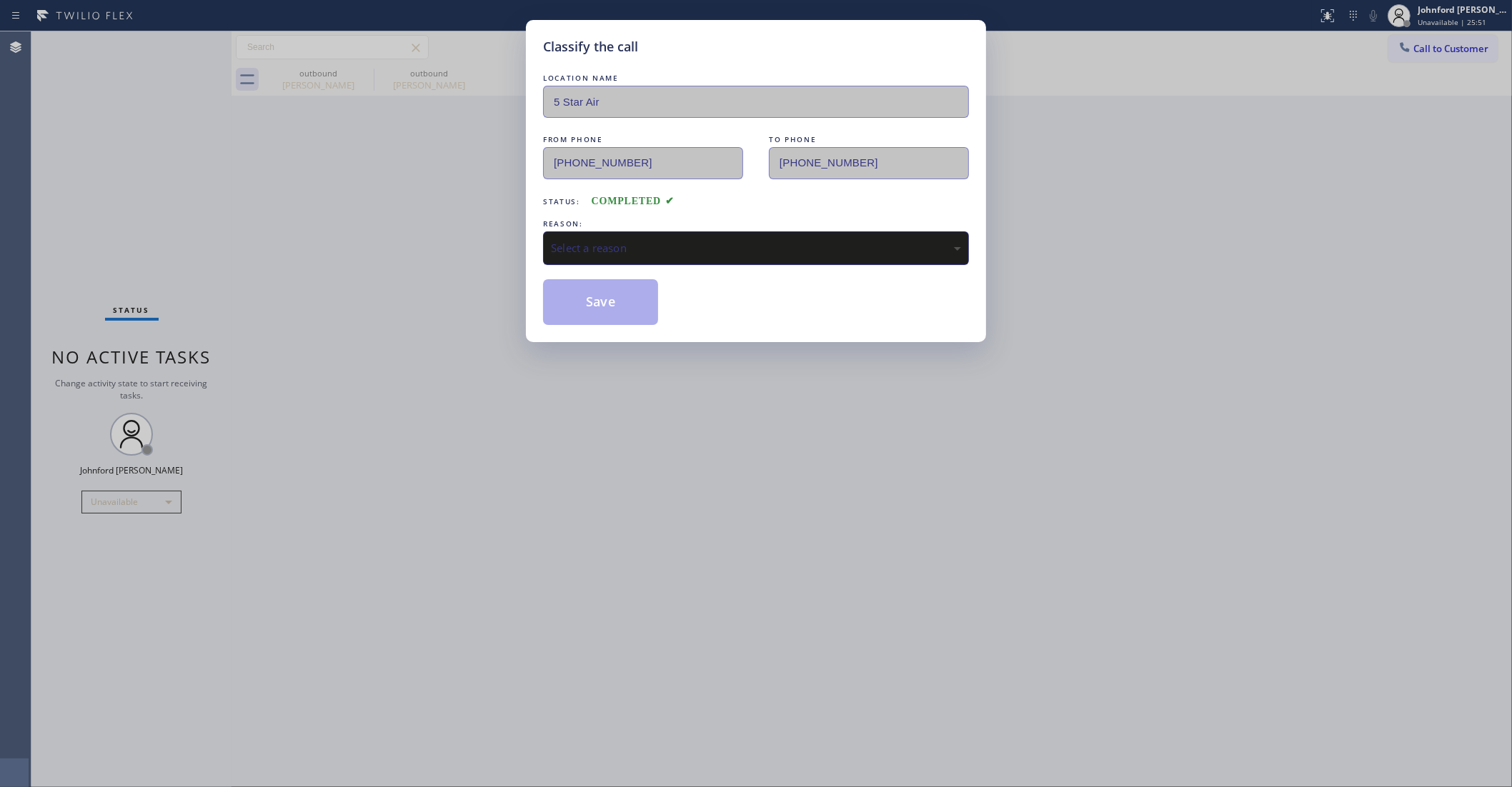
click at [623, 255] on div "Select a reason" at bounding box center [756, 248] width 426 height 34
click at [578, 301] on button "Save" at bounding box center [601, 302] width 115 height 46
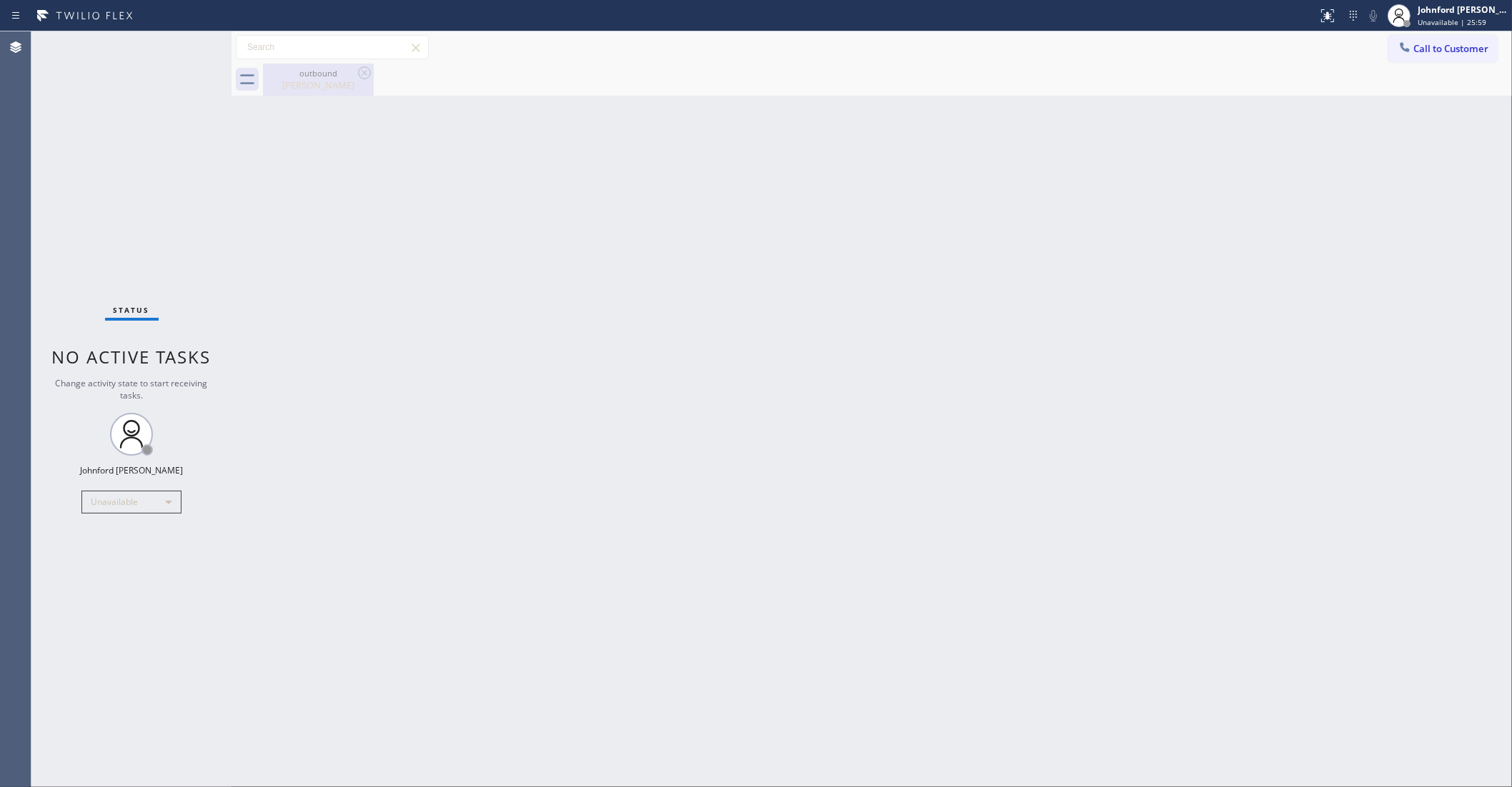
click at [303, 79] on div "Stephanie Ferber" at bounding box center [318, 85] width 108 height 13
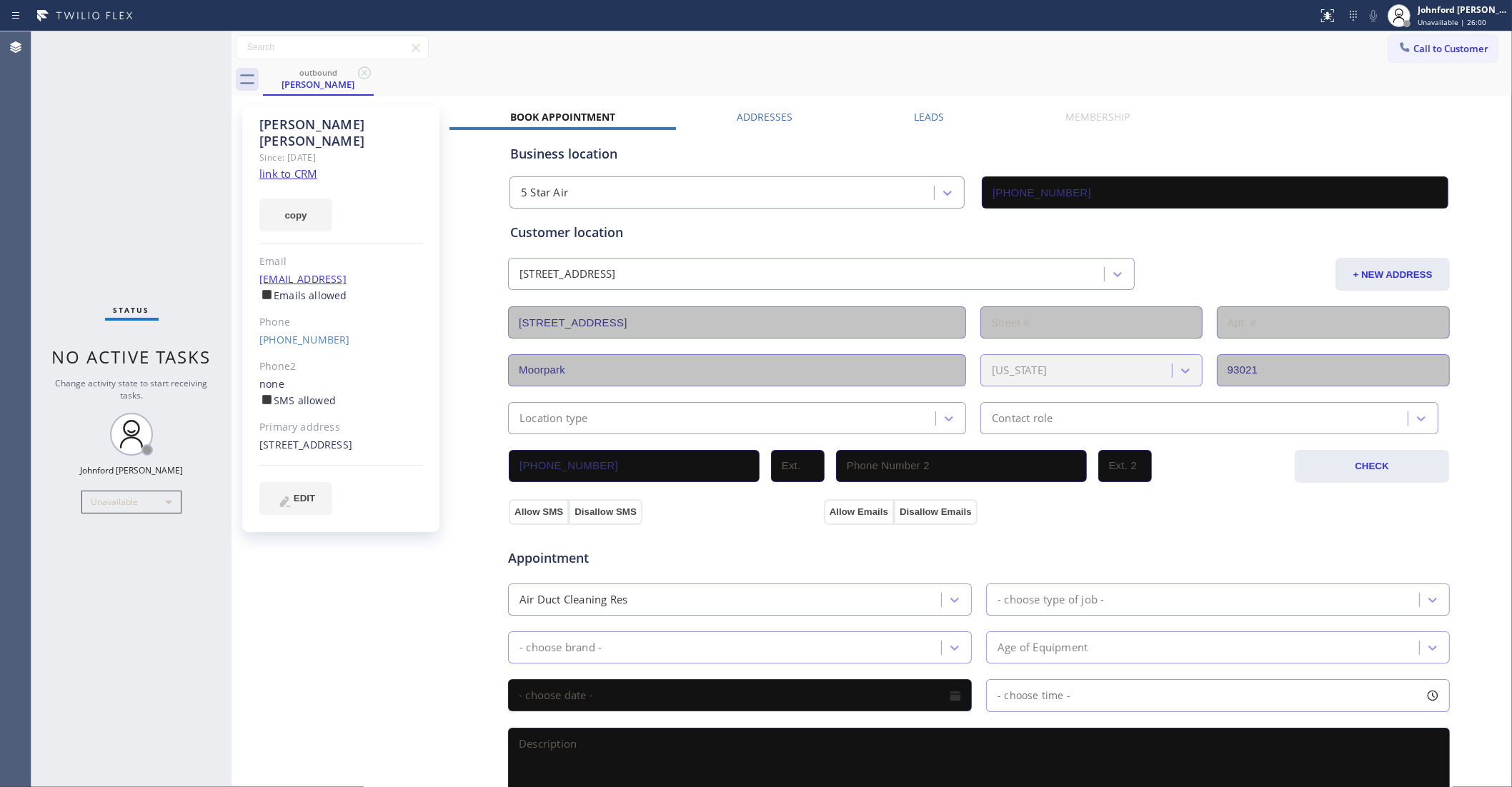
click at [928, 122] on label "Leads" at bounding box center [928, 117] width 30 height 14
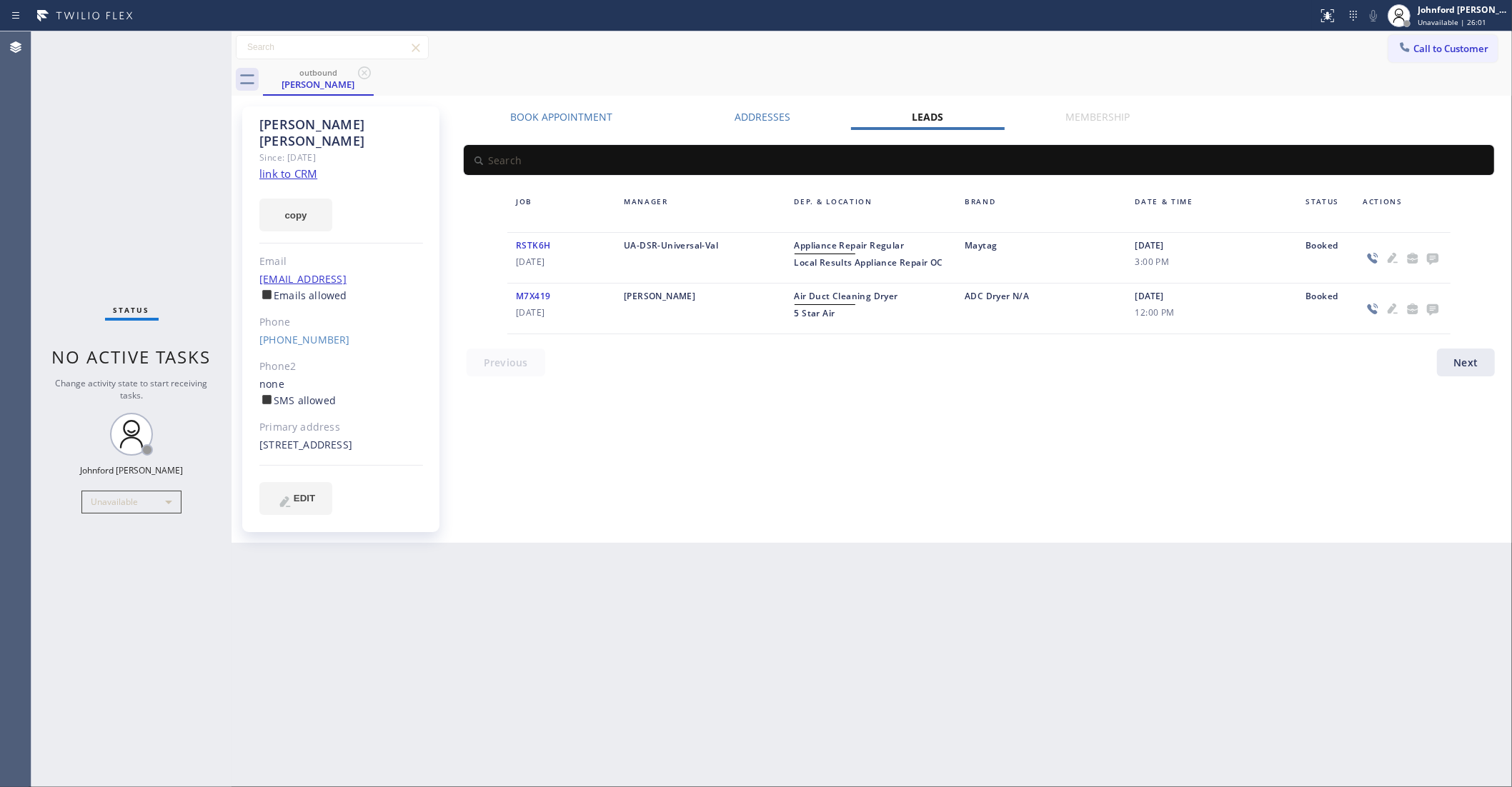
click at [1432, 257] on icon at bounding box center [1432, 259] width 11 height 11
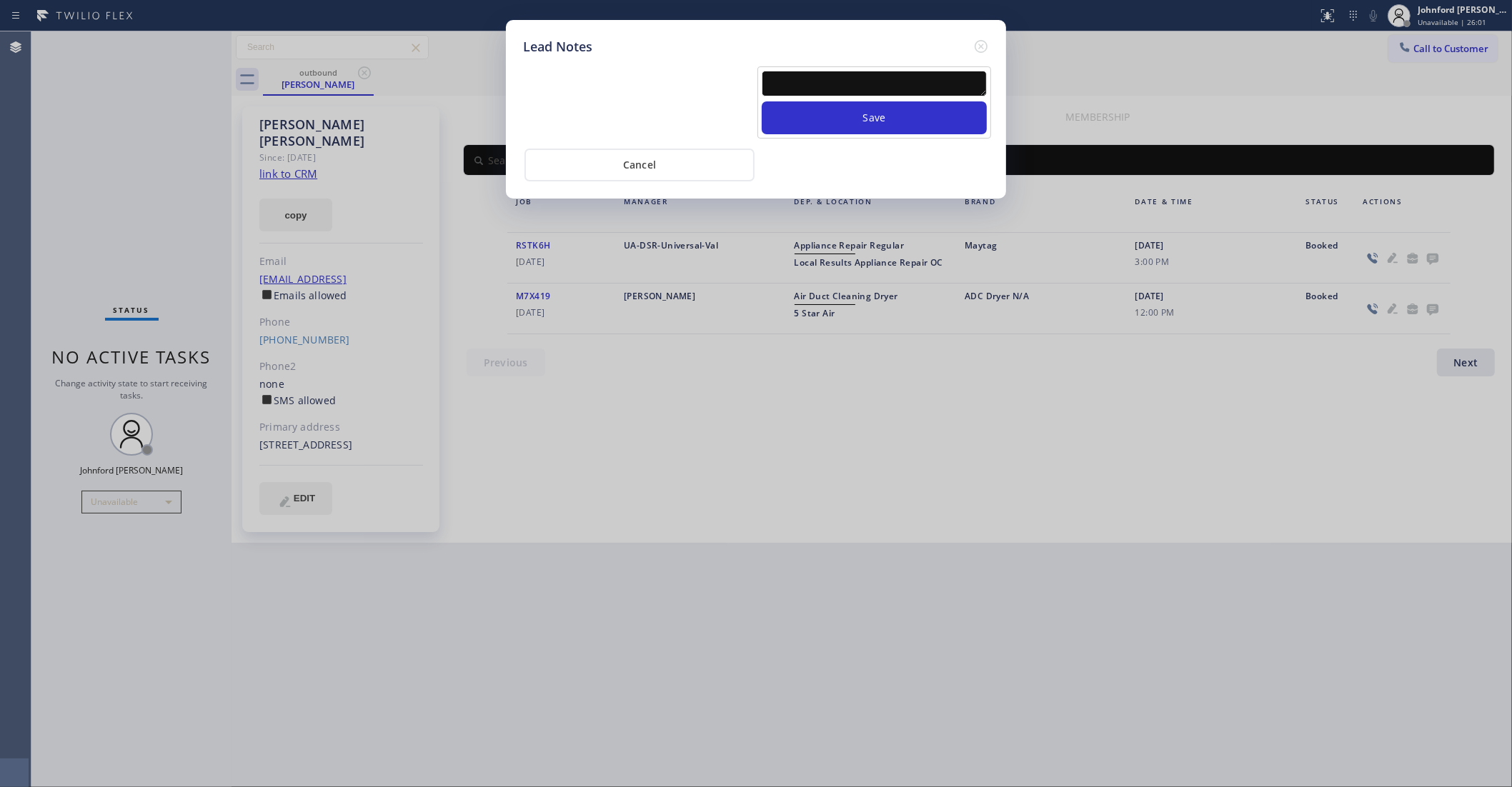
click at [888, 67] on div "Save" at bounding box center [874, 103] width 234 height 72
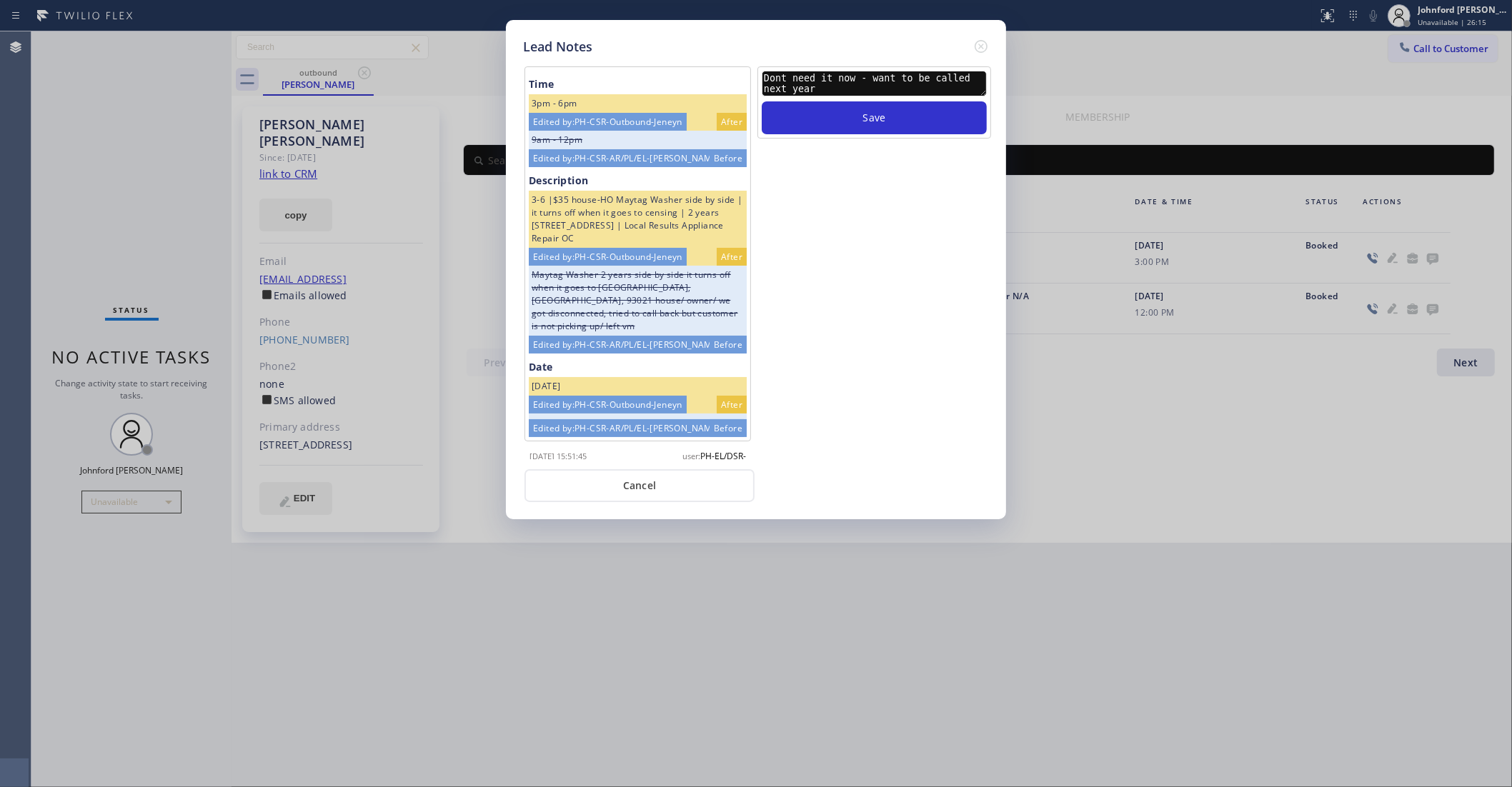
type textarea "Dont need it now - want to be called next year"
click at [762, 101] on button "Save" at bounding box center [875, 117] width 225 height 33
click at [983, 40] on icon at bounding box center [981, 46] width 17 height 17
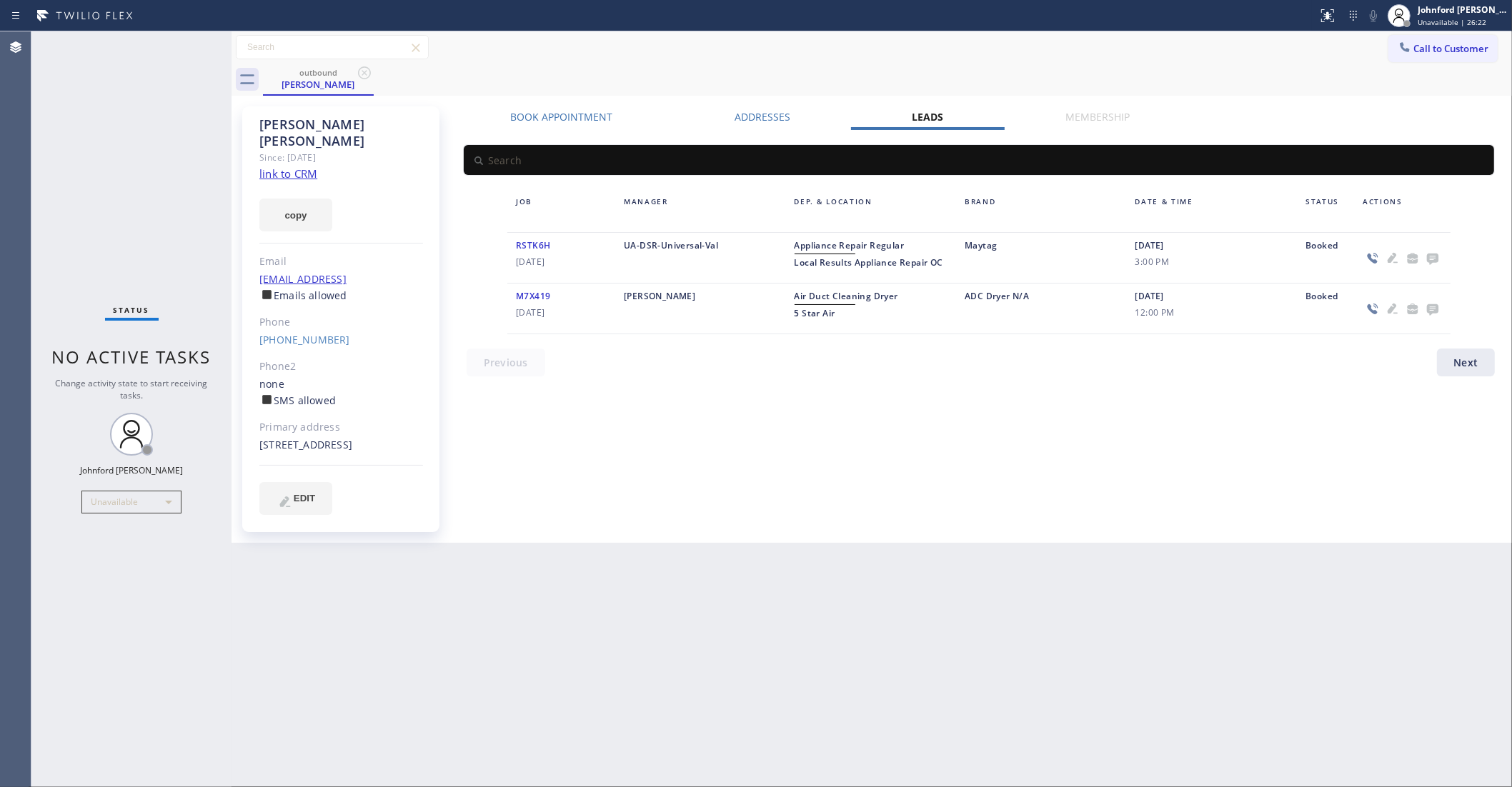
drag, startPoint x: 1186, startPoint y: 75, endPoint x: 1361, endPoint y: 51, distance: 176.6
click at [1203, 73] on div "outbound Stephanie Ferber" at bounding box center [887, 80] width 1249 height 32
click at [1378, 48] on div "Call to Customer Outbound call Location 5 Star Air Your caller id phone number …" at bounding box center [872, 47] width 1281 height 25
click at [1404, 48] on icon at bounding box center [1406, 47] width 9 height 9
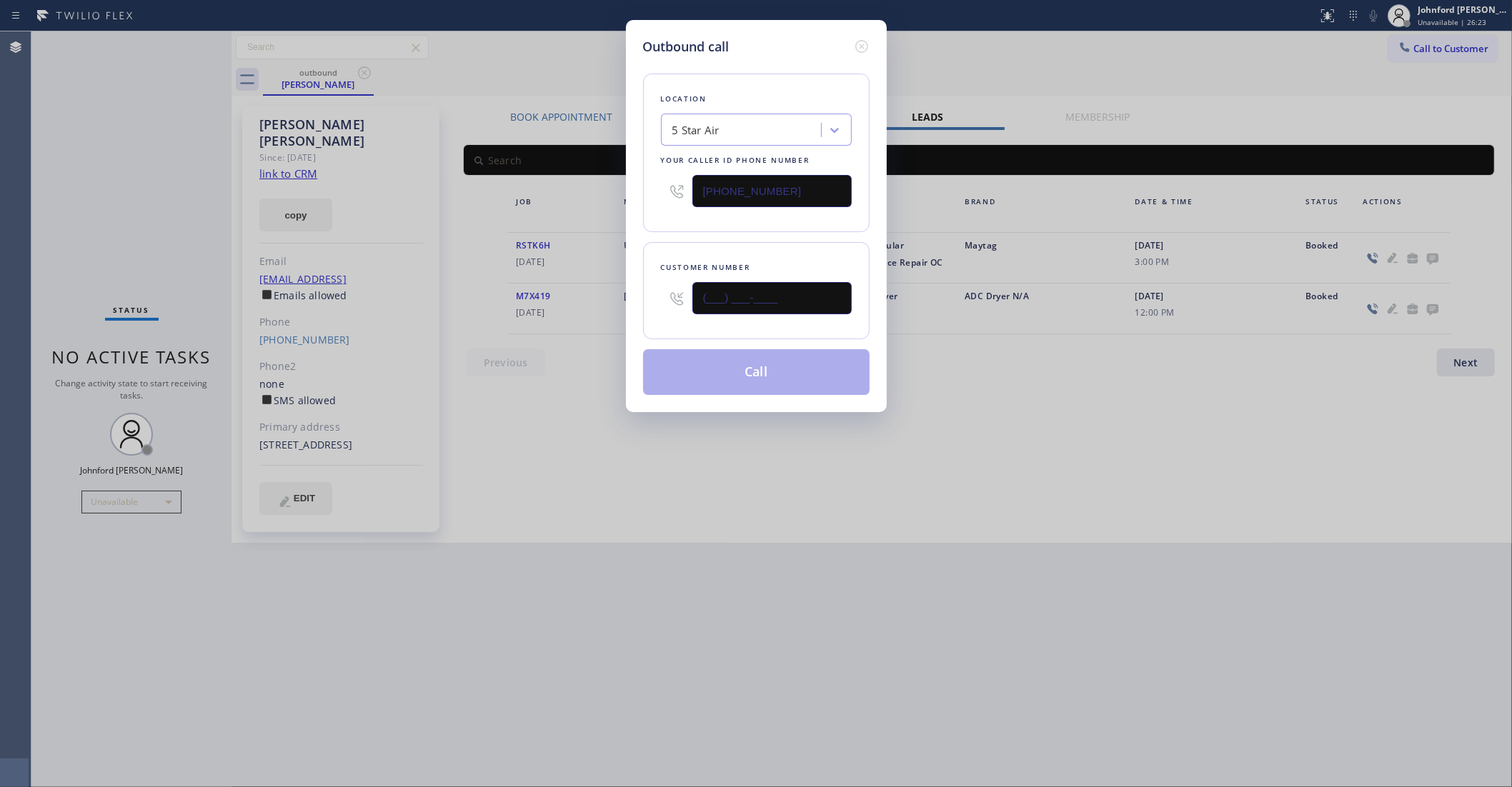
drag, startPoint x: 737, startPoint y: 298, endPoint x: 637, endPoint y: 293, distance: 100.1
click at [637, 293] on div "Outbound call Location 5 Star Air Your caller id phone number (800) 686-5038 Cu…" at bounding box center [756, 216] width 261 height 392
paste input "714) 249-5979"
type input "(714) 249-5979"
click at [731, 215] on div "Location 5 Star Air Your caller id phone number (800) 686-5038" at bounding box center [757, 152] width 227 height 158
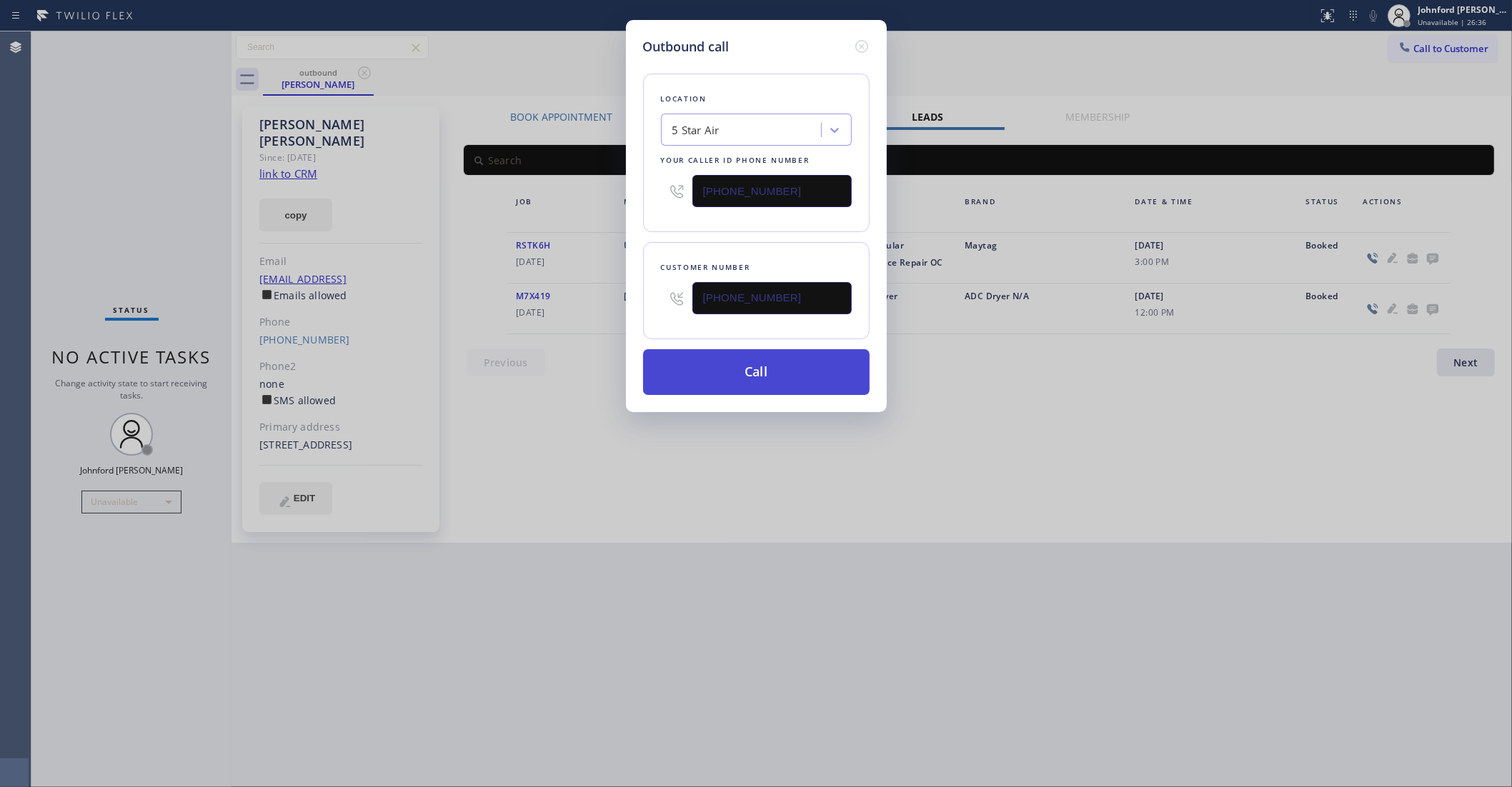
click at [787, 370] on button "Call" at bounding box center [757, 372] width 227 height 46
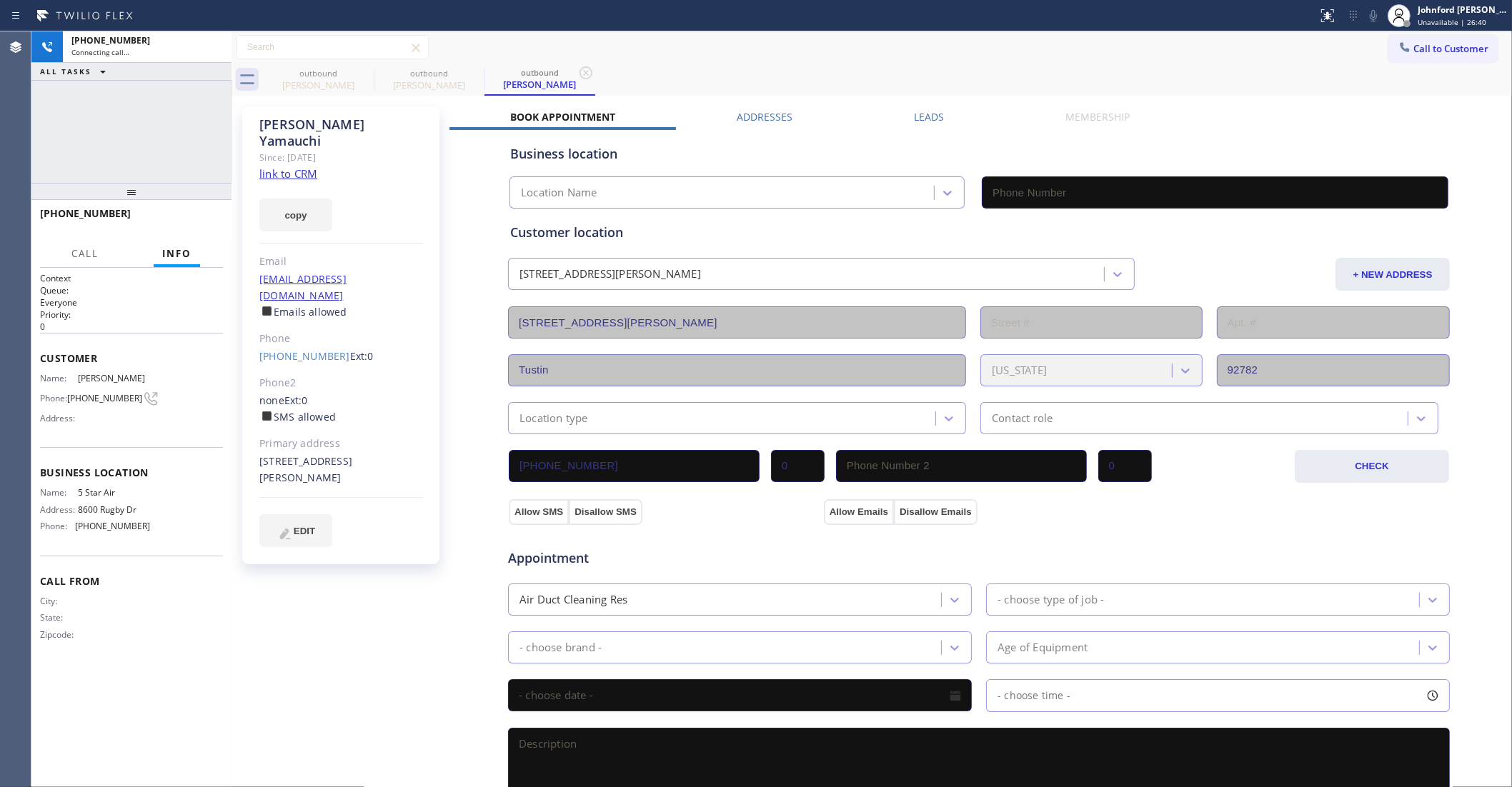
type input "(800) 686-5038"
click at [356, 75] on icon at bounding box center [365, 73] width 17 height 17
click at [841, 70] on div "outbound Kayoko Yamauchi" at bounding box center [887, 80] width 1249 height 32
click at [197, 219] on span "HANG UP" at bounding box center [189, 220] width 44 height 10
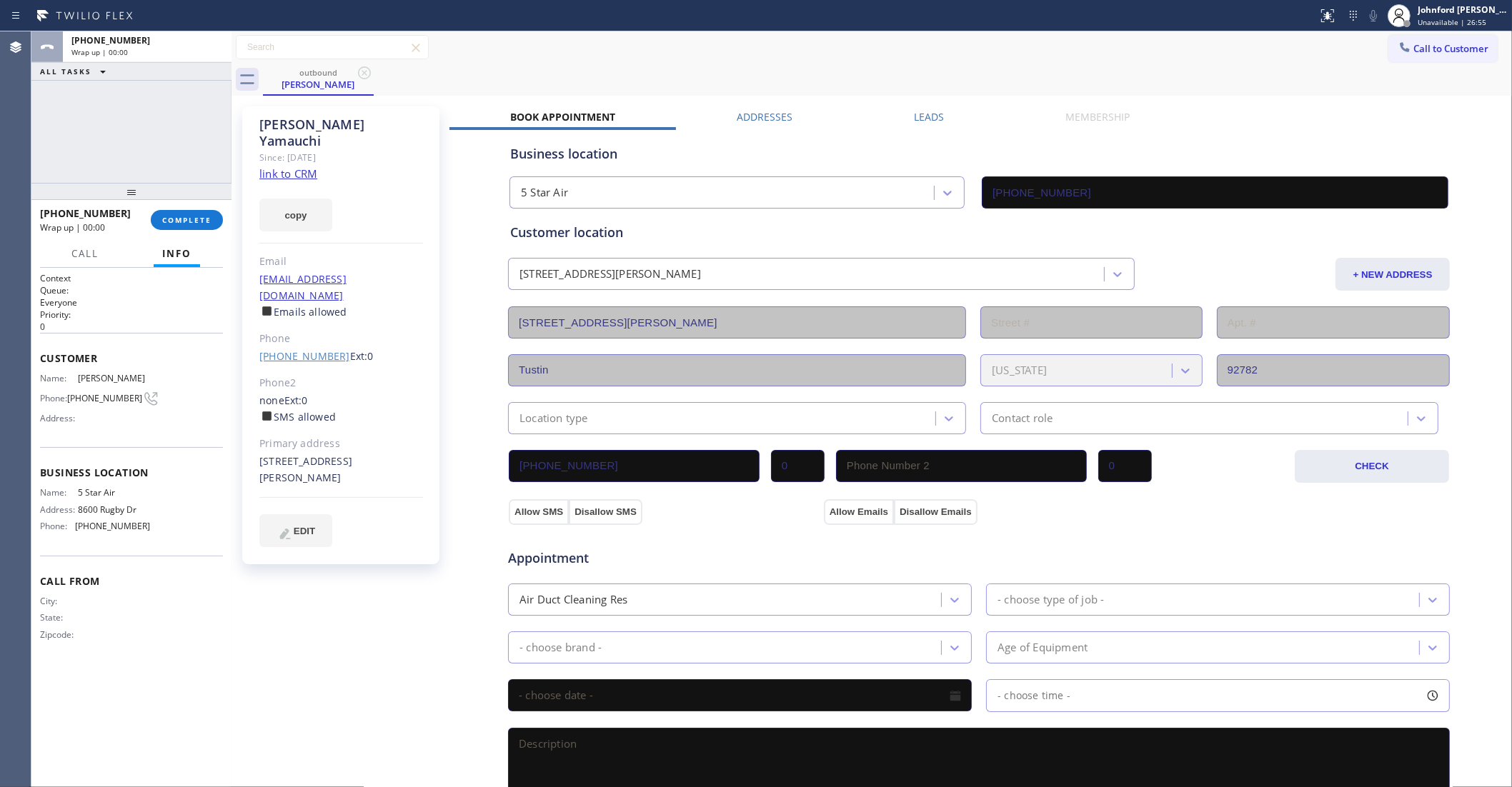
click at [312, 349] on link "(714) 249-5979" at bounding box center [305, 356] width 90 height 14
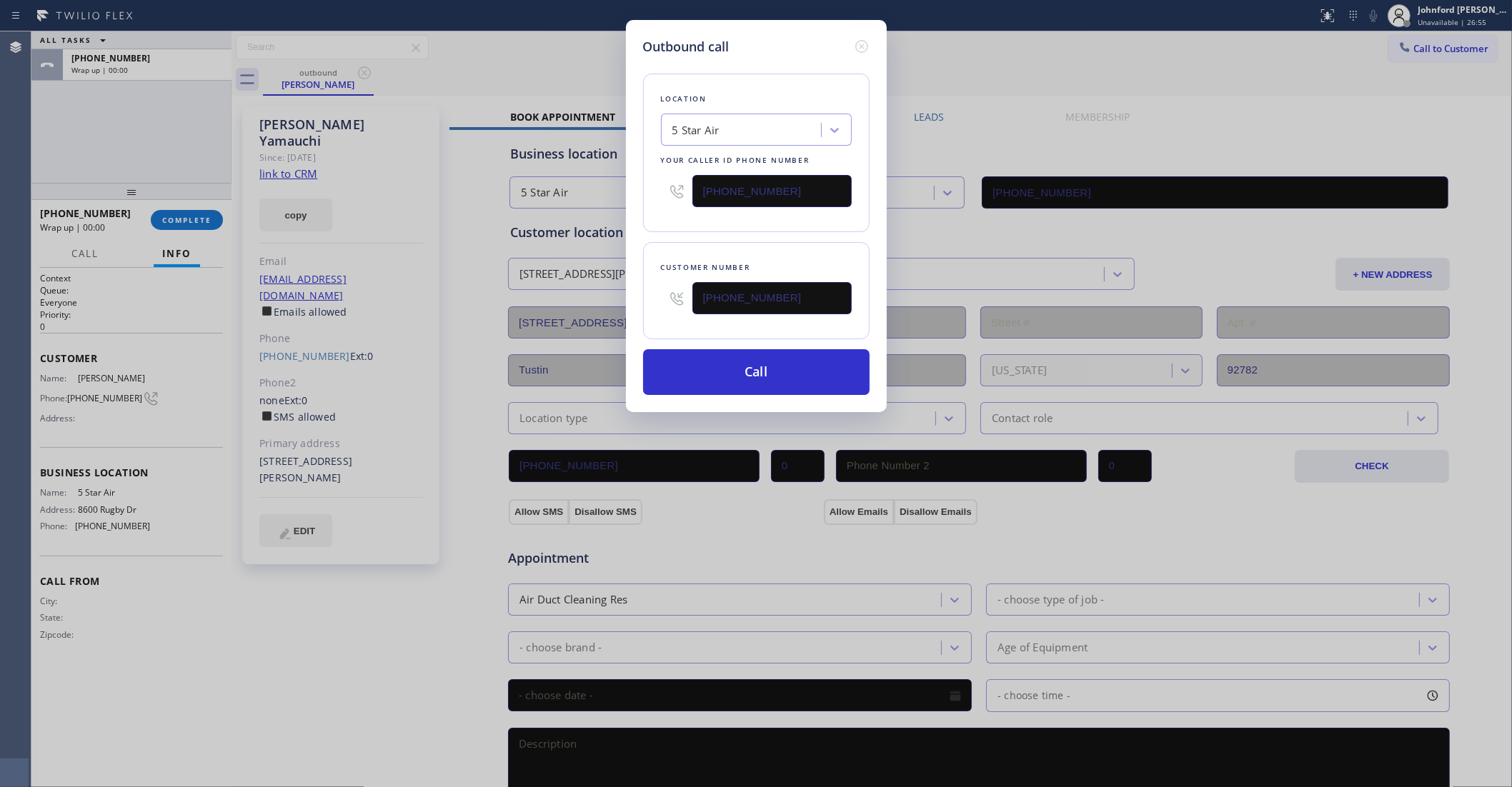
type input "(714) 249-5979"
drag, startPoint x: 803, startPoint y: 191, endPoint x: 638, endPoint y: 189, distance: 165.0
click at [638, 189] on div "Outbound call Location 5 Star Air Your caller id phone number (800) 686-5038 Cu…" at bounding box center [756, 216] width 261 height 392
paste input "77) 708-180"
type input "(877) 708-1808"
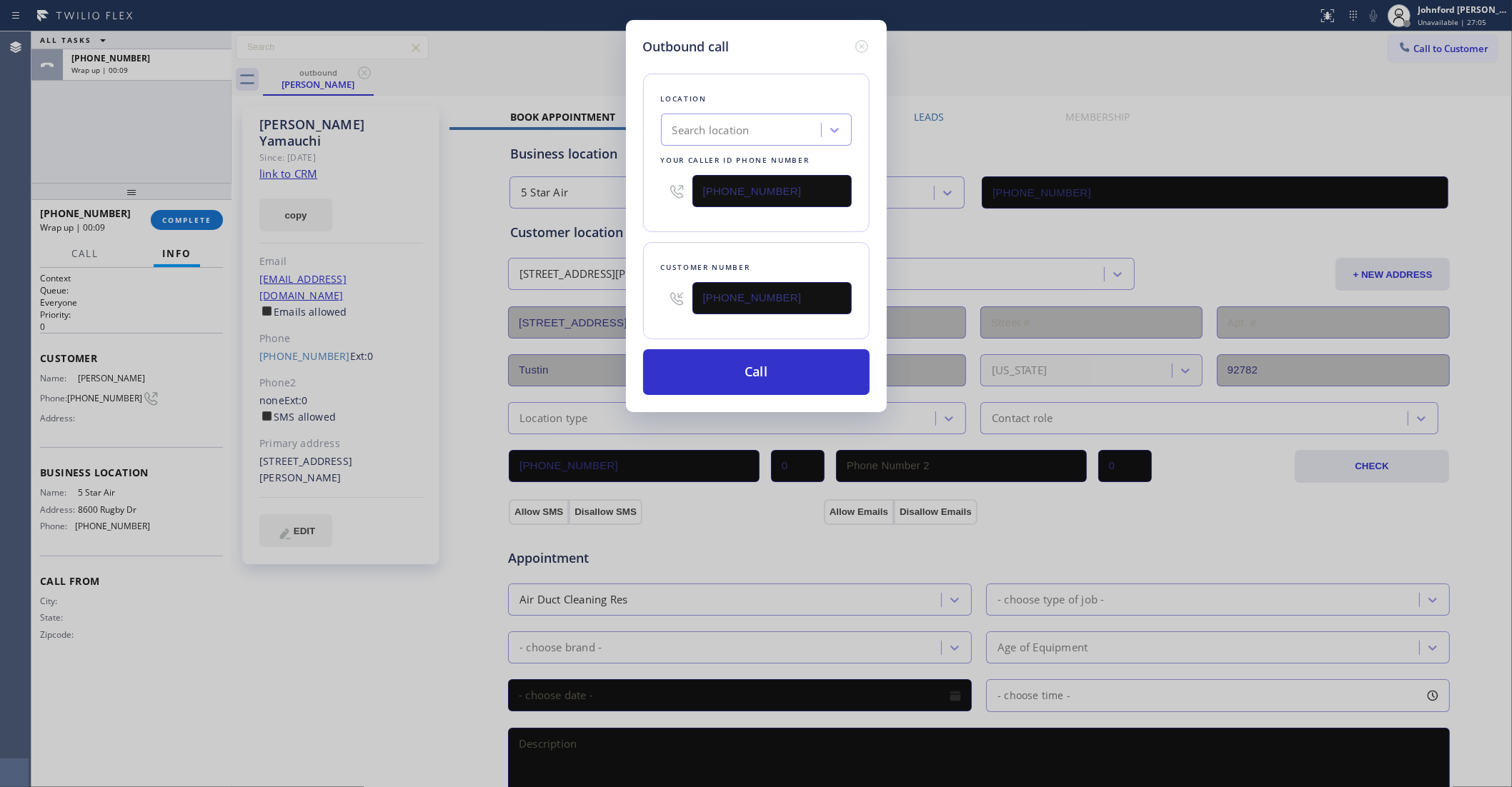
click at [705, 242] on div "Customer number (714) 249-5979" at bounding box center [757, 290] width 227 height 97
click at [732, 373] on button "Call" at bounding box center [757, 372] width 227 height 46
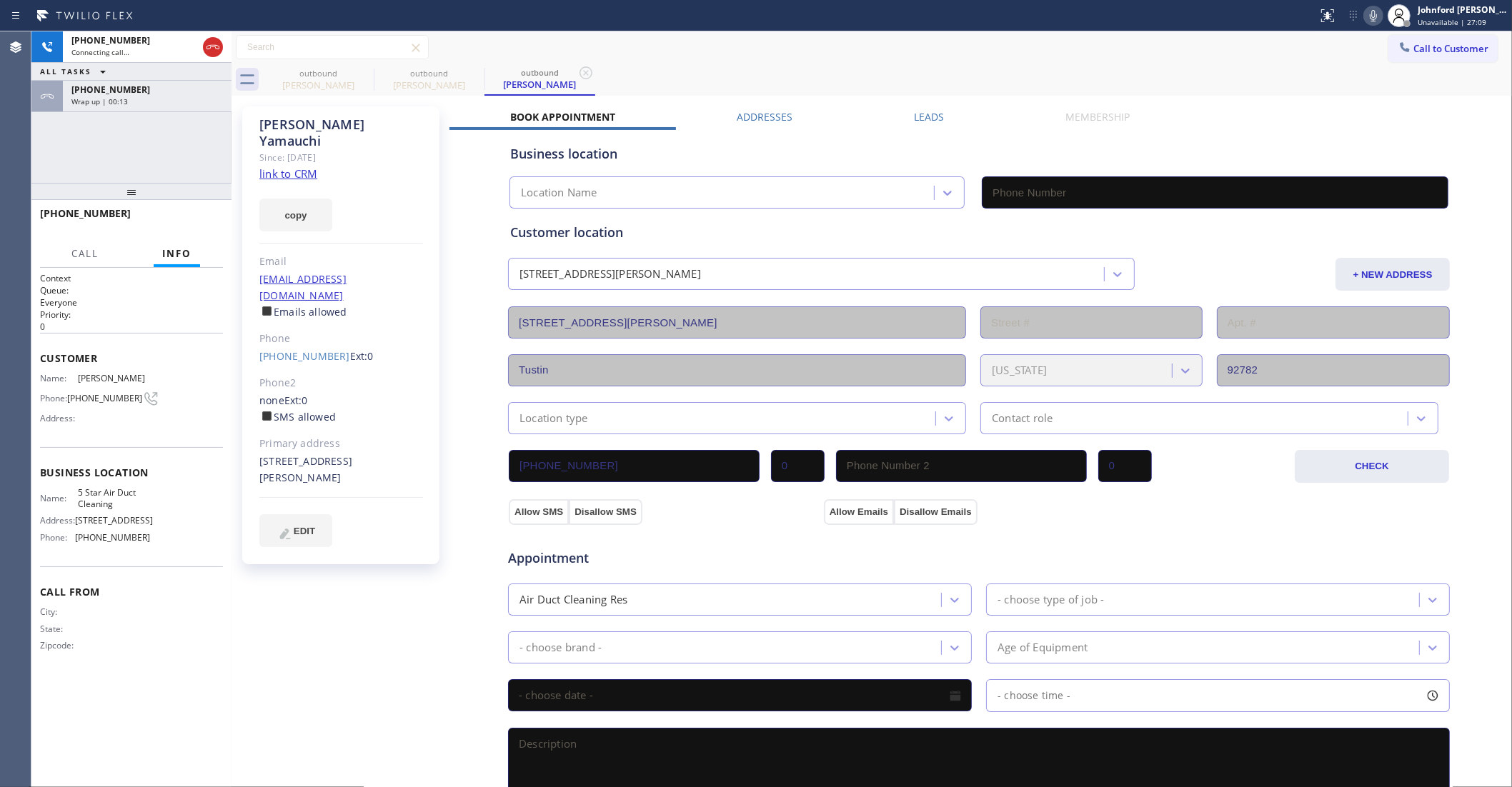
type input "(877) 708-1808"
click at [206, 216] on span "HANG UP" at bounding box center [189, 220] width 44 height 10
drag, startPoint x: 209, startPoint y: 216, endPoint x: 219, endPoint y: 221, distance: 11.2
click at [209, 216] on span "COMPLETE" at bounding box center [187, 220] width 49 height 10
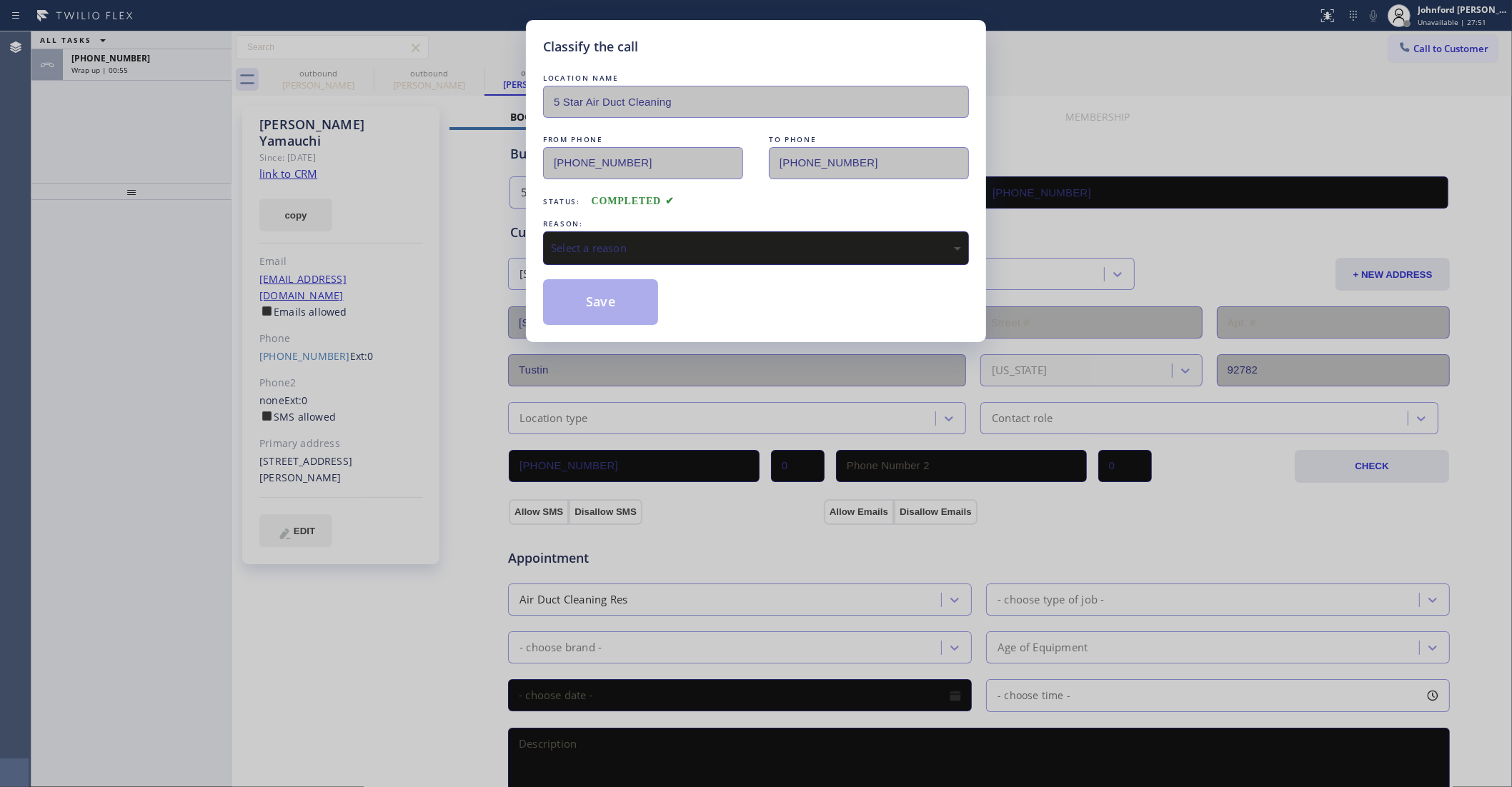
click at [667, 244] on div "Select a reason" at bounding box center [756, 247] width 411 height 16
click at [605, 294] on button "Save" at bounding box center [601, 302] width 115 height 46
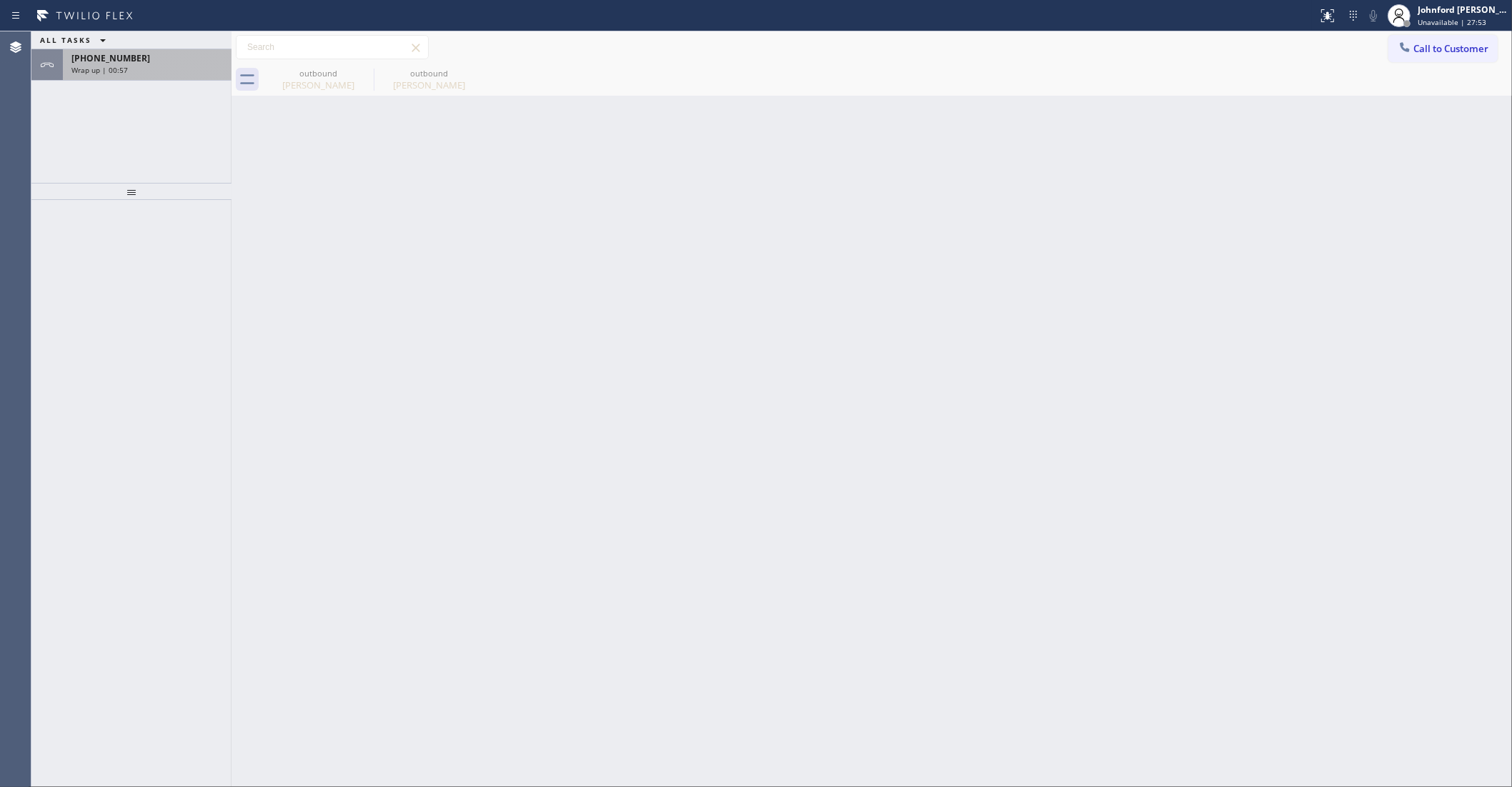
click at [168, 60] on div "+17142495979" at bounding box center [147, 58] width 152 height 12
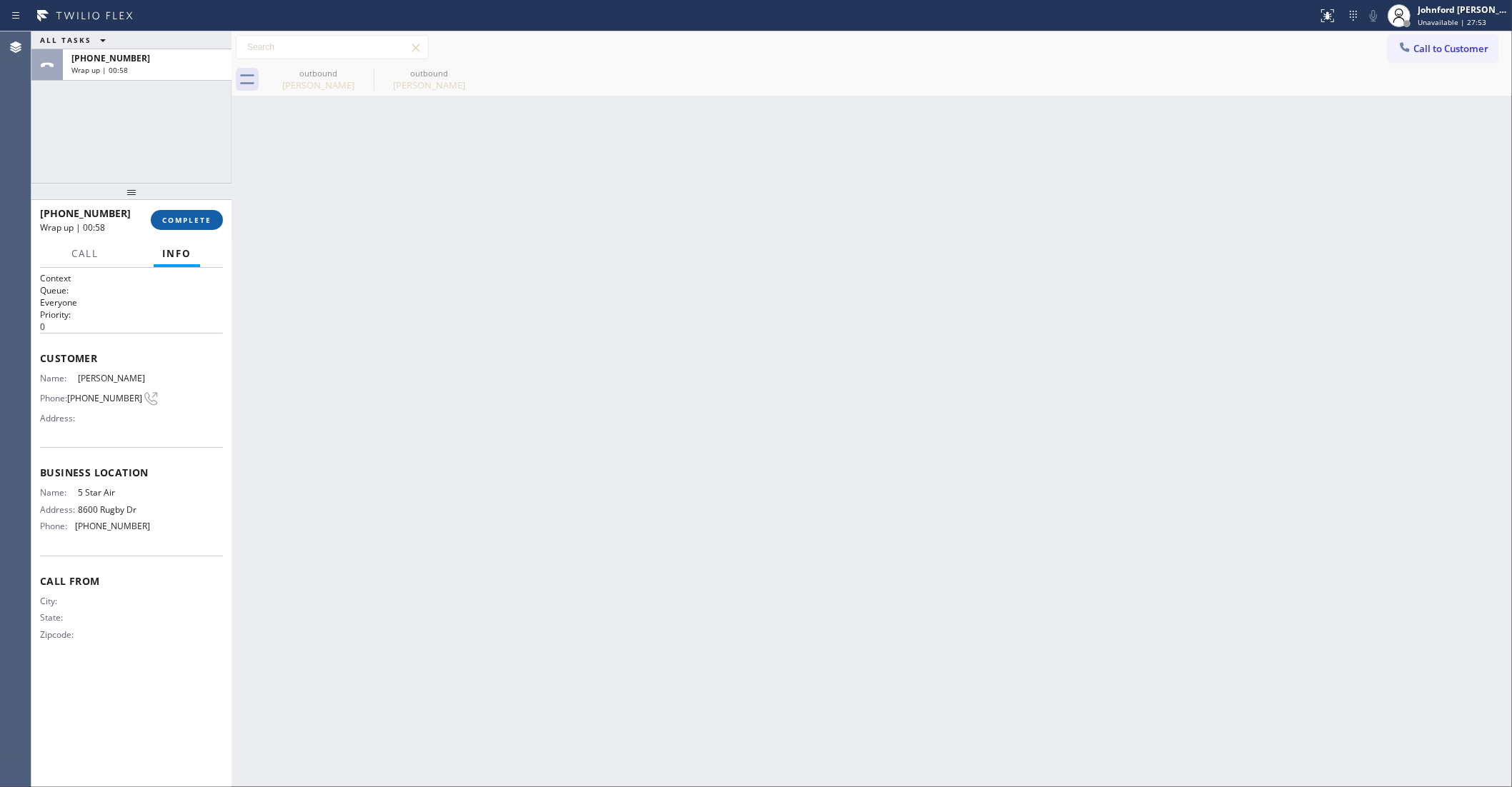
click at [188, 215] on span "COMPLETE" at bounding box center [187, 220] width 49 height 10
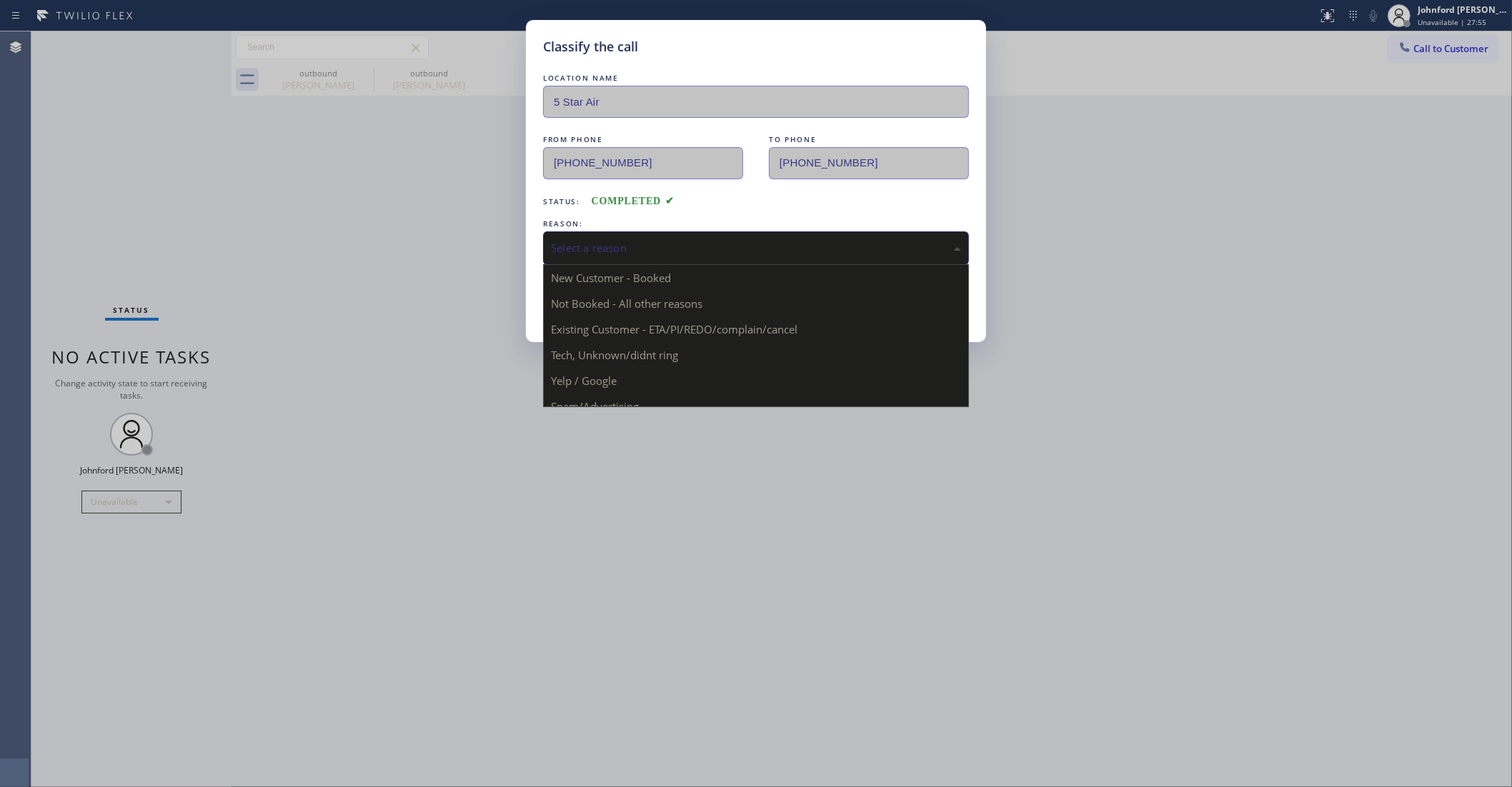
drag, startPoint x: 602, startPoint y: 230, endPoint x: 630, endPoint y: 233, distance: 28.2
click at [607, 231] on div "Select a reason" at bounding box center [756, 248] width 426 height 34
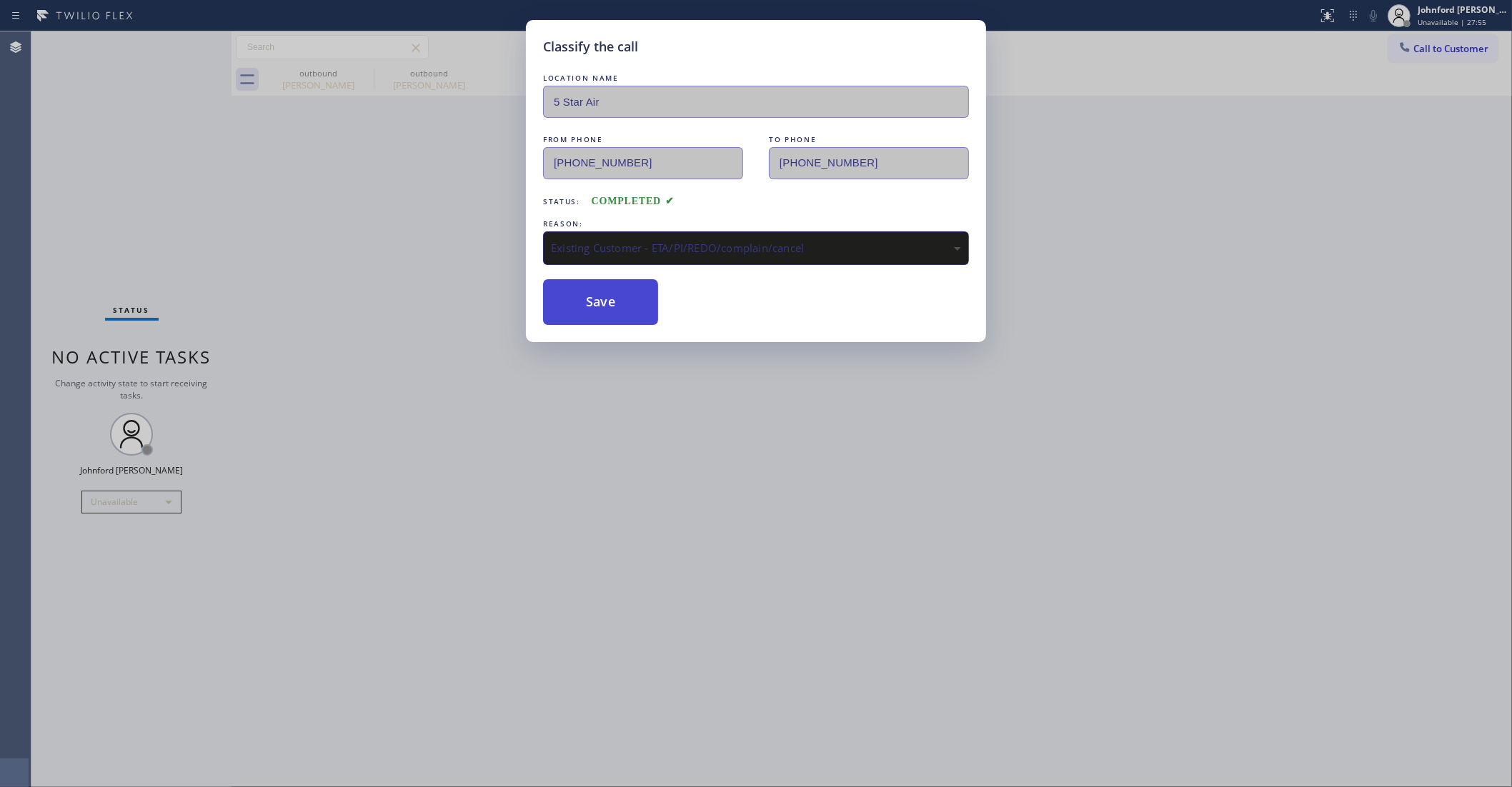
click at [637, 300] on button "Save" at bounding box center [601, 302] width 115 height 46
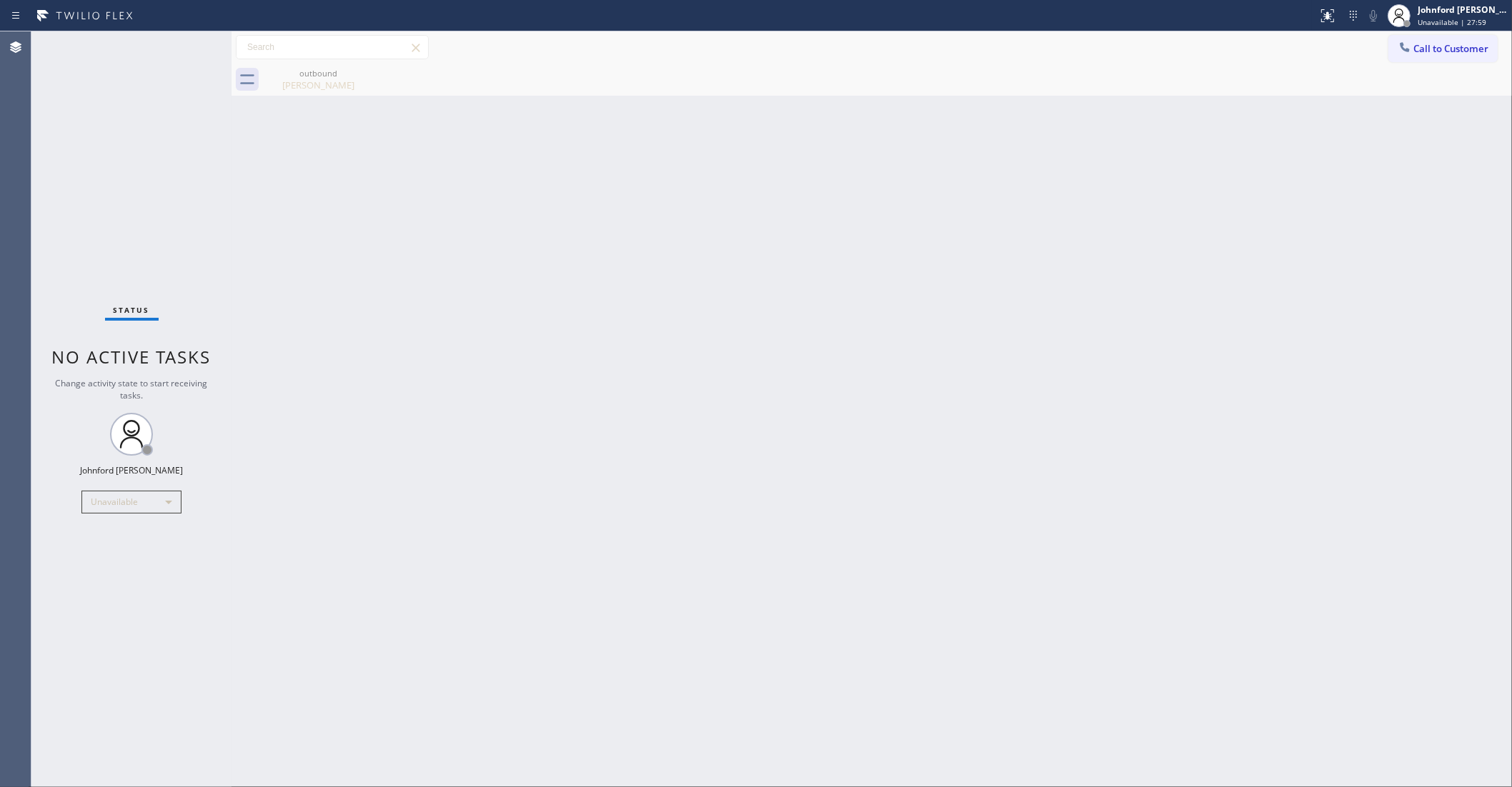
click at [1095, 315] on div "Back to Dashboard Change Sender ID Customers Technicians Select a contact Outbo…" at bounding box center [872, 409] width 1281 height 756
click at [71, 162] on div "Status No active tasks Change activity state to start receiving tasks. [PERSON_…" at bounding box center [131, 409] width 200 height 756
drag, startPoint x: 1222, startPoint y: 312, endPoint x: 1142, endPoint y: 186, distance: 149.3
click at [1223, 312] on div "Back to Dashboard Change Sender ID Customers Technicians Select a contact Outbo…" at bounding box center [872, 409] width 1281 height 756
click at [1392, 48] on button "Call to Customer" at bounding box center [1443, 48] width 110 height 27
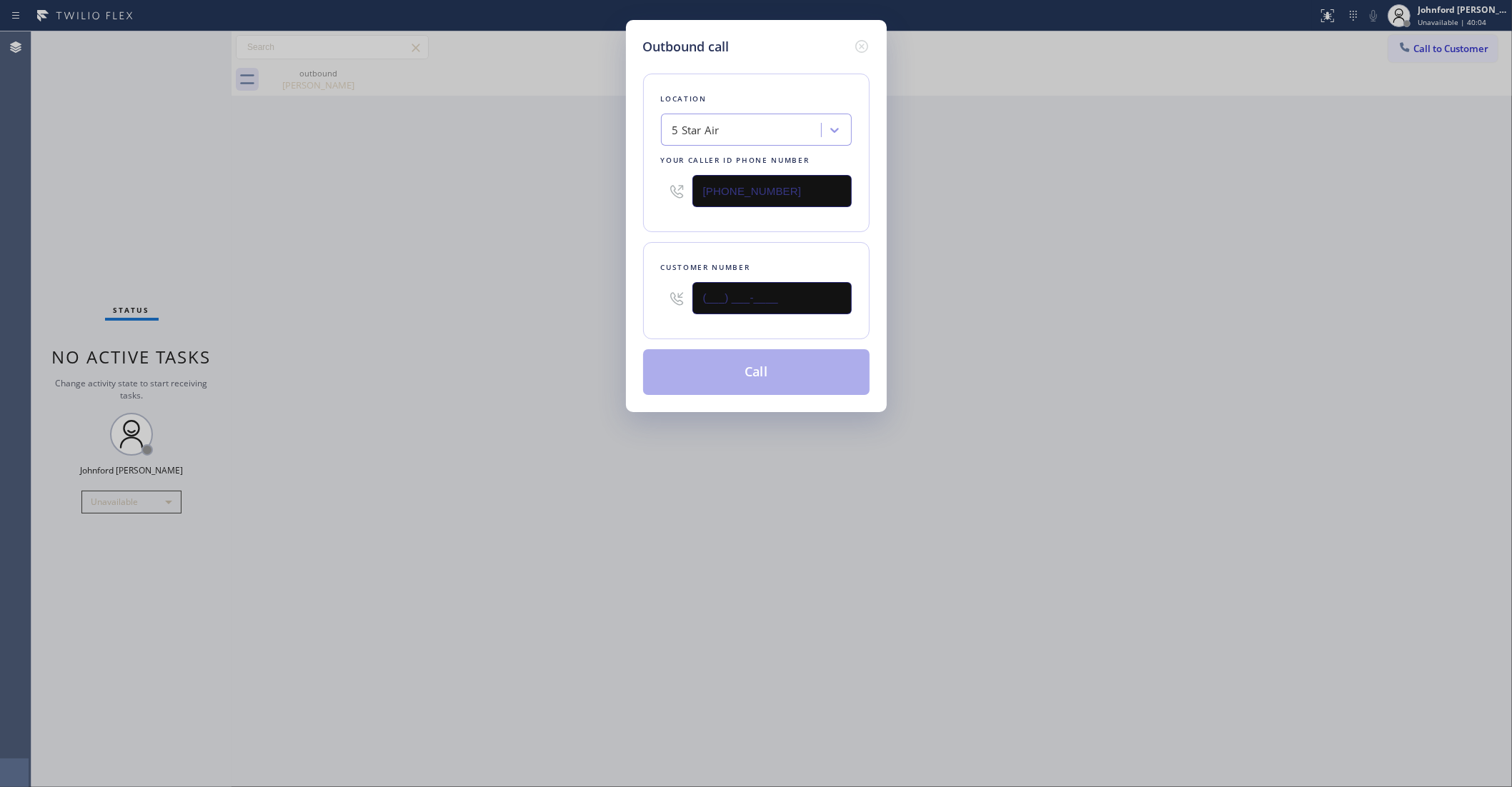
drag, startPoint x: 691, startPoint y: 320, endPoint x: 666, endPoint y: 322, distance: 25.1
click at [682, 322] on div "Customer number (___) ___-____" at bounding box center [757, 290] width 227 height 97
paste input "323) 896-1776"
type input "(323) 896-1776"
click at [509, 334] on div "Outbound call Location 5 Star Air Your caller id phone number (800) 686-5038 Cu…" at bounding box center [756, 394] width 1512 height 787
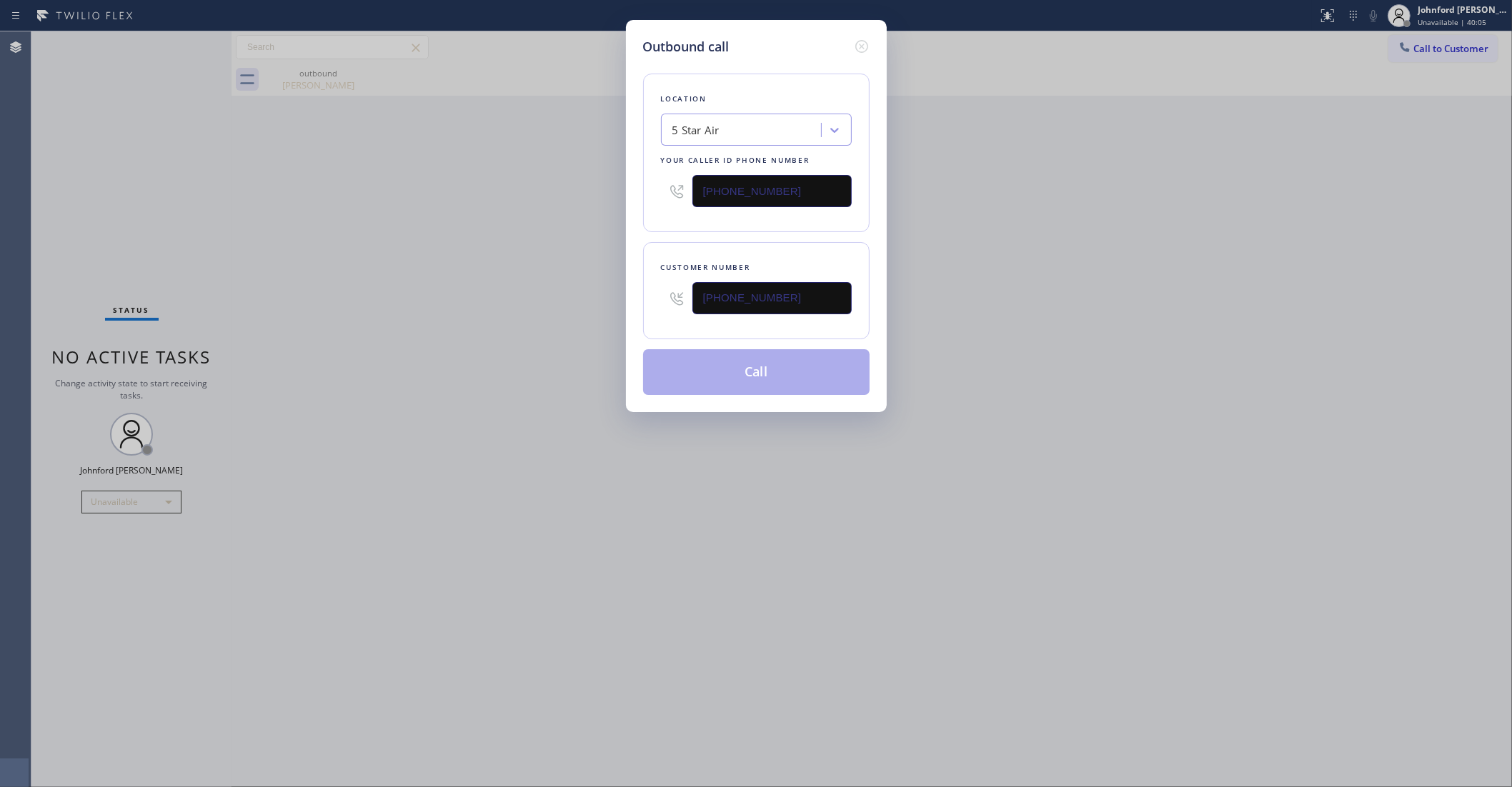
drag, startPoint x: 984, startPoint y: 328, endPoint x: 872, endPoint y: 368, distance: 118.9
click at [985, 328] on div "Outbound call Location 5 Star Air Your caller id phone number (800) 686-5038 Cu…" at bounding box center [756, 394] width 1512 height 787
click at [794, 379] on button "Call" at bounding box center [757, 372] width 227 height 46
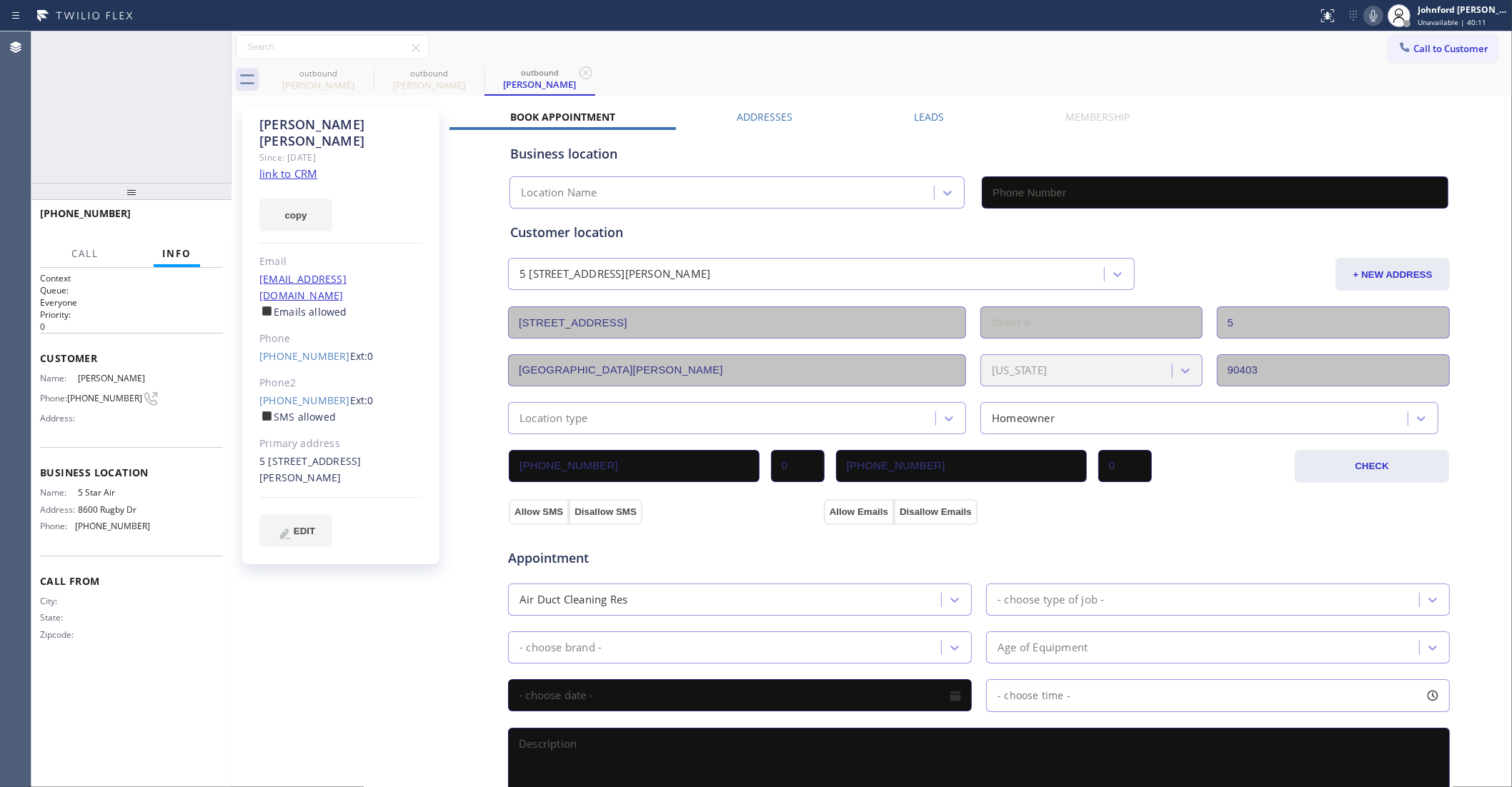
type input "(800) 686-5038"
click at [176, 217] on span "HANG UP" at bounding box center [189, 220] width 44 height 10
click at [1421, 51] on button "Call to Customer" at bounding box center [1443, 48] width 110 height 27
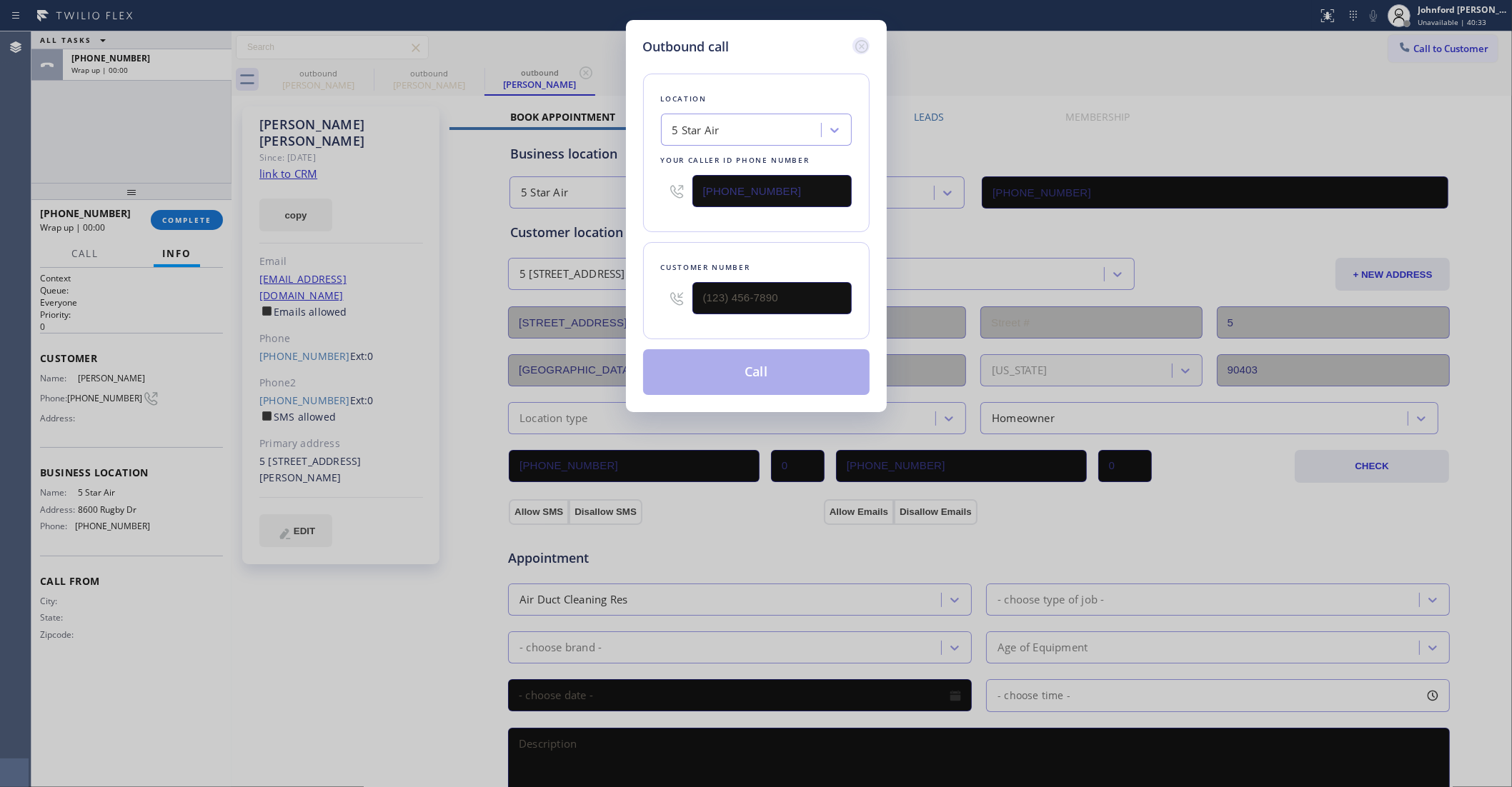
click at [856, 44] on icon at bounding box center [861, 46] width 13 height 13
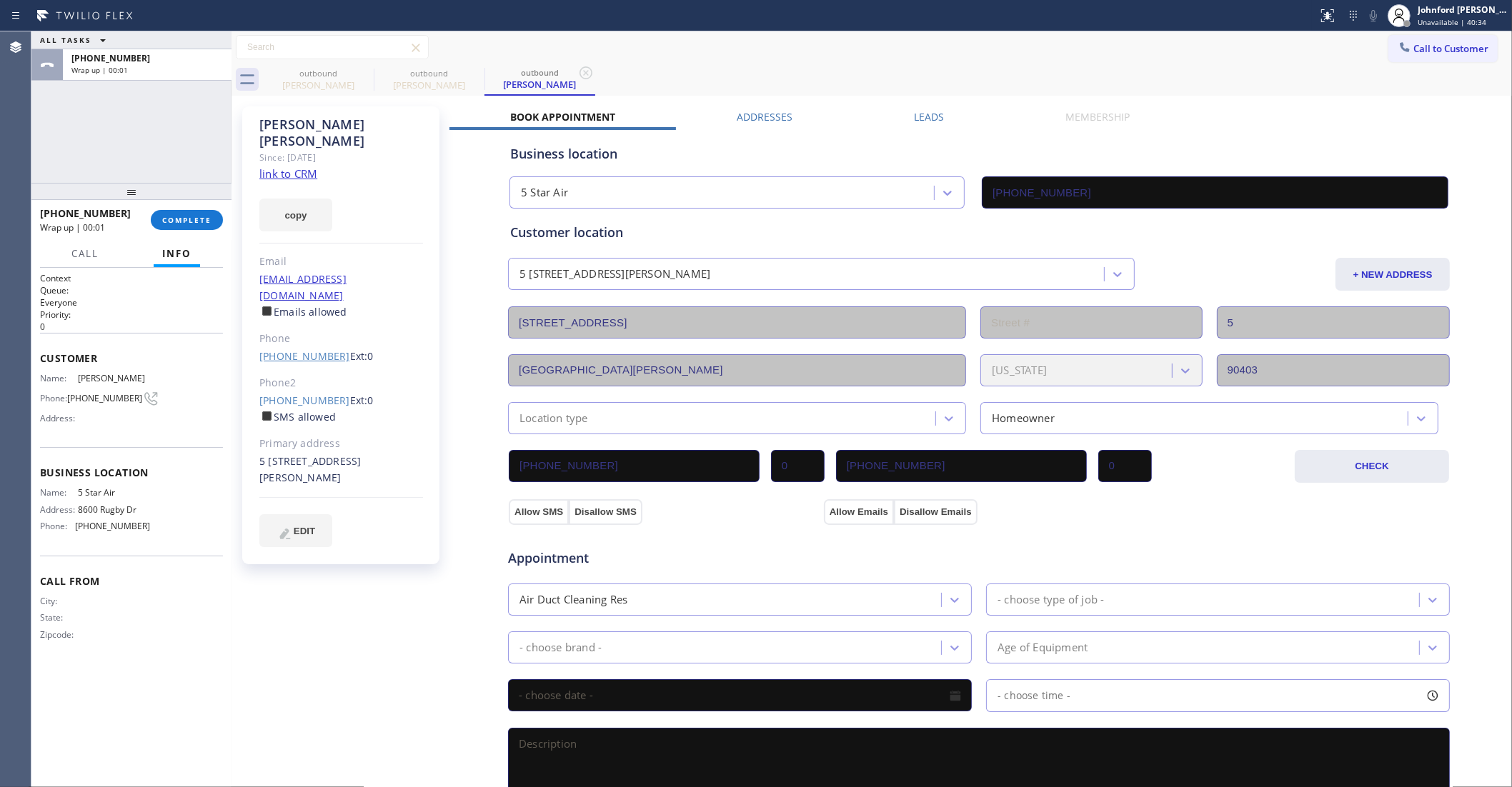
click at [283, 349] on link "(323) 896-1776" at bounding box center [305, 356] width 90 height 14
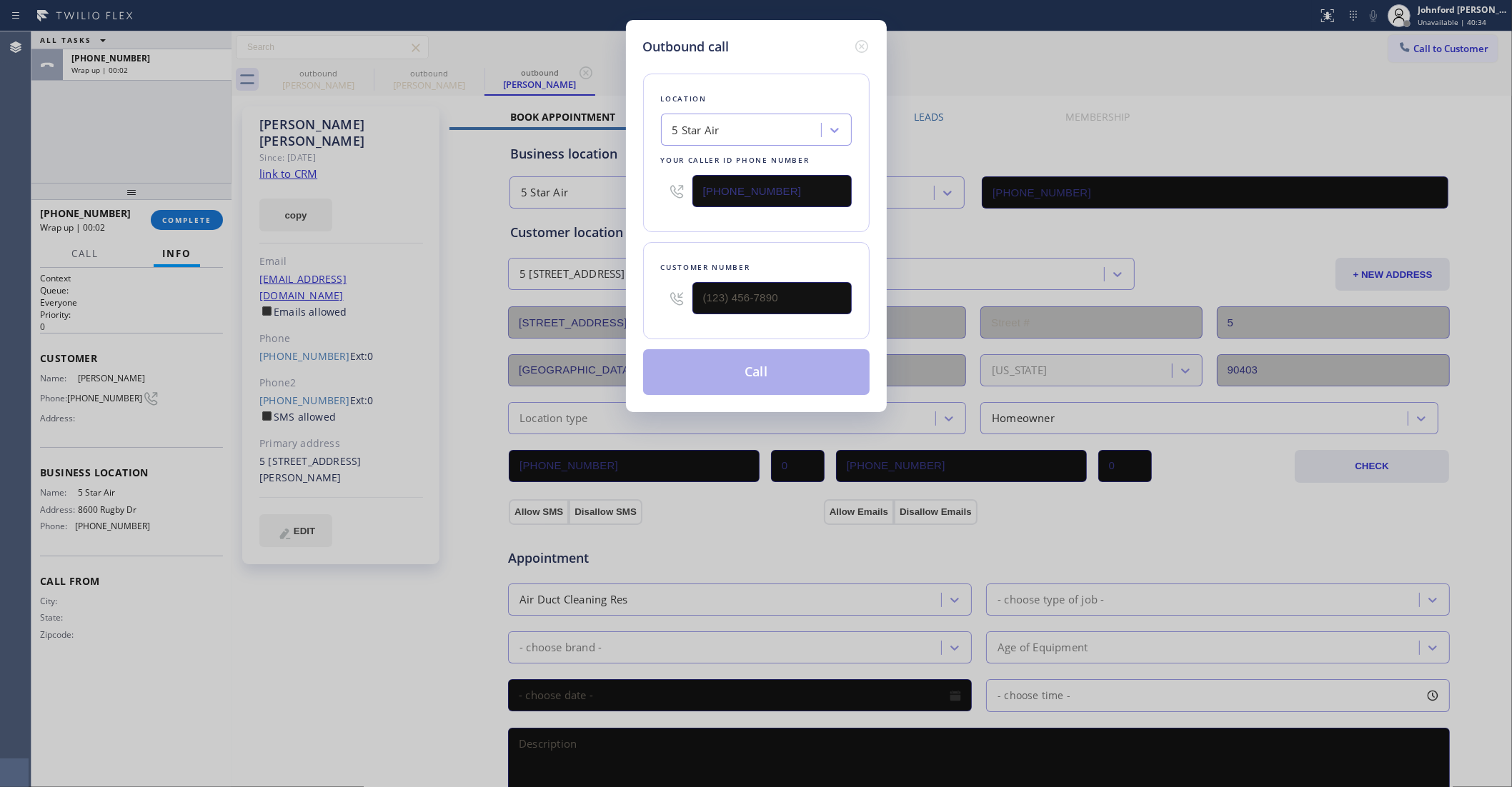
type input "(323) 896-1776"
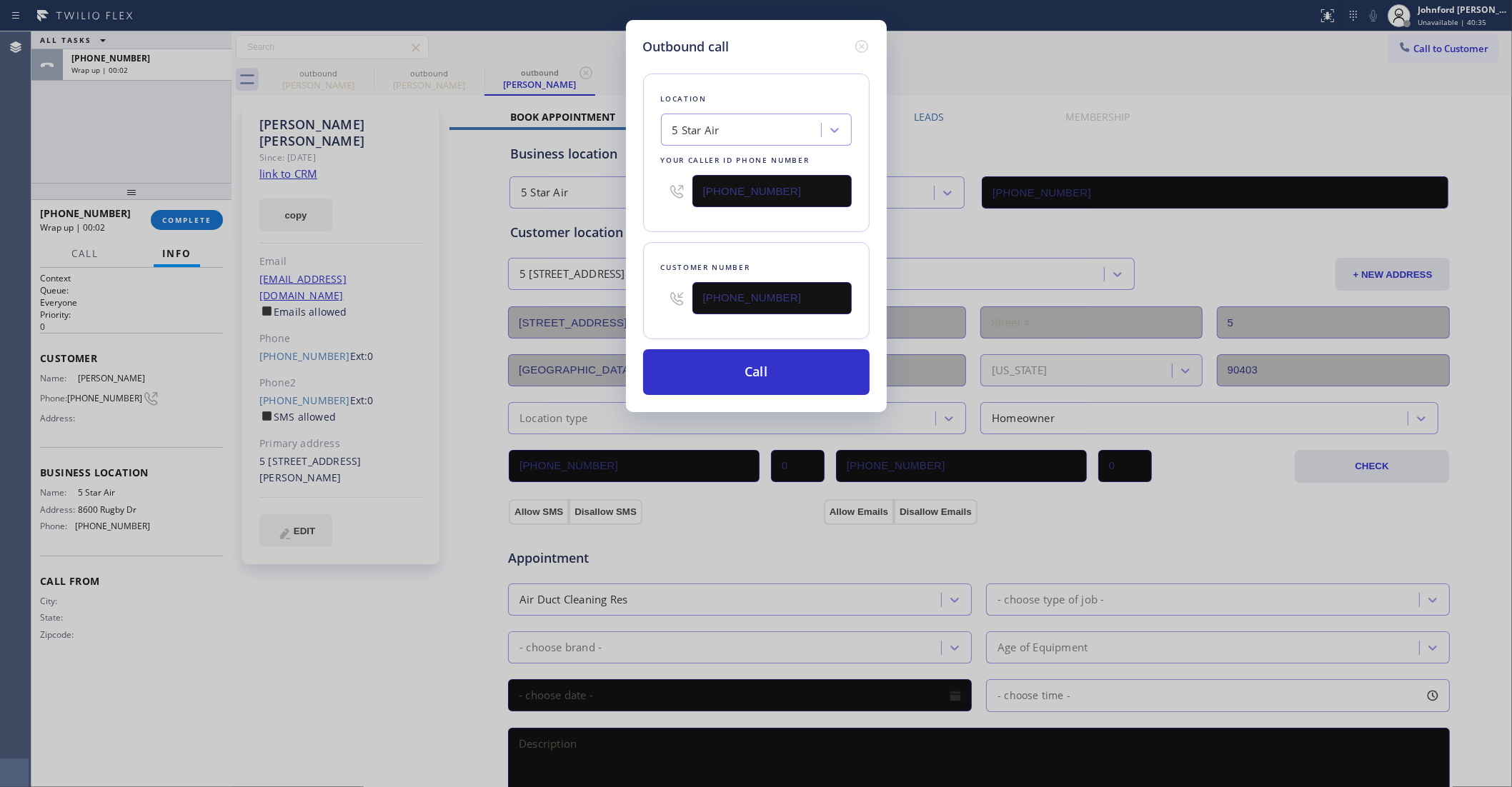
drag, startPoint x: 816, startPoint y: 188, endPoint x: 597, endPoint y: 182, distance: 219.1
click at [597, 182] on div "Outbound call Location 5 Star Air Your caller id phone number (800) 686-5038 Cu…" at bounding box center [756, 394] width 1512 height 787
paste input "424) 772-3921"
type input "(424) 772-3921"
click at [716, 242] on div "Customer number (323) 896-1776" at bounding box center [757, 290] width 227 height 97
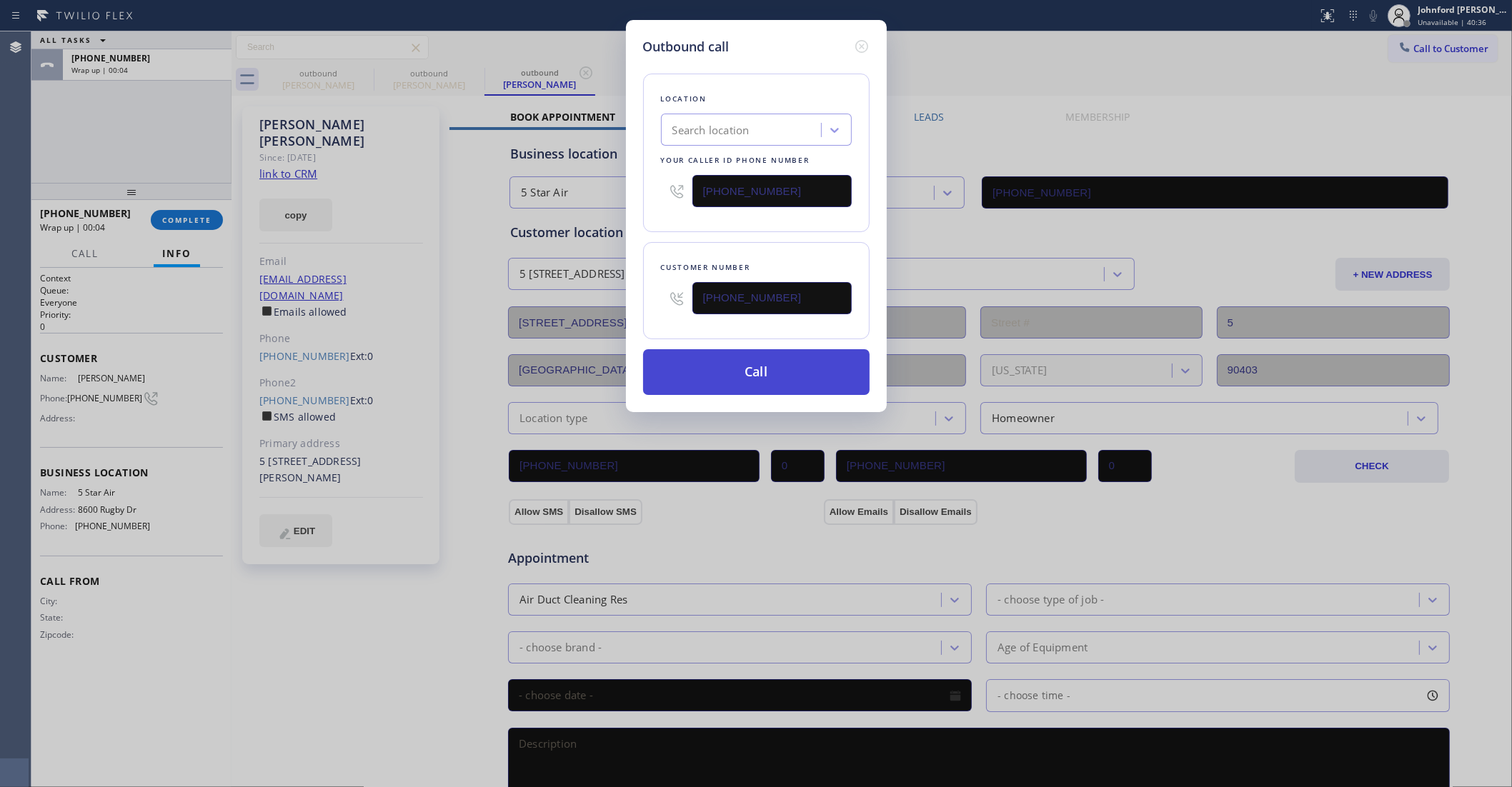
click at [743, 376] on button "Call" at bounding box center [757, 372] width 227 height 46
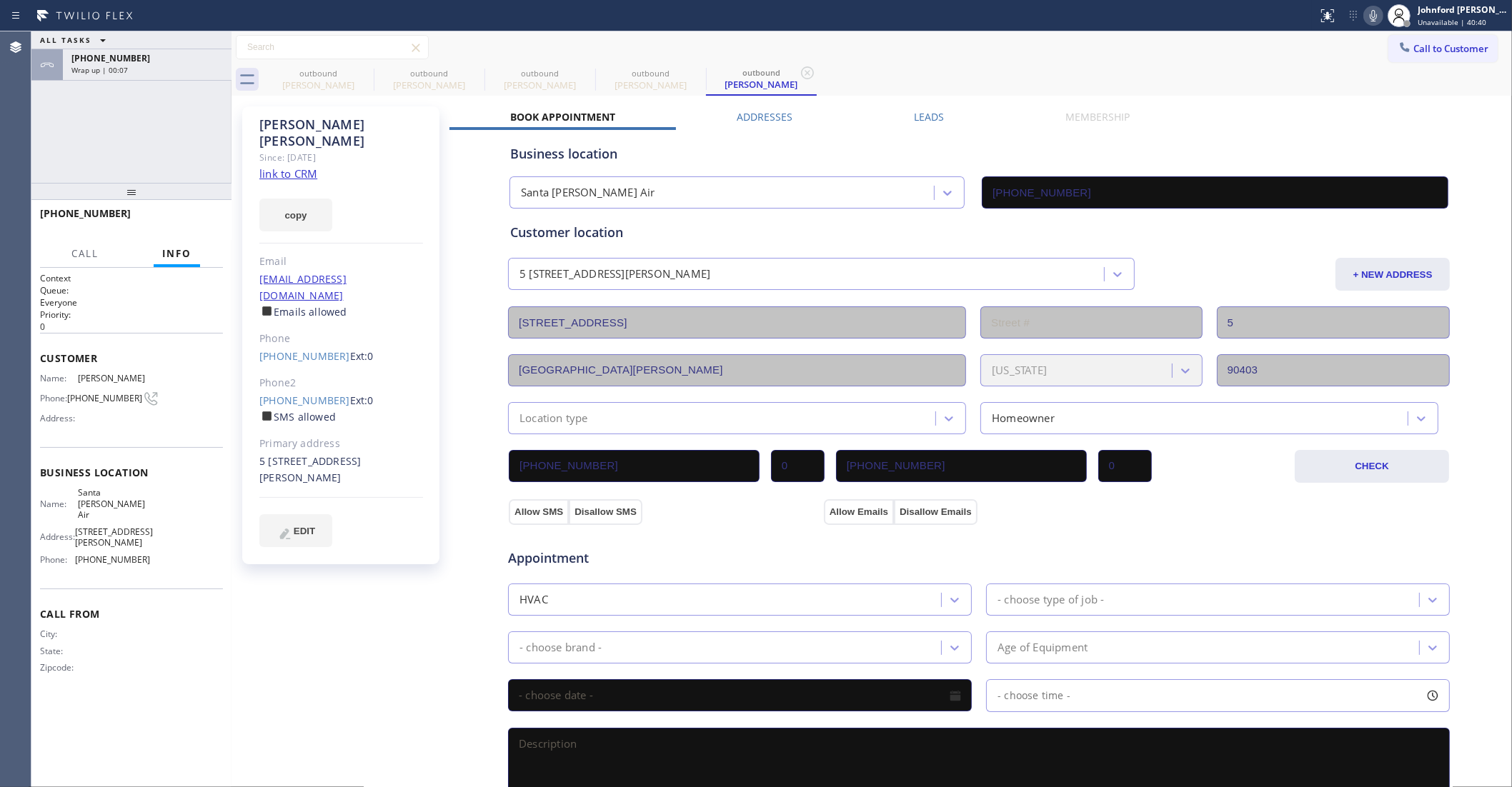
type input "(424) 772-3921"
click at [209, 207] on div "+13238961776 Live | 00:03 HANG UP" at bounding box center [131, 220] width 183 height 38
click at [201, 221] on span "HANG UP" at bounding box center [189, 220] width 44 height 10
click at [350, 394] on span "Ext: 0" at bounding box center [362, 400] width 24 height 14
click at [327, 394] on link "(917) 703-1346" at bounding box center [305, 400] width 90 height 14
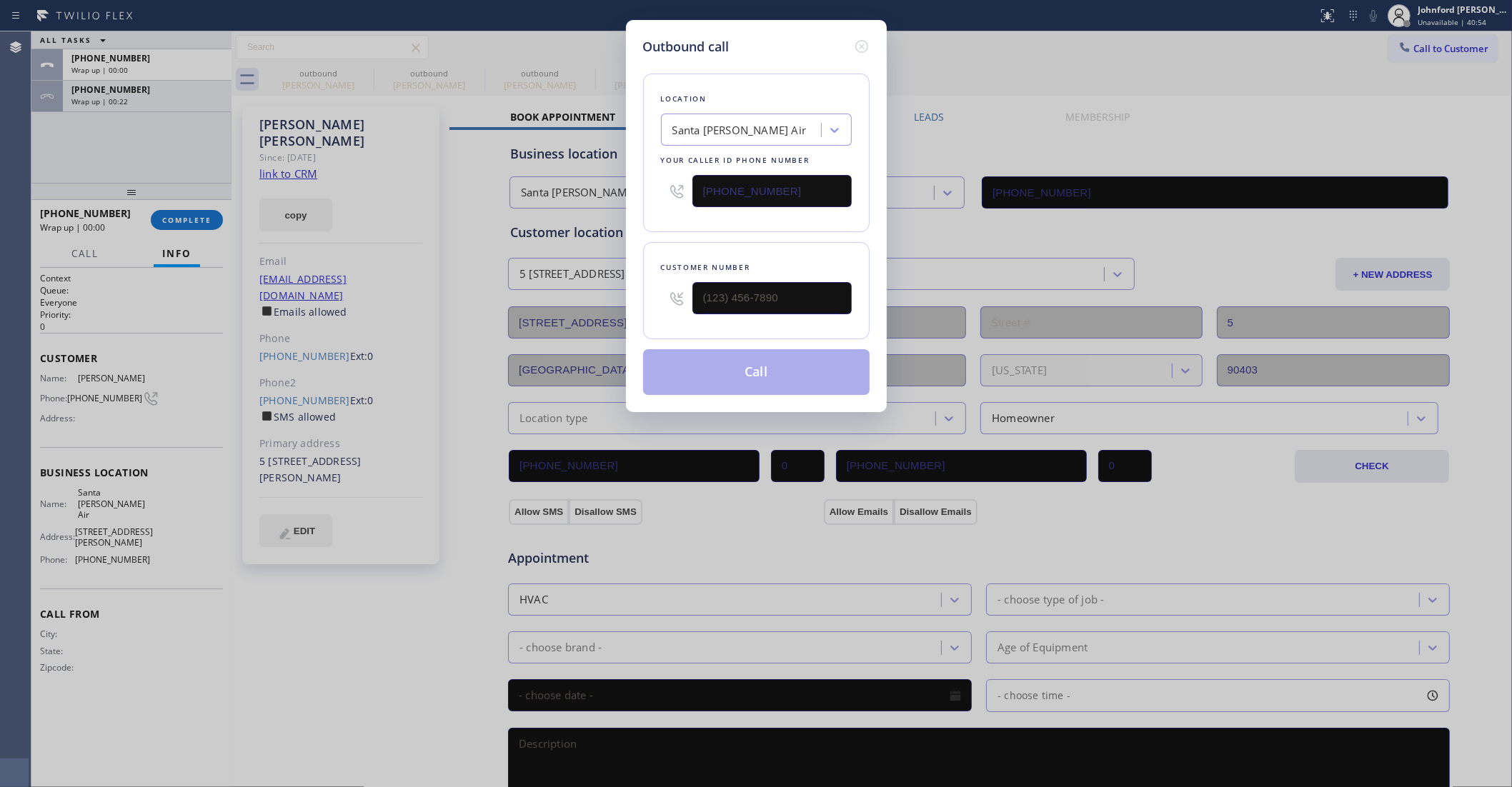
type input "(917) 703-1346"
click at [669, 369] on button "Call" at bounding box center [757, 372] width 227 height 46
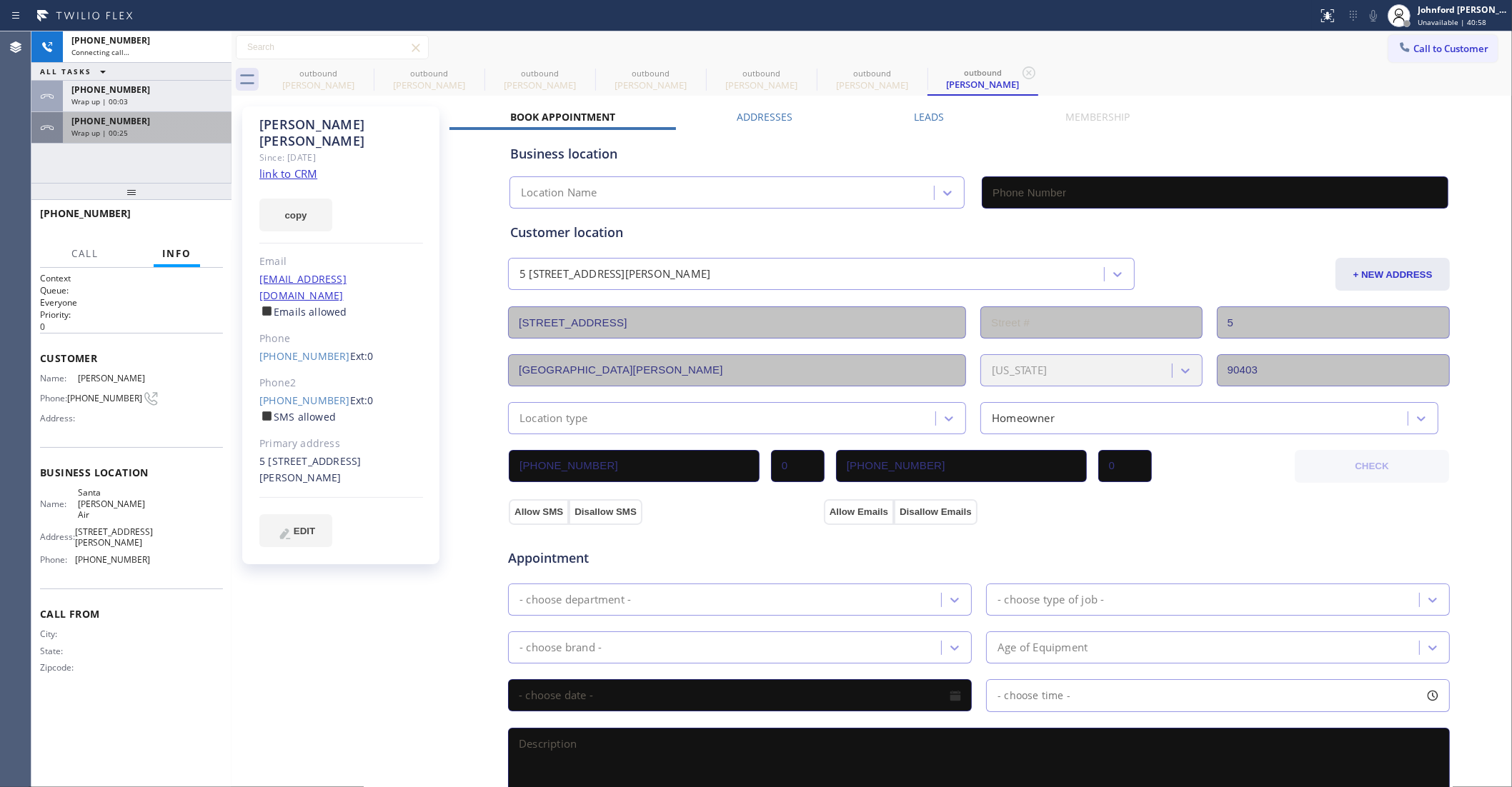
drag, startPoint x: 183, startPoint y: 122, endPoint x: 182, endPoint y: 140, distance: 18.0
click at [183, 122] on div "+13238961776" at bounding box center [147, 121] width 152 height 12
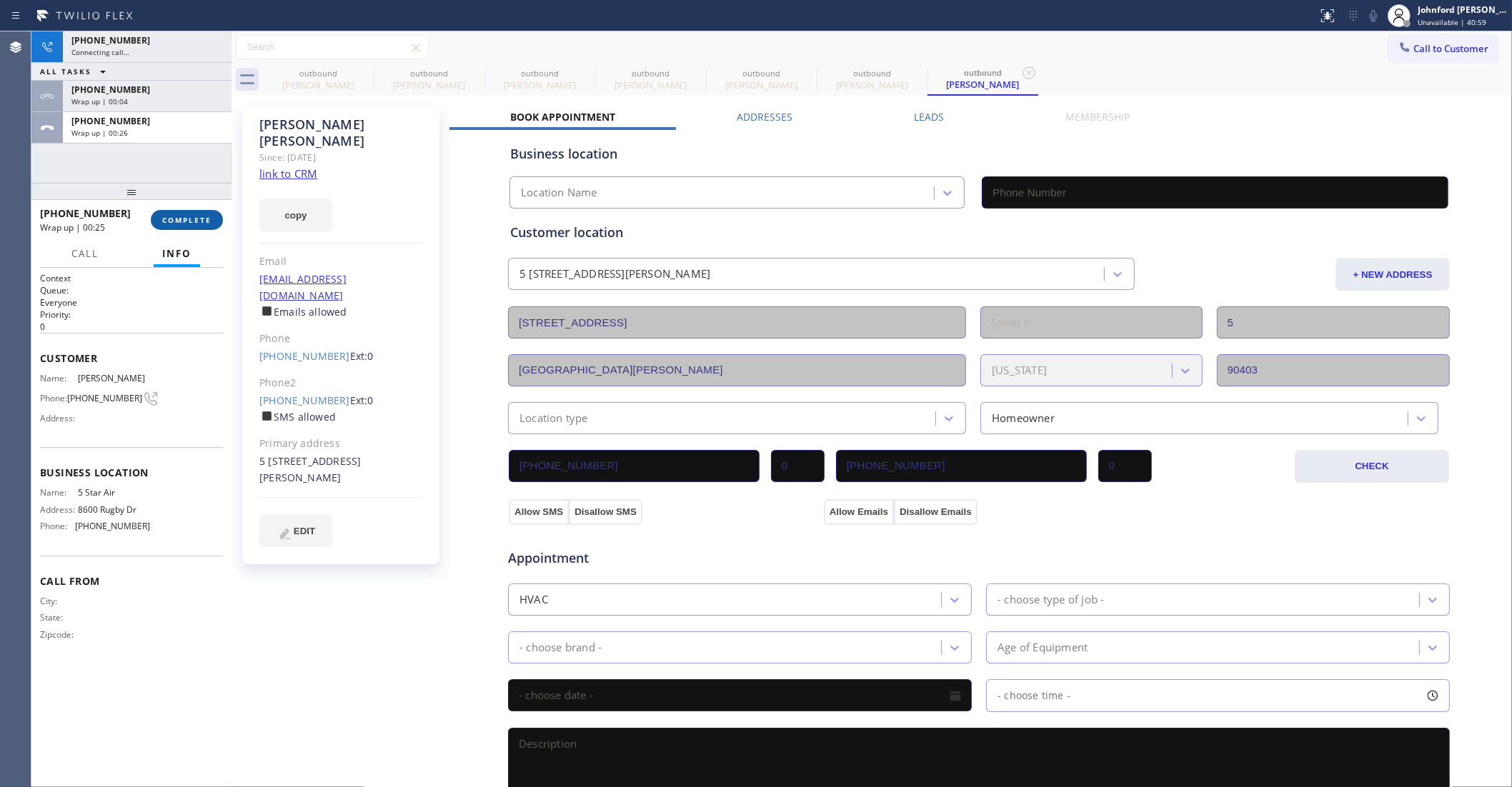
type input "(424) 772-3921"
click at [184, 213] on button "COMPLETE" at bounding box center [187, 220] width 72 height 20
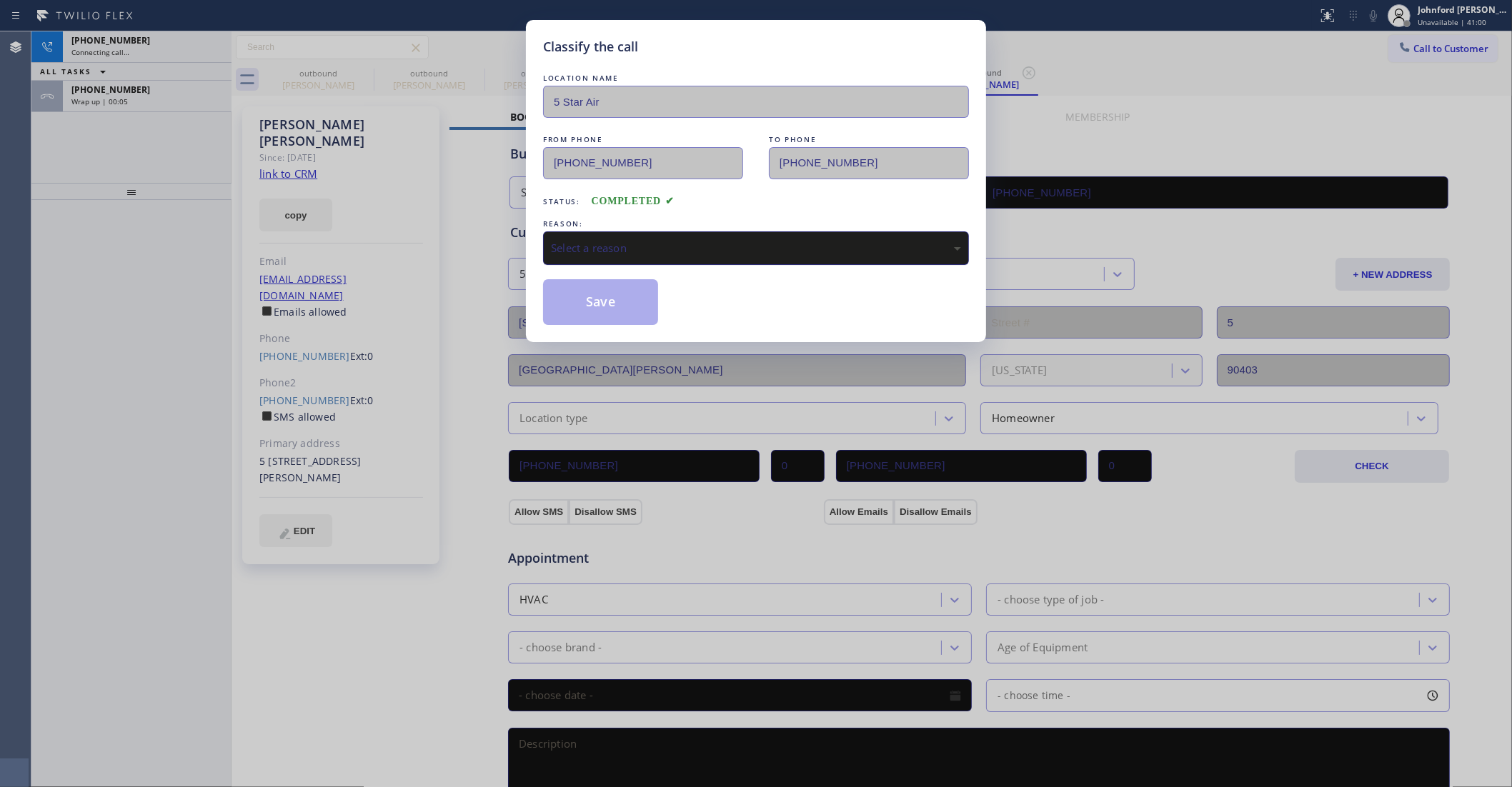
drag, startPoint x: 643, startPoint y: 240, endPoint x: 711, endPoint y: 257, distance: 70.1
click at [656, 243] on div "Select a reason" at bounding box center [756, 247] width 411 height 16
click at [602, 299] on button "Save" at bounding box center [601, 302] width 115 height 46
click at [168, 100] on div "Wrap up | 00:06" at bounding box center [147, 101] width 152 height 10
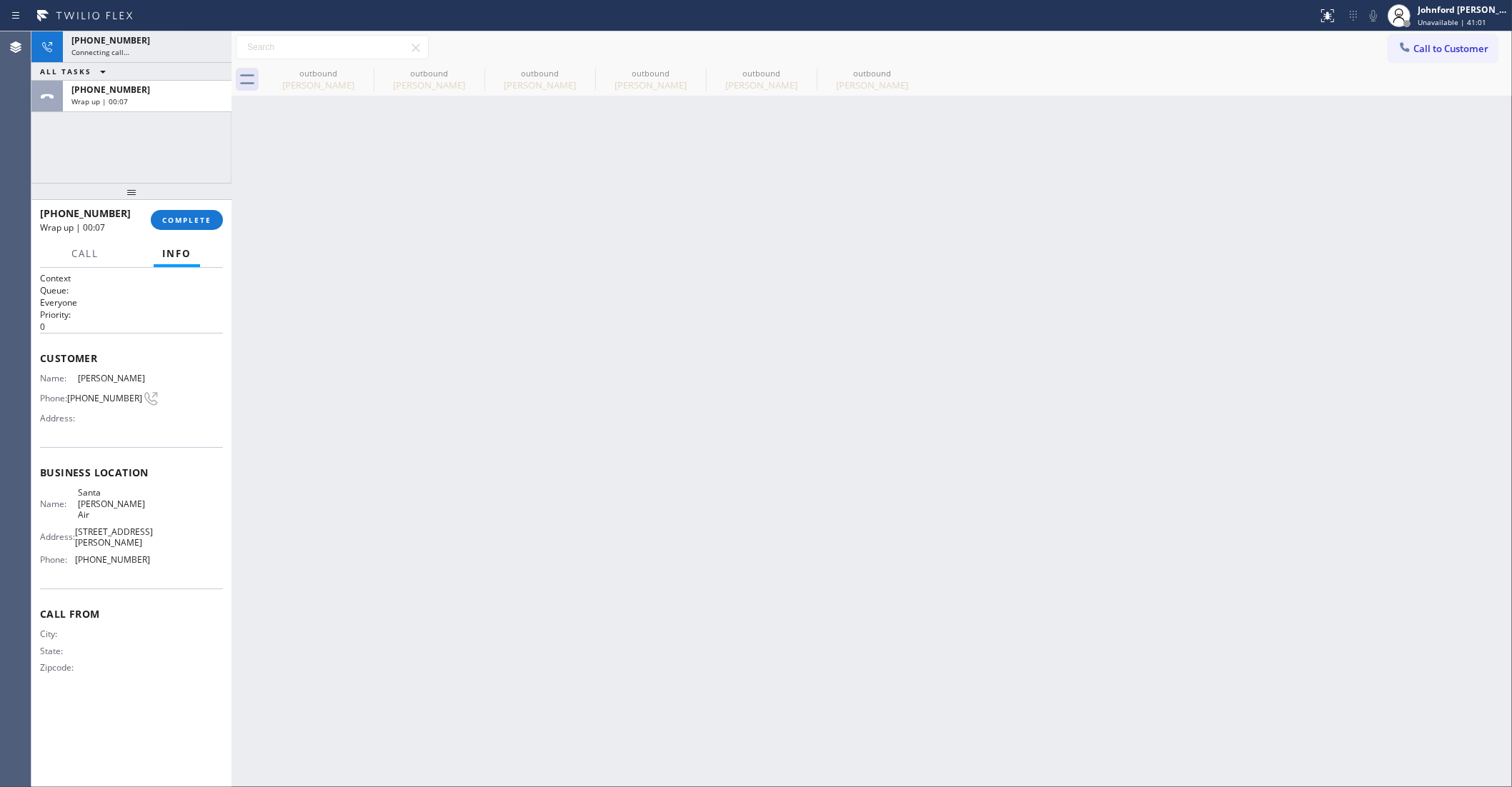
click at [168, 100] on div "Wrap up | 00:07" at bounding box center [147, 101] width 152 height 10
click at [211, 229] on button "COMPLETE" at bounding box center [187, 220] width 72 height 20
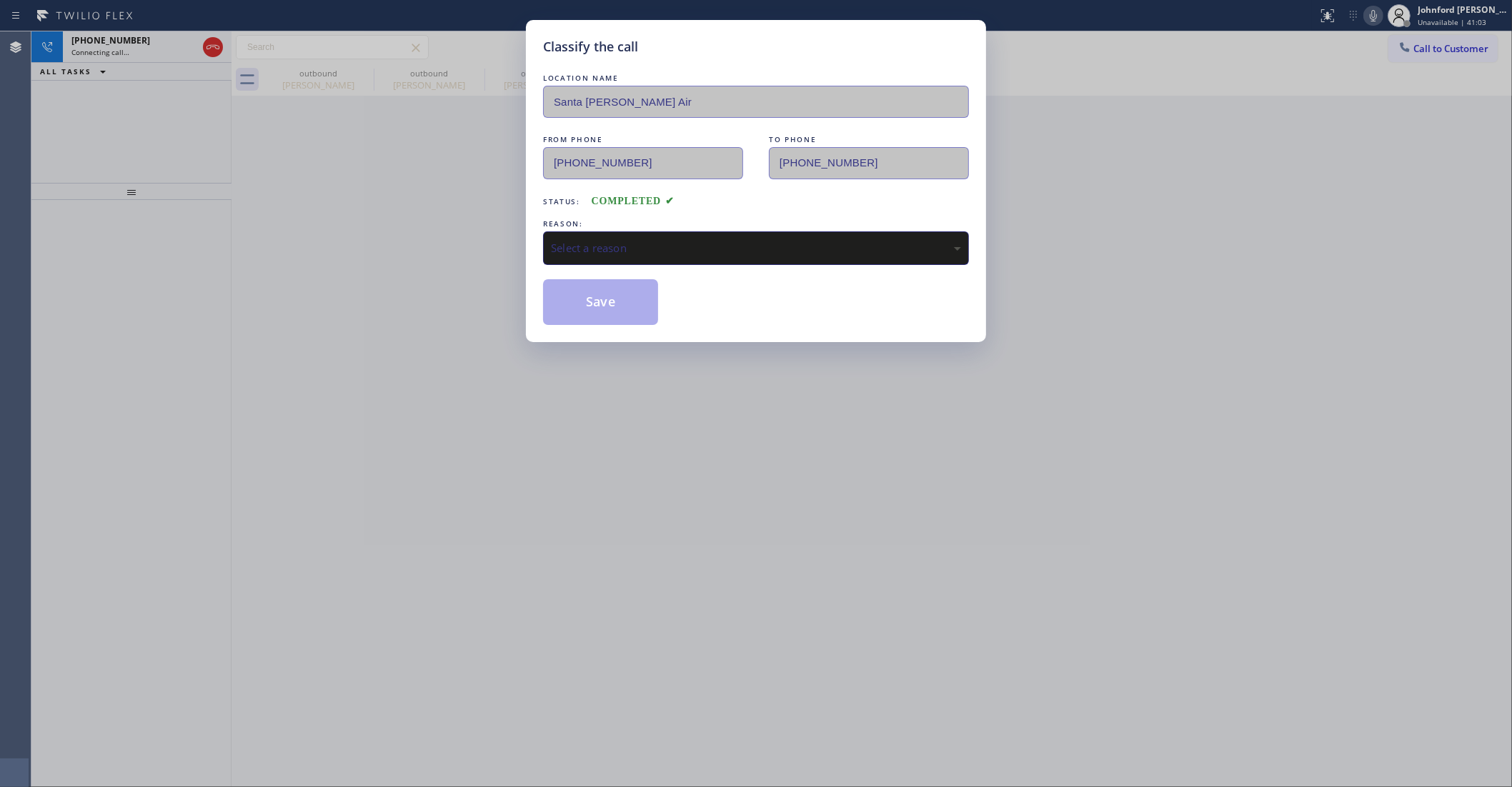
click at [650, 260] on div "Select a reason" at bounding box center [756, 248] width 426 height 34
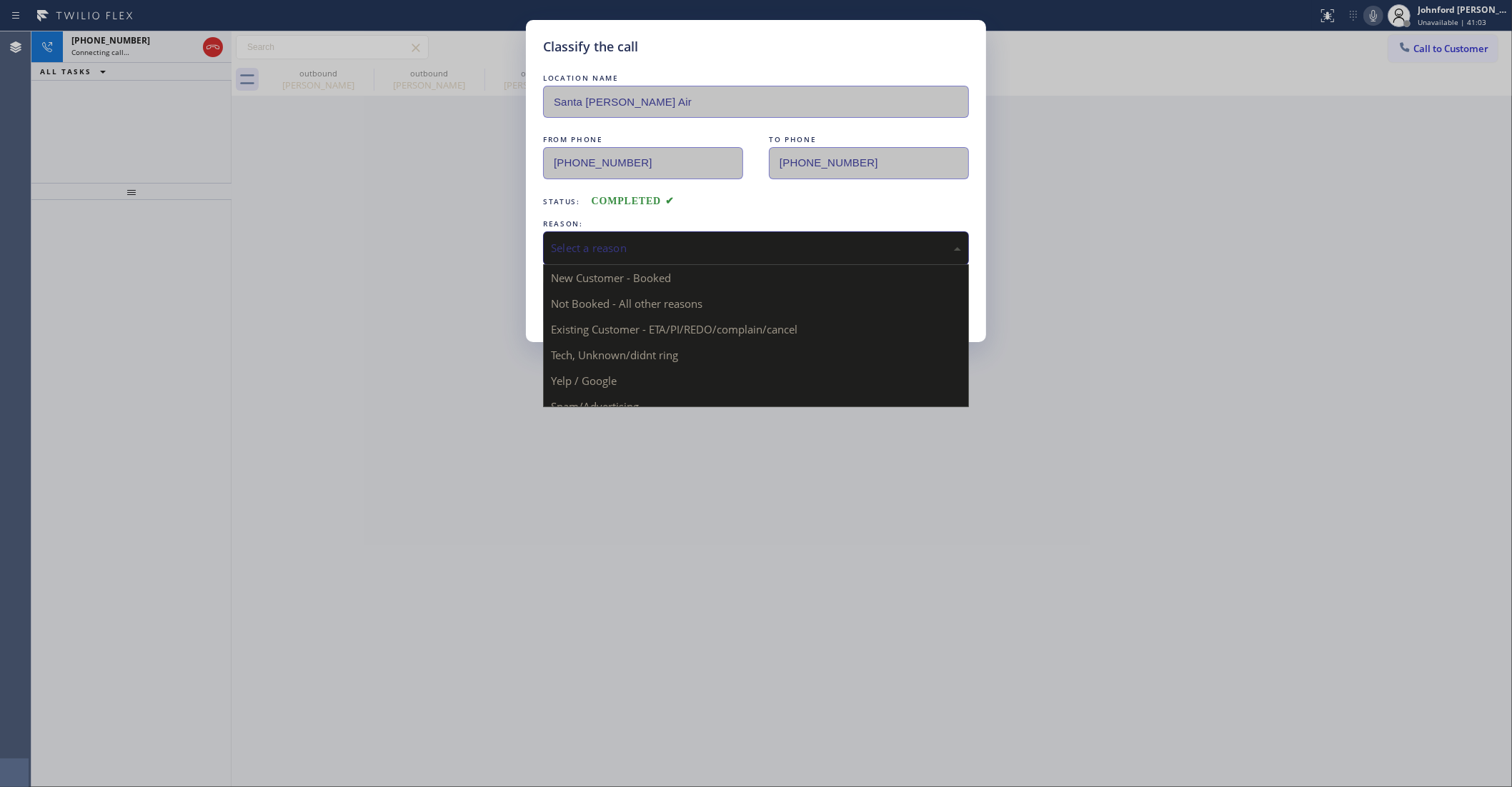
drag, startPoint x: 733, startPoint y: 250, endPoint x: 875, endPoint y: 249, distance: 142.0
click at [741, 250] on div "Select a reason" at bounding box center [756, 247] width 411 height 16
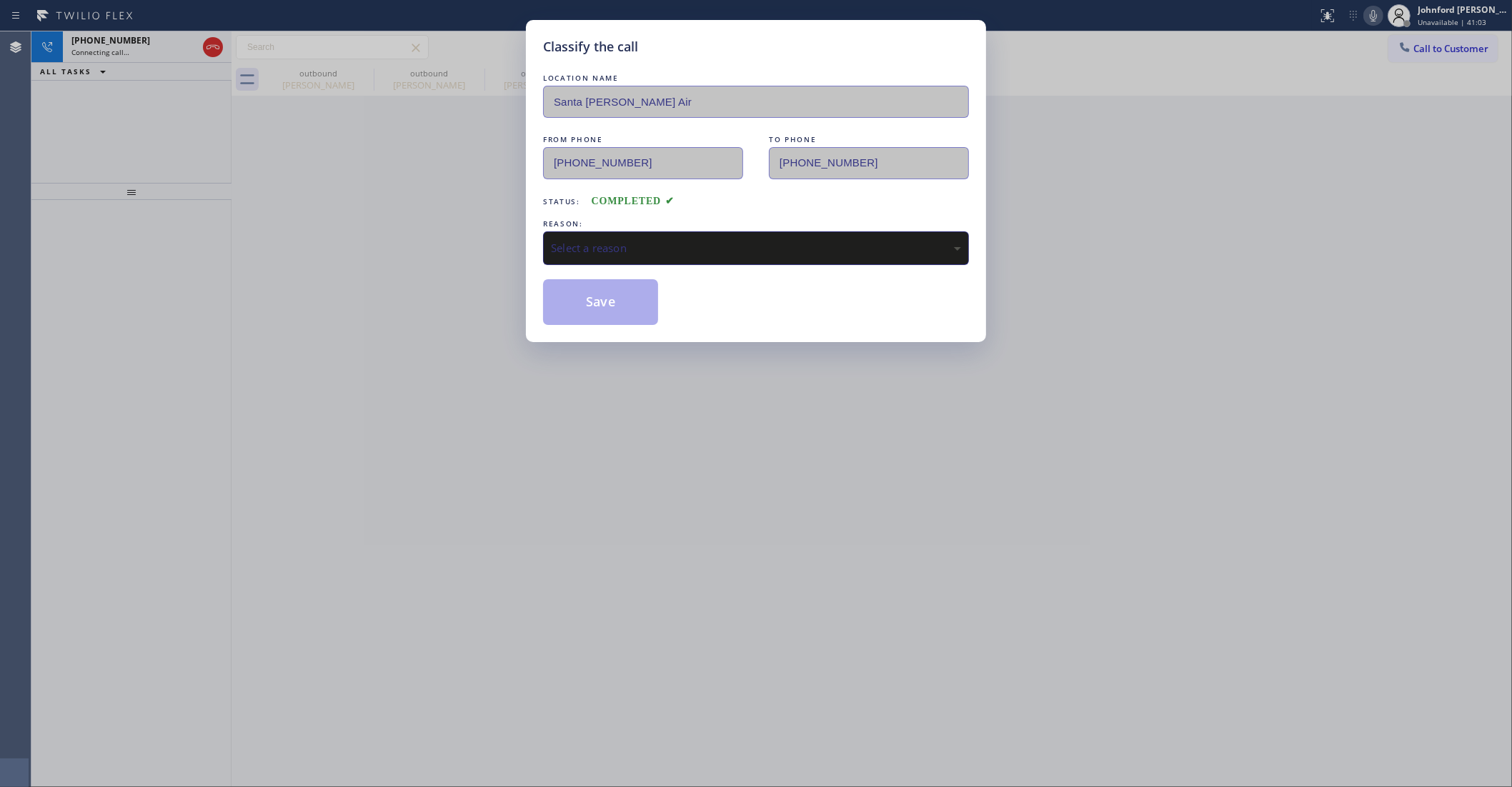
click at [875, 249] on div "Select a reason" at bounding box center [756, 247] width 411 height 16
click at [649, 304] on button "Save" at bounding box center [601, 302] width 115 height 46
type input "(424) 772-3921"
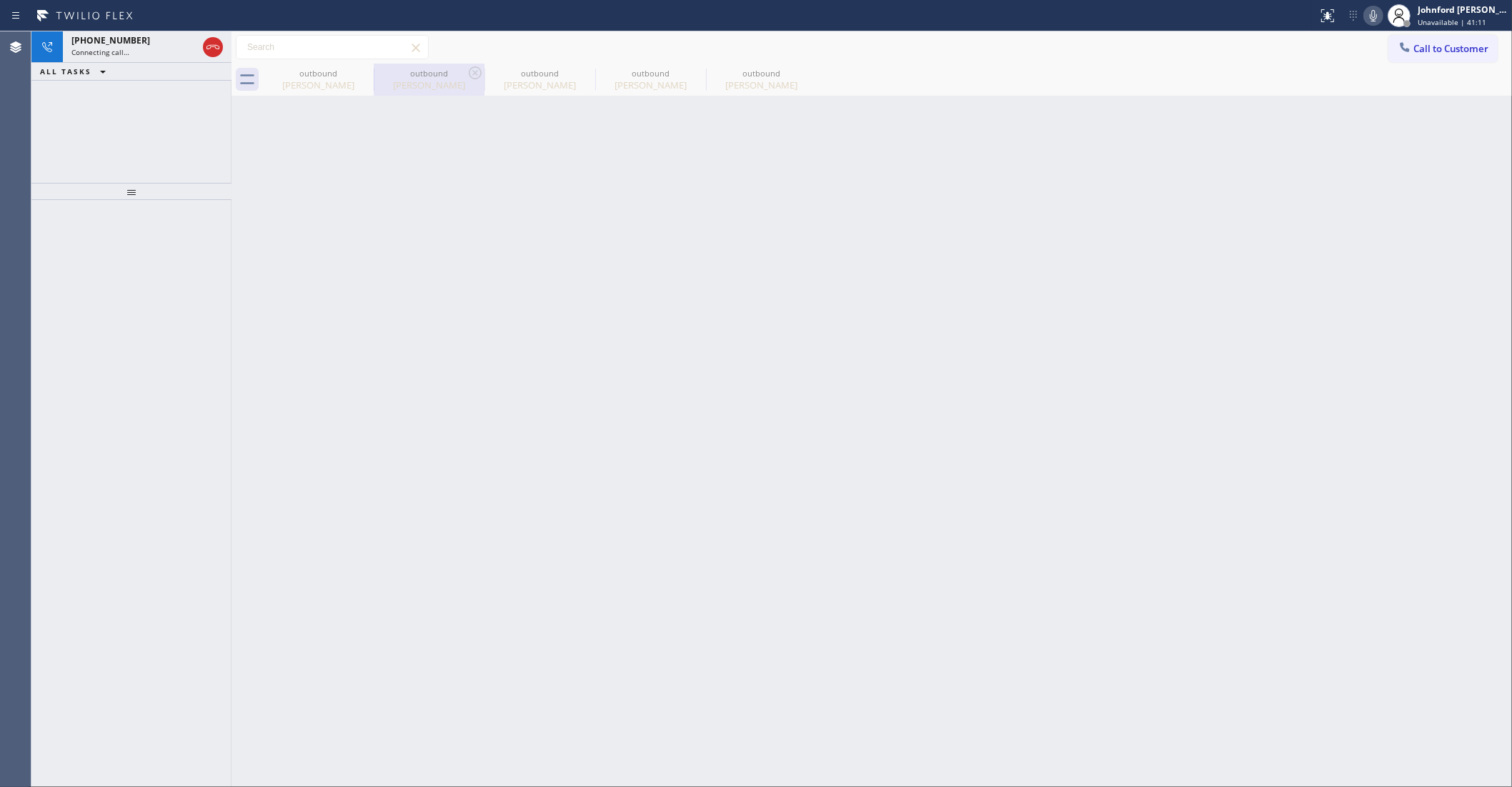
click at [378, 76] on div "outbound" at bounding box center [429, 73] width 108 height 11
type input "(800) 686-5038"
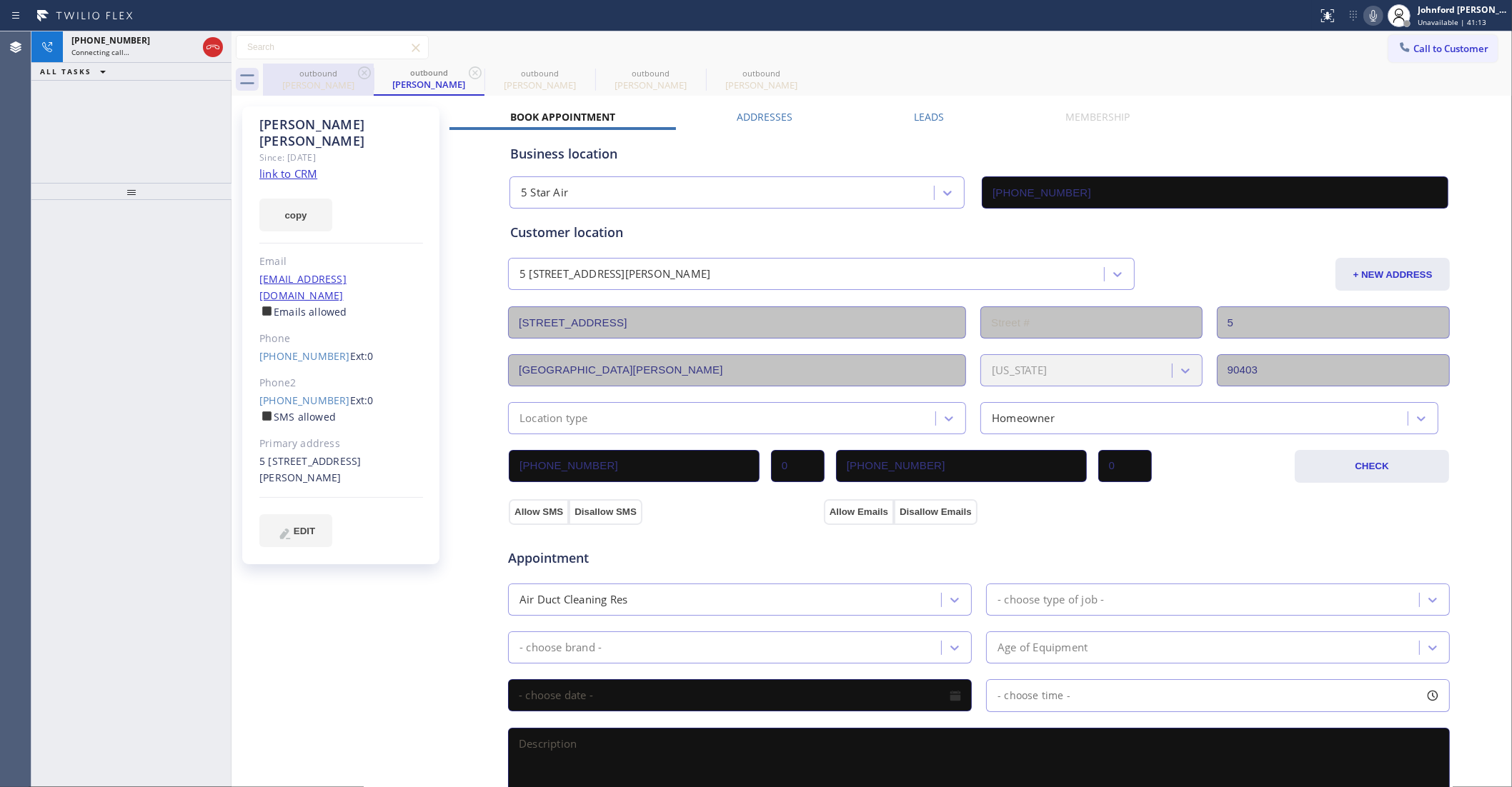
click at [354, 76] on div "outbound" at bounding box center [318, 73] width 108 height 11
type input "(877) 708-1808"
click at [358, 69] on icon at bounding box center [365, 73] width 17 height 17
click at [0, 0] on icon at bounding box center [0, 0] width 0 height 0
type input "(424) 772-3921"
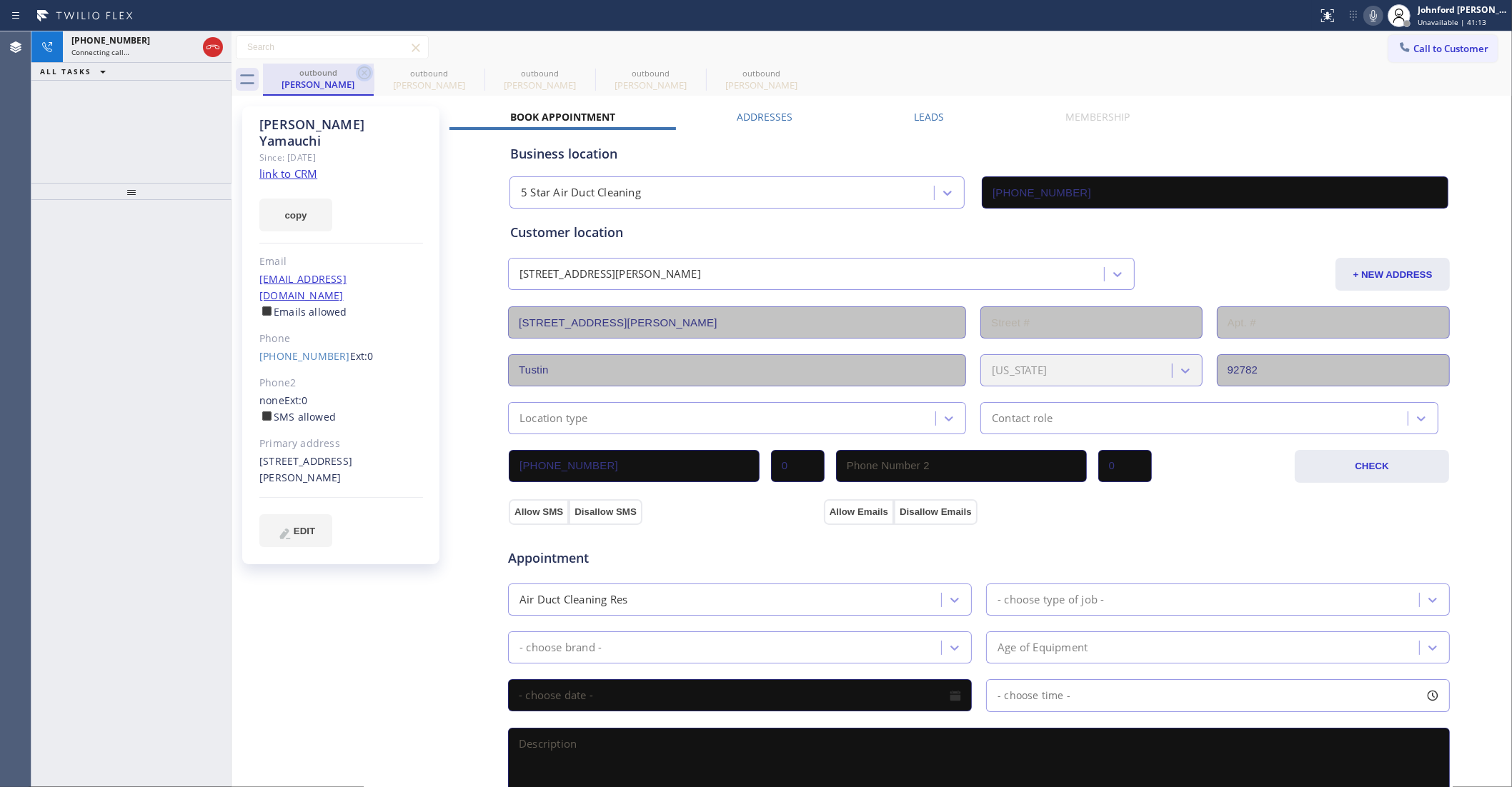
type input "(424) 772-3921"
click at [358, 69] on icon at bounding box center [365, 73] width 17 height 17
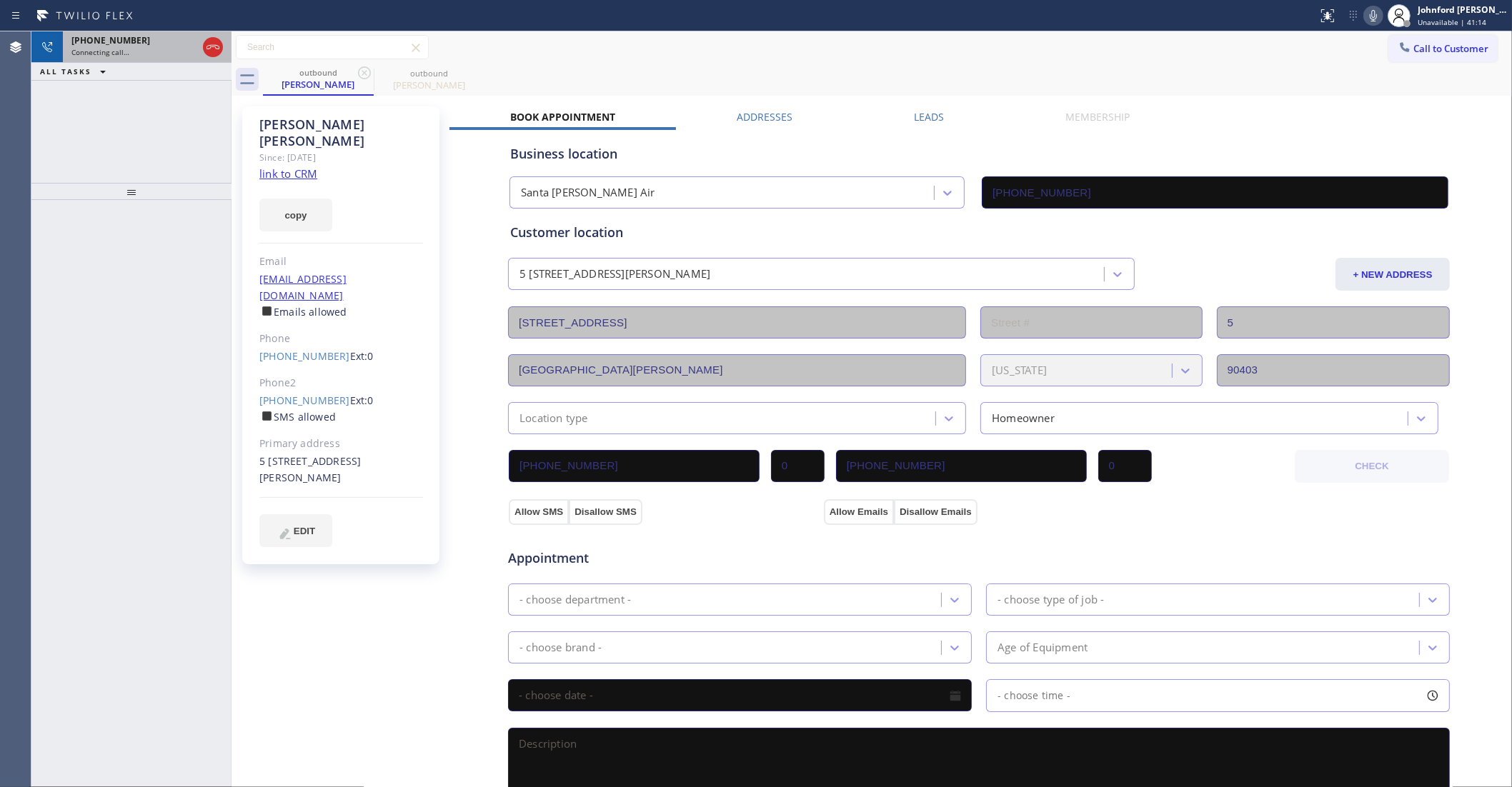
click at [180, 50] on div "Connecting call…" at bounding box center [134, 52] width 126 height 10
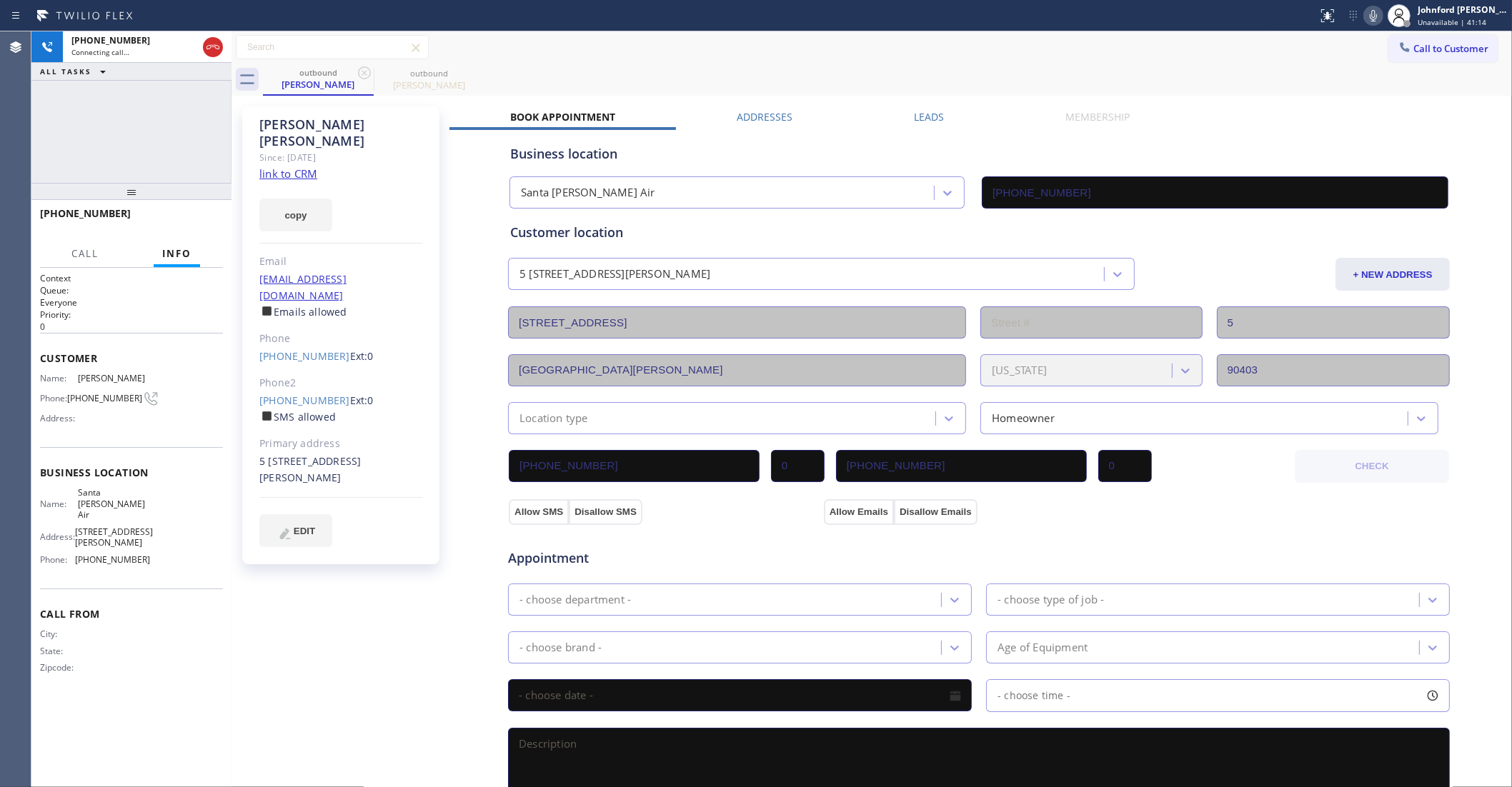
click at [1373, 19] on icon at bounding box center [1373, 15] width 7 height 11
click at [198, 219] on span "HANG UP" at bounding box center [189, 220] width 44 height 10
click at [183, 204] on div "+19177031346 Wrap up | 00:00 COMPLETE" at bounding box center [131, 220] width 183 height 38
click at [188, 217] on span "COMPLETE" at bounding box center [187, 220] width 49 height 10
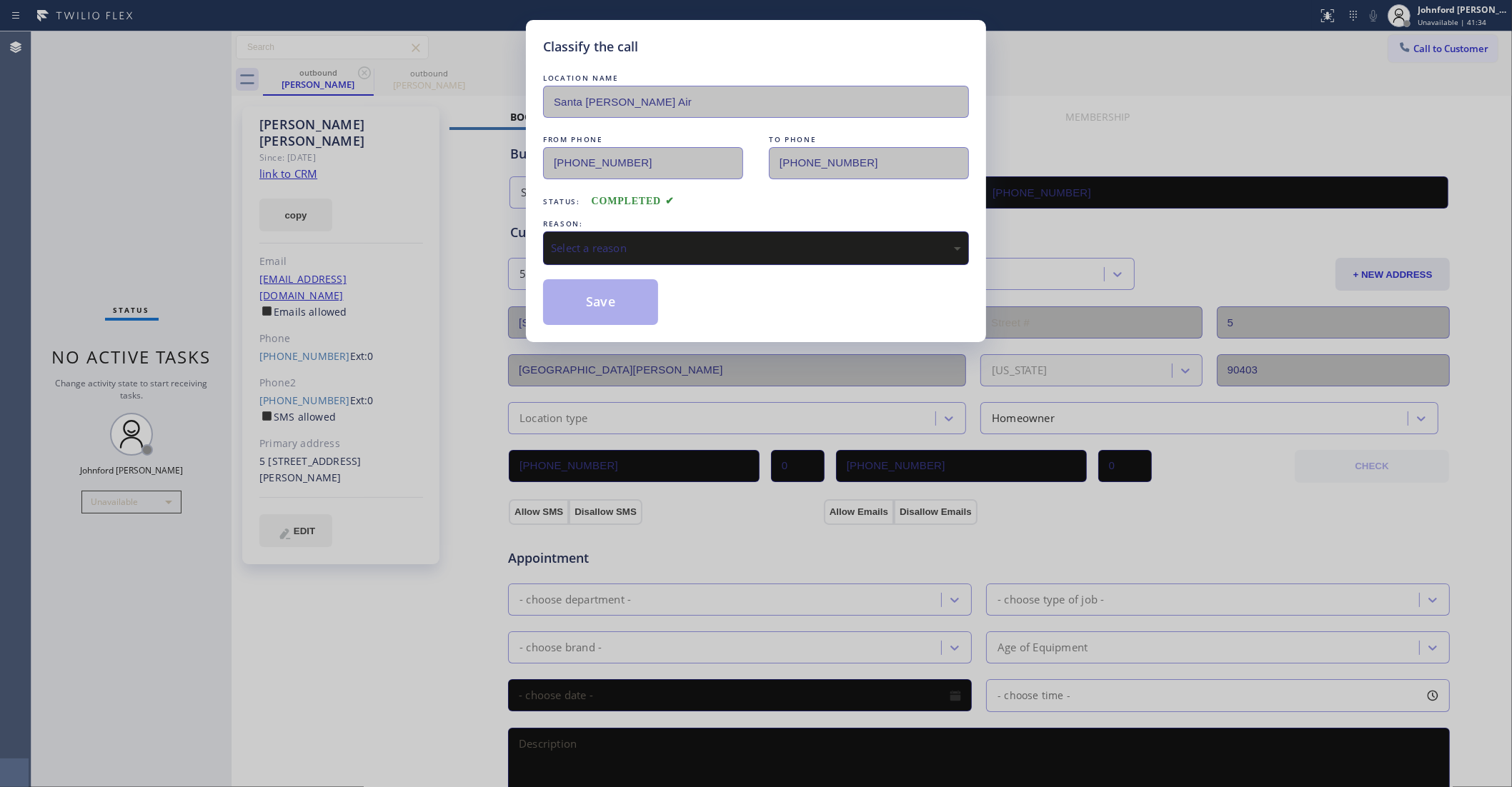
click at [605, 223] on div "REASON:" at bounding box center [756, 224] width 426 height 15
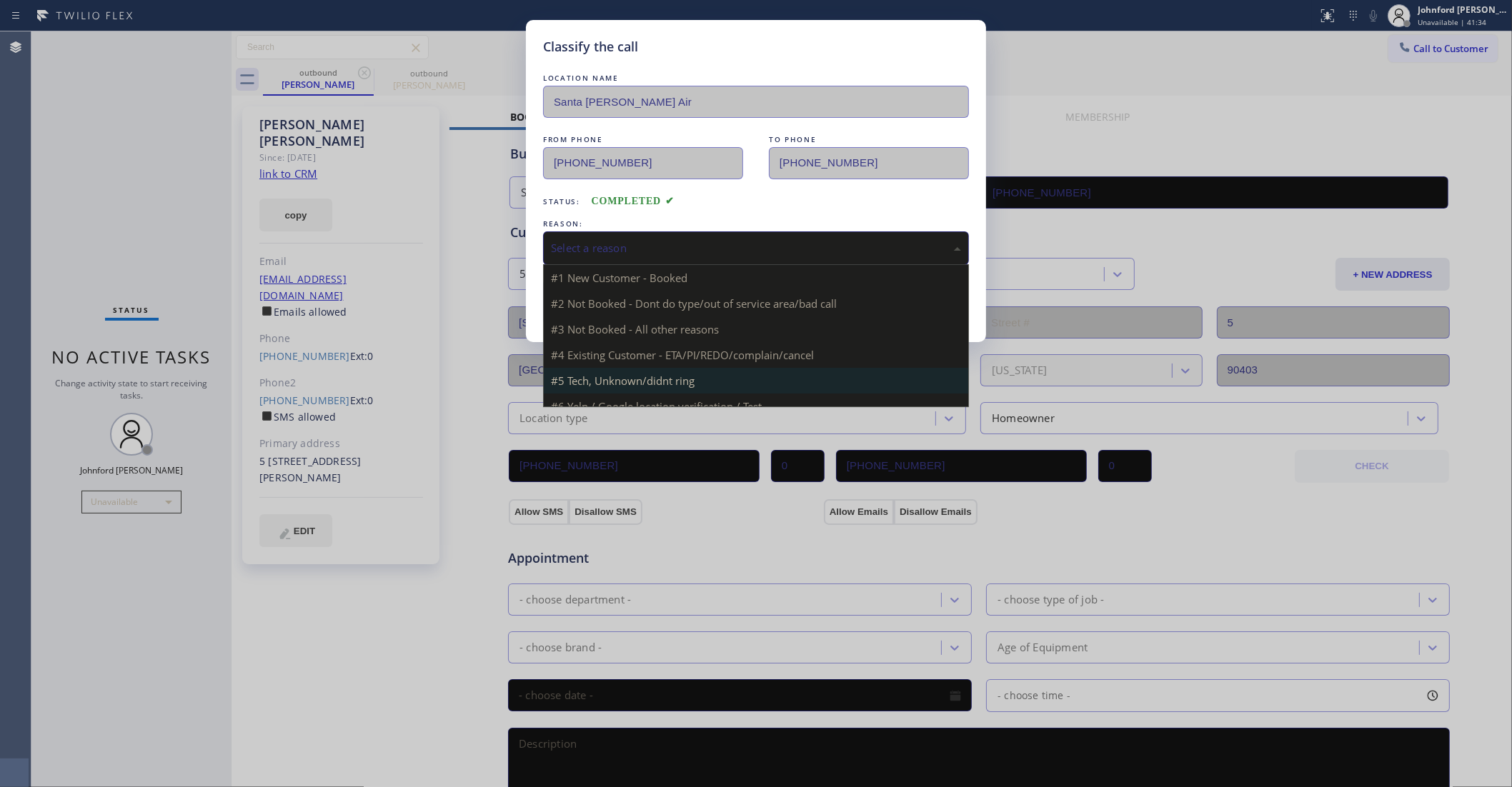
drag, startPoint x: 610, startPoint y: 237, endPoint x: 762, endPoint y: 387, distance: 213.6
click at [610, 240] on div "Select a reason" at bounding box center [756, 247] width 411 height 16
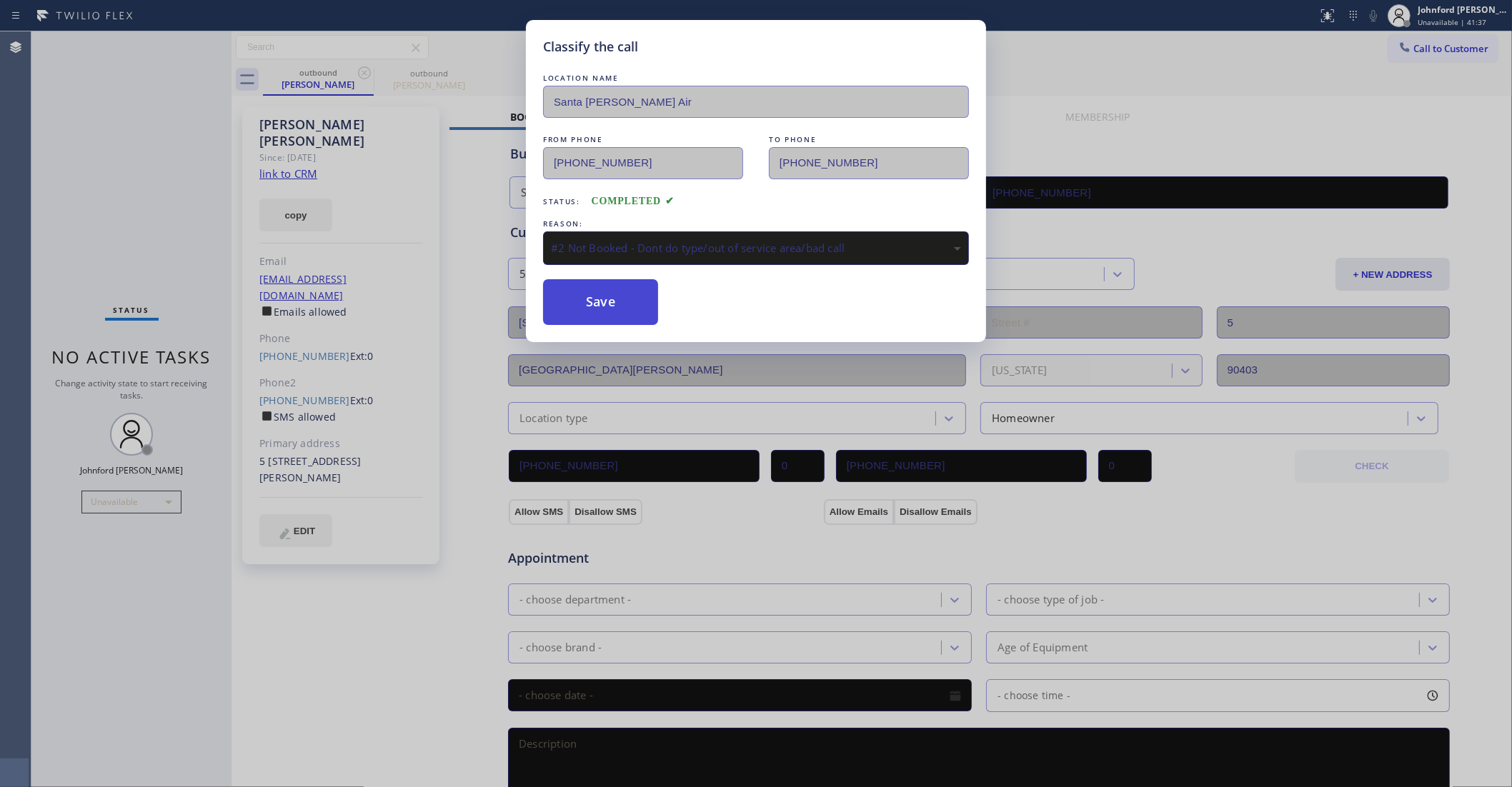
click at [604, 282] on button "Save" at bounding box center [601, 302] width 115 height 46
click at [613, 307] on button "Save" at bounding box center [601, 302] width 115 height 46
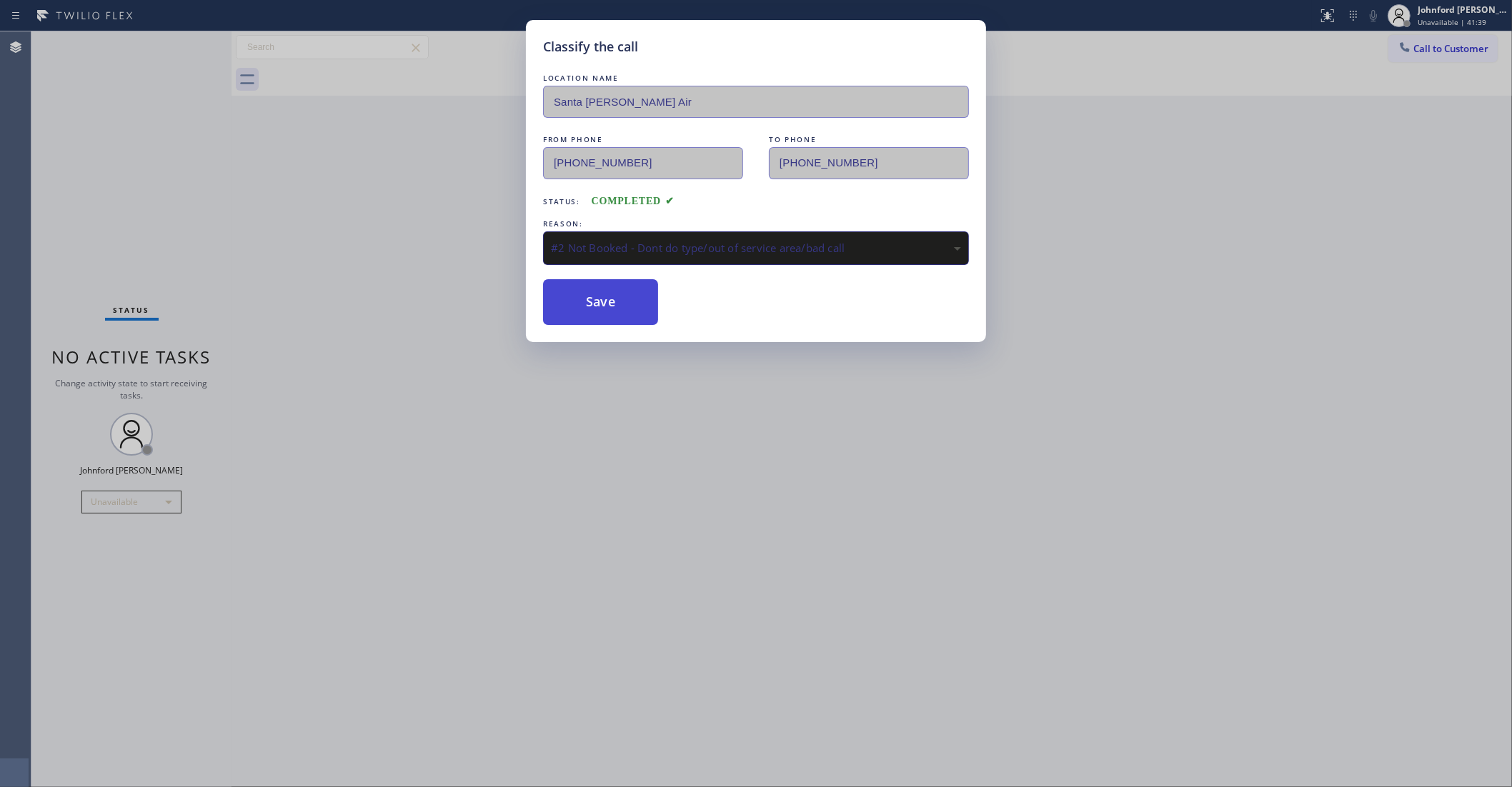
click at [613, 307] on button "Save" at bounding box center [601, 302] width 115 height 46
click at [277, 176] on div "Classify the call LOCATION NAME Santa Monica Golden Air FROM PHONE (424) 772-39…" at bounding box center [756, 394] width 1512 height 787
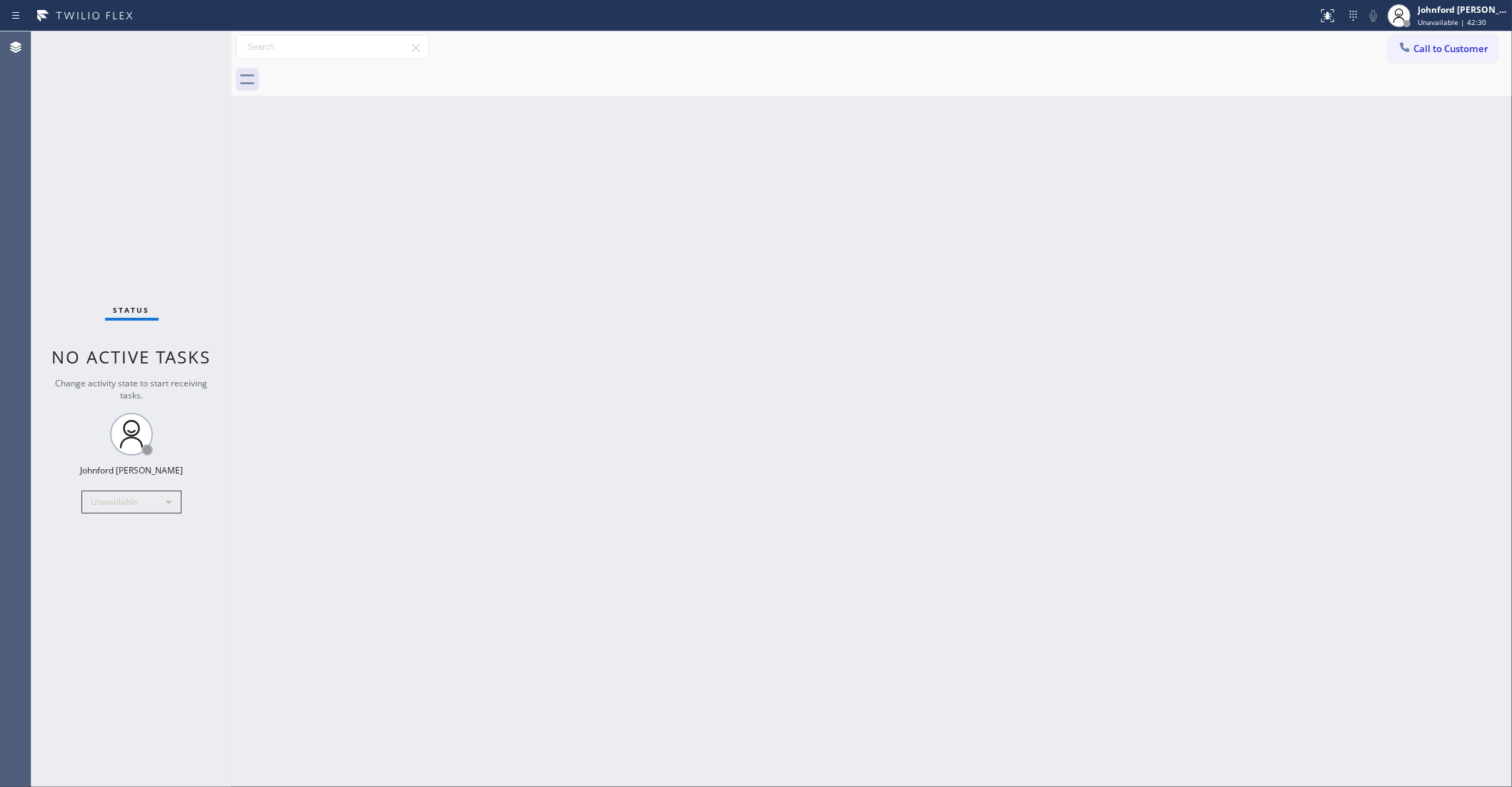
click at [1402, 48] on icon at bounding box center [1405, 47] width 15 height 15
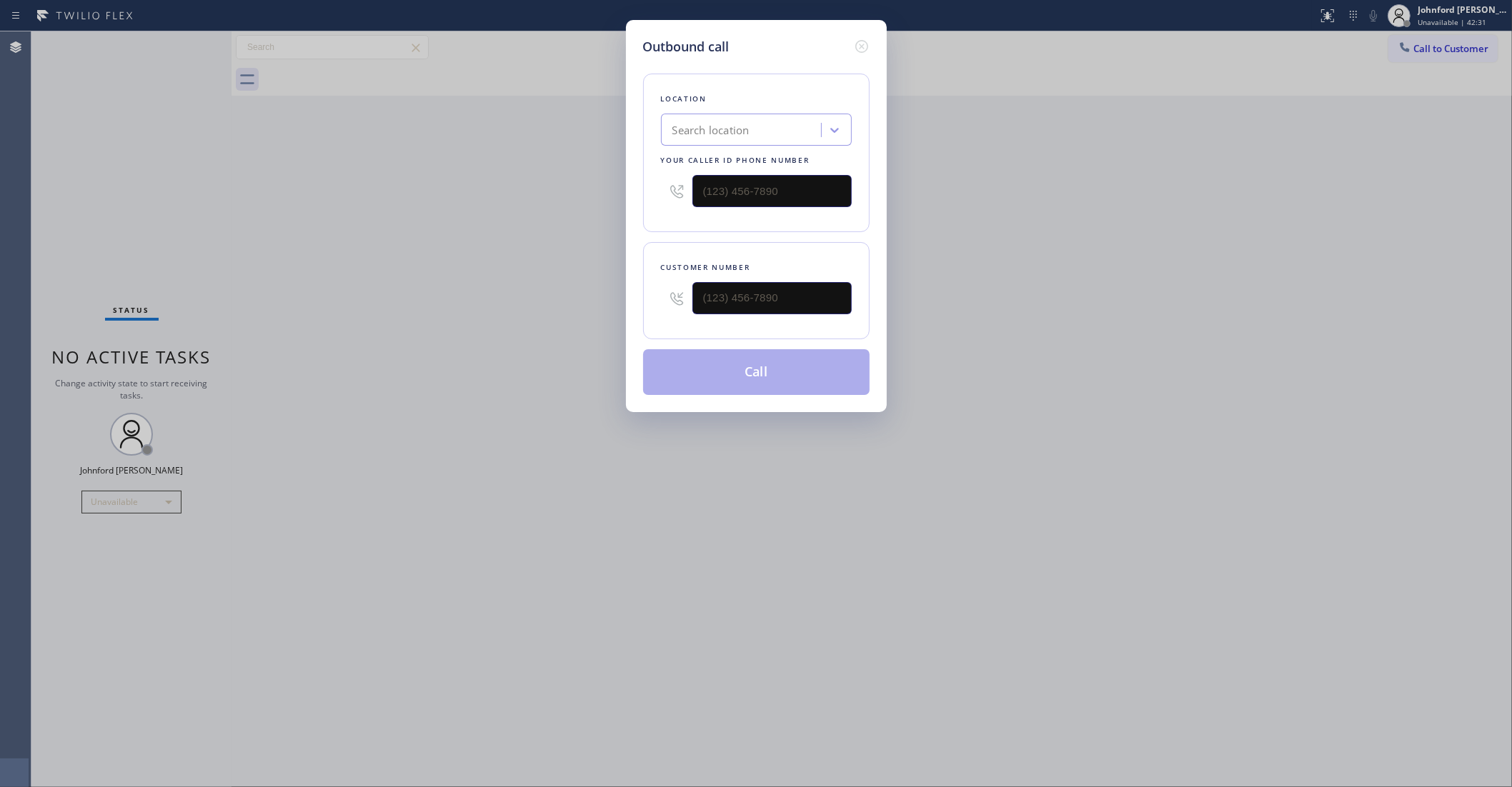
click at [765, 312] on div at bounding box center [772, 298] width 159 height 47
click at [766, 286] on input "(___) ___-____" at bounding box center [772, 299] width 159 height 32
paste input "970) 739-8317"
type input "[PHONE_NUMBER]"
drag, startPoint x: 802, startPoint y: 209, endPoint x: 646, endPoint y: 190, distance: 157.2
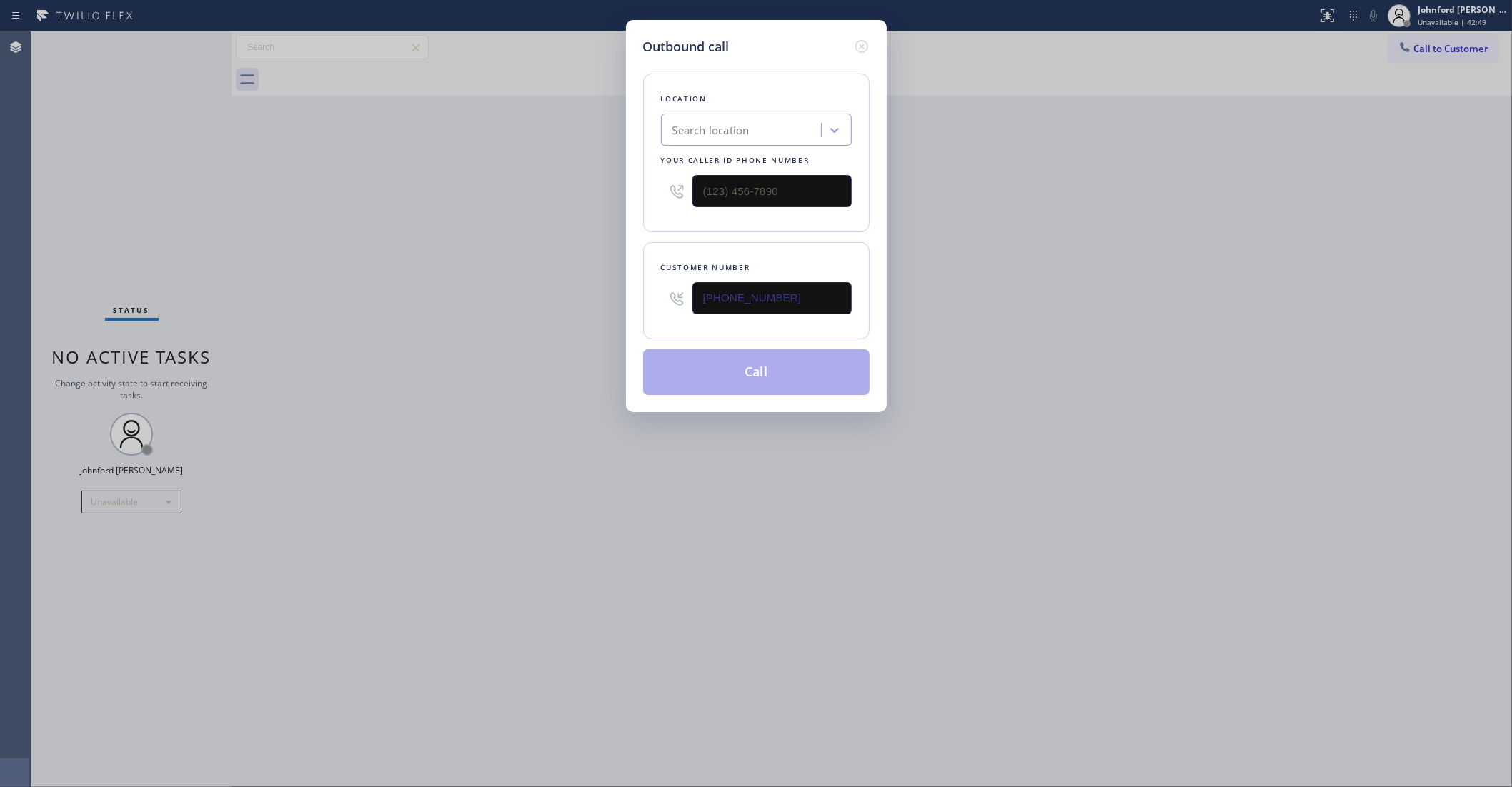
click at [646, 190] on div "Location Search location Your caller id phone number" at bounding box center [757, 152] width 227 height 158
click at [738, 182] on input "(___) ___-____" at bounding box center [772, 191] width 159 height 32
paste input "909) 480-4981"
type input "[PHONE_NUMBER]"
click at [476, 201] on div "Outbound call Location Search location Your caller id phone number [PHONE_NUMBE…" at bounding box center [756, 394] width 1512 height 787
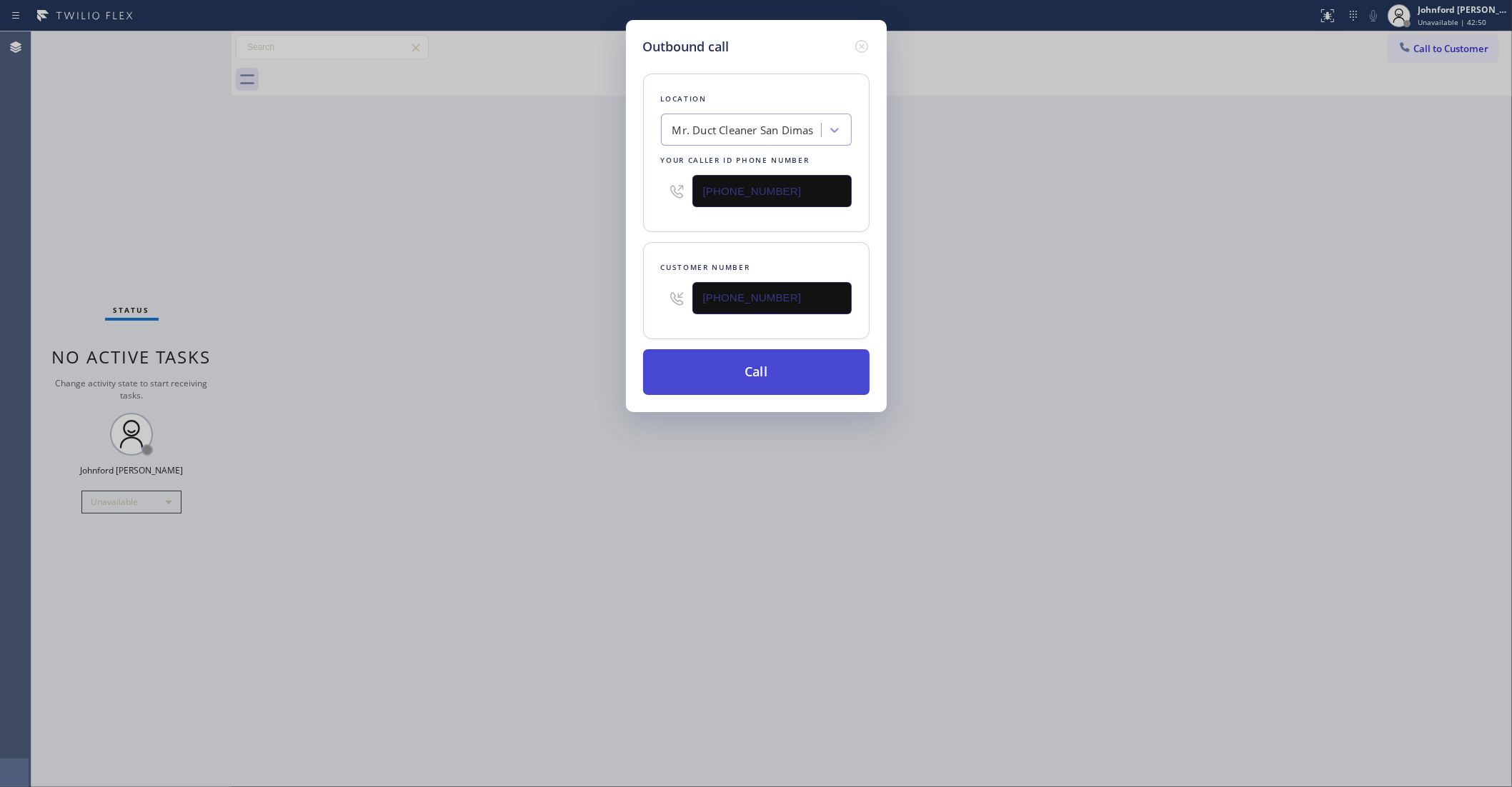
click at [712, 362] on button "Call" at bounding box center [757, 372] width 227 height 46
drag, startPoint x: 1101, startPoint y: 263, endPoint x: 1150, endPoint y: 90, distance: 179.8
click at [1103, 260] on div "Outbound call Location Mr. Duct Cleaner [GEOGRAPHIC_DATA] Your caller id phone …" at bounding box center [756, 394] width 1512 height 787
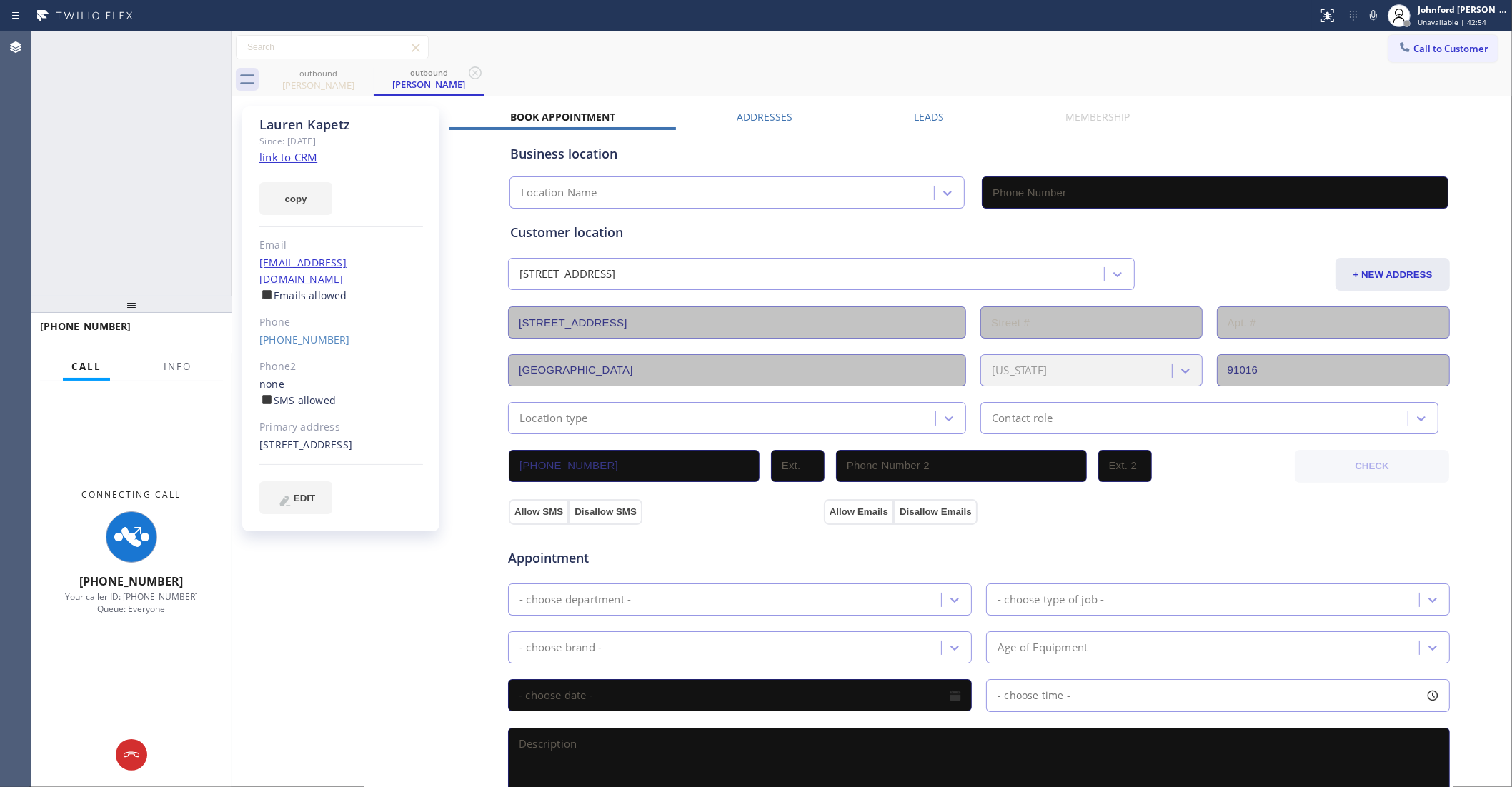
type input "[PHONE_NUMBER]"
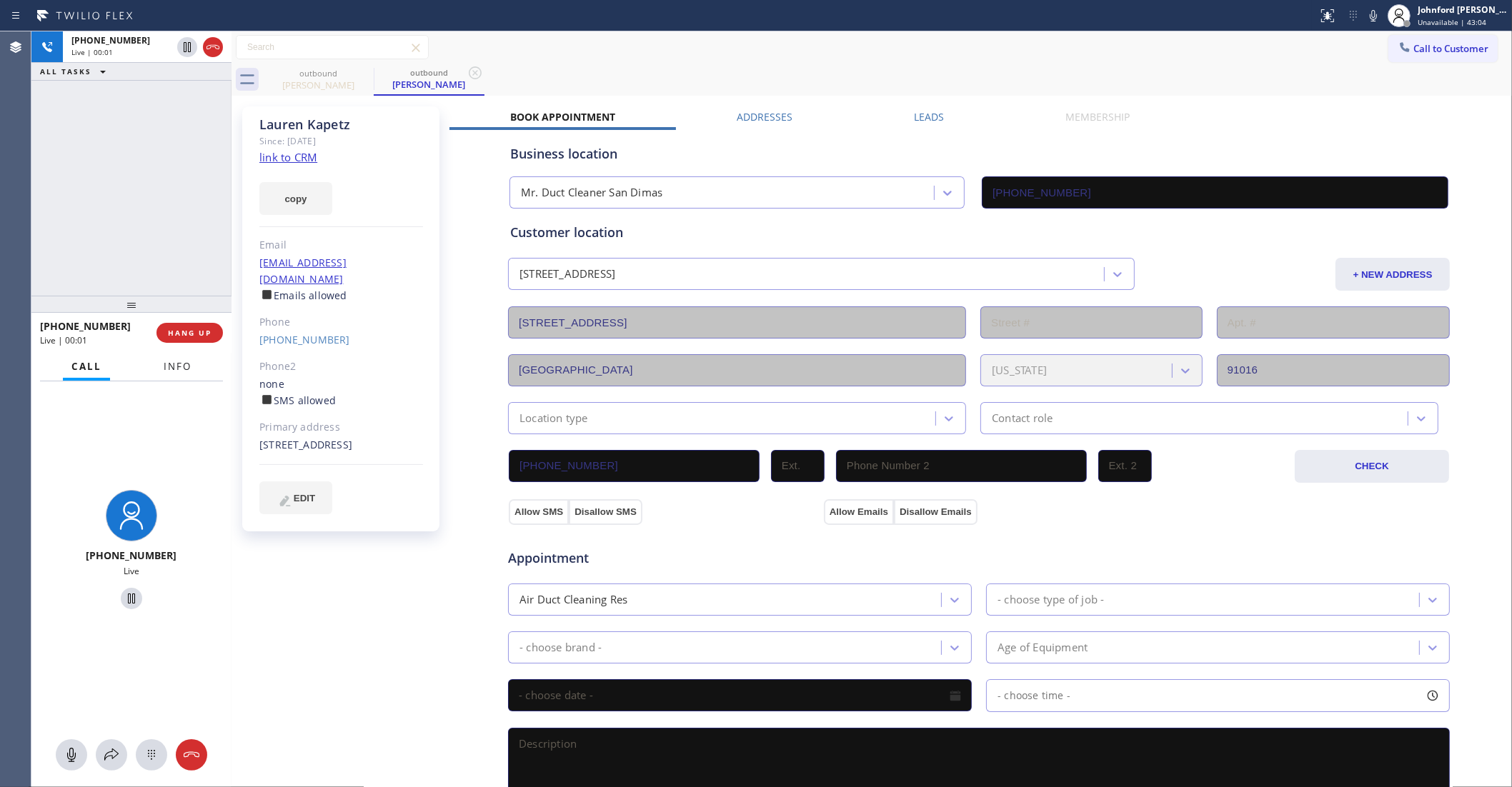
click at [179, 368] on span "Info" at bounding box center [178, 366] width 28 height 13
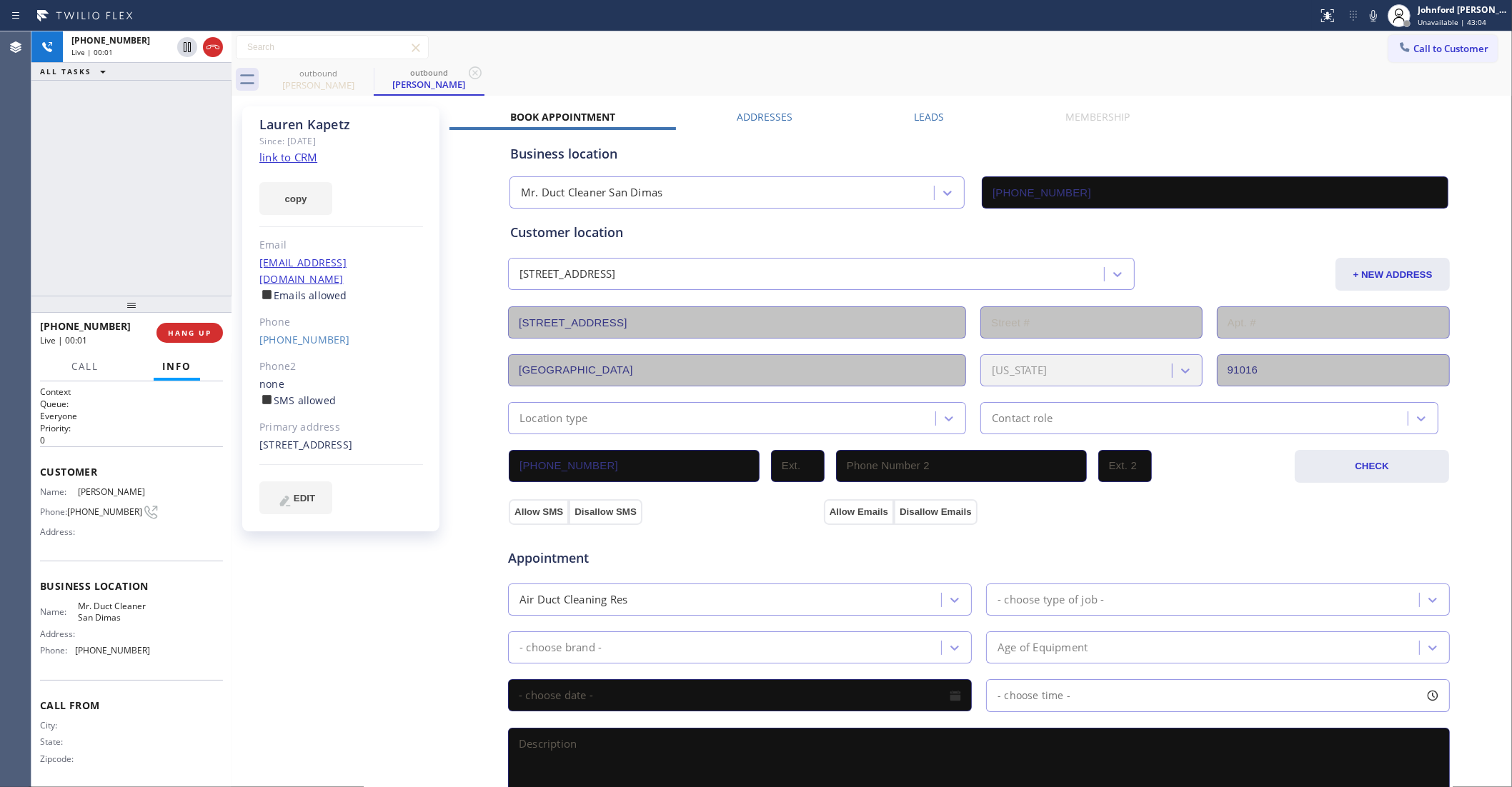
click at [126, 175] on div "[PHONE_NUMBER] Live | 00:01 ALL TASKS ALL TASKS ACTIVE TASKS TASKS IN WRAP UP […" at bounding box center [131, 409] width 200 height 756
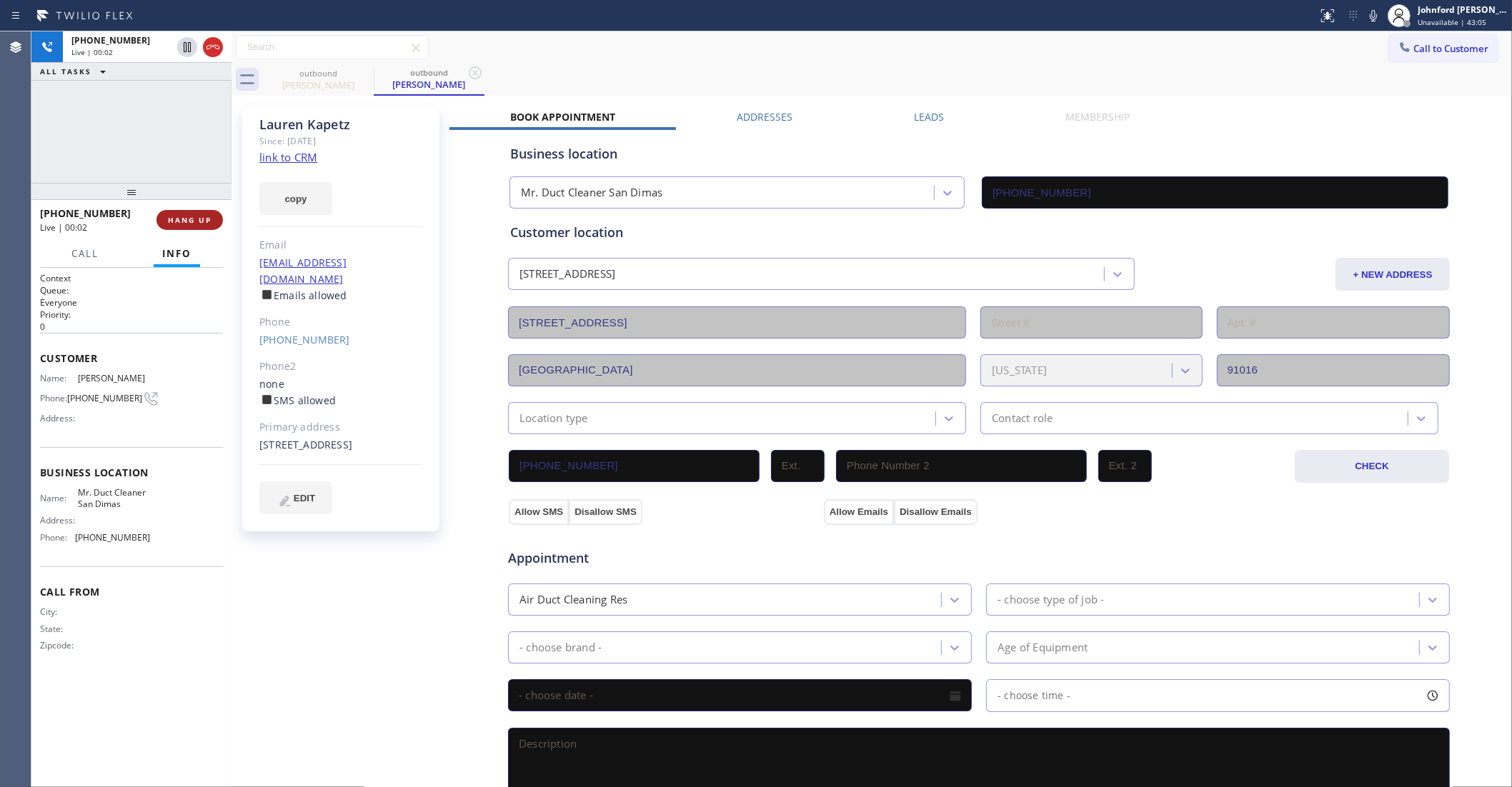
click at [162, 227] on button "HANG UP" at bounding box center [189, 220] width 67 height 20
click at [172, 223] on span "HANG UP" at bounding box center [189, 220] width 44 height 10
click at [1329, 13] on icon at bounding box center [1327, 14] width 8 height 5
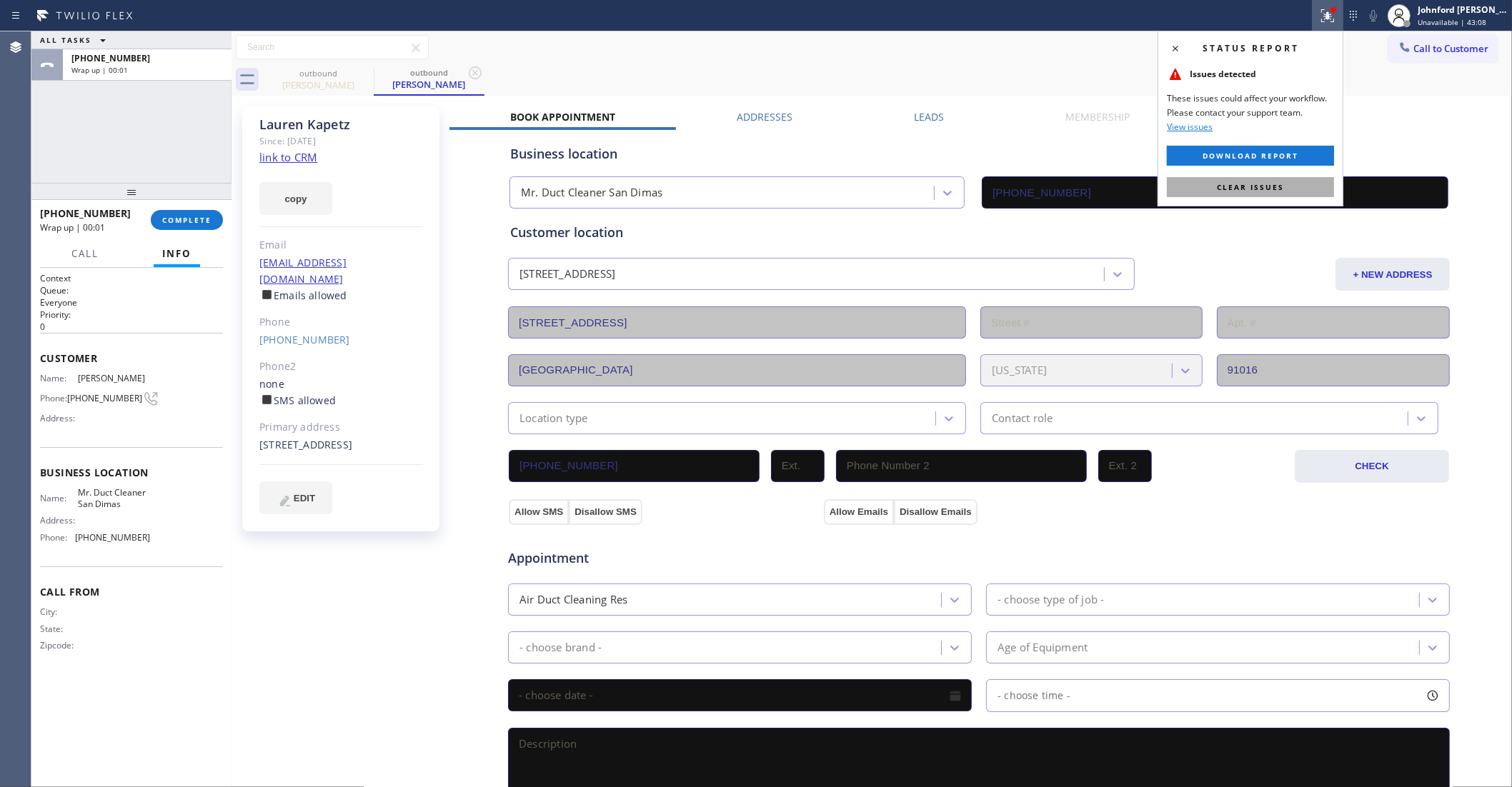
click at [1180, 185] on button "Clear issues" at bounding box center [1251, 187] width 167 height 20
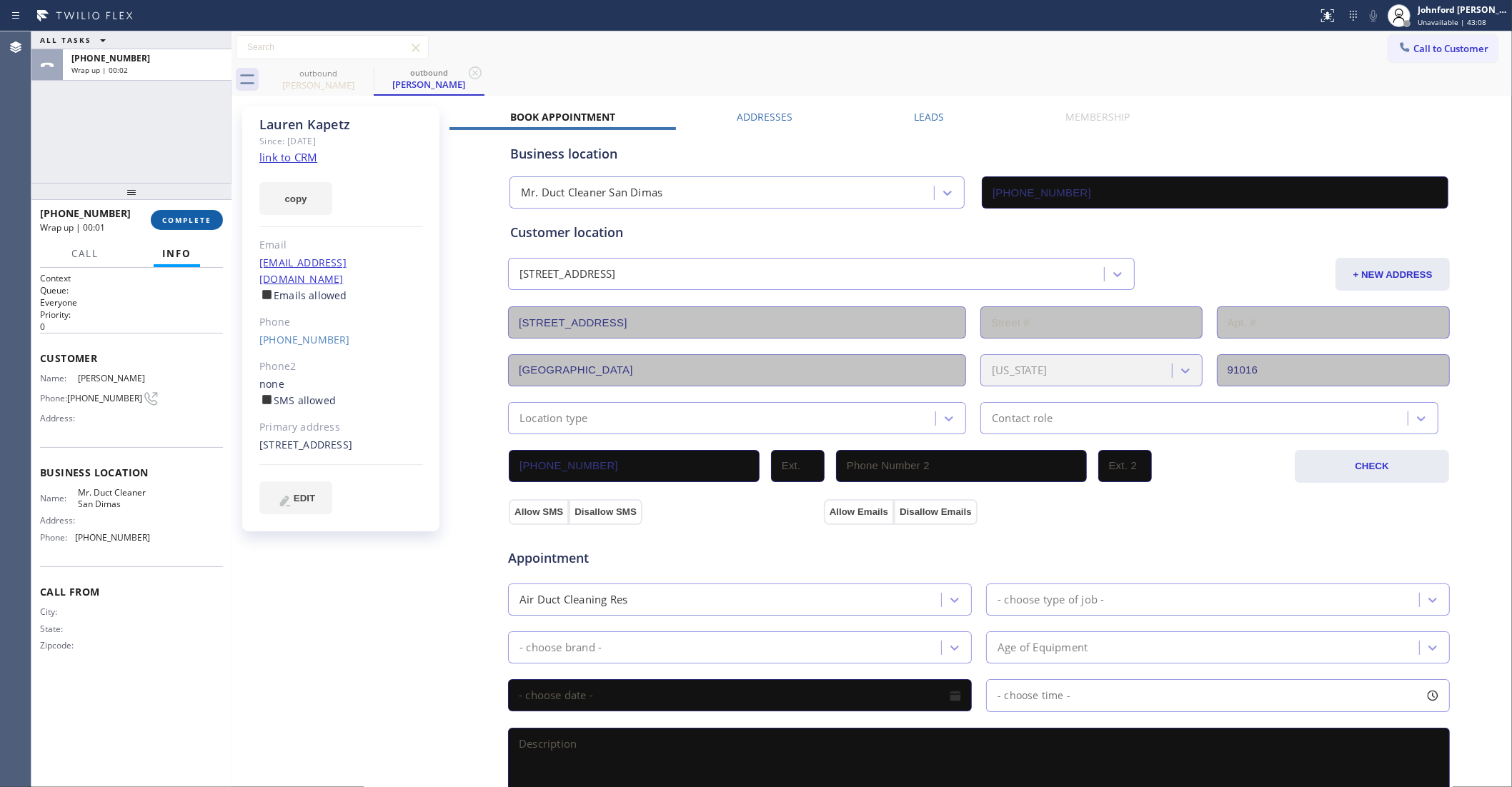
click at [217, 219] on button "COMPLETE" at bounding box center [187, 220] width 72 height 20
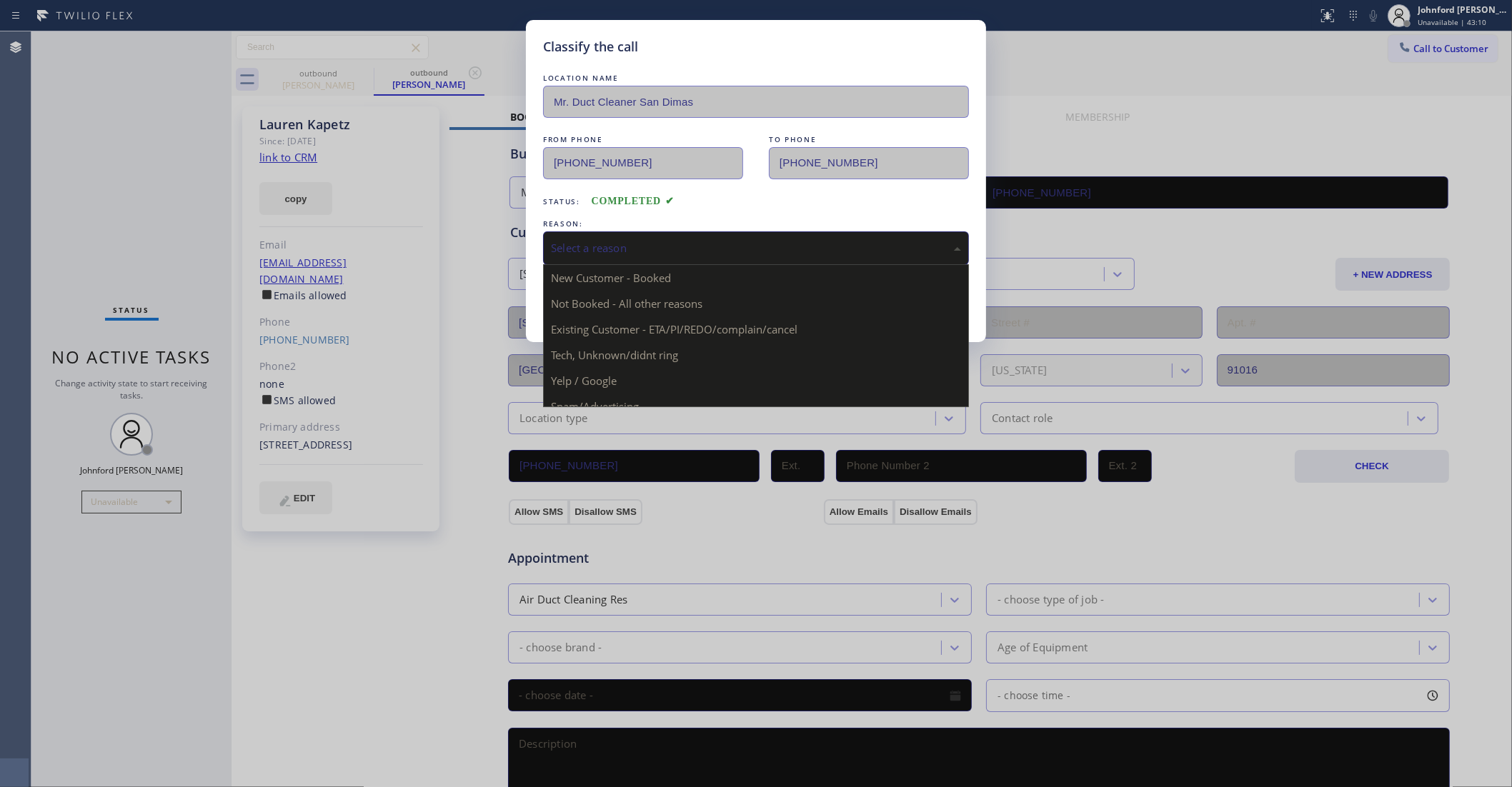
drag, startPoint x: 644, startPoint y: 243, endPoint x: 662, endPoint y: 248, distance: 18.7
click at [652, 245] on div "Select a reason" at bounding box center [756, 247] width 411 height 16
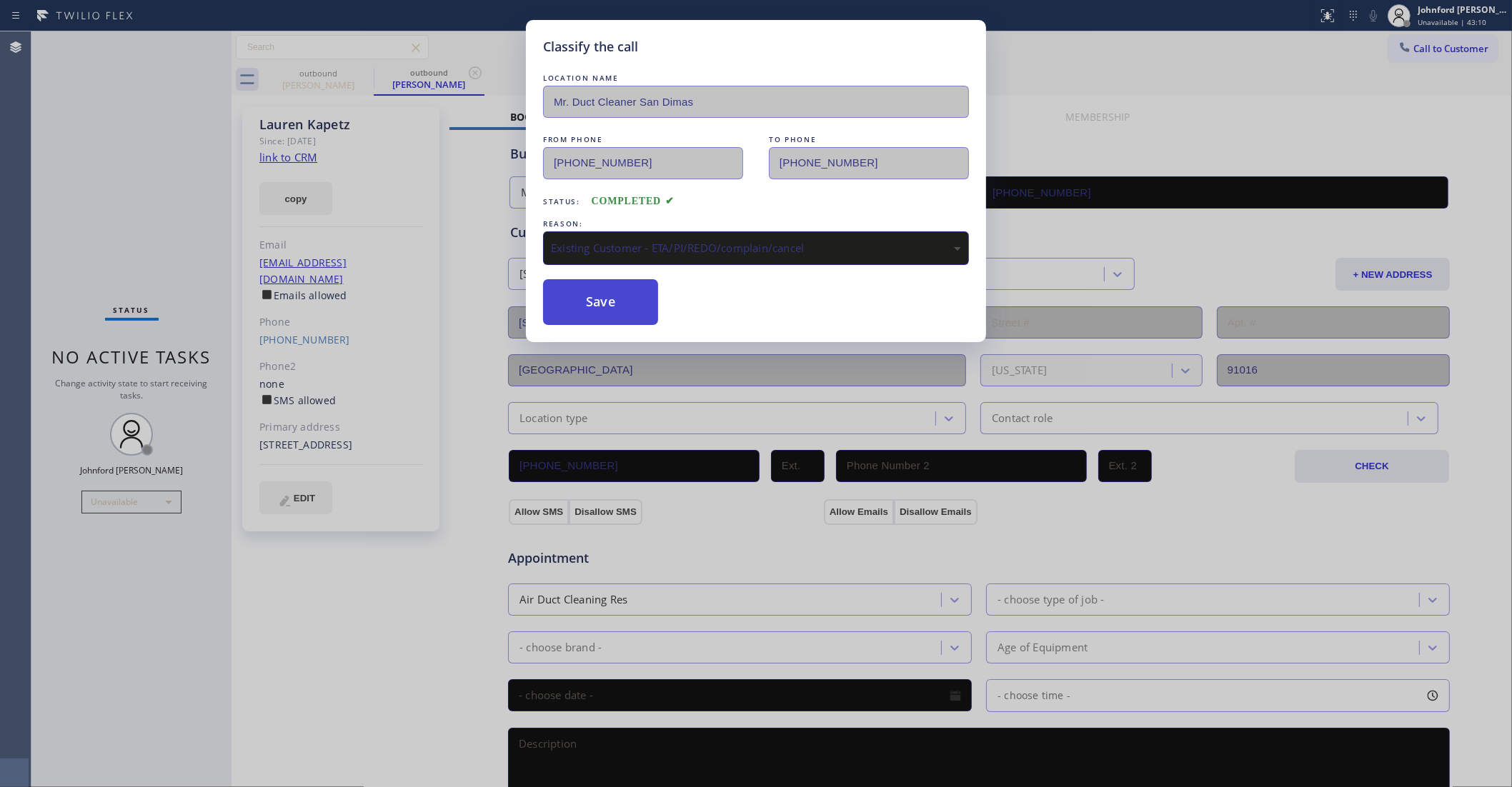
click at [635, 312] on button "Save" at bounding box center [601, 302] width 115 height 46
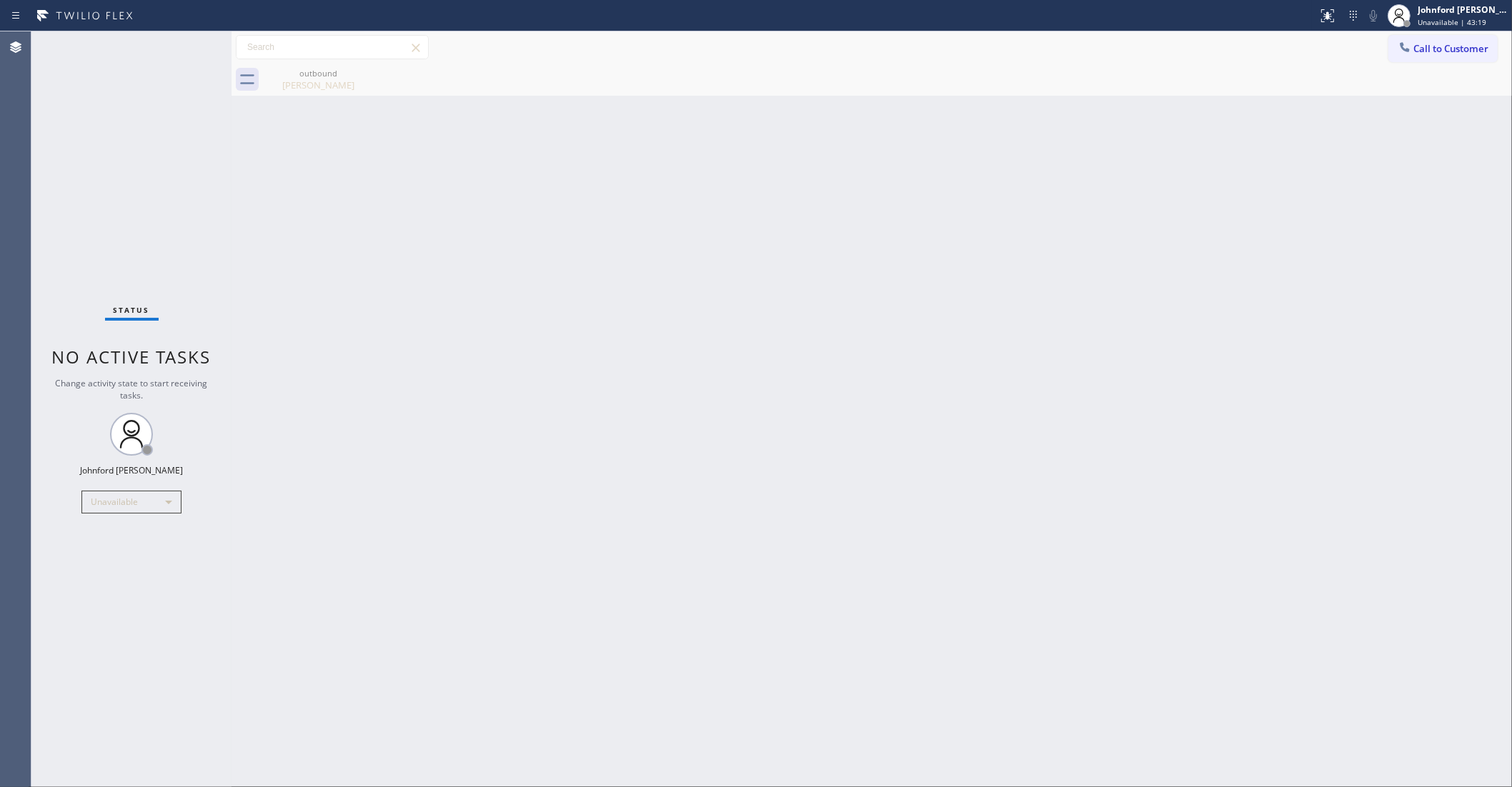
drag, startPoint x: 1402, startPoint y: 37, endPoint x: 1428, endPoint y: 56, distance: 32.2
click at [1428, 56] on button "Call to Customer" at bounding box center [1443, 48] width 110 height 27
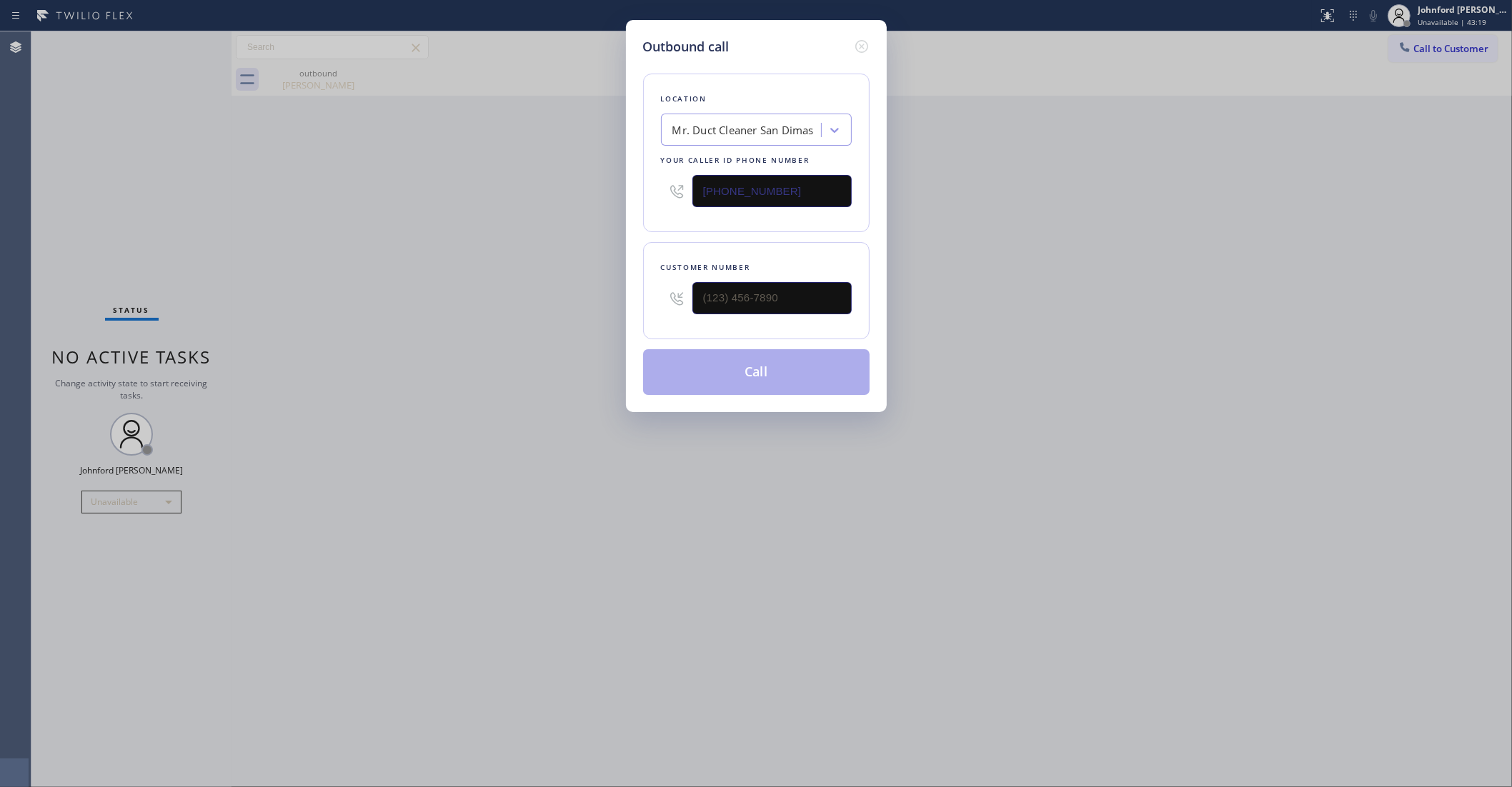
click at [1428, 56] on div "Outbound call Location Mr. Duct Cleaner [GEOGRAPHIC_DATA] Your caller id phone …" at bounding box center [756, 394] width 1512 height 787
drag, startPoint x: 790, startPoint y: 298, endPoint x: 519, endPoint y: 299, distance: 271.0
click at [561, 299] on div "Outbound call Location Mr. Duct Cleaner [GEOGRAPHIC_DATA] Your caller id phone …" at bounding box center [756, 394] width 1512 height 787
click at [764, 301] on input "(___) ___-____" at bounding box center [772, 299] width 159 height 32
paste input "9293"
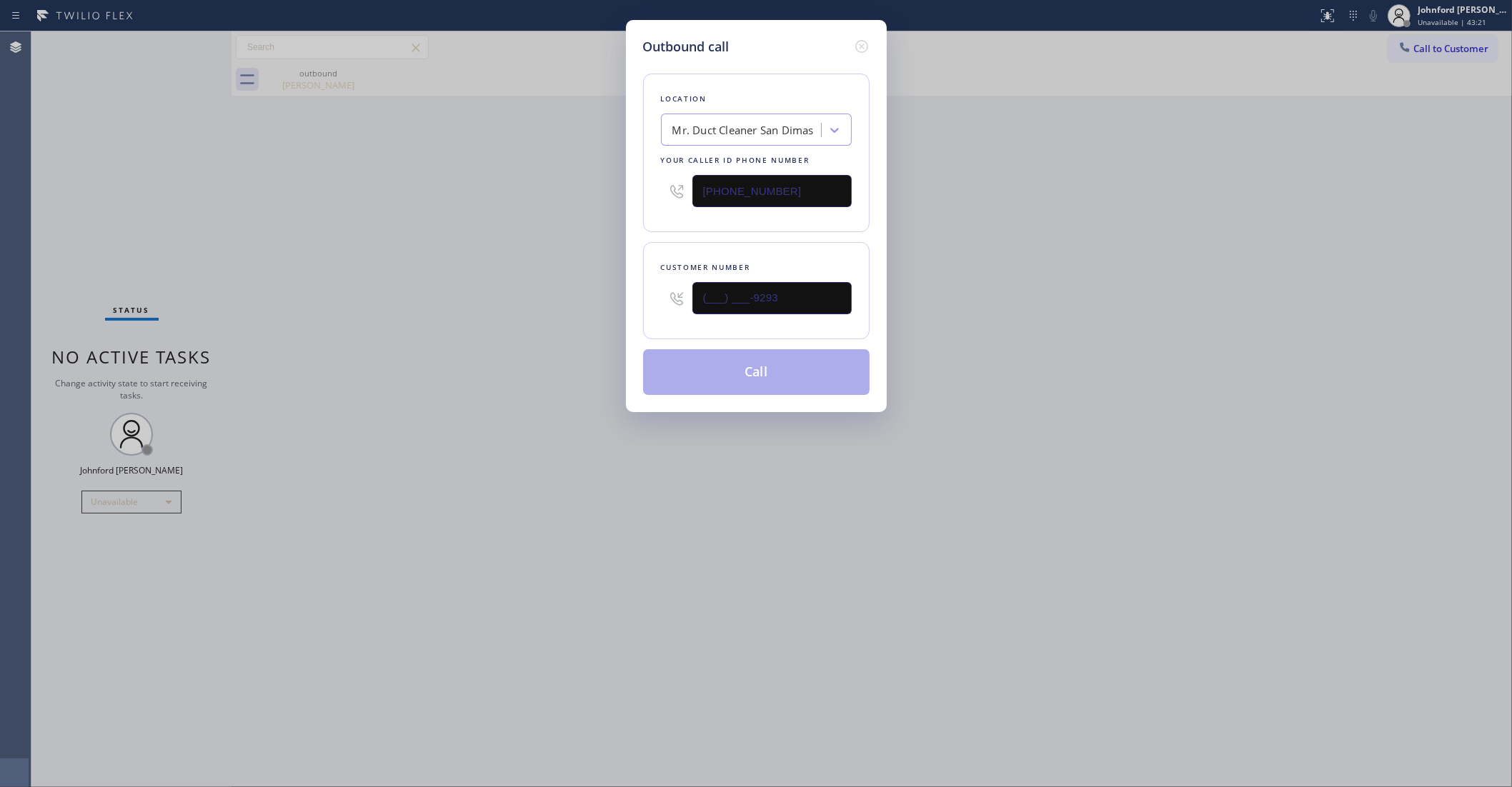
click at [519, 319] on div "Outbound call Location Mr. Duct Cleaner [GEOGRAPHIC_DATA] Your caller id phone …" at bounding box center [756, 394] width 1512 height 787
drag, startPoint x: 790, startPoint y: 279, endPoint x: 545, endPoint y: 309, distance: 246.8
click at [583, 301] on div "Outbound call Location Mr. Duct Cleaner [GEOGRAPHIC_DATA] Your caller id phone …" at bounding box center [756, 394] width 1512 height 787
paste input "929) 310-4748"
type input "[PHONE_NUMBER]"
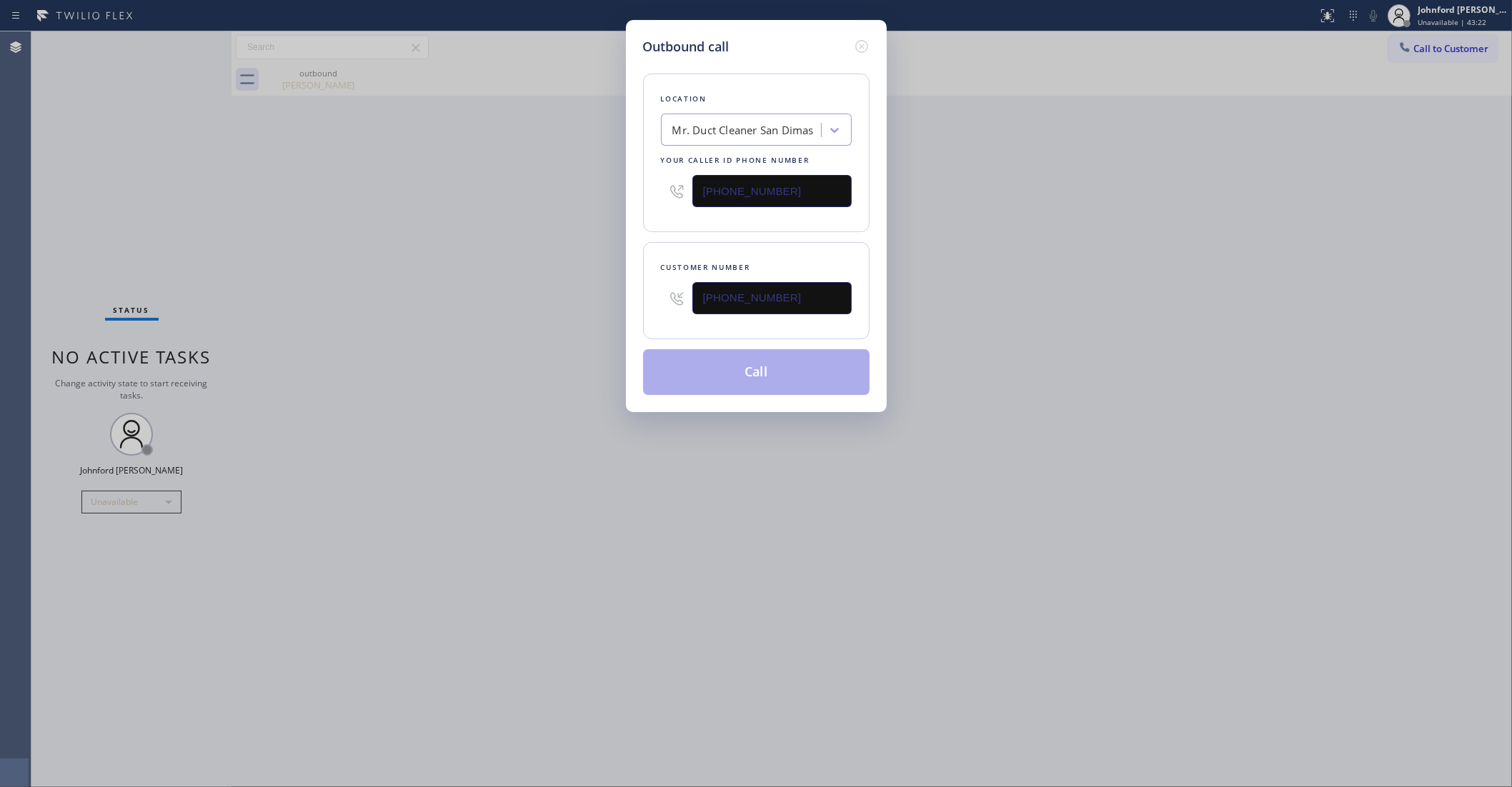
click at [494, 319] on div "Outbound call Location Mr. Duct Cleaner [GEOGRAPHIC_DATA] Your caller id phone …" at bounding box center [756, 394] width 1512 height 787
click at [732, 356] on button "Call" at bounding box center [757, 372] width 227 height 46
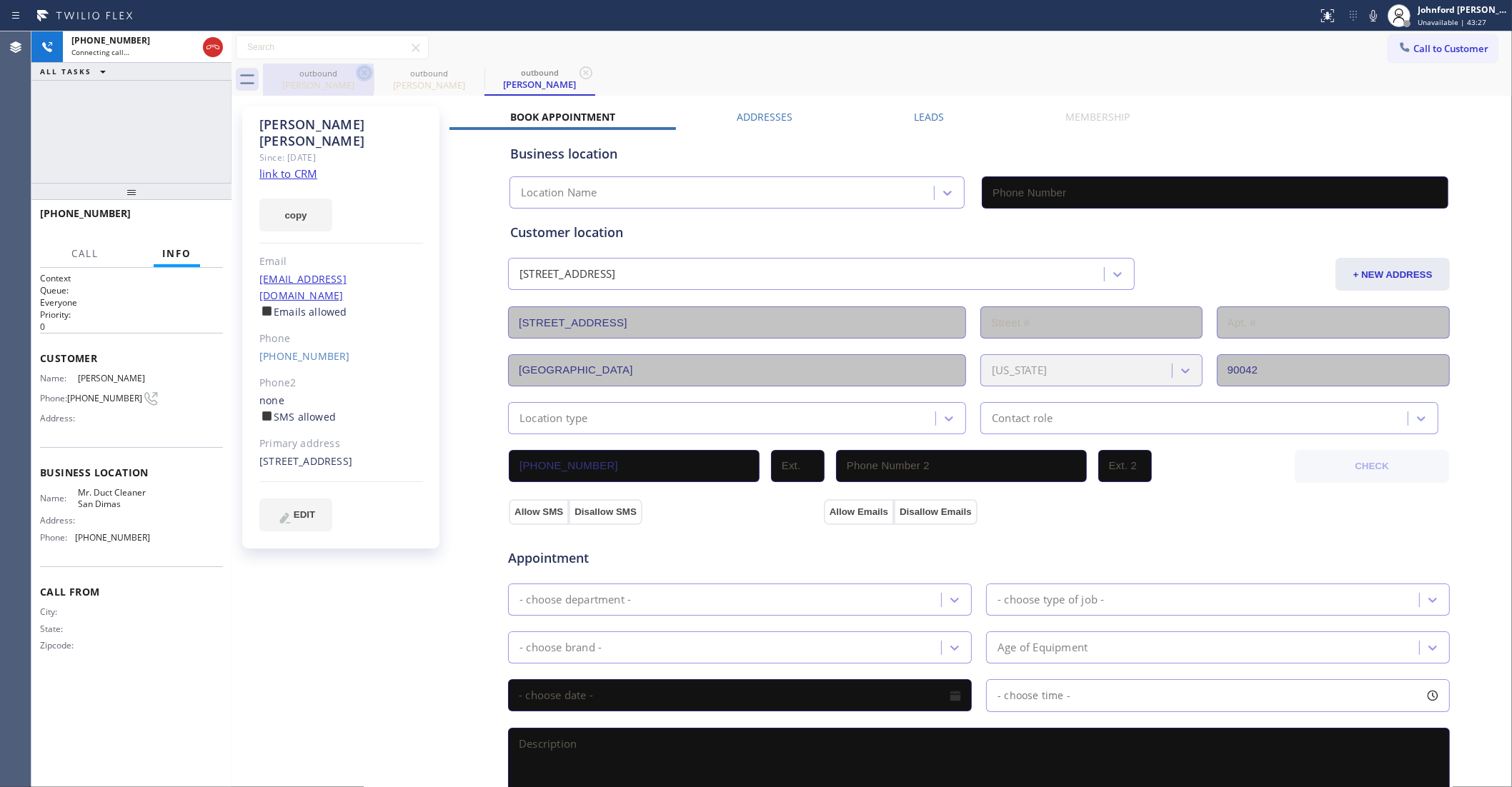
type input "[PHONE_NUMBER]"
click at [367, 80] on icon at bounding box center [365, 73] width 17 height 17
click at [205, 40] on icon at bounding box center [213, 47] width 17 height 17
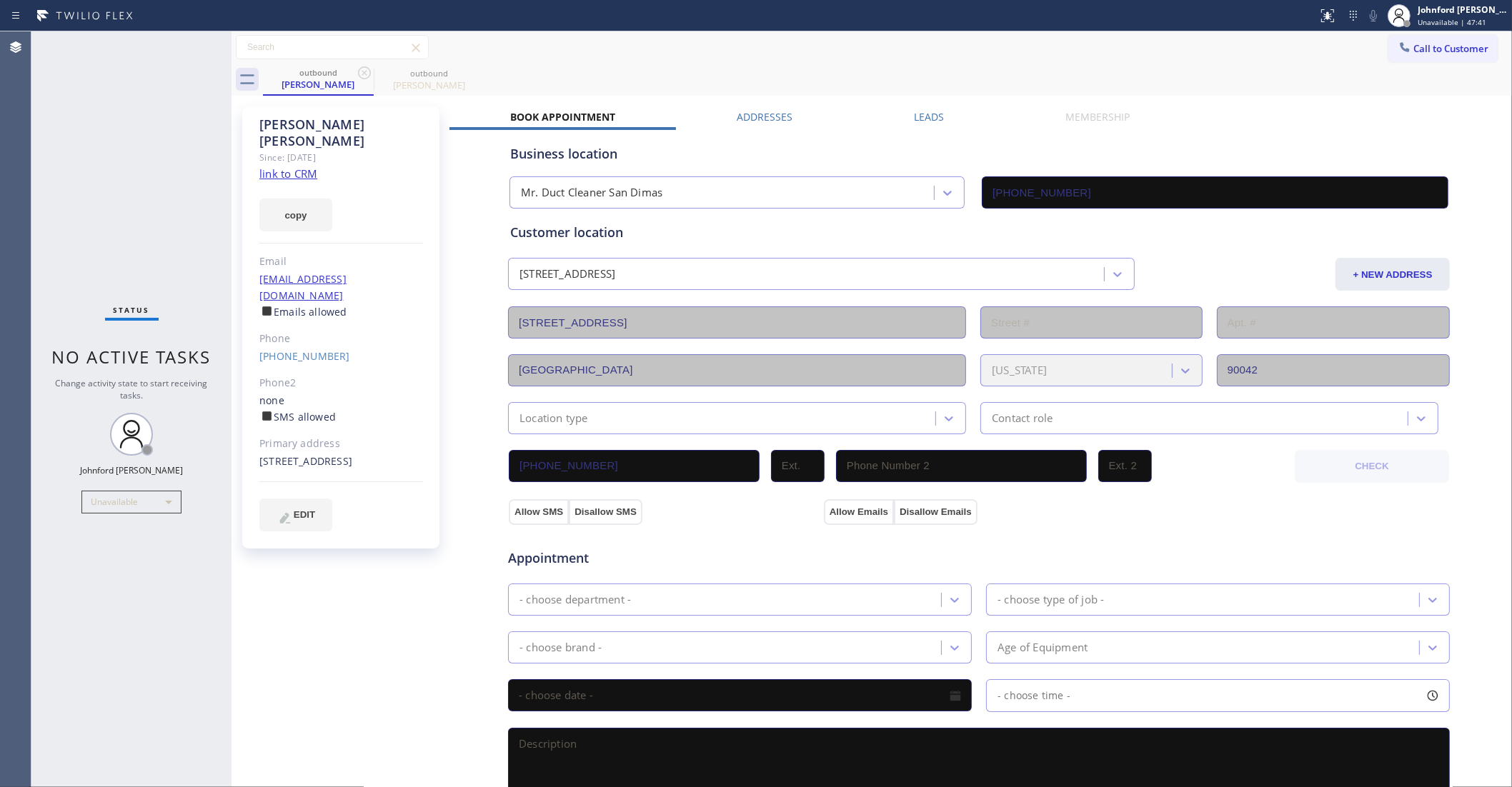
click at [1180, 50] on div "Call to Customer Outbound call Location Mr. Duct Cleaner [GEOGRAPHIC_DATA] Your…" at bounding box center [872, 47] width 1281 height 25
drag, startPoint x: 1199, startPoint y: 73, endPoint x: 1154, endPoint y: 26, distance: 65.1
click at [1198, 73] on div "outbound [PERSON_NAME] outbound [PERSON_NAME]" at bounding box center [887, 80] width 1249 height 32
click at [318, 349] on link "[PHONE_NUMBER]" at bounding box center [305, 356] width 90 height 14
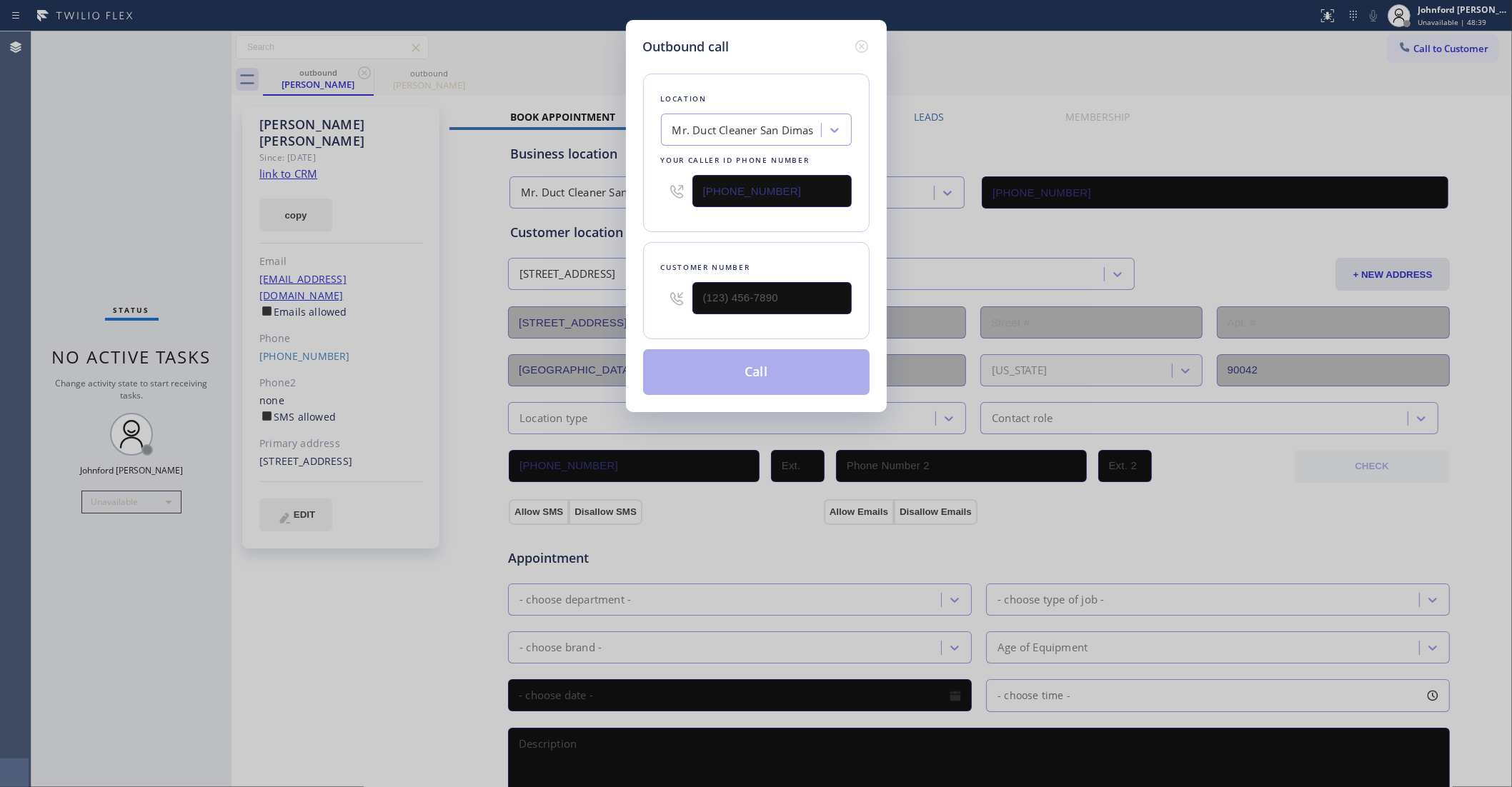
type input "[PHONE_NUMBER]"
click at [801, 370] on button "Call" at bounding box center [757, 372] width 227 height 46
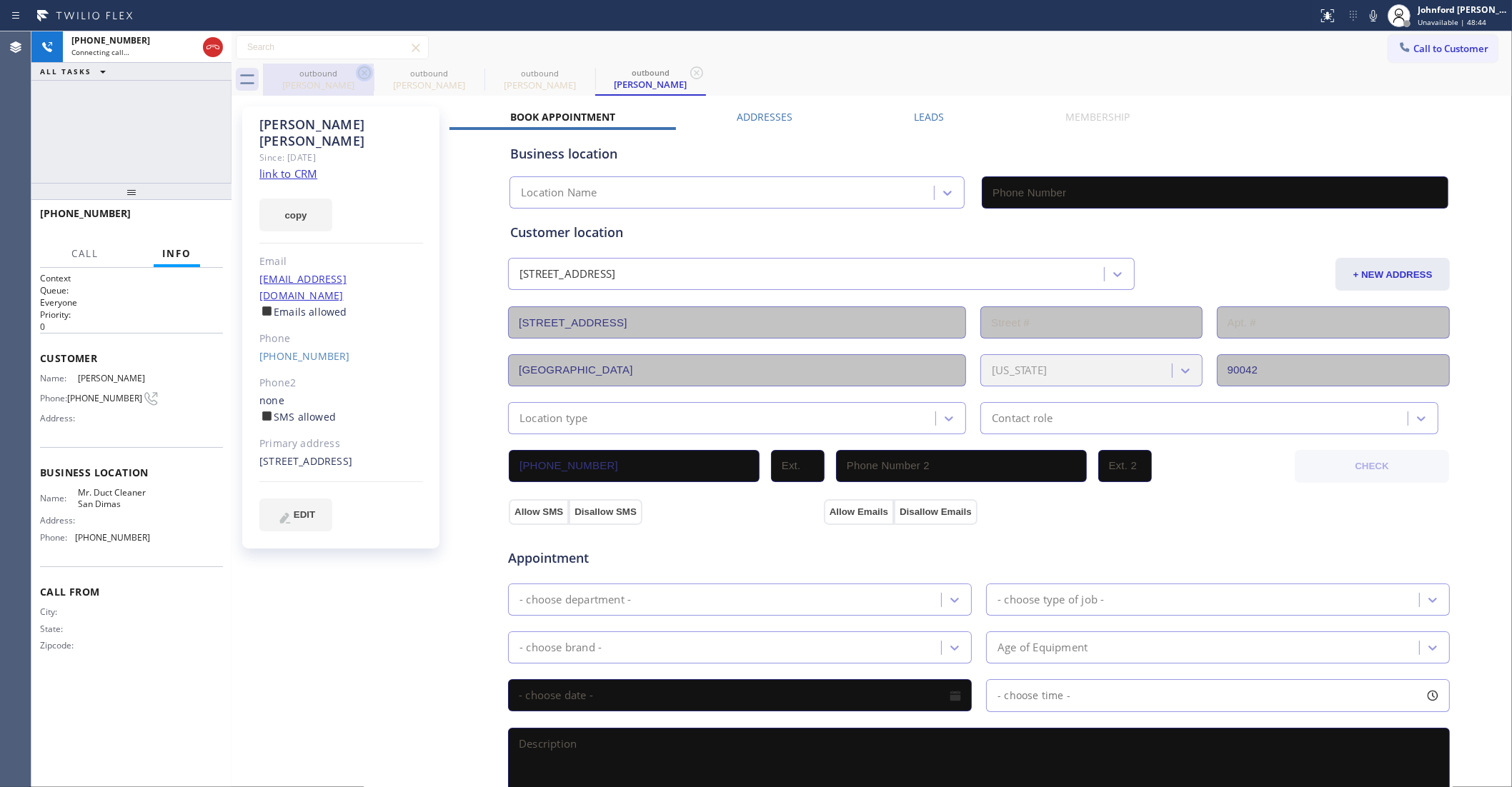
click at [359, 69] on icon at bounding box center [364, 73] width 13 height 13
click at [0, 0] on icon at bounding box center [0, 0] width 0 height 0
click at [1373, 27] on div "Status report No issues detected If you experience an issue, please download th…" at bounding box center [1412, 15] width 200 height 31
click at [1373, 19] on icon at bounding box center [1373, 15] width 17 height 17
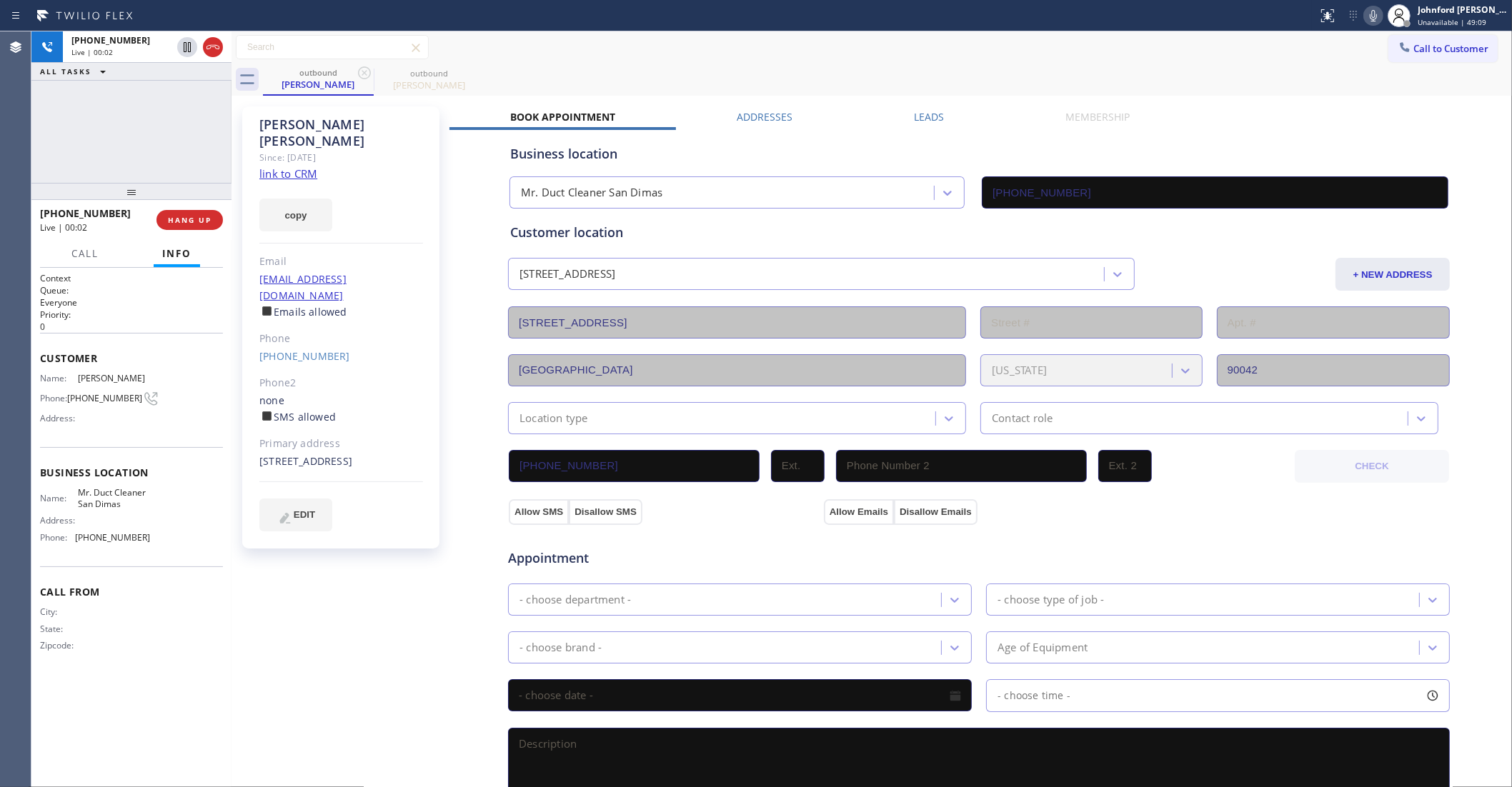
click at [1381, 18] on icon at bounding box center [1373, 15] width 17 height 17
click at [1373, 16] on icon at bounding box center [1373, 15] width 7 height 11
click at [1371, 9] on icon at bounding box center [1373, 15] width 17 height 17
click at [1367, 15] on icon at bounding box center [1373, 15] width 17 height 17
click at [1381, 7] on icon at bounding box center [1373, 15] width 17 height 17
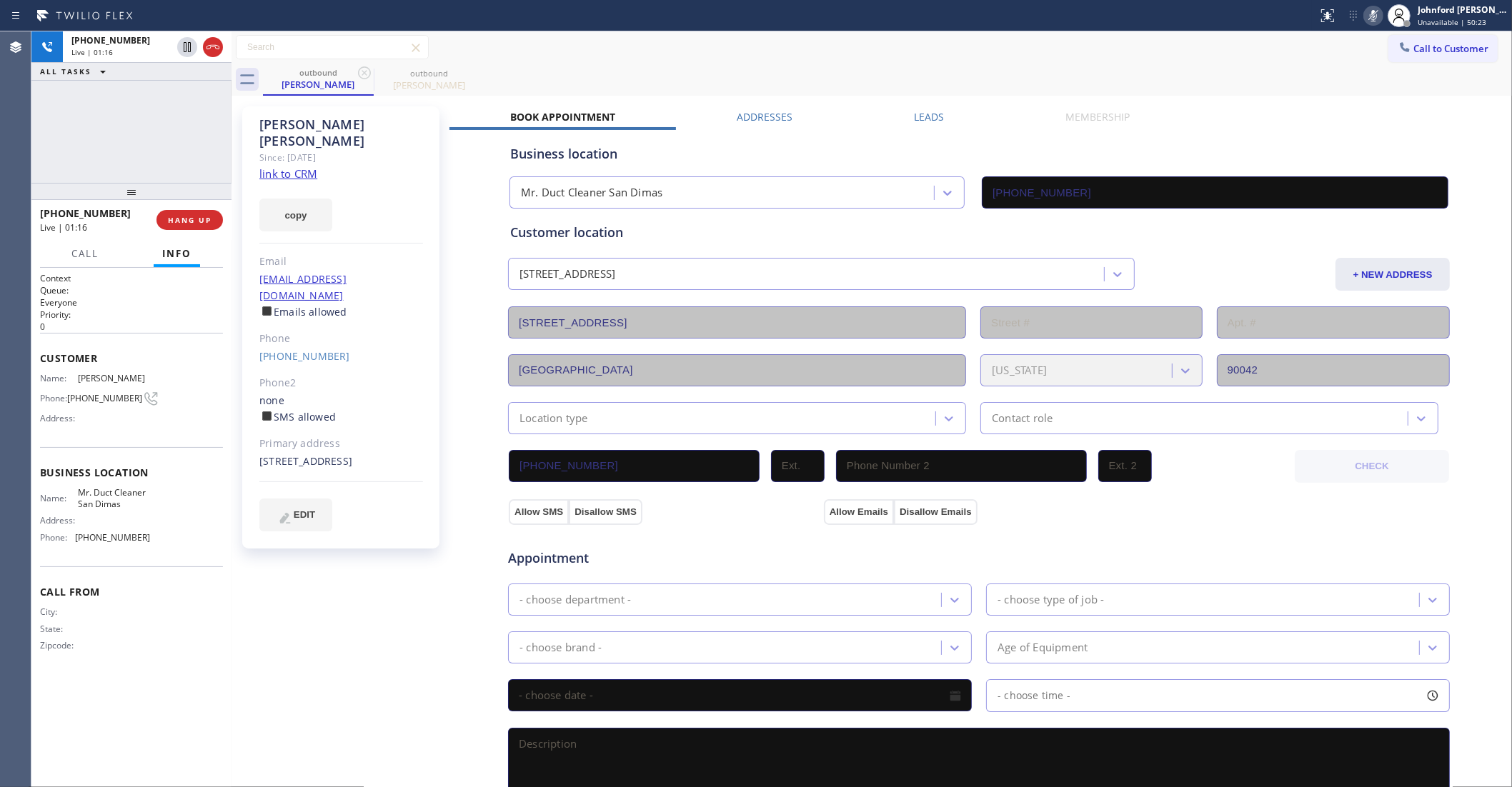
click at [1371, 16] on icon at bounding box center [1373, 15] width 17 height 17
click at [1286, 55] on div "Call to Customer Outbound call Location Mr. Duct Cleaner [GEOGRAPHIC_DATA] Your…" at bounding box center [872, 47] width 1281 height 25
click at [763, 70] on div "outbound [PERSON_NAME] outbound [PERSON_NAME]" at bounding box center [887, 80] width 1249 height 32
click at [1370, 19] on icon at bounding box center [1373, 15] width 17 height 17
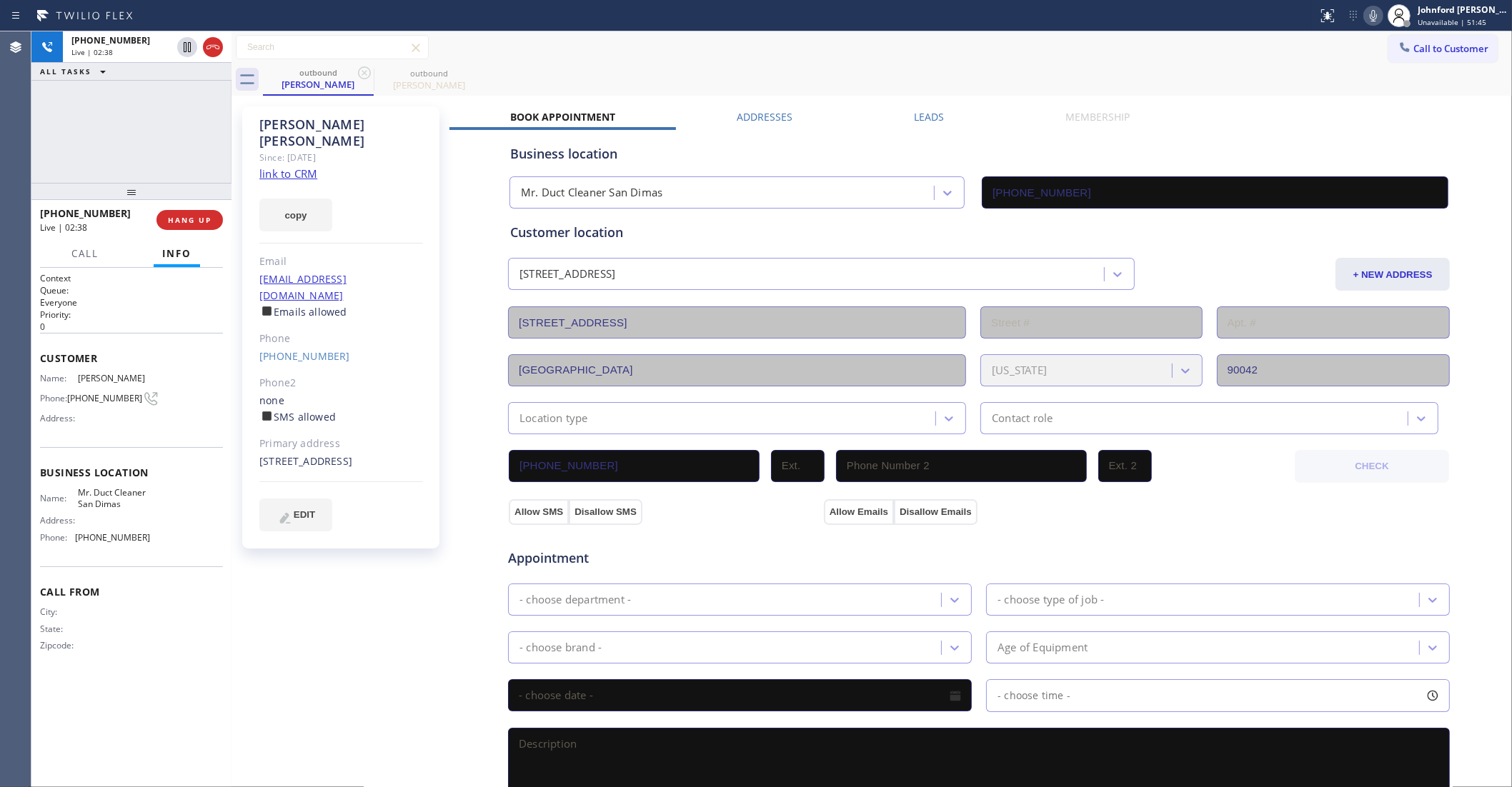
click at [1373, 10] on icon at bounding box center [1373, 15] width 7 height 11
click at [1369, 15] on icon at bounding box center [1373, 15] width 17 height 17
click at [168, 221] on span "COMPLETE" at bounding box center [187, 220] width 49 height 10
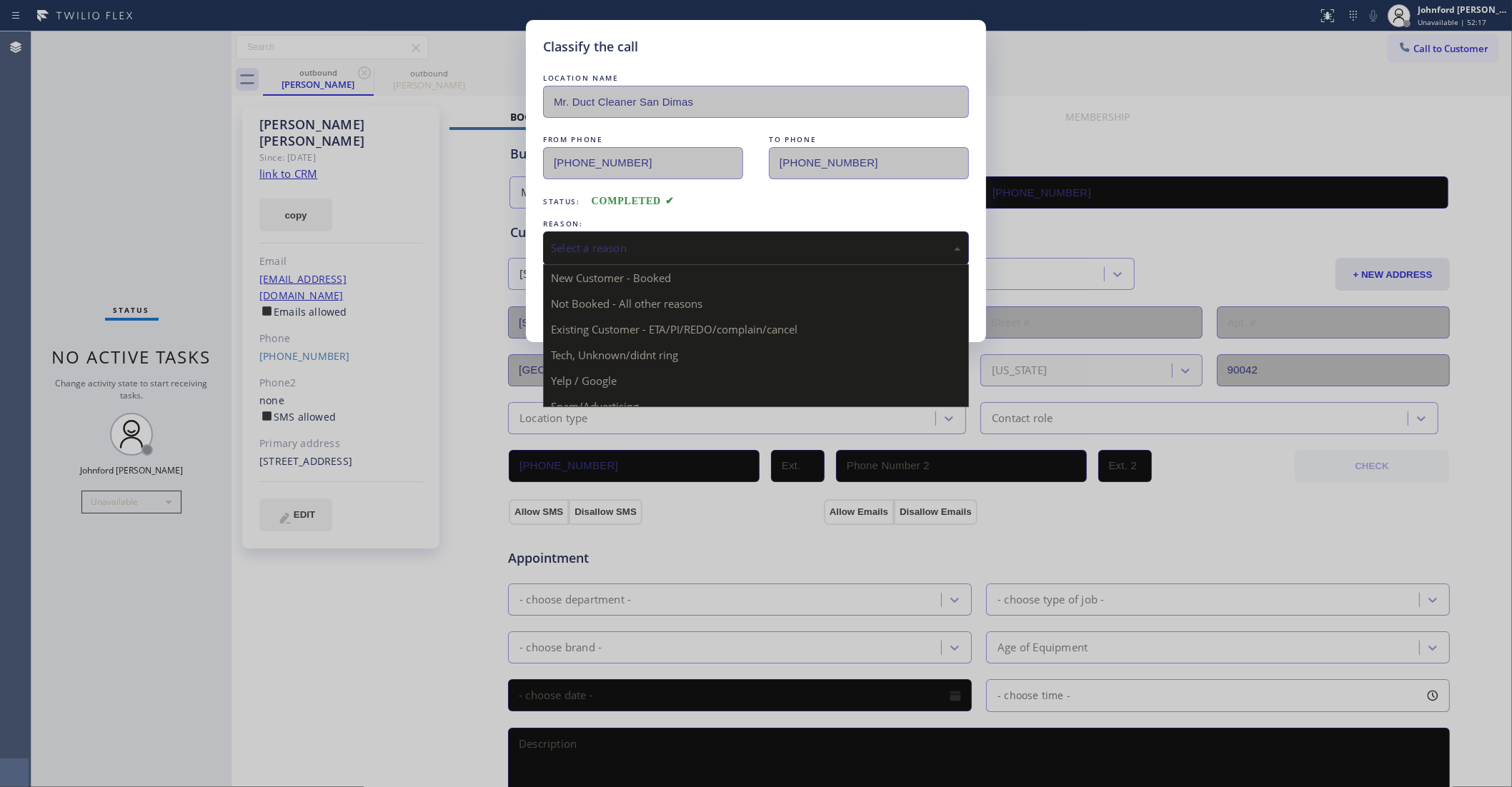
click at [604, 249] on div "Select a reason" at bounding box center [756, 247] width 411 height 16
click at [623, 244] on div "Not Booked - All other reasons" at bounding box center [756, 247] width 411 height 16
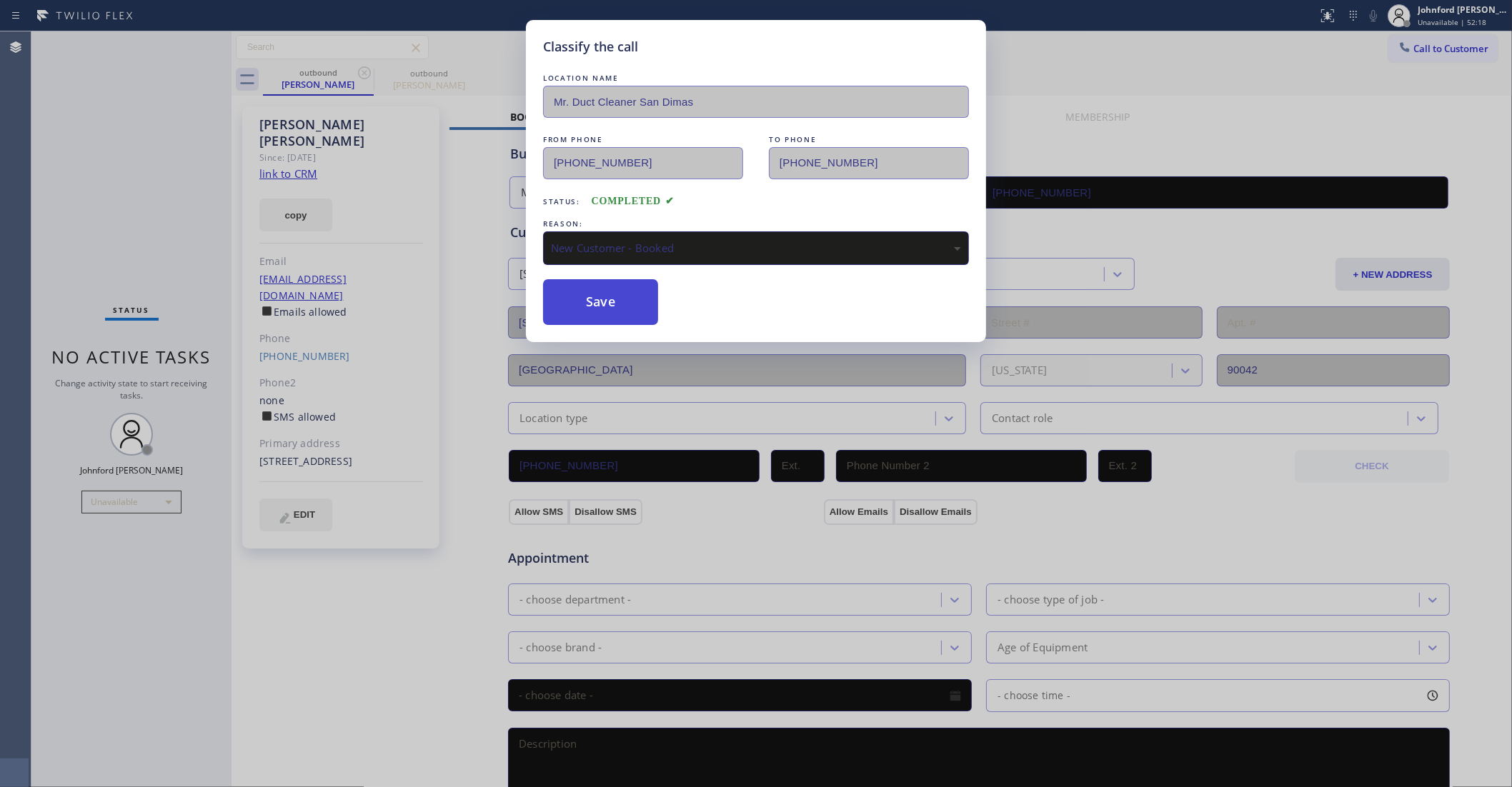
click at [586, 311] on button "Save" at bounding box center [601, 302] width 115 height 46
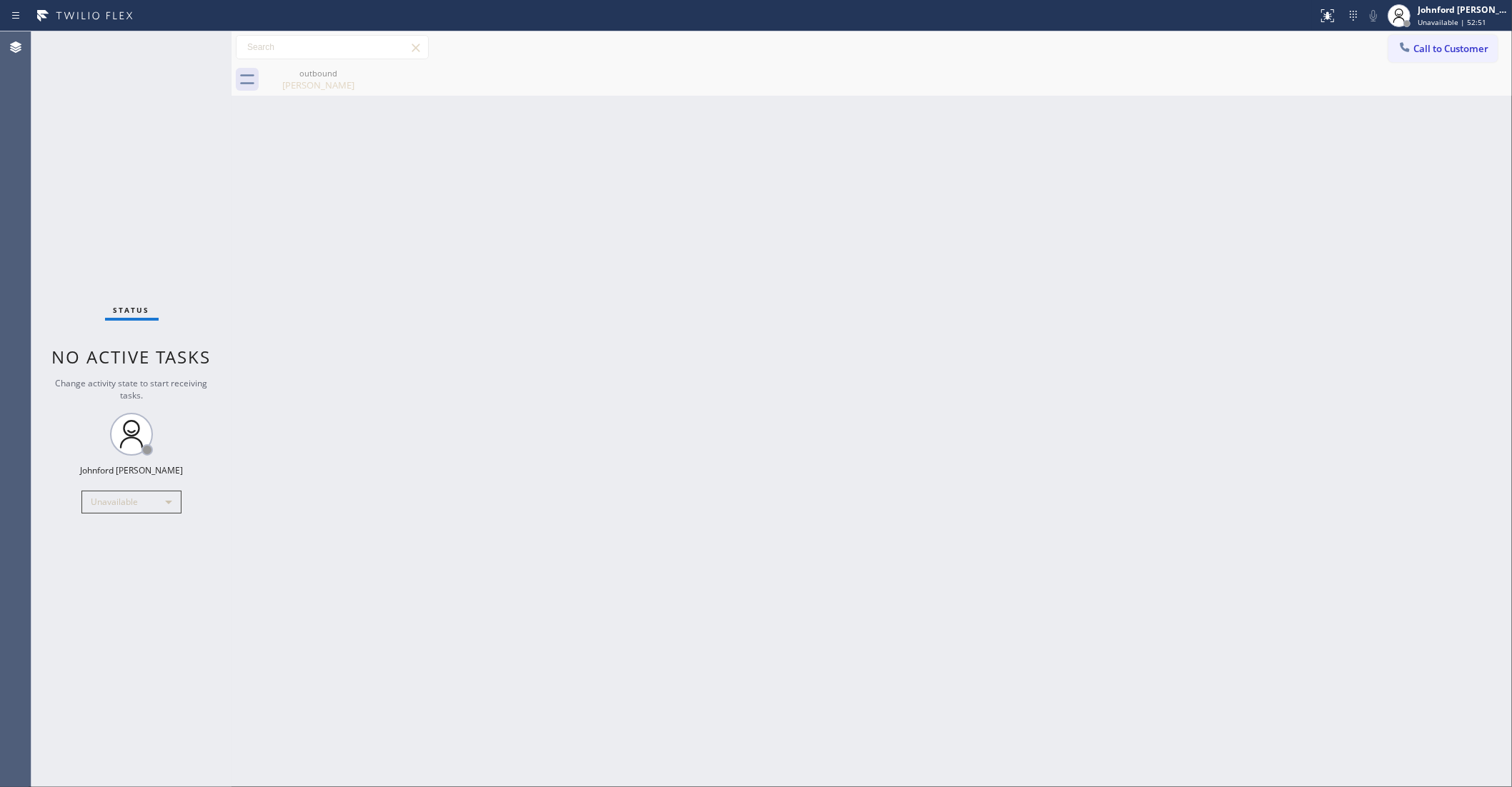
drag, startPoint x: 1087, startPoint y: 366, endPoint x: 1130, endPoint y: 247, distance: 126.5
click at [1088, 365] on div "Back to Dashboard Change Sender ID Customers Technicians Select a contact Outbo…" at bounding box center [872, 409] width 1281 height 756
click at [307, 83] on div "[PERSON_NAME]" at bounding box center [318, 85] width 108 height 13
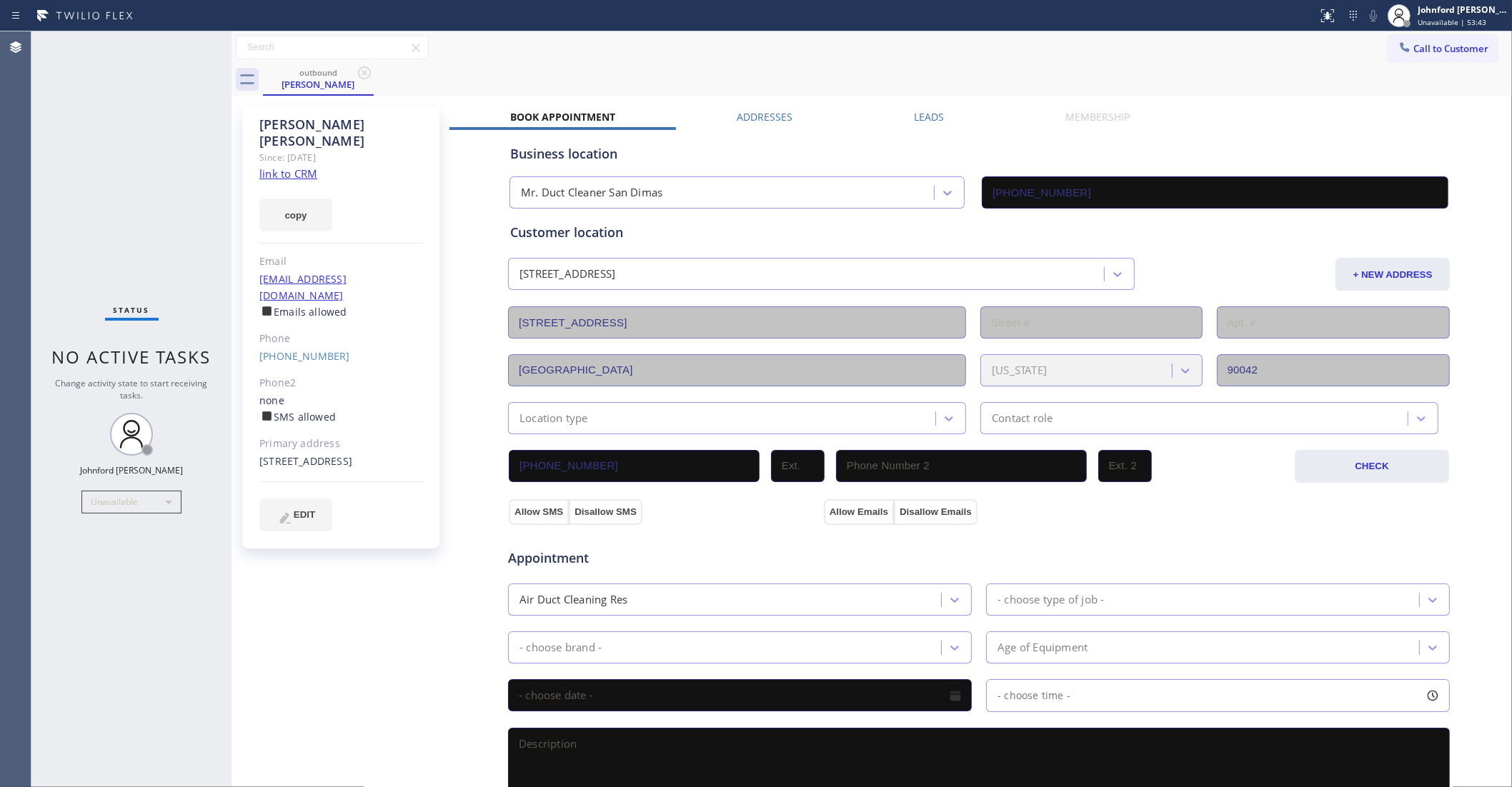
drag, startPoint x: 296, startPoint y: 433, endPoint x: 347, endPoint y: 442, distance: 51.8
click at [347, 442] on div "[PERSON_NAME] Since: [DATE] link to CRM copy Email [EMAIL_ADDRESS][DOMAIN_NAME]…" at bounding box center [341, 328] width 198 height 442
copy div "[STREET_ADDRESS]"
click at [64, 191] on div "Status No active tasks Change activity state to start receiving tasks. [PERSON_…" at bounding box center [131, 409] width 200 height 756
click at [1419, 54] on button "Call to Customer" at bounding box center [1443, 48] width 110 height 27
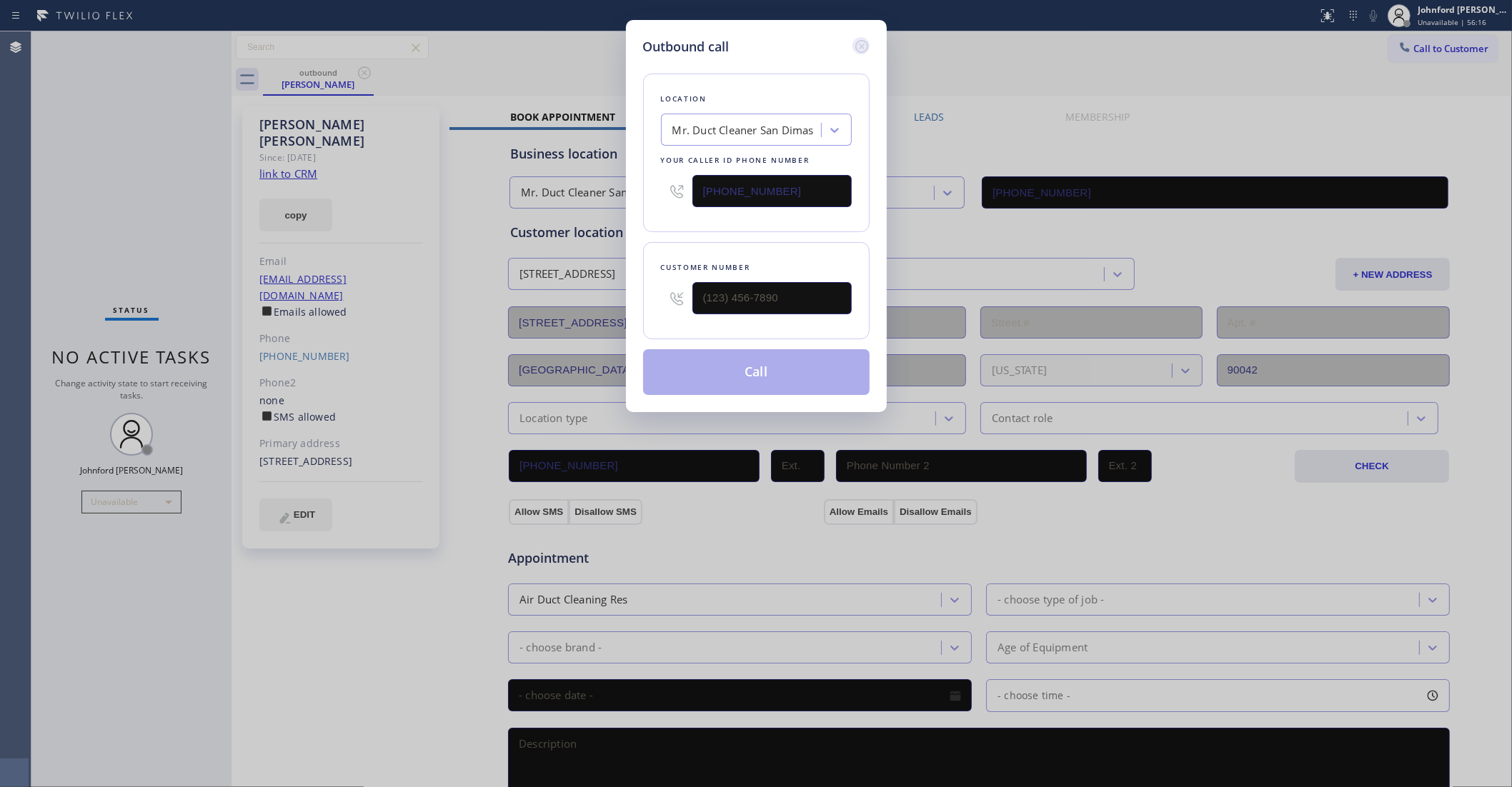
click at [866, 40] on icon at bounding box center [861, 46] width 13 height 13
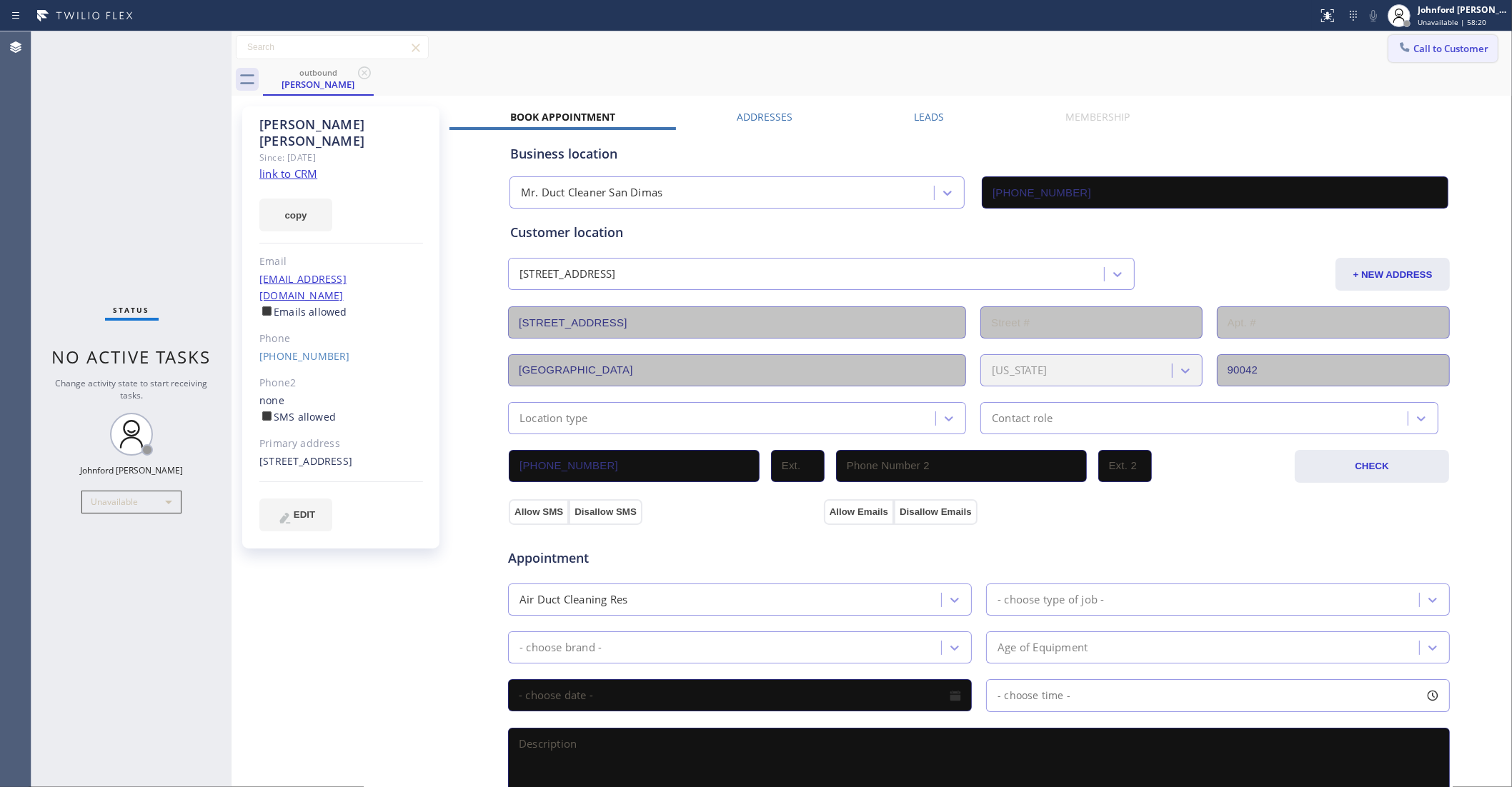
click at [1414, 48] on span "Call to Customer" at bounding box center [1451, 48] width 75 height 13
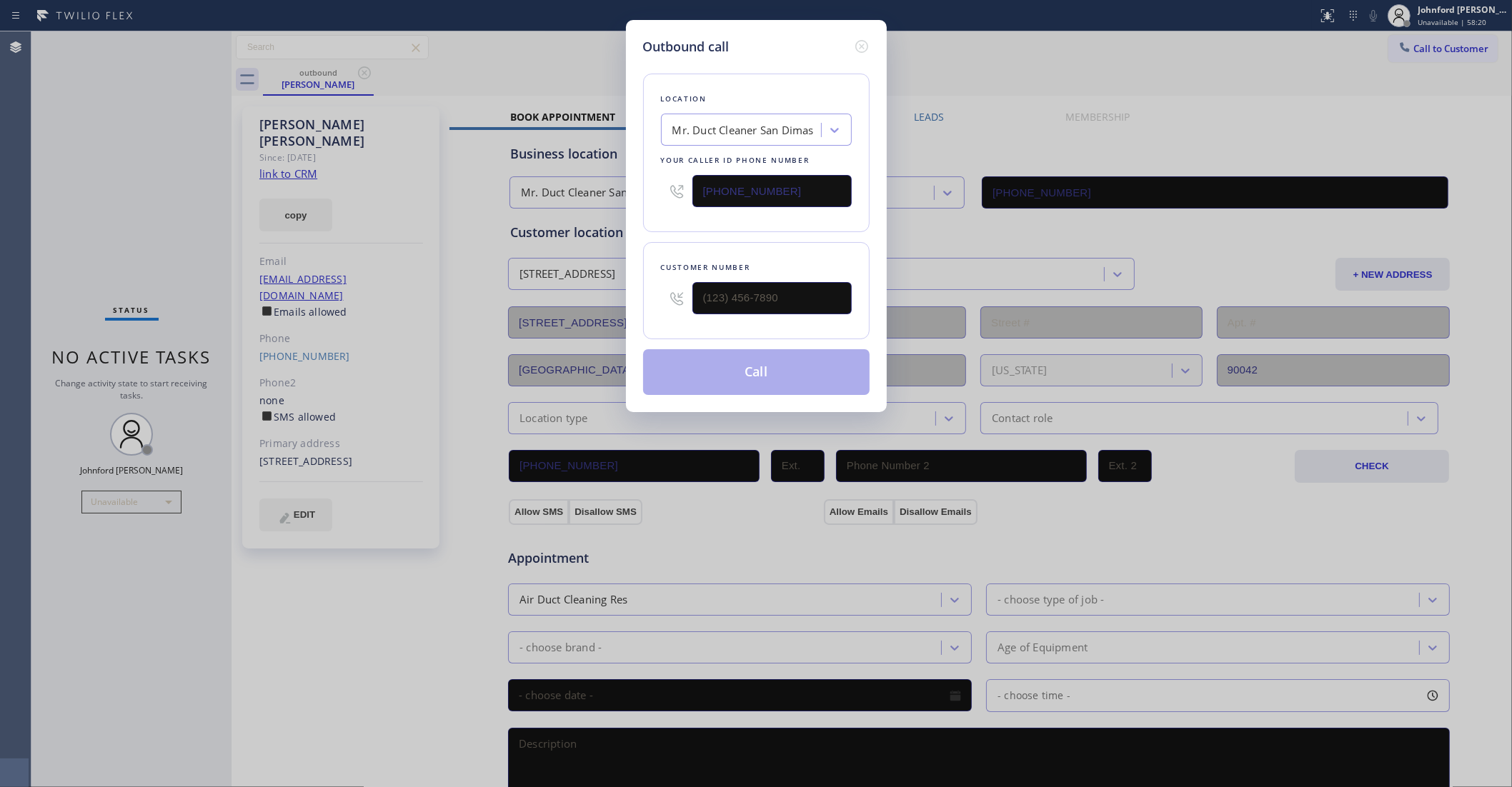
drag, startPoint x: 806, startPoint y: 194, endPoint x: 565, endPoint y: 194, distance: 241.0
click at [565, 194] on div "Outbound call Location Mr. Duct Cleaner [GEOGRAPHIC_DATA] Your caller id phone …" at bounding box center [756, 394] width 1512 height 787
paste input "text"
type input "[PHONE_NUMBER]"
click at [854, 44] on icon at bounding box center [862, 46] width 17 height 17
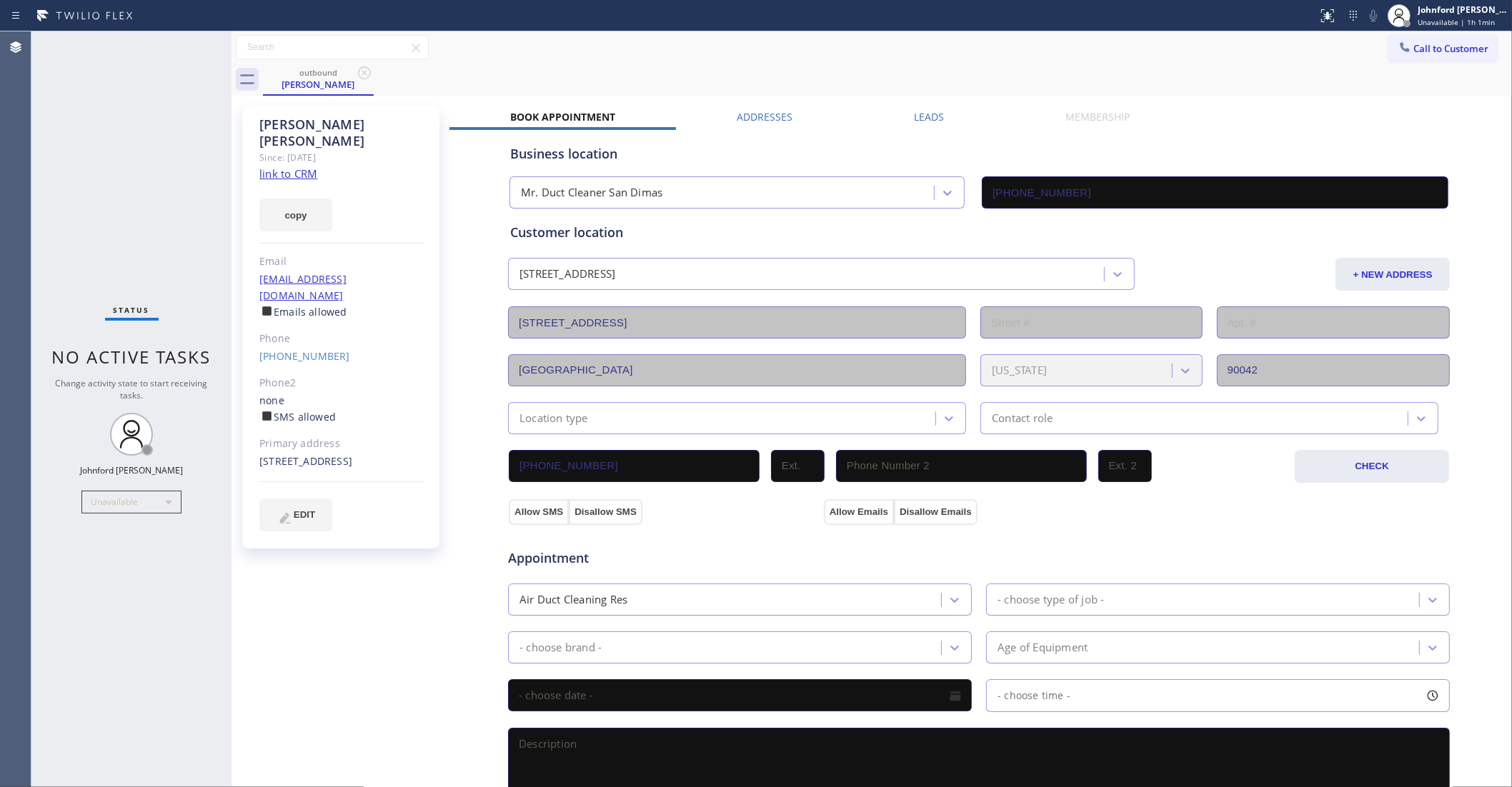
click at [1414, 48] on span "Call to Customer" at bounding box center [1451, 48] width 75 height 13
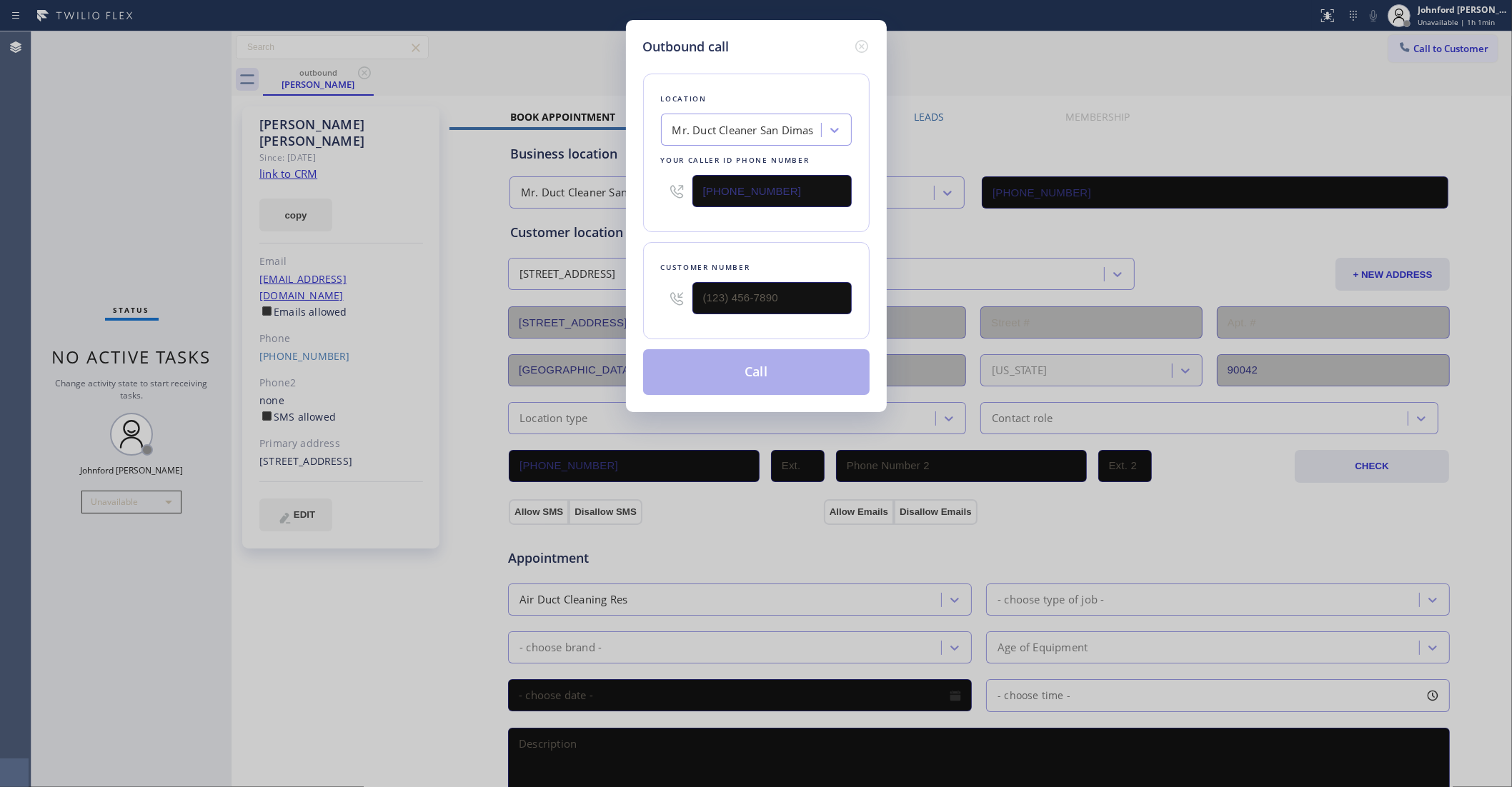
drag, startPoint x: 765, startPoint y: 190, endPoint x: 666, endPoint y: 190, distance: 99.0
click at [666, 190] on div "[PHONE_NUMBER]" at bounding box center [756, 191] width 191 height 47
click at [119, 114] on div "Outbound call Location Mr. Duct Cleaner [GEOGRAPHIC_DATA] Your caller id phone …" at bounding box center [756, 394] width 1512 height 787
click at [865, 41] on icon at bounding box center [862, 46] width 17 height 17
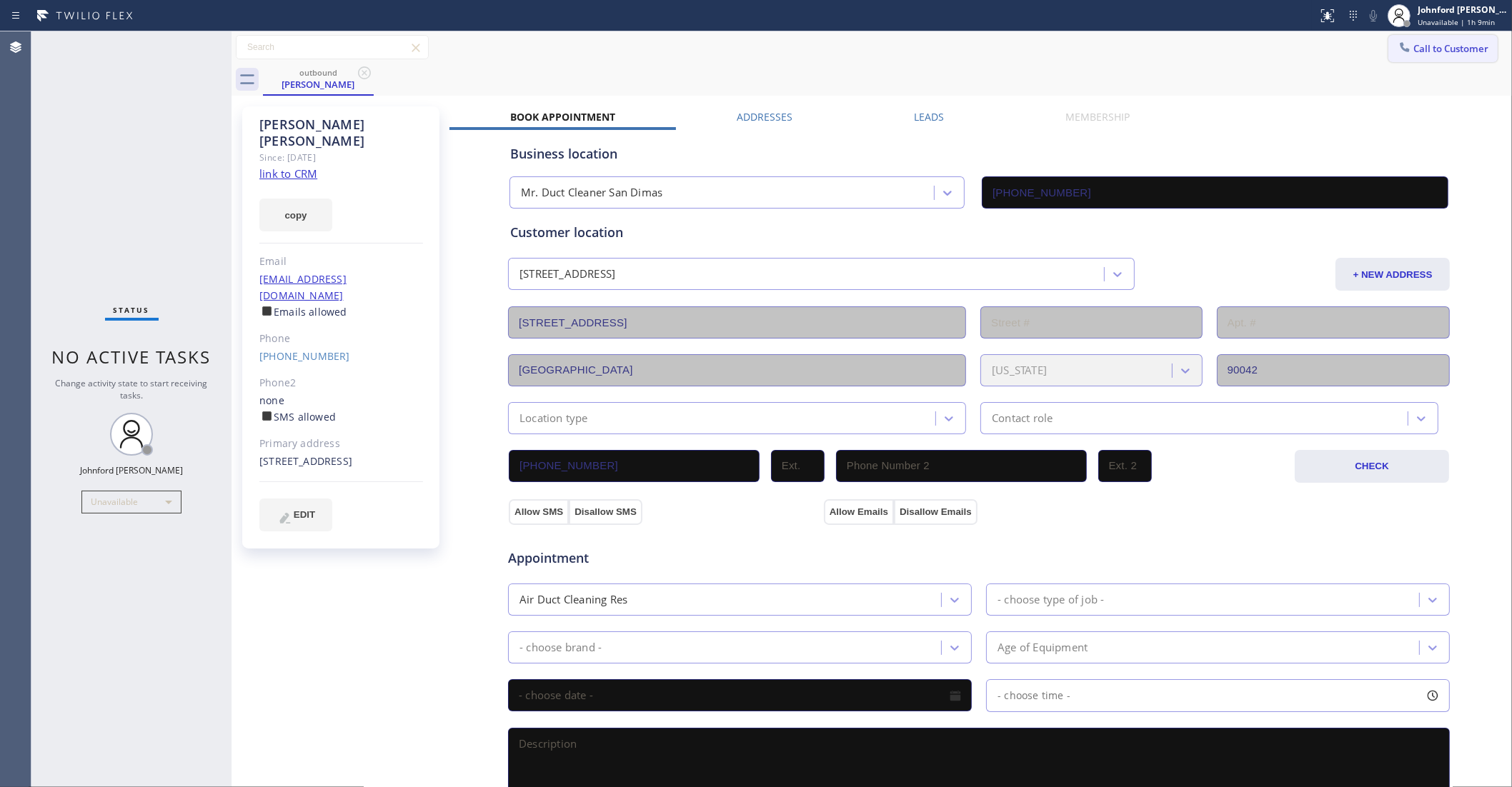
click at [1414, 52] on span "Call to Customer" at bounding box center [1451, 48] width 75 height 13
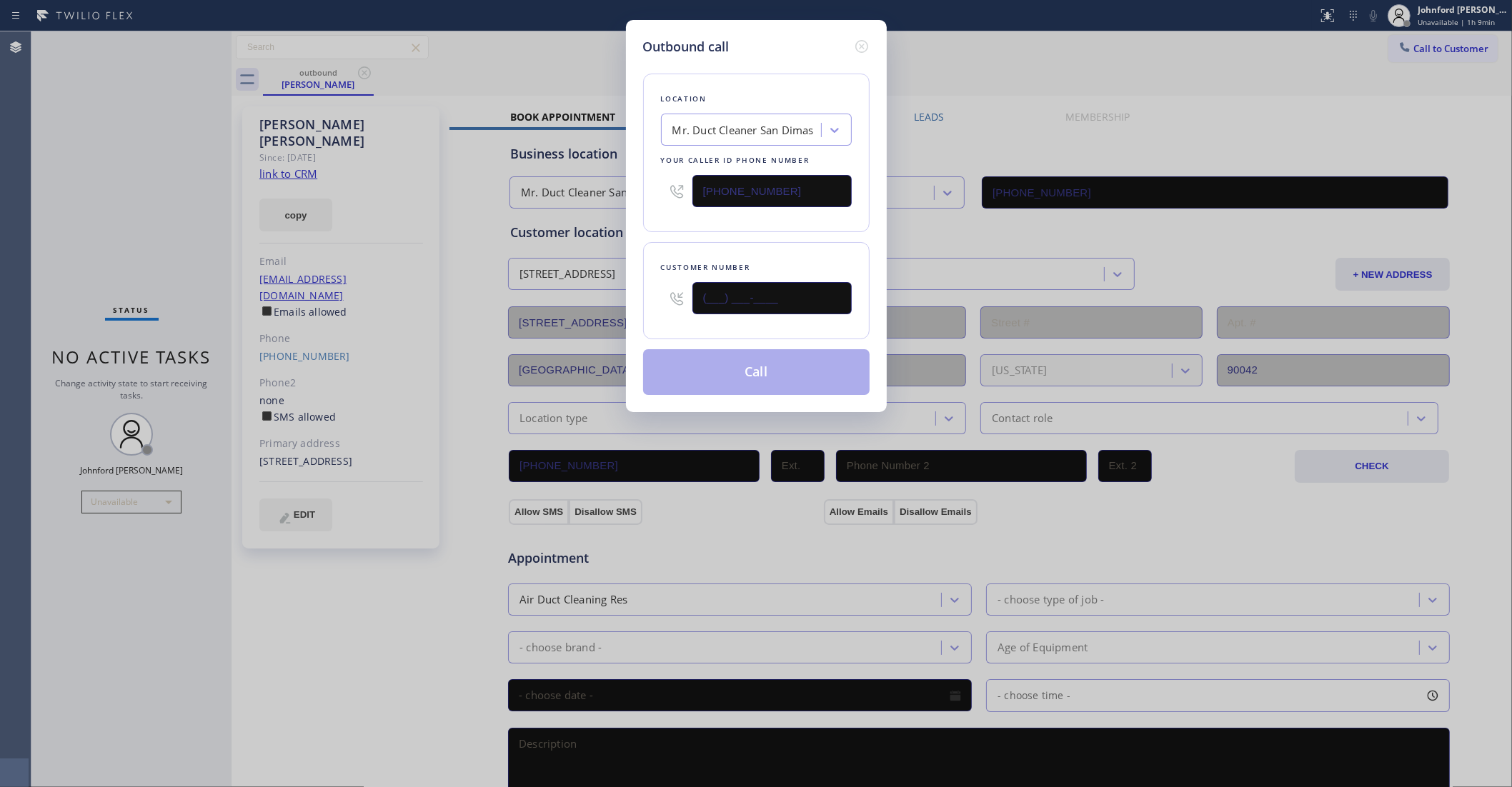
drag, startPoint x: 760, startPoint y: 289, endPoint x: 579, endPoint y: 299, distance: 181.3
click at [584, 299] on div "Outbound call Location Mr. Duct Cleaner [GEOGRAPHIC_DATA] Your caller id phone …" at bounding box center [756, 394] width 1512 height 787
paste input "323) 610-4550"
click at [152, 123] on div "Outbound call Location Mr. Duct Cleaner [GEOGRAPHIC_DATA] Your caller id phone …" at bounding box center [756, 394] width 1512 height 787
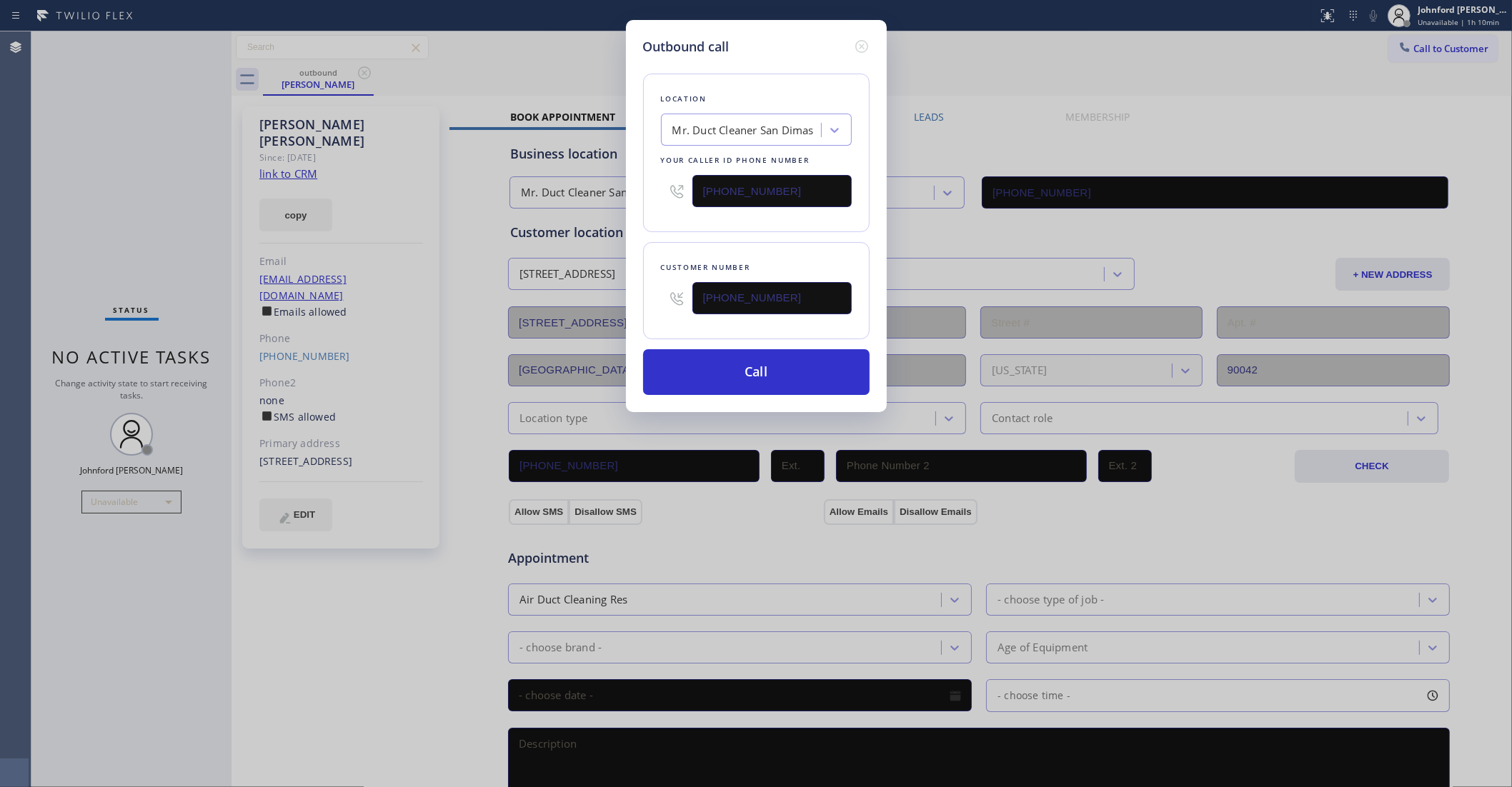
drag, startPoint x: 802, startPoint y: 286, endPoint x: 602, endPoint y: 298, distance: 200.4
click at [607, 297] on div "Outbound call Location Mr. Duct Cleaner [GEOGRAPHIC_DATA] Your caller id phone …" at bounding box center [756, 394] width 1512 height 787
paste input "text"
type input "[PHONE_NUMBER]"
click at [758, 377] on button "Call" at bounding box center [757, 372] width 227 height 46
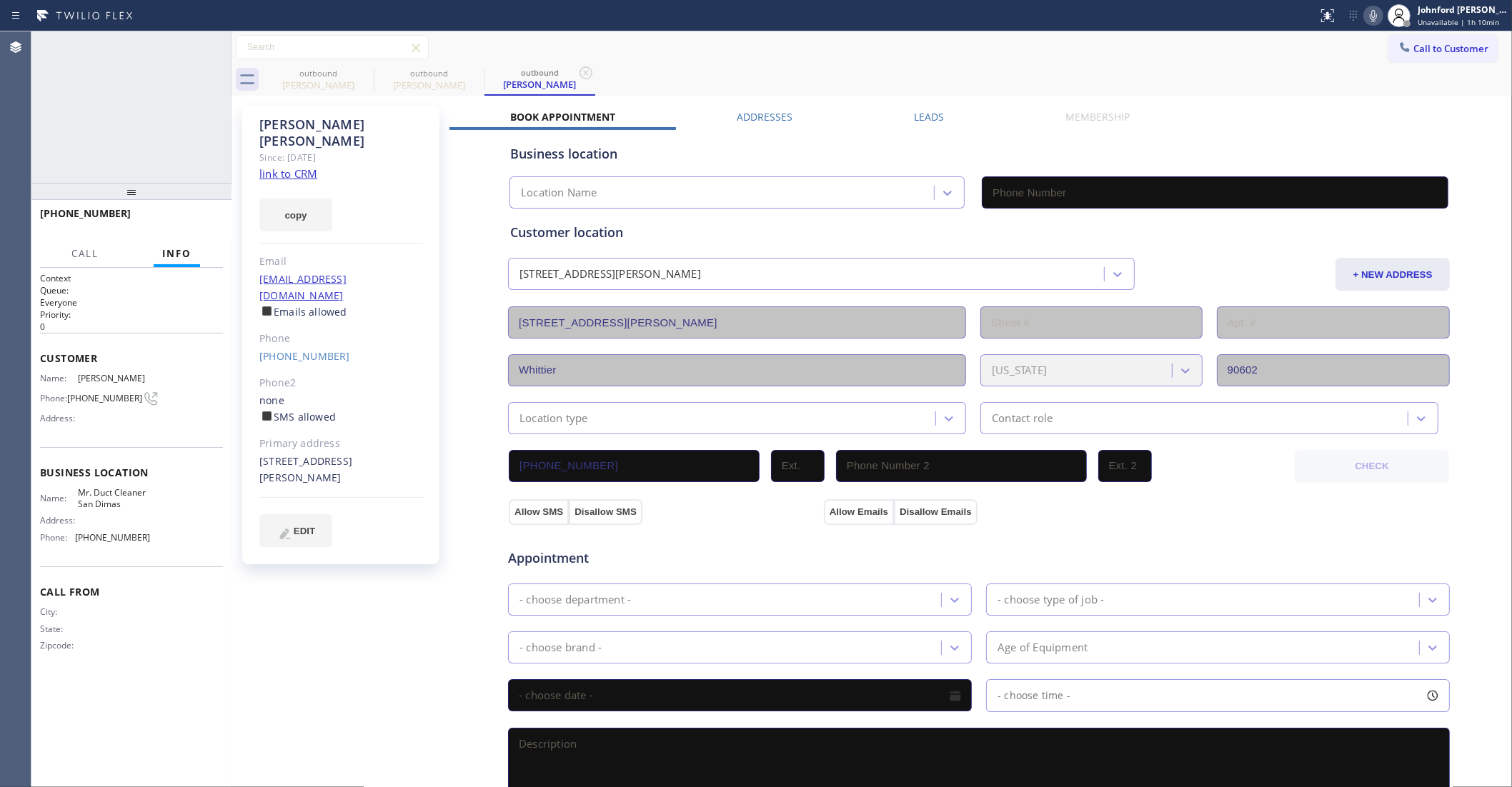
type input "[PHONE_NUMBER]"
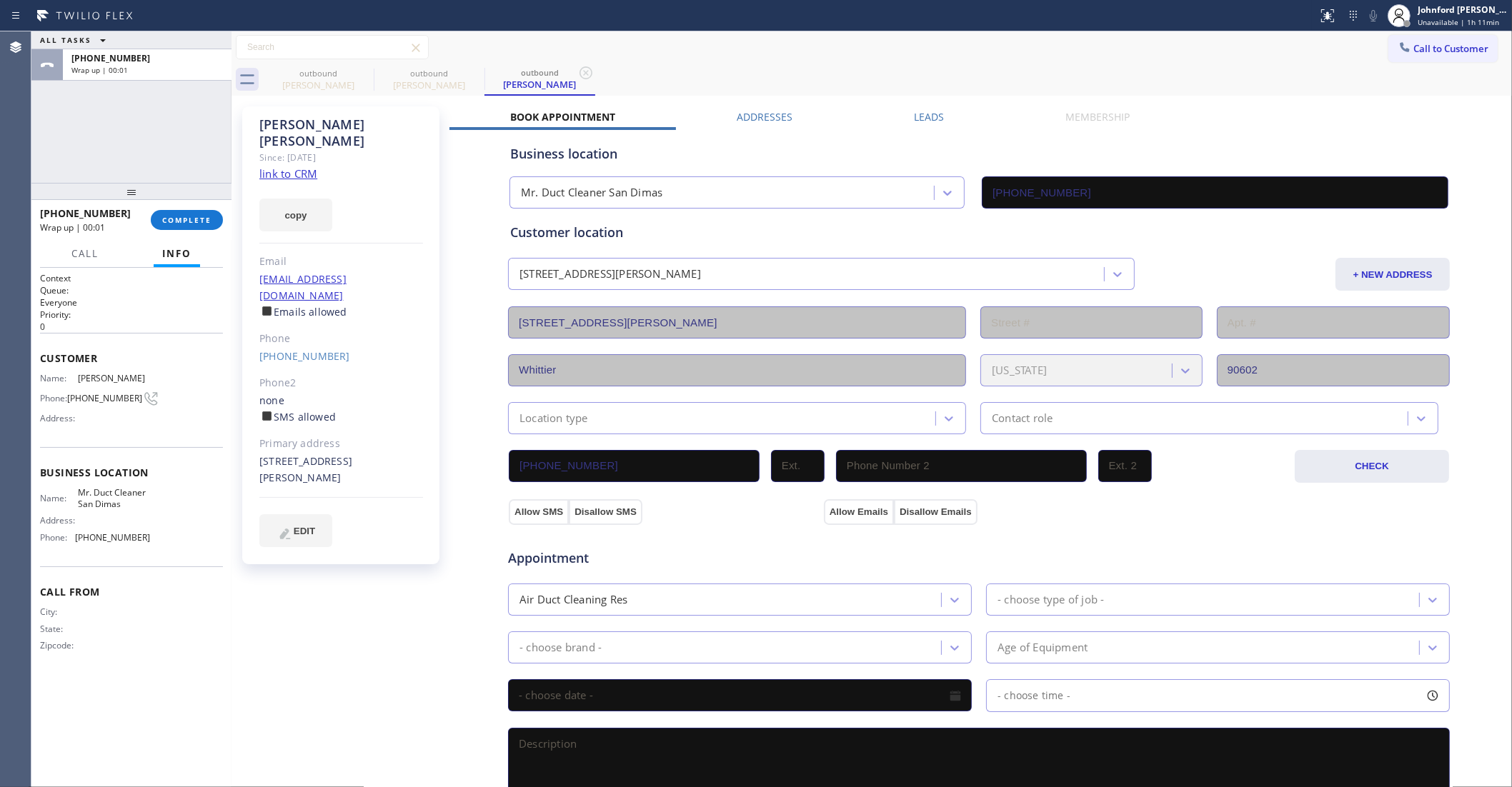
click at [193, 206] on div "[PHONE_NUMBER] Wrap up | 00:01 COMPLETE" at bounding box center [131, 220] width 183 height 38
click at [191, 213] on button "COMPLETE" at bounding box center [187, 220] width 72 height 20
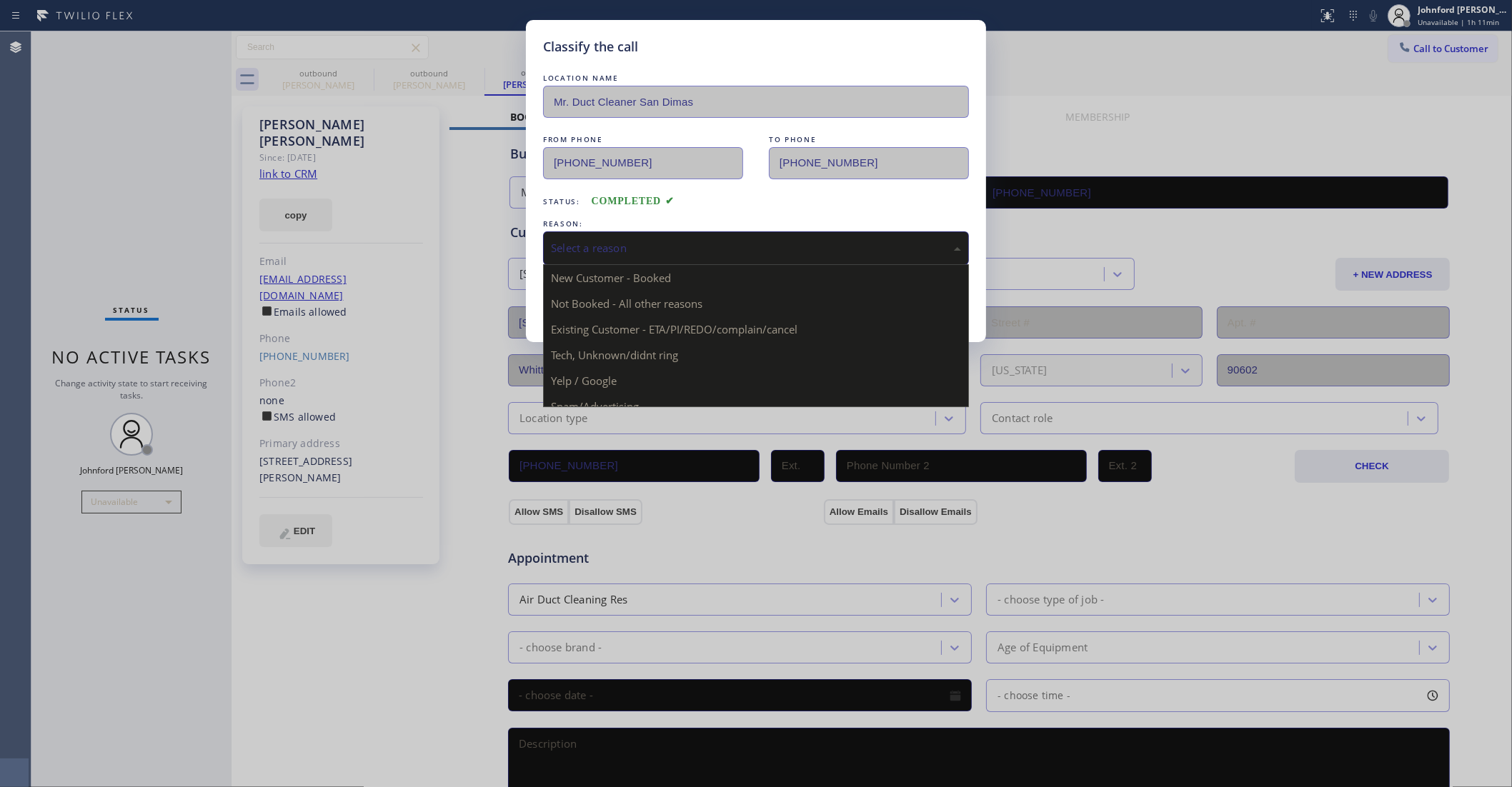
click at [656, 243] on div "Select a reason" at bounding box center [756, 247] width 411 height 16
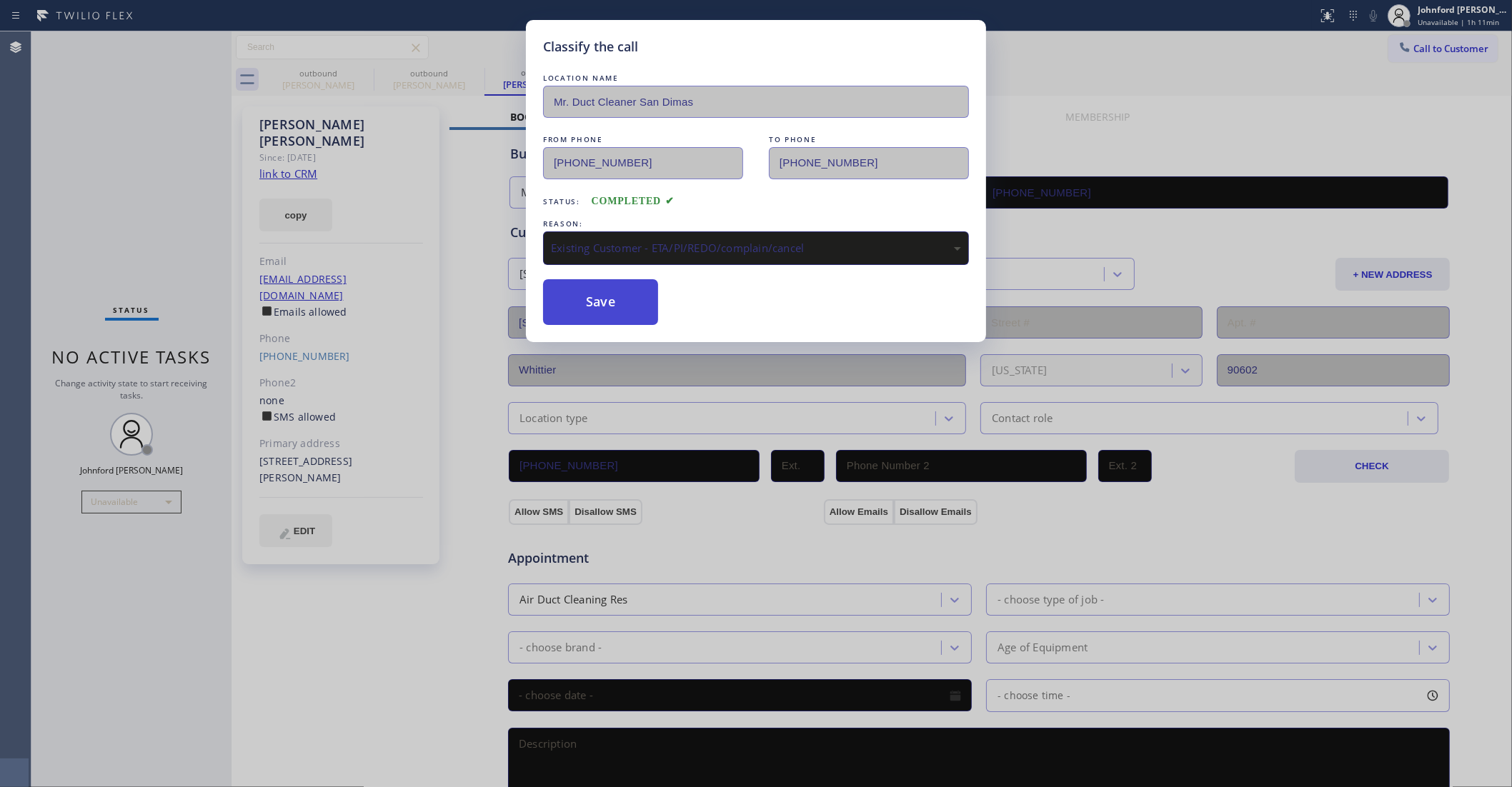
click at [631, 315] on button "Save" at bounding box center [601, 302] width 115 height 46
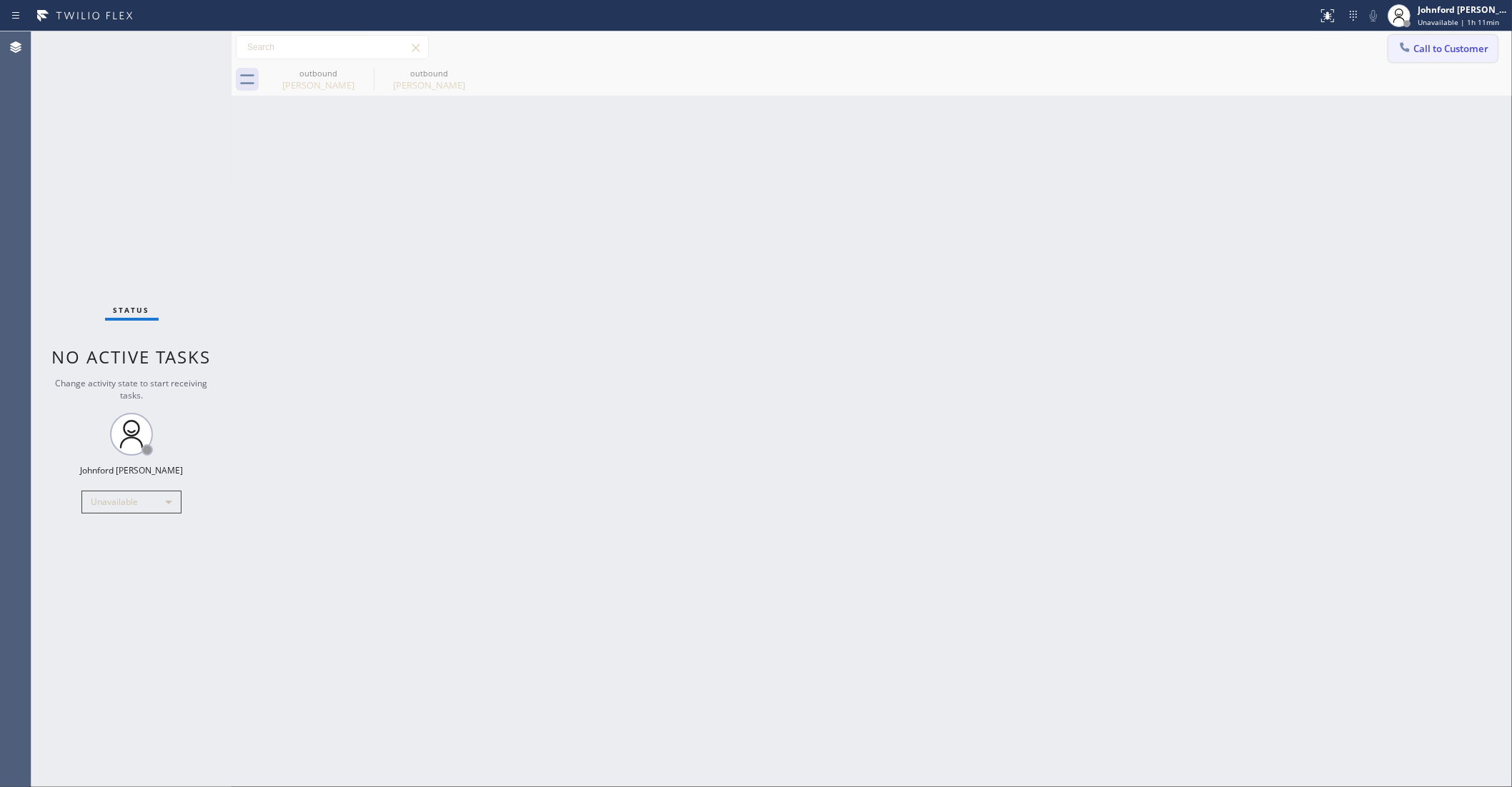
click at [1388, 44] on div "Call to Customer Outbound call Location Mr. Duct Cleaner [GEOGRAPHIC_DATA] Your…" at bounding box center [872, 47] width 1281 height 25
click at [1431, 30] on div "Johnford [PERSON_NAME] Unavailable | 1h 11min" at bounding box center [1448, 15] width 129 height 31
click at [1281, 64] on div "outbound [PERSON_NAME] outbound [PERSON_NAME]" at bounding box center [887, 80] width 1249 height 32
click at [1431, 44] on span "Call to Customer" at bounding box center [1451, 48] width 75 height 13
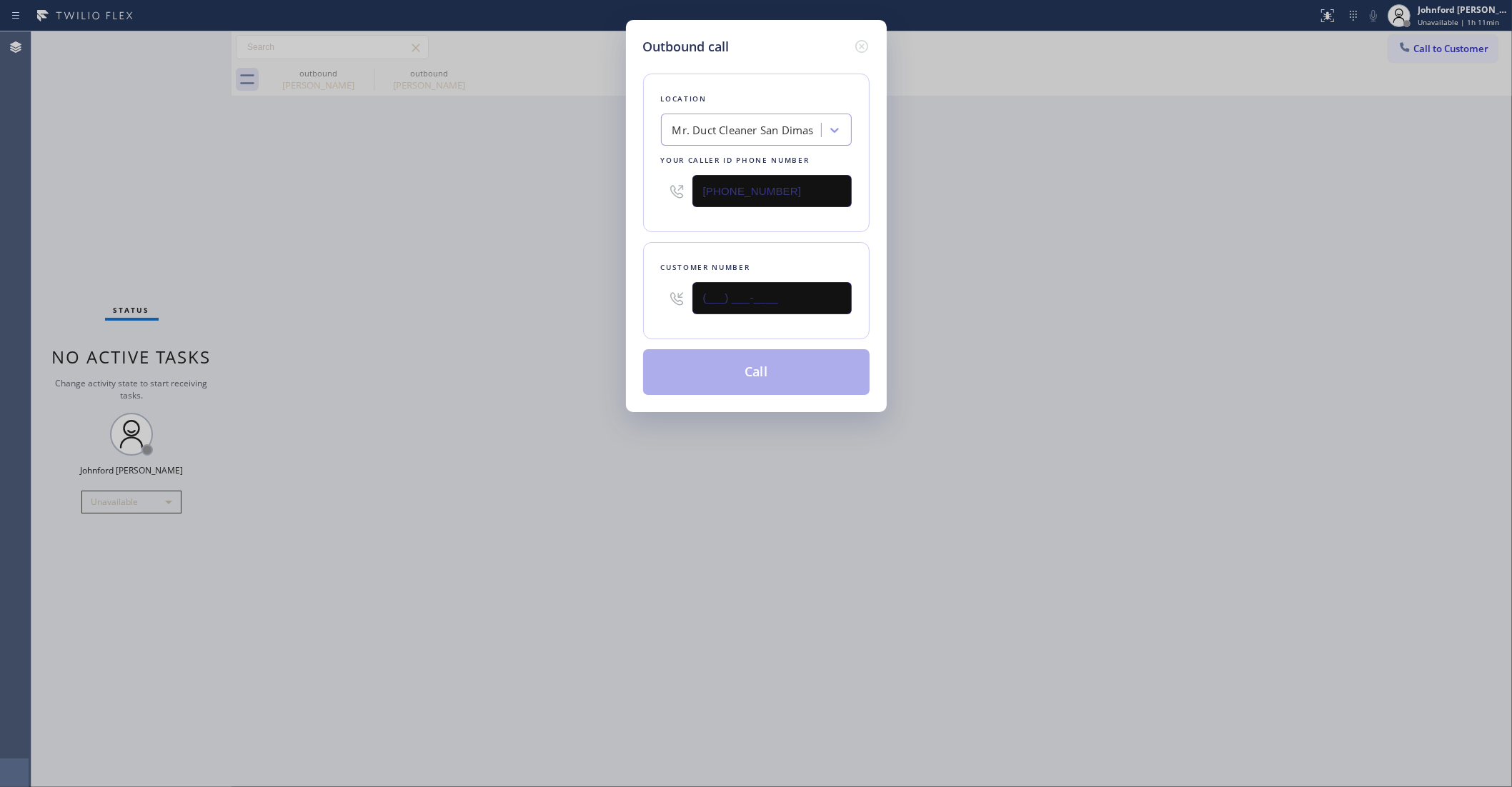
drag, startPoint x: 749, startPoint y: 301, endPoint x: 519, endPoint y: 309, distance: 230.1
click at [565, 309] on div "Outbound call Location Mr. Duct Cleaner [GEOGRAPHIC_DATA] Your caller id phone …" at bounding box center [756, 394] width 1512 height 787
paste input "323) 354-2244"
type input "[PHONE_NUMBER]"
click at [374, 309] on div "Outbound call Location Mr. Duct Cleaner [GEOGRAPHIC_DATA] Your caller id phone …" at bounding box center [756, 394] width 1512 height 787
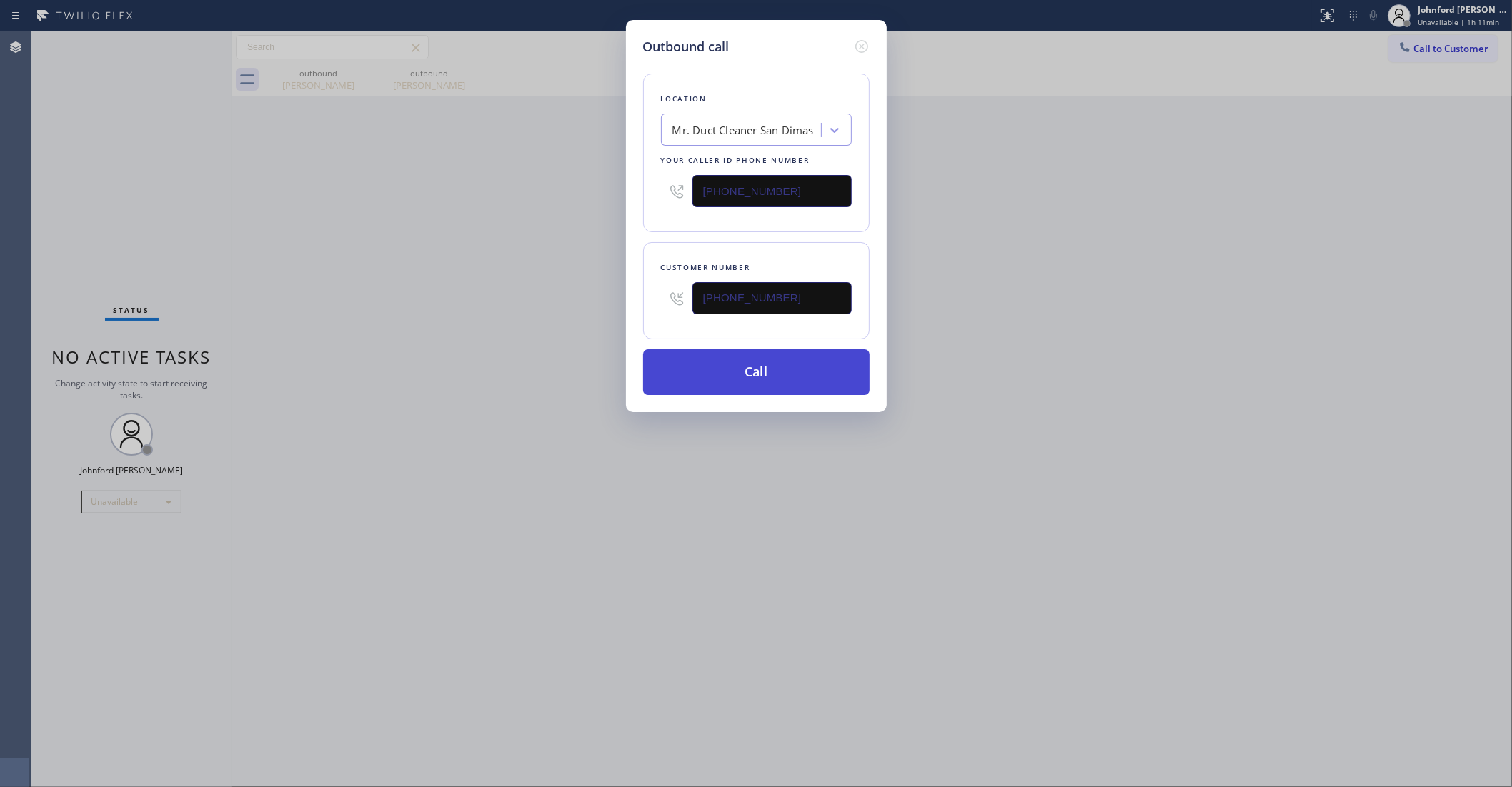
click at [779, 374] on button "Call" at bounding box center [757, 372] width 227 height 46
drag, startPoint x: 1115, startPoint y: 257, endPoint x: 1126, endPoint y: 229, distance: 30.1
click at [1122, 244] on div "Outbound call Location Mr. Duct Cleaner [GEOGRAPHIC_DATA] Your caller id phone …" at bounding box center [756, 394] width 1512 height 787
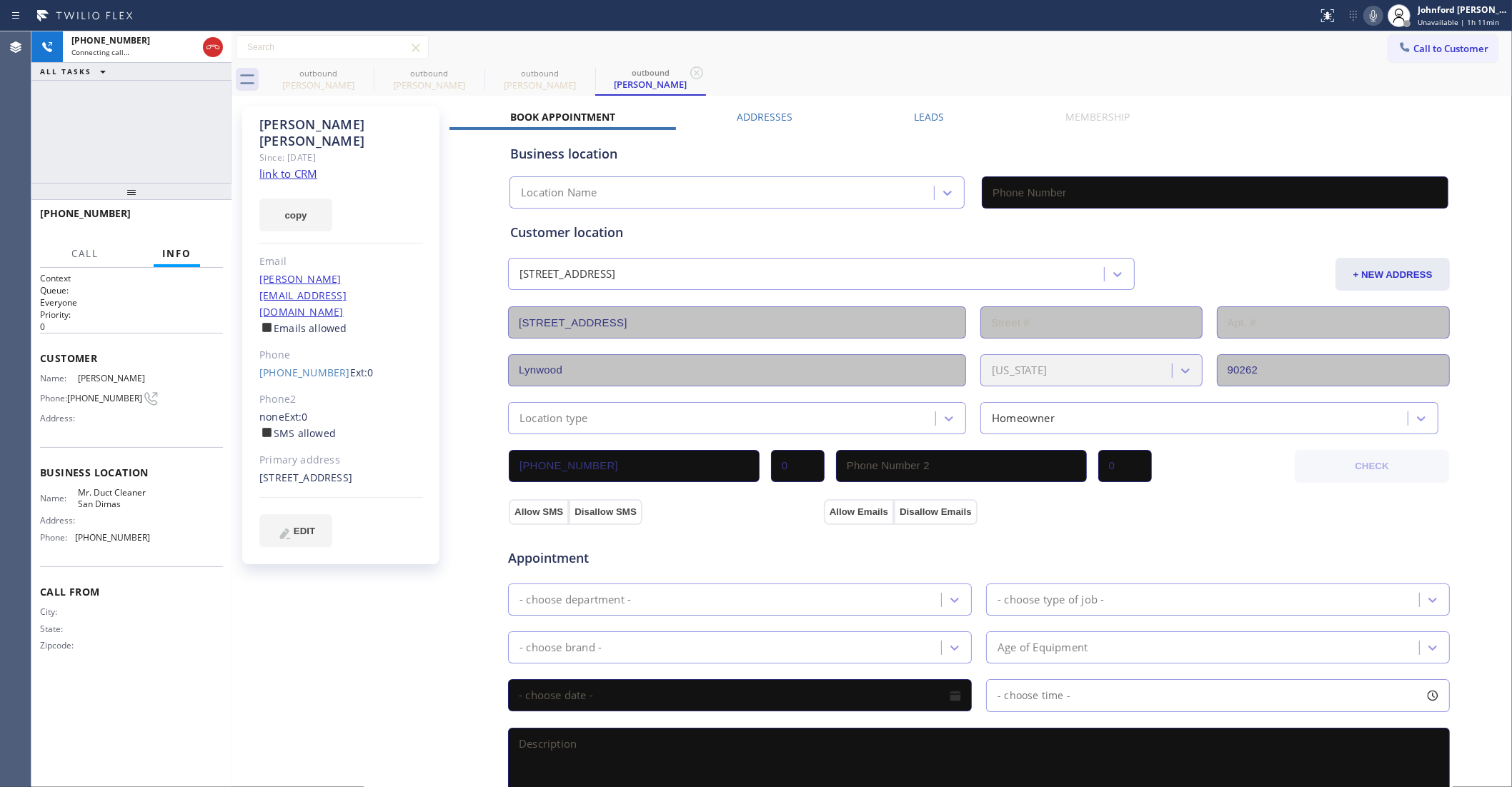
type input "[PHONE_NUMBER]"
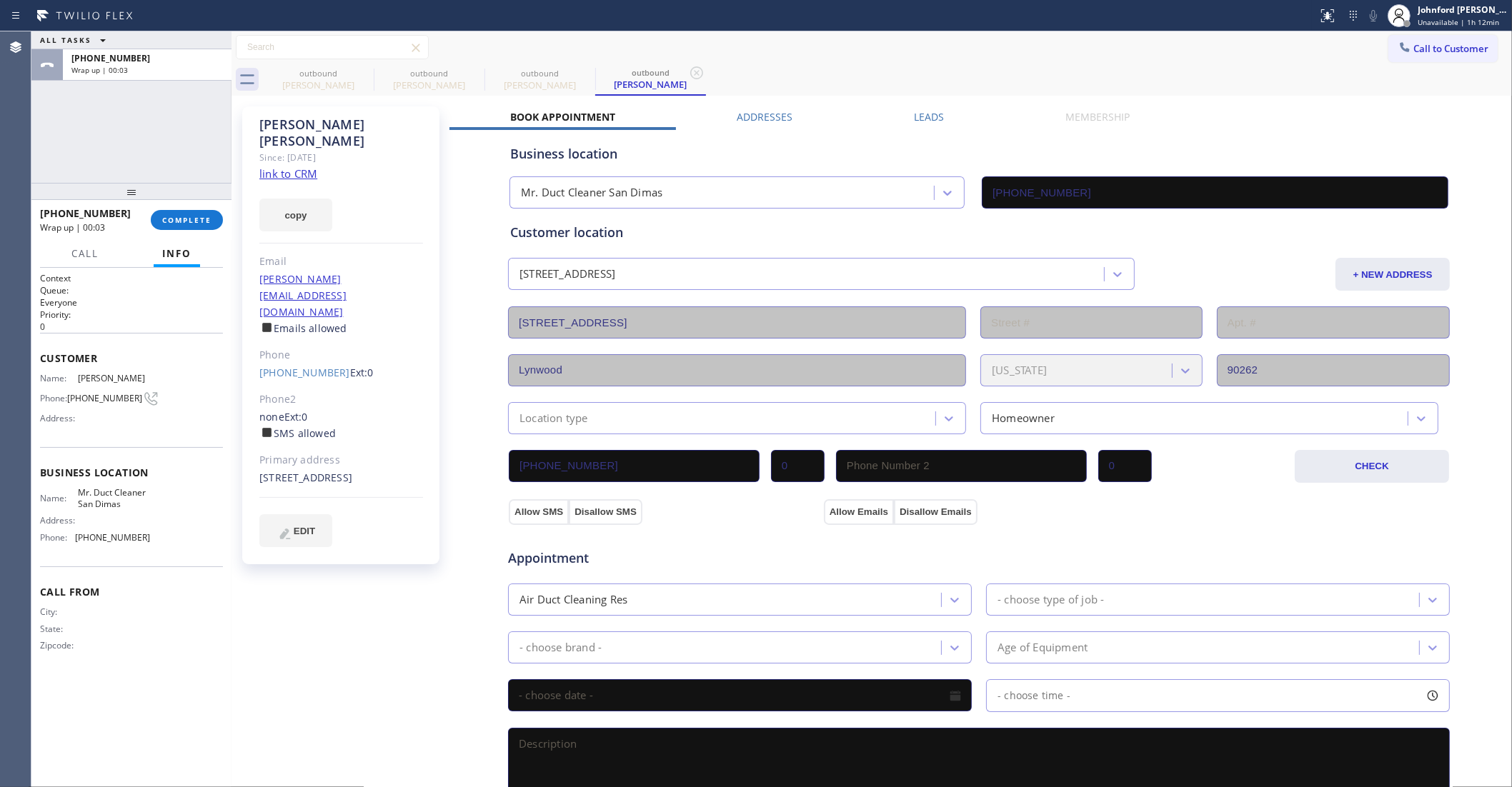
click at [918, 111] on label "Leads" at bounding box center [928, 117] width 30 height 14
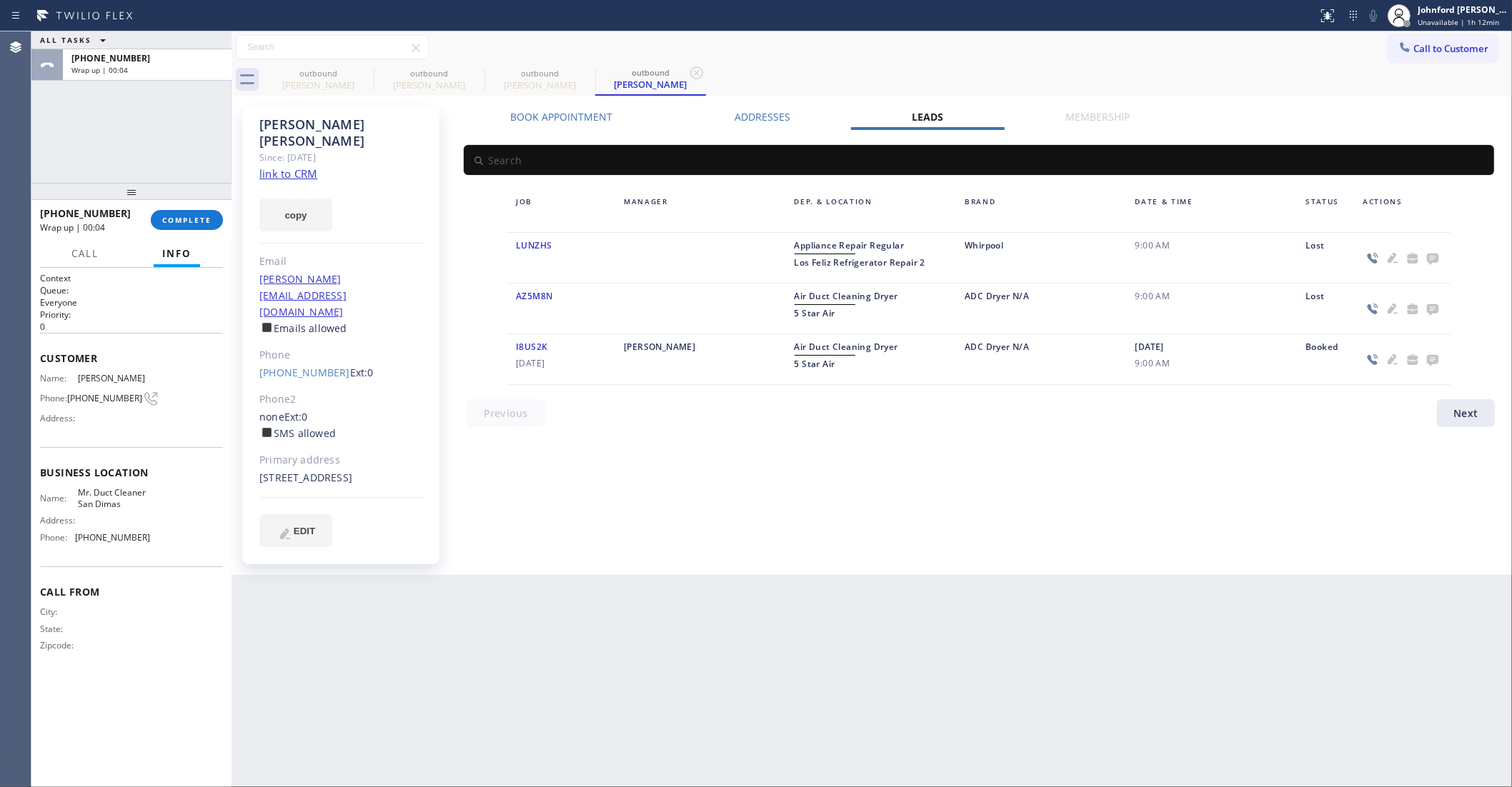
click at [1427, 259] on icon at bounding box center [1432, 259] width 11 height 11
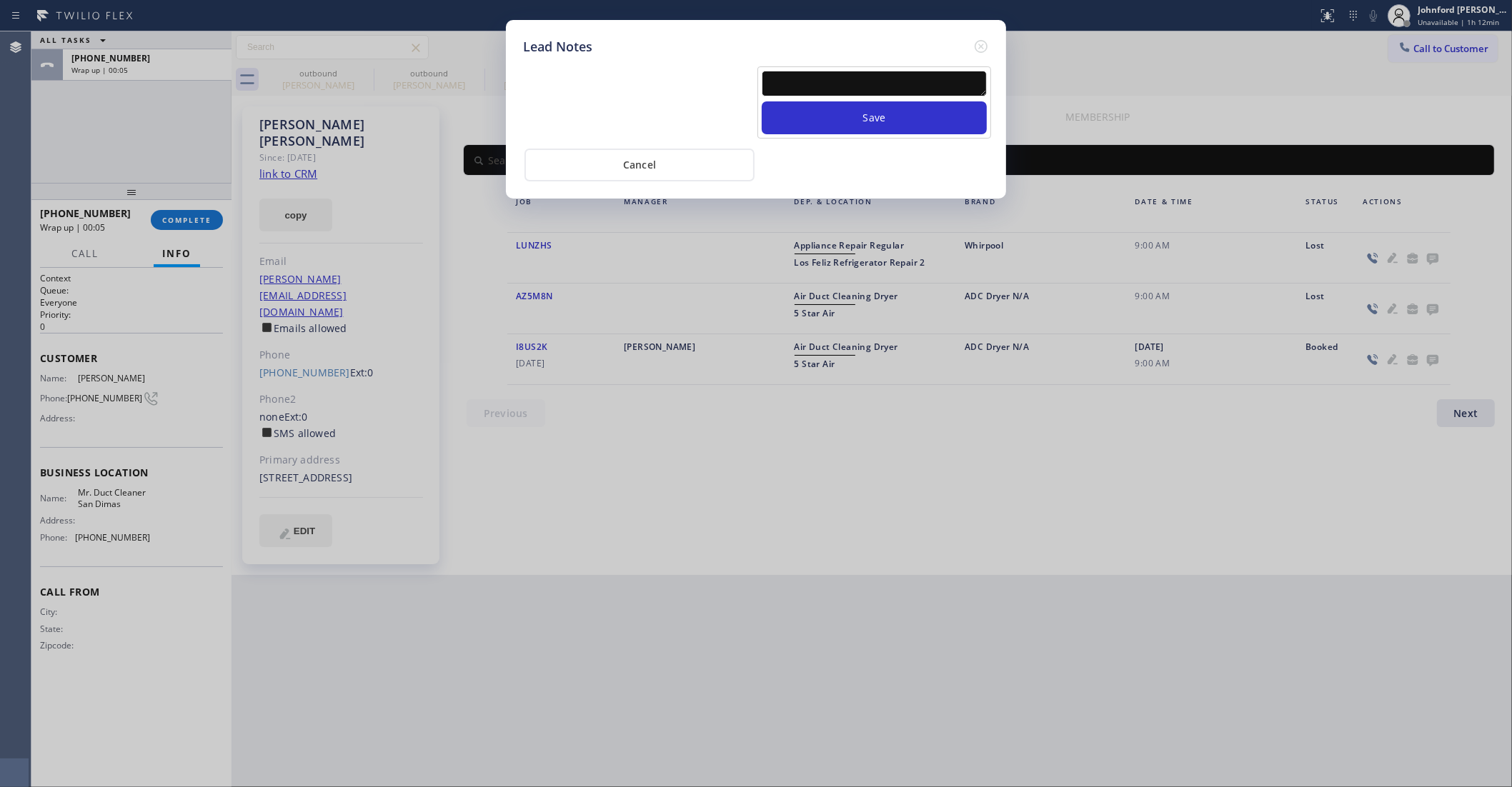
click at [869, 70] on textarea at bounding box center [875, 83] width 225 height 26
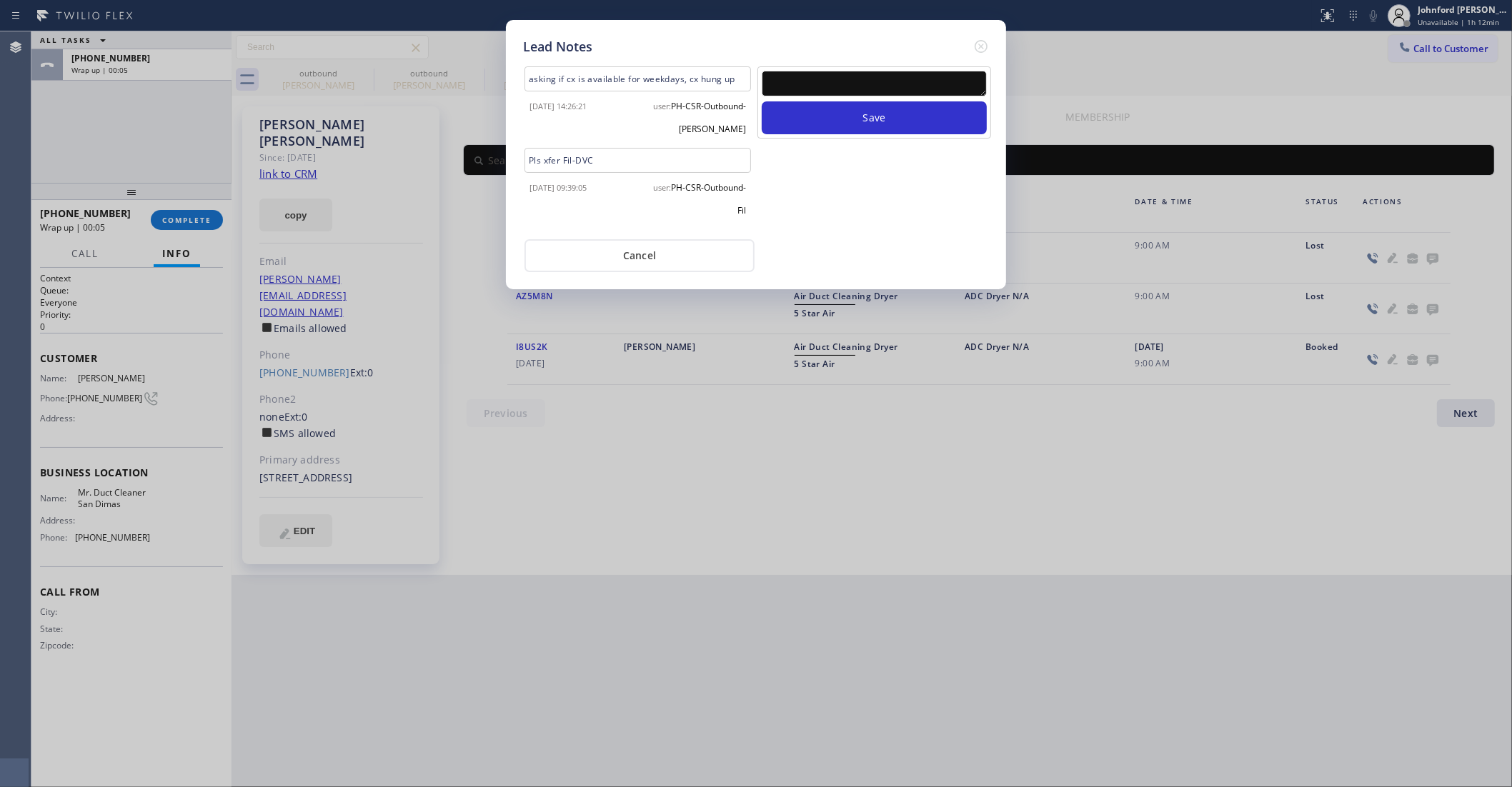
type textarea "u"
type textarea "hung up"
click at [863, 101] on button "Save" at bounding box center [875, 117] width 225 height 33
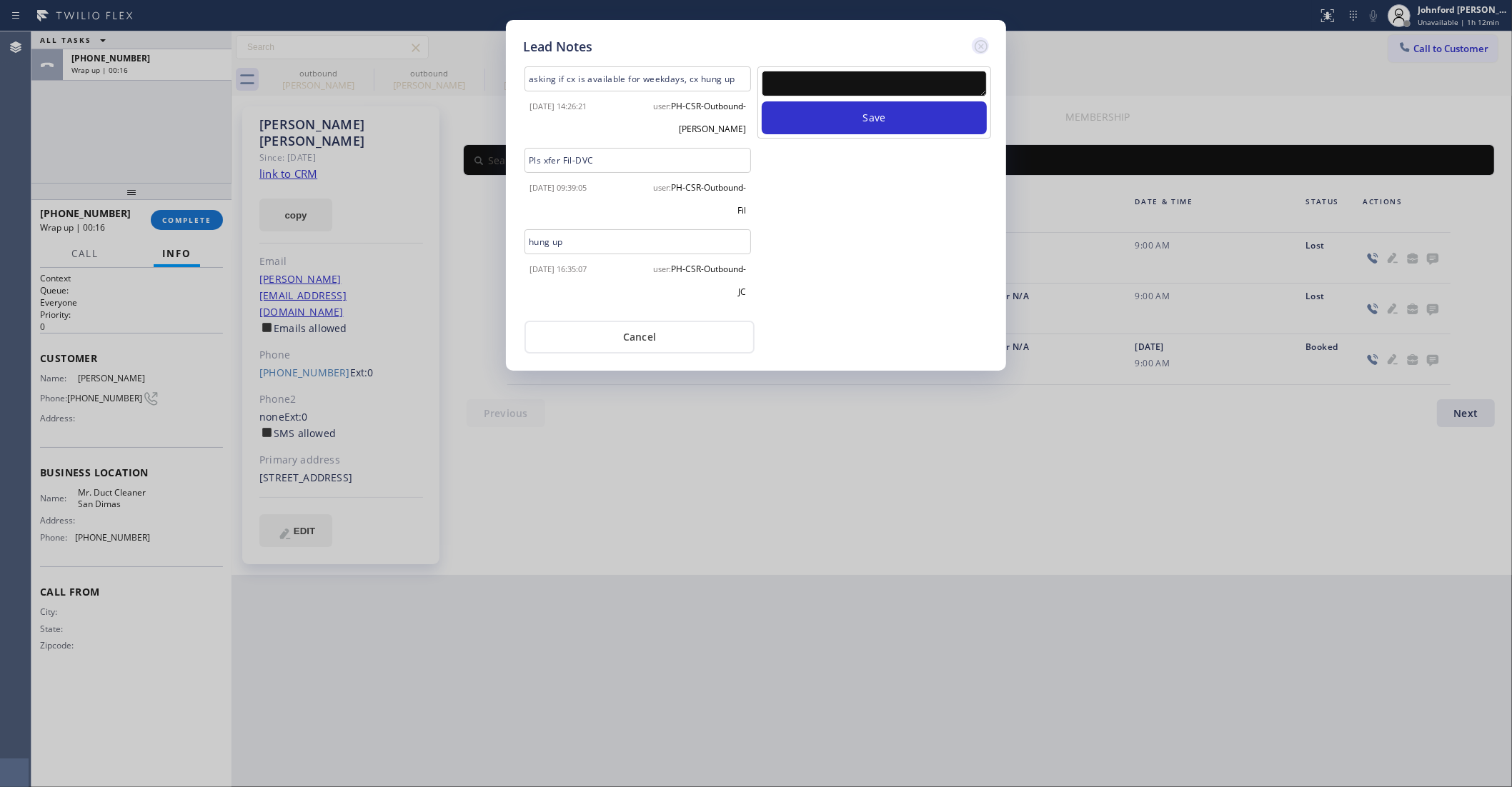
click at [977, 40] on icon at bounding box center [981, 46] width 13 height 13
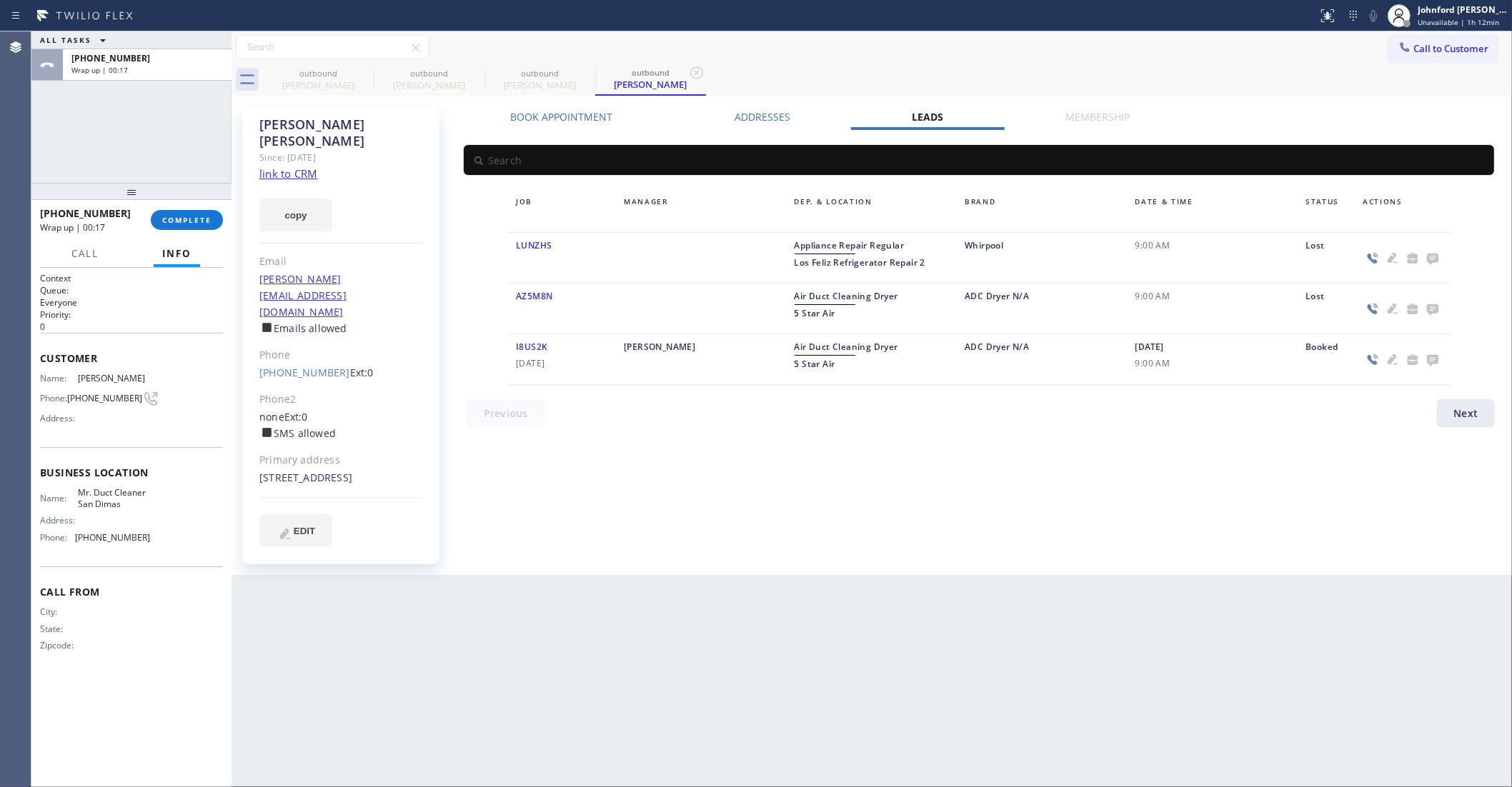
drag, startPoint x: 200, startPoint y: 197, endPoint x: 187, endPoint y: 204, distance: 14.8
click at [191, 200] on div at bounding box center [131, 191] width 200 height 17
drag, startPoint x: 185, startPoint y: 208, endPoint x: 176, endPoint y: 215, distance: 11.4
click at [185, 208] on div "[PHONE_NUMBER] Wrap up | 00:17 COMPLETE" at bounding box center [131, 224] width 183 height 38
click at [176, 216] on button "COMPLETE" at bounding box center [187, 224] width 72 height 20
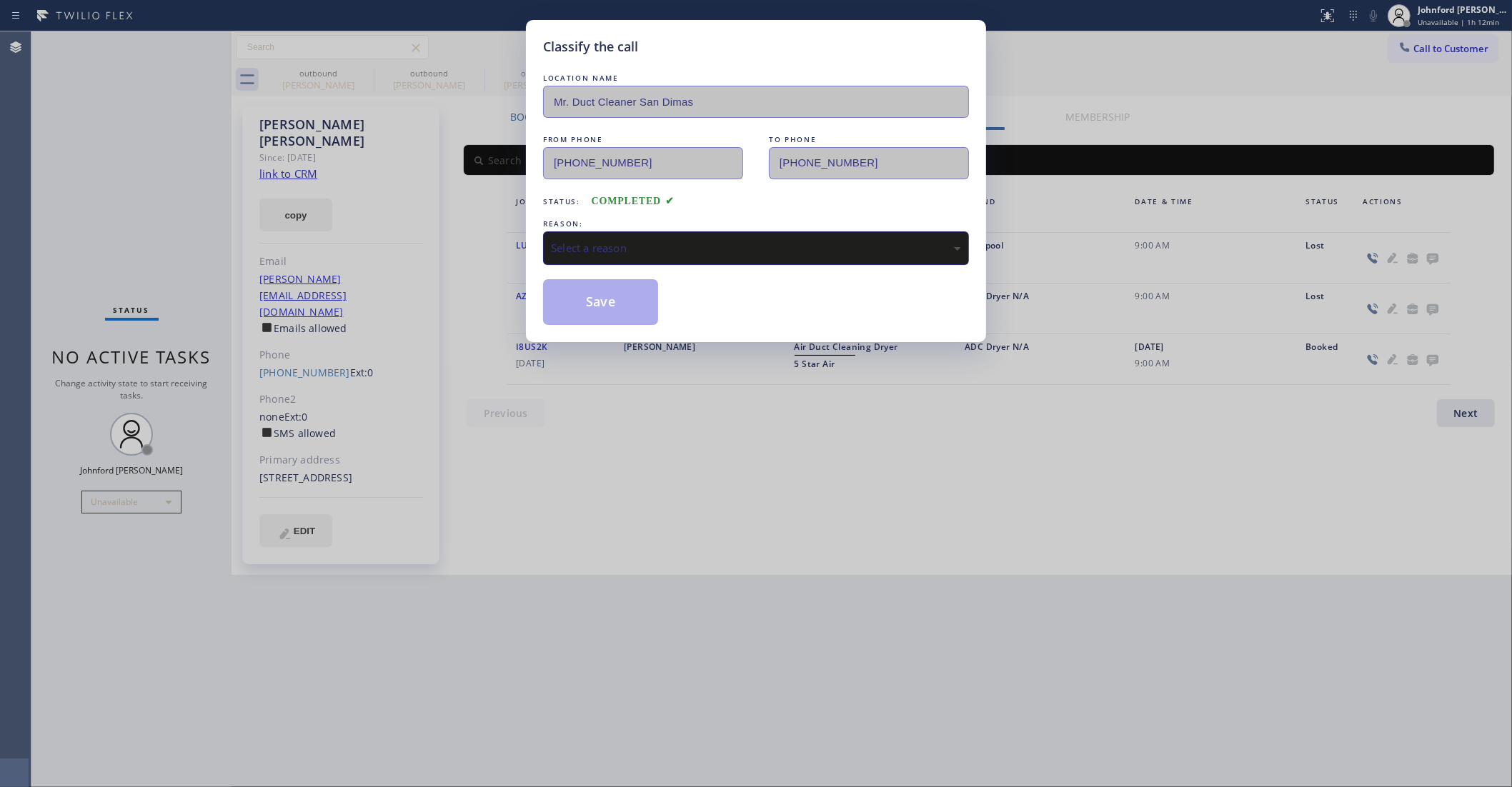
click at [722, 234] on div "Select a reason" at bounding box center [756, 248] width 426 height 34
click at [630, 261] on div "Not Booked - All other reasons" at bounding box center [756, 248] width 426 height 34
click at [655, 259] on div "Not Booked - All other reasons" at bounding box center [756, 248] width 426 height 34
click at [637, 313] on button "Save" at bounding box center [601, 302] width 115 height 46
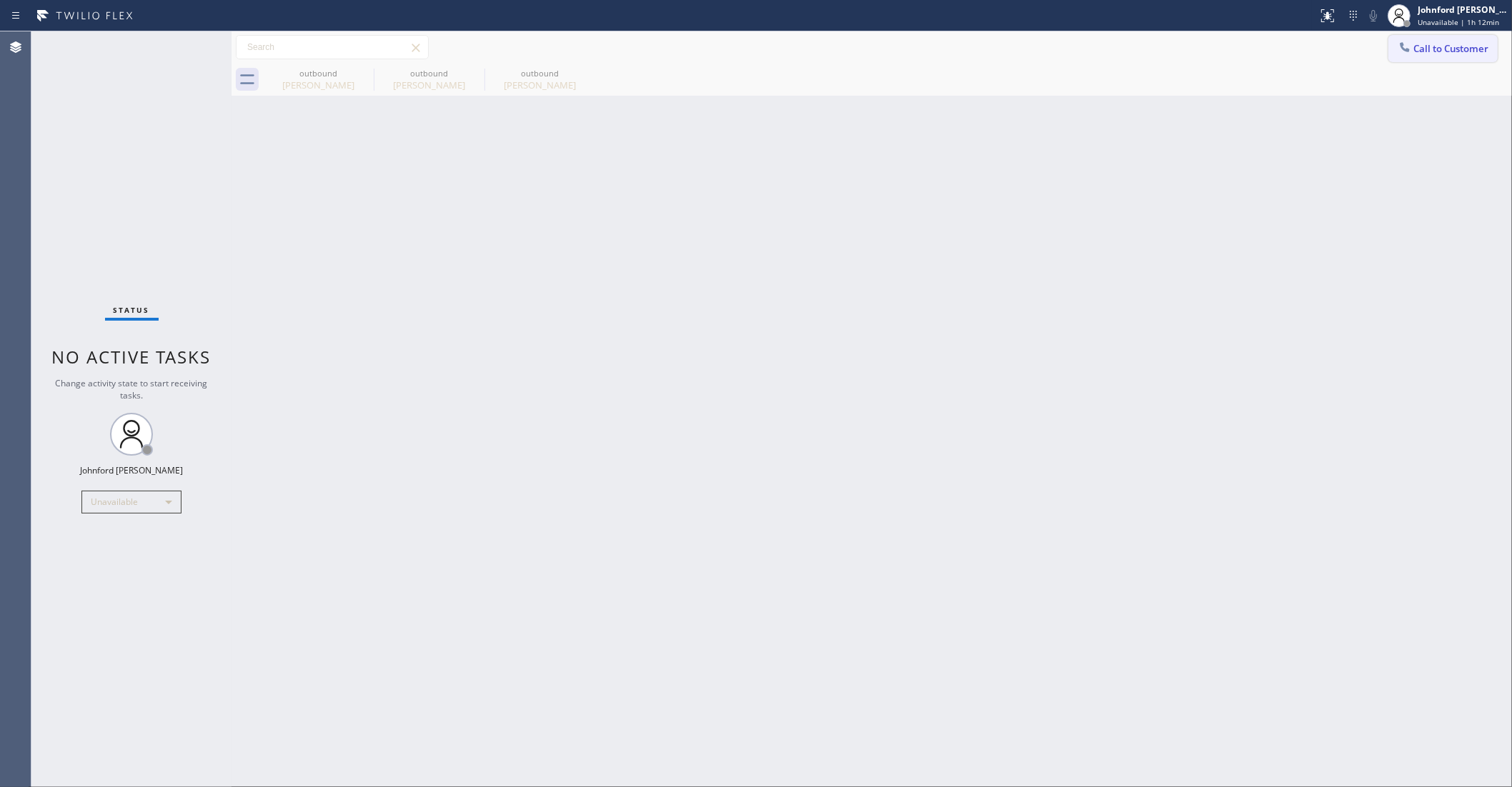
click at [1423, 50] on span "Call to Customer" at bounding box center [1451, 48] width 75 height 13
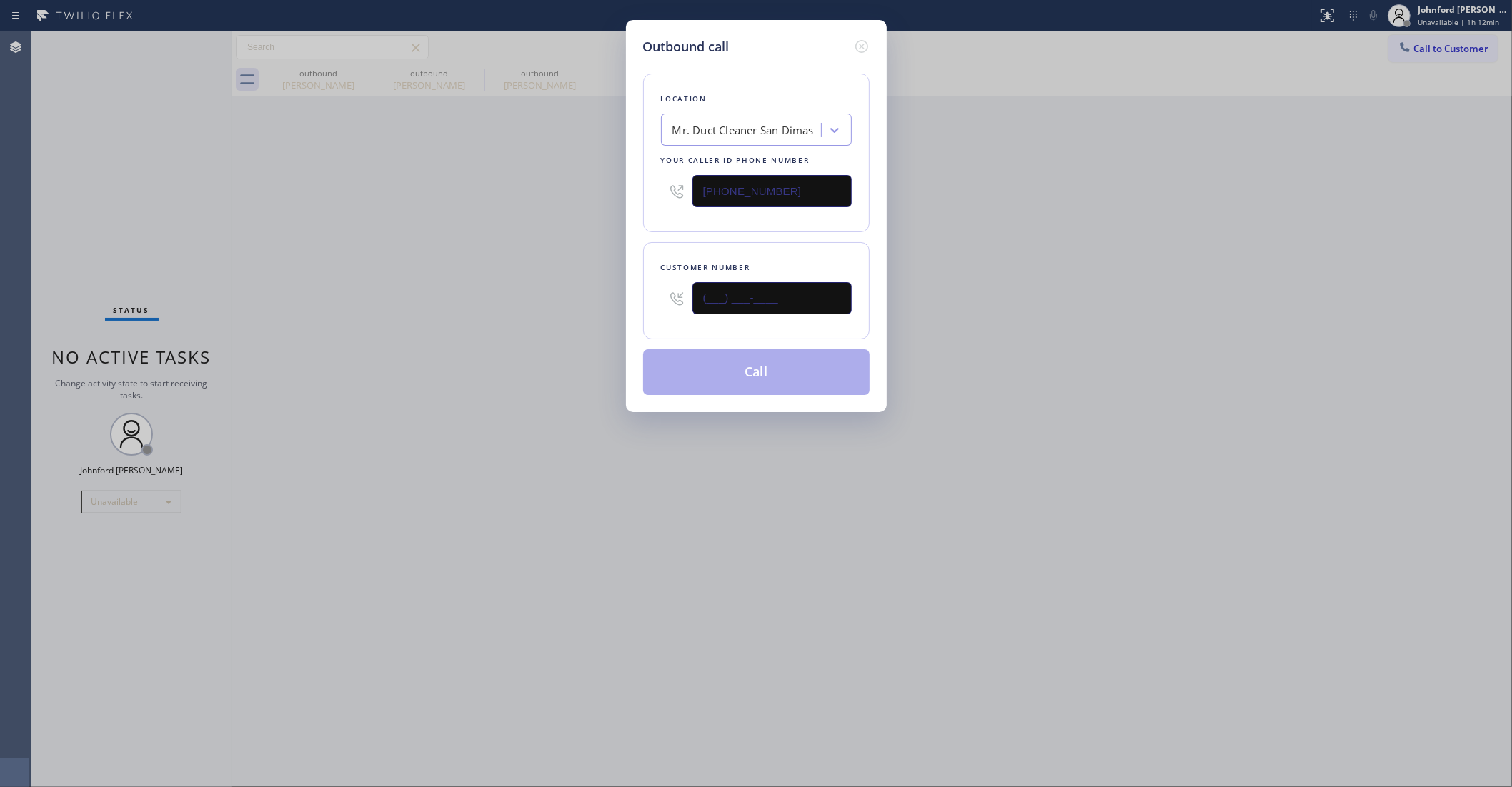
drag, startPoint x: 774, startPoint y: 304, endPoint x: 531, endPoint y: 302, distance: 243.0
click at [539, 302] on div "Outbound call Location Mr. Duct Cleaner [GEOGRAPHIC_DATA] Your caller id phone …" at bounding box center [756, 394] width 1512 height 787
paste input "562) 234-5253"
type input "[PHONE_NUMBER]"
click at [496, 302] on div "Outbound call Location Mr. Duct Cleaner [GEOGRAPHIC_DATA] Your caller id phone …" at bounding box center [756, 394] width 1512 height 787
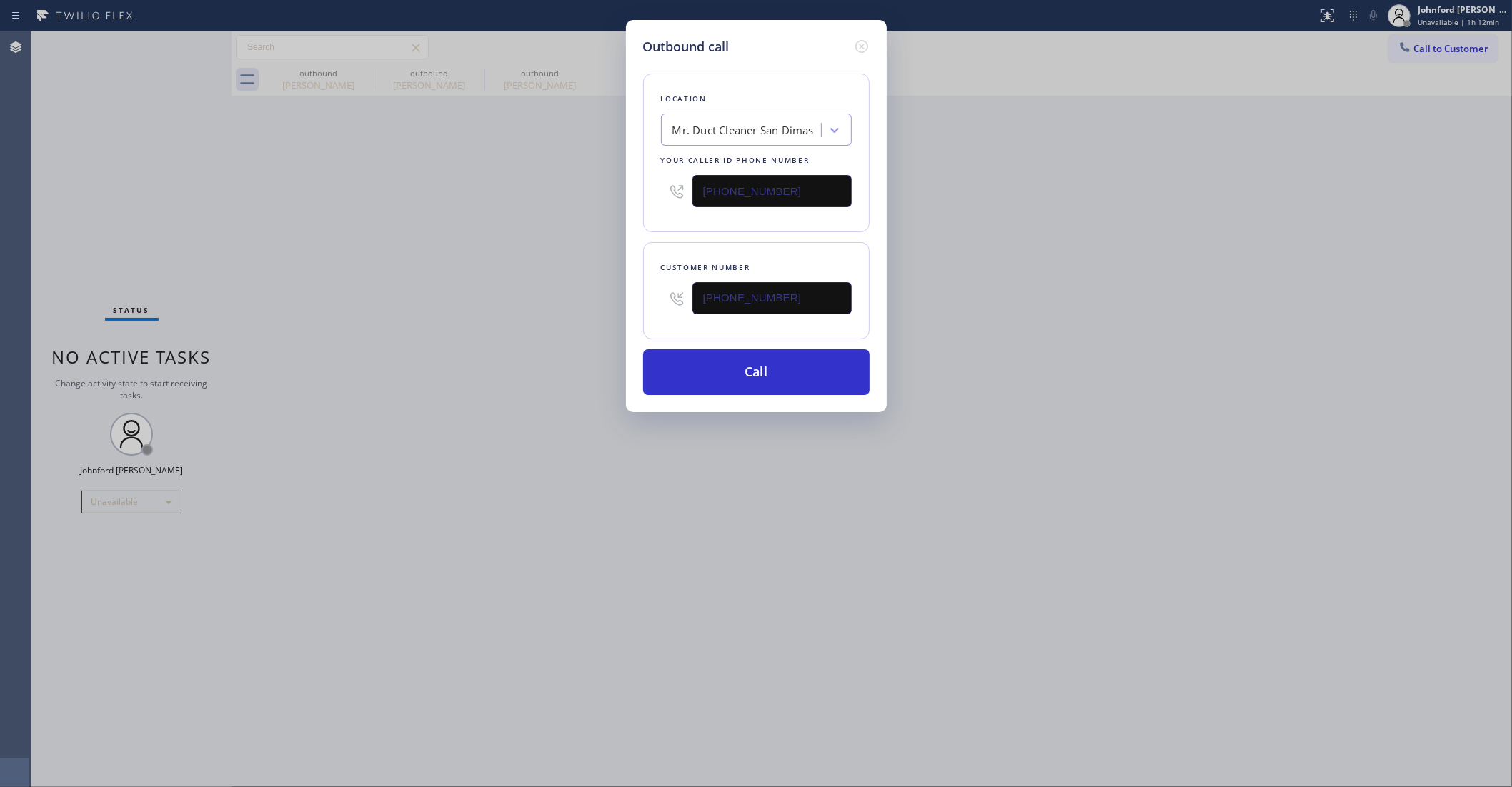
click at [798, 383] on button "Call" at bounding box center [757, 372] width 227 height 46
click at [1017, 208] on div "Outbound call Location Mr. Duct Cleaner [GEOGRAPHIC_DATA] Your caller id phone …" at bounding box center [756, 394] width 1512 height 787
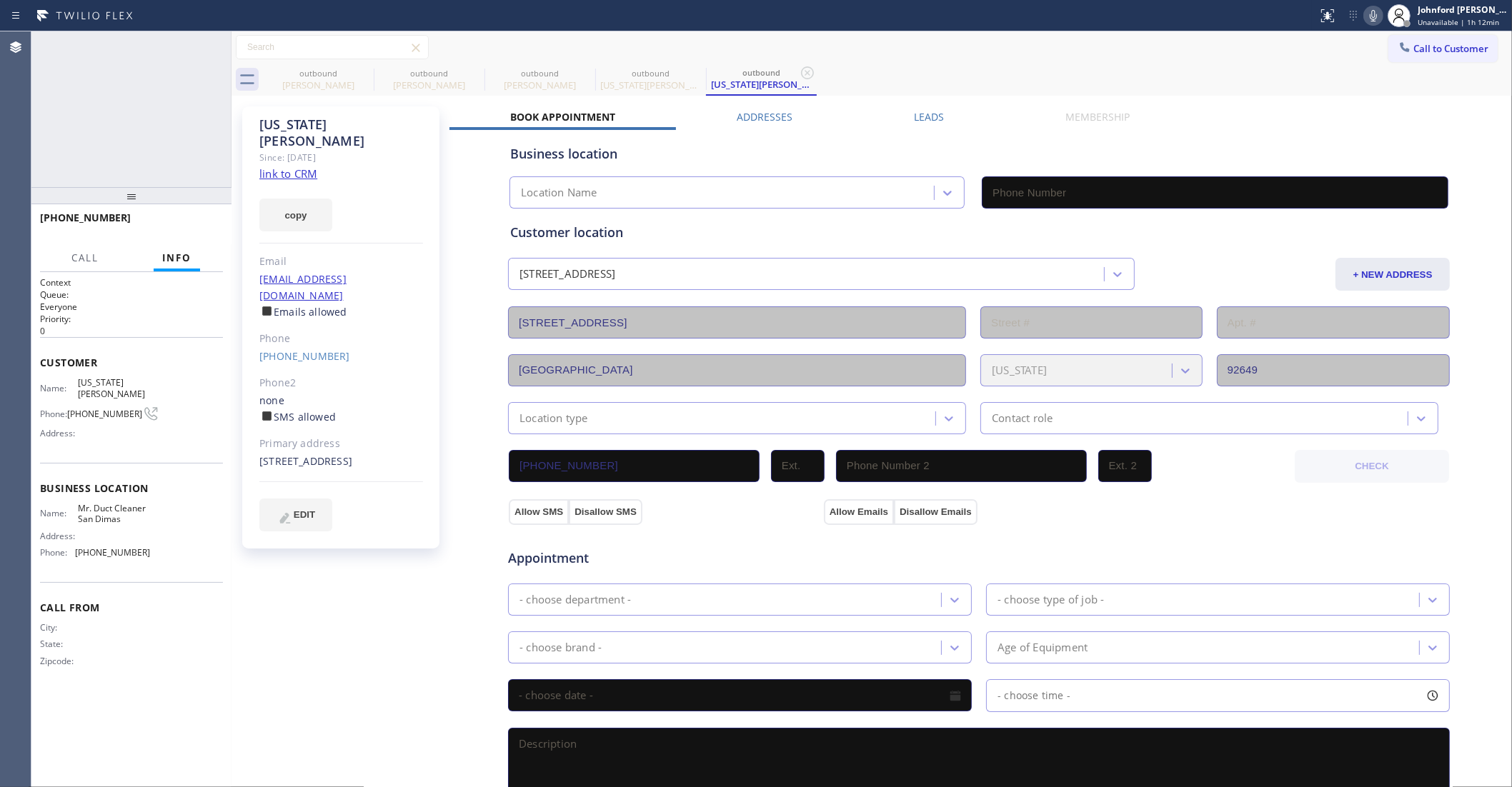
type input "[PHONE_NUMBER]"
click at [170, 219] on span "HANG UP" at bounding box center [189, 224] width 44 height 10
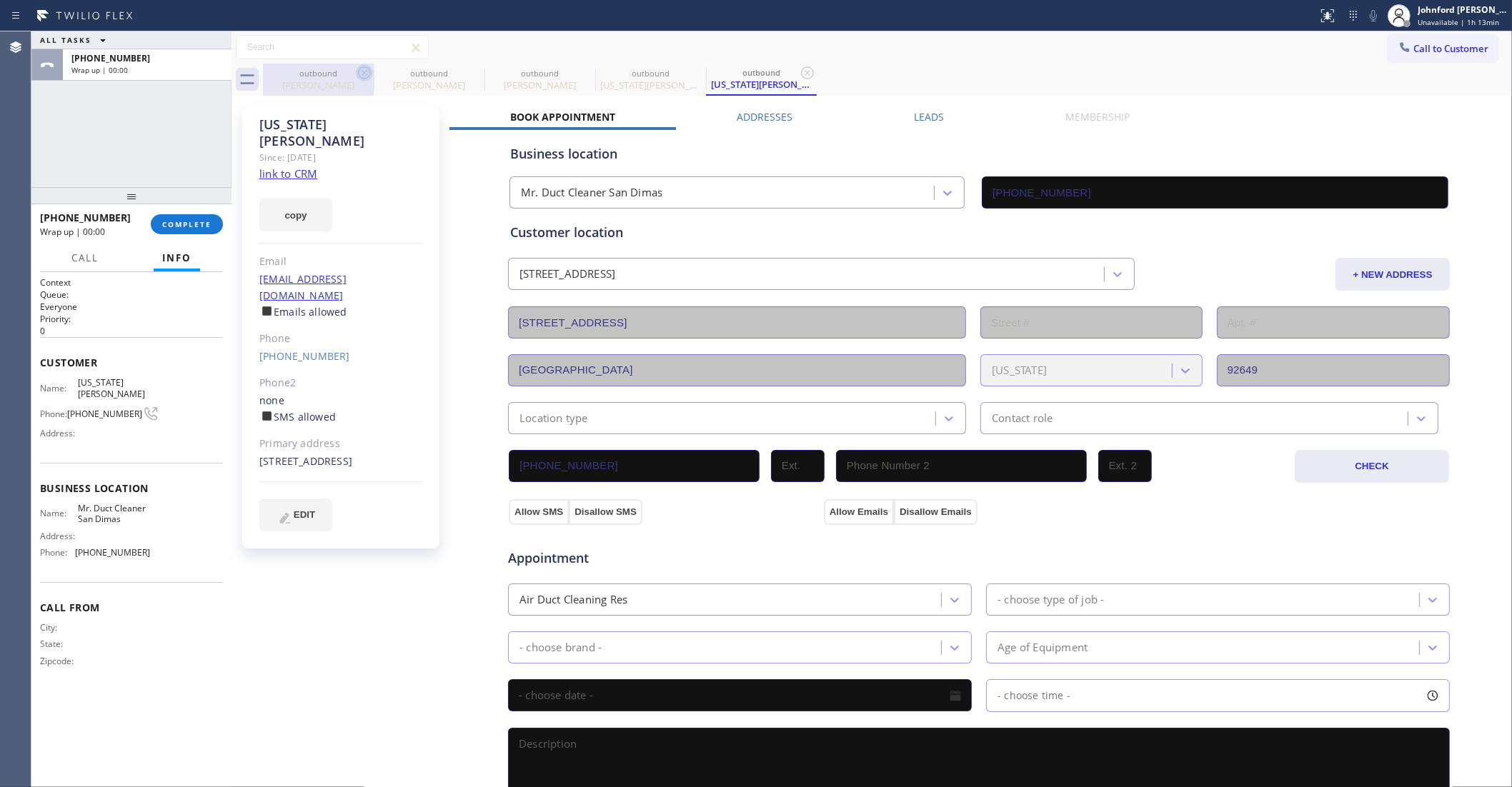
click at [359, 71] on icon at bounding box center [365, 73] width 17 height 17
click at [0, 0] on icon at bounding box center [0, 0] width 0 height 0
click at [359, 71] on icon at bounding box center [365, 73] width 17 height 17
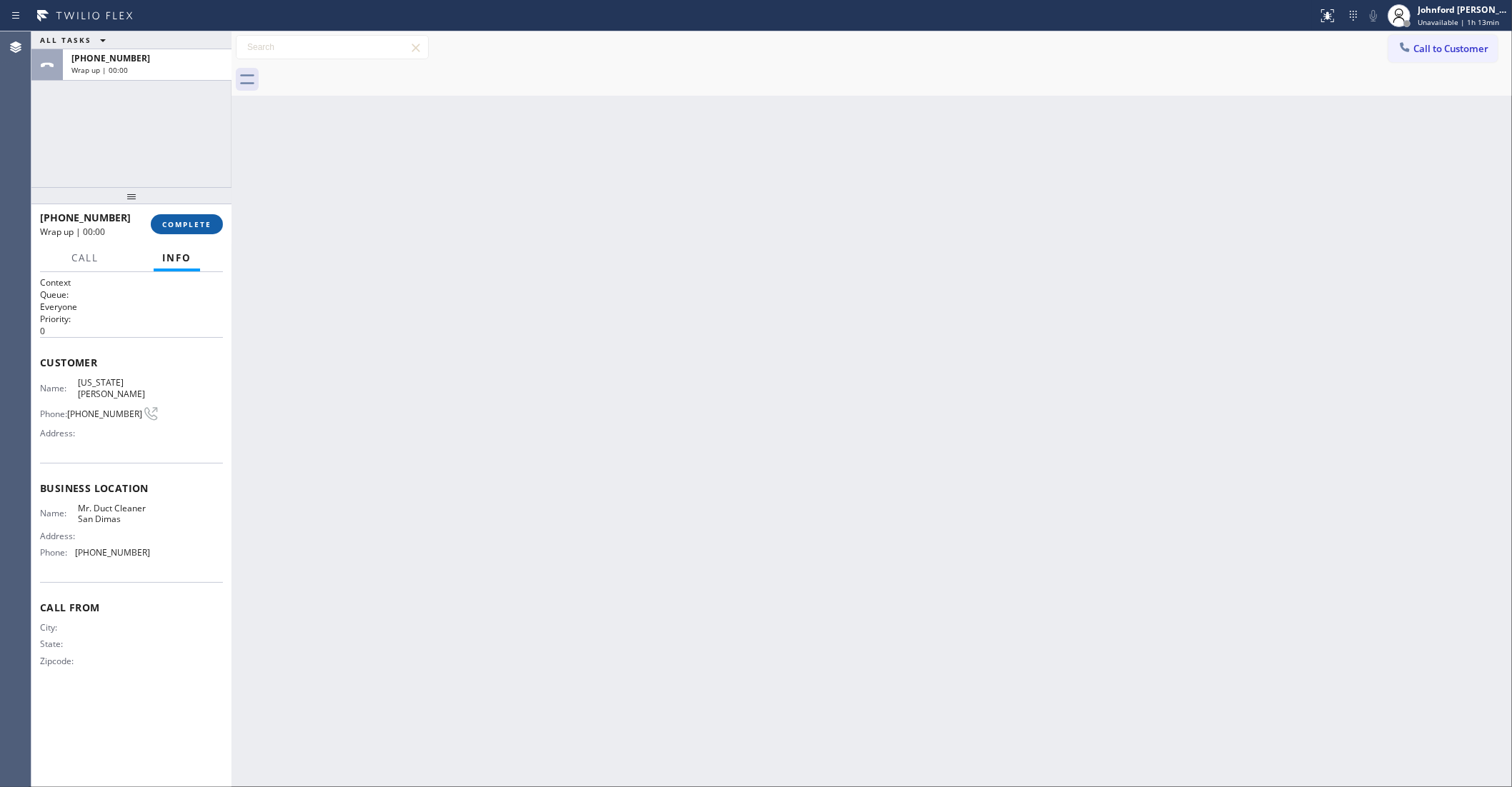
click at [189, 233] on button "COMPLETE" at bounding box center [187, 224] width 72 height 20
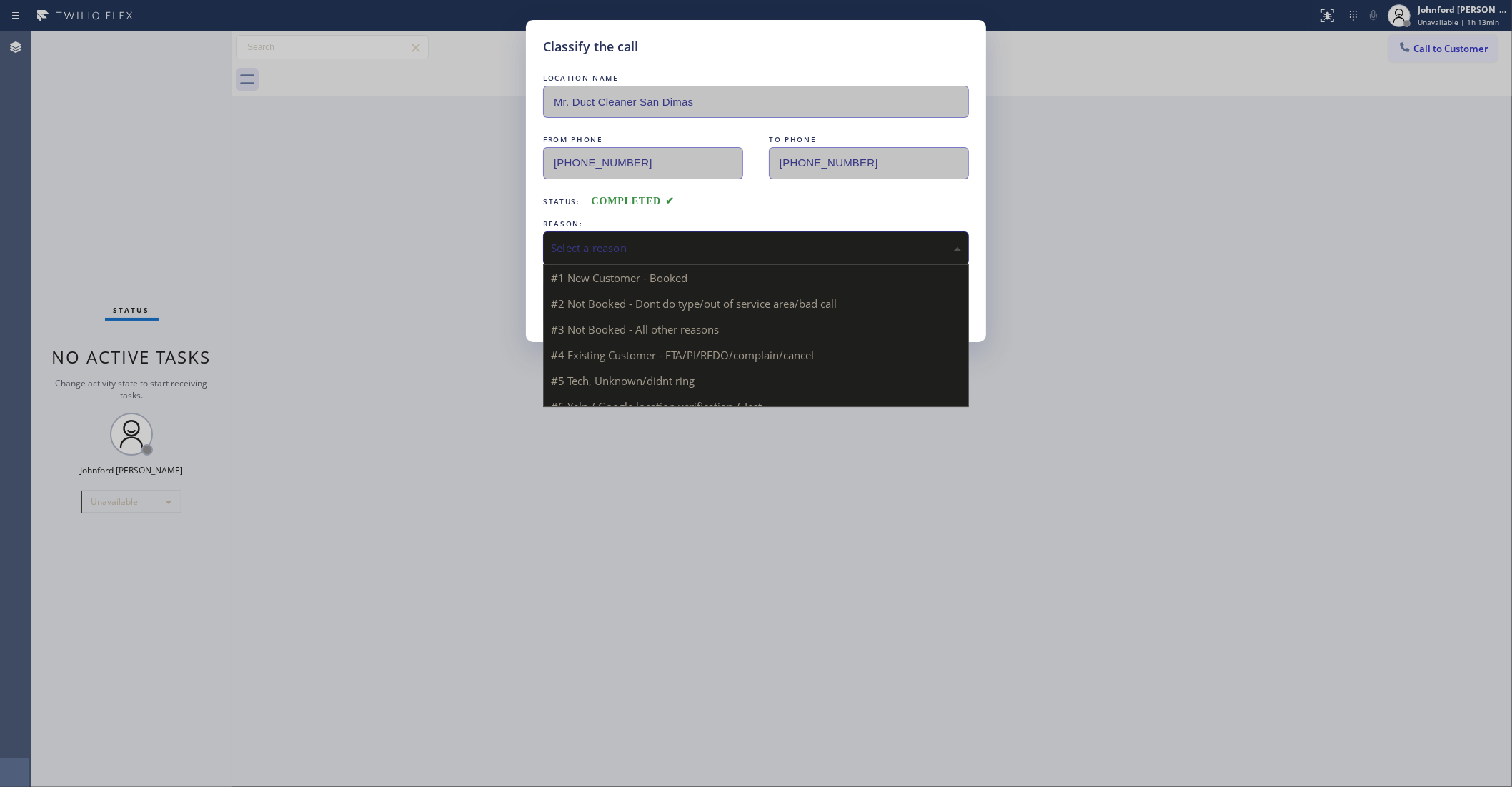
click at [652, 245] on div "Select a reason" at bounding box center [756, 247] width 411 height 16
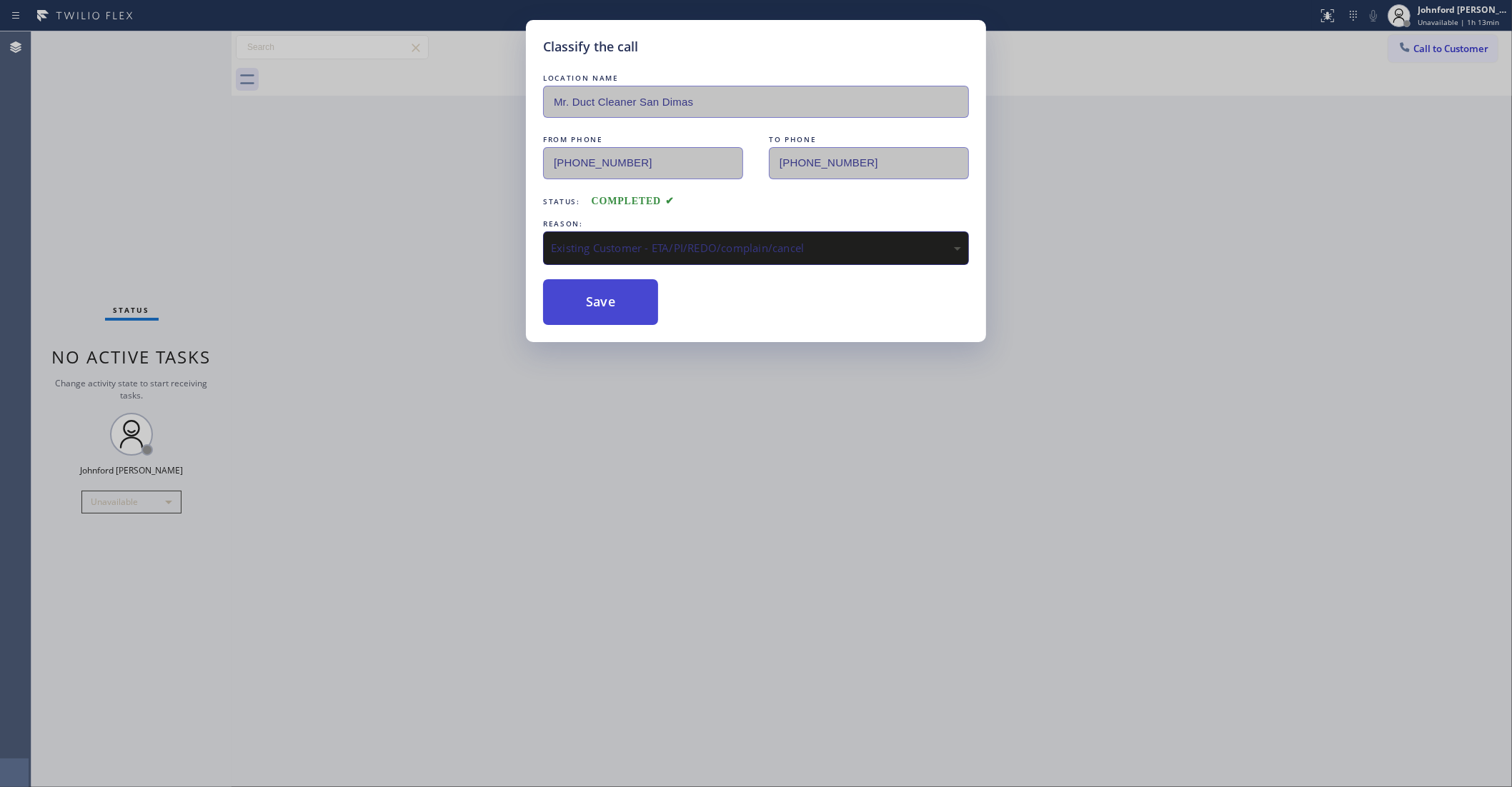
click at [627, 315] on button "Save" at bounding box center [601, 302] width 115 height 46
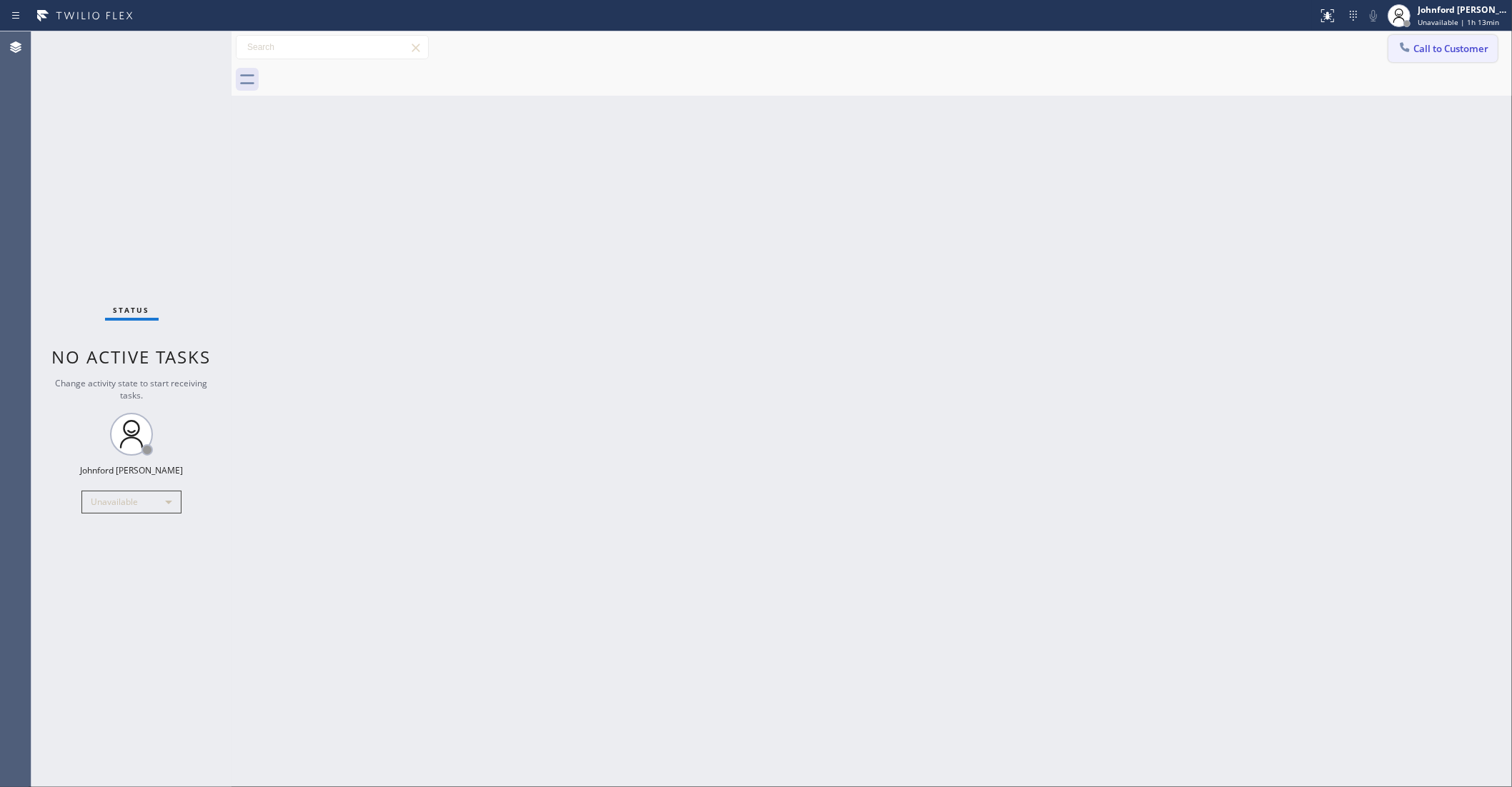
click at [1448, 43] on button "Call to Customer" at bounding box center [1443, 48] width 110 height 27
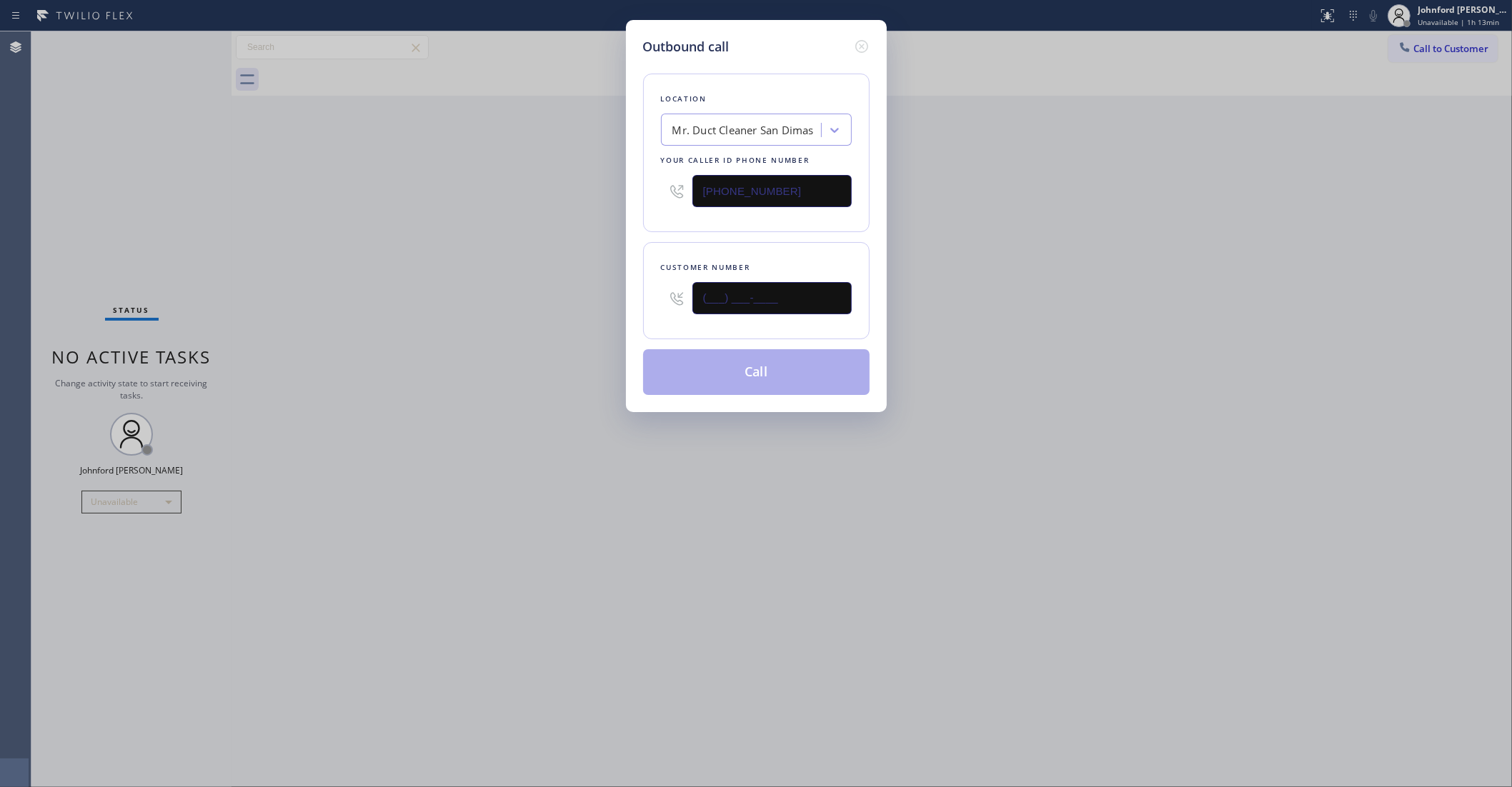
drag, startPoint x: 794, startPoint y: 302, endPoint x: 528, endPoint y: 307, distance: 266.0
click at [551, 307] on div "Outbound call Location Mr. Duct Cleaner [GEOGRAPHIC_DATA] Your caller id phone …" at bounding box center [756, 394] width 1512 height 787
paste input "323) 459-5083"
click at [500, 307] on div "Outbound call Location Mr. Duct Cleaner [GEOGRAPHIC_DATA] Your caller id phone …" at bounding box center [756, 394] width 1512 height 787
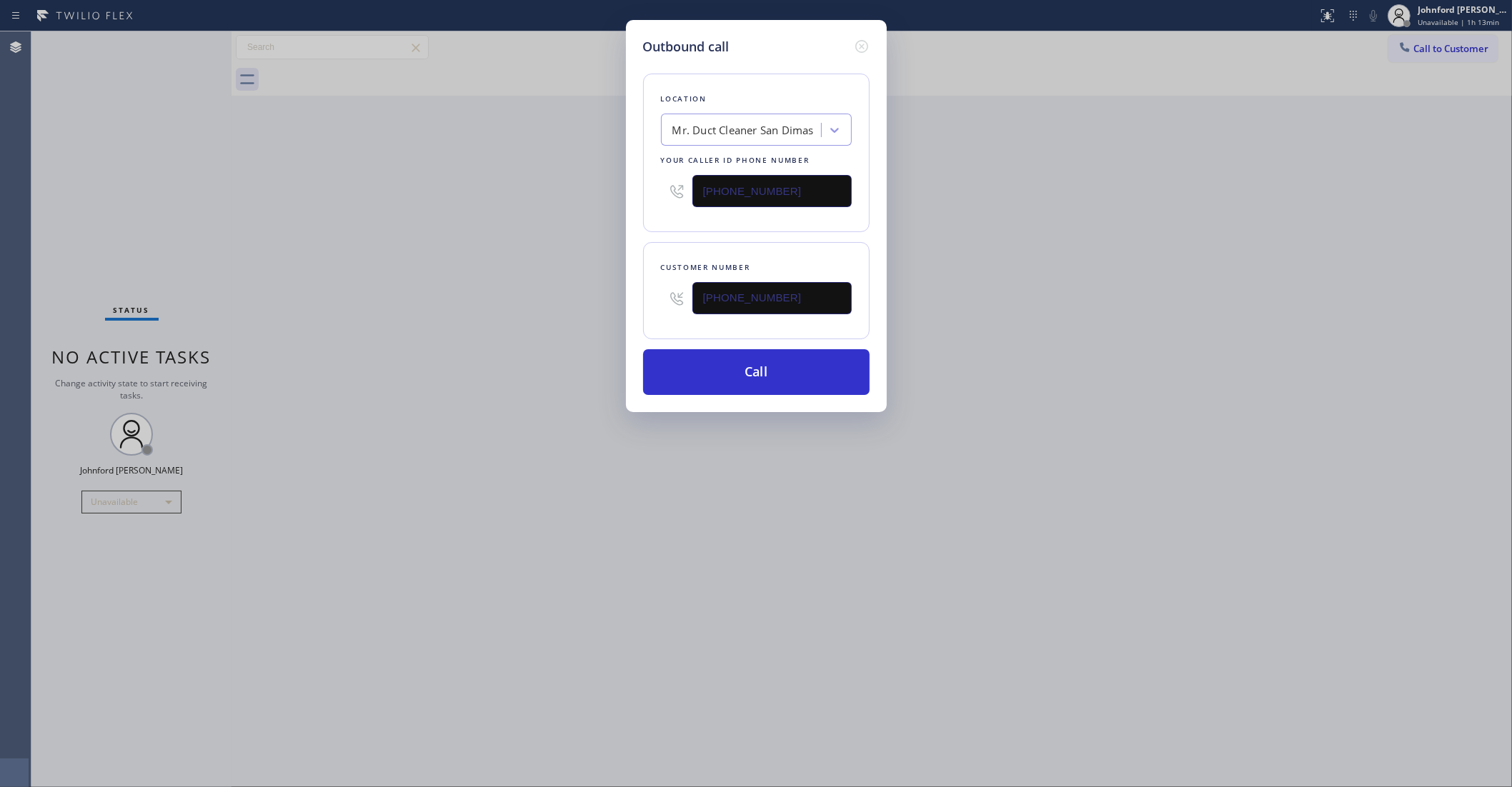
click at [1416, 52] on div "Outbound call Location Mr. Duct Cleaner [GEOGRAPHIC_DATA] Your caller id phone …" at bounding box center [756, 394] width 1512 height 787
drag, startPoint x: 701, startPoint y: 320, endPoint x: 511, endPoint y: 330, distance: 190.3
click at [537, 330] on div "Outbound call Location Mr. Duct Cleaner [GEOGRAPHIC_DATA] Your caller id phone …" at bounding box center [756, 394] width 1512 height 787
paste input "661) 803-896"
type input "[PHONE_NUMBER]"
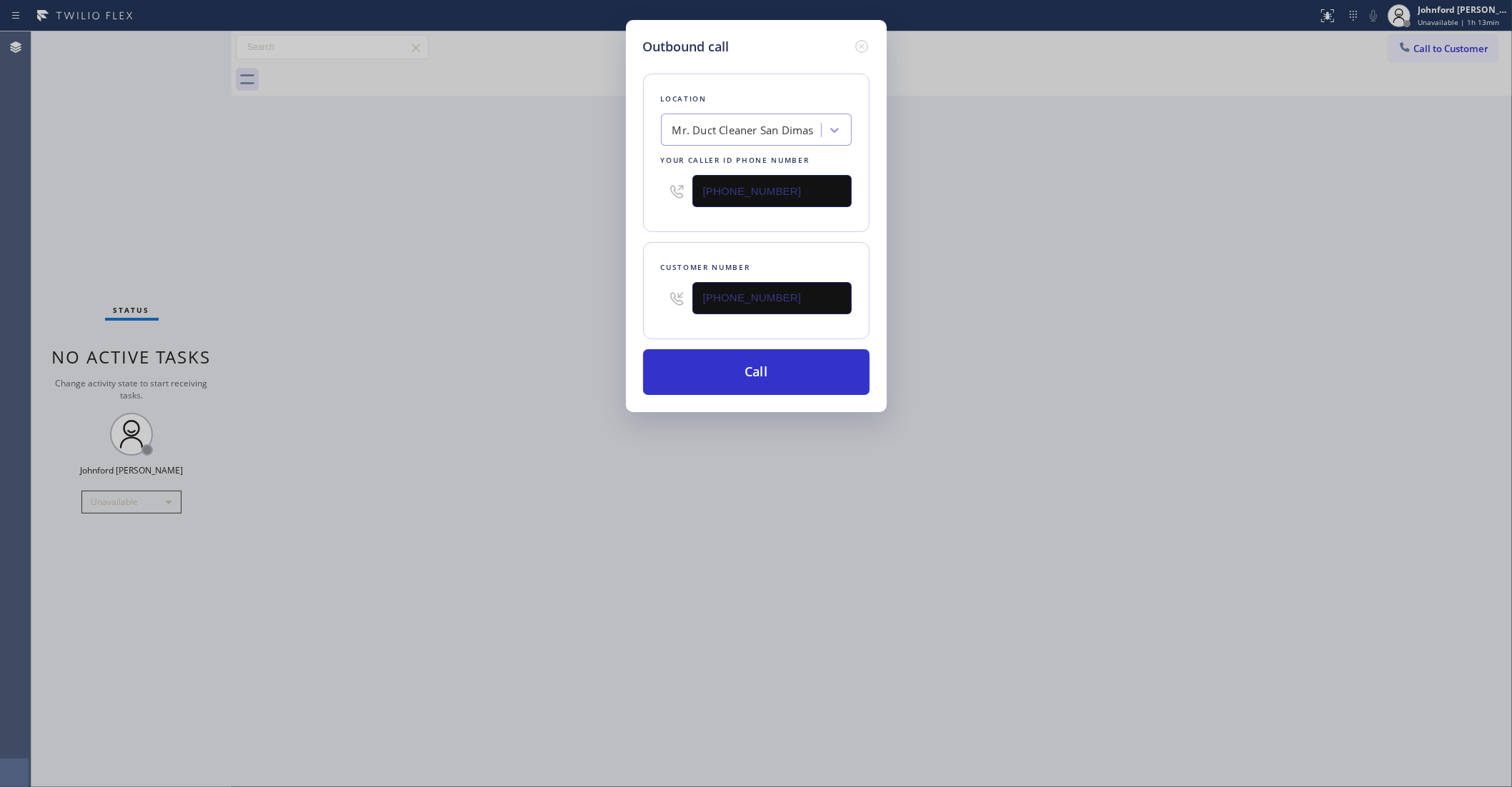
drag, startPoint x: 993, startPoint y: 250, endPoint x: 1008, endPoint y: 224, distance: 30.0
click at [994, 249] on div "Outbound call Location Mr. Duct Cleaner [GEOGRAPHIC_DATA] Your caller id phone …" at bounding box center [756, 394] width 1512 height 787
click at [747, 366] on button "Call" at bounding box center [757, 372] width 227 height 46
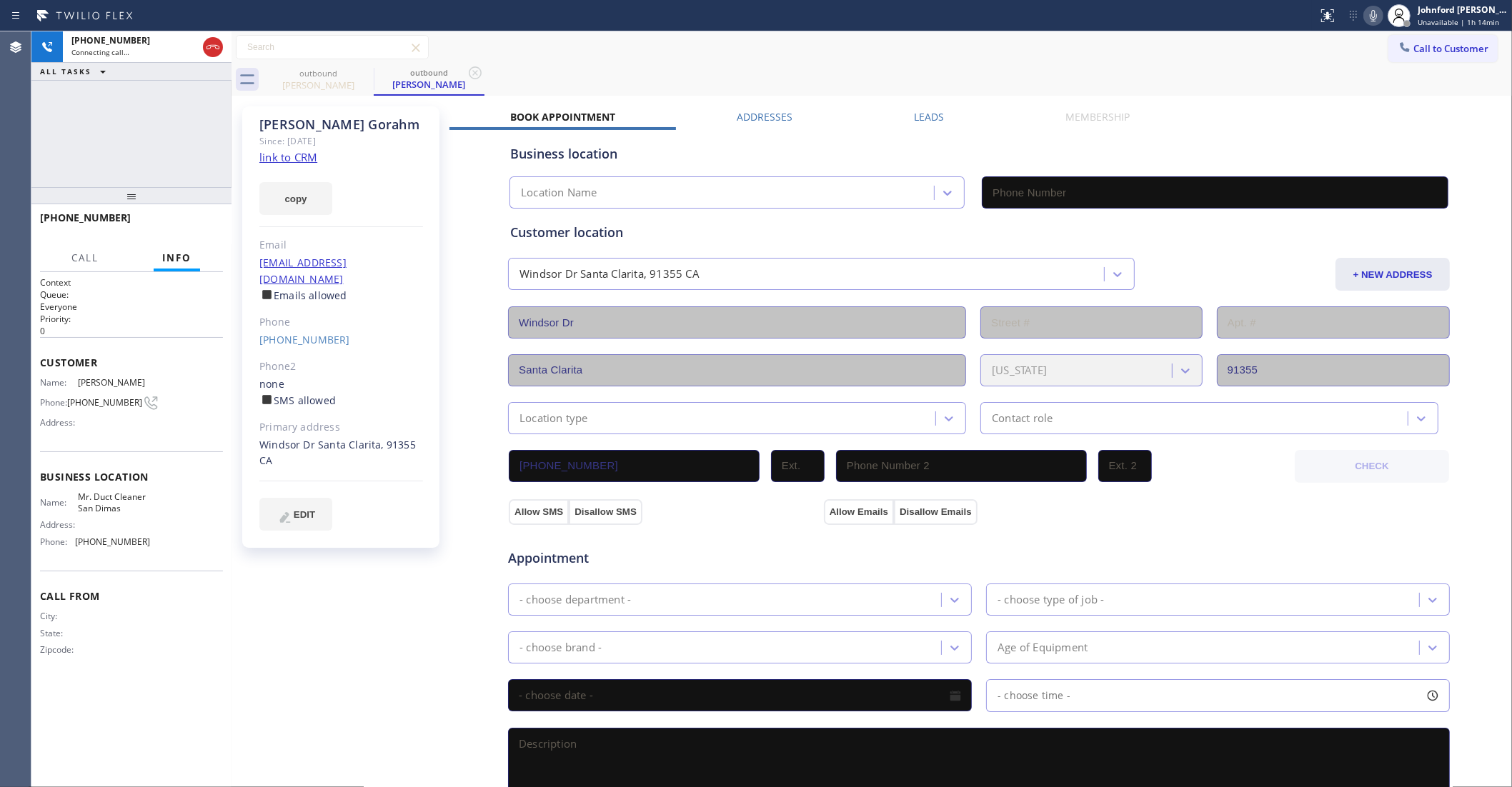
type input "[PHONE_NUMBER]"
click at [191, 218] on button "HANG UP" at bounding box center [189, 224] width 67 height 20
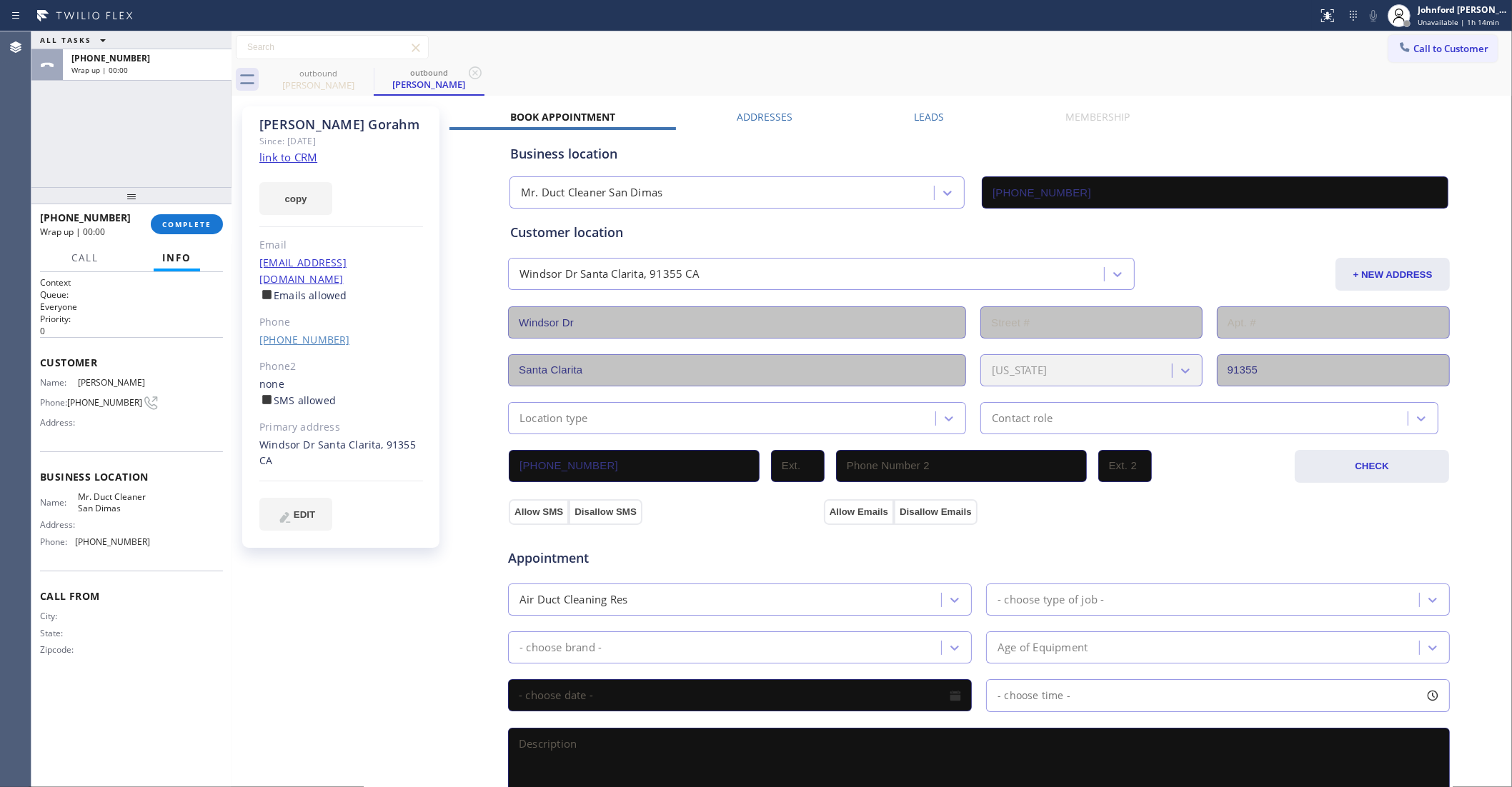
click at [297, 333] on link "[PHONE_NUMBER]" at bounding box center [305, 340] width 90 height 14
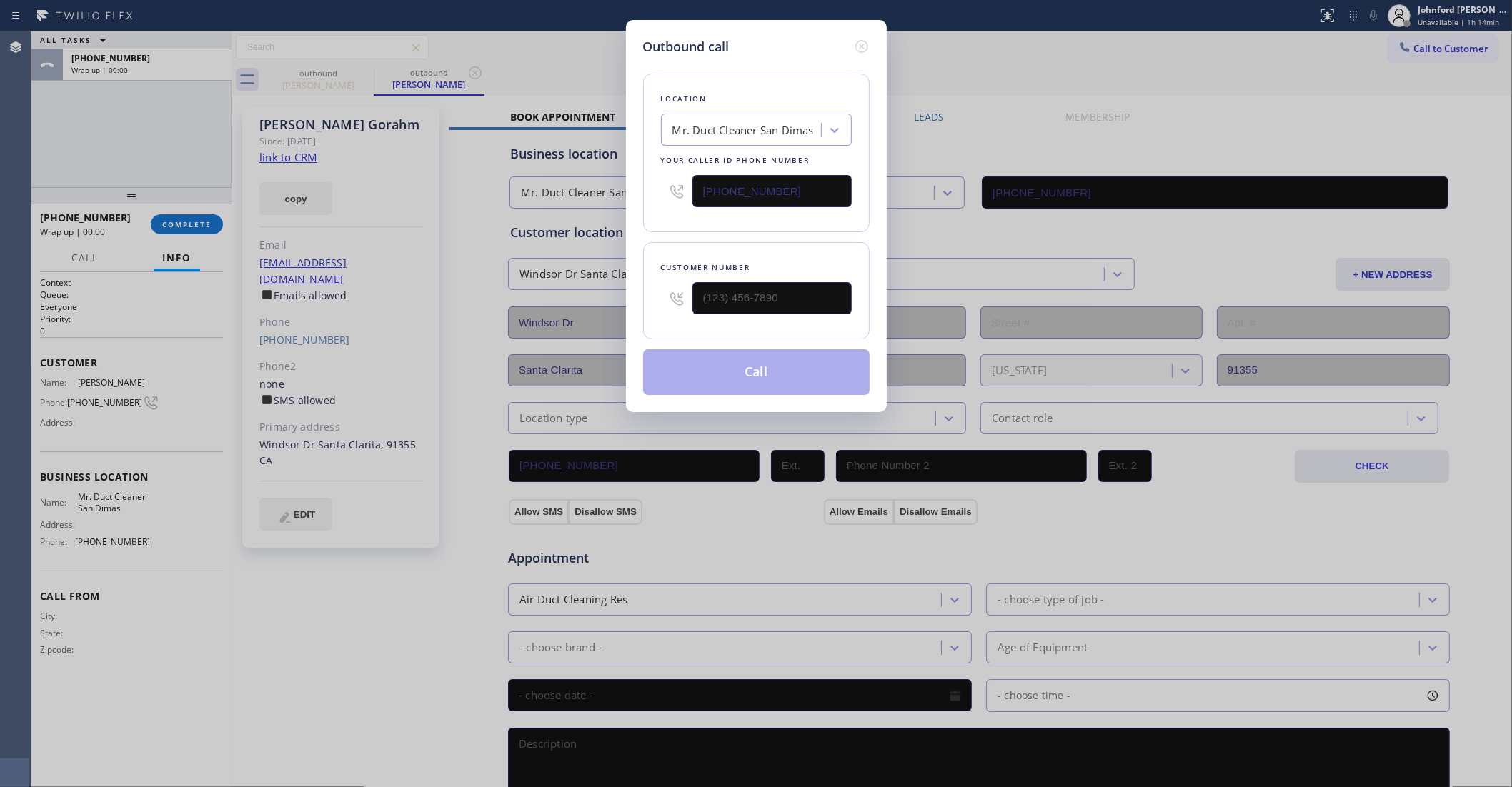
type input "[PHONE_NUMBER]"
click at [763, 371] on button "Call" at bounding box center [757, 372] width 227 height 46
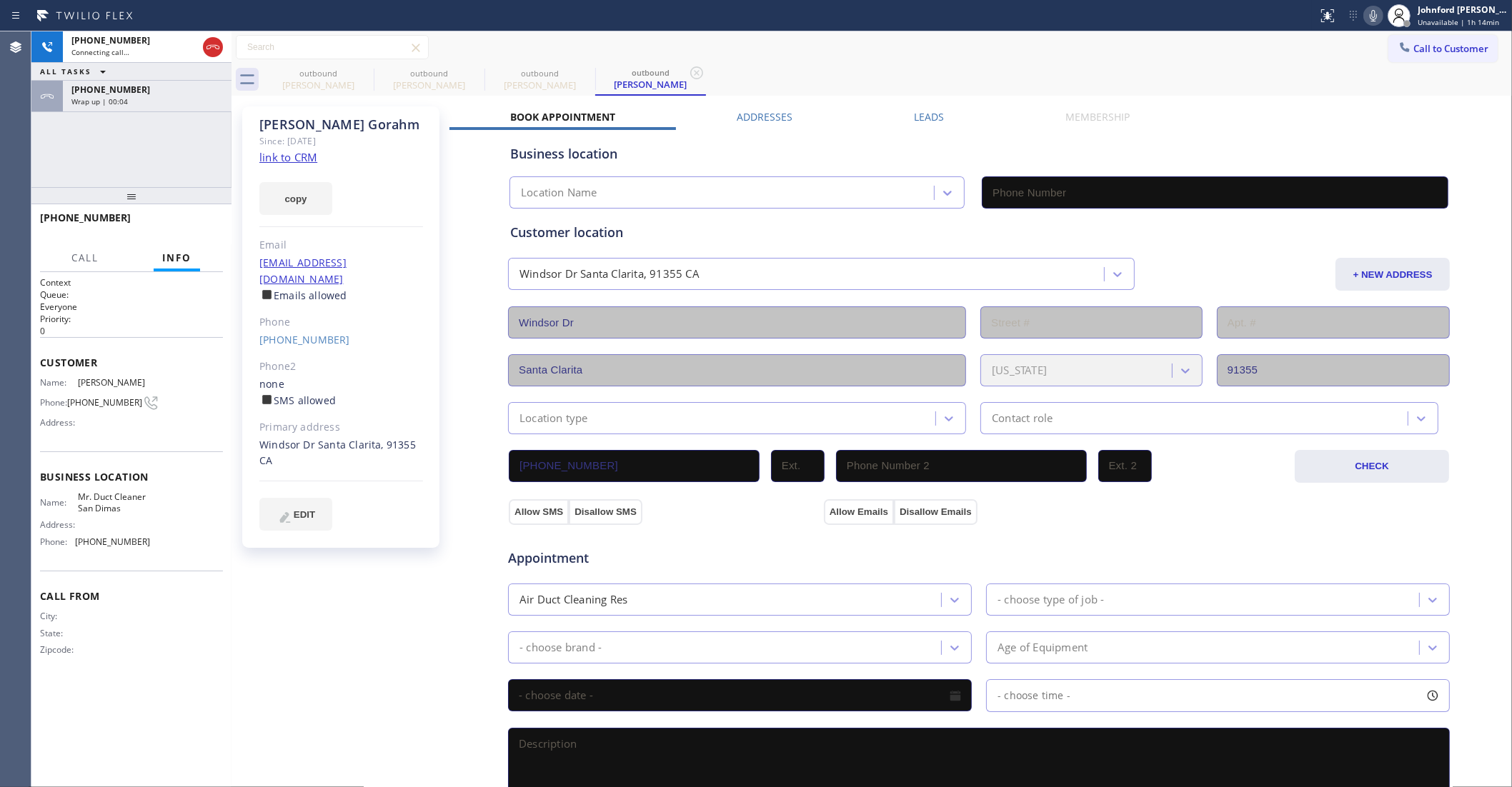
type input "[PHONE_NUMBER]"
click at [208, 51] on icon at bounding box center [213, 47] width 17 height 17
click at [356, 68] on icon at bounding box center [365, 73] width 17 height 17
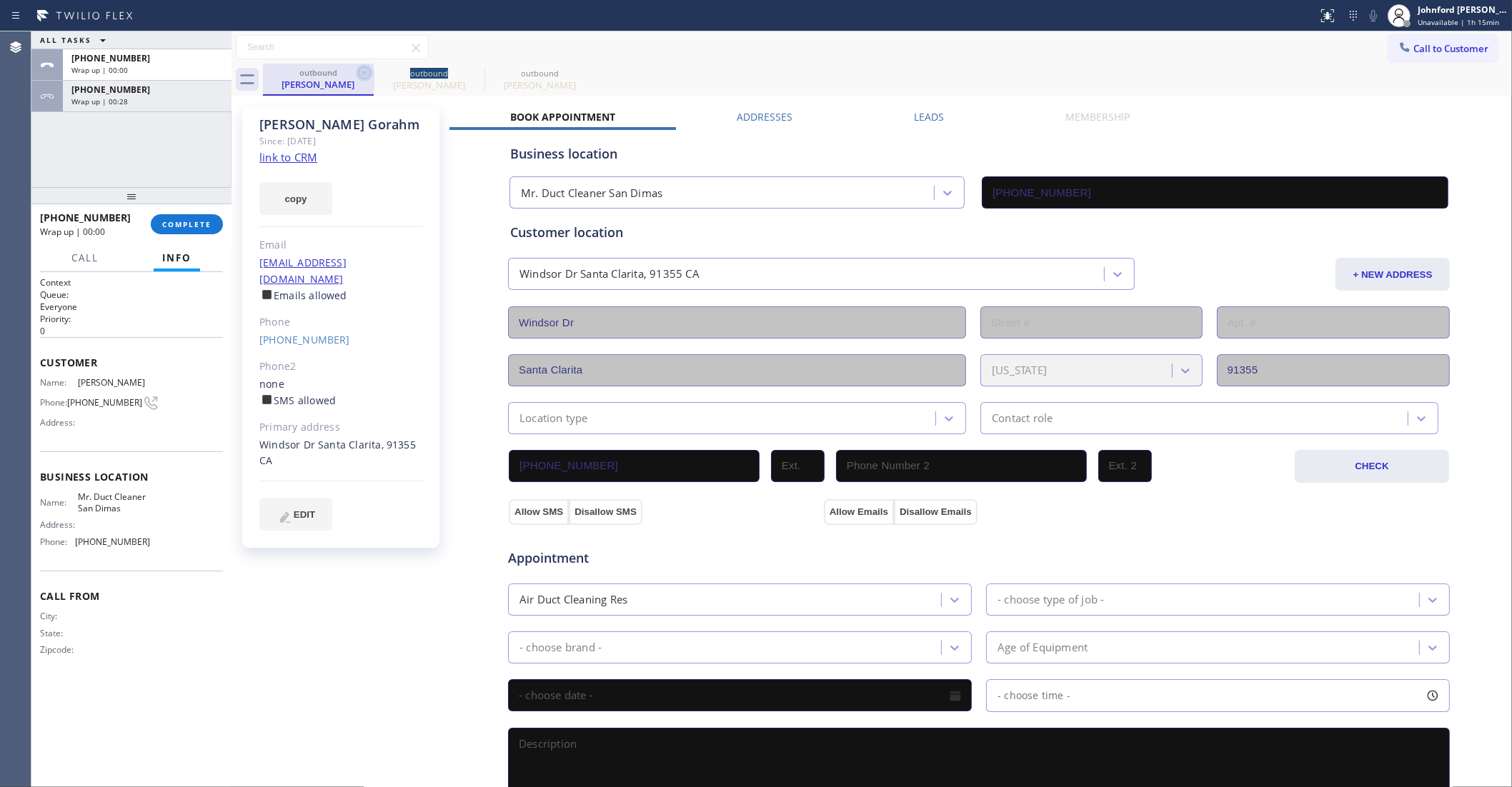
click at [356, 70] on icon at bounding box center [365, 73] width 17 height 17
click at [367, 73] on icon at bounding box center [365, 73] width 17 height 17
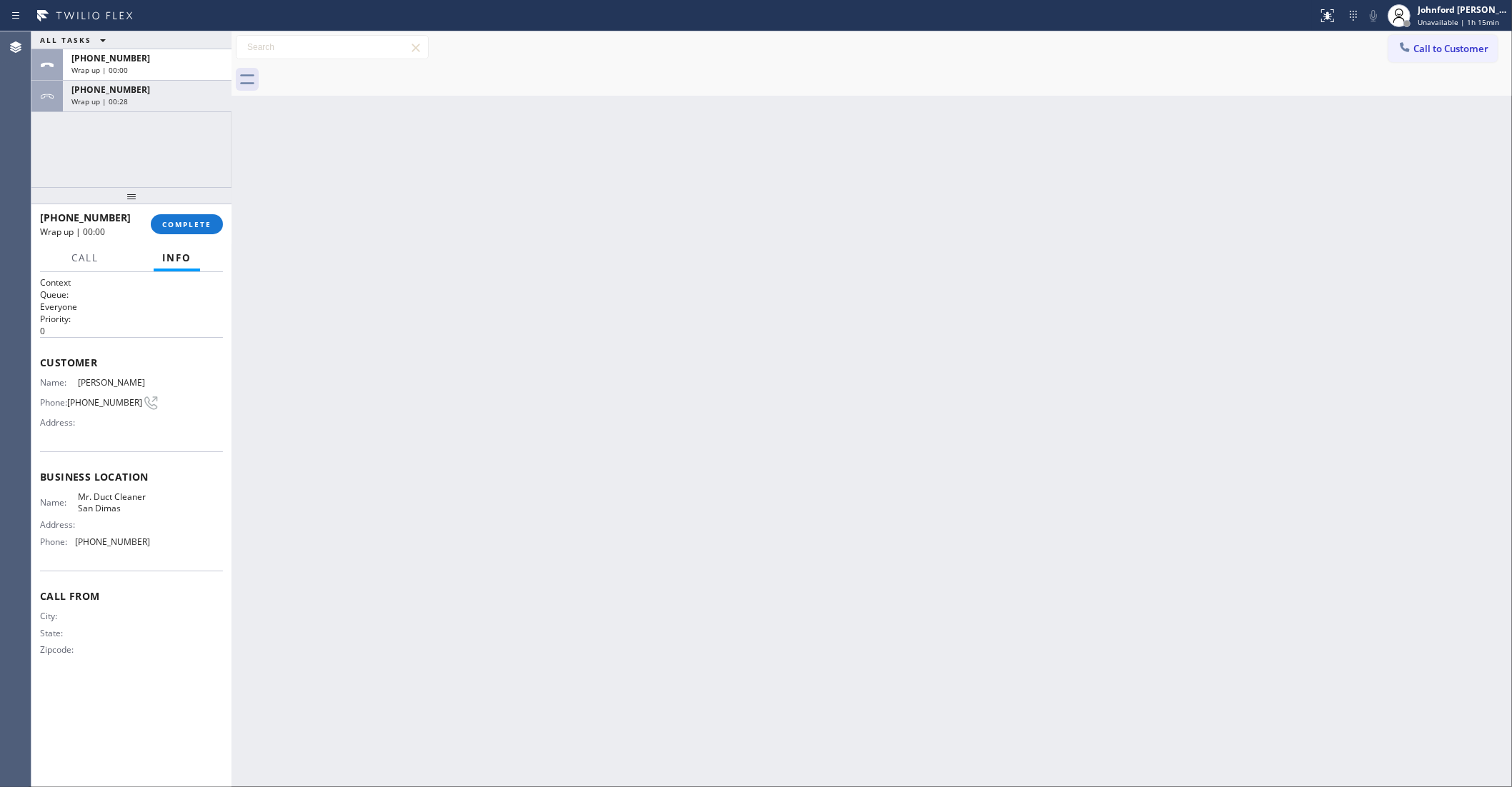
click at [367, 73] on div at bounding box center [887, 80] width 1249 height 32
click at [155, 115] on div "ALL TASKS ALL TASKS ACTIVE TASKS TASKS IN WRAP UP [PHONE_NUMBER] Wrap up | 00:0…" at bounding box center [131, 109] width 200 height 155
click at [154, 93] on div "[PHONE_NUMBER]" at bounding box center [147, 90] width 152 height 12
click at [184, 204] on div at bounding box center [131, 195] width 200 height 17
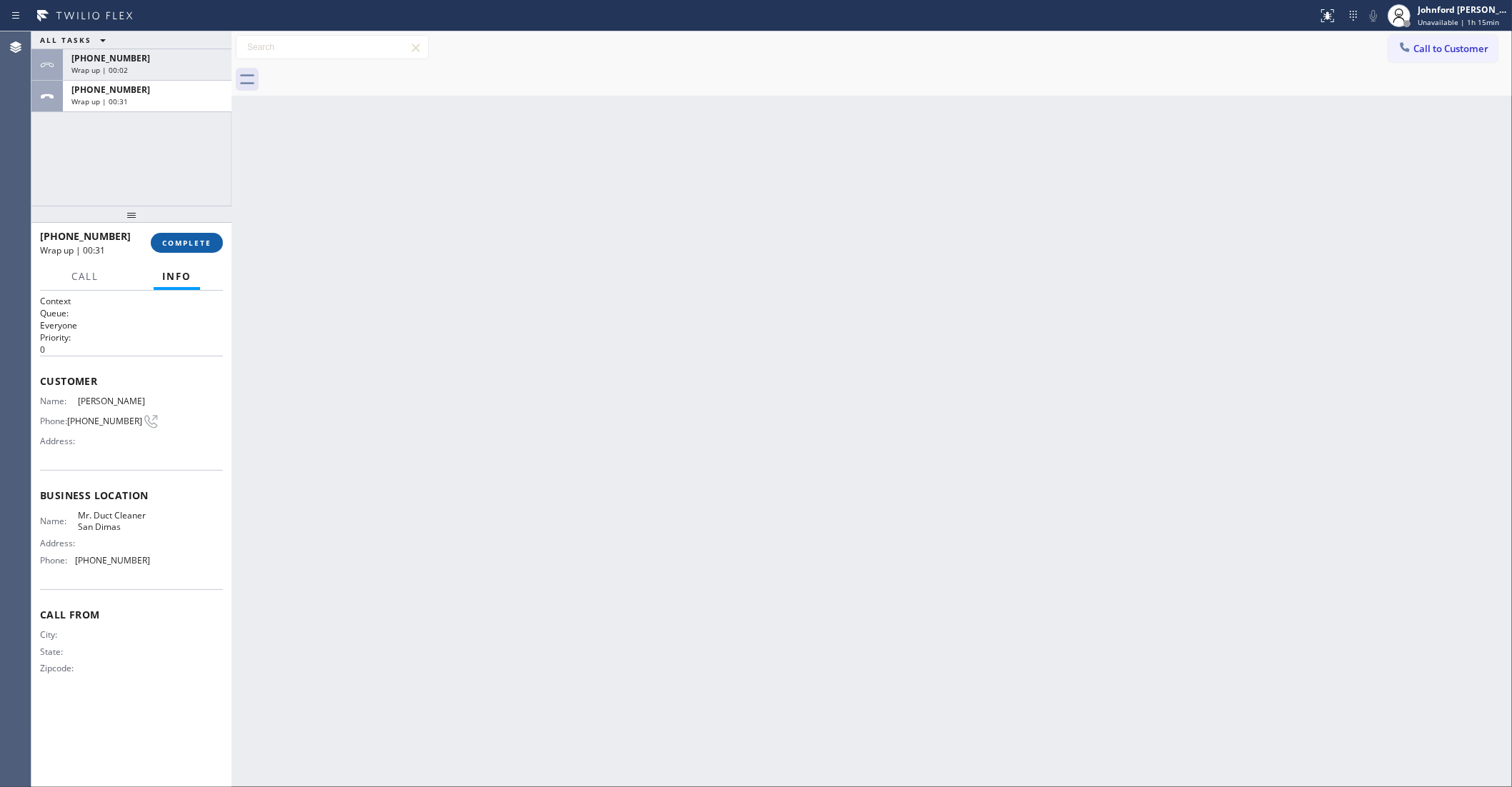
drag, startPoint x: 183, startPoint y: 222, endPoint x: 185, endPoint y: 240, distance: 18.1
click at [183, 222] on div at bounding box center [131, 214] width 200 height 17
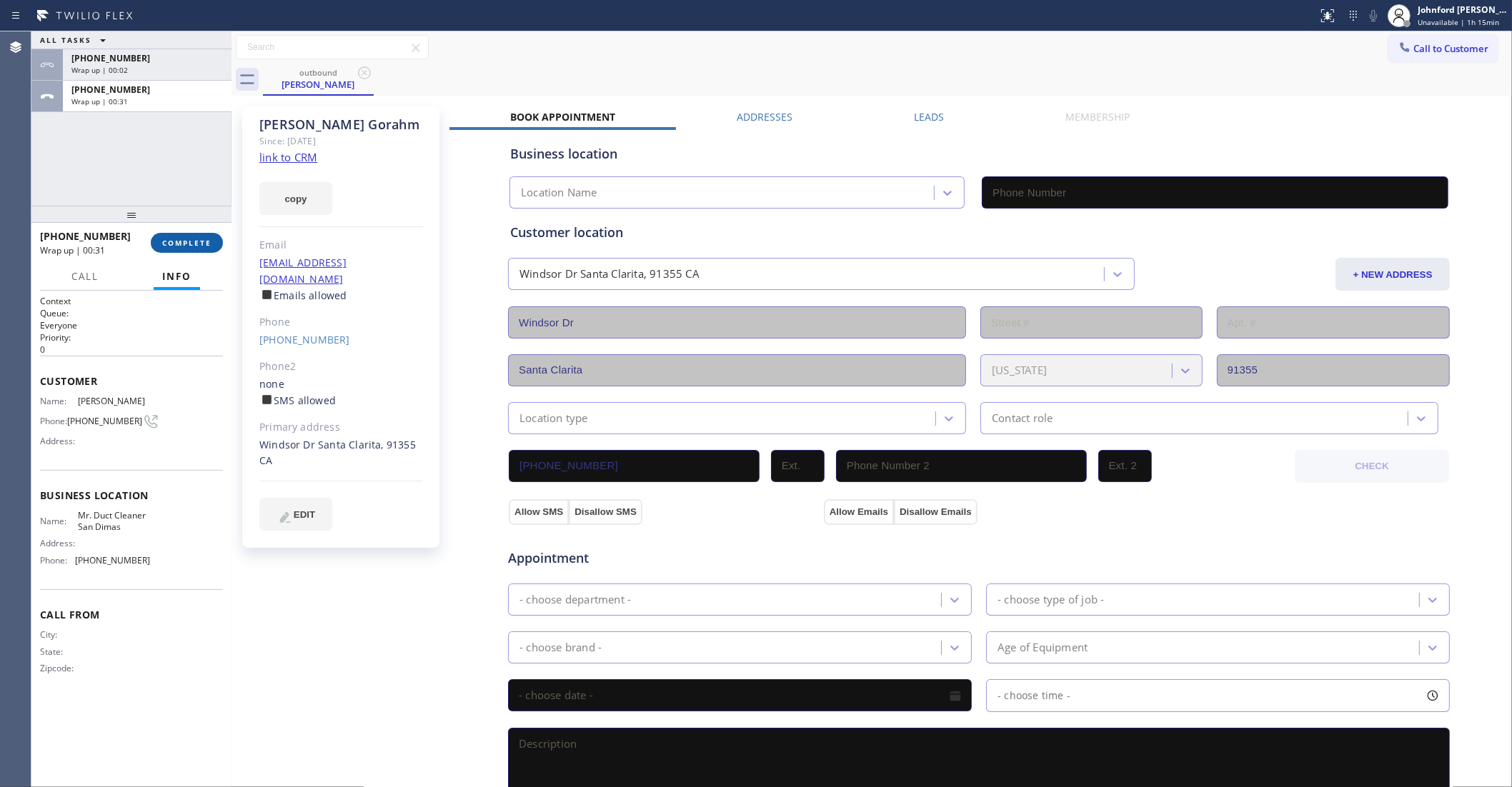
click at [186, 240] on span "COMPLETE" at bounding box center [187, 243] width 49 height 10
type input "[PHONE_NUMBER]"
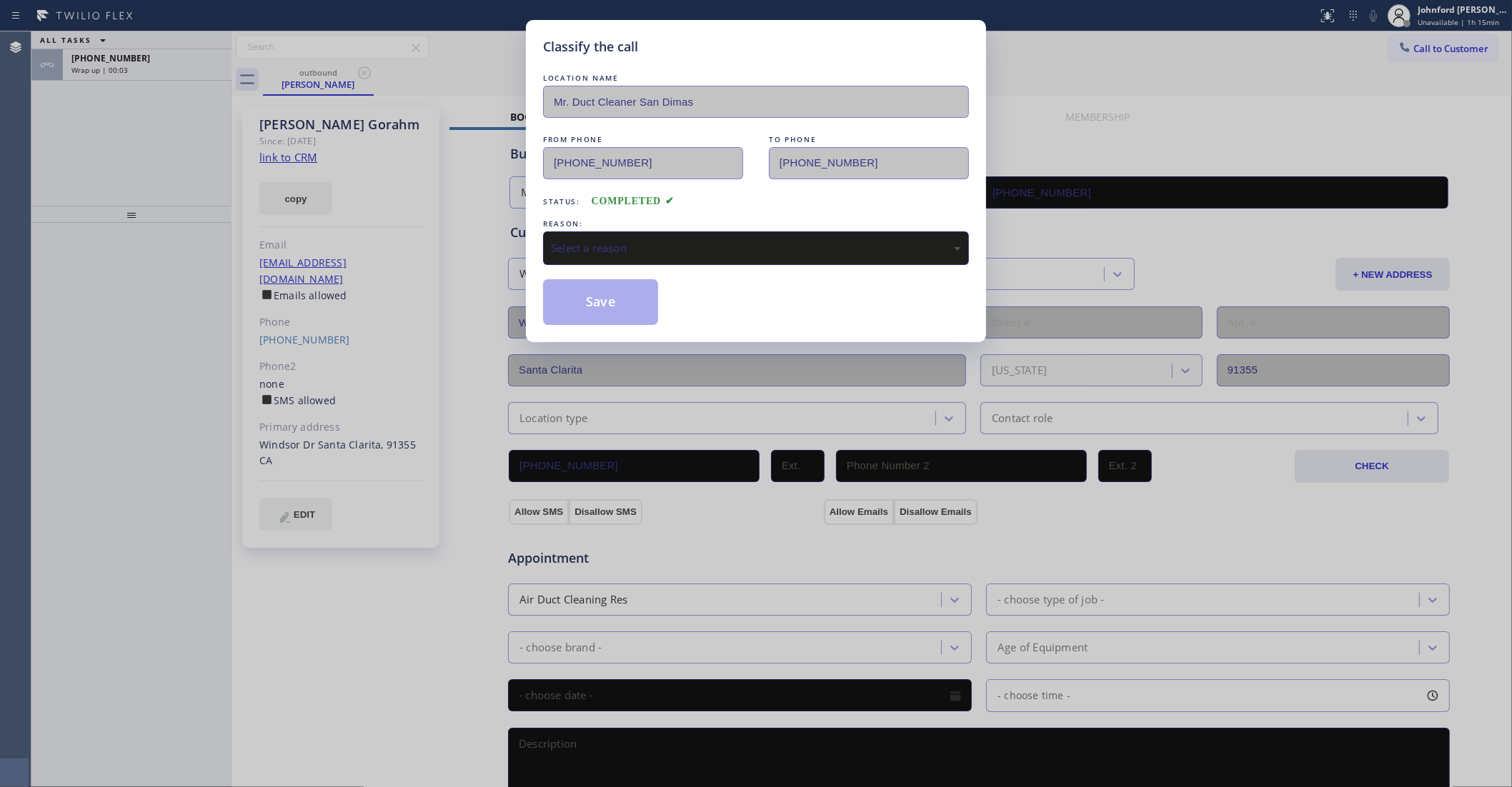
click at [719, 232] on div "Select a reason" at bounding box center [756, 248] width 426 height 34
click at [618, 293] on button "Save" at bounding box center [601, 302] width 115 height 46
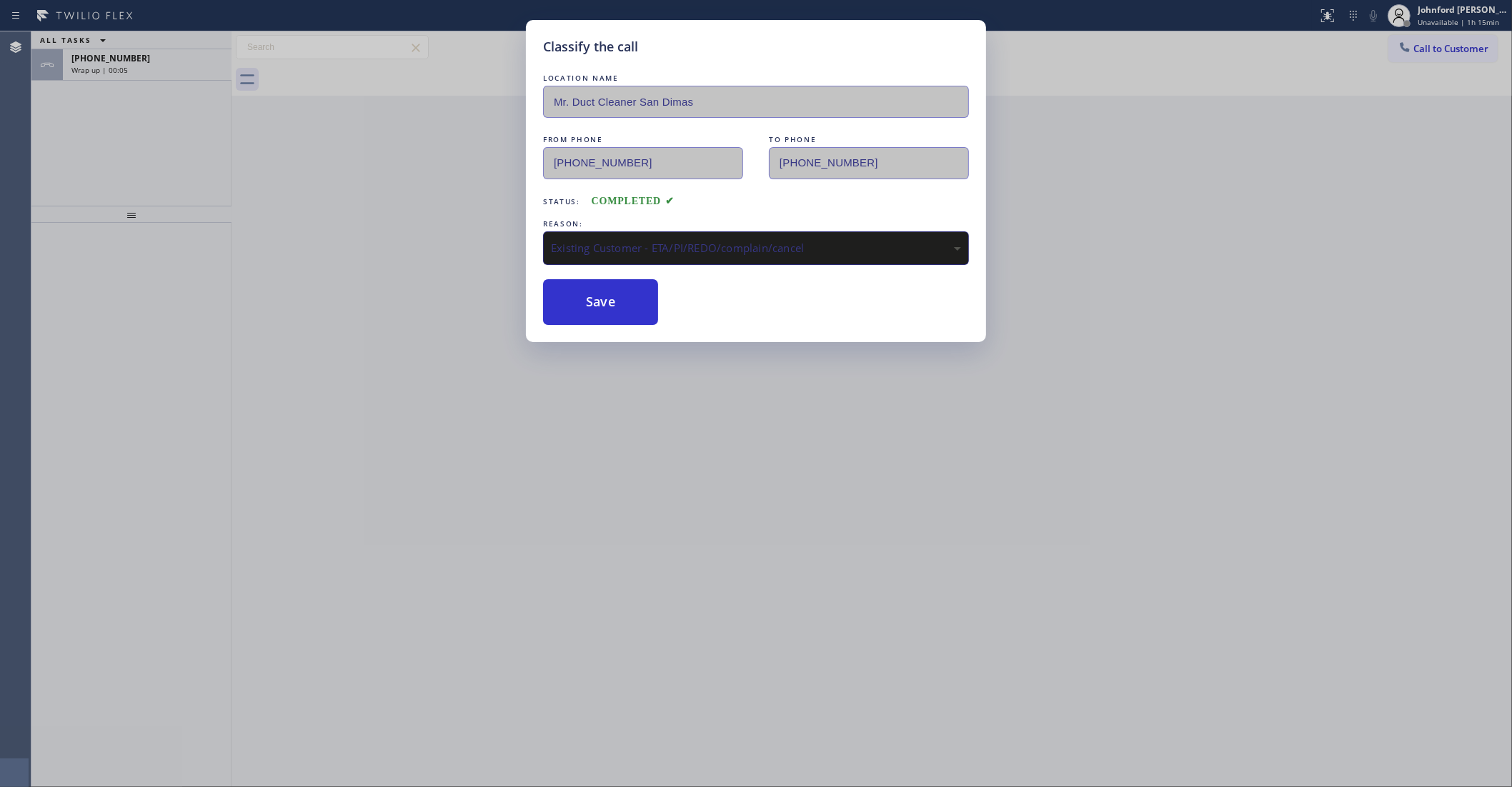
click at [159, 68] on div "Classify the call LOCATION NAME Mr. Duct Cleaner San Dimas FROM PHONE [PHONE_NU…" at bounding box center [756, 394] width 1512 height 787
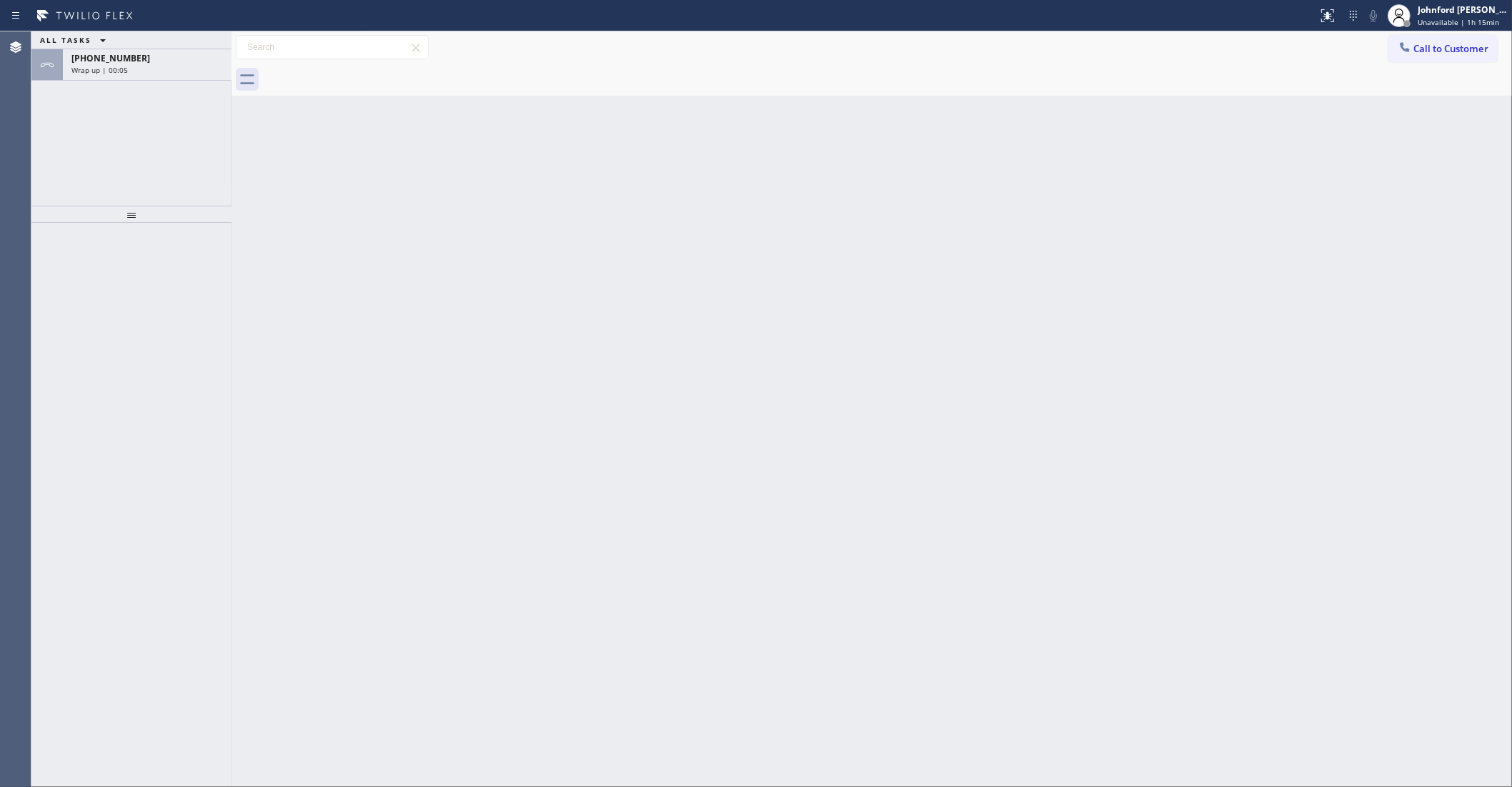
click at [159, 68] on div "Wrap up | 00:05" at bounding box center [147, 70] width 152 height 10
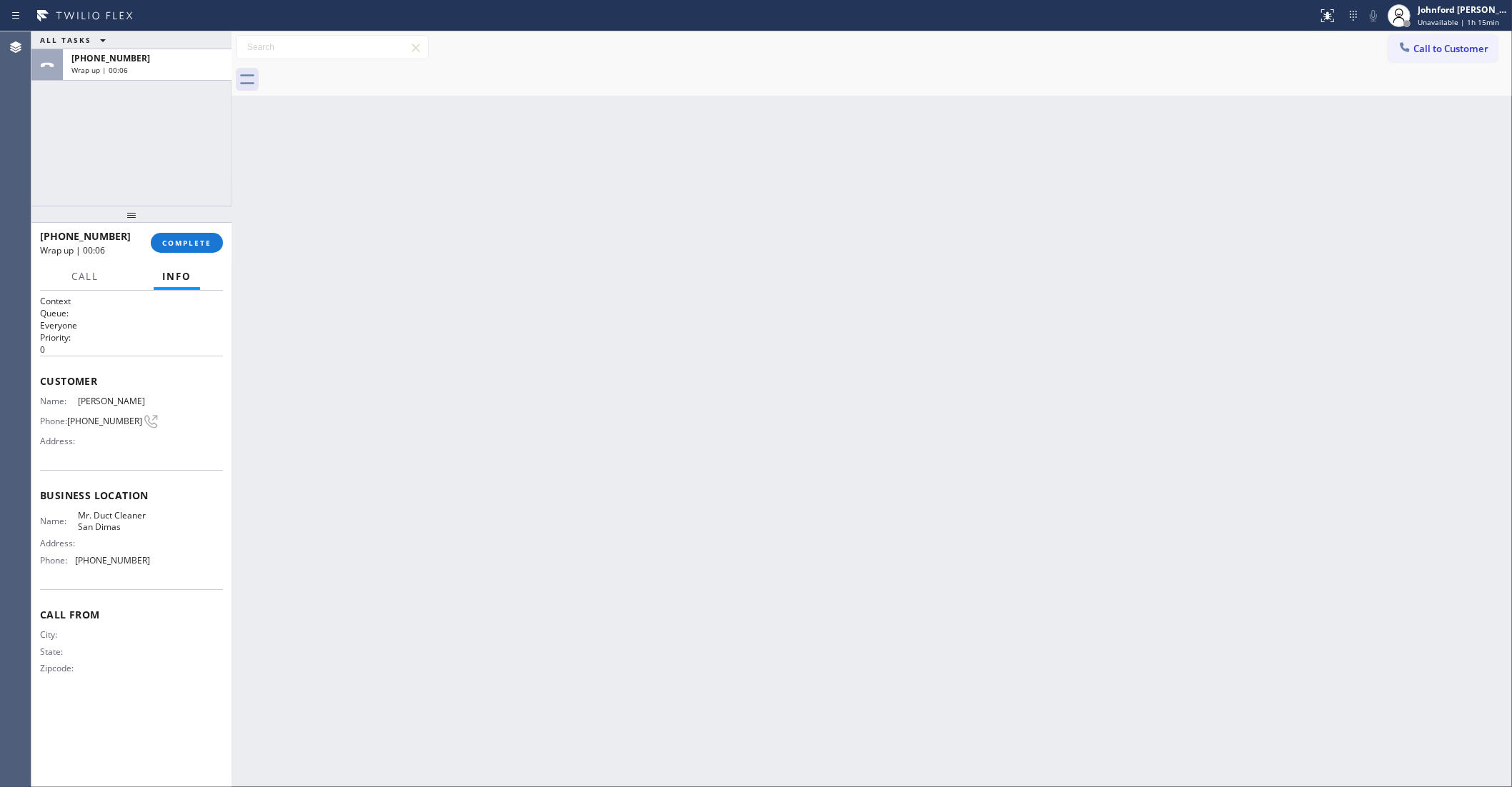
click at [159, 68] on div "Wrap up | 00:06" at bounding box center [147, 70] width 152 height 10
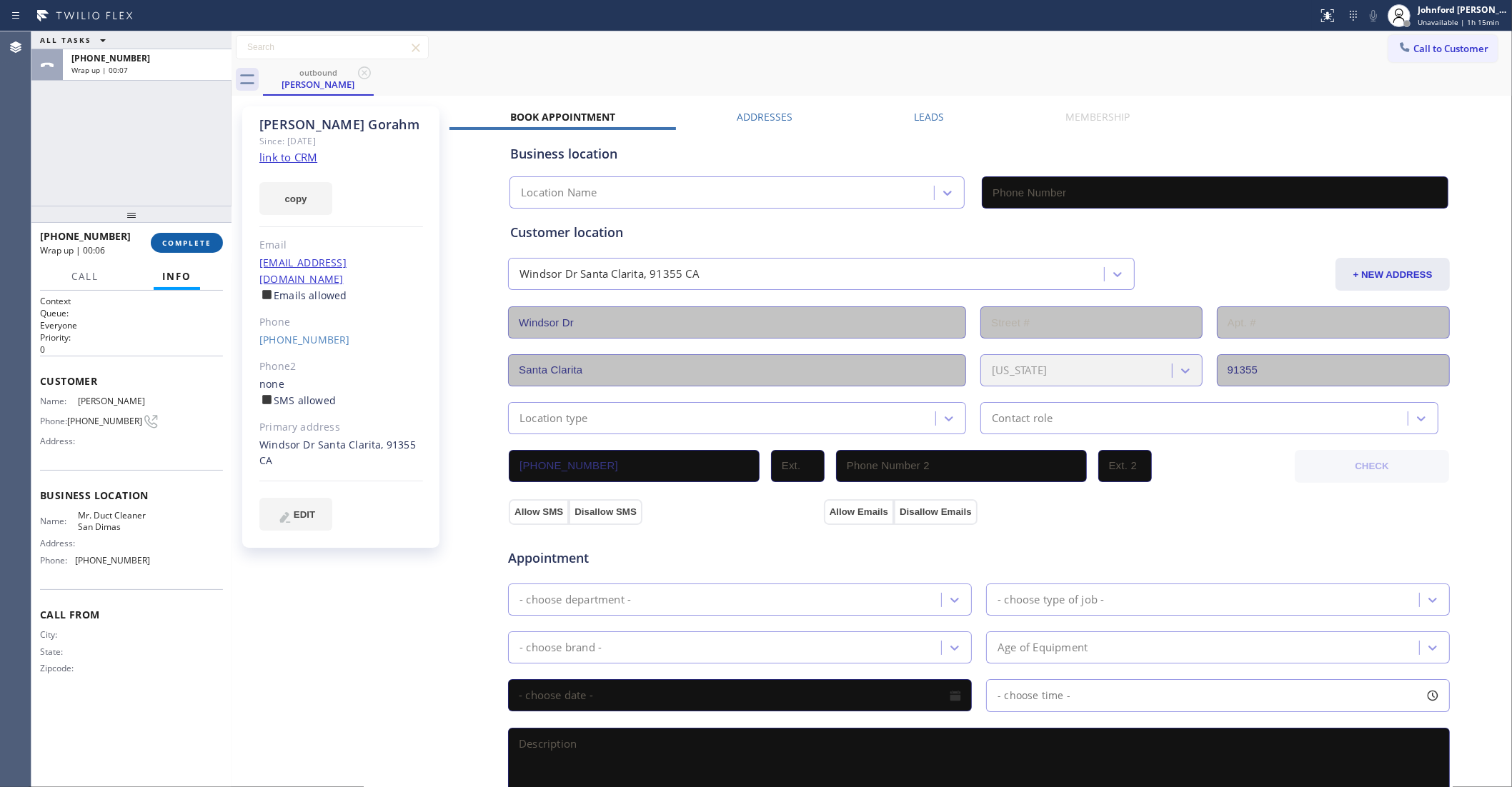
click at [204, 236] on button "COMPLETE" at bounding box center [187, 243] width 72 height 20
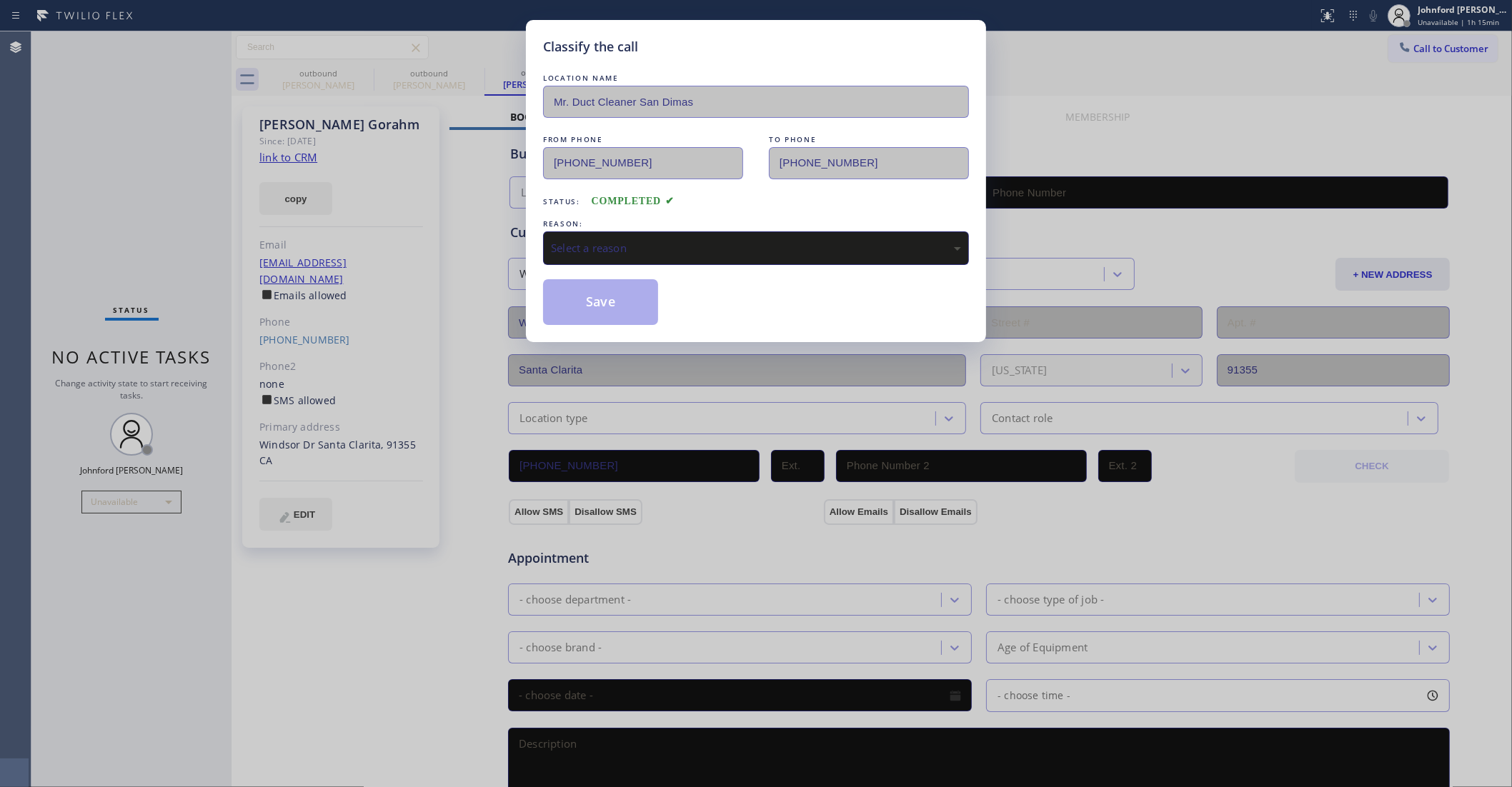
click at [605, 249] on div "Select a reason" at bounding box center [756, 247] width 411 height 16
click at [573, 305] on button "Save" at bounding box center [601, 302] width 115 height 46
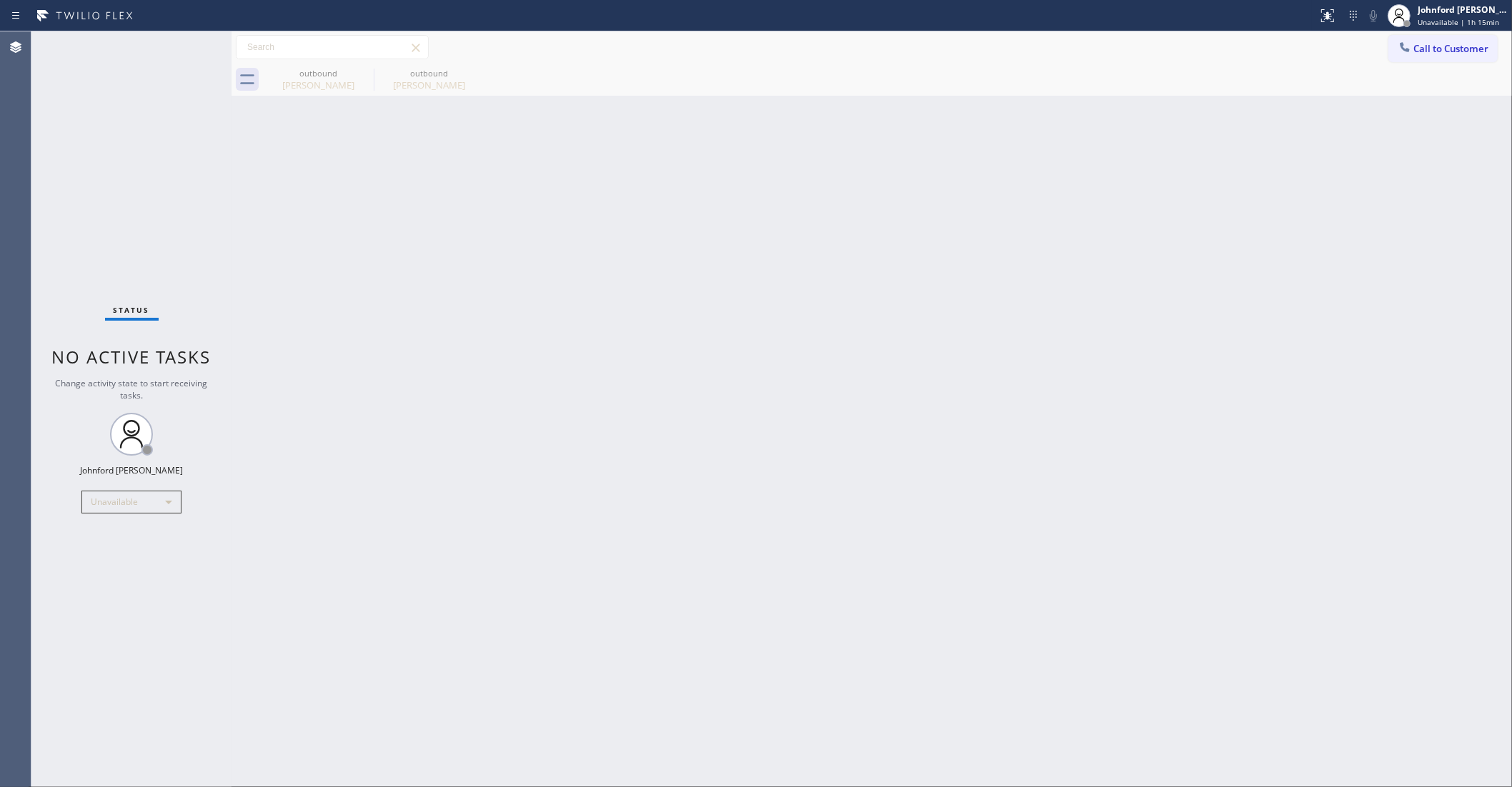
click at [1430, 52] on span "Call to Customer" at bounding box center [1451, 48] width 75 height 13
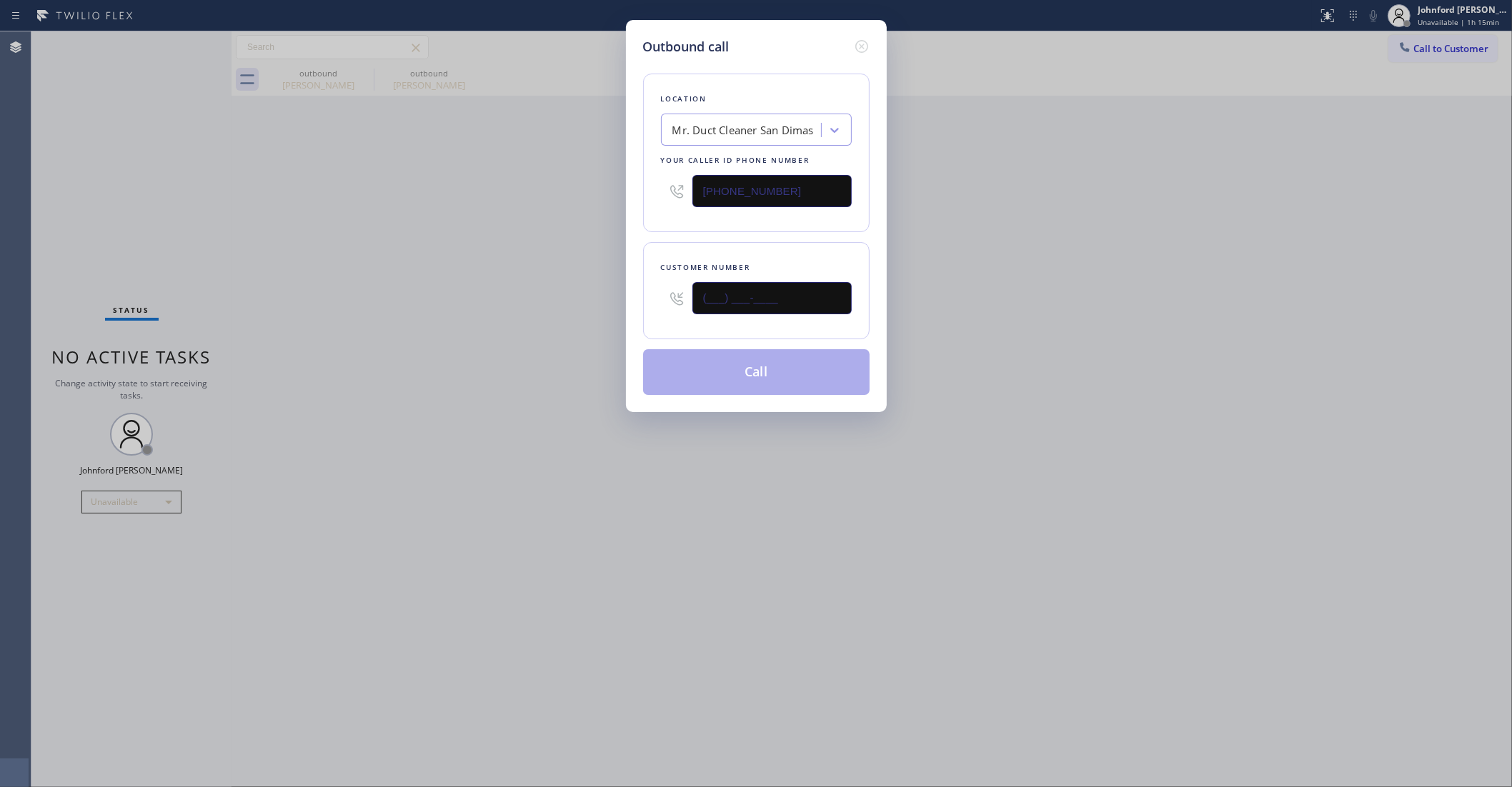
drag, startPoint x: 819, startPoint y: 286, endPoint x: 622, endPoint y: 291, distance: 197.1
click at [622, 291] on div "Outbound call Location Mr. Duct Cleaner [GEOGRAPHIC_DATA] Your caller id phone …" at bounding box center [756, 394] width 1512 height 787
paste input "626) 627-7607"
type input "[PHONE_NUMBER]"
click at [515, 293] on div "Outbound call Location Mr. Duct Cleaner [GEOGRAPHIC_DATA] Your caller id phone …" at bounding box center [756, 394] width 1512 height 787
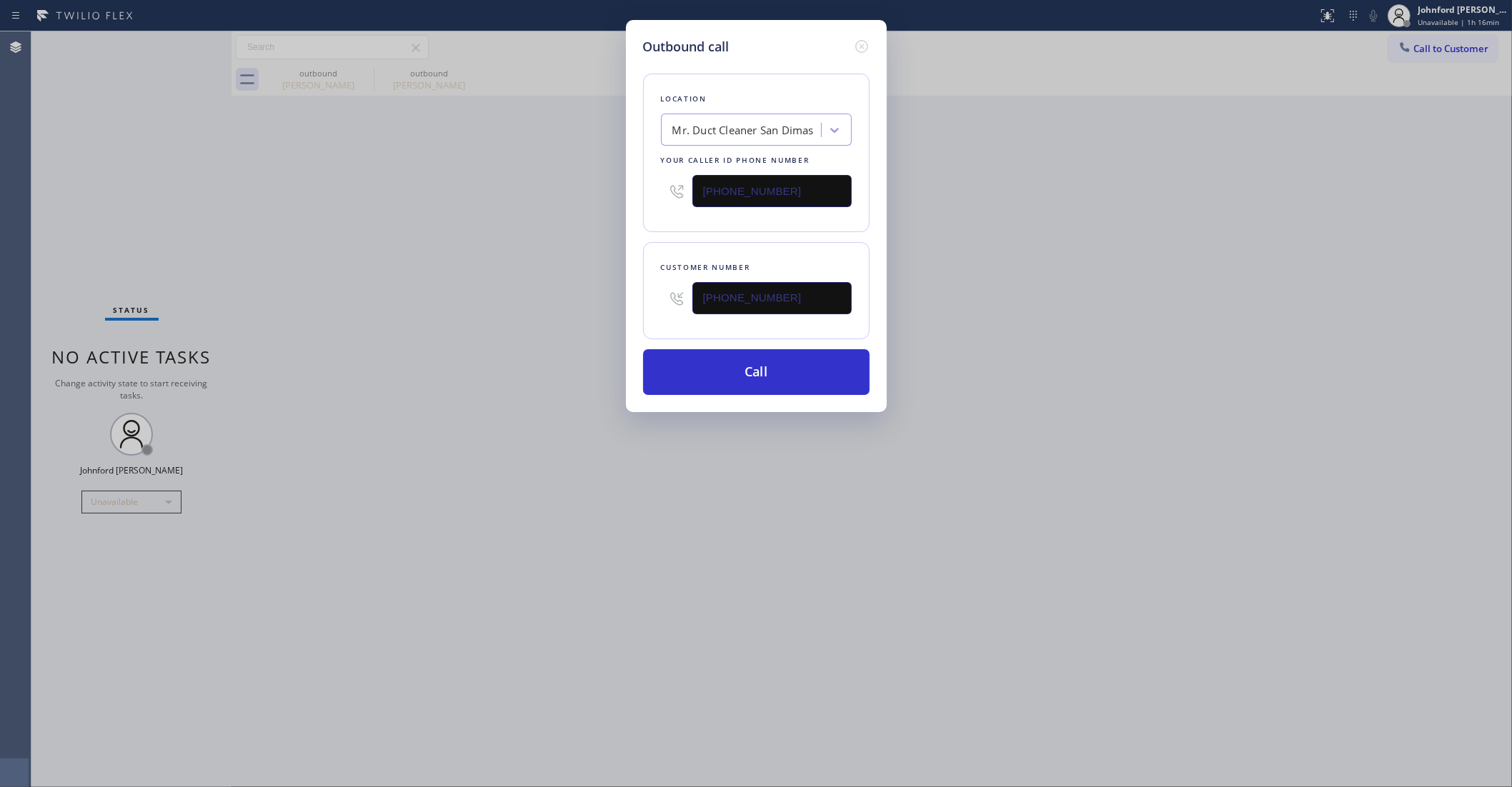
drag, startPoint x: 775, startPoint y: 180, endPoint x: 667, endPoint y: 195, distance: 109.0
click at [674, 193] on div "[PHONE_NUMBER]" at bounding box center [756, 191] width 191 height 47
paste input "855) 900-0015"
click at [544, 197] on div "Outbound call Location Mr. Duct Cleaner [GEOGRAPHIC_DATA] Your caller id phone …" at bounding box center [756, 394] width 1512 height 787
drag, startPoint x: 732, startPoint y: 190, endPoint x: 619, endPoint y: 193, distance: 113.0
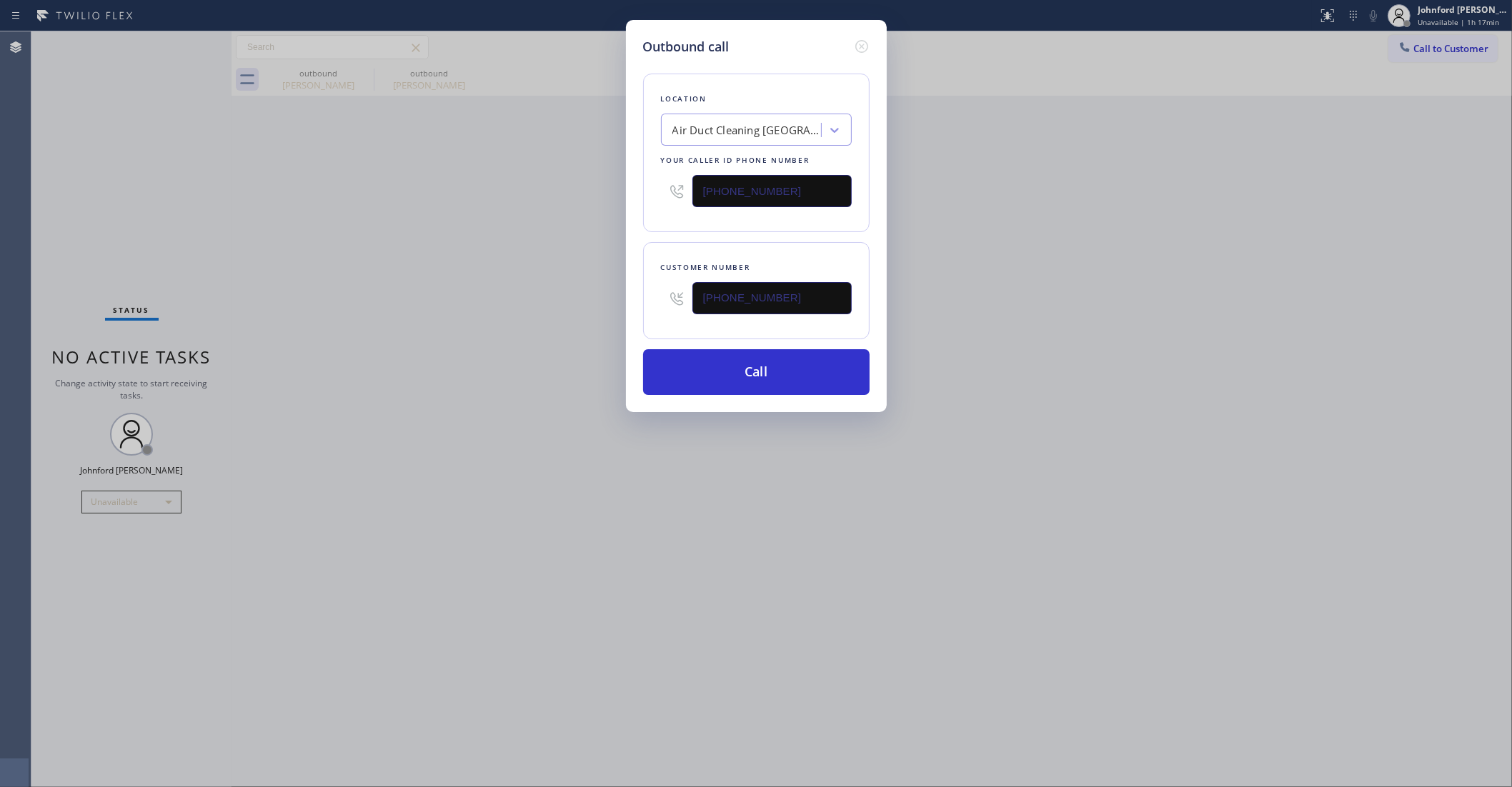
click at [645, 193] on div "Location Air Duct Cleaning [GEOGRAPHIC_DATA] Your caller id phone number [PHONE…" at bounding box center [757, 152] width 227 height 158
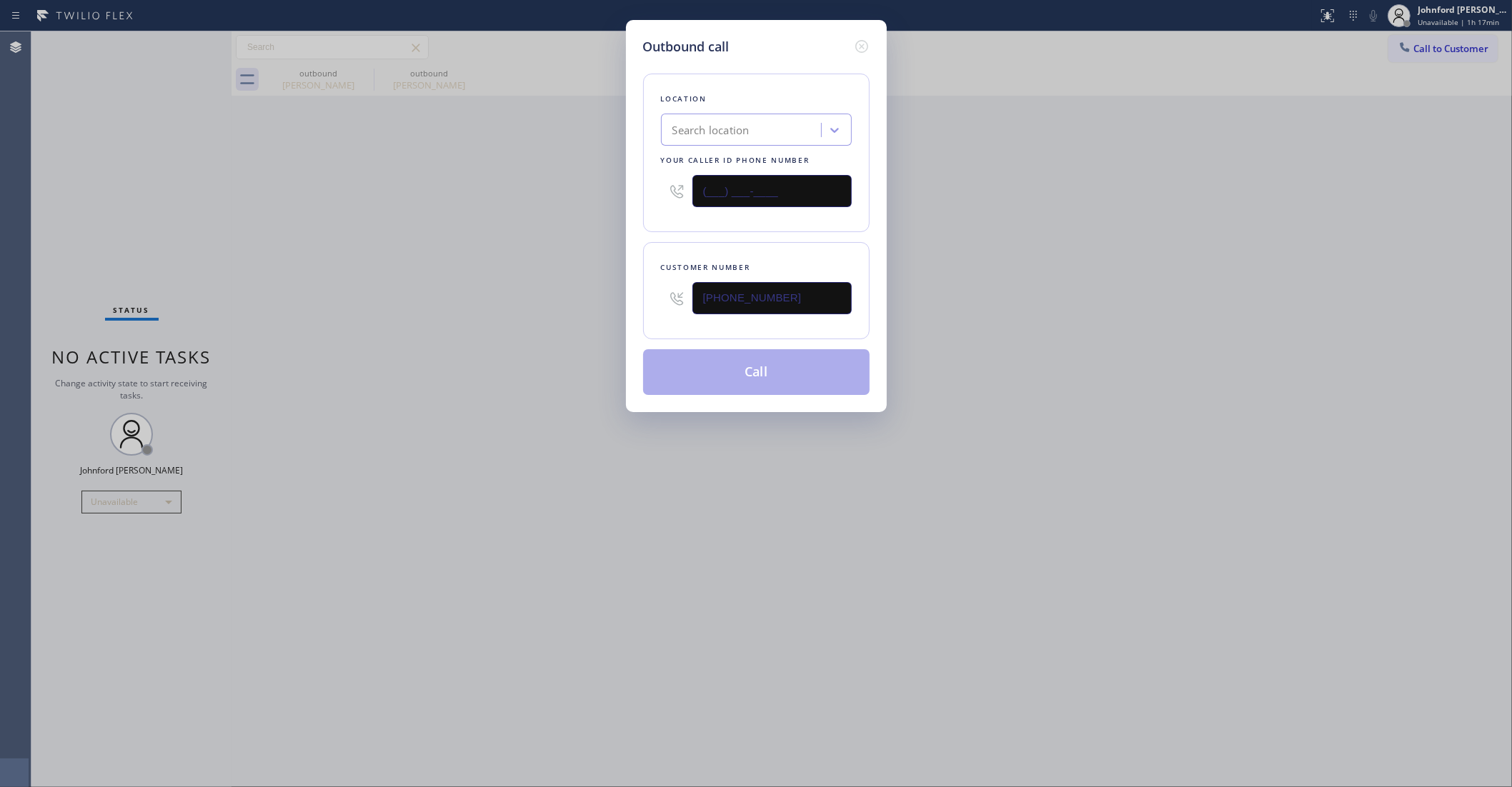
paste input "619) 413-0400"
type input "[PHONE_NUMBER]"
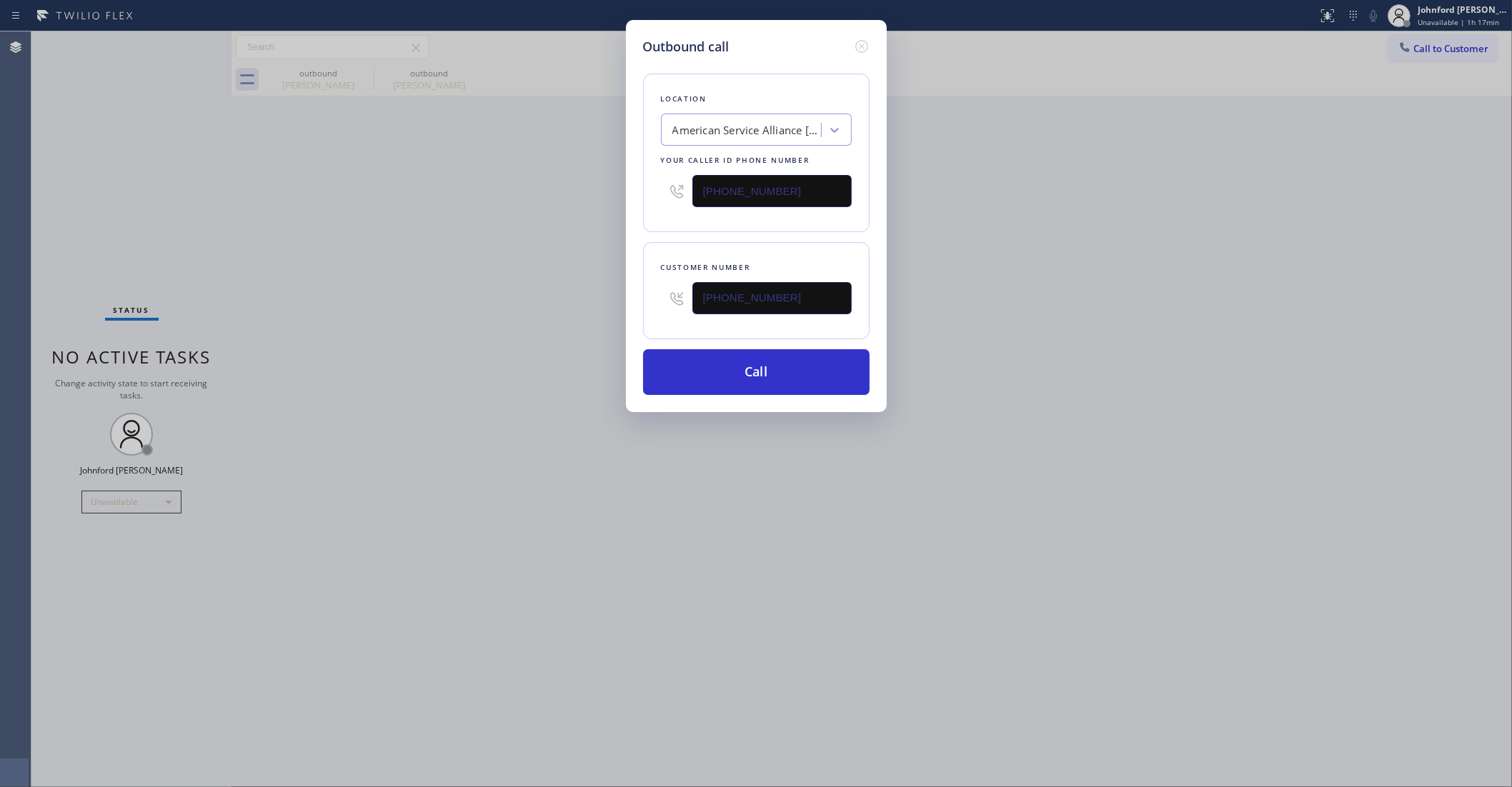
drag, startPoint x: 826, startPoint y: 305, endPoint x: 588, endPoint y: 318, distance: 238.4
click at [594, 318] on div "Outbound call Location American Service Alliance [GEOGRAPHIC_DATA] Your caller …" at bounding box center [756, 394] width 1512 height 787
paste input "19) 623-757"
type input "[PHONE_NUMBER]"
click at [525, 315] on div "Outbound call Location American Service Alliance [GEOGRAPHIC_DATA] Your caller …" at bounding box center [756, 394] width 1512 height 787
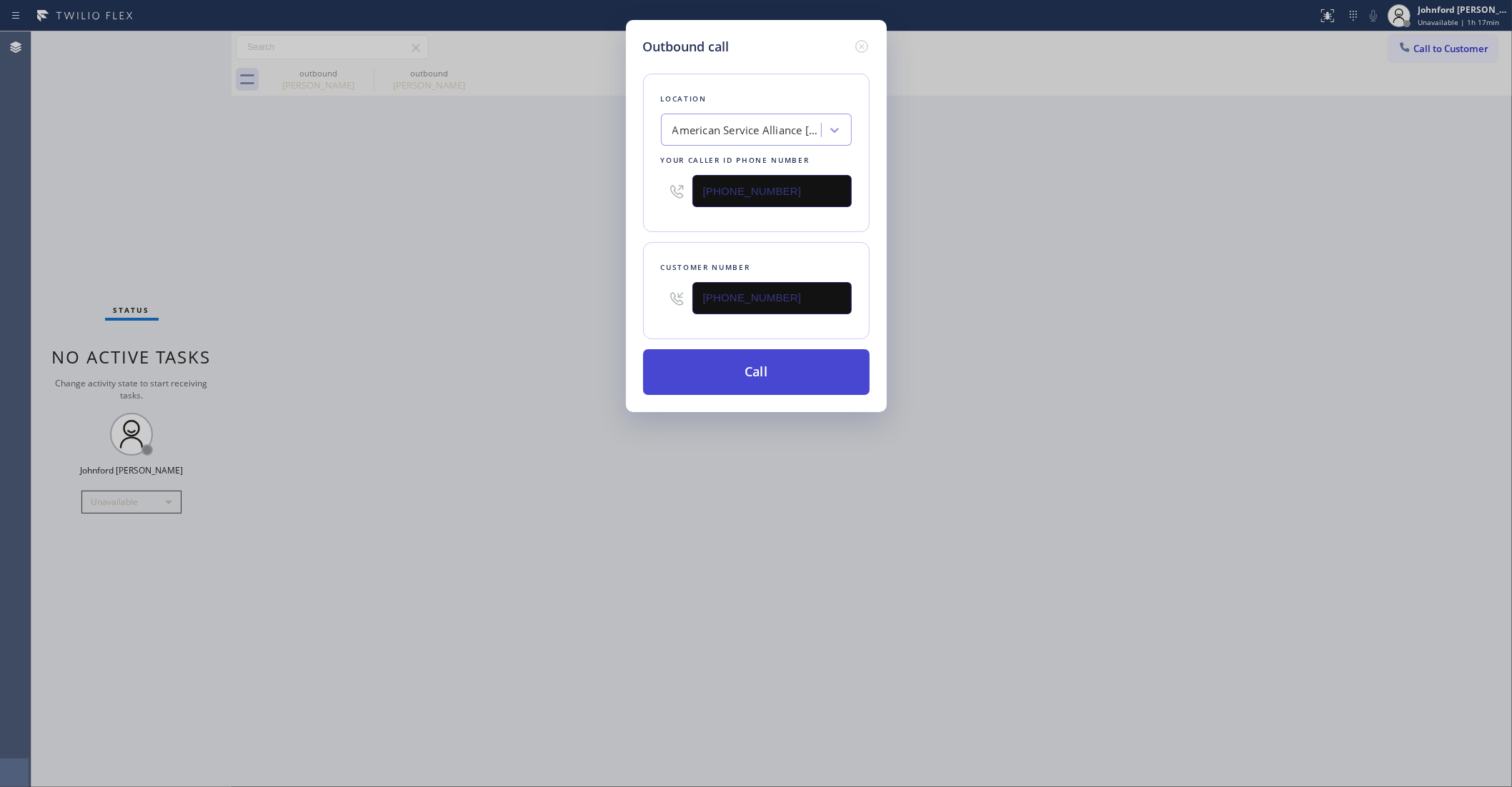
click at [674, 377] on button "Call" at bounding box center [757, 372] width 227 height 46
click at [1017, 331] on div "Outbound call Location American Service Alliance [GEOGRAPHIC_DATA] Your caller …" at bounding box center [756, 394] width 1512 height 787
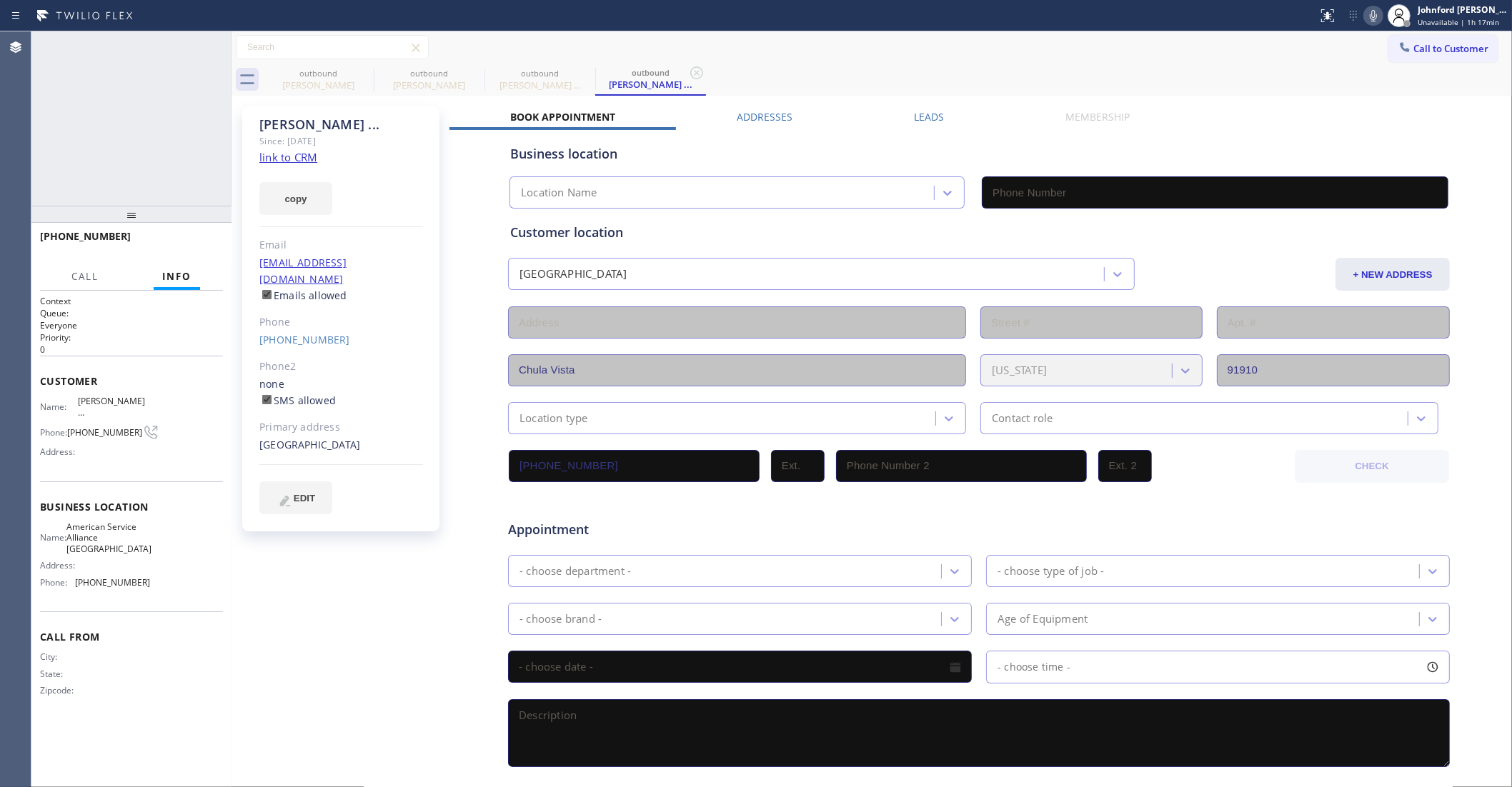
type input "[PHONE_NUMBER]"
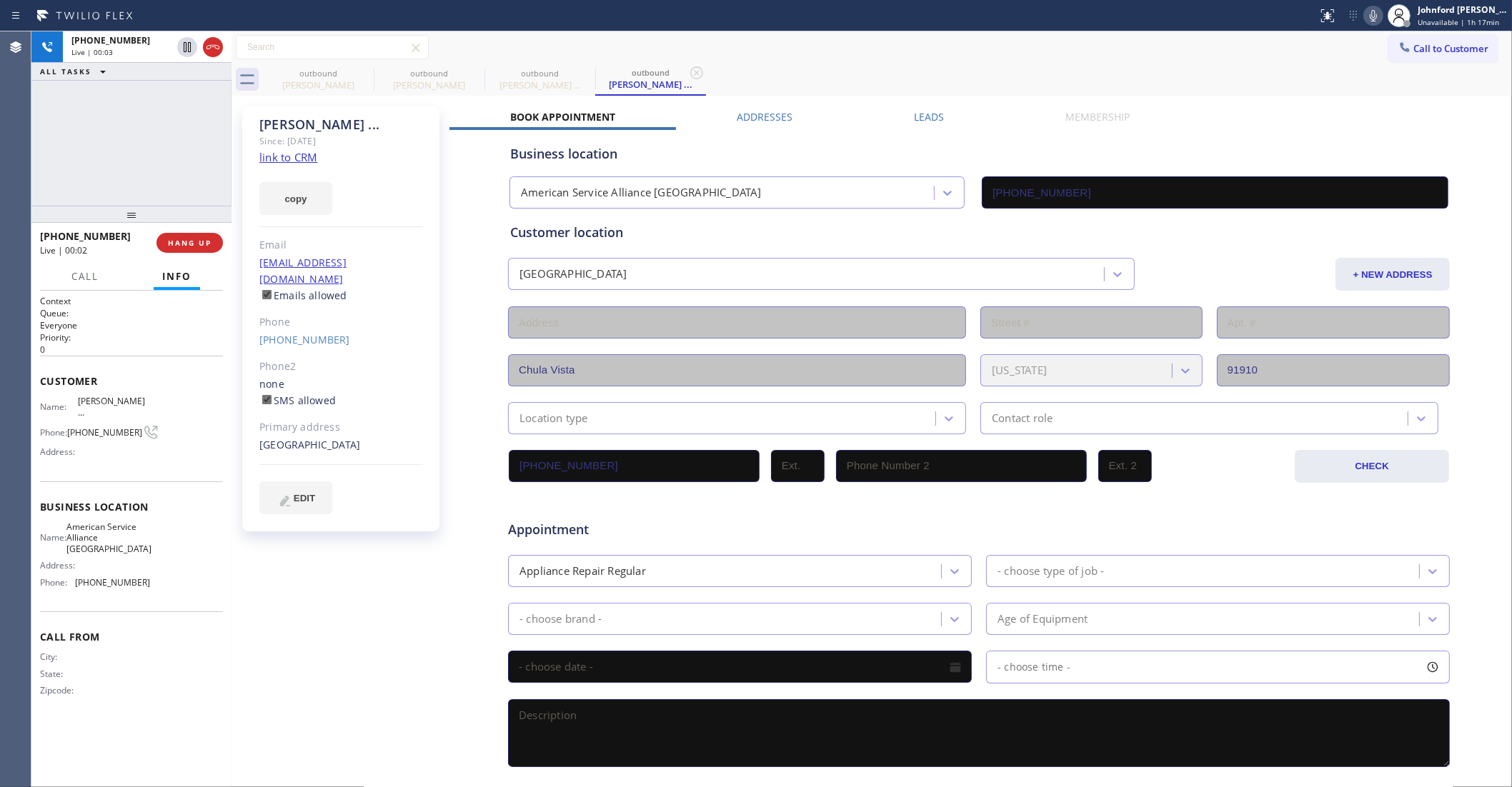
click at [1374, 12] on icon at bounding box center [1373, 15] width 7 height 11
click at [208, 254] on div "[PHONE_NUMBER] Live | 00:03 HANG UP" at bounding box center [131, 243] width 183 height 38
click at [208, 241] on span "HANG UP" at bounding box center [189, 243] width 44 height 10
click at [313, 333] on link "[PHONE_NUMBER]" at bounding box center [305, 340] width 90 height 14
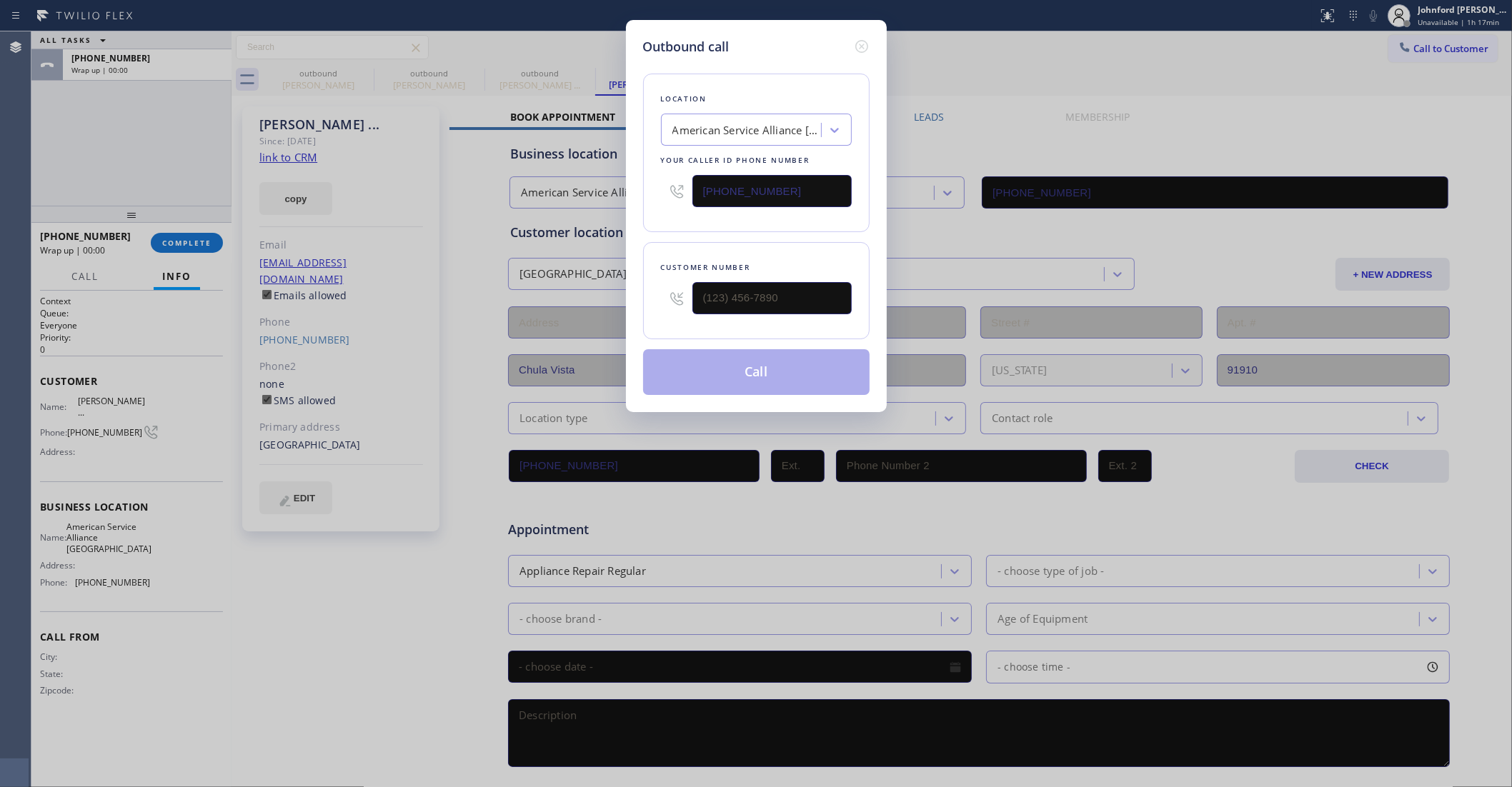
type input "[PHONE_NUMBER]"
click at [776, 367] on button "Call" at bounding box center [757, 372] width 227 height 46
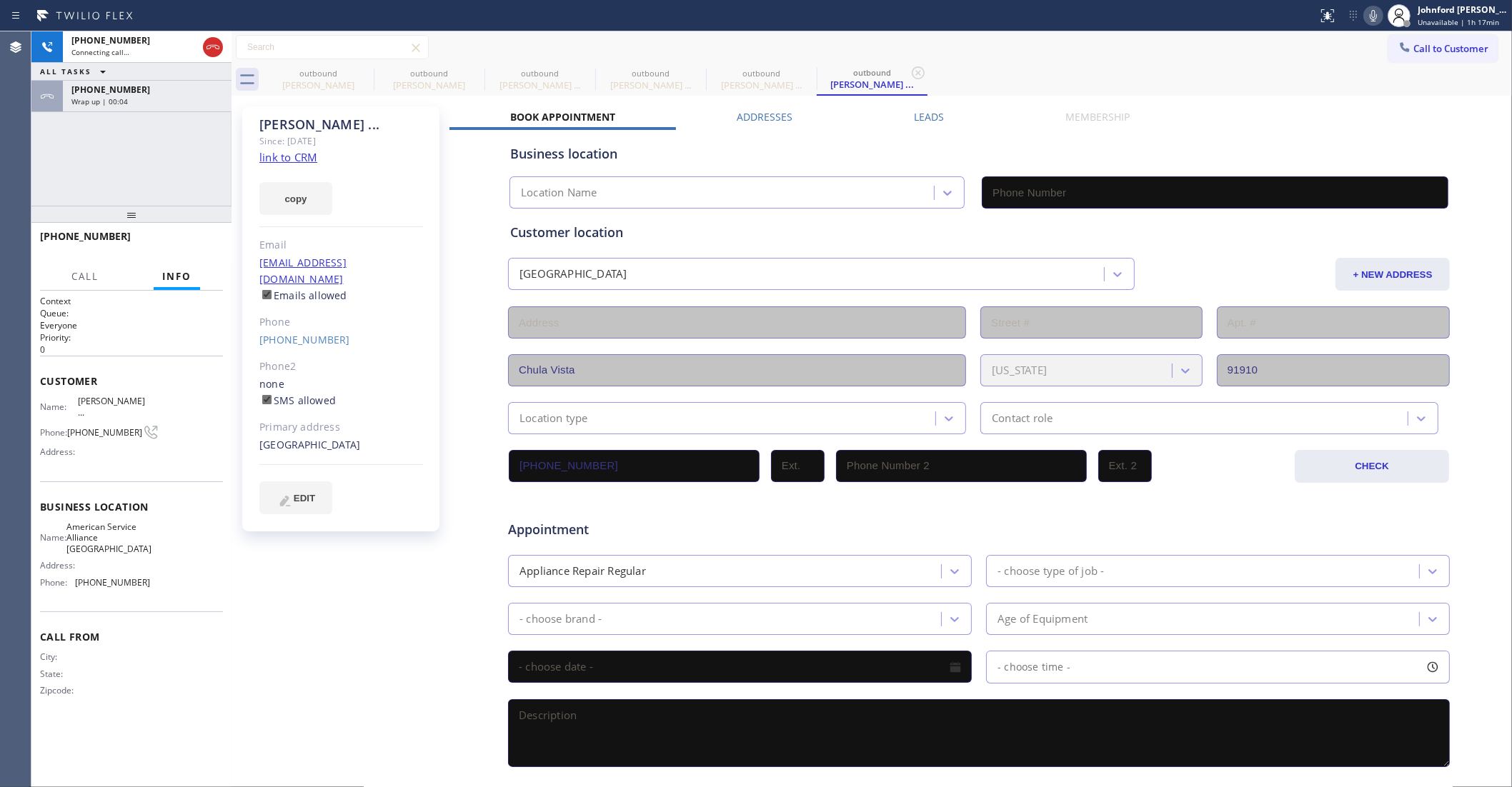
drag, startPoint x: 174, startPoint y: 100, endPoint x: 187, endPoint y: 131, distance: 33.6
click at [174, 100] on div "Wrap up | 00:04" at bounding box center [147, 101] width 152 height 10
type input "[PHONE_NUMBER]"
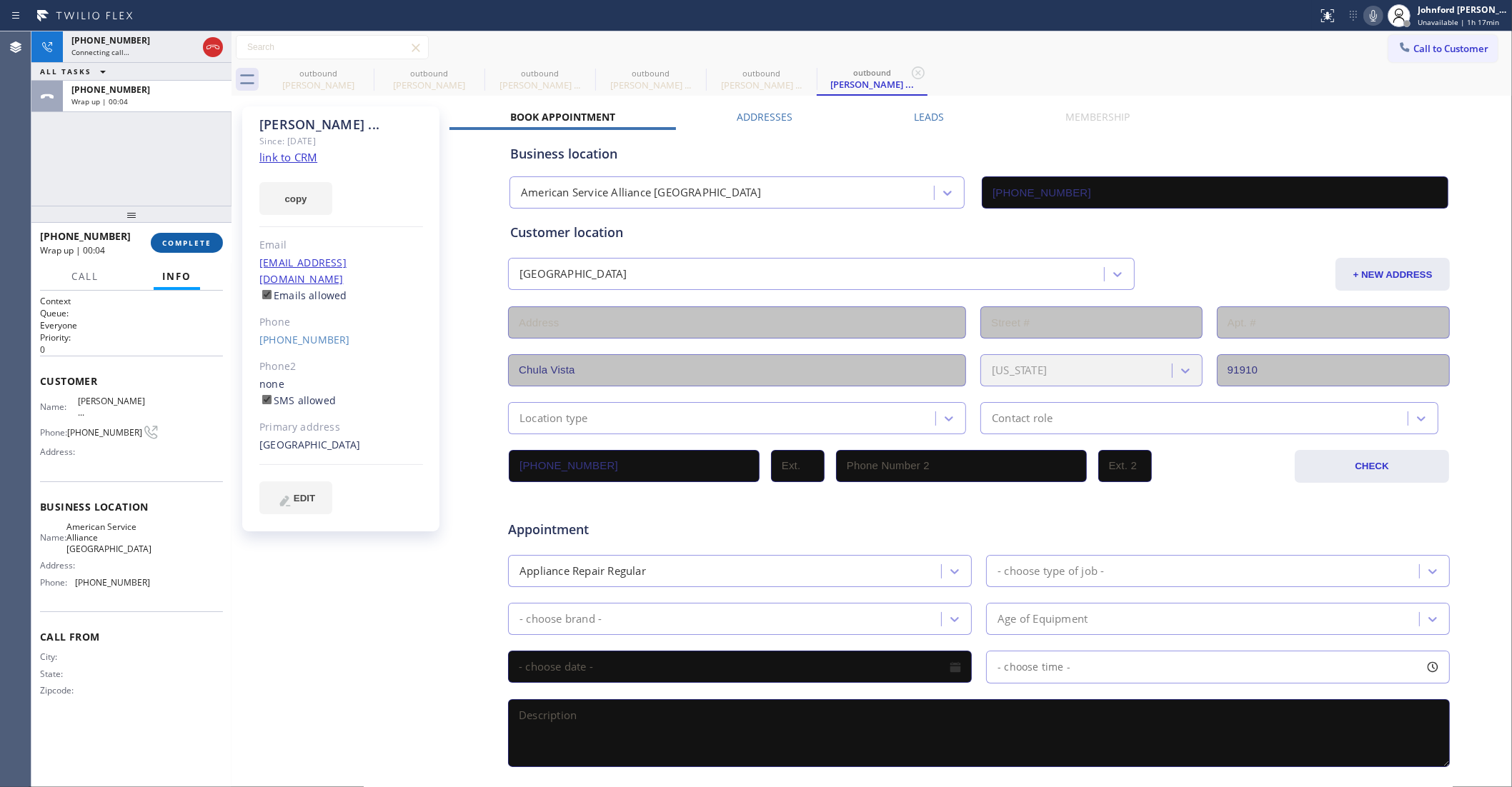
click at [162, 233] on button "COMPLETE" at bounding box center [187, 243] width 72 height 20
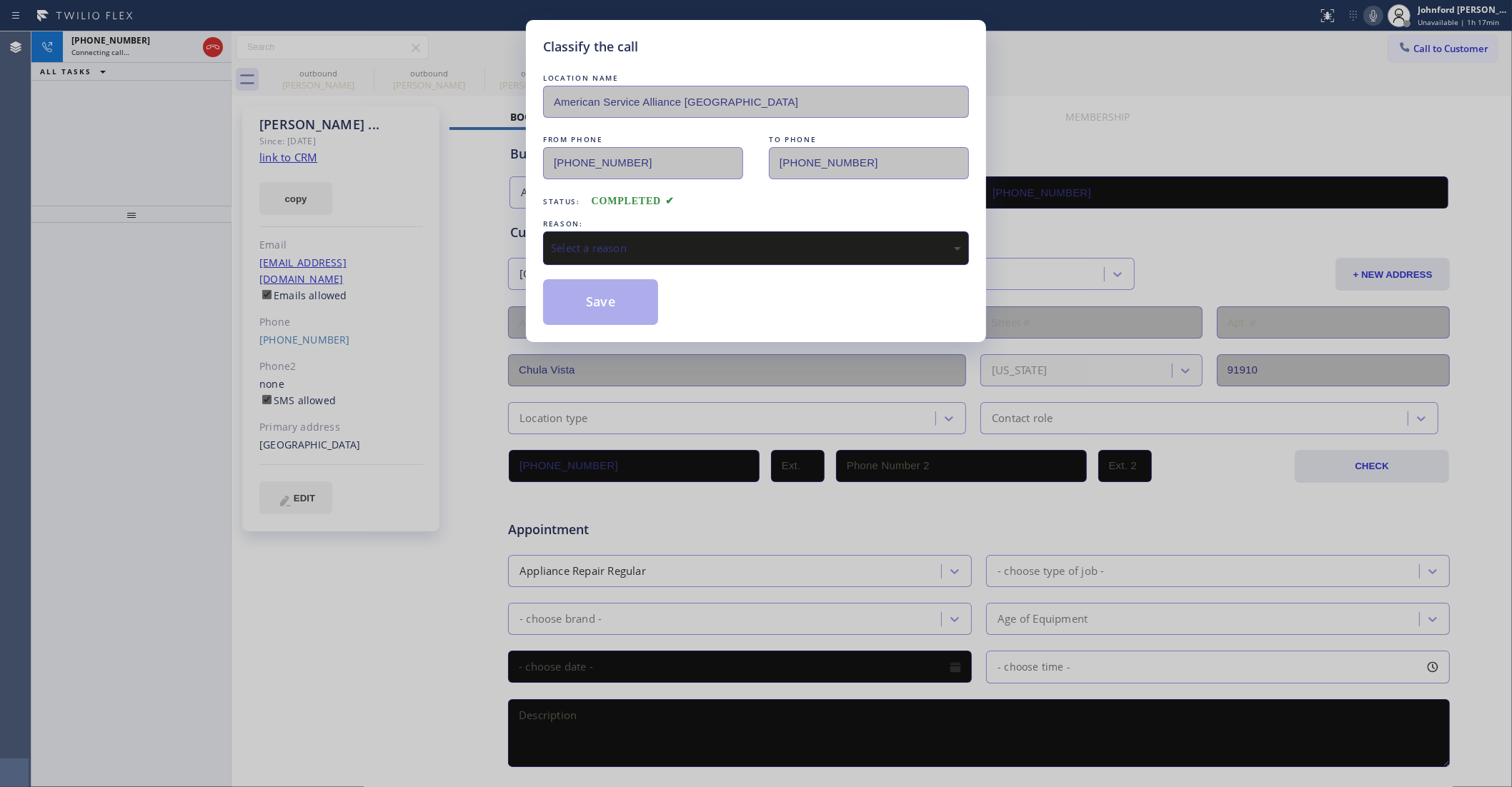
drag, startPoint x: 619, startPoint y: 230, endPoint x: 780, endPoint y: 257, distance: 163.2
click at [622, 231] on div "Select a reason" at bounding box center [756, 248] width 426 height 34
click at [612, 315] on button "Save" at bounding box center [601, 302] width 115 height 46
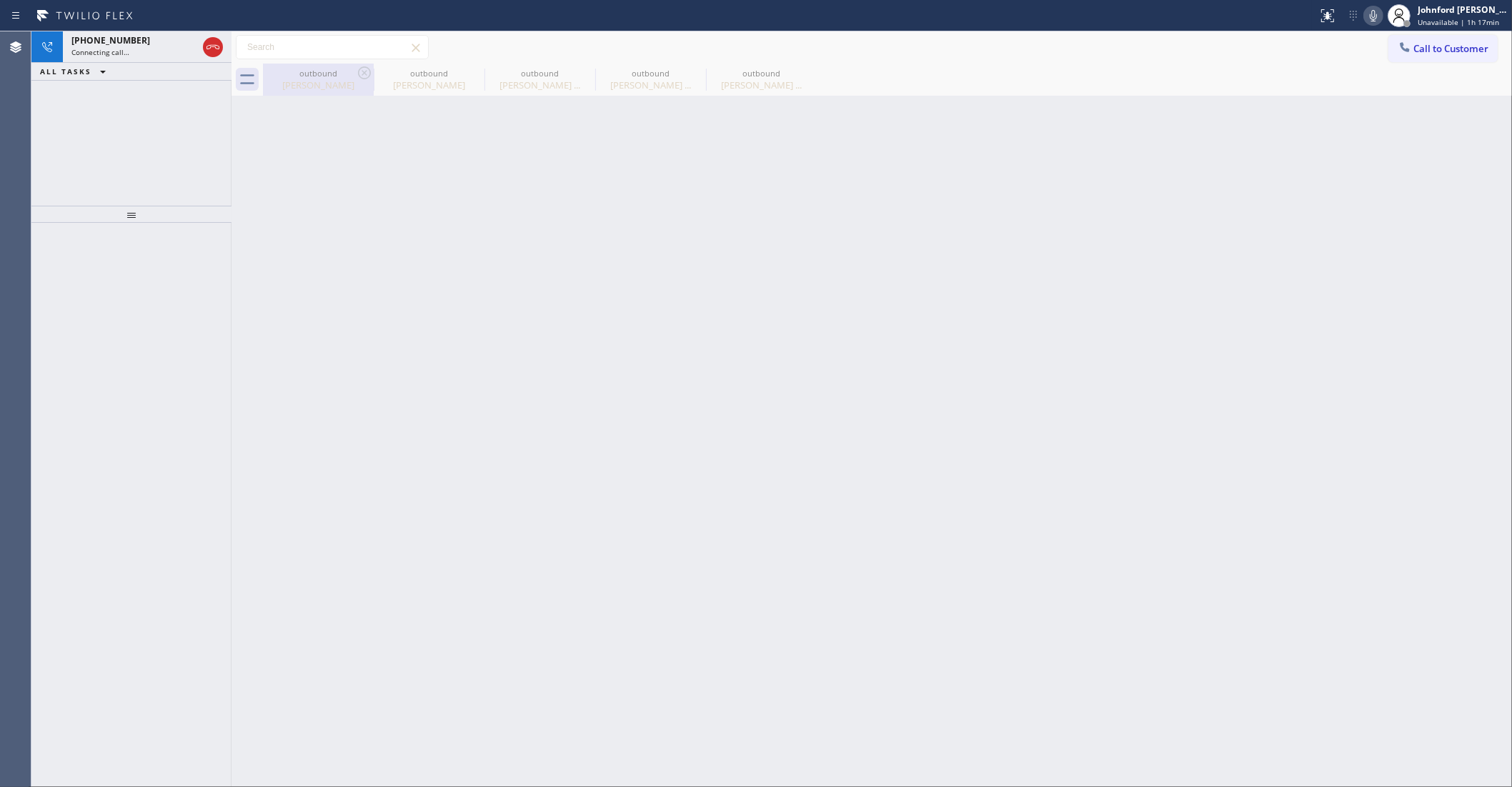
click at [358, 82] on div "[PERSON_NAME]" at bounding box center [318, 85] width 108 height 13
type input "[PHONE_NUMBER]"
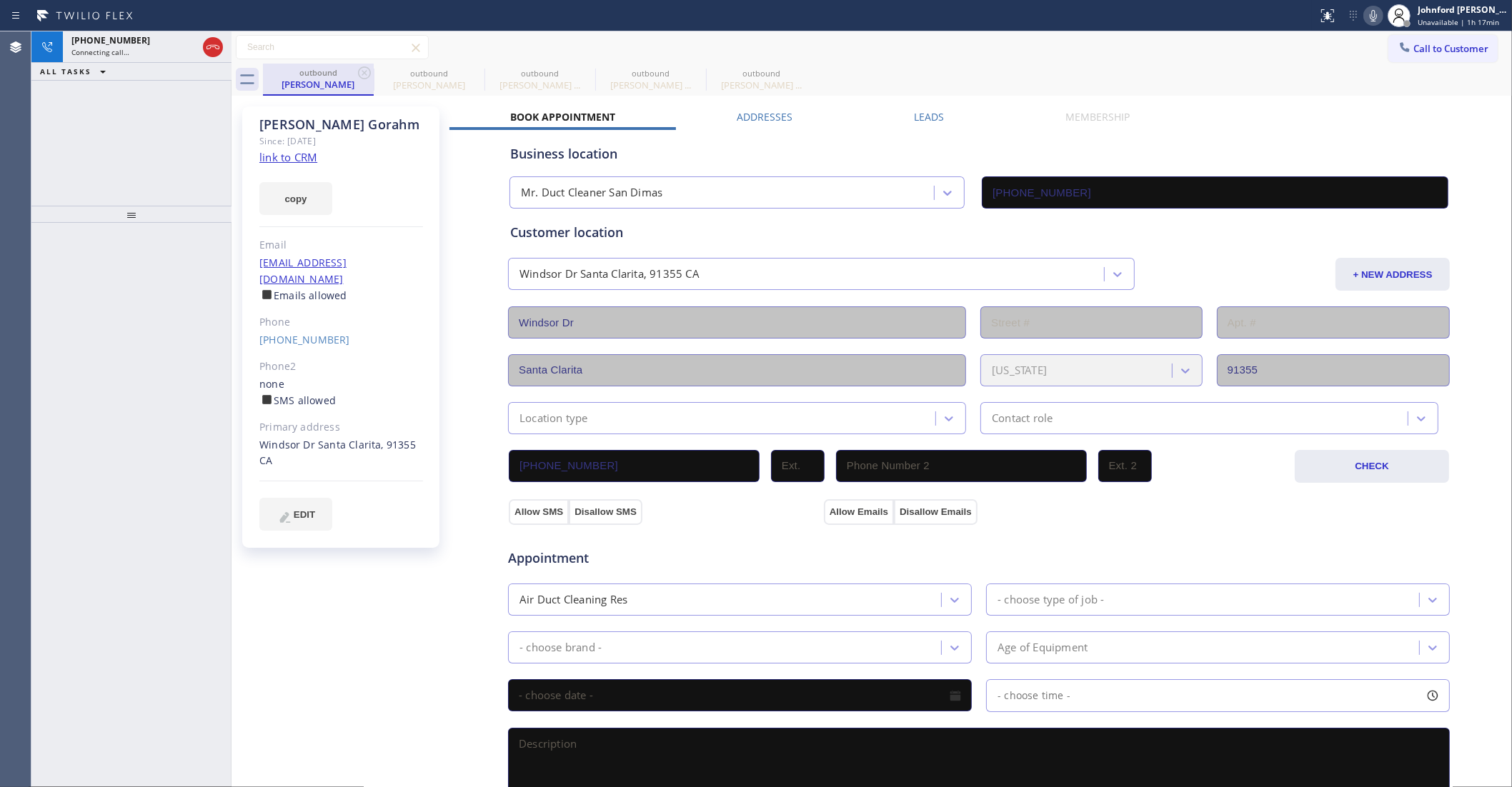
click at [358, 82] on div "[PERSON_NAME]" at bounding box center [318, 84] width 108 height 13
click at [358, 73] on icon at bounding box center [364, 73] width 13 height 13
type input "[PHONE_NUMBER]"
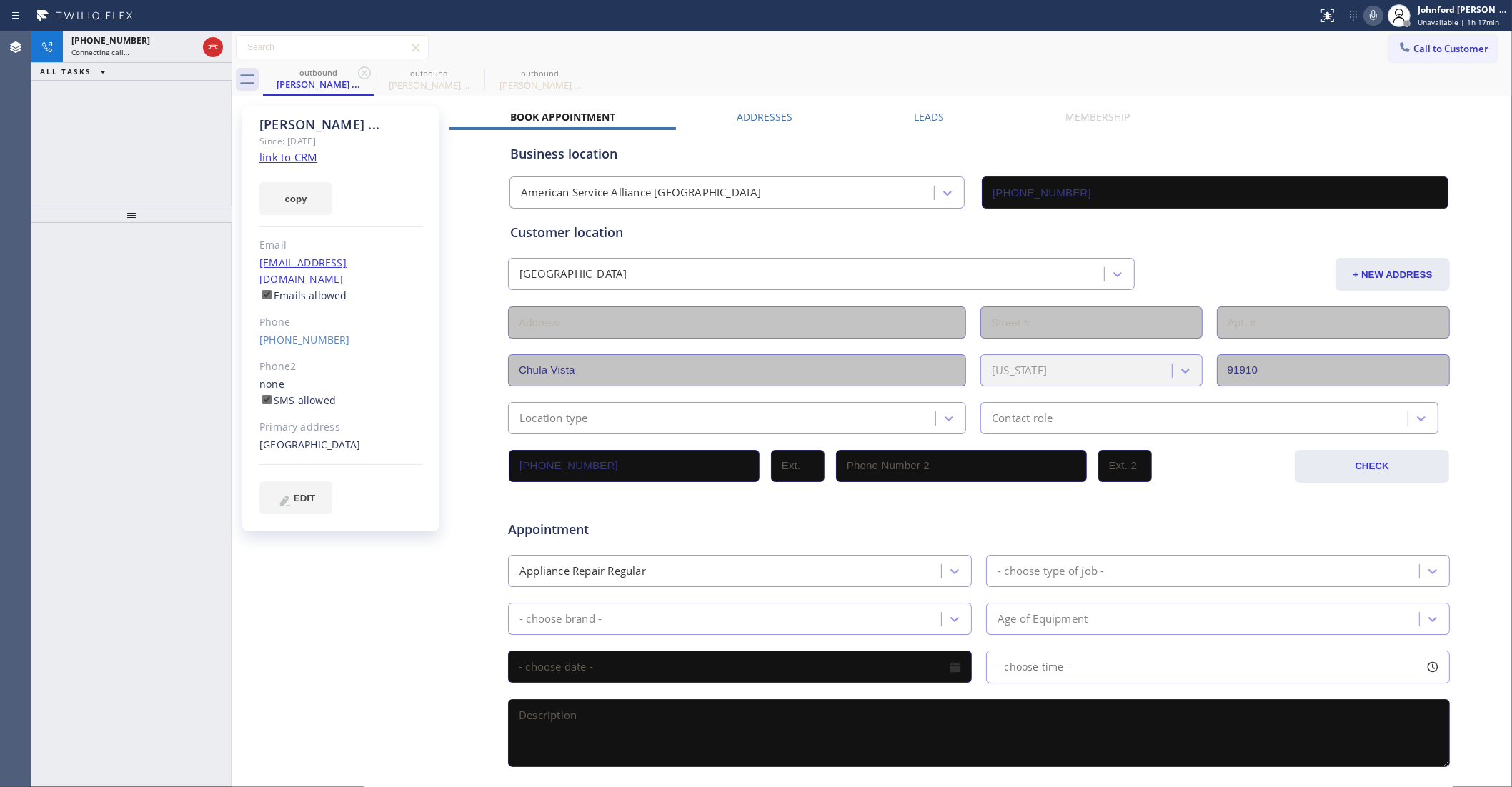
click at [358, 73] on icon at bounding box center [364, 73] width 13 height 13
click at [114, 55] on span "Connecting call…" at bounding box center [100, 52] width 58 height 10
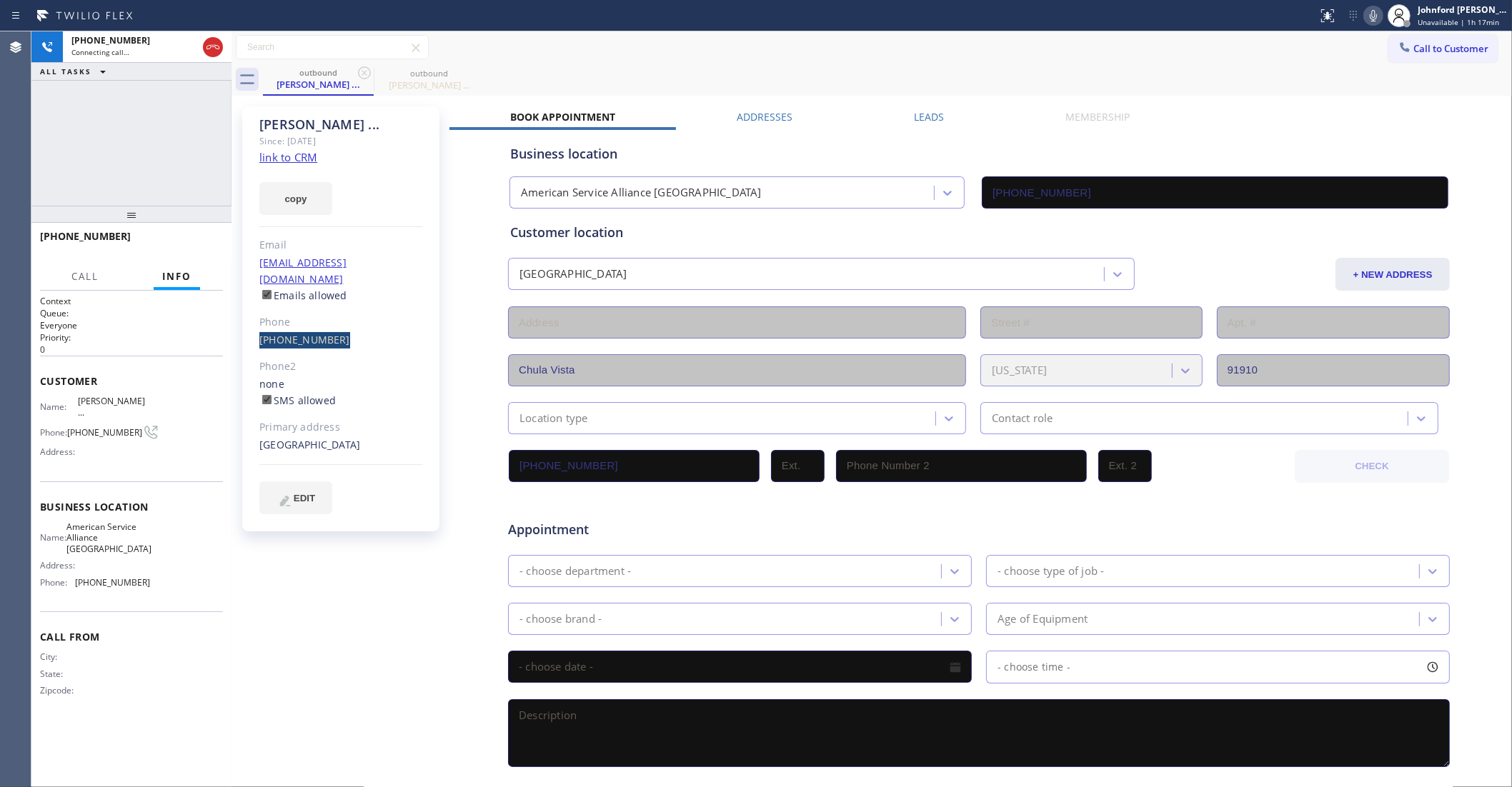
drag, startPoint x: 315, startPoint y: 324, endPoint x: 344, endPoint y: 322, distance: 29.1
click at [344, 322] on div "[PERSON_NAME] ... Since: [DATE] link to CRM copy Email [EMAIL_ADDRESS][DOMAIN_N…" at bounding box center [341, 318] width 198 height 425
copy link "[PHONE_NUMBER]"
click at [211, 54] on icon at bounding box center [213, 47] width 17 height 17
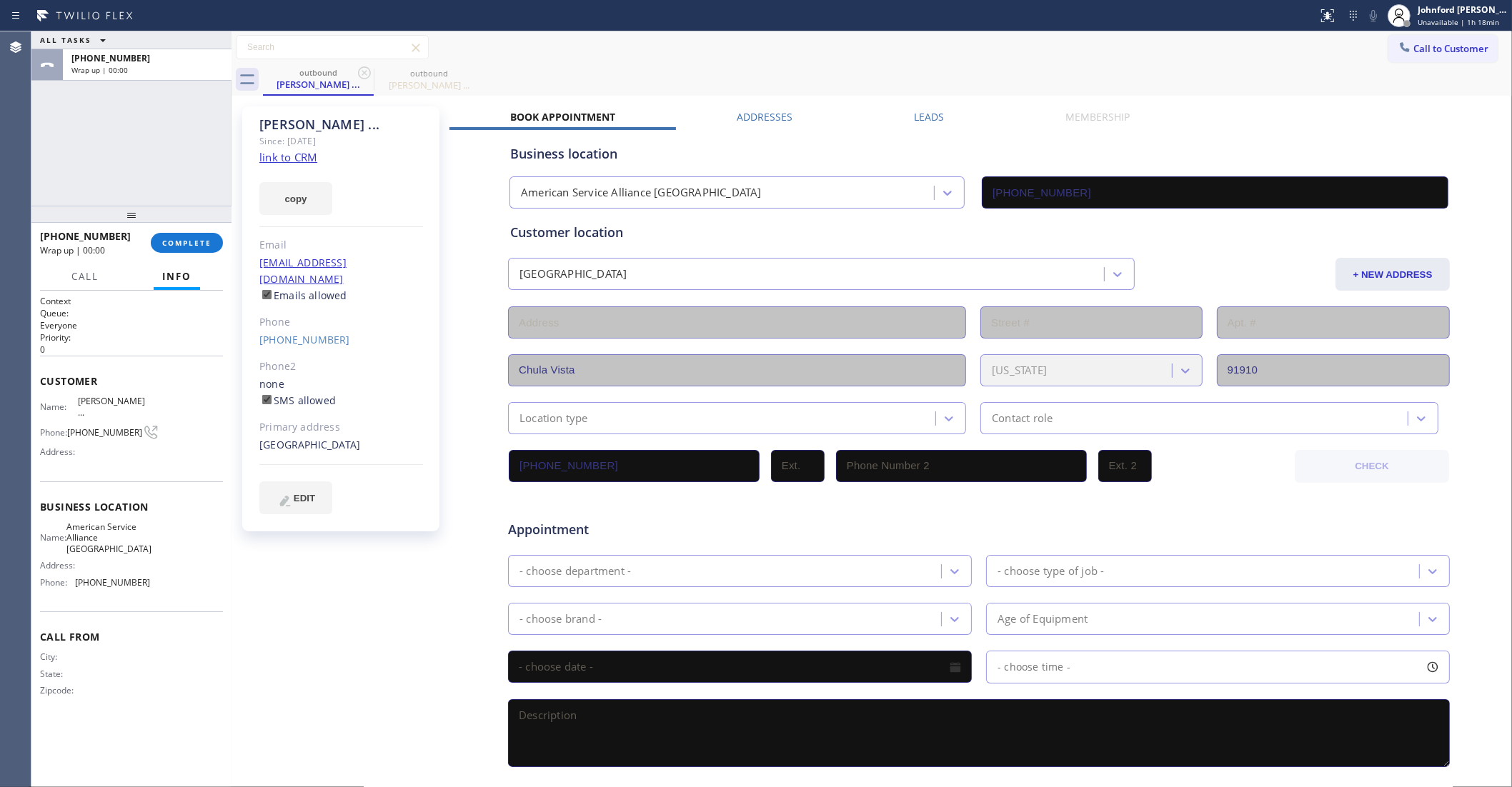
drag, startPoint x: 205, startPoint y: 229, endPoint x: 148, endPoint y: 245, distance: 59.2
click at [195, 234] on div "[PHONE_NUMBER] Wrap up | 00:00 COMPLETE" at bounding box center [131, 243] width 183 height 38
click at [148, 245] on div "[PHONE_NUMBER] Wrap up | 00:01" at bounding box center [95, 243] width 111 height 38
click at [152, 245] on button "COMPLETE" at bounding box center [187, 243] width 72 height 20
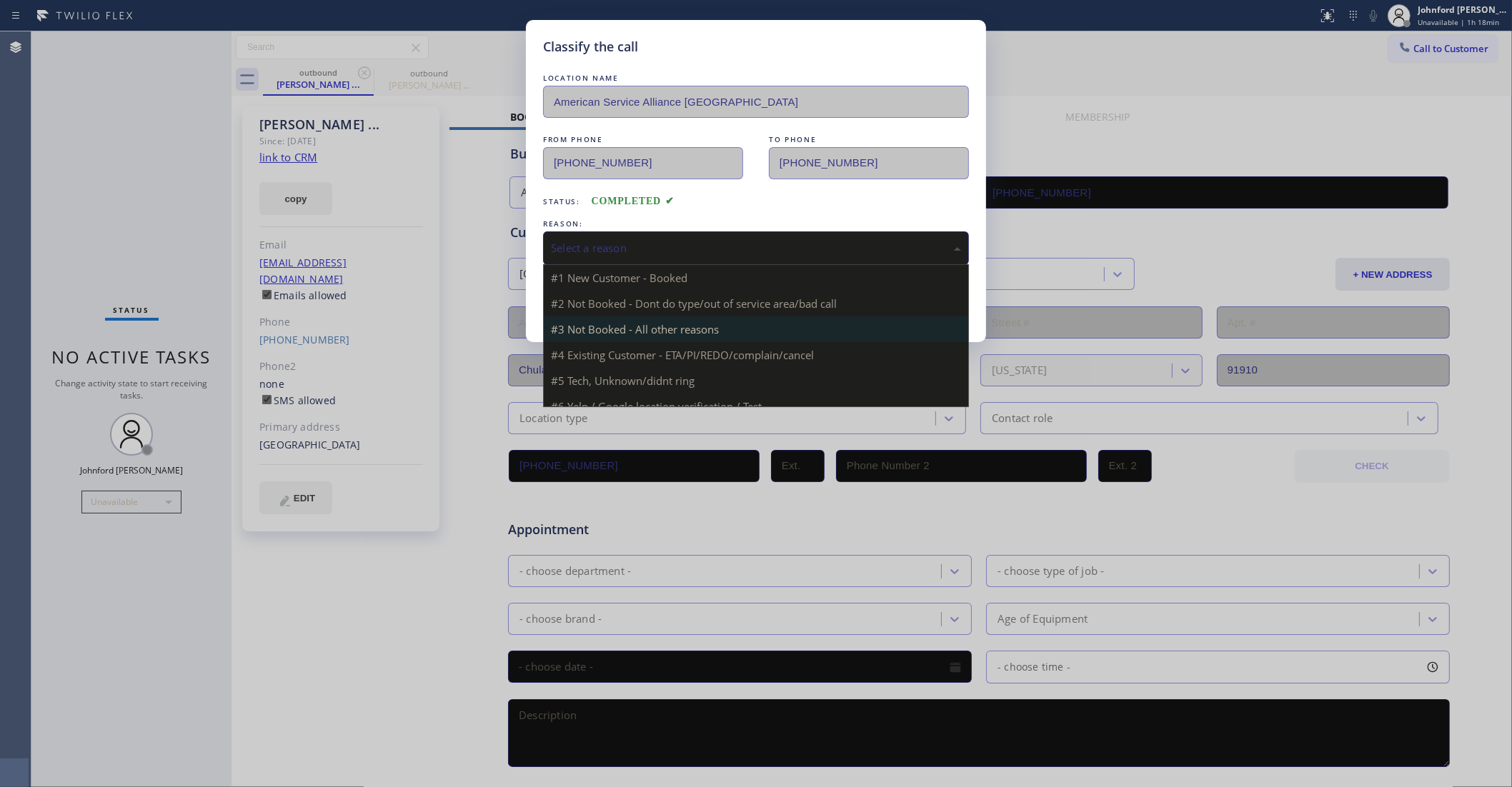
drag, startPoint x: 619, startPoint y: 258, endPoint x: 745, endPoint y: 325, distance: 142.7
click at [622, 257] on div "Select a reason" at bounding box center [756, 248] width 426 height 34
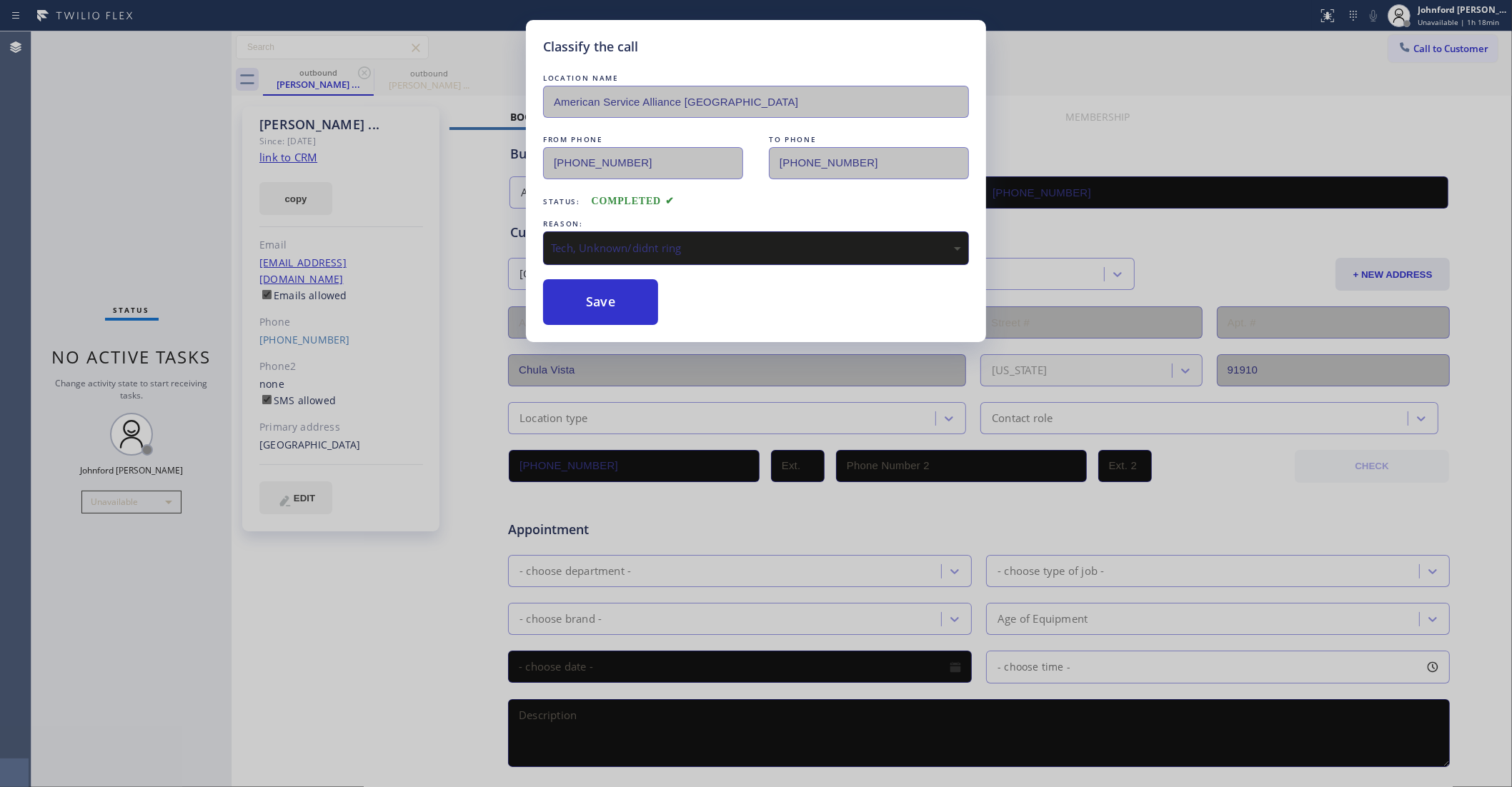
click at [618, 244] on div "Tech, Unknown/didnt ring" at bounding box center [756, 247] width 411 height 16
click at [625, 315] on button "Save" at bounding box center [601, 302] width 115 height 46
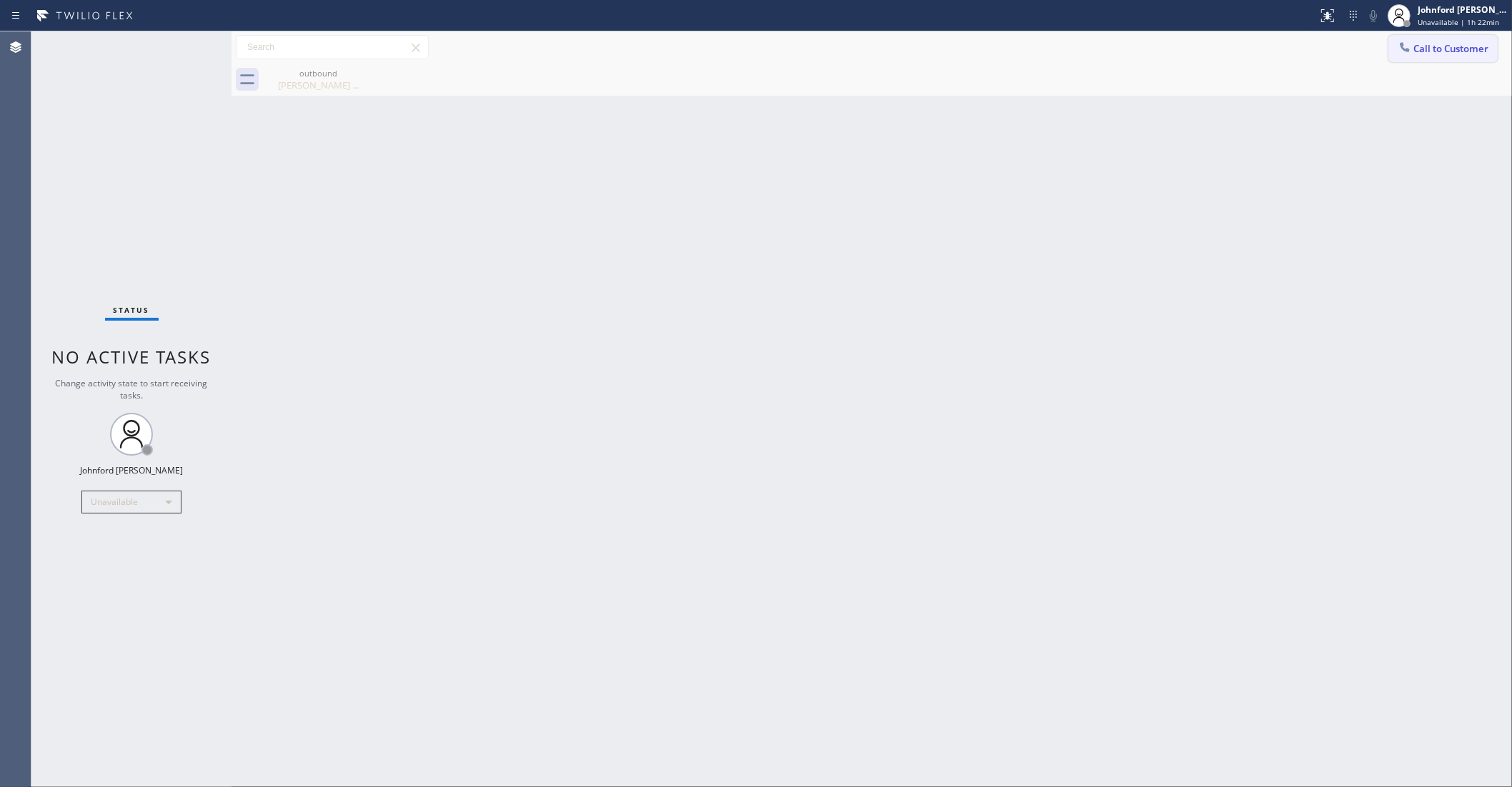
click at [1412, 38] on button "Call to Customer" at bounding box center [1443, 48] width 110 height 27
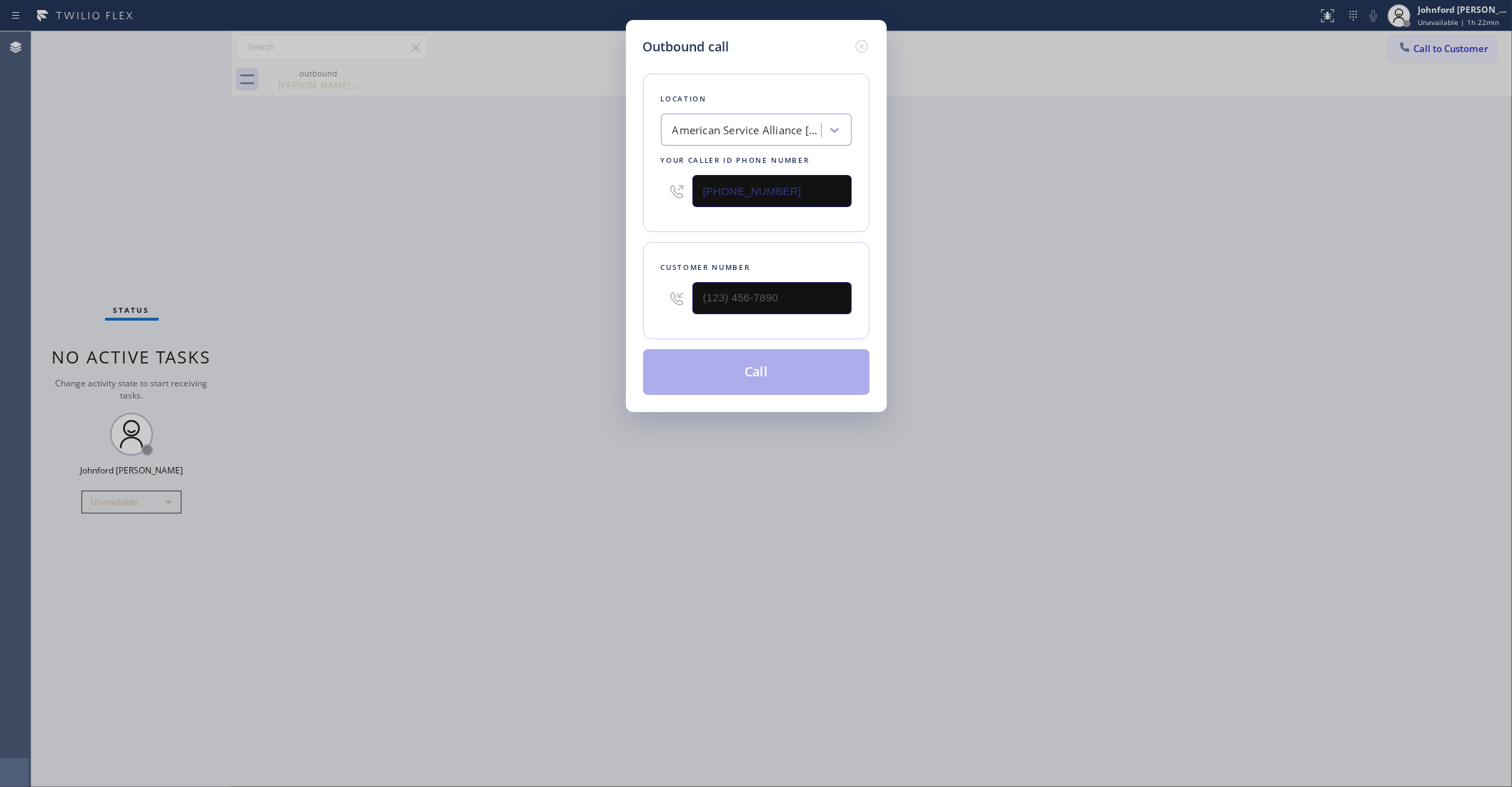
drag, startPoint x: 799, startPoint y: 191, endPoint x: 592, endPoint y: 204, distance: 207.4
click at [601, 204] on div "Outbound call Location American Service Alliance [GEOGRAPHIC_DATA] Your caller …" at bounding box center [756, 394] width 1512 height 787
paste input "855) 900-0015"
type input "[PHONE_NUMBER]"
drag, startPoint x: 809, startPoint y: 293, endPoint x: 548, endPoint y: 318, distance: 262.2
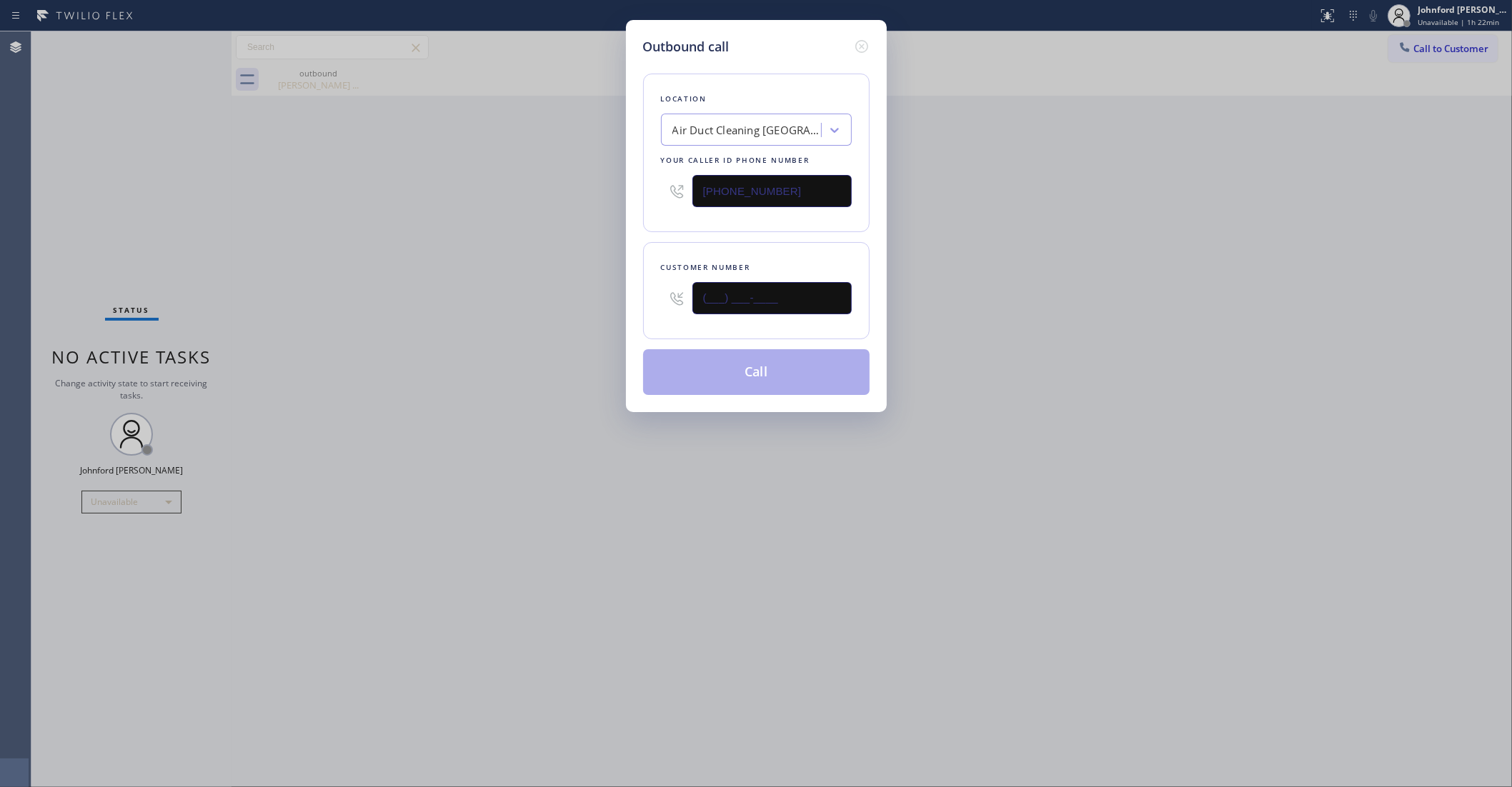
click at [563, 318] on div "Outbound call Location Air Duct Cleaning [GEOGRAPHIC_DATA] Your caller id phone…" at bounding box center [756, 394] width 1512 height 787
paste input "626) 627-7607"
type input "[PHONE_NUMBER]"
click at [548, 318] on div "Outbound call Location Air Duct Cleaning [GEOGRAPHIC_DATA] Your caller id phone…" at bounding box center [756, 394] width 1512 height 787
click at [686, 363] on button "Call" at bounding box center [757, 372] width 227 height 46
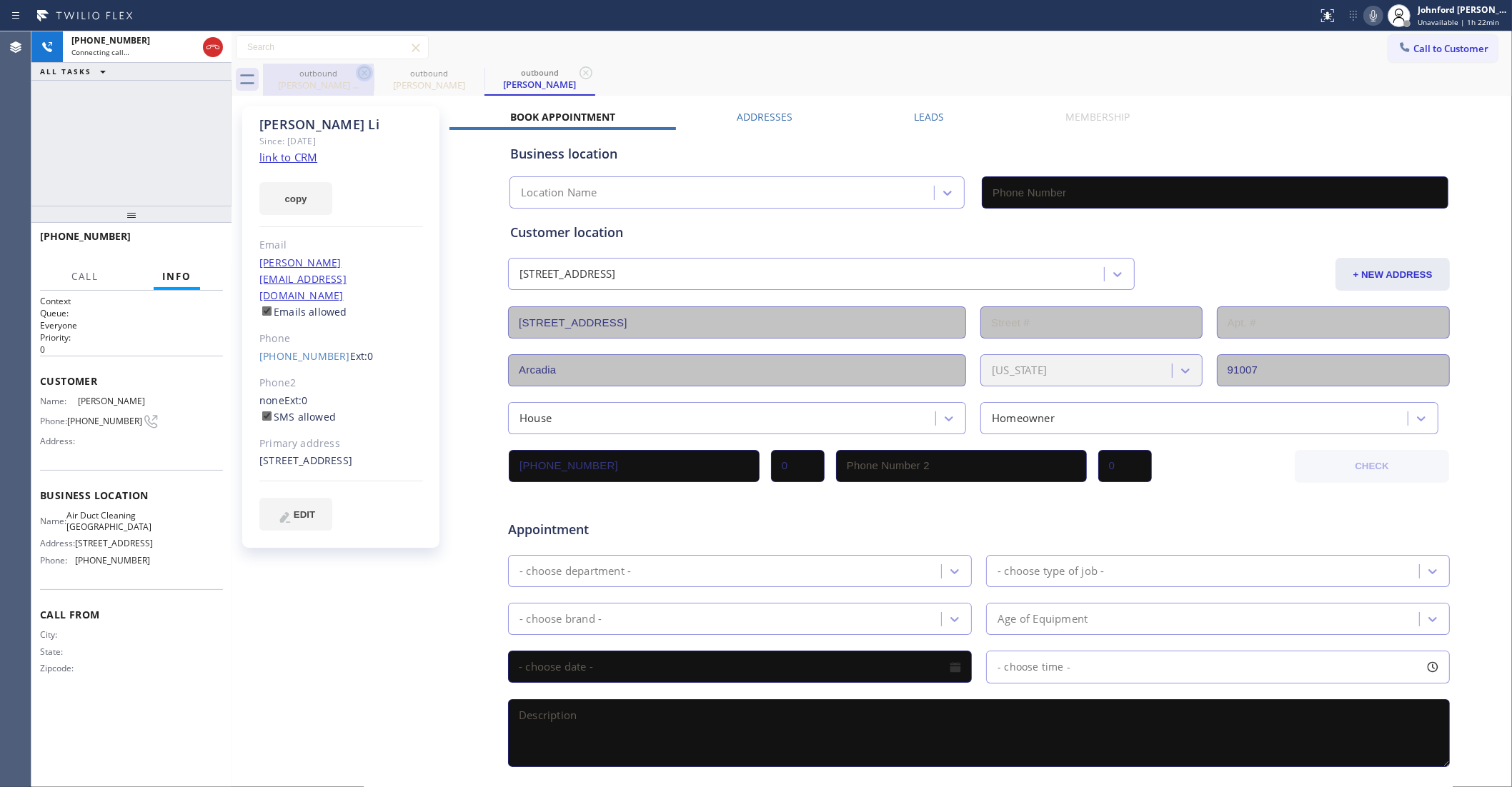
click at [368, 80] on icon at bounding box center [365, 73] width 17 height 17
type input "[PHONE_NUMBER]"
click at [663, 58] on div "Call to Customer Outbound call Location Air Duct Cleaning [GEOGRAPHIC_DATA] You…" at bounding box center [872, 47] width 1281 height 25
click at [1148, 32] on div "Call to Customer Outbound call Location Air Duct Cleaning [GEOGRAPHIC_DATA] You…" at bounding box center [872, 47] width 1281 height 32
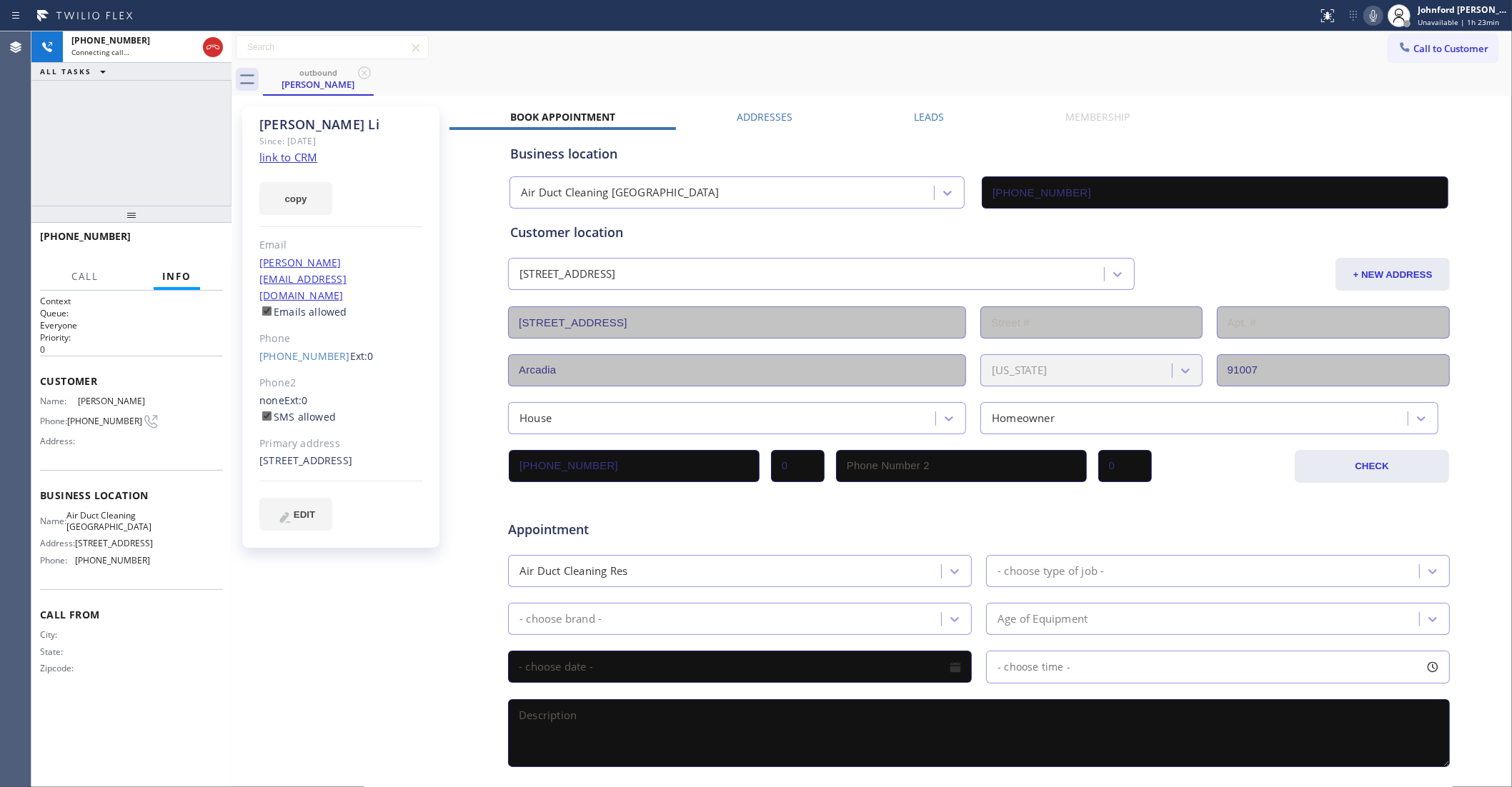
click at [1029, 59] on div "Call to Customer Outbound call Location Air Duct Cleaning [GEOGRAPHIC_DATA] You…" at bounding box center [872, 47] width 1281 height 25
click at [178, 247] on span "HANG UP" at bounding box center [189, 243] width 44 height 10
click at [188, 241] on span "COMPLETE" at bounding box center [187, 243] width 49 height 10
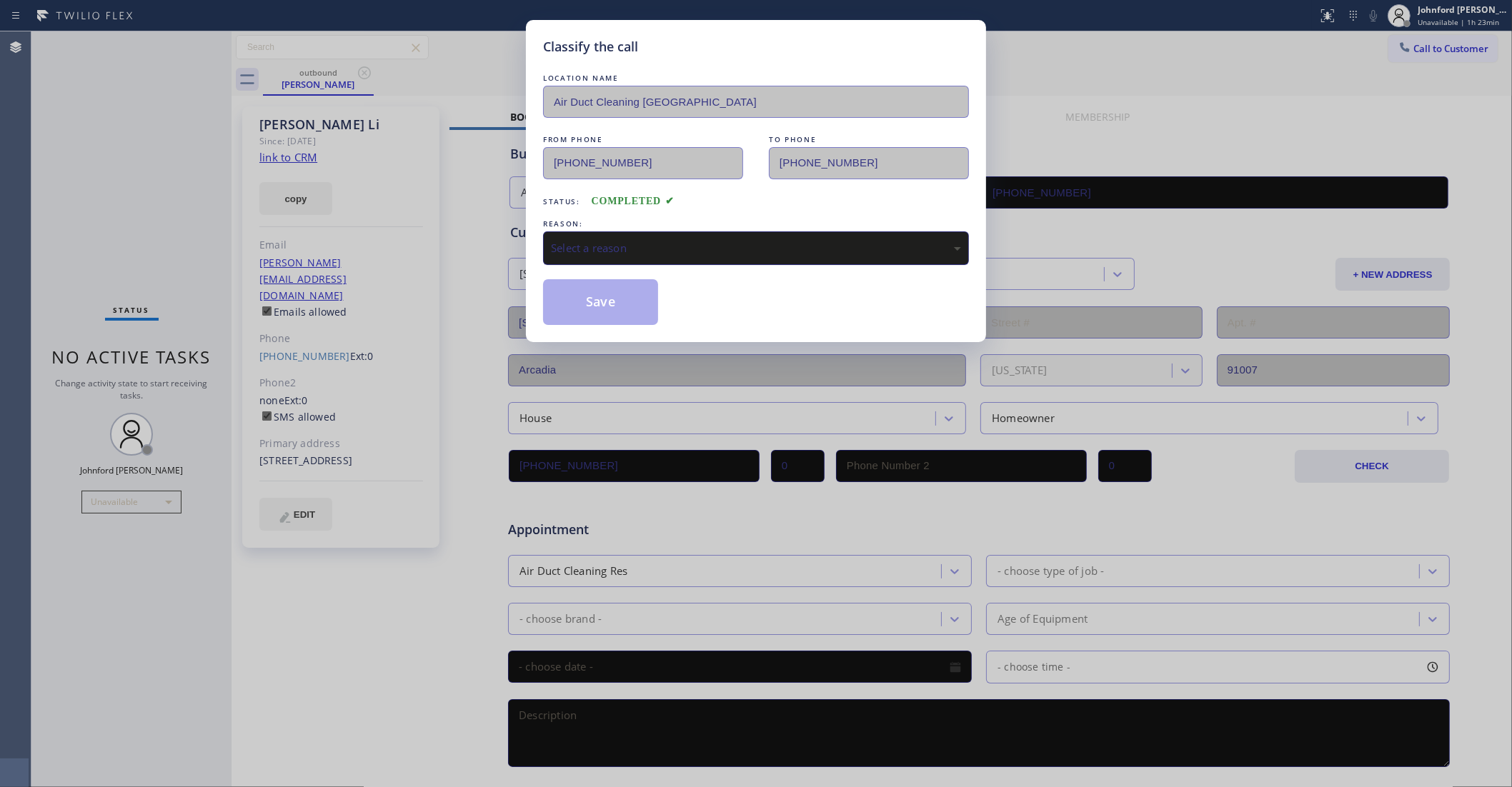
click at [713, 250] on div "Select a reason" at bounding box center [756, 248] width 426 height 34
click at [635, 302] on button "Save" at bounding box center [601, 302] width 115 height 46
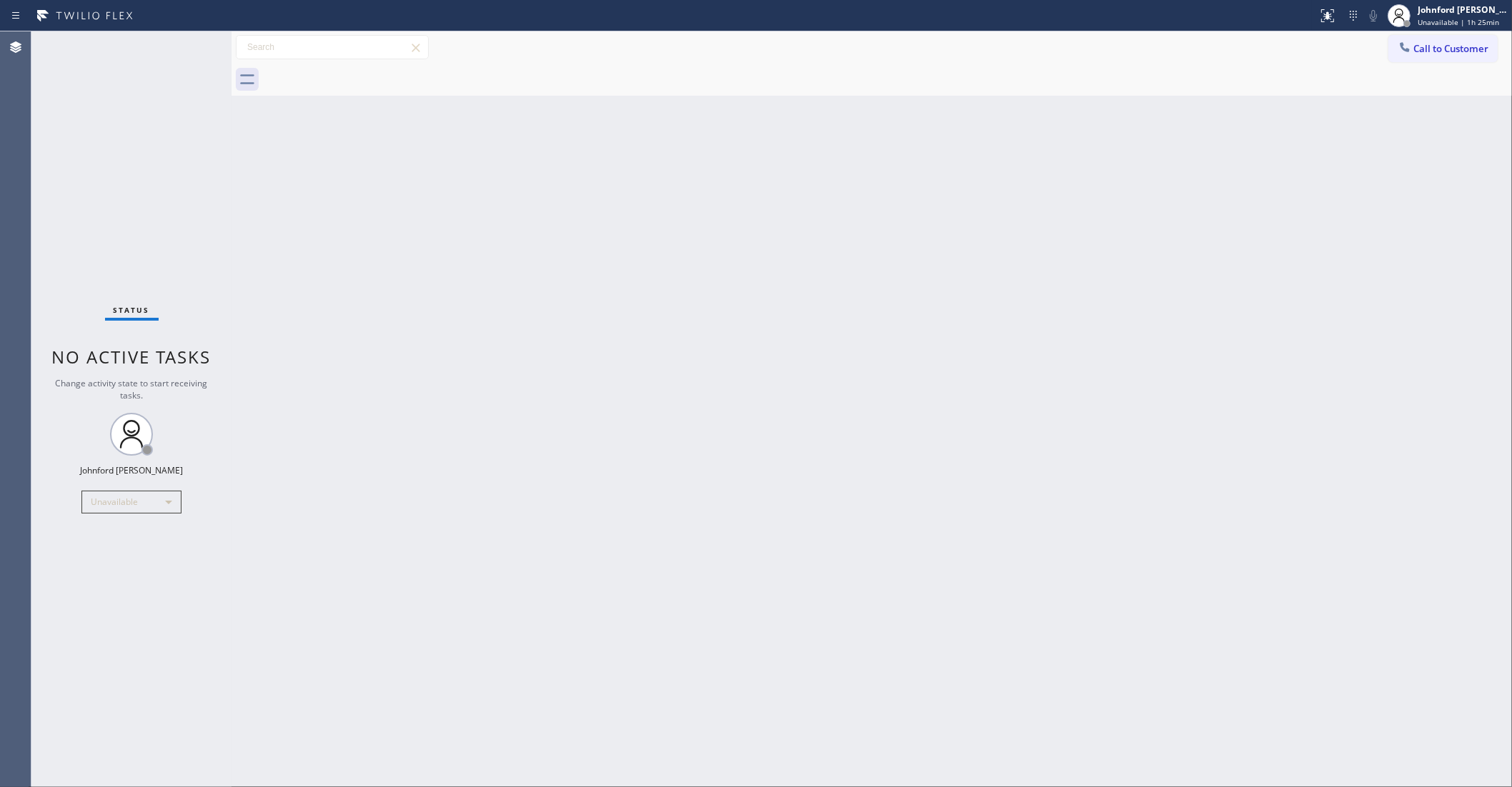
click at [1399, 40] on icon at bounding box center [1405, 47] width 15 height 15
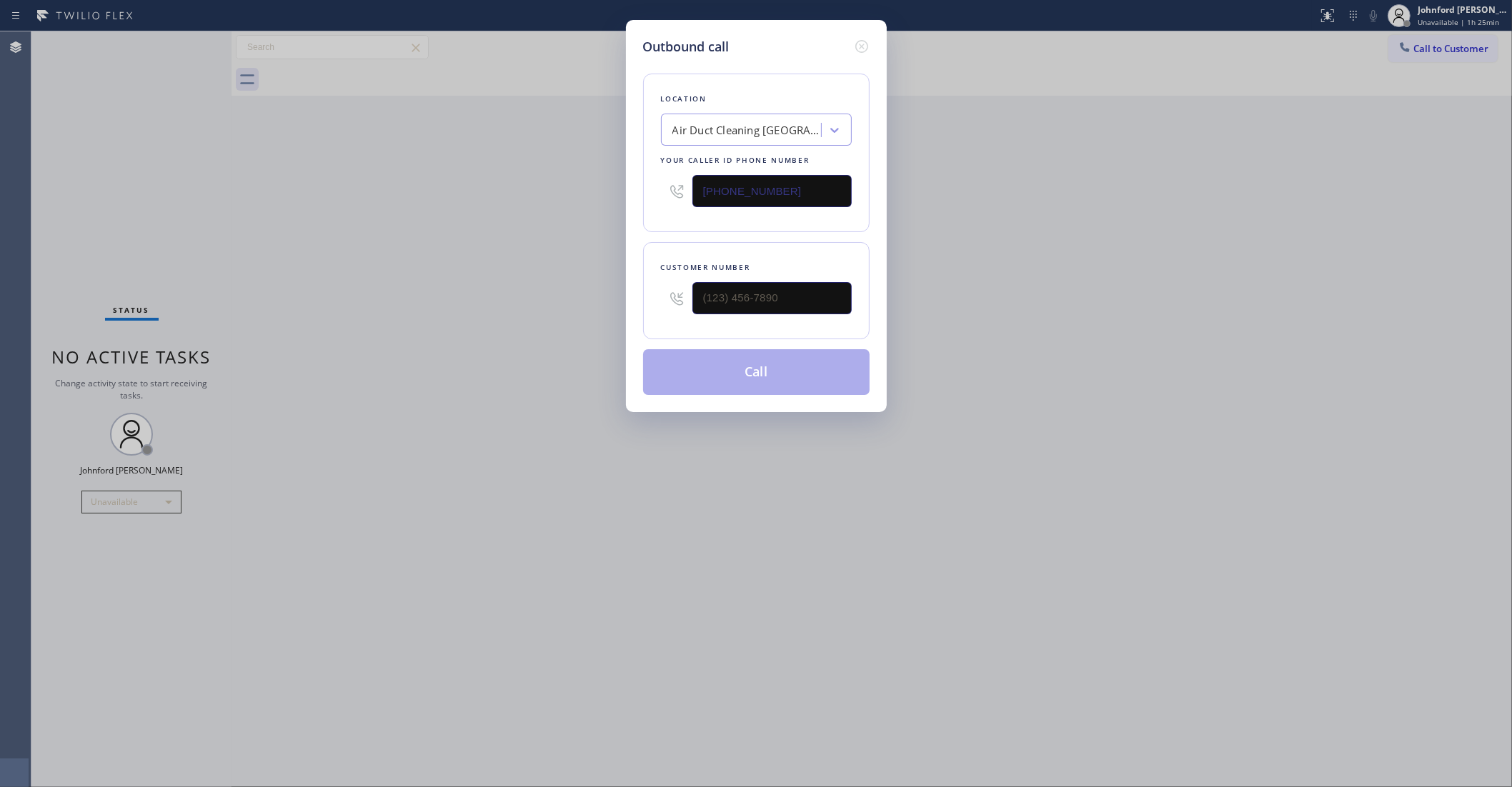
drag, startPoint x: 709, startPoint y: 296, endPoint x: 618, endPoint y: 300, distance: 91.1
click at [626, 300] on div "Outbound call Location Air Duct Cleaning [GEOGRAPHIC_DATA] Your caller id phone…" at bounding box center [756, 216] width 261 height 392
paste input "213) 407-6095"
drag, startPoint x: 817, startPoint y: 302, endPoint x: 465, endPoint y: 302, distance: 352.0
click at [470, 302] on div "Outbound call Location Air Duct Cleaning [GEOGRAPHIC_DATA] Your caller id phone…" at bounding box center [756, 394] width 1512 height 787
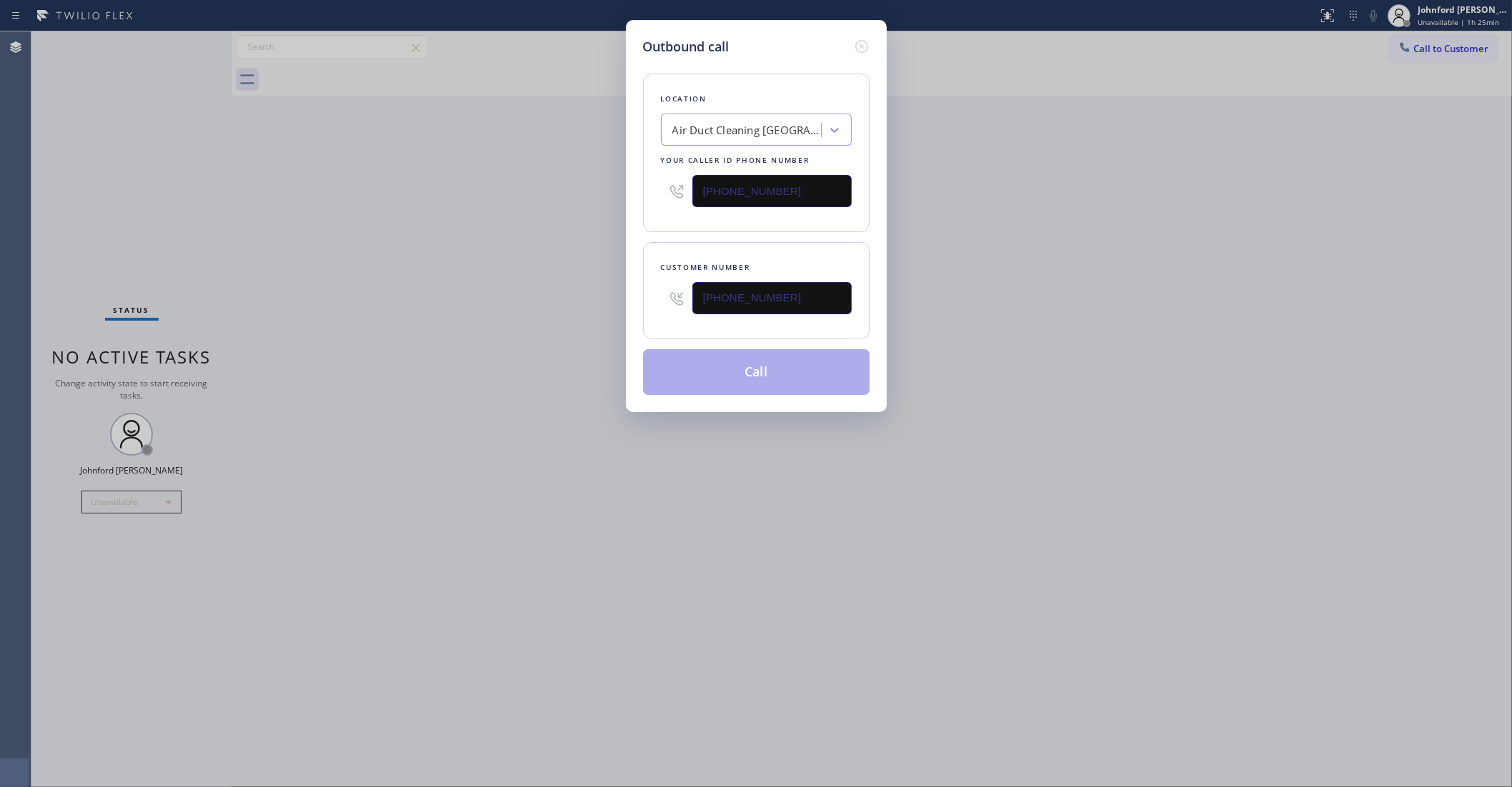
type input "[PHONE_NUMBER]"
click at [445, 304] on div "Outbound call Location Air Duct Cleaning [GEOGRAPHIC_DATA] Your caller id phone…" at bounding box center [756, 394] width 1512 height 787
click at [762, 364] on button "Call" at bounding box center [757, 372] width 227 height 46
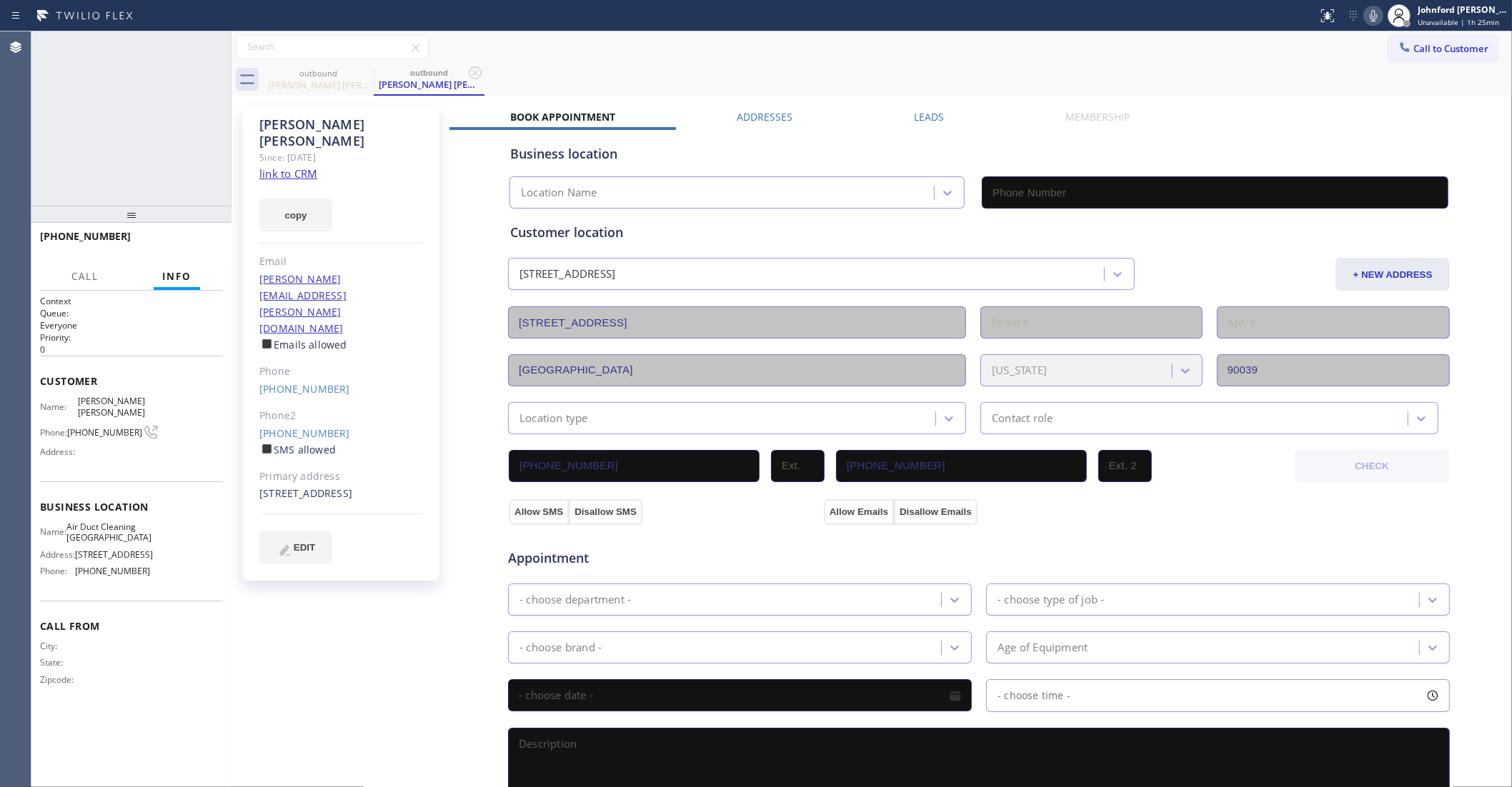
type input "[PHONE_NUMBER]"
click at [83, 155] on div "[PHONE_NUMBER] Live | 00:02 ALL TASKS ALL TASKS ACTIVE TASKS TASKS IN WRAP UP" at bounding box center [131, 119] width 200 height 175
click at [198, 247] on span "HANG UP" at bounding box center [189, 243] width 44 height 10
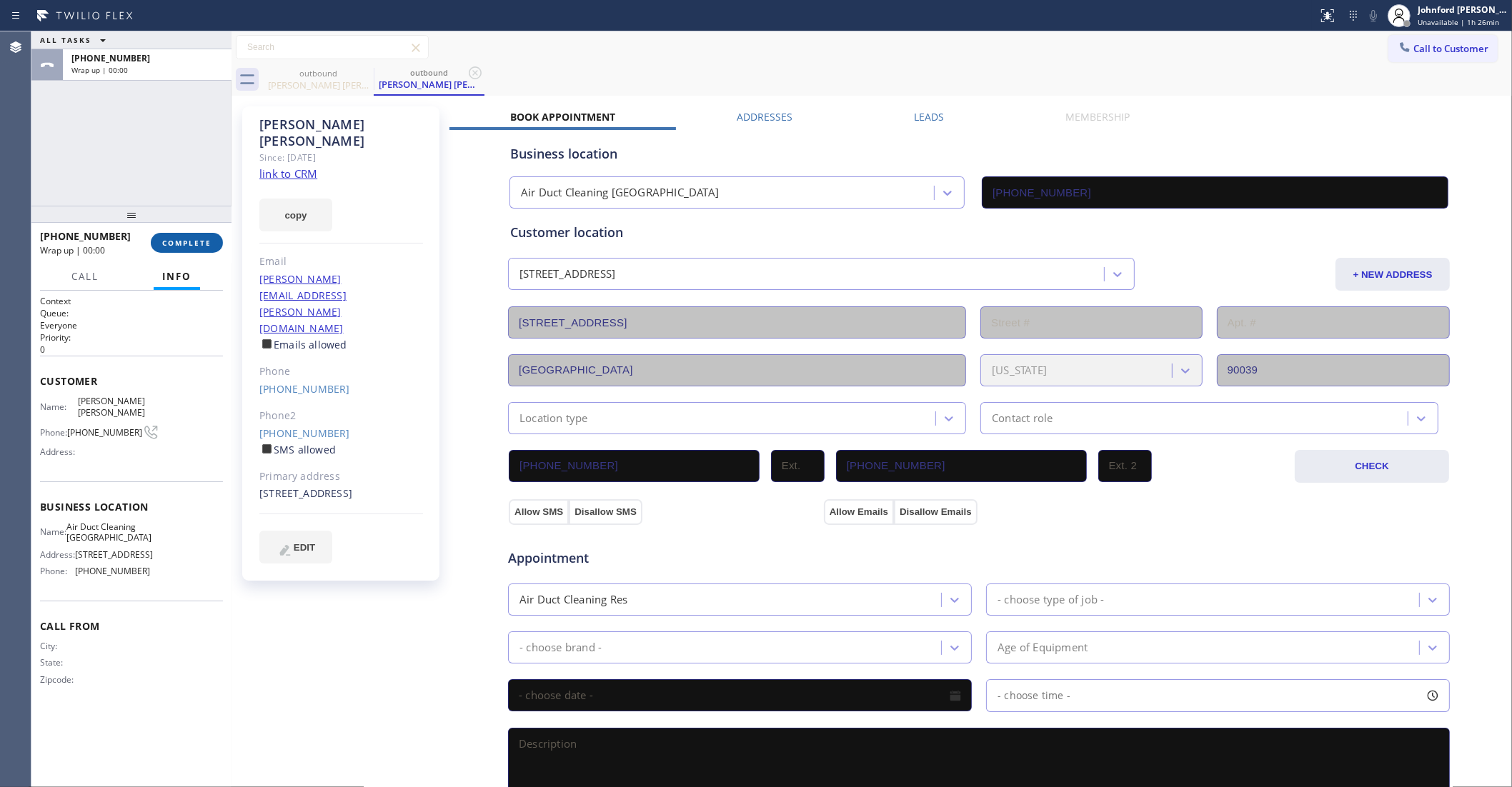
click at [198, 247] on span "COMPLETE" at bounding box center [187, 243] width 49 height 10
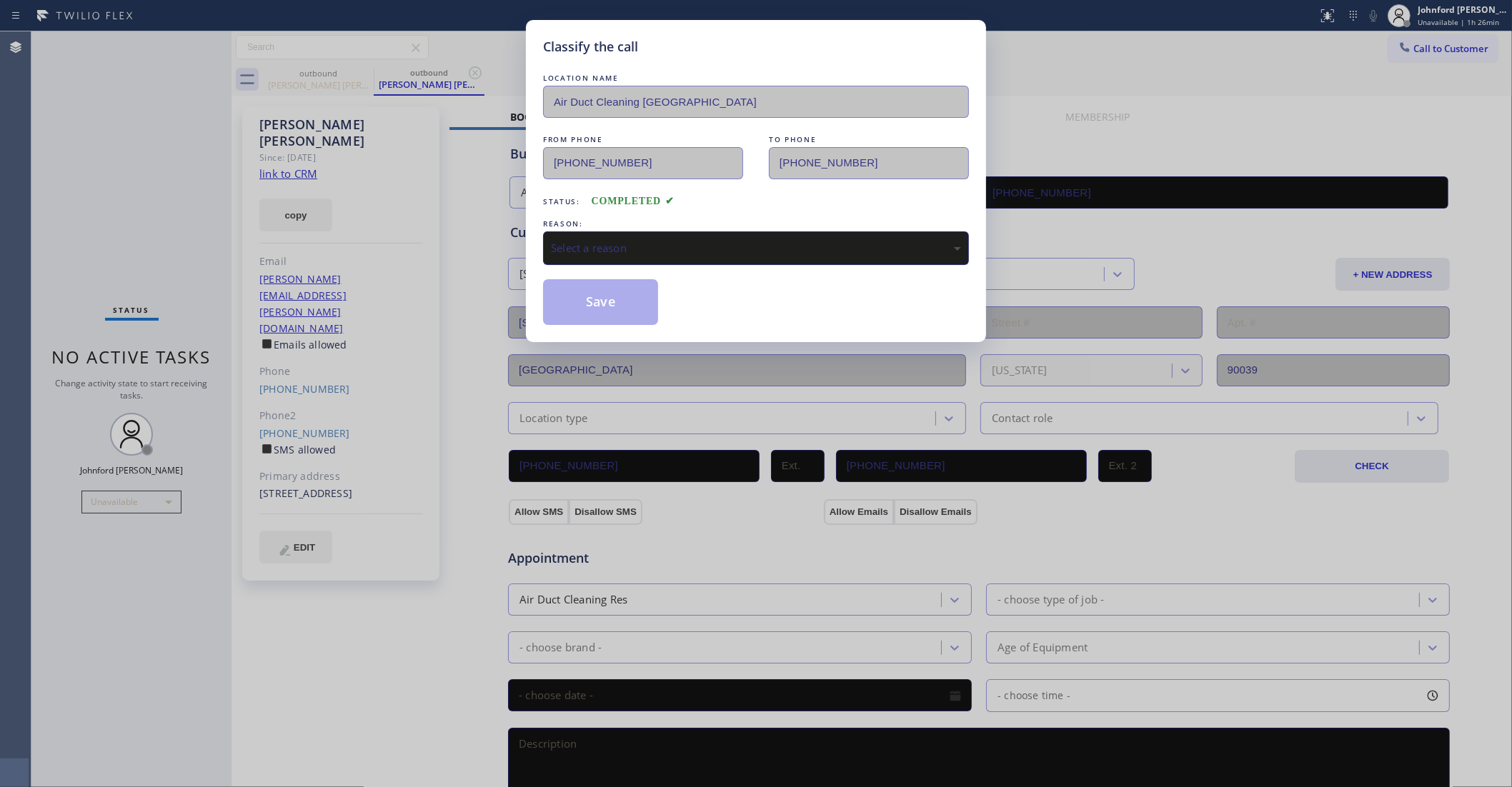
click at [672, 240] on div "Select a reason" at bounding box center [756, 247] width 411 height 16
click at [620, 295] on button "Save" at bounding box center [601, 302] width 115 height 46
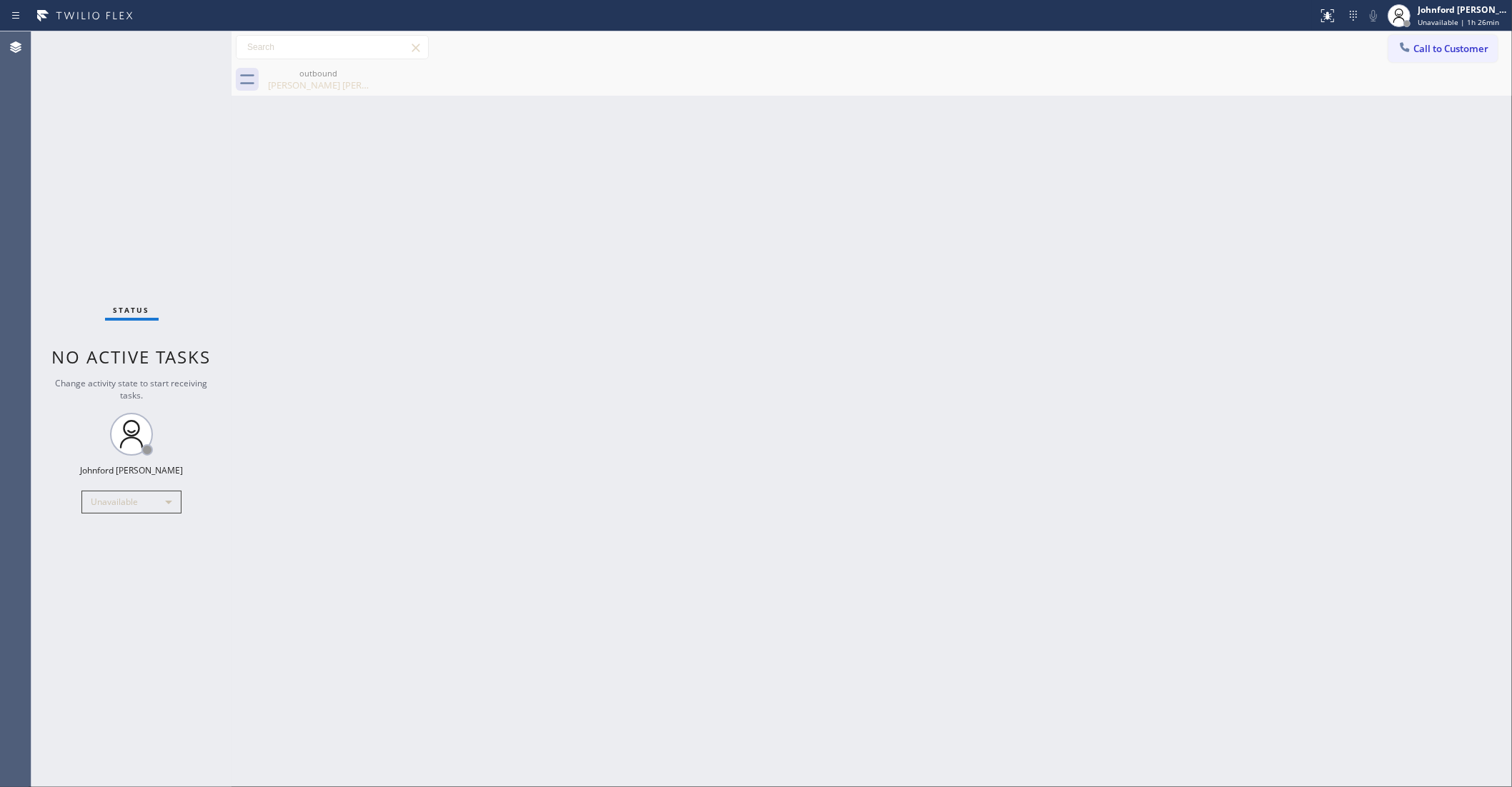
click at [77, 178] on div "Status No active tasks Change activity state to start receiving tasks. [PERSON_…" at bounding box center [131, 409] width 200 height 756
drag, startPoint x: 123, startPoint y: 122, endPoint x: 419, endPoint y: 66, distance: 301.3
click at [123, 122] on div "Status No active tasks Change activity state to start receiving tasks. [PERSON_…" at bounding box center [131, 409] width 200 height 756
click at [320, 91] on div "outbound [PERSON_NAME] [PERSON_NAME]" at bounding box center [318, 80] width 108 height 32
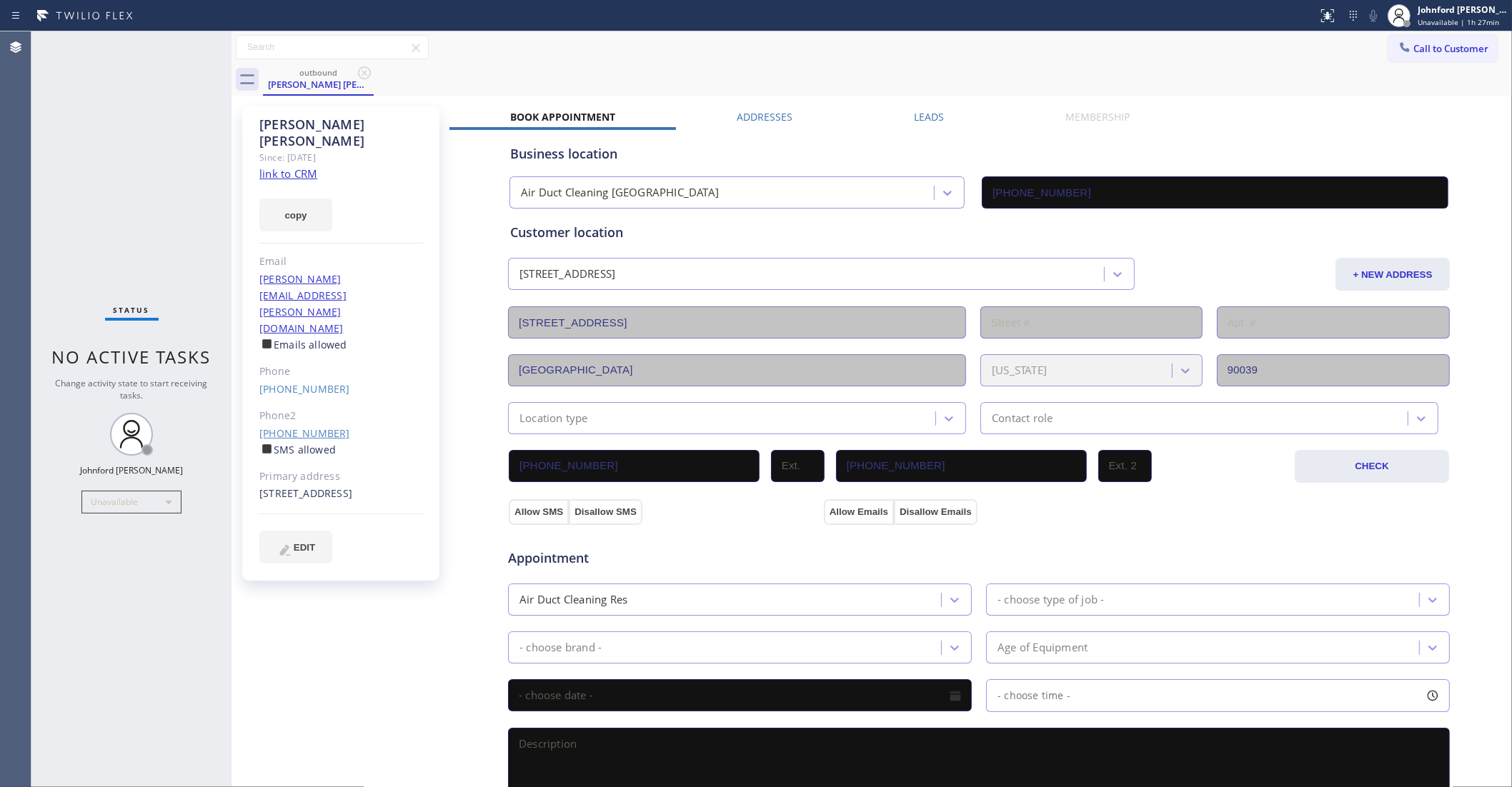
click at [303, 426] on link "[PHONE_NUMBER]" at bounding box center [305, 433] width 90 height 14
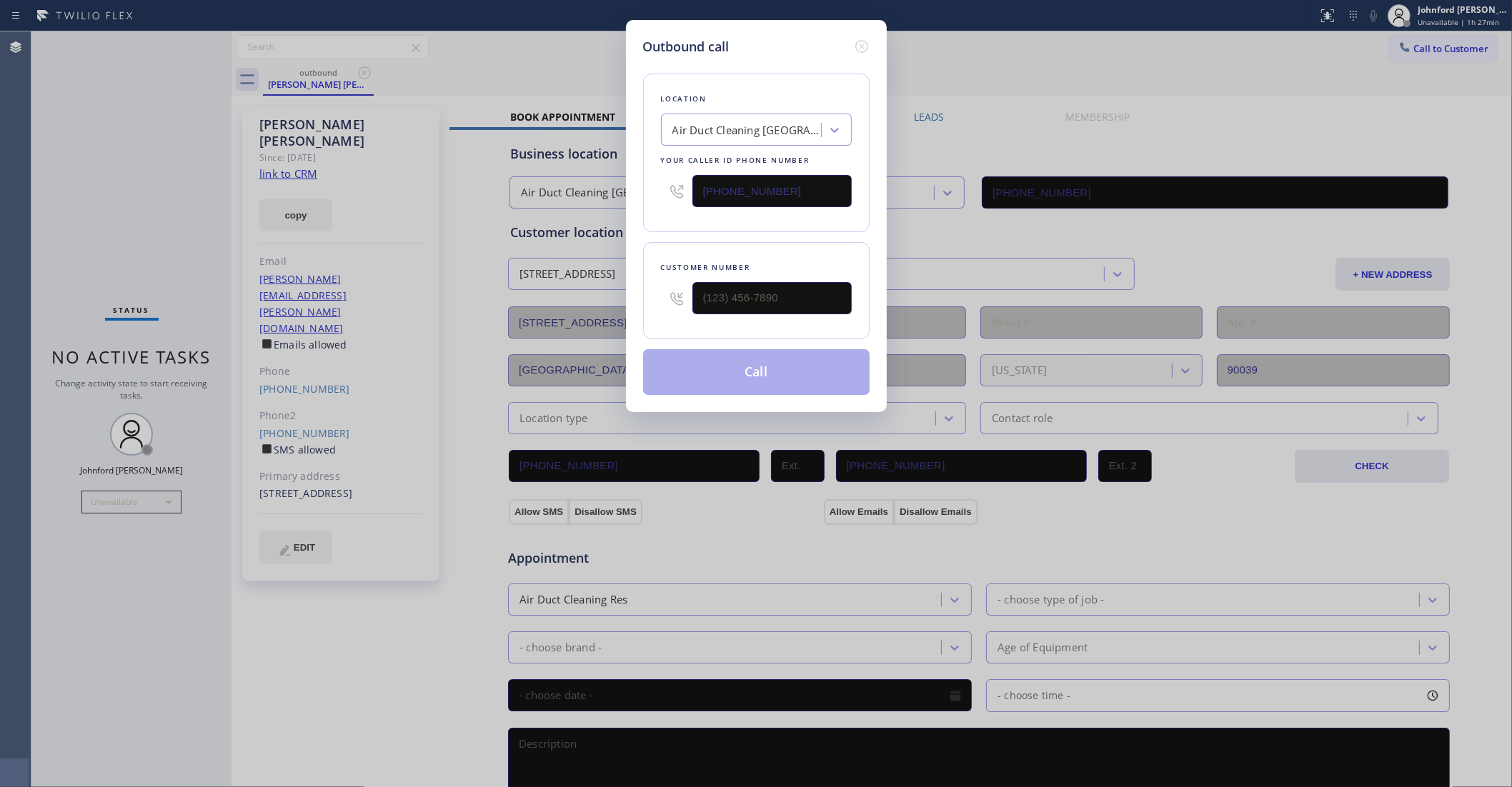
type input "[PHONE_NUMBER]"
click at [699, 367] on button "Call" at bounding box center [757, 372] width 227 height 46
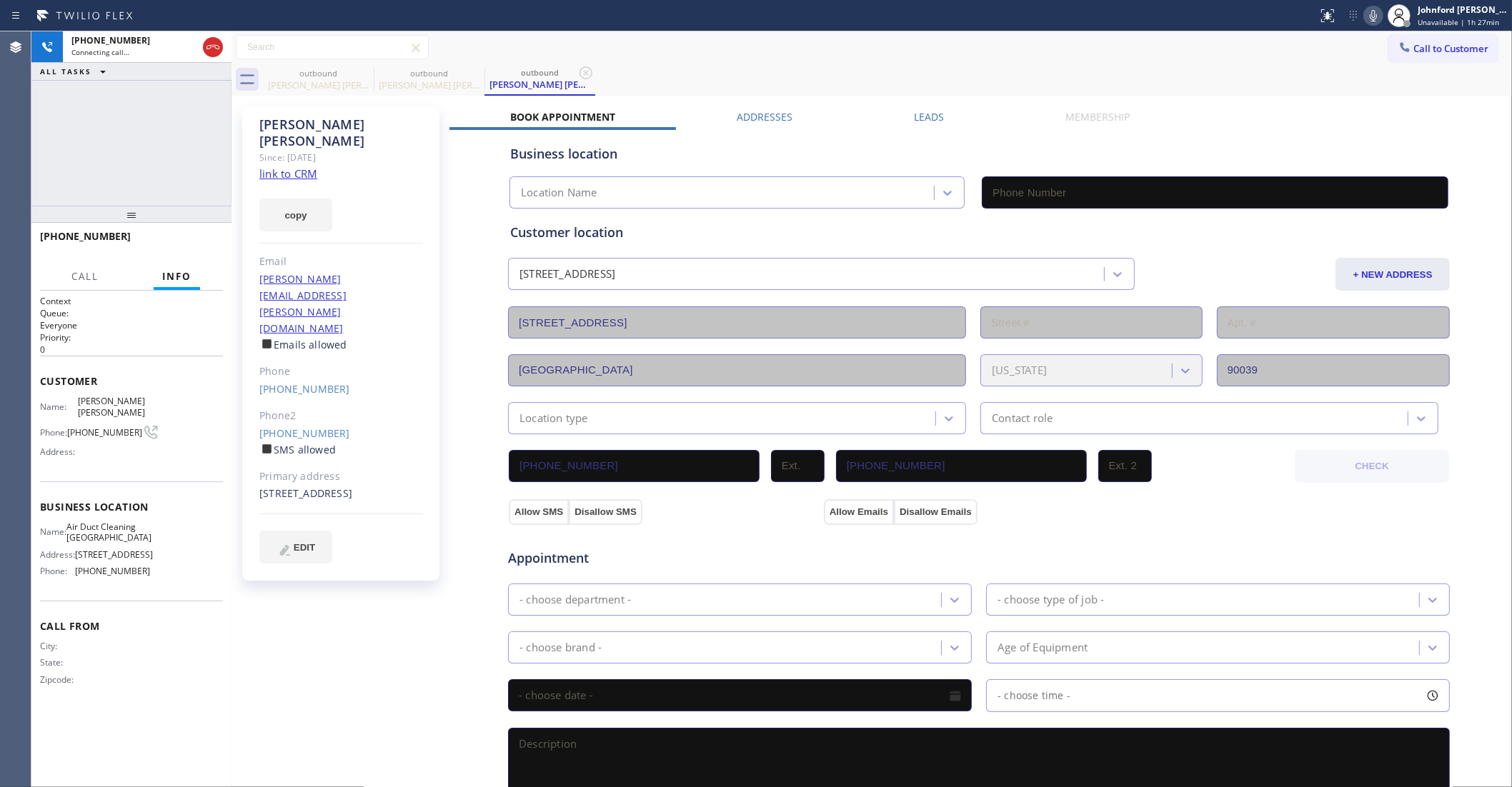
type input "[PHONE_NUMBER]"
click at [362, 70] on icon at bounding box center [365, 73] width 17 height 17
click at [805, 83] on div "outbound [PERSON_NAME] [PERSON_NAME] outbound [PERSON_NAME] [PERSON_NAME]" at bounding box center [887, 80] width 1249 height 32
click at [107, 151] on div "[PHONE_NUMBER] Live | 00:01 ALL TASKS ALL TASKS ACTIVE TASKS TASKS IN WRAP UP" at bounding box center [131, 119] width 200 height 175
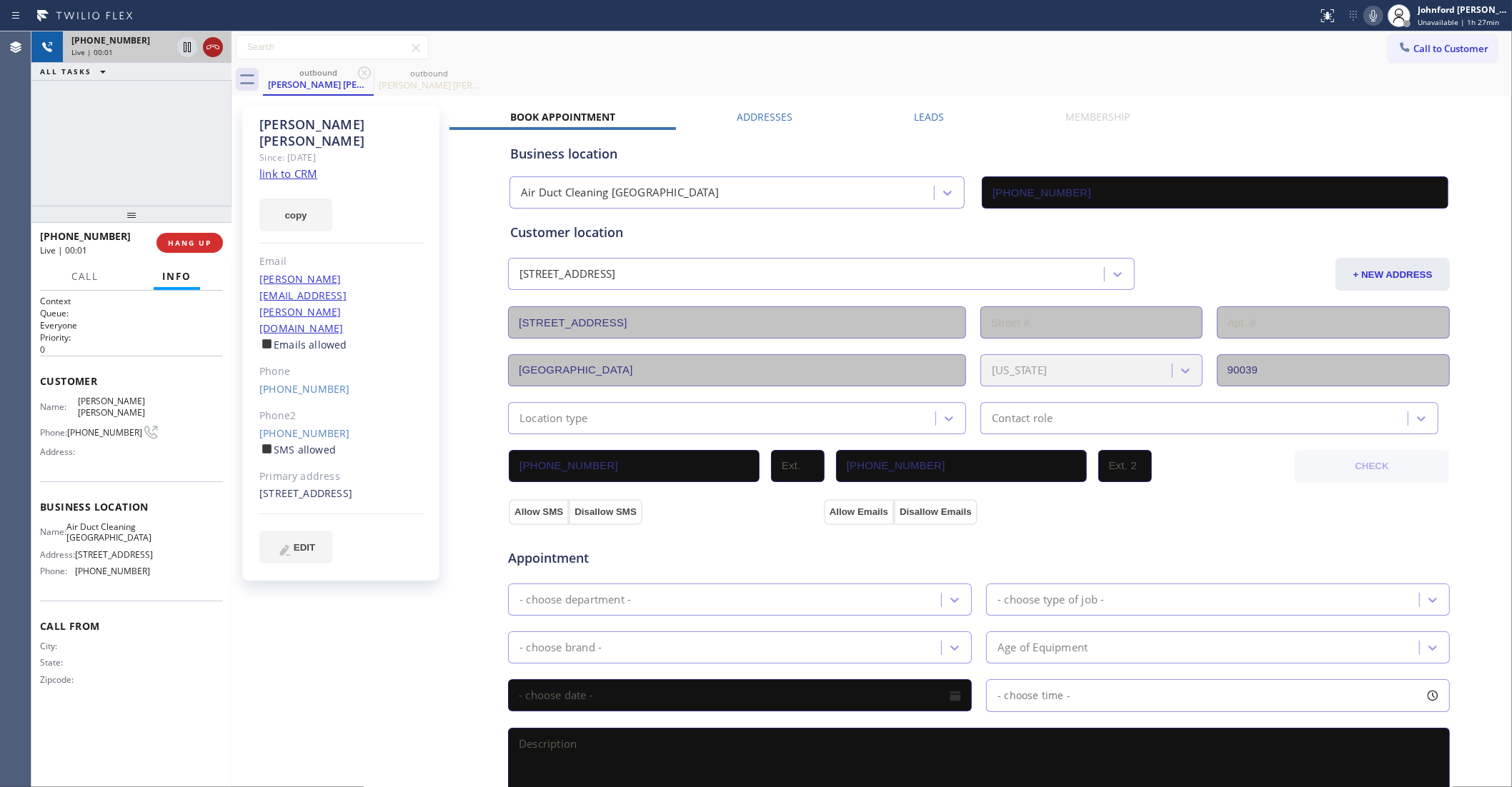
click at [217, 51] on icon at bounding box center [213, 47] width 17 height 17
click at [1373, 44] on div "Call to Customer Outbound call Location Air Duct Cleaning [GEOGRAPHIC_DATA] You…" at bounding box center [872, 47] width 1281 height 25
click at [1389, 44] on button "Call to Customer" at bounding box center [1443, 48] width 110 height 27
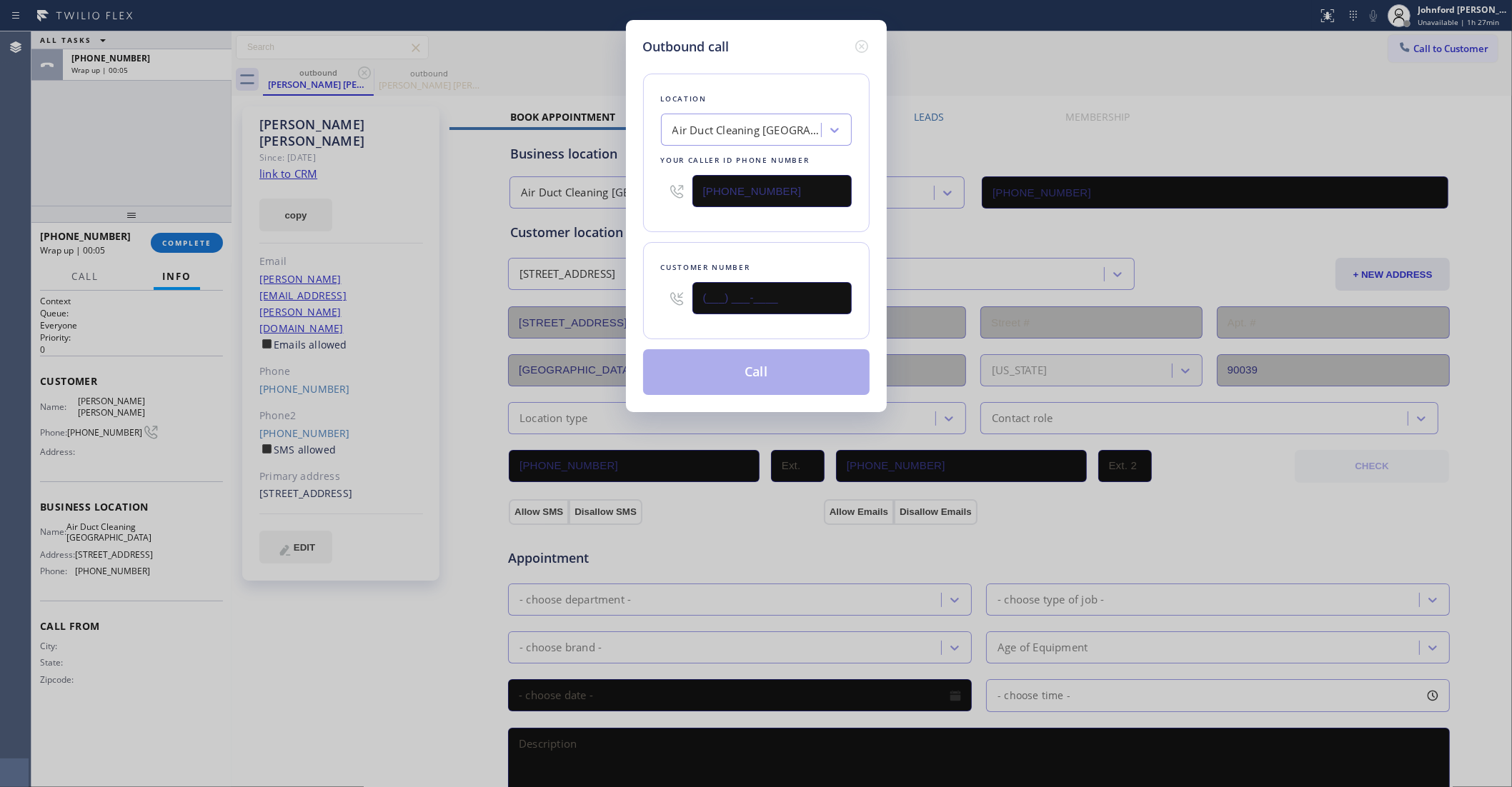
drag, startPoint x: 708, startPoint y: 282, endPoint x: 633, endPoint y: 289, distance: 75.3
click at [626, 294] on div "Outbound call Location Air Duct Cleaning [GEOGRAPHIC_DATA] Your caller id phone…" at bounding box center [756, 216] width 261 height 392
paste input "415) 283-5341"
type input "[PHONE_NUMBER]"
click at [704, 229] on div "Location Air Duct Cleaning [GEOGRAPHIC_DATA] Your caller id phone number [PHONE…" at bounding box center [757, 226] width 227 height 338
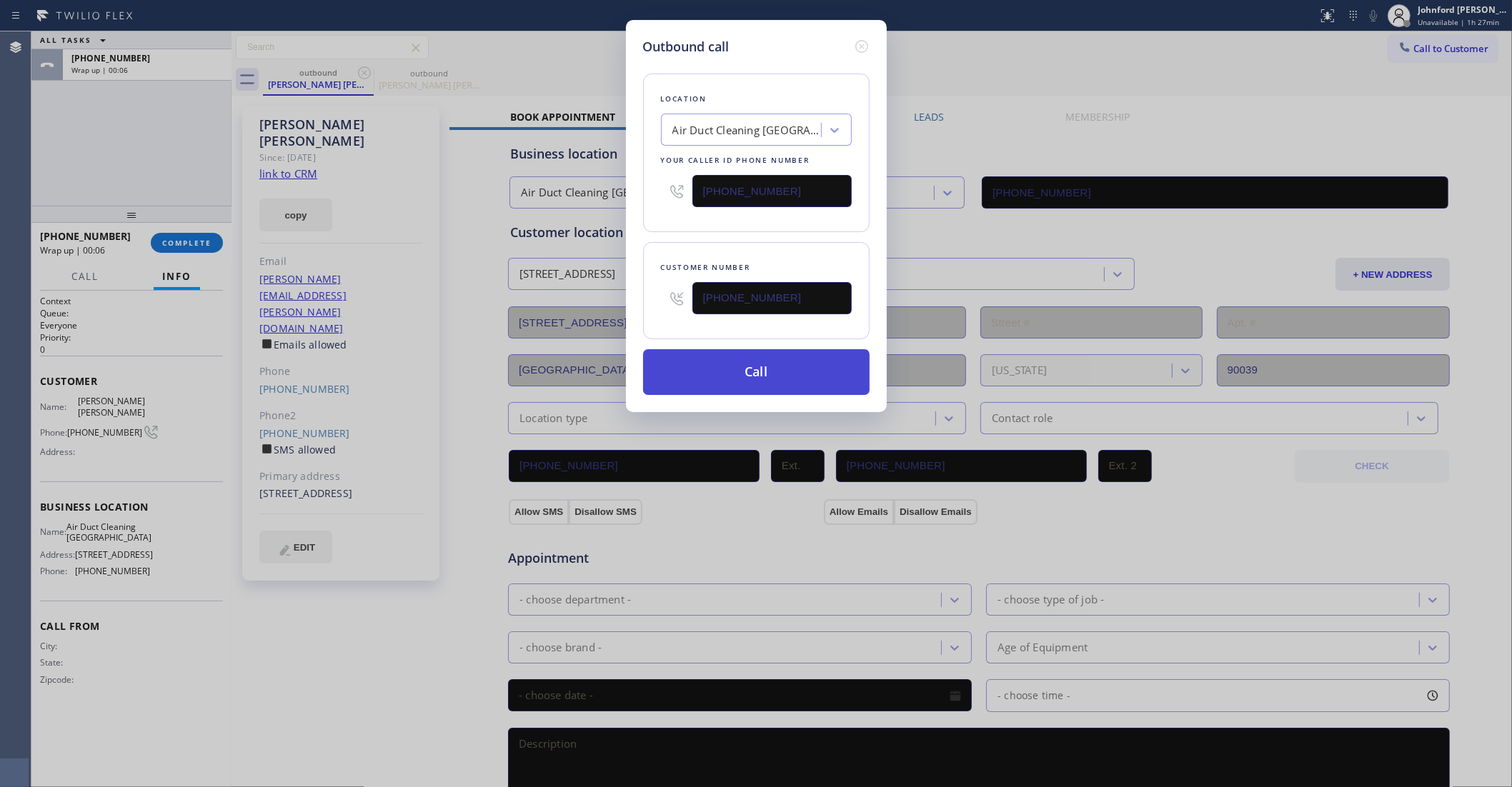
click at [751, 368] on button "Call" at bounding box center [757, 372] width 227 height 46
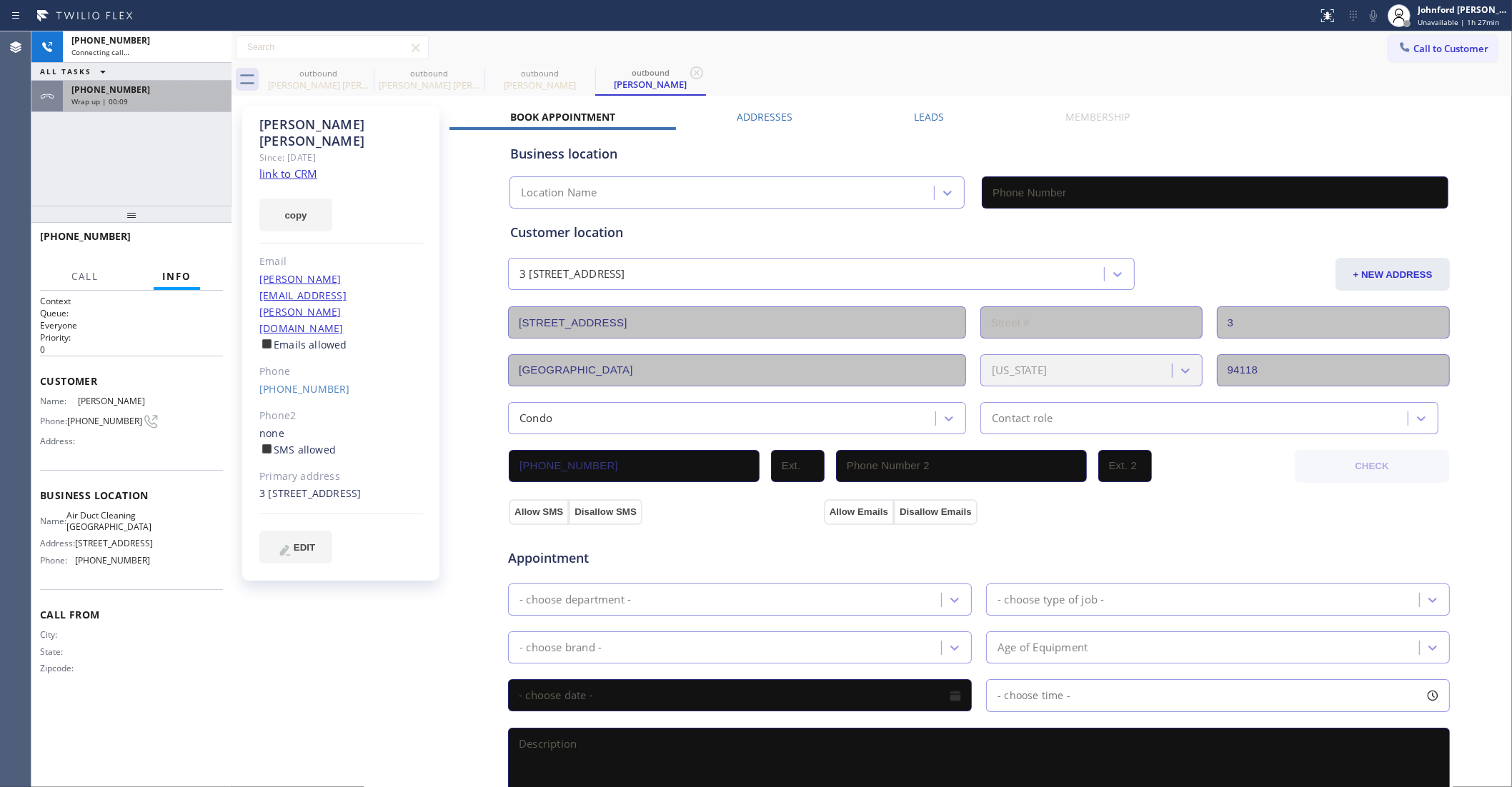
click at [116, 98] on span "Wrap up | 00:09" at bounding box center [100, 101] width 57 height 10
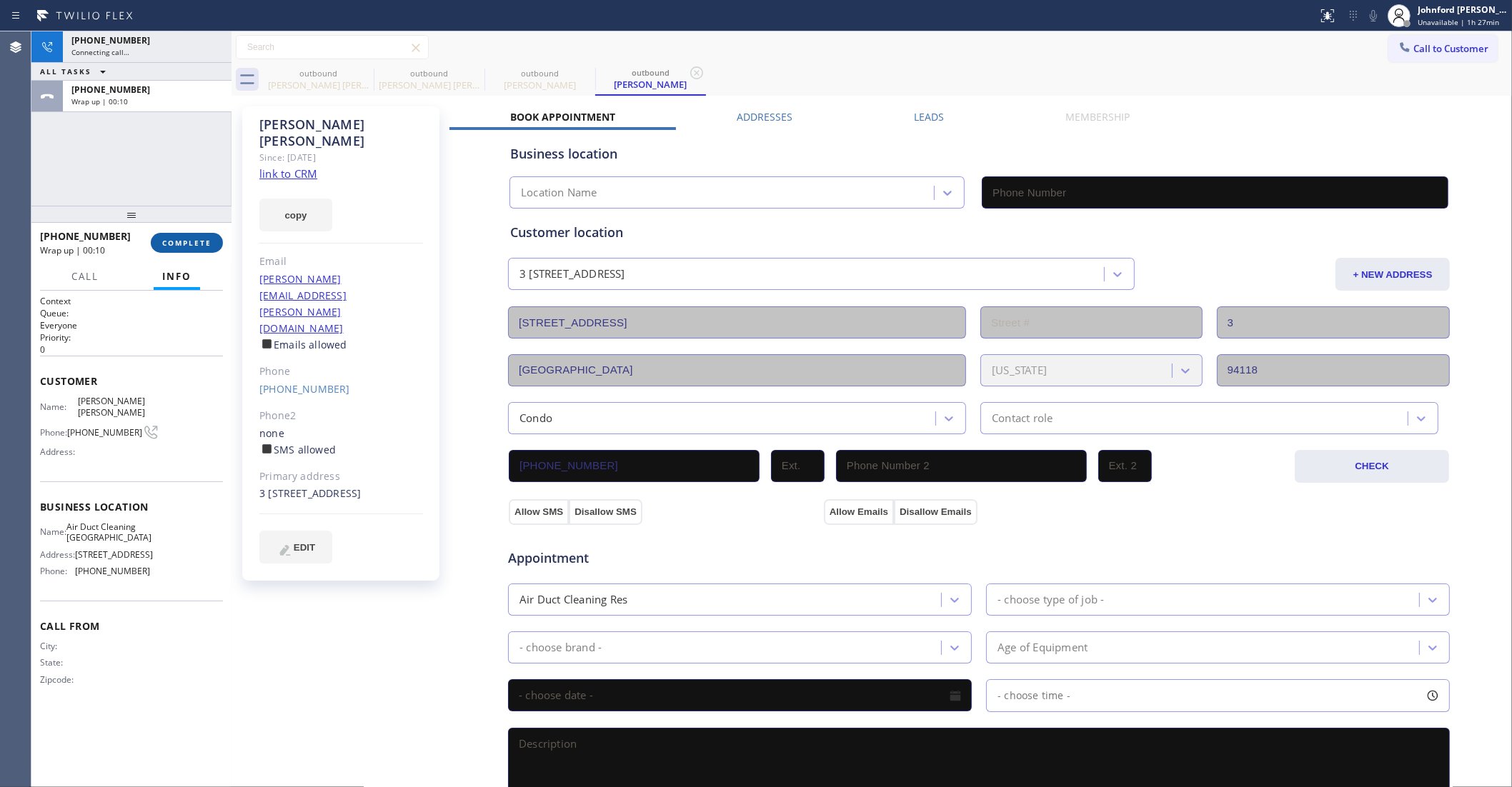
click at [180, 244] on span "COMPLETE" at bounding box center [187, 243] width 49 height 10
type input "[PHONE_NUMBER]"
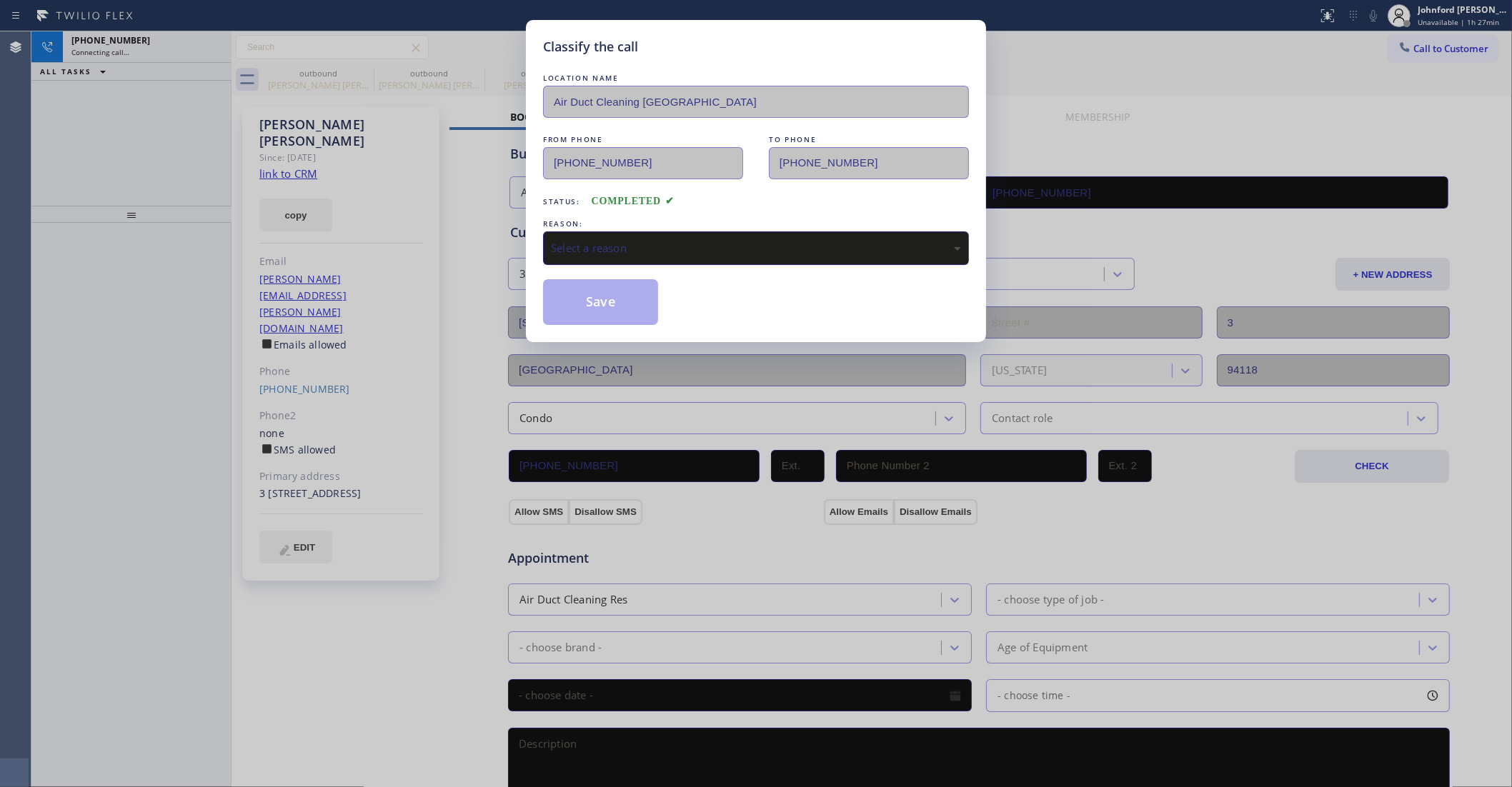
drag, startPoint x: 645, startPoint y: 248, endPoint x: 713, endPoint y: 256, distance: 68.5
click at [645, 247] on div "Select a reason" at bounding box center [756, 247] width 411 height 16
click at [580, 299] on button "Save" at bounding box center [601, 302] width 115 height 46
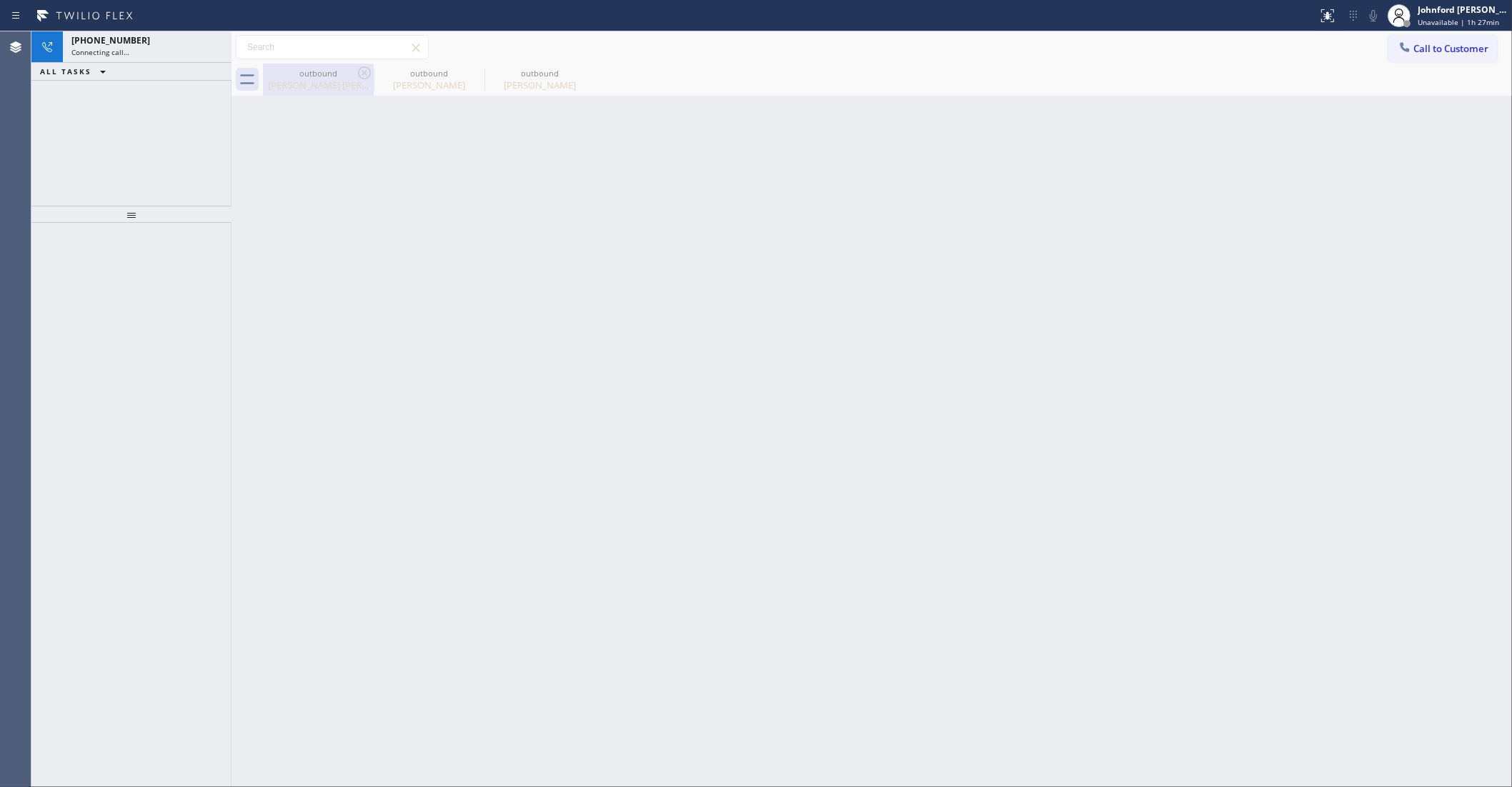
click at [366, 73] on icon at bounding box center [364, 73] width 13 height 13
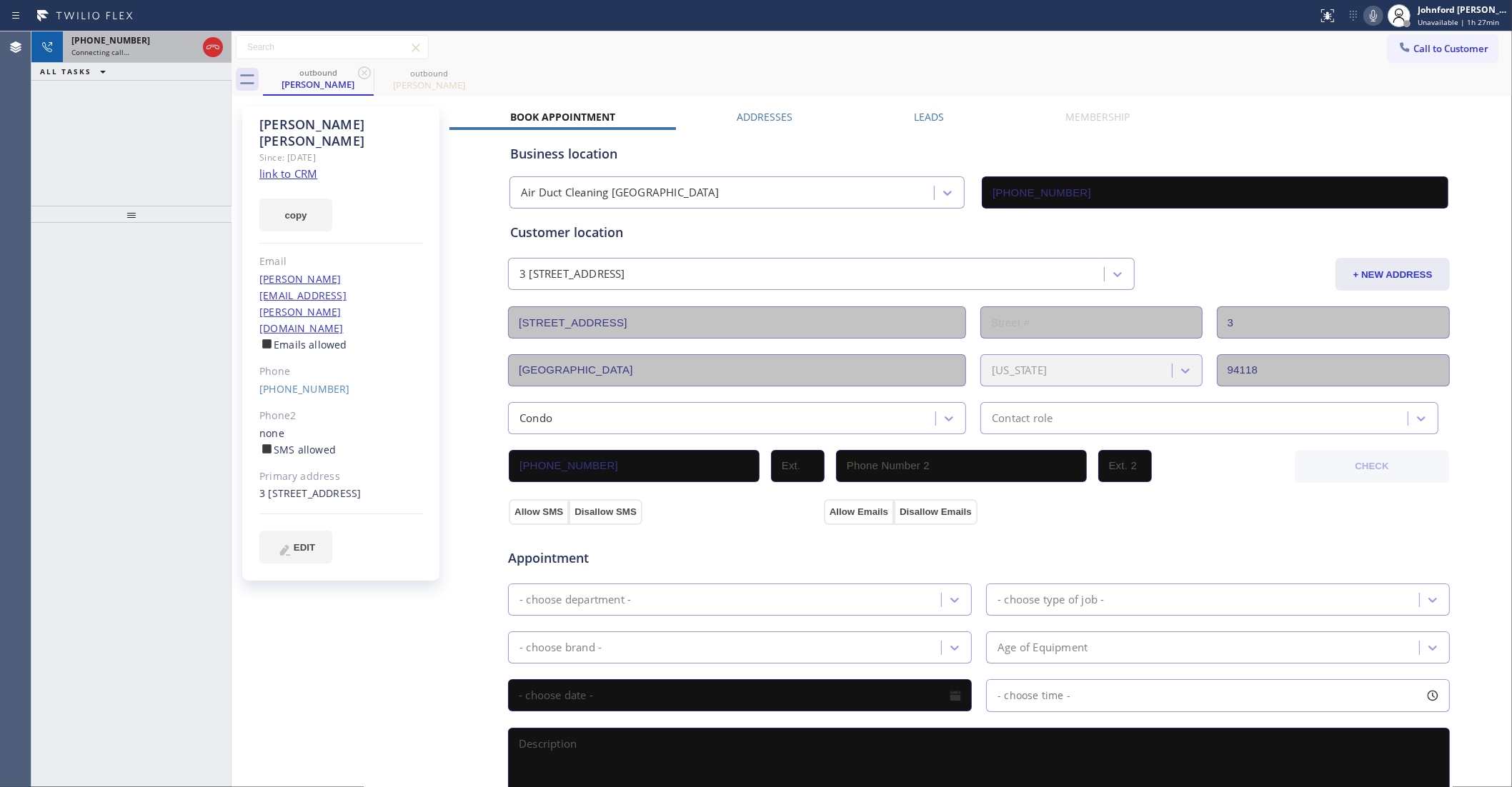
click at [147, 54] on div "Connecting call…" at bounding box center [134, 52] width 126 height 10
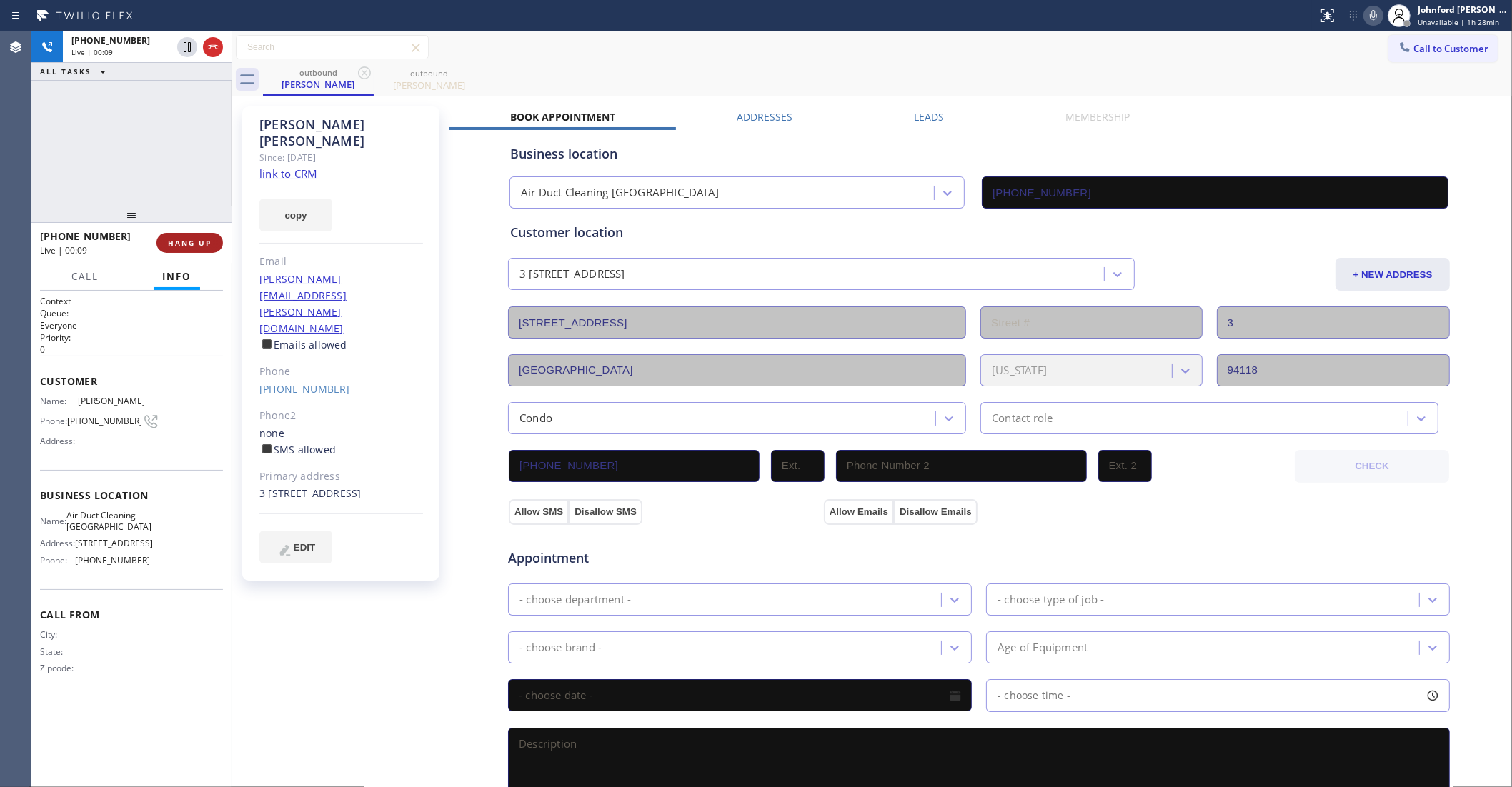
click at [205, 240] on span "HANG UP" at bounding box center [189, 243] width 44 height 10
click at [290, 382] on link "[PHONE_NUMBER]" at bounding box center [305, 389] width 90 height 14
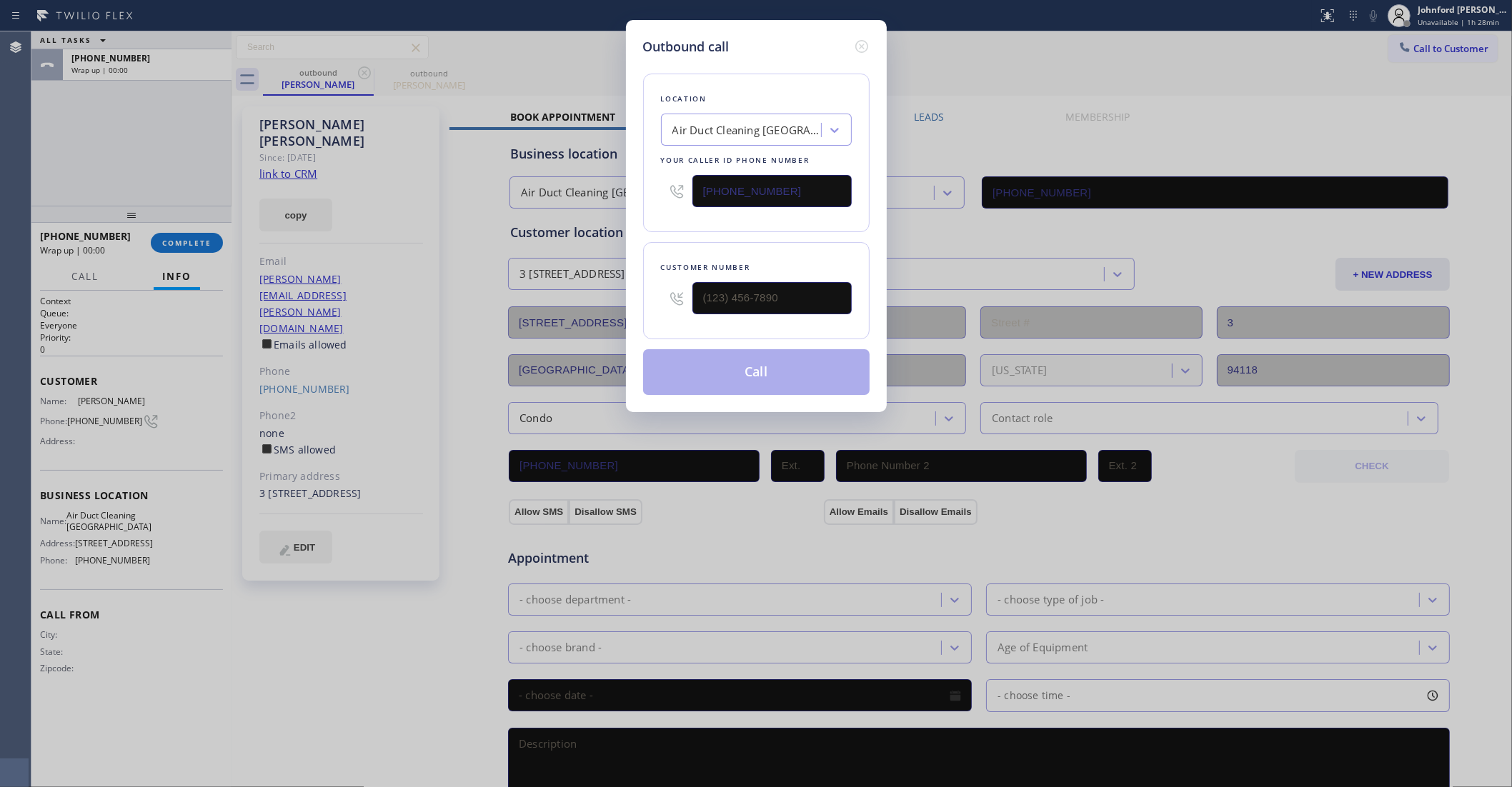
type input "[PHONE_NUMBER]"
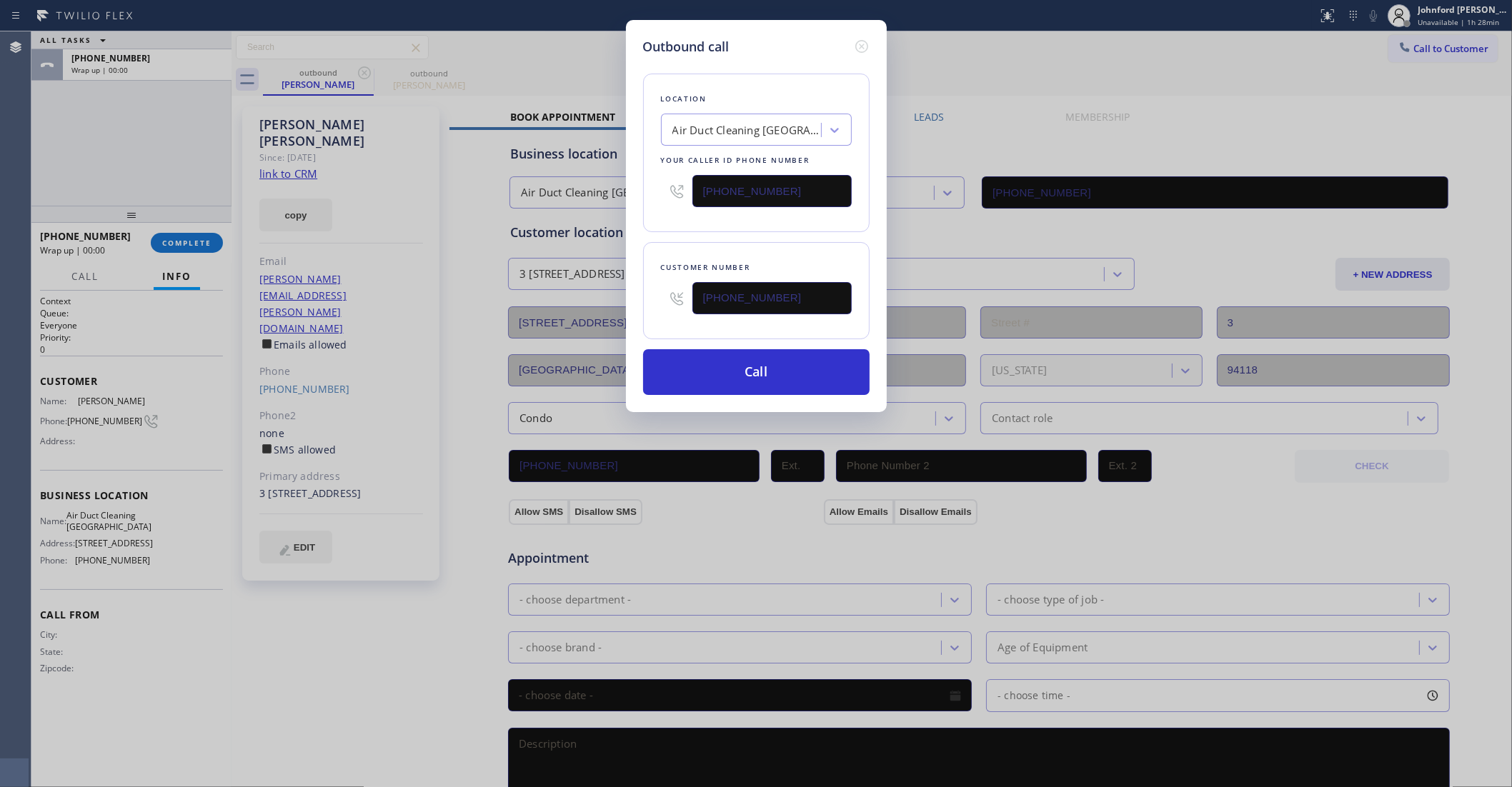
drag, startPoint x: 694, startPoint y: 190, endPoint x: 640, endPoint y: 189, distance: 54.0
click at [643, 189] on div "Location Air Duct Cleaning [GEOGRAPHIC_DATA] Your caller id phone number [PHONE…" at bounding box center [757, 152] width 227 height 158
paste input "415) 364-8160"
type input "[PHONE_NUMBER]"
click at [747, 366] on button "Call" at bounding box center [757, 372] width 227 height 46
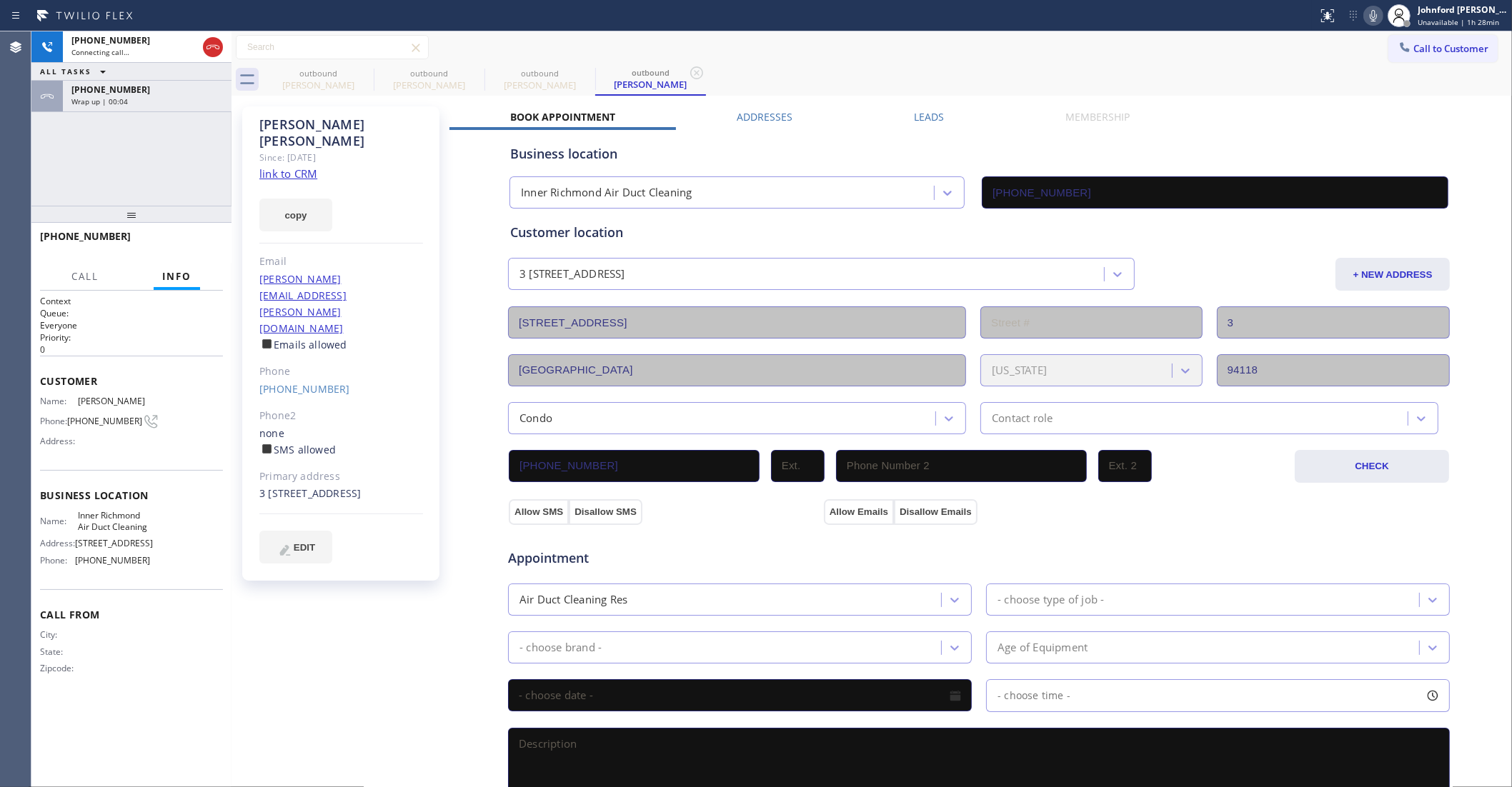
type input "[PHONE_NUMBER]"
click at [178, 94] on div "[PHONE_NUMBER]" at bounding box center [147, 90] width 152 height 12
click at [184, 230] on div "[PHONE_NUMBER] Wrap up | 00:08 COMPLETE" at bounding box center [131, 243] width 183 height 38
click at [184, 234] on button "COMPLETE" at bounding box center [187, 243] width 72 height 20
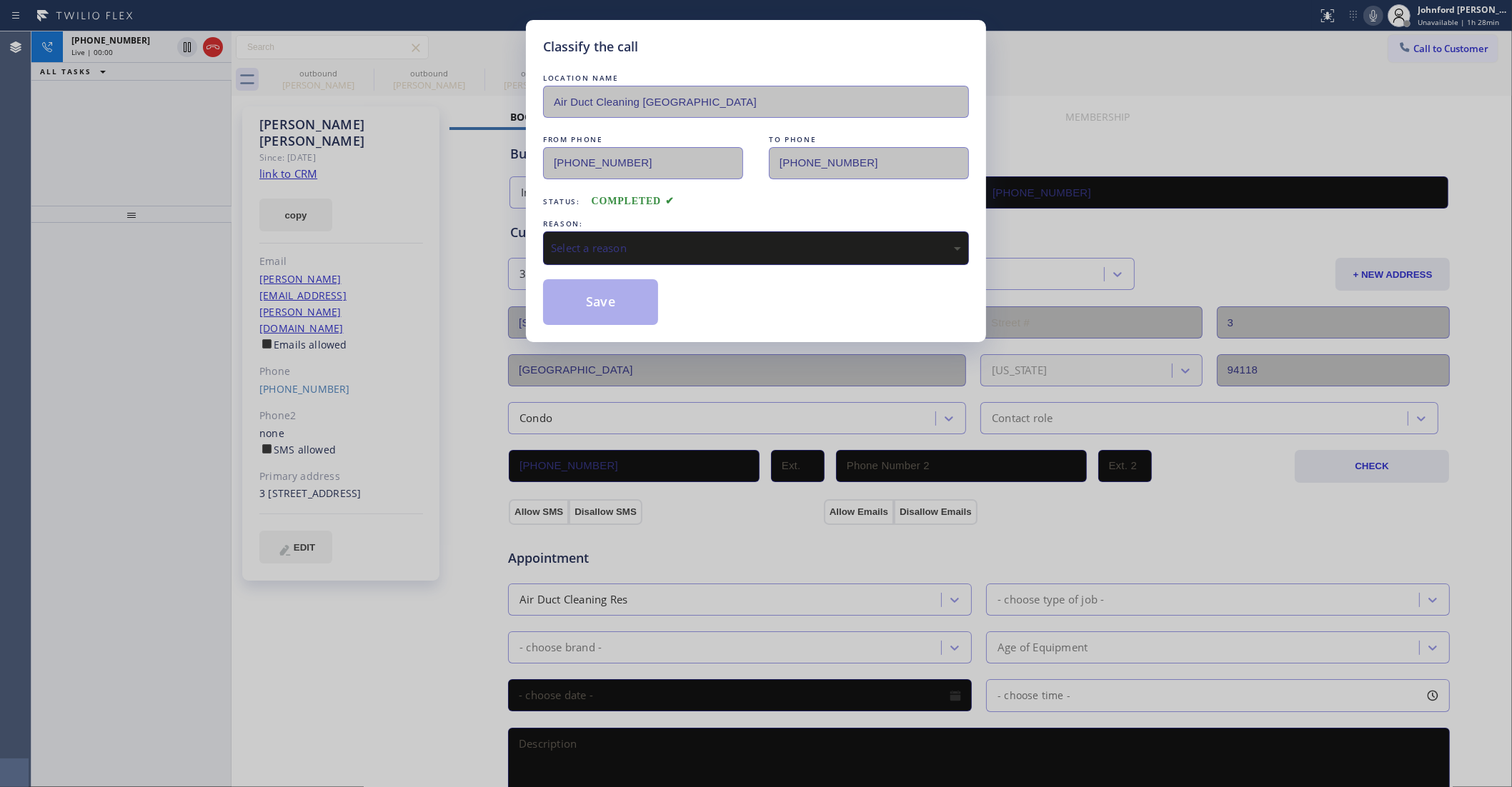
click at [663, 260] on div "Select a reason" at bounding box center [756, 248] width 426 height 34
click at [622, 293] on button "Save" at bounding box center [601, 302] width 115 height 46
click at [361, 73] on div "Classify the call LOCATION NAME Air Duct Cleaning [GEOGRAPHIC_DATA] FROM PHONE …" at bounding box center [756, 394] width 1512 height 787
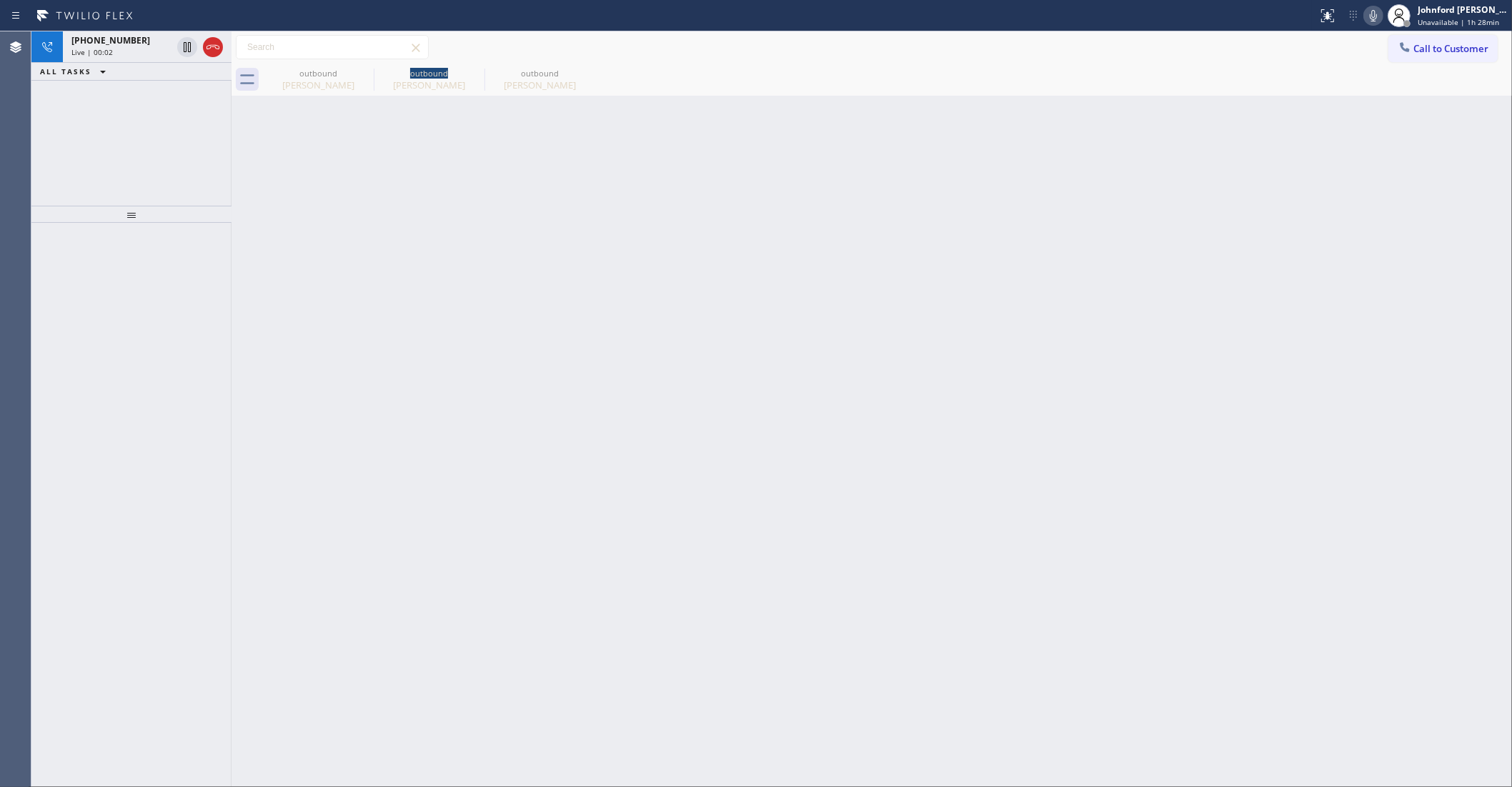
click at [0, 0] on icon at bounding box center [0, 0] width 0 height 0
type input "[PHONE_NUMBER]"
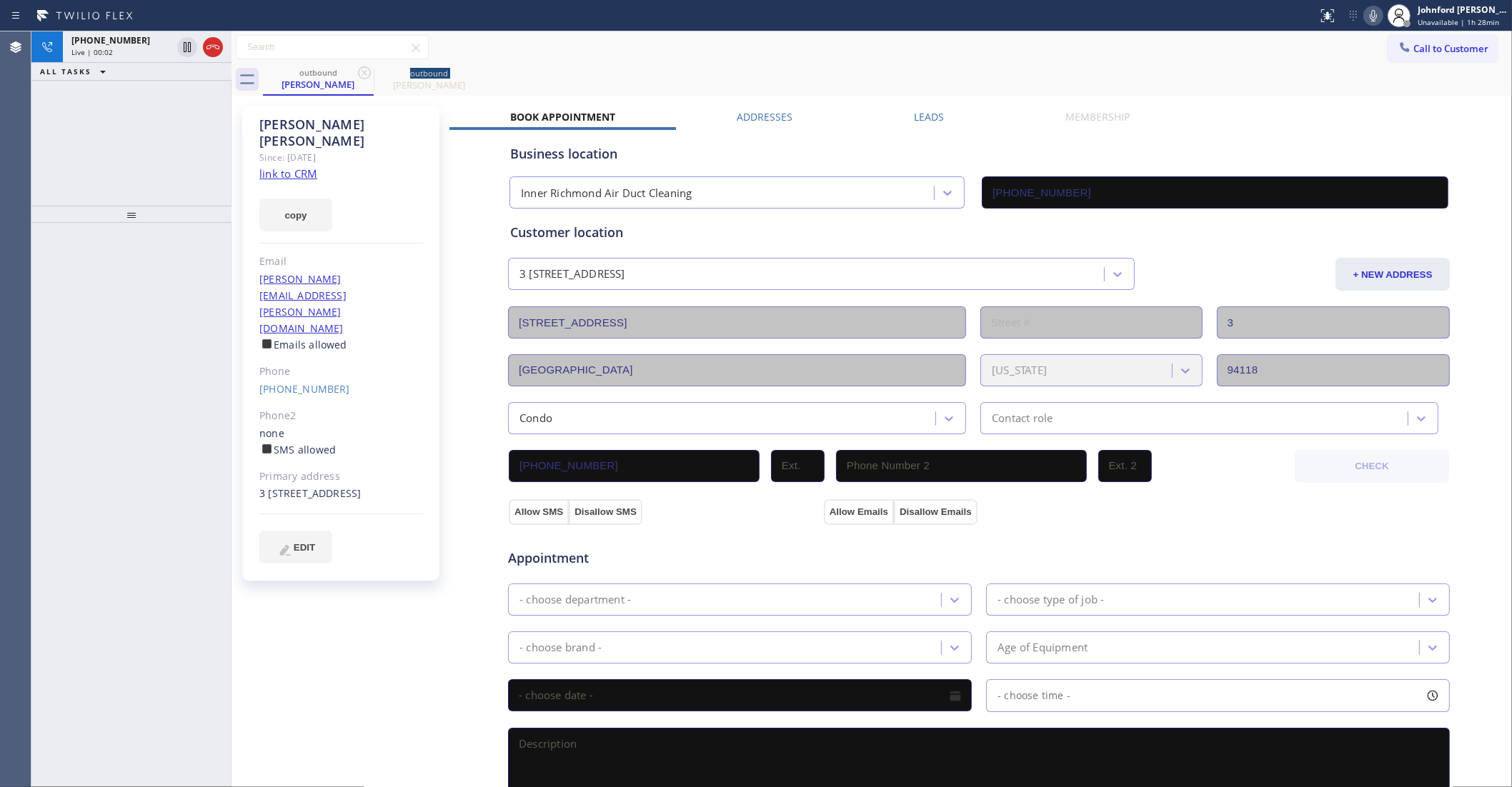
click at [361, 73] on icon at bounding box center [365, 73] width 17 height 17
drag, startPoint x: 212, startPoint y: 54, endPoint x: 219, endPoint y: 52, distance: 7.3
click at [211, 52] on icon at bounding box center [213, 47] width 17 height 17
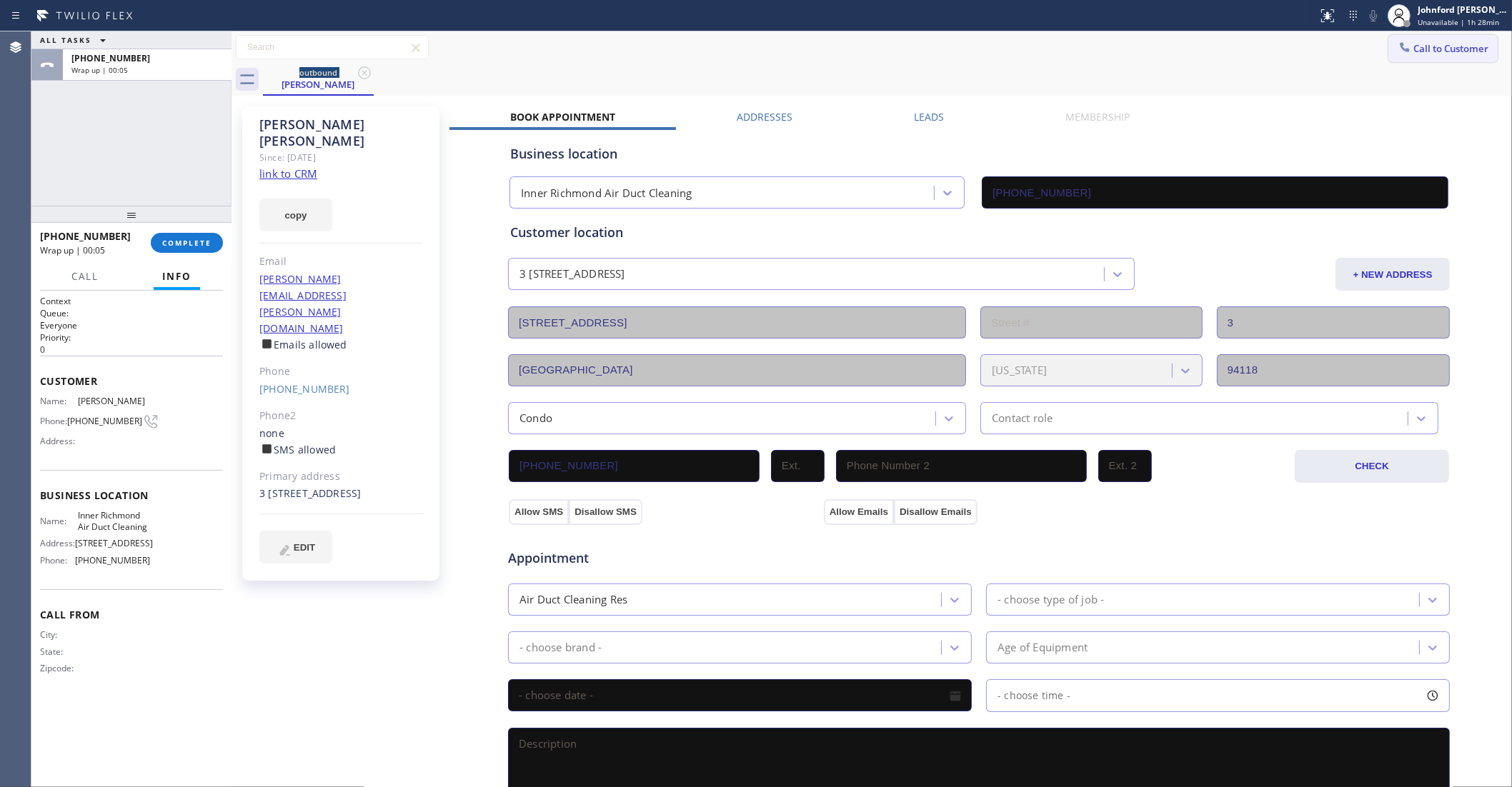
click at [1406, 38] on button "Call to Customer" at bounding box center [1443, 48] width 110 height 27
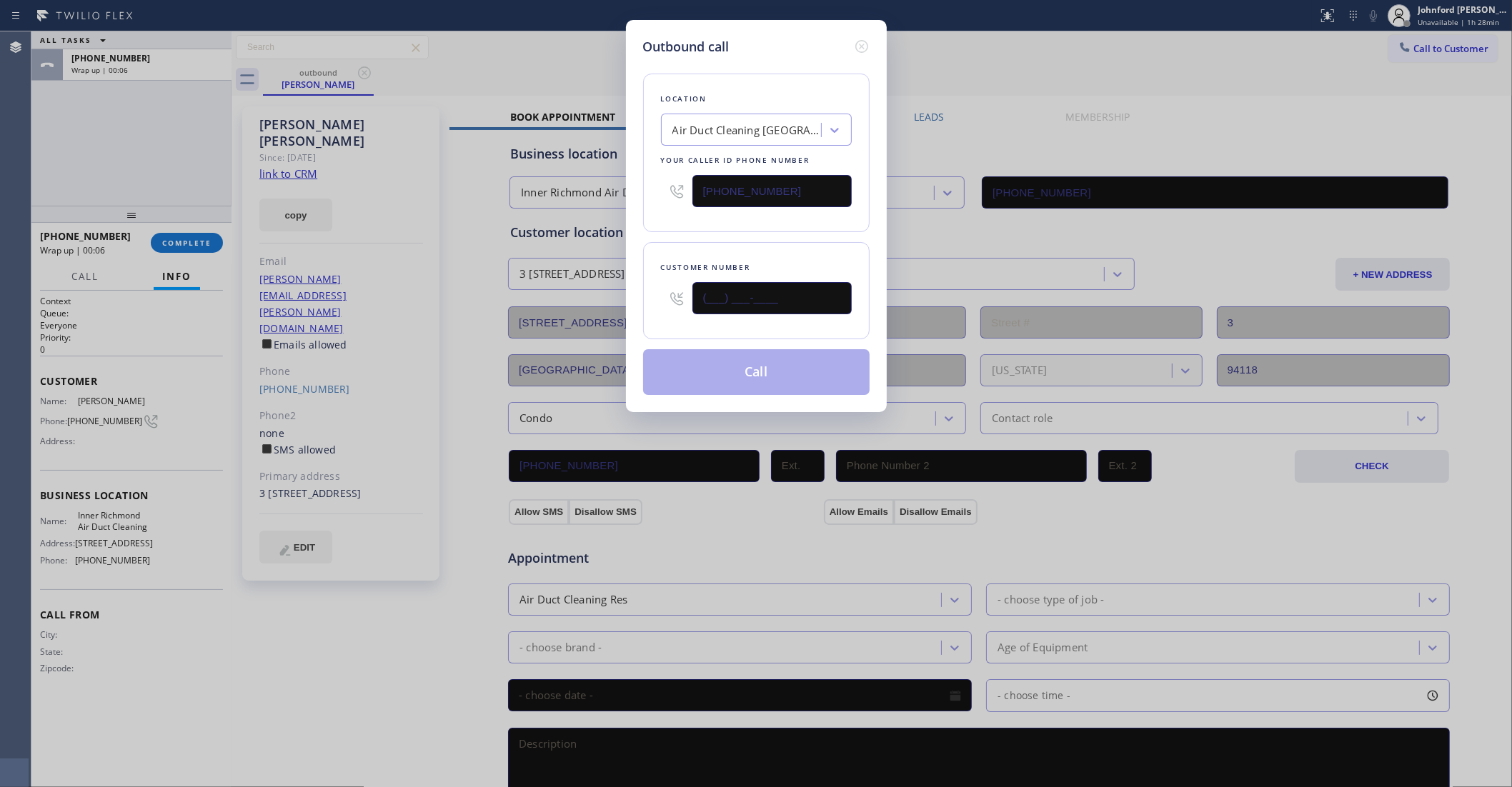
drag, startPoint x: 669, startPoint y: 308, endPoint x: 551, endPoint y: 308, distance: 118.0
click at [647, 308] on div "Customer number (___) ___-____" at bounding box center [757, 290] width 227 height 97
paste input "213) 247-3554"
type input "[PHONE_NUMBER]"
click at [700, 222] on div "Location Air Duct Cleaning [GEOGRAPHIC_DATA] Your caller id phone number [PHONE…" at bounding box center [757, 152] width 227 height 158
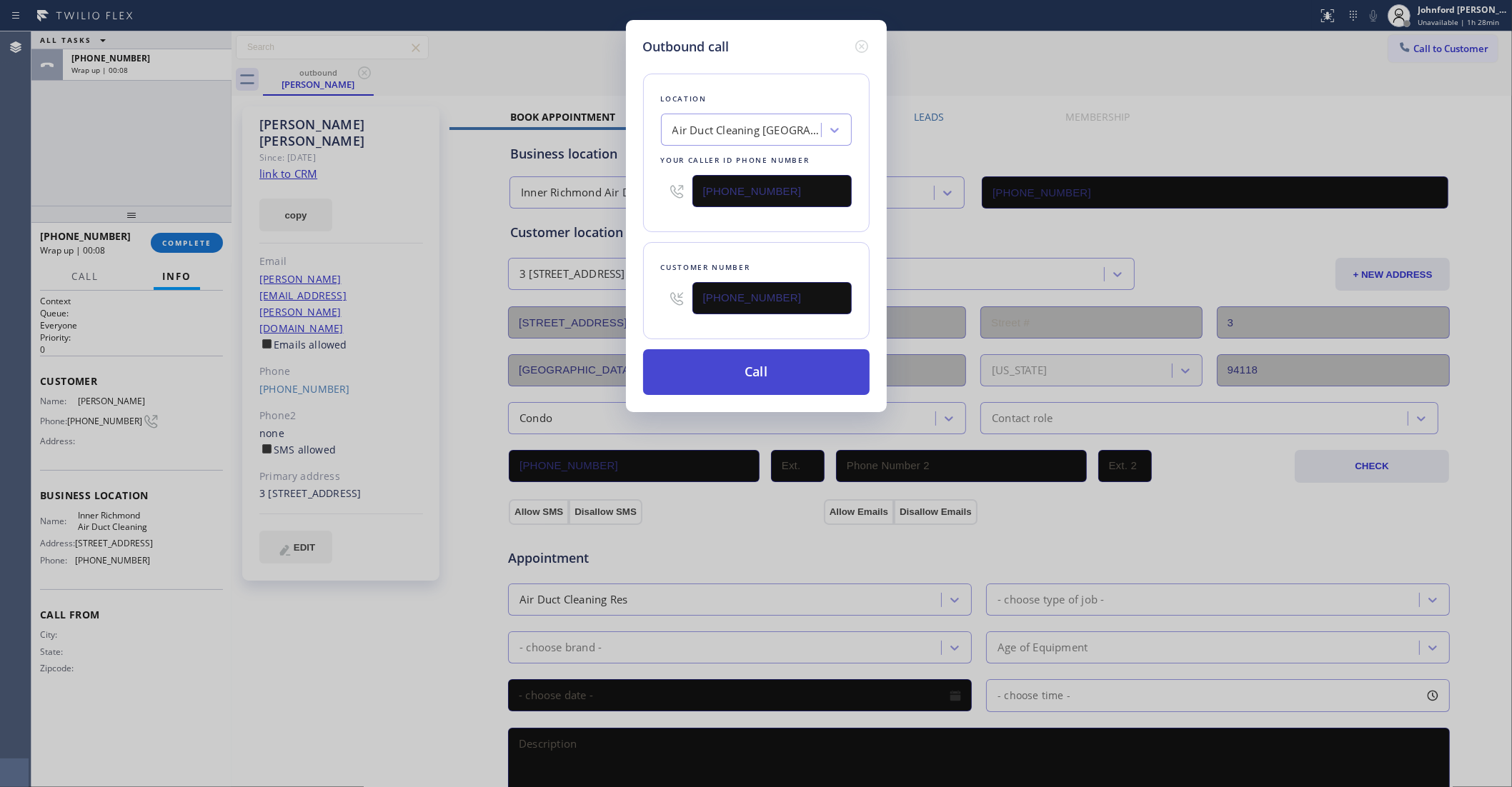
click at [735, 369] on button "Call" at bounding box center [757, 372] width 227 height 46
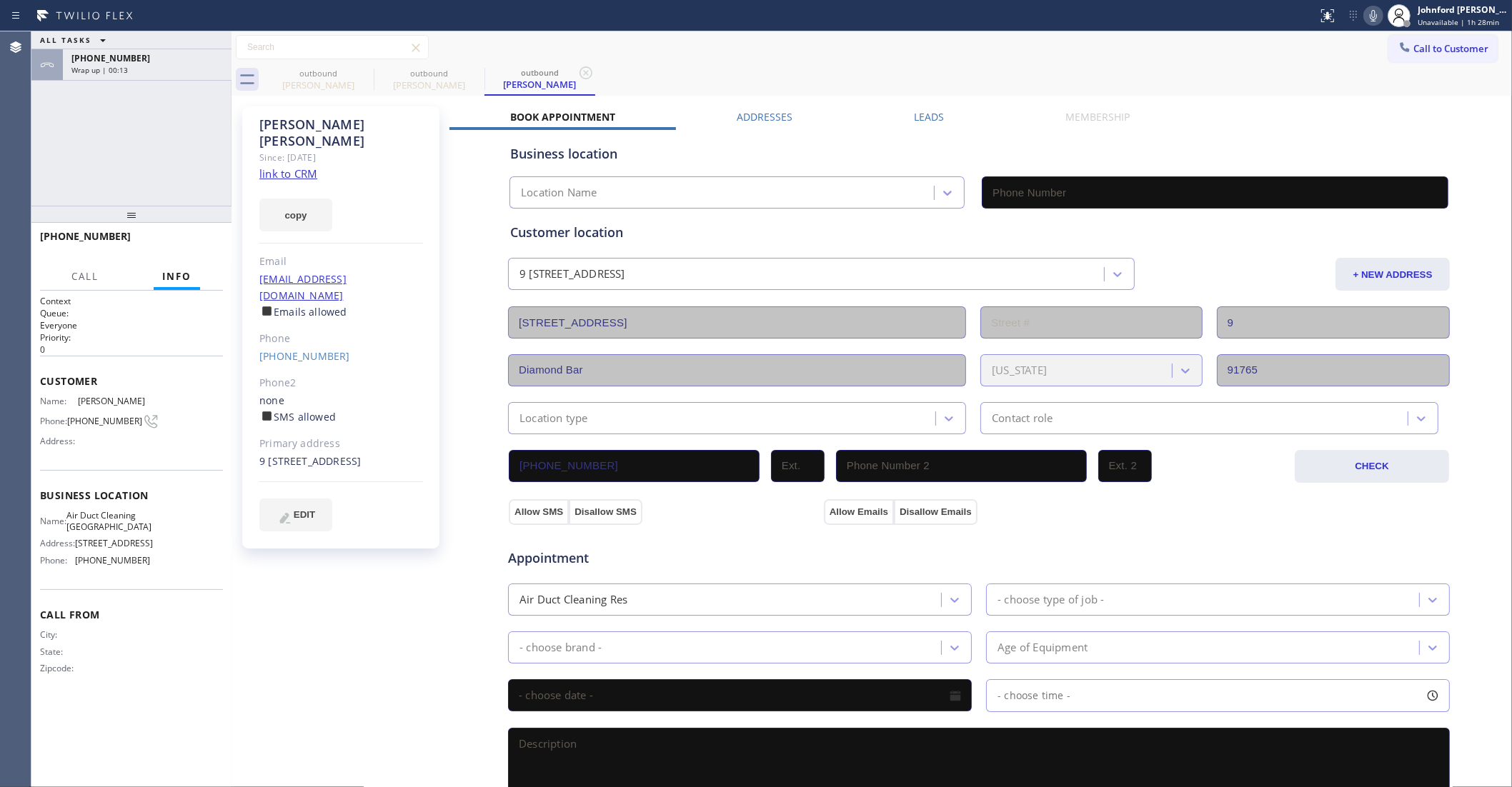
type input "[PHONE_NUMBER]"
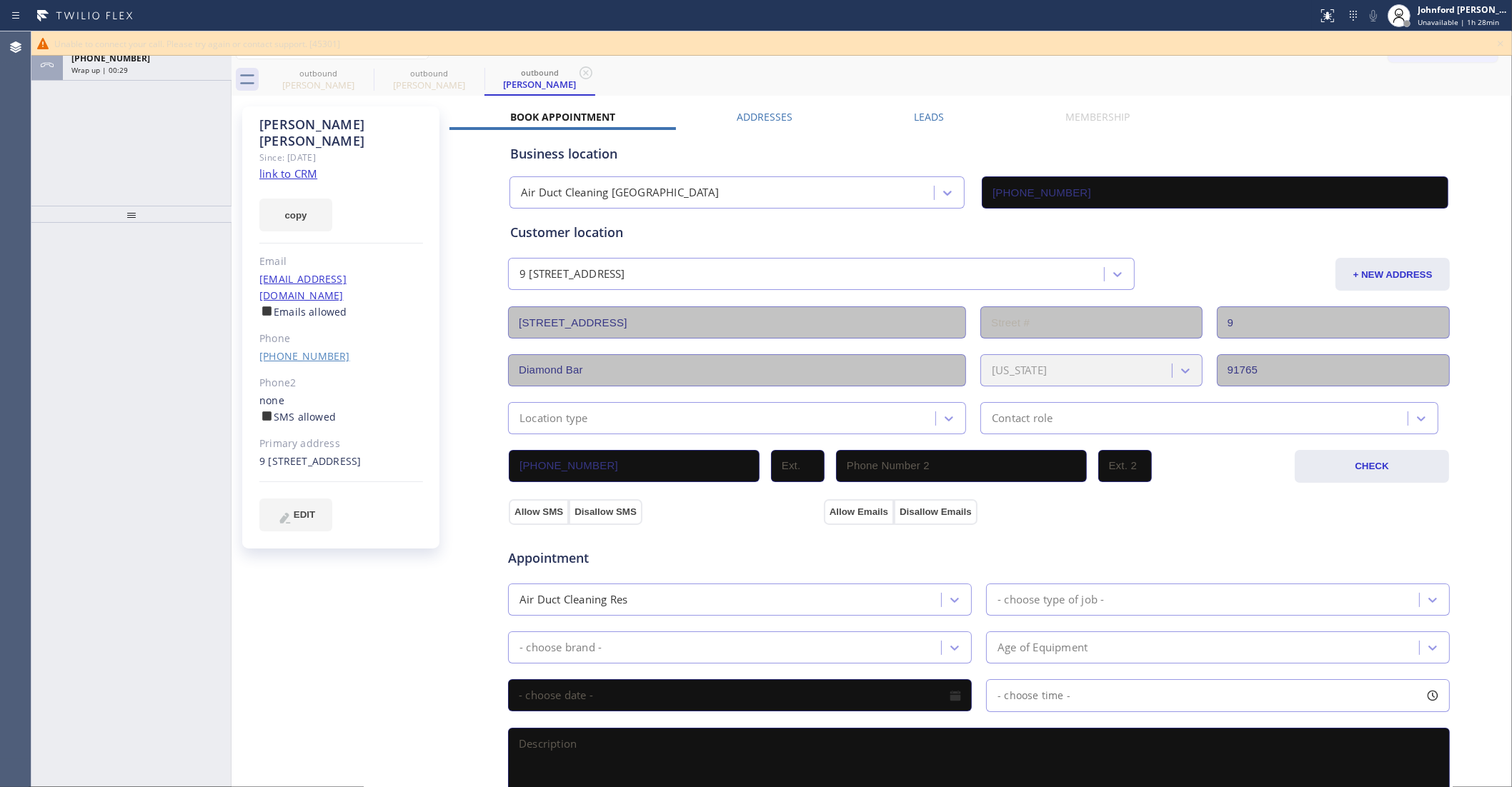
click at [309, 349] on link "[PHONE_NUMBER]" at bounding box center [305, 356] width 90 height 14
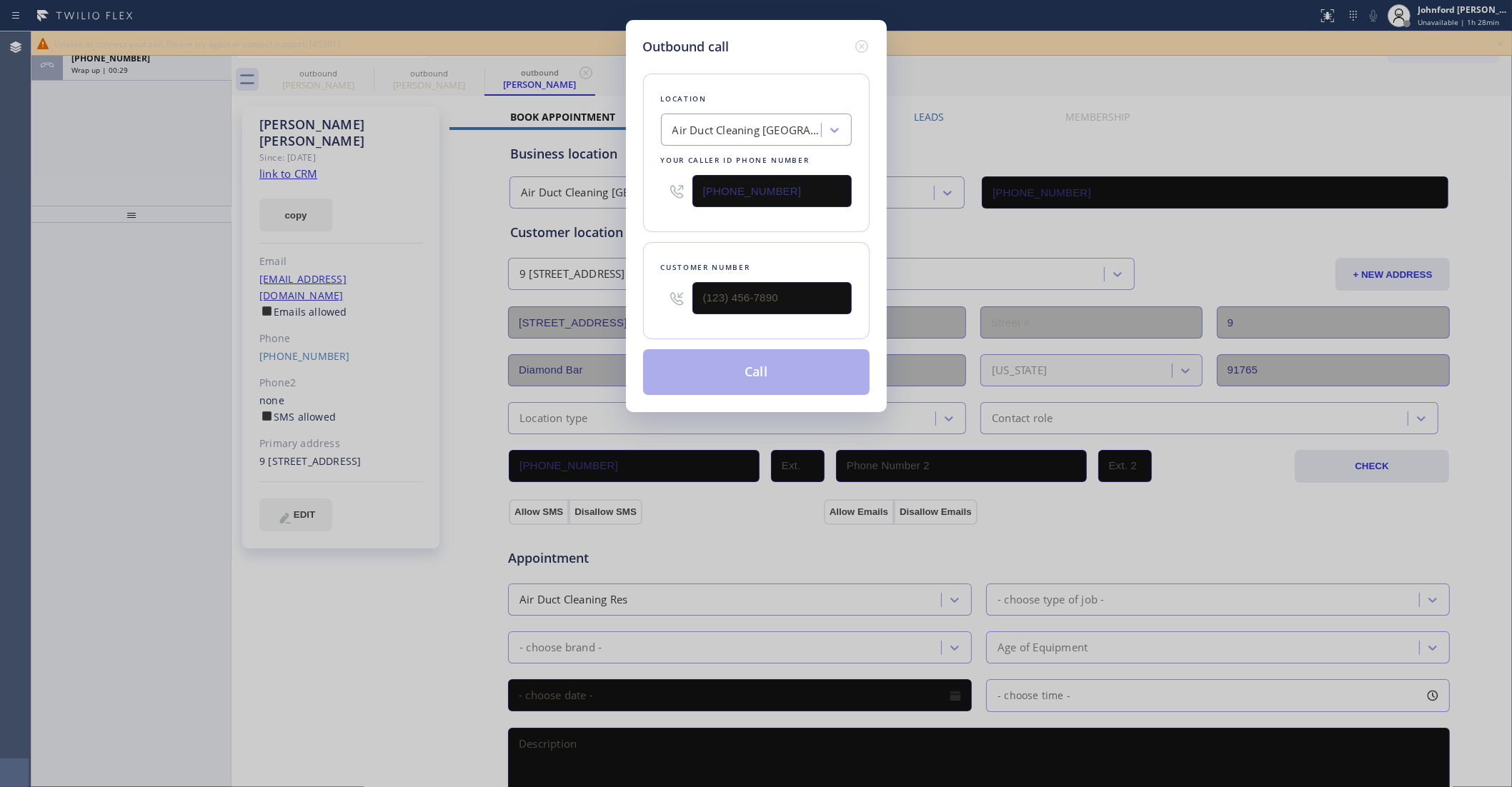
type input "[PHONE_NUMBER]"
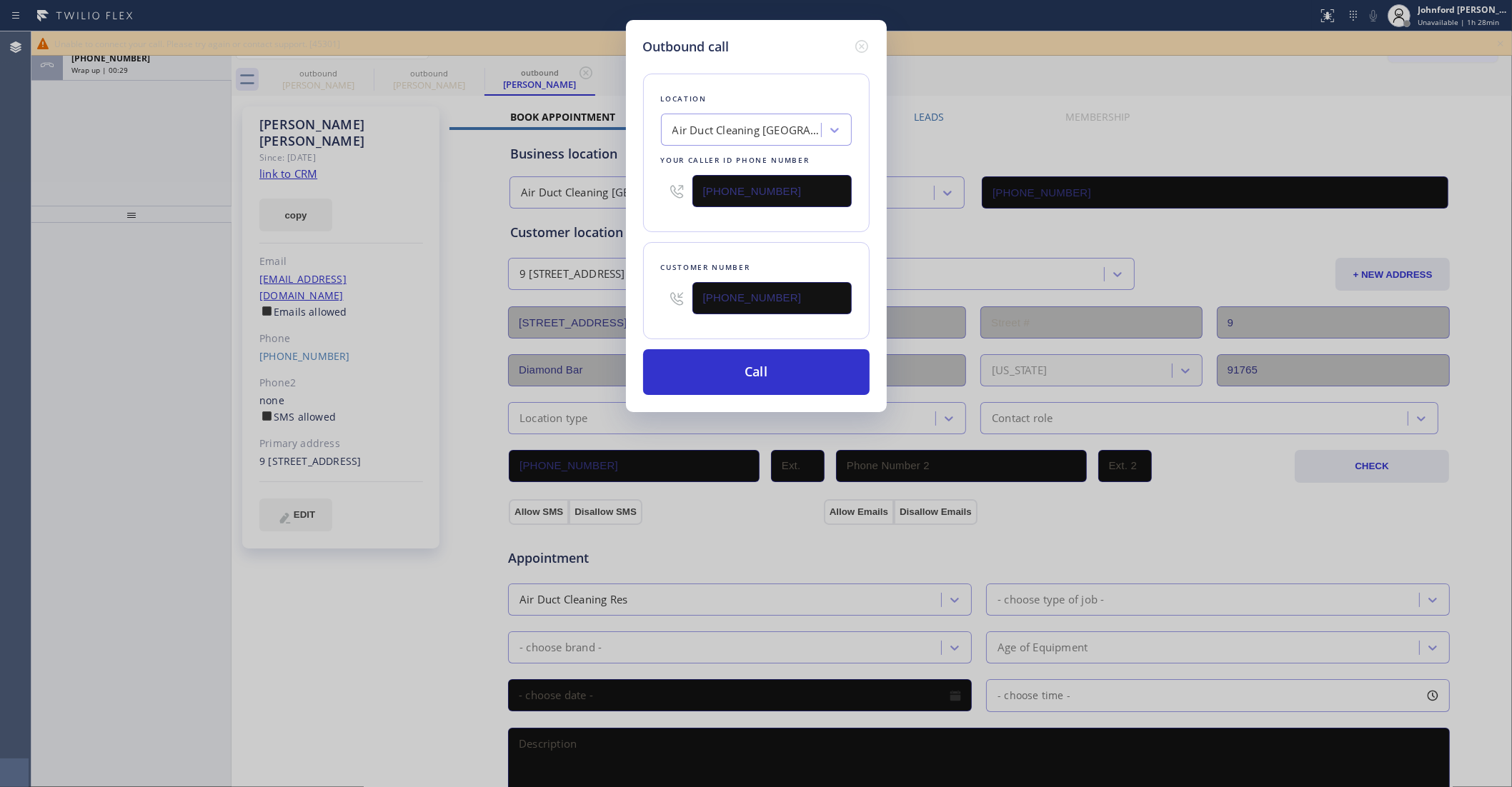
drag, startPoint x: 817, startPoint y: 198, endPoint x: 643, endPoint y: 197, distance: 174.0
click at [644, 197] on div "Location Air Duct Cleaning [GEOGRAPHIC_DATA] Your caller id phone number [PHONE…" at bounding box center [757, 152] width 227 height 158
paste input "909) 480-4981"
type input "[PHONE_NUMBER]"
click at [702, 367] on button "Call" at bounding box center [757, 372] width 227 height 46
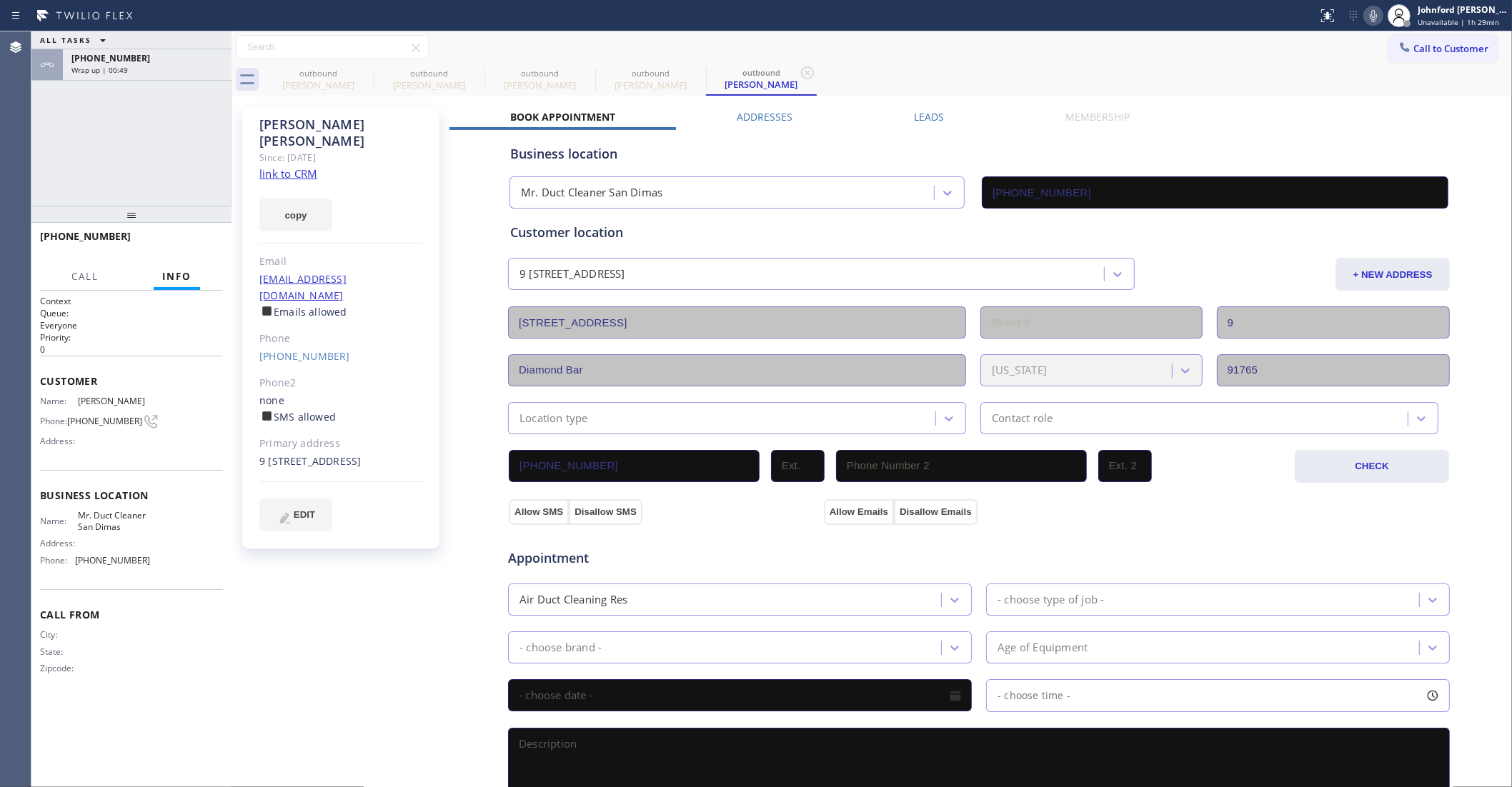
type input "[PHONE_NUMBER]"
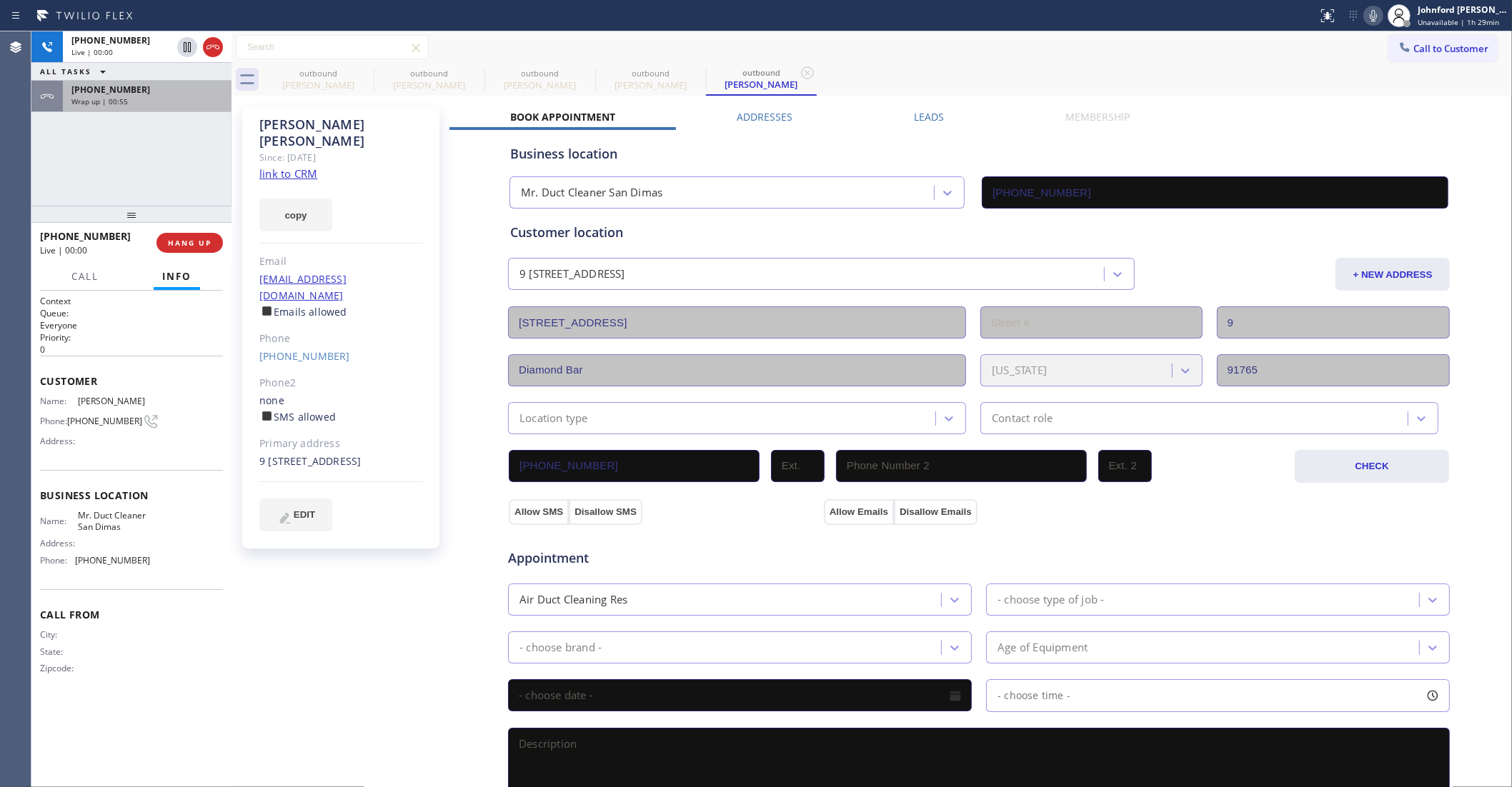
click at [112, 97] on span "Wrap up | 00:55" at bounding box center [100, 101] width 57 height 10
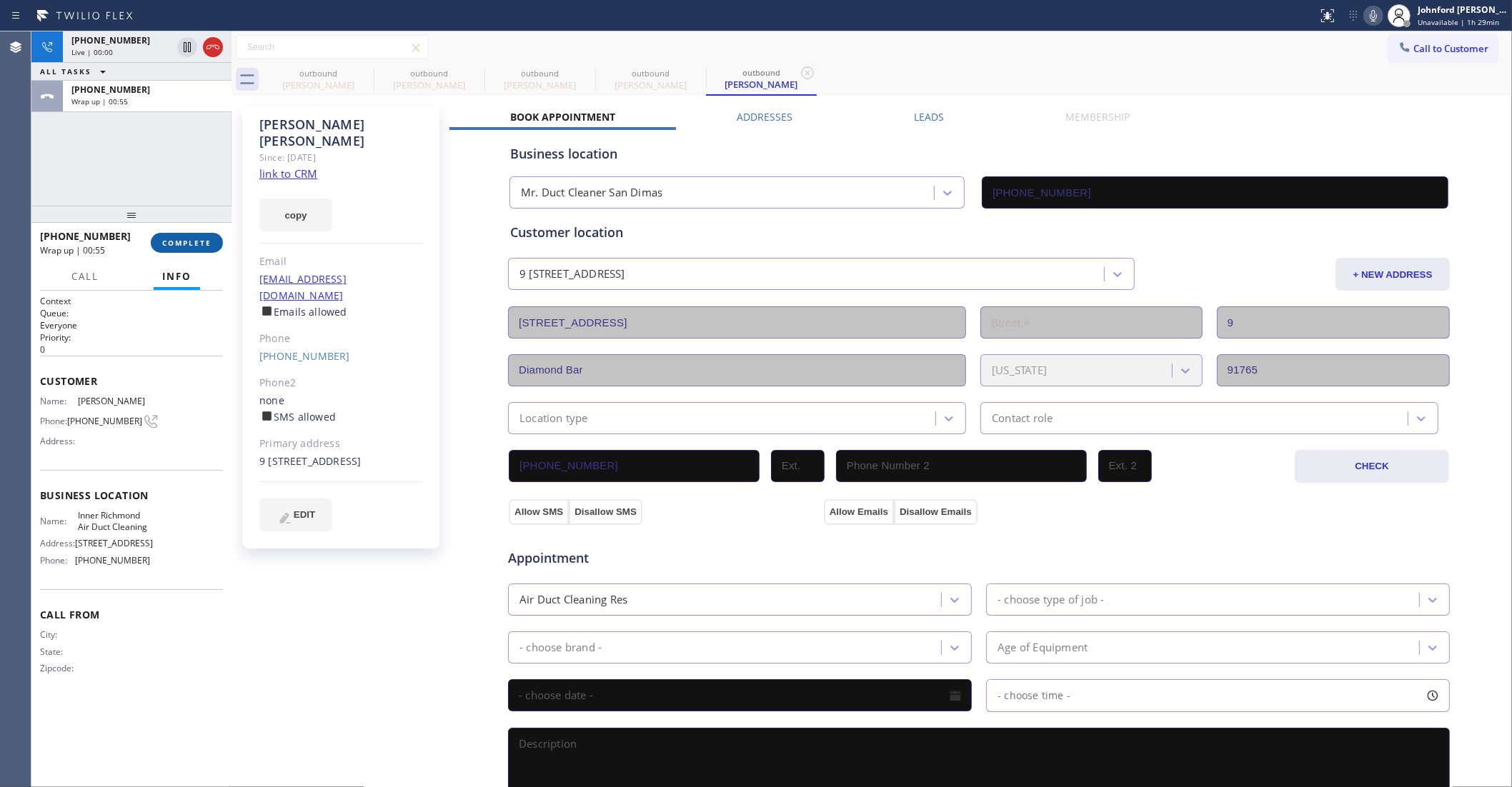
click at [204, 243] on span "COMPLETE" at bounding box center [187, 243] width 49 height 10
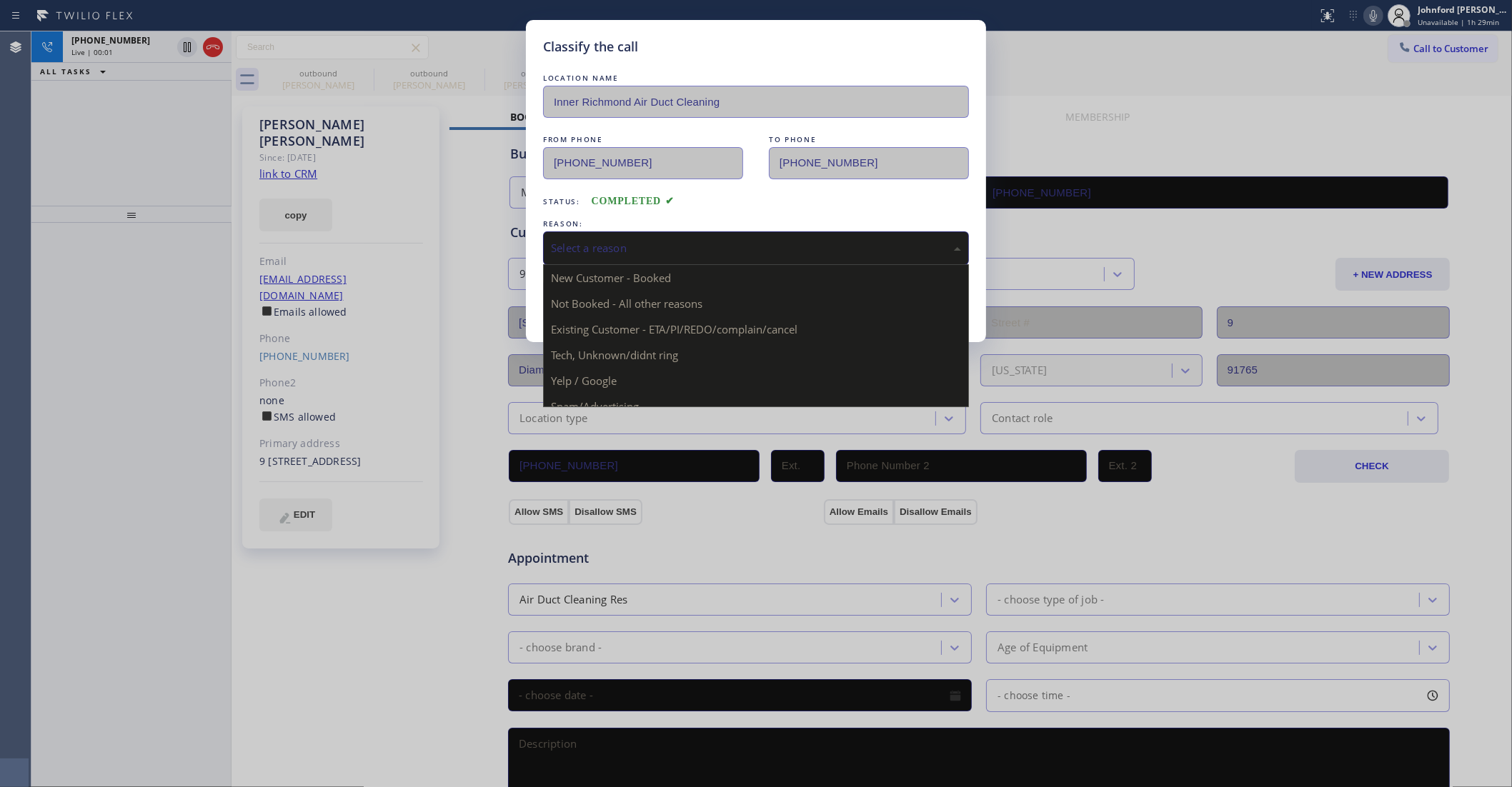
click at [610, 255] on div "Select a reason" at bounding box center [756, 248] width 426 height 34
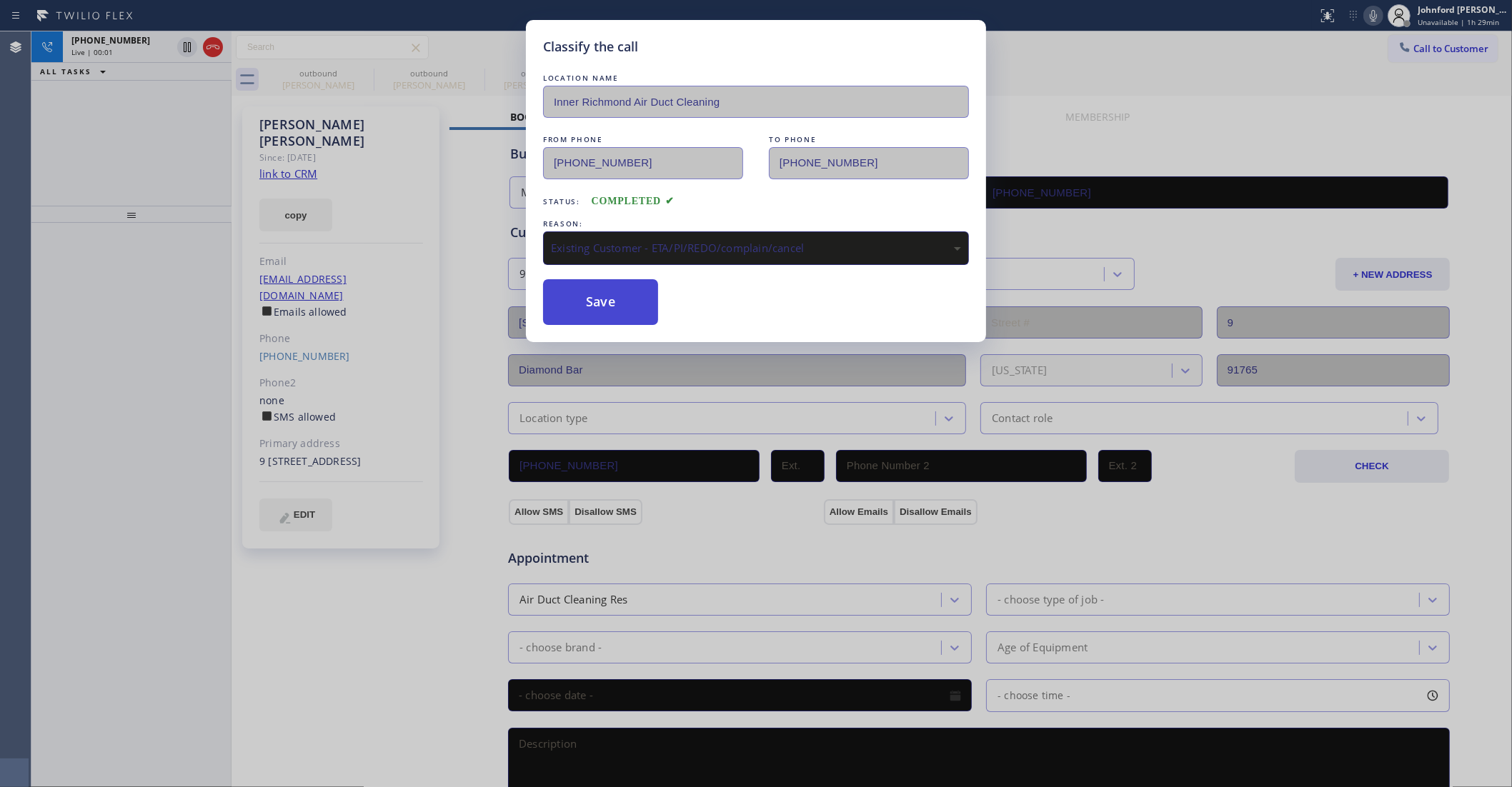
click at [629, 312] on button "Save" at bounding box center [601, 302] width 115 height 46
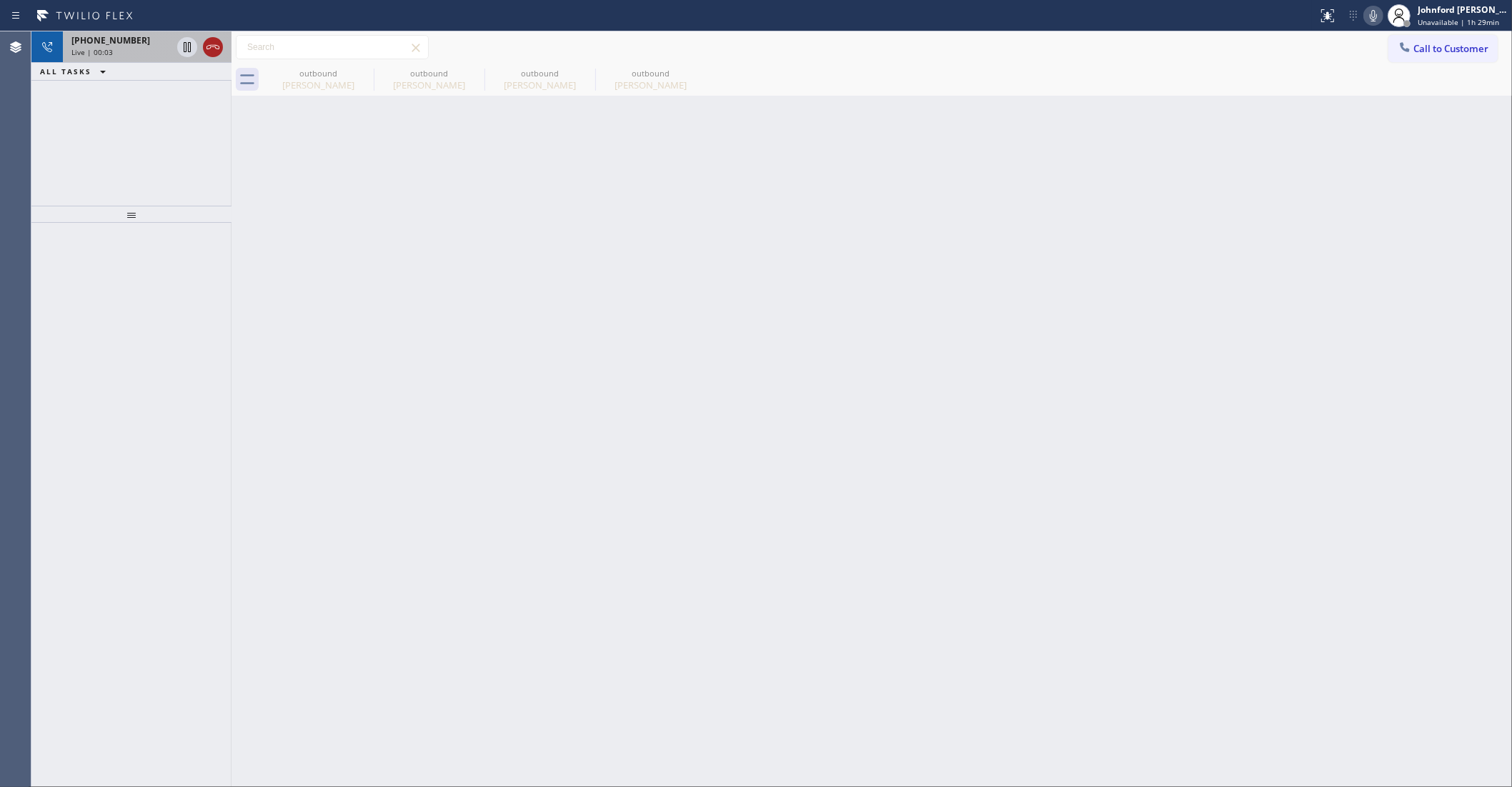
click at [209, 47] on icon at bounding box center [213, 47] width 17 height 17
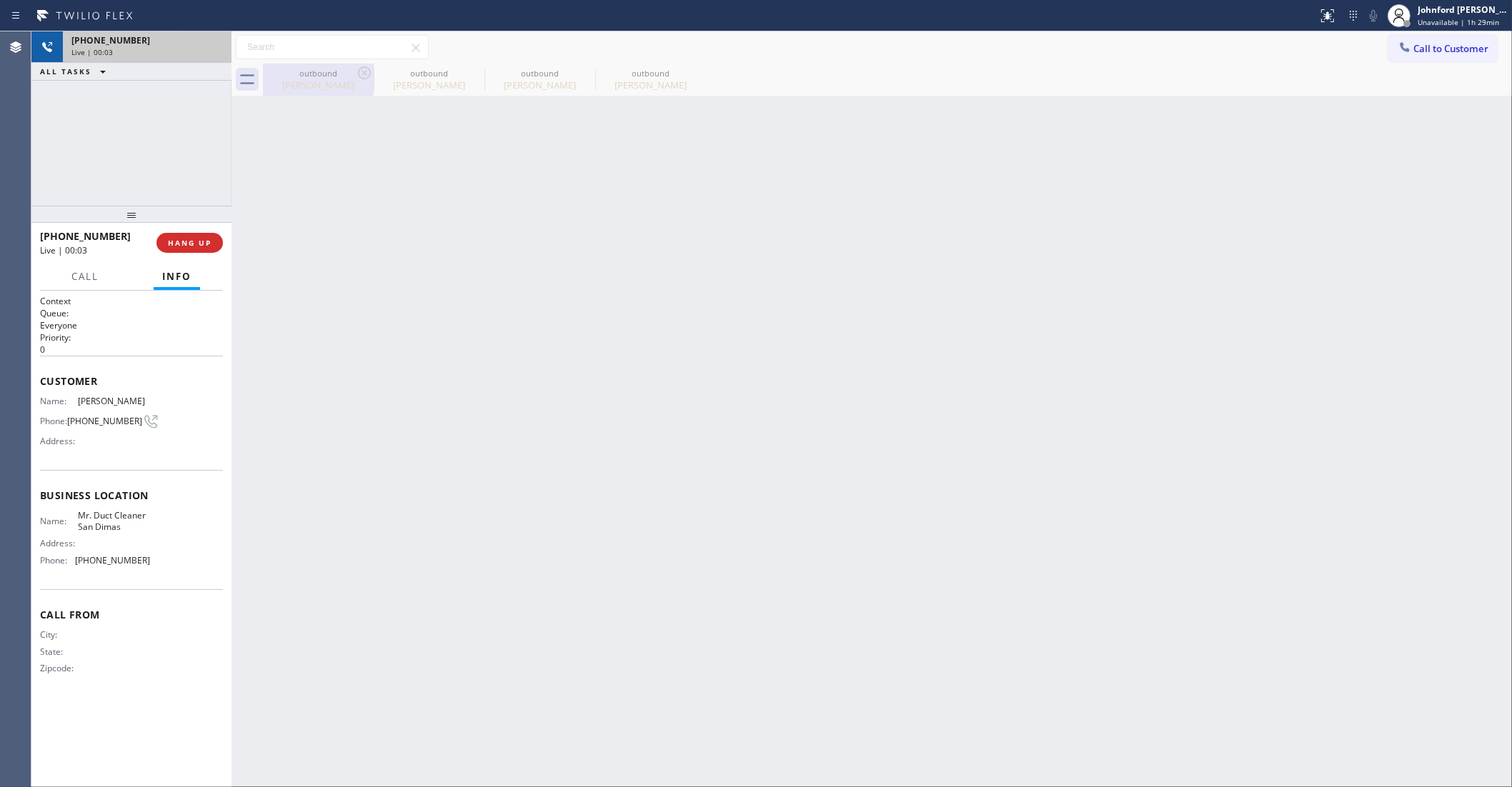
click at [388, 73] on div "outbound" at bounding box center [429, 73] width 108 height 11
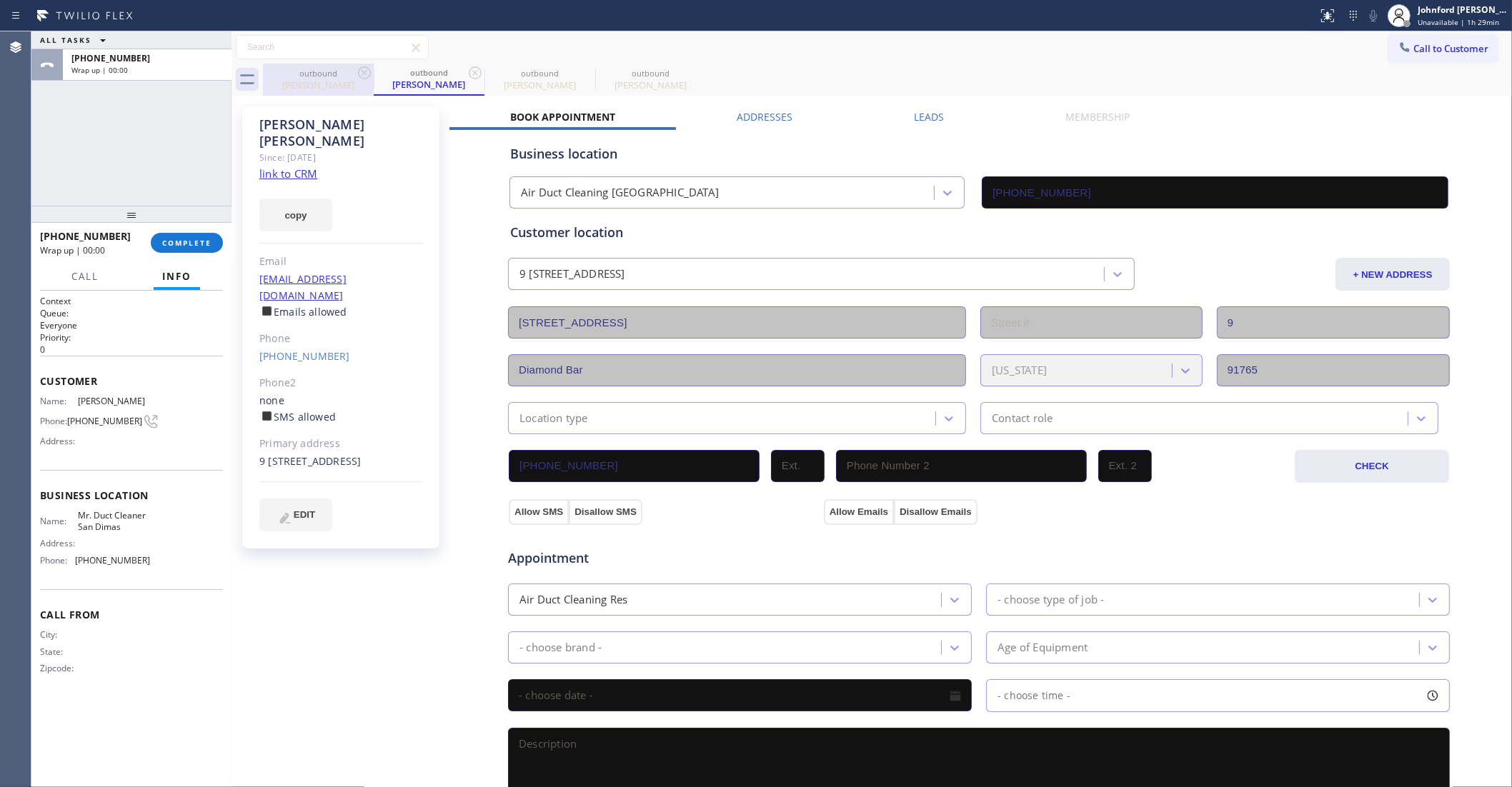
click at [356, 67] on icon at bounding box center [365, 73] width 17 height 17
click at [365, 73] on icon at bounding box center [365, 73] width 17 height 17
type input "[PHONE_NUMBER]"
click at [365, 73] on icon at bounding box center [364, 73] width 13 height 13
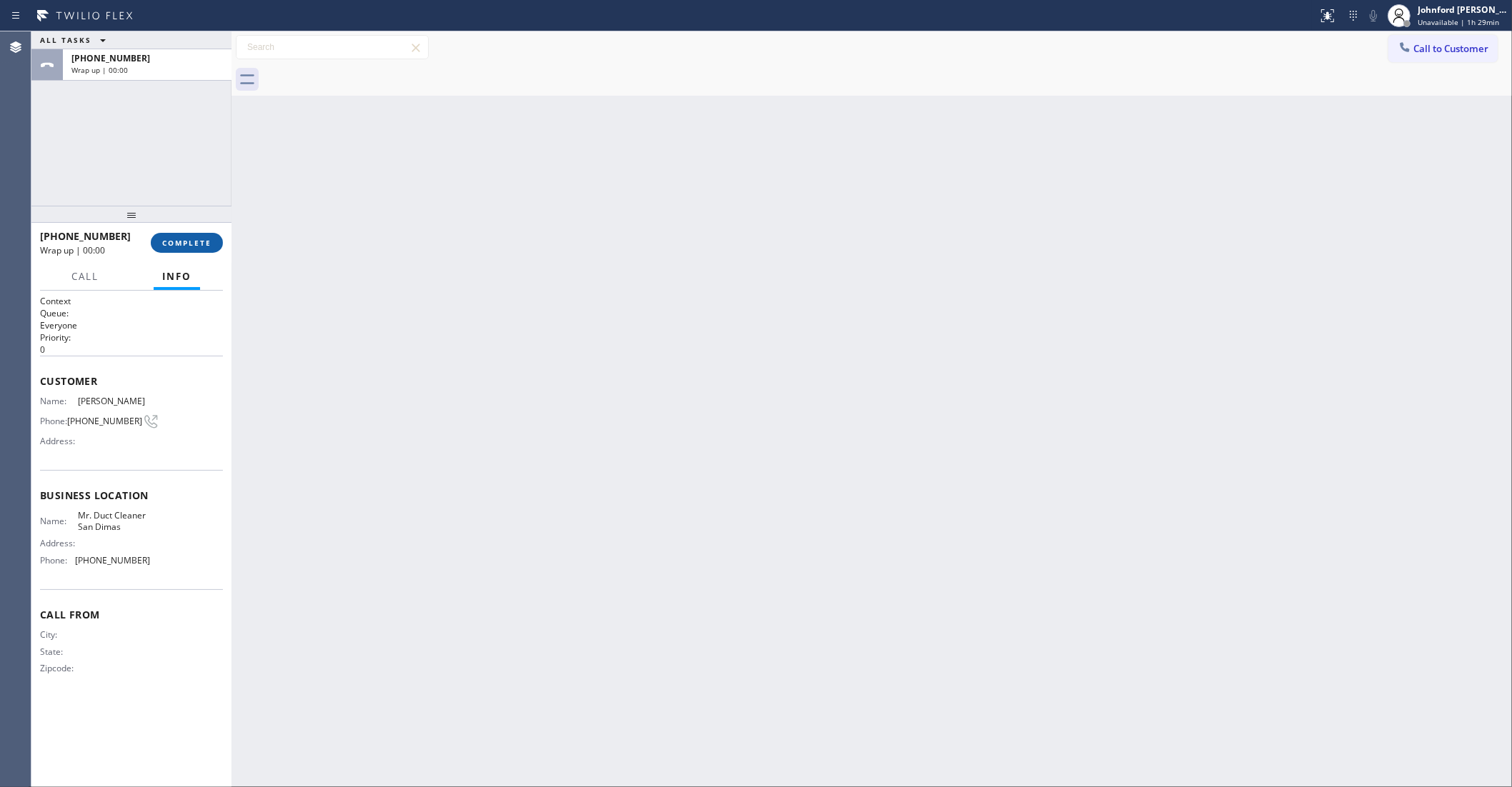
click at [208, 243] on button "COMPLETE" at bounding box center [187, 243] width 72 height 20
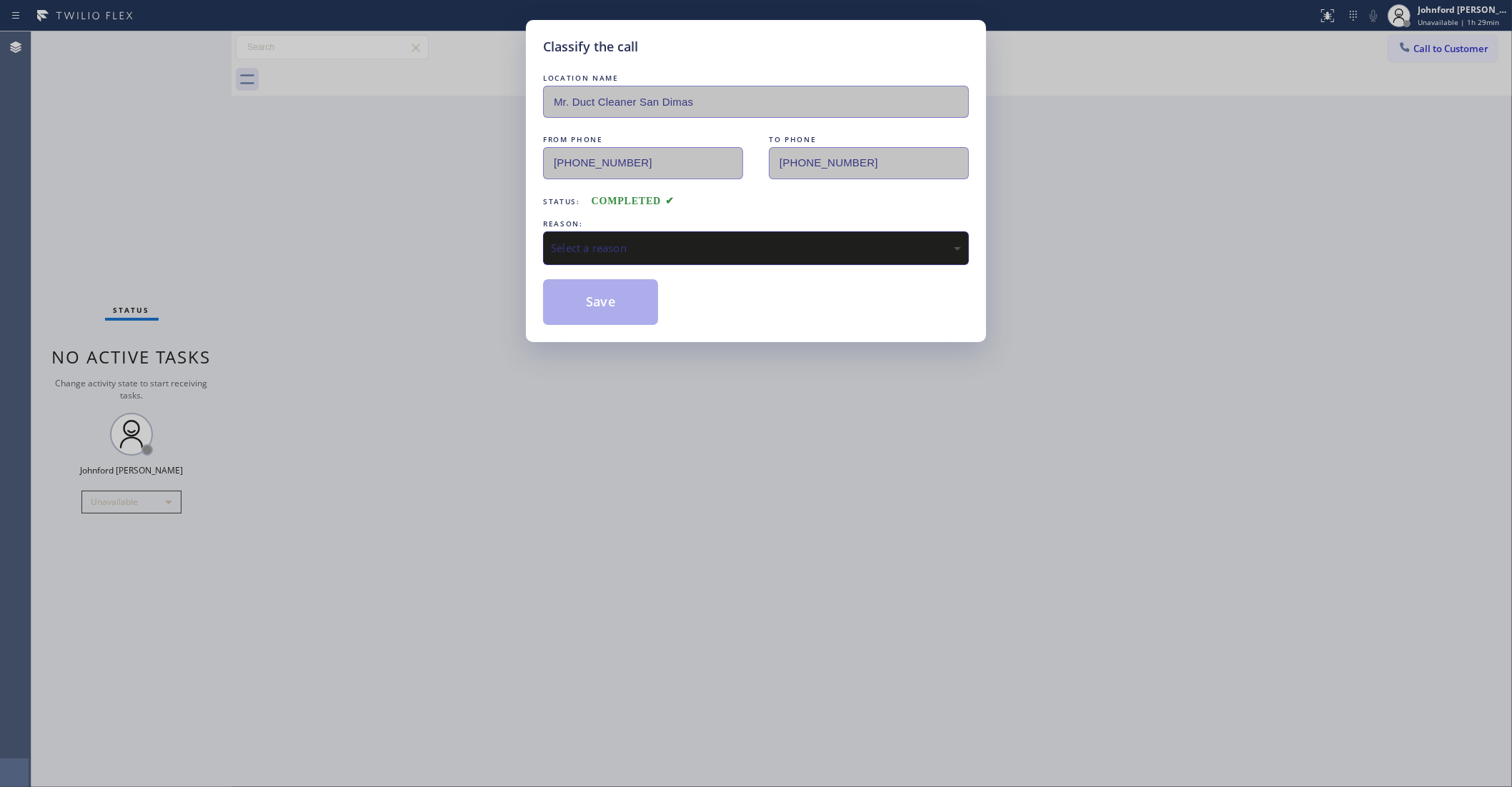
drag, startPoint x: 591, startPoint y: 254, endPoint x: 774, endPoint y: 247, distance: 183.1
click at [611, 247] on div "Select a reason" at bounding box center [756, 248] width 426 height 34
click at [572, 296] on button "Save" at bounding box center [601, 302] width 115 height 46
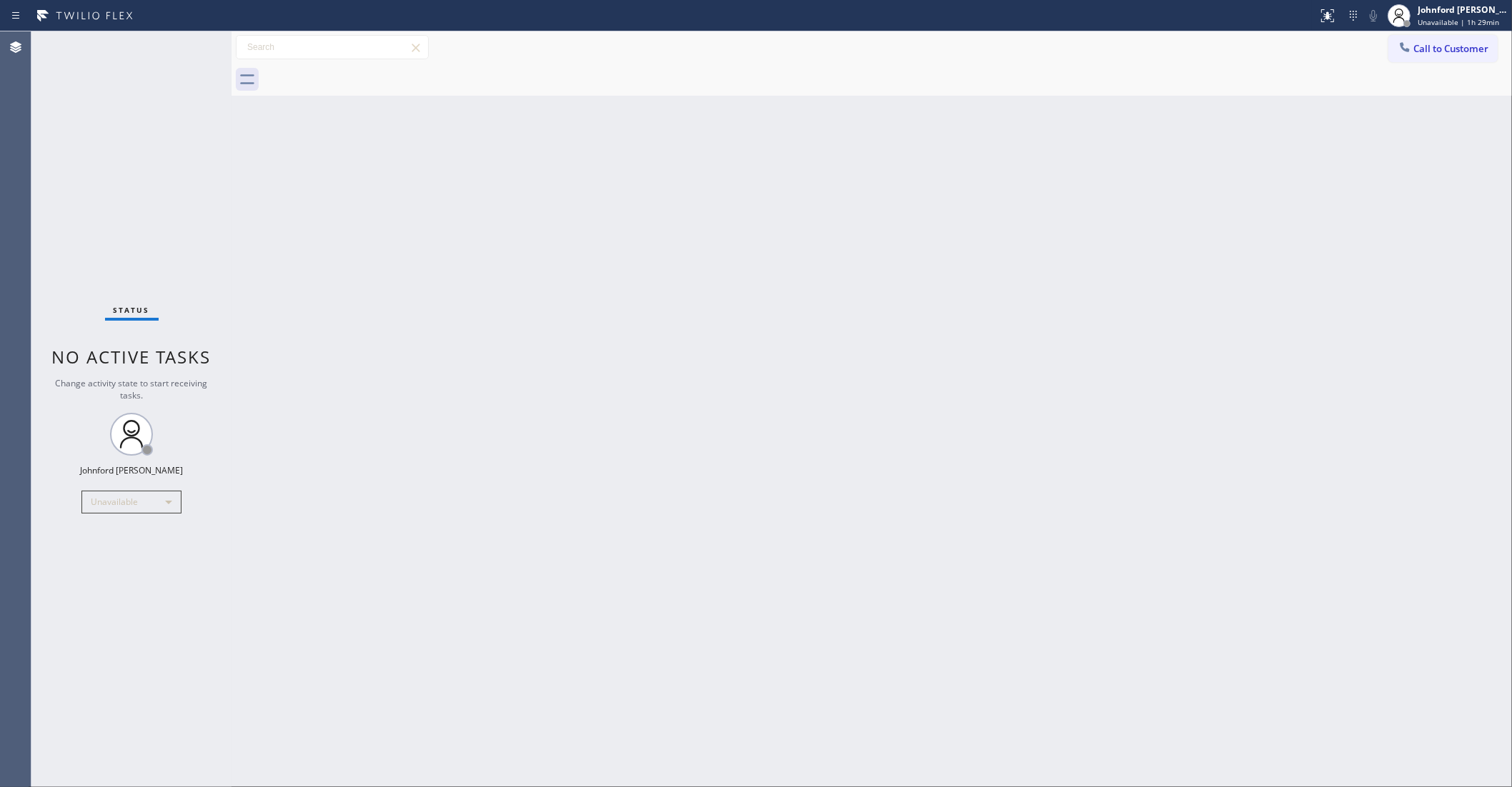
click at [1437, 48] on span "Call to Customer" at bounding box center [1451, 48] width 75 height 13
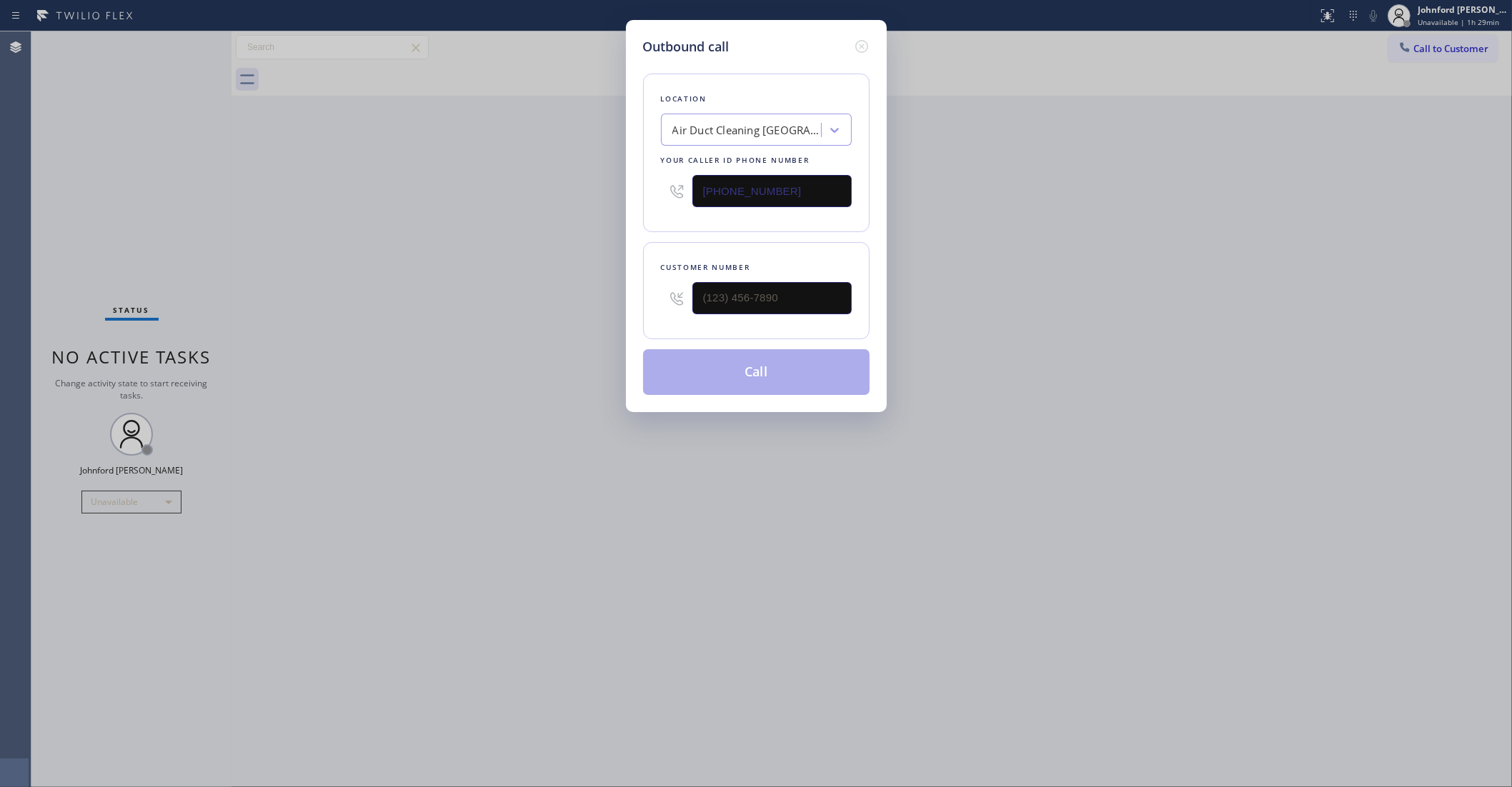
drag, startPoint x: 809, startPoint y: 287, endPoint x: 645, endPoint y: 293, distance: 164.1
click at [645, 293] on div "Customer number" at bounding box center [757, 290] width 227 height 97
click at [732, 284] on input "(___) ___-____" at bounding box center [772, 299] width 159 height 32
paste input "602) 300-8866"
type input "[PHONE_NUMBER]"
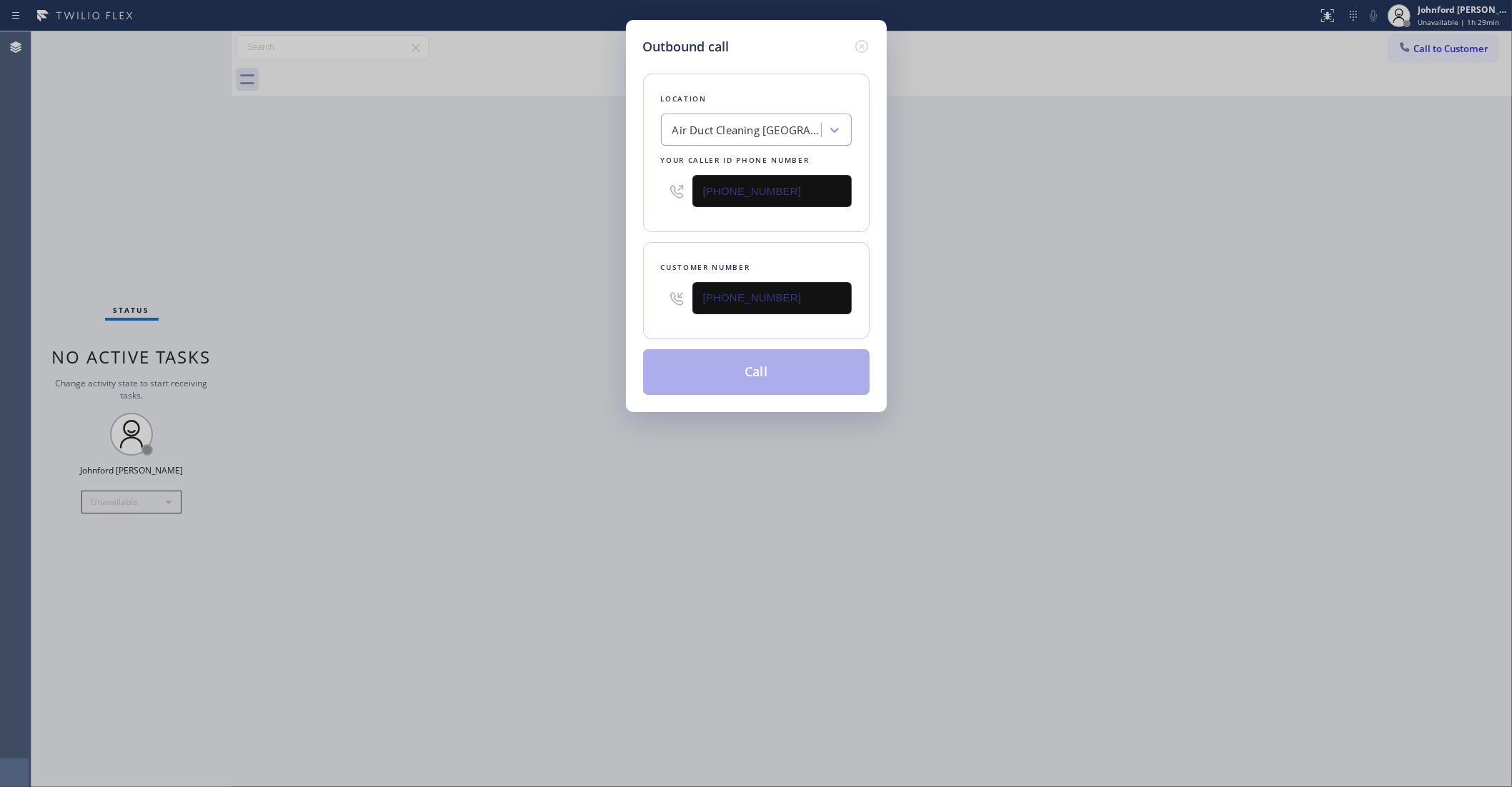
click at [485, 268] on div "Outbound call Location Air Duct Cleaning [GEOGRAPHIC_DATA] Your caller id phone…" at bounding box center [756, 394] width 1512 height 787
click at [756, 365] on button "Call" at bounding box center [757, 372] width 227 height 46
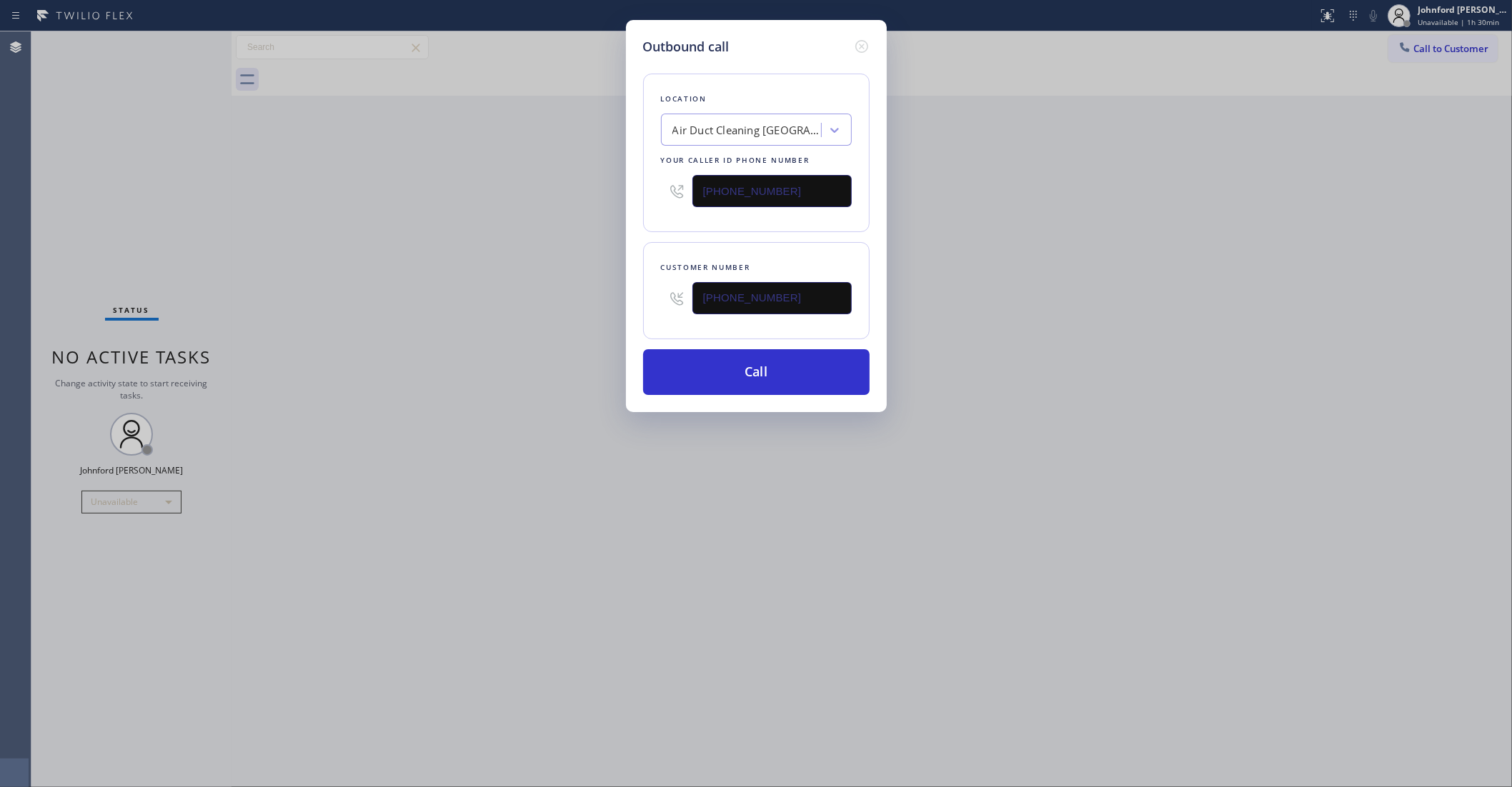
drag, startPoint x: 1095, startPoint y: 181, endPoint x: 1147, endPoint y: 34, distance: 155.9
click at [1124, 158] on div "Outbound call Location Air Duct Cleaning [GEOGRAPHIC_DATA] Your caller id phone…" at bounding box center [756, 394] width 1512 height 787
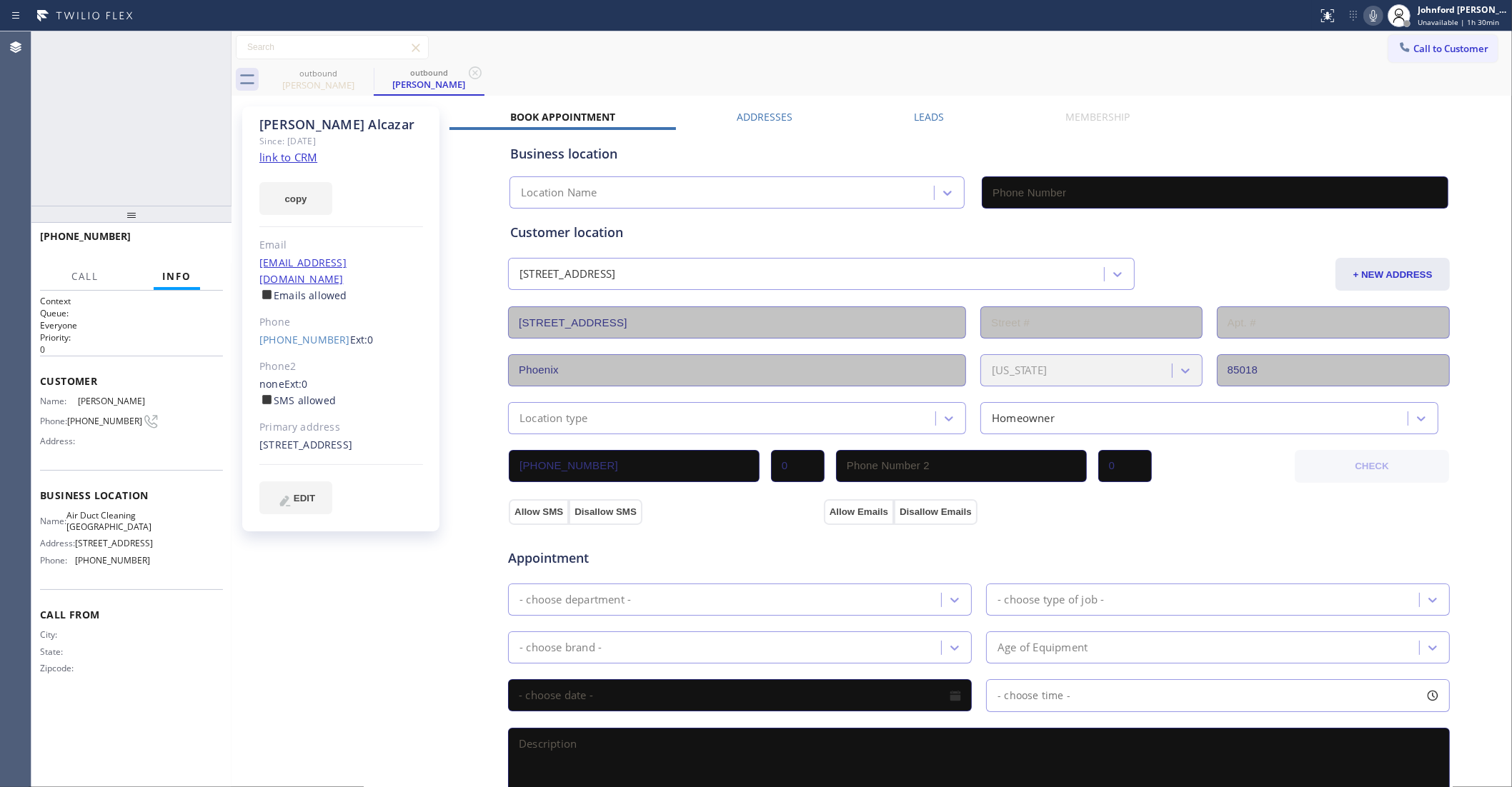
type input "[PHONE_NUMBER]"
click at [213, 41] on icon at bounding box center [213, 47] width 17 height 17
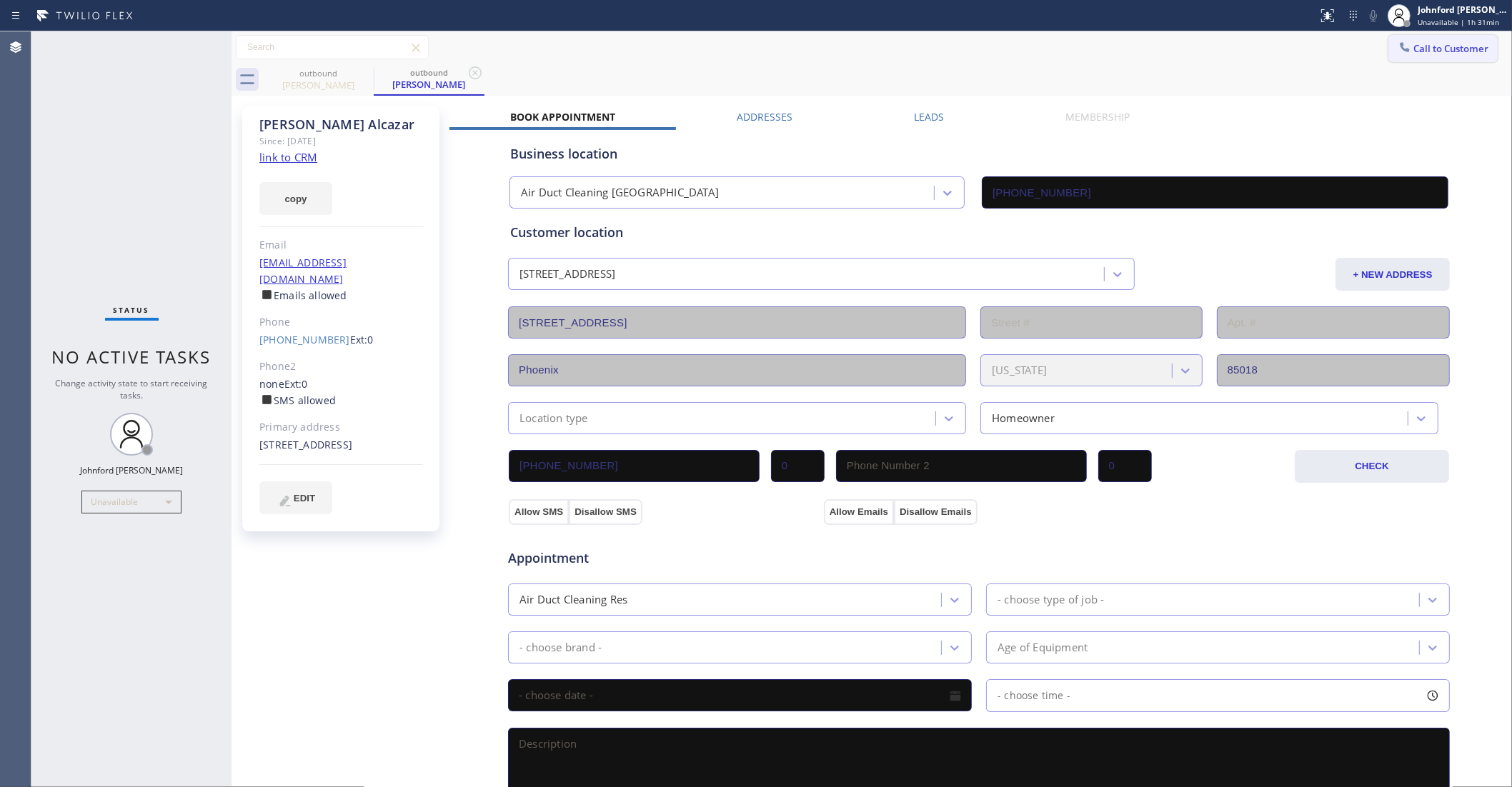
click at [1398, 54] on icon at bounding box center [1405, 47] width 15 height 15
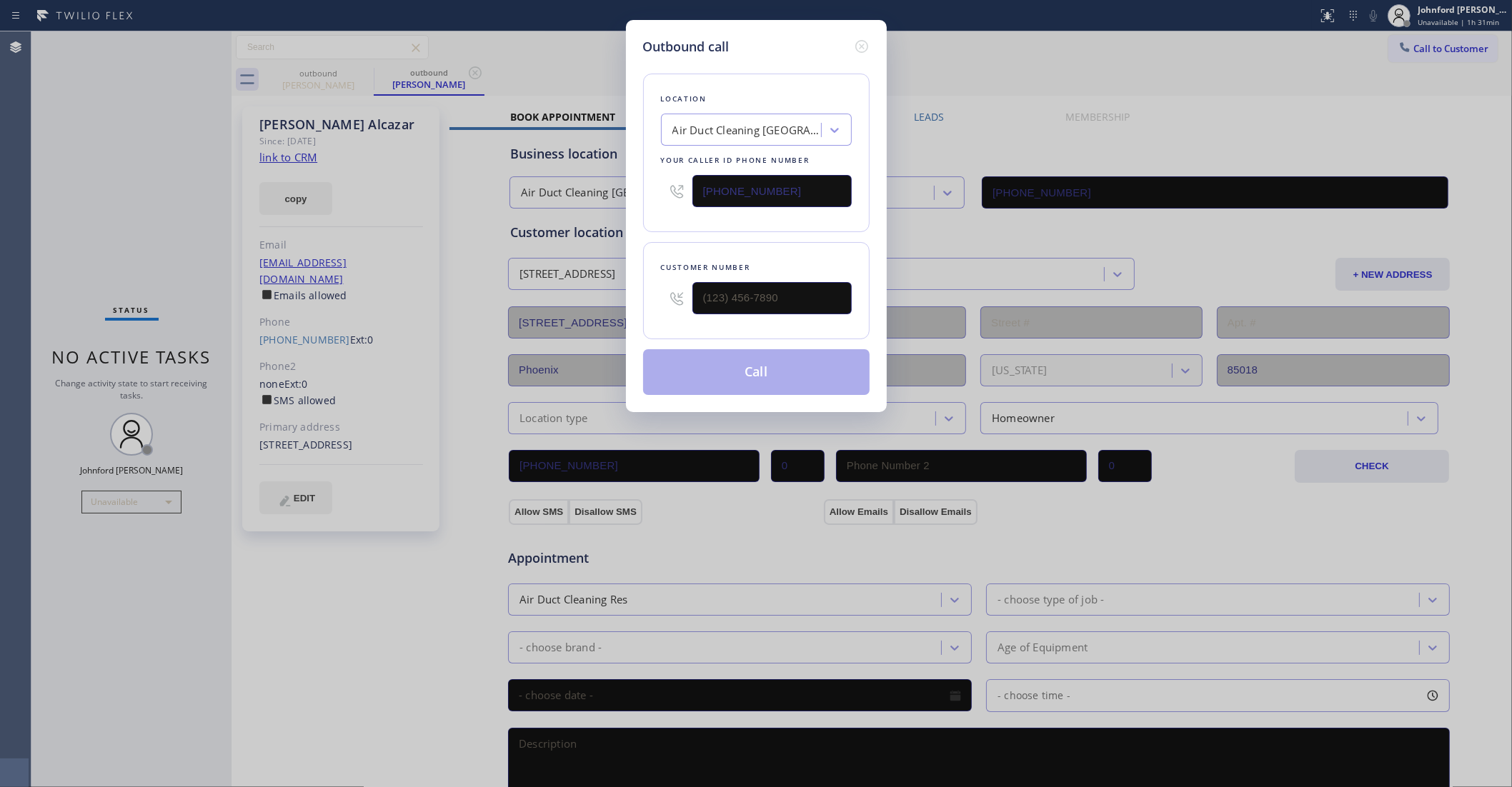
click at [731, 187] on input "[PHONE_NUMBER]" at bounding box center [772, 191] width 159 height 32
paste input "619) 302-5096"
type input "[PHONE_NUMBER]"
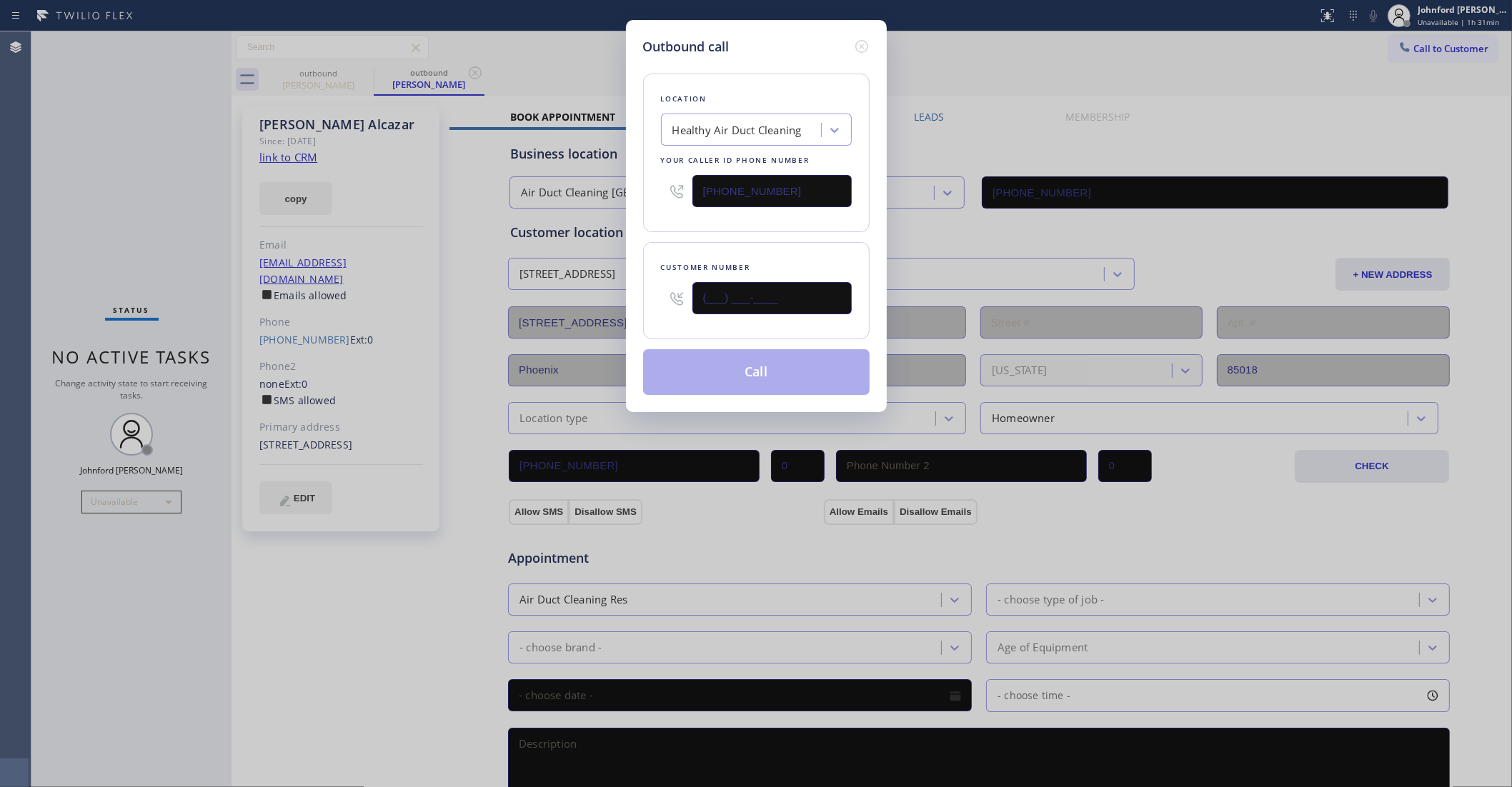
click at [752, 288] on input "(___) ___-____" at bounding box center [772, 299] width 159 height 32
paste input "442) 275-2800"
type input "[PHONE_NUMBER]"
click at [738, 250] on div "Customer number [PHONE_NUMBER]" at bounding box center [757, 290] width 227 height 97
click at [729, 369] on button "Call" at bounding box center [757, 372] width 227 height 46
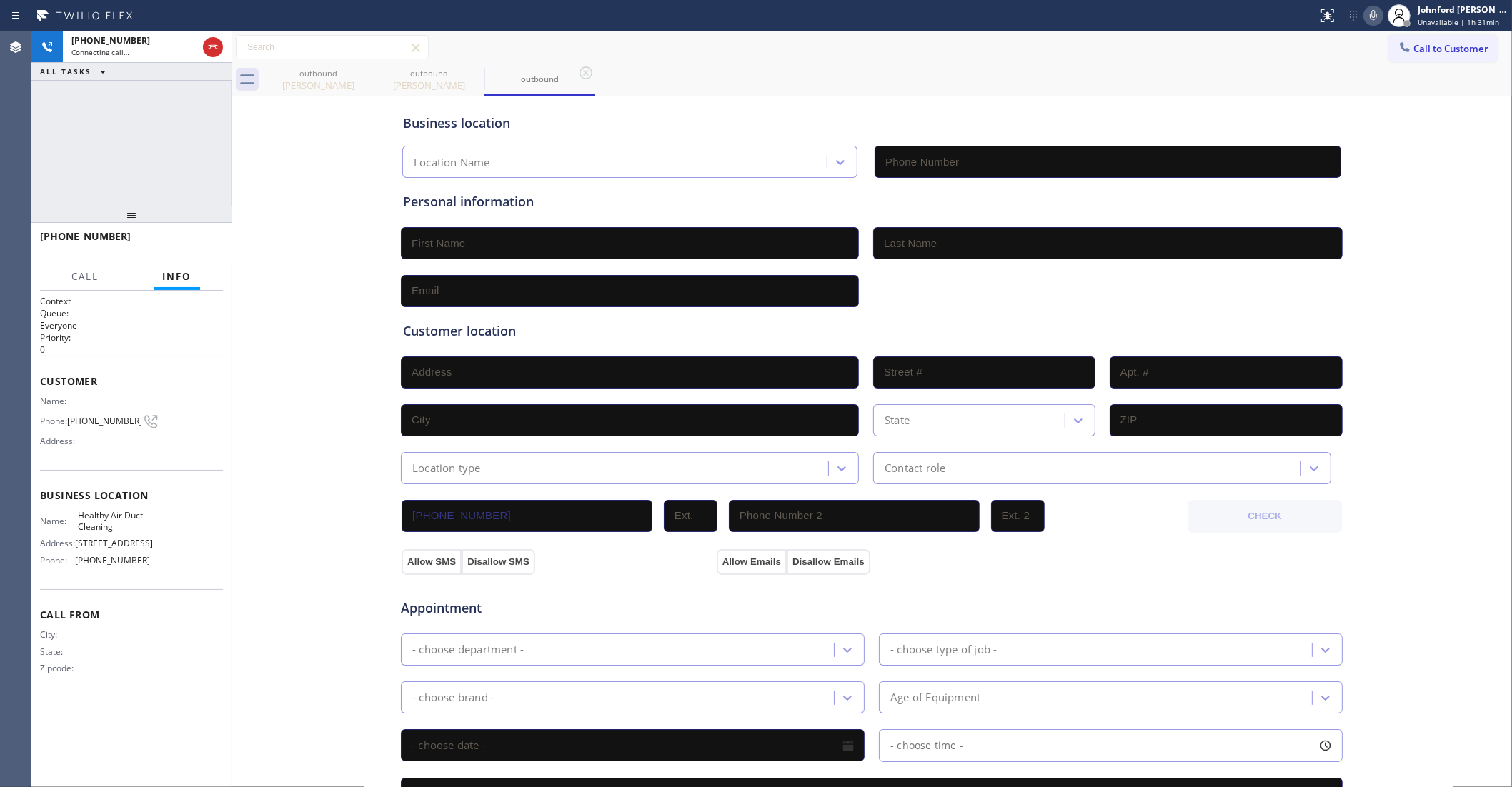
type input "[PHONE_NUMBER]"
click at [365, 75] on icon at bounding box center [365, 73] width 17 height 17
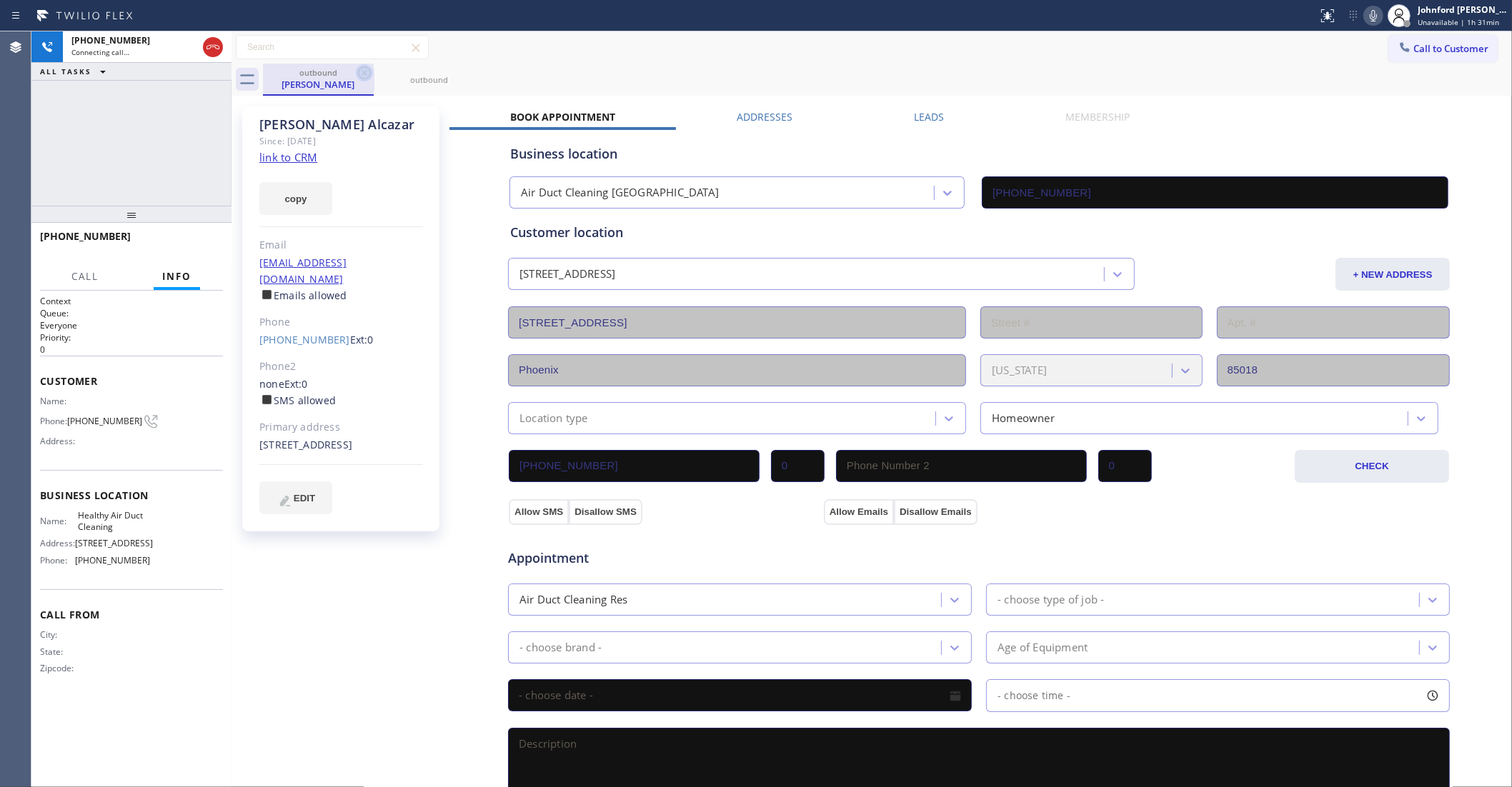
click at [359, 68] on icon at bounding box center [365, 73] width 17 height 17
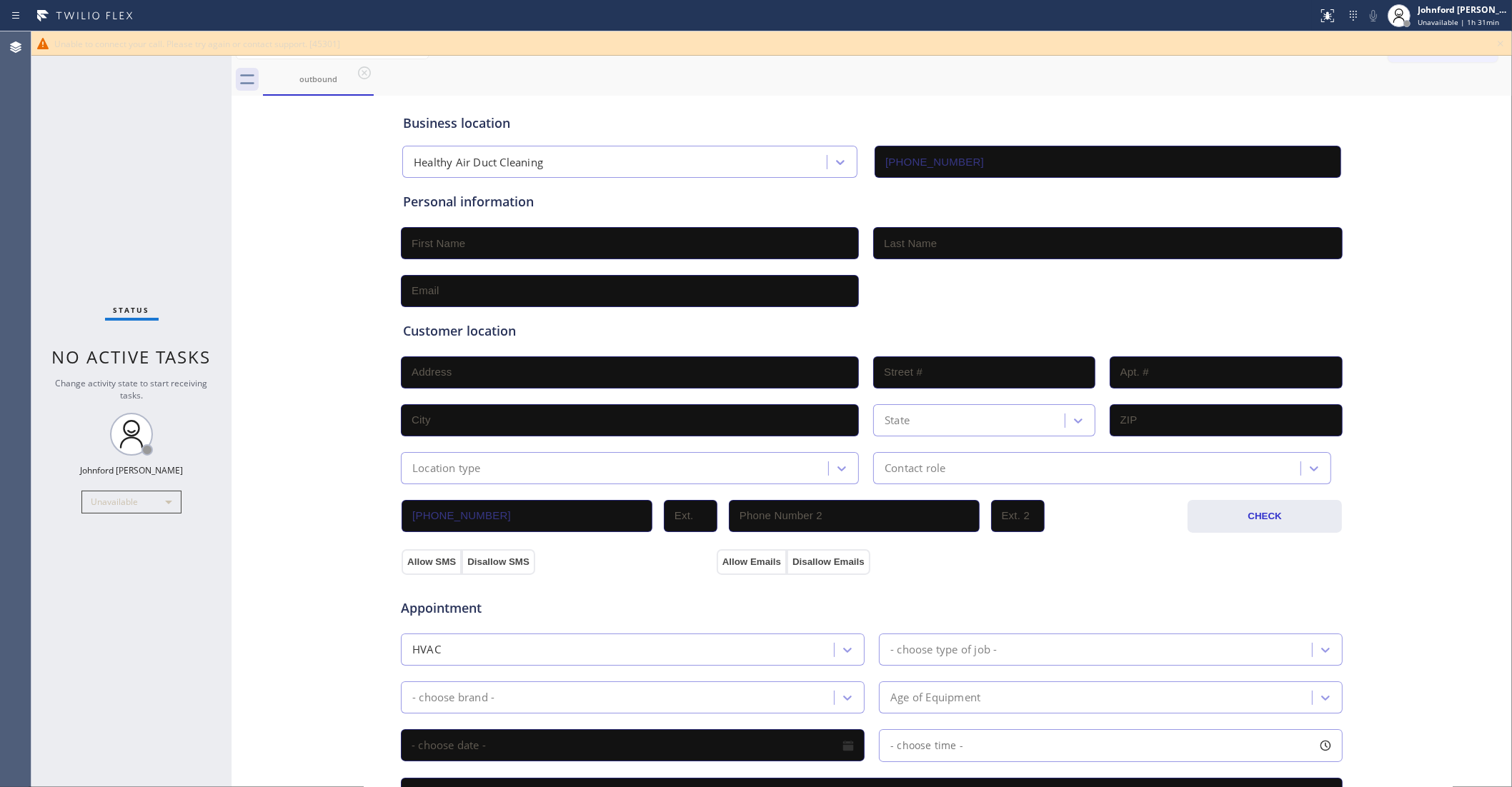
click at [1496, 41] on icon at bounding box center [1501, 44] width 17 height 17
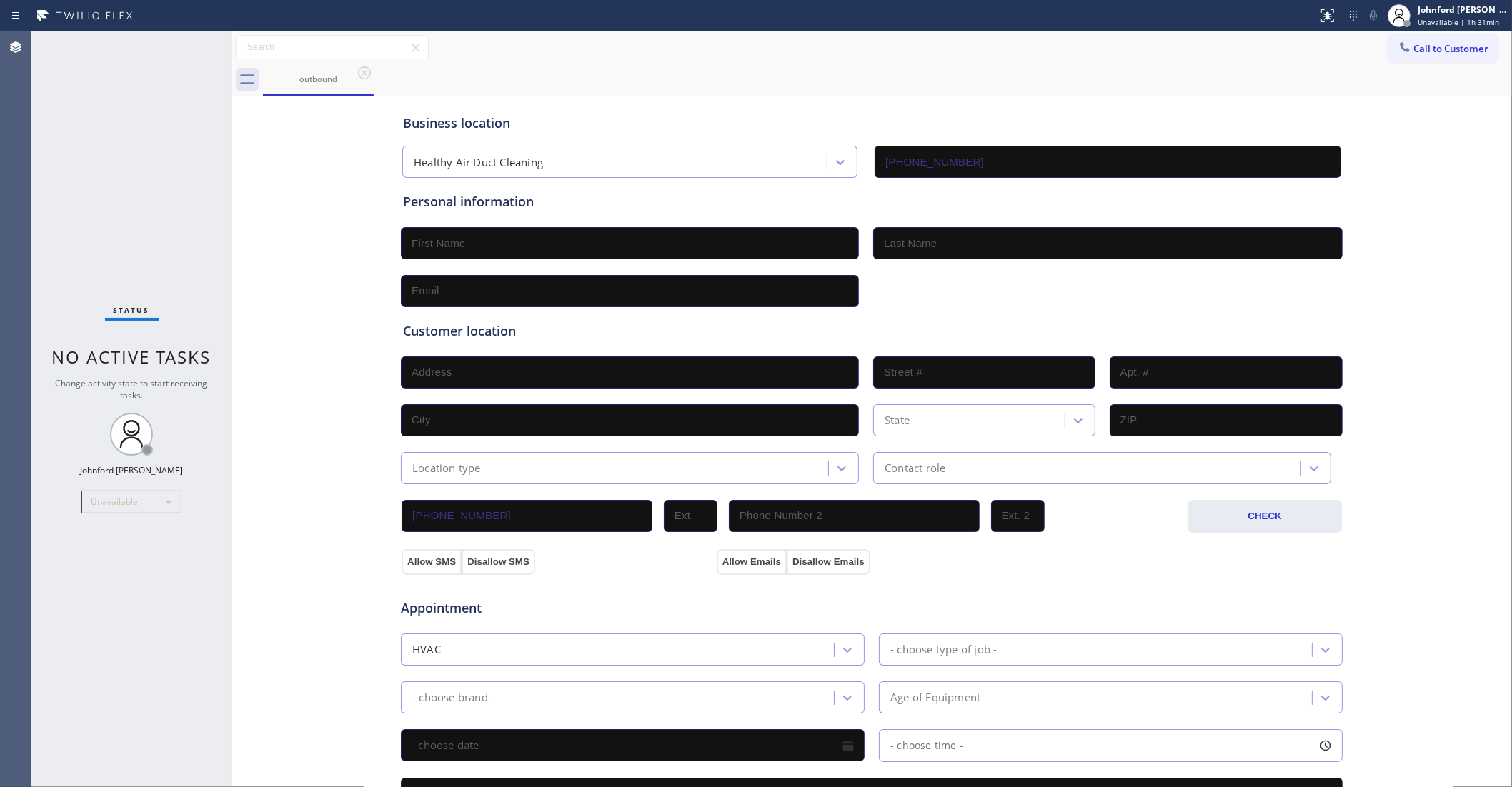
click at [1428, 70] on div "outbound" at bounding box center [887, 80] width 1249 height 32
click at [1431, 54] on button "Call to Customer" at bounding box center [1443, 48] width 110 height 27
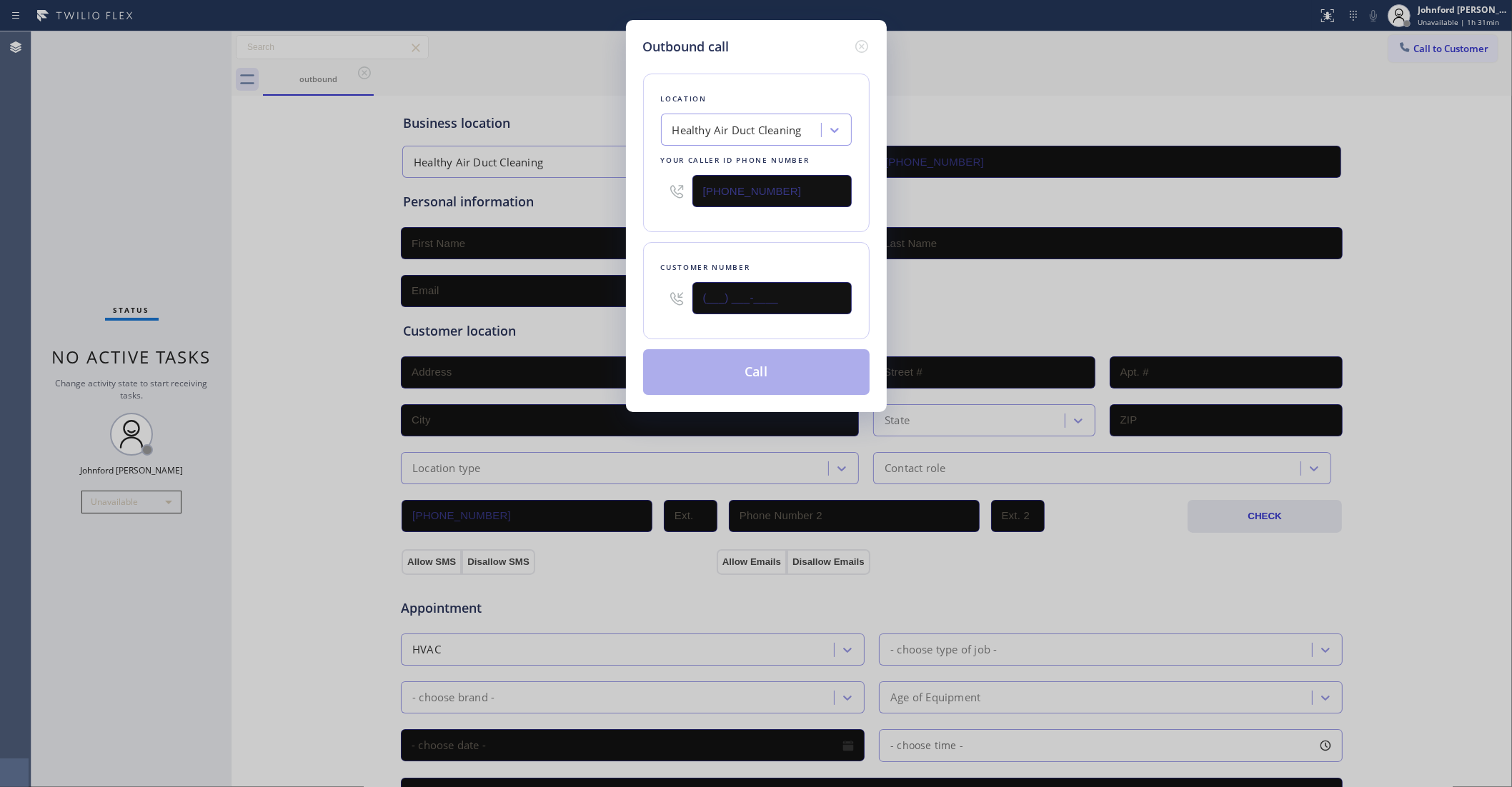
drag, startPoint x: 783, startPoint y: 295, endPoint x: 613, endPoint y: 304, distance: 170.2
click at [613, 304] on div "Outbound call Location Healthy Air Duct Cleaning Your caller id phone number [P…" at bounding box center [756, 394] width 1512 height 787
paste input "442) 275-2800"
type input "[PHONE_NUMBER]"
drag, startPoint x: 709, startPoint y: 233, endPoint x: 730, endPoint y: 355, distance: 123.8
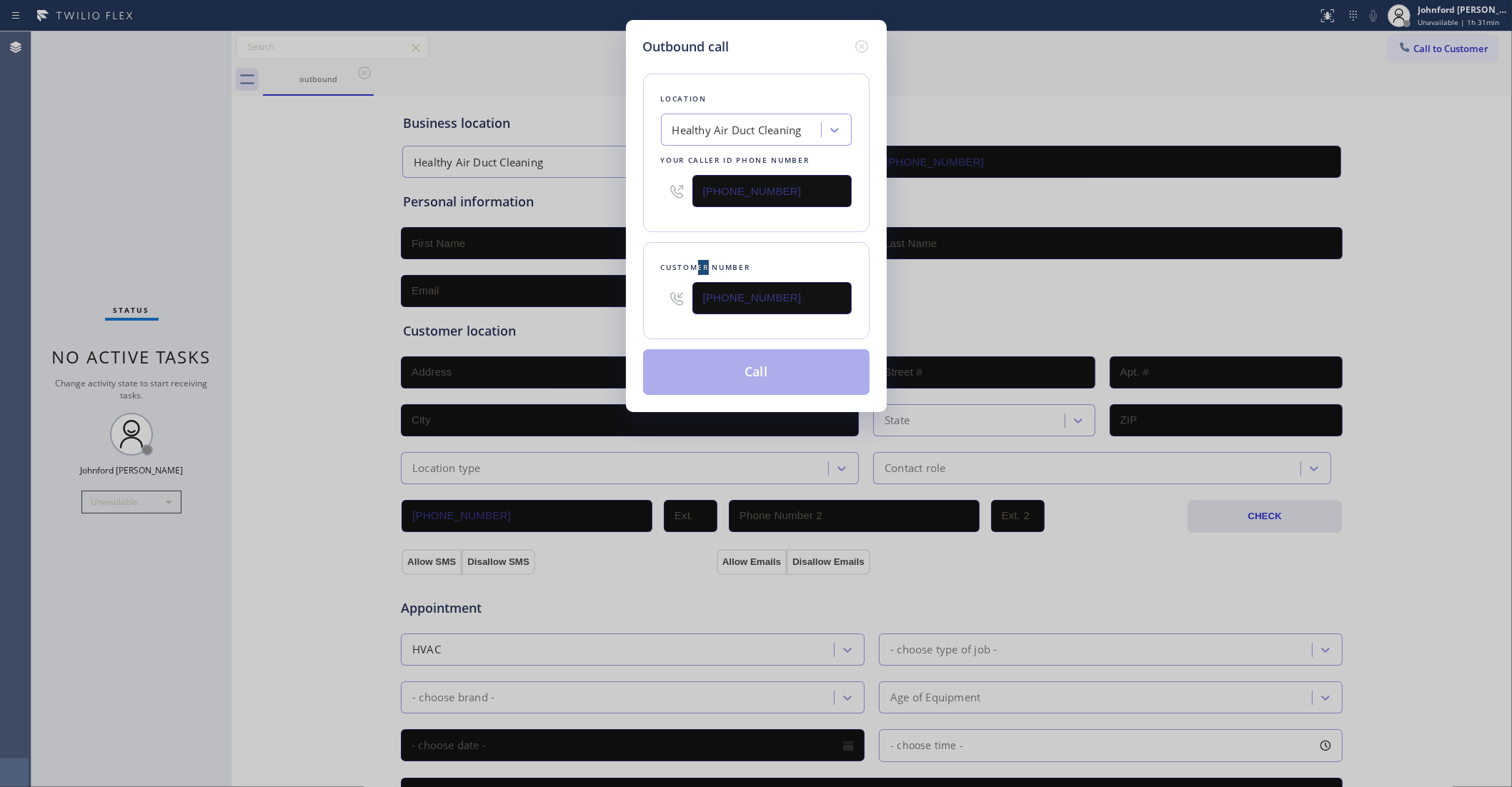
click at [715, 232] on div "Location Healthy Air Duct Cleaning Your caller id phone number [PHONE_NUMBER] C…" at bounding box center [757, 226] width 227 height 338
click at [731, 368] on button "Call" at bounding box center [757, 372] width 227 height 46
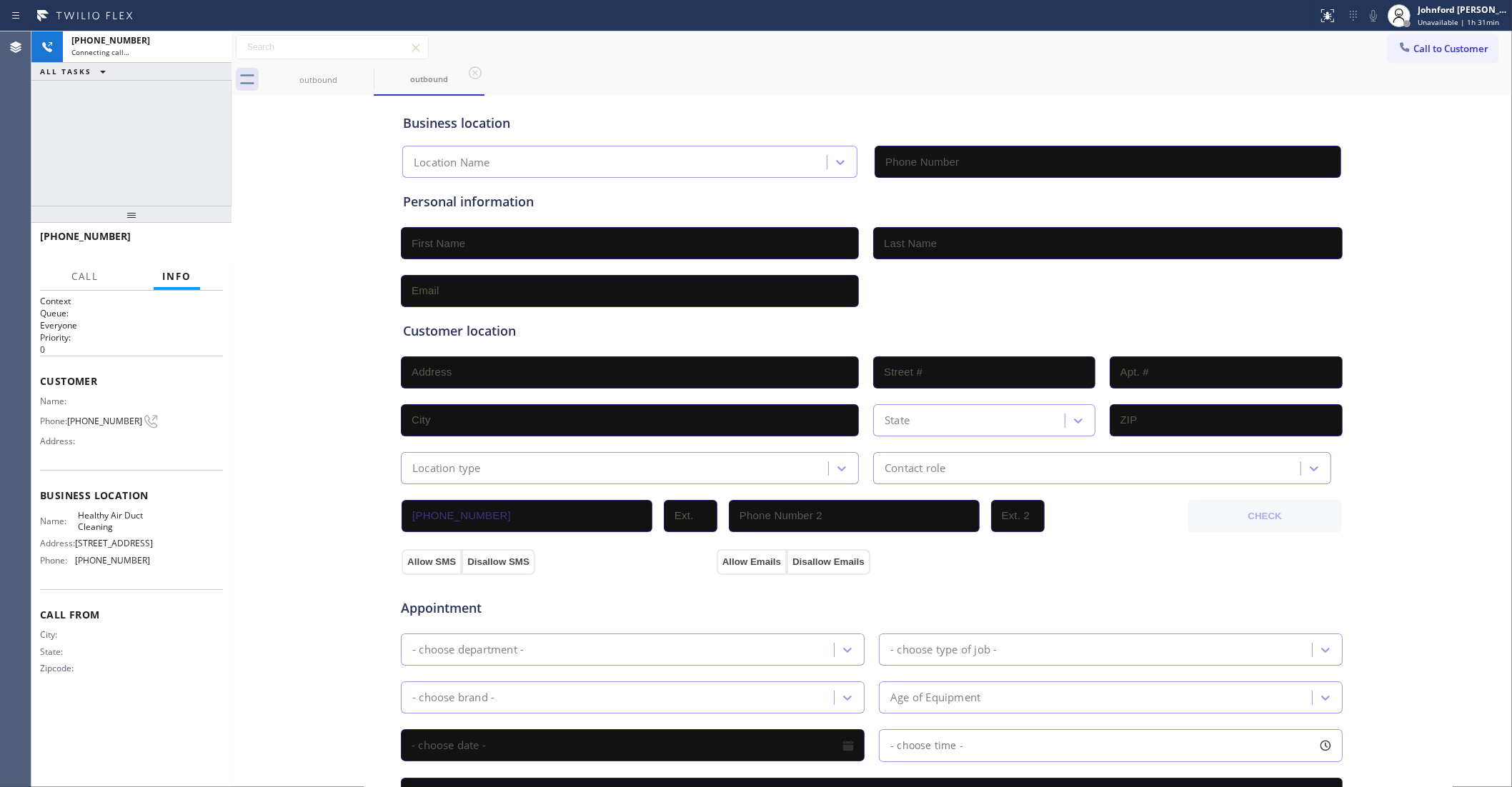
type input "[PHONE_NUMBER]"
click at [198, 136] on div "[PHONE_NUMBER] Connecting call… ALL TASKS ALL TASKS ACTIVE TASKS TASKS IN WRAP …" at bounding box center [131, 119] width 200 height 175
drag, startPoint x: 1382, startPoint y: 48, endPoint x: 1363, endPoint y: 54, distance: 19.9
click at [1389, 48] on button "Call to Customer" at bounding box center [1443, 48] width 110 height 27
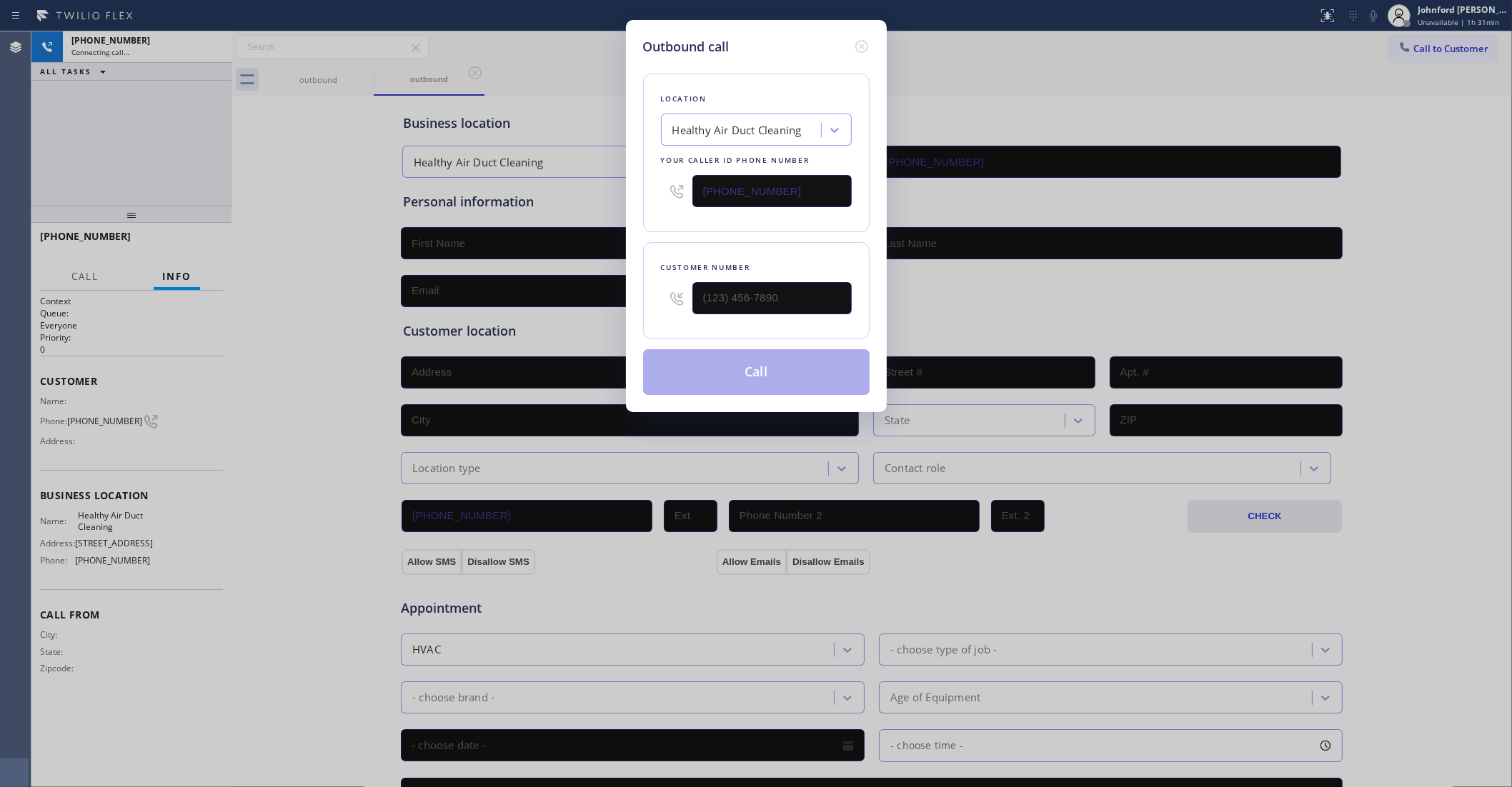
drag, startPoint x: 844, startPoint y: 175, endPoint x: 592, endPoint y: 197, distance: 253.0
click at [602, 194] on div "Outbound call Location Healthy Air Duct Cleaning Your caller id phone number [P…" at bounding box center [756, 394] width 1512 height 787
paste input "213) 377-6118"
click at [776, 183] on input "[PHONE_NUMBER]" at bounding box center [772, 191] width 159 height 32
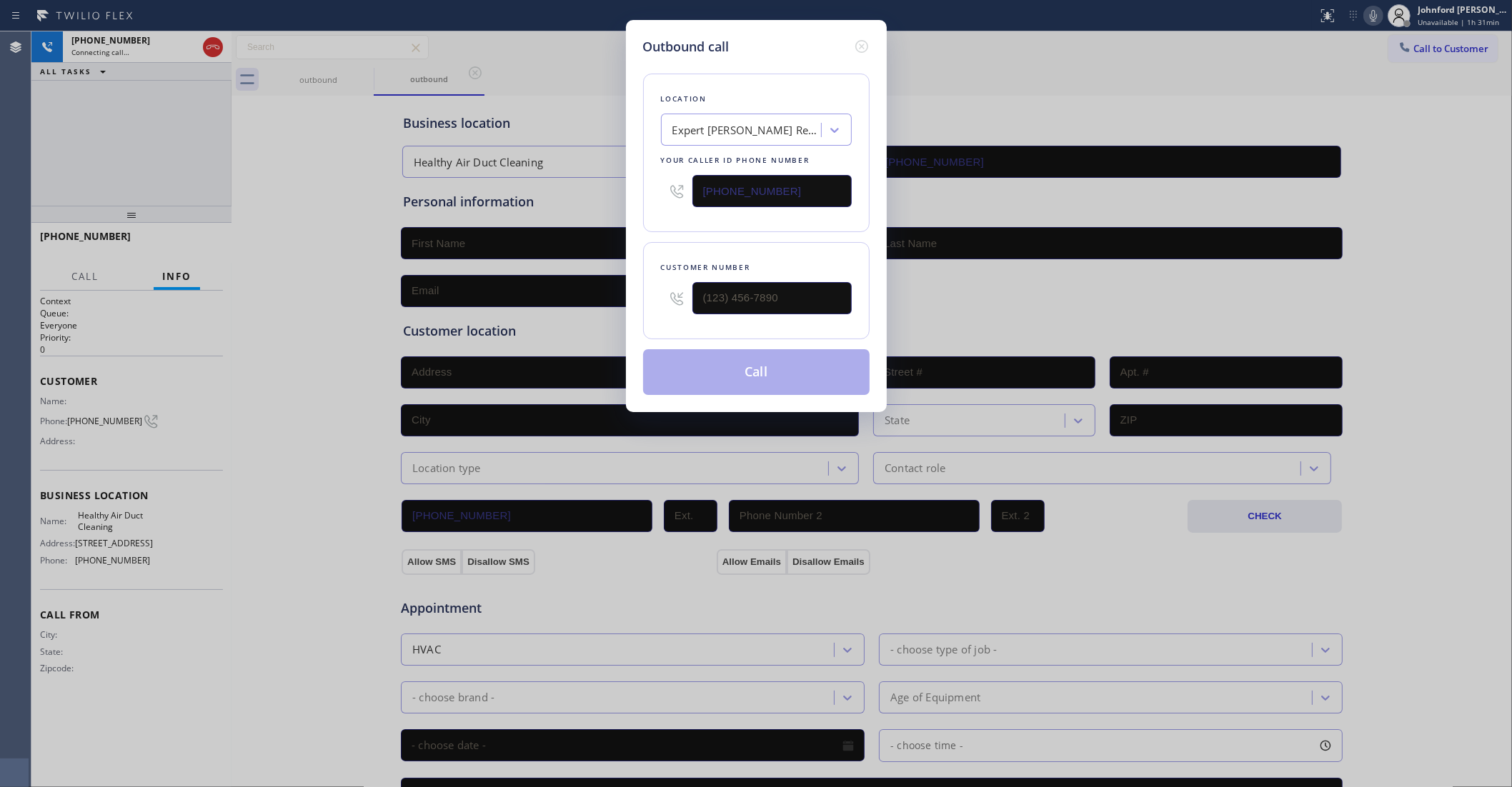
click at [776, 183] on input "[PHONE_NUMBER]" at bounding box center [772, 191] width 159 height 32
paste input "text"
type input "[PHONE_NUMBER]"
click at [861, 48] on icon at bounding box center [862, 46] width 17 height 17
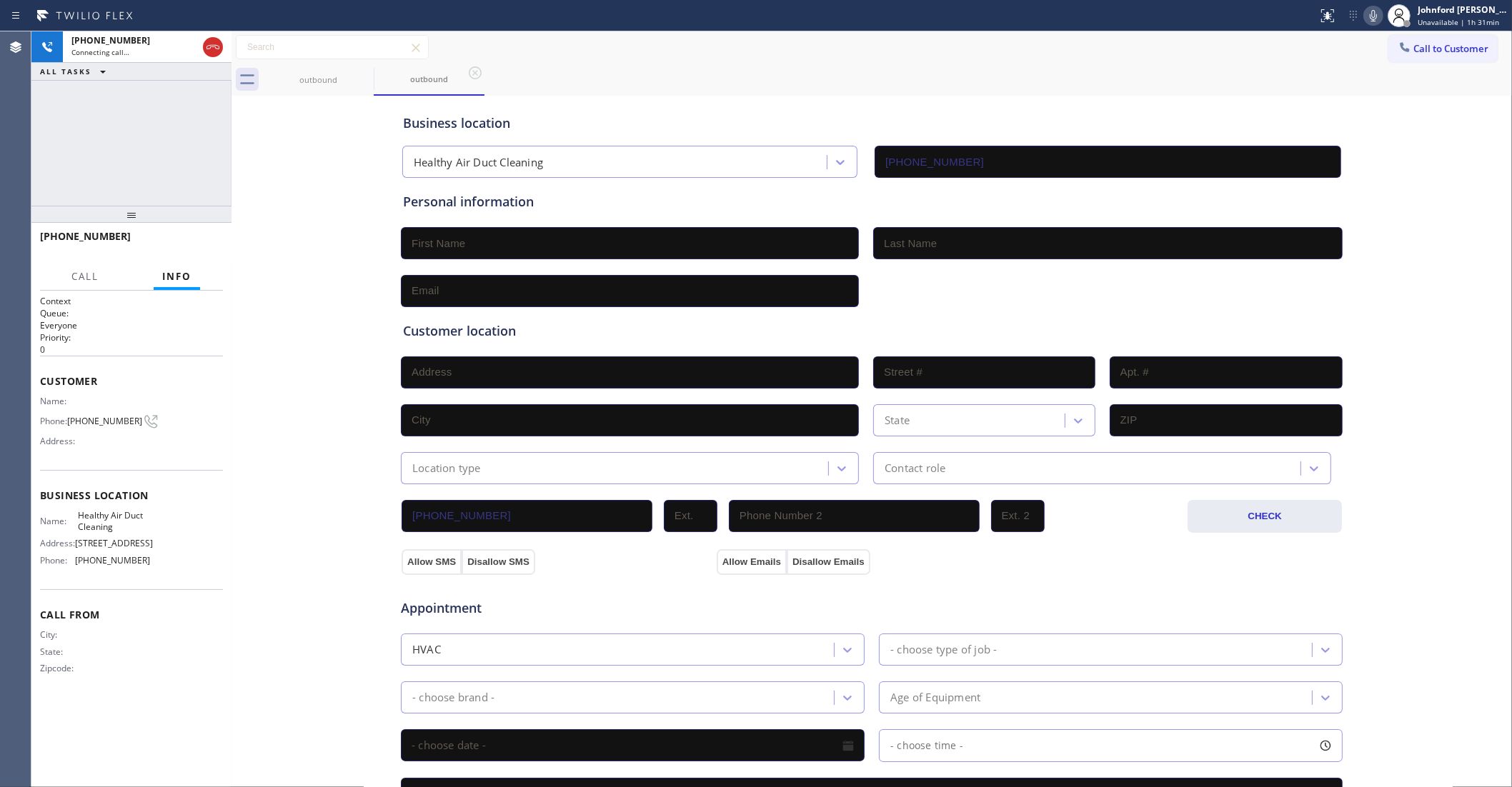
click at [947, 47] on div "Call to Customer Outbound call Location Search location Your caller id phone nu…" at bounding box center [872, 47] width 1281 height 25
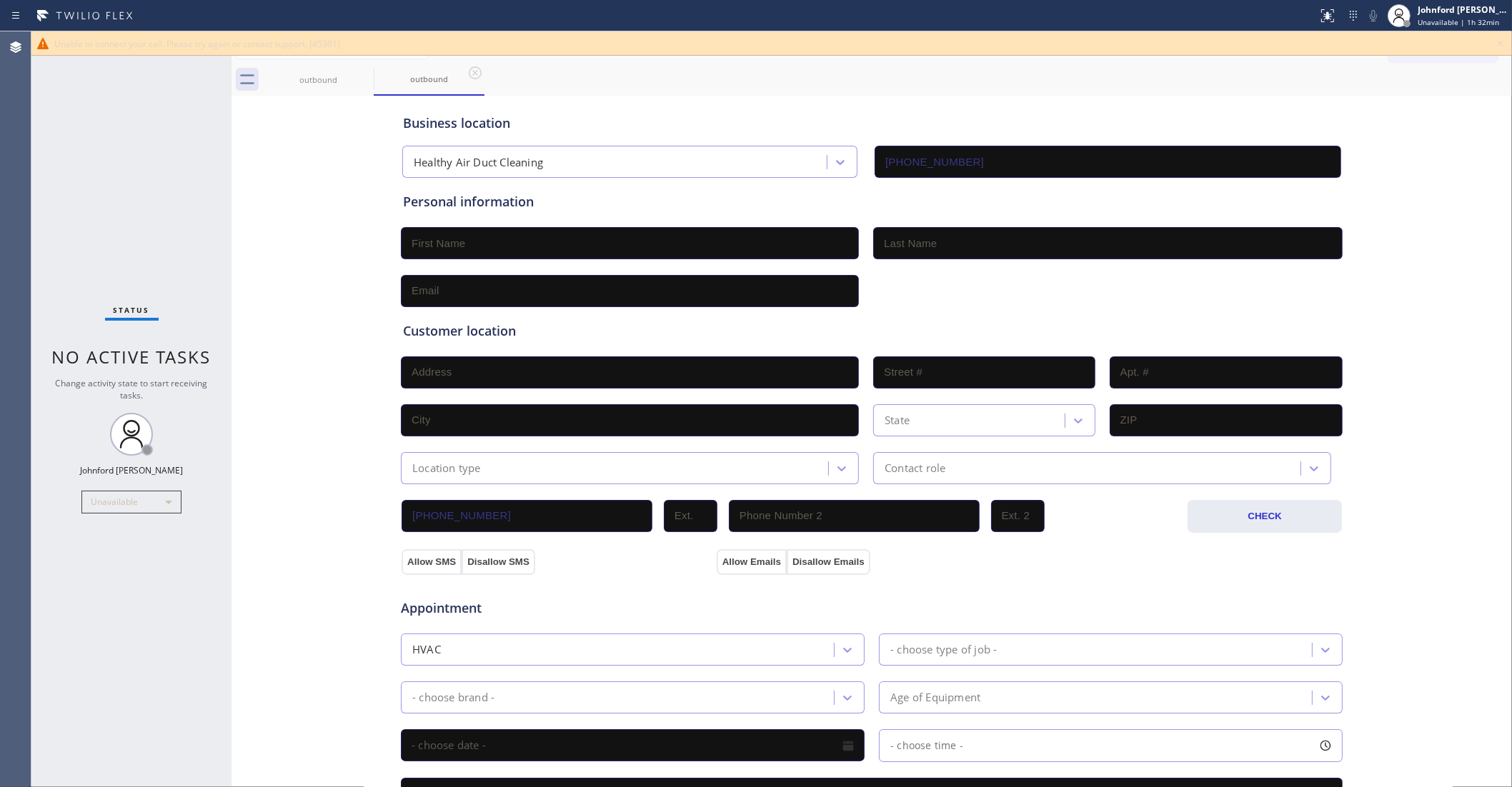
click at [1508, 40] on icon at bounding box center [1501, 44] width 17 height 17
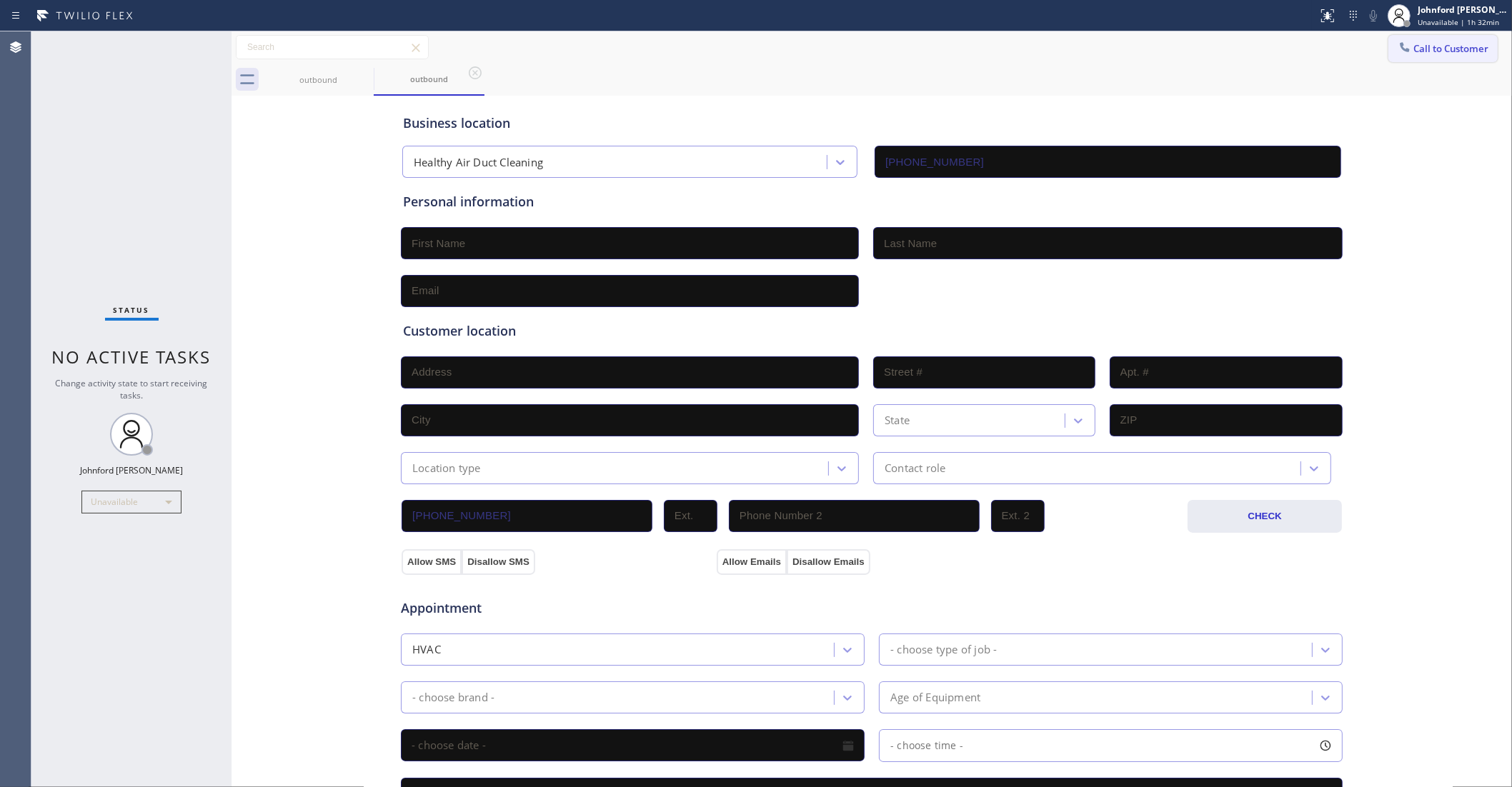
click at [1478, 45] on button "Call to Customer" at bounding box center [1443, 48] width 110 height 27
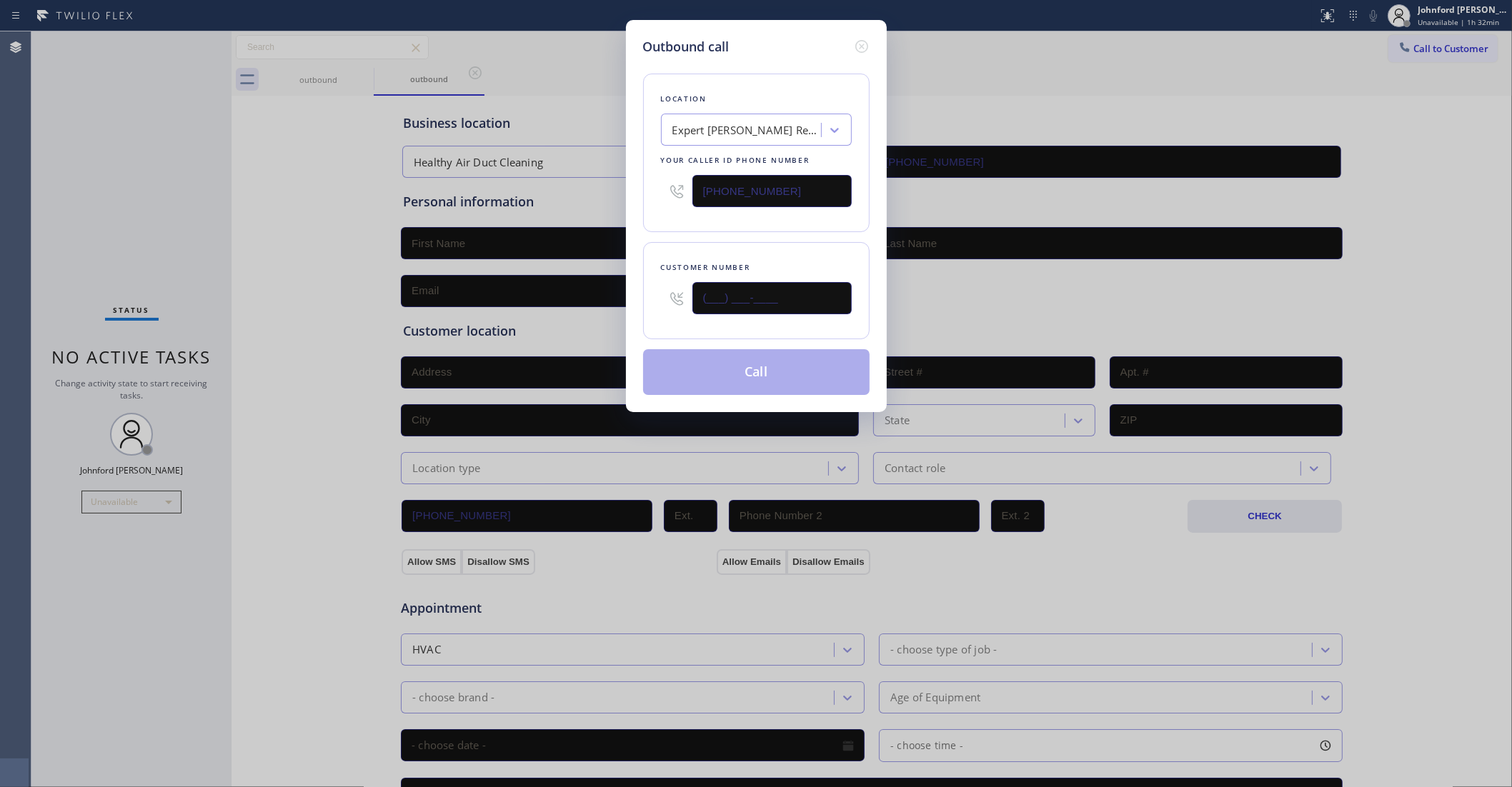
drag, startPoint x: 807, startPoint y: 282, endPoint x: 663, endPoint y: 264, distance: 145.1
click at [614, 283] on div "Outbound call Location Expert [PERSON_NAME] Repair [GEOGRAPHIC_DATA] Your calle…" at bounding box center [756, 394] width 1512 height 787
paste input "442) 275-2817"
type input "[PHONE_NUMBER]"
click at [720, 230] on div "Location Expert [PERSON_NAME] Repair [GEOGRAPHIC_DATA] Your caller id phone num…" at bounding box center [757, 226] width 227 height 338
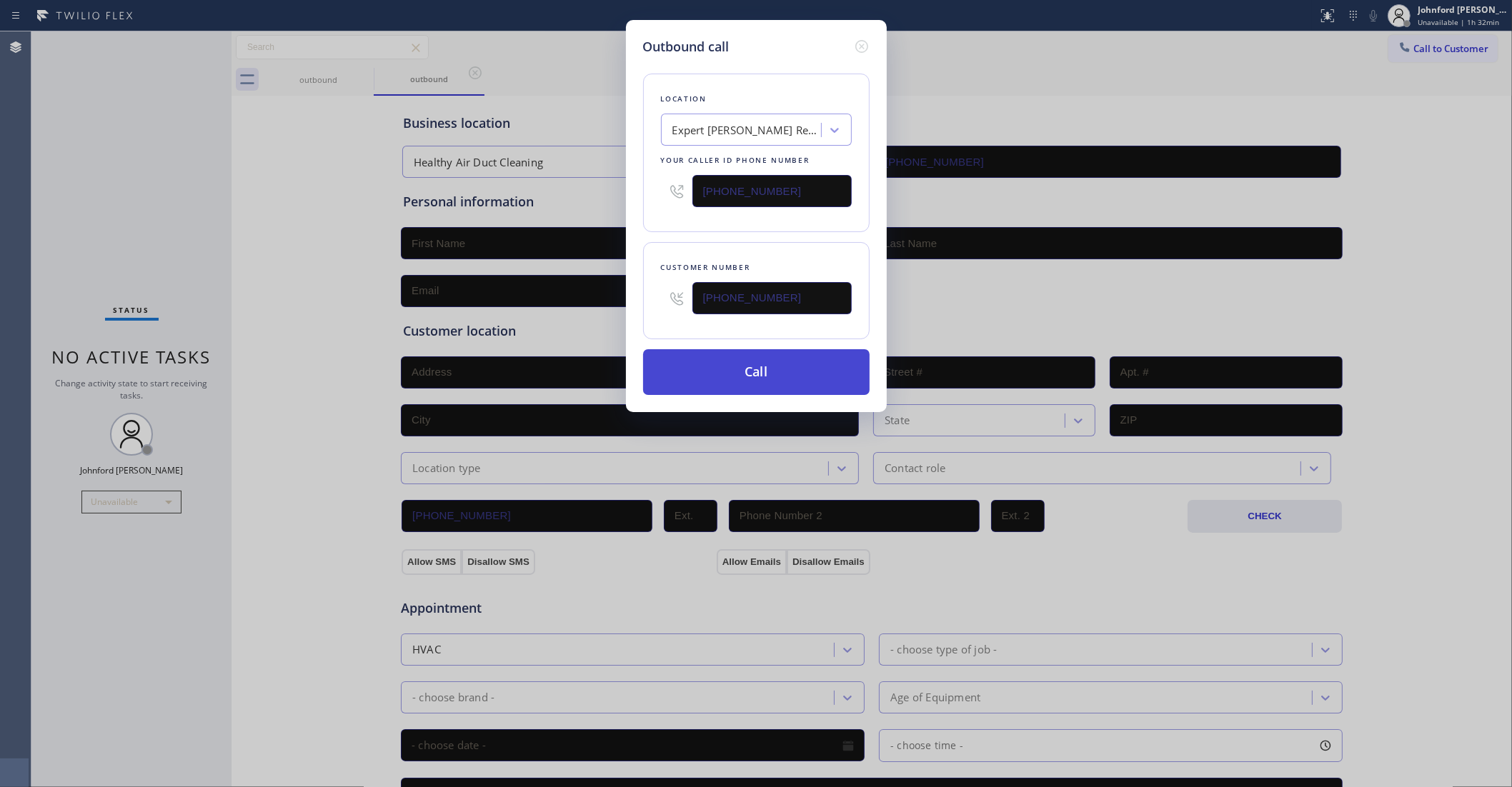
click at [726, 359] on button "Call" at bounding box center [757, 372] width 227 height 46
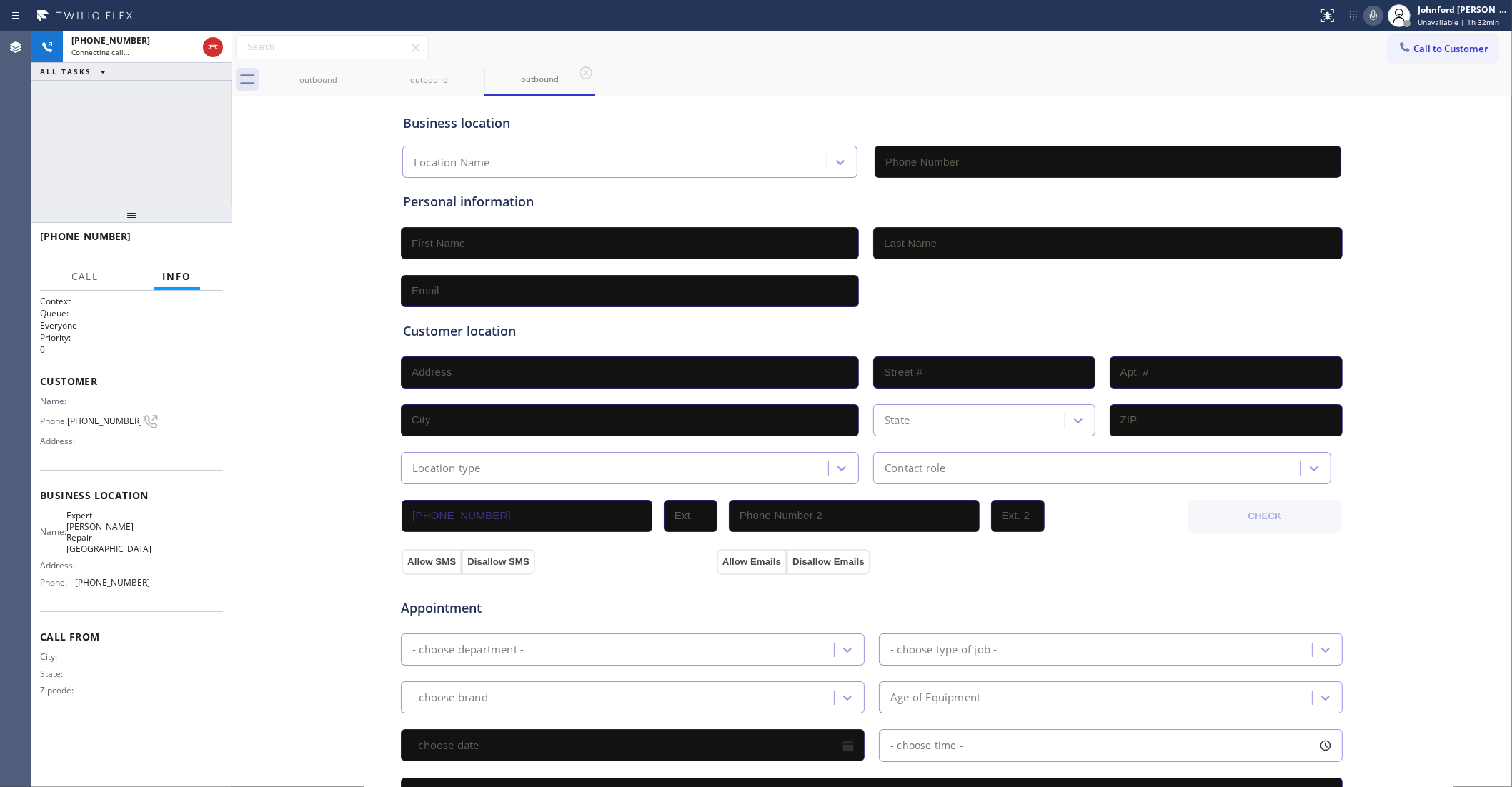
type input "[PHONE_NUMBER]"
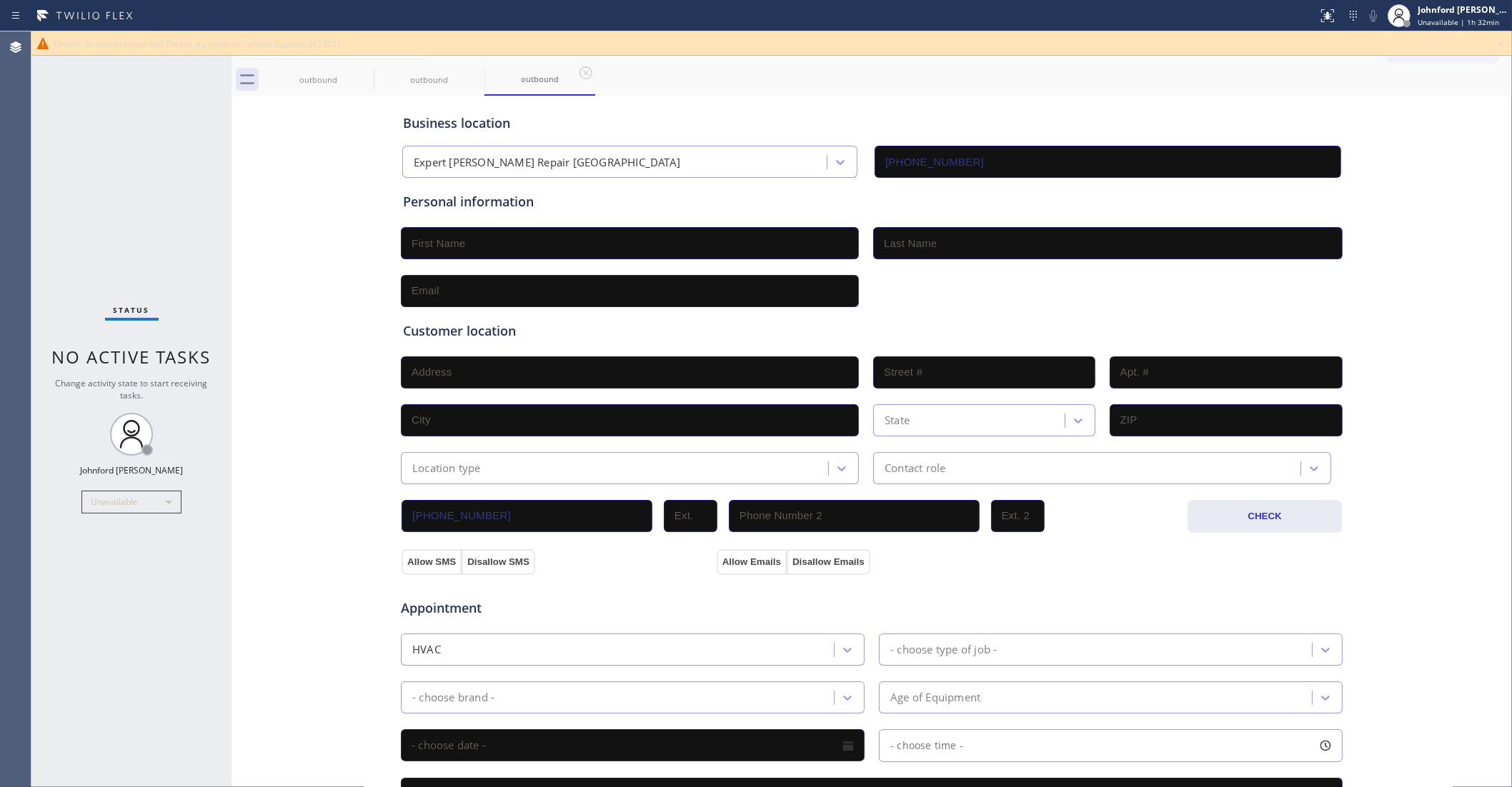
click at [382, 178] on div "Business location Expert [PERSON_NAME] Repair [GEOGRAPHIC_DATA] [PHONE_NUMBER] …" at bounding box center [872, 587] width 1274 height 976
click at [1488, 41] on div "Unable to connect your call. Please try again or contact support. [45301]" at bounding box center [772, 44] width 1435 height 12
click at [1497, 44] on icon at bounding box center [1501, 44] width 17 height 17
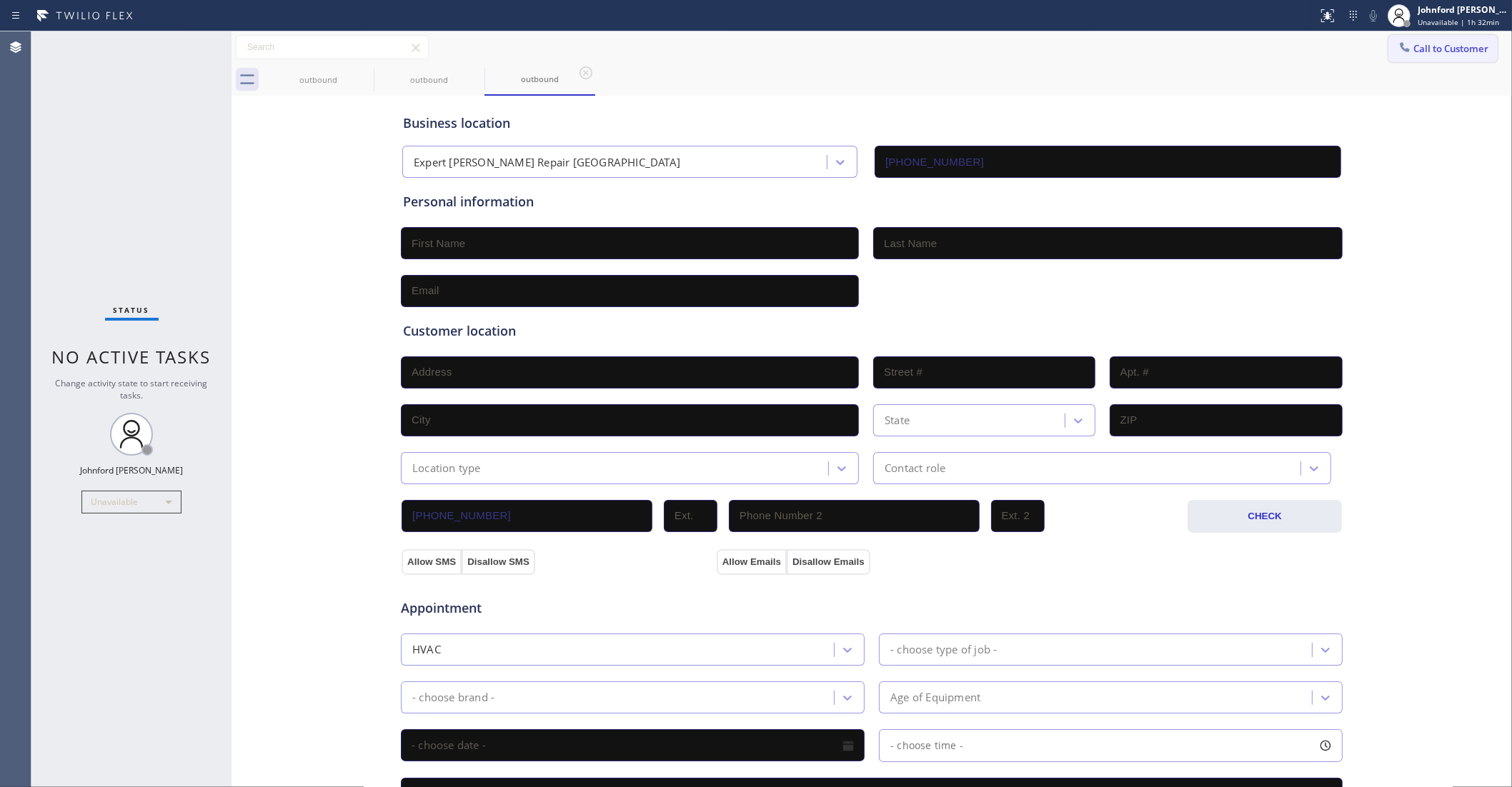
click at [1438, 47] on span "Call to Customer" at bounding box center [1451, 48] width 75 height 13
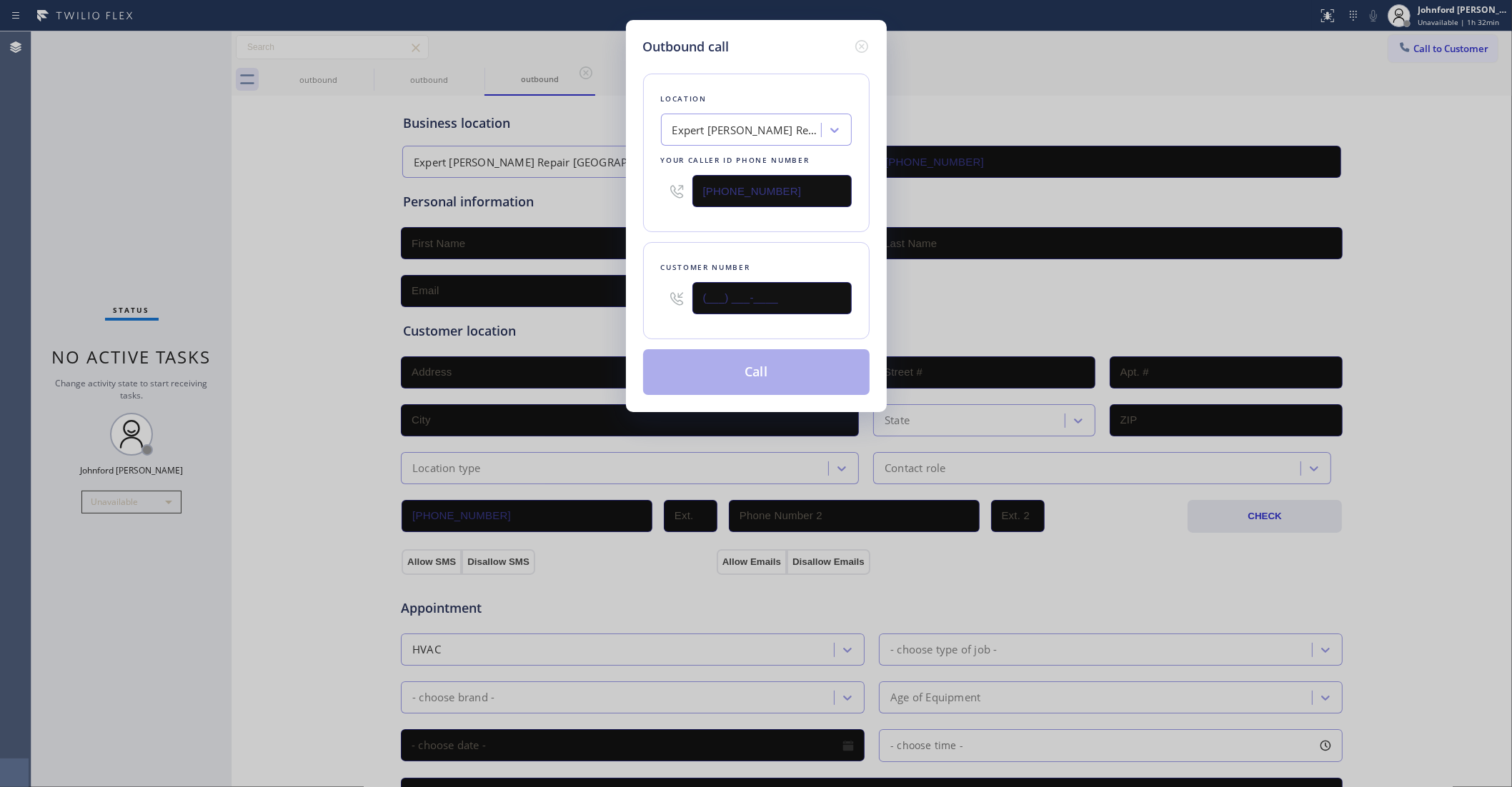
drag, startPoint x: 788, startPoint y: 302, endPoint x: 614, endPoint y: 308, distance: 174.1
click at [615, 308] on div "Outbound call Location Expert [PERSON_NAME] Repair [GEOGRAPHIC_DATA] Your calle…" at bounding box center [756, 394] width 1512 height 787
paste input "442) 275-2817"
type input "[PHONE_NUMBER]"
click at [704, 248] on div "Customer number [PHONE_NUMBER]" at bounding box center [757, 290] width 227 height 97
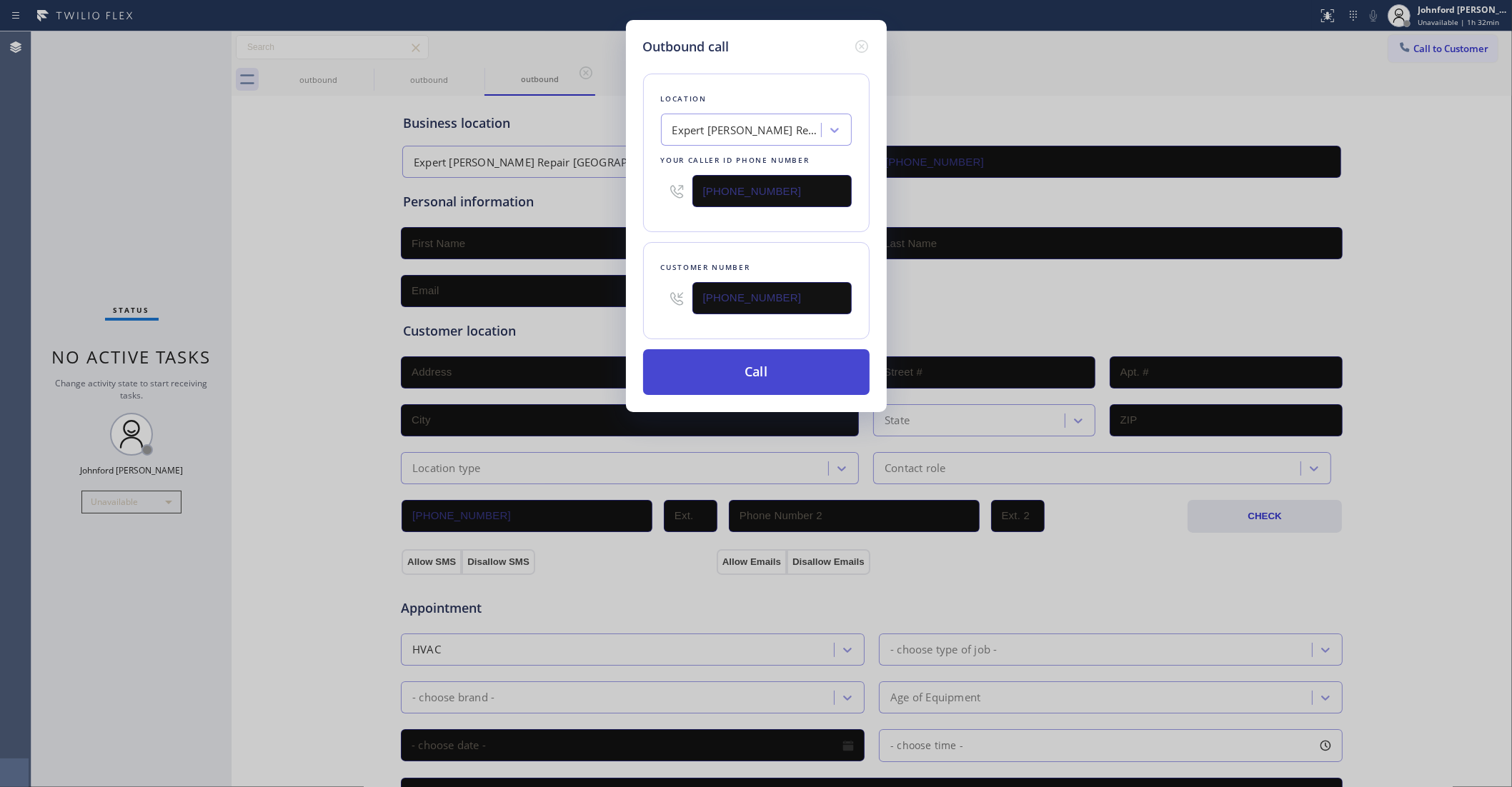
click at [733, 386] on button "Call" at bounding box center [757, 372] width 227 height 46
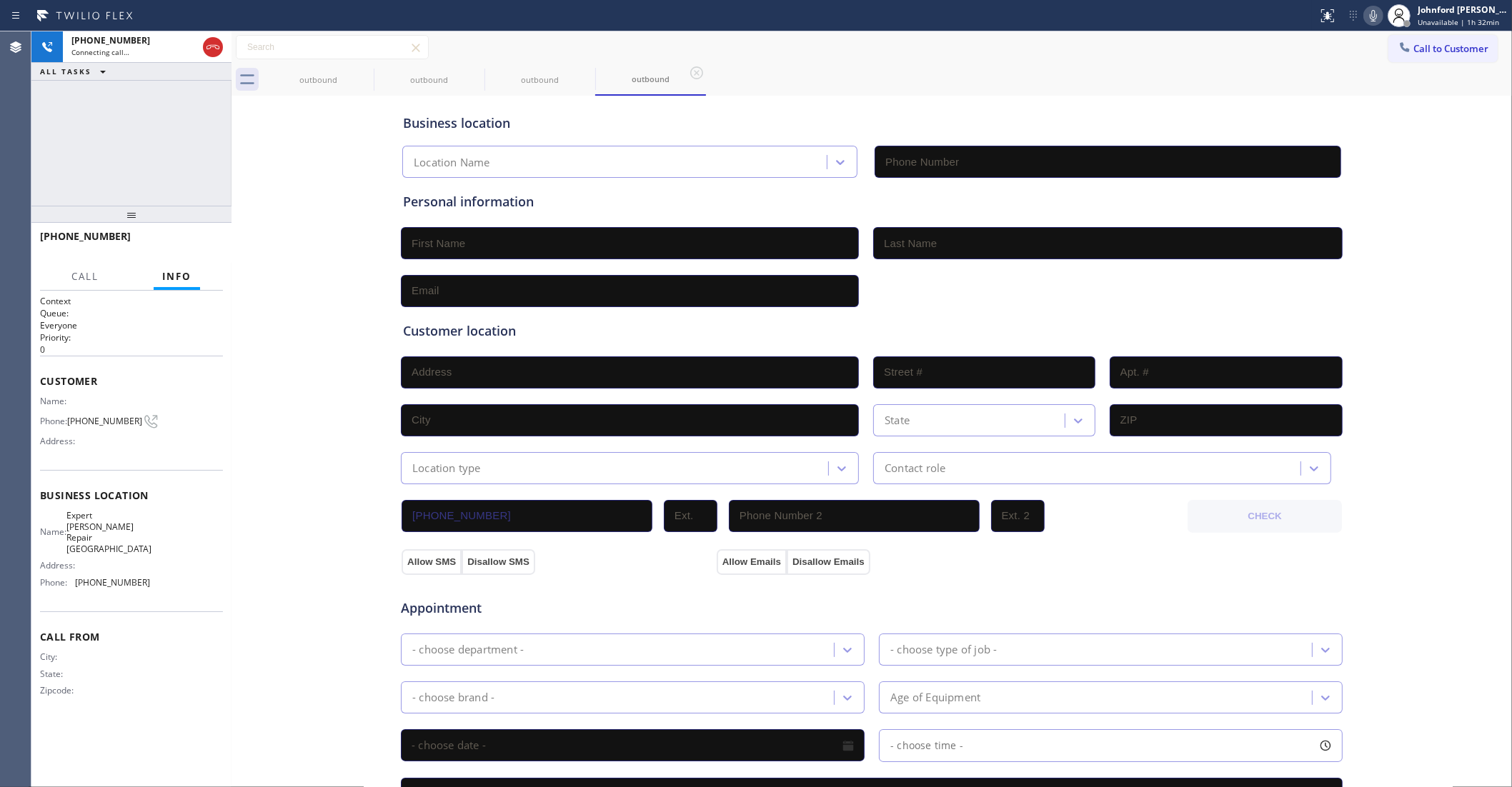
type input "[PHONE_NUMBER]"
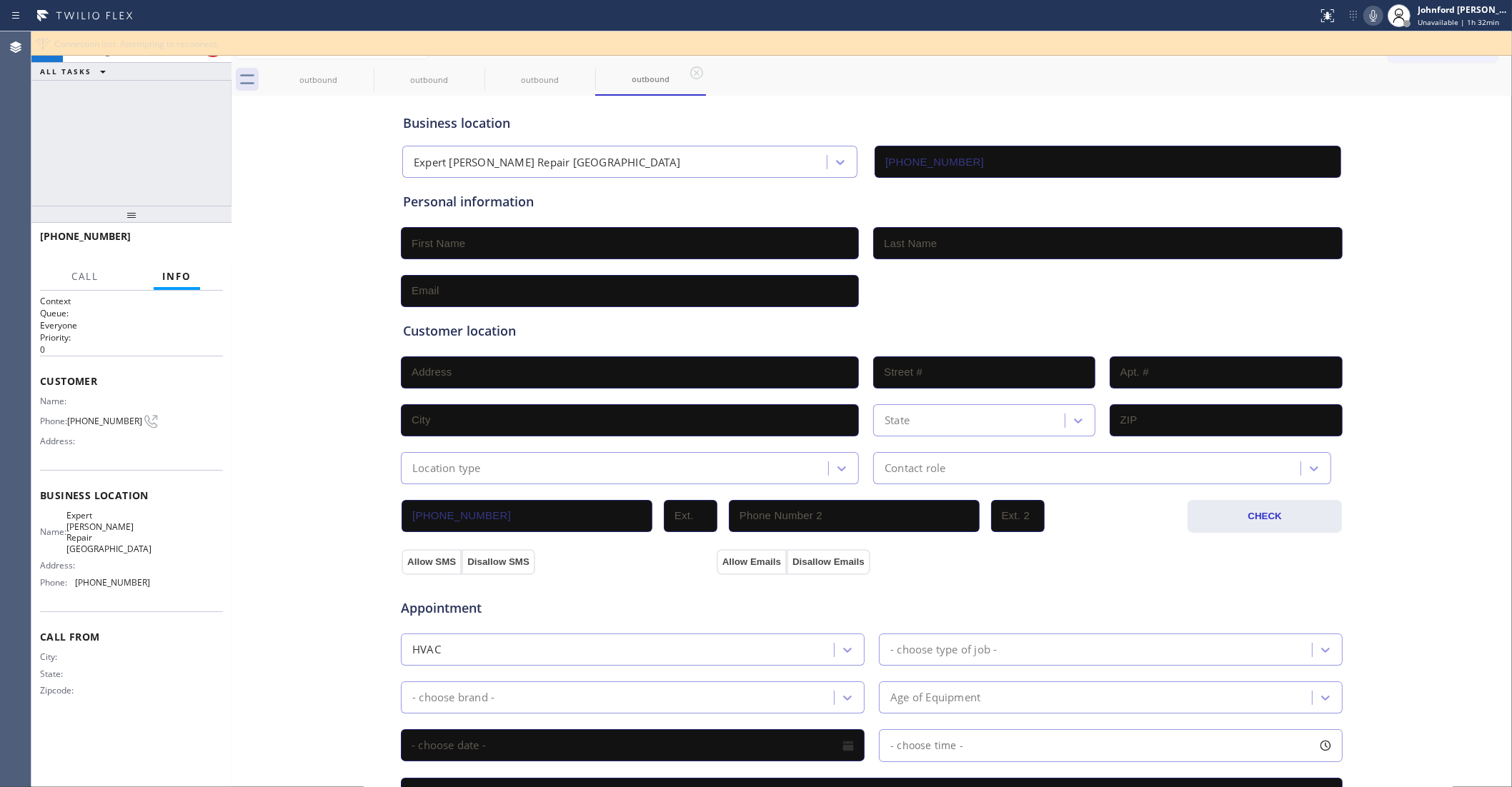
click at [1428, 80] on div "outbound outbound outbound outbound" at bounding box center [887, 80] width 1249 height 32
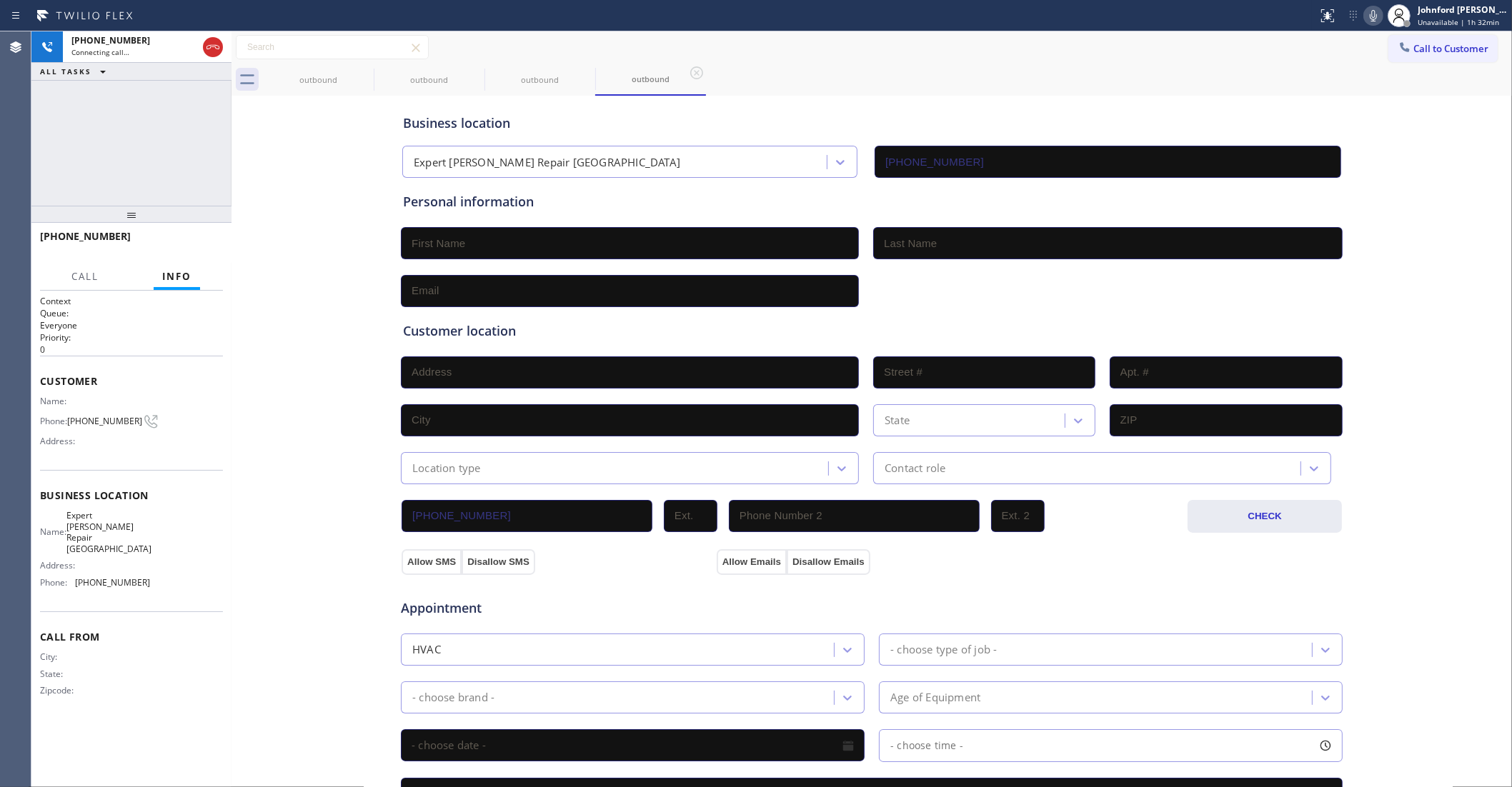
drag, startPoint x: 1426, startPoint y: 44, endPoint x: 1235, endPoint y: 104, distance: 200.2
click at [1416, 47] on span "Call to Customer" at bounding box center [1451, 48] width 75 height 13
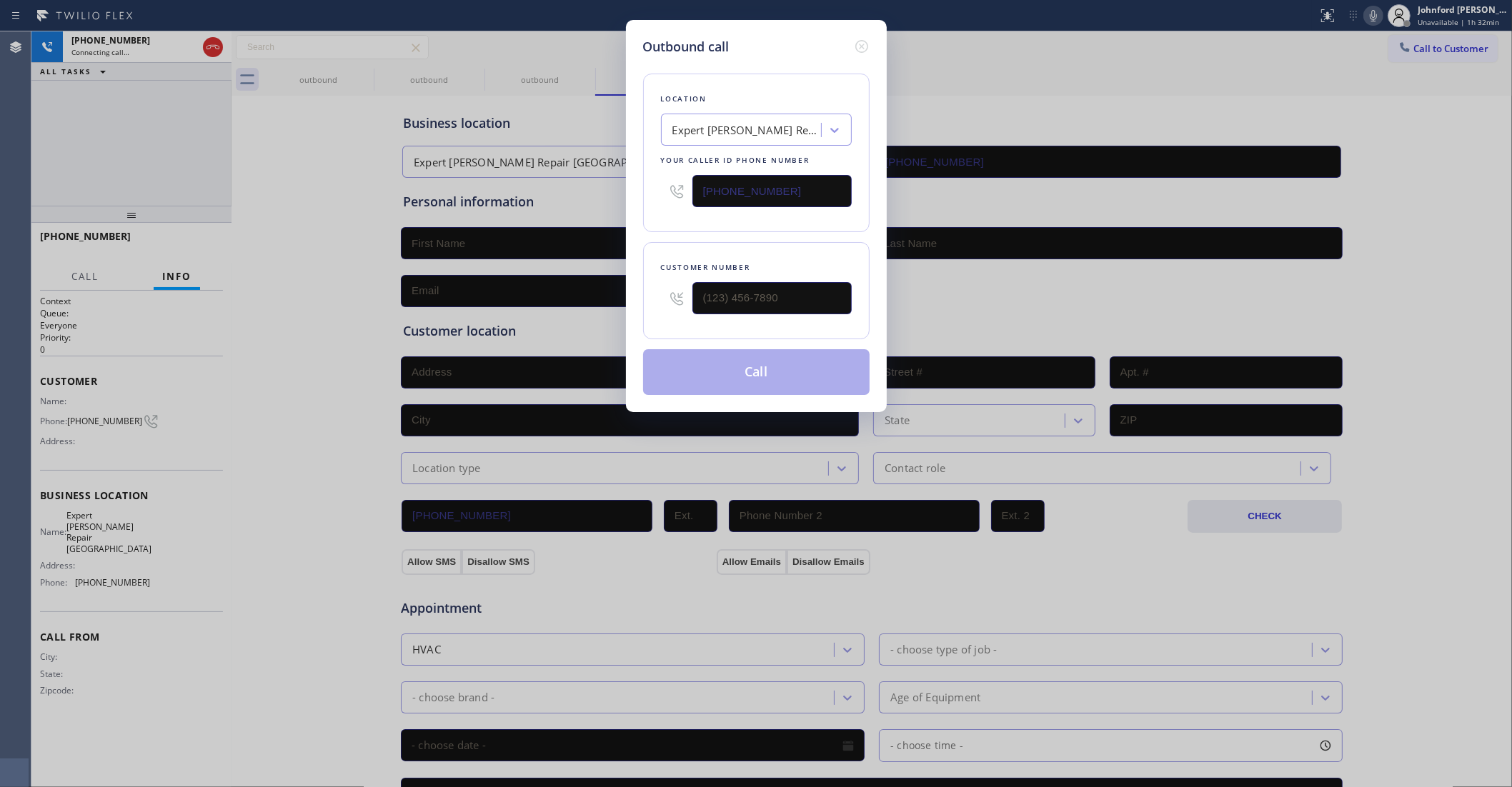
drag, startPoint x: 816, startPoint y: 175, endPoint x: 678, endPoint y: 201, distance: 140.4
click at [678, 201] on div "[PHONE_NUMBER]" at bounding box center [756, 191] width 191 height 47
paste input "323) 289-6747"
click at [326, 159] on div "Outbound call Location [GEOGRAPHIC_DATA] Heating and Air Your caller id phone n…" at bounding box center [756, 394] width 1512 height 787
click at [861, 41] on icon at bounding box center [861, 46] width 13 height 13
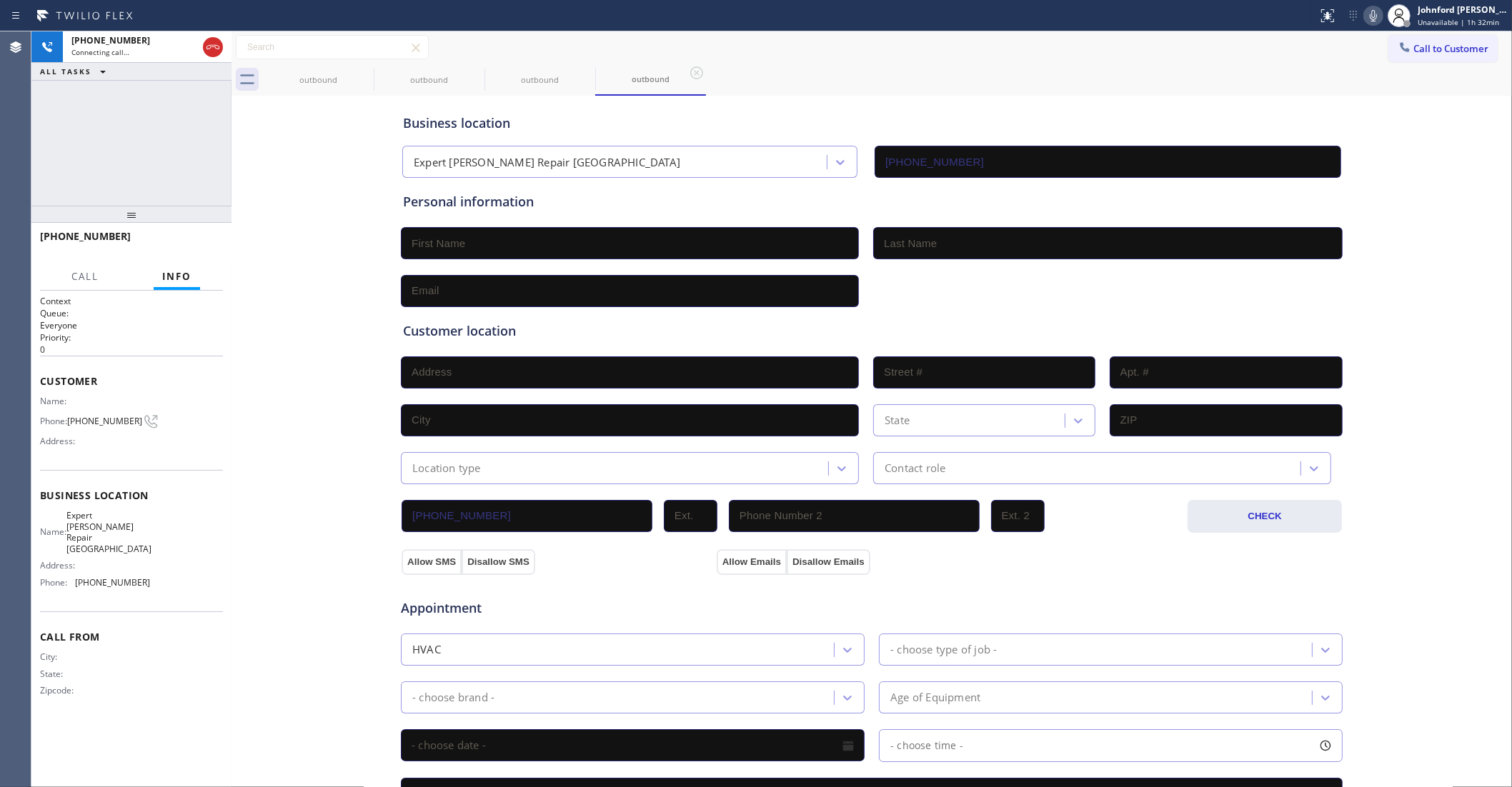
drag, startPoint x: 940, startPoint y: 48, endPoint x: 948, endPoint y: 80, distance: 33.0
click at [941, 48] on div "Call to Customer Outbound call Location Search location Your caller id phone nu…" at bounding box center [872, 47] width 1281 height 25
type input "[PHONE_NUMBER]"
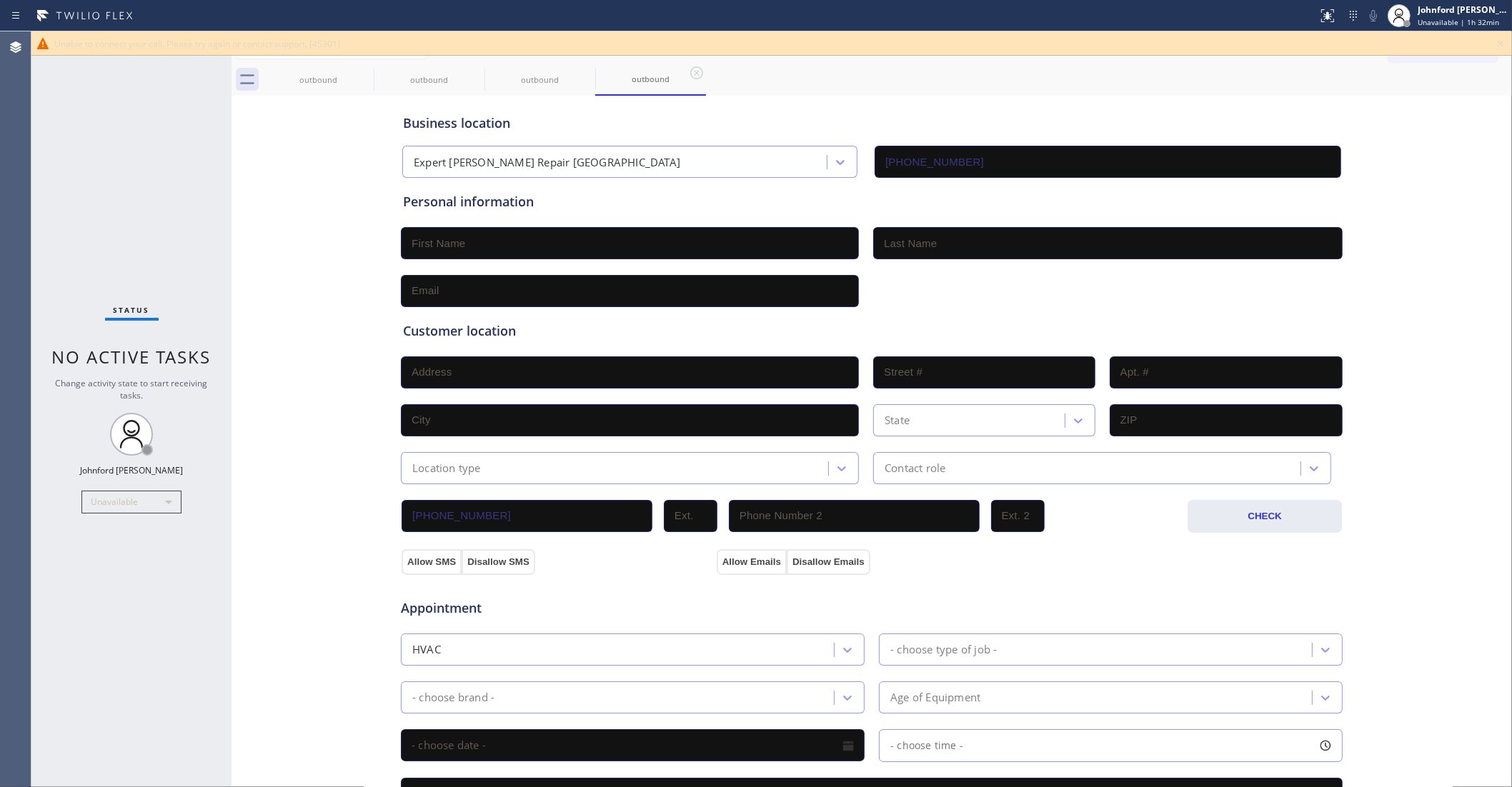
click at [1510, 44] on div "Unable to connect your call. Please try again or contact support. [45301]" at bounding box center [771, 44] width 1481 height 24
click at [1490, 44] on div "Unable to connect your call. Please try again or contact support. [45301]" at bounding box center [771, 44] width 1481 height 24
click at [1499, 40] on icon at bounding box center [1501, 44] width 17 height 17
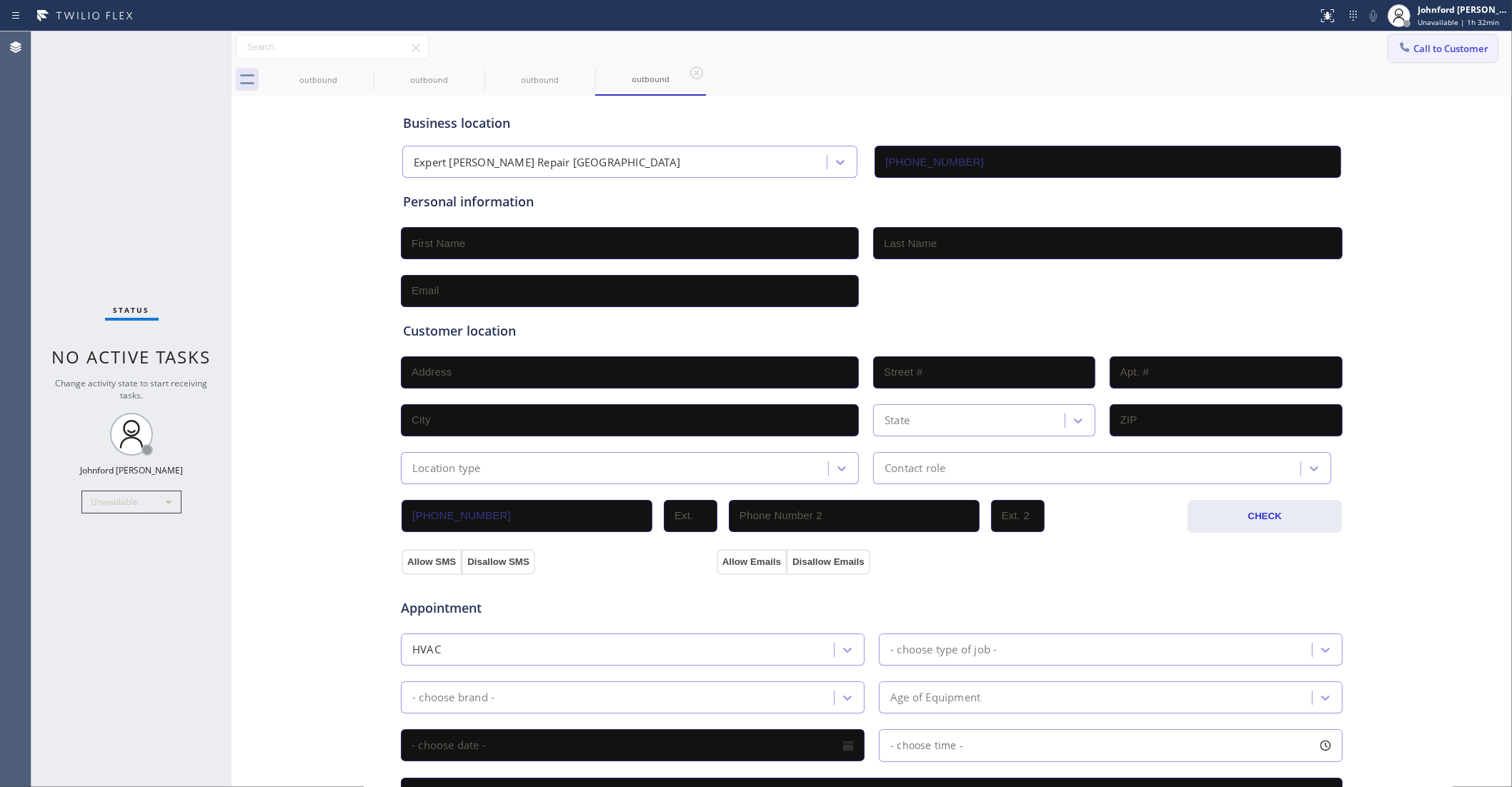
click at [1441, 48] on span "Call to Customer" at bounding box center [1451, 48] width 75 height 13
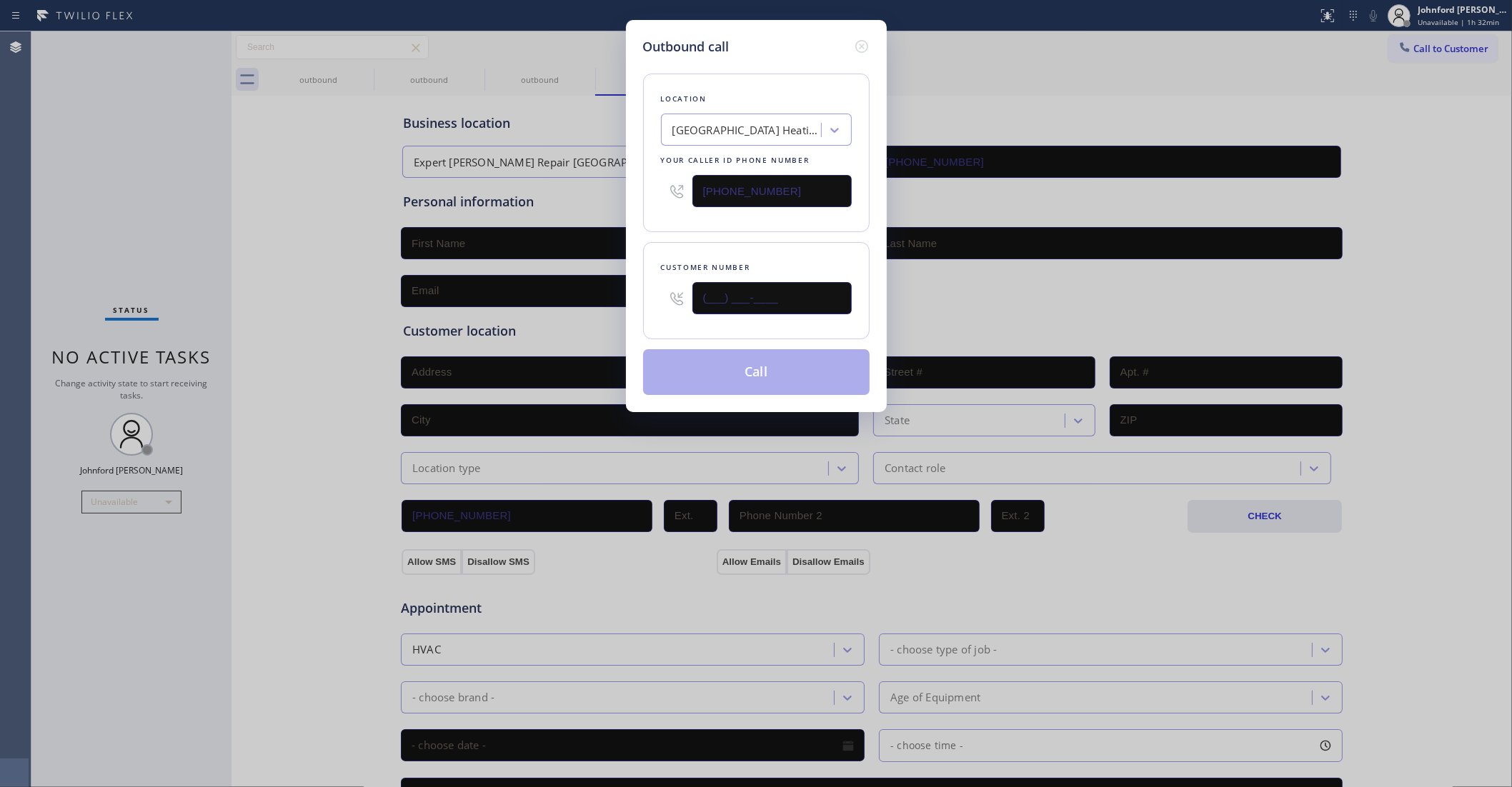
drag, startPoint x: 673, startPoint y: 324, endPoint x: 619, endPoint y: 305, distance: 57.2
click at [599, 322] on div "Outbound call Location [GEOGRAPHIC_DATA] Heating and Air Your caller id phone n…" at bounding box center [756, 394] width 1512 height 787
paste input "202) 876-9450"
type input "[PHONE_NUMBER]"
click at [719, 363] on button "Call" at bounding box center [757, 372] width 227 height 46
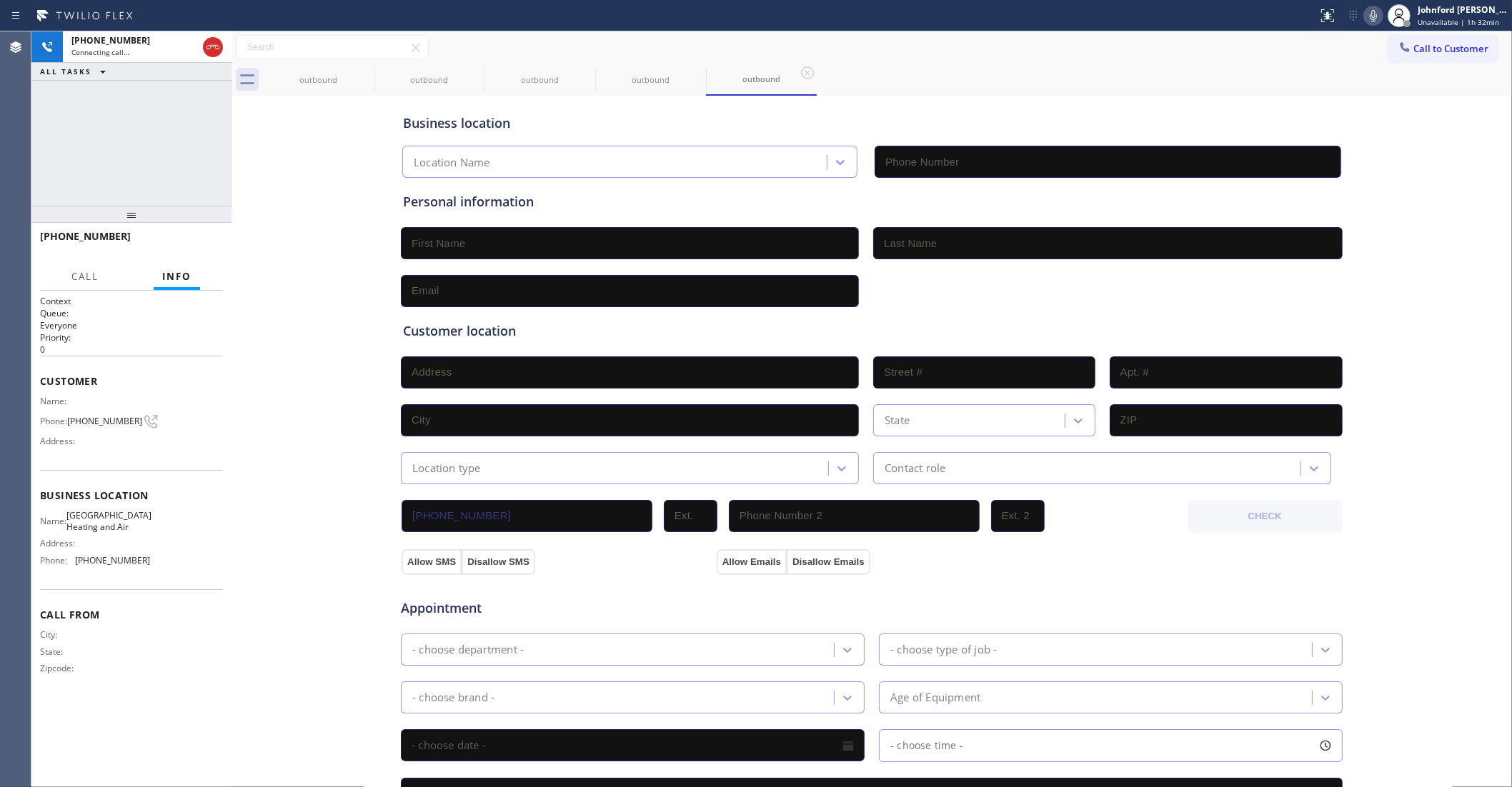
type input "[PHONE_NUMBER]"
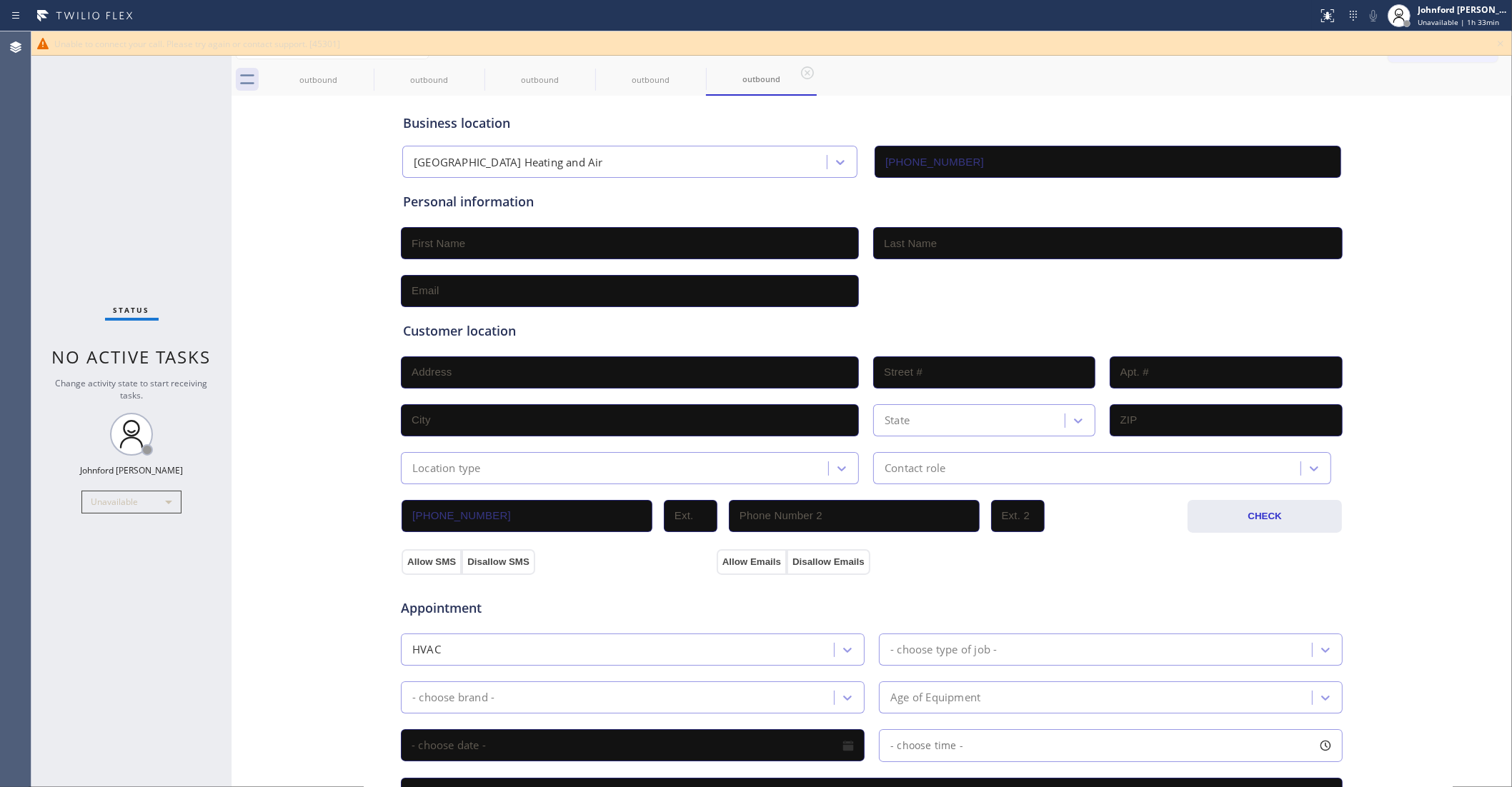
drag, startPoint x: 237, startPoint y: 150, endPoint x: 277, endPoint y: 140, distance: 41.2
click at [237, 150] on div "Business location [GEOGRAPHIC_DATA] Heating and Air [PHONE_NUMBER] Personal inf…" at bounding box center [872, 587] width 1274 height 976
click at [362, 71] on icon at bounding box center [365, 73] width 17 height 17
click at [0, 0] on icon at bounding box center [0, 0] width 0 height 0
click at [362, 71] on icon at bounding box center [365, 73] width 17 height 17
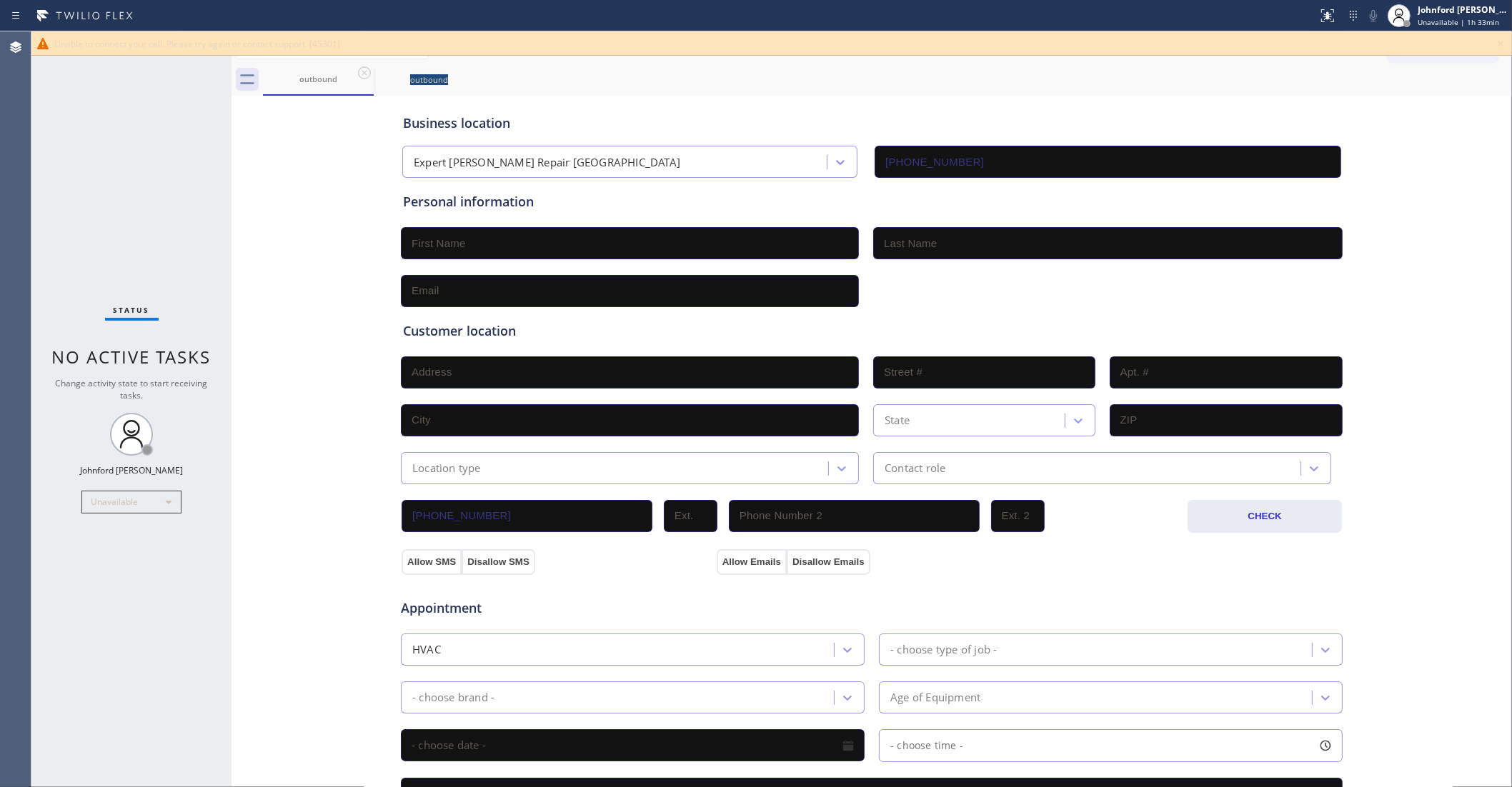
click at [362, 71] on icon at bounding box center [365, 73] width 17 height 17
click at [0, 0] on icon at bounding box center [0, 0] width 0 height 0
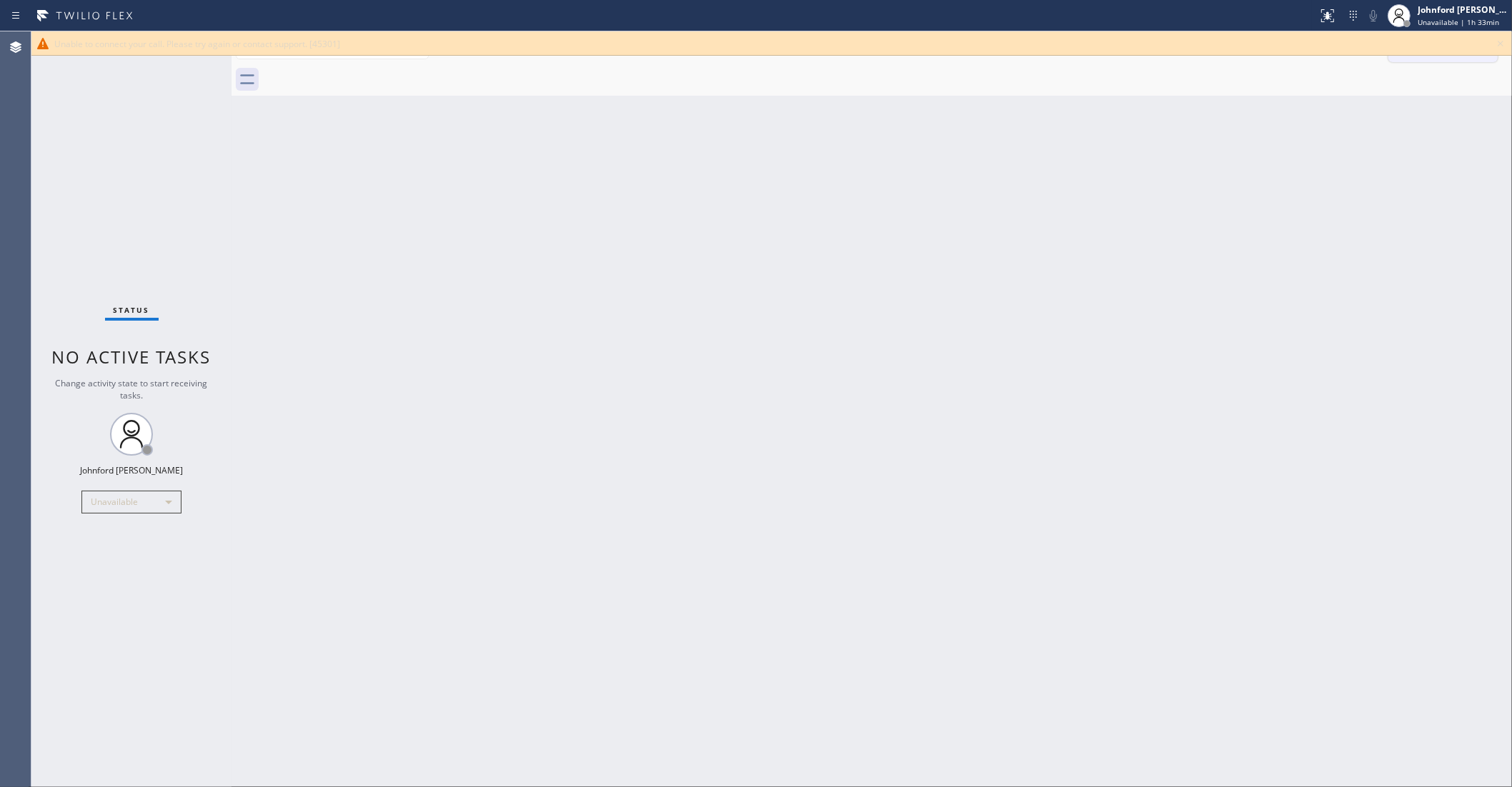
drag, startPoint x: 1496, startPoint y: 36, endPoint x: 1491, endPoint y: 47, distance: 12.1
click at [1497, 38] on icon at bounding box center [1501, 44] width 17 height 17
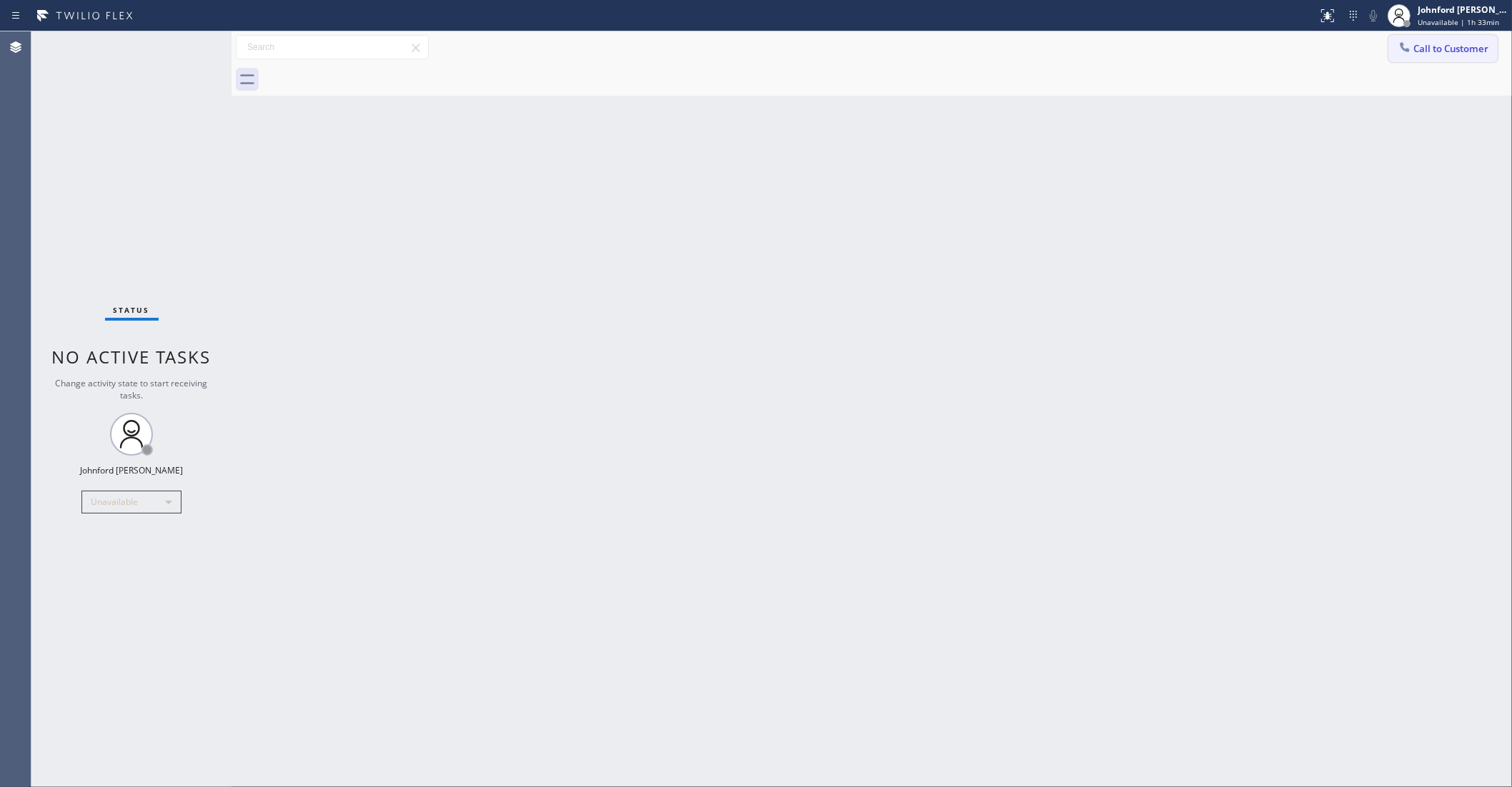
click at [1445, 58] on button "Call to Customer" at bounding box center [1443, 48] width 110 height 27
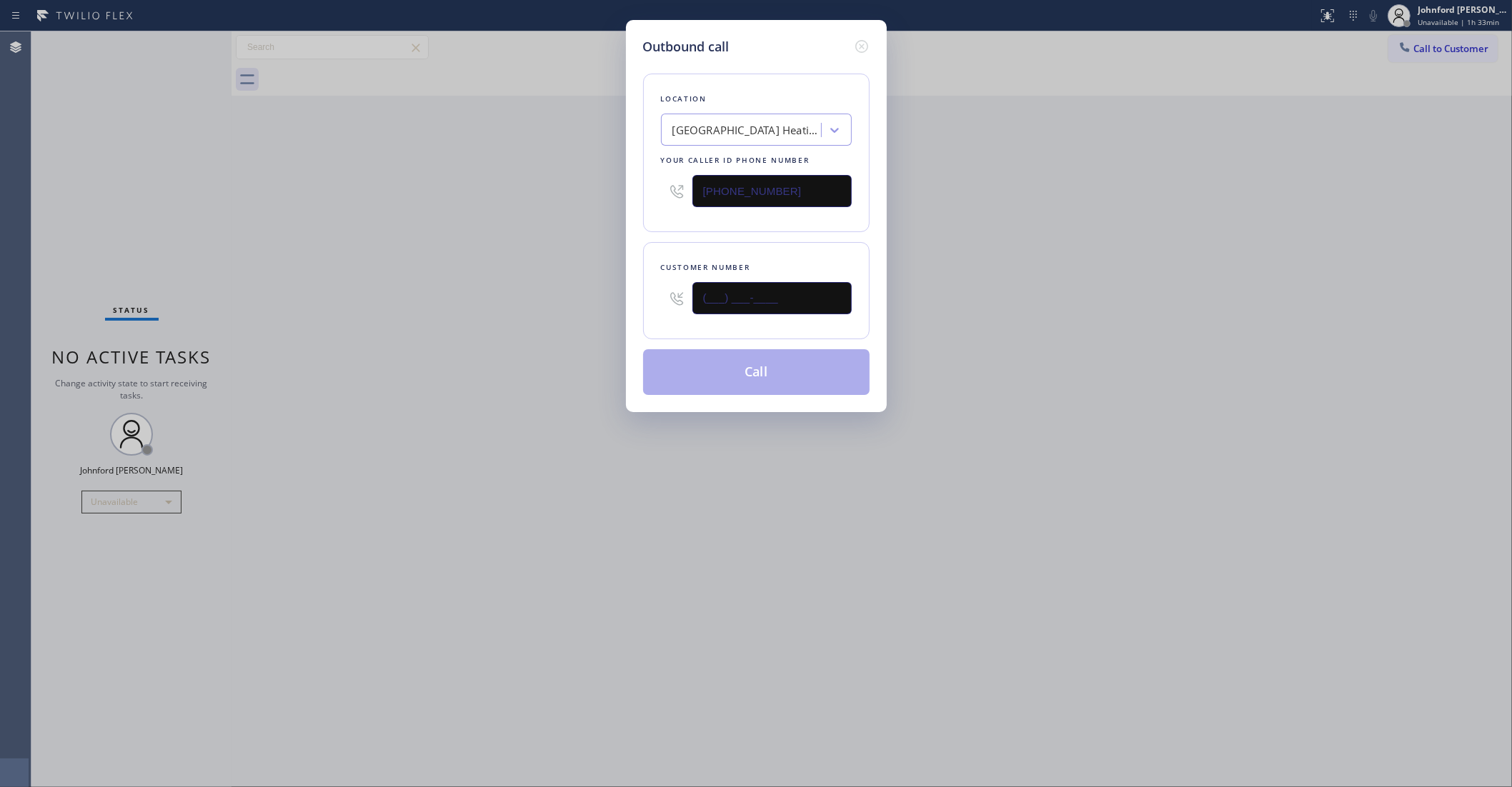
drag, startPoint x: 809, startPoint y: 292, endPoint x: 531, endPoint y: 304, distance: 278.3
click at [556, 305] on div "Outbound call Location [GEOGRAPHIC_DATA] Heating and Air Your caller id phone n…" at bounding box center [756, 394] width 1512 height 787
paste input "202) 876-9450"
type input "[PHONE_NUMBER]"
click at [479, 301] on div "Outbound call Location [GEOGRAPHIC_DATA] Heating and Air Your caller id phone n…" at bounding box center [756, 394] width 1512 height 787
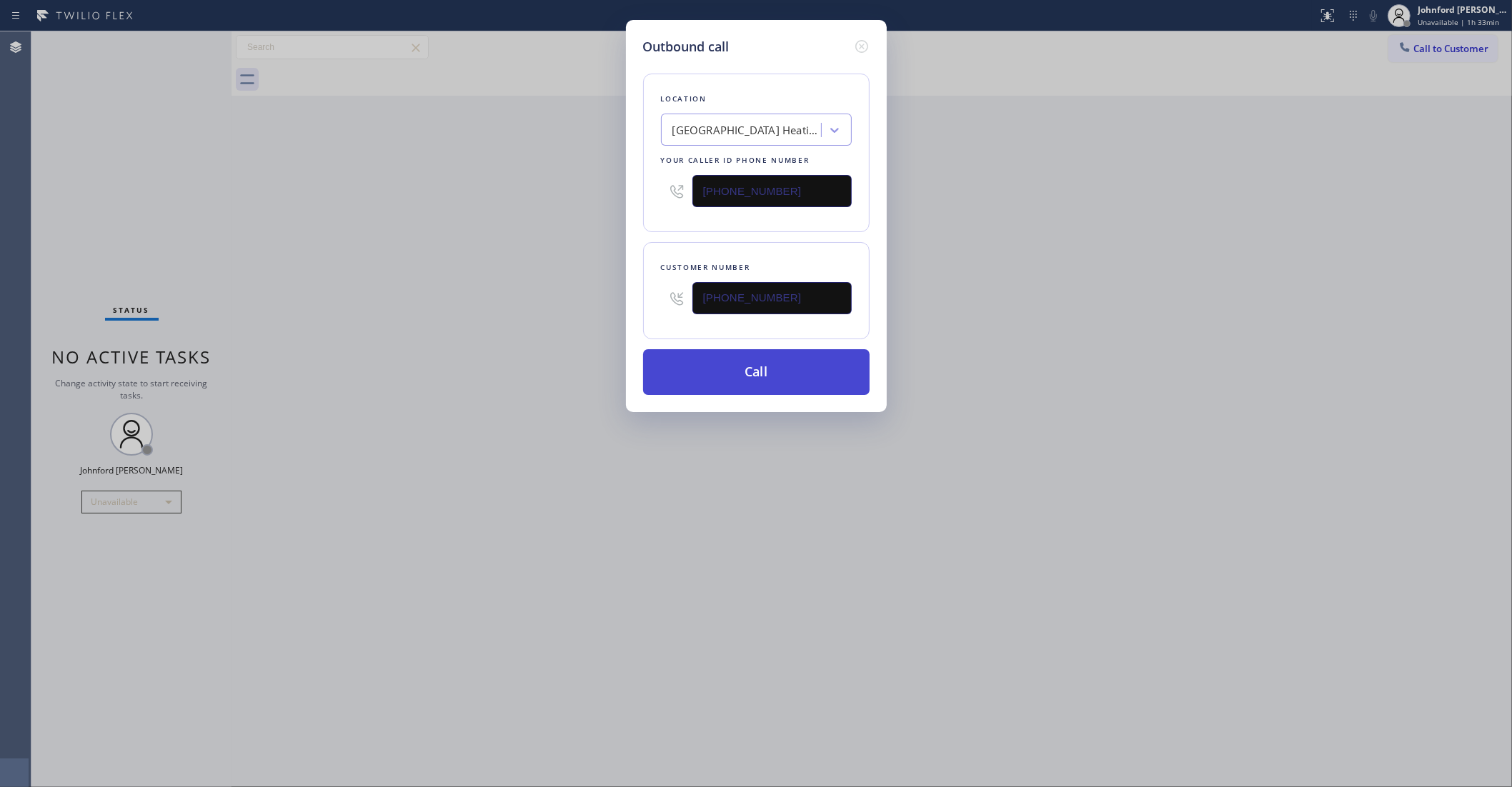
click at [683, 383] on button "Call" at bounding box center [757, 372] width 227 height 46
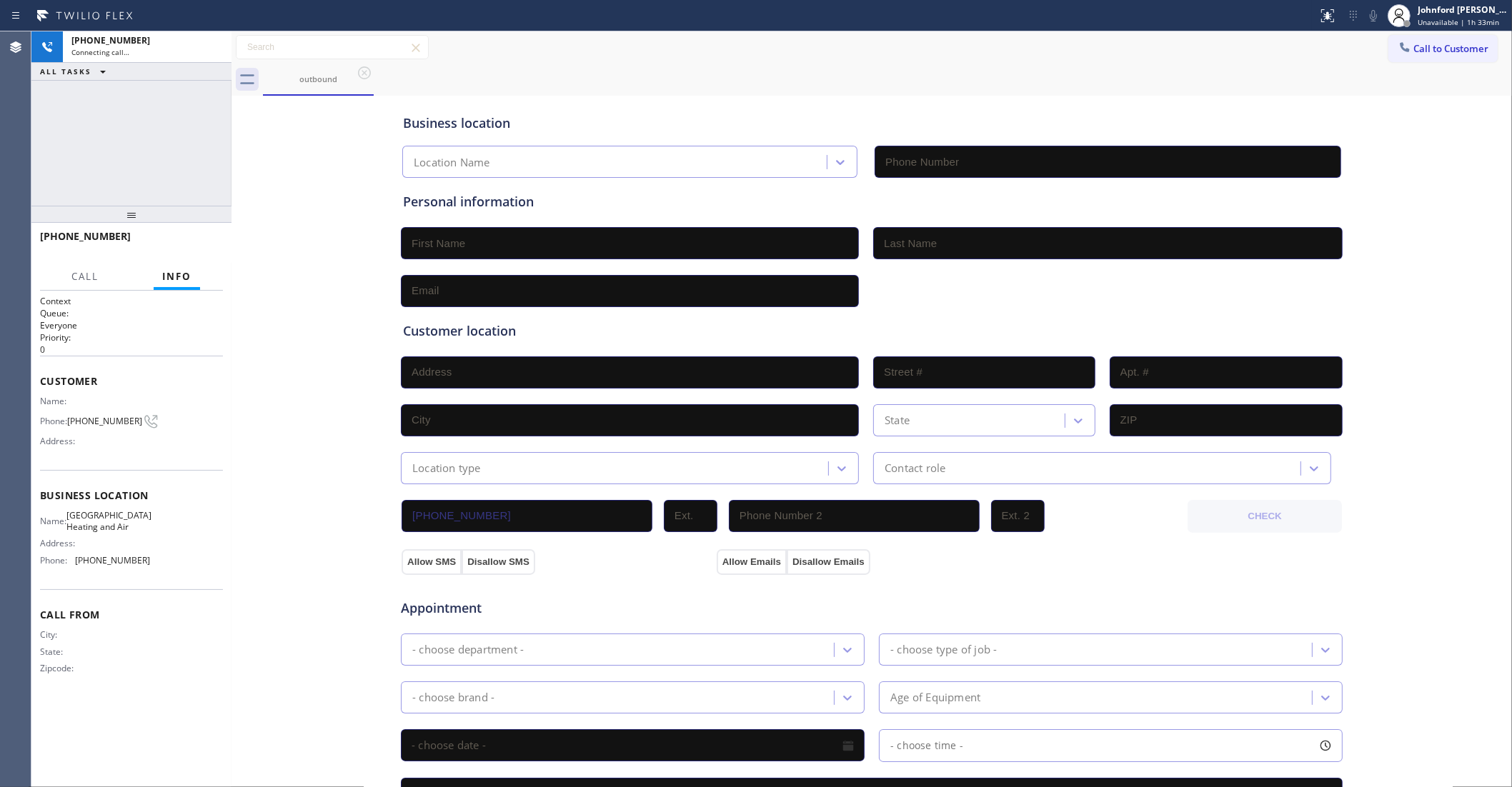
type input "[PHONE_NUMBER]"
click at [1414, 48] on span "Call to Customer" at bounding box center [1451, 48] width 75 height 13
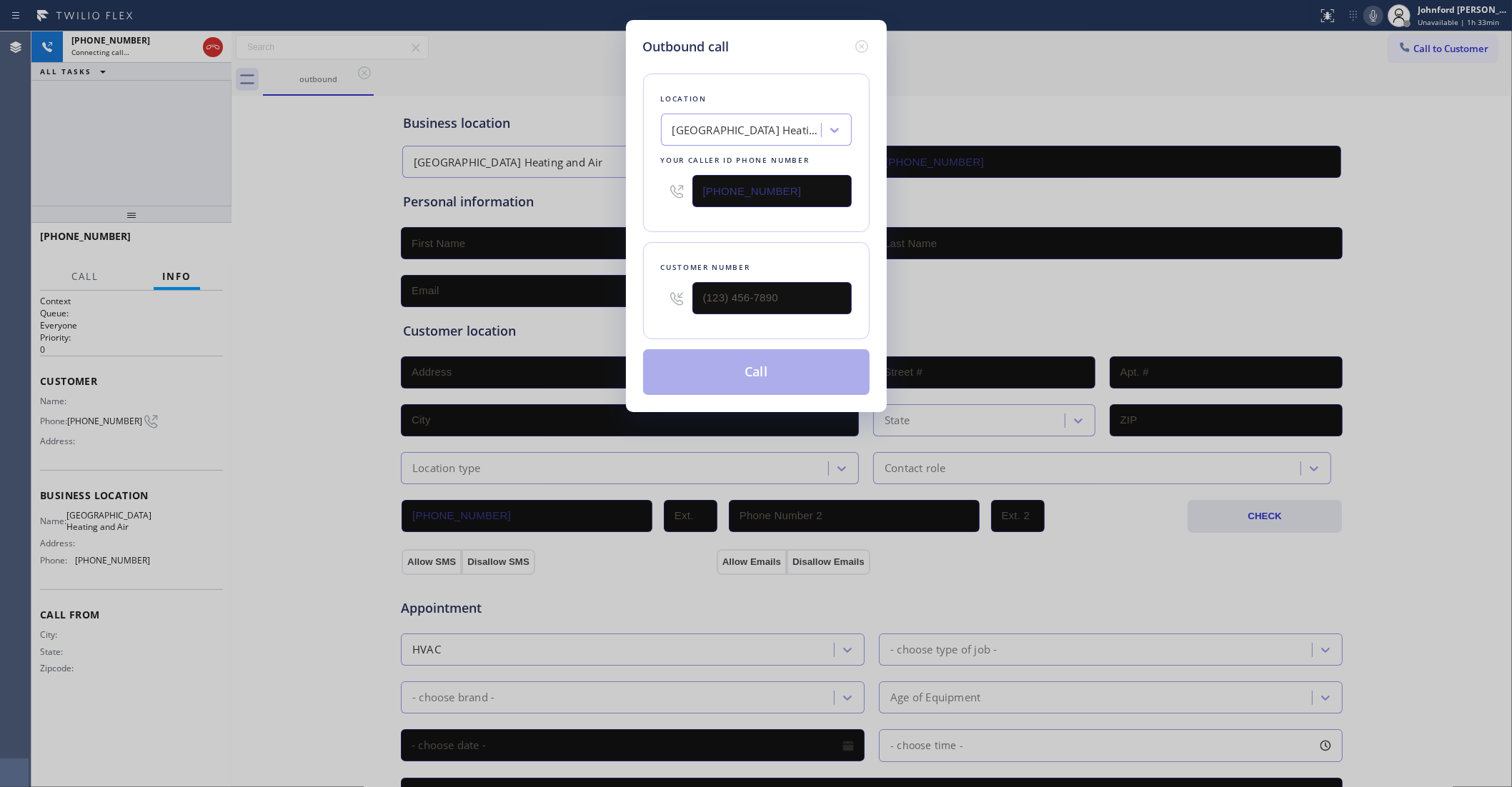
drag, startPoint x: 830, startPoint y: 191, endPoint x: 590, endPoint y: 191, distance: 240.0
click at [612, 191] on div "Outbound call Location [GEOGRAPHIC_DATA] Heating and Air Your caller id phone n…" at bounding box center [756, 394] width 1512 height 787
paste input "818) 853-9091"
type input "[PHONE_NUMBER]"
click at [869, 38] on icon at bounding box center [862, 46] width 17 height 17
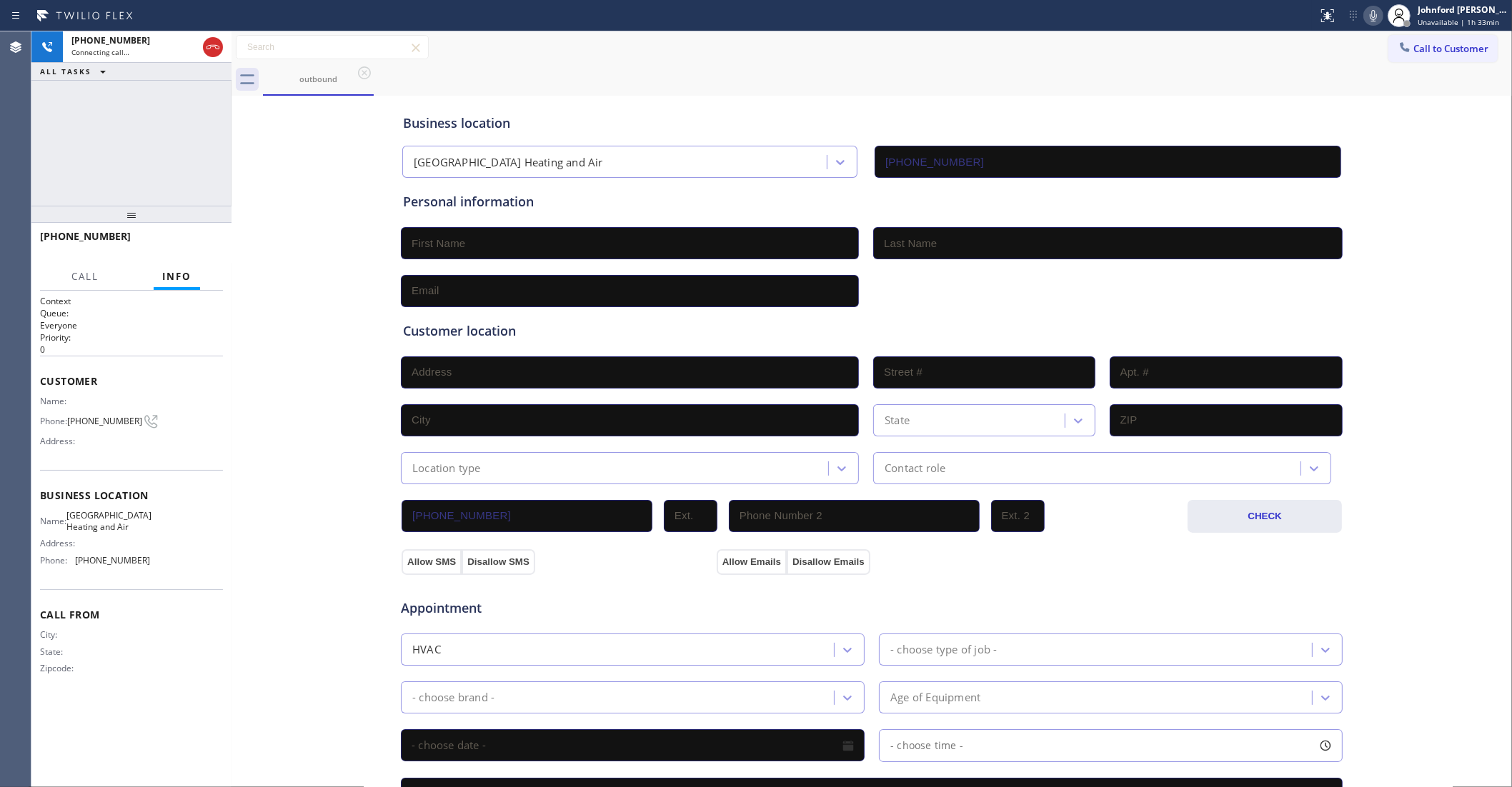
click at [926, 54] on div "Call to Customer Outbound call Location Search location Your caller id phone nu…" at bounding box center [872, 47] width 1281 height 25
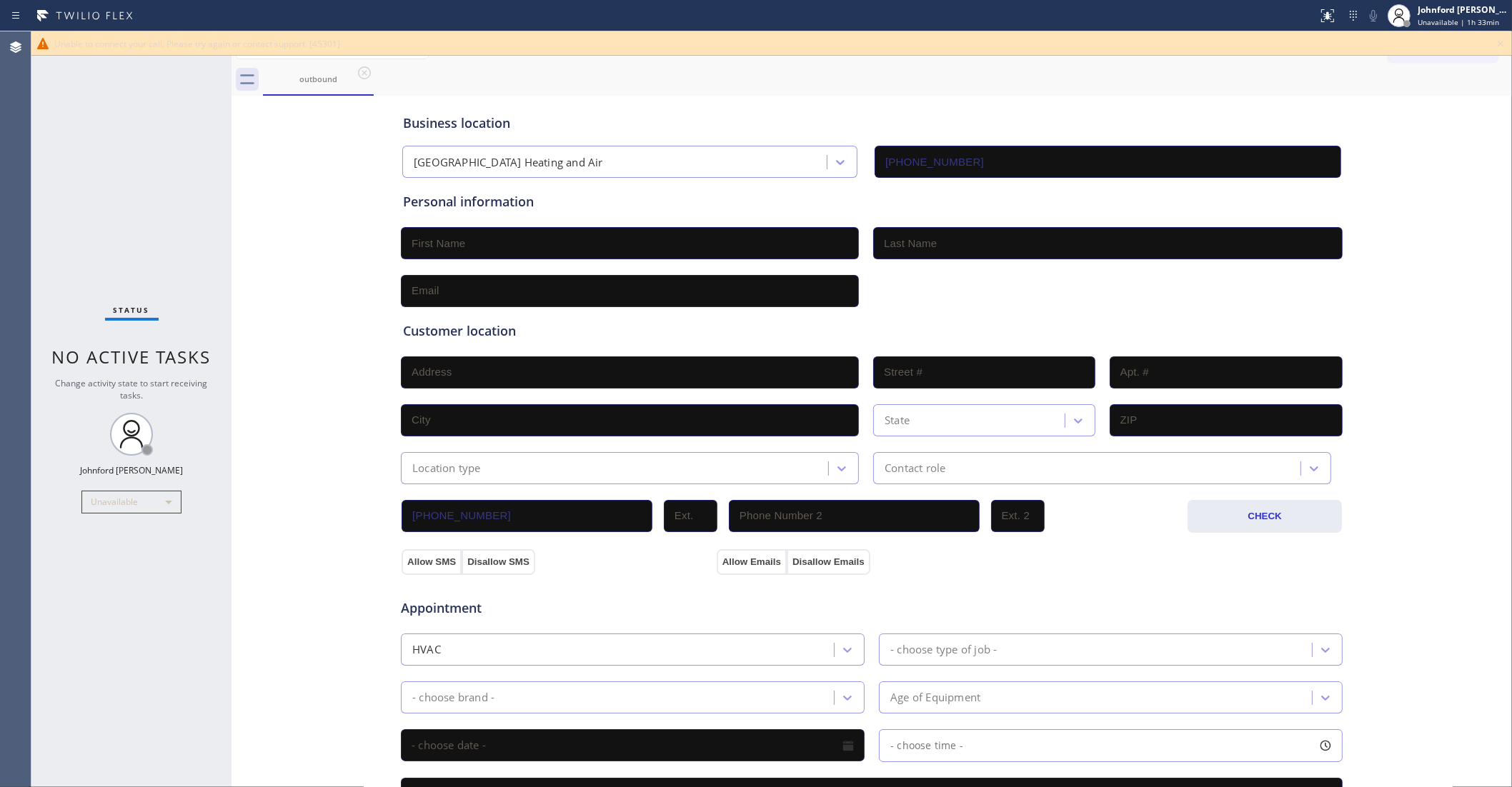
click at [103, 116] on div "Status No active tasks Change activity state to start receiving tasks. [PERSON_…" at bounding box center [131, 409] width 200 height 756
click at [1494, 44] on icon at bounding box center [1501, 44] width 17 height 17
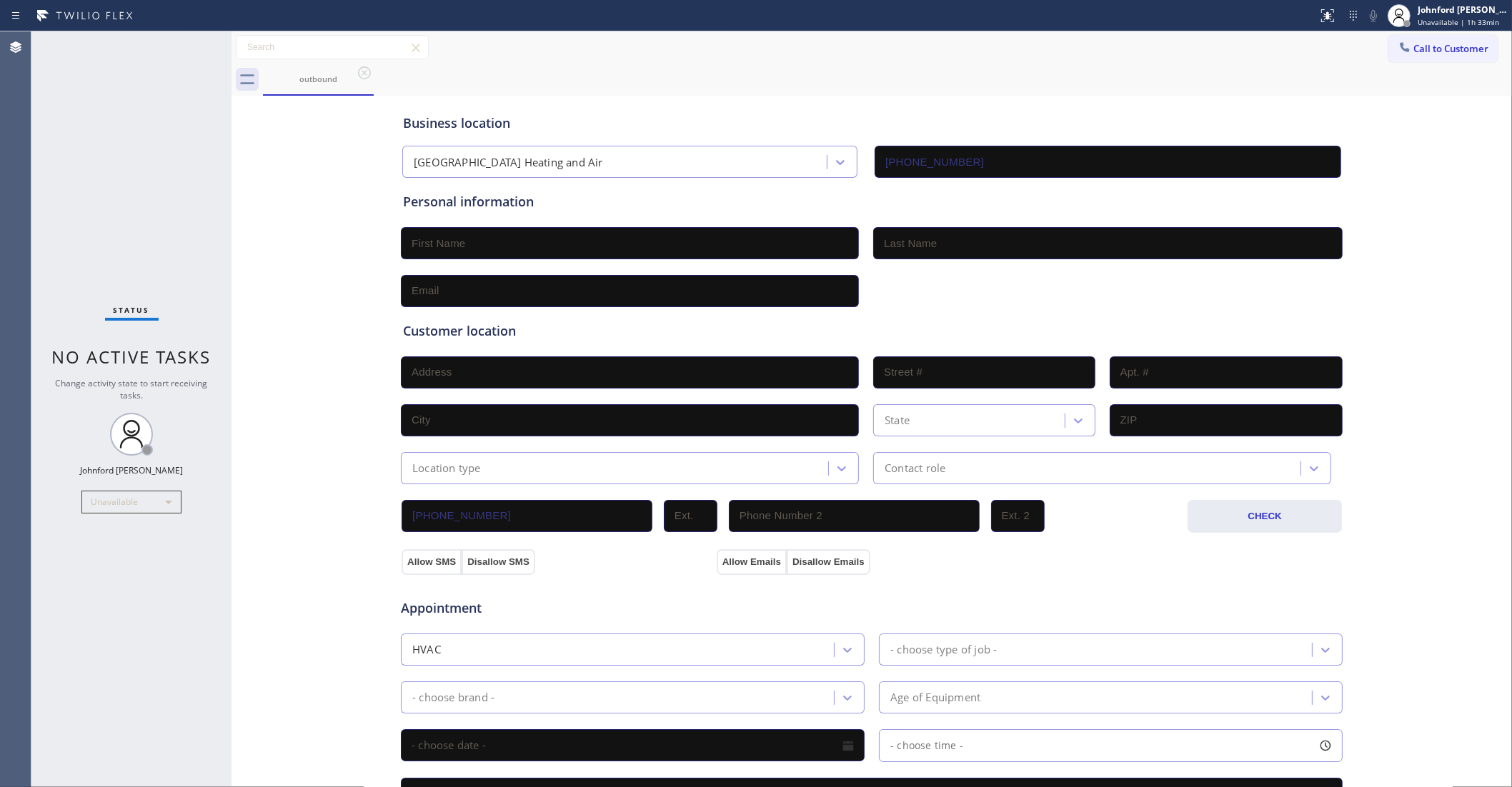
drag, startPoint x: 1422, startPoint y: 44, endPoint x: 1118, endPoint y: 161, distance: 325.7
click at [1417, 44] on span "Call to Customer" at bounding box center [1451, 48] width 75 height 13
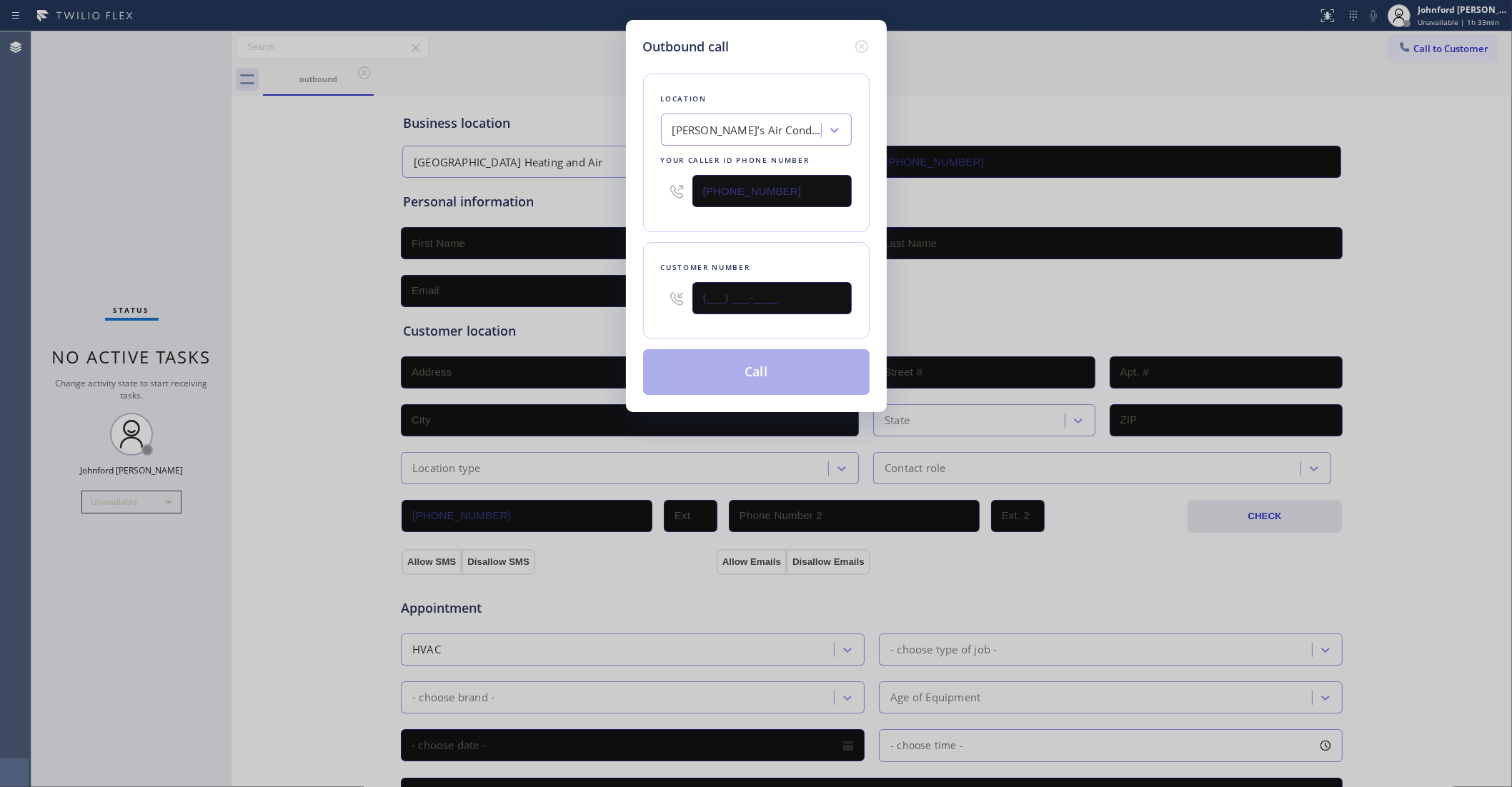
drag, startPoint x: 745, startPoint y: 307, endPoint x: 633, endPoint y: 307, distance: 112.0
click at [633, 307] on div "Outbound call Location [PERSON_NAME]’s Air Conditioning Your caller id phone nu…" at bounding box center [756, 216] width 261 height 392
paste input "818) 917-2818"
type input "[PHONE_NUMBER]"
click at [706, 242] on div "Customer number [PHONE_NUMBER]" at bounding box center [757, 290] width 227 height 97
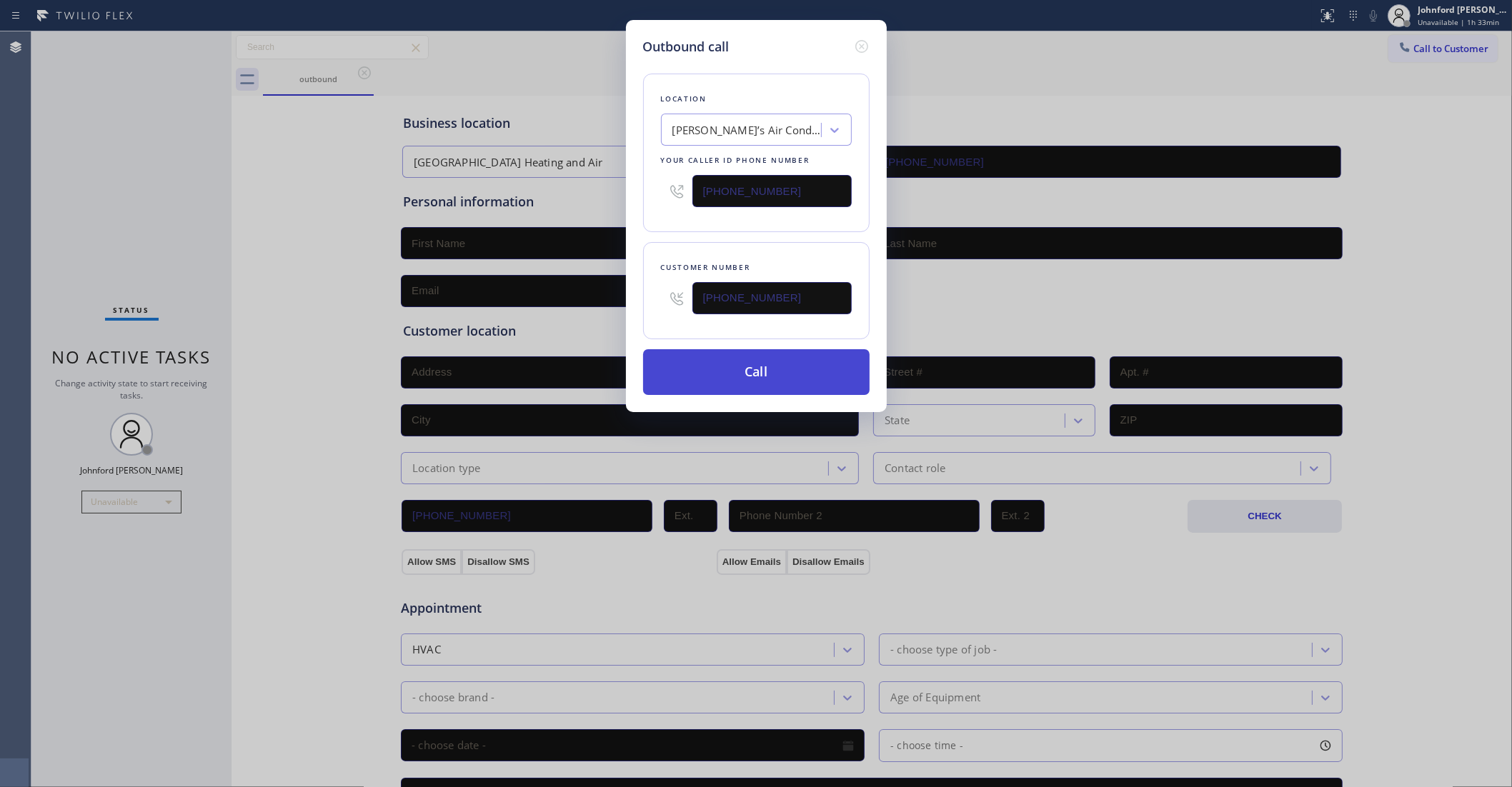
click at [741, 376] on button "Call" at bounding box center [757, 372] width 227 height 46
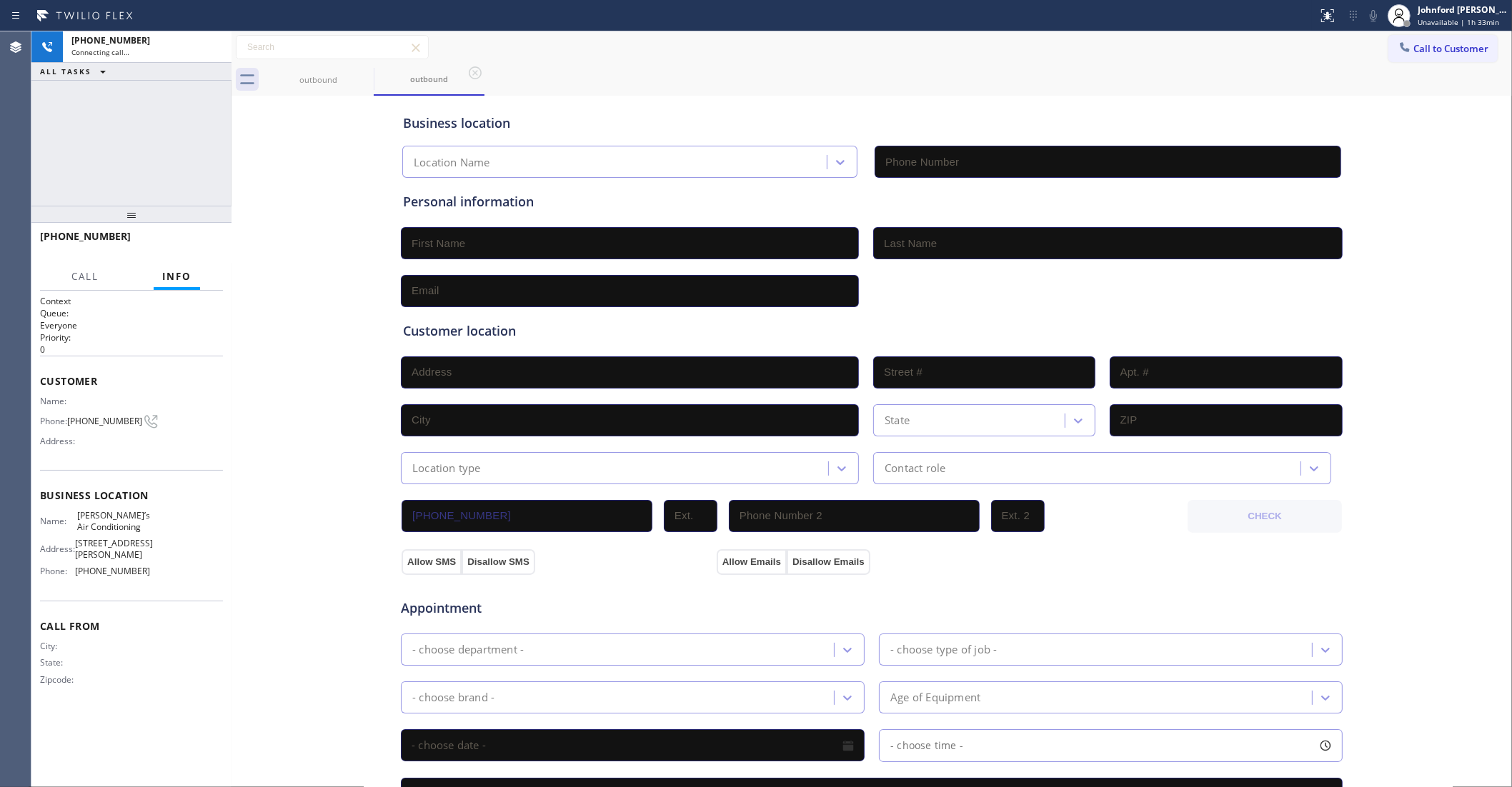
type input "[PHONE_NUMBER]"
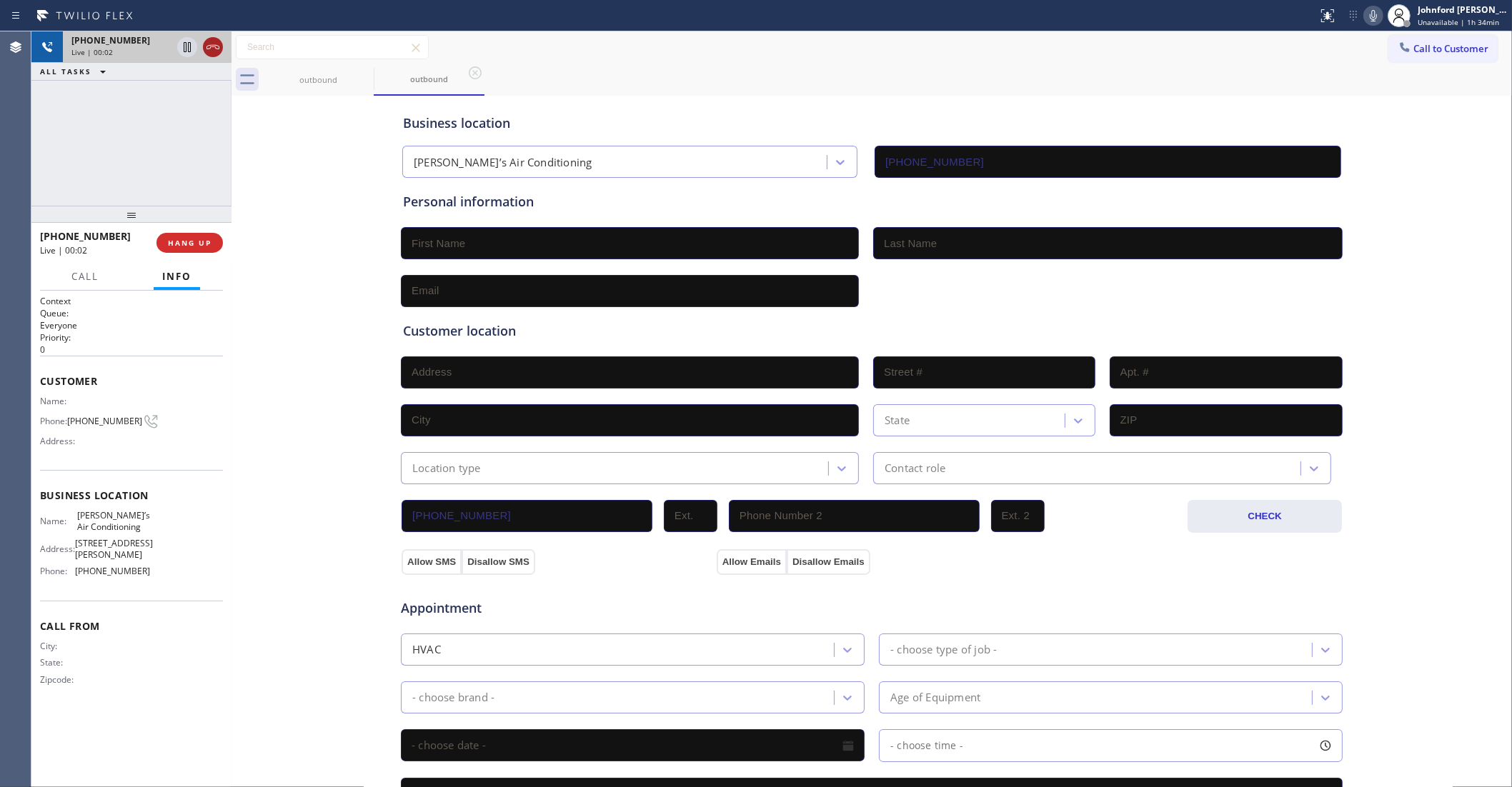
click at [219, 48] on icon at bounding box center [213, 47] width 17 height 17
click at [1422, 33] on div "Call to Customer Outbound call Location [PERSON_NAME]’s Air Conditioning Your c…" at bounding box center [872, 47] width 1281 height 32
click at [1423, 43] on button "Call to Customer" at bounding box center [1443, 48] width 110 height 27
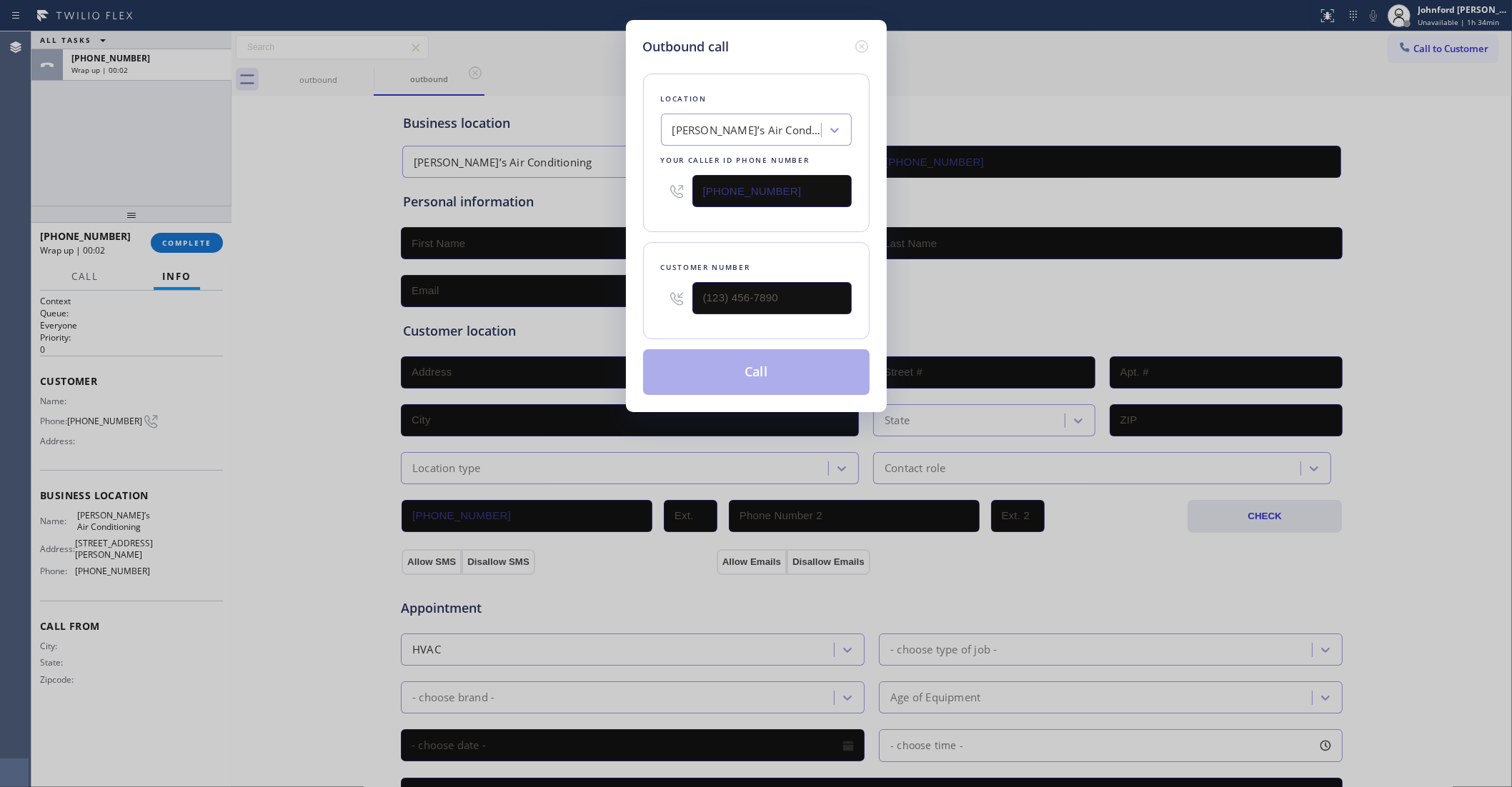
drag, startPoint x: 731, startPoint y: 187, endPoint x: 563, endPoint y: 190, distance: 168.0
click at [563, 190] on div "Outbound call Location [PERSON_NAME]’s Air Conditioning Your caller id phone nu…" at bounding box center [756, 394] width 1512 height 787
paste input "708) 616-1662"
type input "[PHONE_NUMBER]"
drag, startPoint x: 651, startPoint y: 299, endPoint x: 646, endPoint y: 247, distance: 52.2
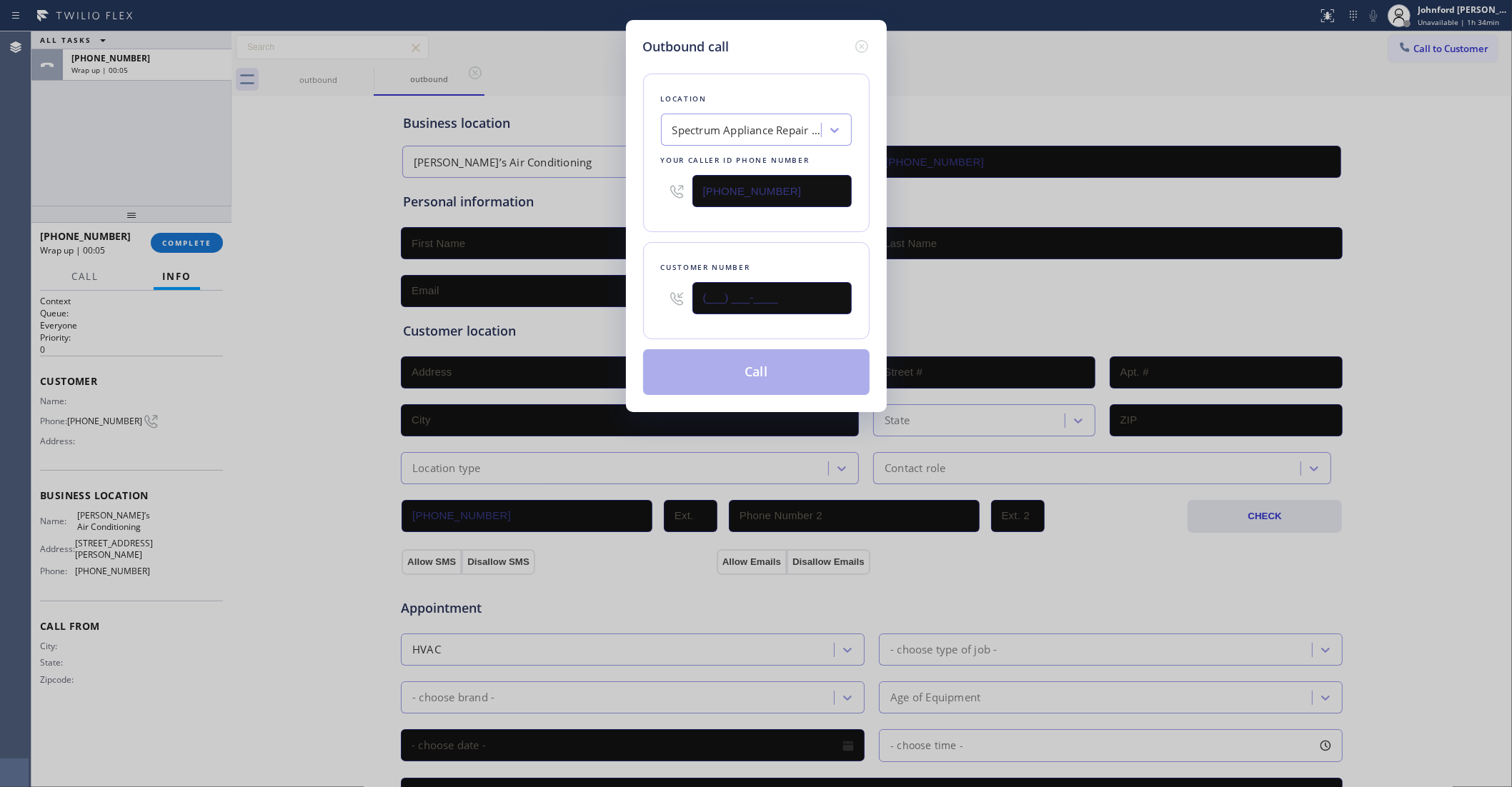
click at [629, 299] on div "Outbound call Location Spectrum Appliance Repair Cicero Your caller id phone nu…" at bounding box center [756, 216] width 261 height 392
paste input "708) 729-2311"
type input "[PHONE_NUMBER]"
click at [673, 208] on div at bounding box center [676, 191] width 31 height 47
click at [716, 367] on button "Call" at bounding box center [757, 372] width 227 height 46
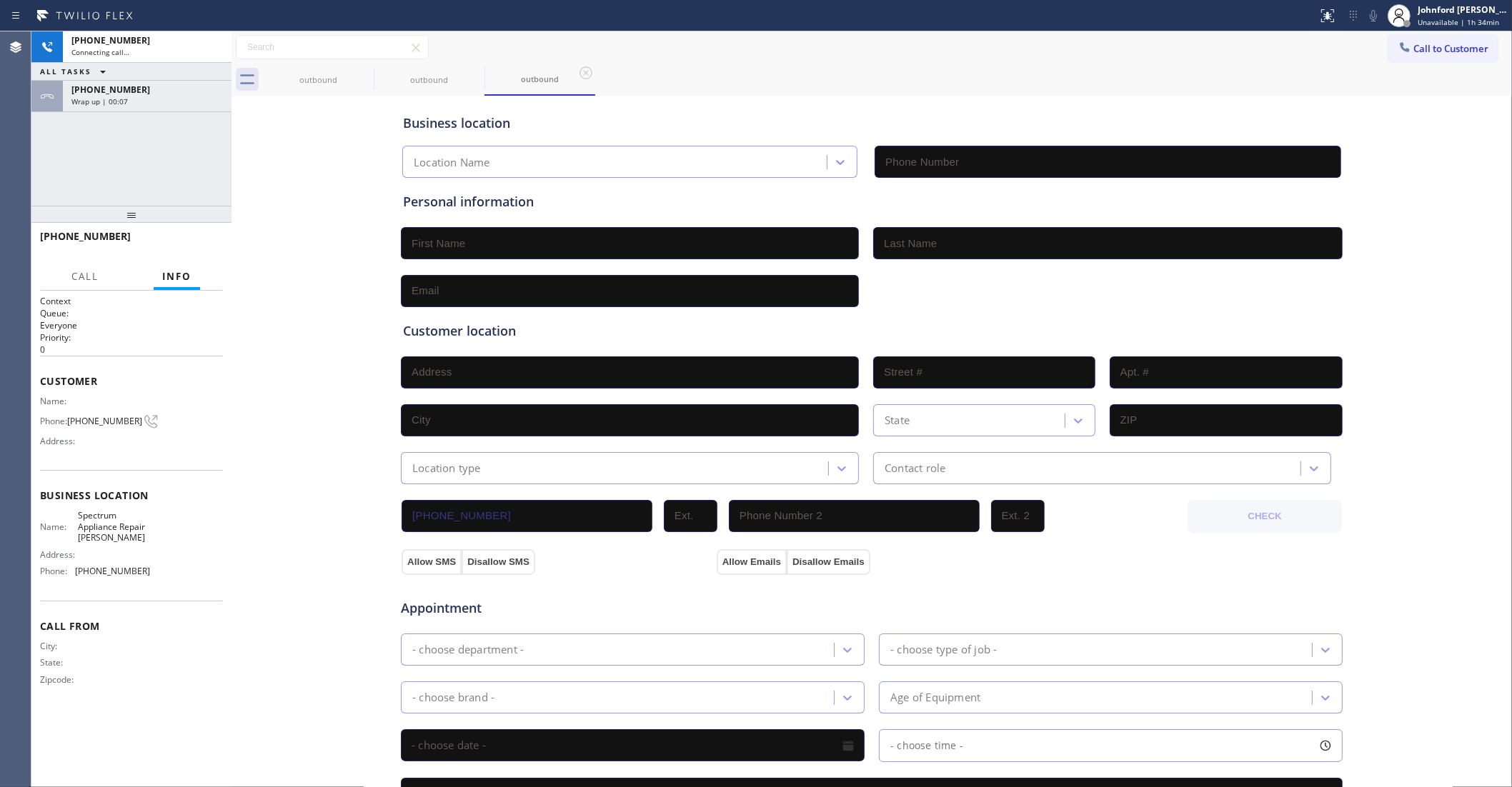
type input "[PHONE_NUMBER]"
click at [166, 88] on div "[PHONE_NUMBER]" at bounding box center [147, 90] width 152 height 12
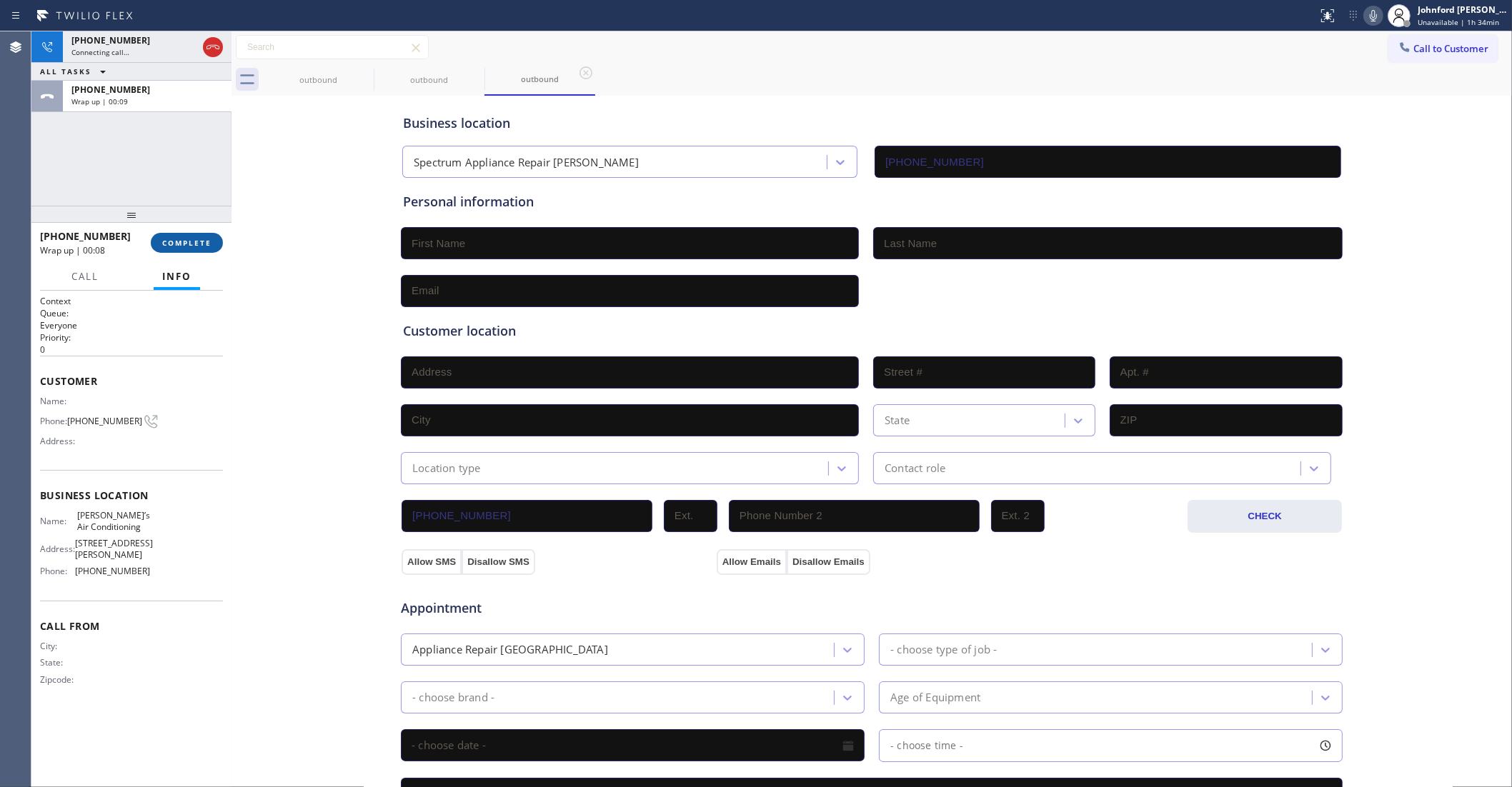
click at [187, 241] on span "COMPLETE" at bounding box center [187, 243] width 49 height 10
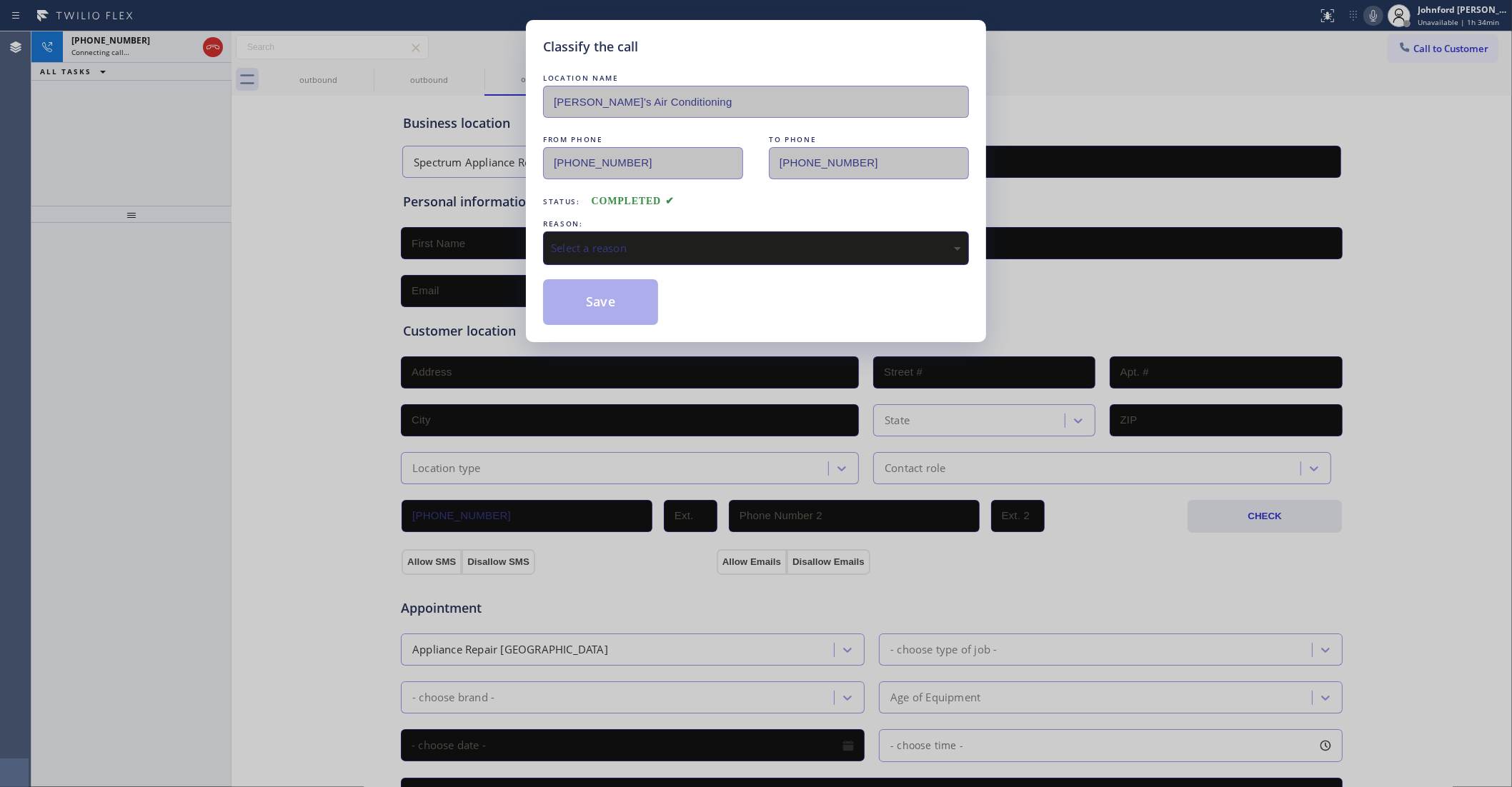
drag, startPoint x: 657, startPoint y: 247, endPoint x: 689, endPoint y: 240, distance: 32.8
click at [662, 241] on div "Select a reason" at bounding box center [756, 247] width 411 height 16
click at [593, 322] on div "Classify the call LOCATION NAME [PERSON_NAME]’s Air Conditioning FROM PHONE [PH…" at bounding box center [756, 181] width 460 height 322
click at [614, 290] on button "Save" at bounding box center [601, 302] width 115 height 46
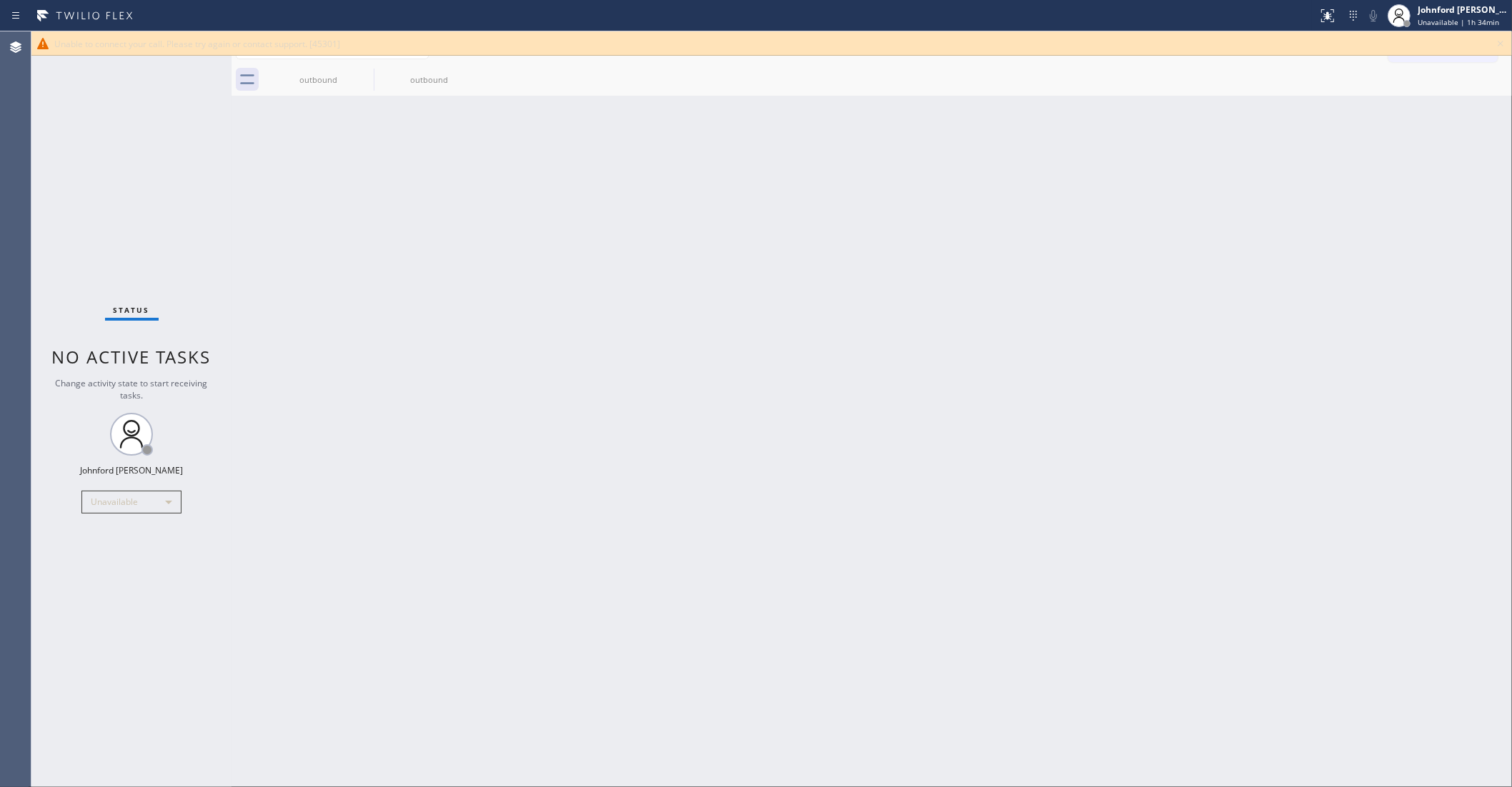
drag, startPoint x: 1497, startPoint y: 45, endPoint x: 1436, endPoint y: 64, distance: 63.9
click at [1497, 44] on icon at bounding box center [1501, 44] width 17 height 17
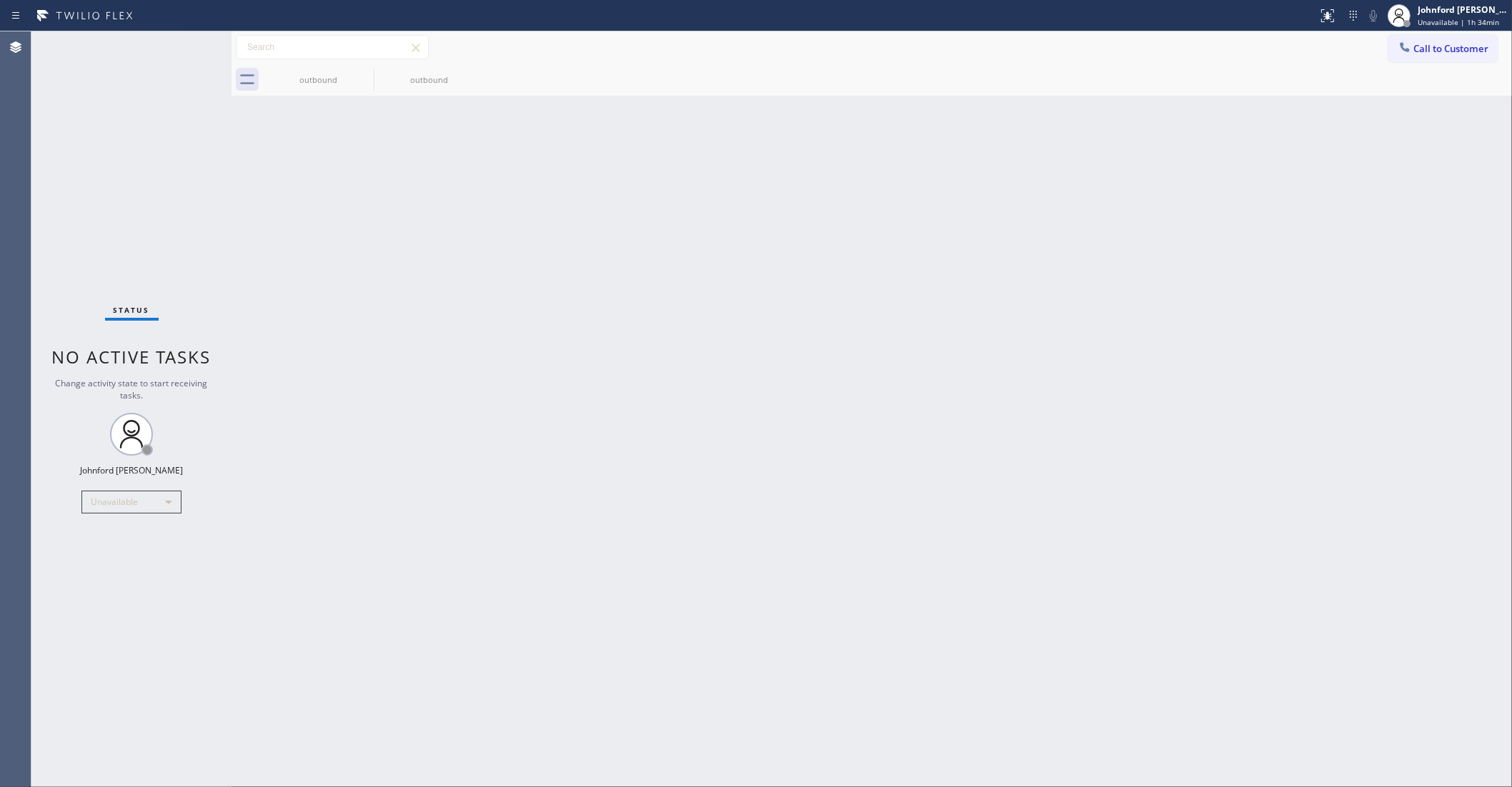
drag, startPoint x: 1422, startPoint y: 33, endPoint x: 1423, endPoint y: 44, distance: 11.0
click at [1423, 33] on div "Call to Customer Outbound call Location Spectrum Appliance Repair Cicero Your c…" at bounding box center [872, 47] width 1281 height 32
click at [1409, 50] on icon at bounding box center [1406, 47] width 9 height 9
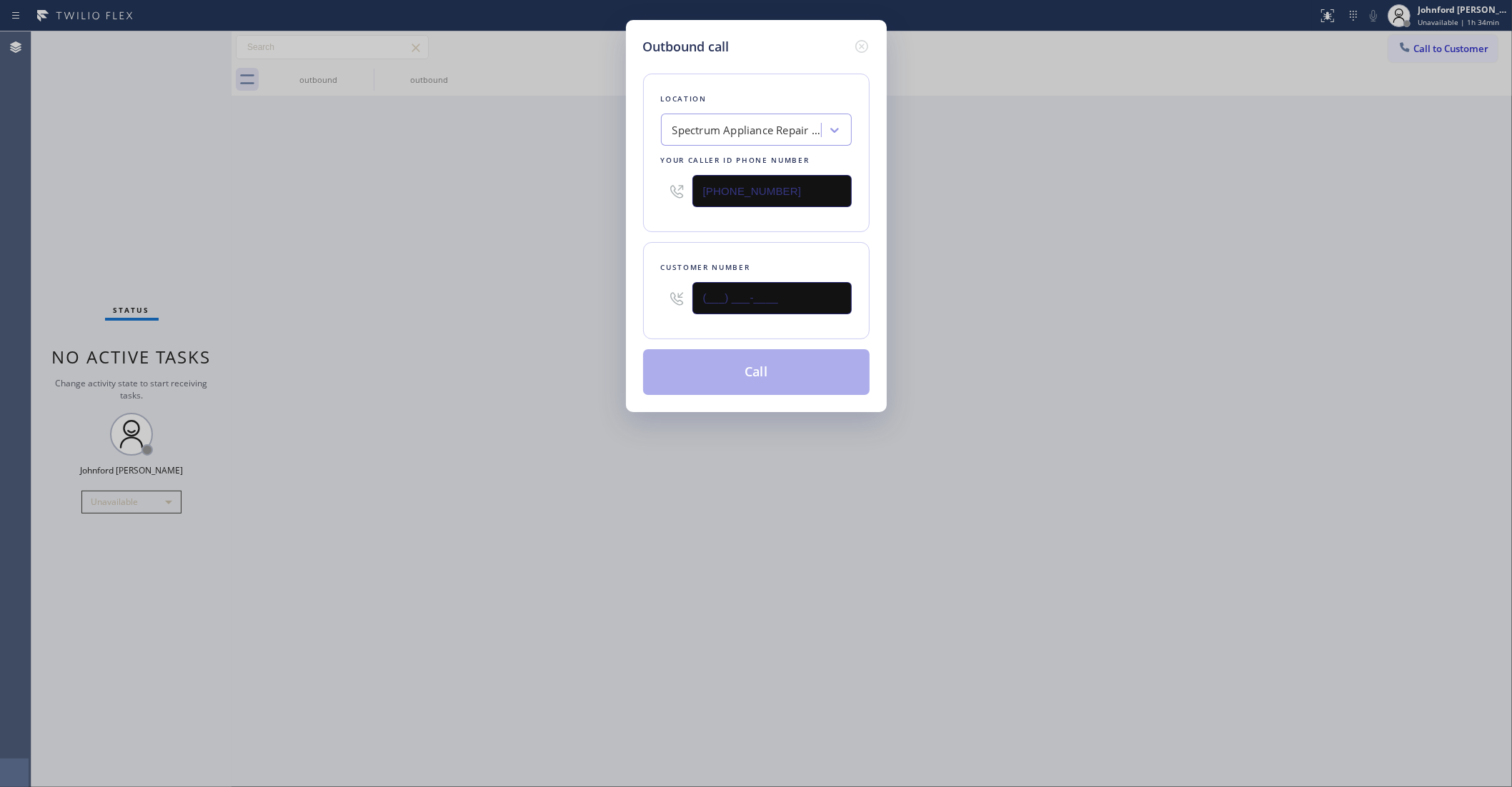
drag, startPoint x: 745, startPoint y: 298, endPoint x: 582, endPoint y: 313, distance: 163.7
click at [614, 308] on div "Outbound call Location Spectrum Appliance Repair Cicero Your caller id phone nu…" at bounding box center [756, 394] width 1512 height 787
paste input "708) 729-2311"
type input "[PHONE_NUMBER]"
click at [548, 315] on div "Outbound call Location Spectrum Appliance Repair Cicero Your caller id phone nu…" at bounding box center [756, 394] width 1512 height 787
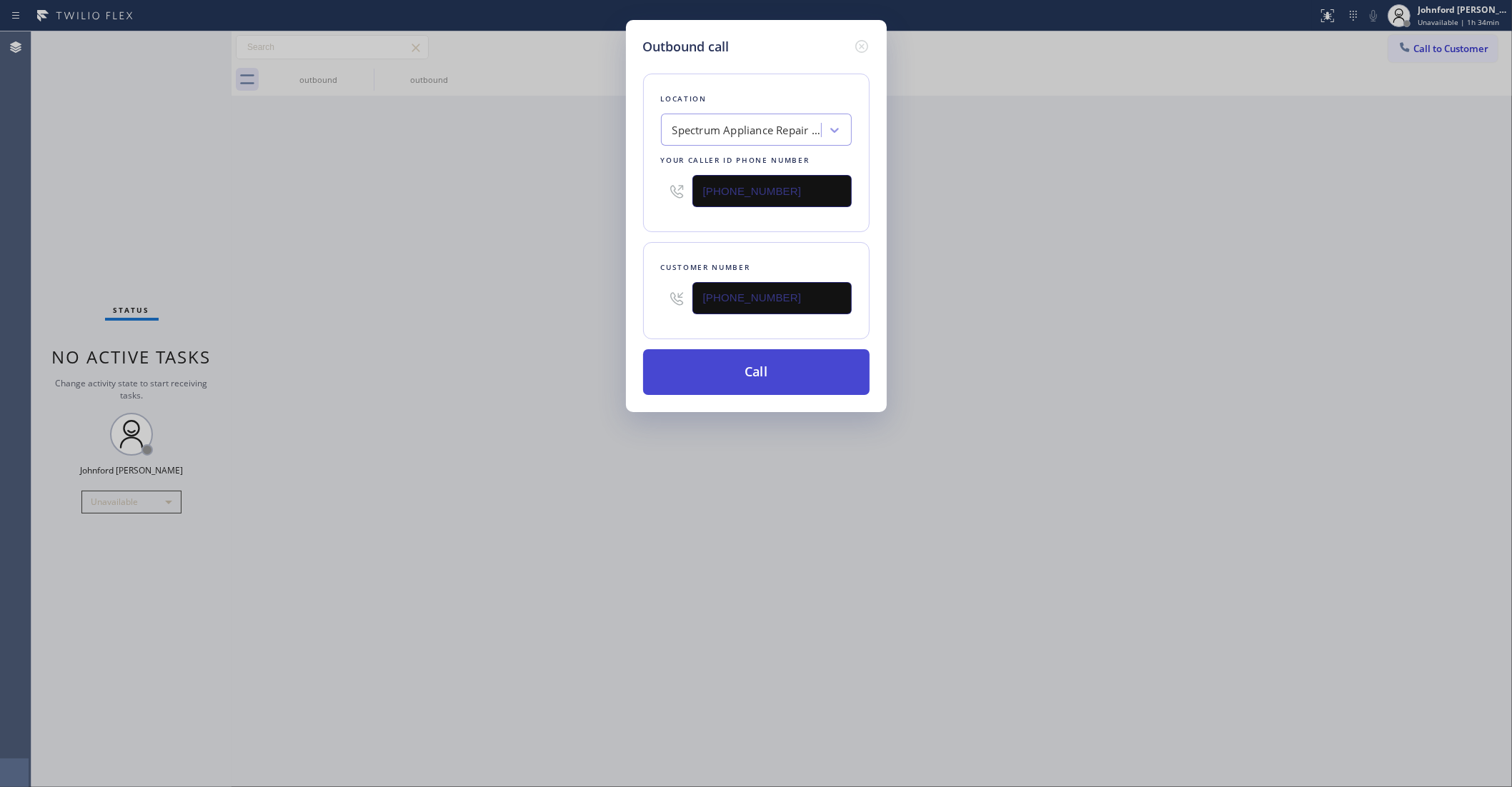
click at [758, 368] on button "Call" at bounding box center [757, 372] width 227 height 46
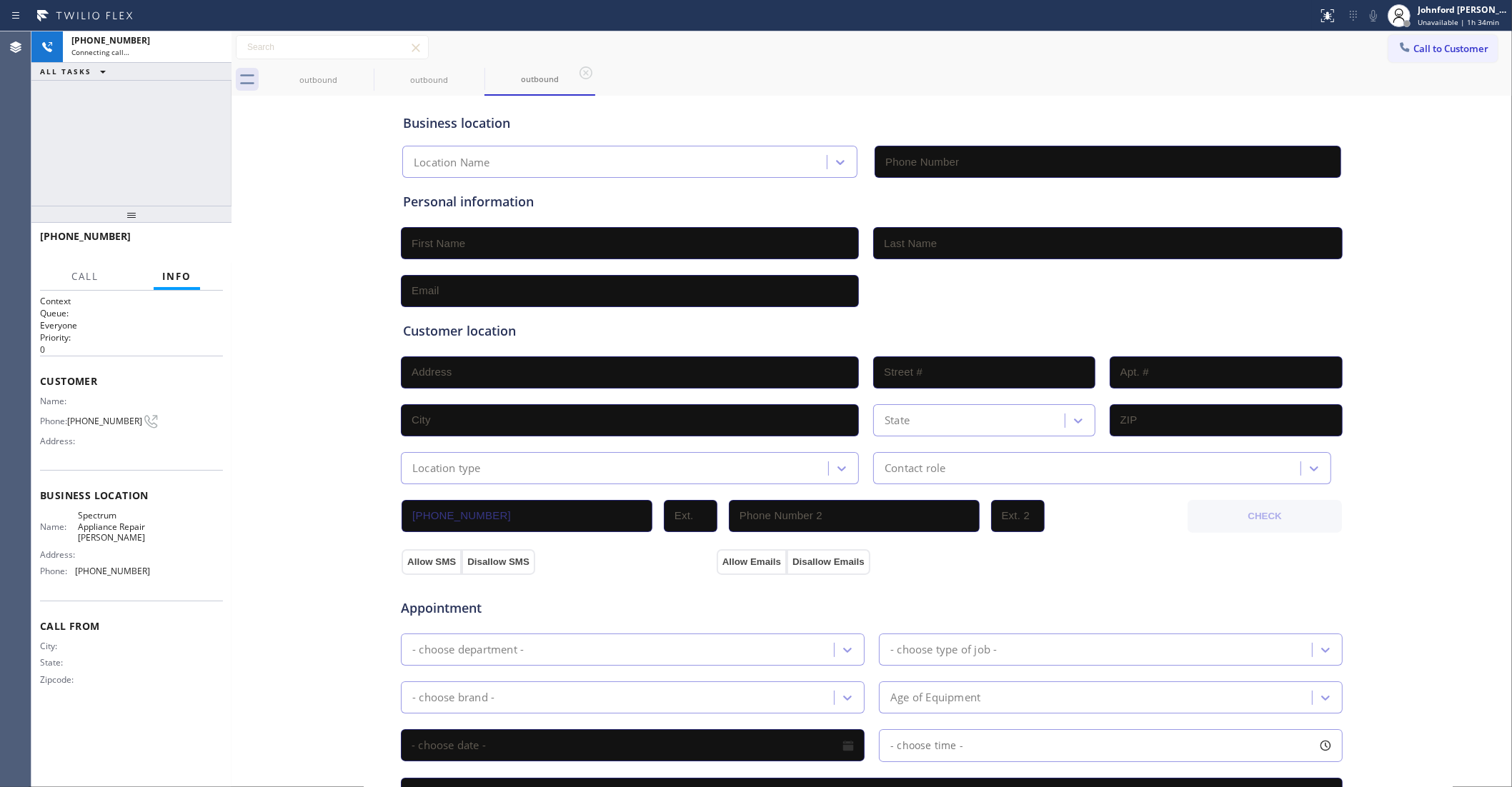
type input "[PHONE_NUMBER]"
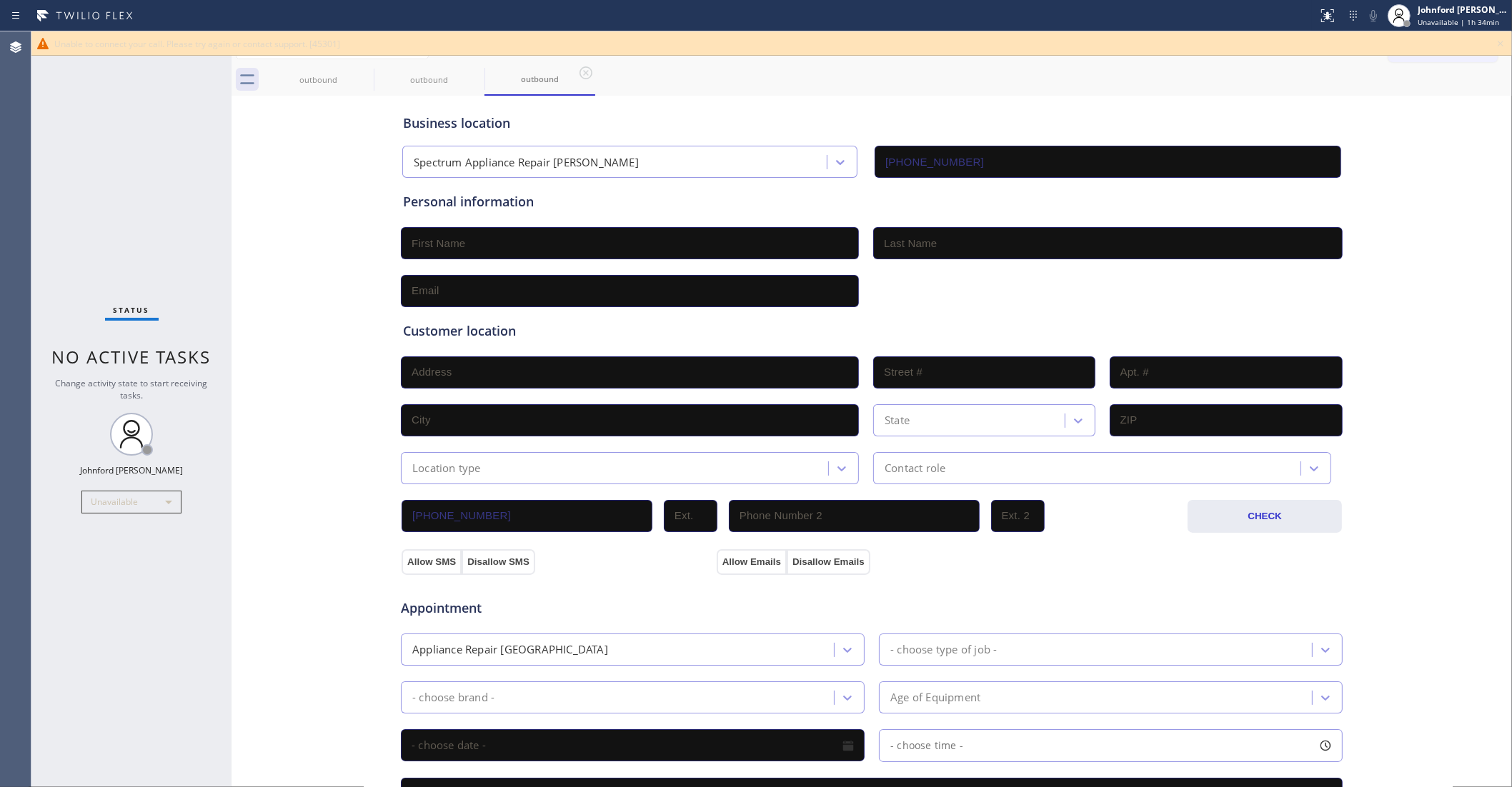
click at [1494, 41] on icon at bounding box center [1501, 44] width 17 height 17
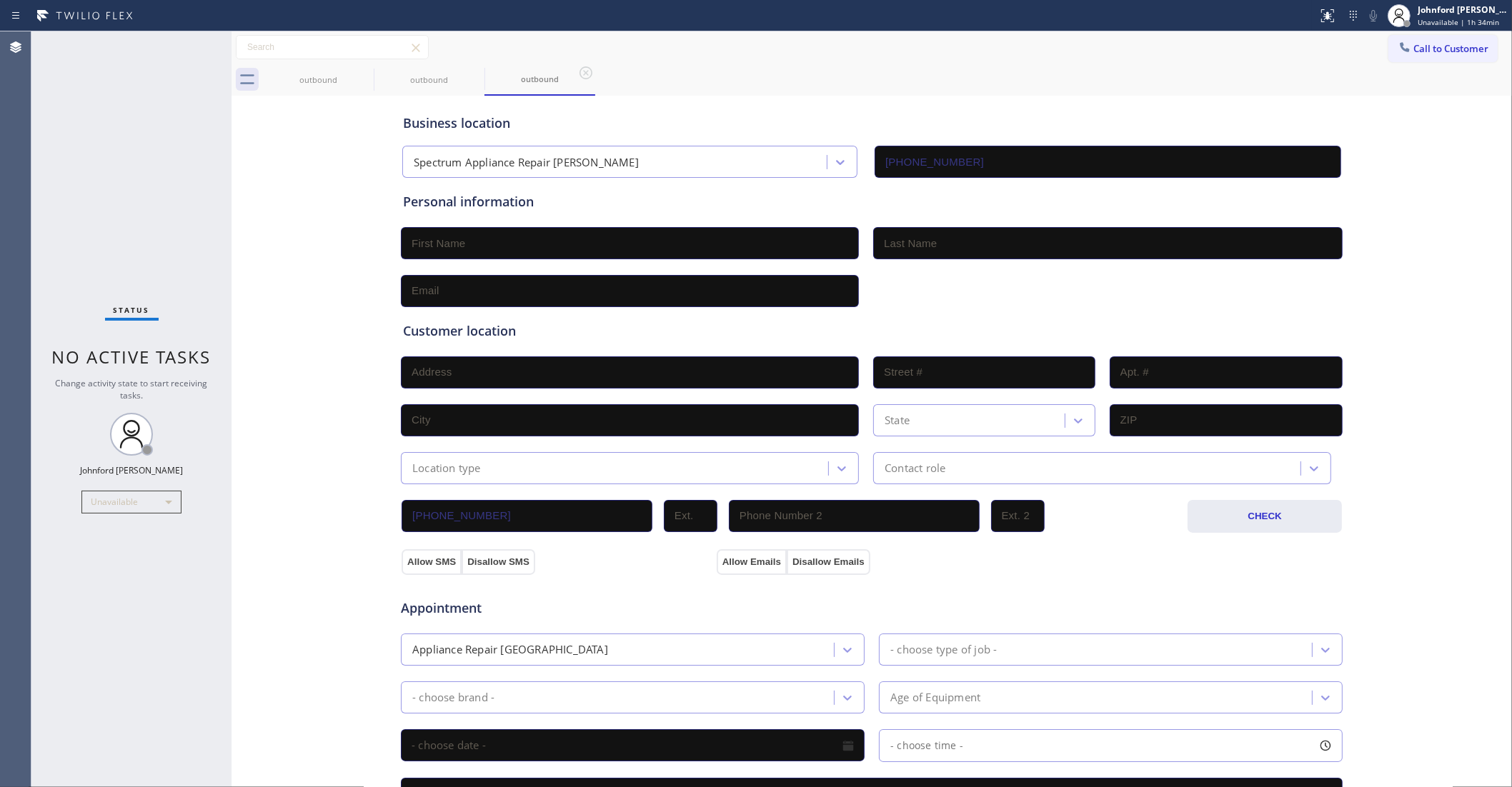
click at [186, 286] on div "Status No active tasks Change activity state to start receiving tasks. [PERSON_…" at bounding box center [131, 409] width 200 height 756
click at [705, 44] on div "Call to Customer Outbound call Location Spectrum Appliance Repair Cicero Your c…" at bounding box center [872, 47] width 1281 height 25
click at [1346, 163] on div "Business location Spectrum Appliance Repair Cicero [PHONE_NUMBER] Personal info…" at bounding box center [872, 587] width 1274 height 976
click at [101, 261] on div "Status No active tasks Change activity state to start receiving tasks. [PERSON_…" at bounding box center [131, 409] width 200 height 756
click at [129, 139] on div "Status No active tasks Change activity state to start receiving tasks. [PERSON_…" at bounding box center [131, 409] width 200 height 756
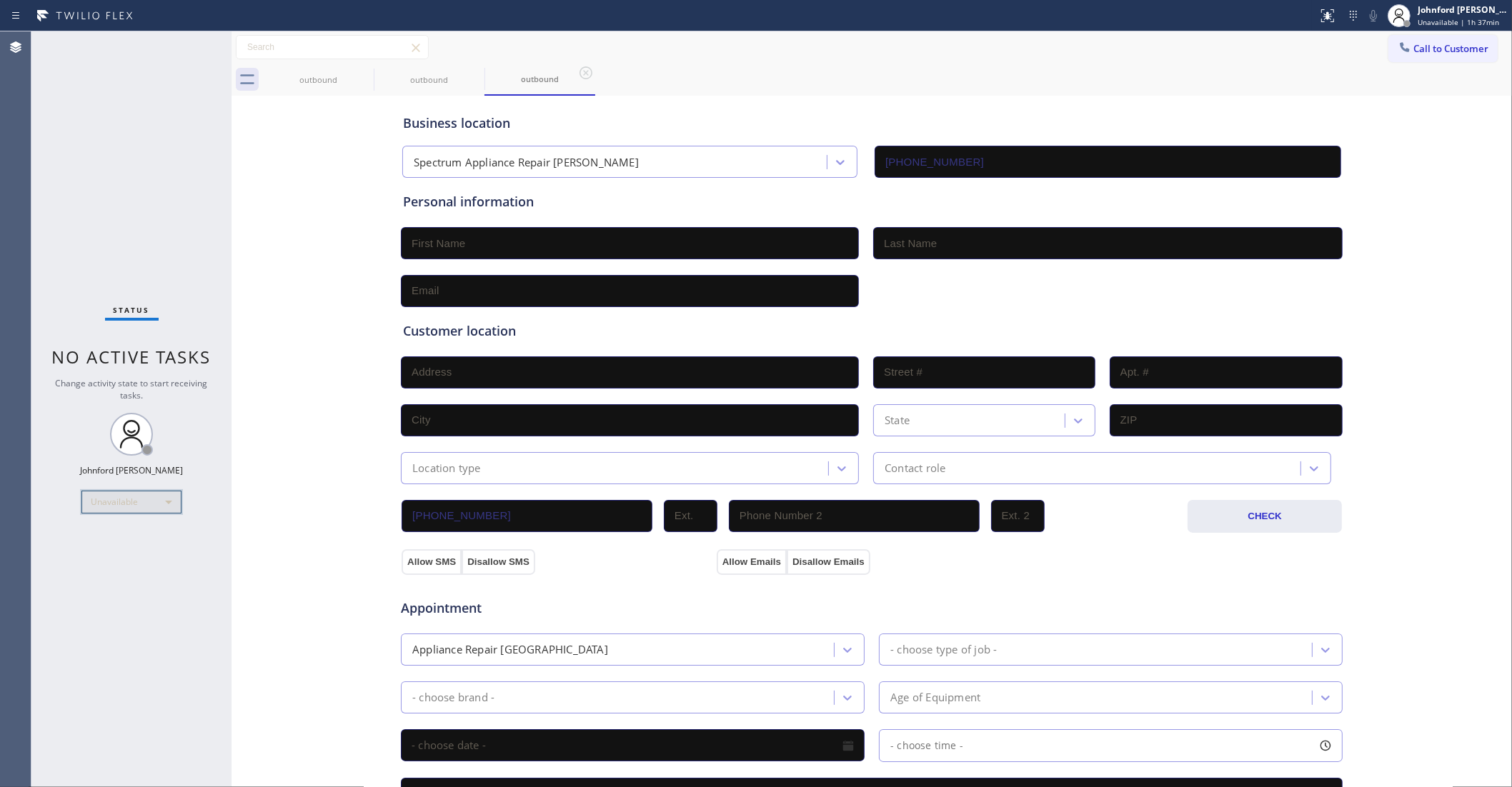
click at [133, 502] on div "Unavailable" at bounding box center [131, 502] width 100 height 23
click at [115, 522] on li "Offline" at bounding box center [130, 521] width 97 height 17
click at [1436, 25] on span "Unavailable | 1h 37min" at bounding box center [1458, 21] width 81 height 10
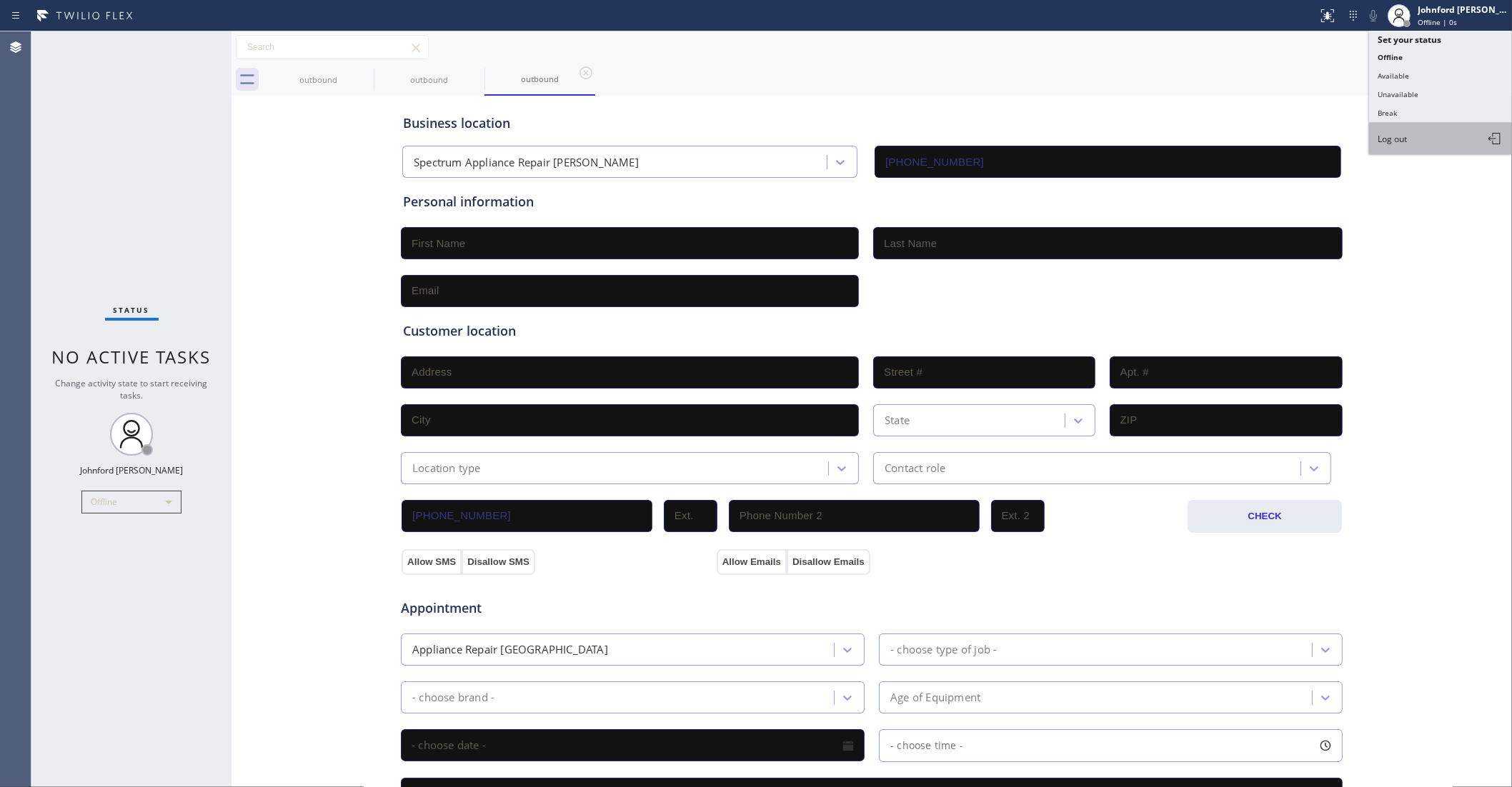
click at [1412, 142] on button "Log out" at bounding box center [1441, 138] width 143 height 31
